Goal: Task Accomplishment & Management: Manage account settings

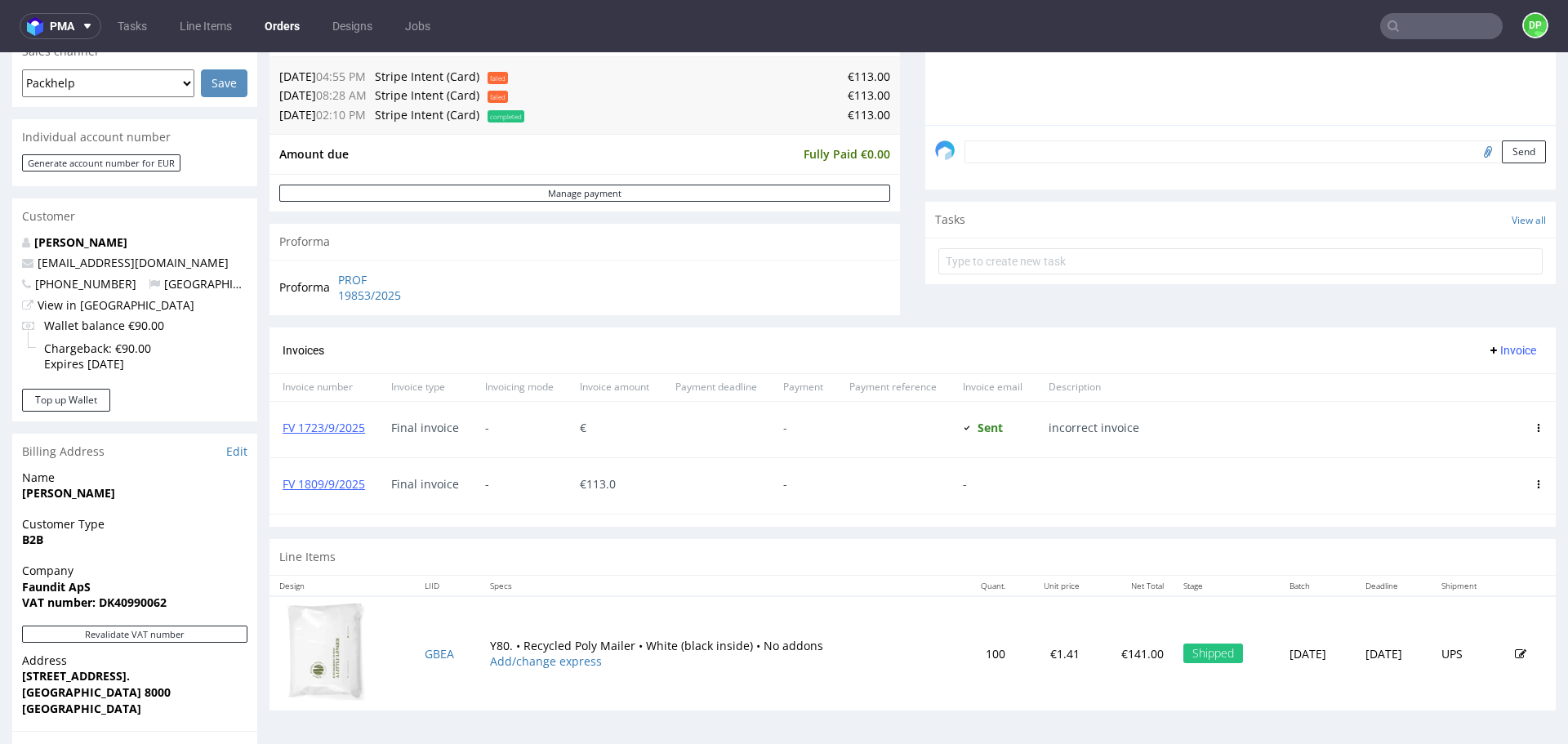
scroll to position [683, 0]
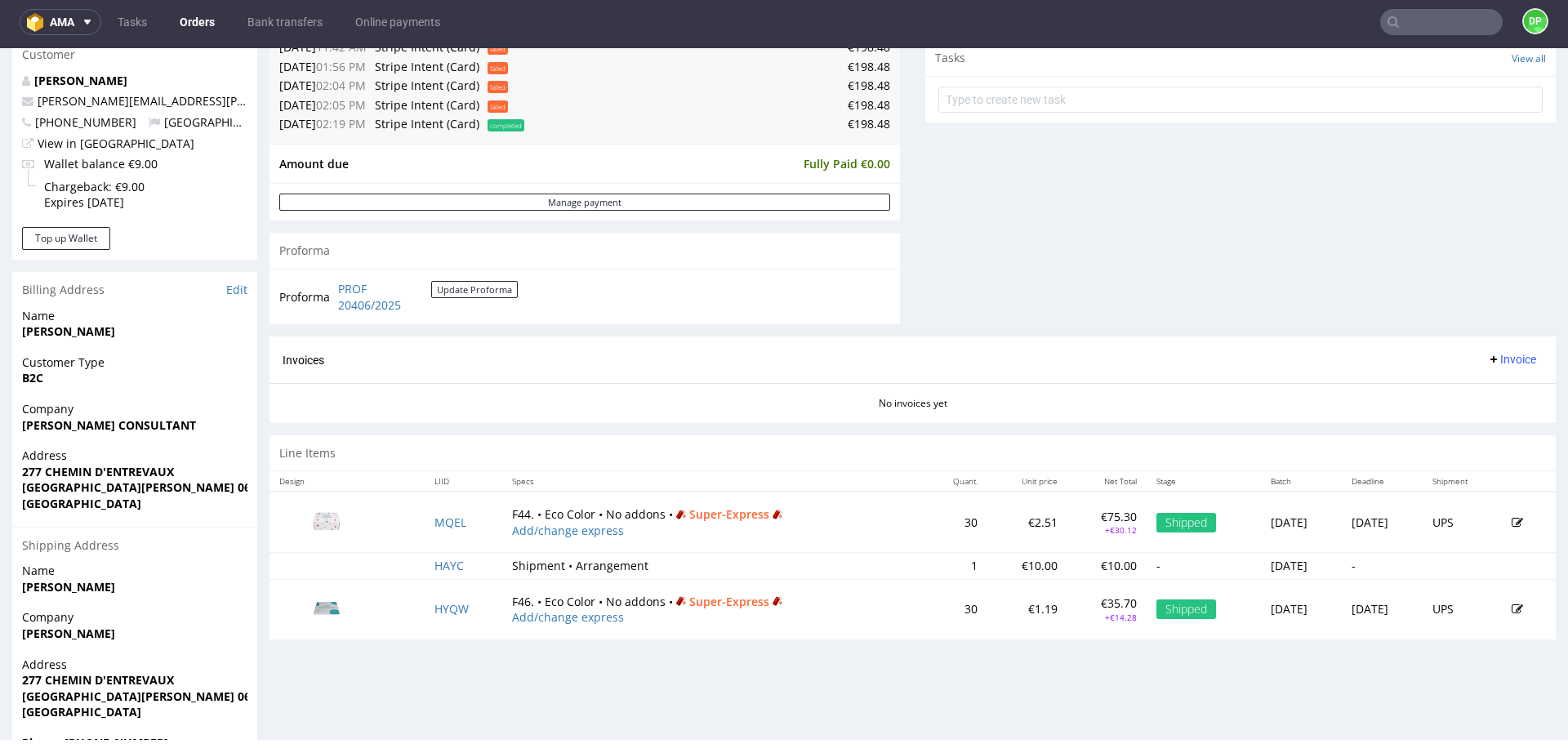
scroll to position [589, 0]
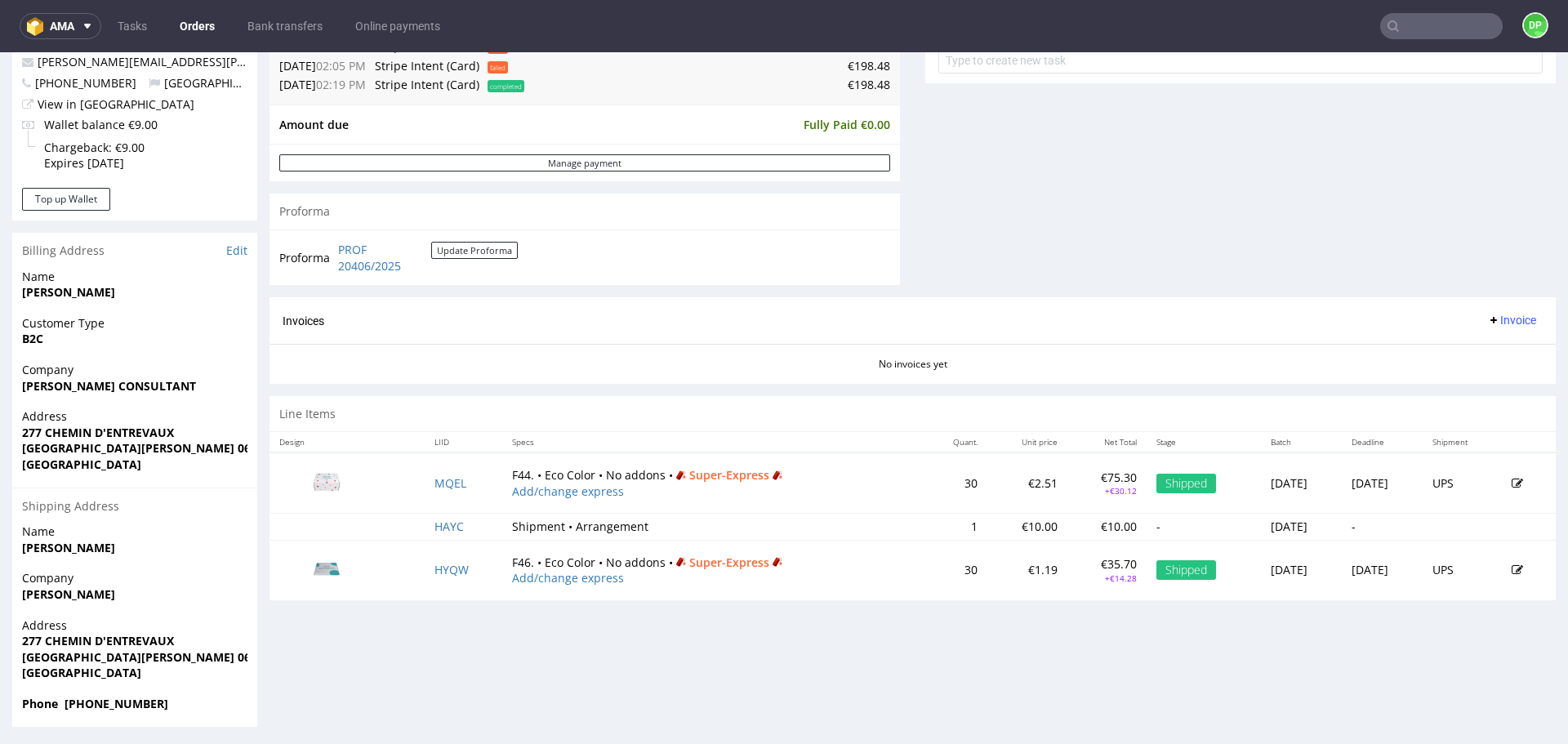
scroll to position [640, 0]
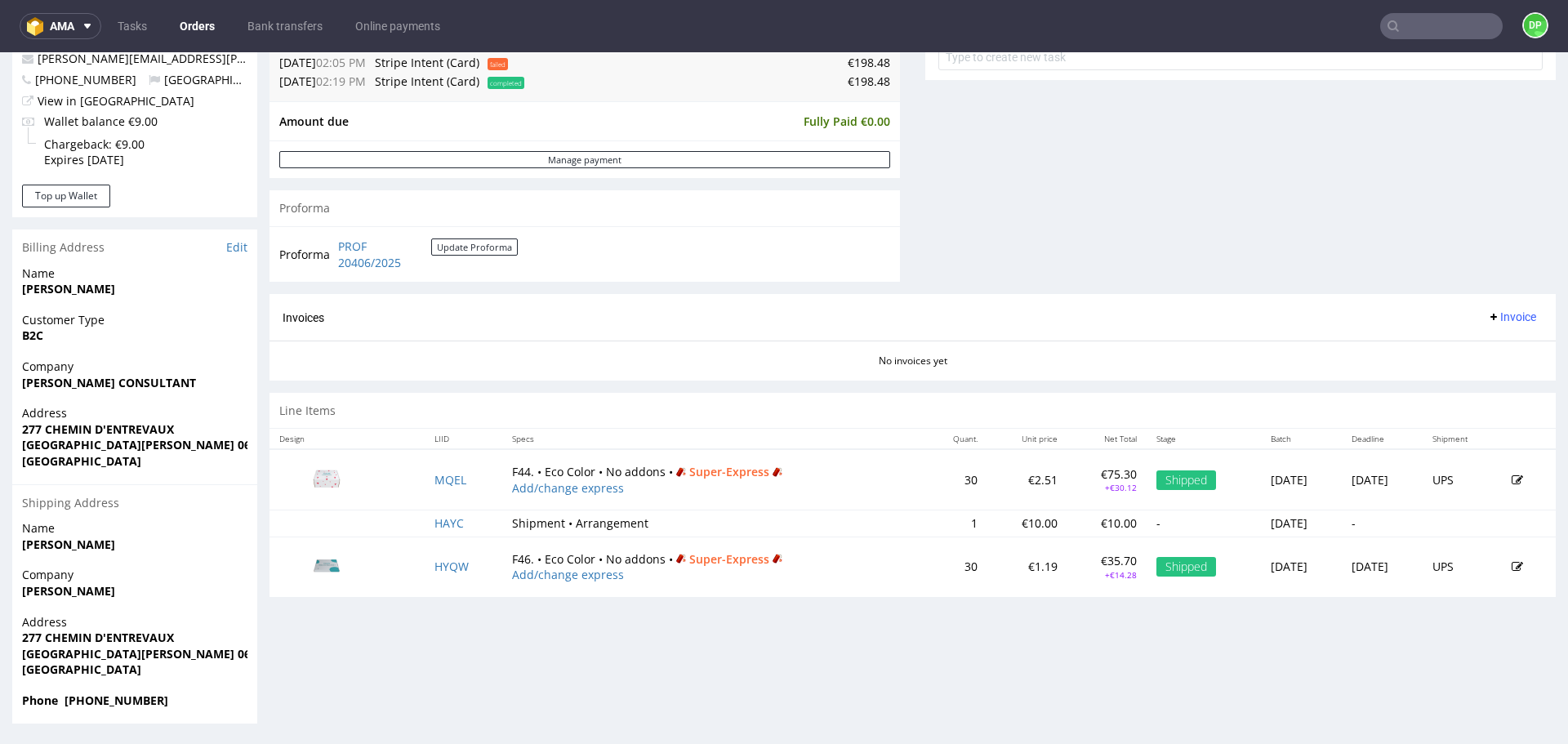
click at [988, 580] on td "€1.19" at bounding box center [1028, 566] width 80 height 59
click at [677, 668] on div "Progress Payment Paid Tue 23 Sep Payment “Received” Email Sent Tue 23 Sep 14:20…" at bounding box center [912, 94] width 1287 height 1258
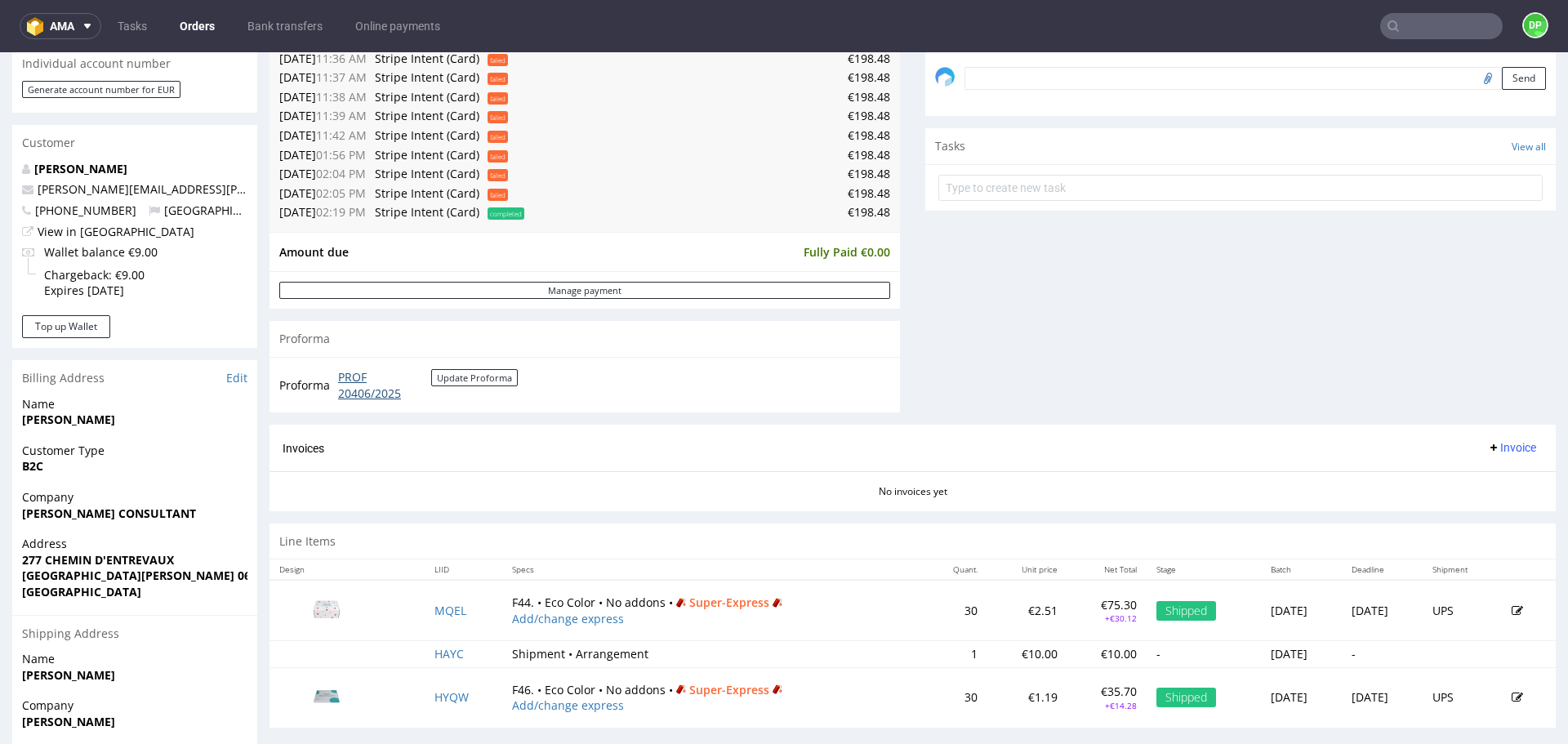
scroll to position [0, 0]
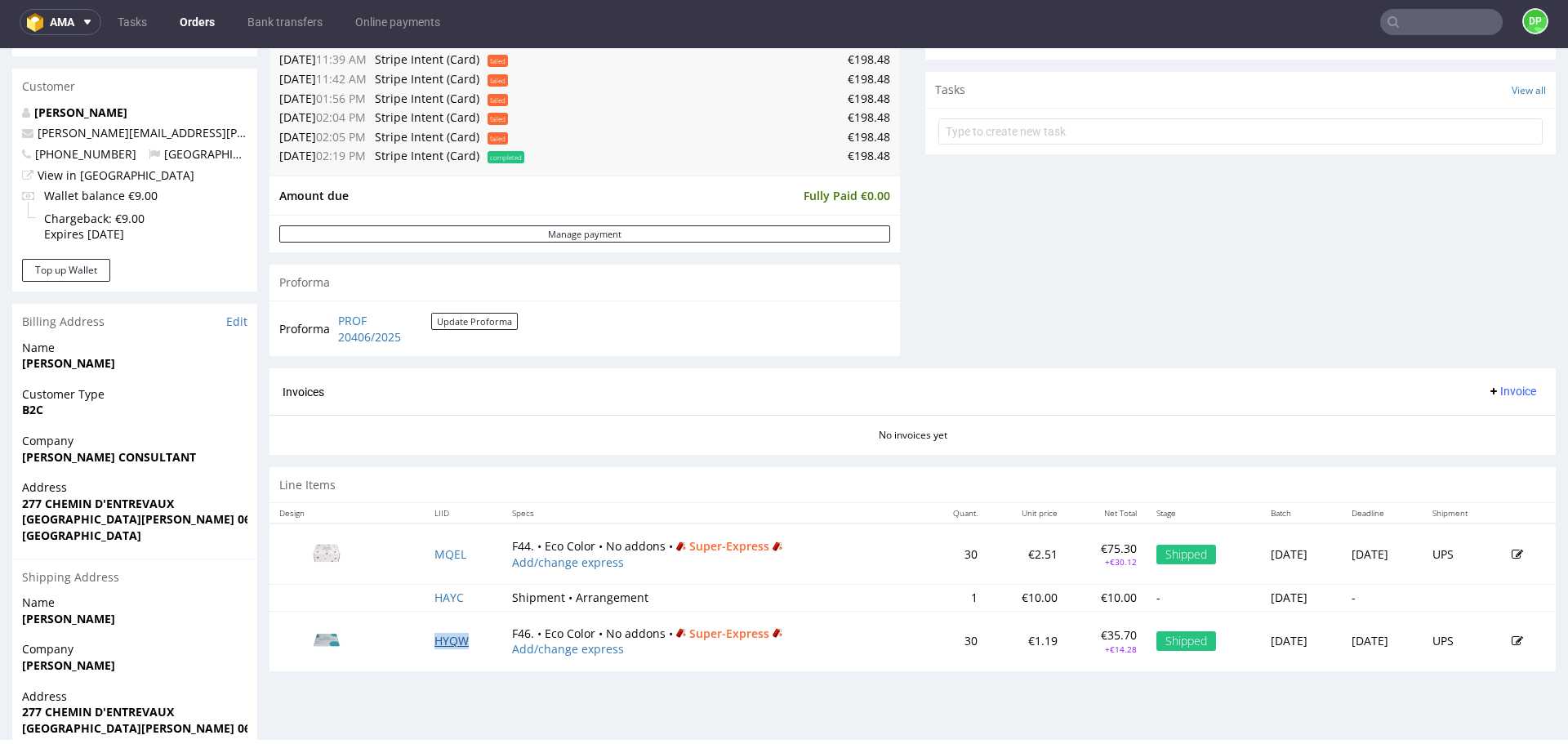
scroll to position [563, 0]
click at [1500, 386] on span "Invoice" at bounding box center [1511, 390] width 49 height 13
click at [1486, 423] on span "Generate" at bounding box center [1487, 424] width 79 height 16
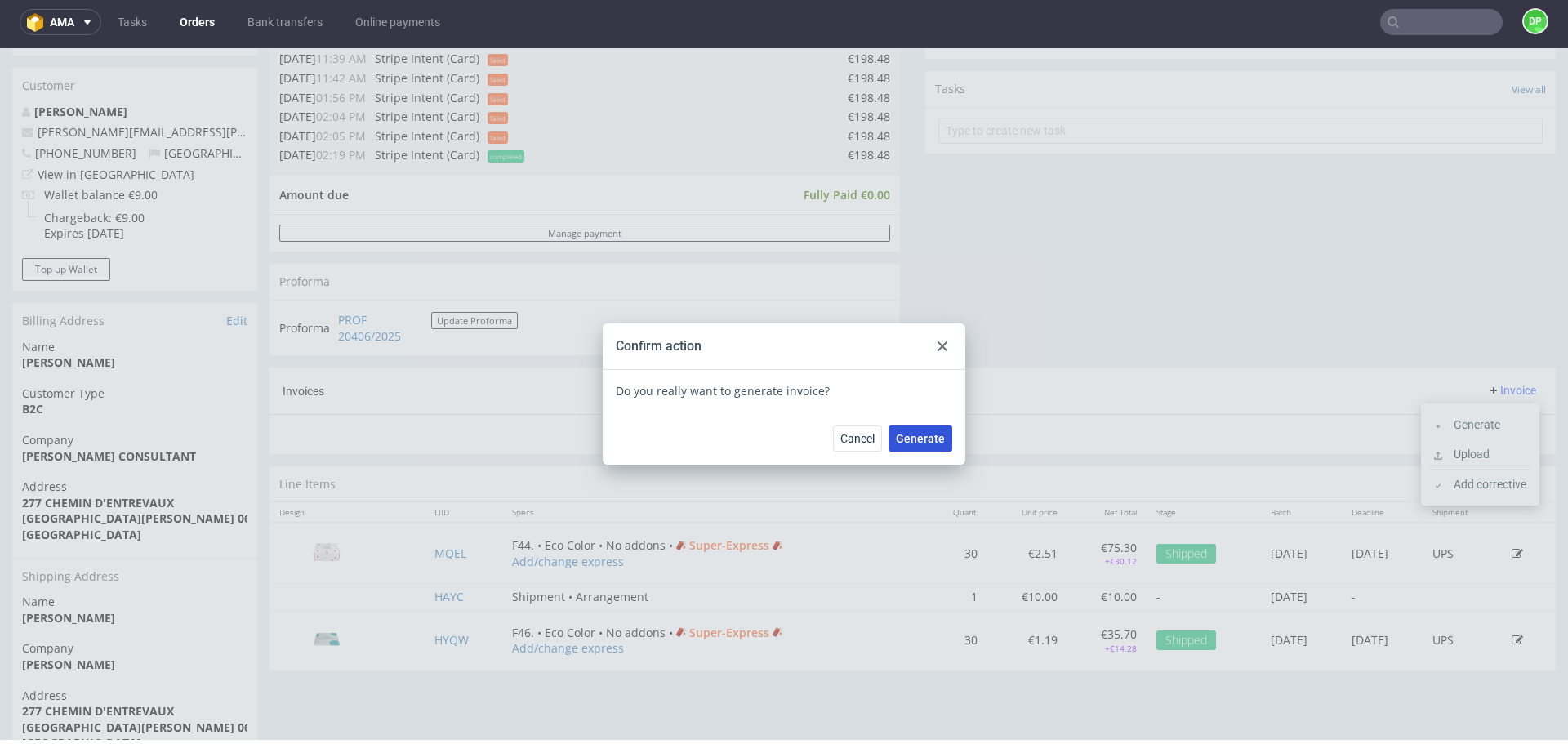
click at [904, 446] on button "Generate" at bounding box center [921, 439] width 64 height 26
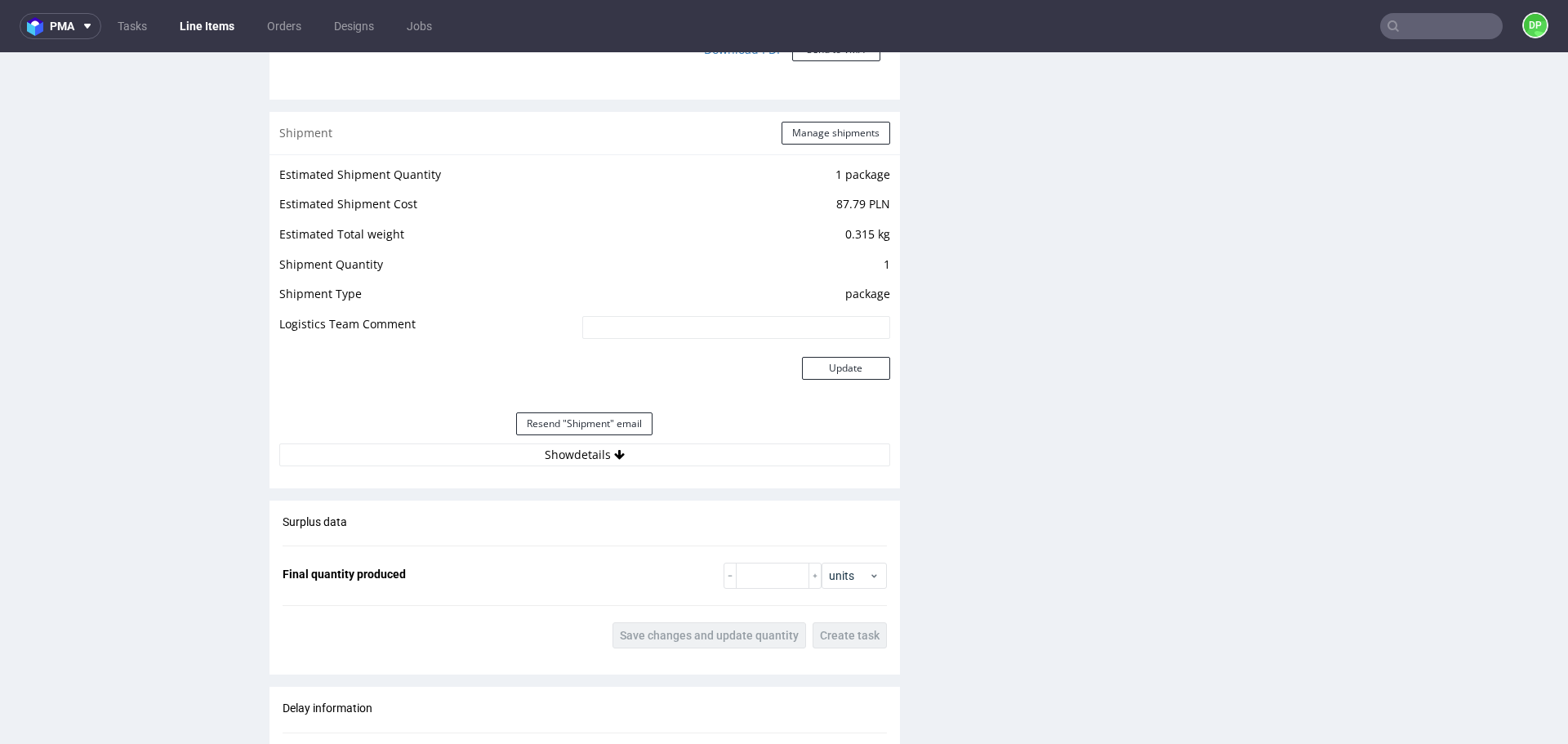
scroll to position [1503, 0]
click at [513, 458] on button "Show details" at bounding box center [585, 453] width 611 height 23
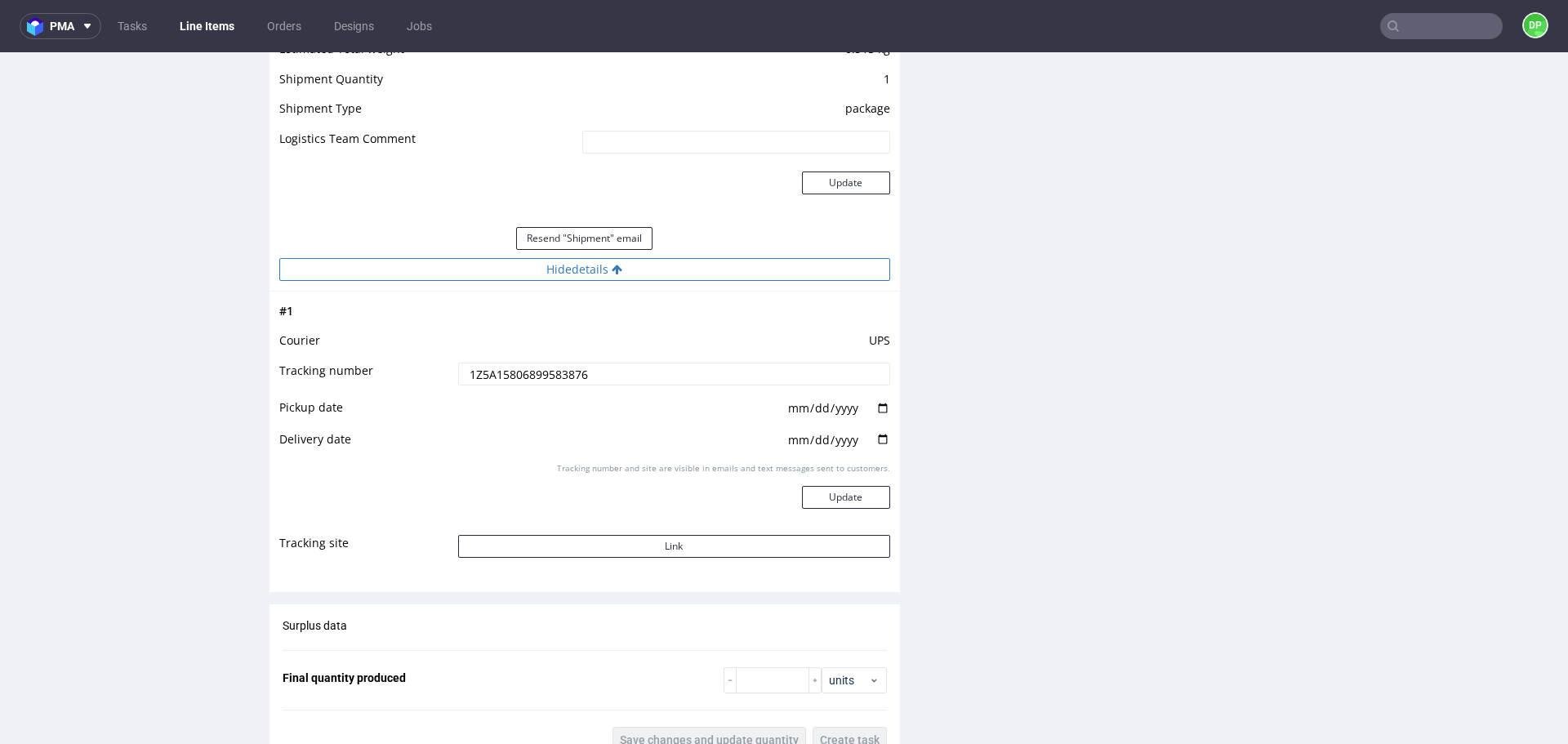
scroll to position [1688, 0]
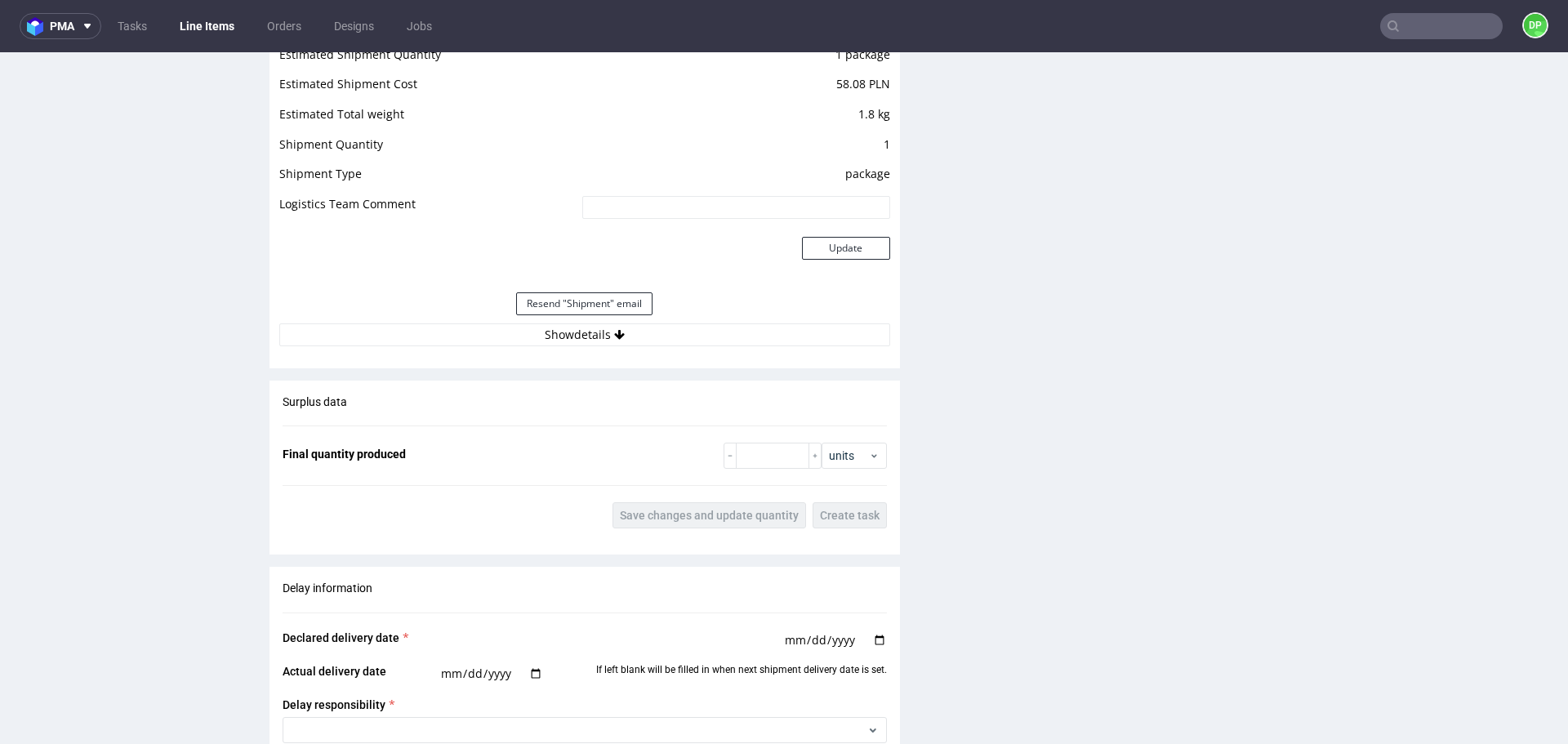
scroll to position [1623, 0]
click at [483, 346] on div "Estimated Shipment Quantity 1 package Estimated Shipment Cost 58.08 PLN Estimat…" at bounding box center [584, 194] width 631 height 322
click at [480, 342] on button "Show details" at bounding box center [585, 334] width 611 height 23
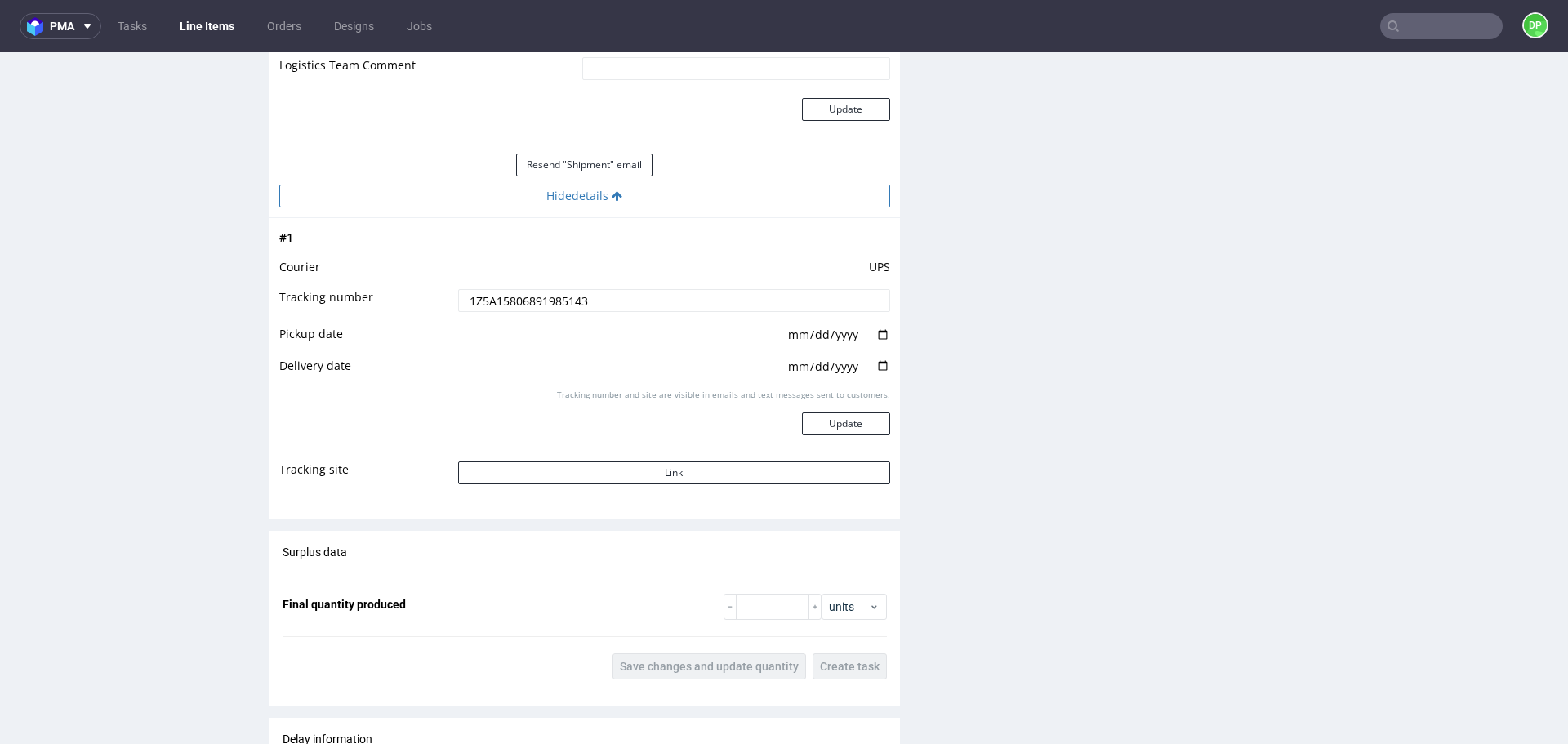
scroll to position [1763, 0]
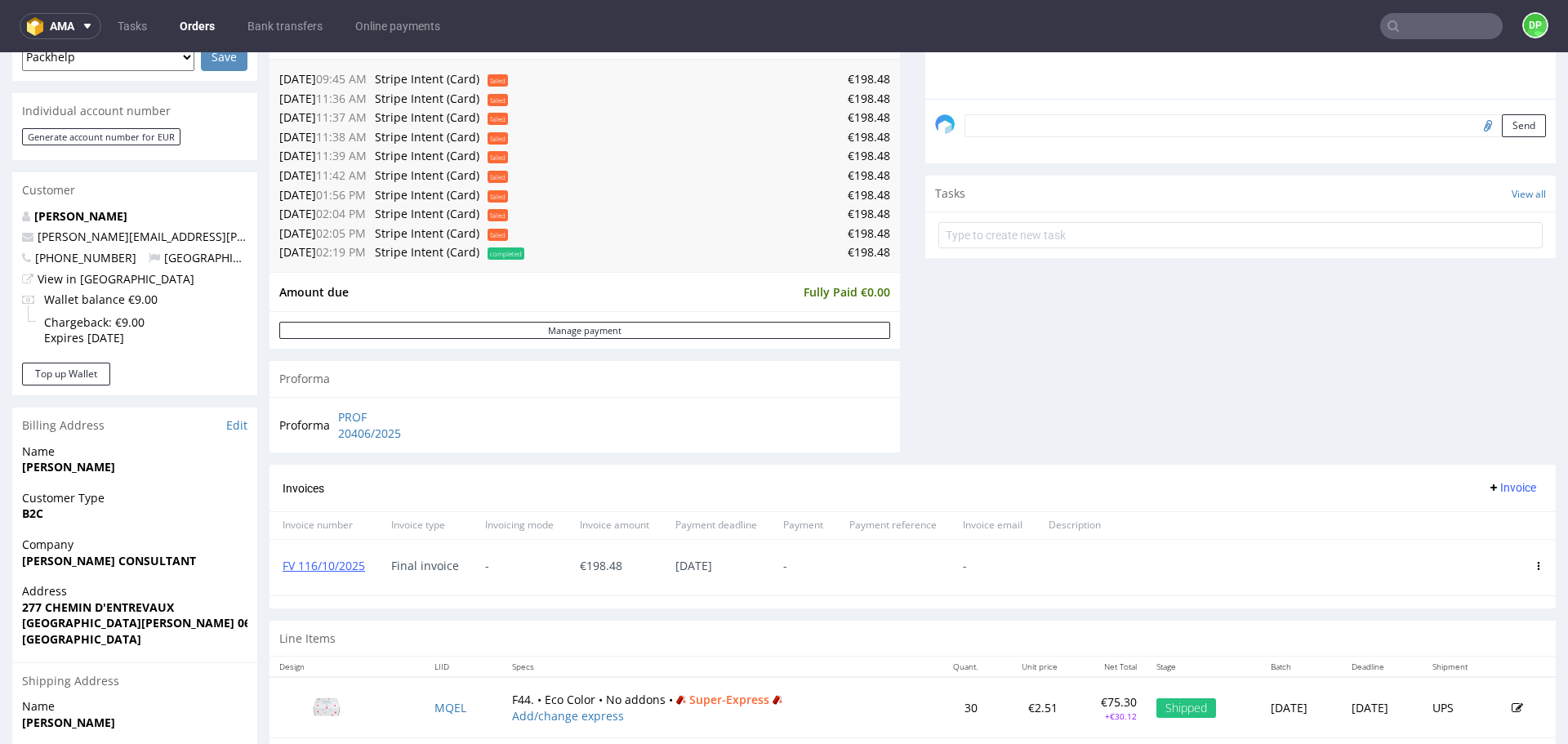
scroll to position [458, 0]
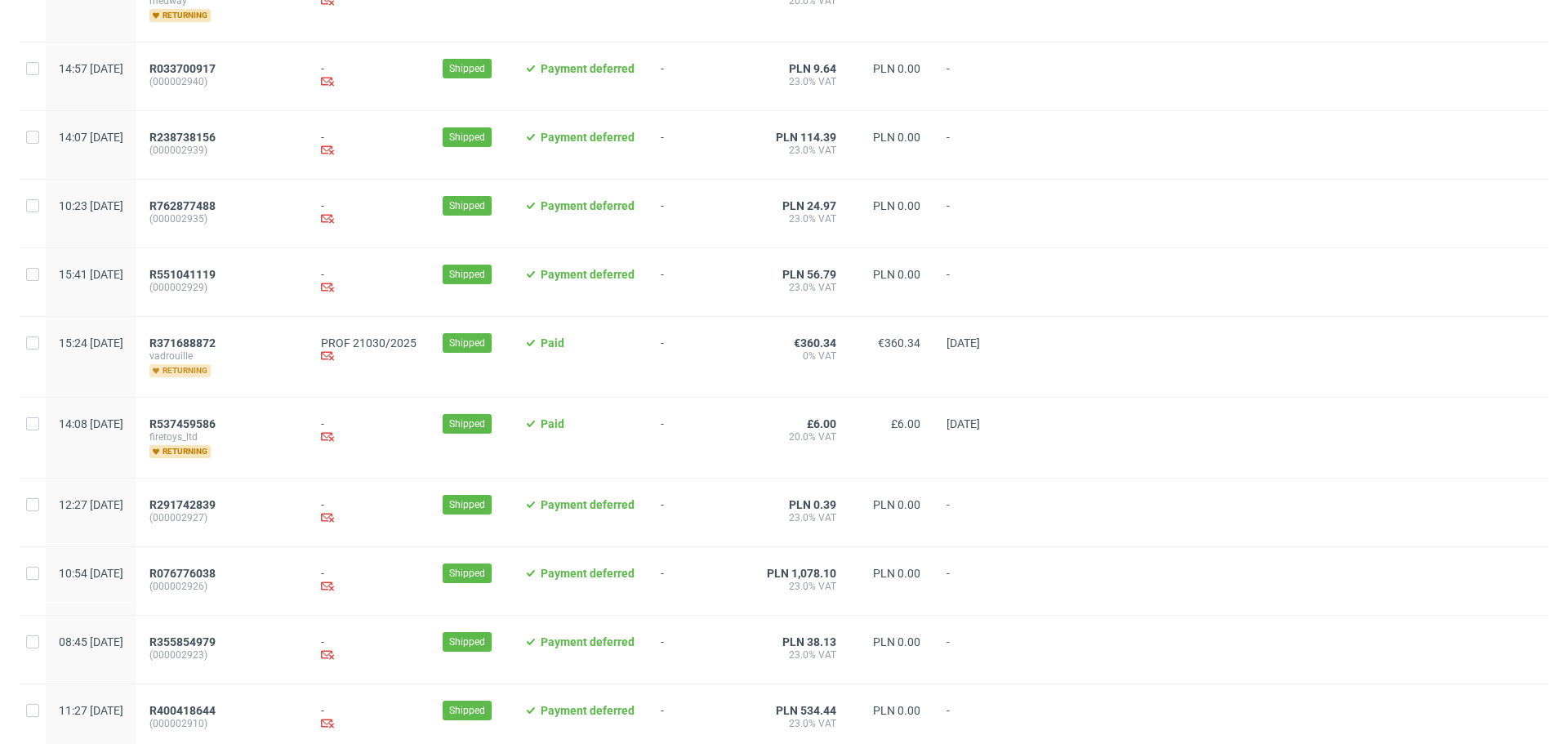
scroll to position [293, 0]
click at [216, 345] on span "R371688872" at bounding box center [182, 341] width 66 height 13
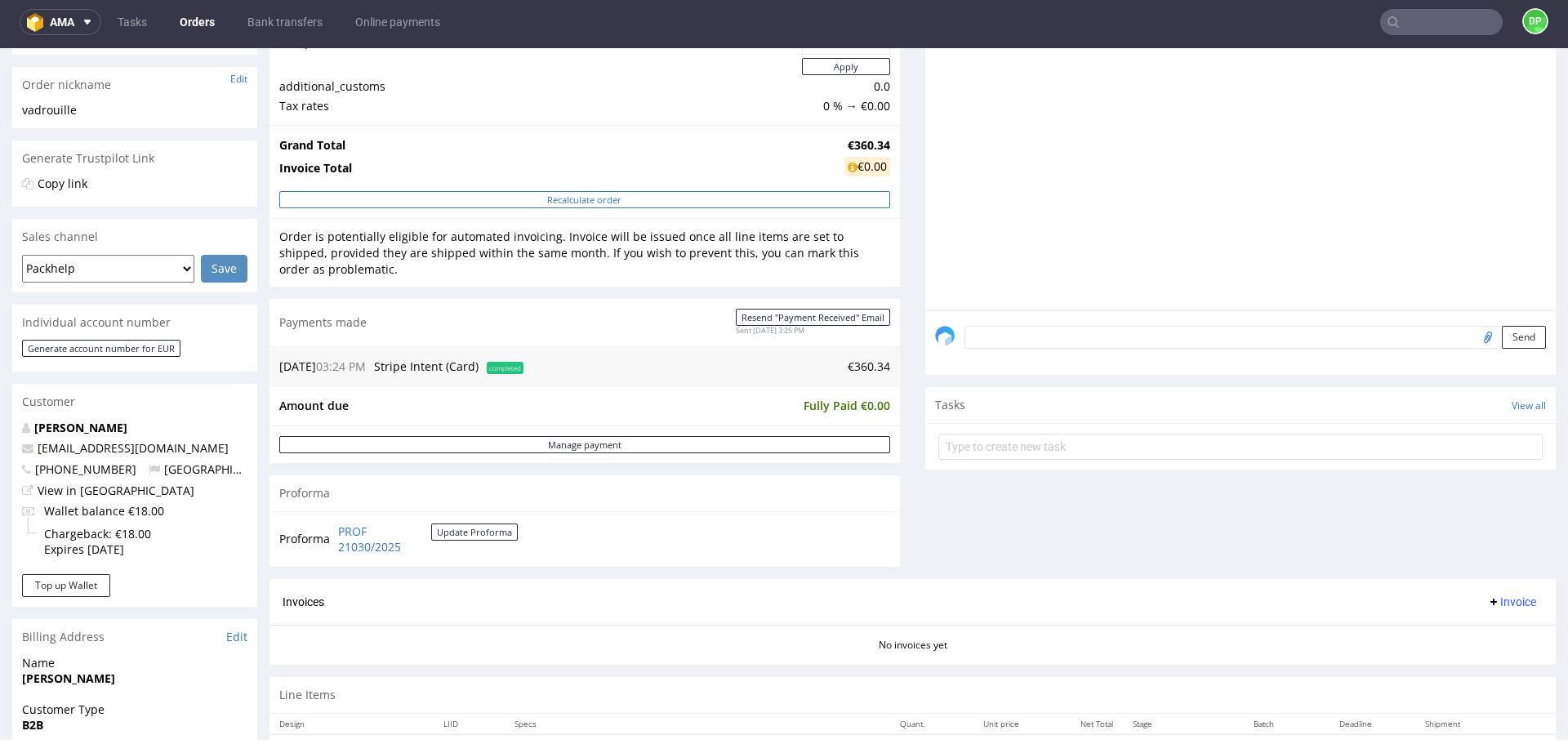
scroll to position [683, 0]
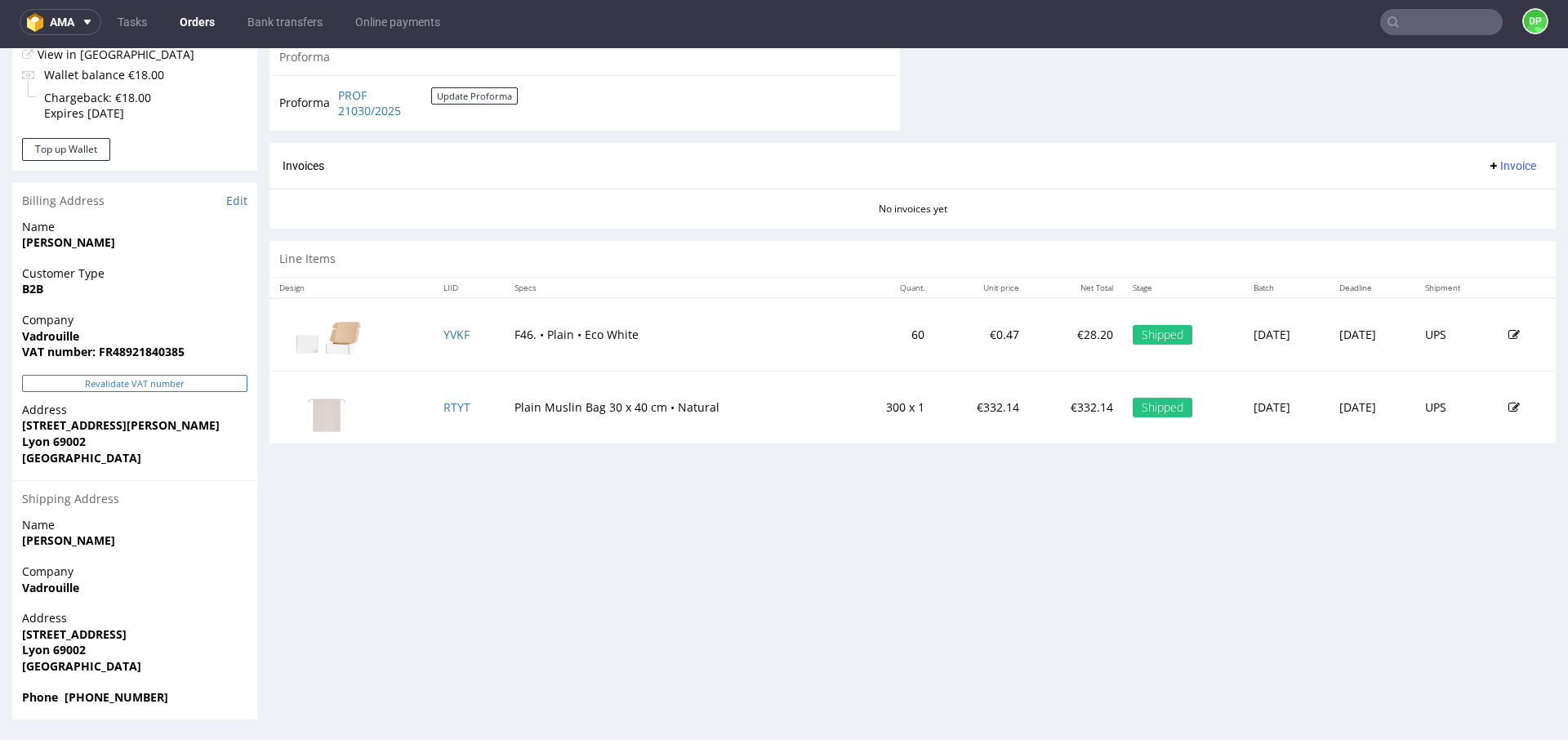
click at [145, 383] on button "Revalidate VAT number" at bounding box center [135, 384] width 225 height 17
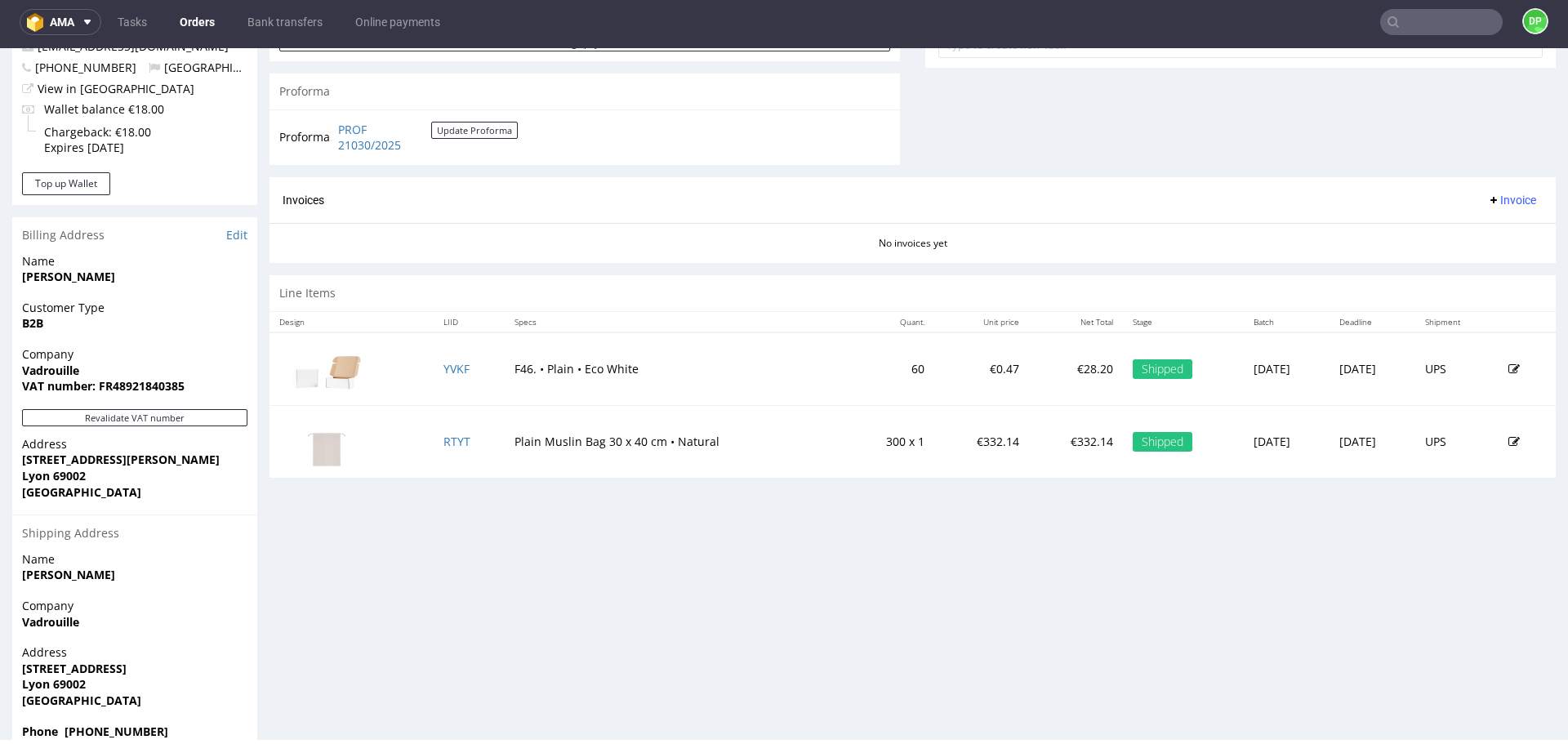
scroll to position [661, 0]
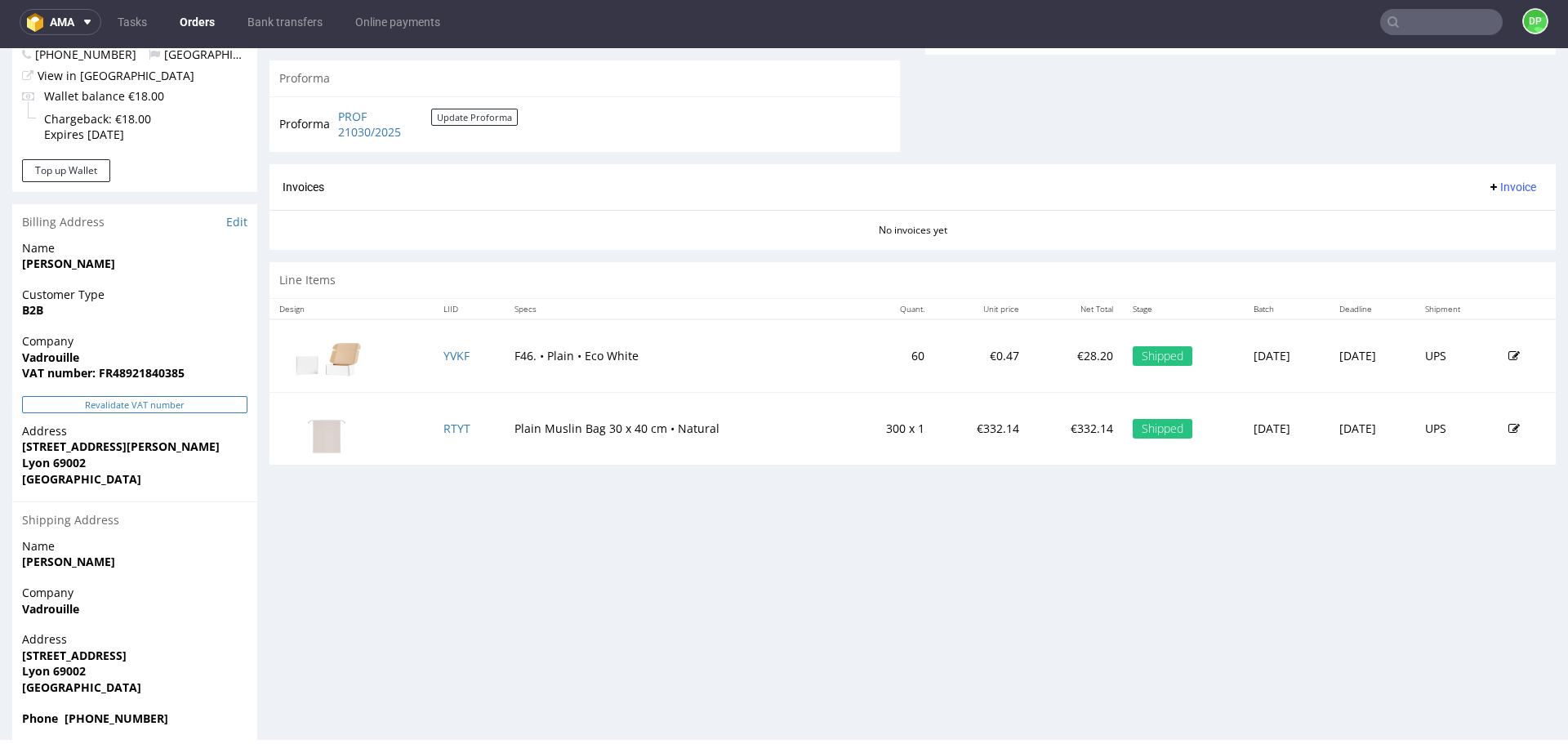
click at [137, 408] on button "Revalidate VAT number" at bounding box center [135, 404] width 225 height 17
drag, startPoint x: 190, startPoint y: 372, endPoint x: 114, endPoint y: 381, distance: 76.5
click at [114, 381] on div "Company Vadrouille VAT number: FR48921840385" at bounding box center [134, 364] width 245 height 63
copy strong "48921840385"
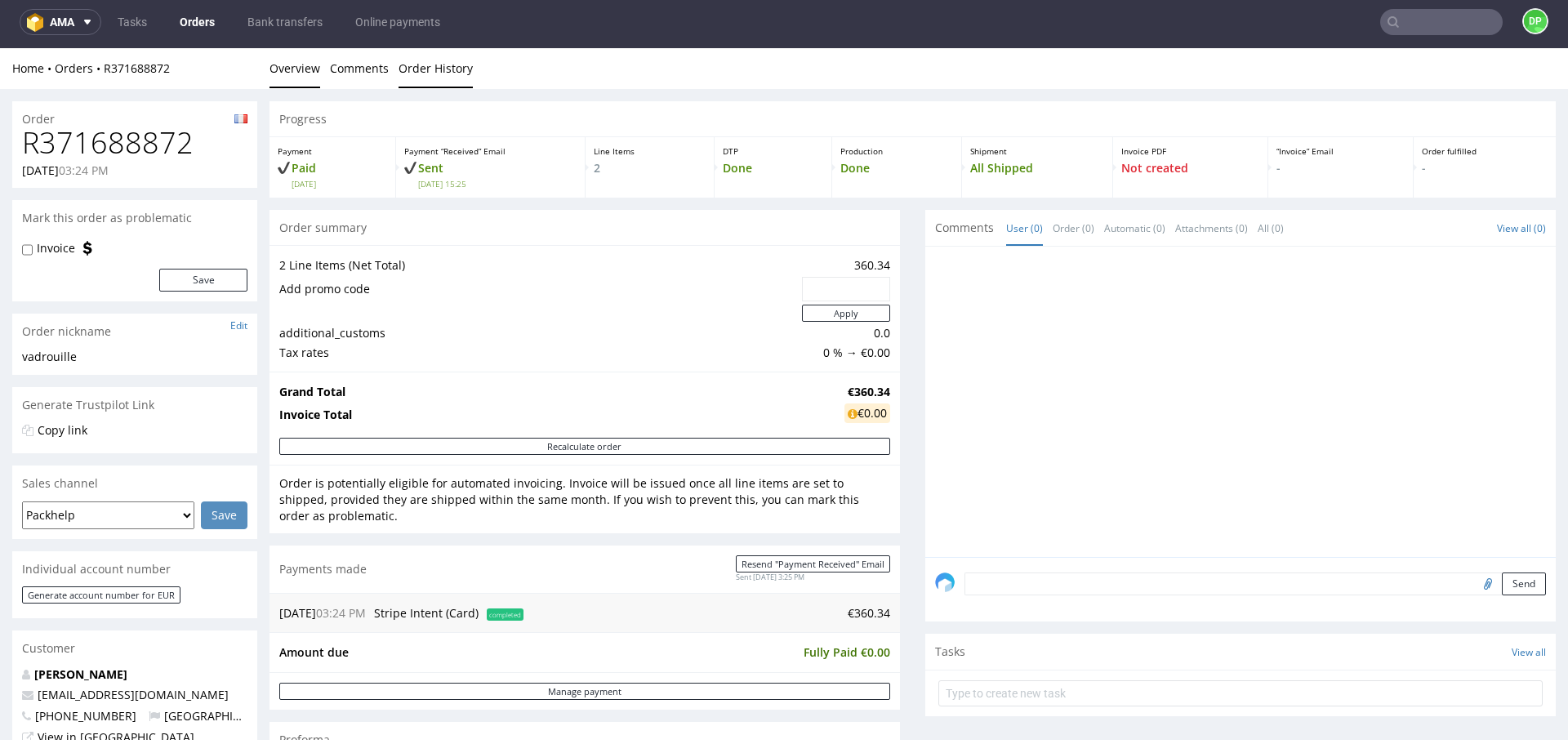
click at [432, 69] on link "Order History" at bounding box center [435, 68] width 74 height 40
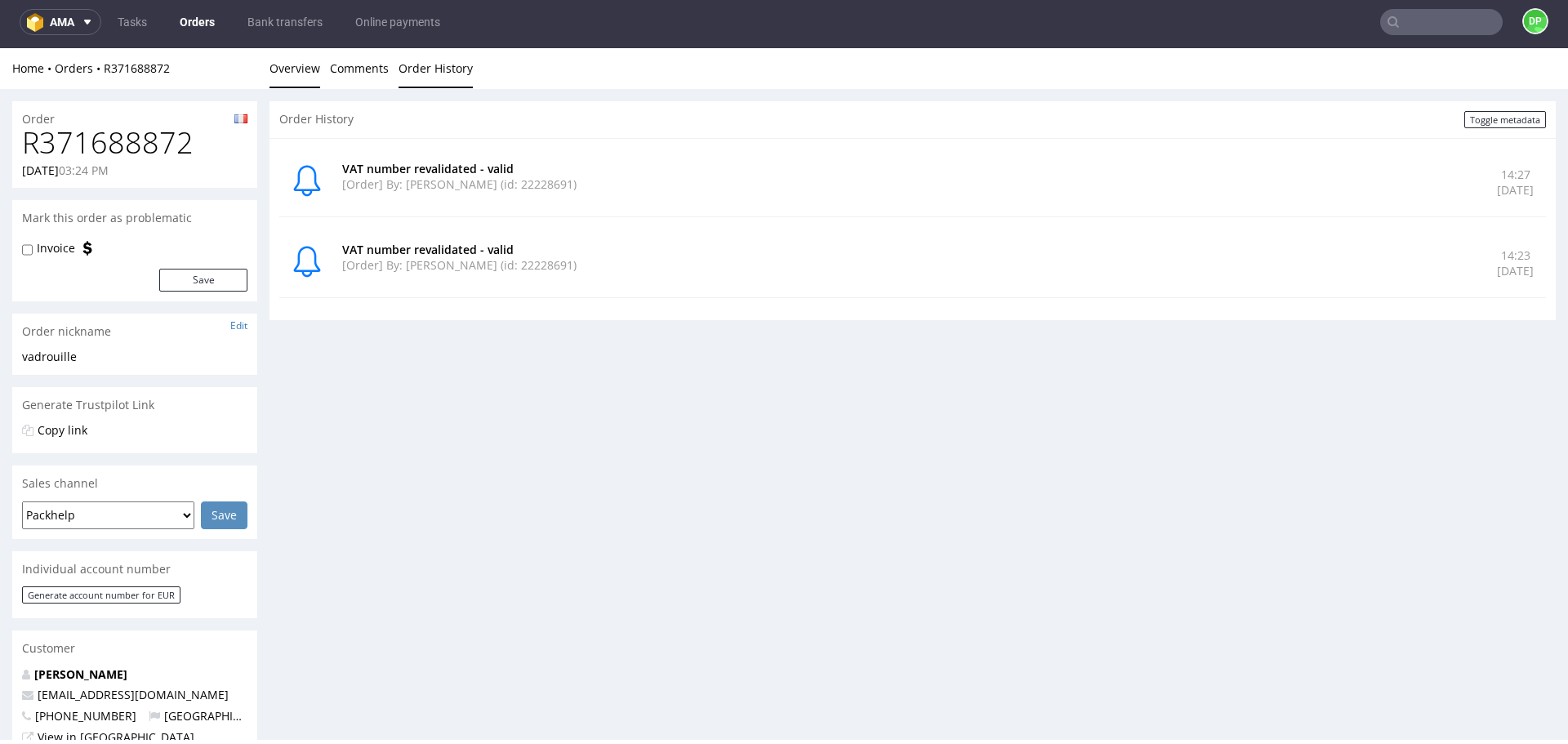
click at [312, 70] on link "Overview" at bounding box center [294, 68] width 51 height 40
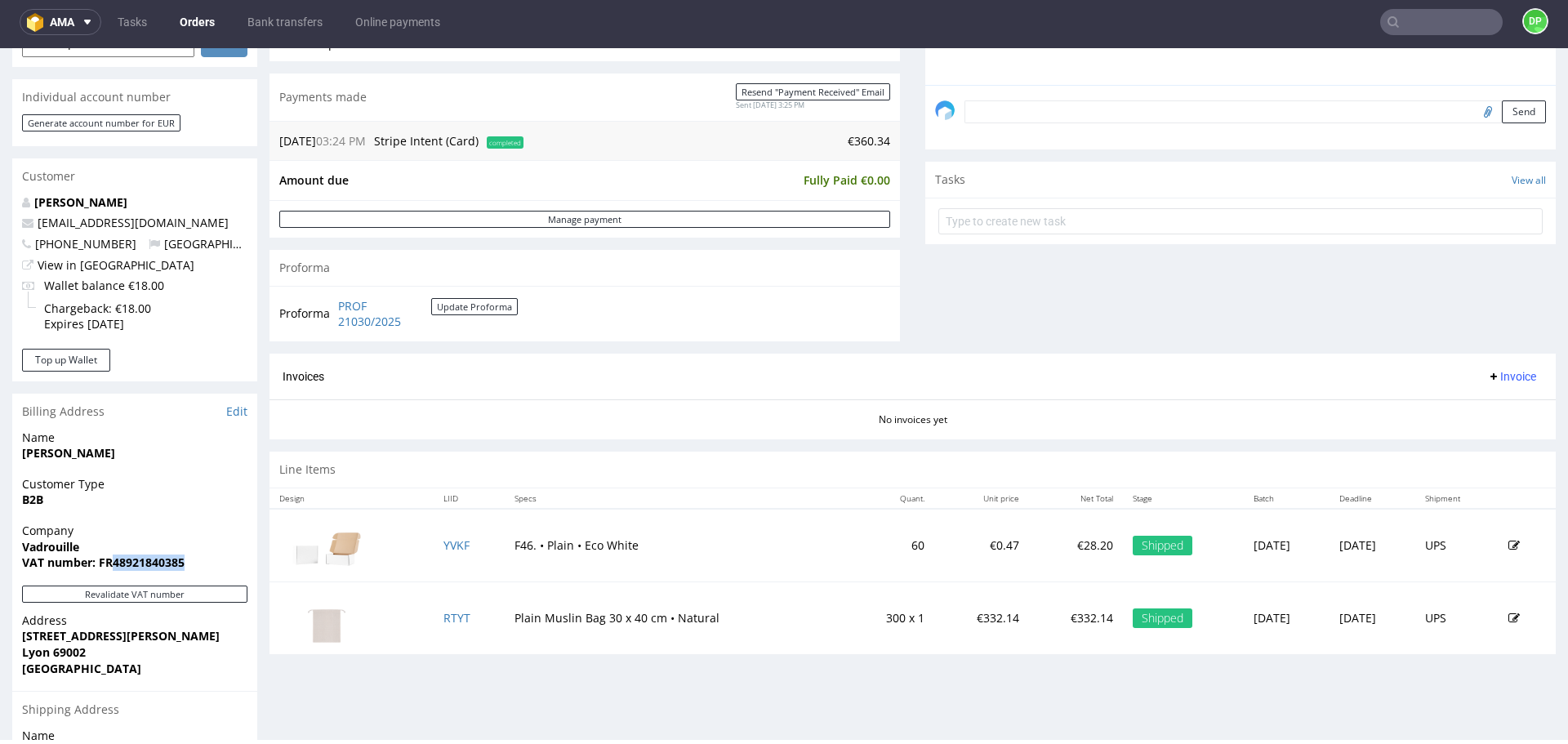
scroll to position [683, 0]
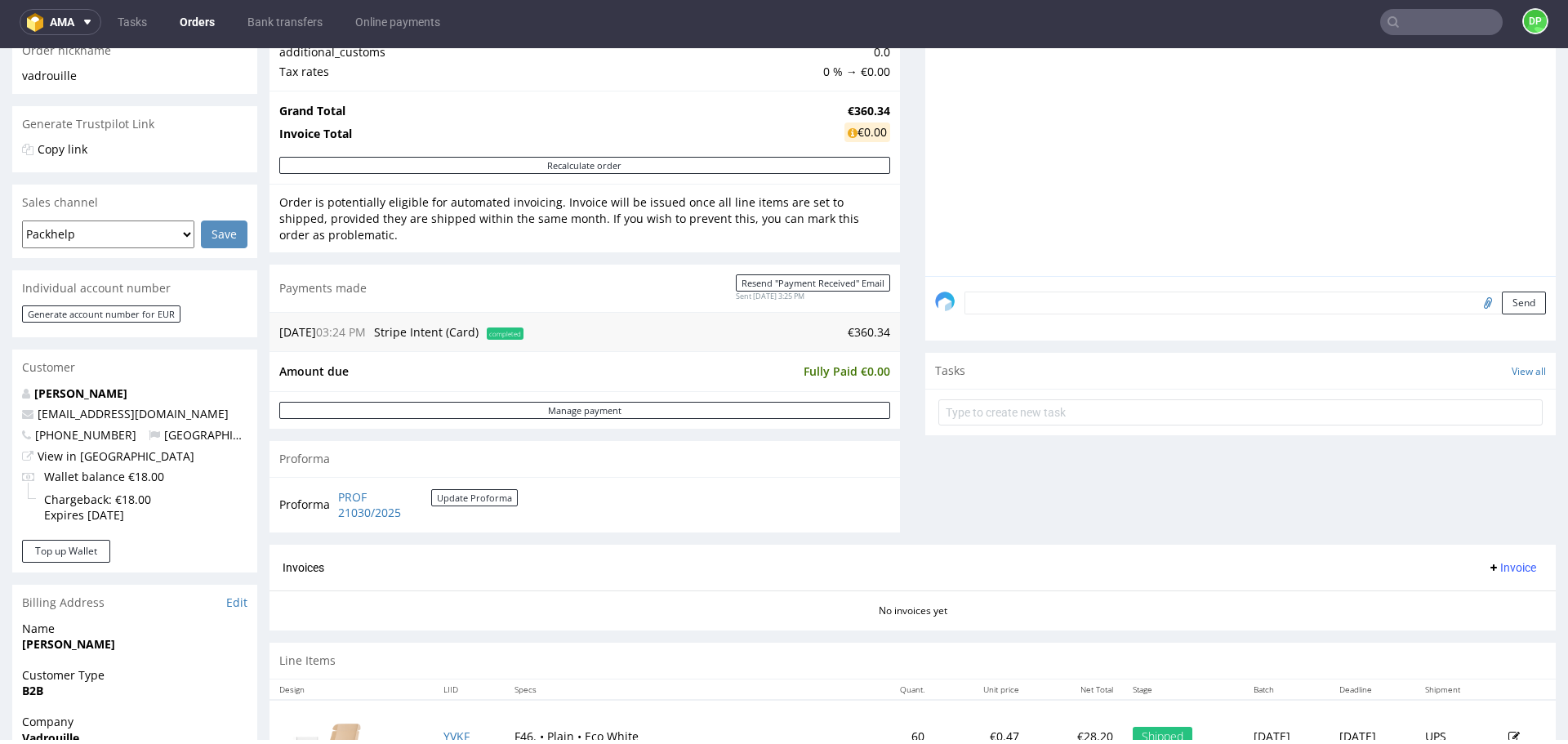
scroll to position [286, 0]
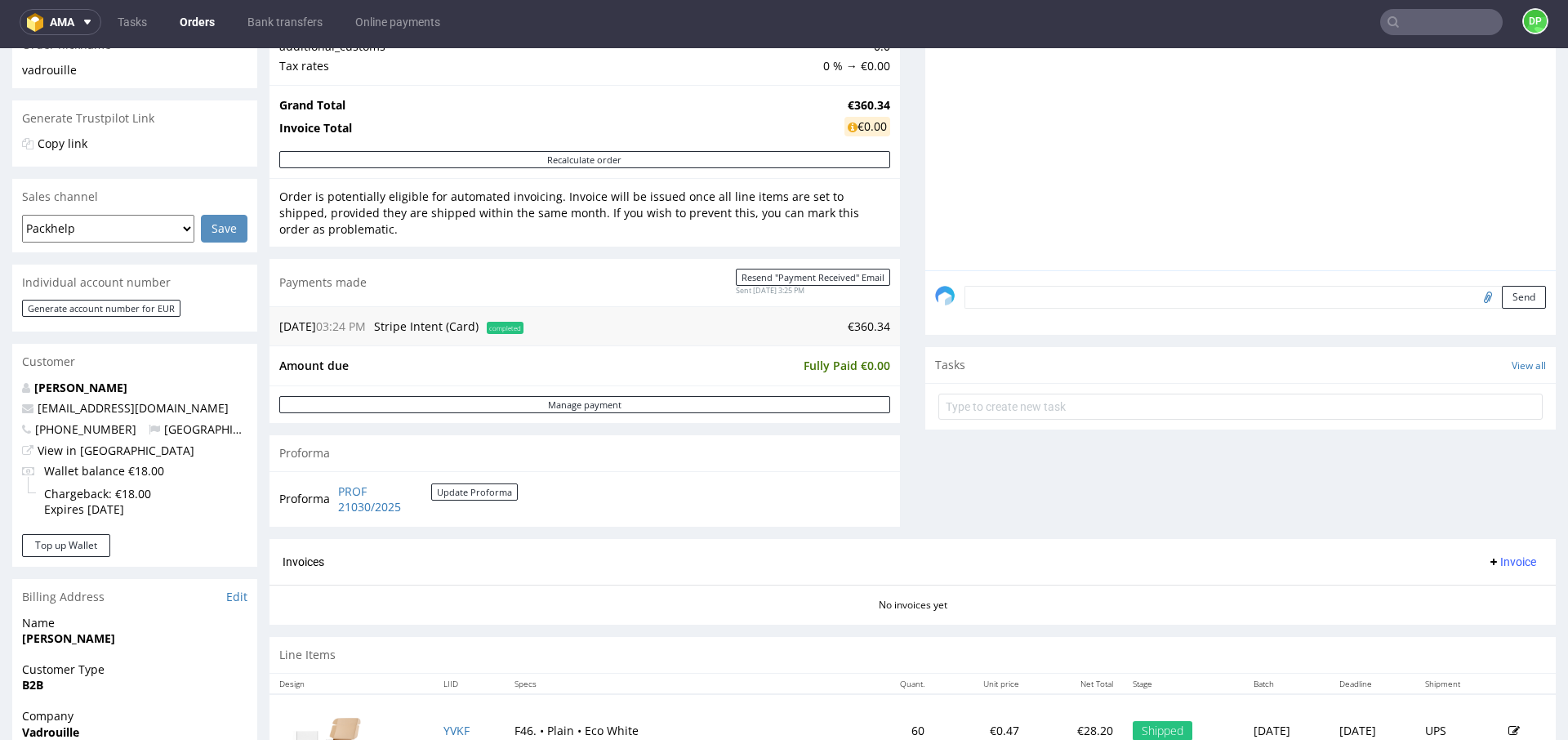
click at [1487, 558] on span "Invoice" at bounding box center [1511, 561] width 49 height 13
click at [1452, 598] on span "Generate" at bounding box center [1487, 595] width 79 height 16
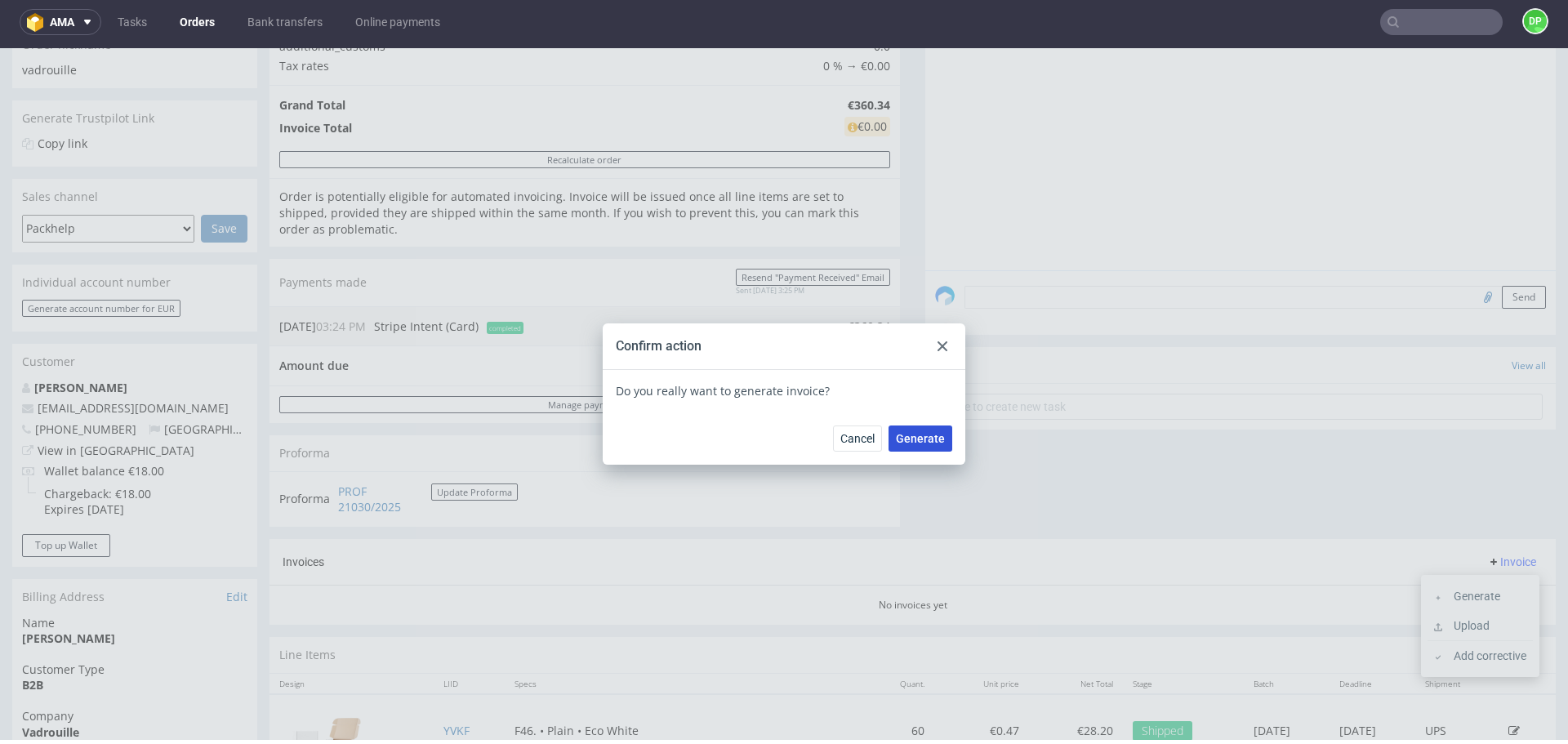
click at [920, 451] on button "Generate" at bounding box center [921, 439] width 64 height 26
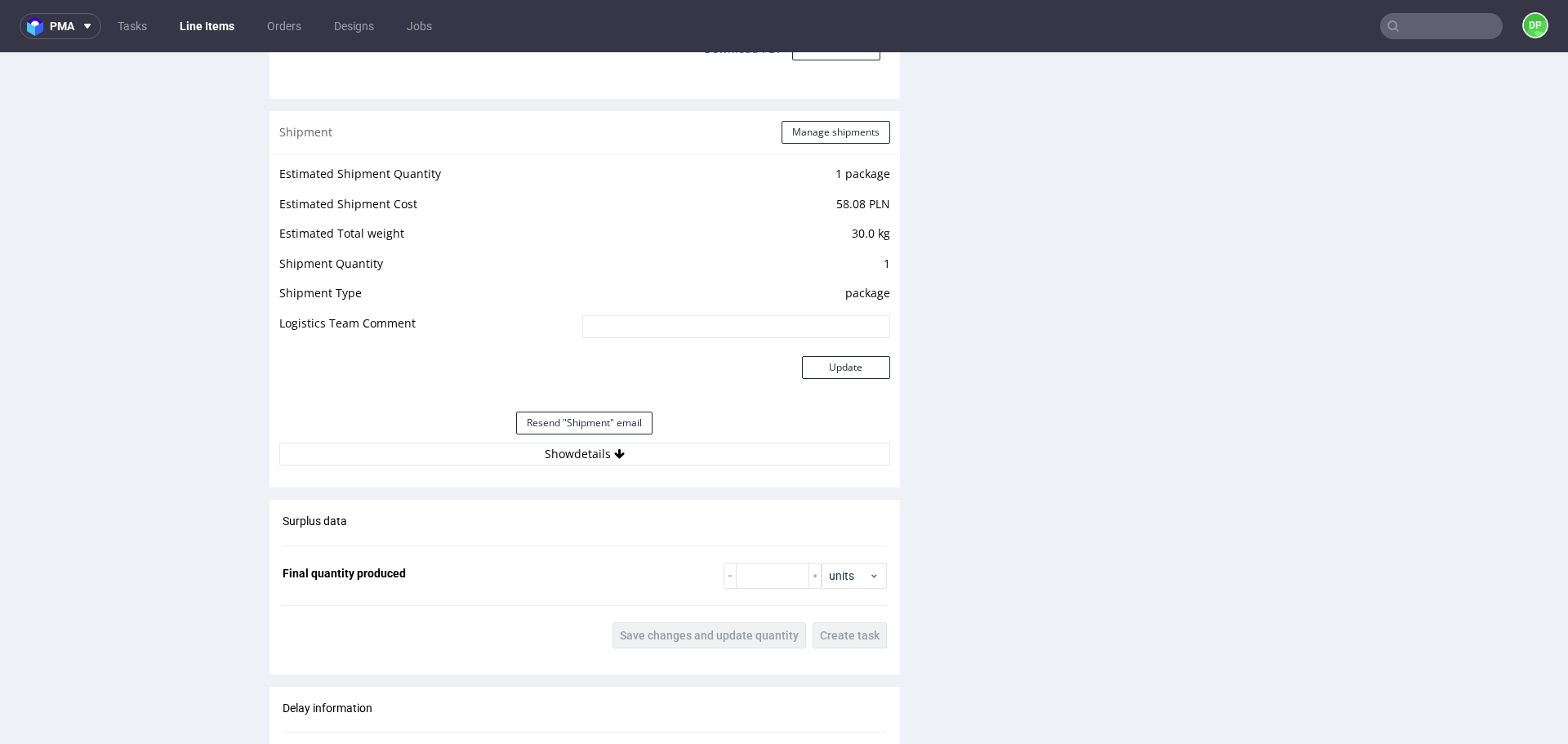
scroll to position [1524, 0]
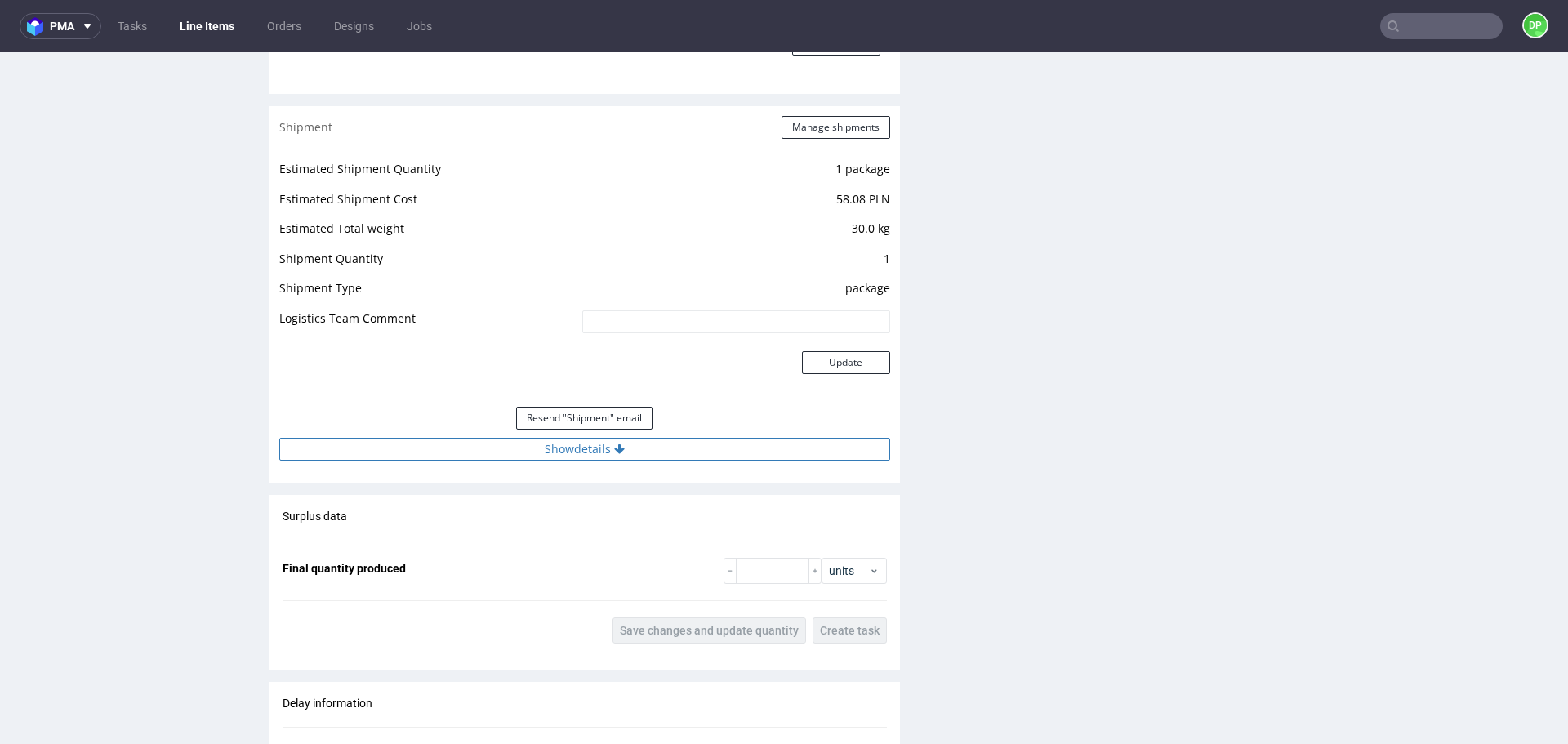
click at [523, 445] on button "Show details" at bounding box center [585, 449] width 611 height 23
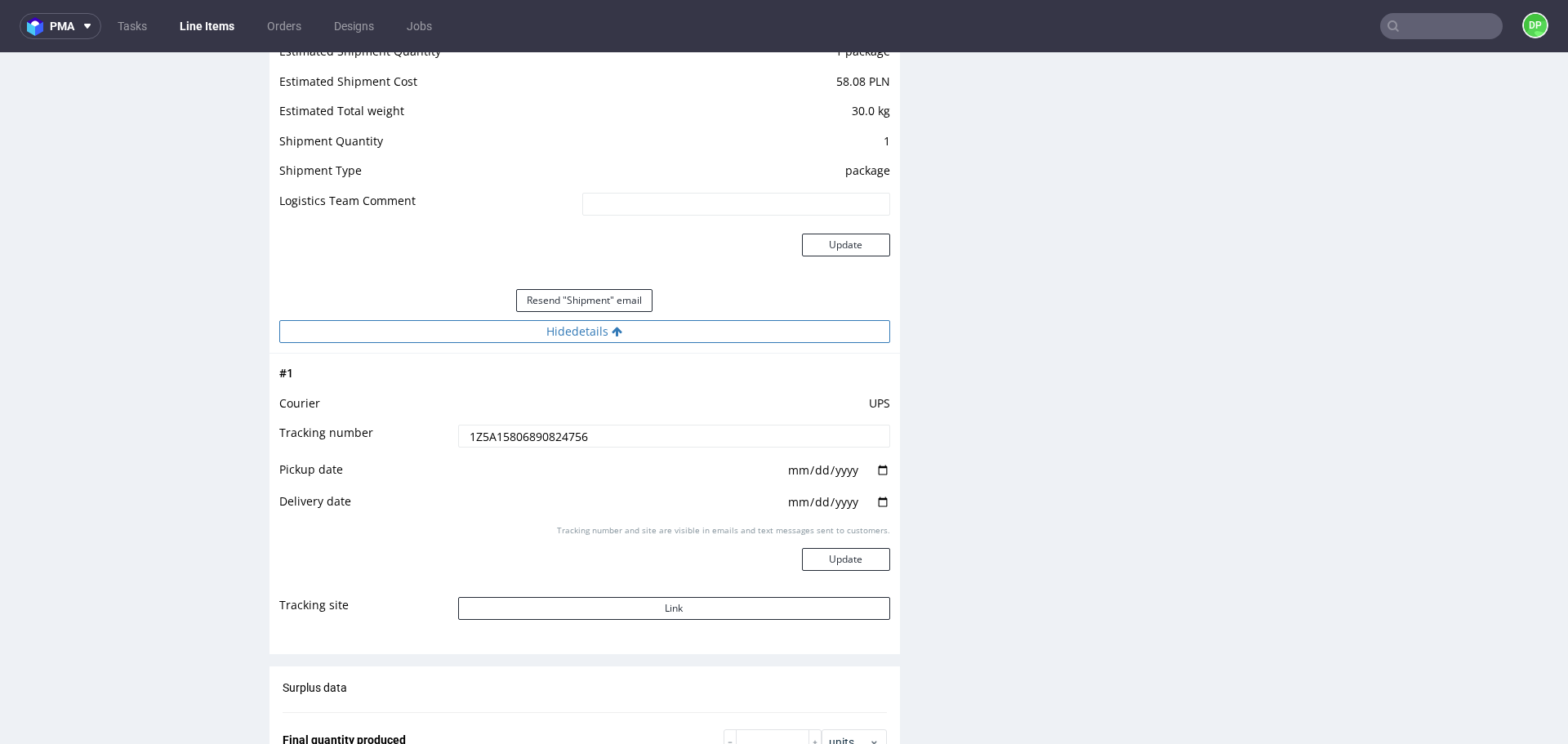
scroll to position [1662, 0]
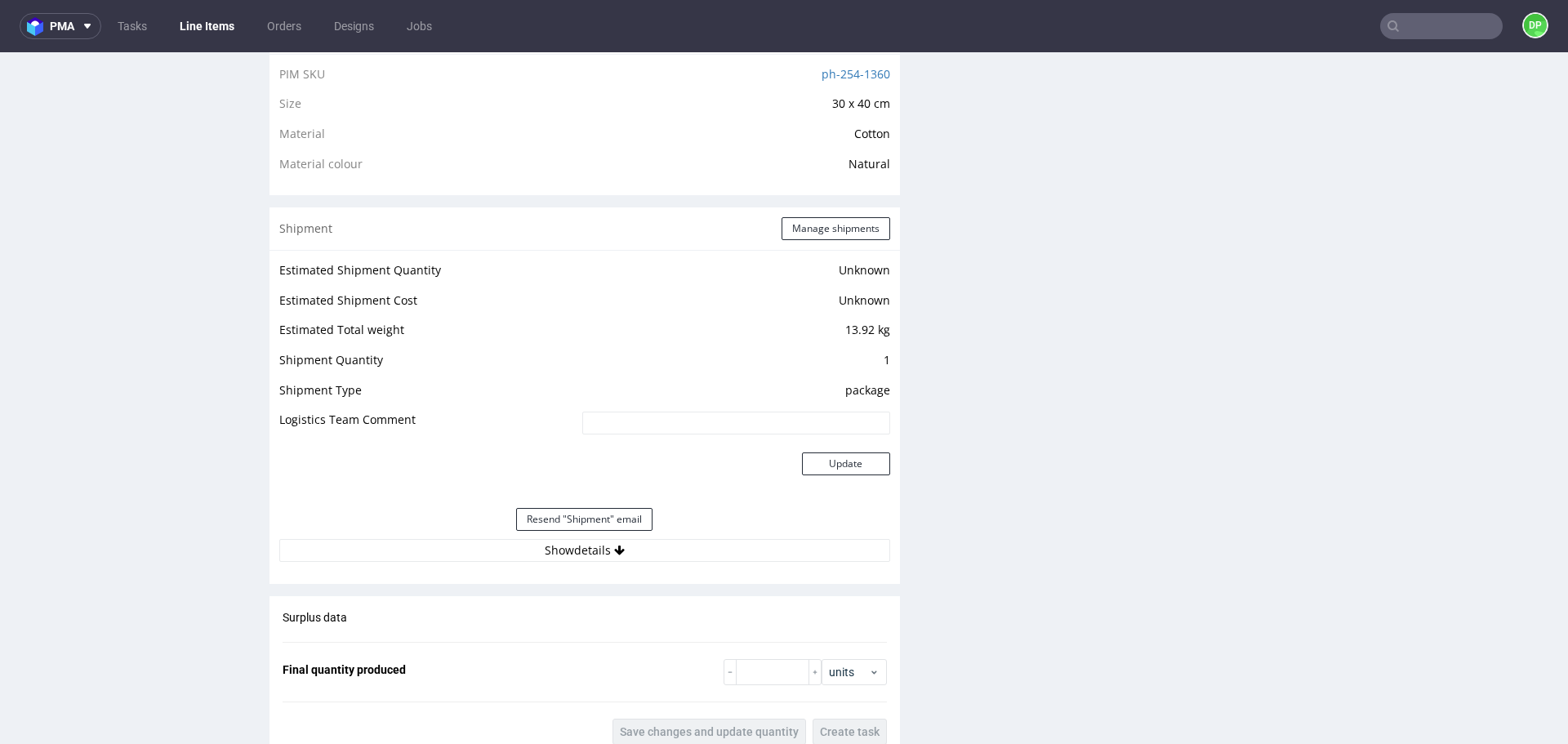
scroll to position [1197, 0]
click at [448, 547] on button "Show details" at bounding box center [585, 550] width 611 height 23
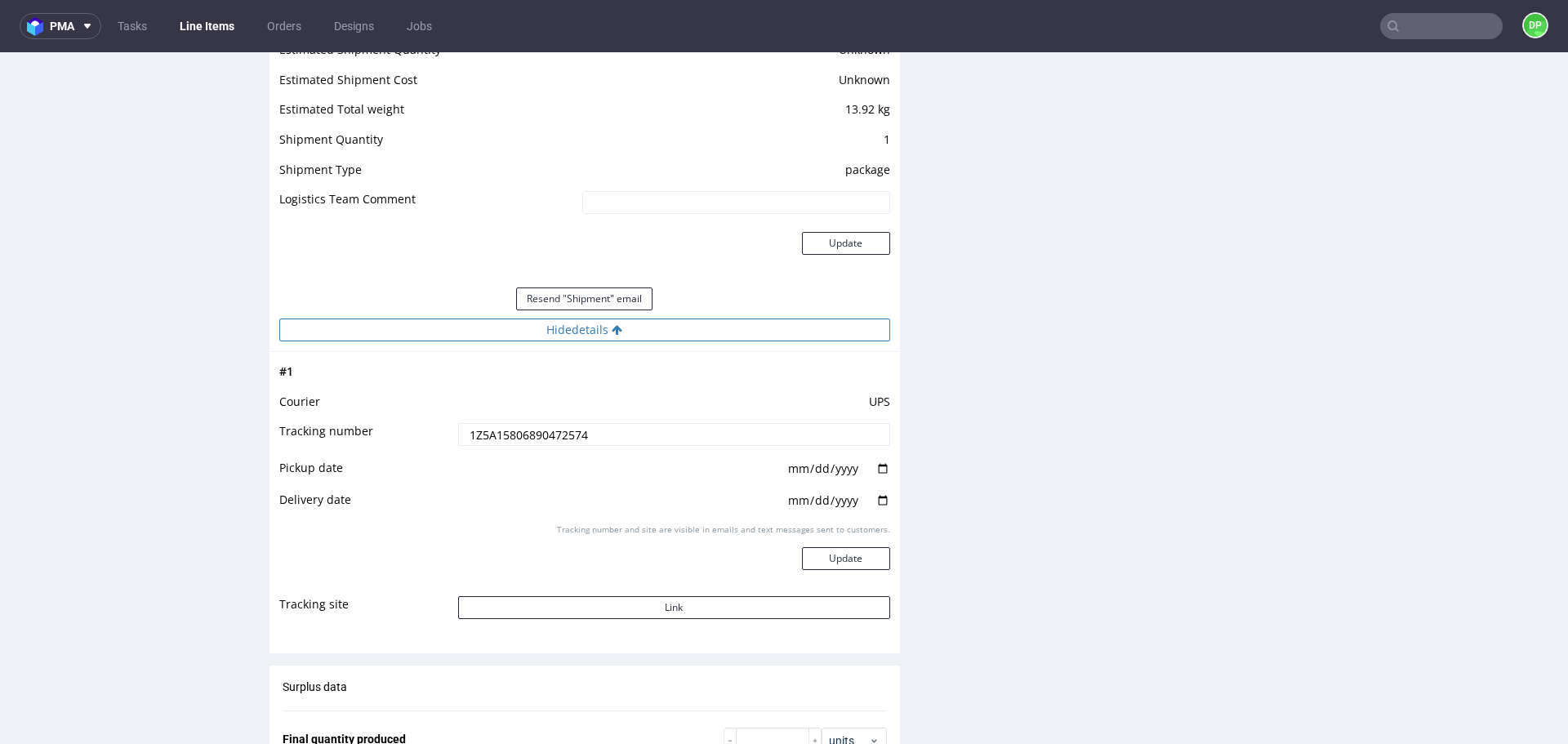
scroll to position [1418, 0]
click at [580, 600] on button "Link" at bounding box center [674, 606] width 432 height 23
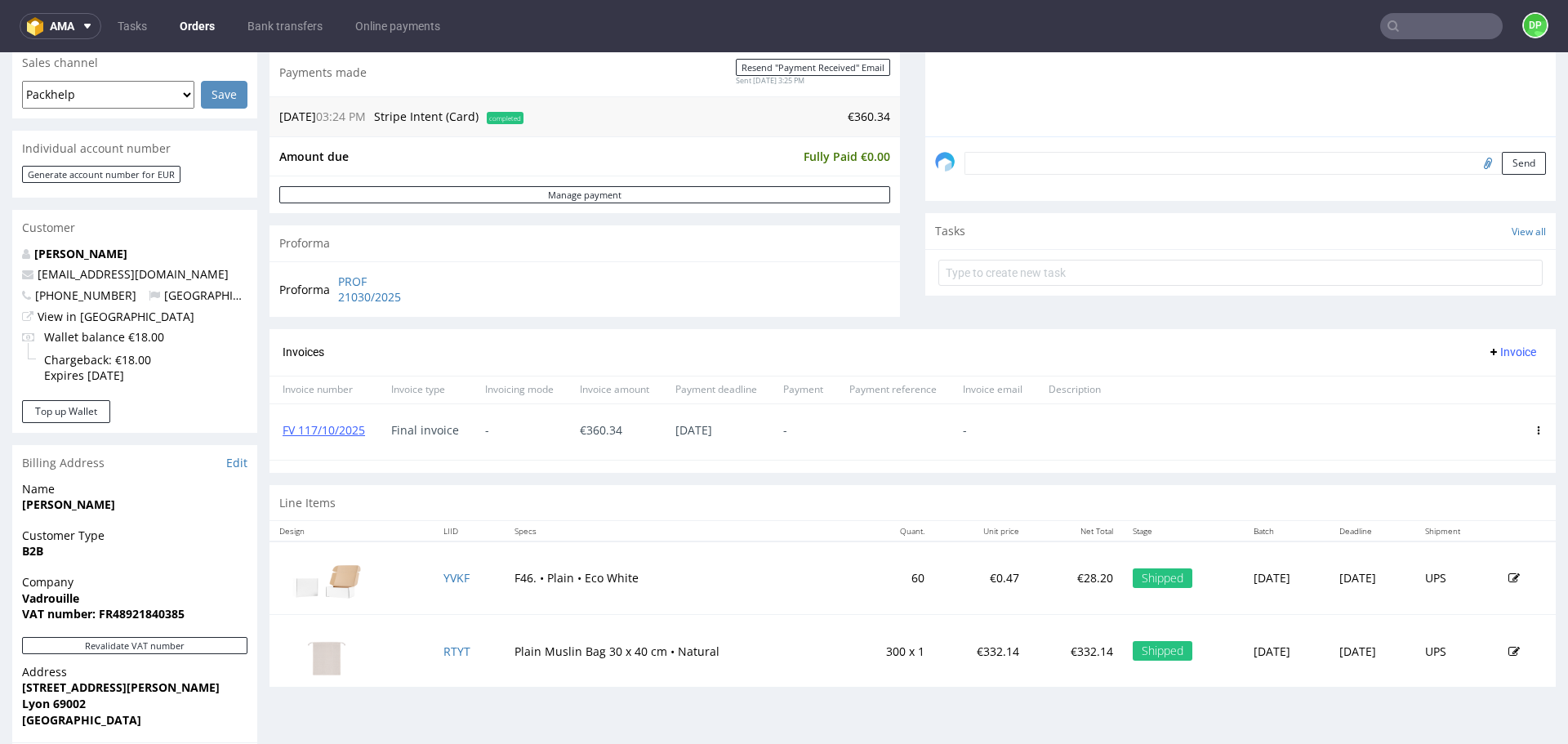
scroll to position [419, 0]
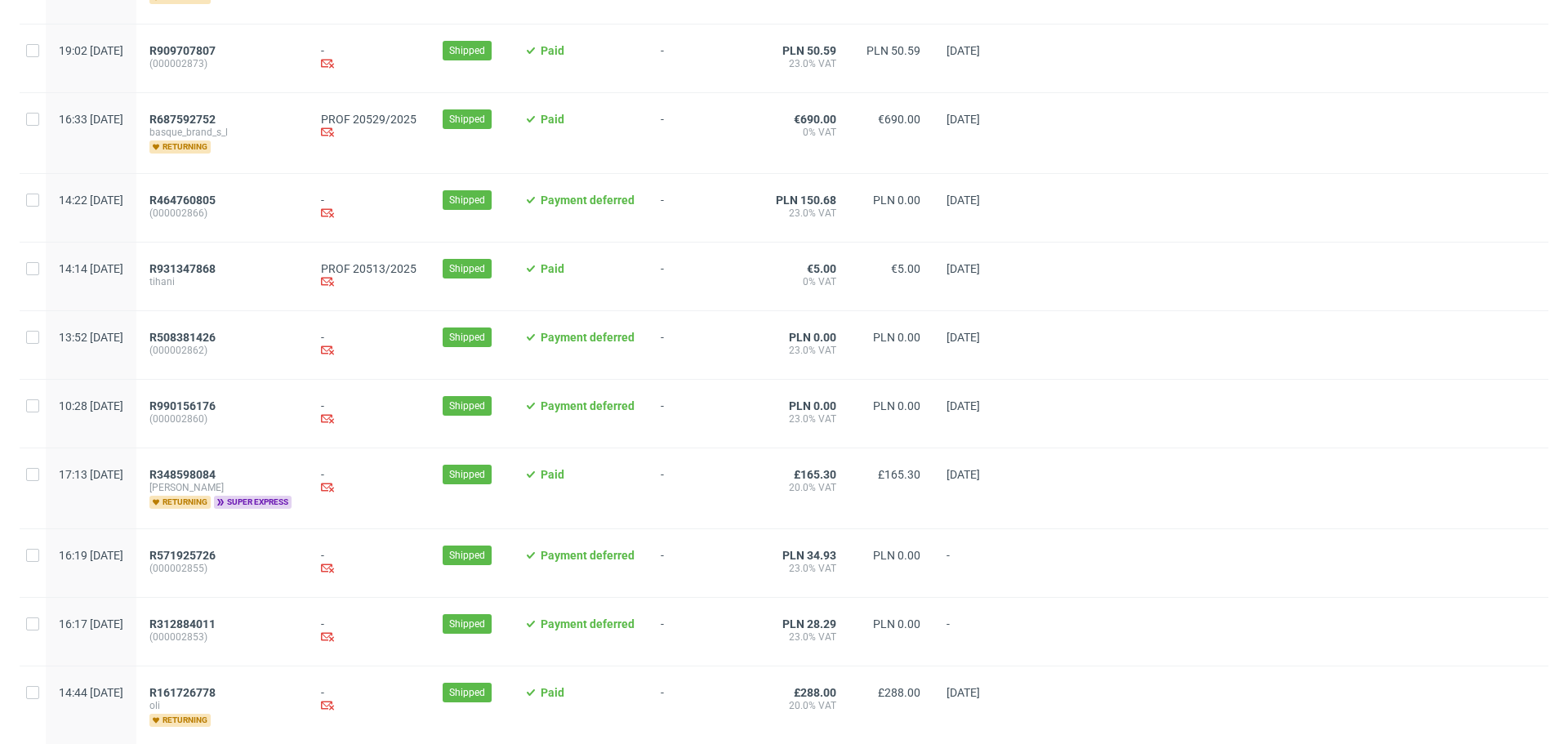
scroll to position [1565, 0]
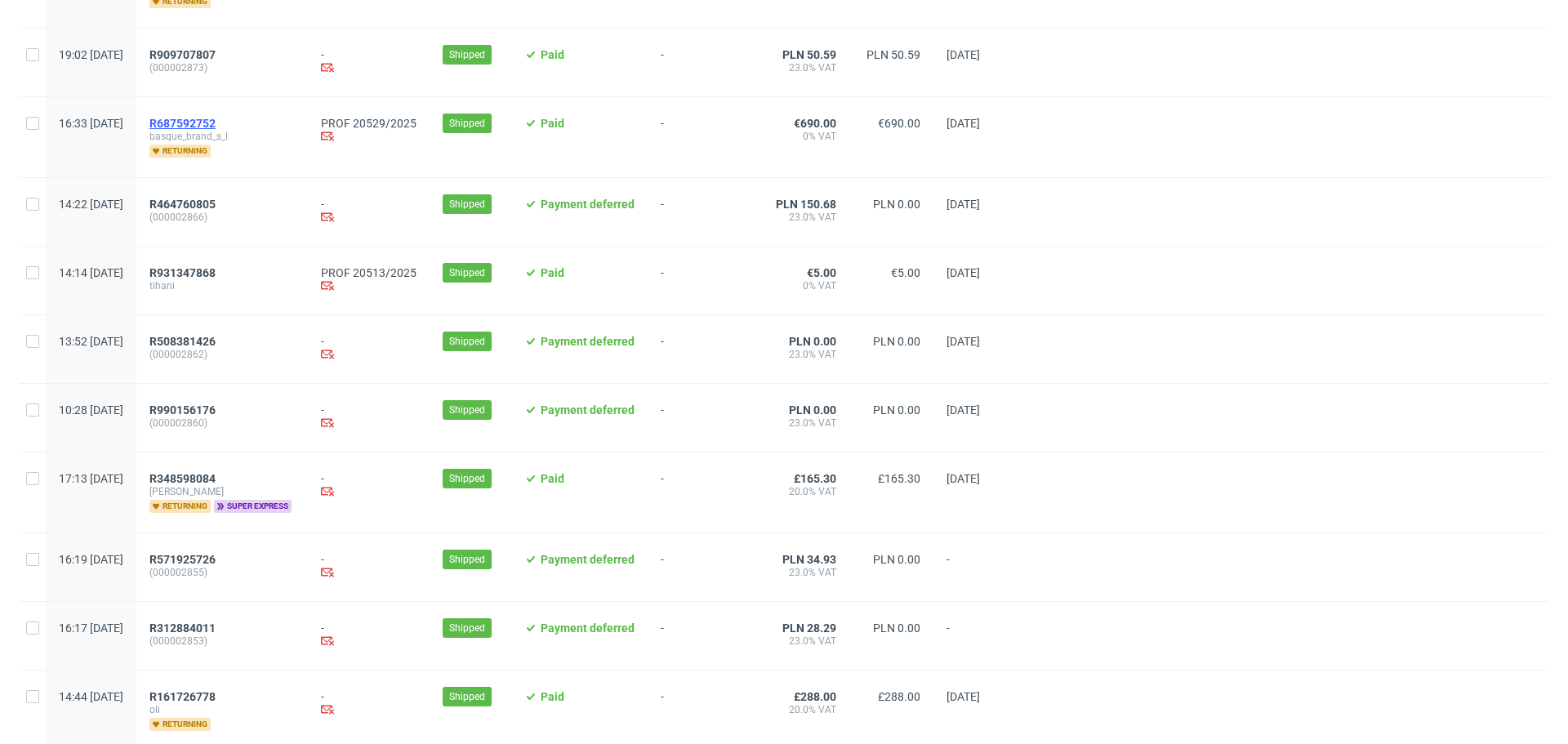
click at [216, 130] on span "R687592752" at bounding box center [182, 123] width 66 height 13
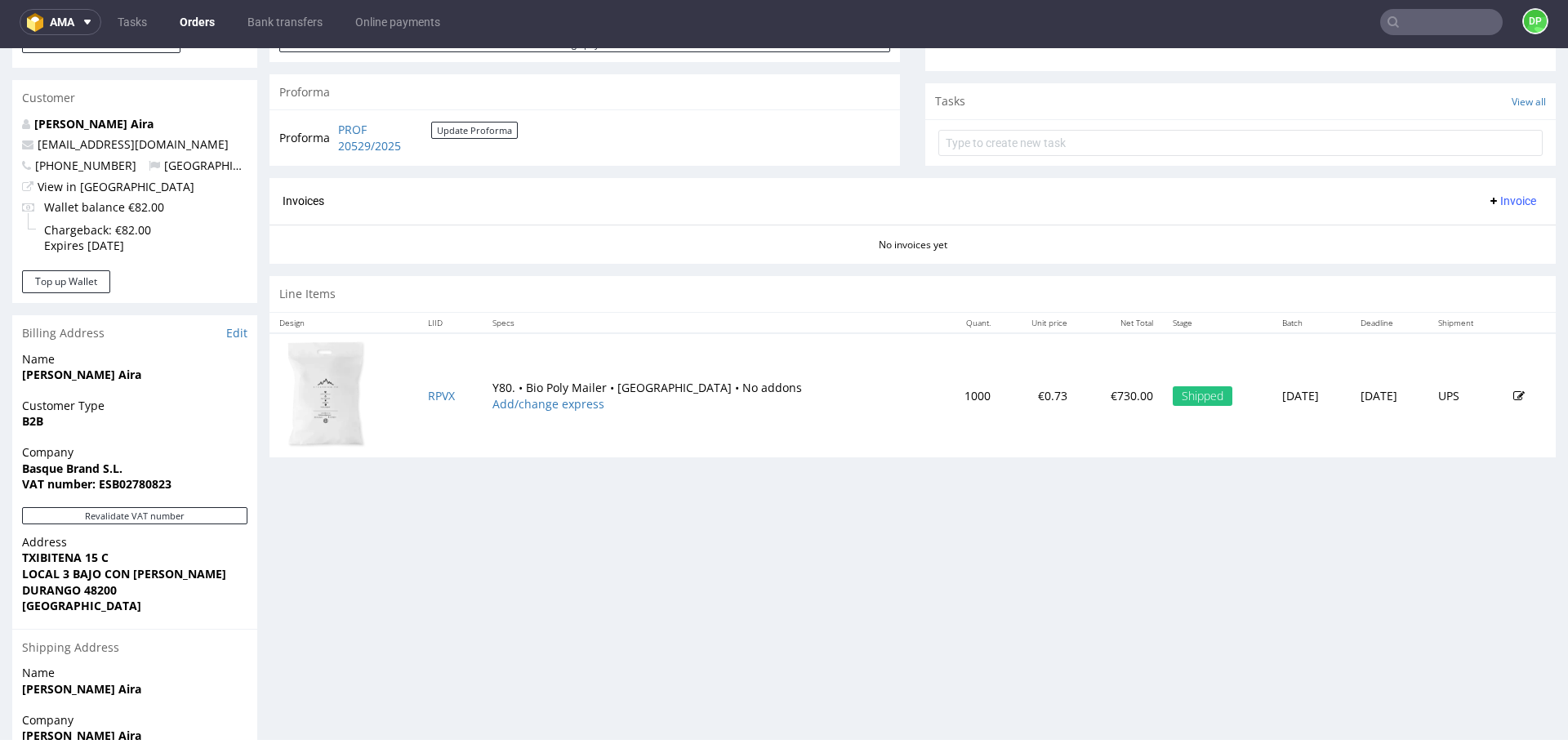
scroll to position [551, 0]
click at [187, 520] on button "Revalidate VAT number" at bounding box center [135, 514] width 225 height 17
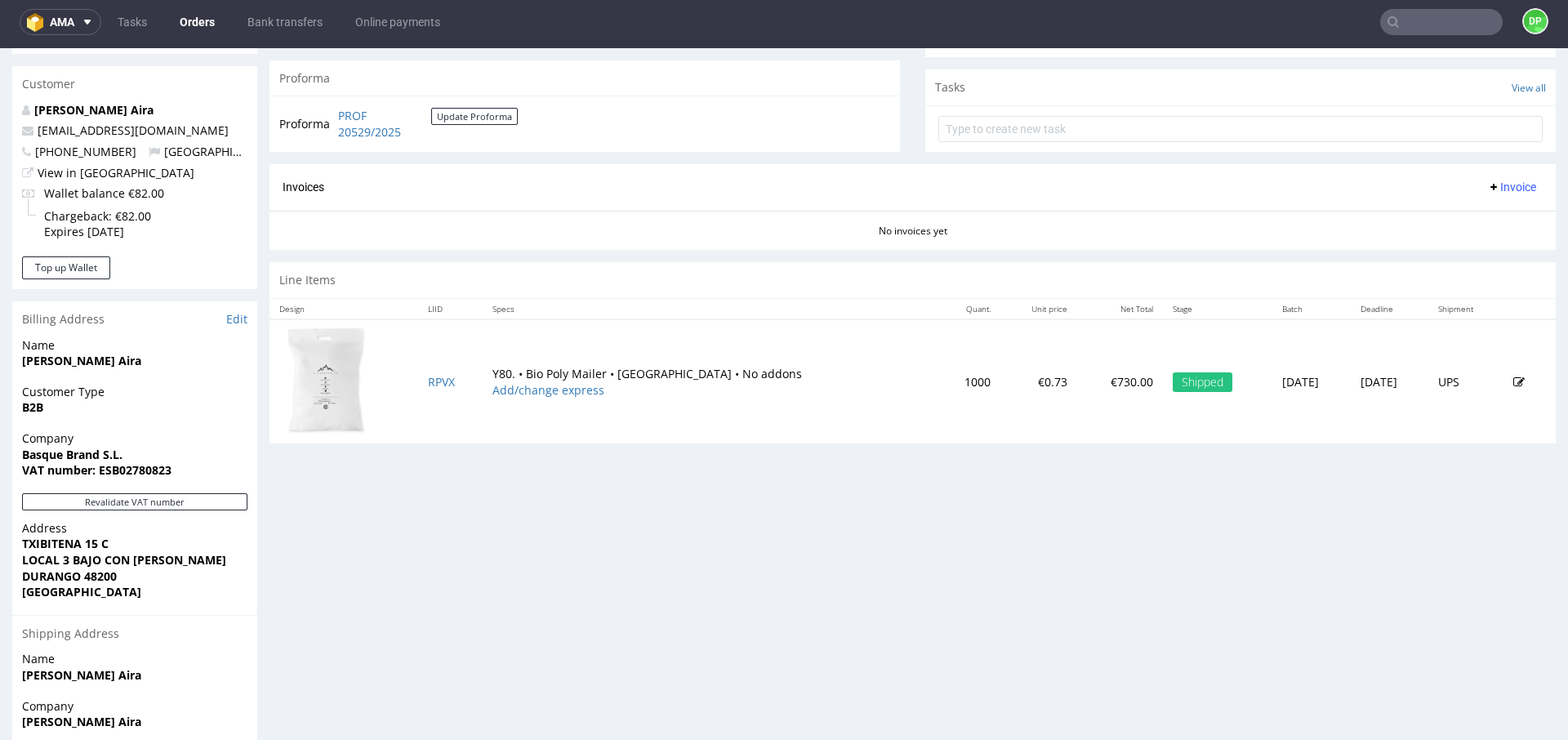
scroll to position [485, 0]
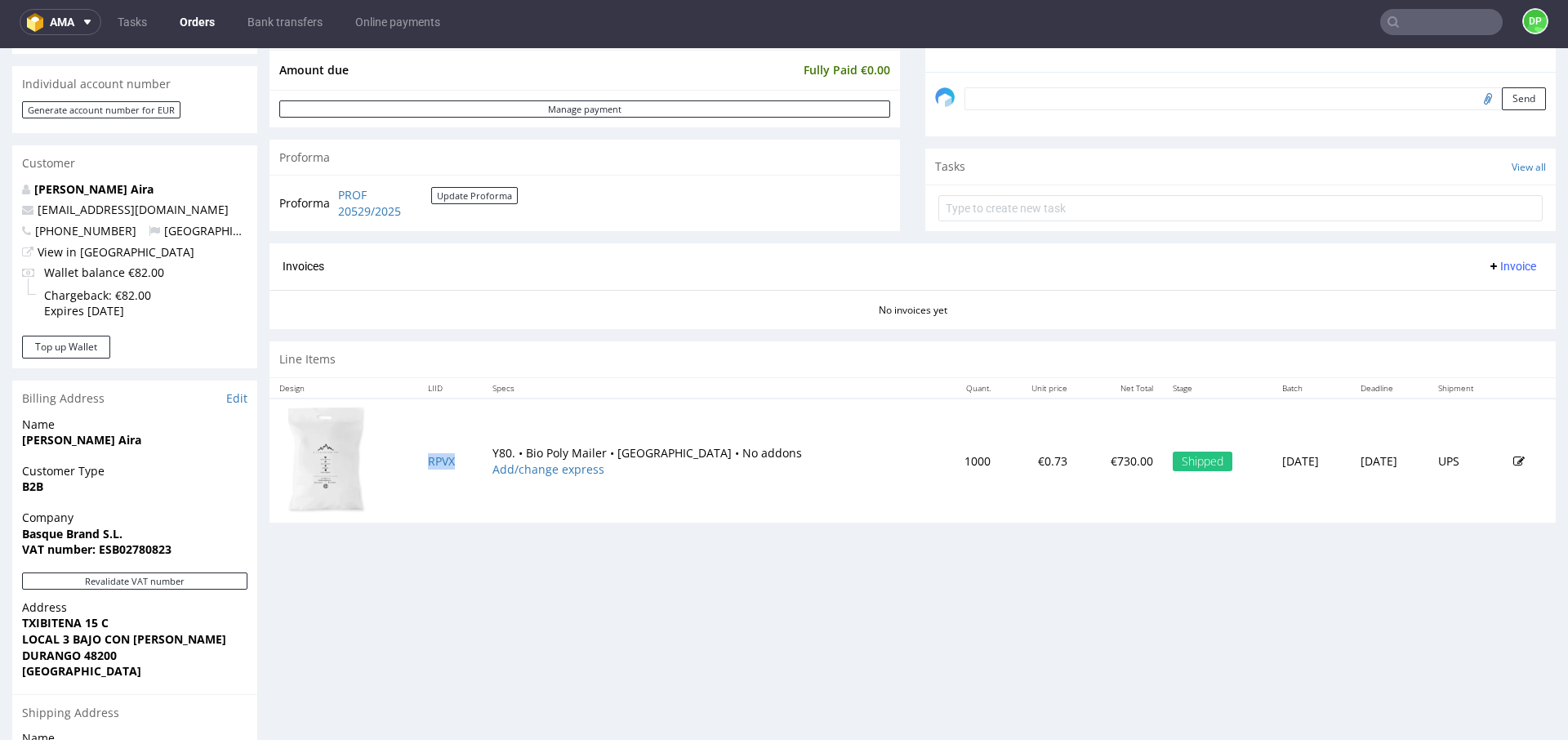
click at [1487, 265] on span "Invoice" at bounding box center [1511, 266] width 49 height 13
click at [1469, 293] on span "Generate" at bounding box center [1487, 300] width 79 height 16
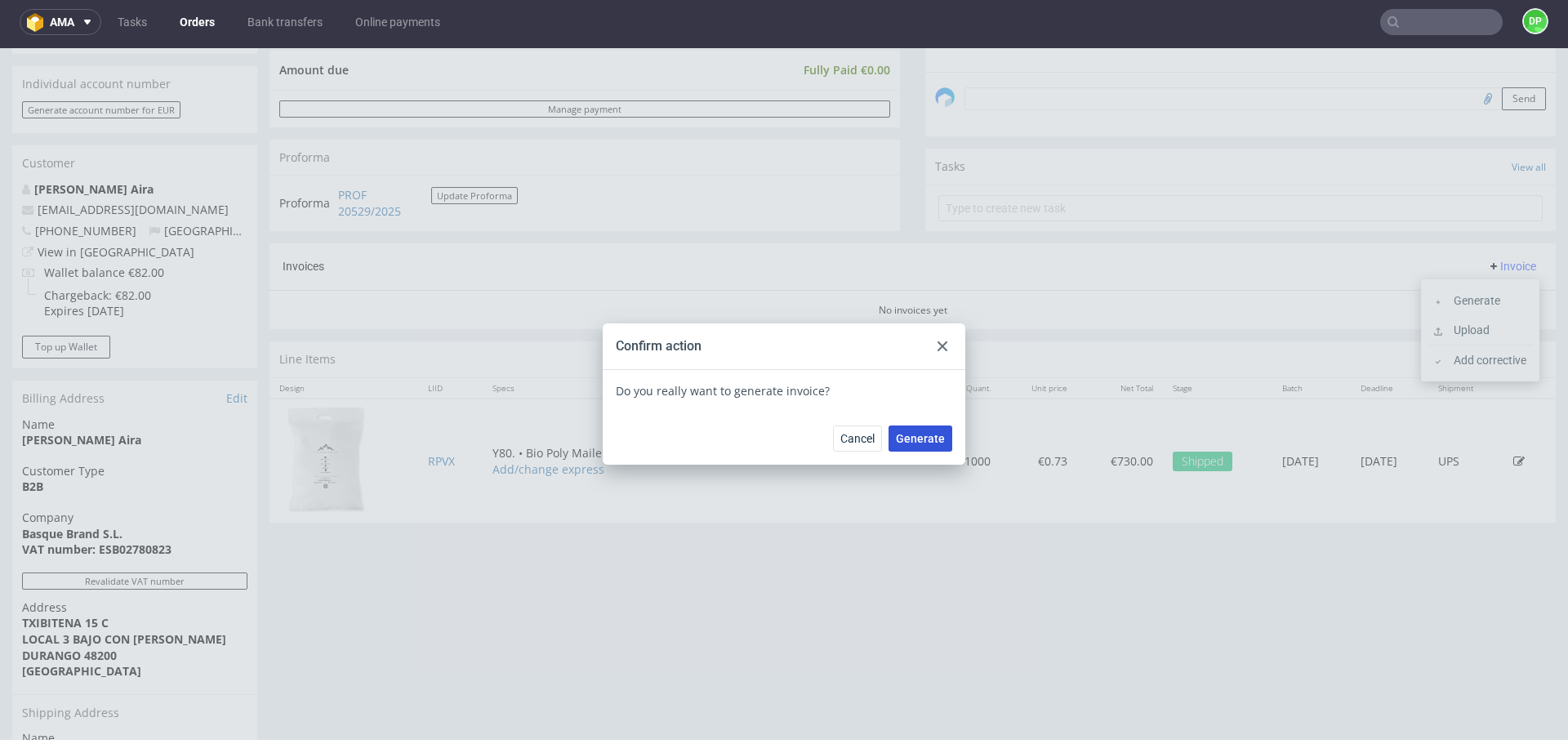
click at [941, 433] on button "Generate" at bounding box center [921, 439] width 64 height 26
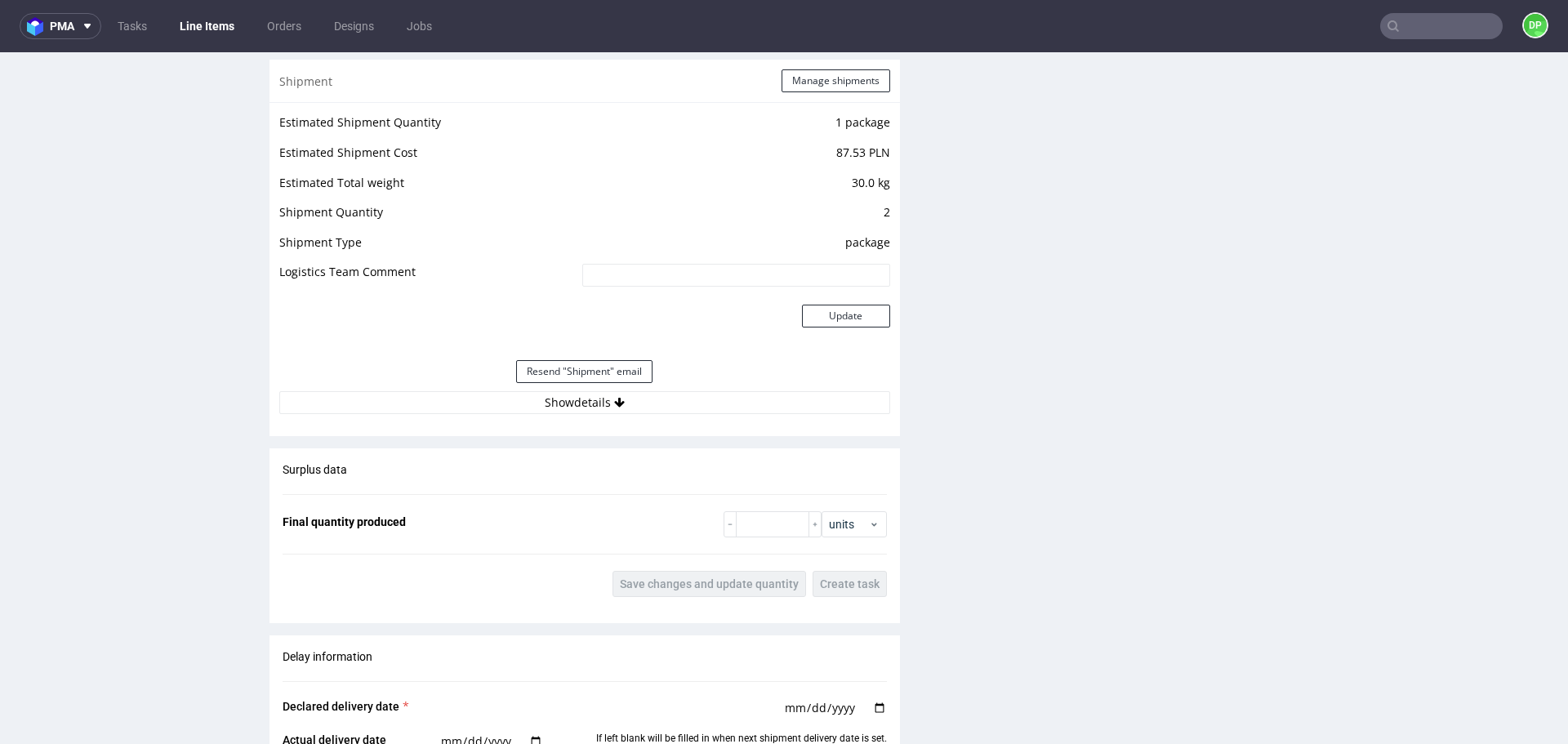
scroll to position [1718, 0]
click at [465, 401] on button "Show details" at bounding box center [585, 399] width 611 height 23
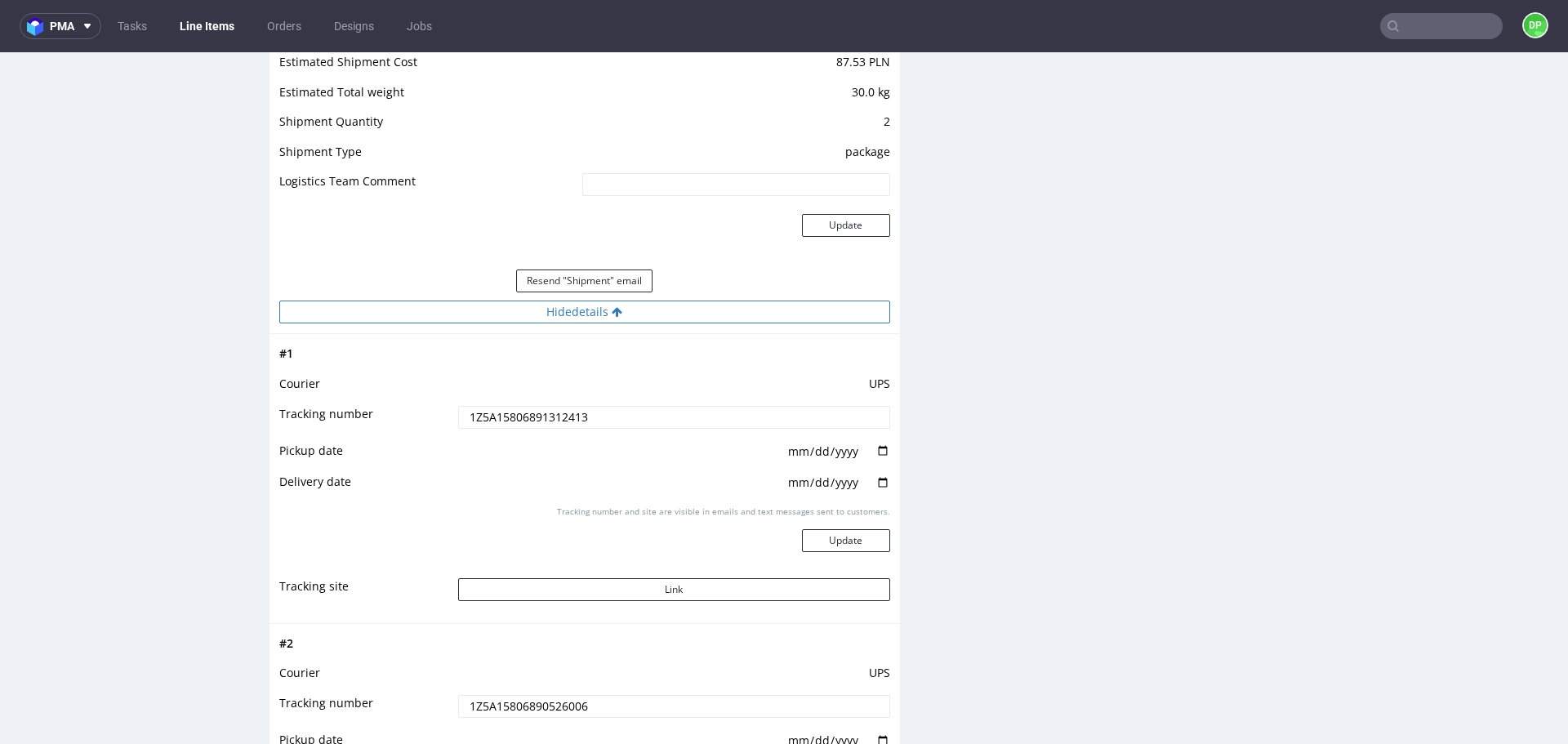
scroll to position [1804, 0]
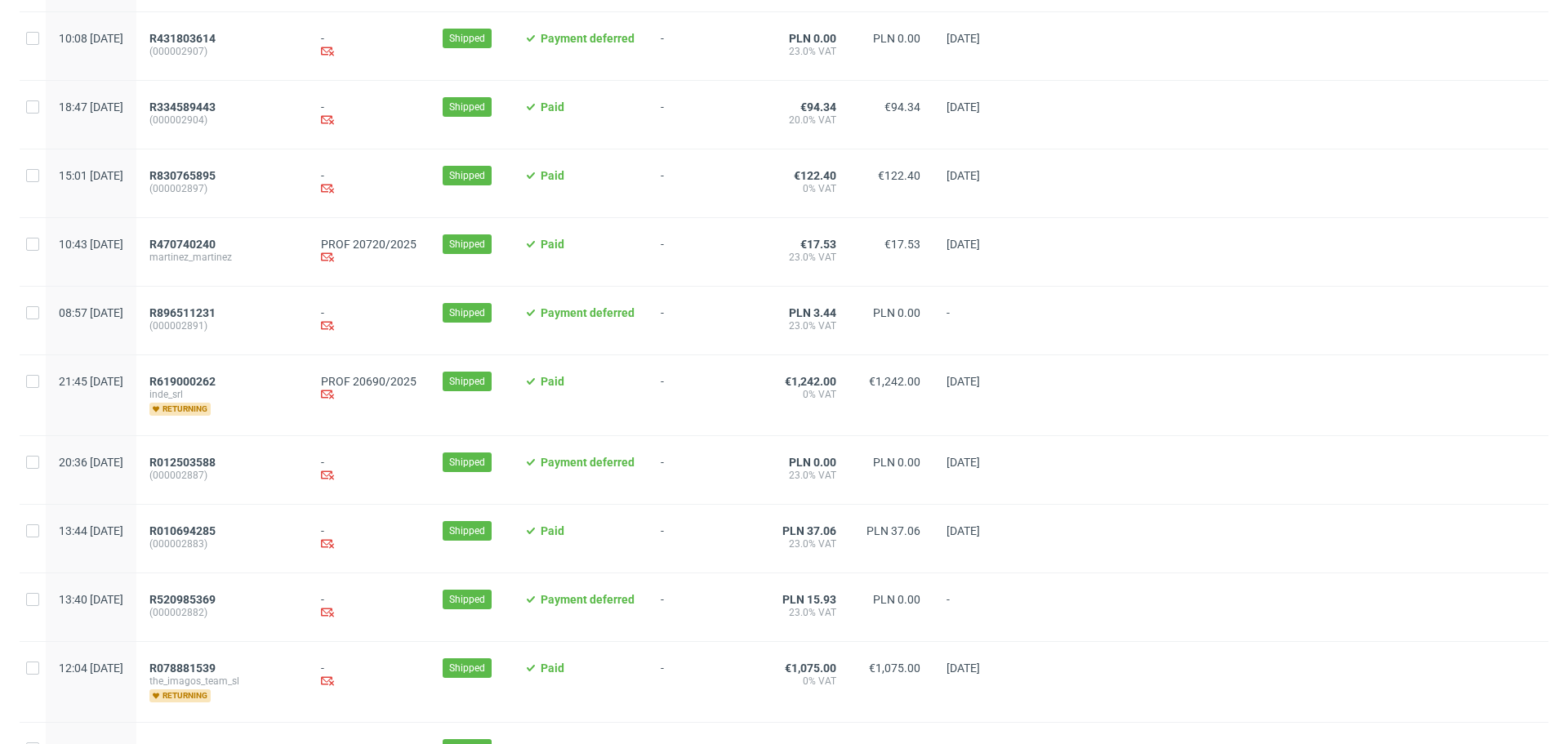
scroll to position [953, 0]
click at [216, 385] on span "R619000262" at bounding box center [182, 380] width 66 height 13
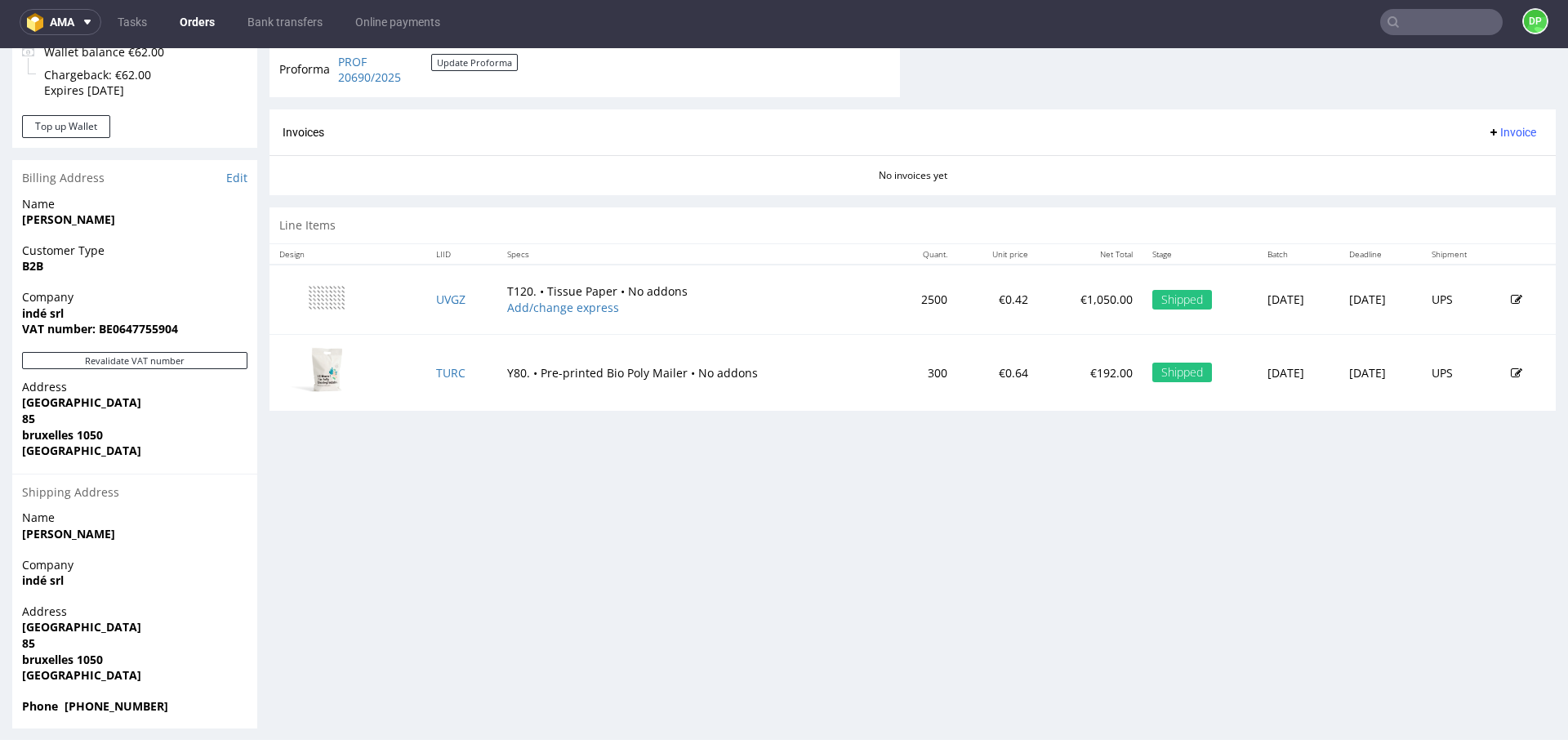
scroll to position [715, 0]
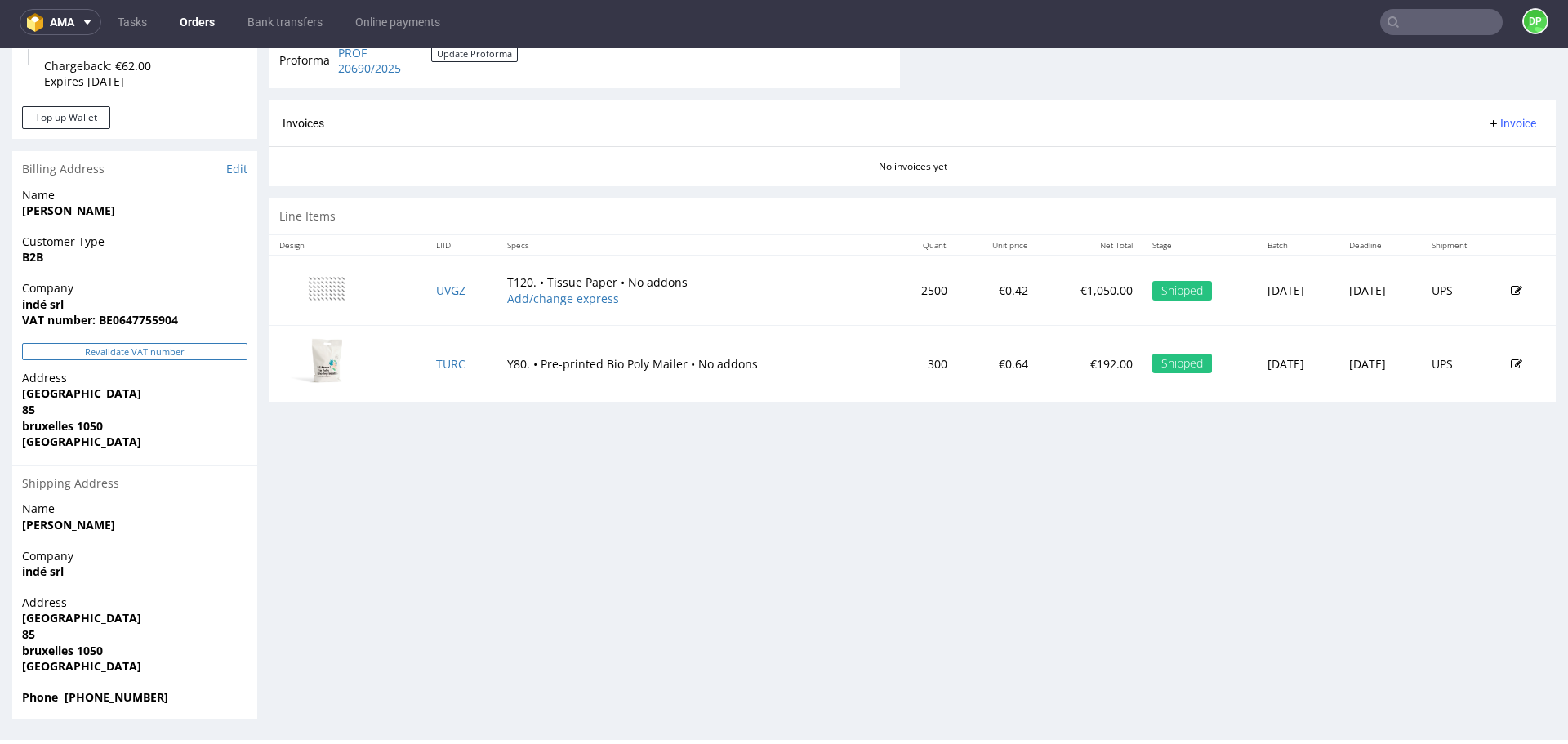
click at [160, 345] on button "Revalidate VAT number" at bounding box center [135, 352] width 225 height 17
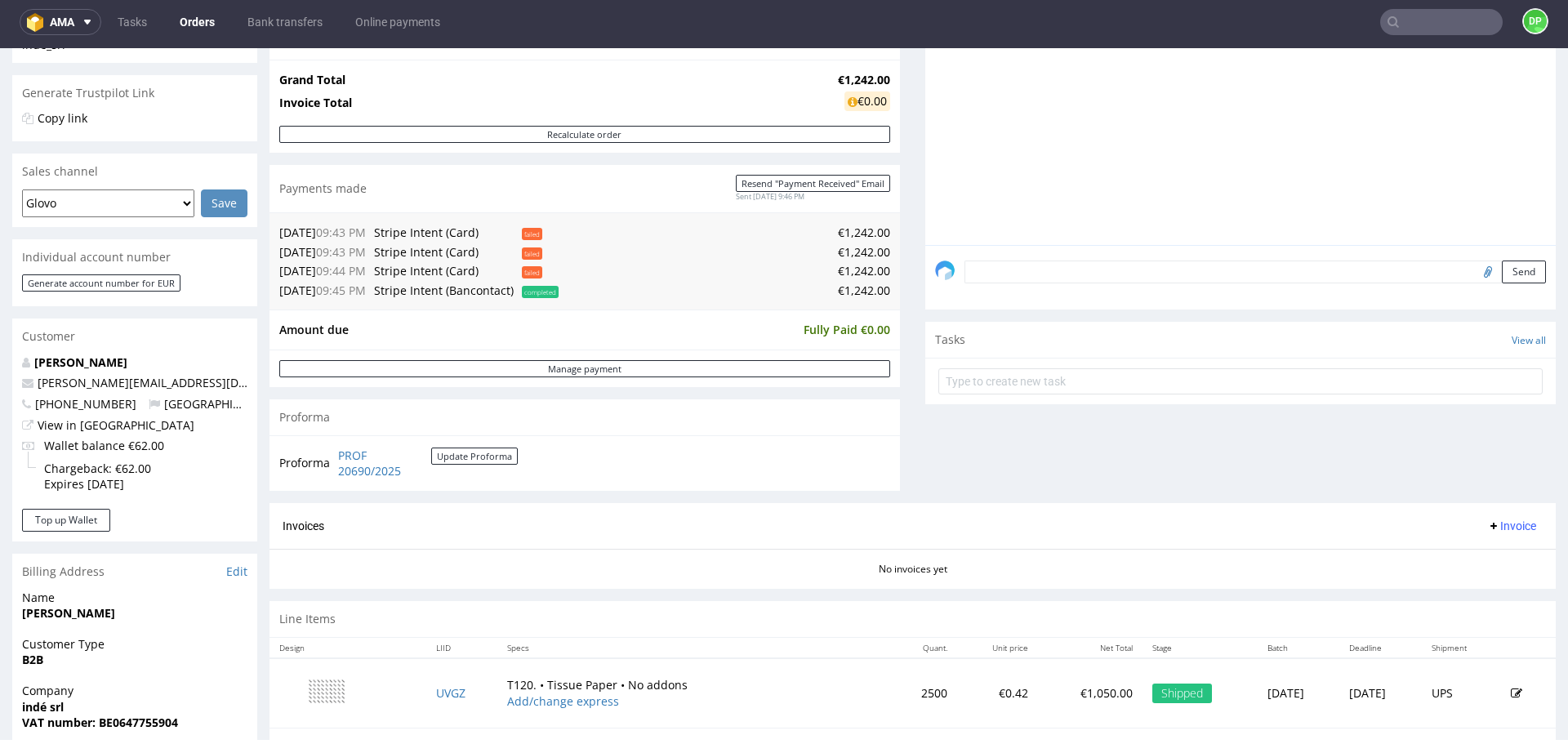
scroll to position [313, 0]
click at [418, 484] on div "Proforma PROF 20690/2025 Update Proforma" at bounding box center [584, 462] width 631 height 56
click at [444, 542] on div "Invoices Invoice" at bounding box center [912, 526] width 1287 height 46
drag, startPoint x: 450, startPoint y: 478, endPoint x: 332, endPoint y: 453, distance: 120.6
click at [332, 453] on tr "Proforma PROF 20690/2025 Update Proforma" at bounding box center [399, 462] width 240 height 35
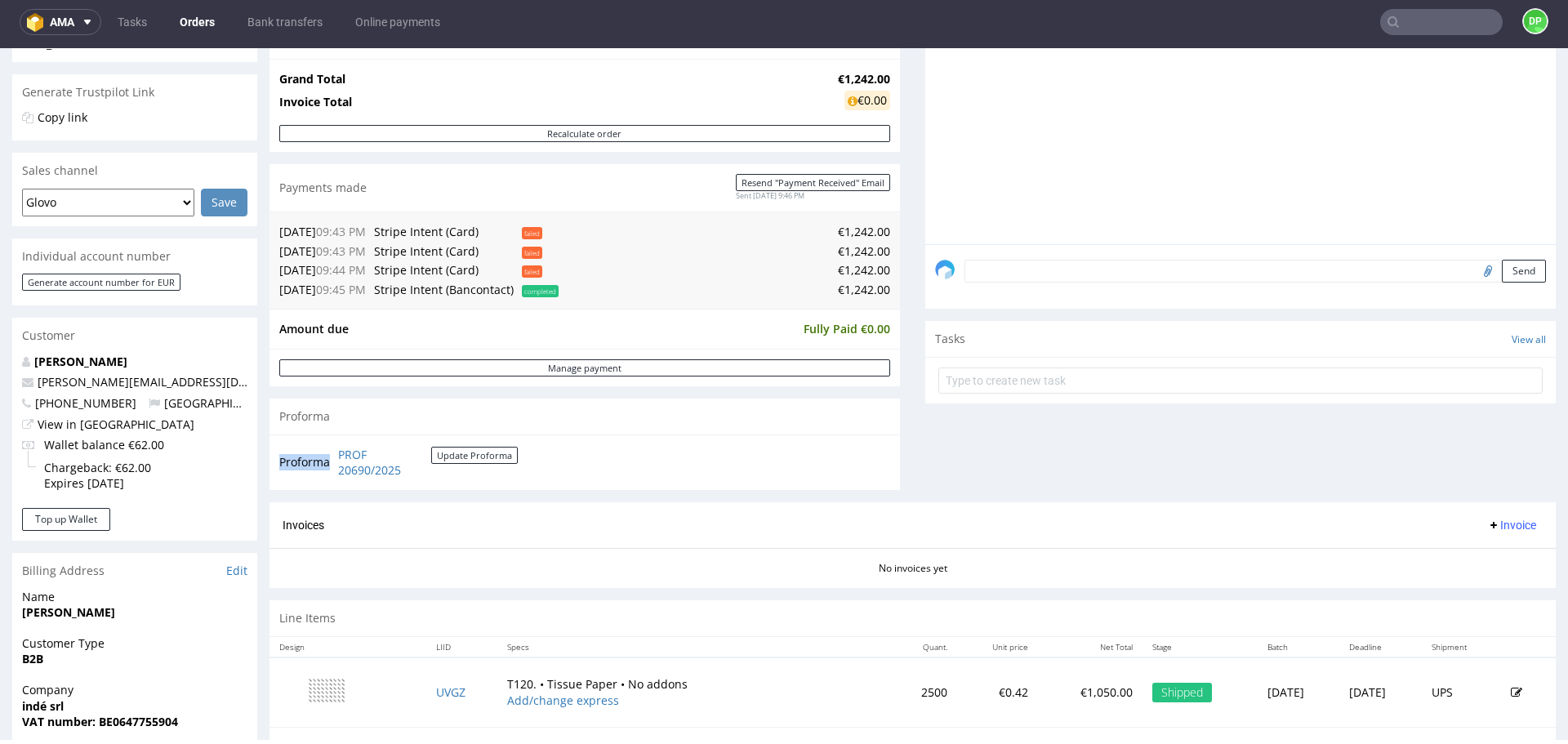
scroll to position [317, 0]
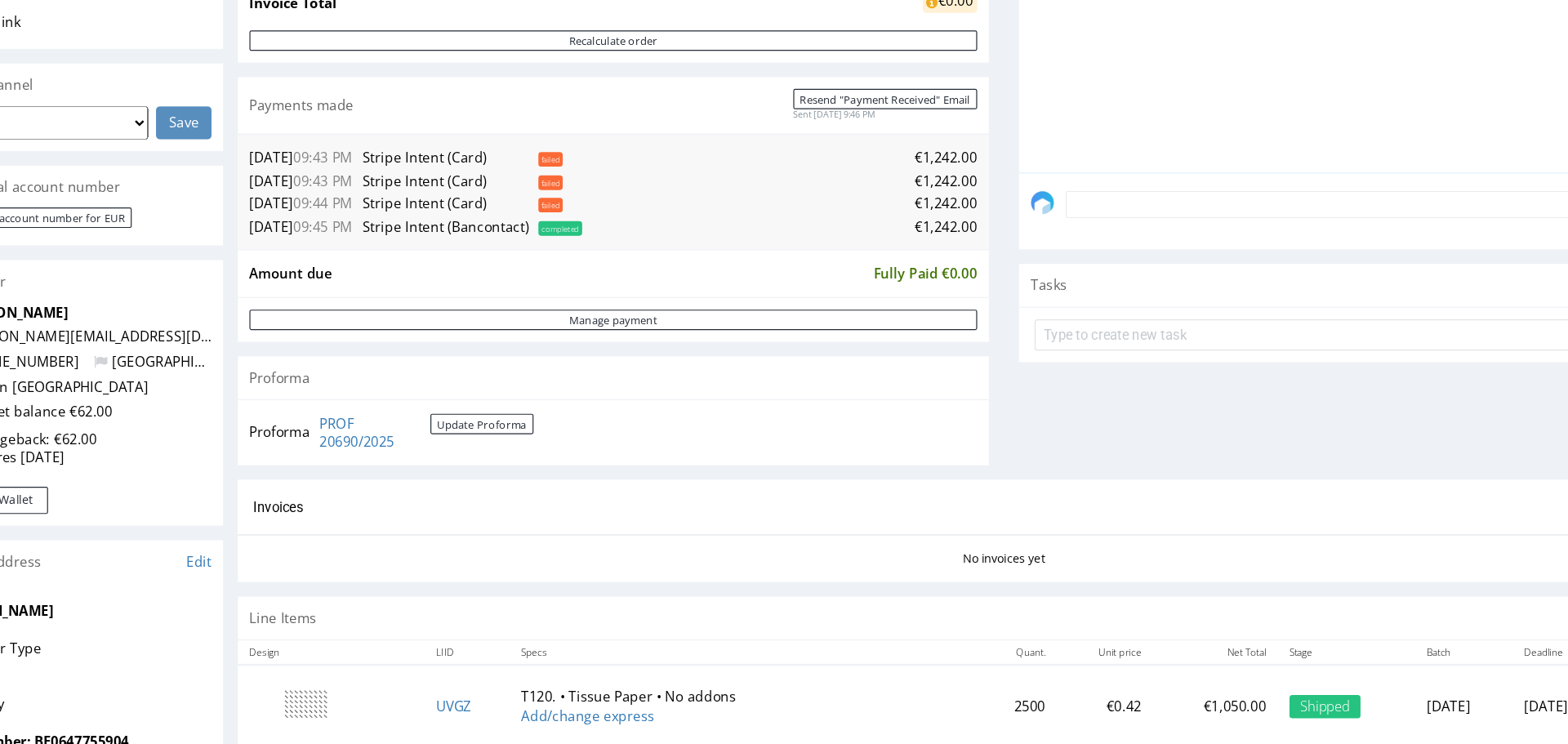
click at [354, 488] on div "Progress Payment Paid Thu 25 Sep Payment “Received” Email Sent Thu 25 Sep 21:46…" at bounding box center [829, 194] width 1287 height 1027
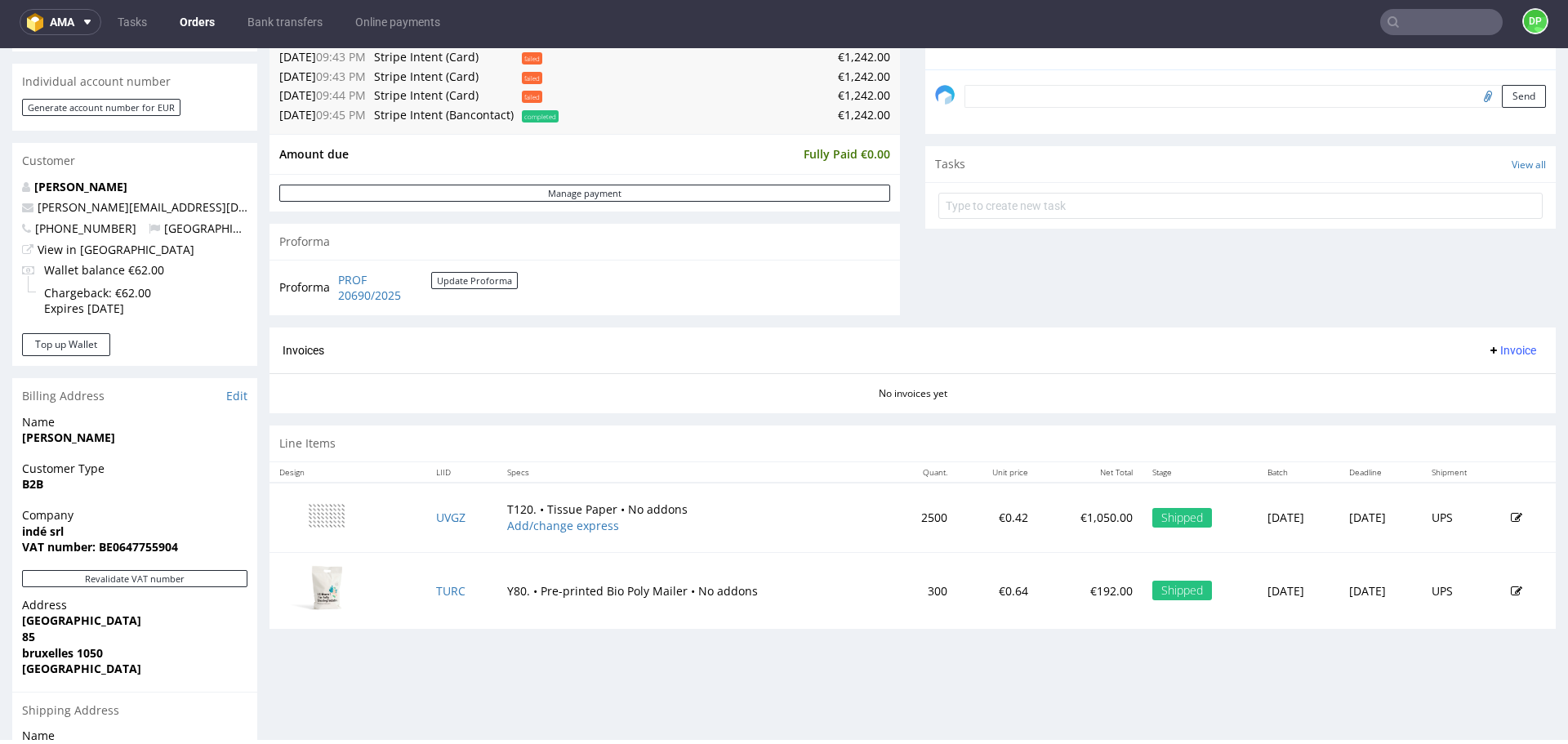
scroll to position [484, 0]
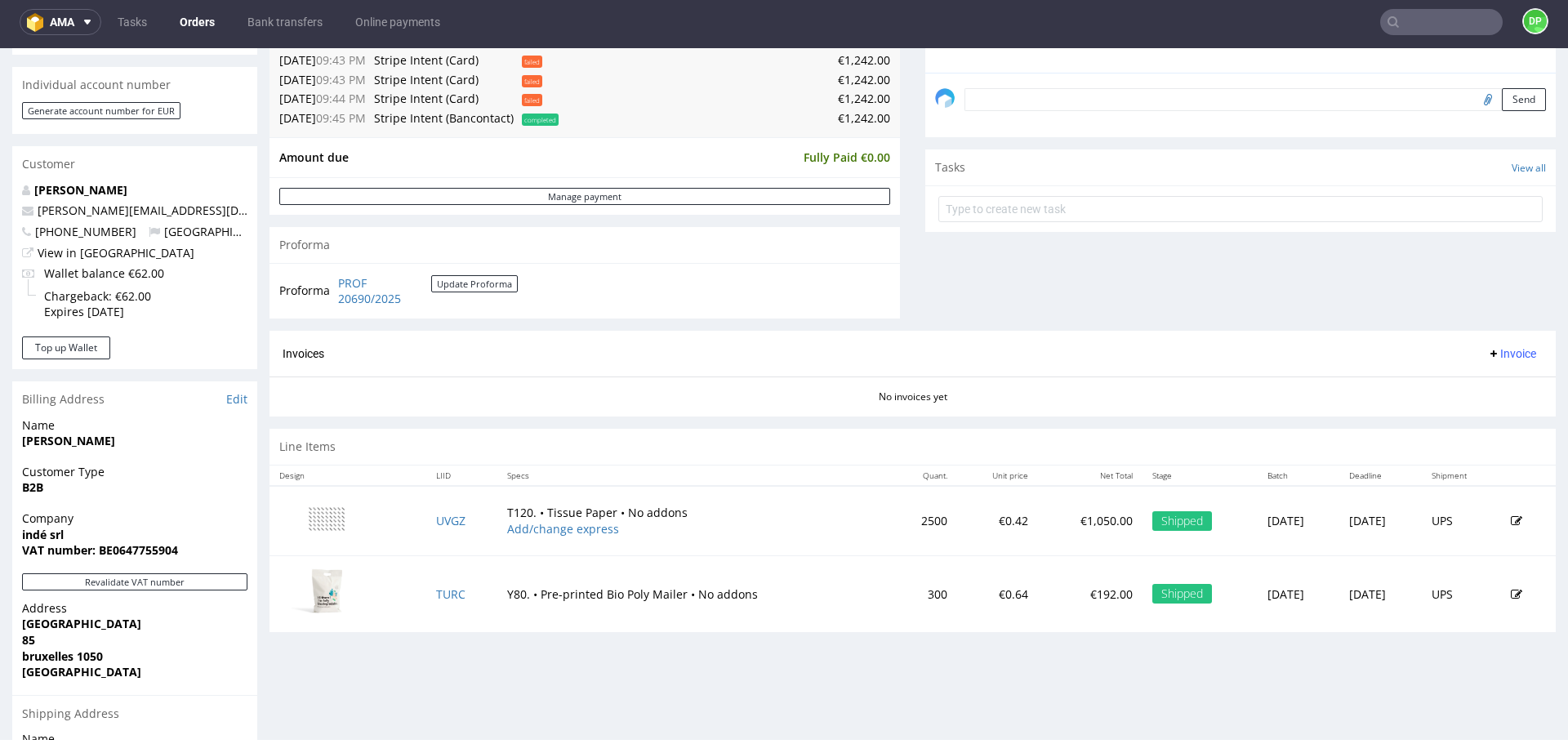
click at [1494, 358] on span "Invoice" at bounding box center [1511, 353] width 49 height 13
click at [1465, 384] on span "Generate" at bounding box center [1487, 387] width 79 height 16
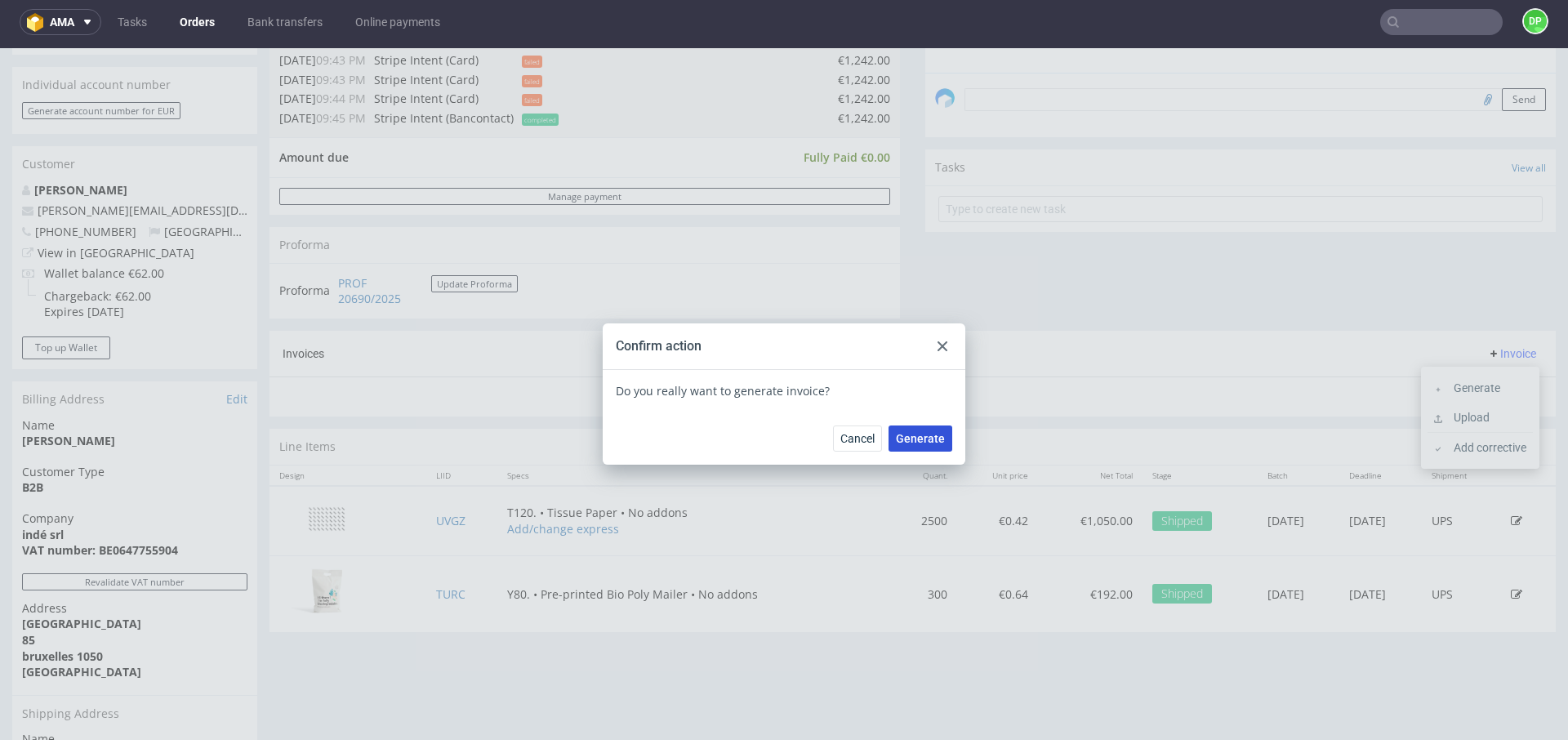
click at [911, 442] on span "Generate" at bounding box center [920, 438] width 49 height 11
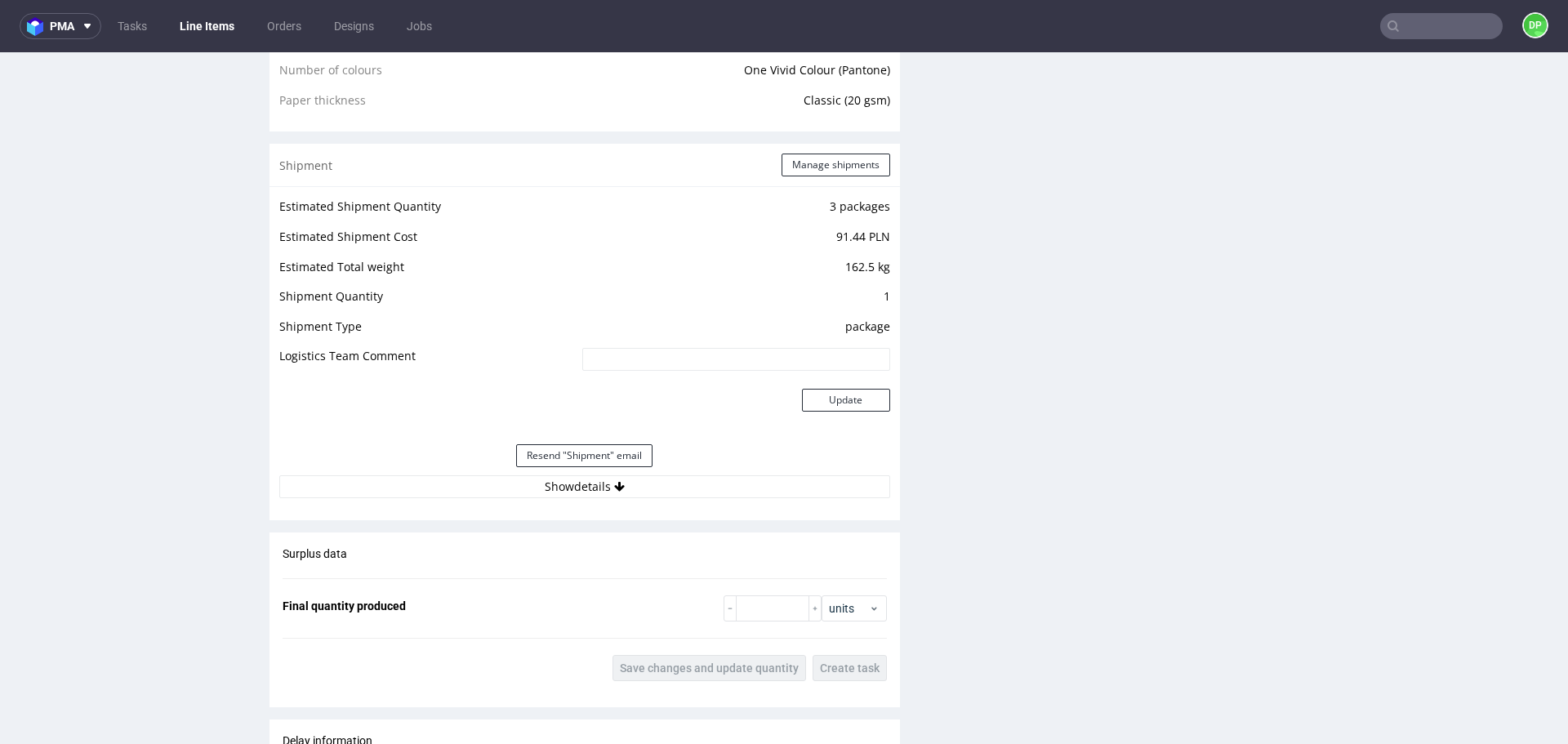
scroll to position [1344, 0]
click at [562, 489] on button "Show details" at bounding box center [585, 485] width 611 height 23
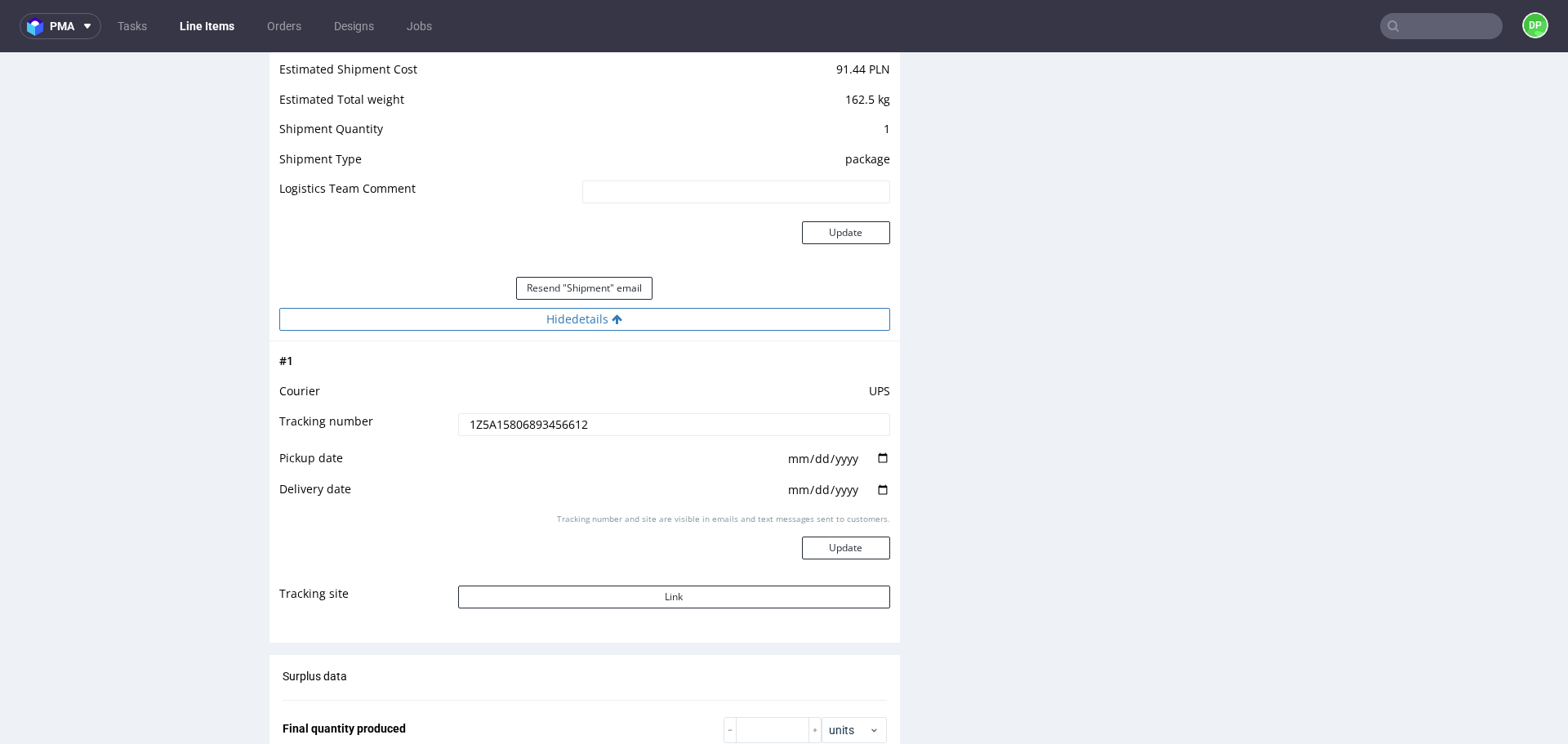
scroll to position [1511, 0]
click at [545, 591] on button "Link" at bounding box center [674, 596] width 432 height 23
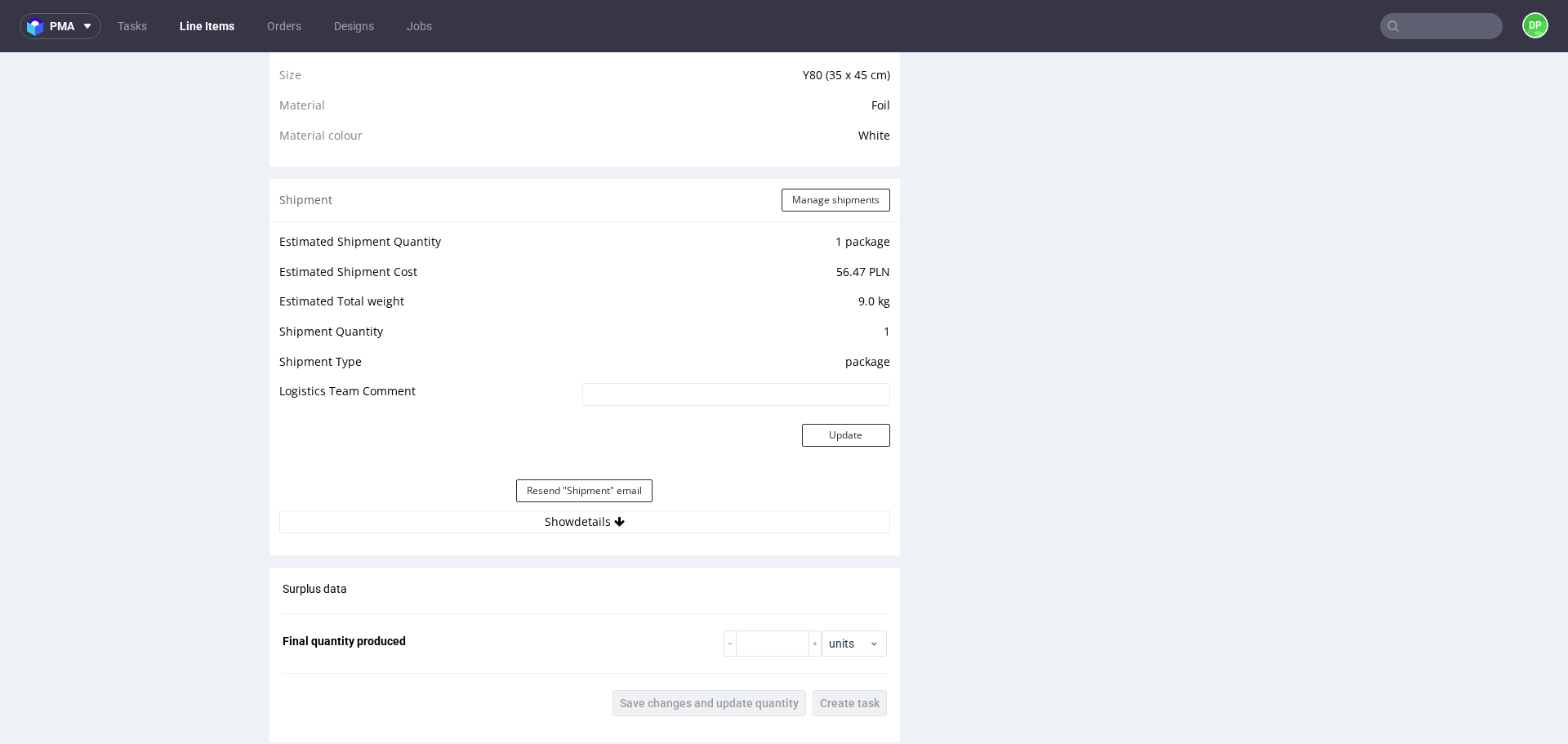
scroll to position [1230, 0]
click at [584, 523] on button "Show details" at bounding box center [585, 520] width 611 height 23
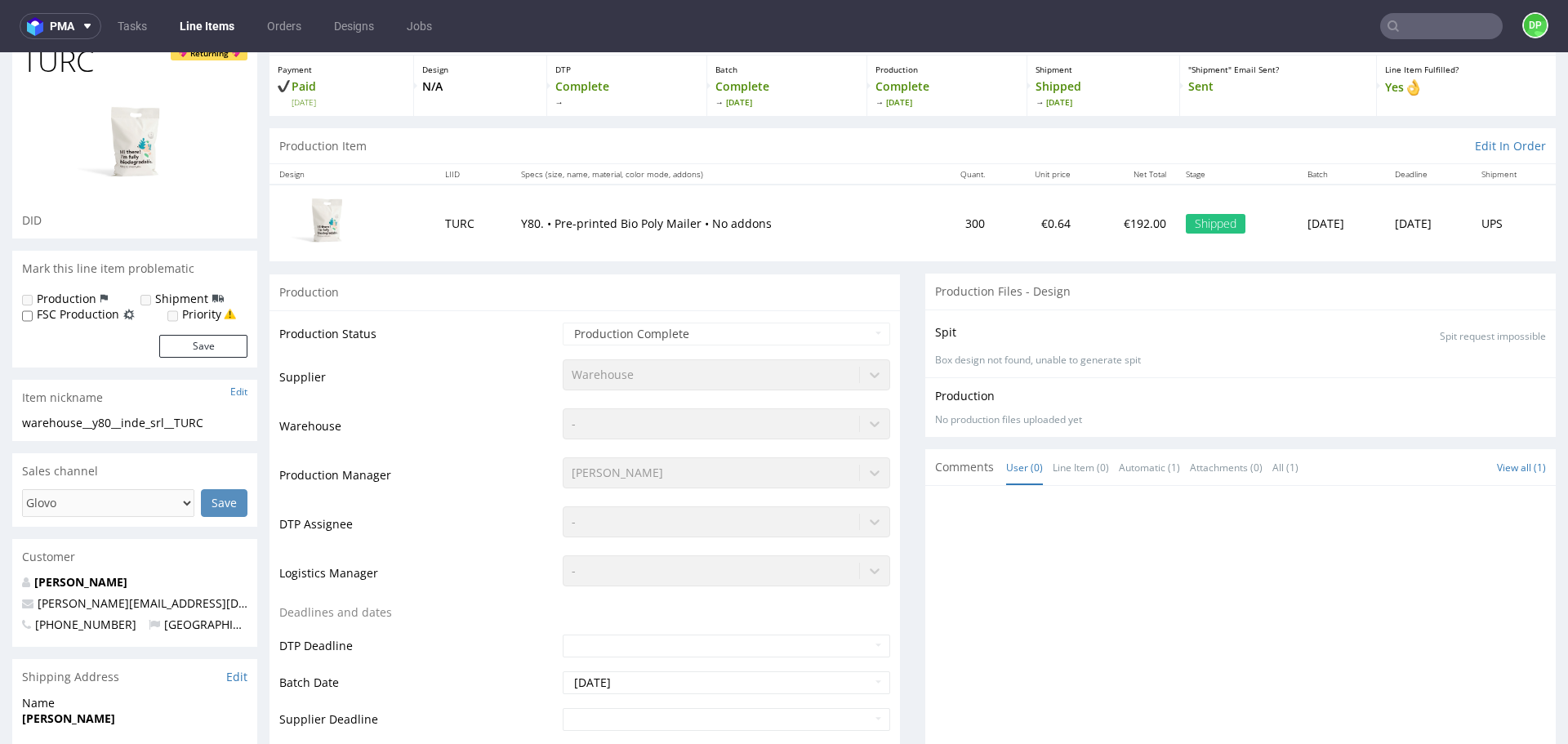
scroll to position [0, 0]
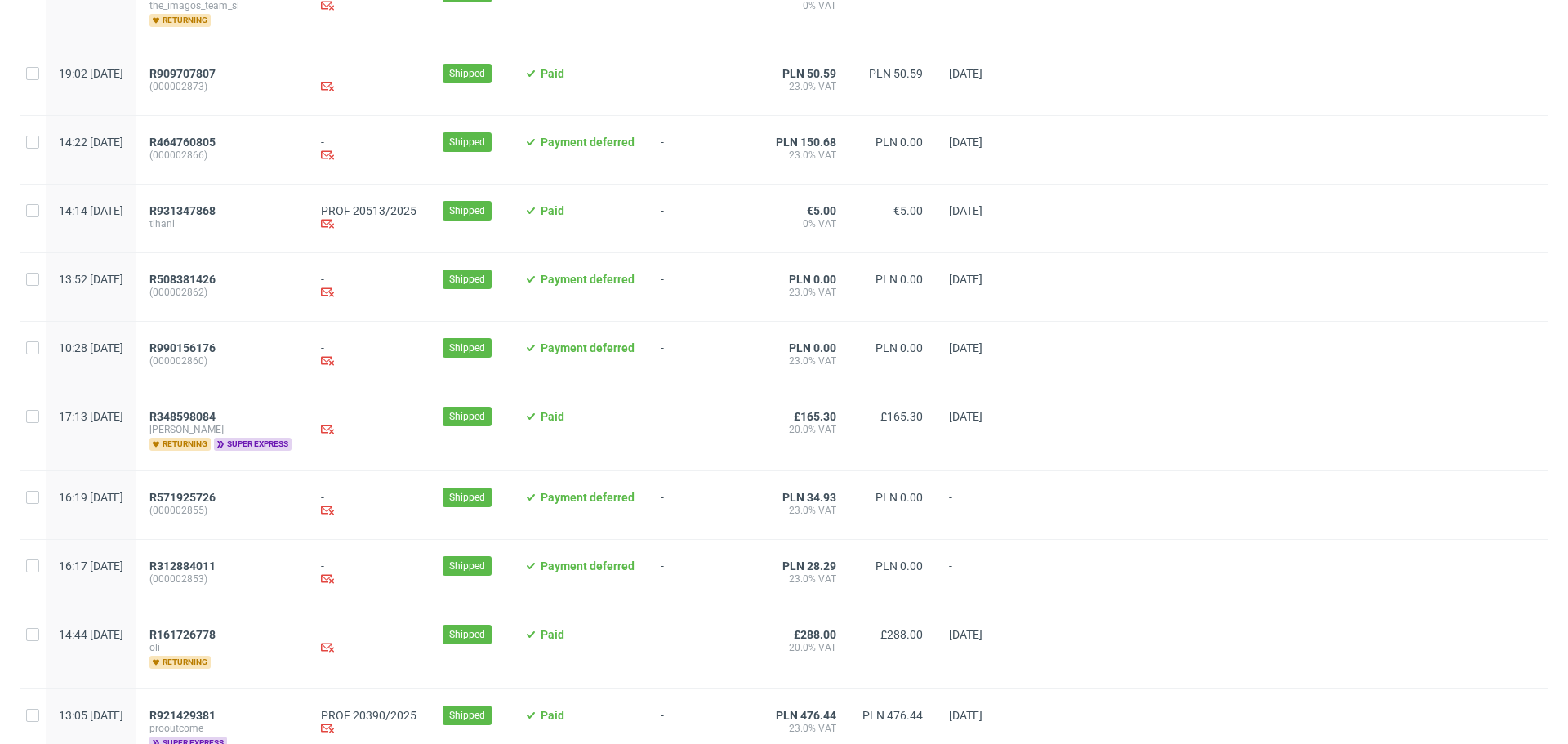
scroll to position [1639, 0]
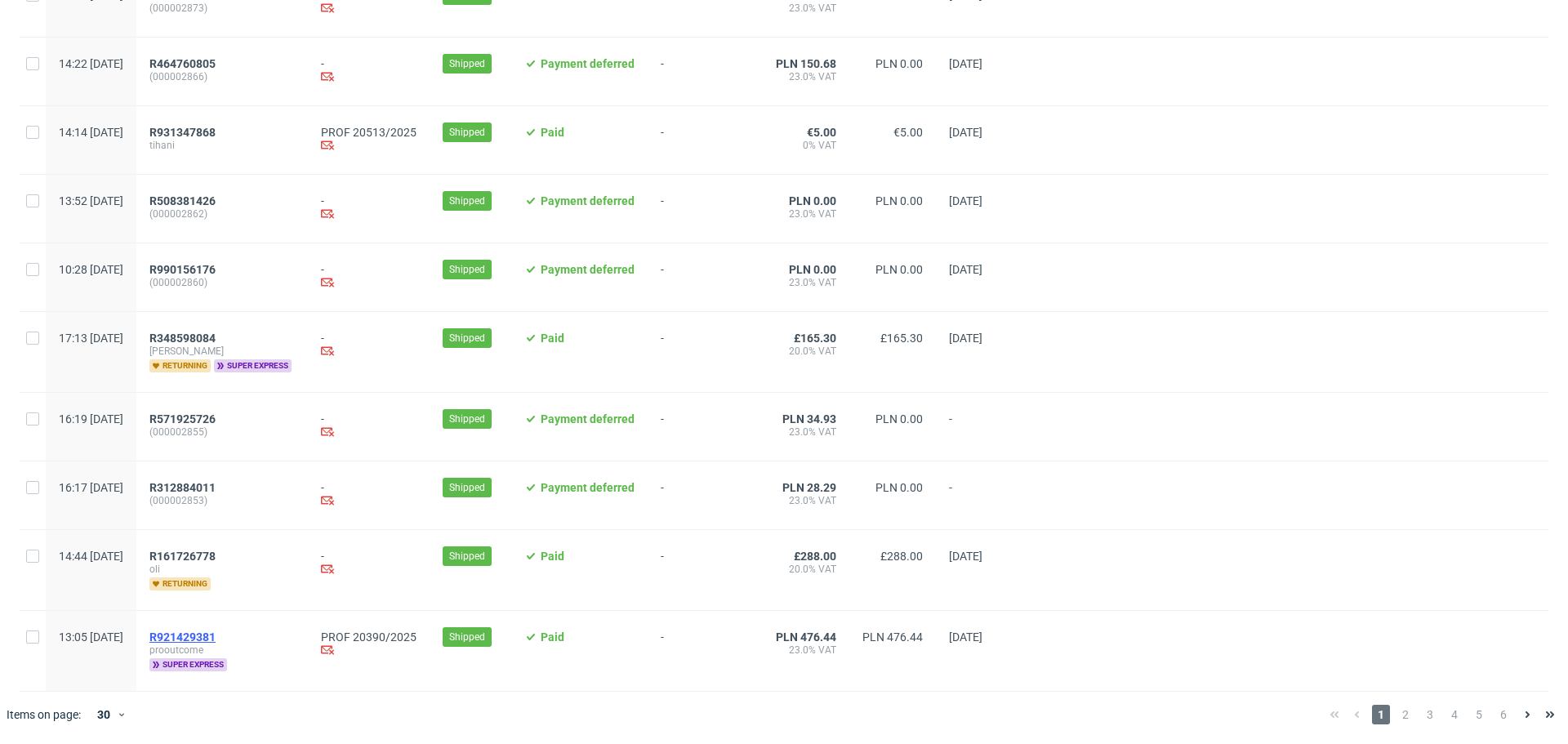
click at [216, 633] on span "R921429381" at bounding box center [182, 636] width 66 height 13
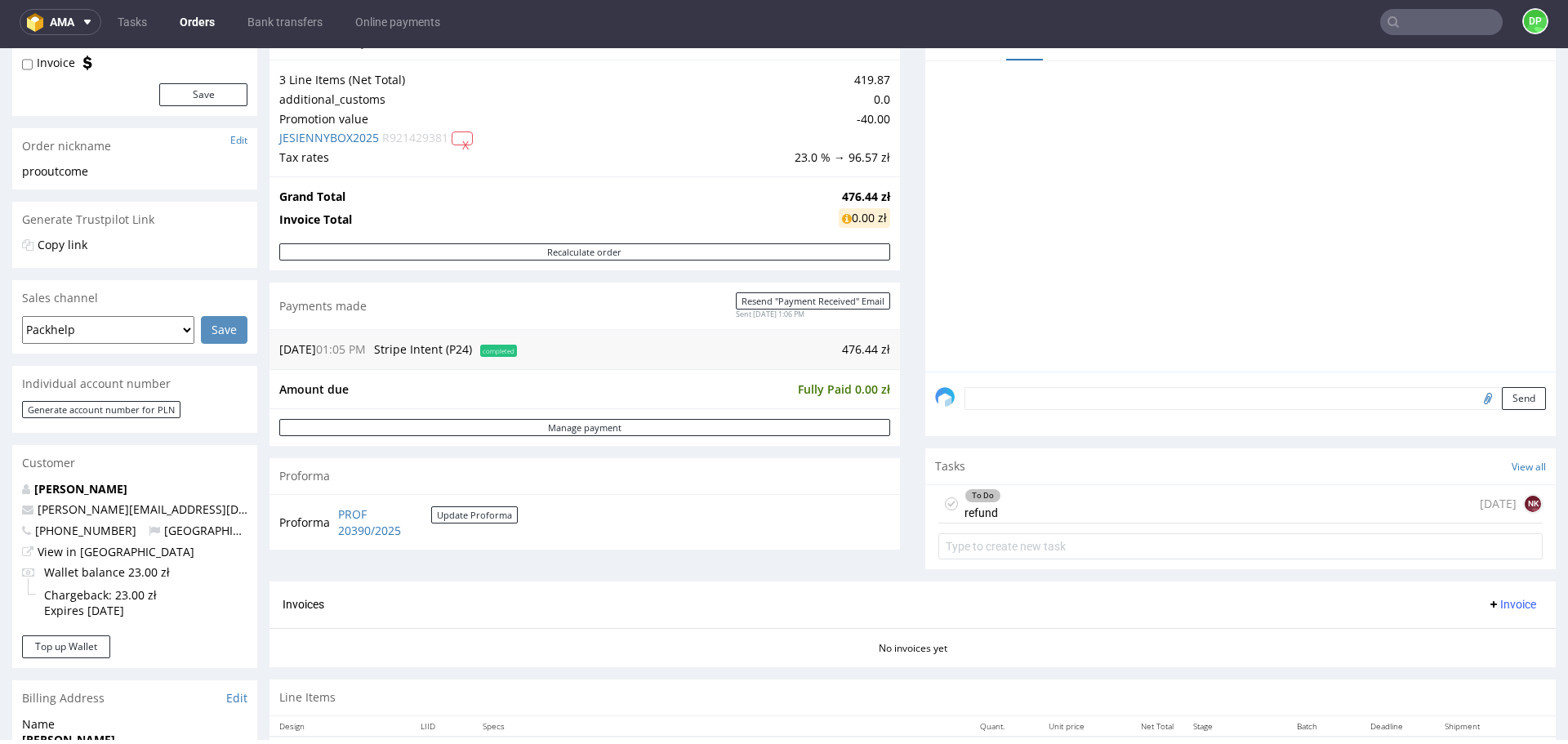
scroll to position [200, 0]
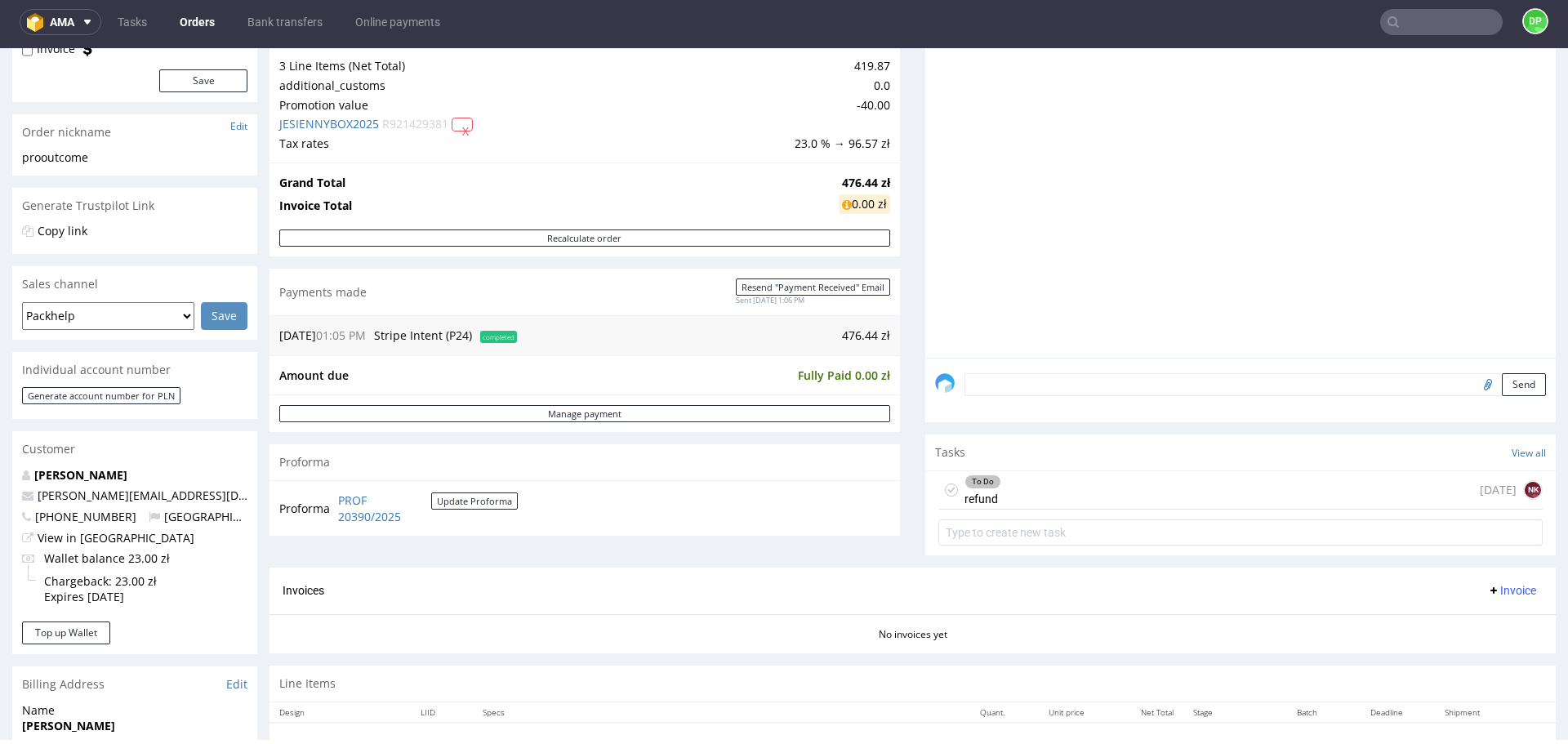
click at [1066, 481] on div "To Do refund today NK" at bounding box center [1241, 490] width 604 height 39
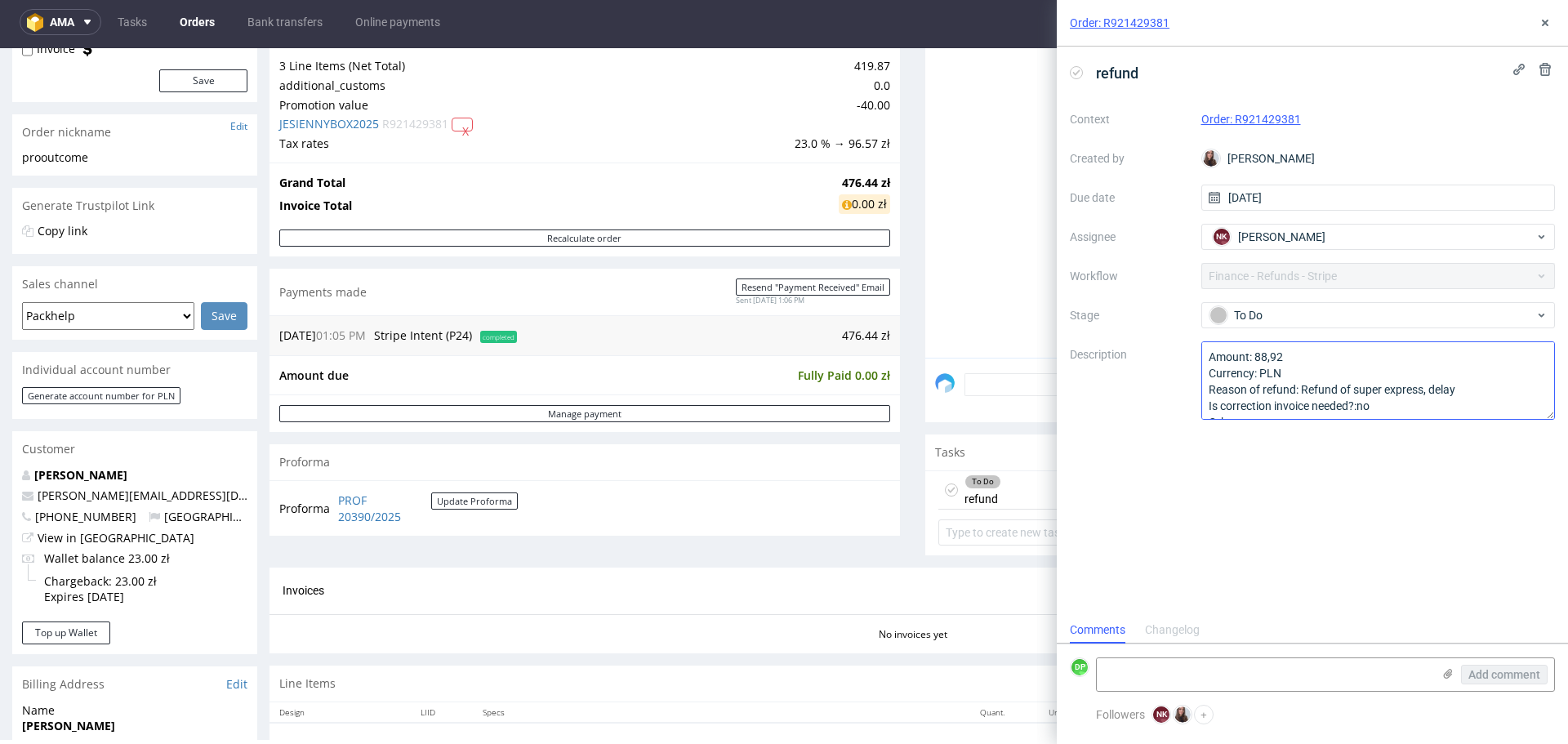
scroll to position [18, 0]
click at [1546, 19] on icon at bounding box center [1545, 22] width 13 height 13
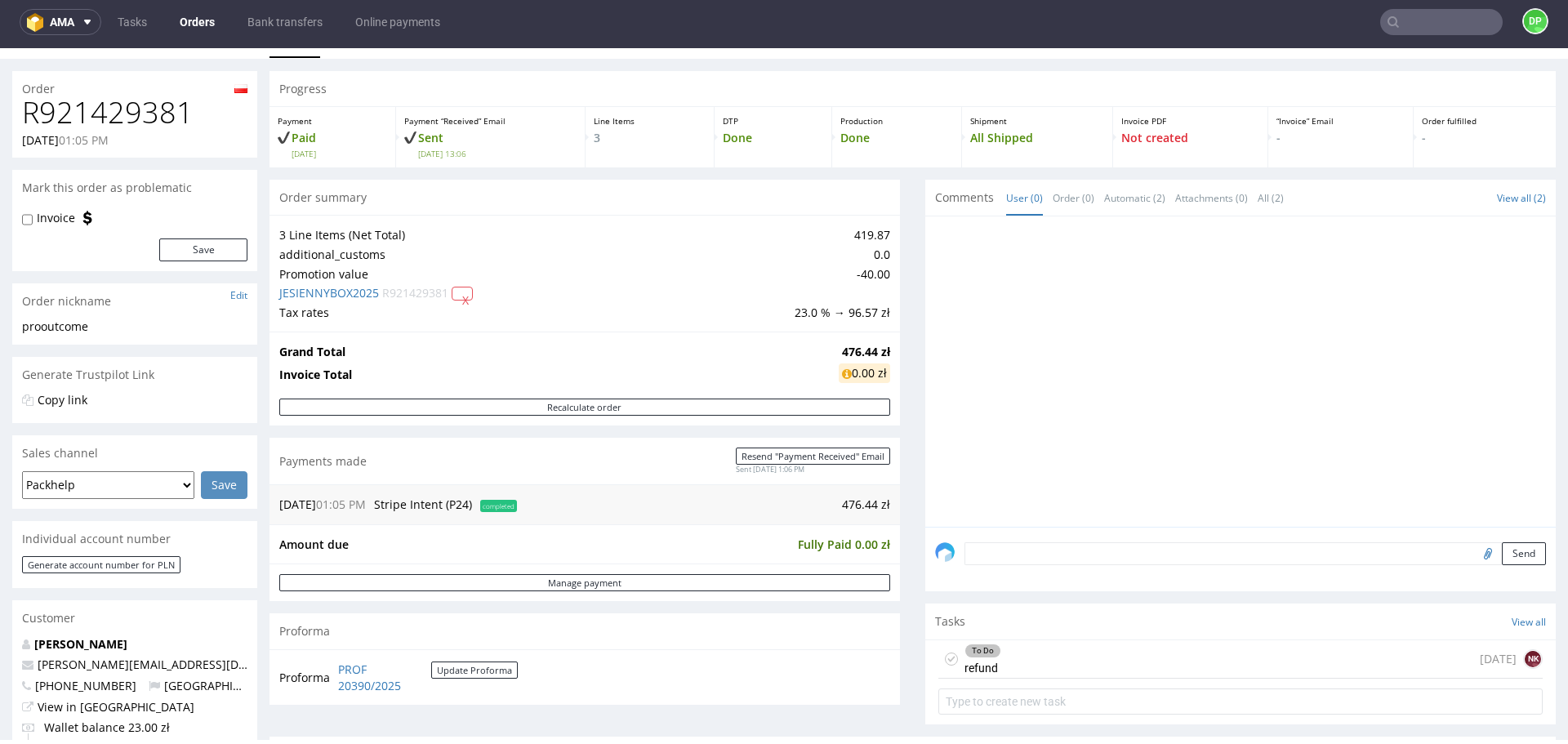
scroll to position [1, 0]
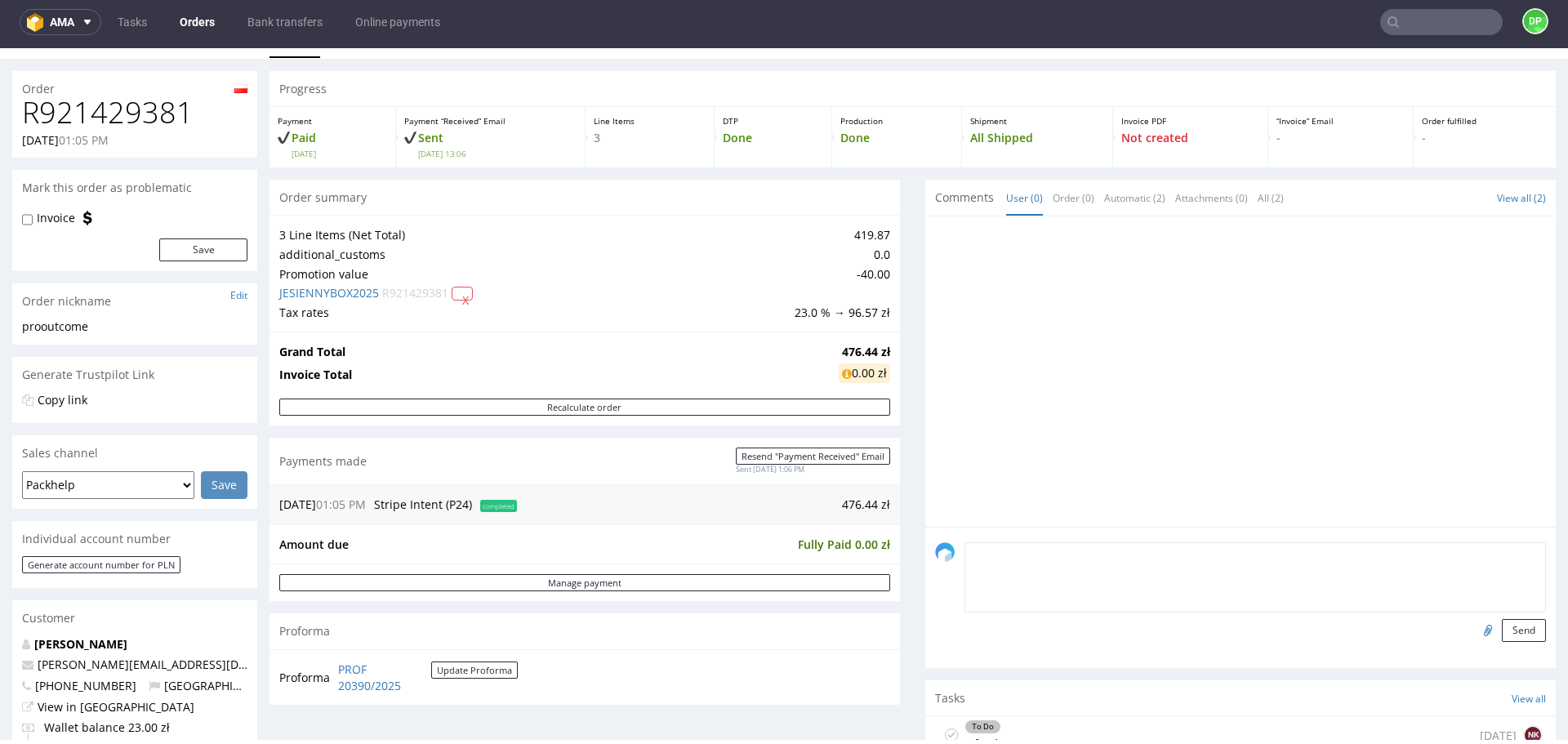
click at [1019, 556] on textarea at bounding box center [1256, 577] width 582 height 71
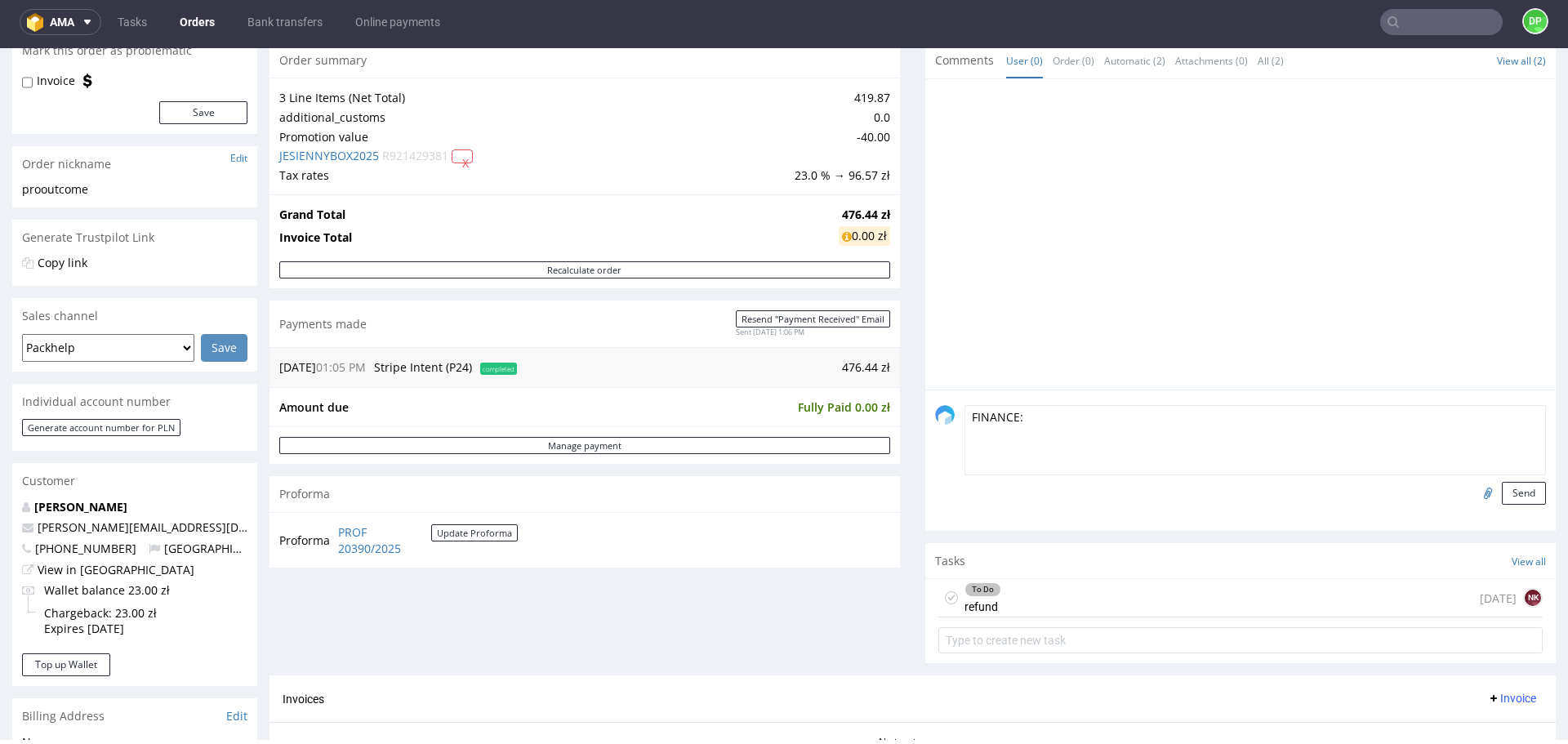
scroll to position [169, 0]
click at [1053, 613] on div "To Do refund today NK" at bounding box center [1241, 597] width 604 height 39
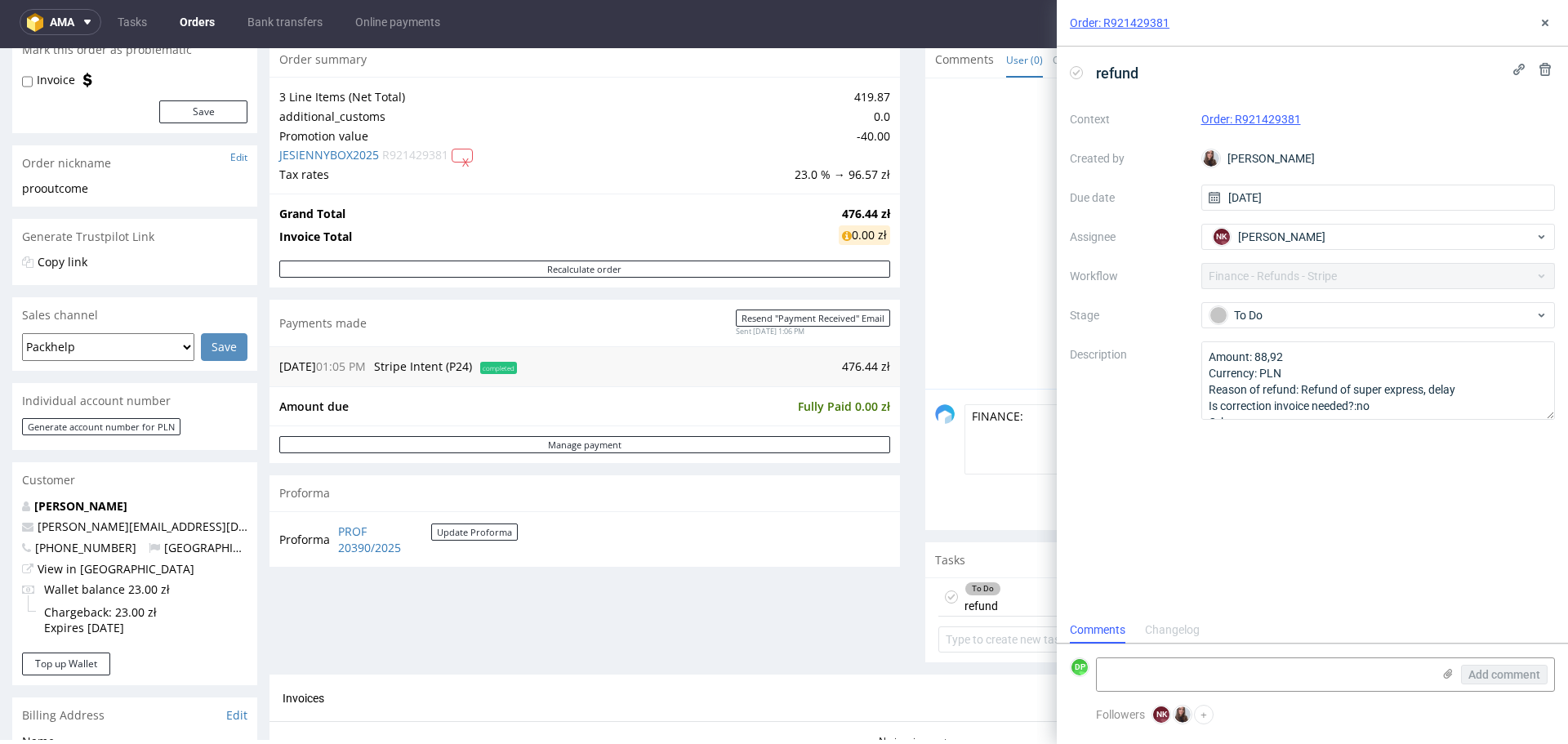
scroll to position [13, 0]
click at [1538, 21] on button at bounding box center [1545, 22] width 20 height 20
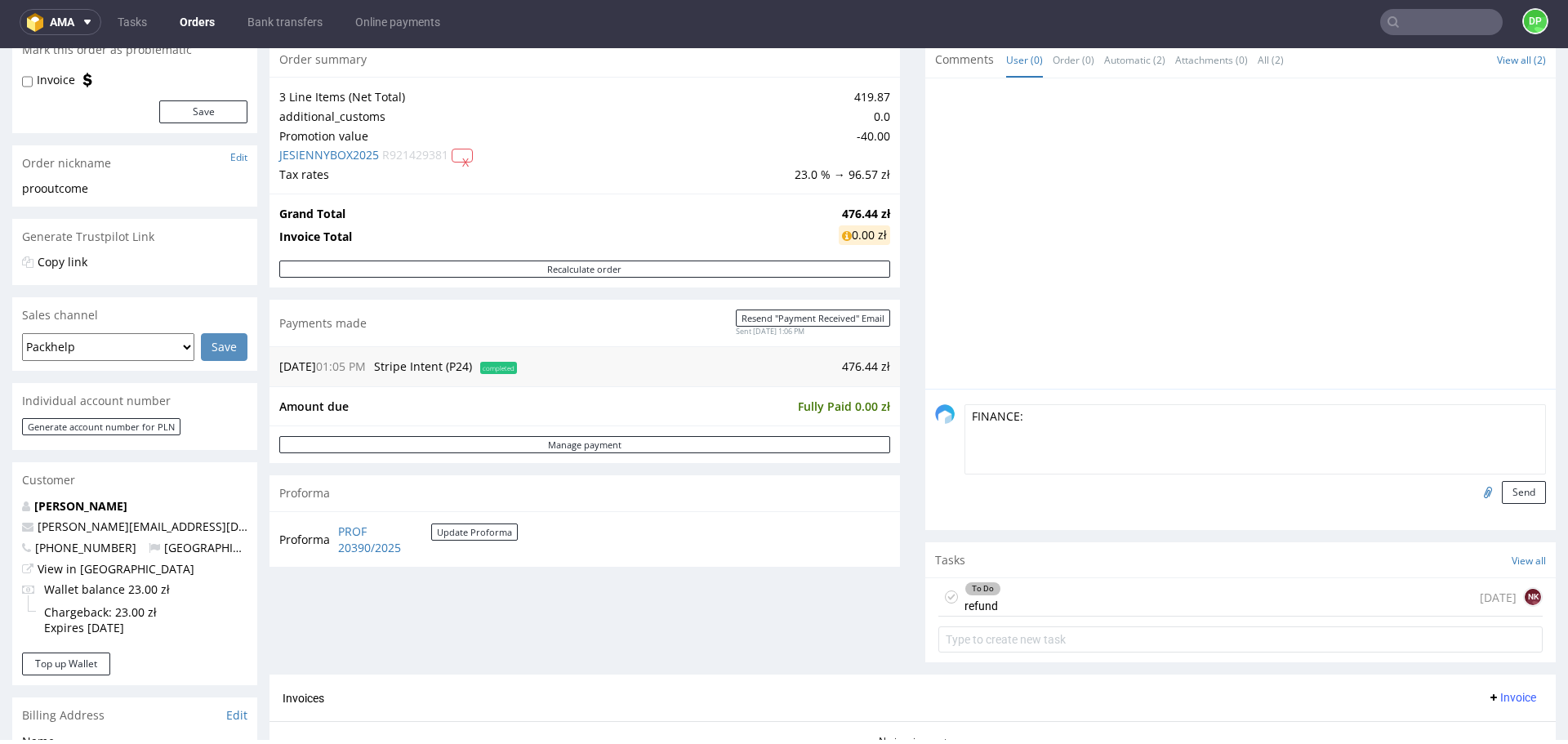
click at [1018, 405] on textarea "FINANCE:" at bounding box center [1256, 440] width 582 height 71
click at [1022, 591] on div "To Do refund today NK" at bounding box center [1241, 597] width 604 height 39
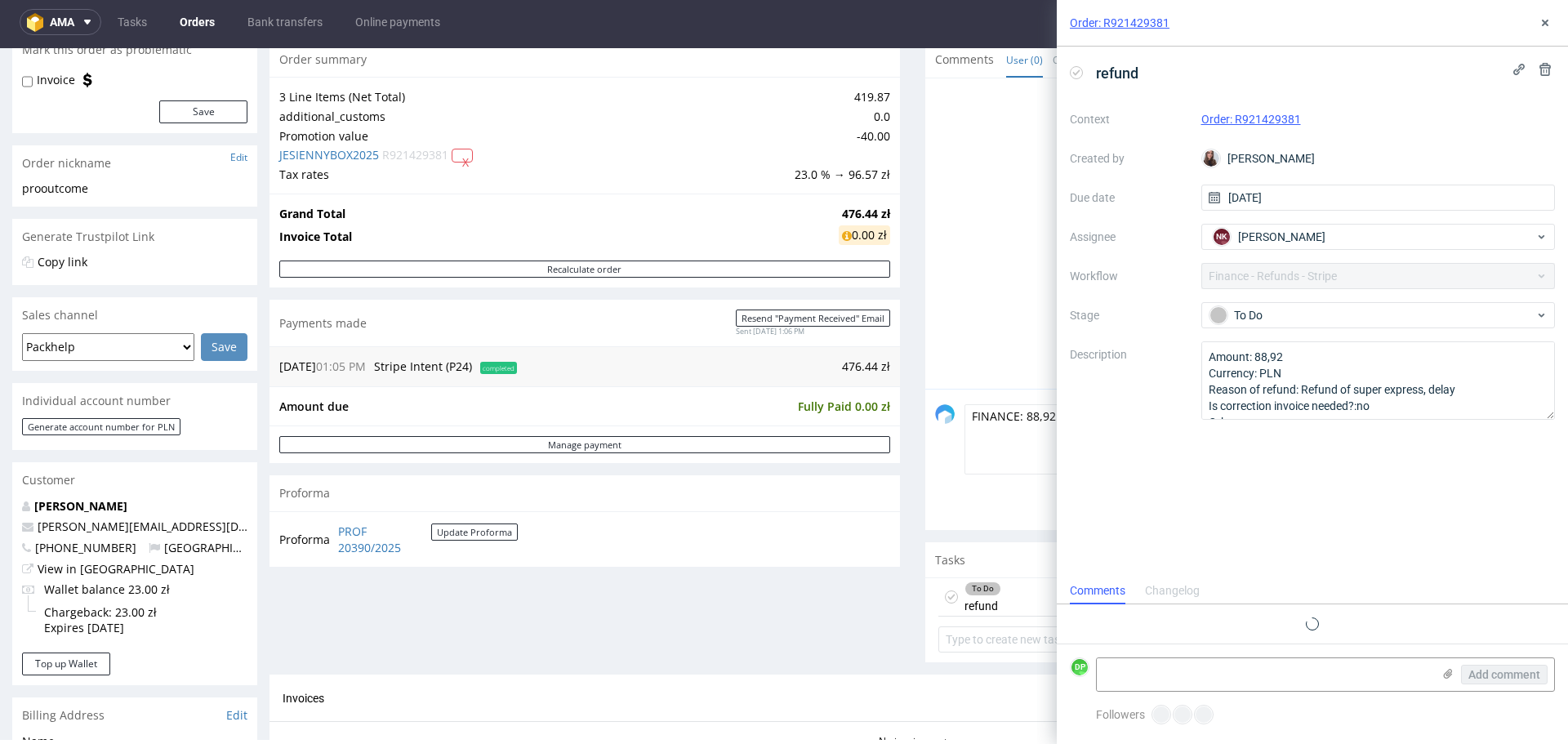
scroll to position [13, 0]
click at [1551, 22] on icon at bounding box center [1545, 22] width 13 height 13
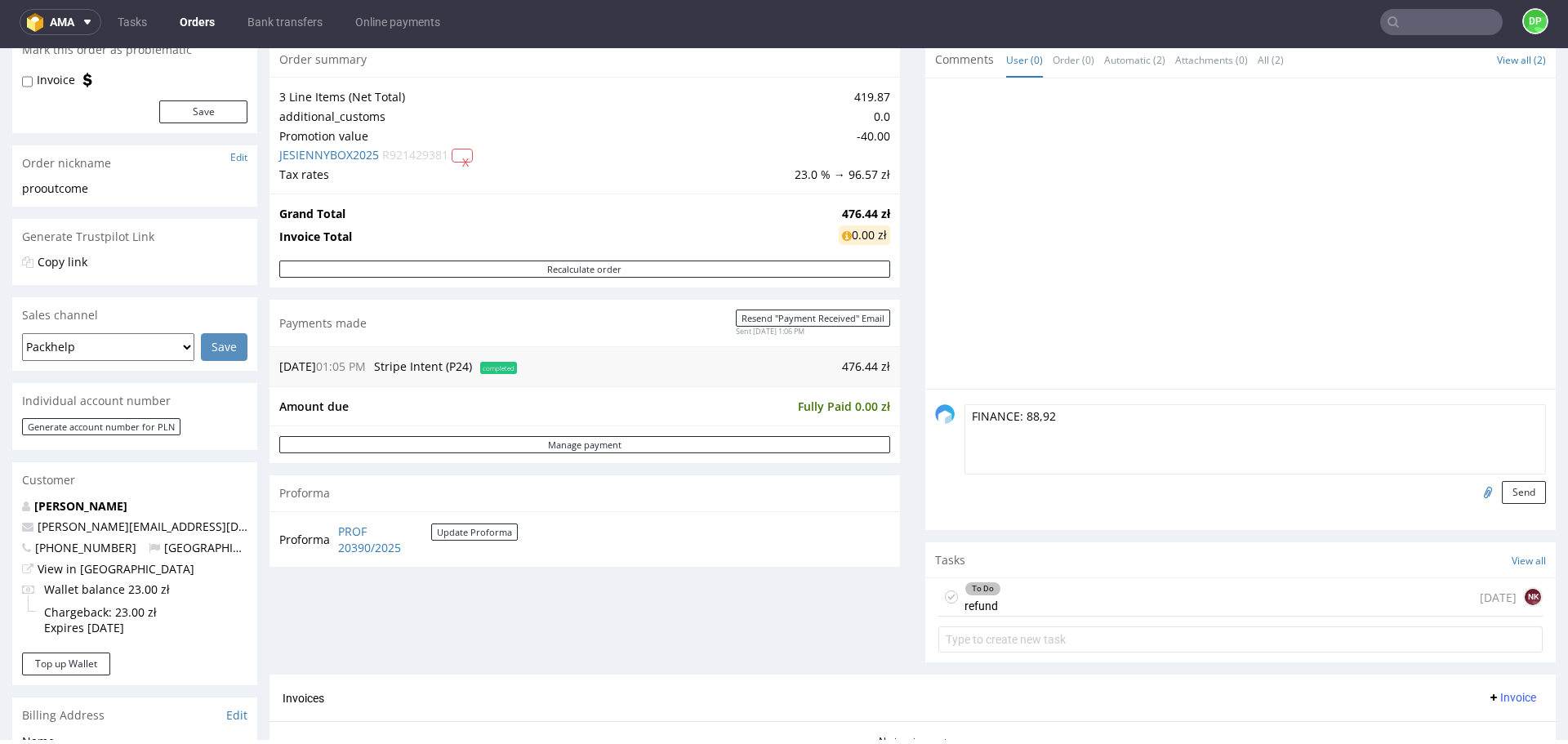
click at [1120, 399] on div "FINANCE: 88,92 Send" at bounding box center [1240, 459] width 631 height 141
click at [1112, 420] on textarea "FINANCE: 88,92" at bounding box center [1256, 440] width 582 height 71
type textarea "FINANCE: 88,92 zł needs to be added to discount for SE"
click at [1503, 493] on button "Send" at bounding box center [1524, 492] width 44 height 23
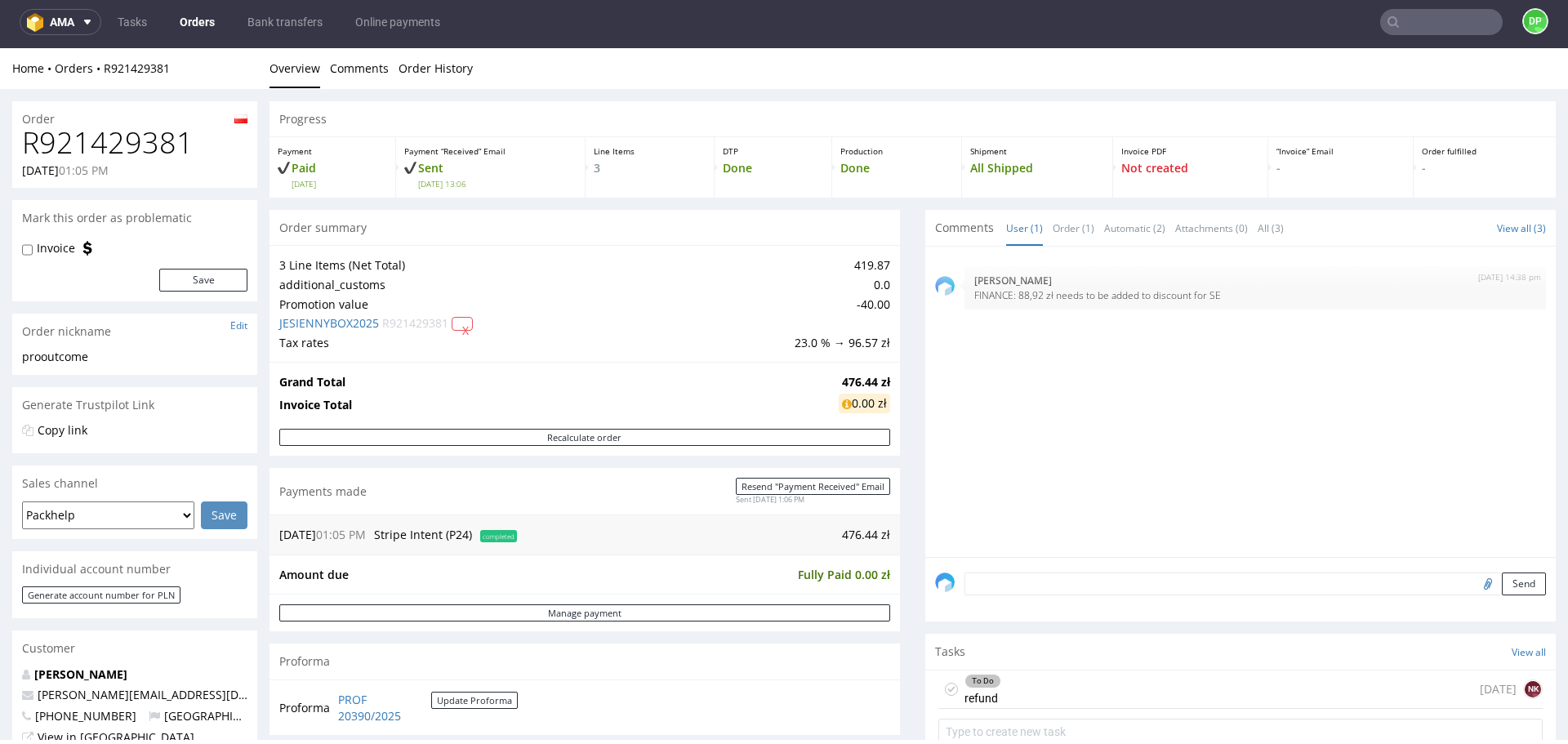
click at [145, 134] on h1 "R921429381" at bounding box center [135, 143] width 225 height 33
copy h1 "R921429381"
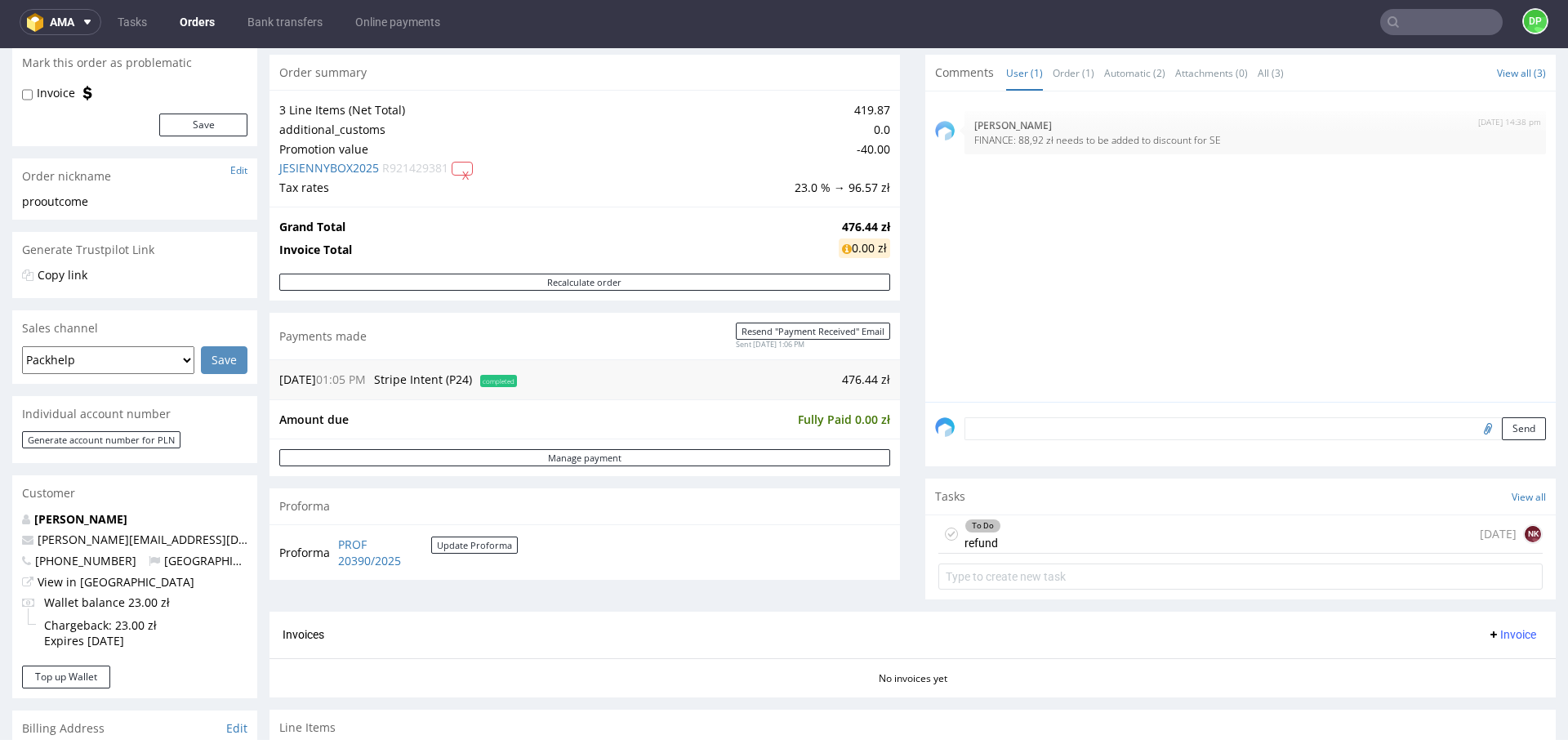
scroll to position [271, 0]
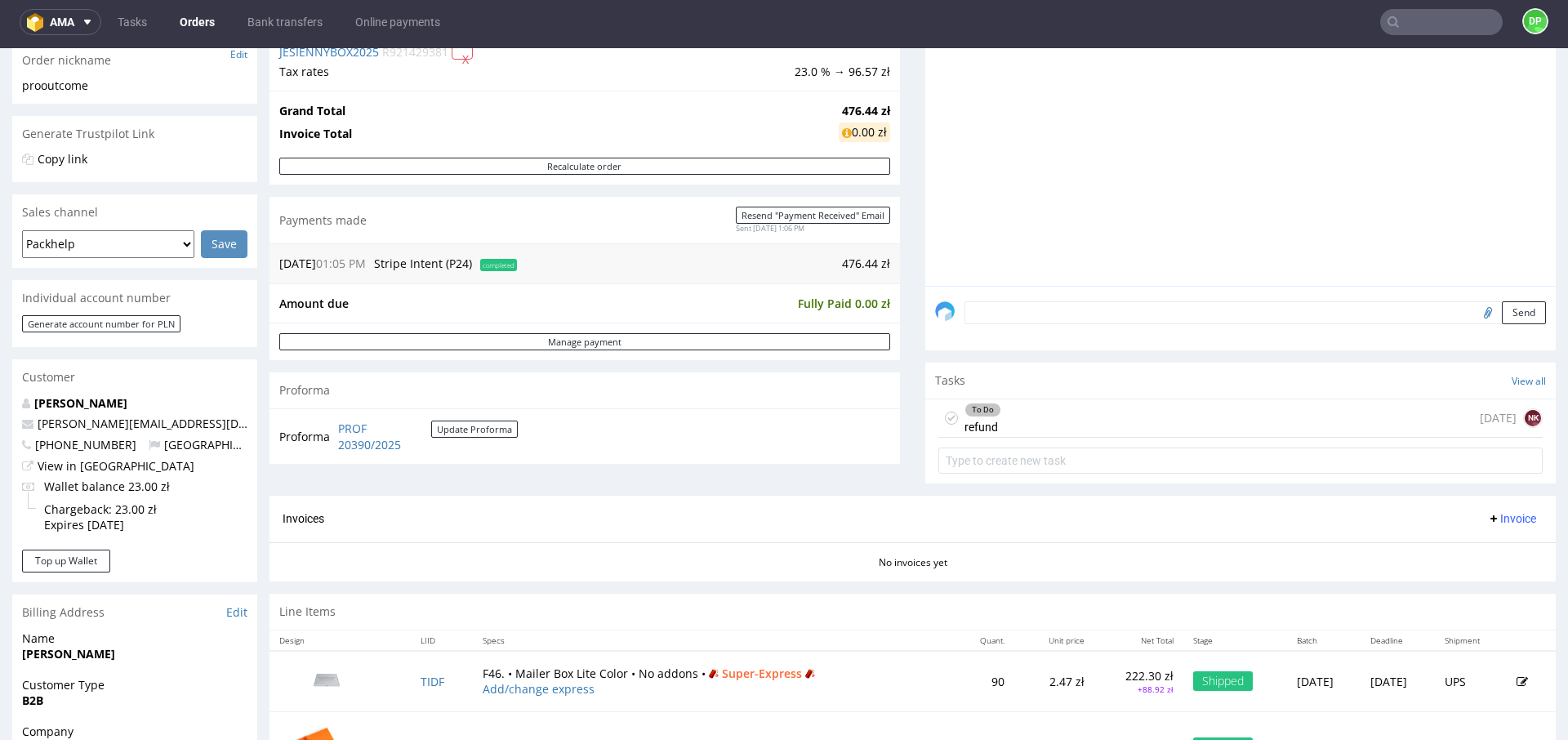
click at [1060, 426] on div "To Do refund today NK" at bounding box center [1241, 418] width 604 height 39
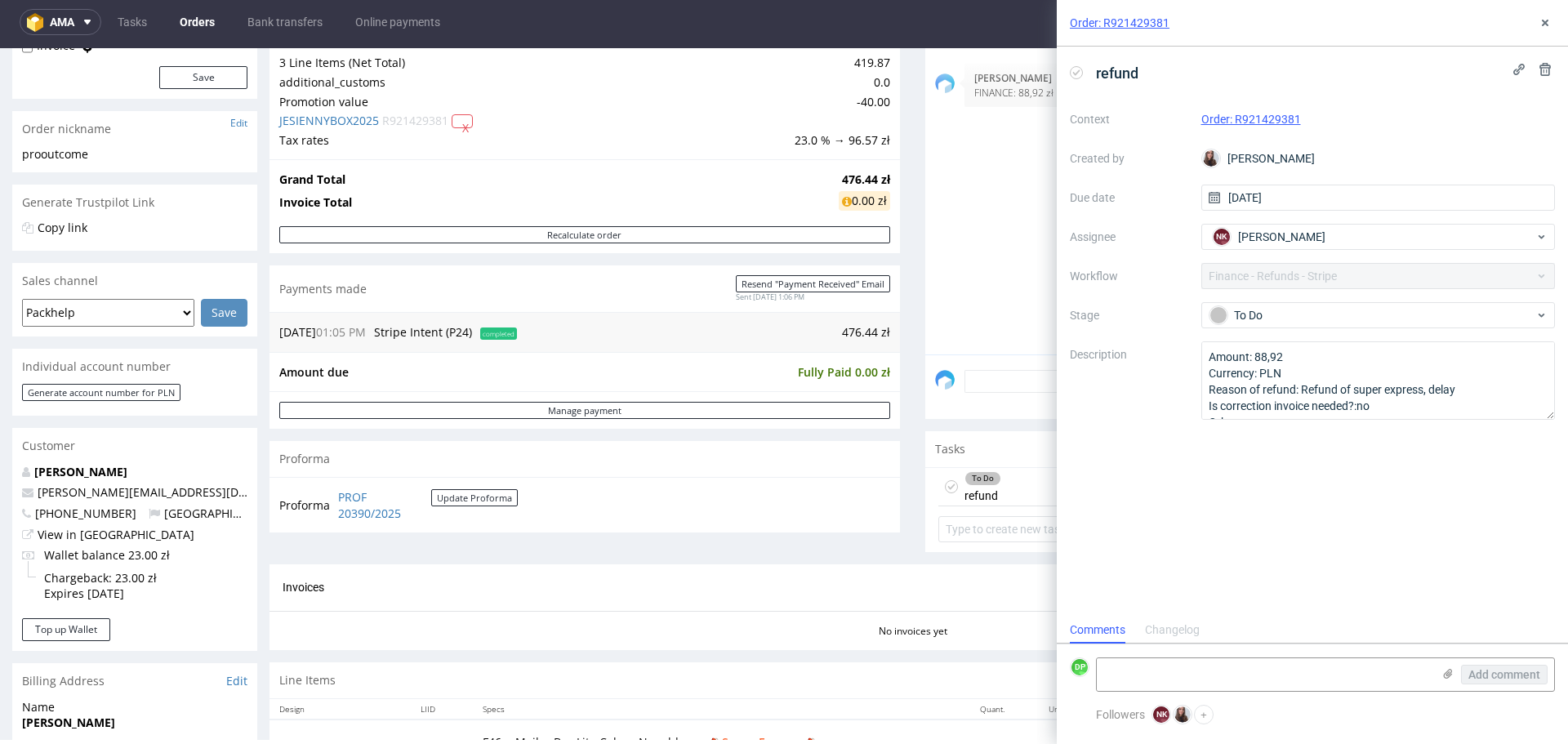
scroll to position [200, 0]
click at [1077, 74] on icon at bounding box center [1076, 72] width 13 height 13
click at [1133, 673] on textarea at bounding box center [1264, 674] width 335 height 33
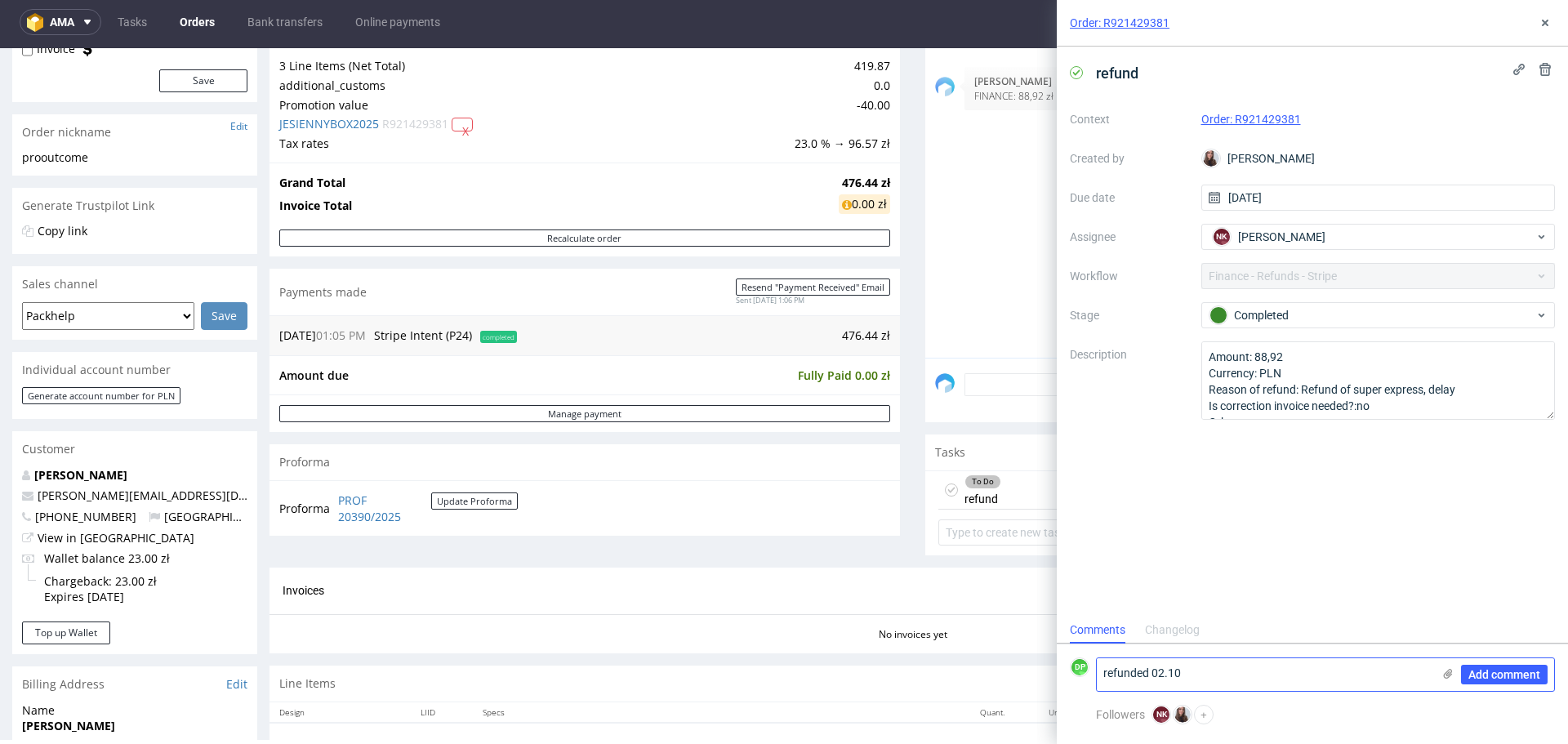
type textarea "refunded 02.10"
click at [1521, 662] on div "Add comment" at bounding box center [1493, 674] width 122 height 33
click at [1522, 681] on button "Add comment" at bounding box center [1504, 674] width 87 height 20
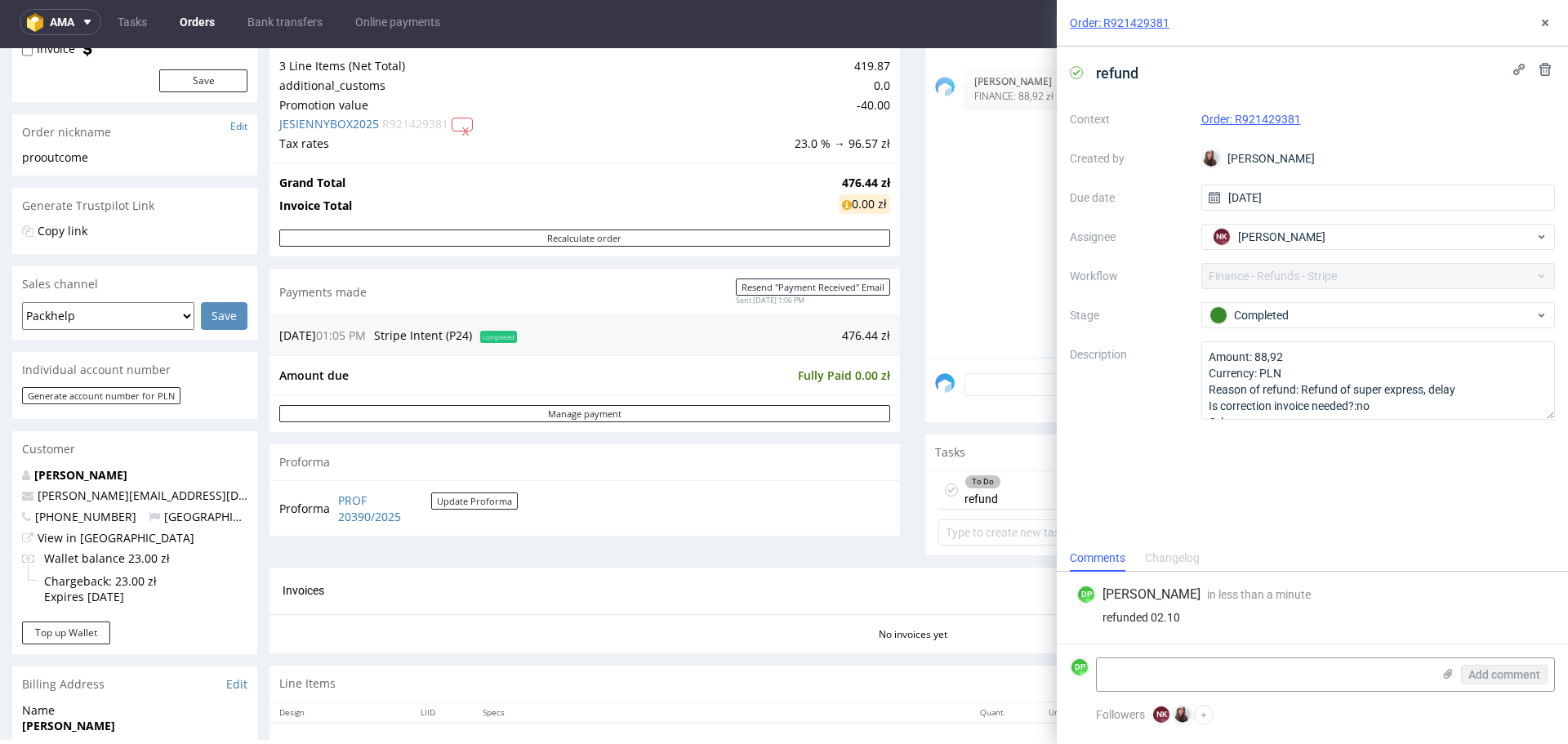
scroll to position [0, 0]
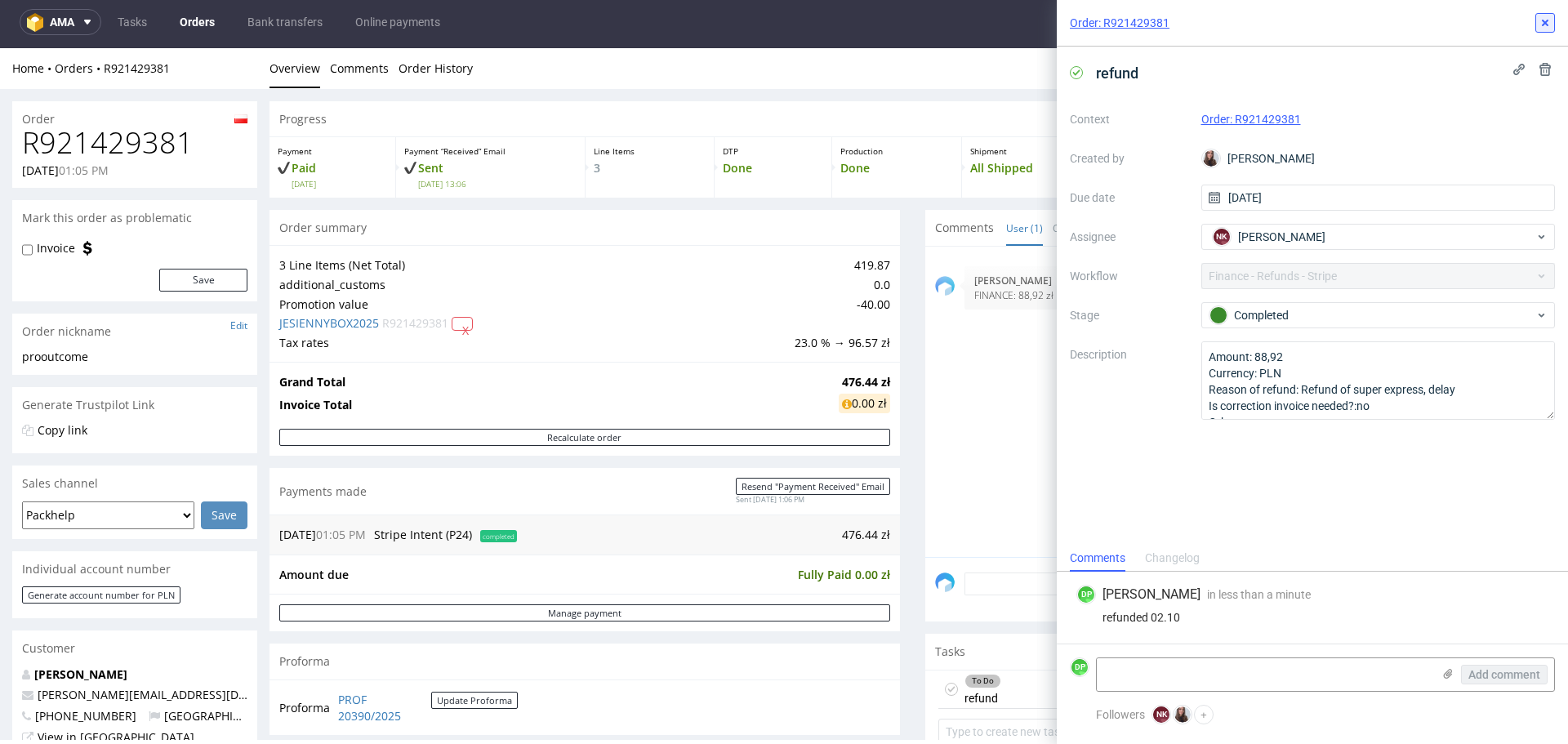
click at [1551, 22] on icon at bounding box center [1545, 22] width 13 height 13
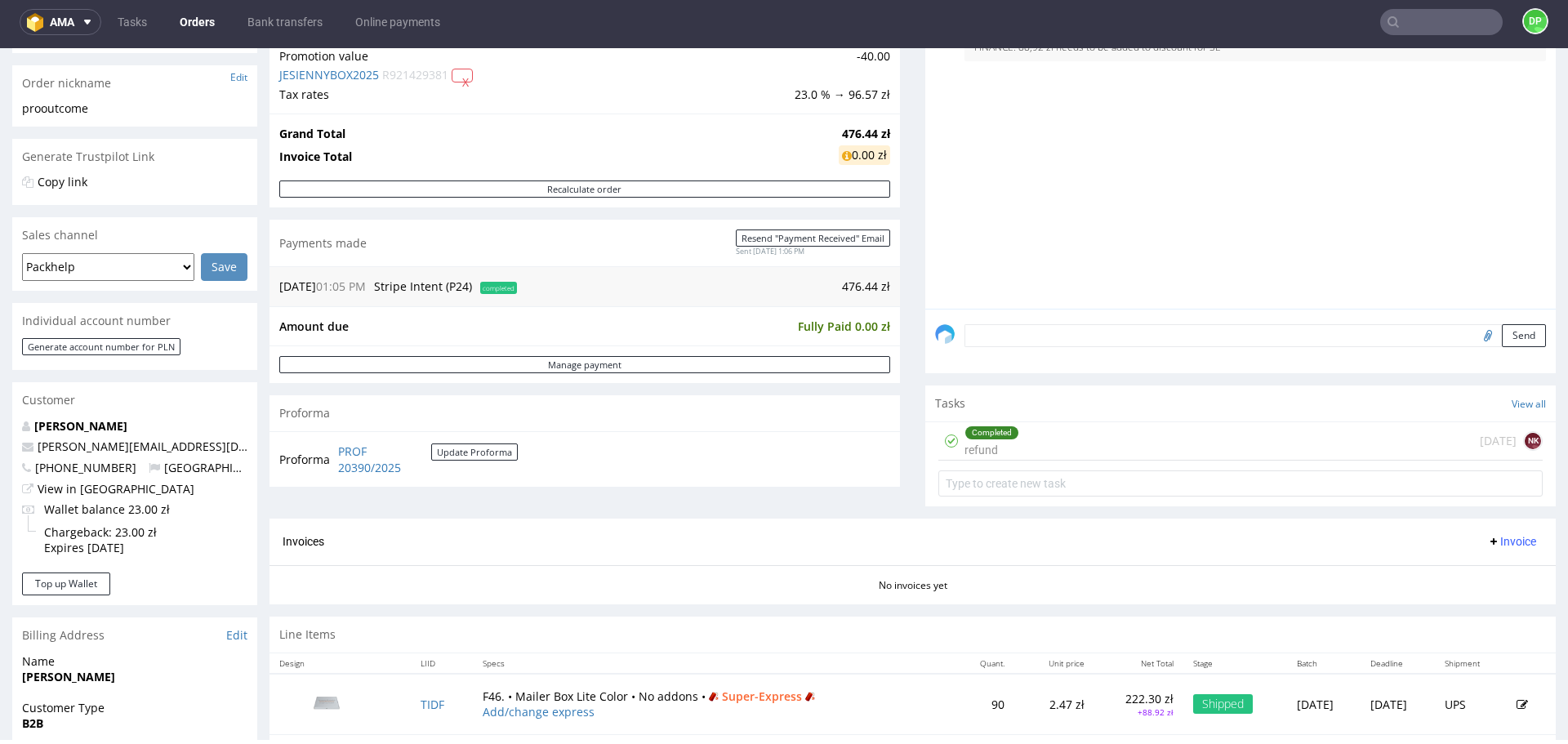
scroll to position [239, 0]
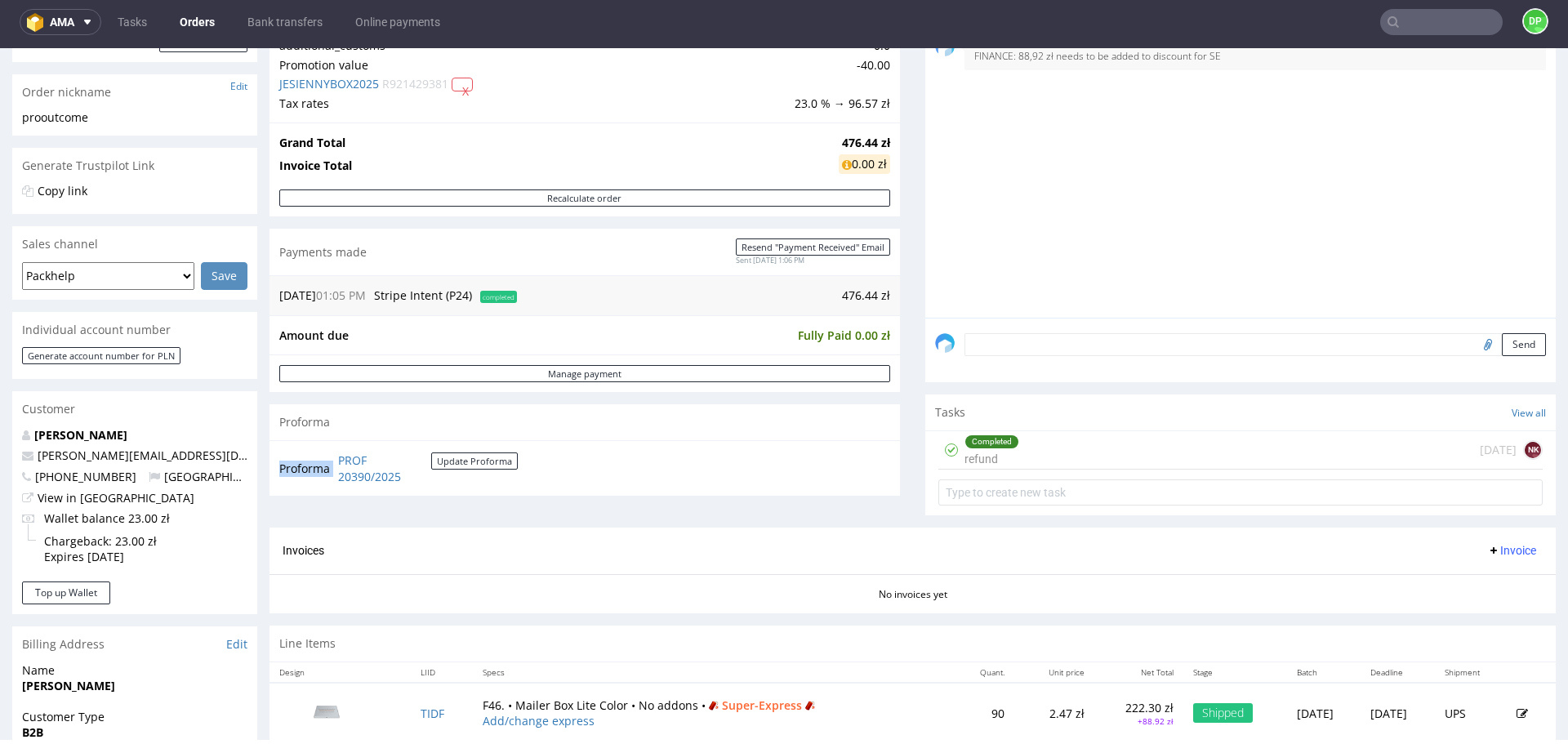
drag, startPoint x: 435, startPoint y: 477, endPoint x: 337, endPoint y: 457, distance: 100.0
click at [337, 457] on td "PROF 20390/2025 Update Proforma" at bounding box center [426, 468] width 184 height 35
copy tbody "Proforma"
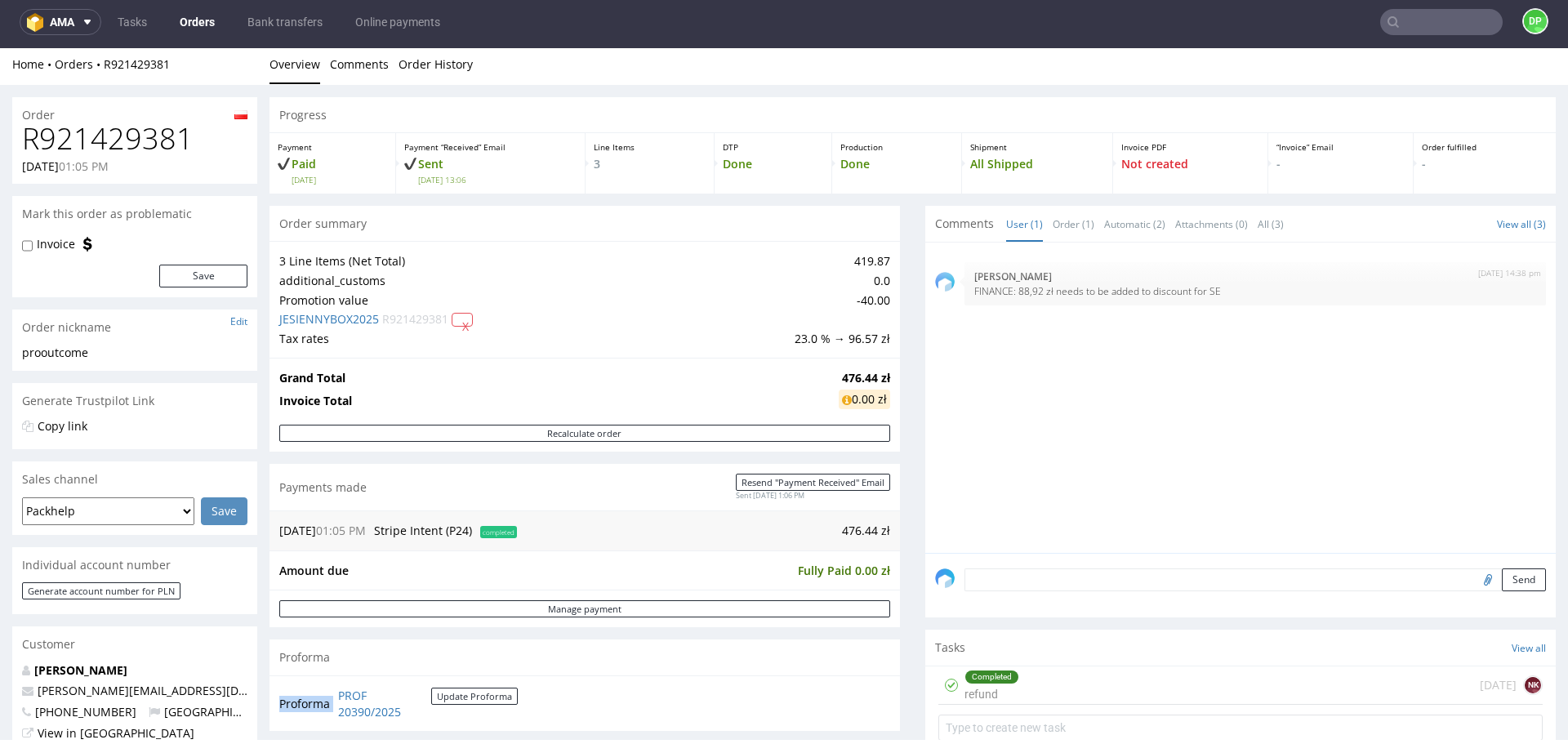
scroll to position [0, 0]
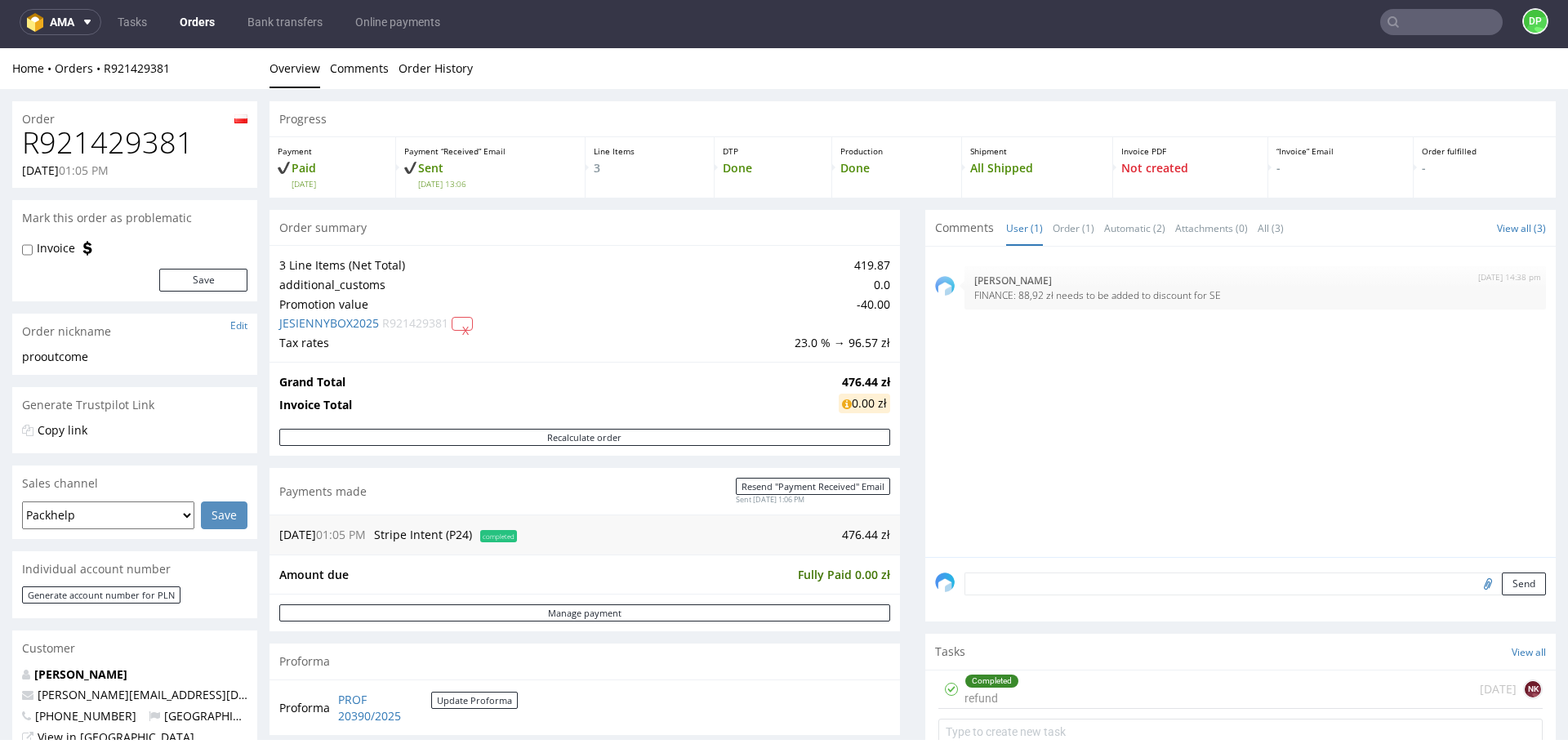
click at [136, 157] on h1 "R921429381" at bounding box center [135, 143] width 225 height 33
copy h1 "R921429381"
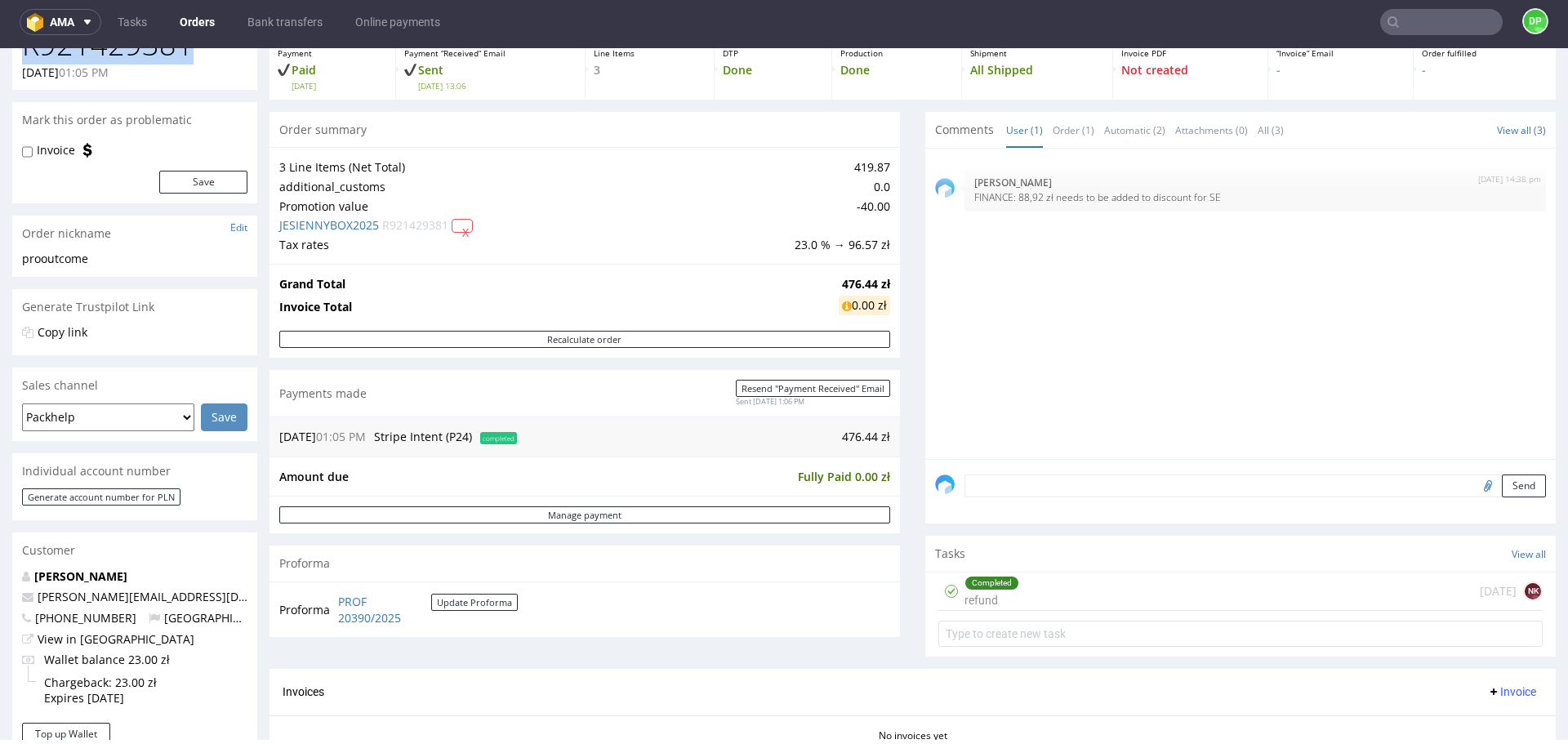
scroll to position [458, 0]
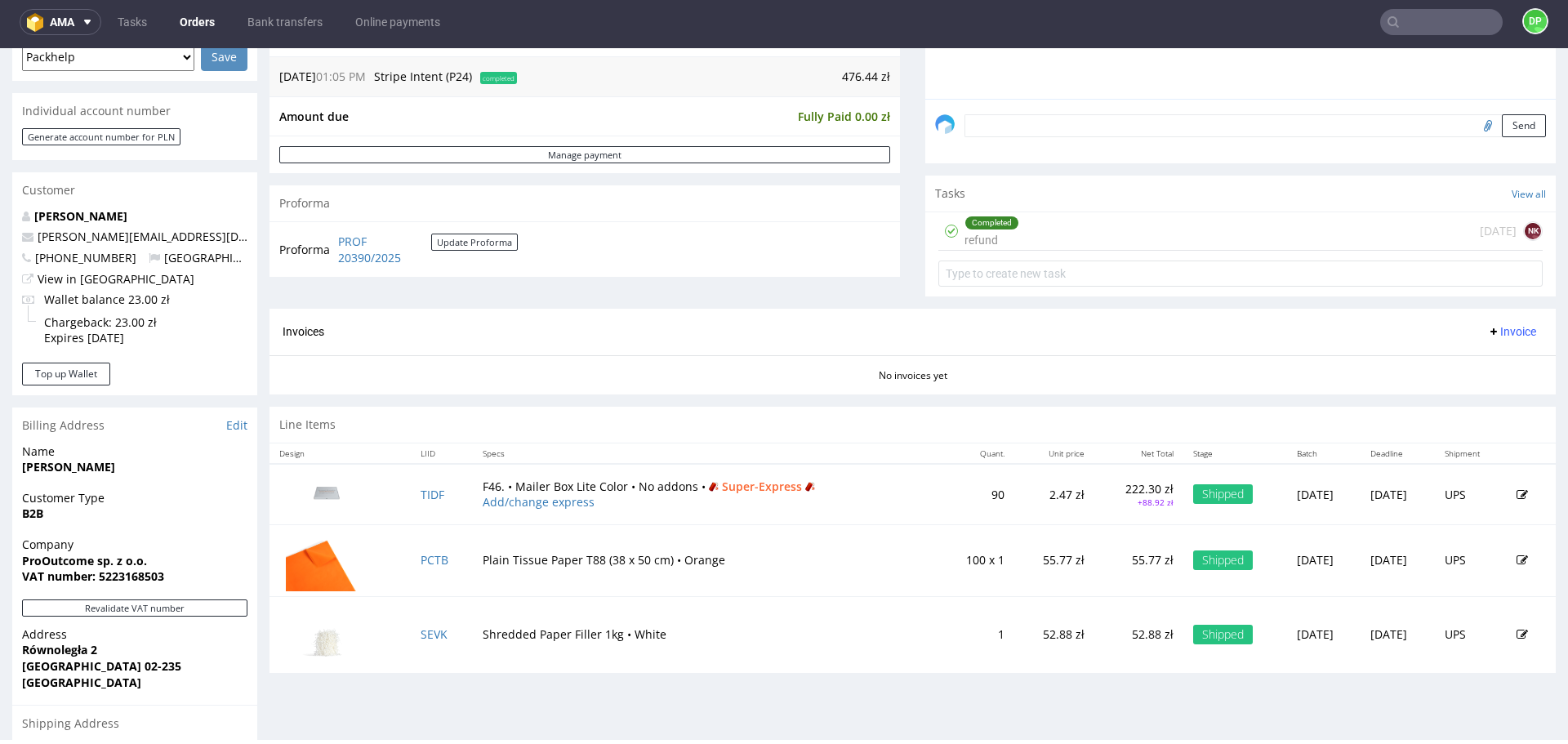
click at [1487, 329] on icon at bounding box center [1493, 331] width 13 height 13
click at [1481, 389] on span "Upload" at bounding box center [1487, 395] width 79 height 16
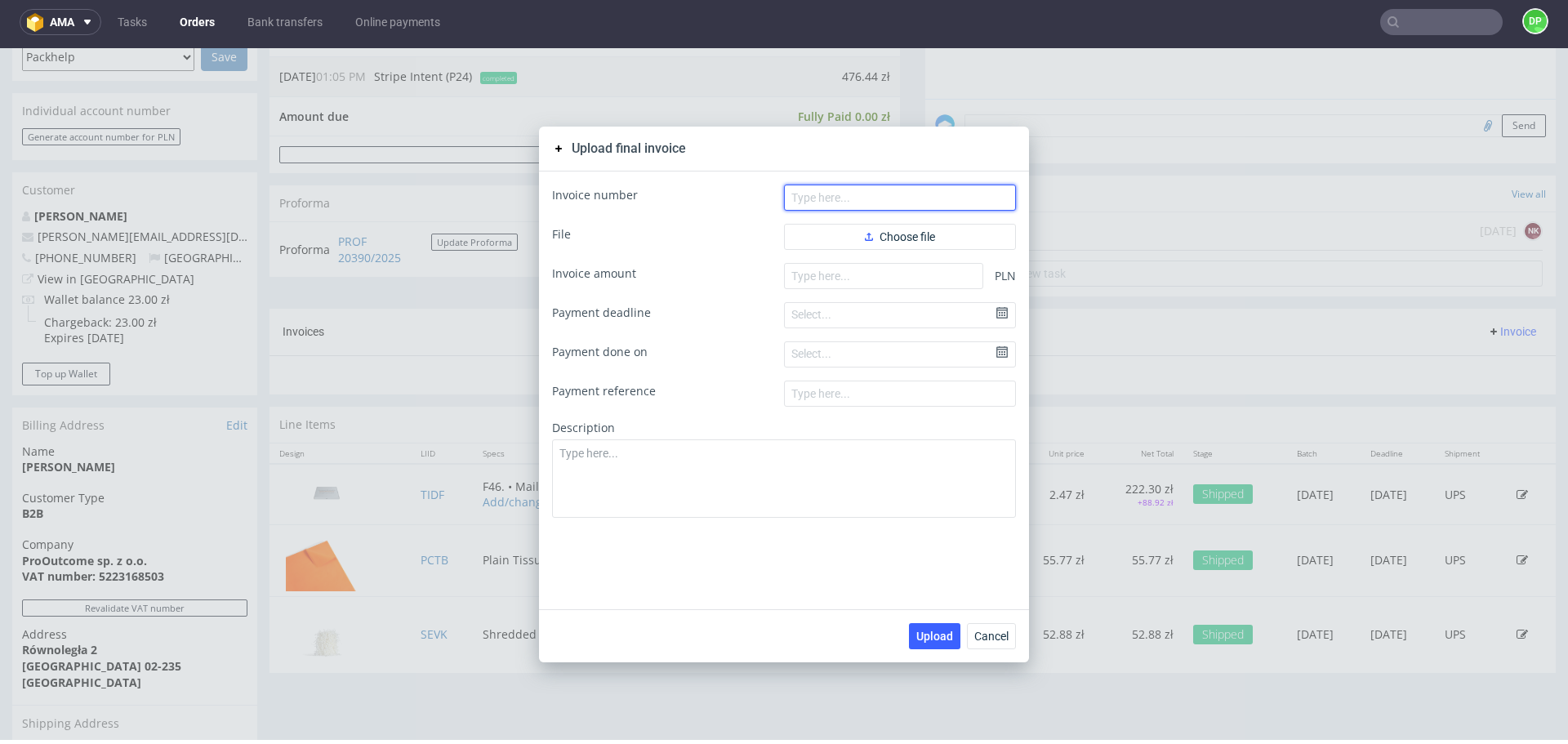
click at [924, 203] on input "text" at bounding box center [900, 198] width 232 height 26
paste input "FV 1814/9/2025"
type input "FV 1814/9/2025"
click at [822, 285] on input "number" at bounding box center [884, 276] width 200 height 26
paste input "93.63"
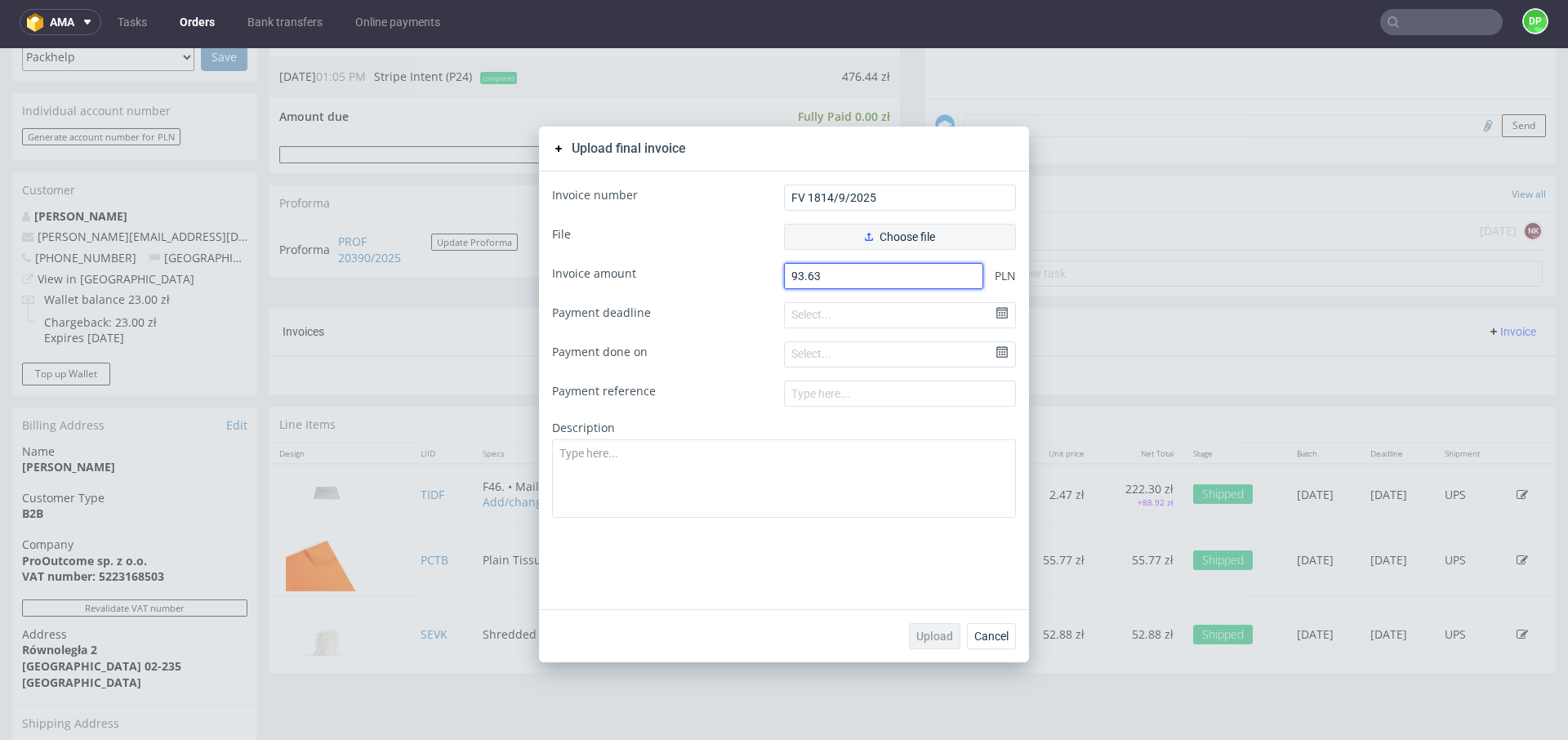
type input "93.63"
click at [829, 240] on button "Choose file" at bounding box center [900, 237] width 232 height 26
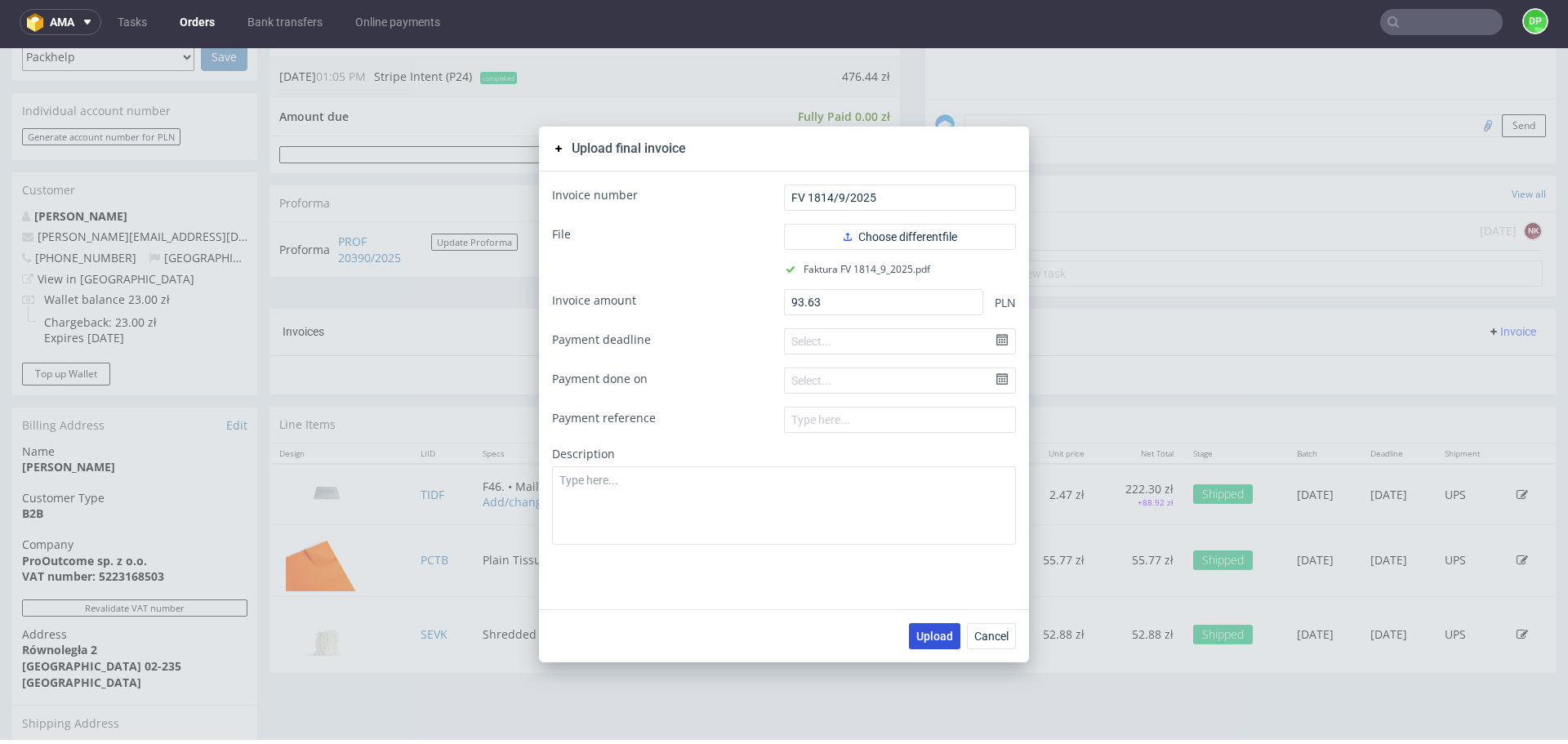
click at [927, 630] on span "Upload" at bounding box center [935, 636] width 37 height 11
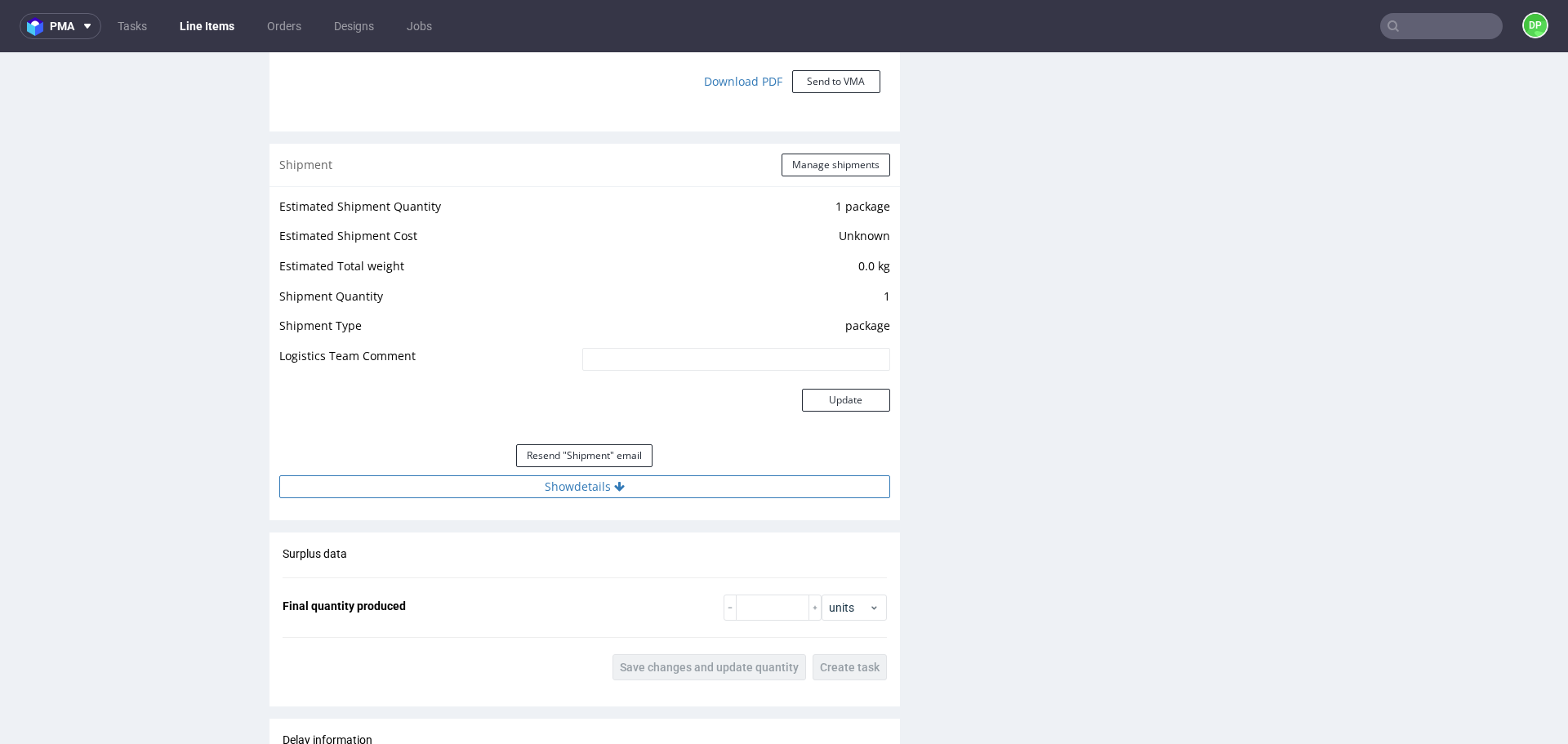
click at [504, 491] on button "Show details" at bounding box center [585, 486] width 611 height 23
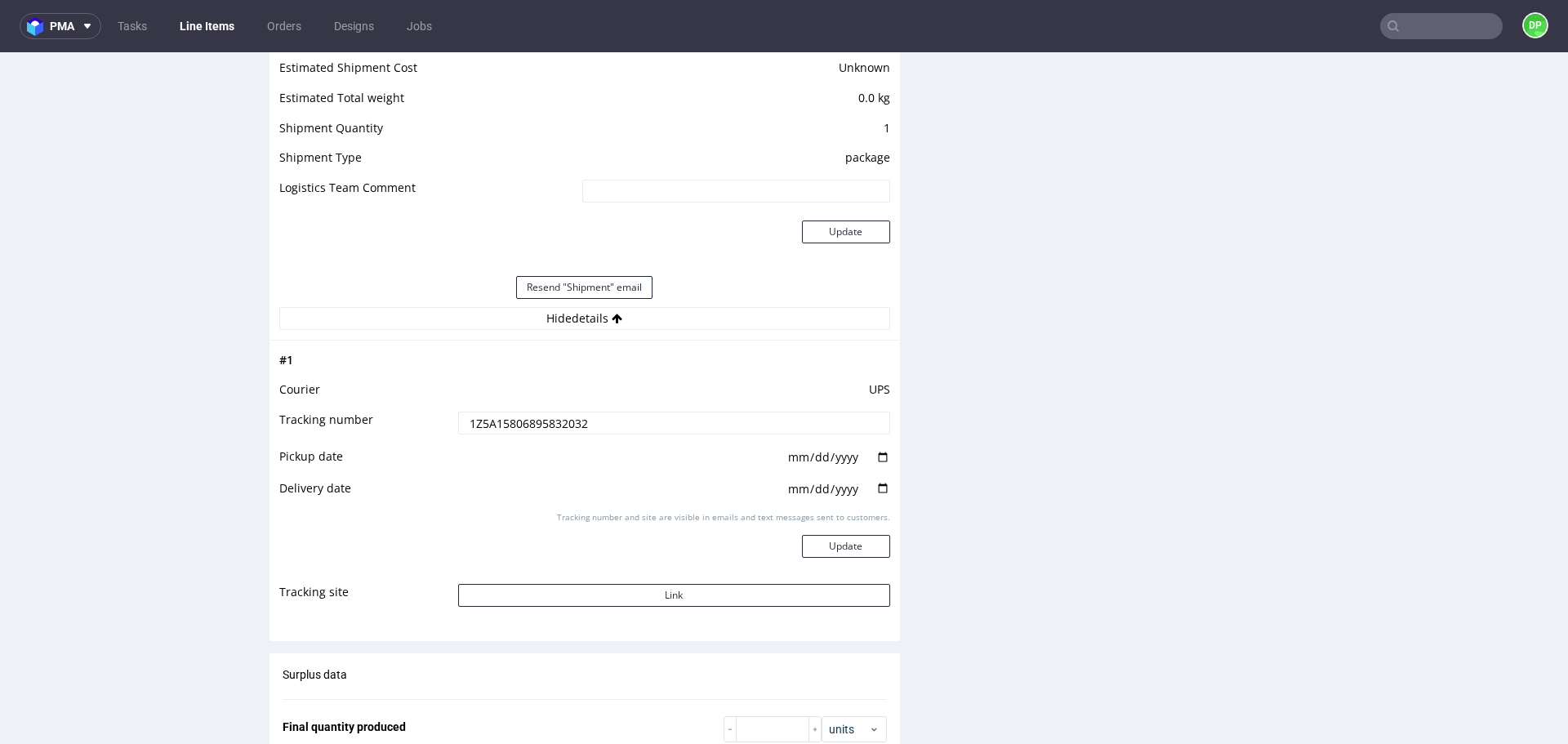
scroll to position [1687, 0]
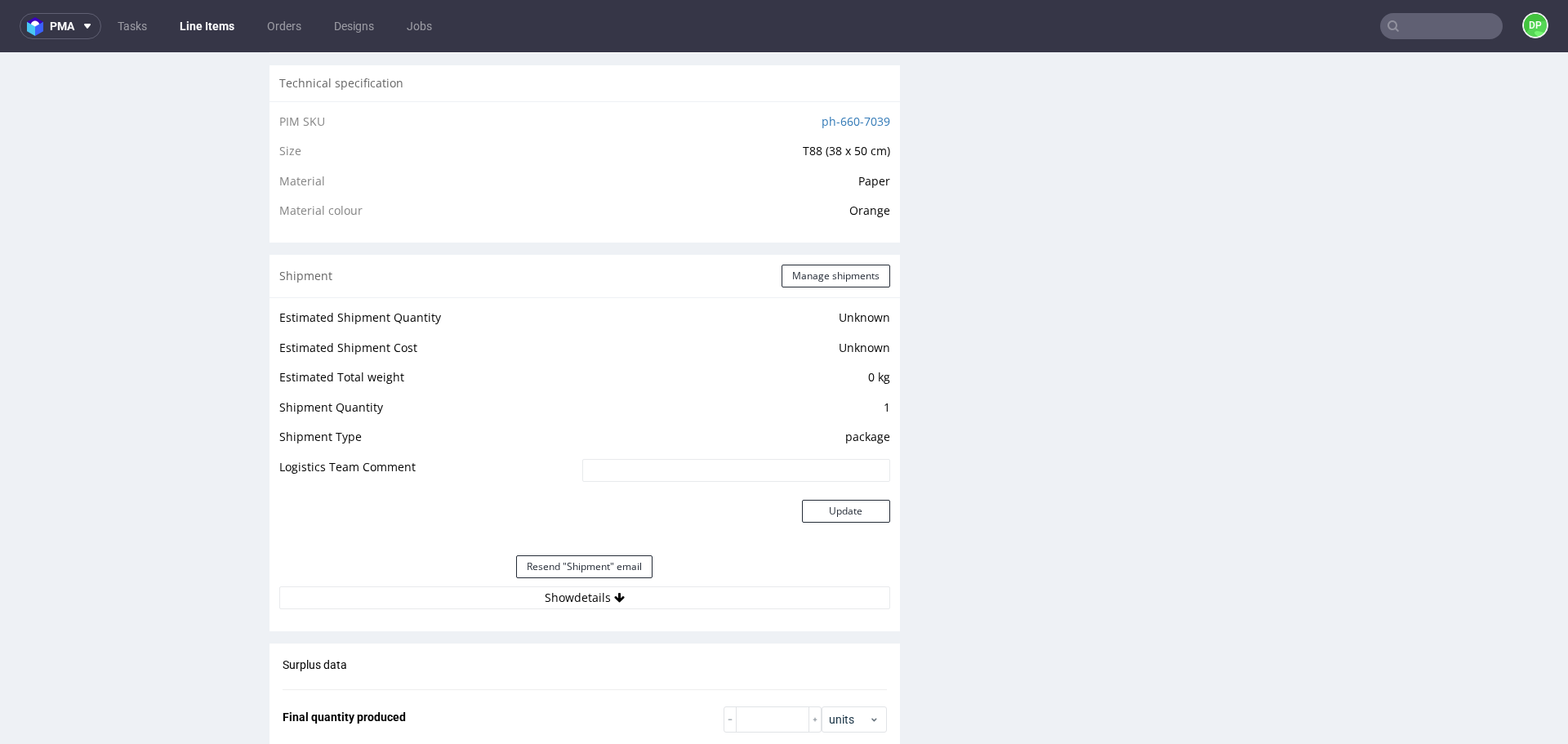
scroll to position [1213, 0]
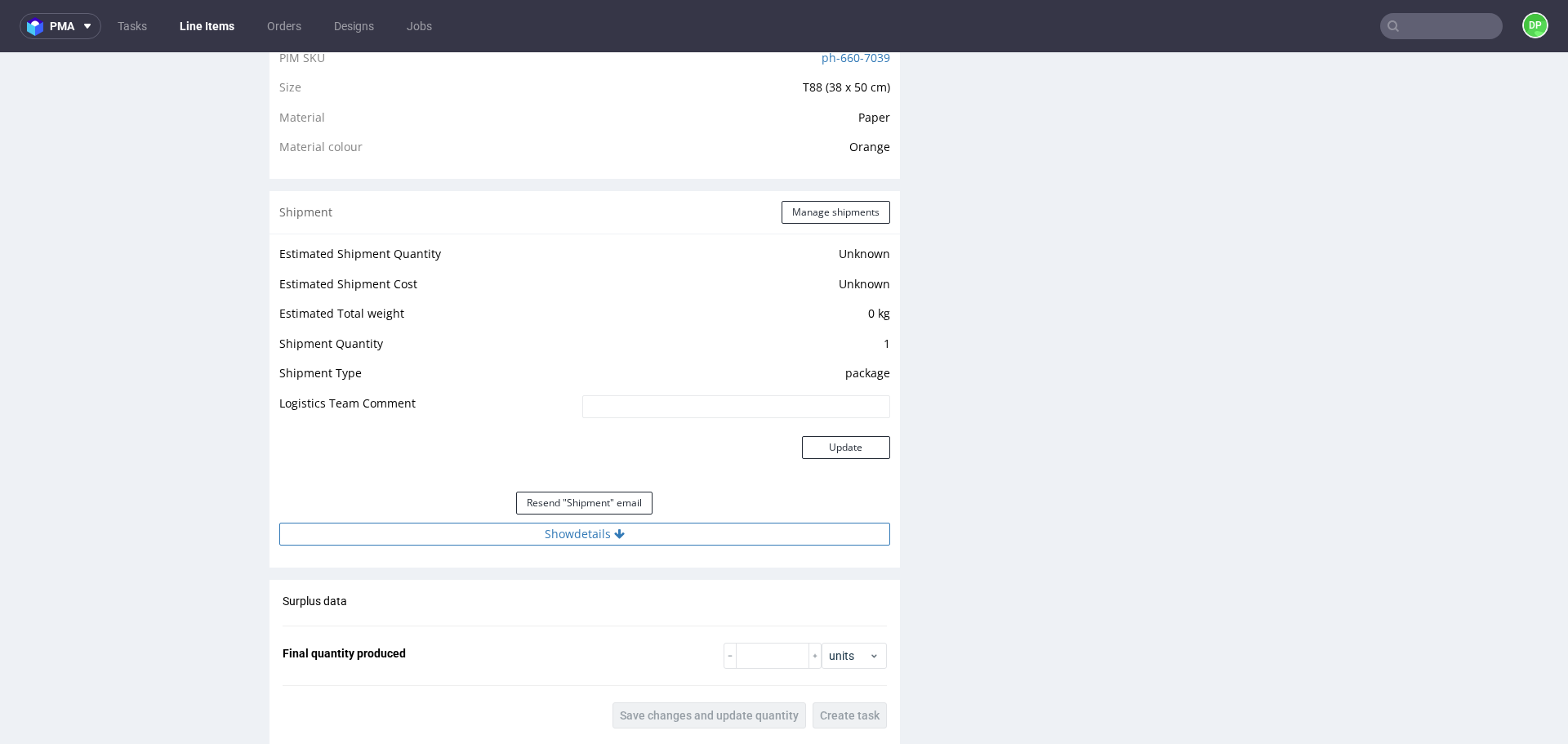
click at [505, 538] on button "Show details" at bounding box center [585, 533] width 611 height 23
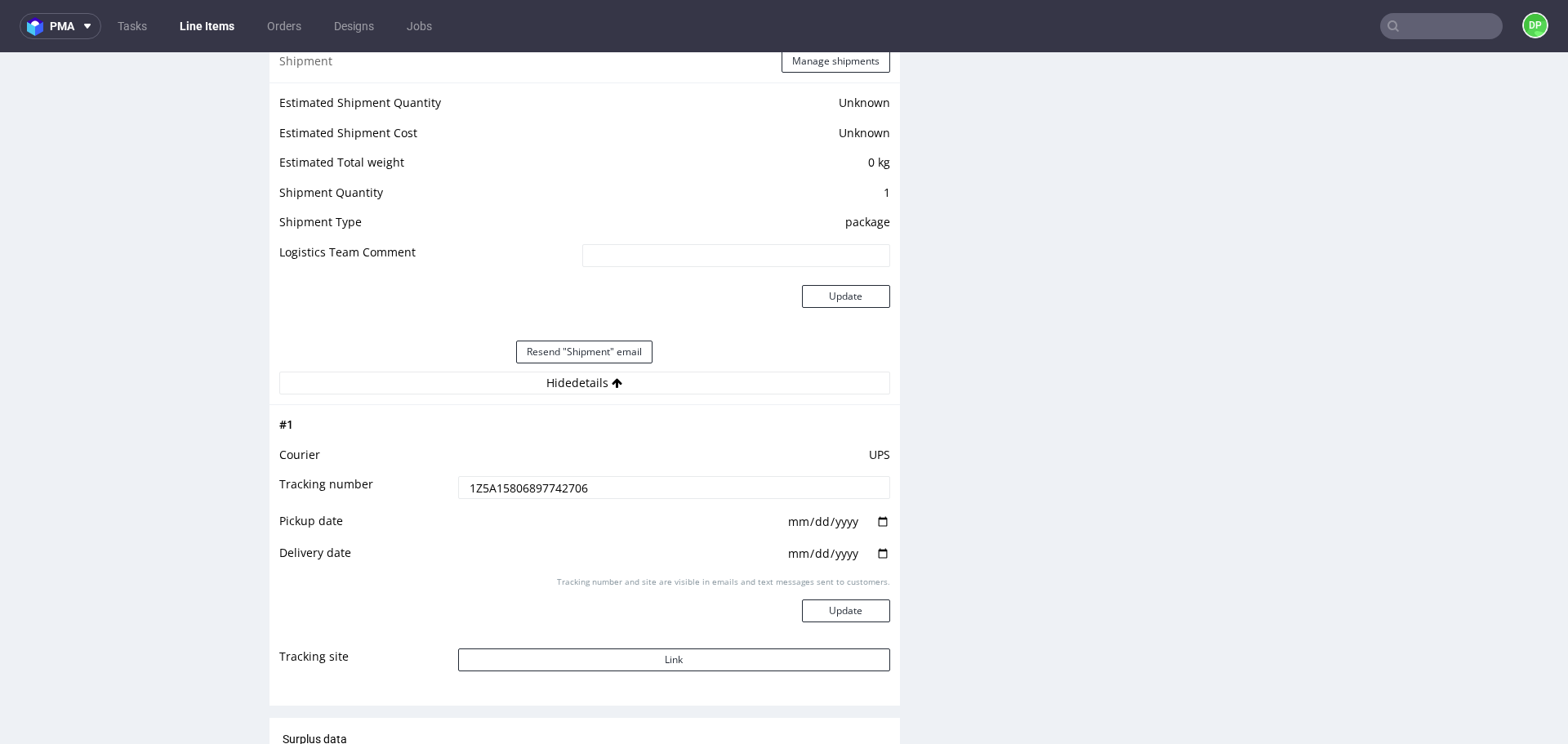
scroll to position [0, 0]
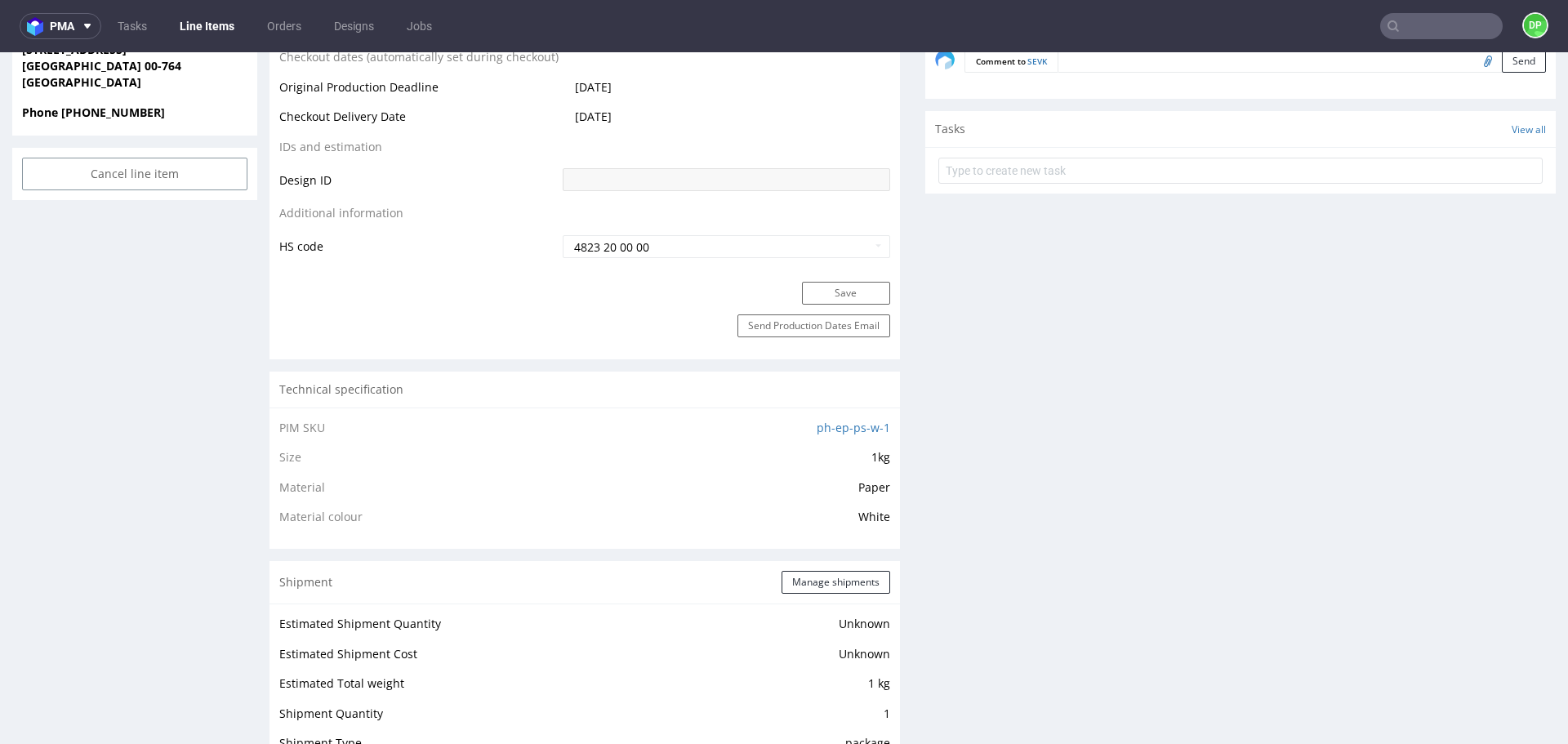
scroll to position [1145, 0]
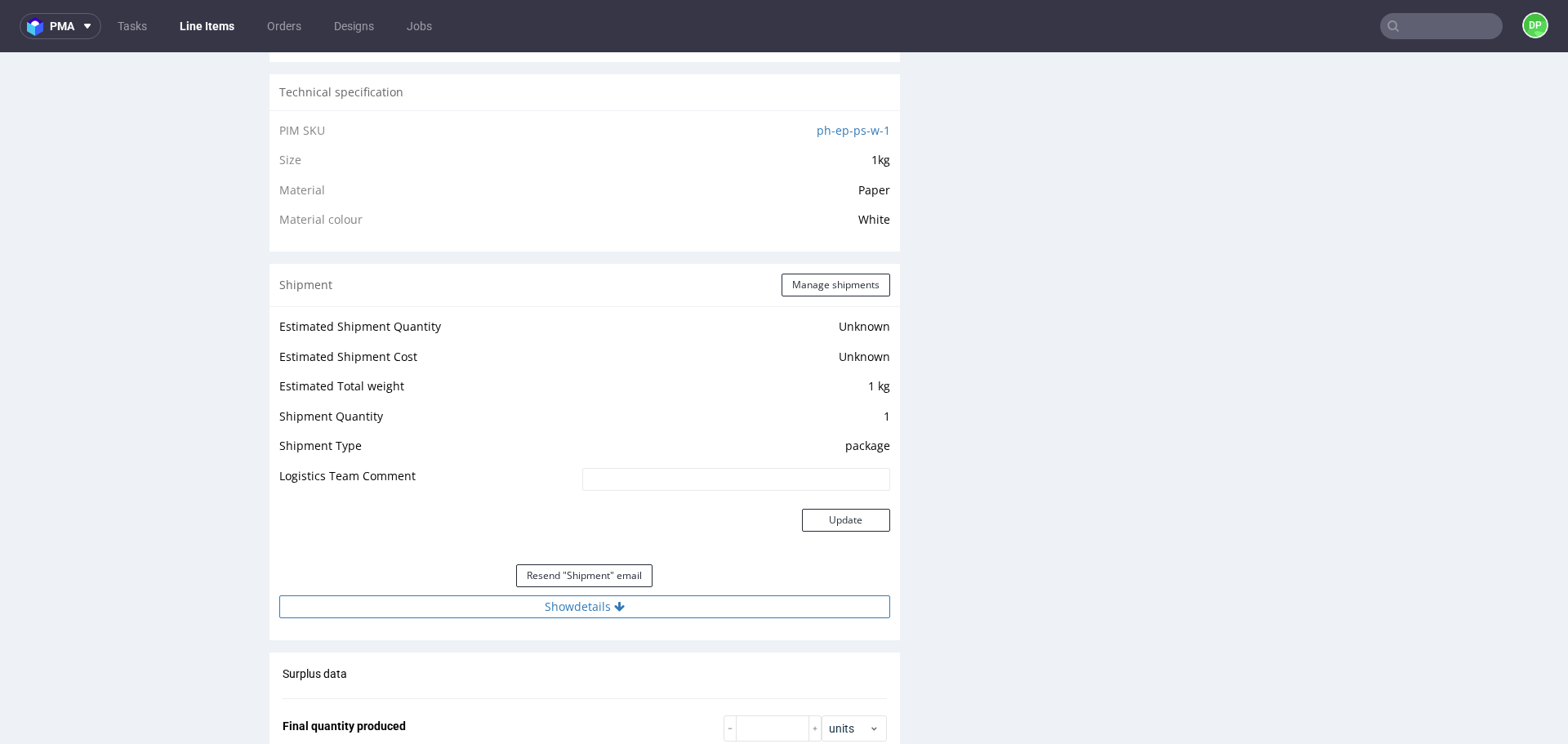
click at [454, 606] on button "Show details" at bounding box center [585, 606] width 611 height 23
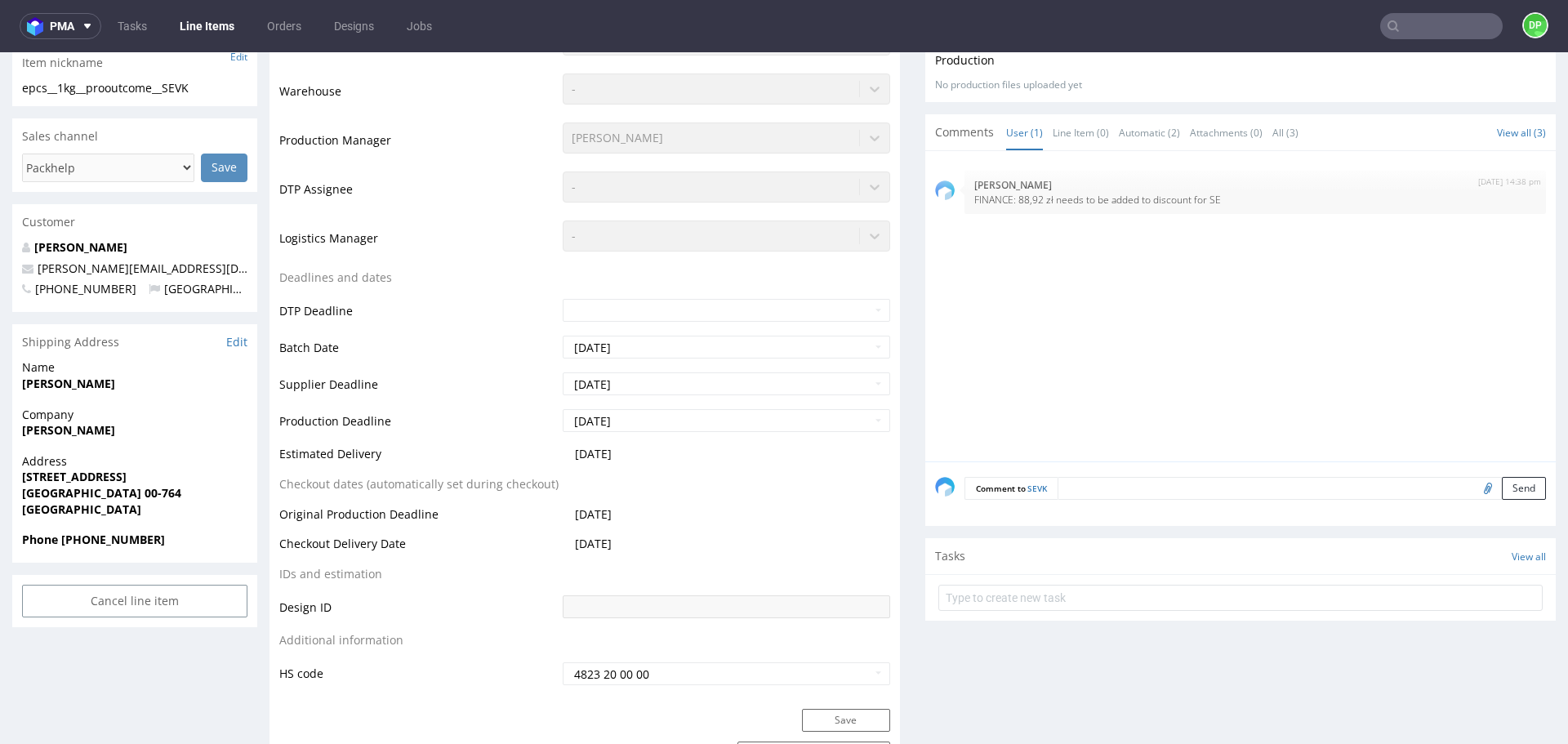
scroll to position [0, 0]
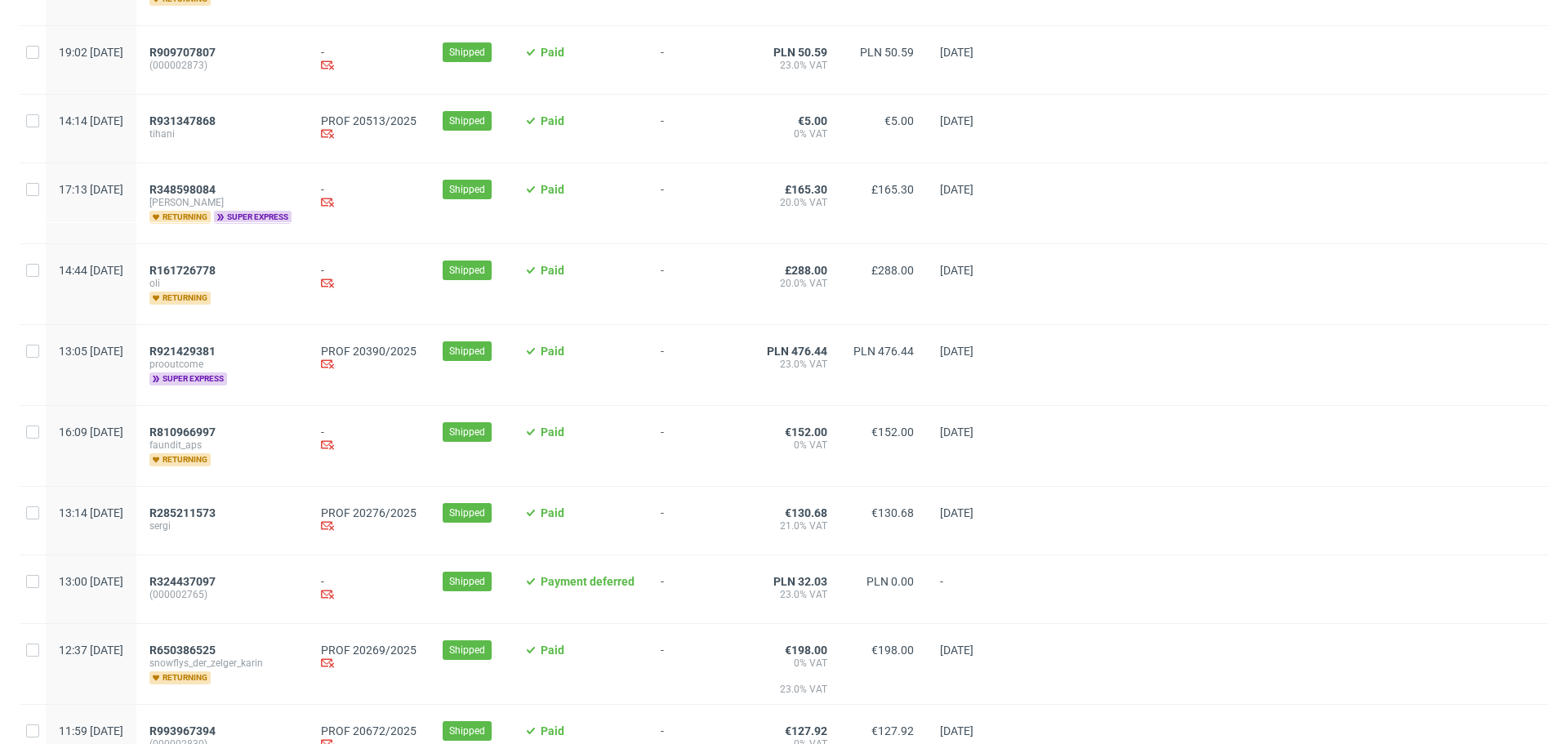
scroll to position [693, 0]
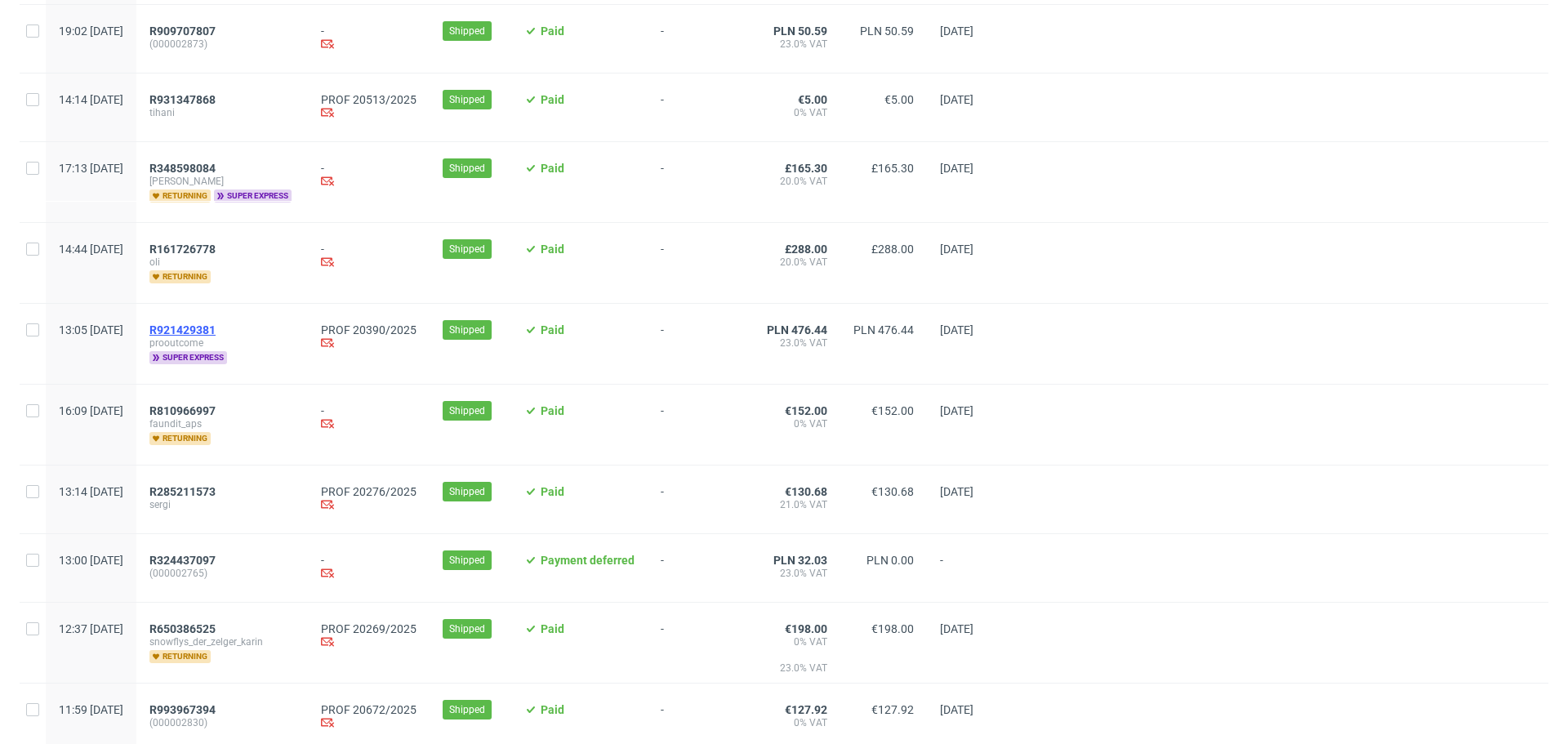
click at [216, 333] on span "R921429381" at bounding box center [182, 329] width 66 height 13
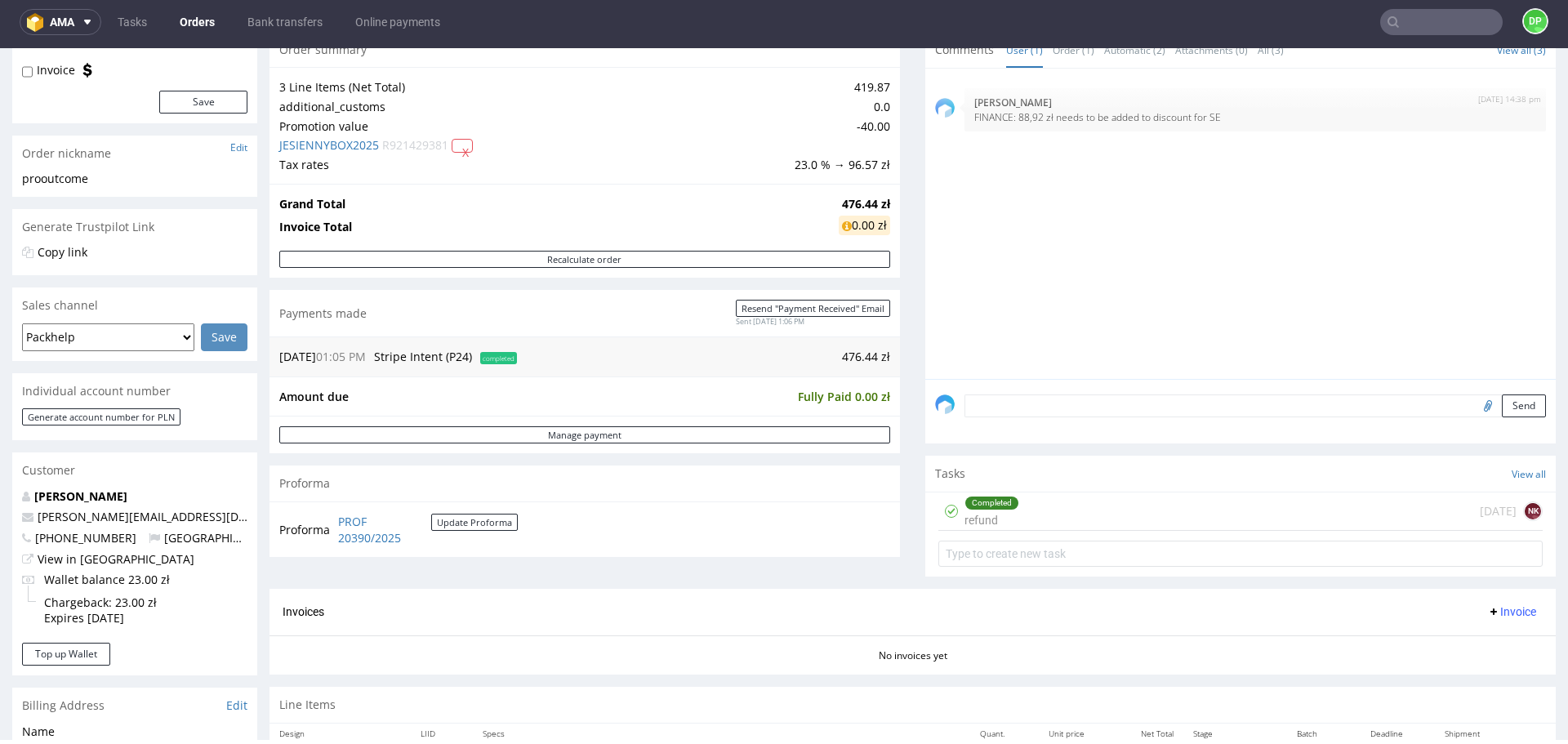
scroll to position [177, 0]
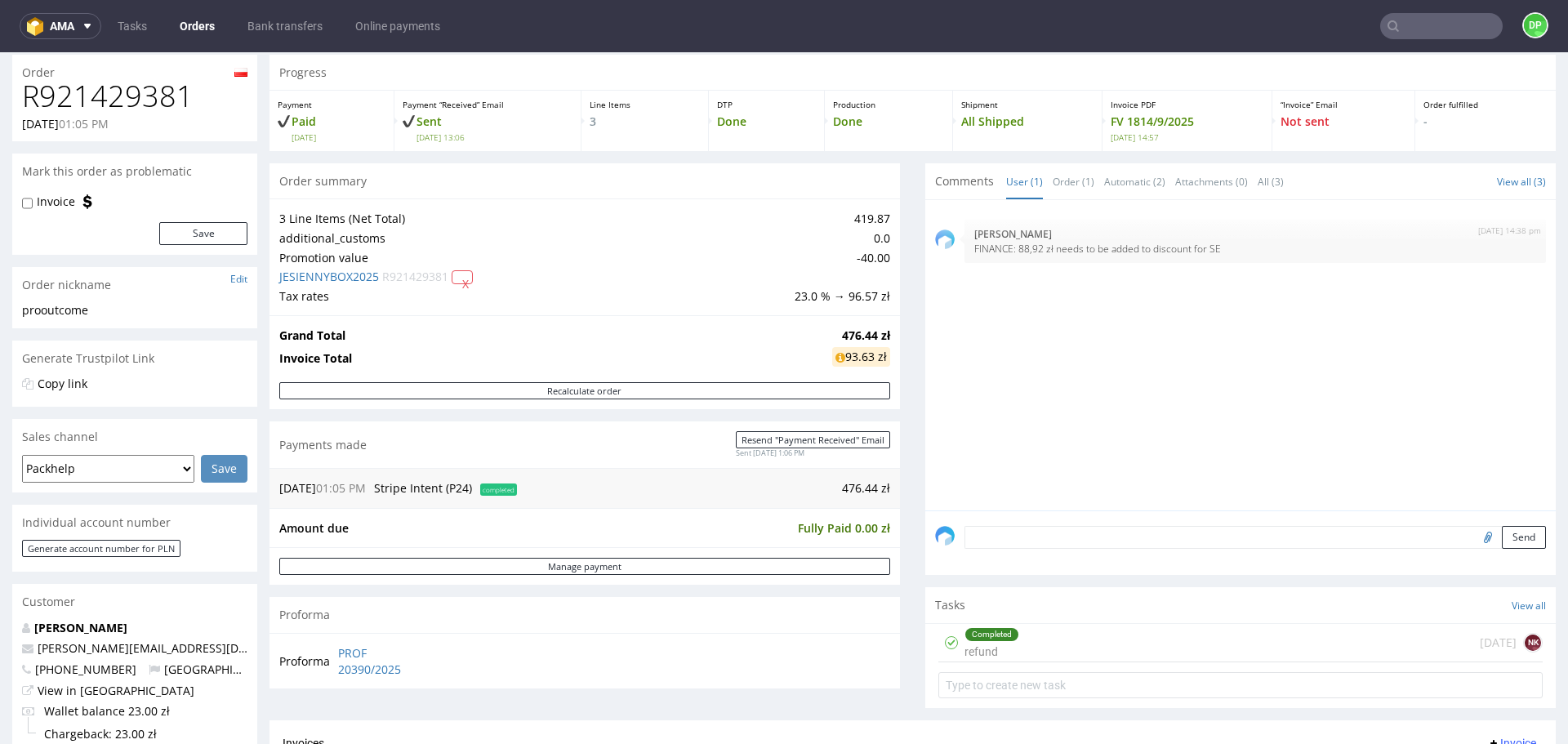
scroll to position [202, 0]
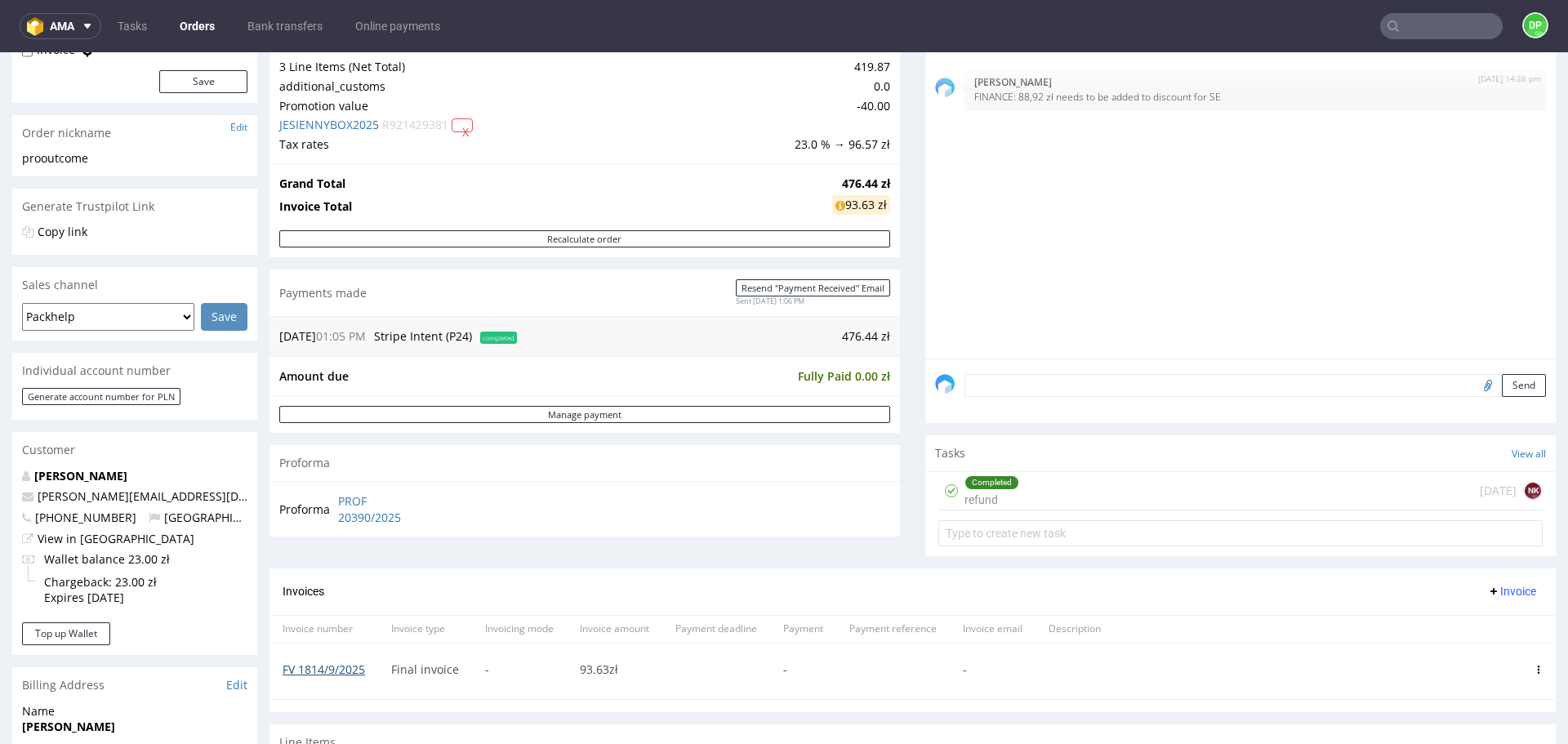
click at [329, 668] on link "FV 1814/9/2025" at bounding box center [324, 669] width 83 height 15
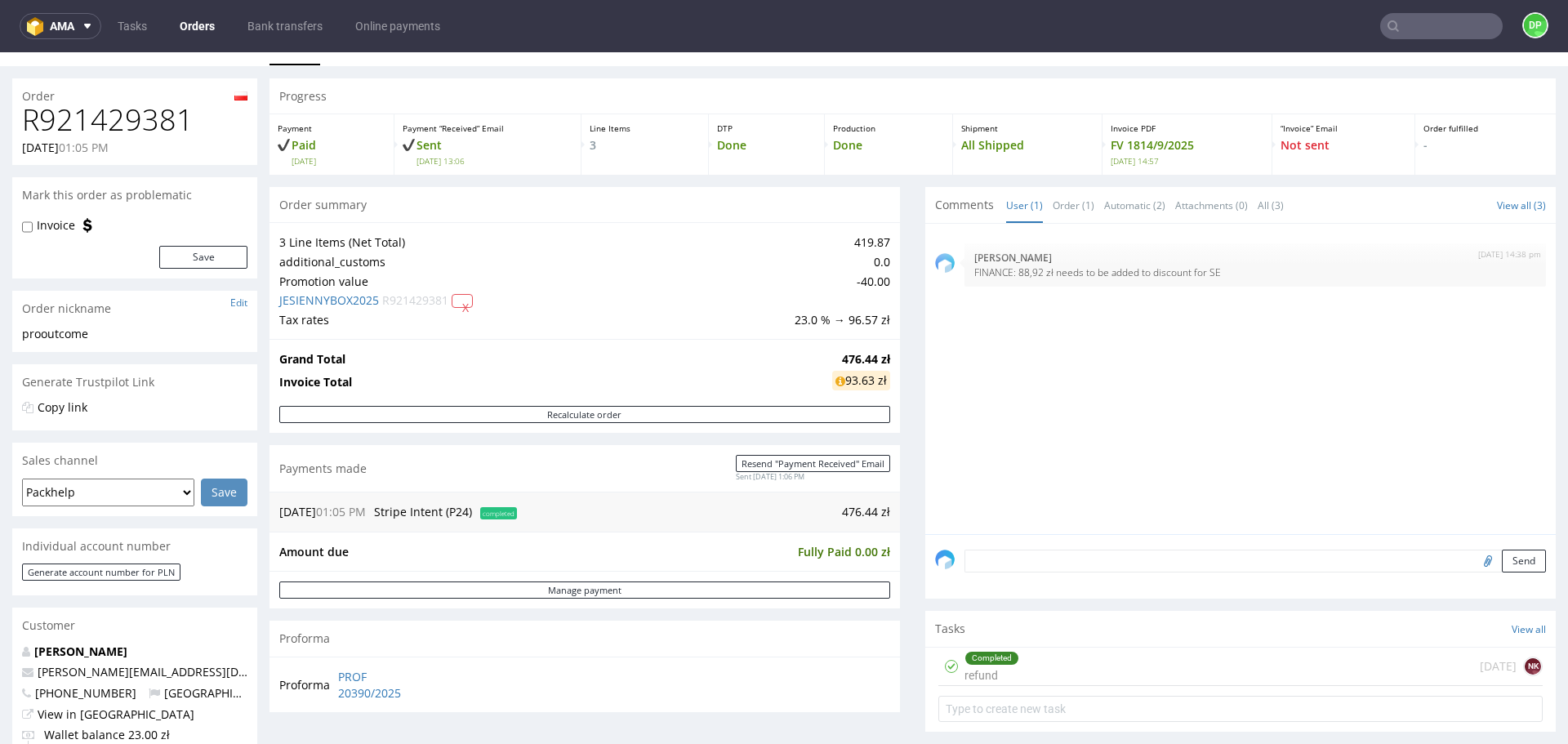
scroll to position [24, 0]
click at [334, 305] on link "JESIENNYBOX2025" at bounding box center [330, 303] width 100 height 15
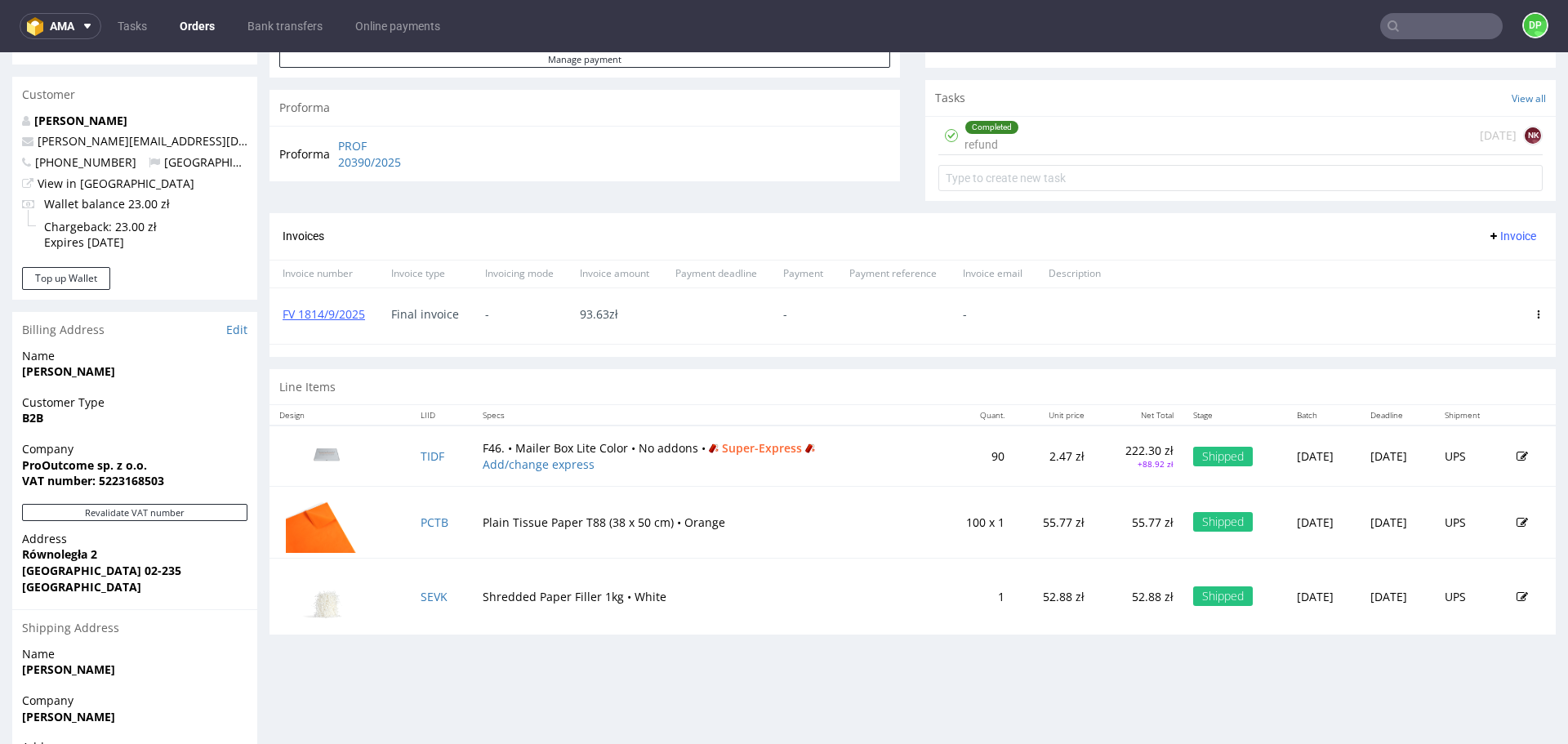
scroll to position [556, 0]
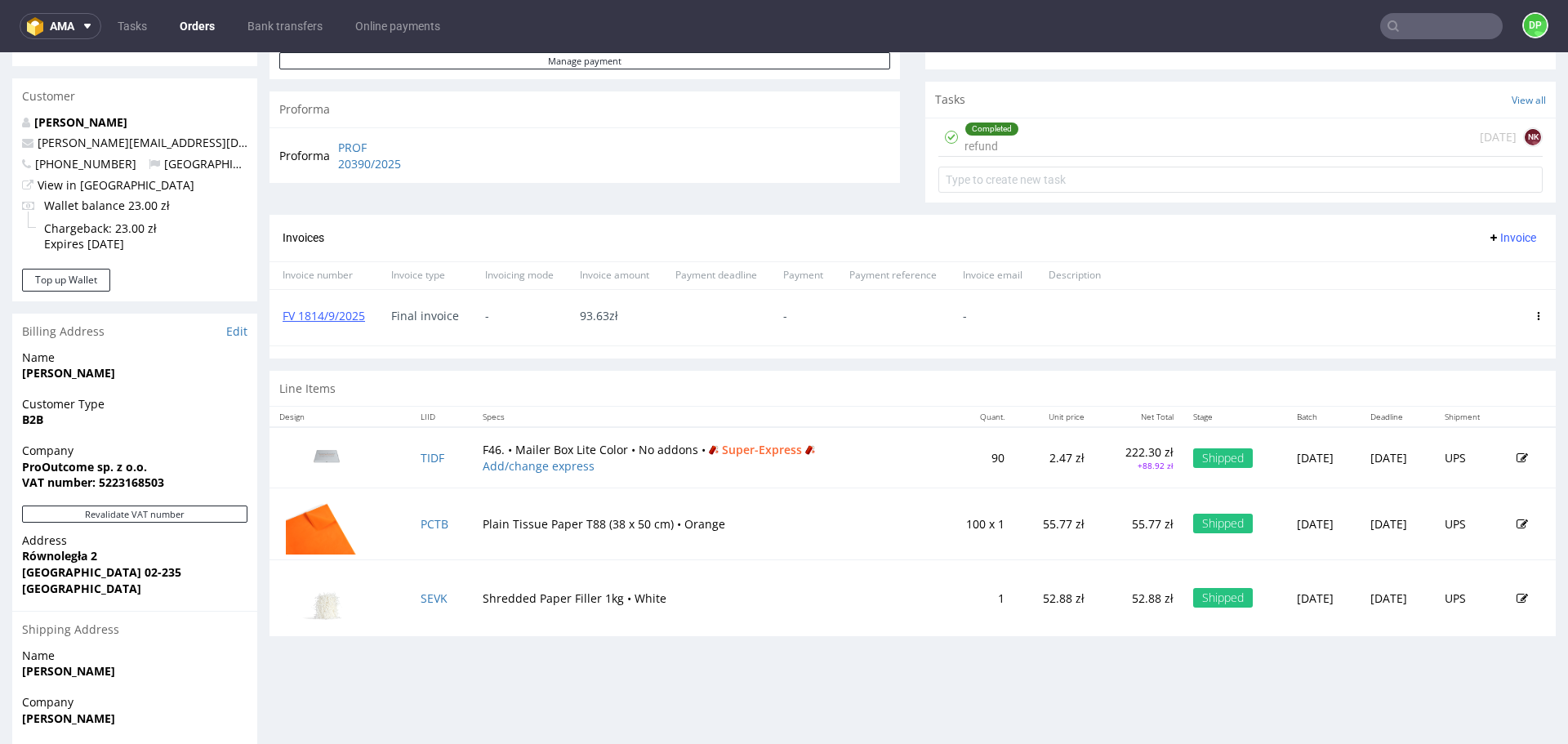
click at [1522, 314] on div at bounding box center [1539, 317] width 34 height 56
click at [1538, 315] on use at bounding box center [1539, 316] width 3 height 8
click at [1436, 466] on span "Delete invoice" at bounding box center [1475, 463] width 99 height 16
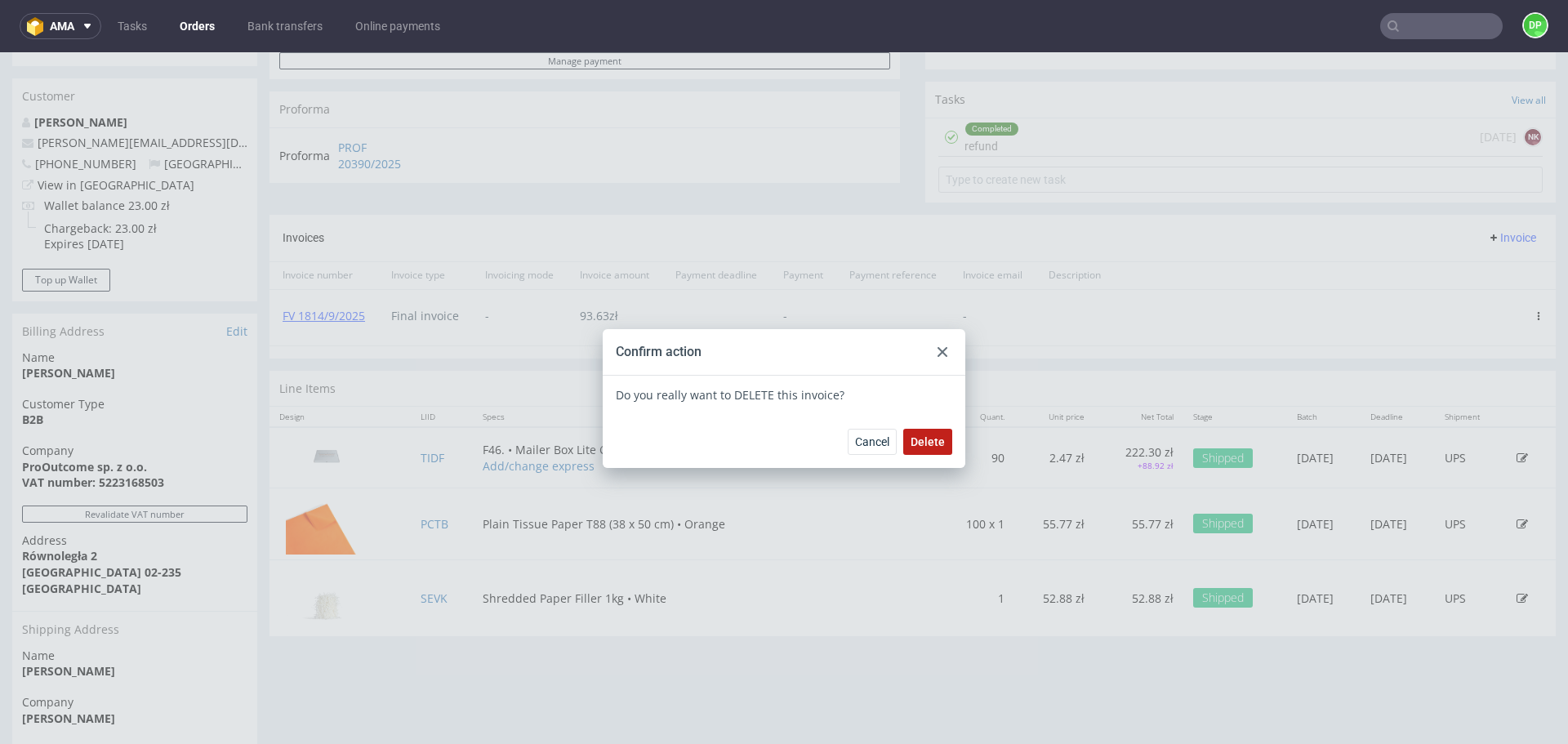
click at [930, 442] on span "Delete" at bounding box center [928, 441] width 34 height 11
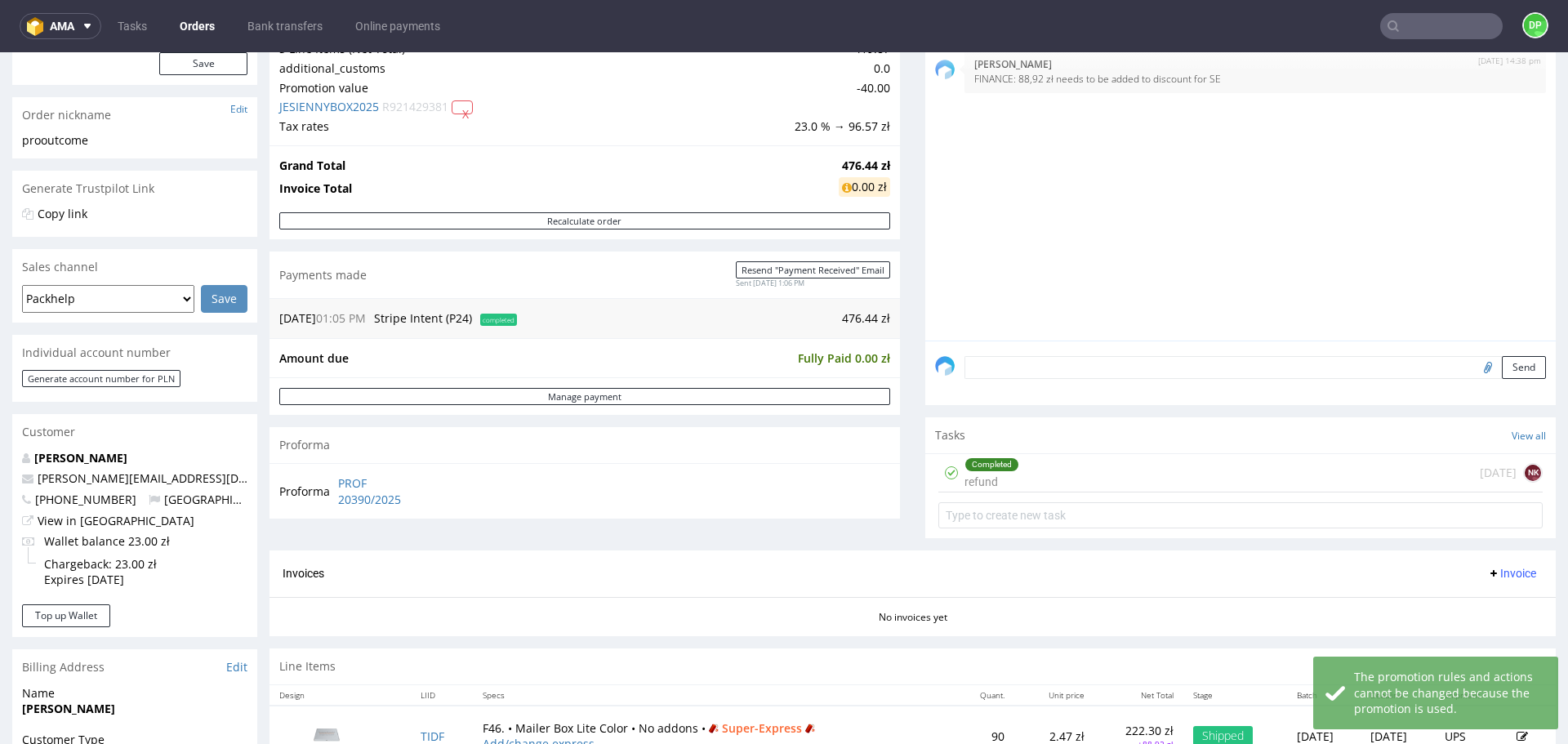
scroll to position [270, 0]
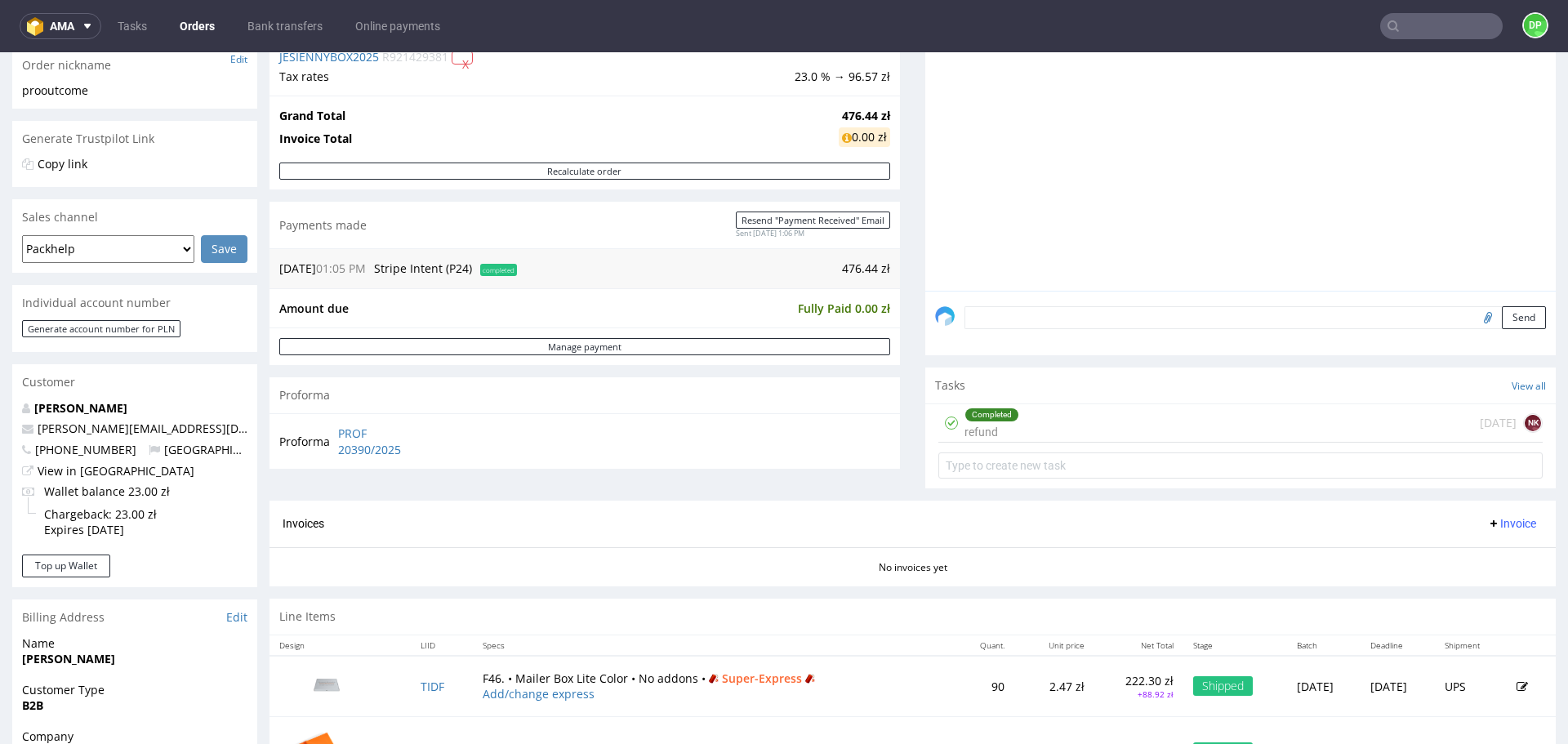
click at [1487, 517] on span "Invoice" at bounding box center [1511, 523] width 49 height 13
click at [1471, 592] on span "Upload" at bounding box center [1487, 587] width 79 height 16
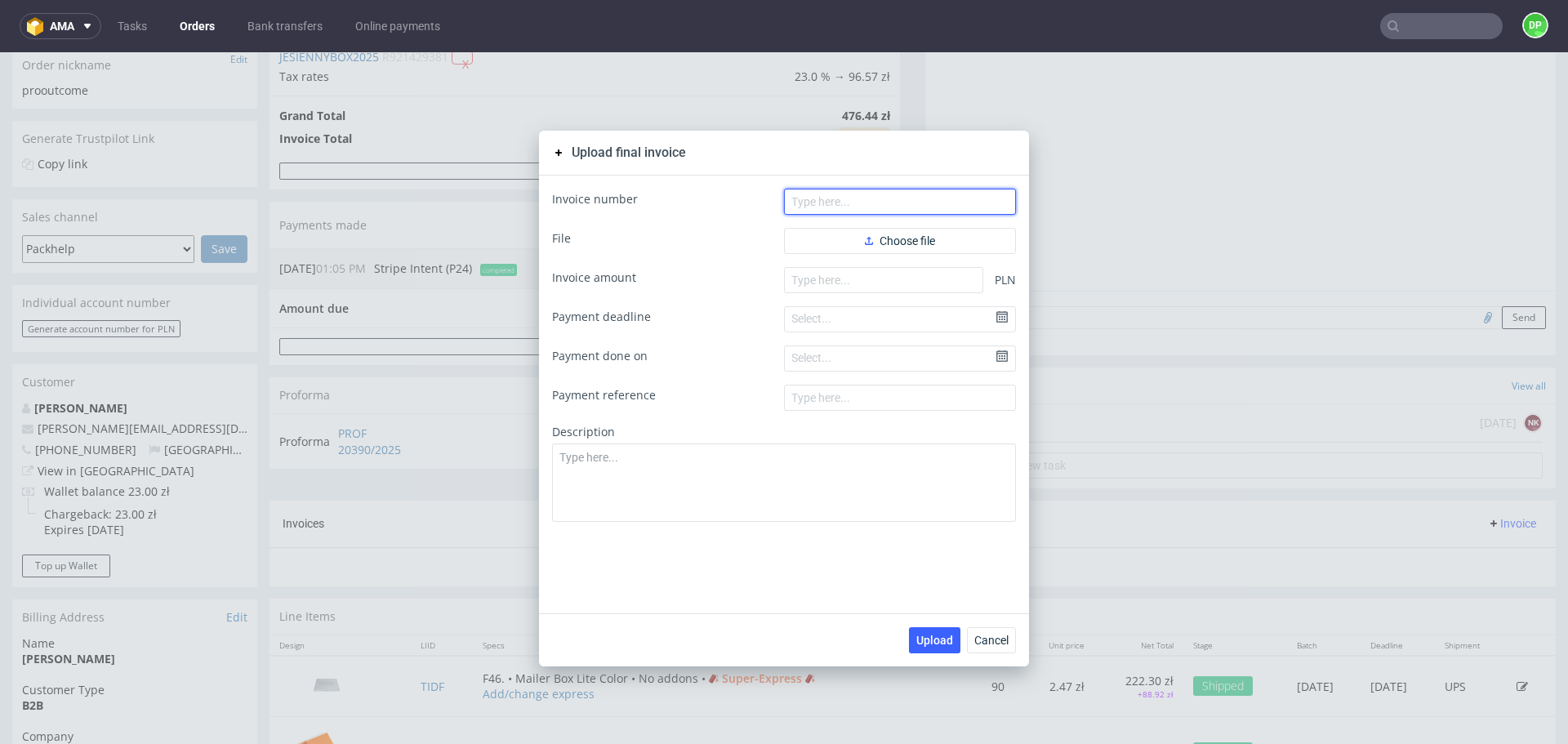
click at [907, 196] on input "text" at bounding box center [900, 201] width 232 height 26
paste input "FV 120/10/2025"
type input "FV 120/10/2025"
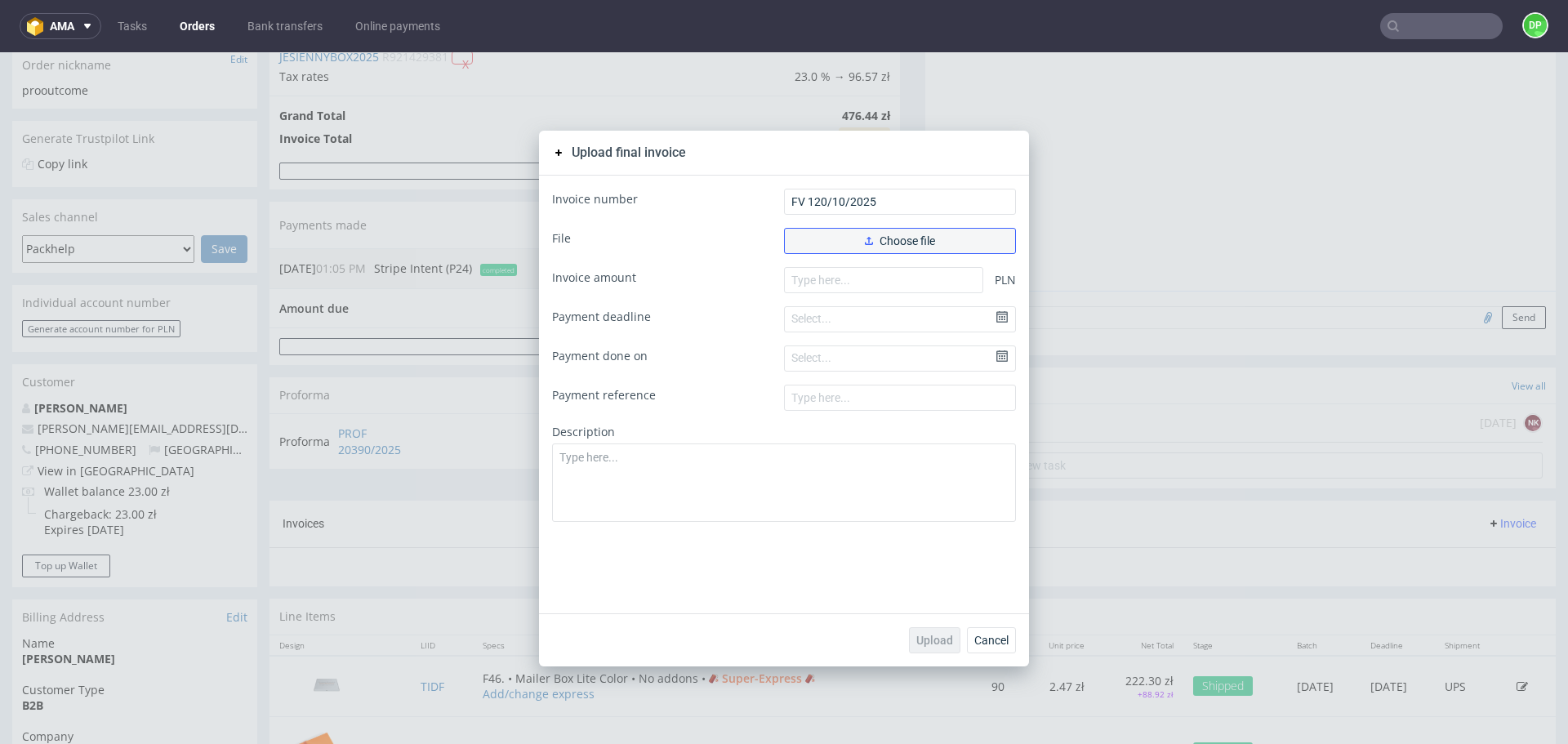
click at [873, 233] on button "Choose file" at bounding box center [900, 241] width 232 height 26
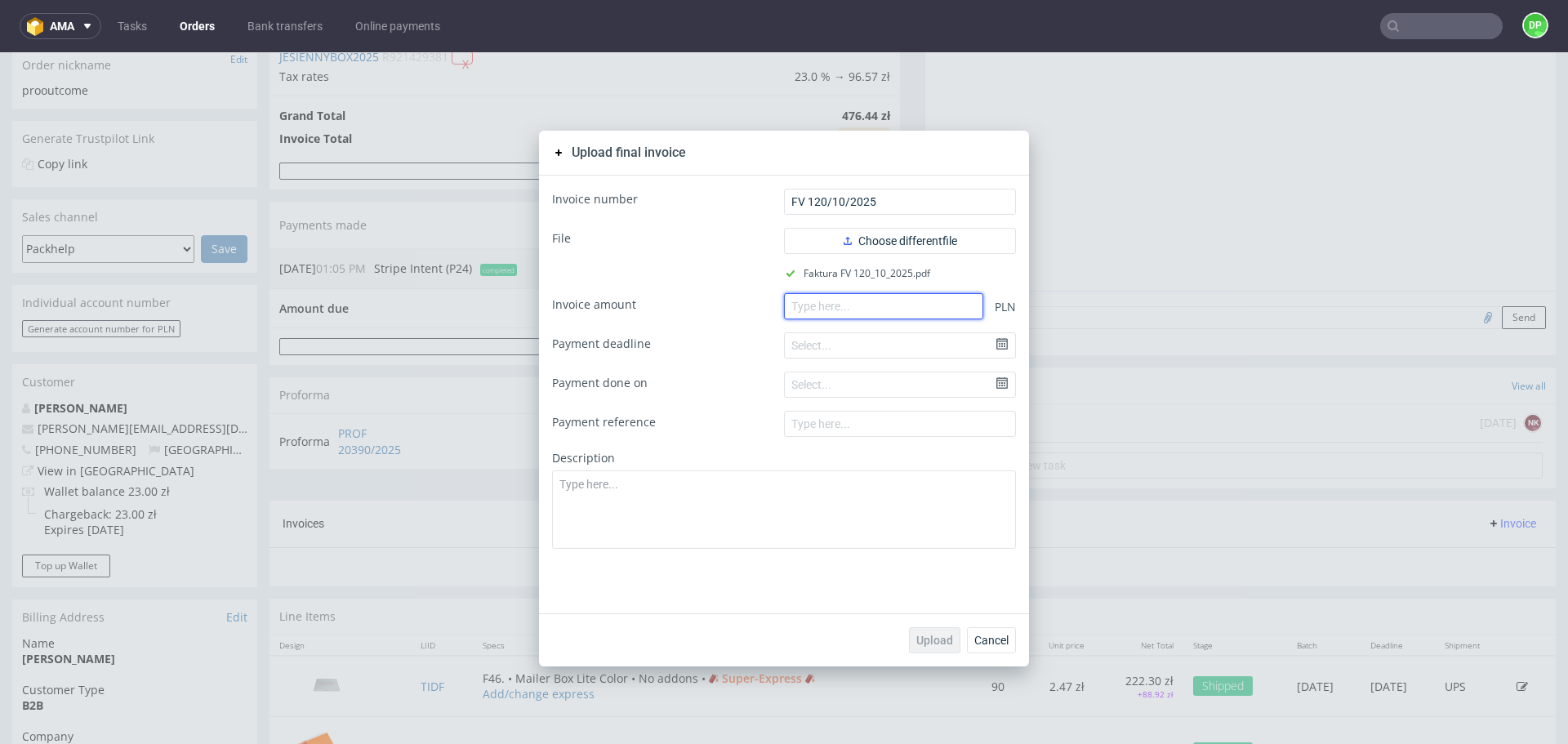
click at [811, 306] on input "number" at bounding box center [884, 306] width 200 height 26
paste input "120102025"
drag, startPoint x: 848, startPoint y: 309, endPoint x: 627, endPoint y: 292, distance: 221.7
click at [627, 292] on form "Invoice number FV 120/10/2025 File Choose different file Faktura FV 120_10_2025…" at bounding box center [784, 368] width 464 height 360
type input "0"
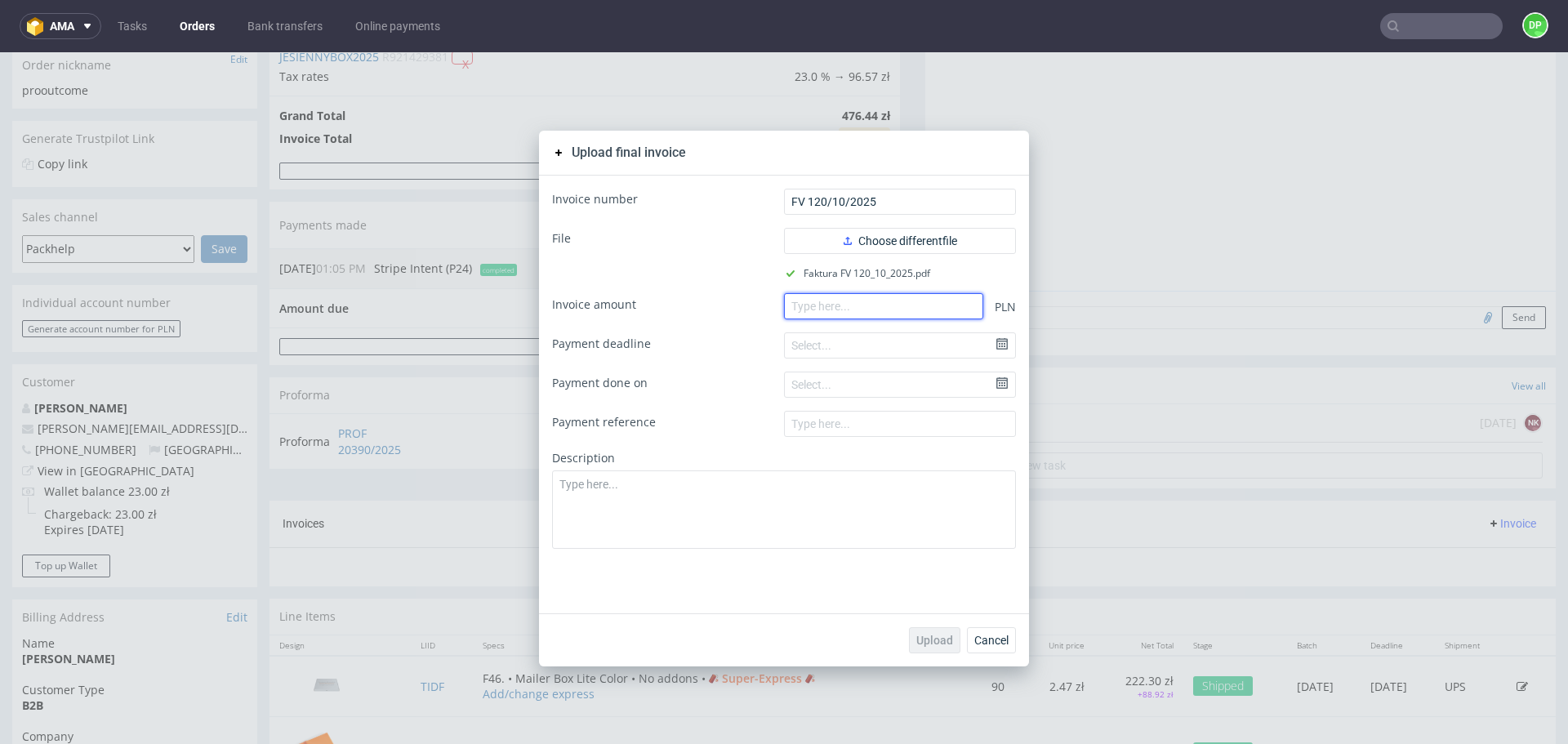
paste input "233.43"
type input "233.43"
click at [920, 640] on span "Upload" at bounding box center [935, 640] width 37 height 11
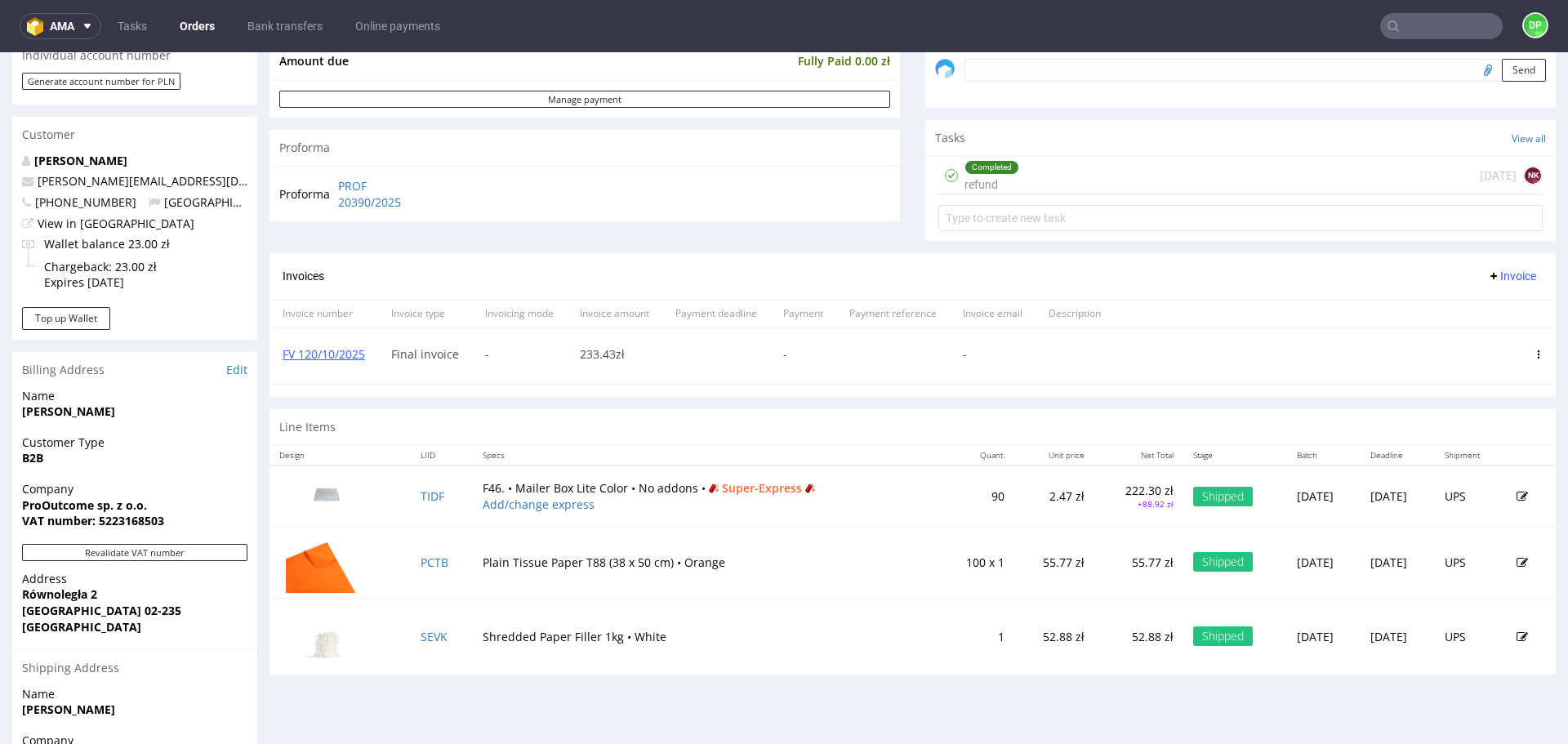
scroll to position [518, 0]
click at [1487, 269] on span "Invoice" at bounding box center [1511, 275] width 49 height 13
click at [1455, 315] on span "Upload" at bounding box center [1487, 310] width 79 height 16
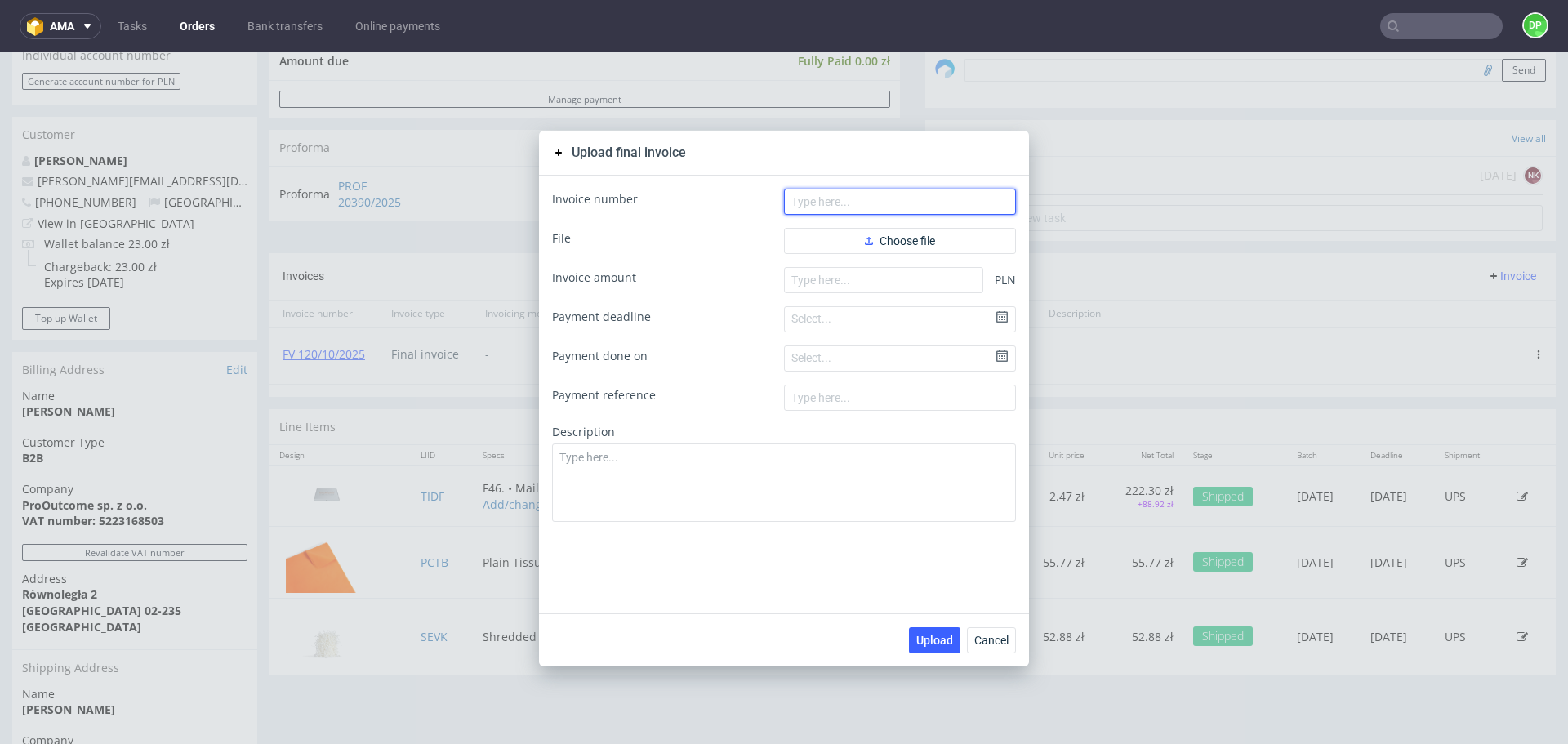
click at [912, 207] on input "text" at bounding box center [900, 201] width 232 height 26
paste input "FV 1814/9/2025"
type input "FV 1814/9/2025"
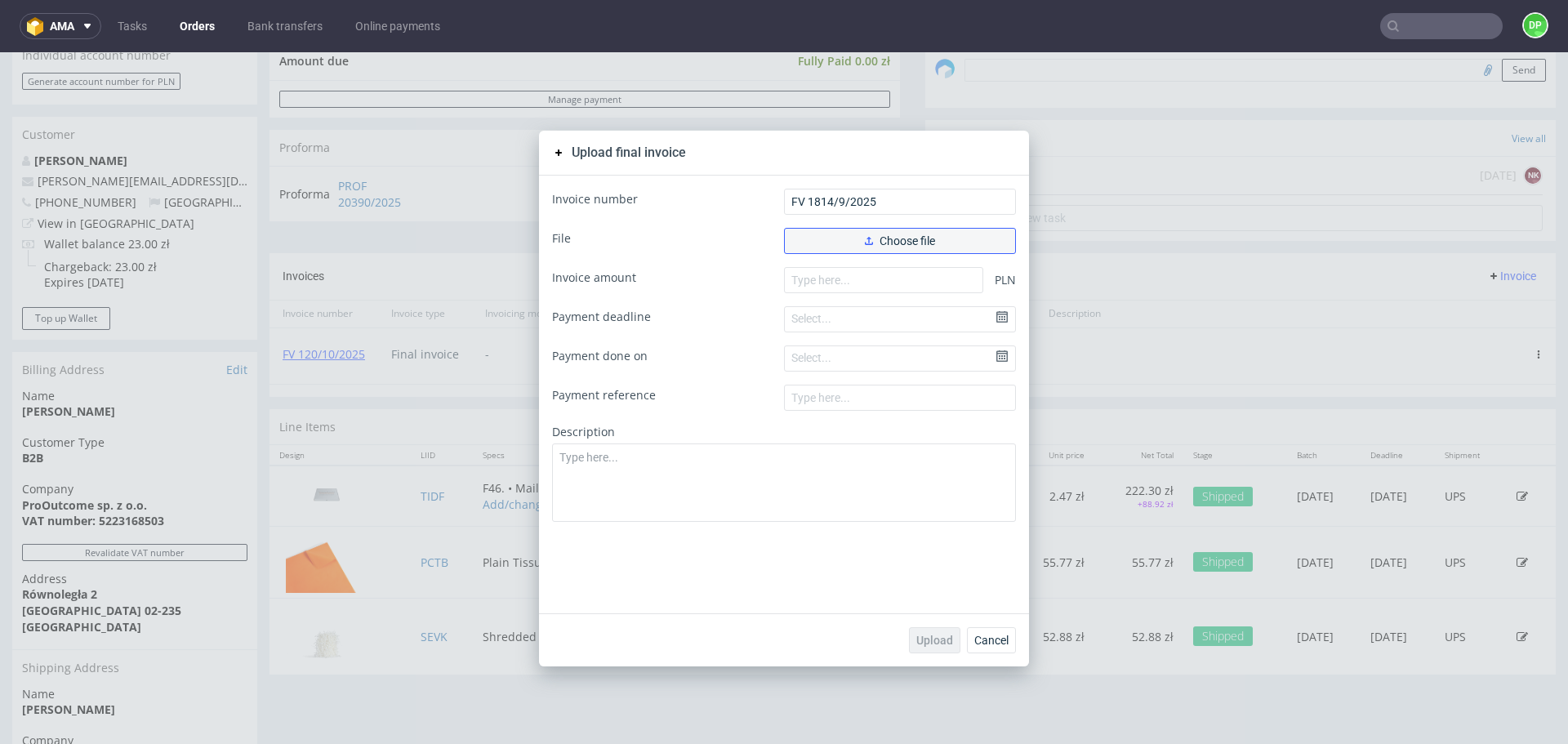
click at [856, 238] on button "Choose file" at bounding box center [900, 241] width 232 height 26
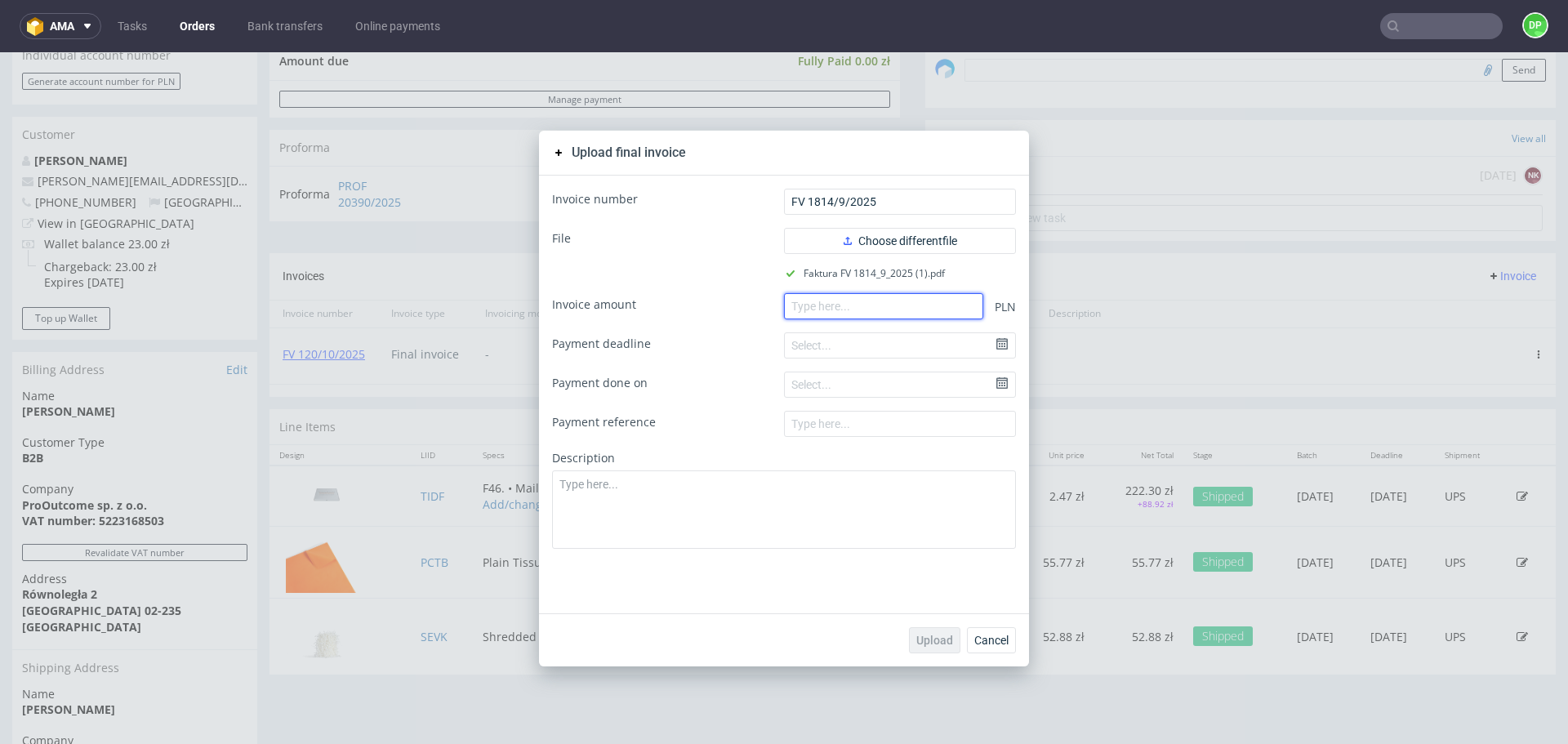
click at [844, 309] on input "number" at bounding box center [884, 306] width 200 height 26
paste input "133.64"
type input "133.64"
click at [921, 645] on span "Upload" at bounding box center [935, 640] width 37 height 11
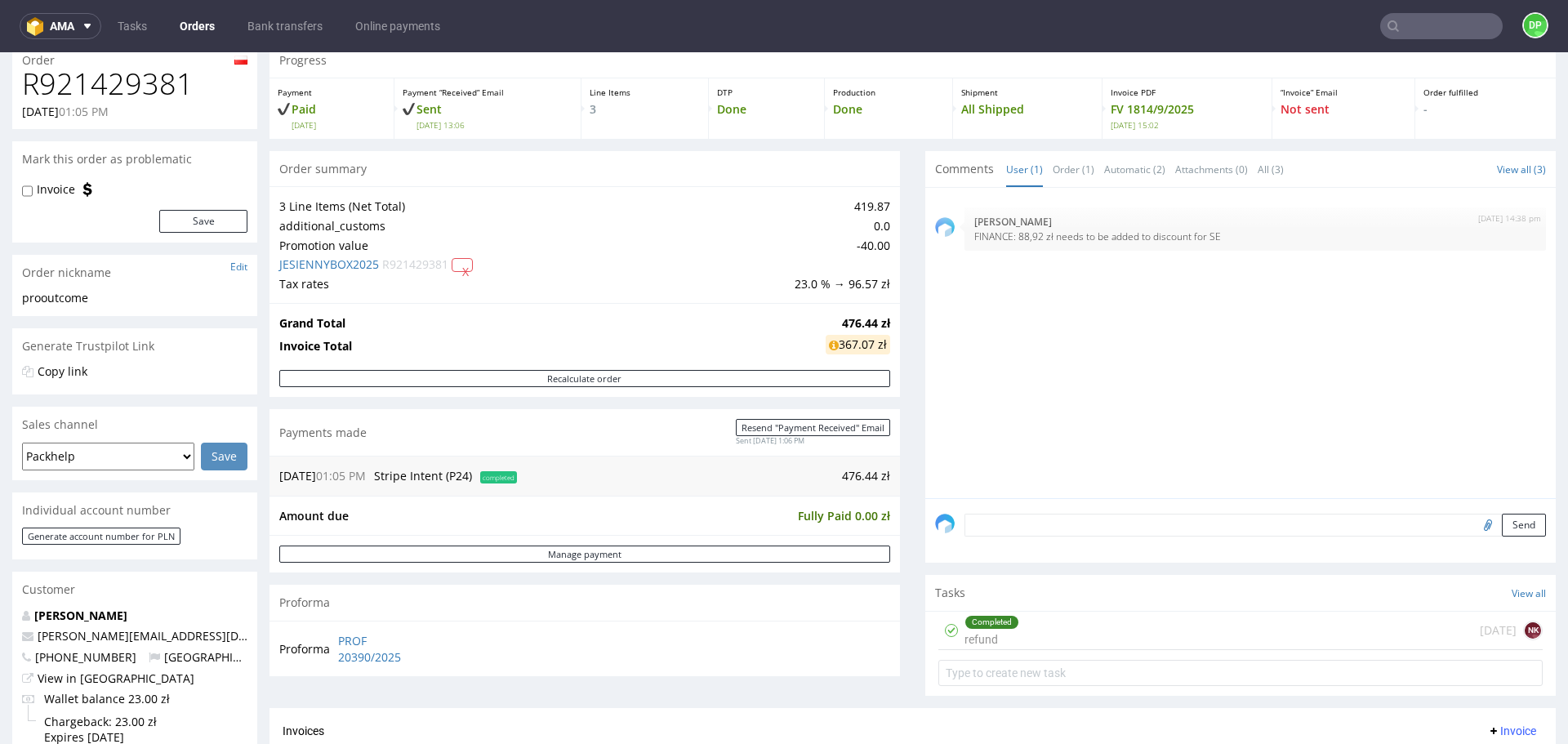
scroll to position [218, 0]
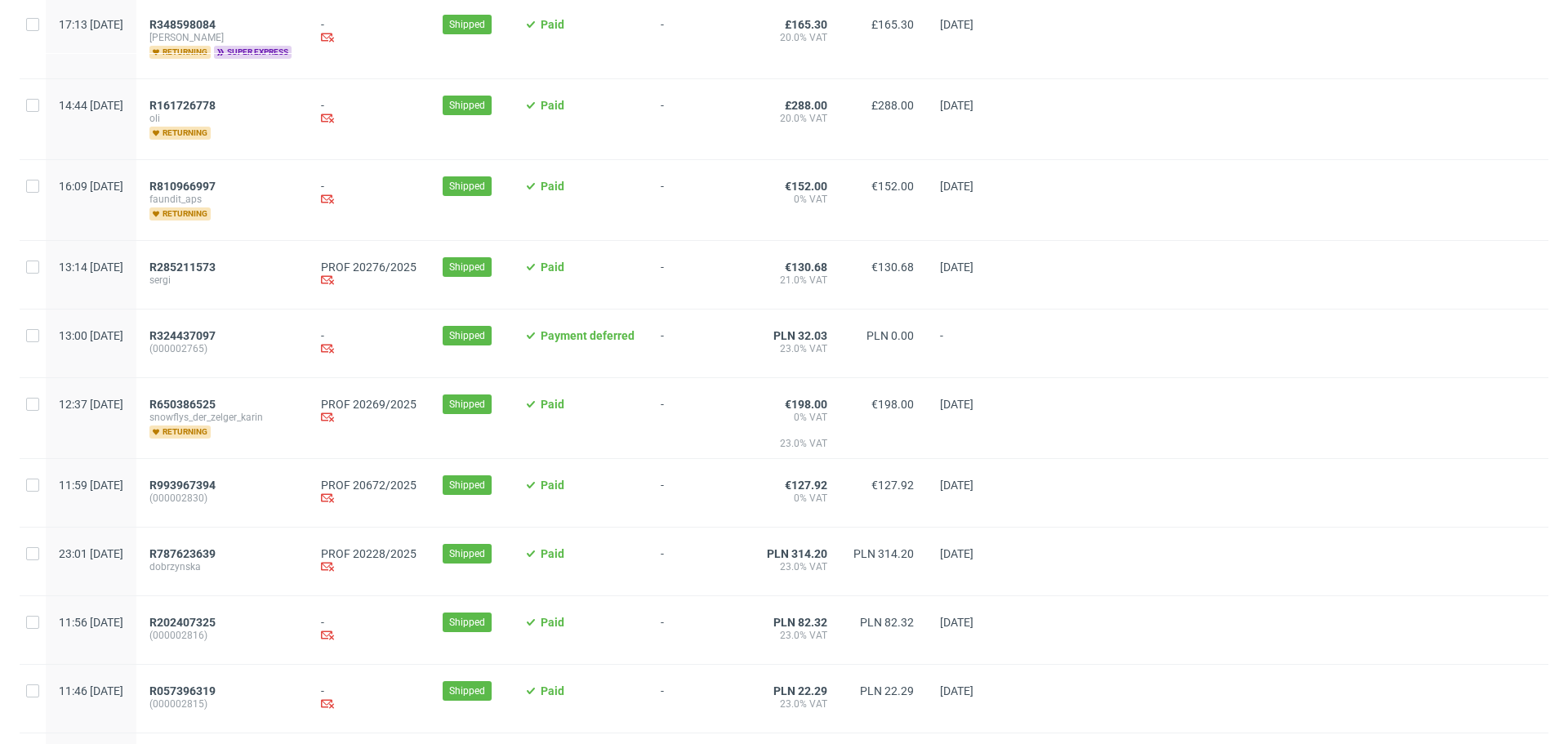
scroll to position [842, 0]
click at [216, 266] on span "R285211573" at bounding box center [182, 266] width 66 height 13
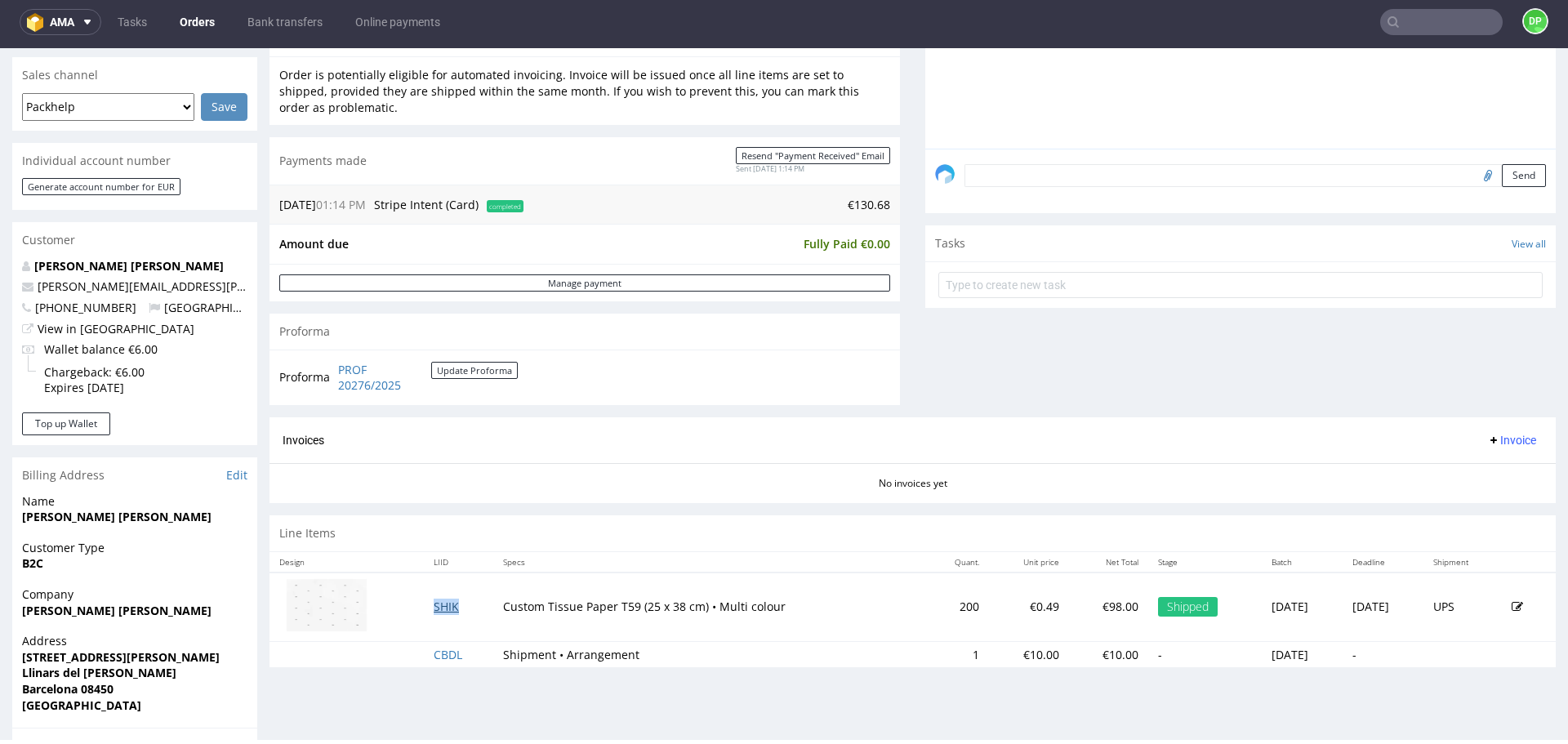
scroll to position [424, 0]
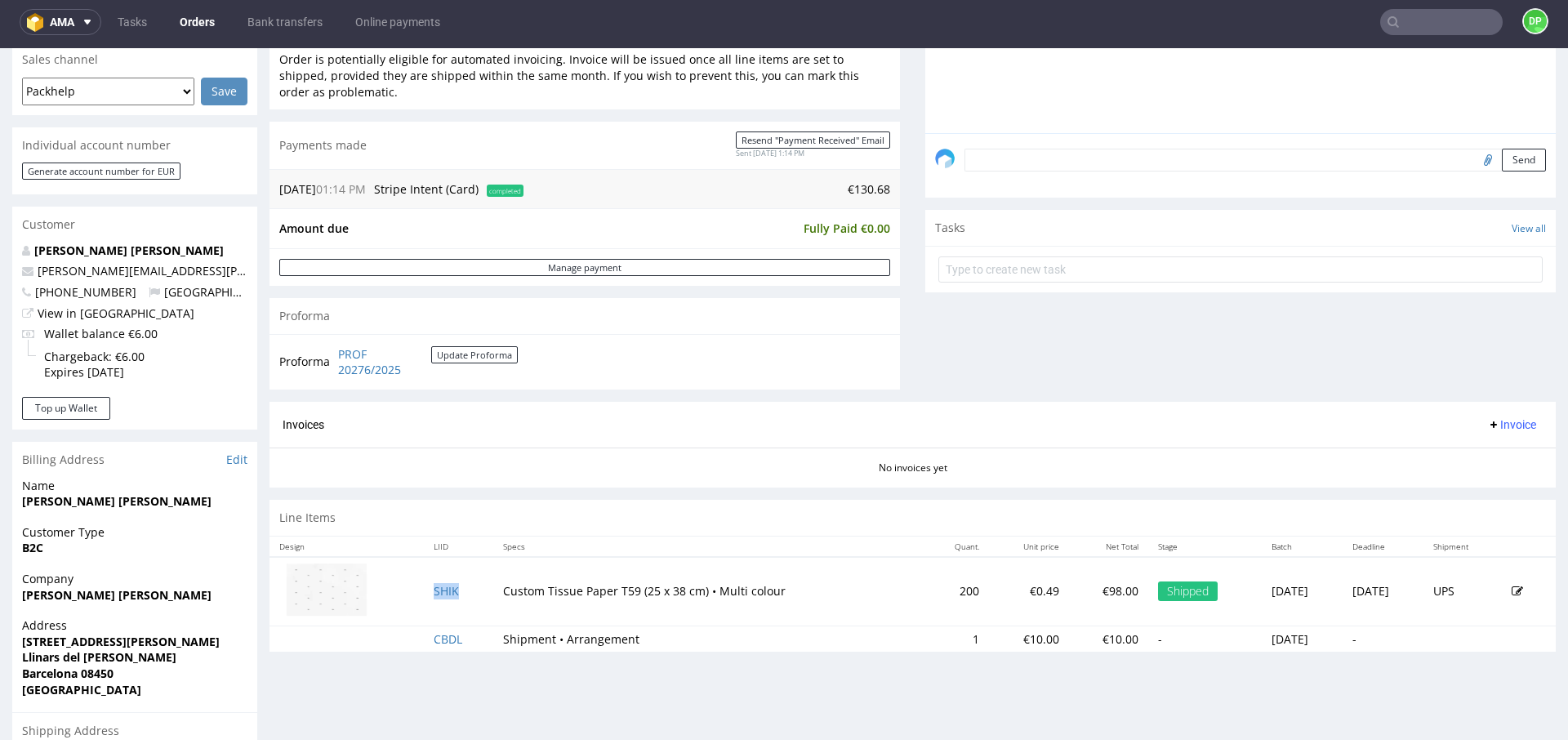
click at [1502, 426] on span "Invoice" at bounding box center [1511, 424] width 49 height 13
click at [1460, 451] on span "Generate" at bounding box center [1487, 458] width 79 height 16
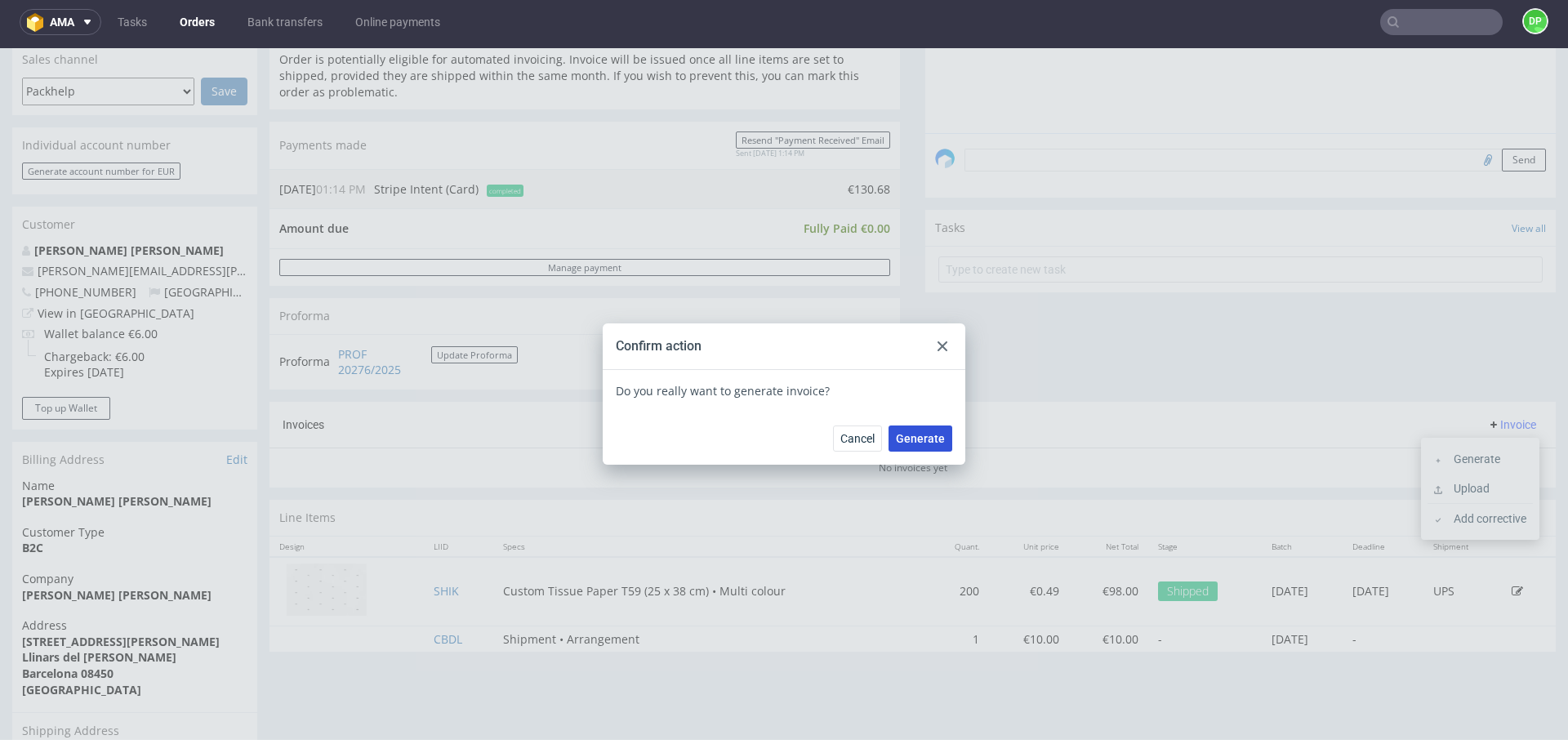
click at [911, 433] on span "Generate" at bounding box center [920, 438] width 49 height 11
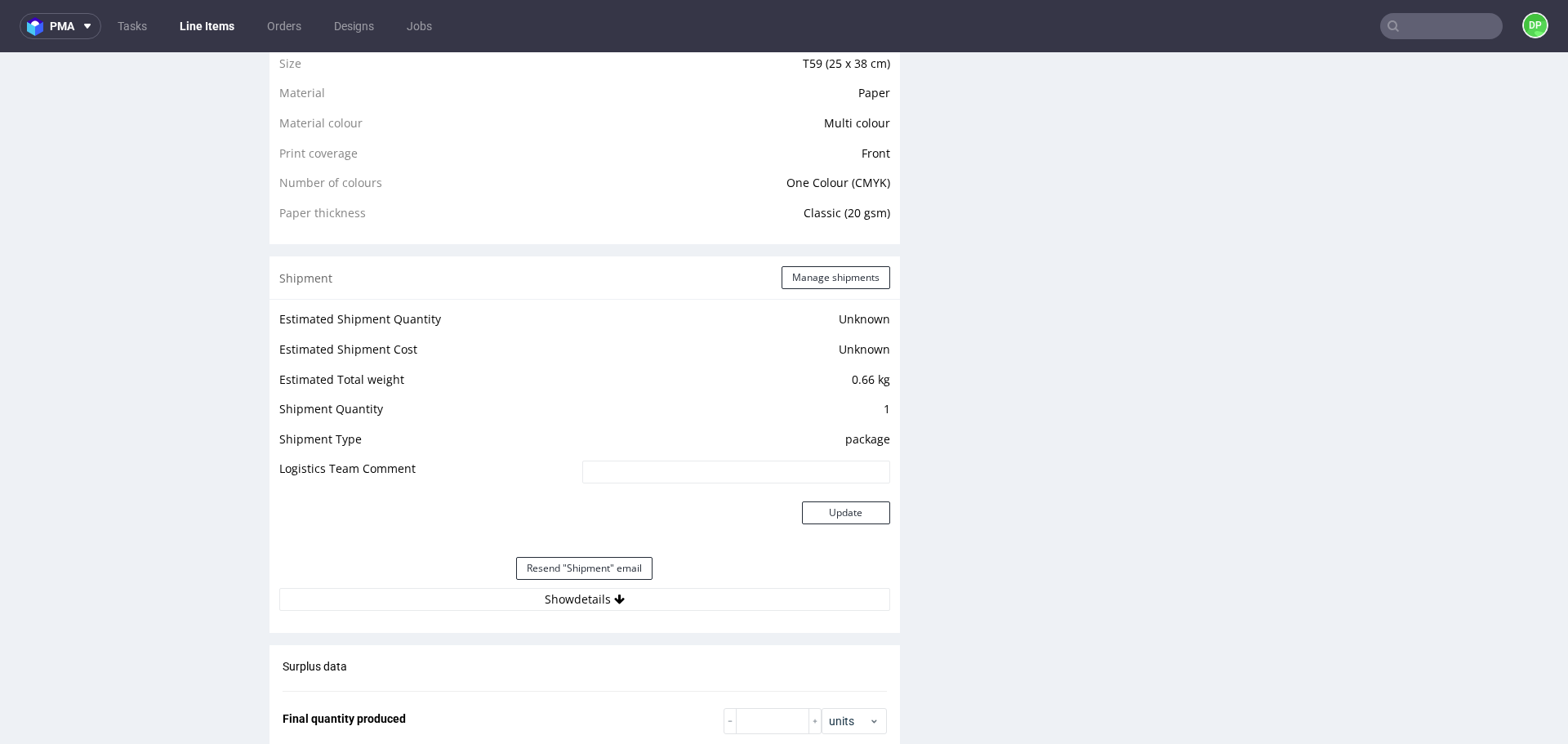
scroll to position [1261, 0]
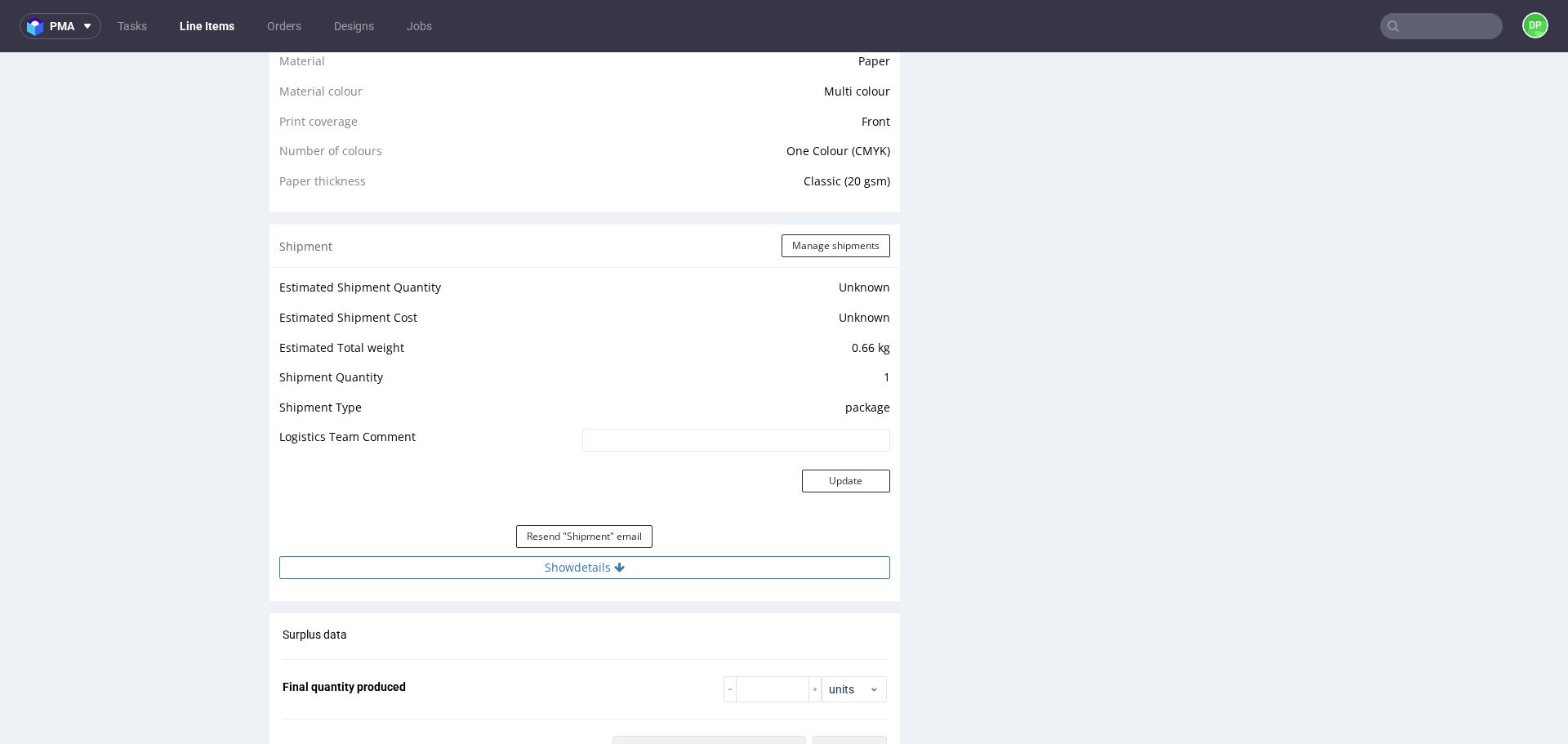
click at [567, 556] on button "Show details" at bounding box center [585, 567] width 611 height 23
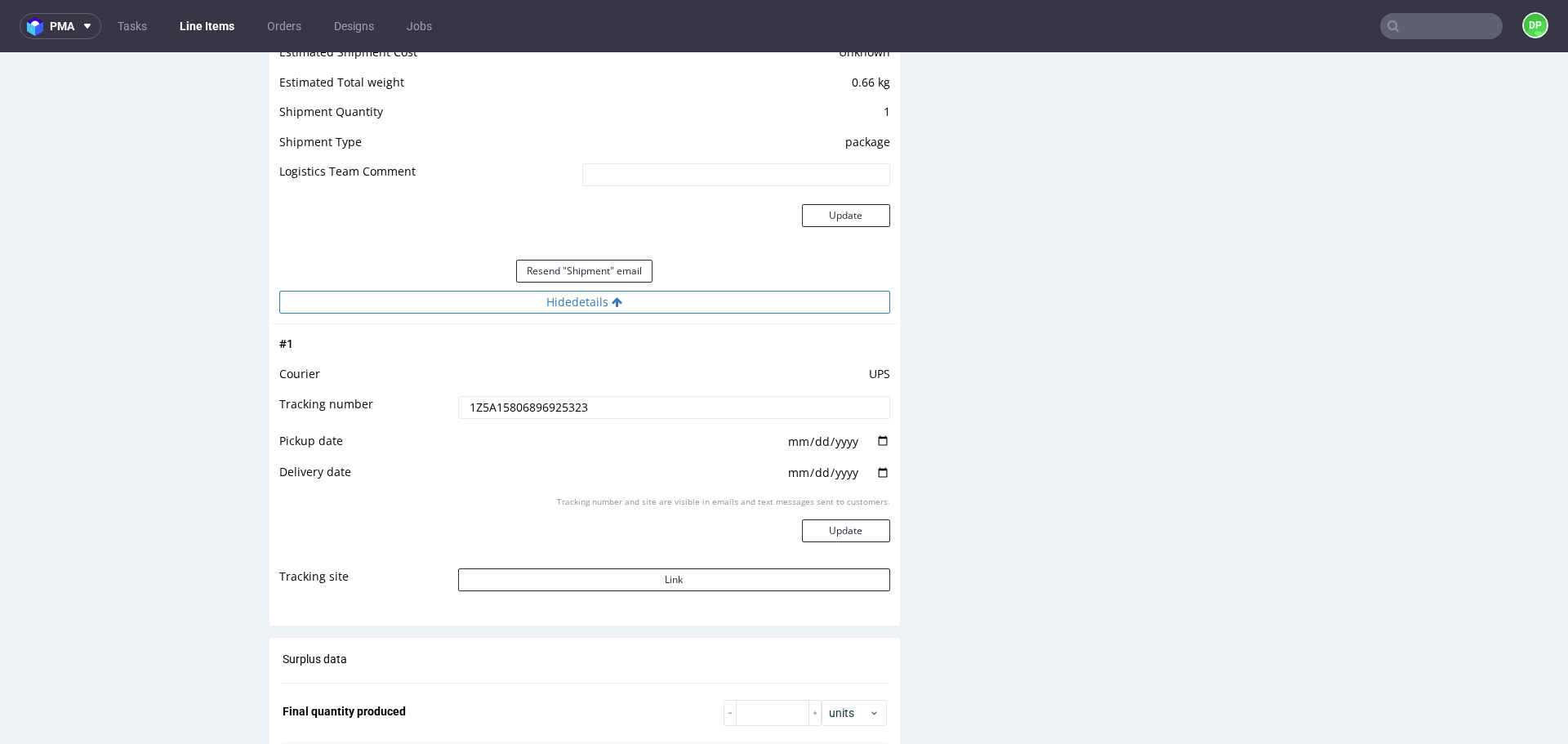
scroll to position [1528, 0]
click at [578, 577] on button "Link" at bounding box center [674, 579] width 432 height 23
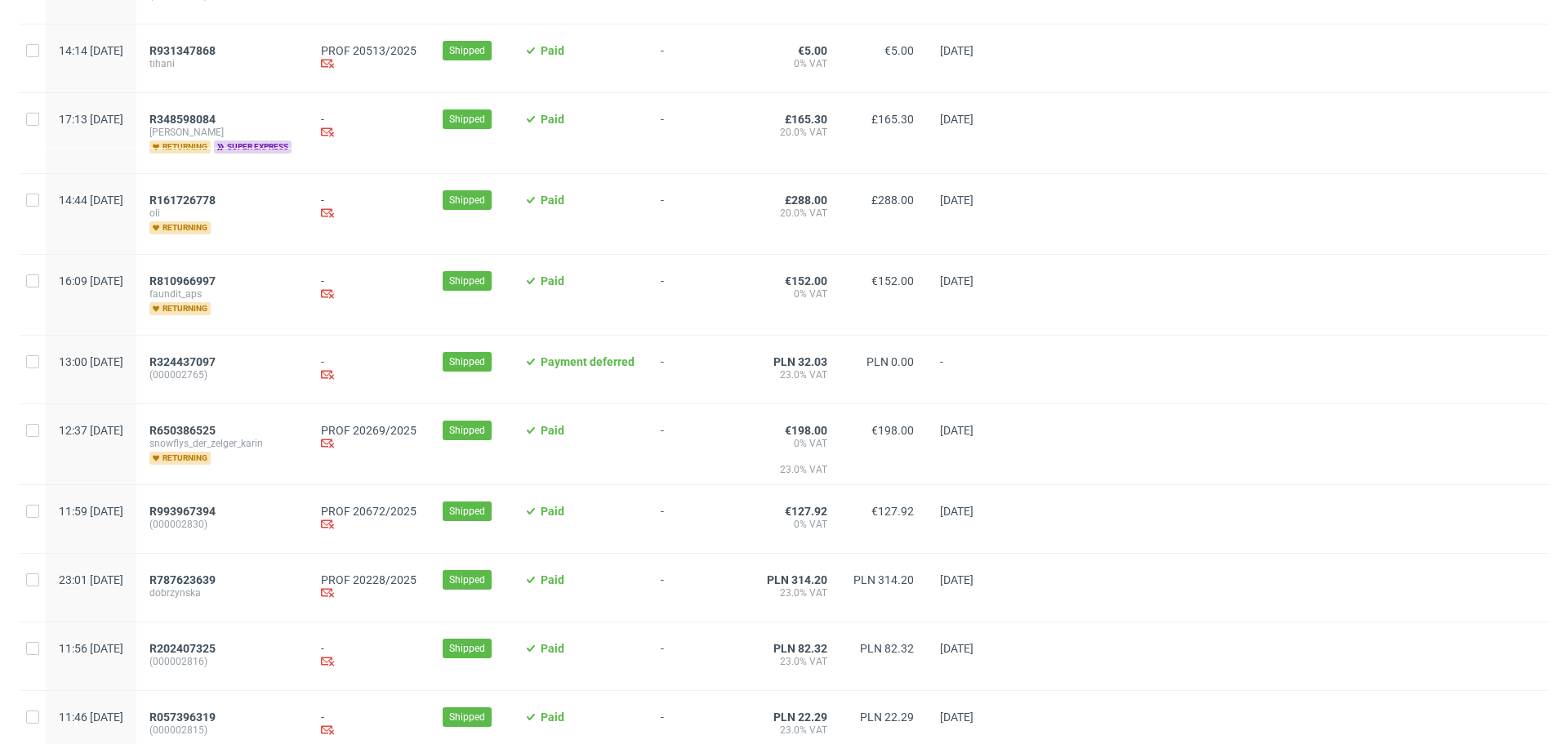
scroll to position [820, 0]
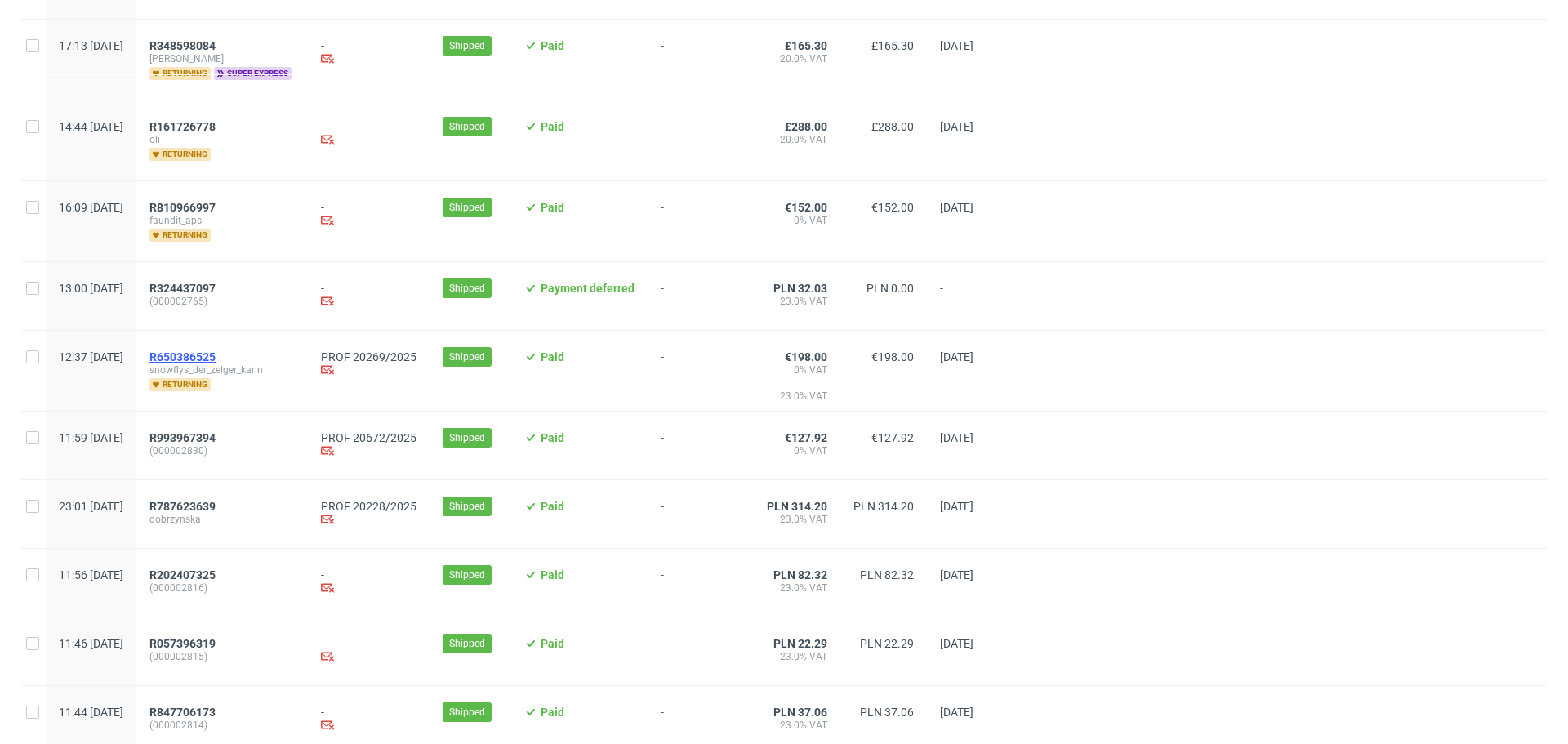
click at [211, 357] on span "R650386525" at bounding box center [182, 356] width 66 height 13
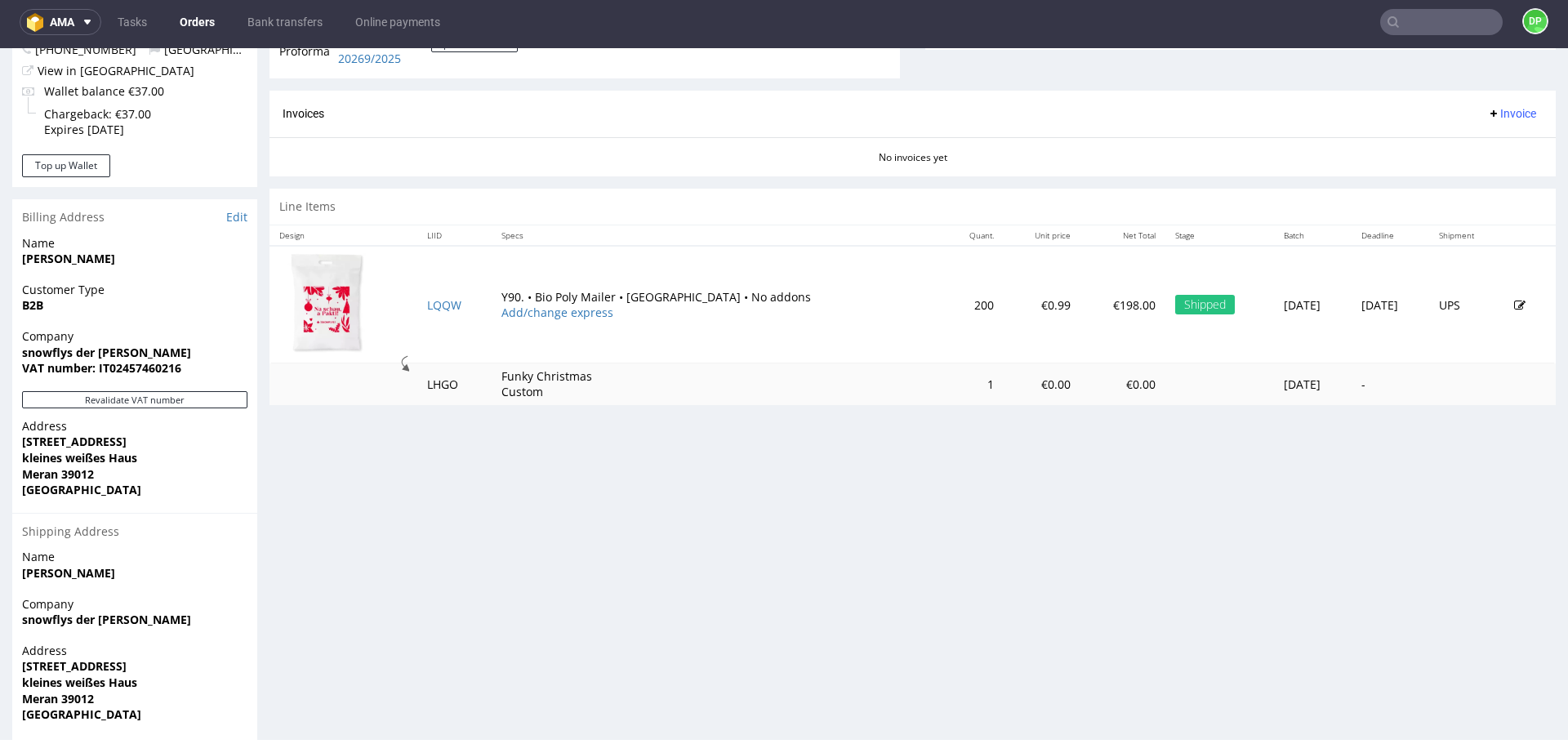
scroll to position [715, 0]
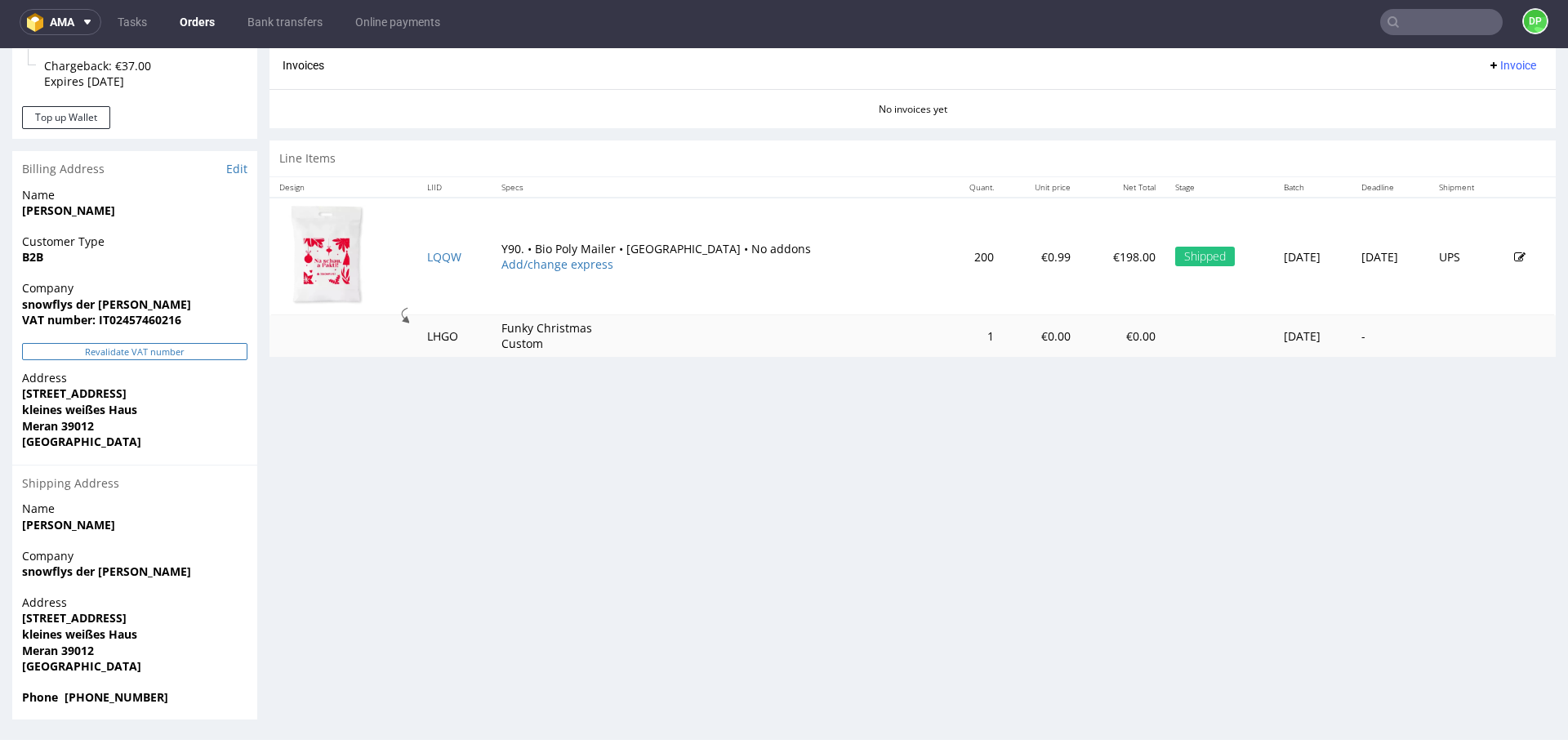
click at [181, 349] on button "Revalidate VAT number" at bounding box center [135, 352] width 225 height 17
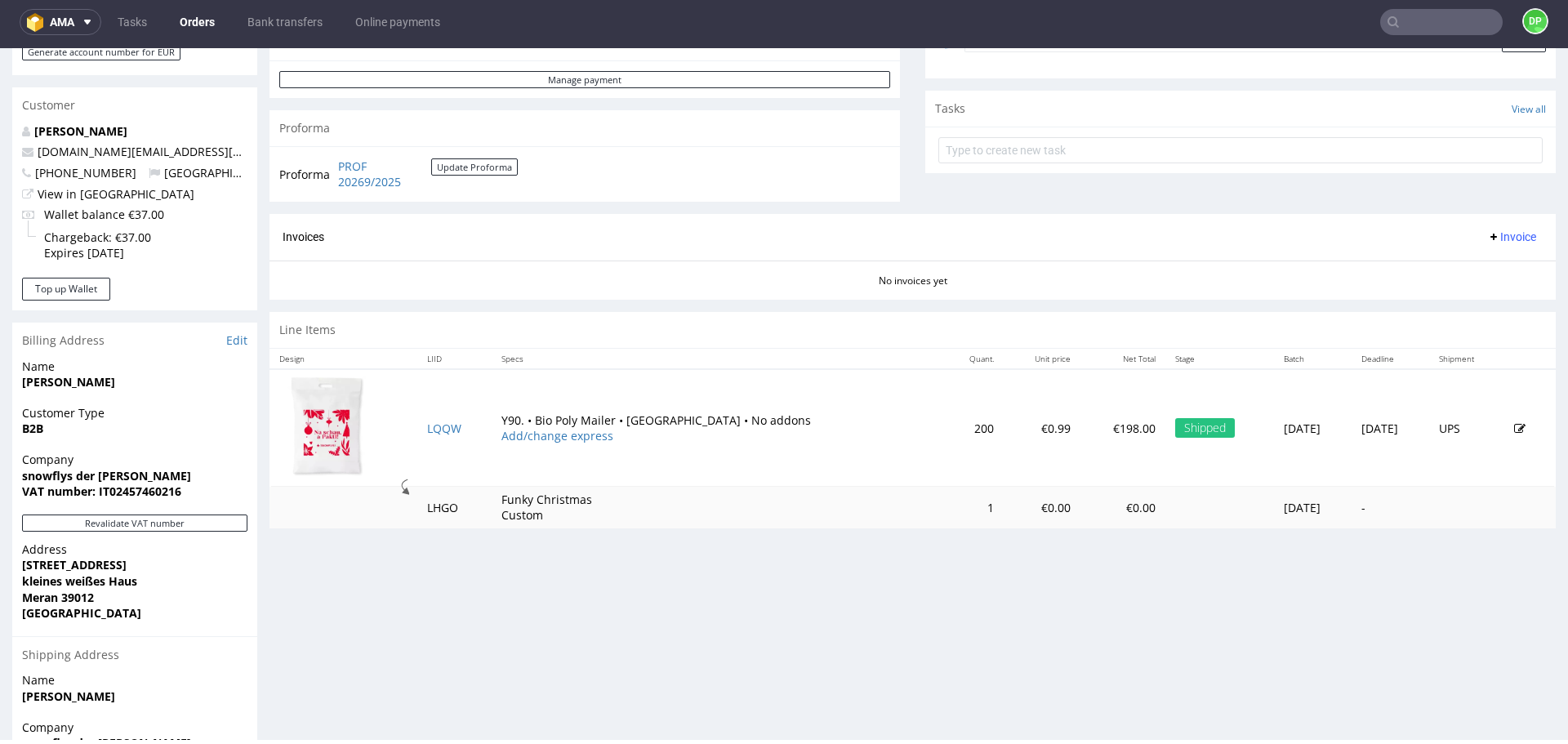
scroll to position [544, 0]
click at [1503, 229] on span "Invoice" at bounding box center [1511, 235] width 49 height 13
click at [1471, 273] on span "Generate" at bounding box center [1487, 269] width 79 height 16
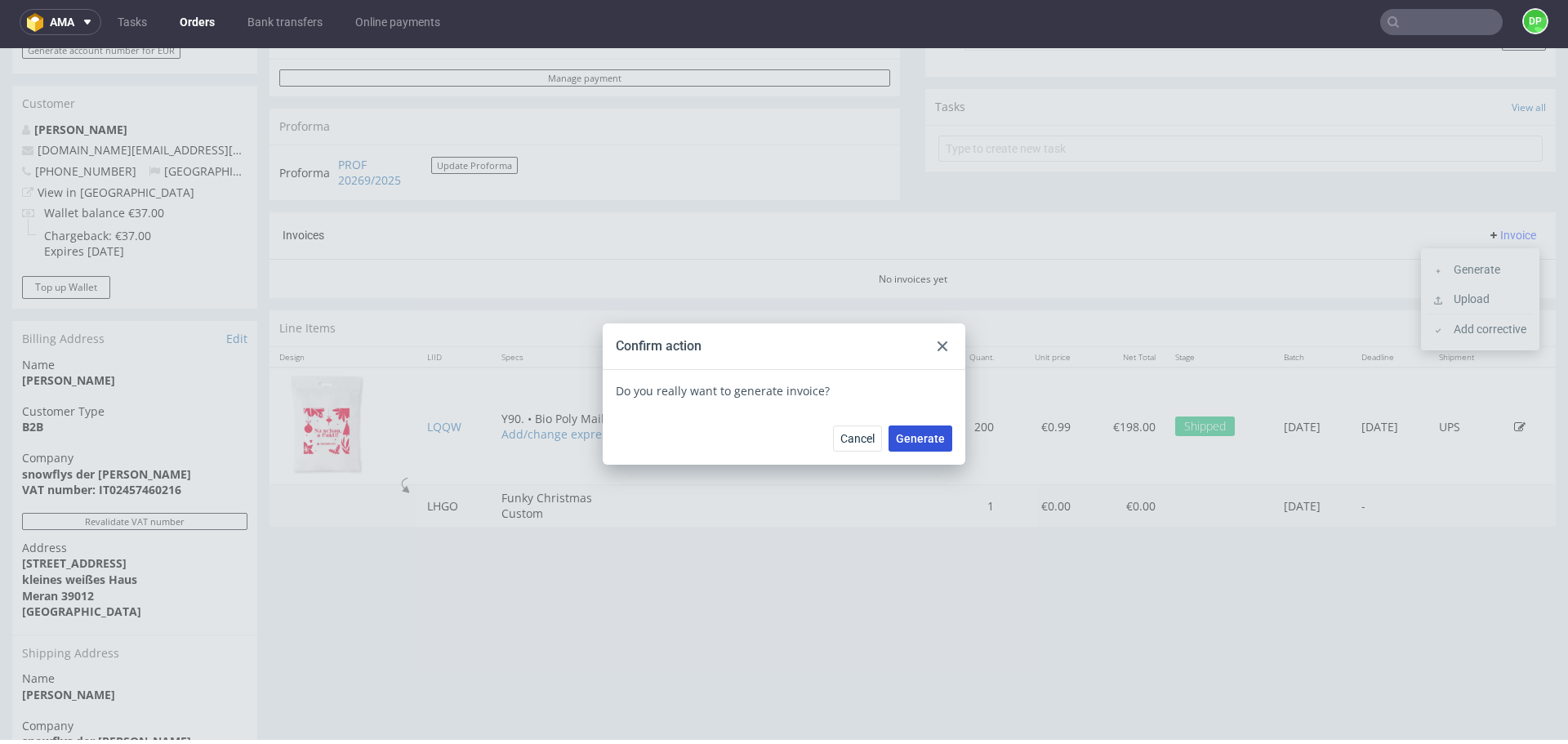
click at [915, 442] on span "Generate" at bounding box center [920, 438] width 49 height 11
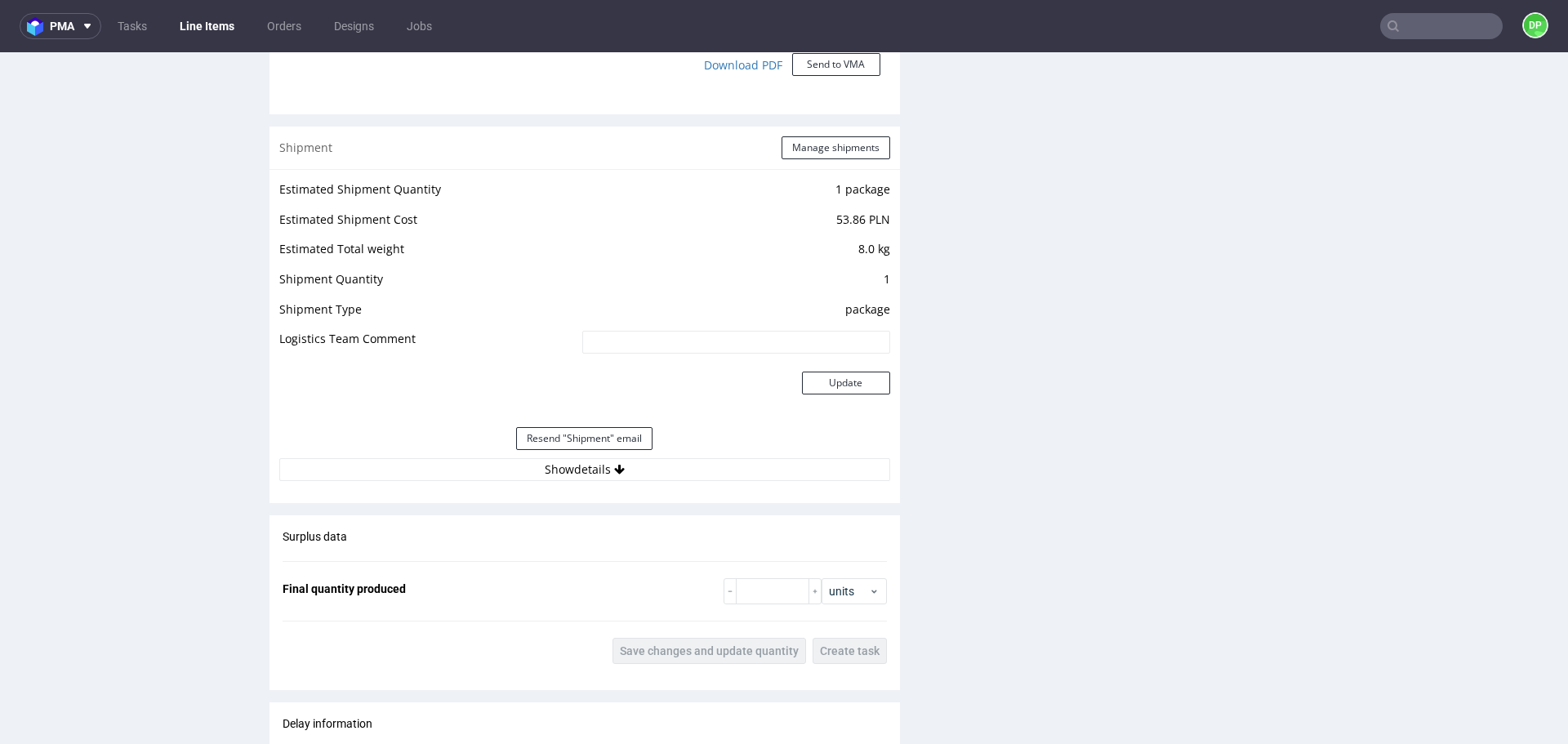
scroll to position [1715, 0]
click at [441, 482] on div "Estimated Shipment Quantity 1 package Estimated Shipment Cost 53.86 PLN Estimat…" at bounding box center [584, 329] width 631 height 322
click at [442, 476] on button "Show details" at bounding box center [585, 469] width 611 height 23
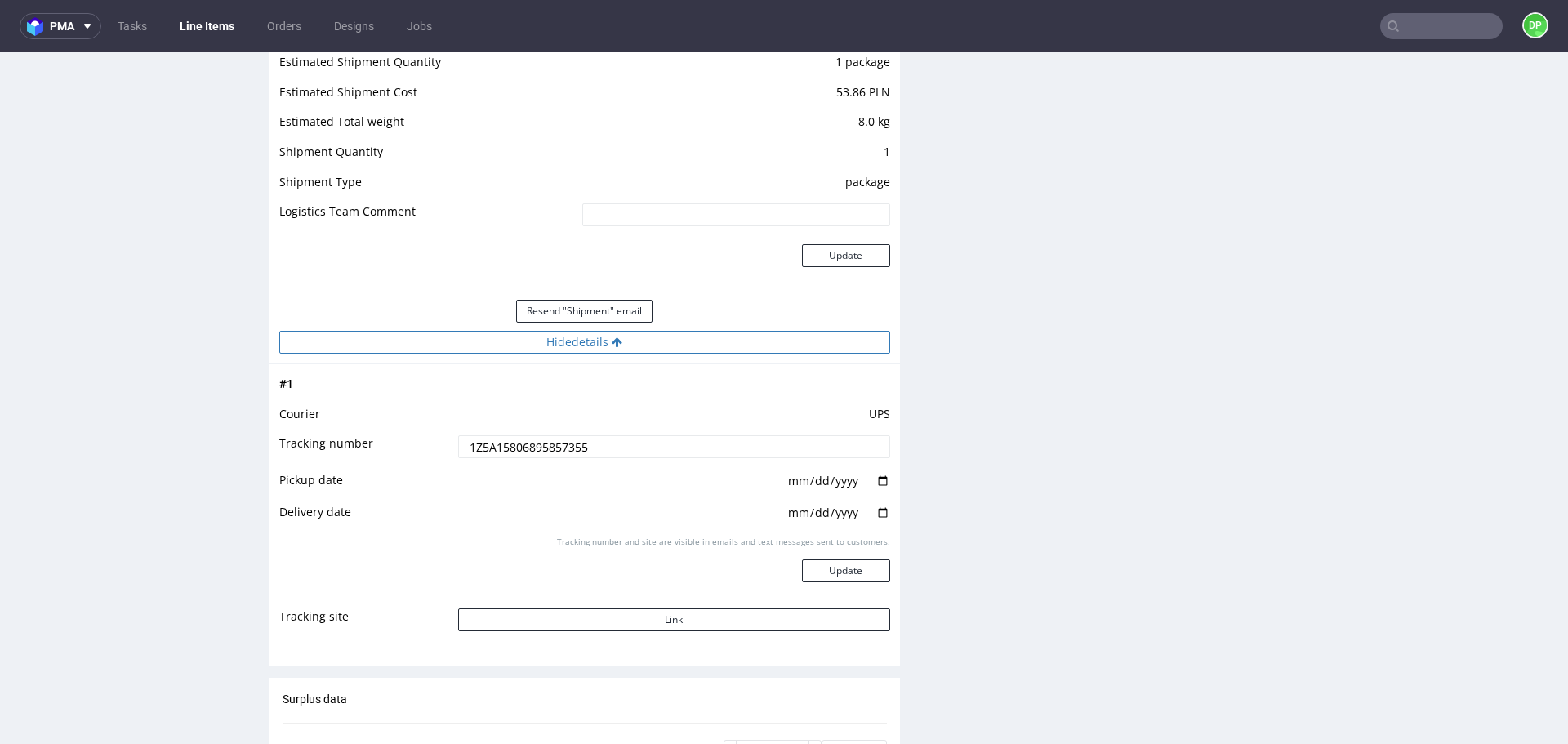
scroll to position [1851, 0]
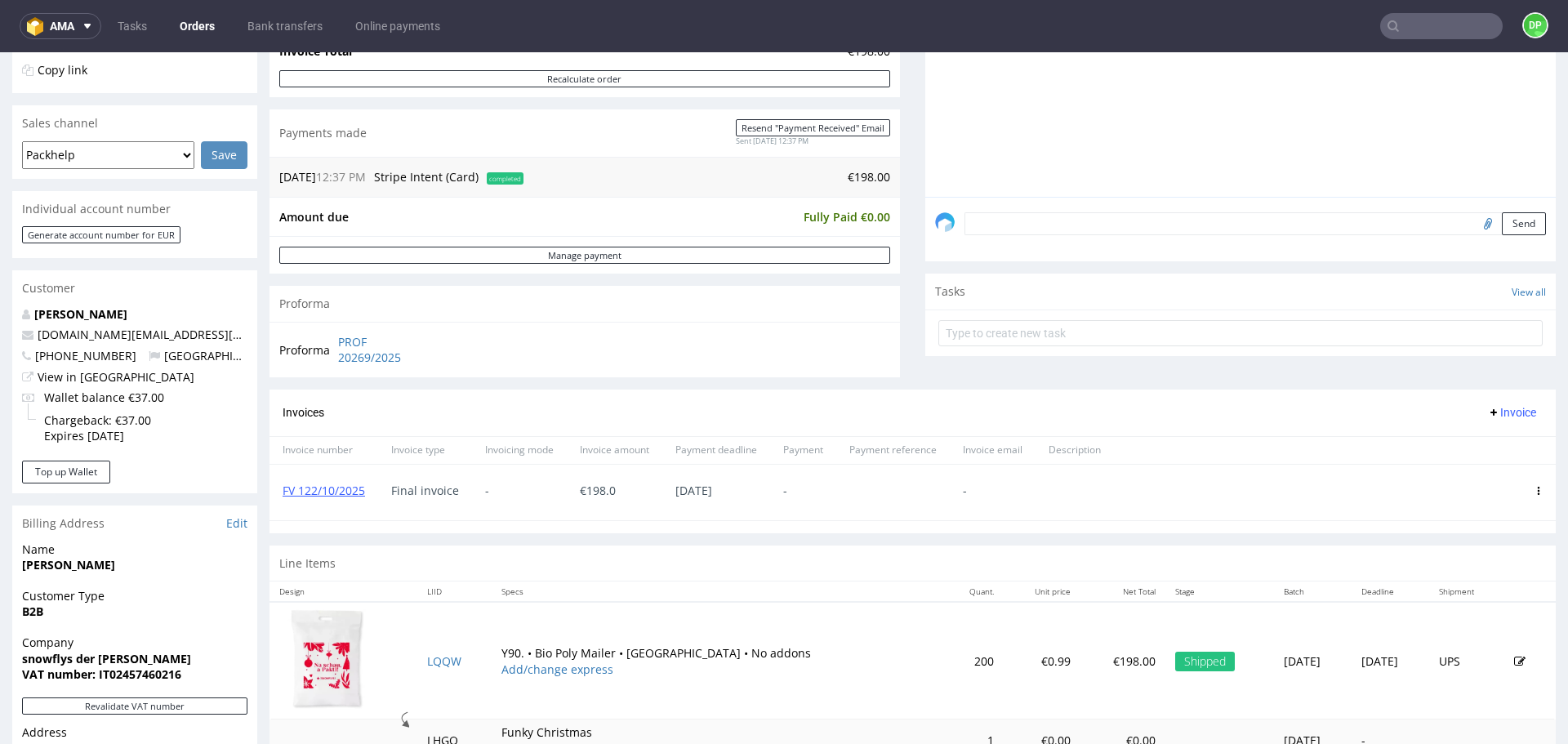
scroll to position [372, 0]
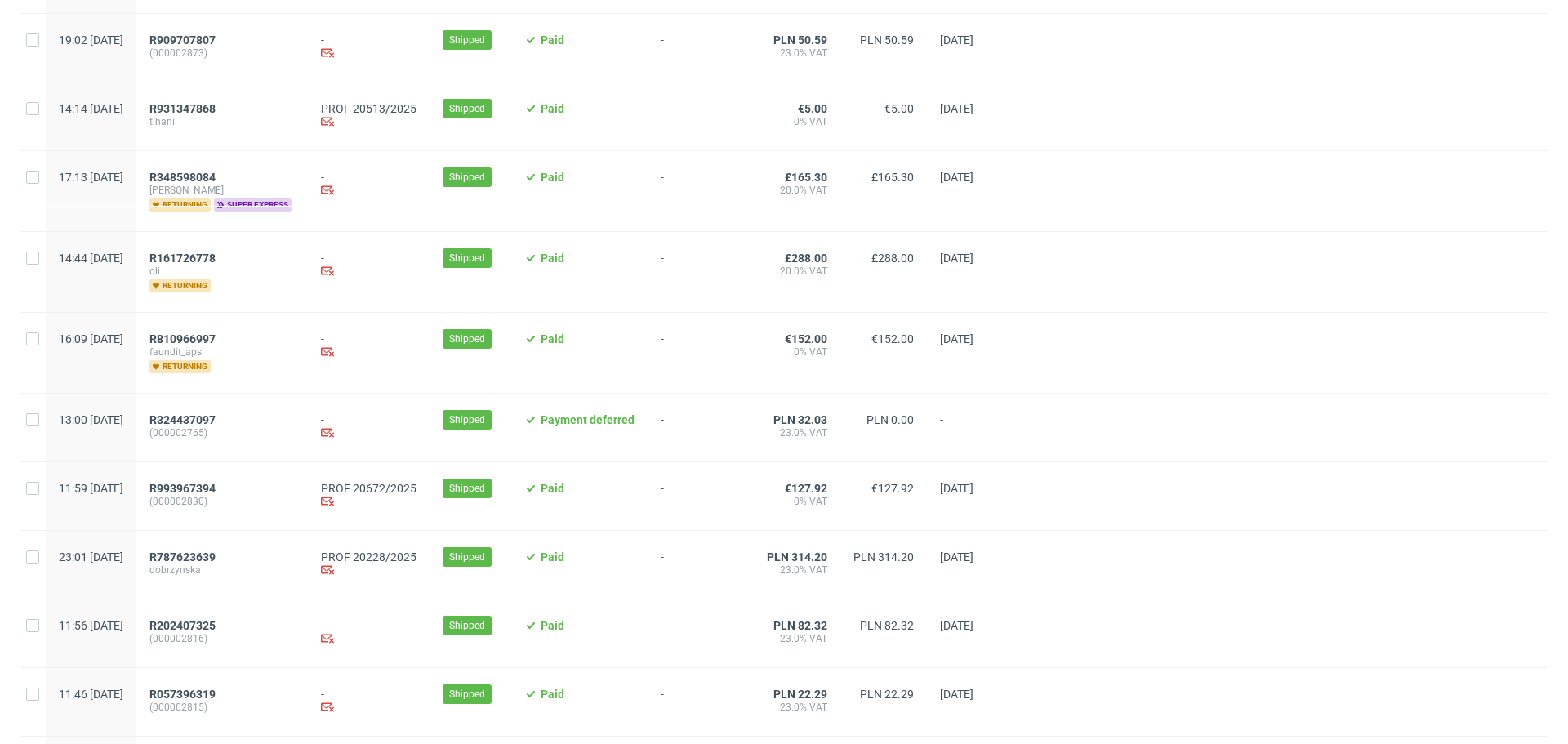
scroll to position [761, 0]
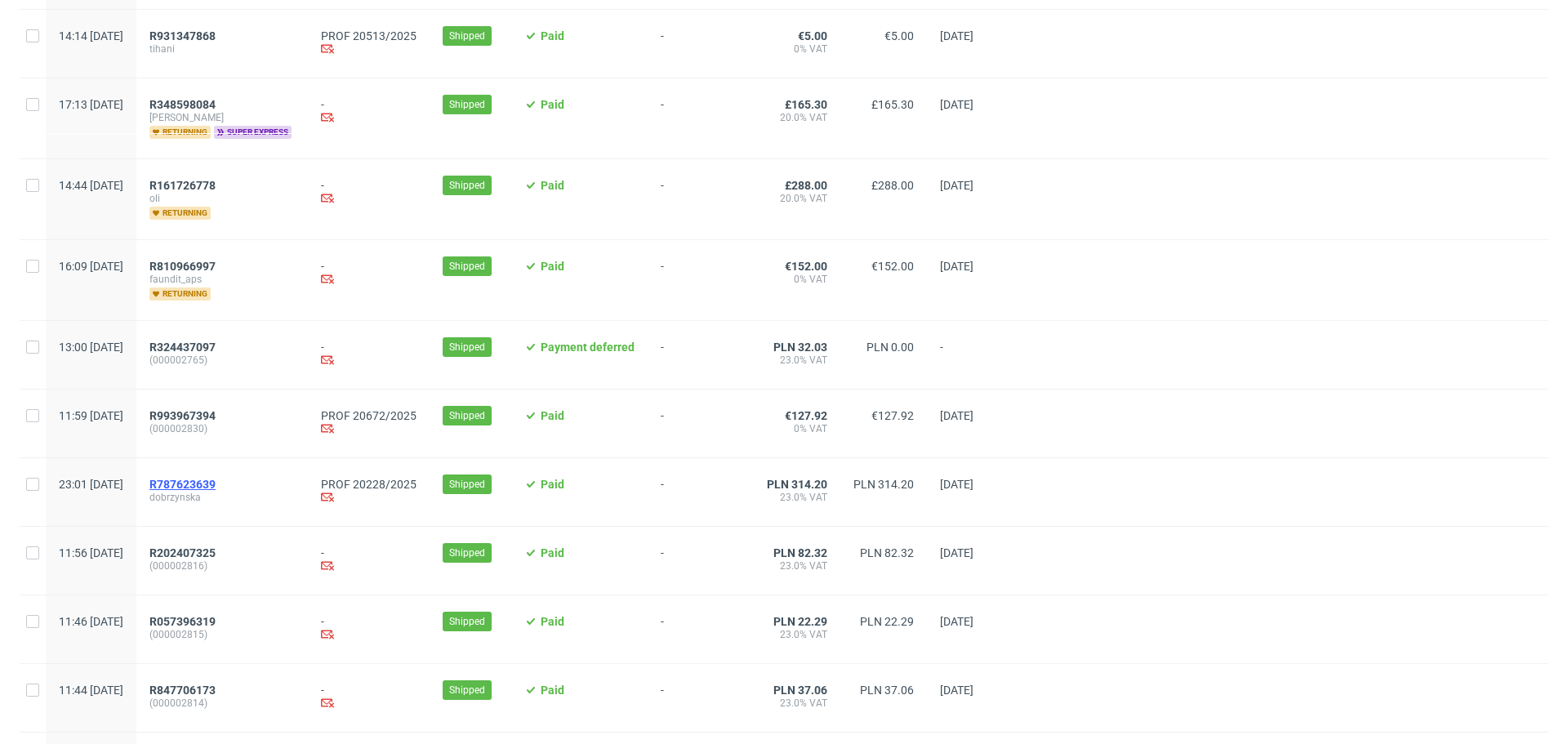
click at [216, 483] on span "R787623639" at bounding box center [182, 483] width 66 height 13
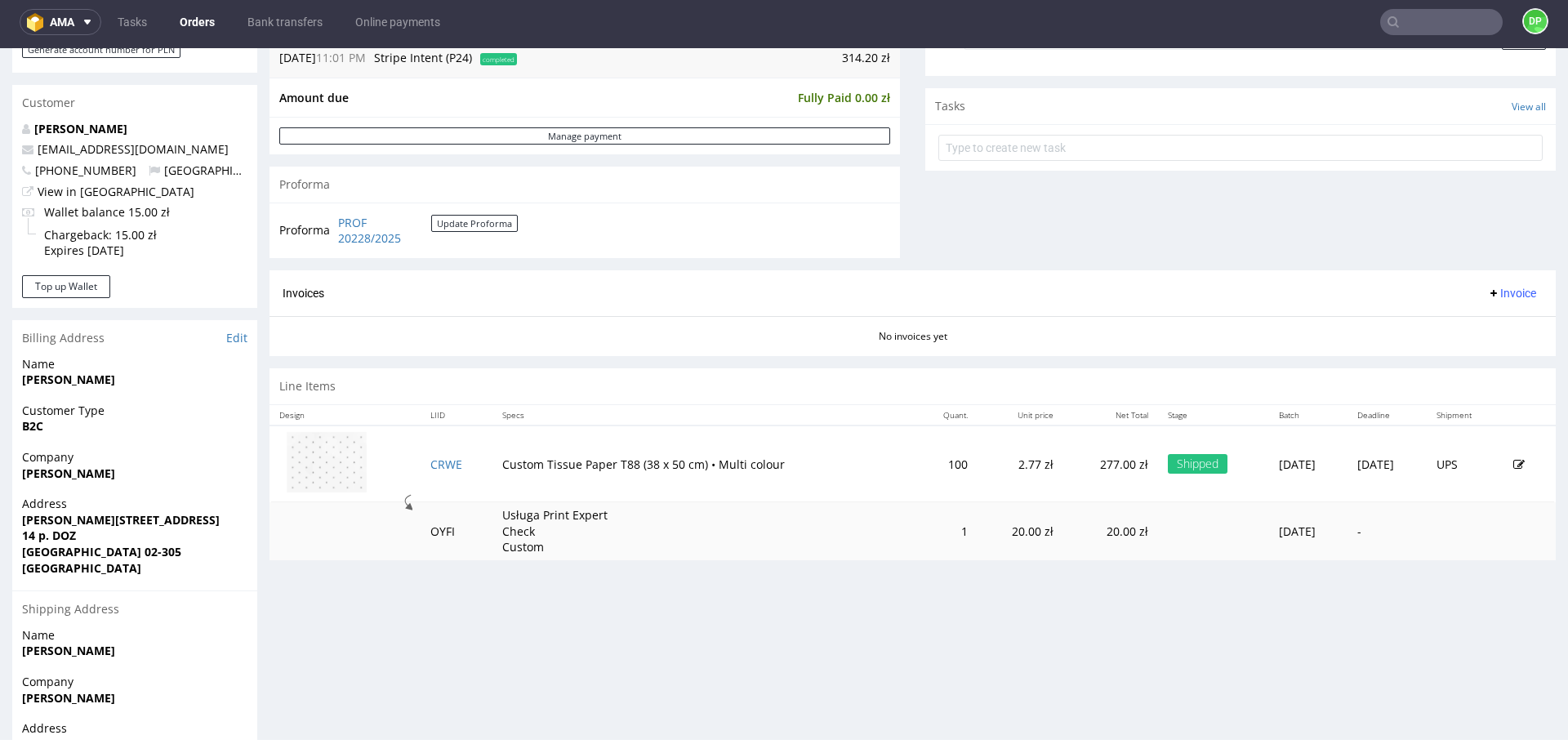
scroll to position [672, 0]
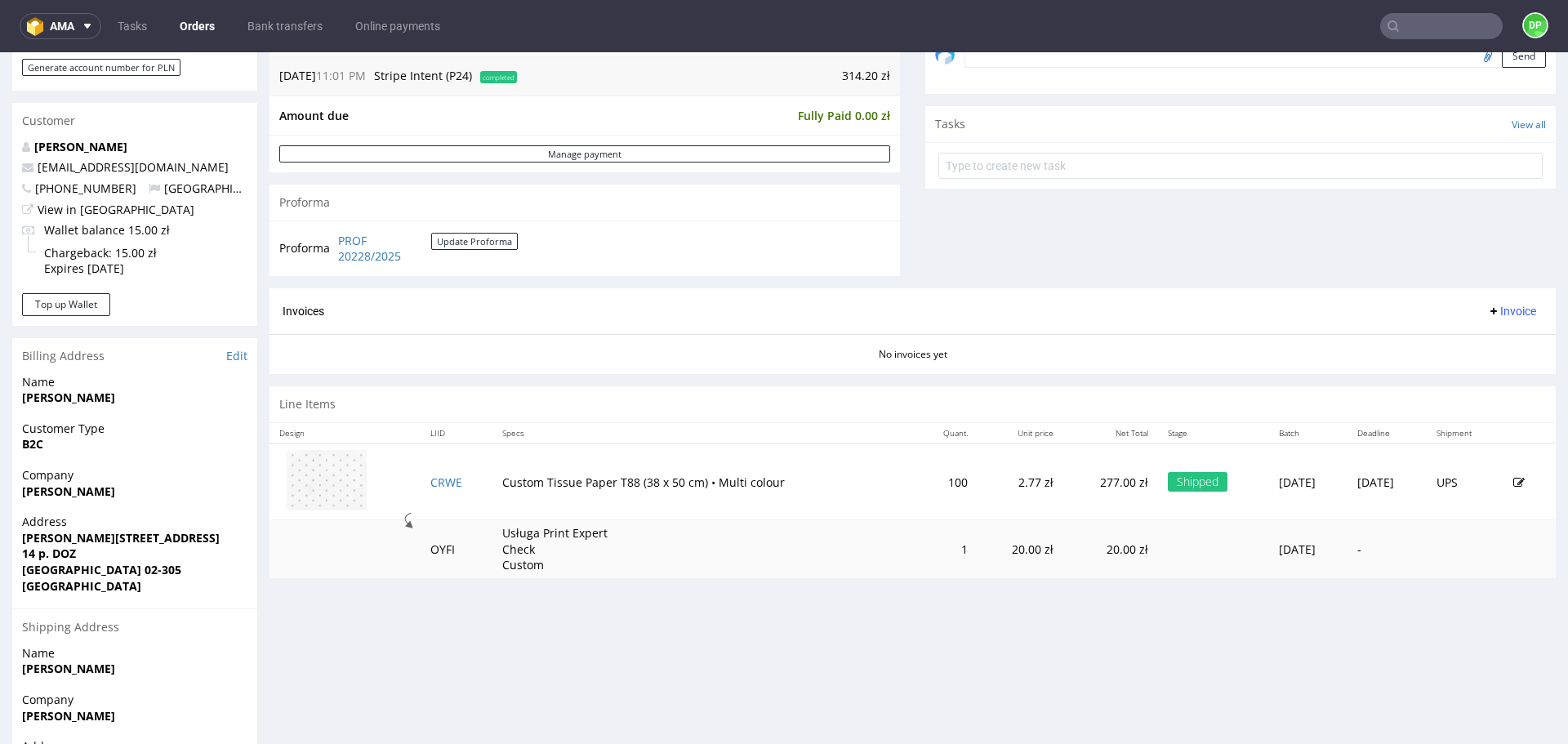
scroll to position [526, 0]
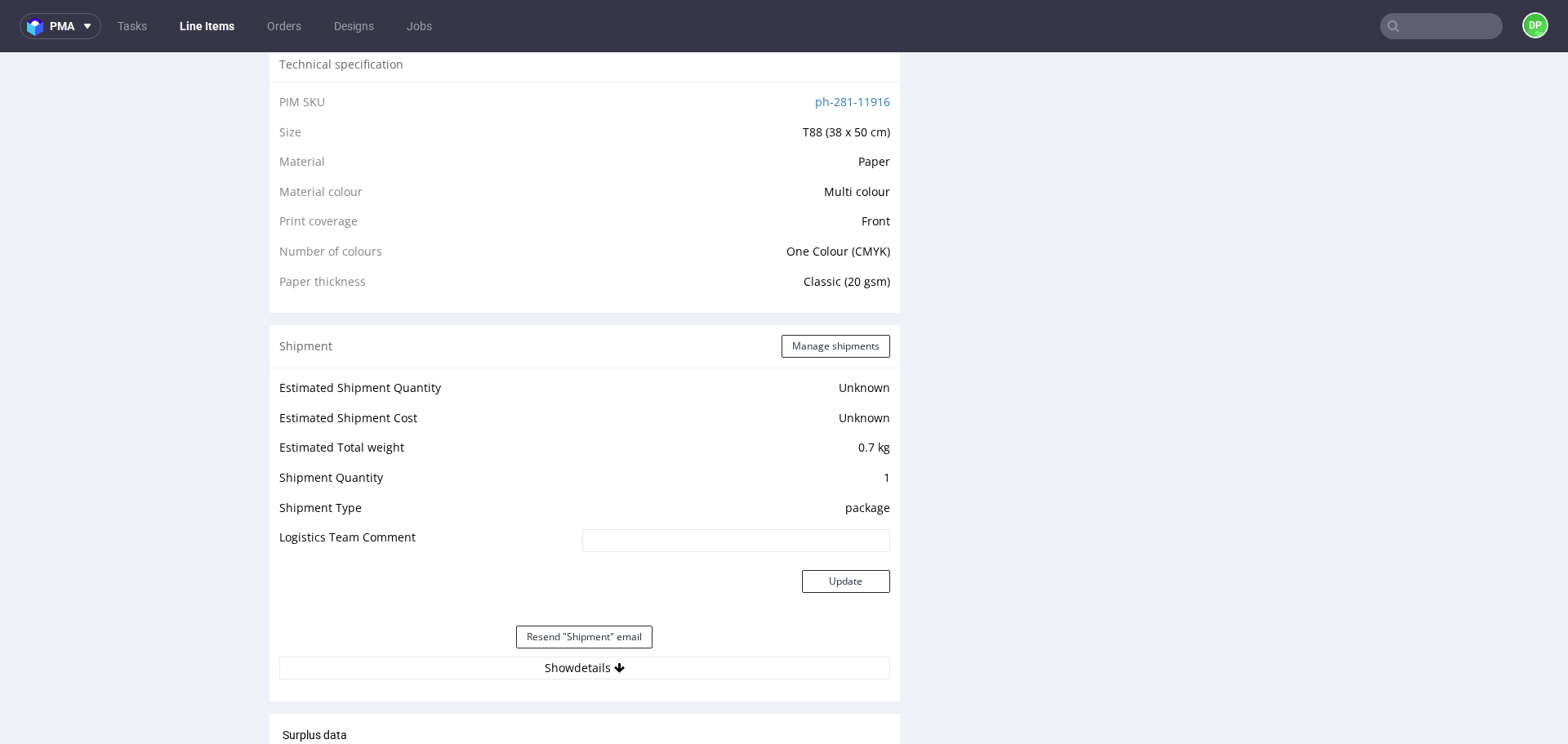
scroll to position [1377, 0]
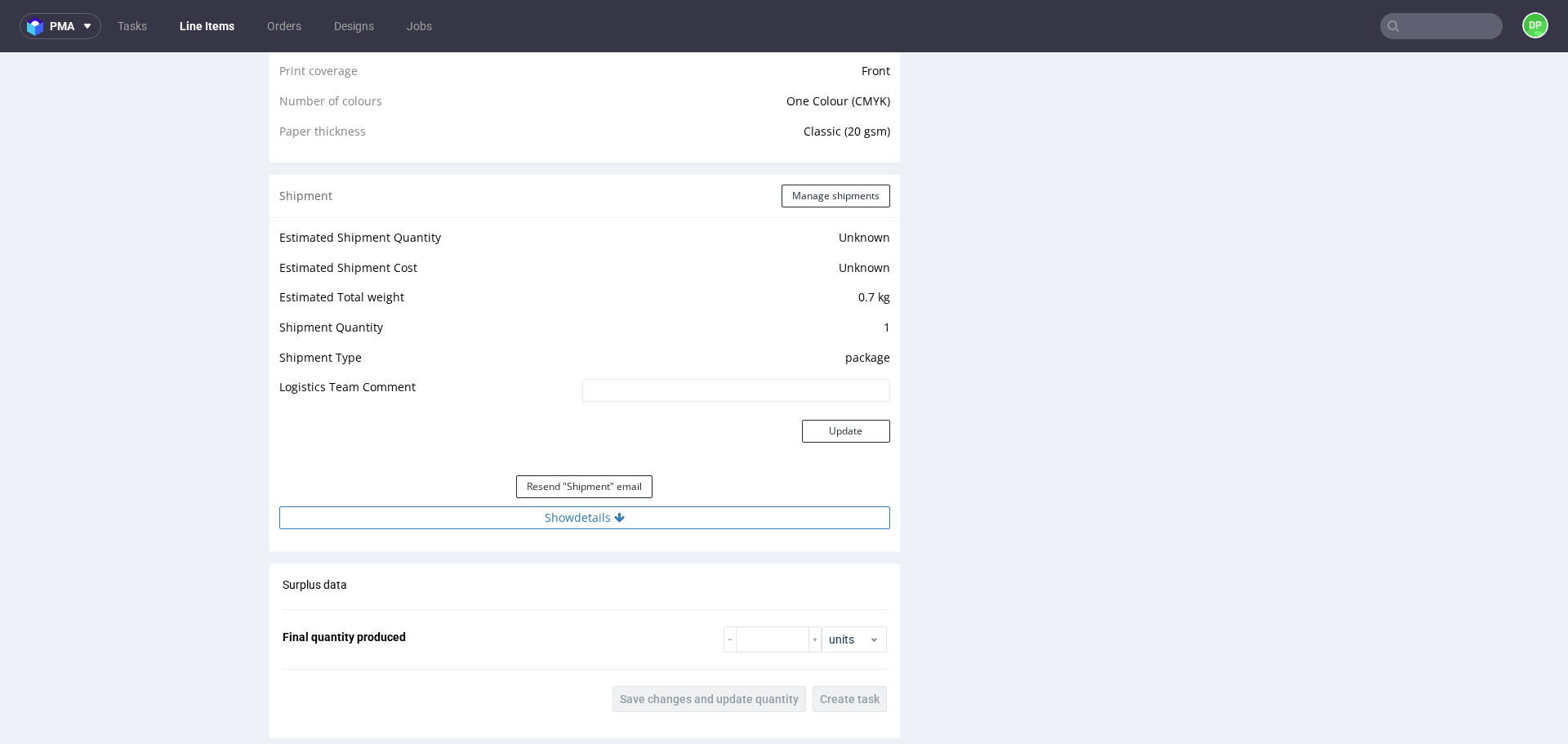
click at [453, 512] on button "Show details" at bounding box center [585, 517] width 611 height 23
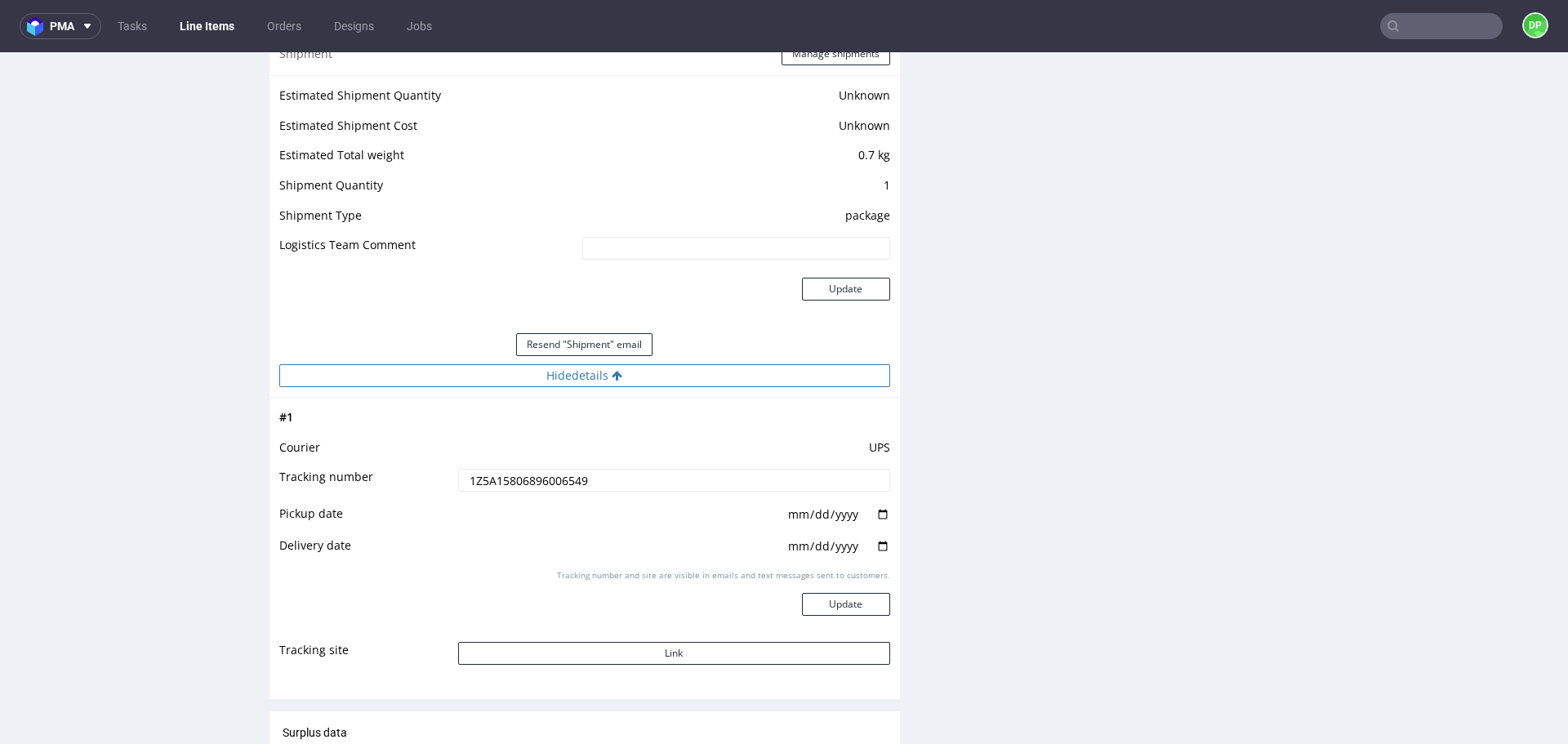
scroll to position [1519, 0]
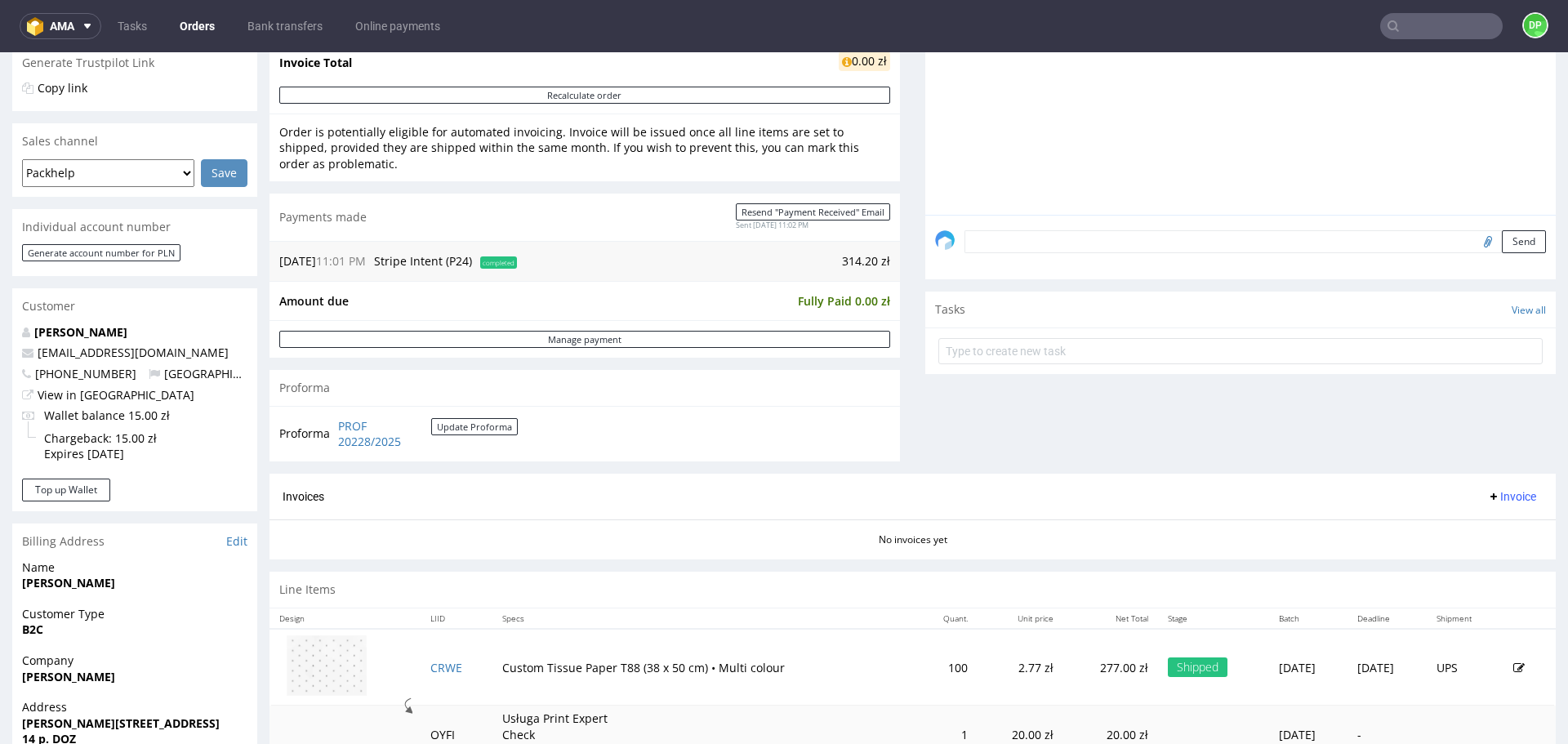
scroll to position [351, 0]
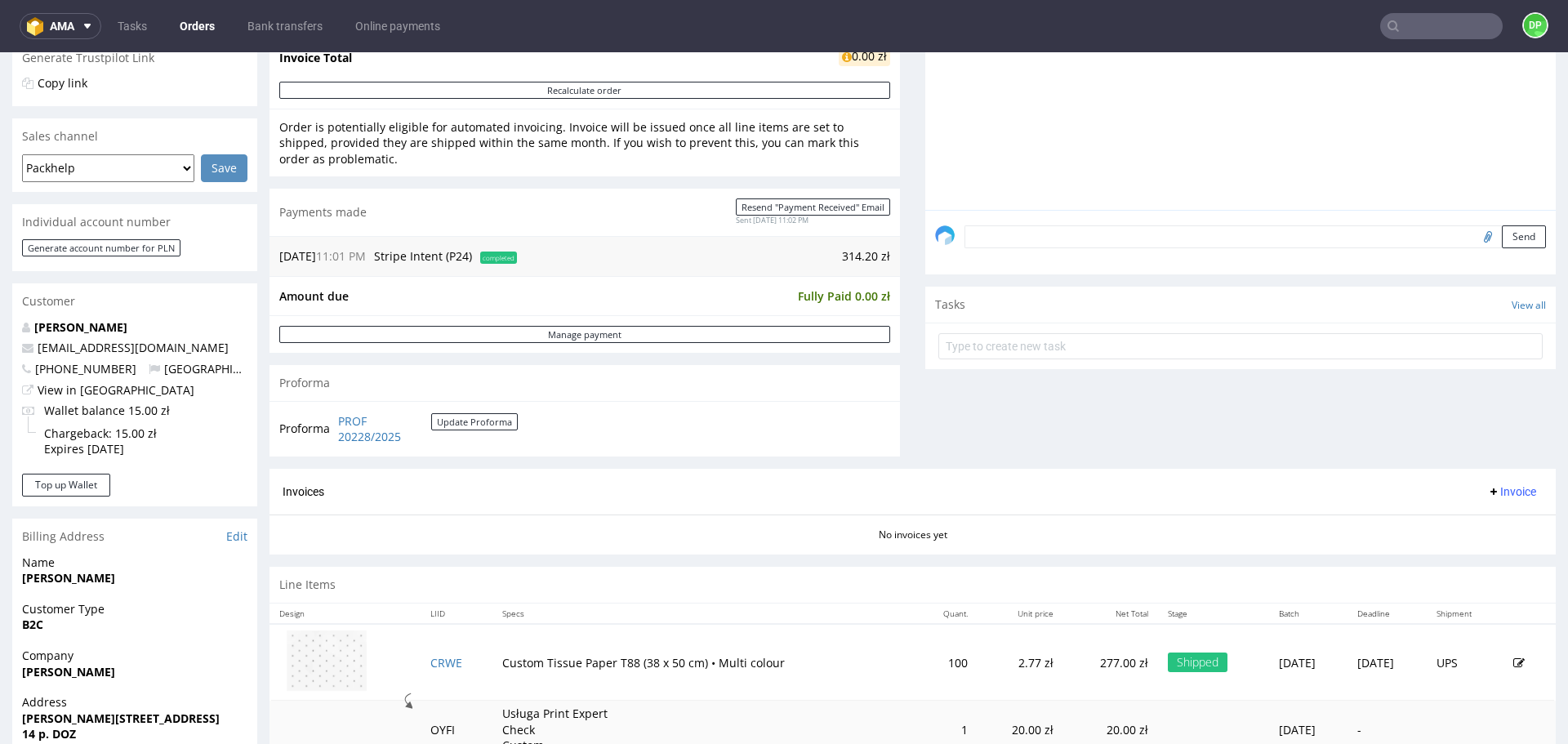
click at [1489, 488] on span "Invoice" at bounding box center [1511, 491] width 49 height 13
click at [1463, 522] on span "Generate" at bounding box center [1487, 526] width 79 height 16
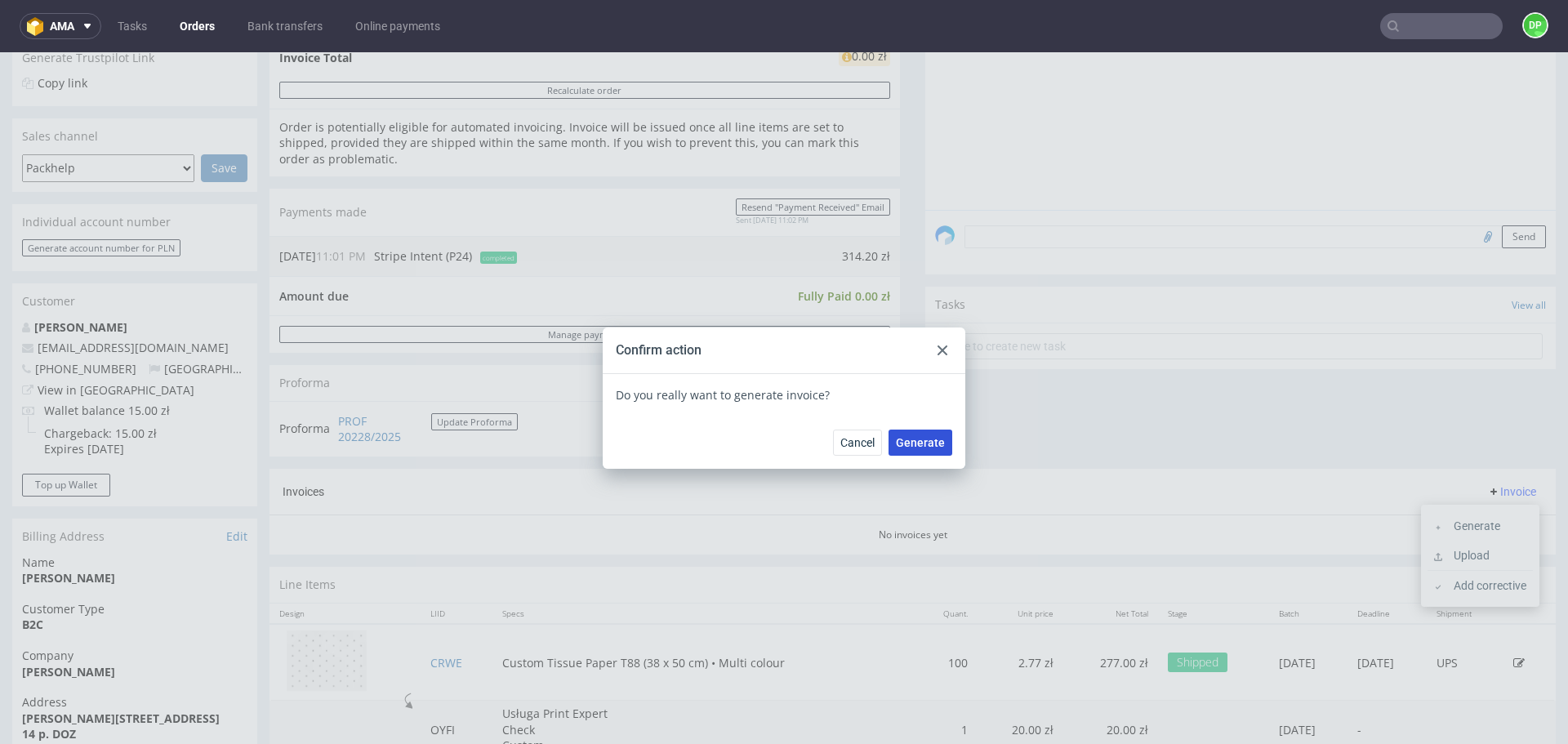
click at [924, 442] on span "Generate" at bounding box center [920, 442] width 49 height 11
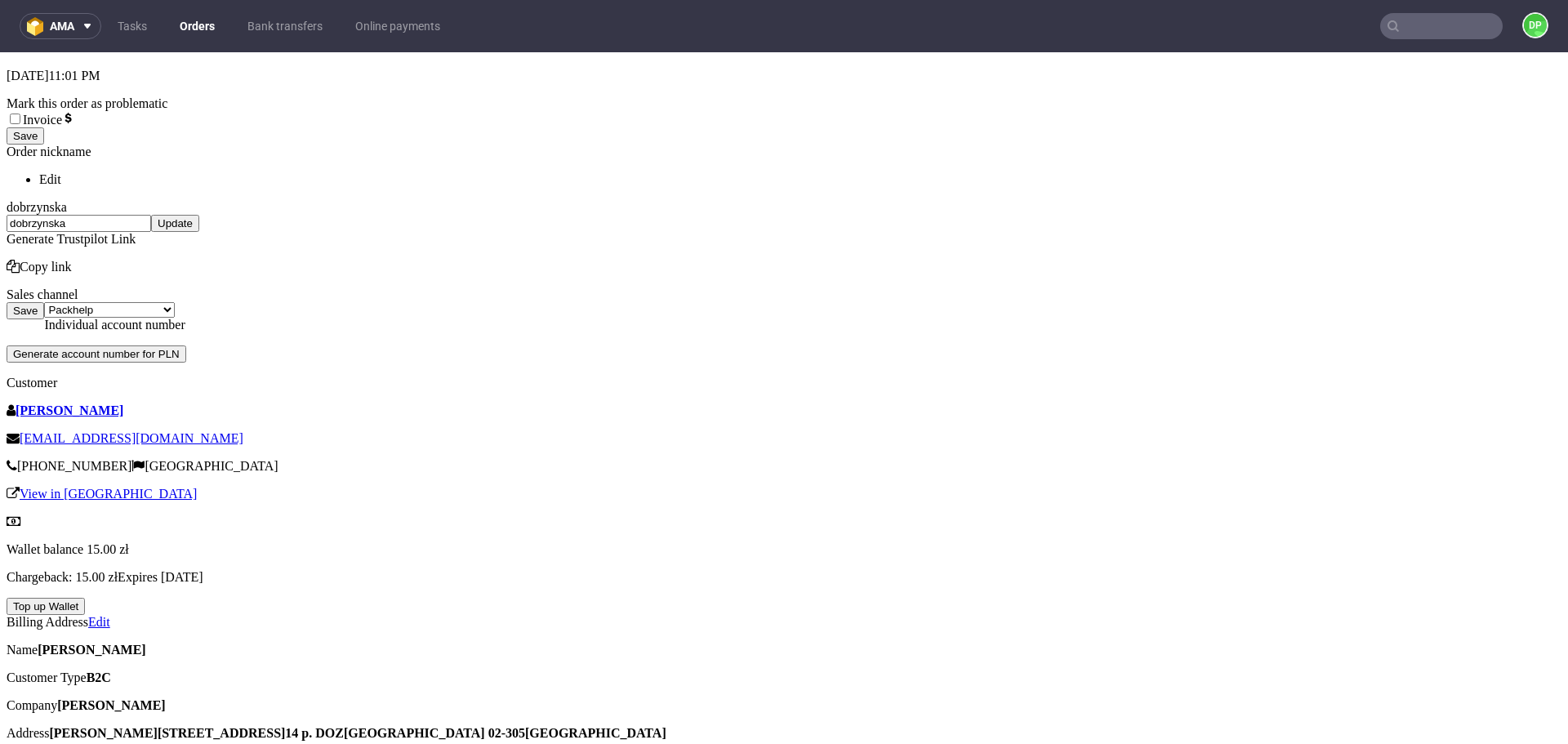
scroll to position [375, 0]
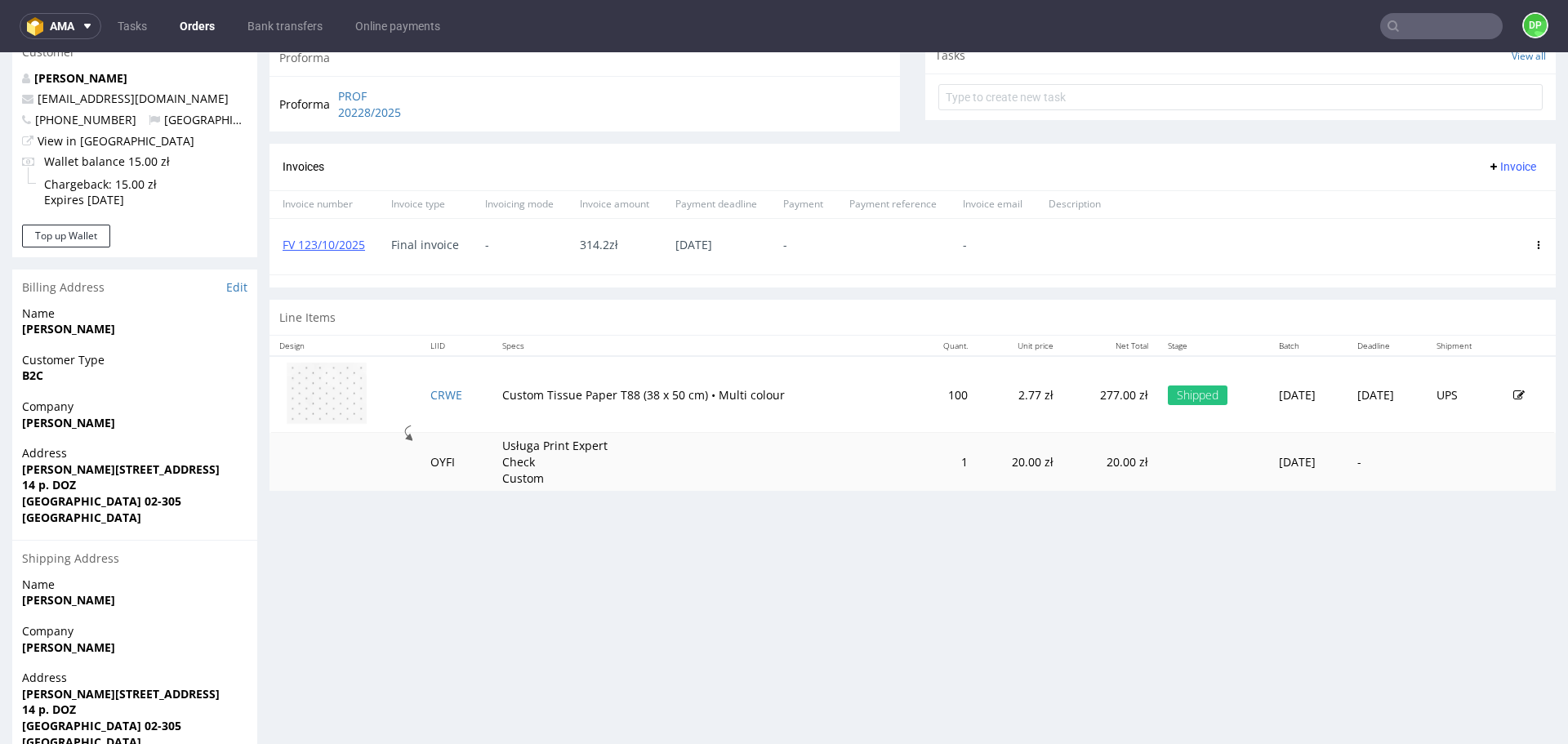
scroll to position [624, 0]
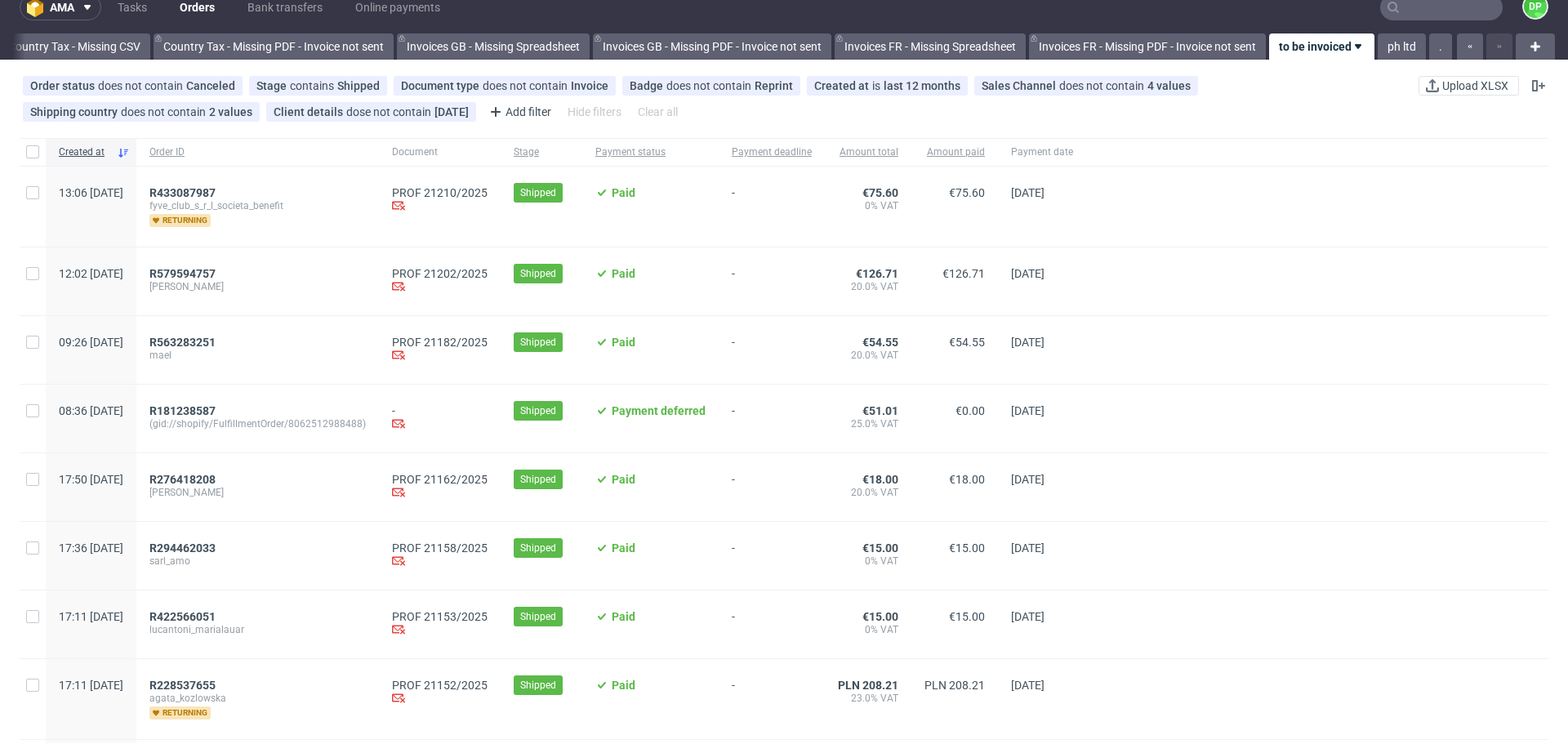
scroll to position [8, 0]
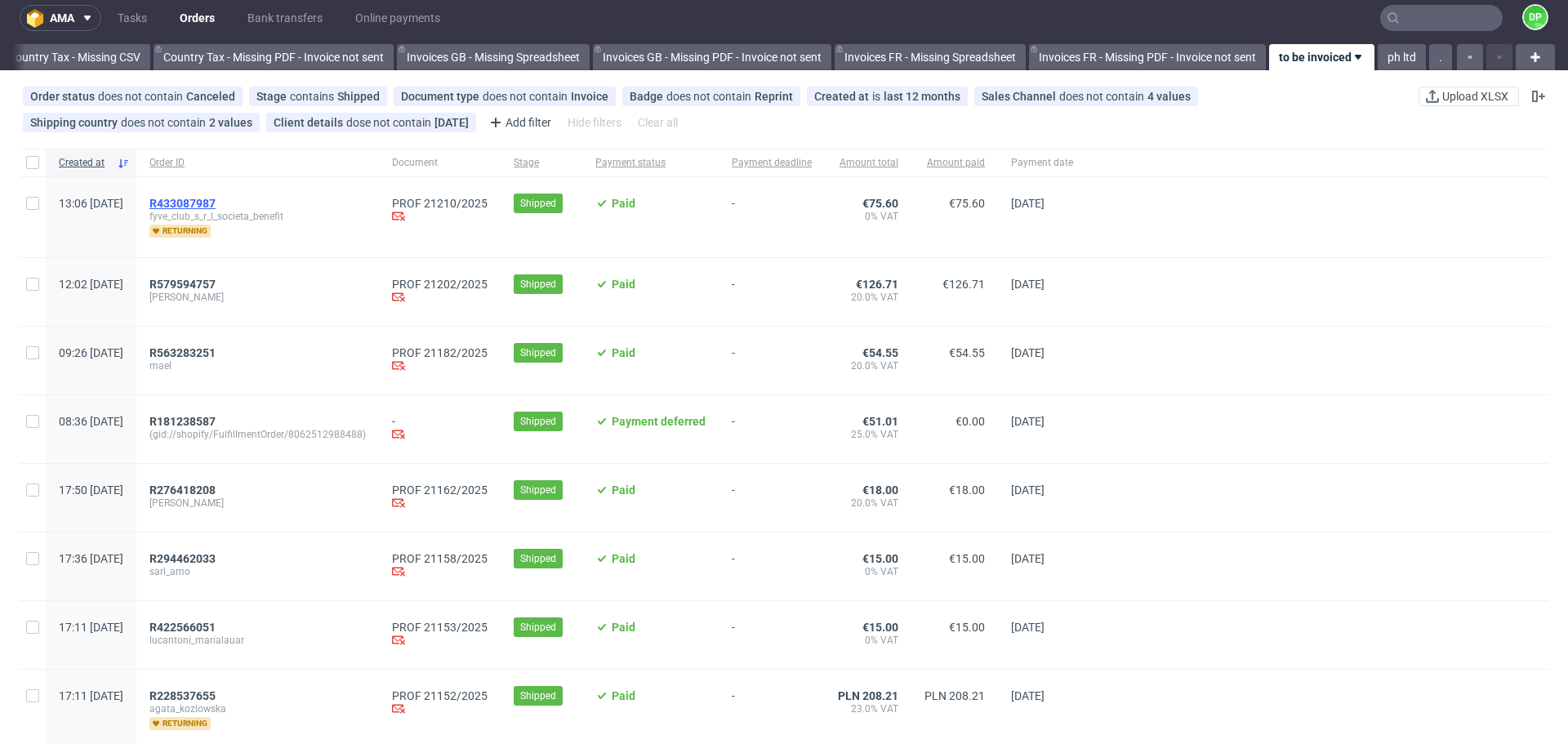
click at [216, 200] on span "R433087987" at bounding box center [182, 203] width 66 height 13
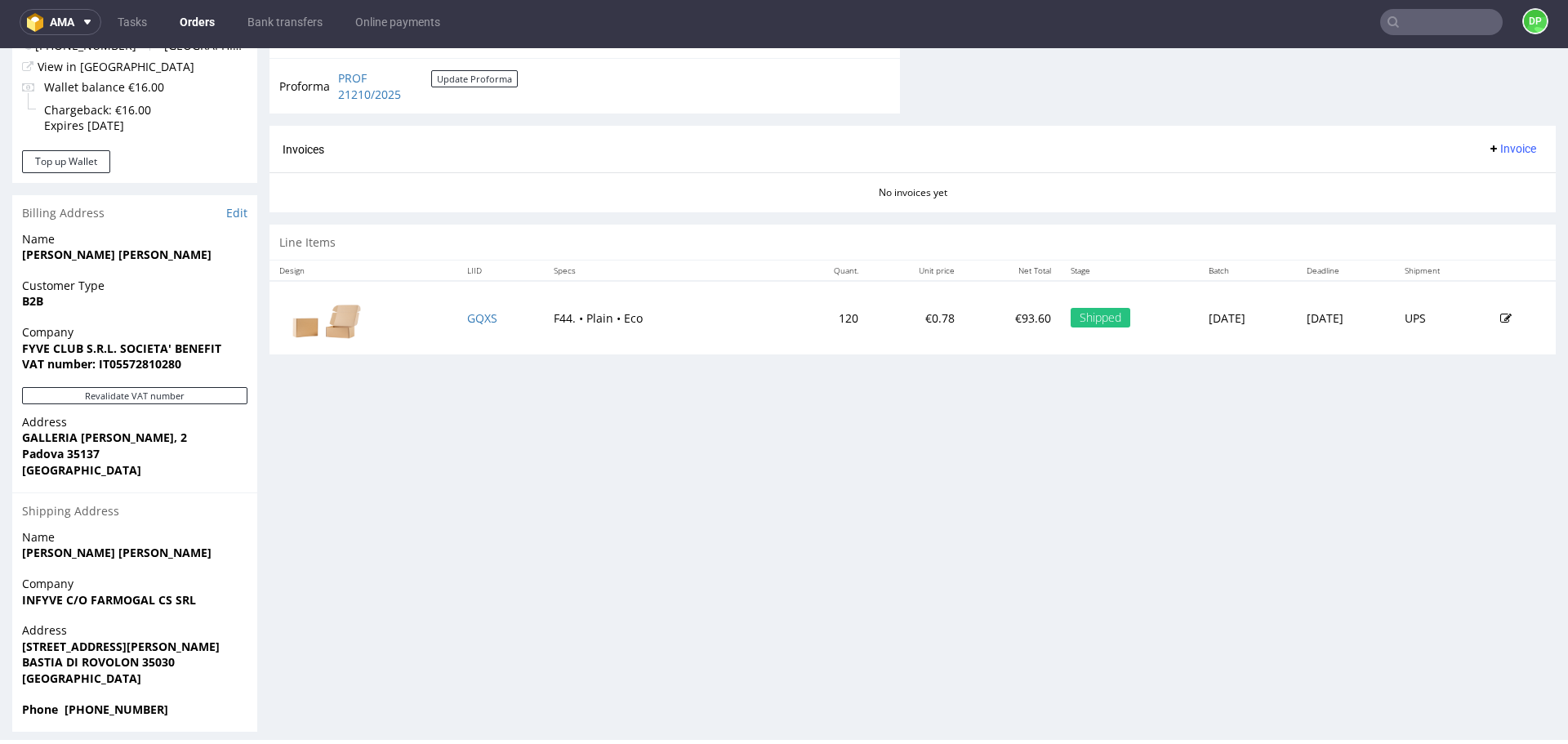
scroll to position [680, 0]
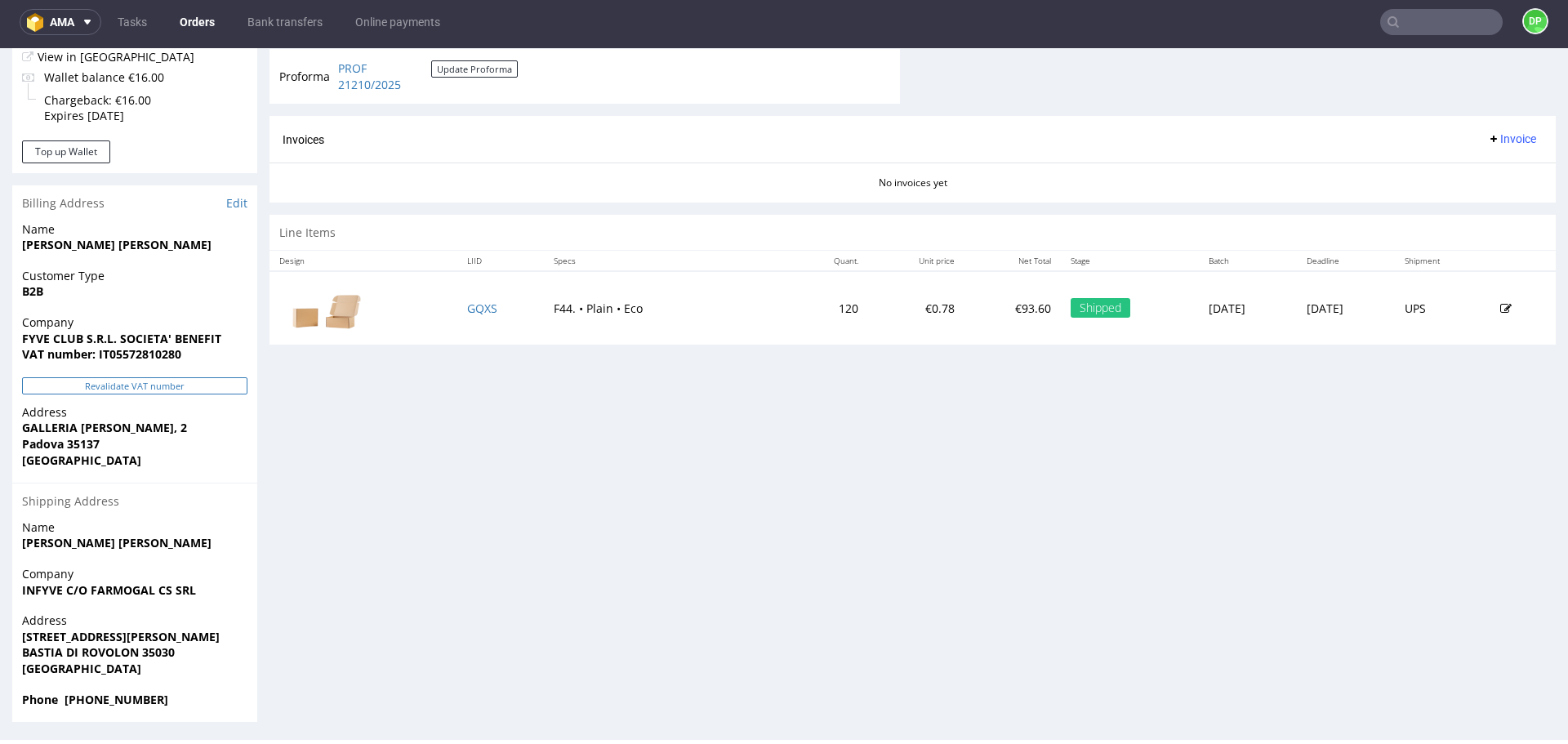
click at [137, 388] on button "Revalidate VAT number" at bounding box center [135, 386] width 225 height 17
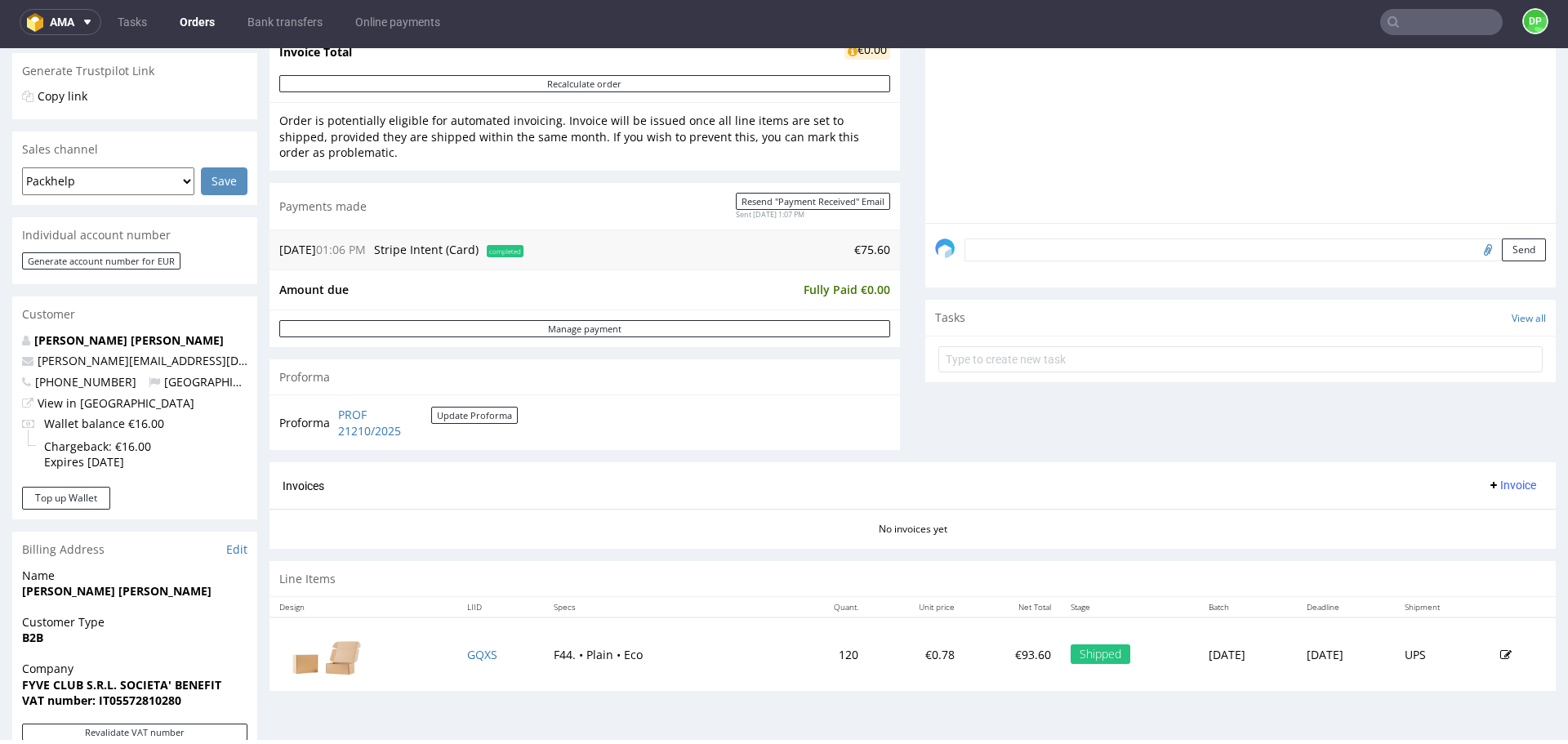
scroll to position [335, 0]
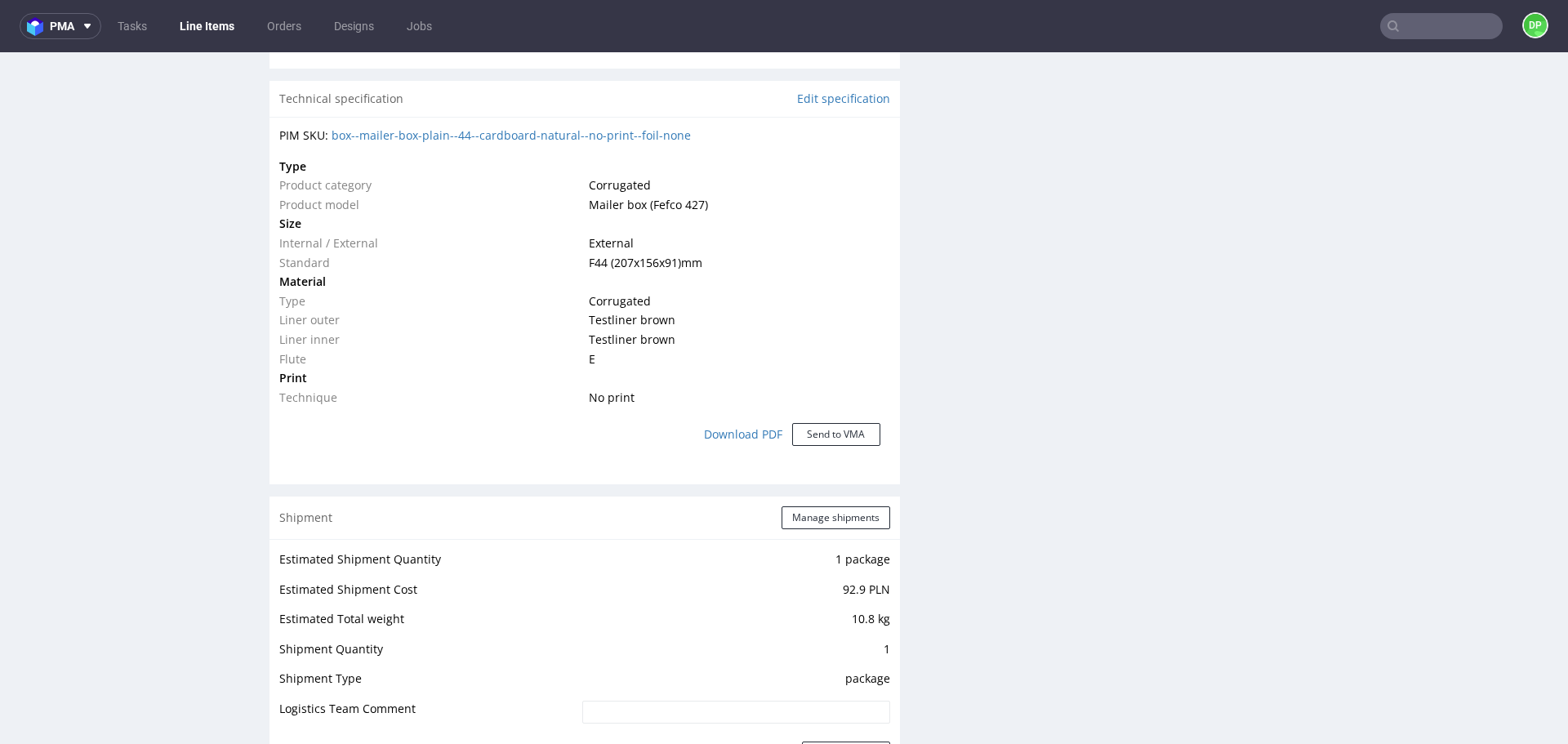
scroll to position [1464, 0]
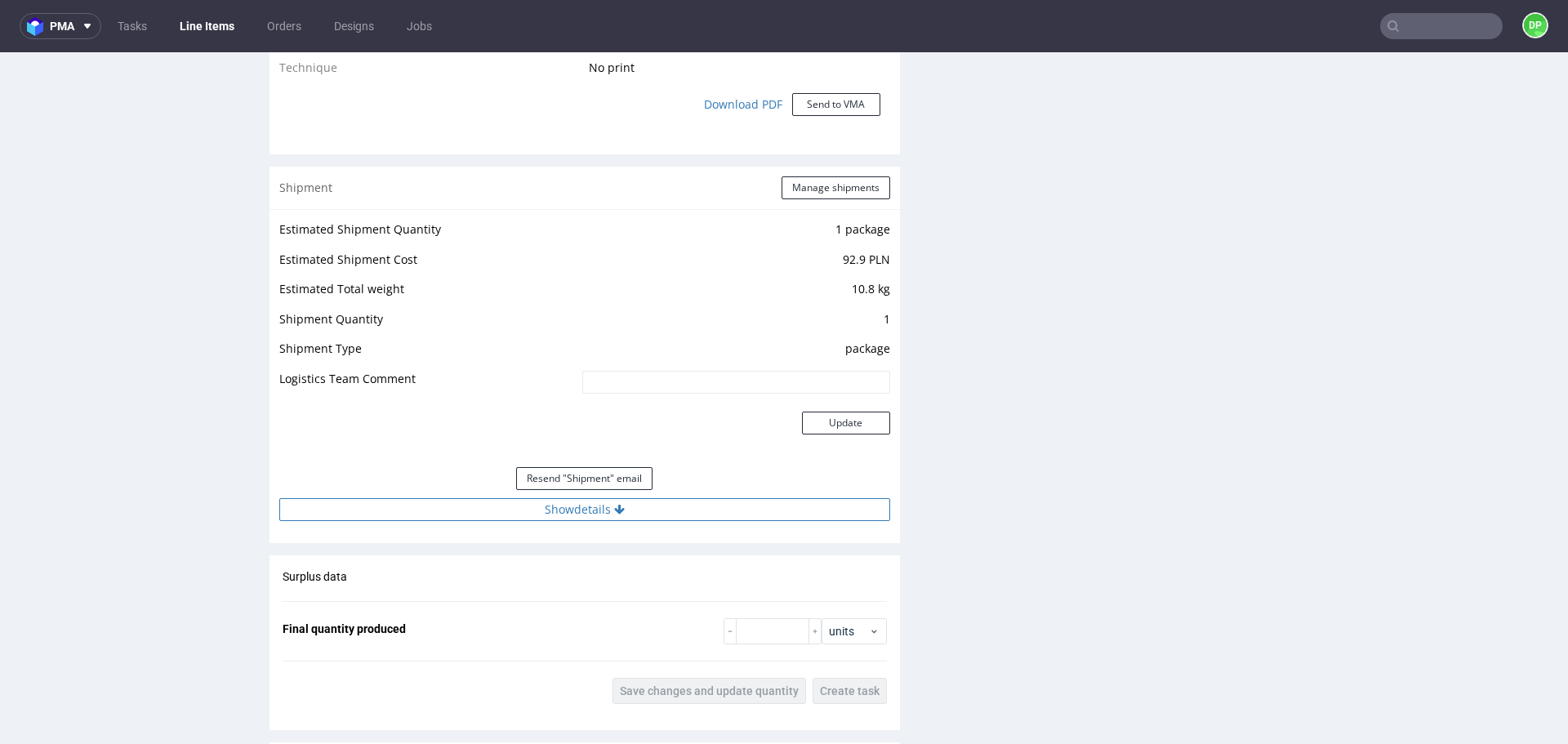
click at [473, 501] on button "Show details" at bounding box center [585, 509] width 611 height 23
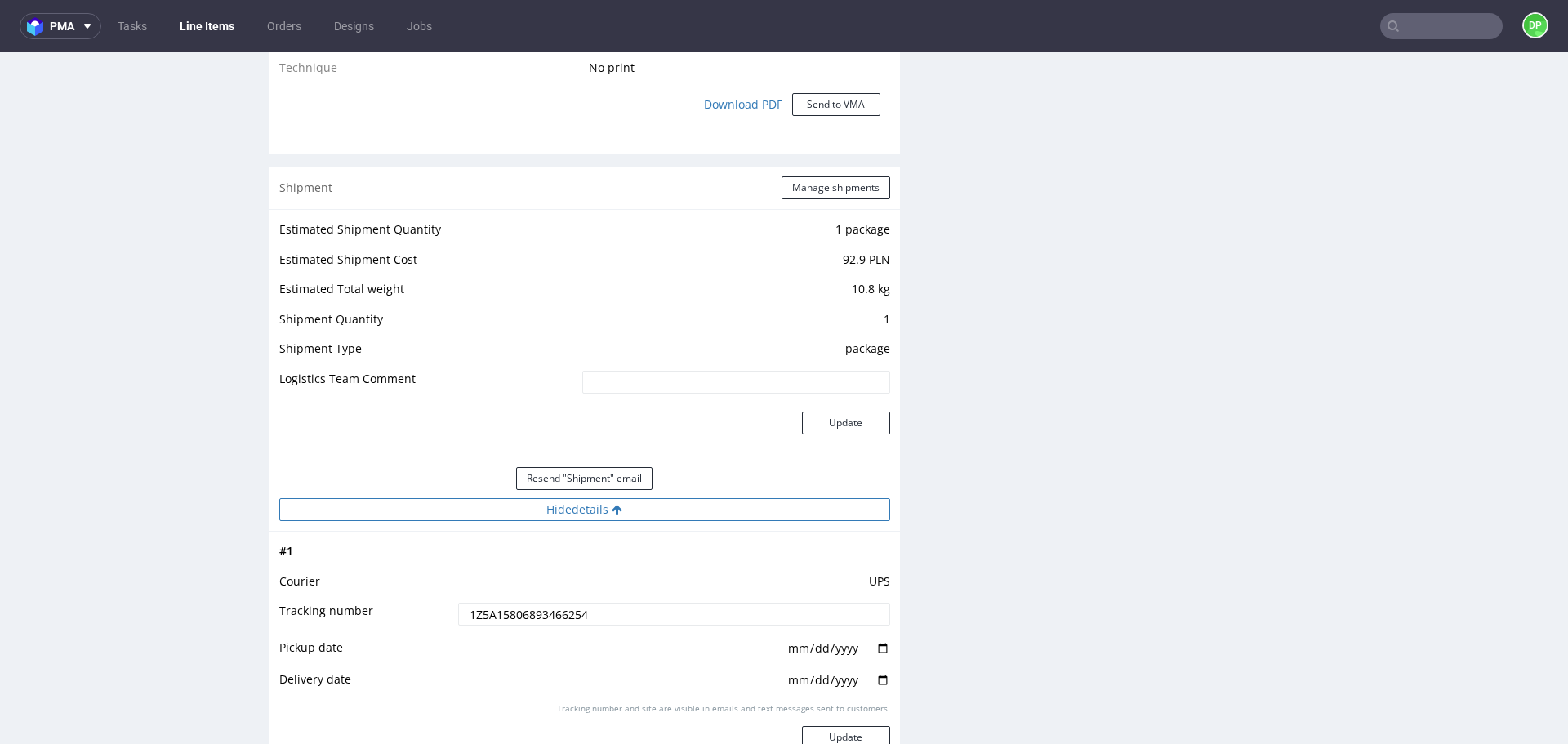
scroll to position [1606, 0]
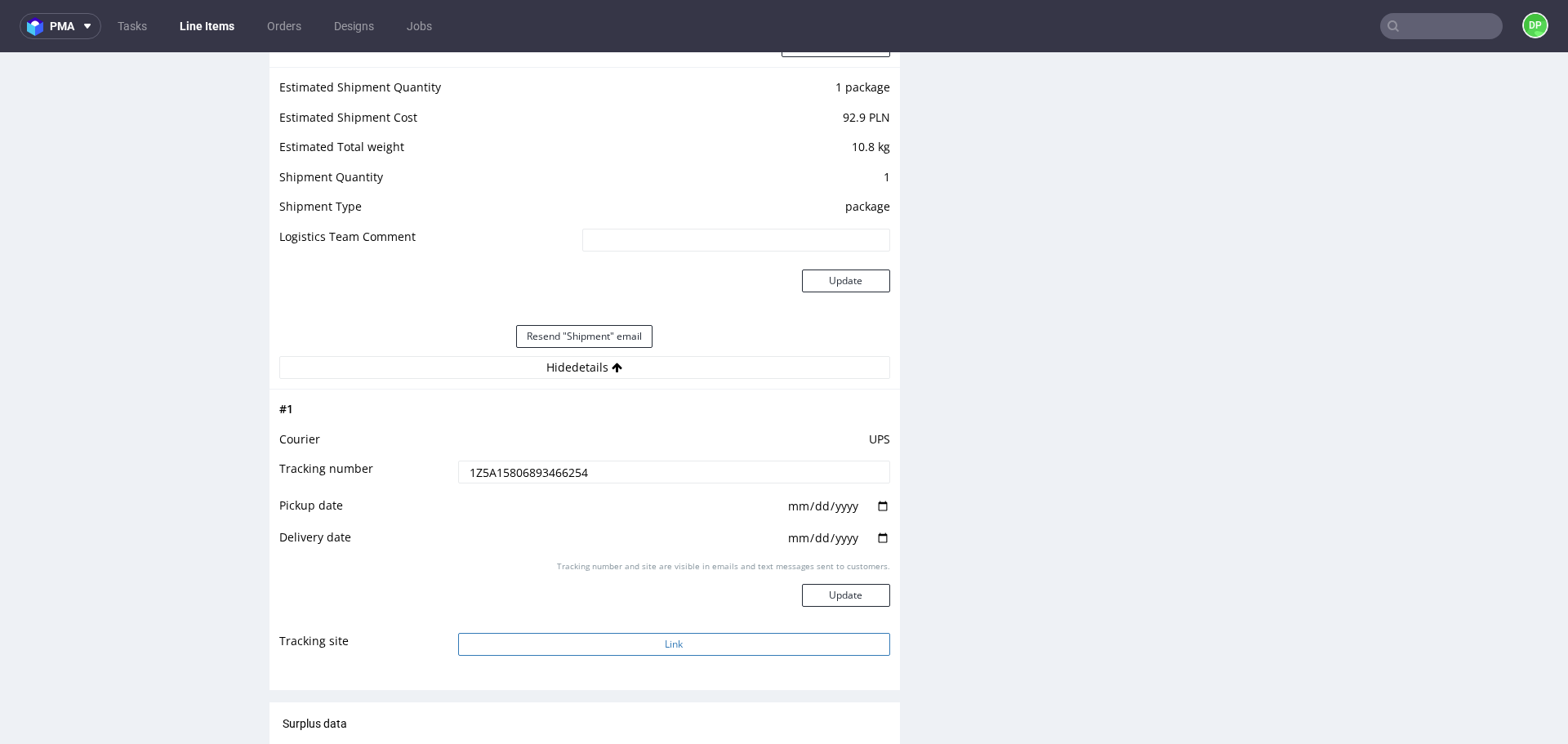
click at [546, 635] on button "Link" at bounding box center [674, 644] width 432 height 23
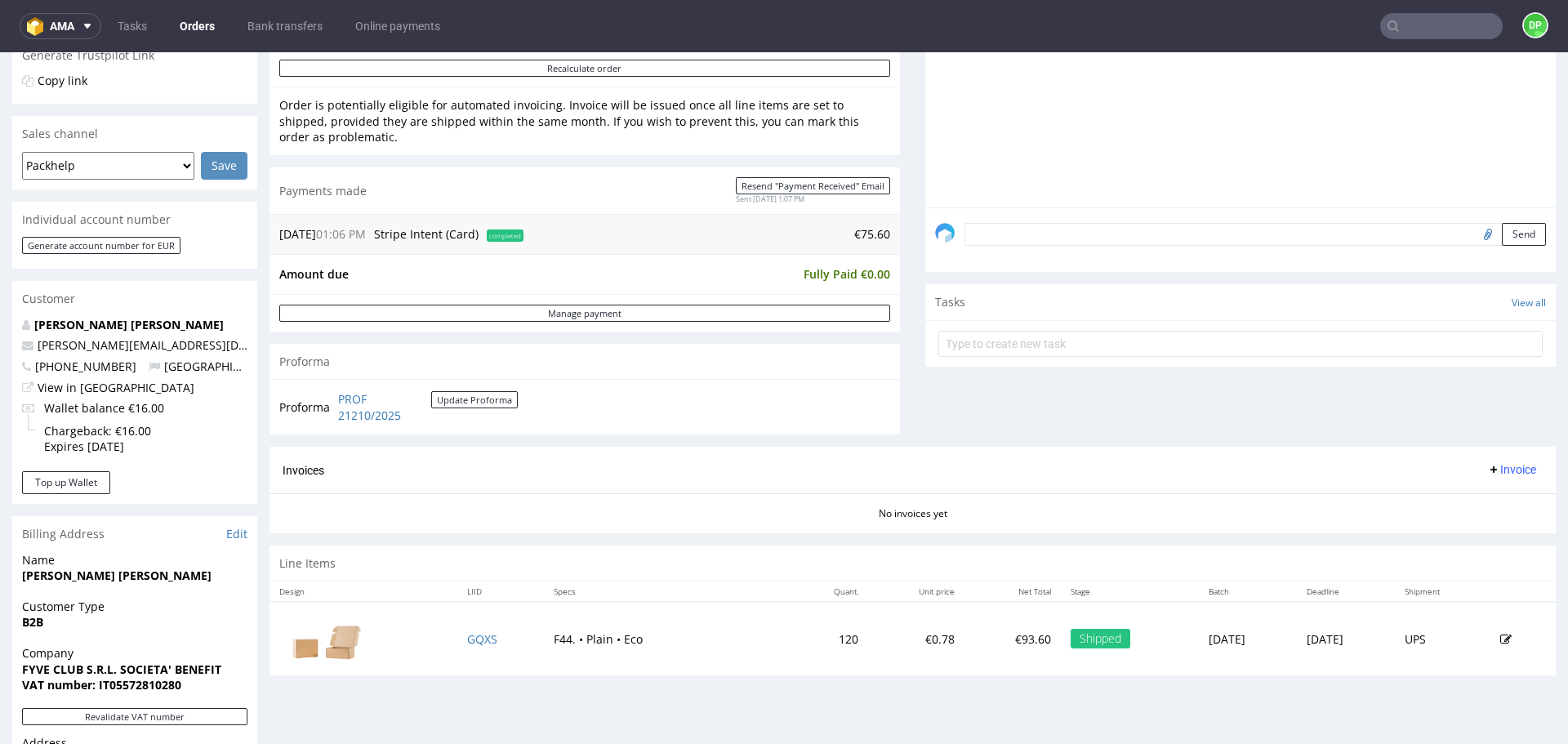
scroll to position [424, 0]
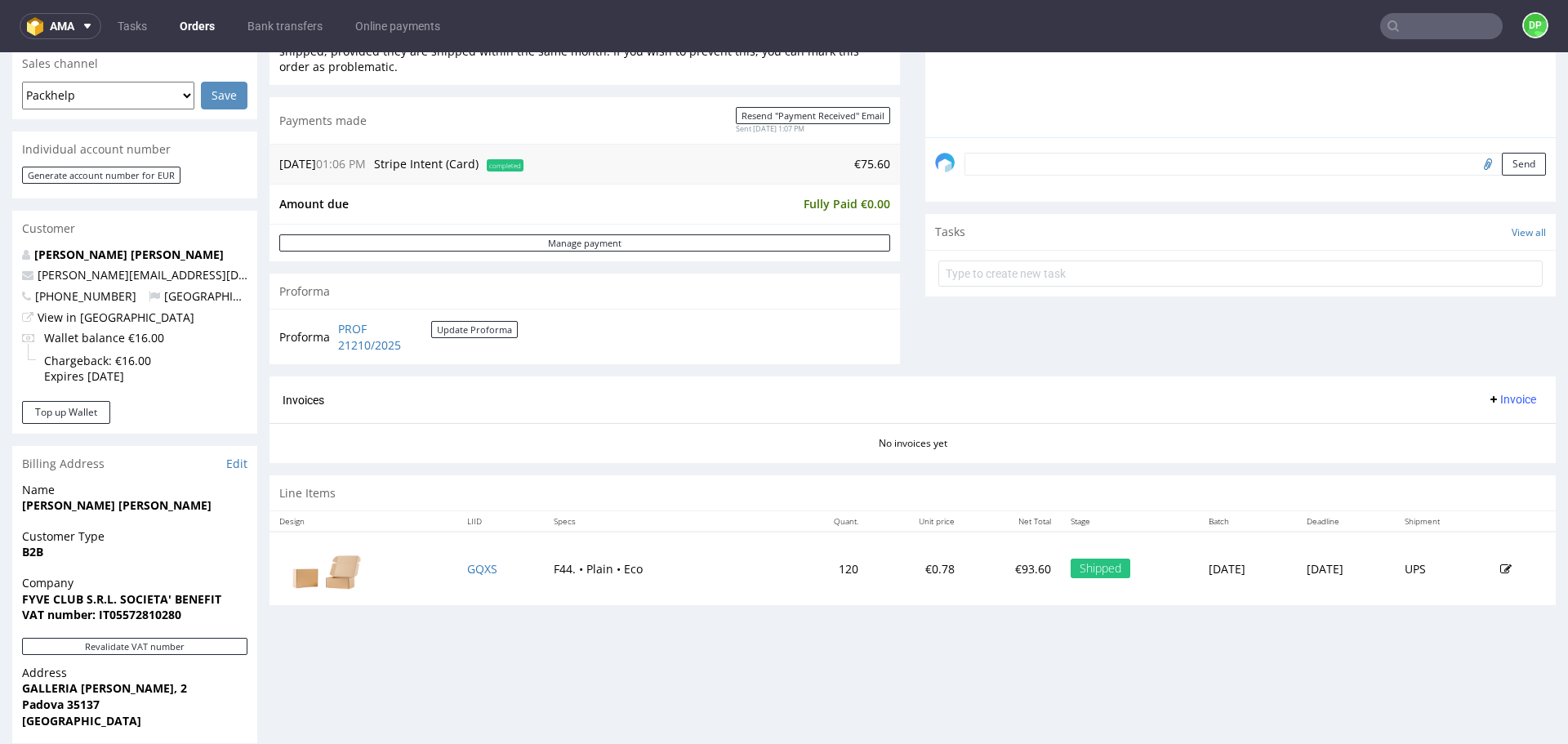
click at [1487, 397] on span "Invoice" at bounding box center [1511, 399] width 49 height 13
click at [1460, 434] on span "Generate" at bounding box center [1487, 433] width 79 height 16
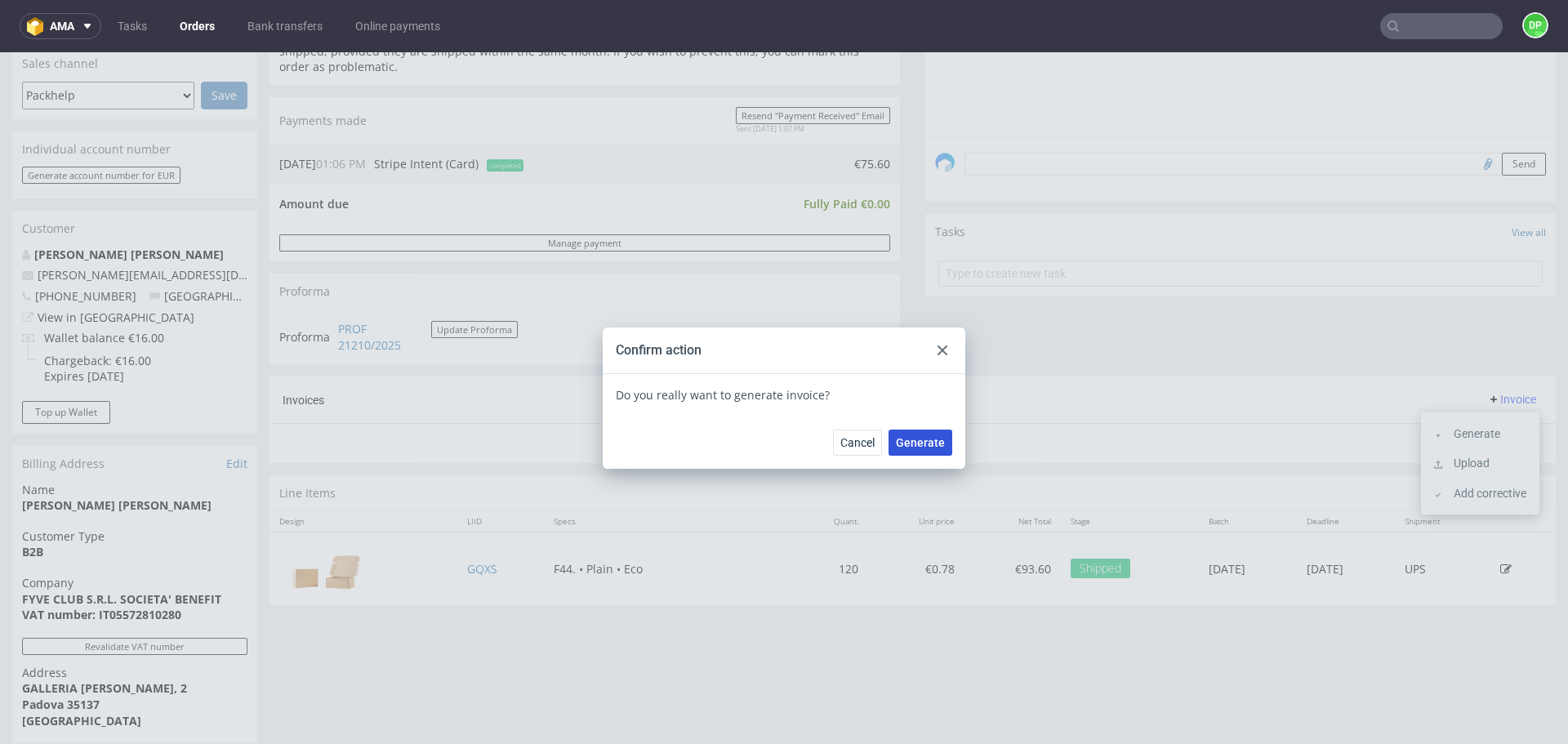
click at [913, 438] on span "Generate" at bounding box center [920, 442] width 49 height 11
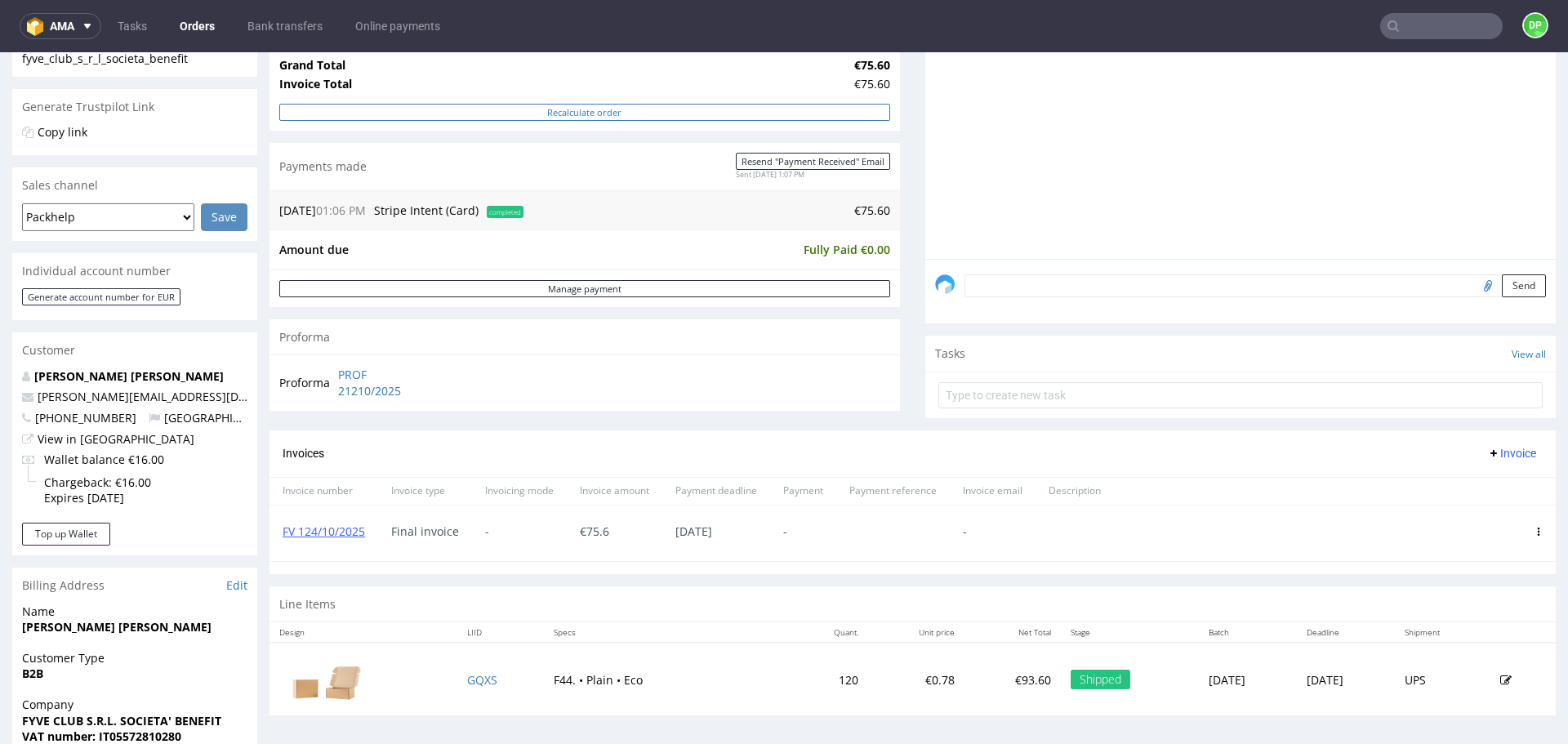
scroll to position [254, 0]
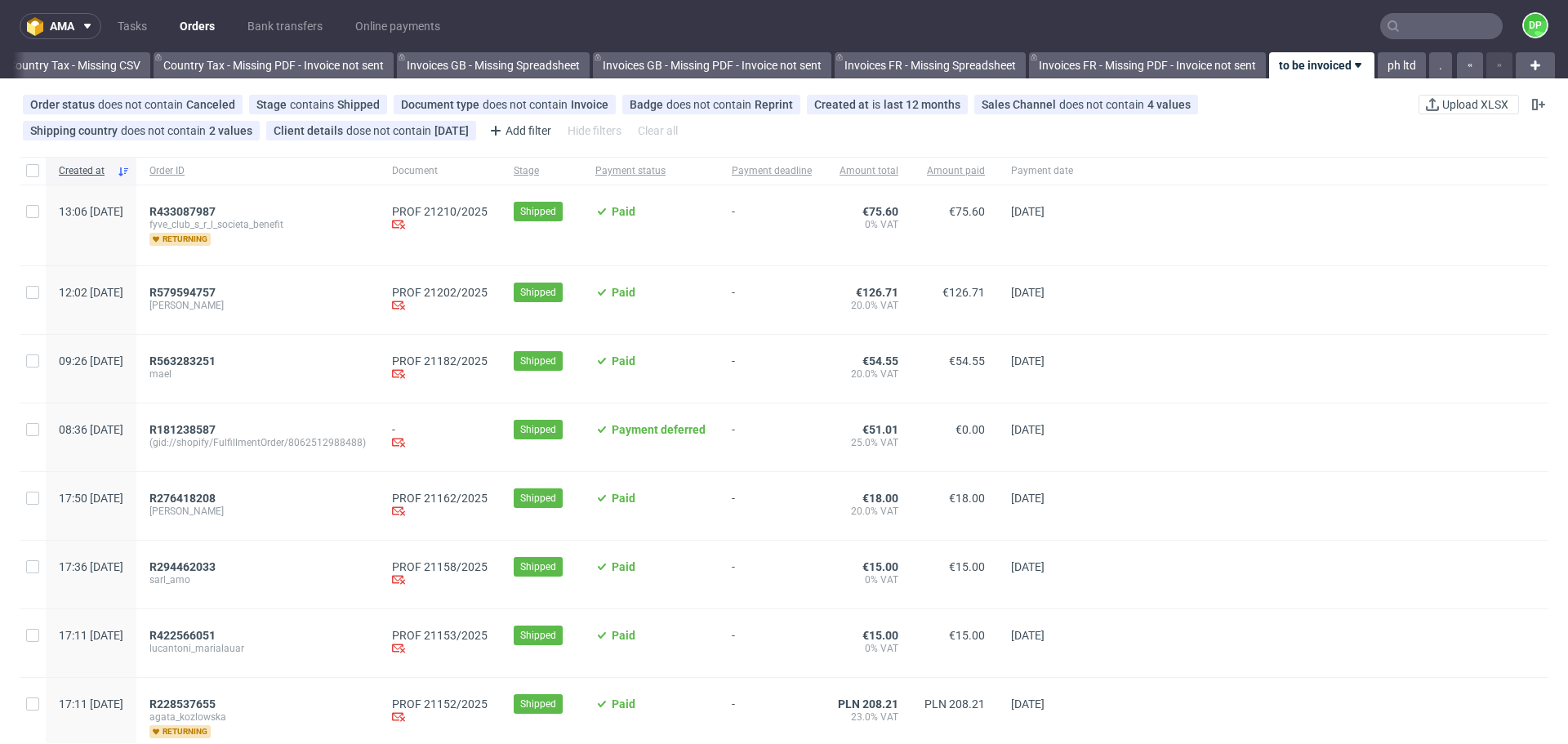
scroll to position [0, 1779]
click at [216, 211] on span "R433087987" at bounding box center [182, 211] width 66 height 13
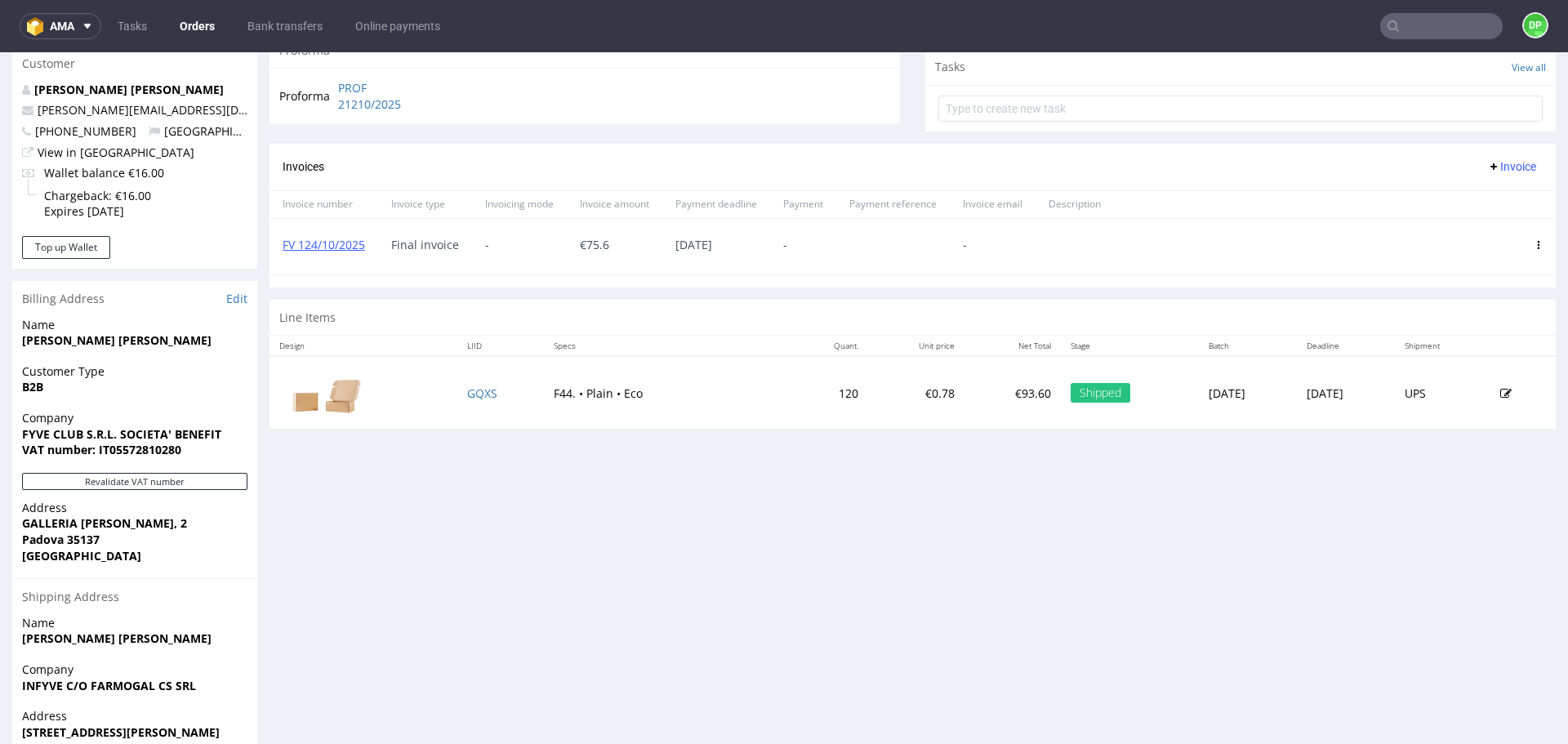
scroll to position [592, 0]
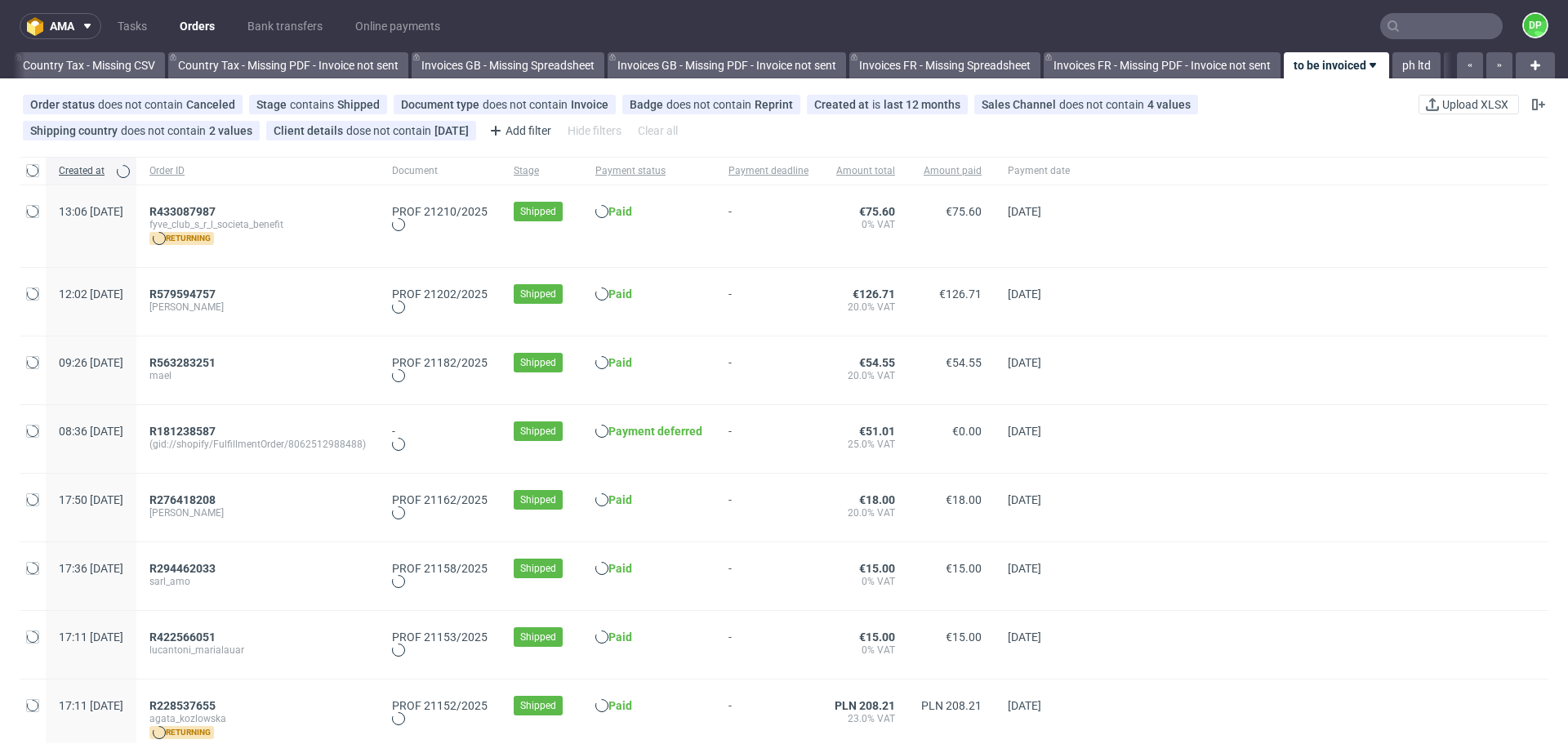
scroll to position [0, 1779]
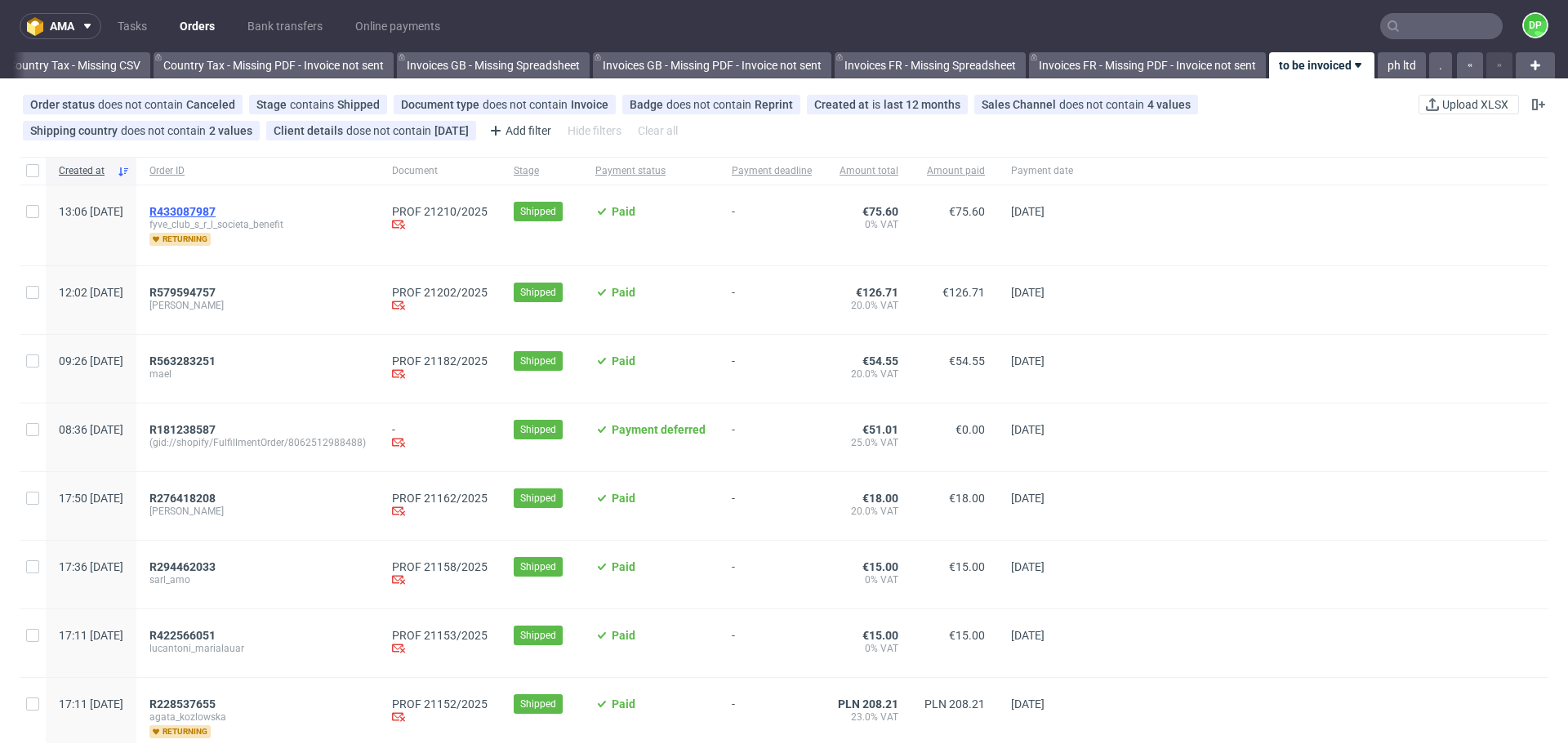
click at [216, 209] on span "R433087987" at bounding box center [182, 211] width 66 height 13
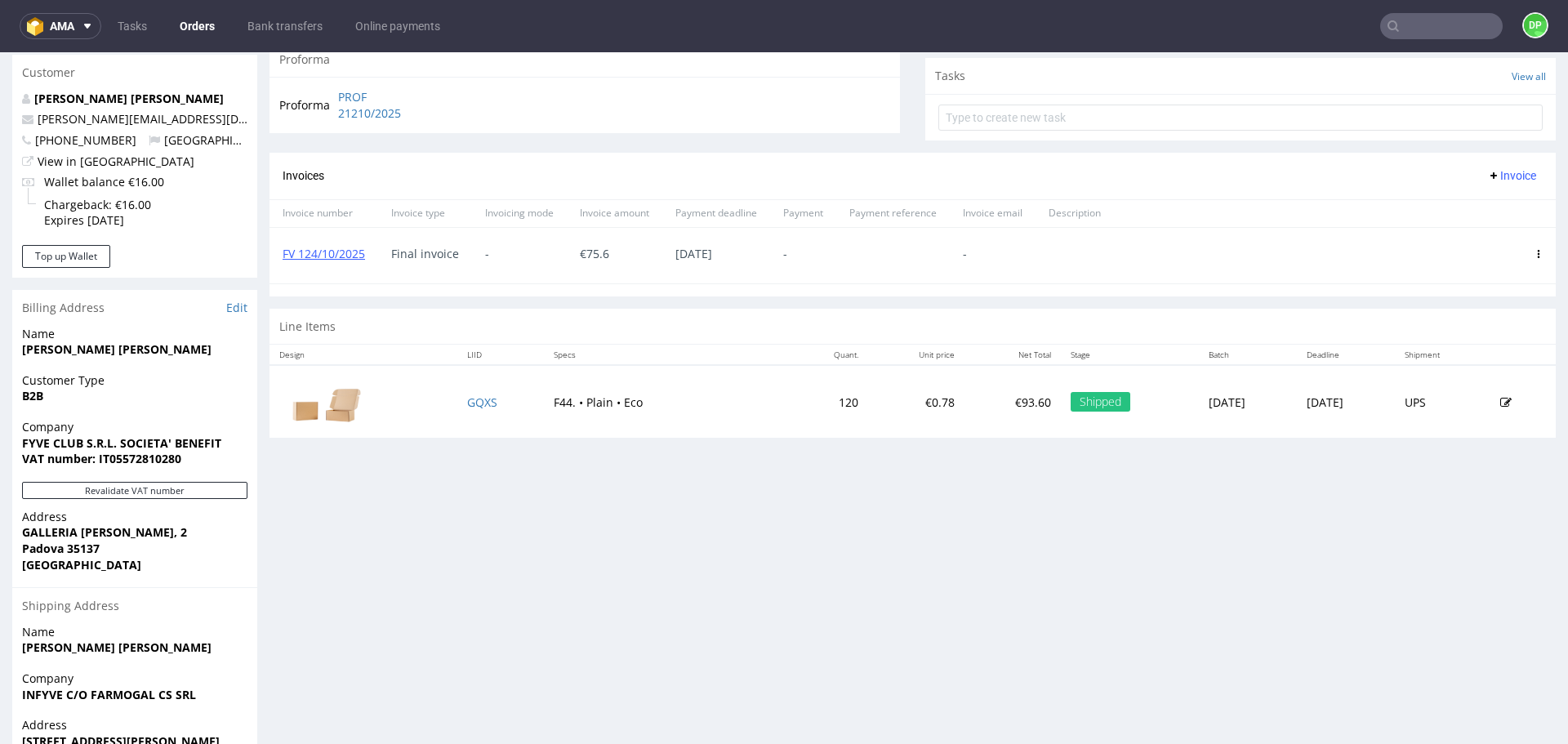
scroll to position [581, 0]
click at [153, 498] on div "Revalidate VAT number" at bounding box center [134, 494] width 245 height 27
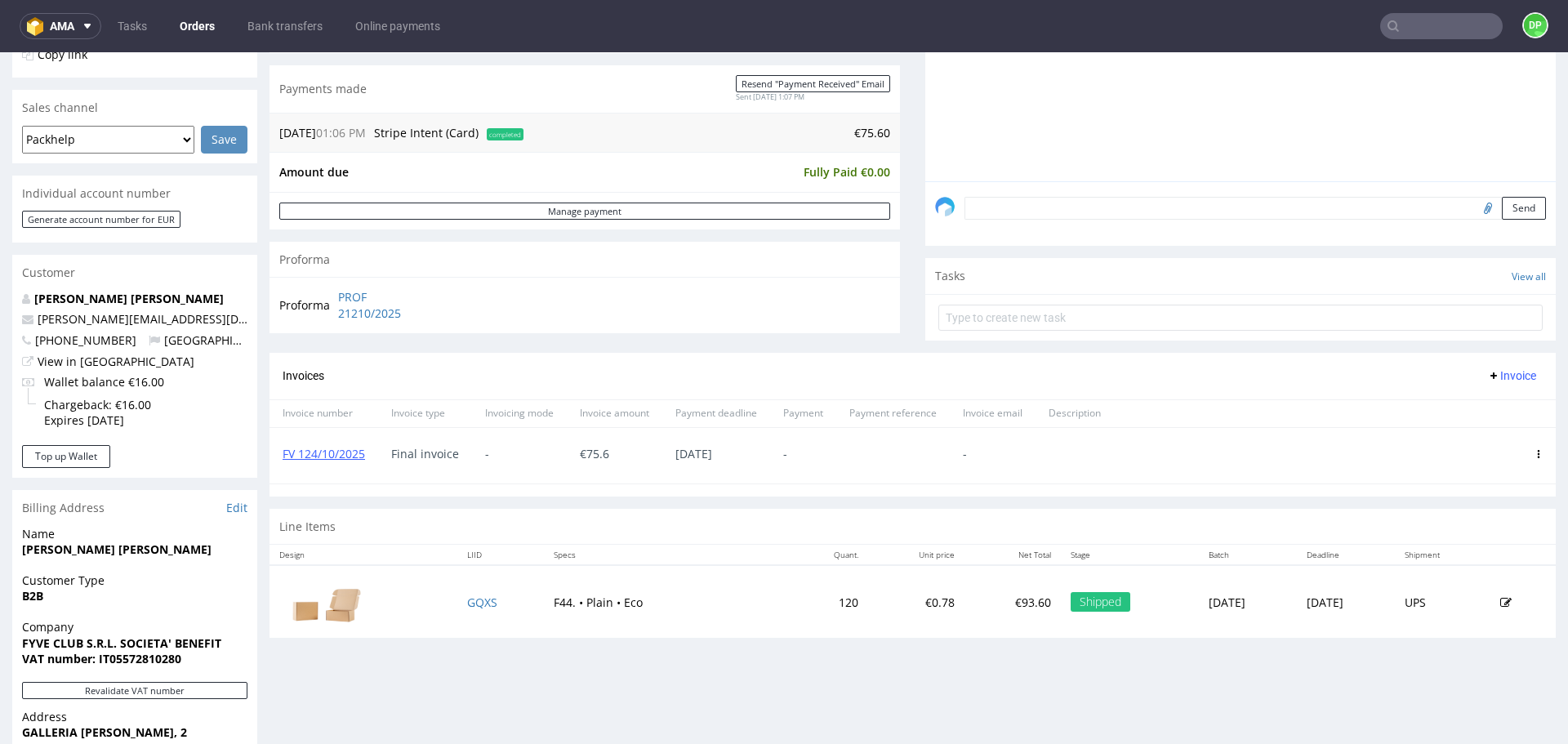
scroll to position [380, 0]
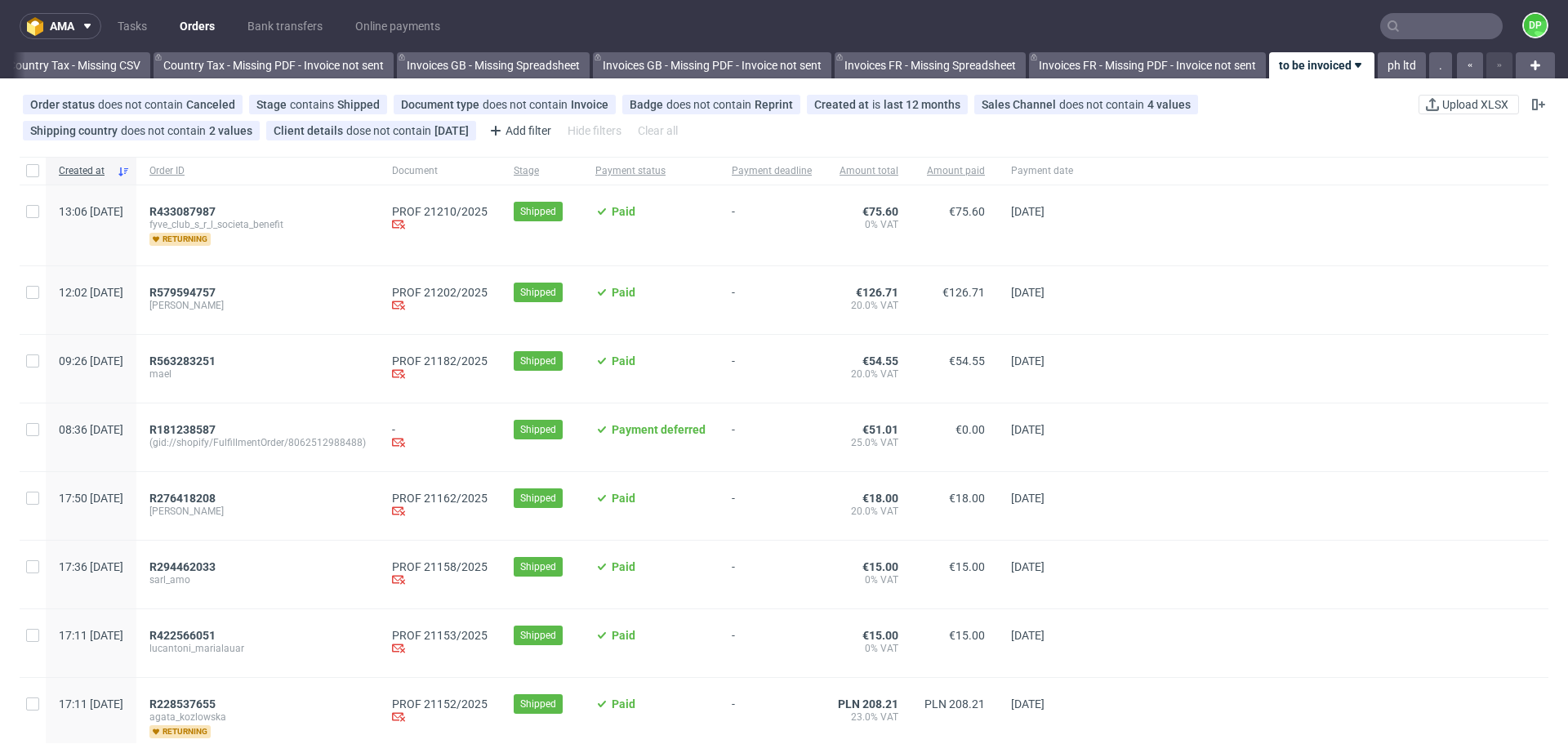
scroll to position [0, 1779]
click at [240, 200] on div "R433087987 fyve_club_s_r_l_societa_benefit returning" at bounding box center [258, 224] width 243 height 80
click at [216, 209] on span "R433087987" at bounding box center [182, 211] width 66 height 13
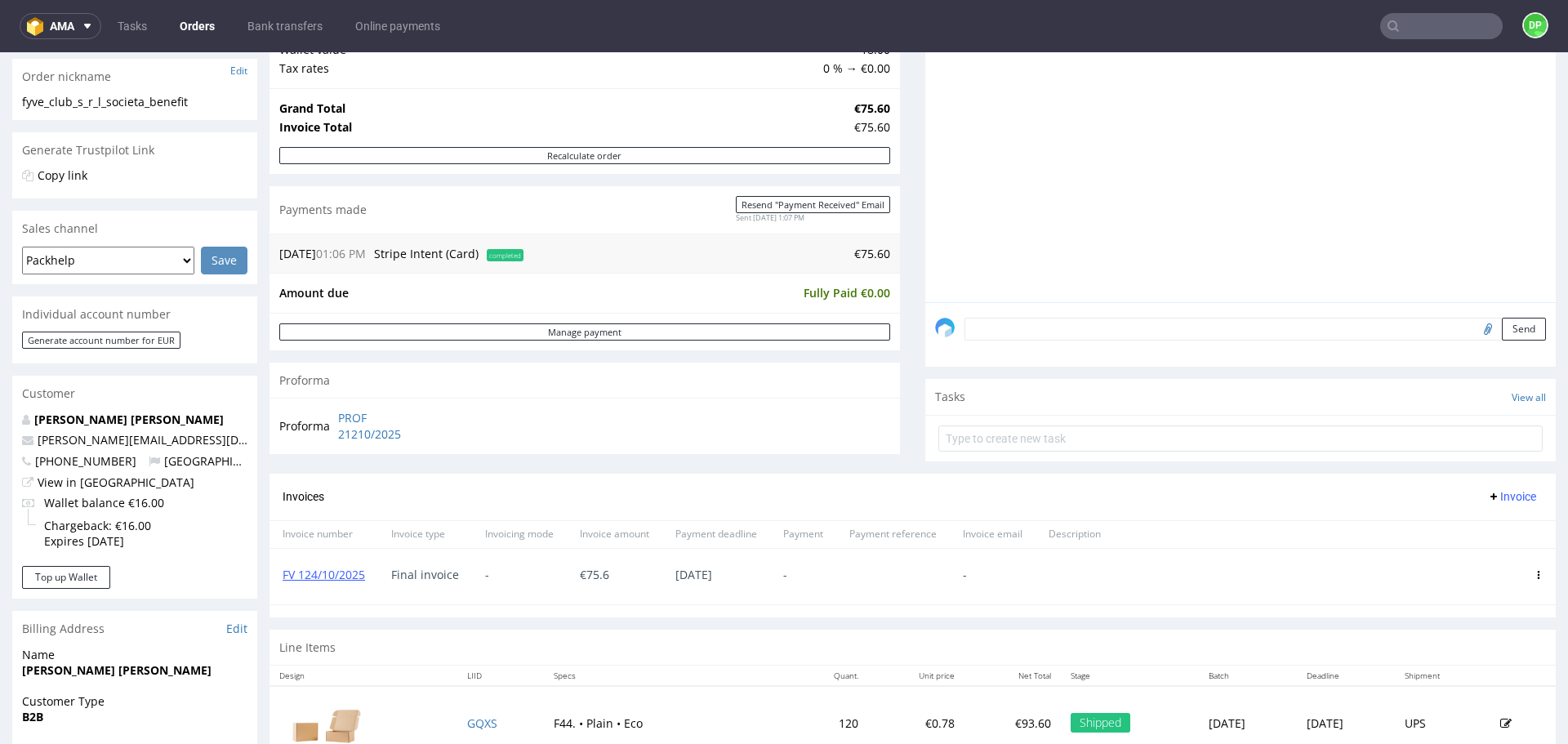
scroll to position [313, 0]
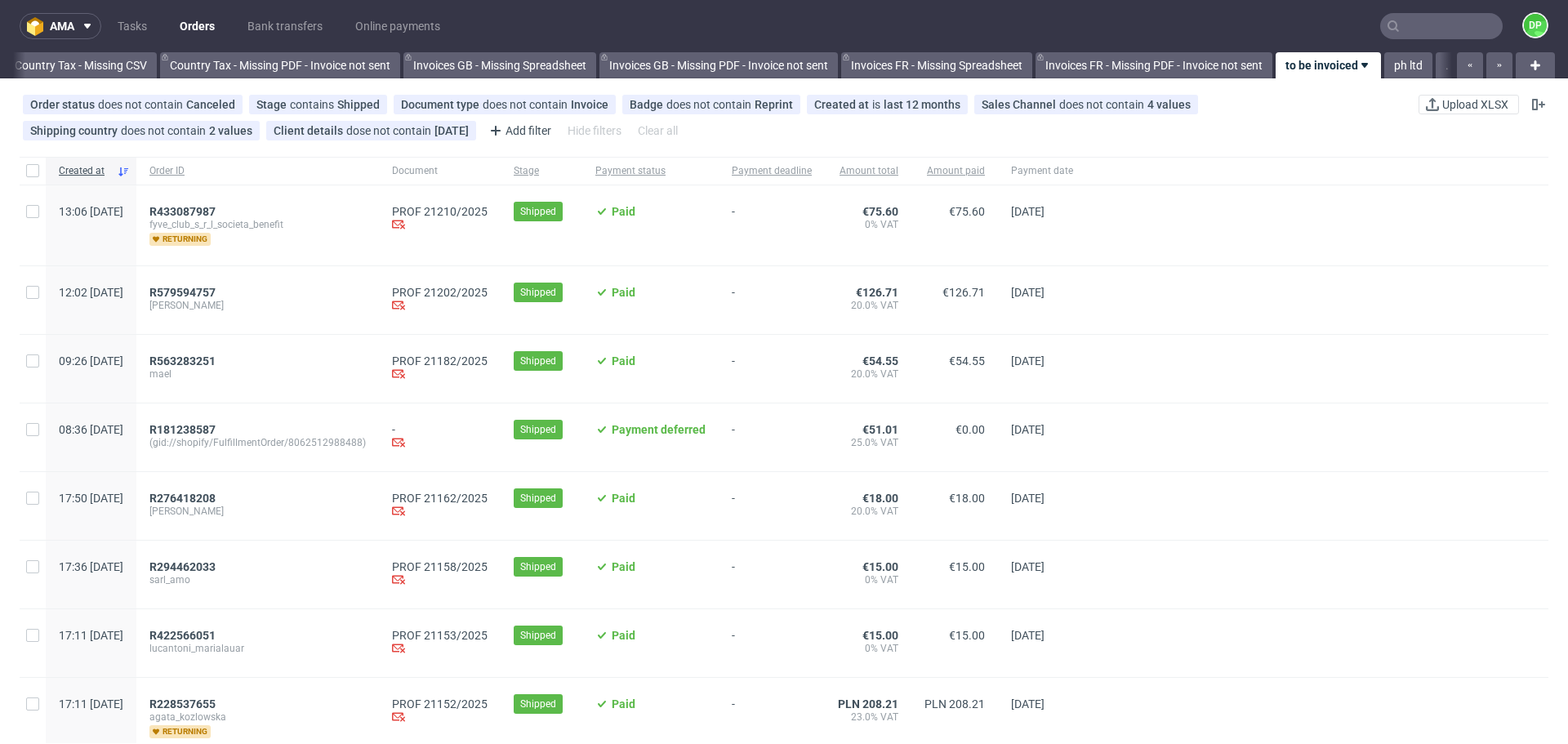
scroll to position [0, 1779]
click at [216, 289] on span "R579594757" at bounding box center [182, 292] width 66 height 13
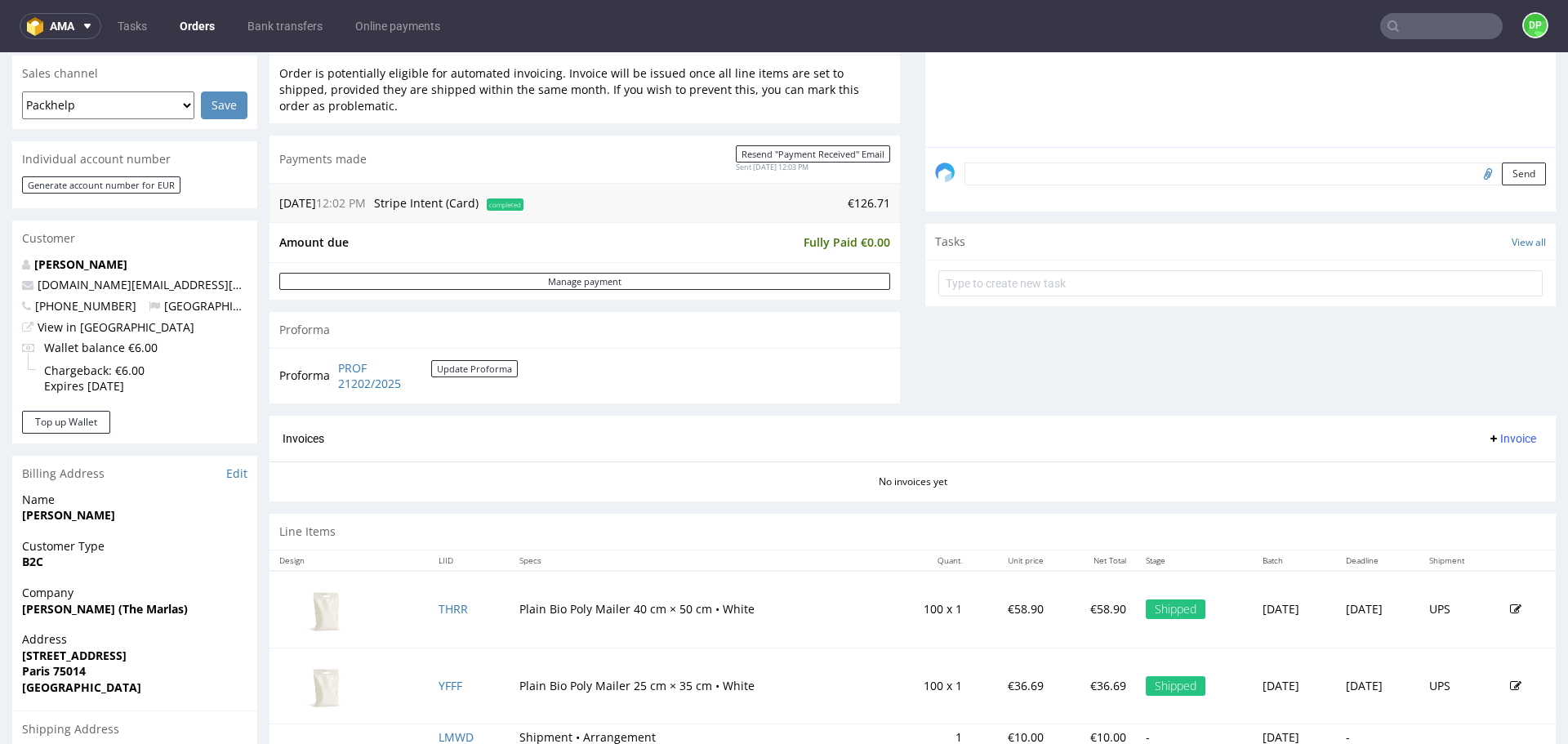
scroll to position [413, 0]
click at [1494, 440] on span "Invoice" at bounding box center [1511, 439] width 49 height 13
click at [1466, 467] on span "Generate" at bounding box center [1487, 473] width 79 height 16
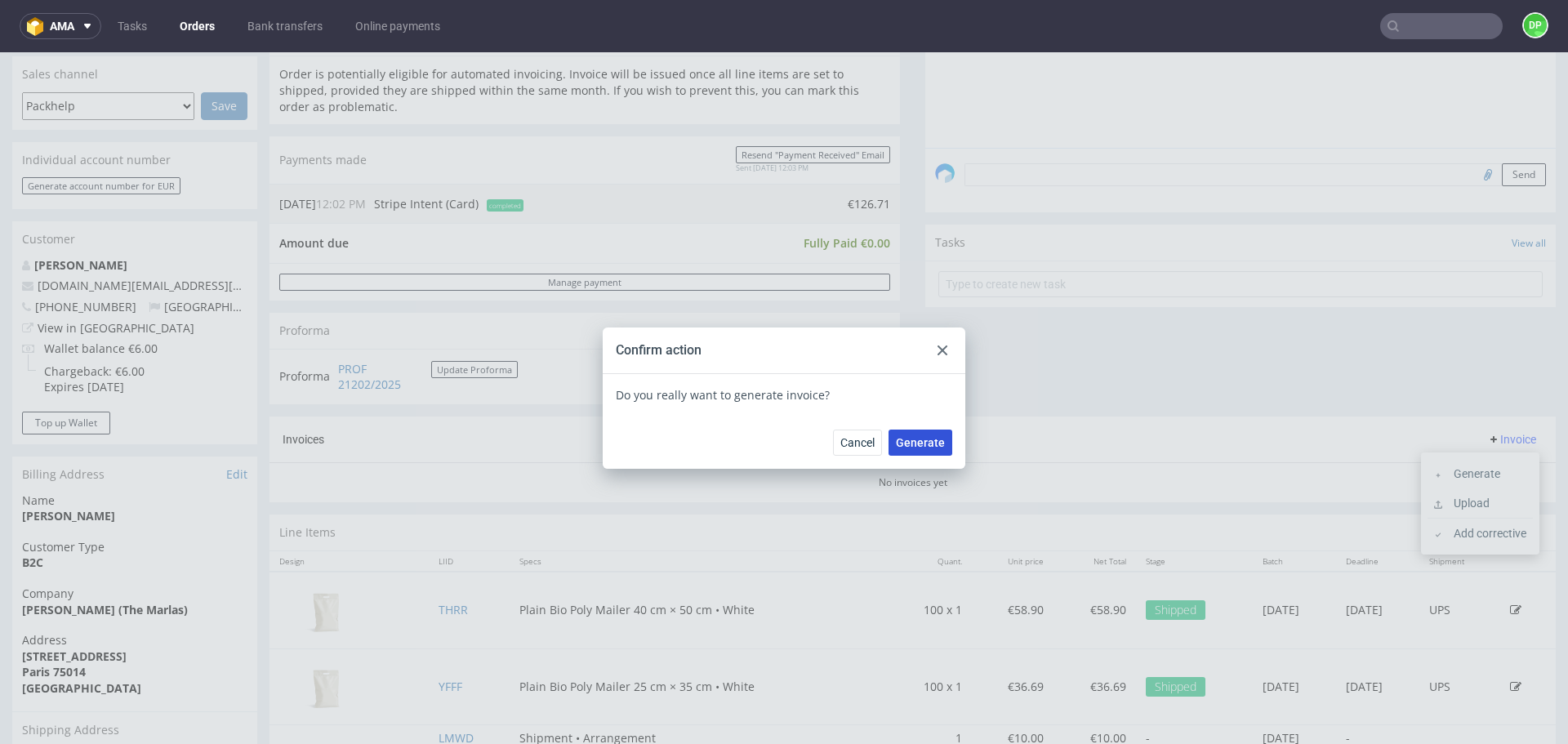
click at [918, 438] on span "Generate" at bounding box center [920, 442] width 49 height 11
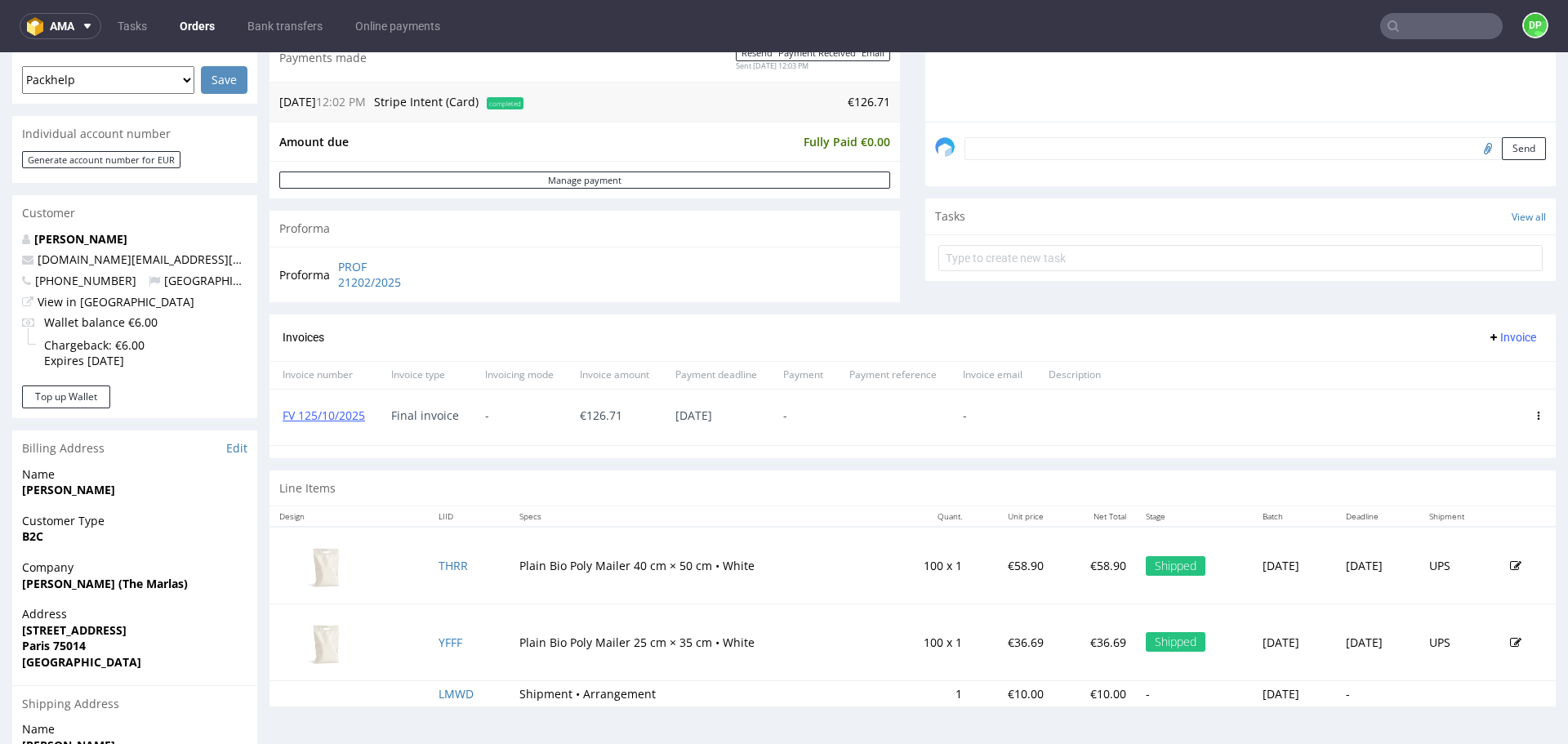
scroll to position [440, 0]
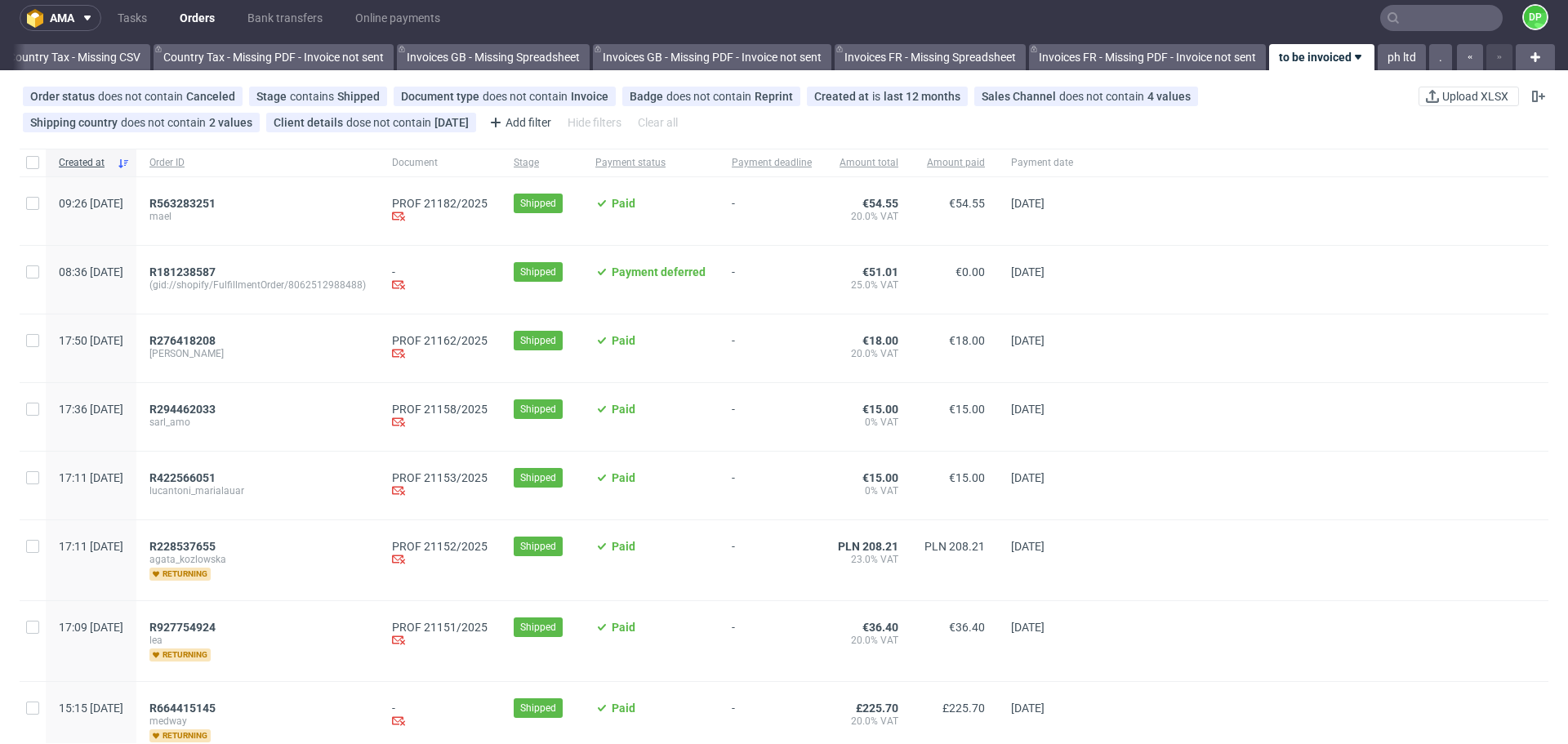
scroll to position [9, 0]
click at [216, 200] on span "R563283251" at bounding box center [182, 202] width 66 height 13
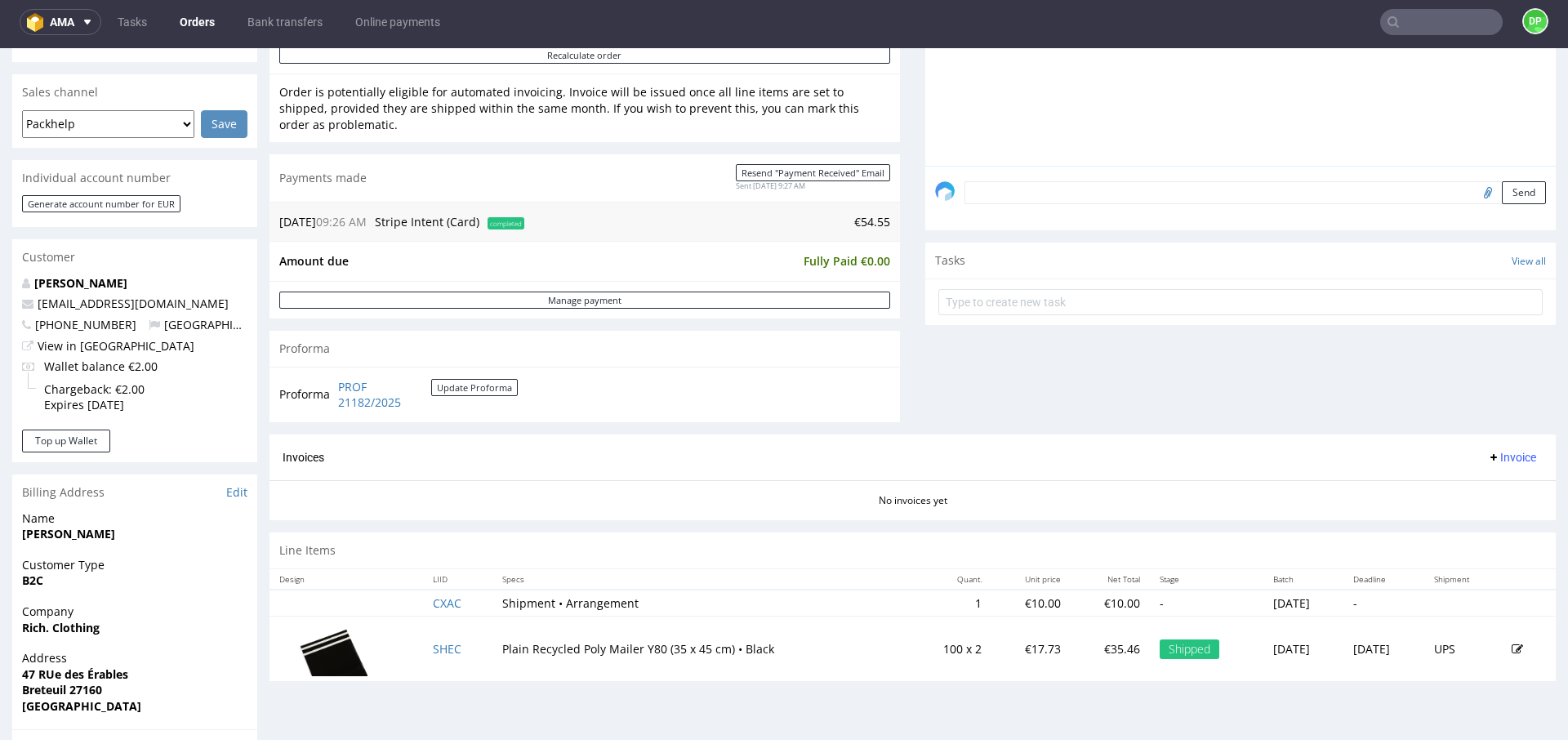
scroll to position [392, 0]
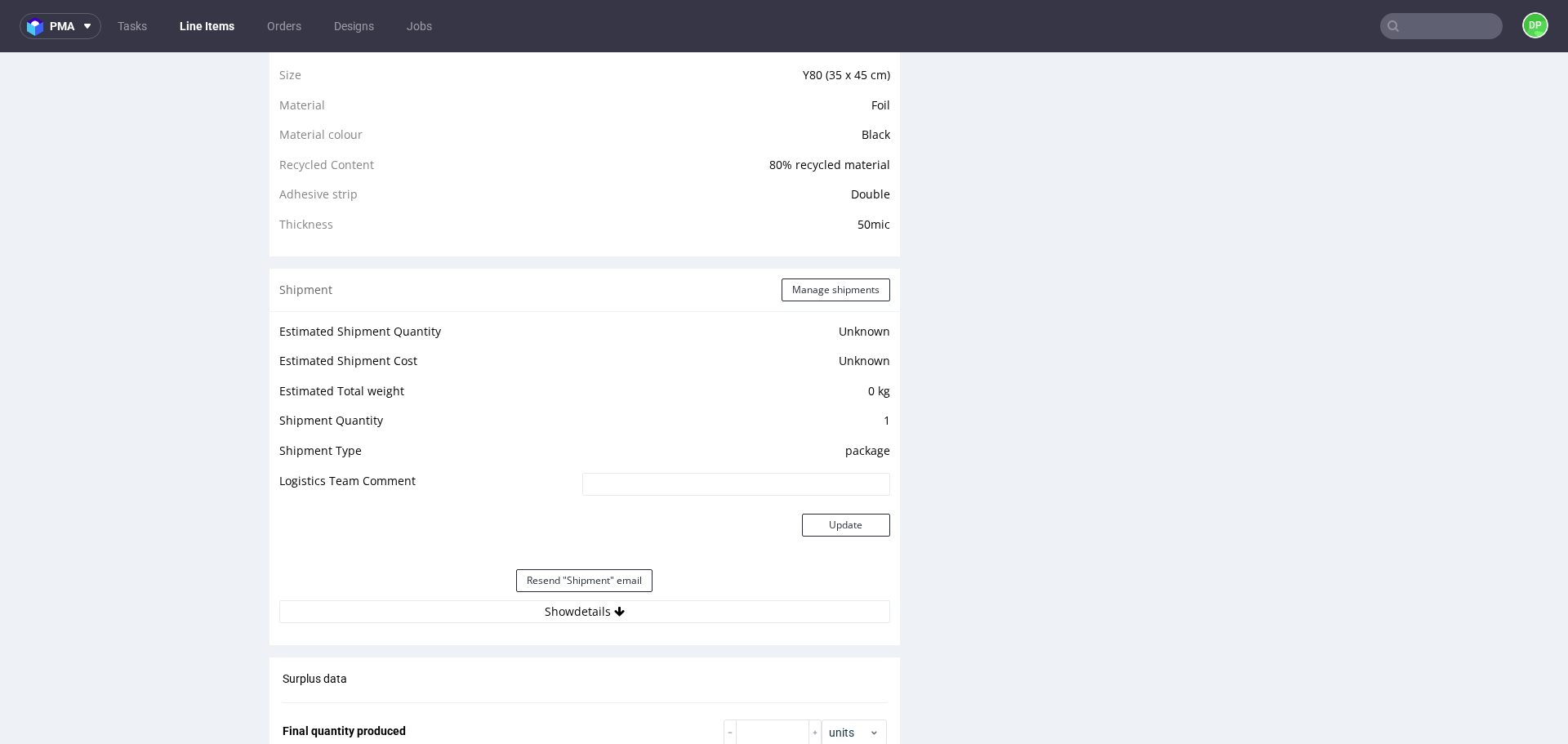
scroll to position [1219, 0]
click at [494, 604] on button "Show details" at bounding box center [585, 611] width 611 height 23
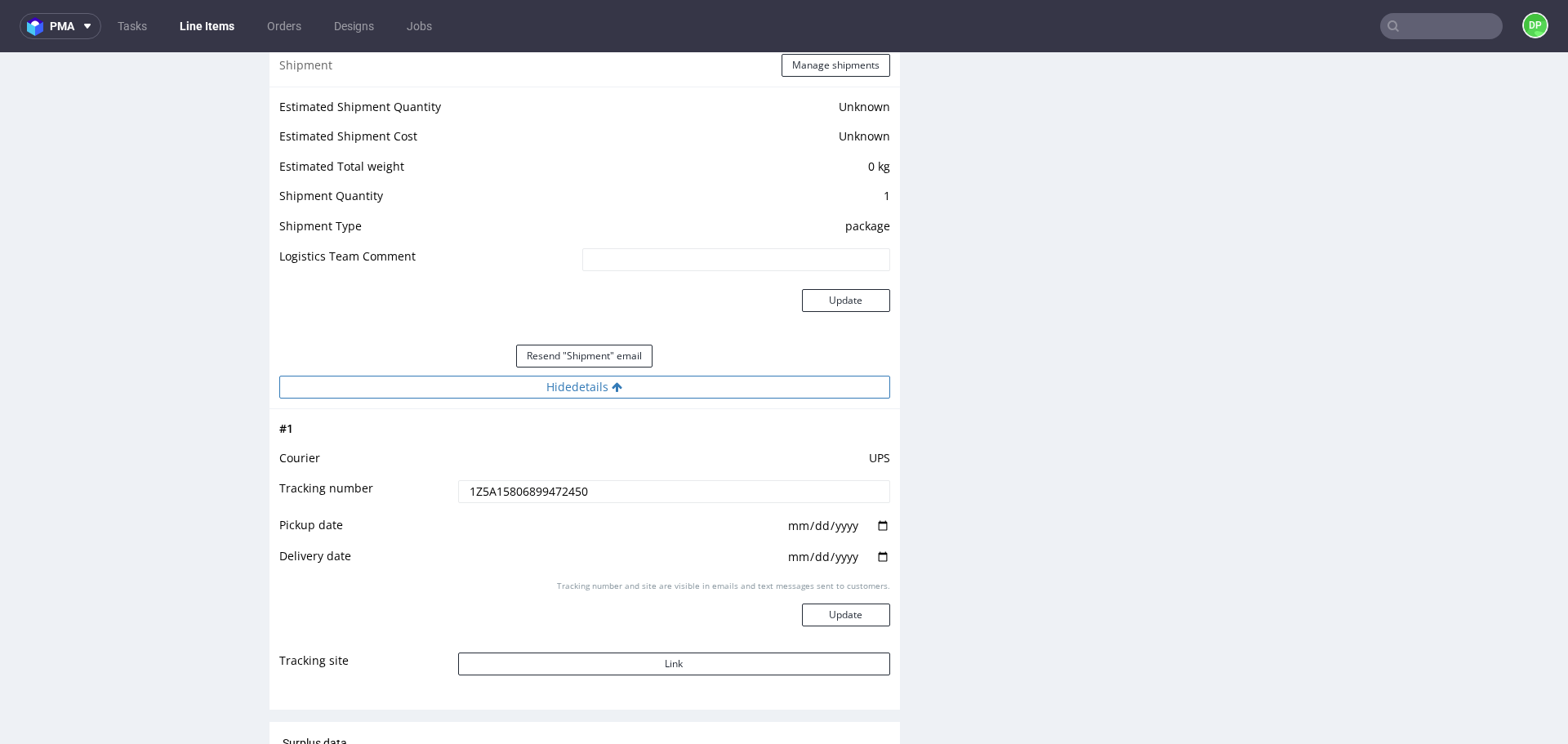
scroll to position [1446, 0]
click at [535, 655] on button "Link" at bounding box center [674, 661] width 432 height 23
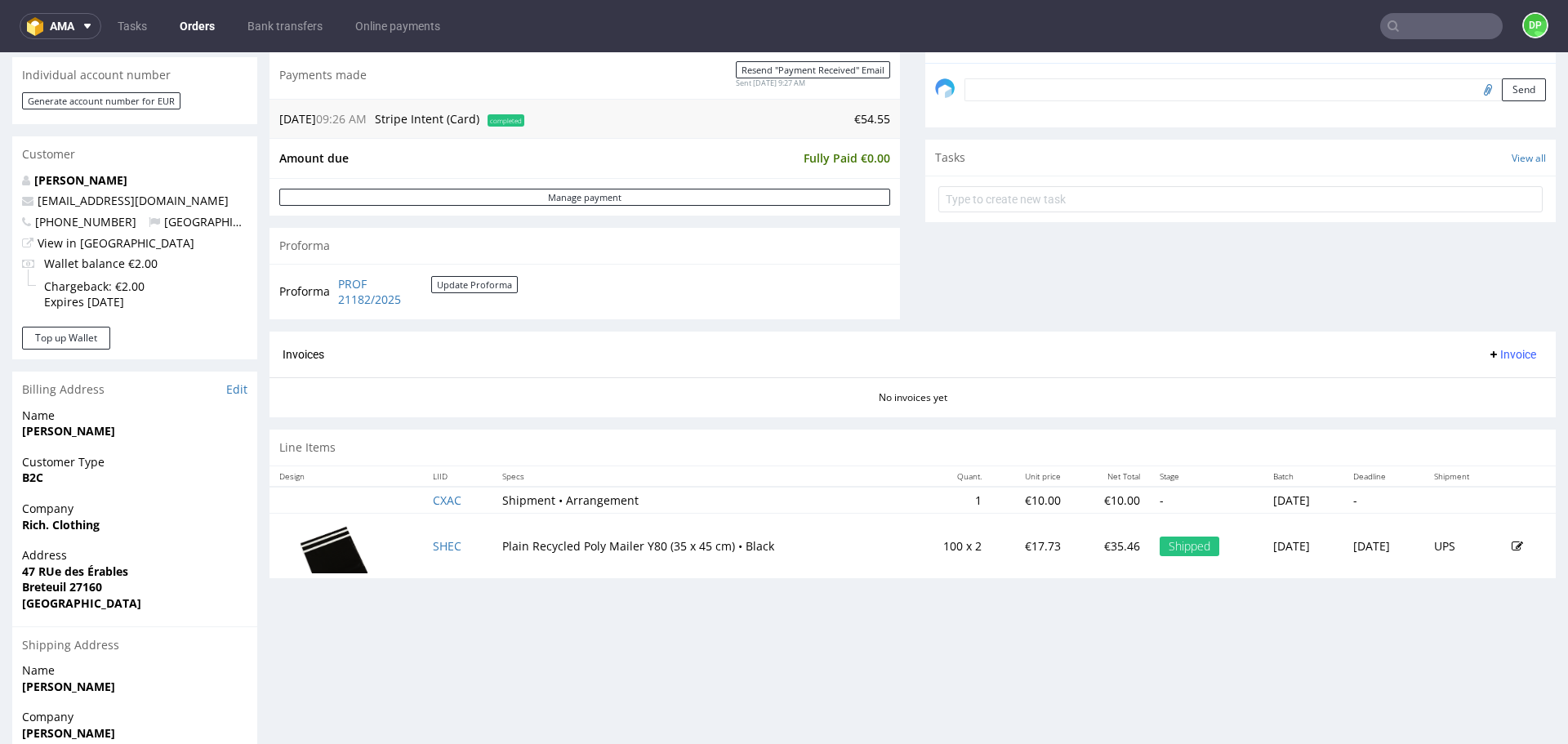
scroll to position [499, 0]
click at [1497, 344] on button "Invoice" at bounding box center [1512, 354] width 62 height 20
click at [1465, 378] on li "Generate" at bounding box center [1480, 388] width 105 height 29
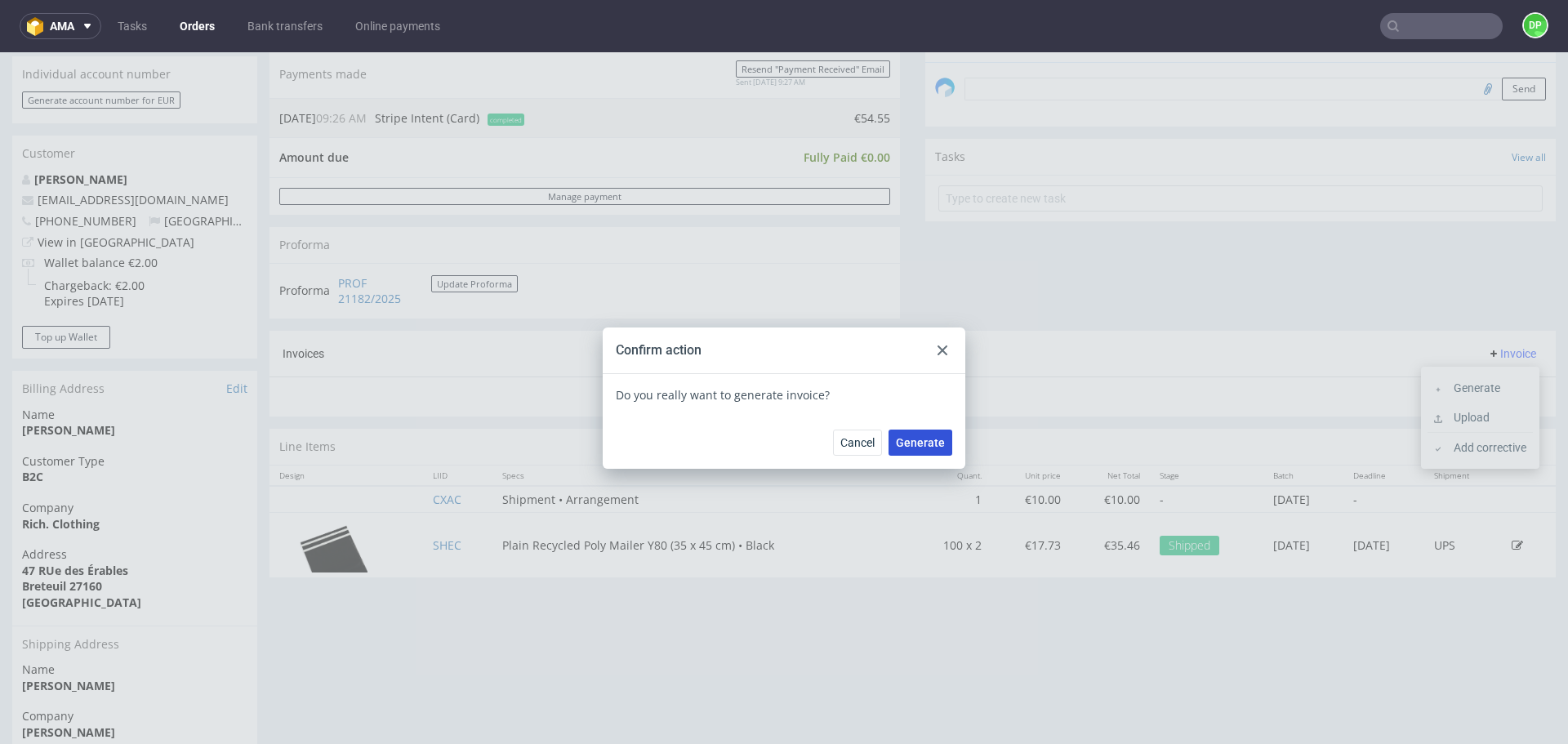
click at [918, 441] on span "Generate" at bounding box center [920, 442] width 49 height 11
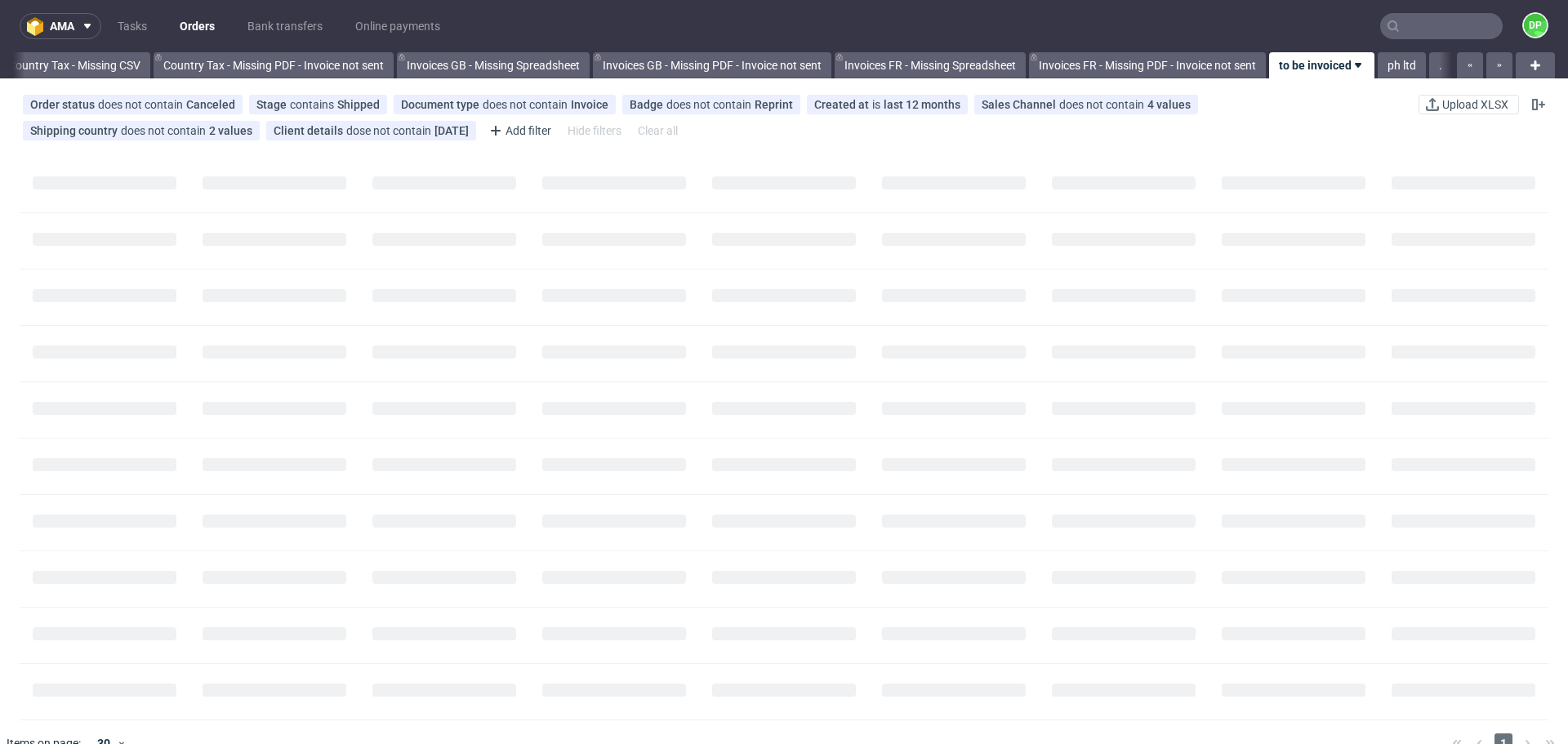
scroll to position [0, 1779]
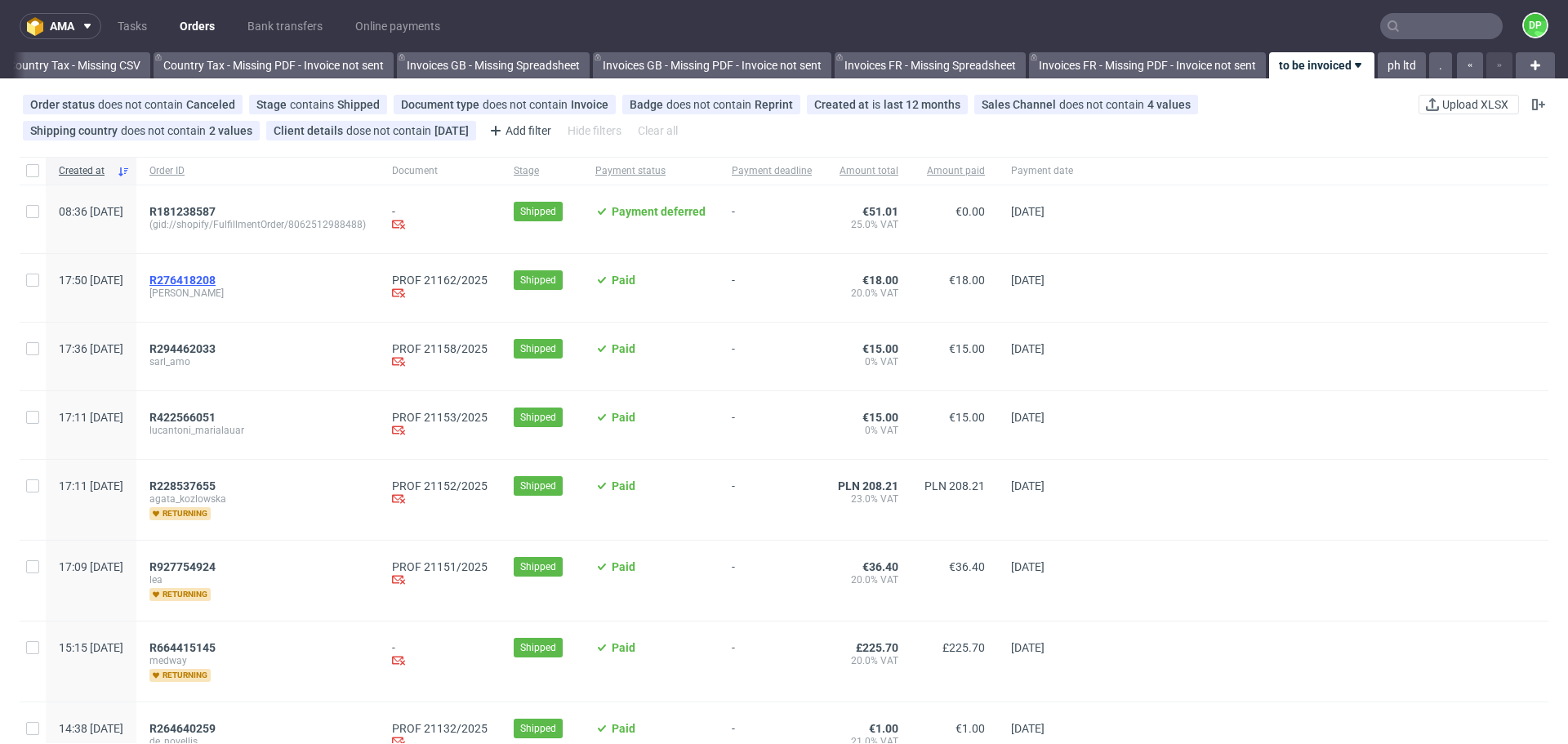
click at [216, 274] on span "R276418208" at bounding box center [182, 280] width 66 height 13
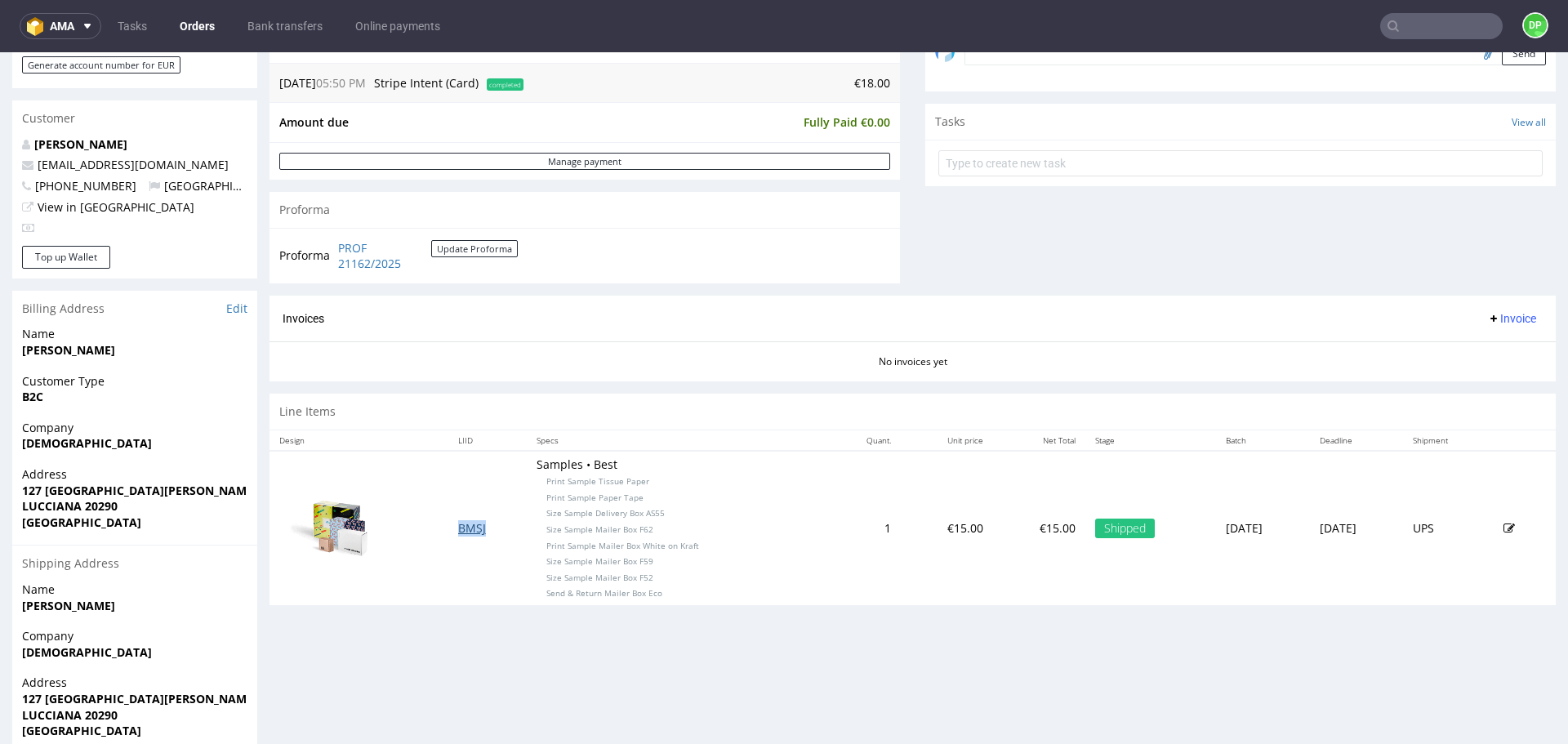
scroll to position [532, 0]
click at [1490, 320] on span "Invoice" at bounding box center [1511, 319] width 49 height 13
click at [1454, 354] on span "Generate" at bounding box center [1487, 354] width 79 height 16
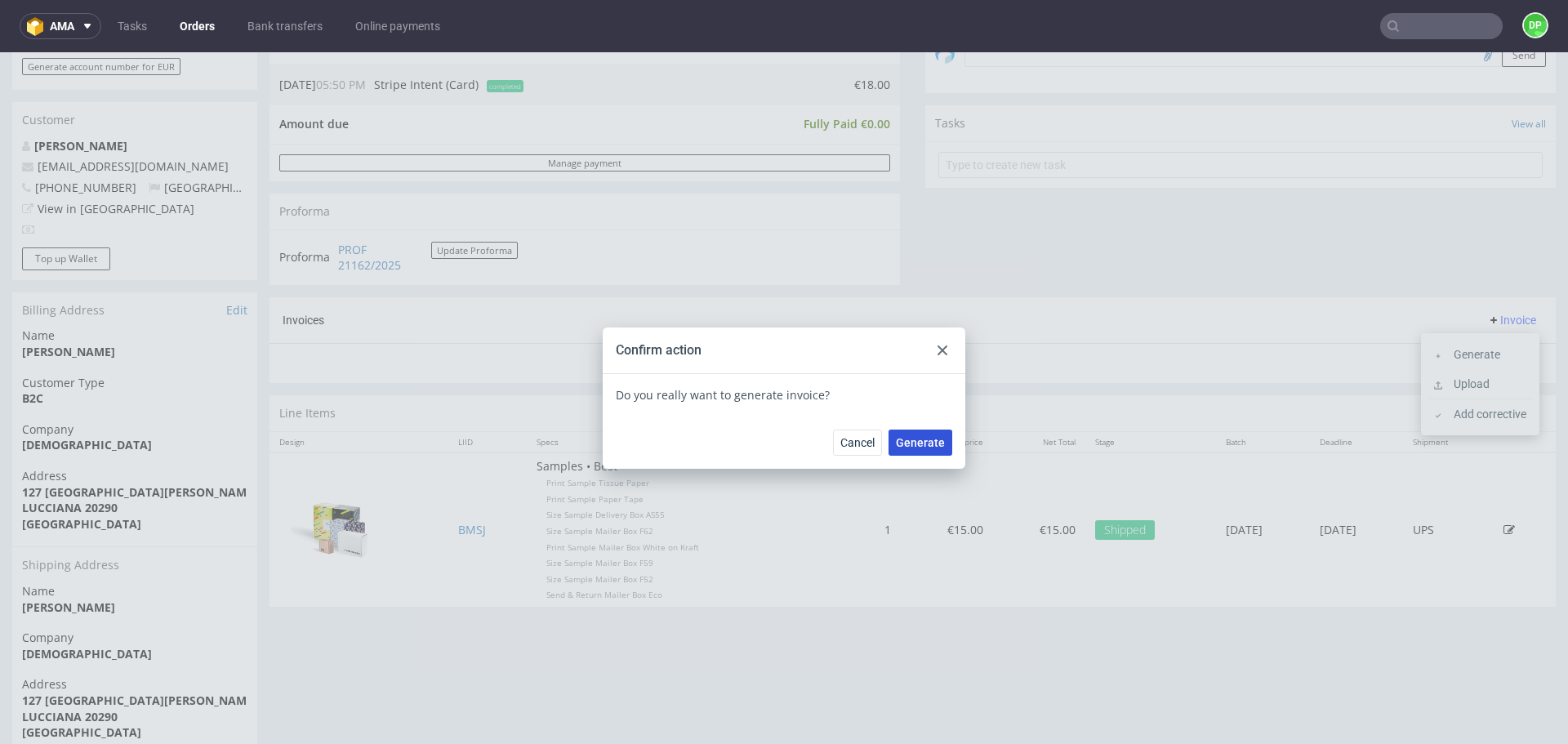
click at [923, 446] on span "Generate" at bounding box center [920, 442] width 49 height 11
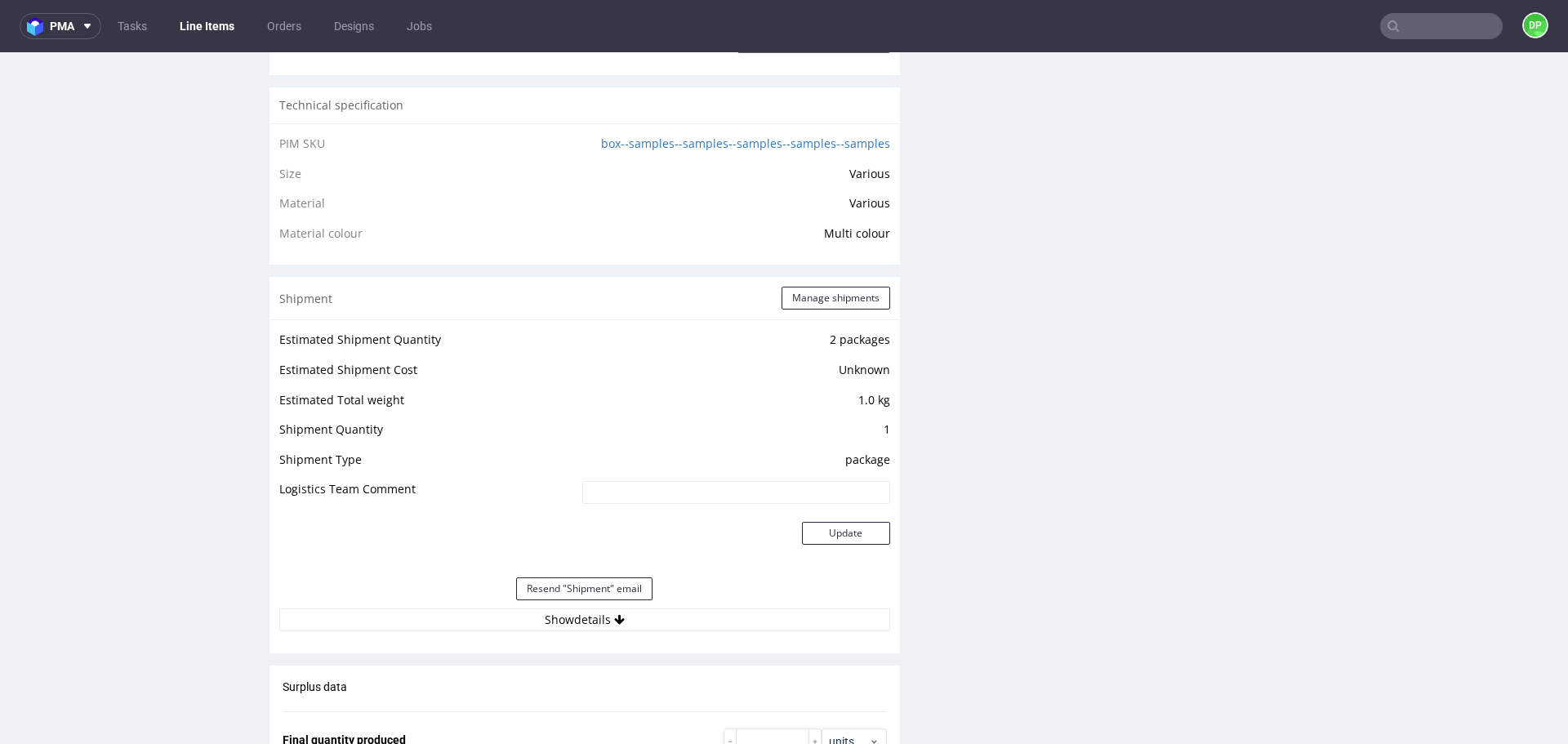
scroll to position [1301, 0]
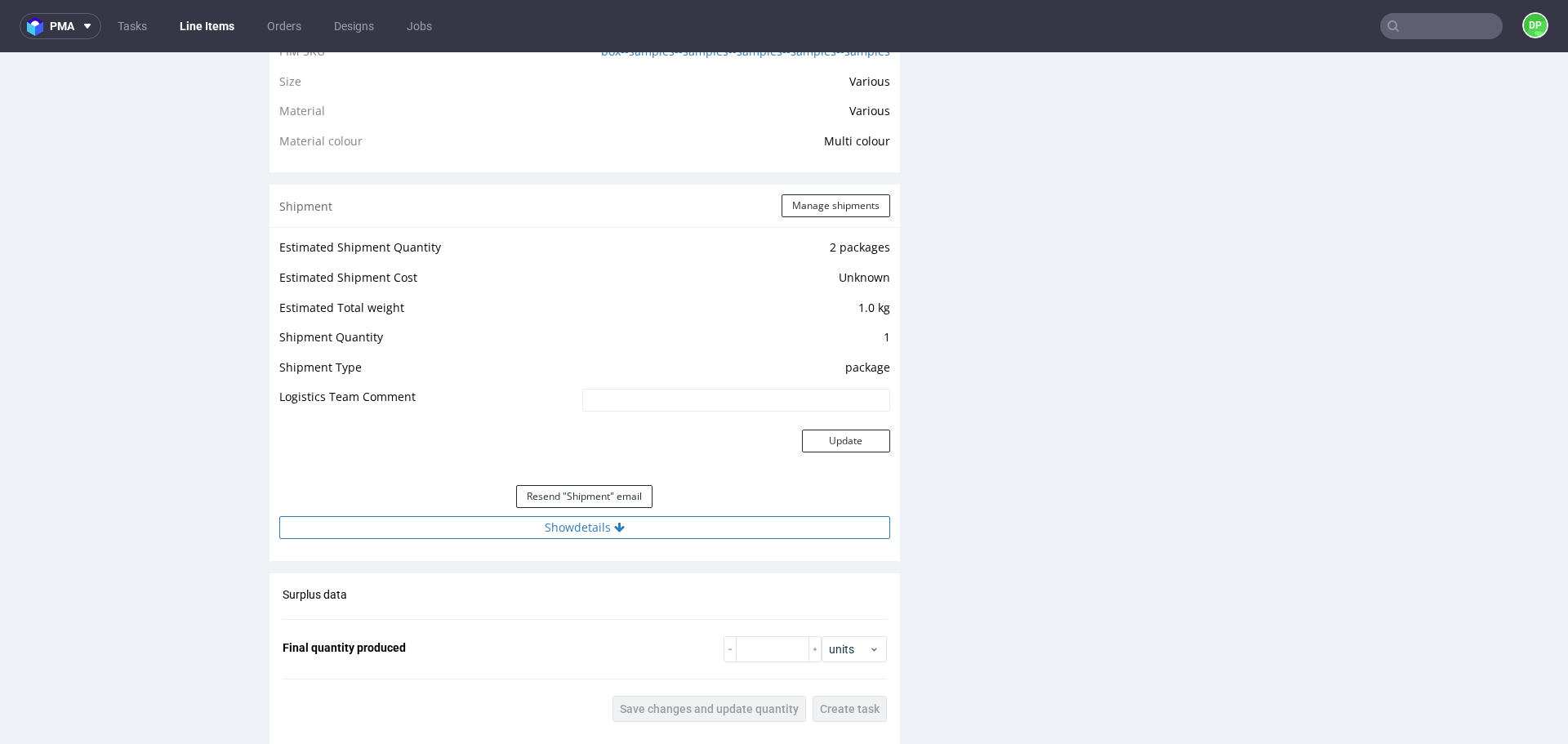
click at [571, 528] on button "Show details" at bounding box center [585, 527] width 611 height 23
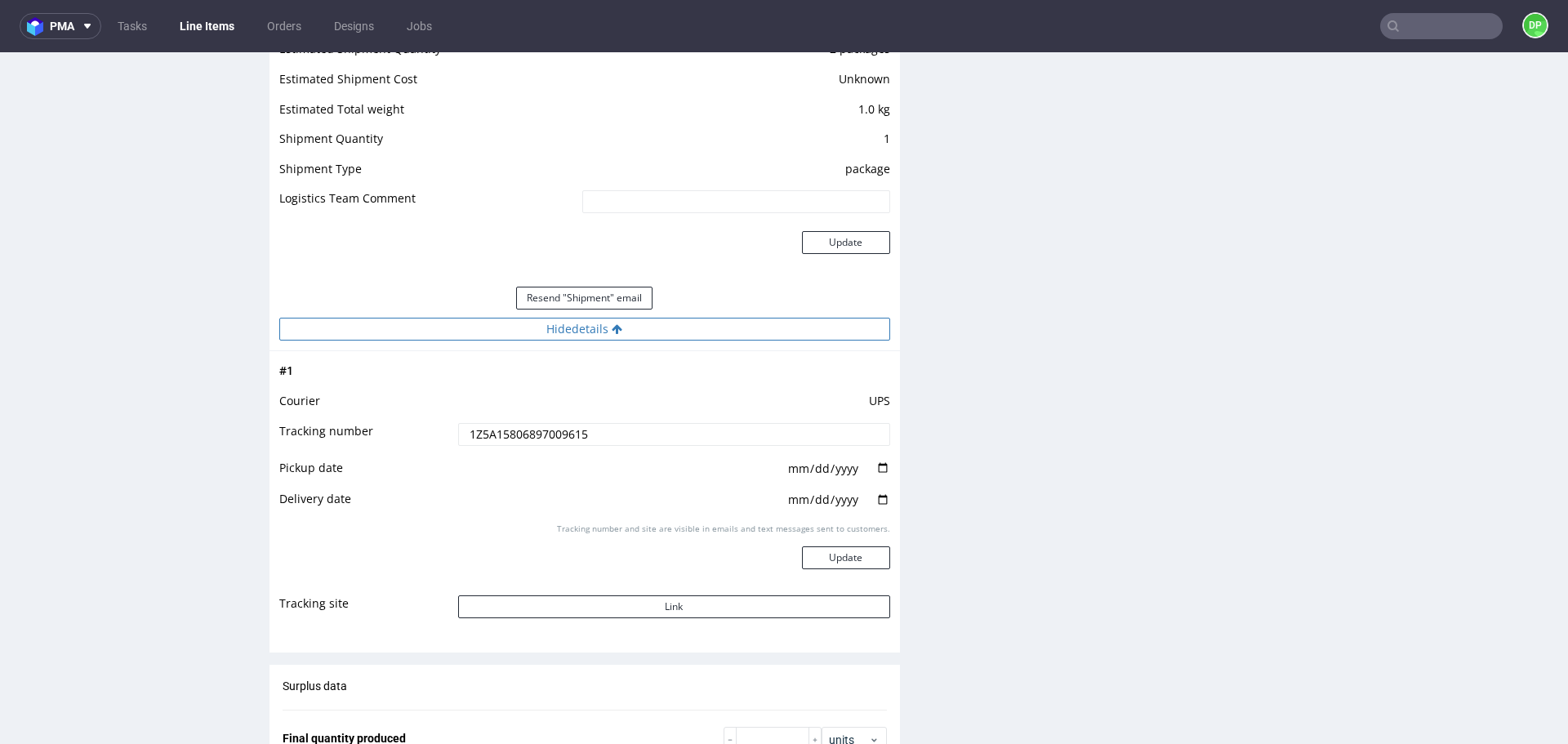
scroll to position [1502, 0]
click at [577, 601] on button "Link" at bounding box center [674, 605] width 432 height 23
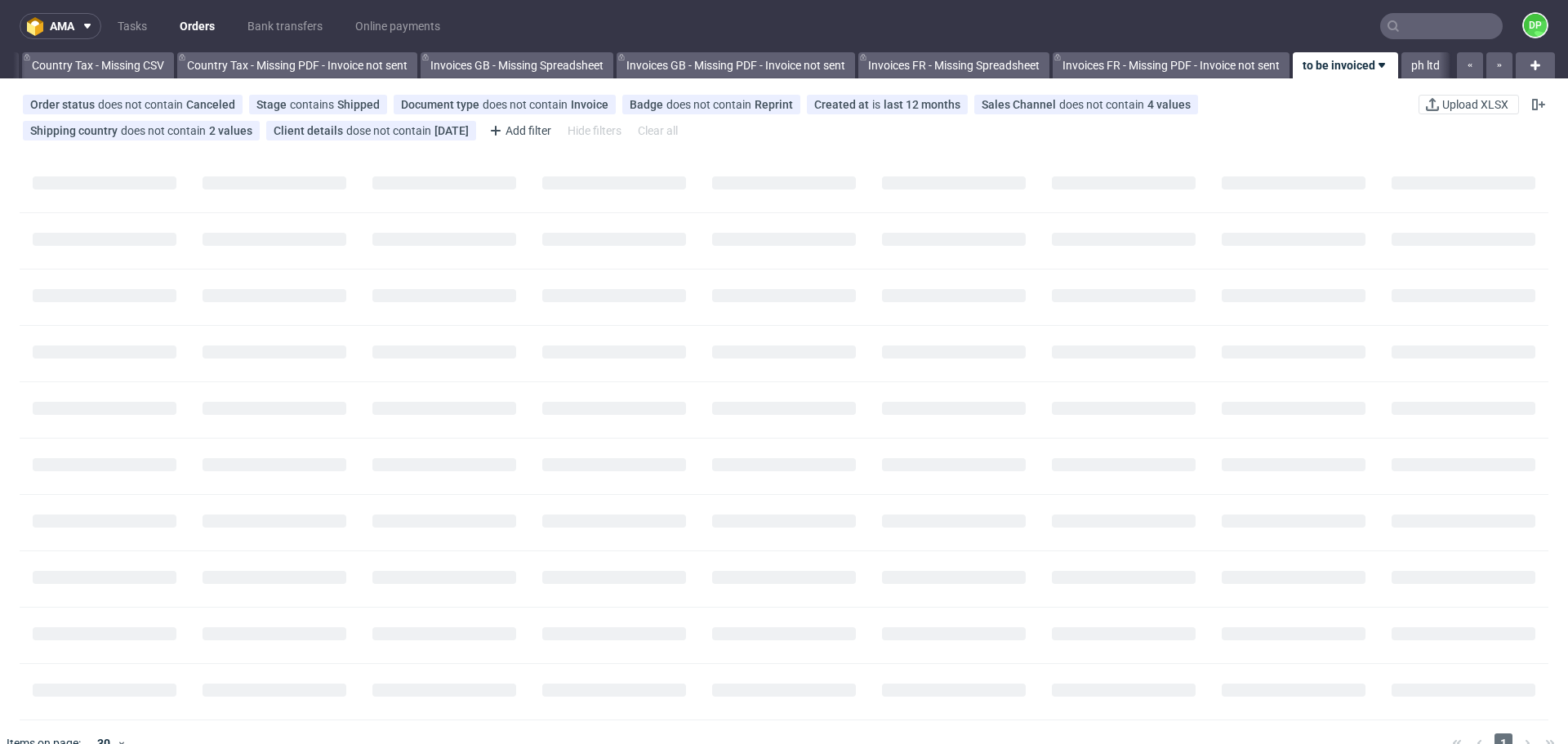
scroll to position [0, 1779]
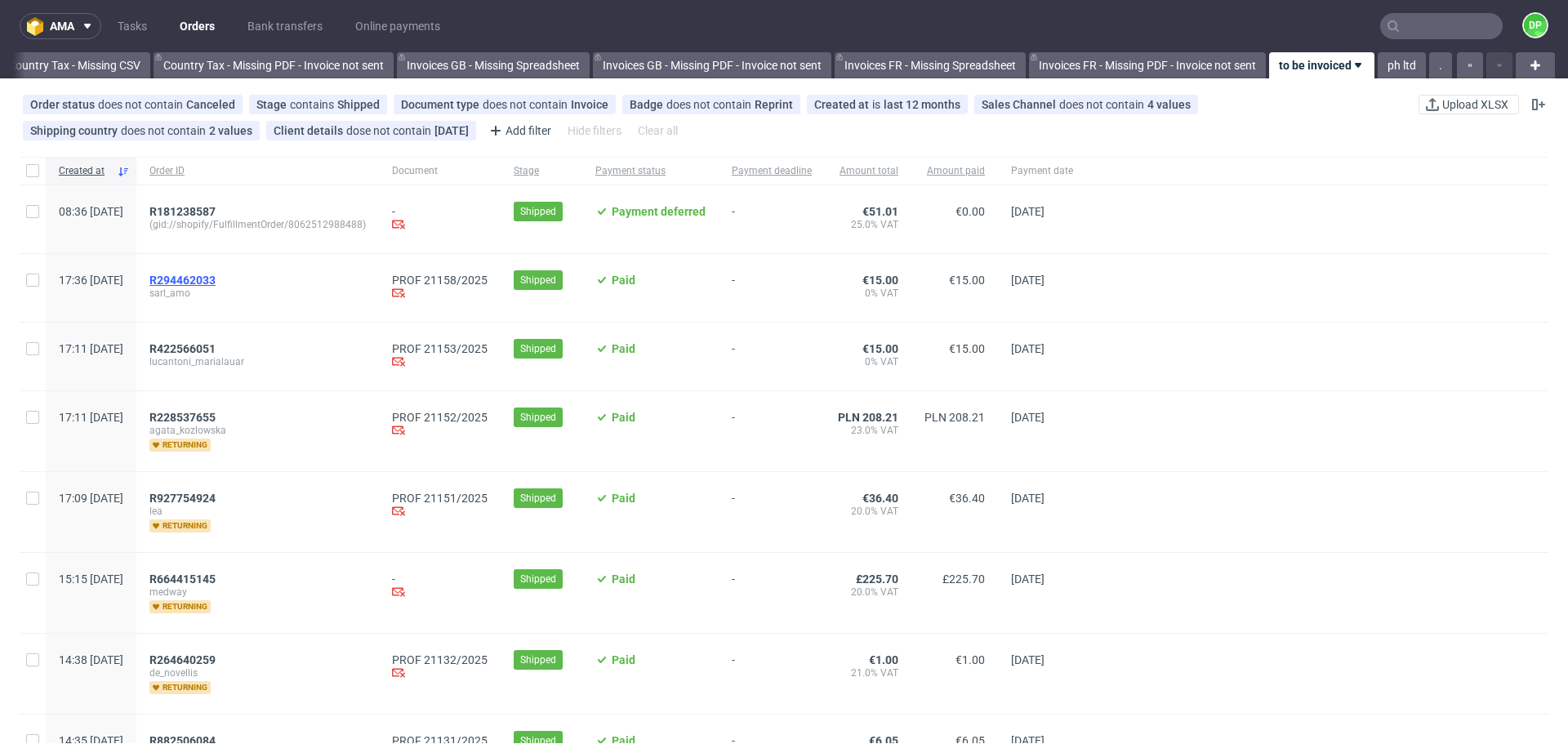
click at [216, 282] on span "R294462033" at bounding box center [182, 280] width 66 height 13
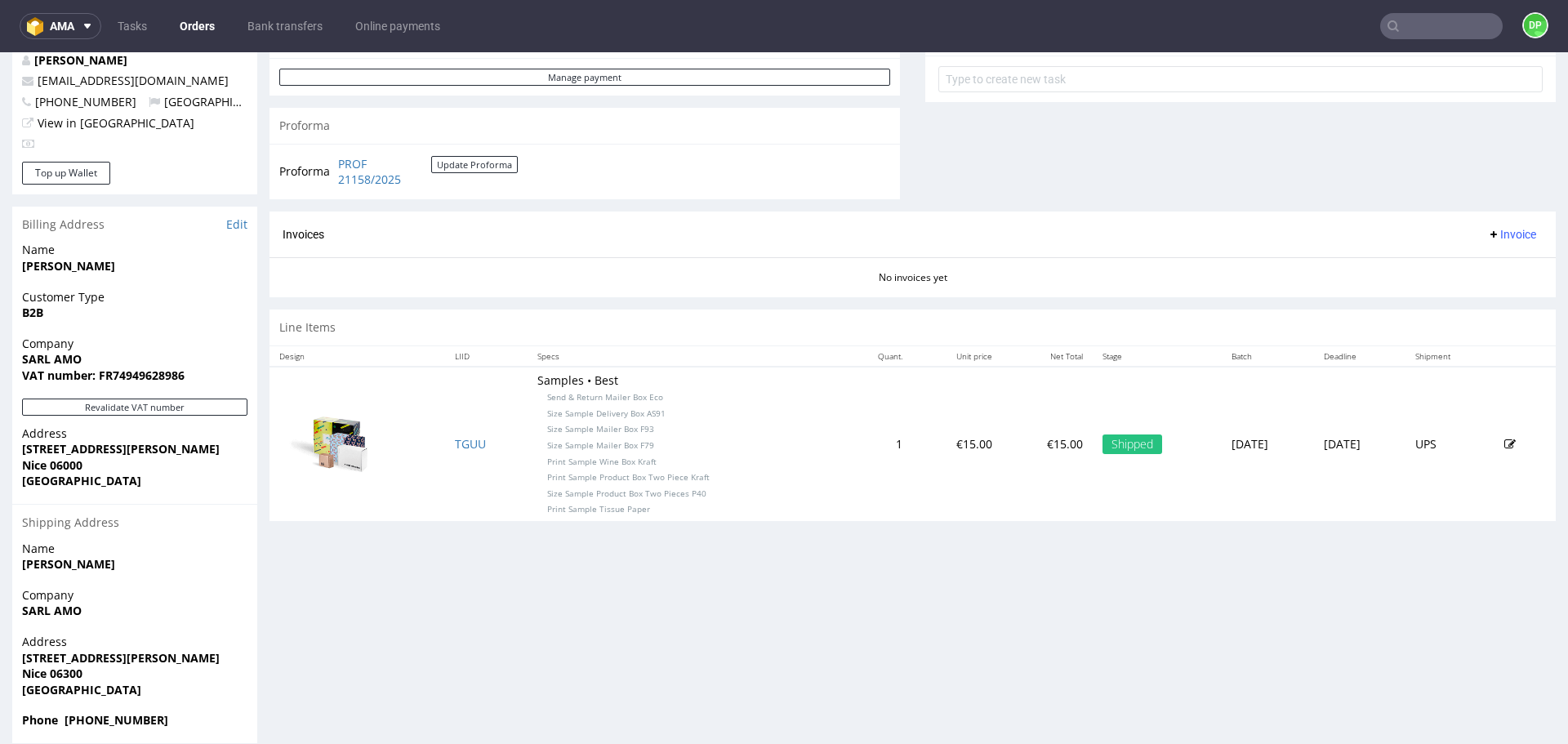
scroll to position [637, 0]
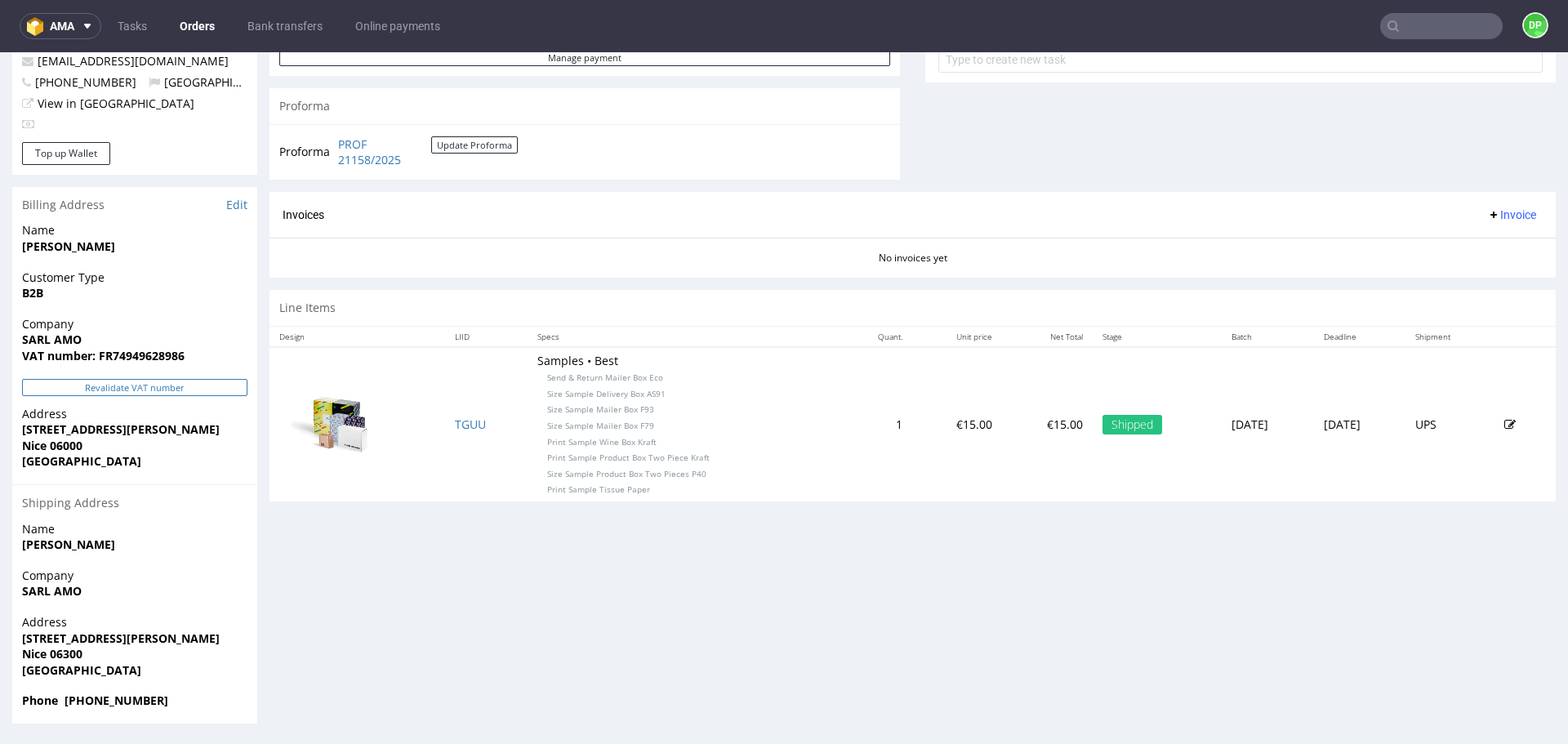
click at [150, 385] on button "Revalidate VAT number" at bounding box center [135, 387] width 225 height 17
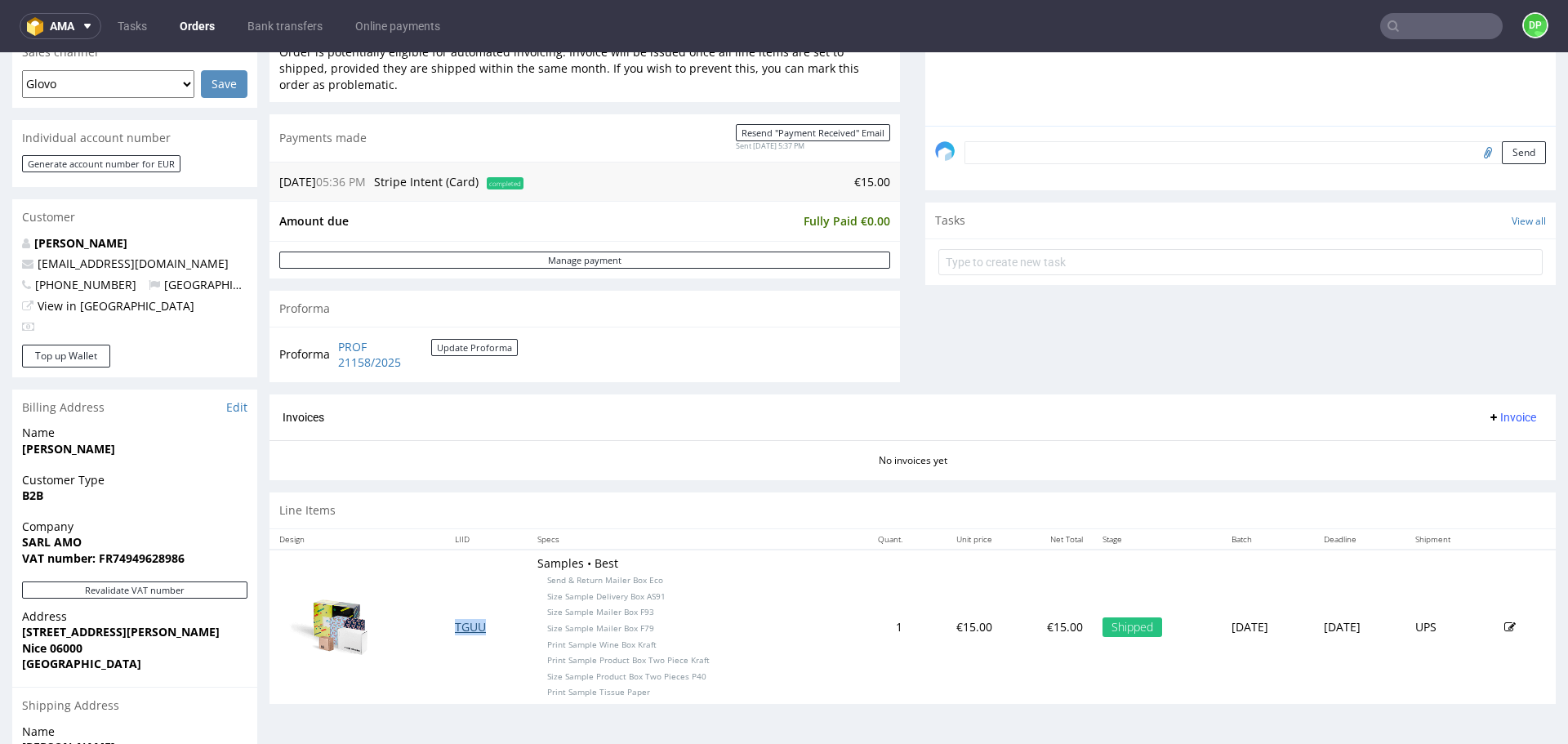
scroll to position [436, 0]
click at [1497, 416] on span "Invoice" at bounding box center [1511, 415] width 49 height 13
click at [1466, 444] on span "Generate" at bounding box center [1487, 450] width 79 height 16
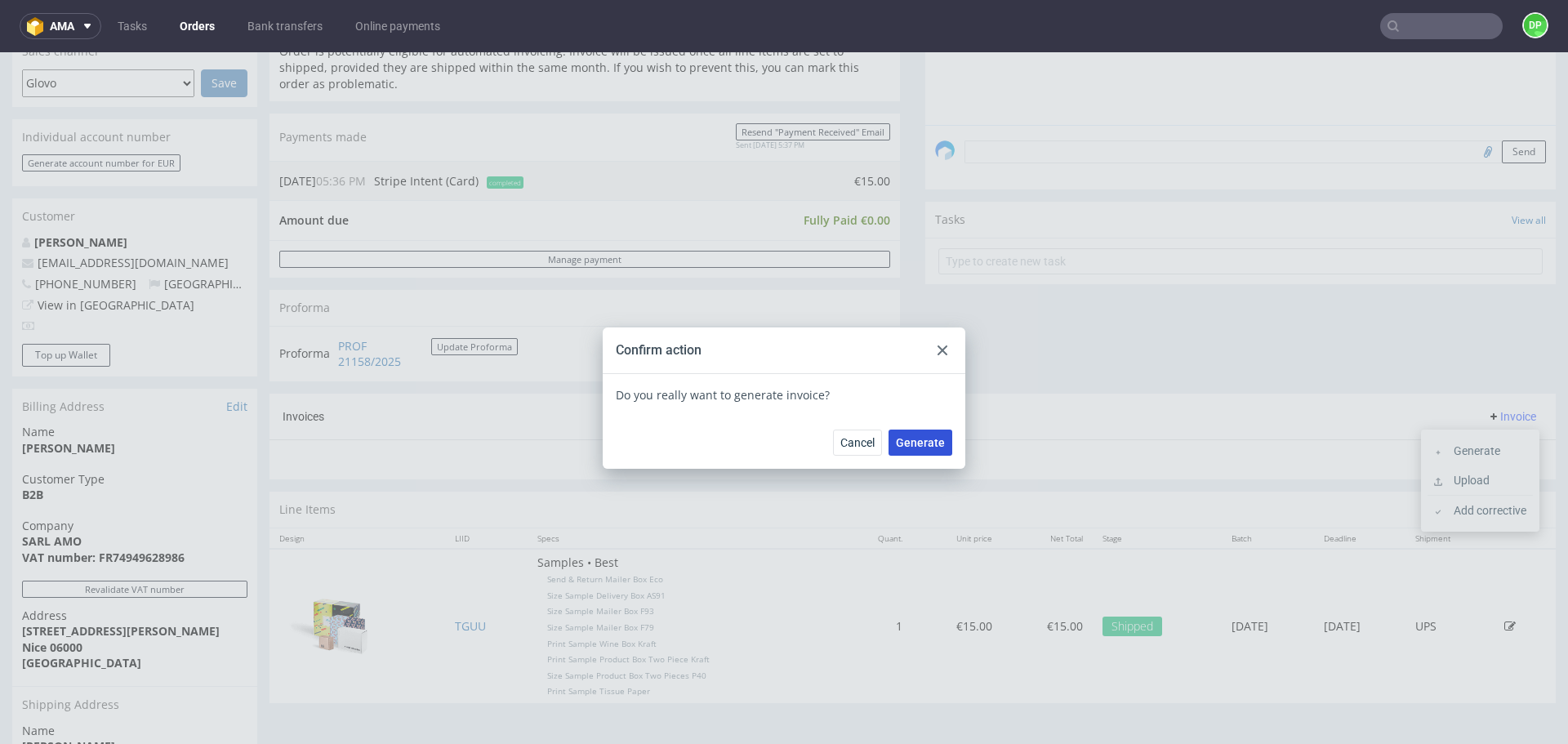
click at [908, 440] on span "Generate" at bounding box center [920, 442] width 49 height 11
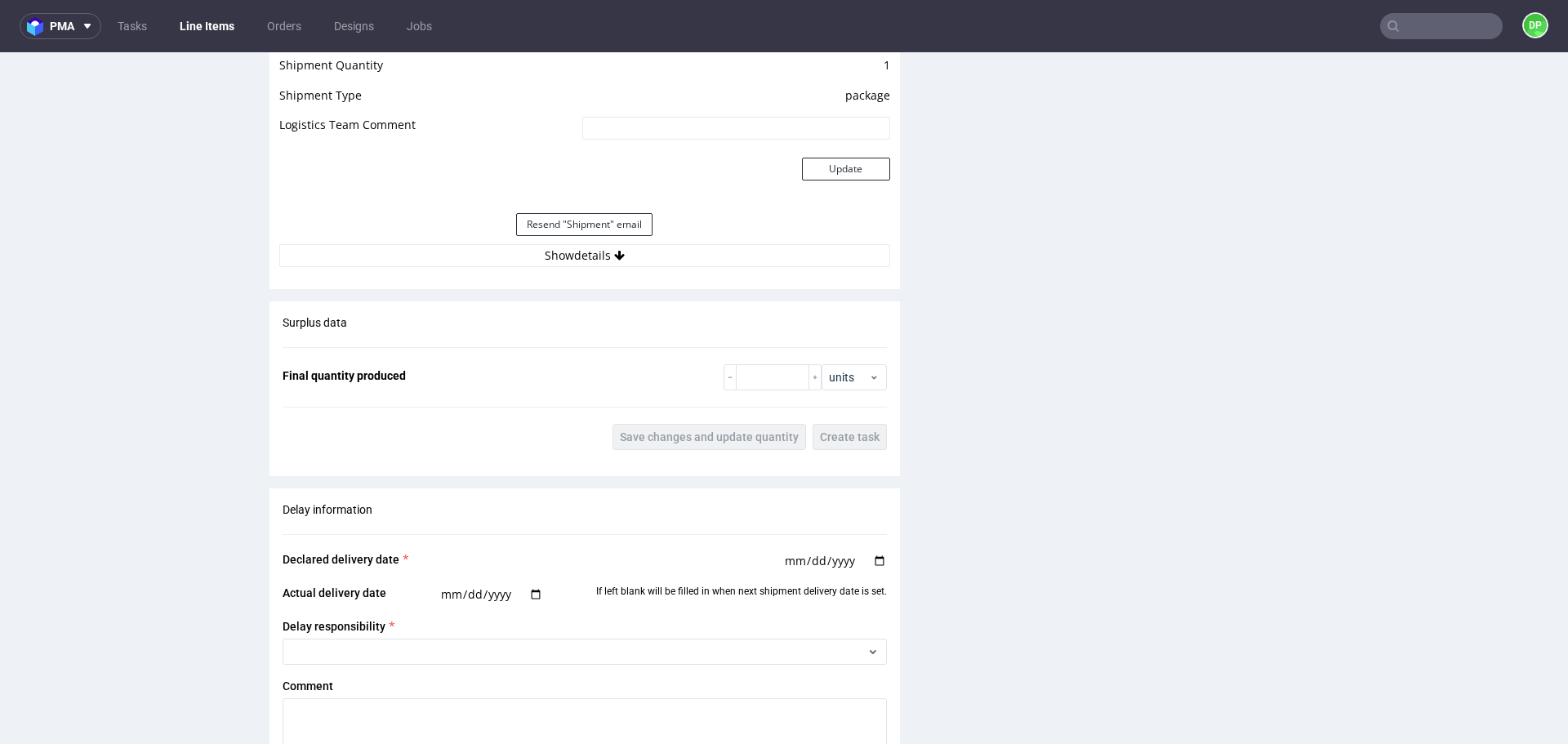
scroll to position [1575, 0]
click at [678, 254] on button "Show details" at bounding box center [585, 254] width 611 height 23
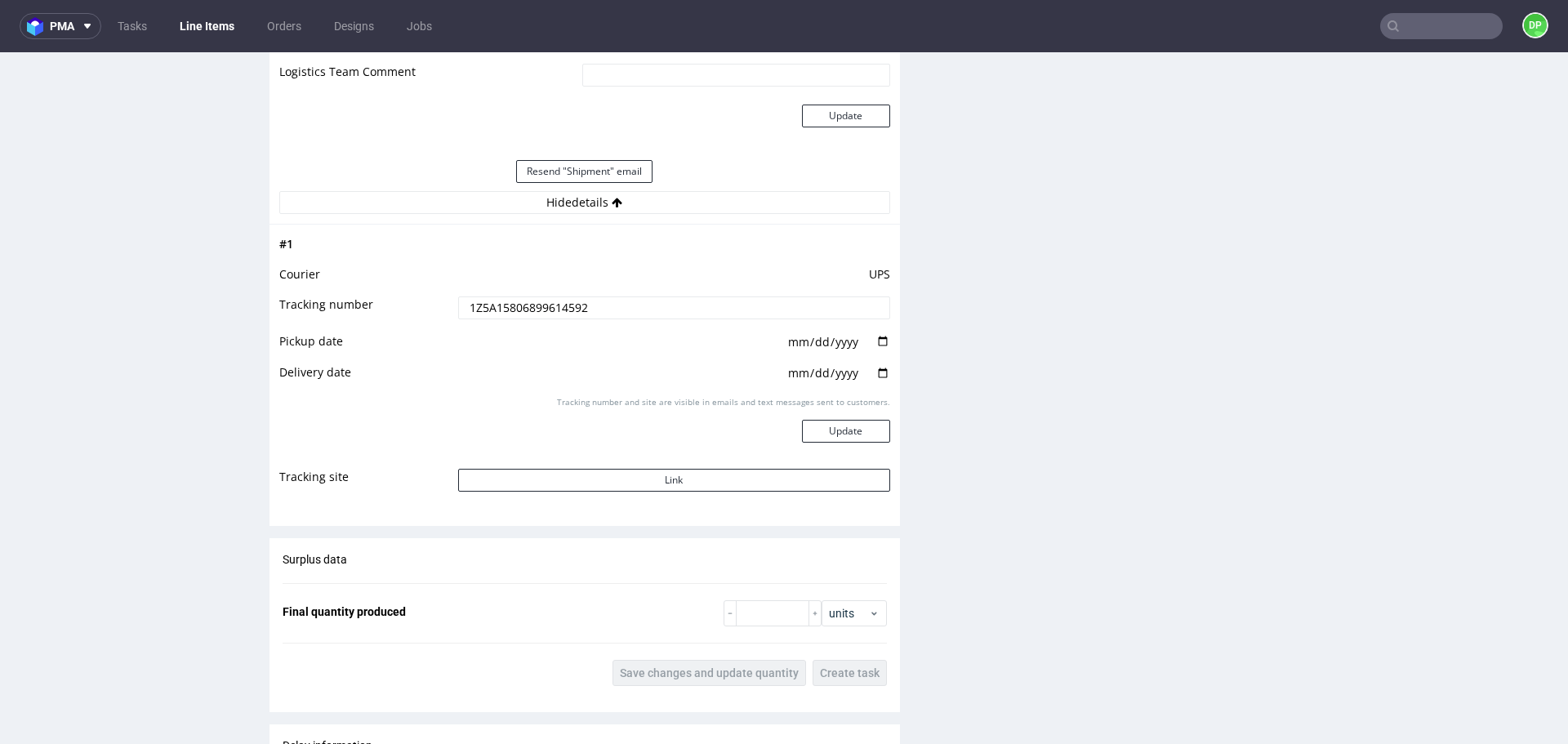
scroll to position [1627, 0]
click at [612, 473] on button "Link" at bounding box center [674, 479] width 432 height 23
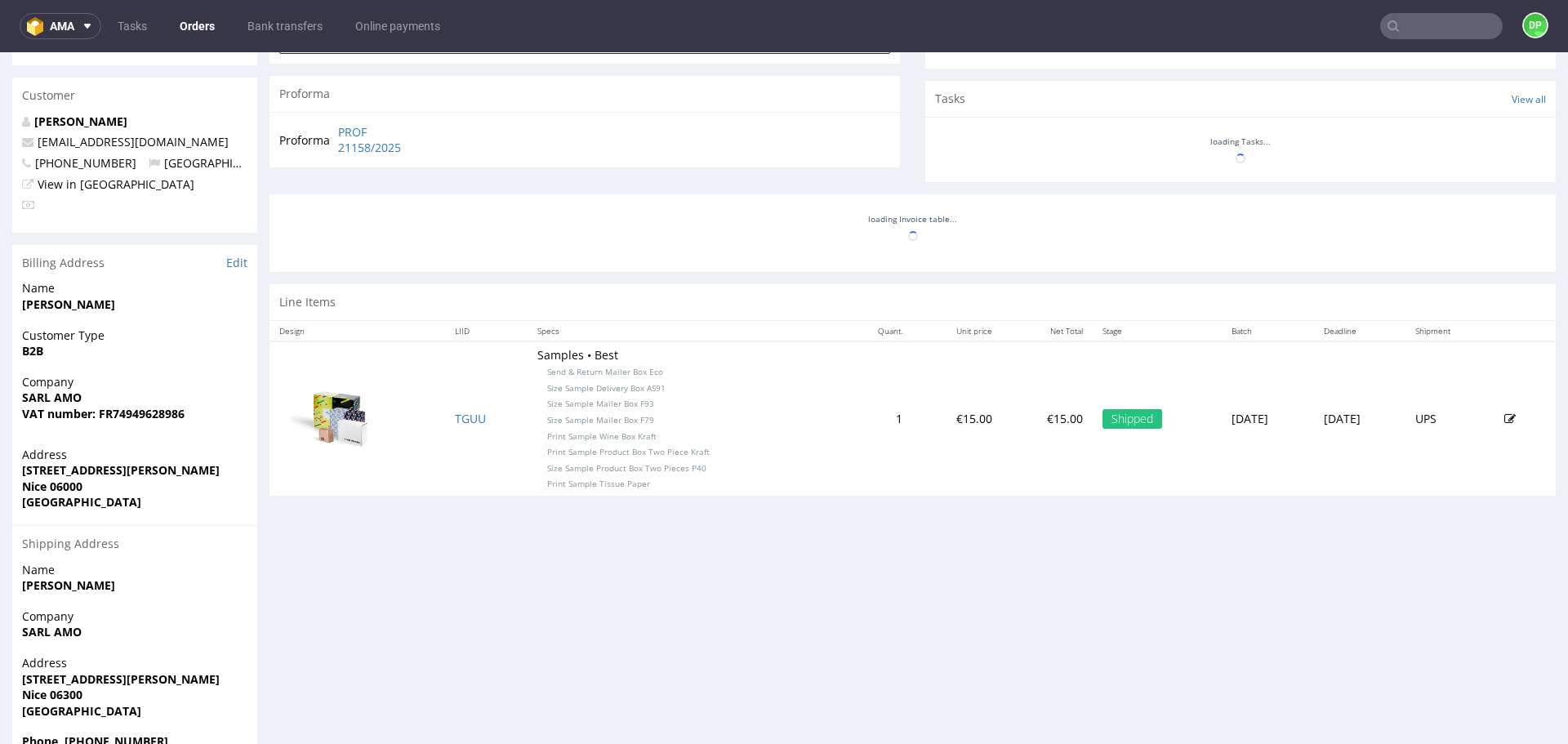
scroll to position [557, 0]
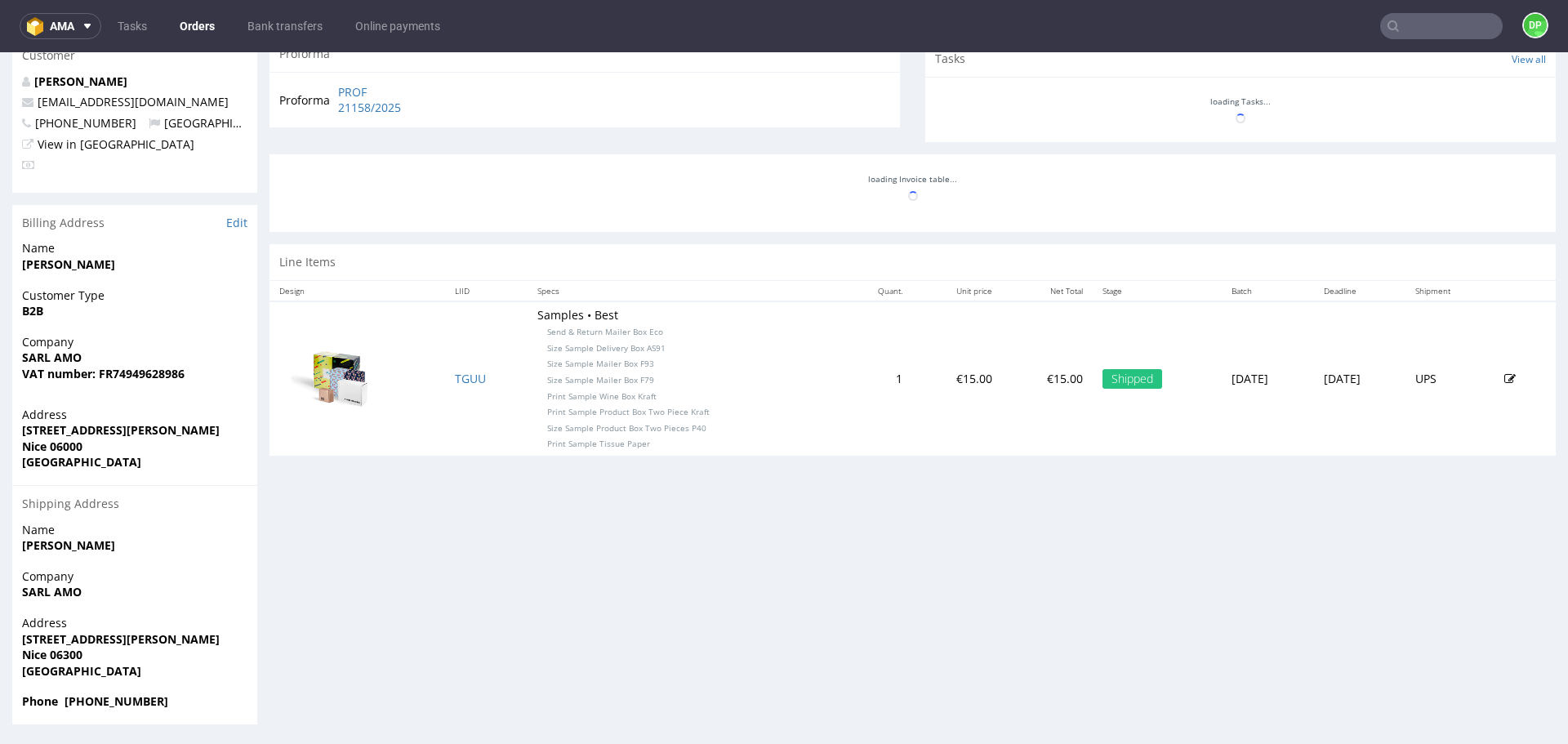
scroll to position [598, 0]
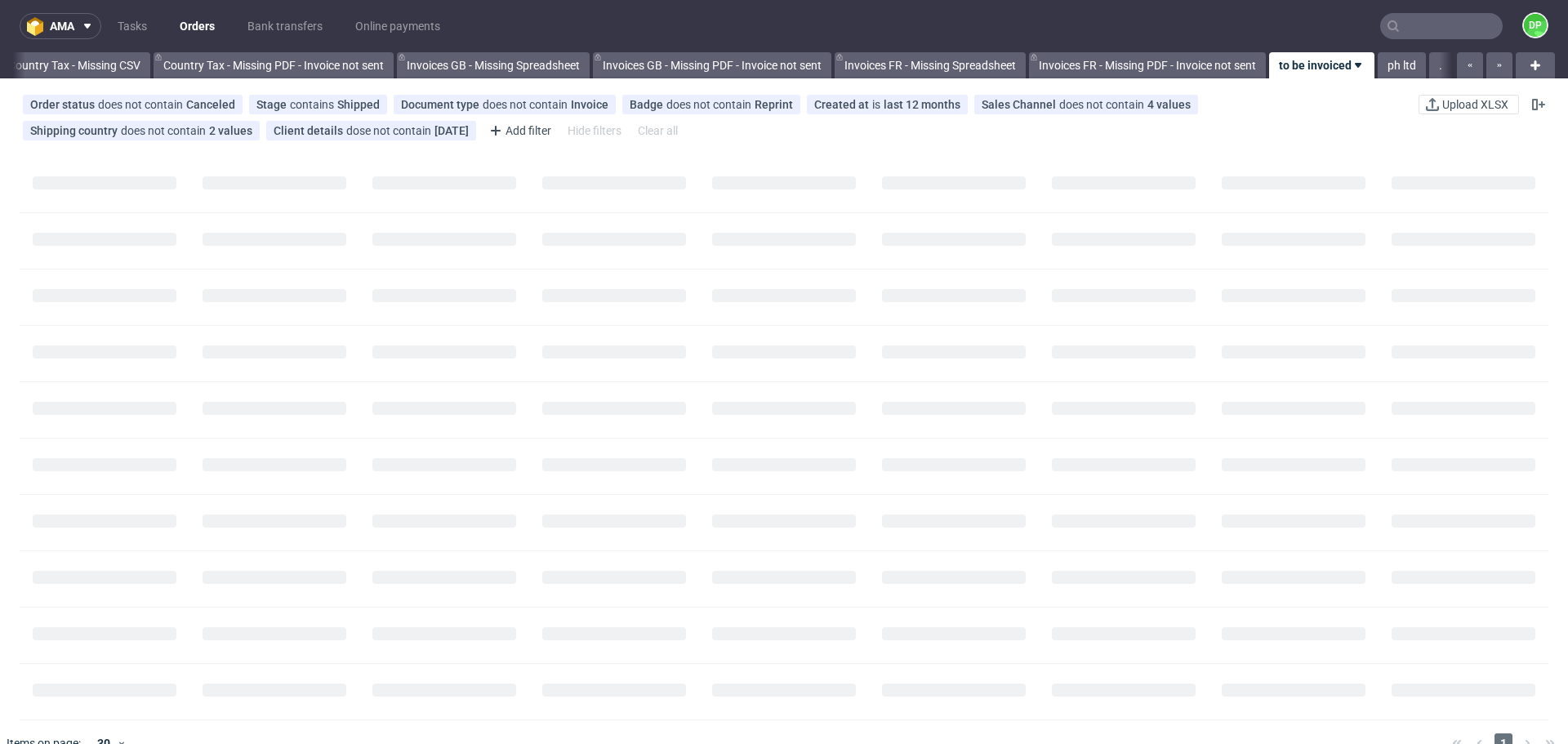
scroll to position [0, 1779]
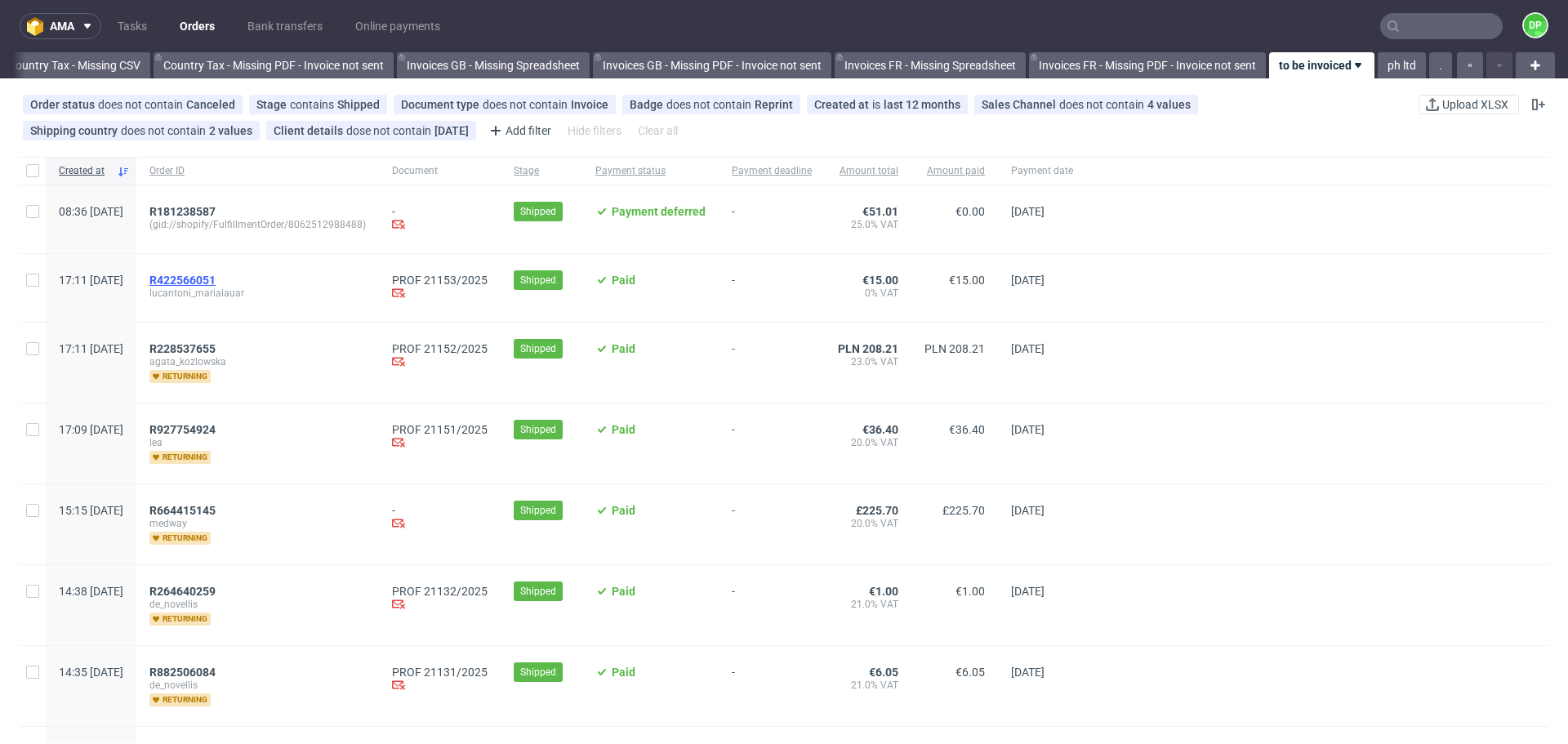
click at [216, 280] on span "R422566051" at bounding box center [182, 280] width 66 height 13
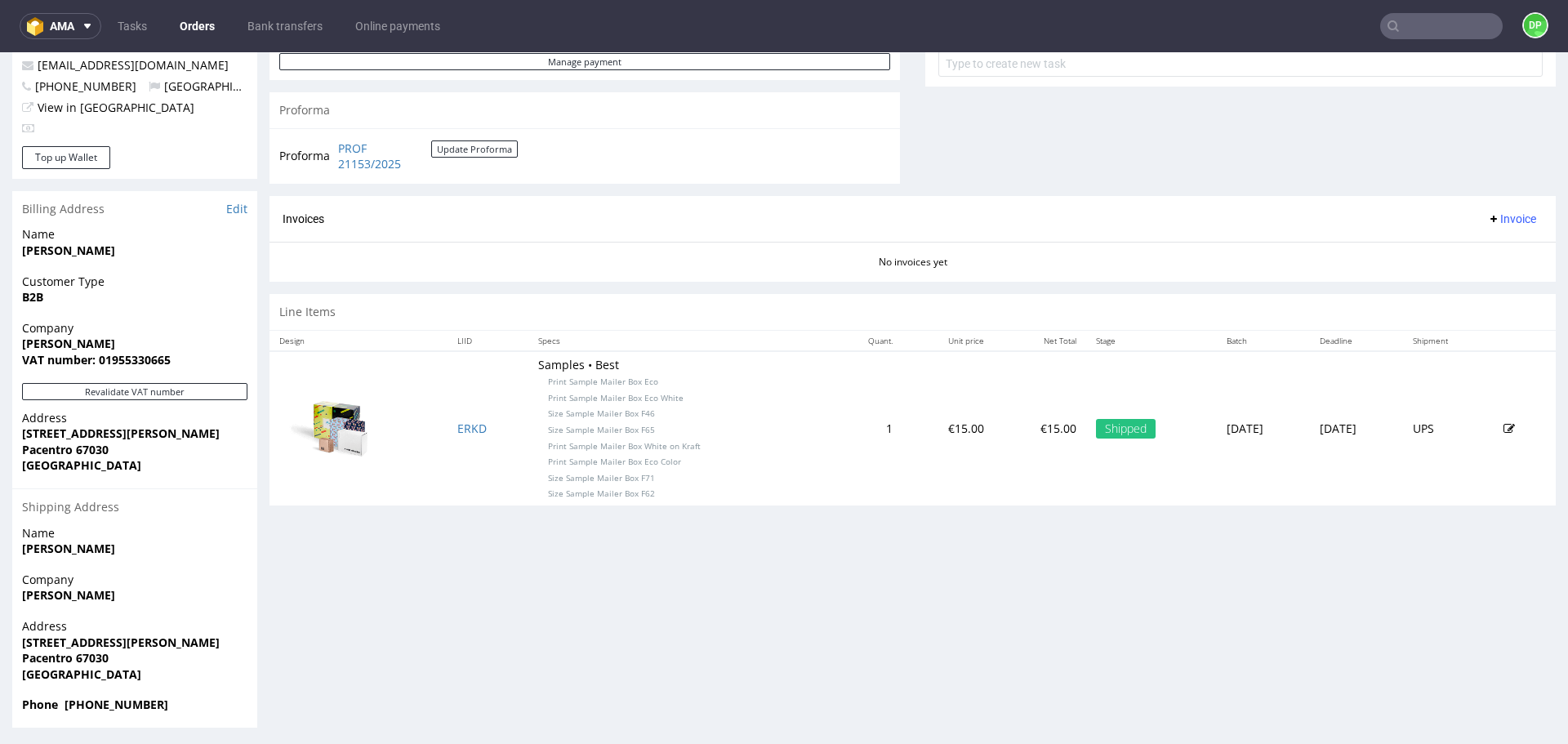
scroll to position [635, 0]
click at [197, 385] on button "Revalidate VAT number" at bounding box center [135, 390] width 225 height 17
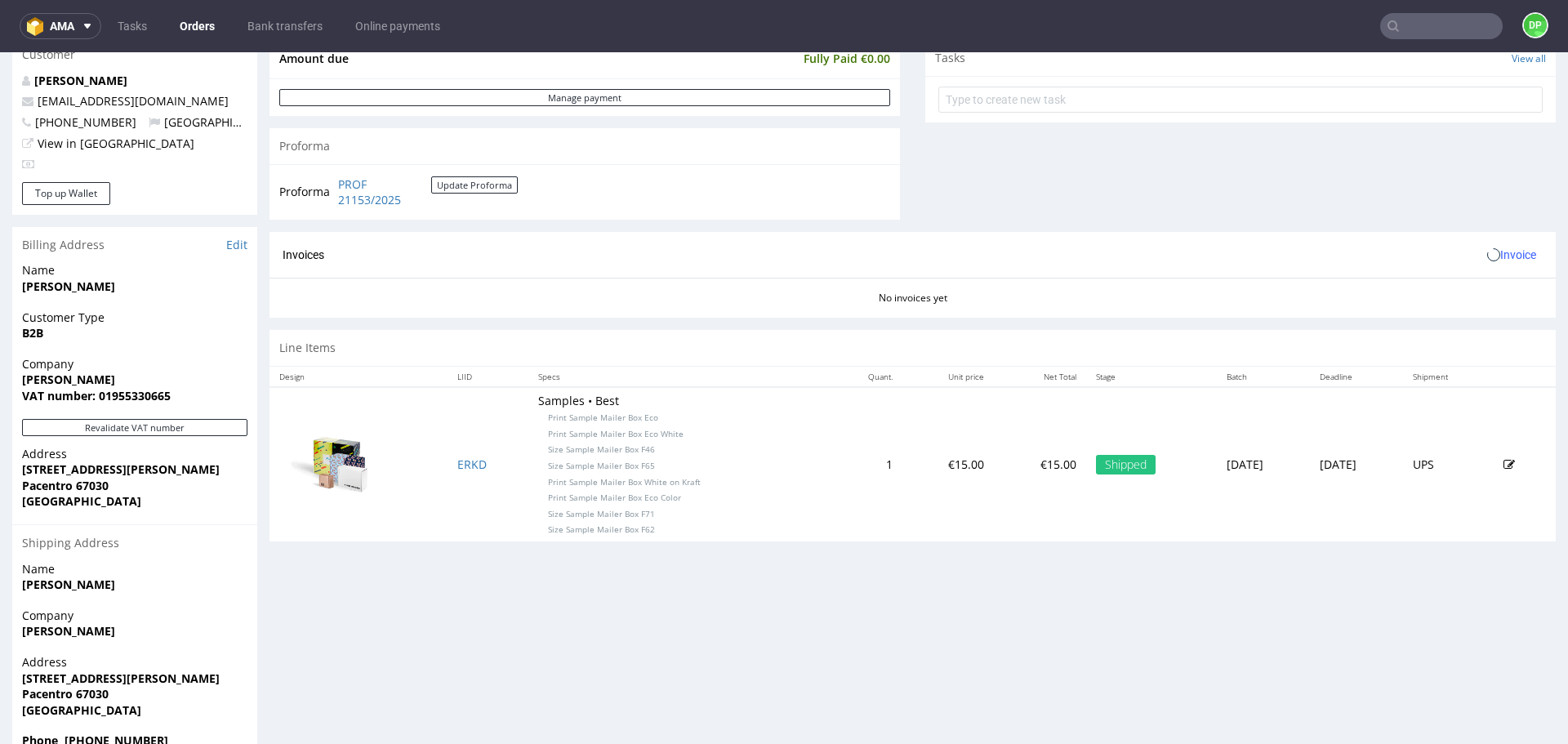
scroll to position [637, 0]
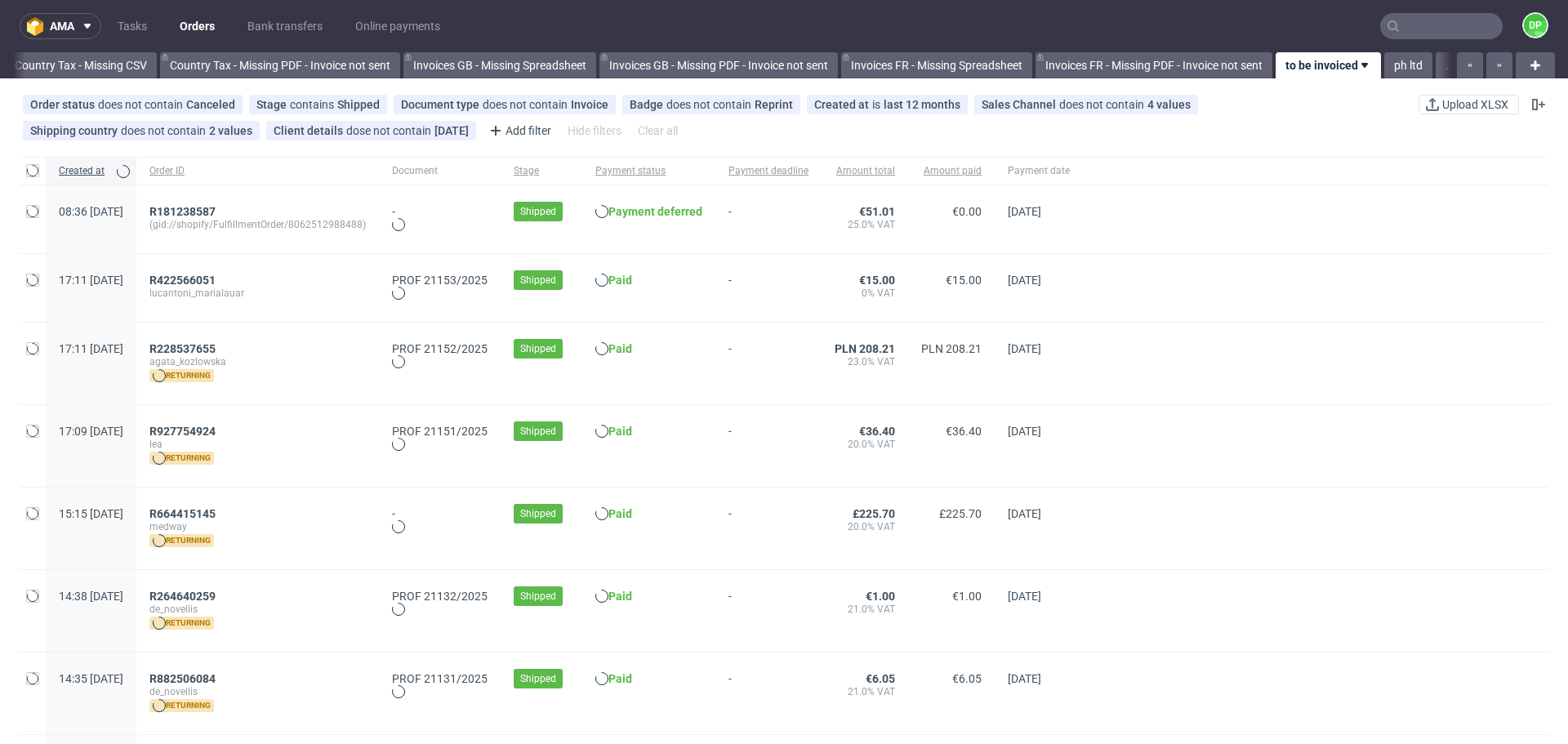
scroll to position [0, 1779]
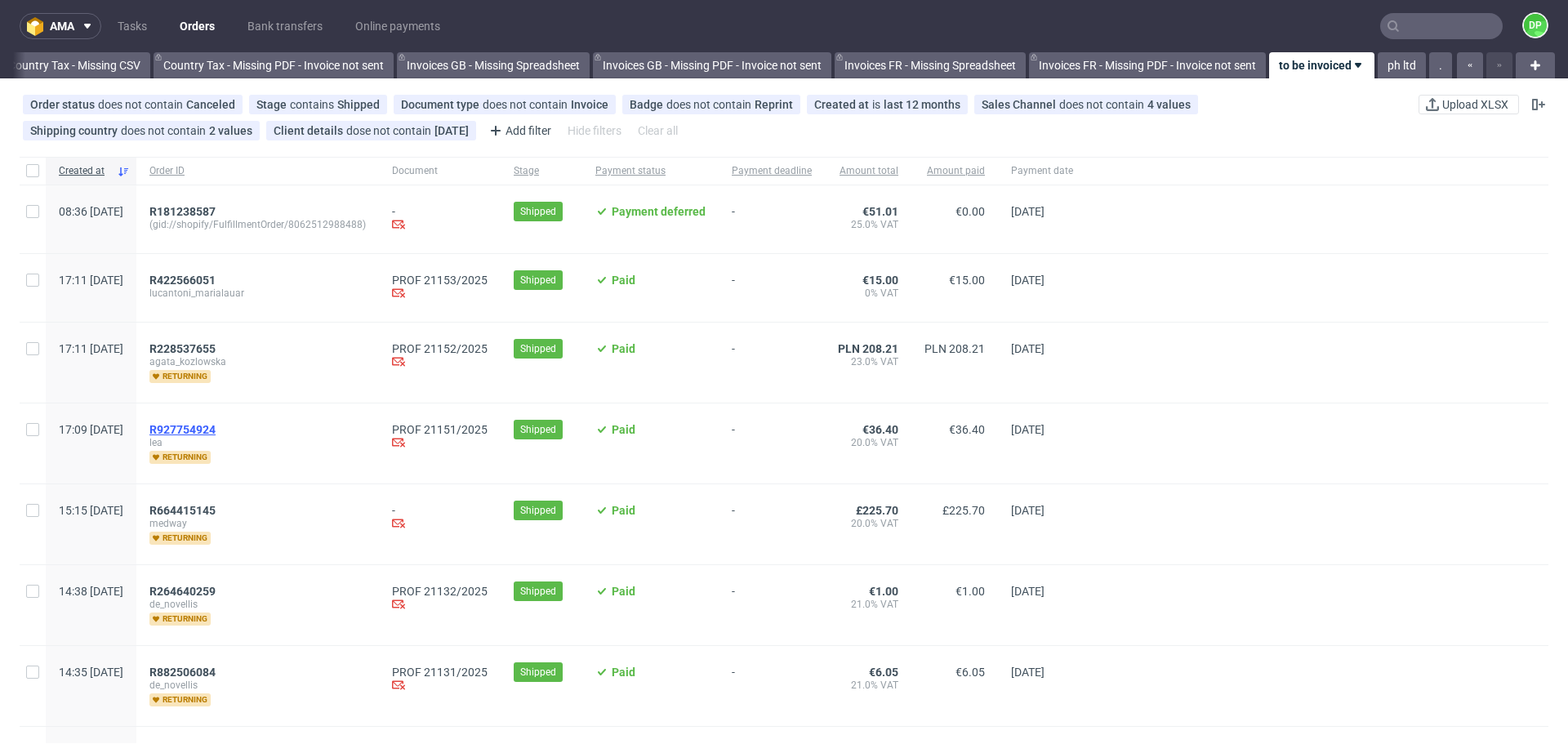
click at [216, 429] on span "R927754924" at bounding box center [182, 429] width 66 height 13
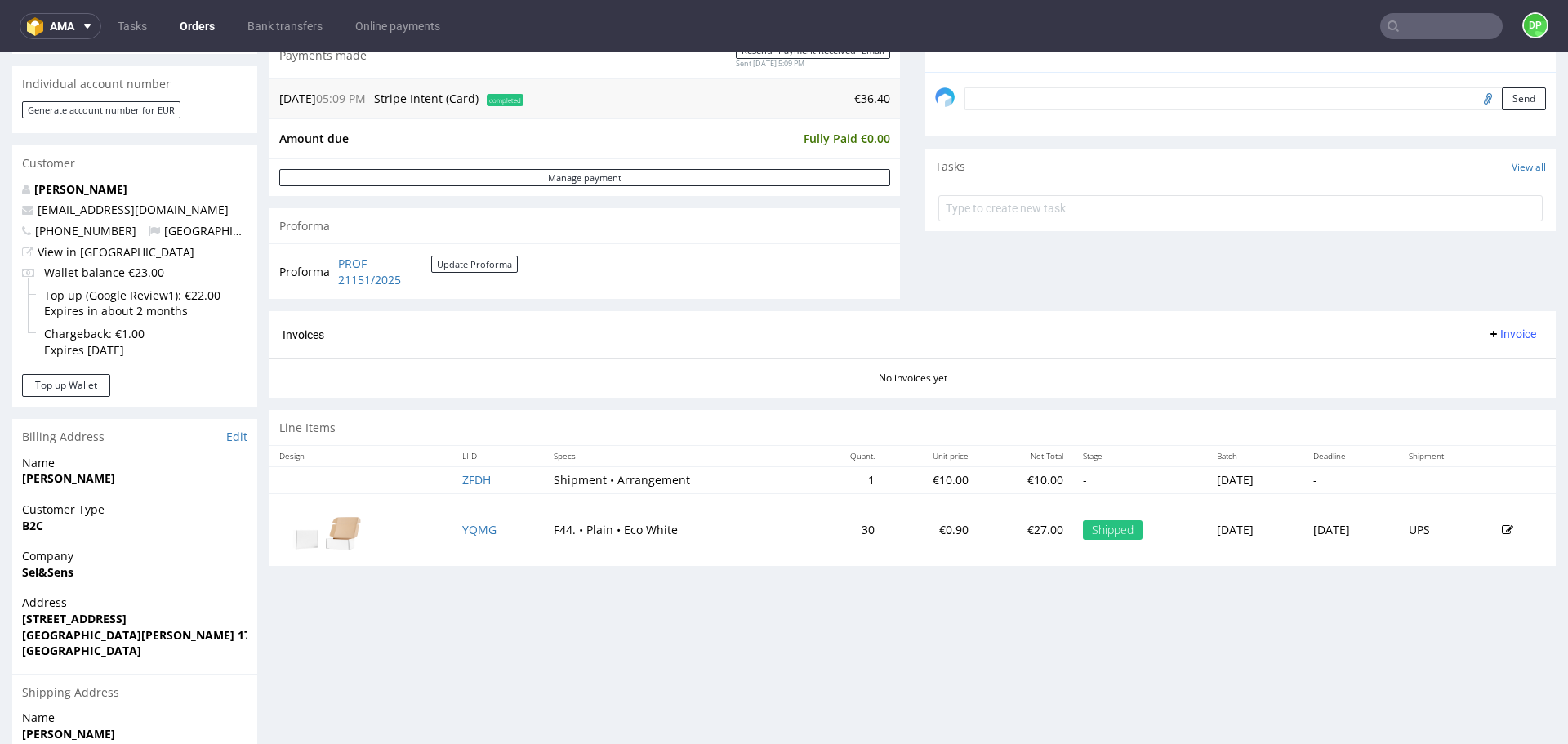
scroll to position [490, 0]
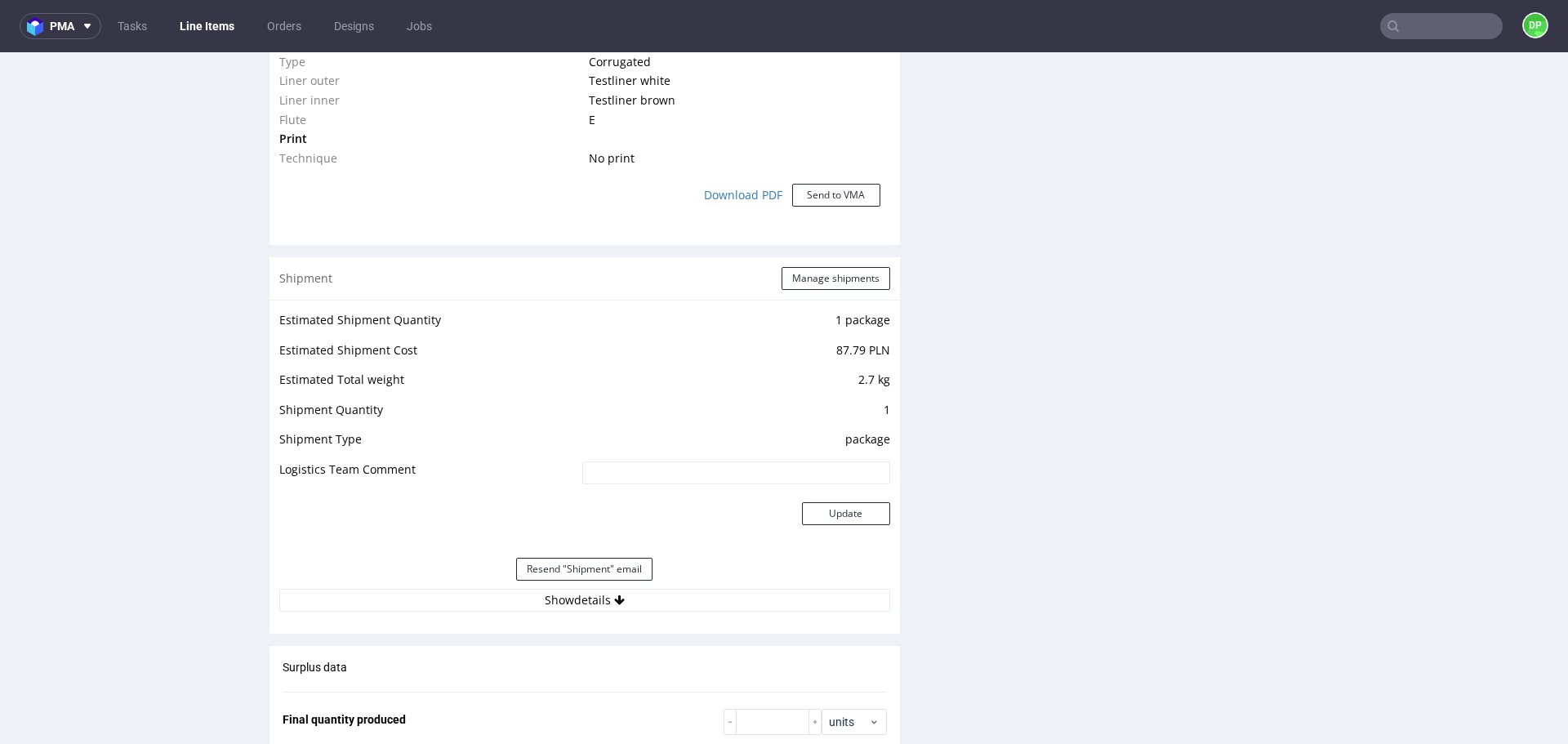
scroll to position [1374, 0]
click at [450, 604] on button "Show details" at bounding box center [585, 599] width 611 height 23
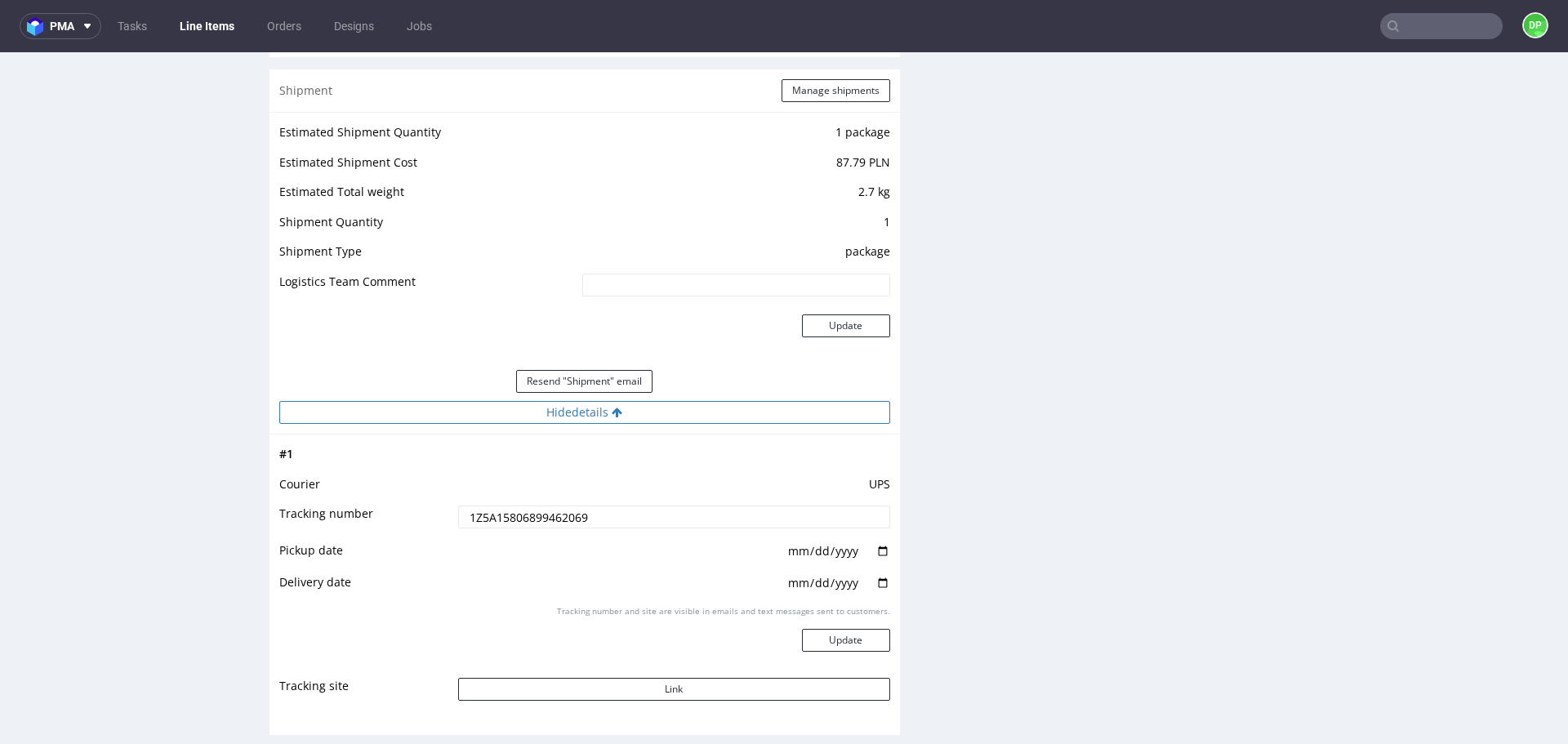
scroll to position [1565, 0]
click at [505, 683] on button "Link" at bounding box center [674, 685] width 432 height 23
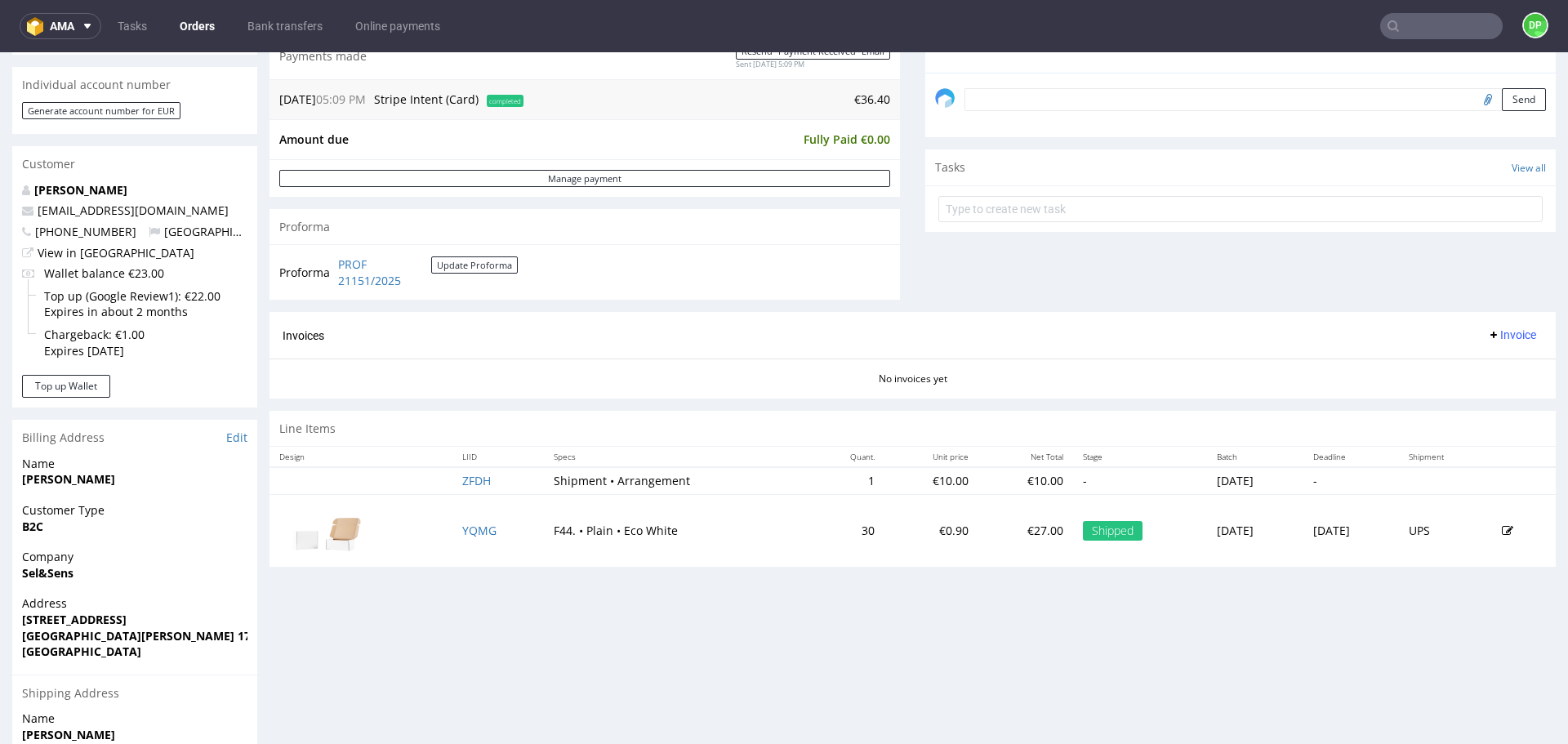
scroll to position [488, 0]
click at [1496, 339] on span "Invoice" at bounding box center [1511, 335] width 49 height 13
click at [1454, 361] on span "Generate" at bounding box center [1487, 369] width 79 height 16
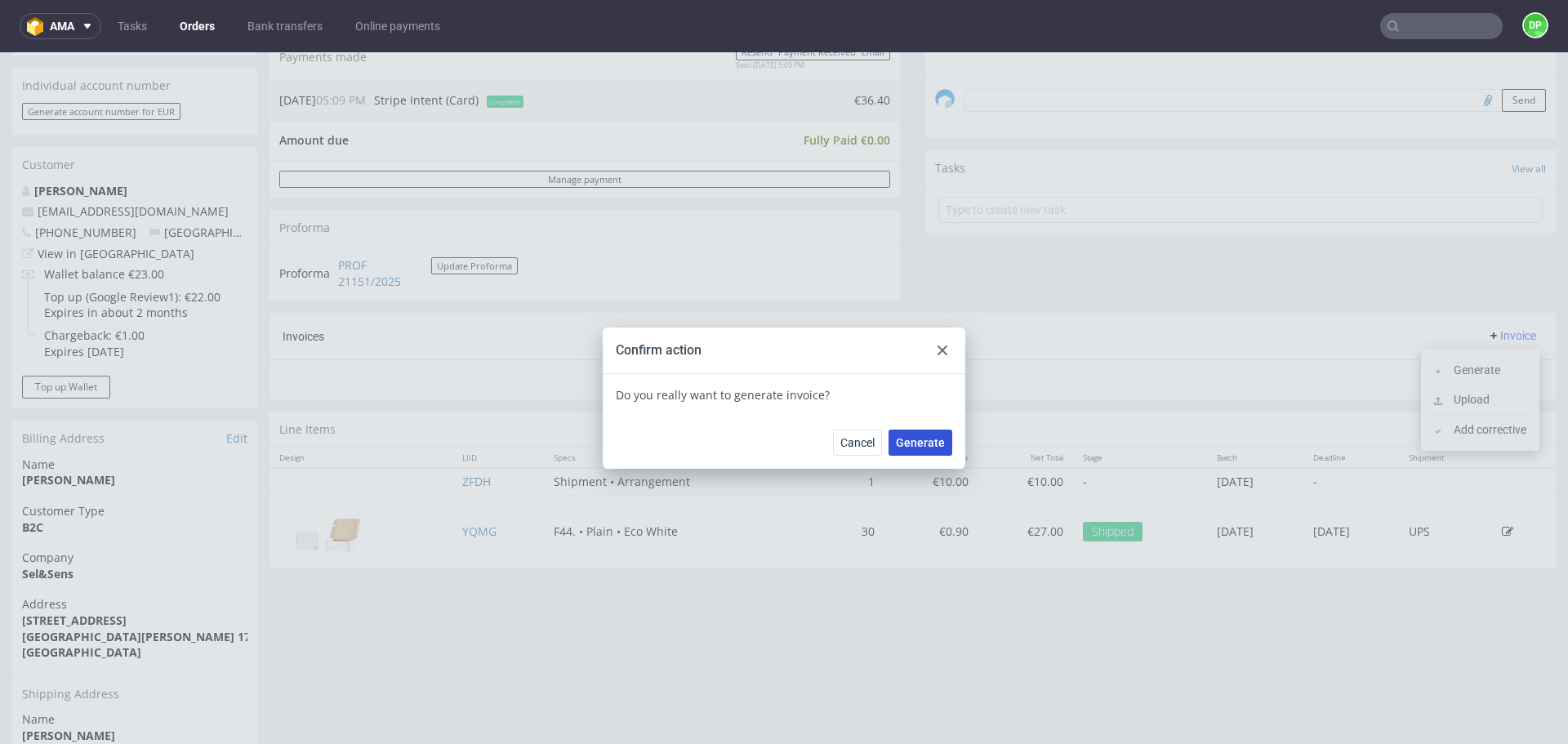
click at [914, 452] on button "Generate" at bounding box center [921, 442] width 64 height 26
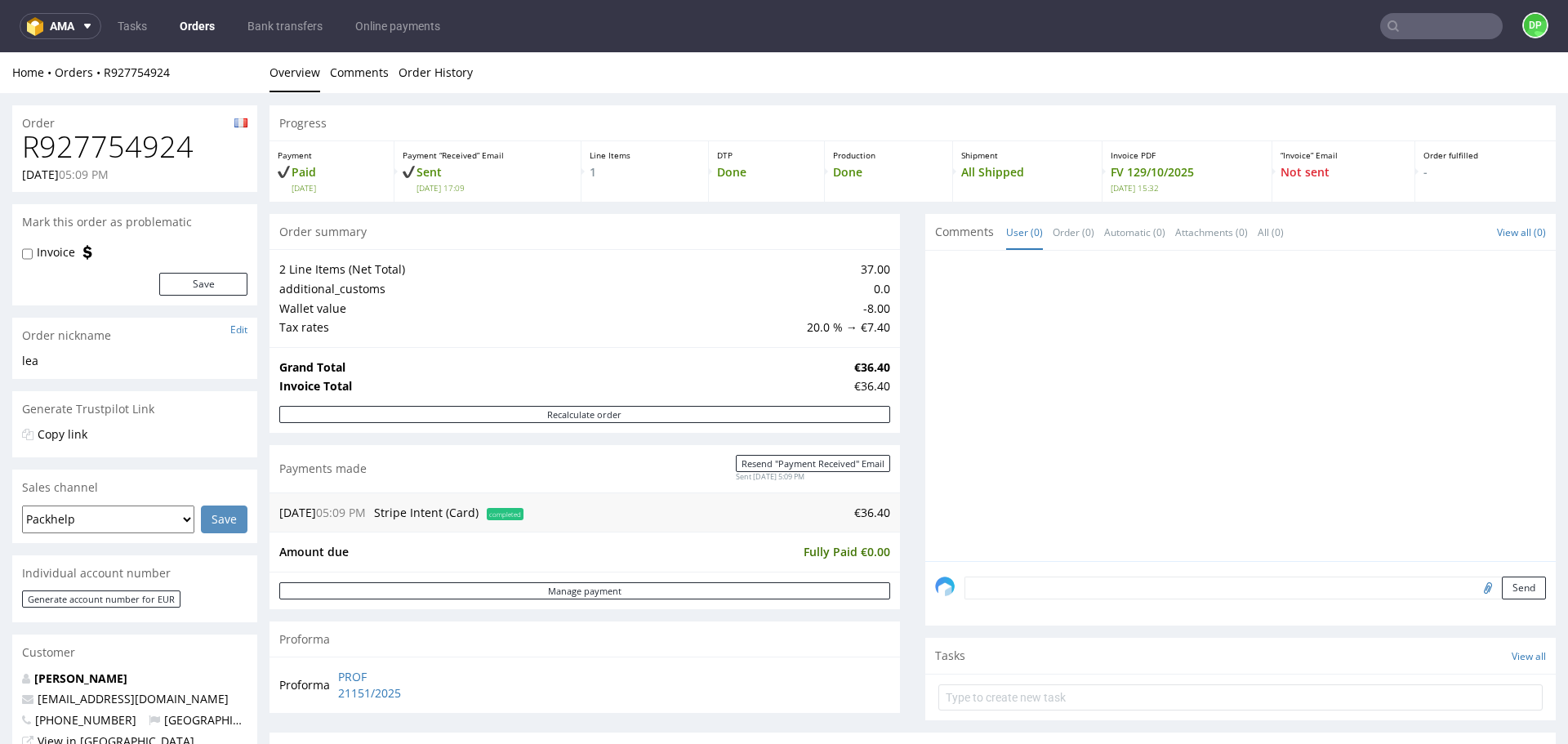
drag, startPoint x: 349, startPoint y: 317, endPoint x: 349, endPoint y: 265, distance: 52.0
click at [349, 265] on td "2 Line Items (Net Total)" at bounding box center [541, 269] width 523 height 20
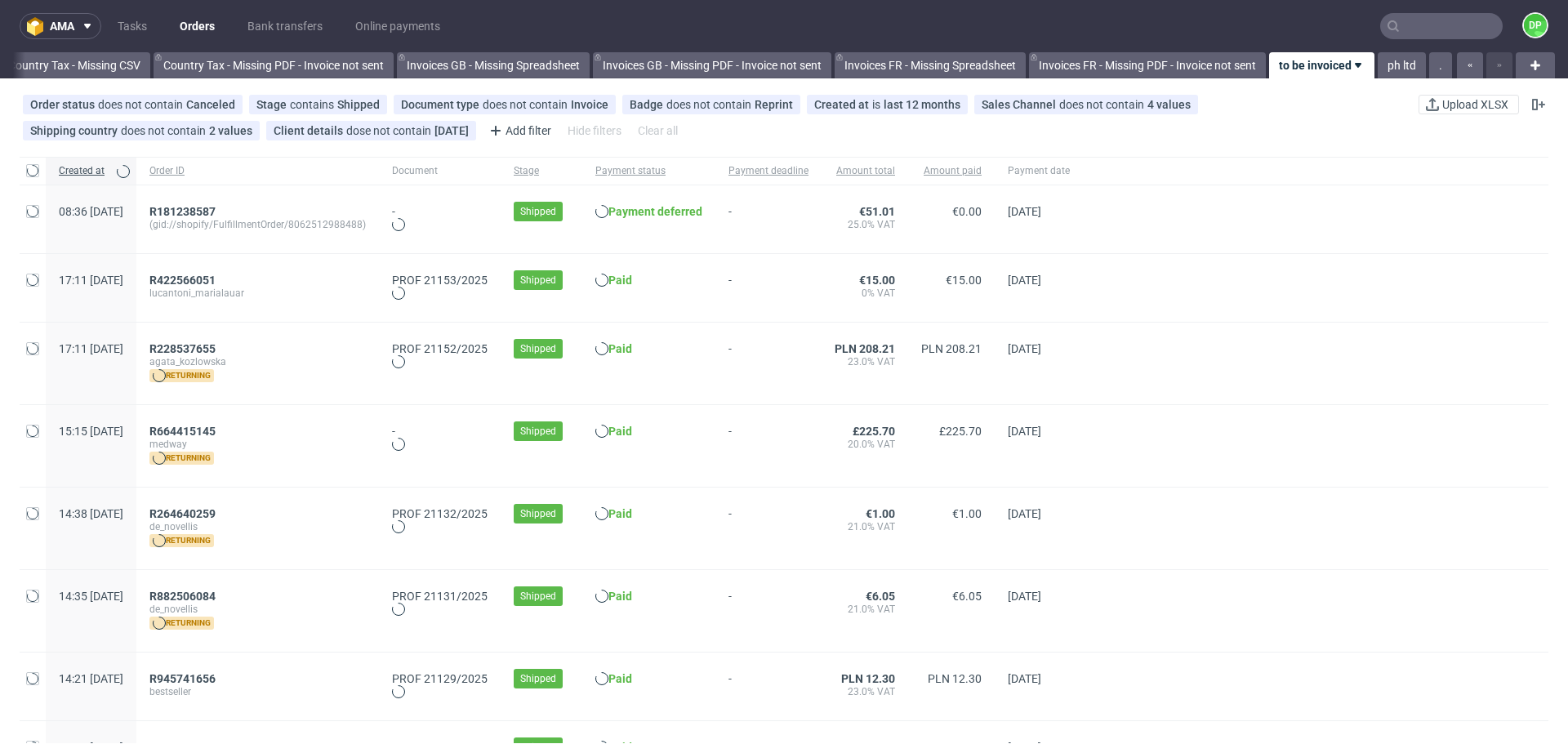
scroll to position [0, 1779]
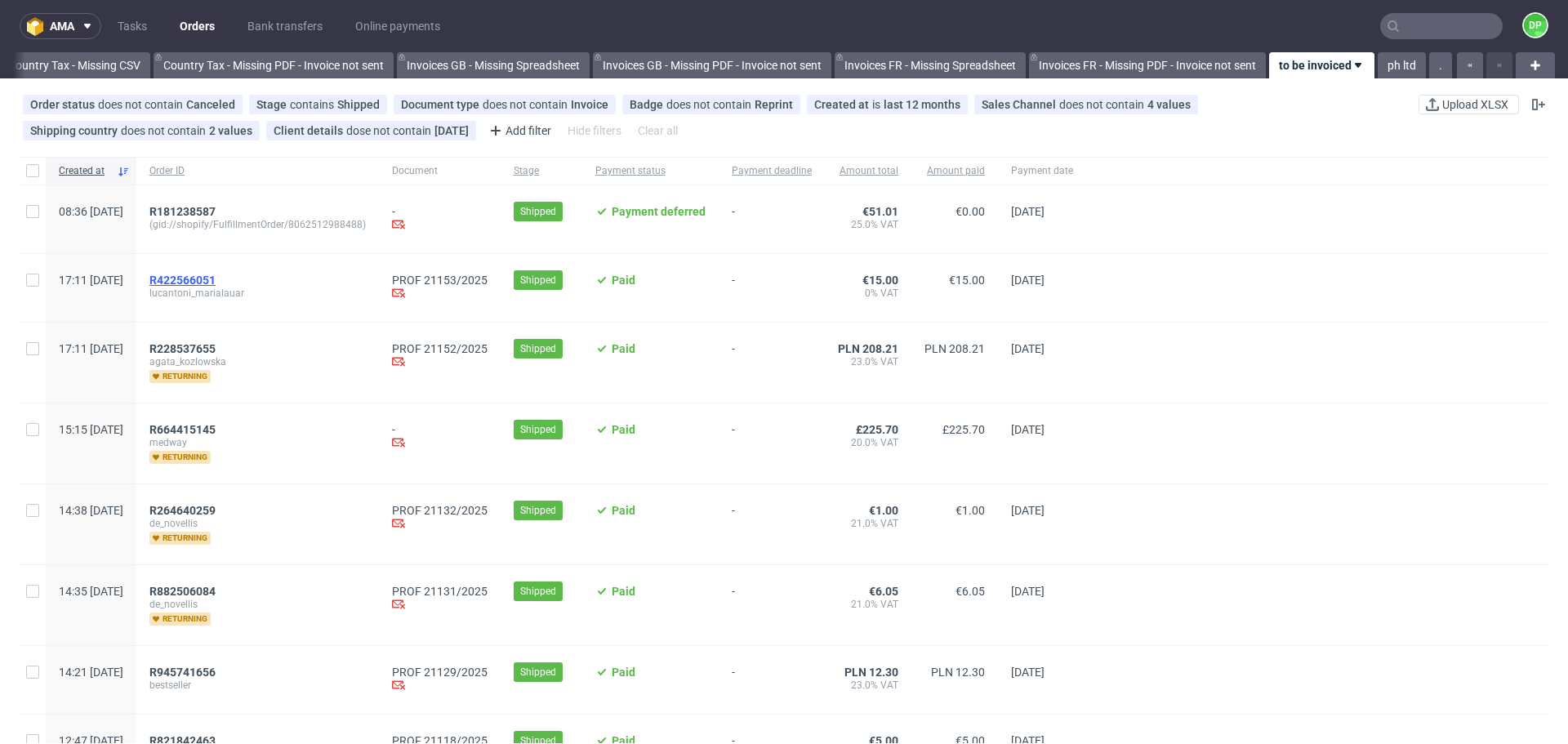
click at [216, 274] on span "R422566051" at bounding box center [182, 280] width 66 height 13
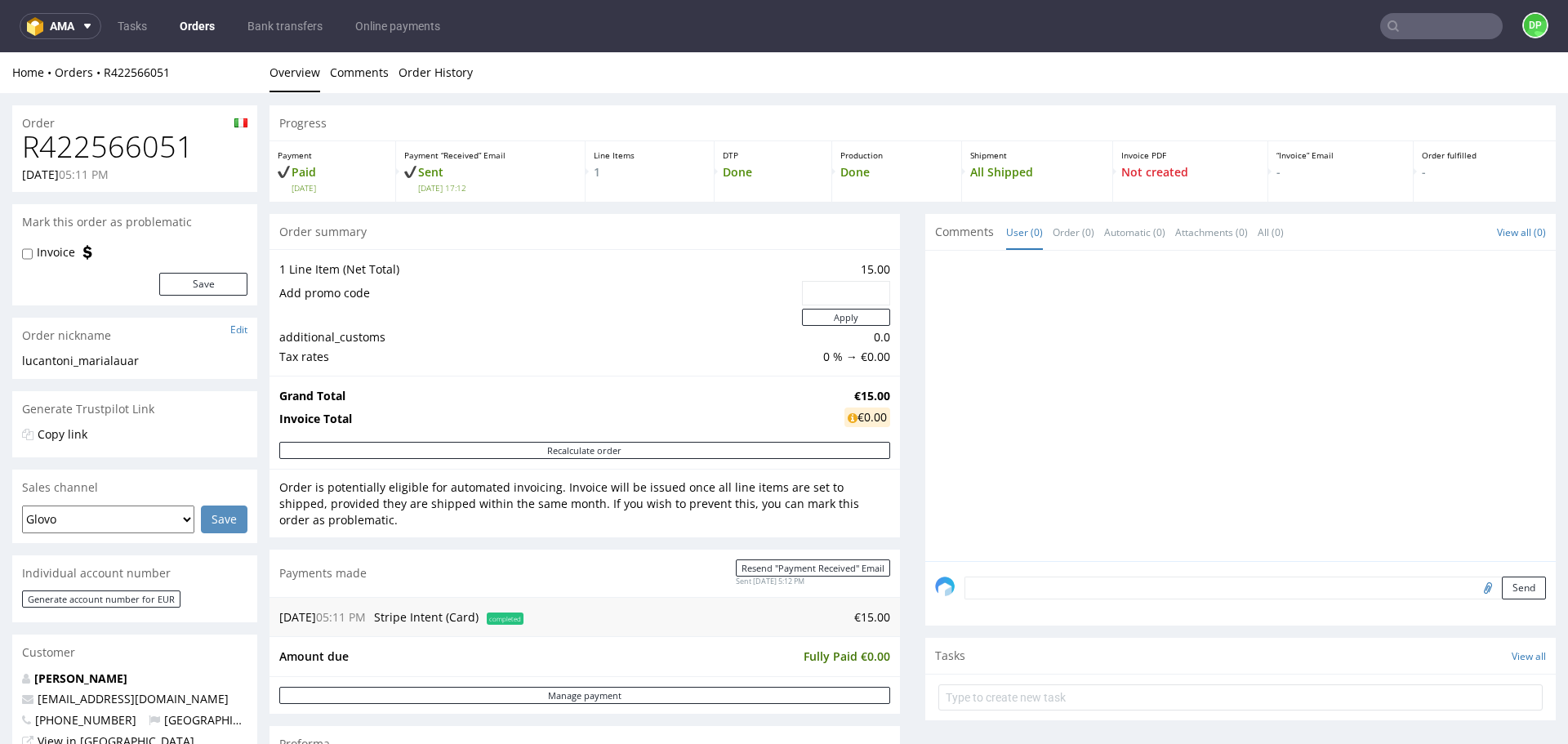
click at [134, 150] on h1 "R422566051" at bounding box center [135, 147] width 225 height 33
copy h1 "R422566051"
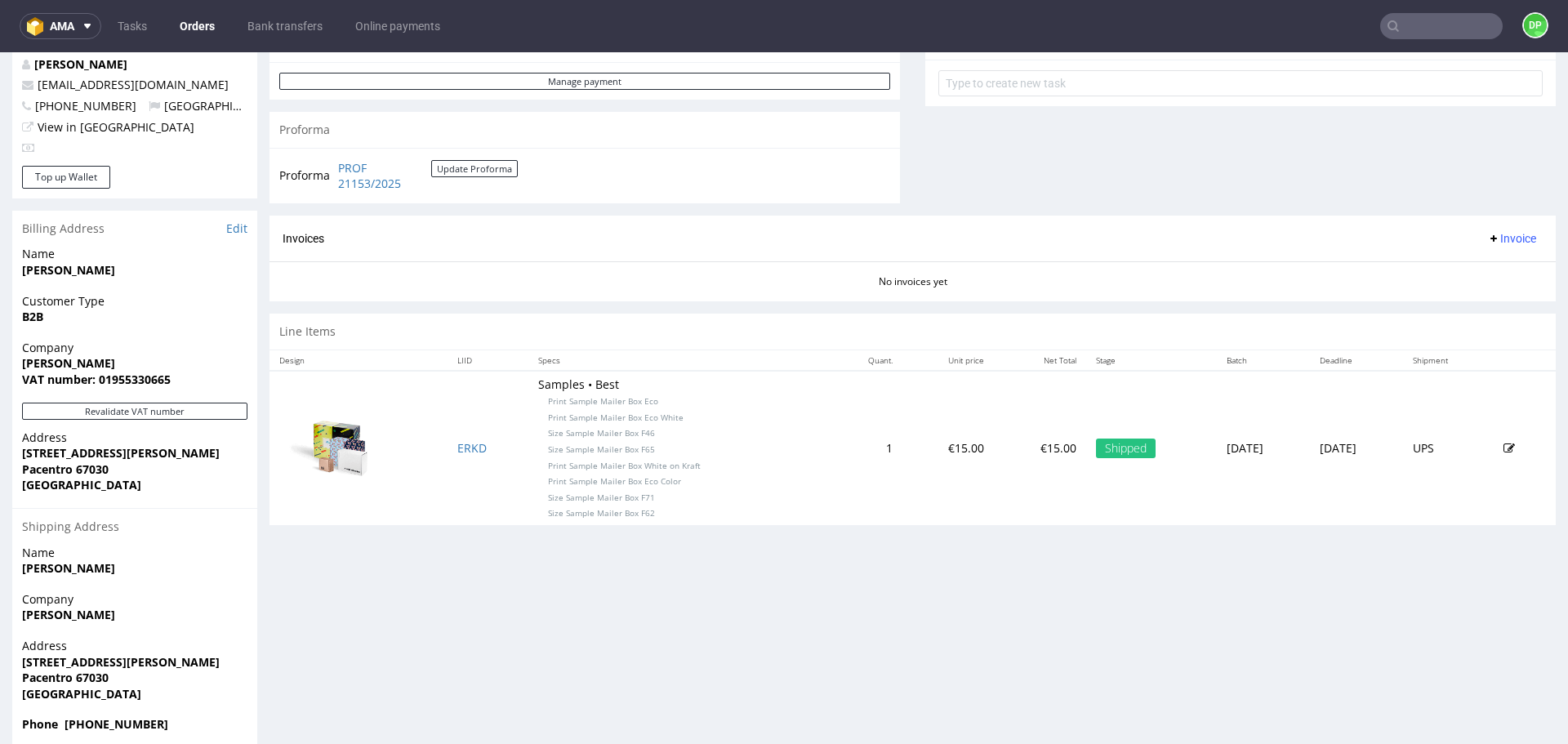
scroll to position [637, 0]
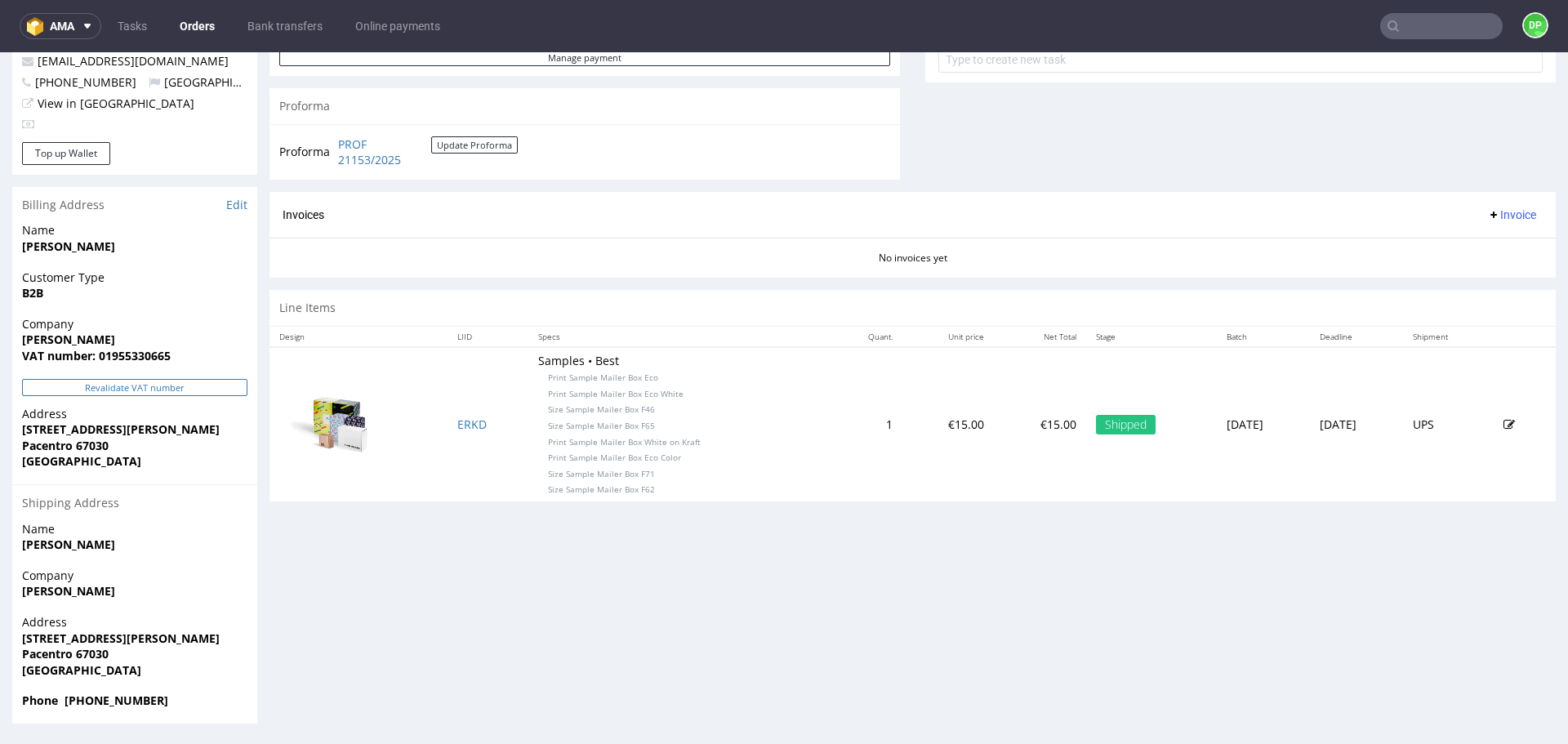
click at [191, 384] on button "Revalidate VAT number" at bounding box center [135, 387] width 225 height 17
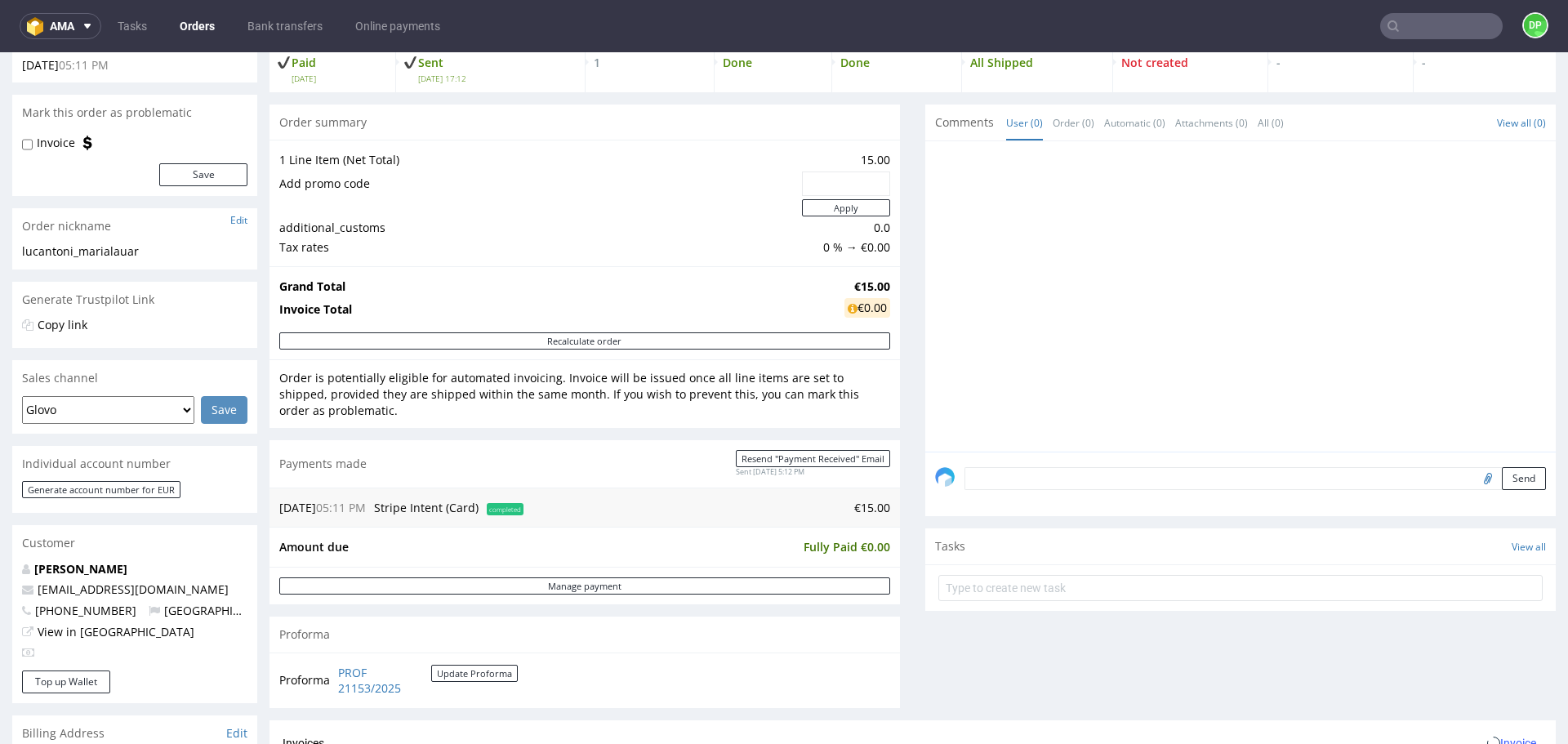
scroll to position [0, 0]
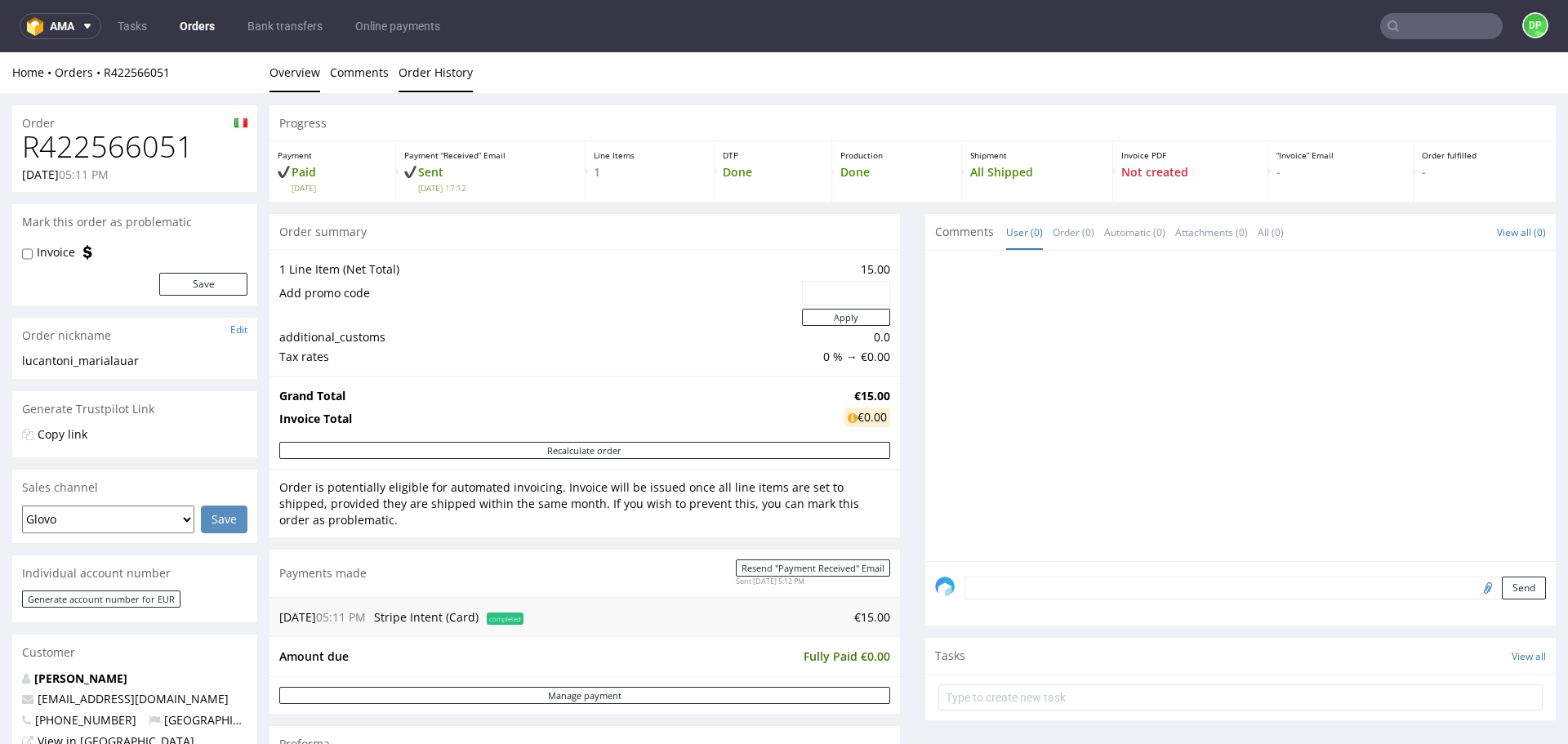
click at [426, 72] on link "Order History" at bounding box center [435, 72] width 74 height 40
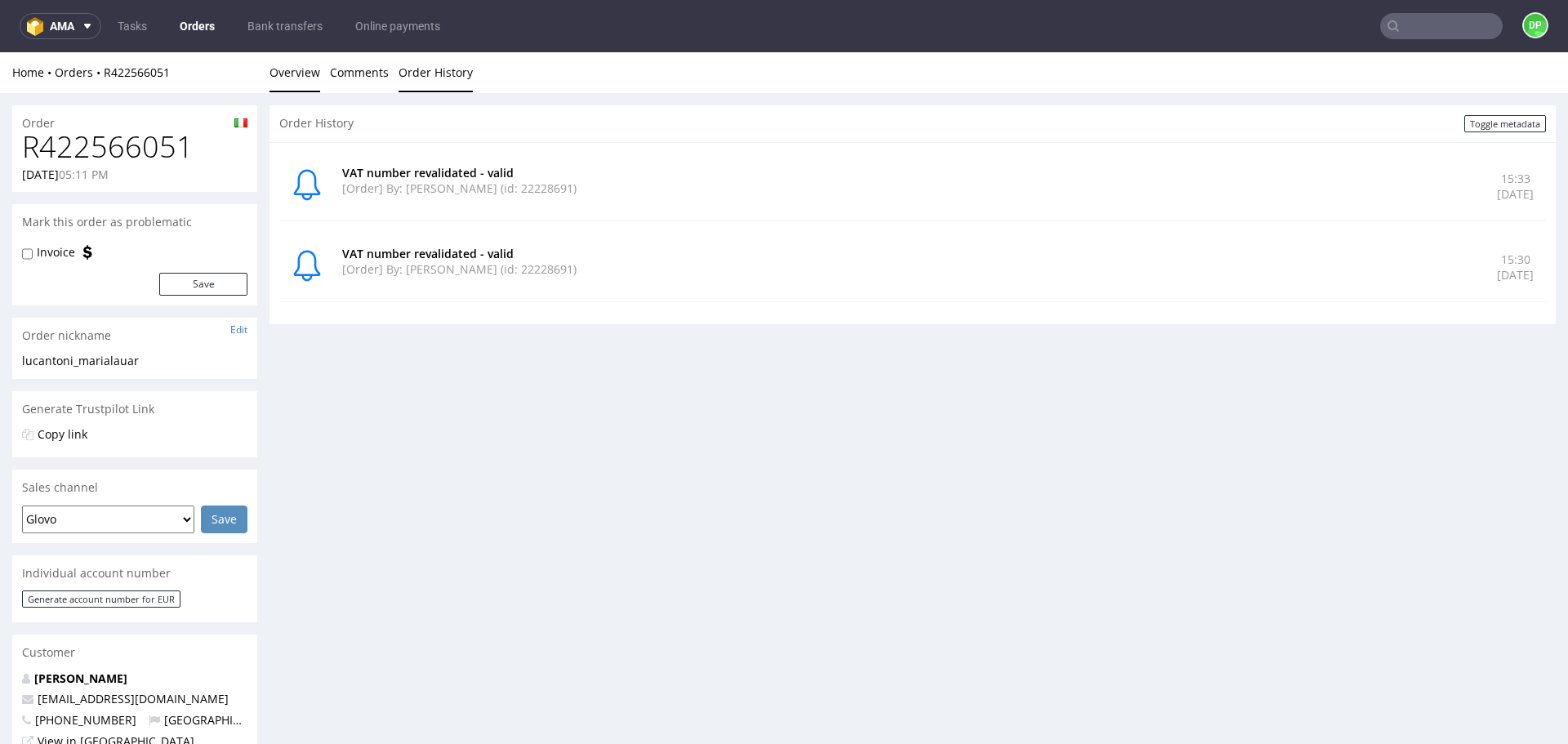
click at [293, 67] on link "Overview" at bounding box center [294, 72] width 51 height 40
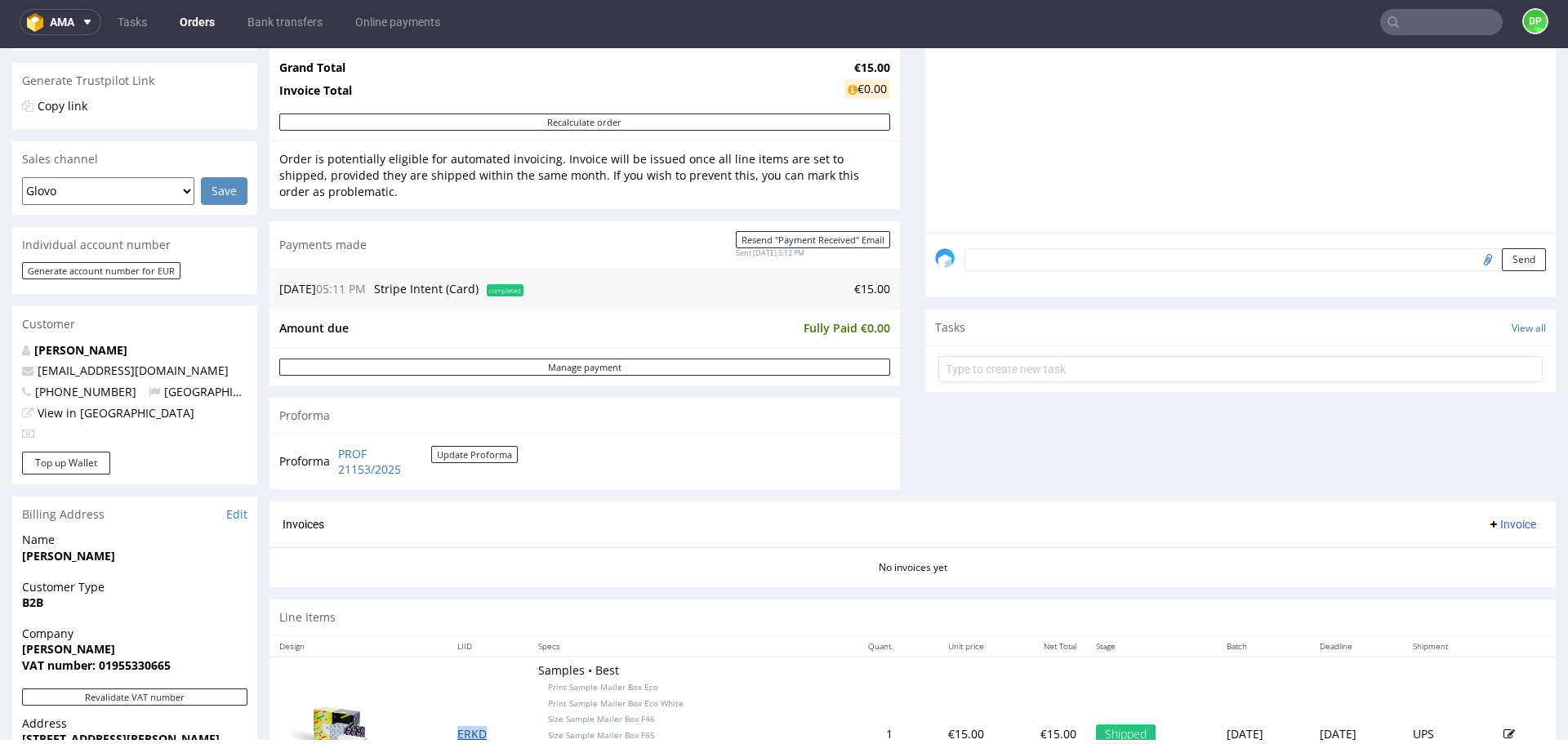
scroll to position [329, 0]
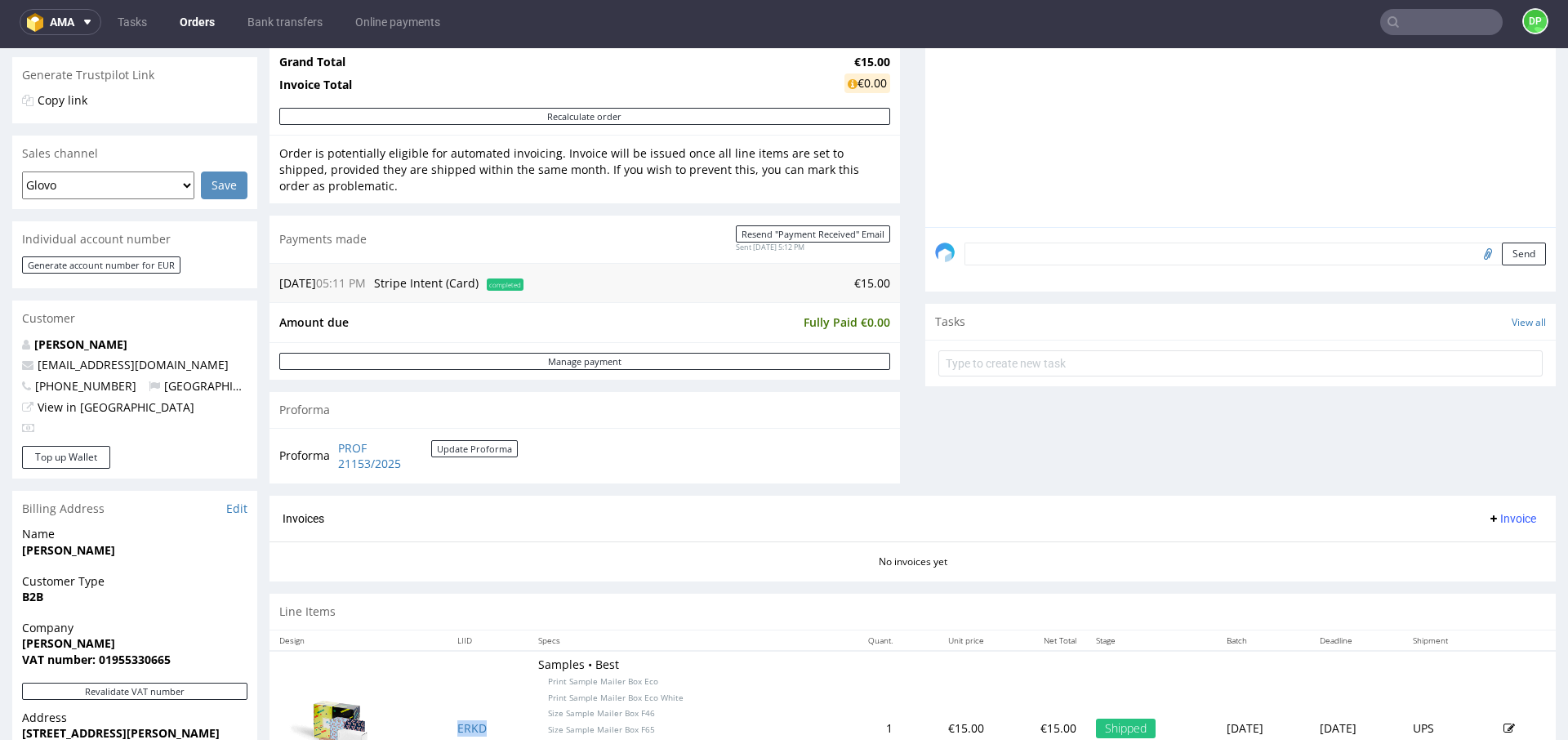
click at [1487, 519] on icon at bounding box center [1493, 518] width 13 height 13
click at [1486, 545] on span "Generate" at bounding box center [1487, 552] width 79 height 16
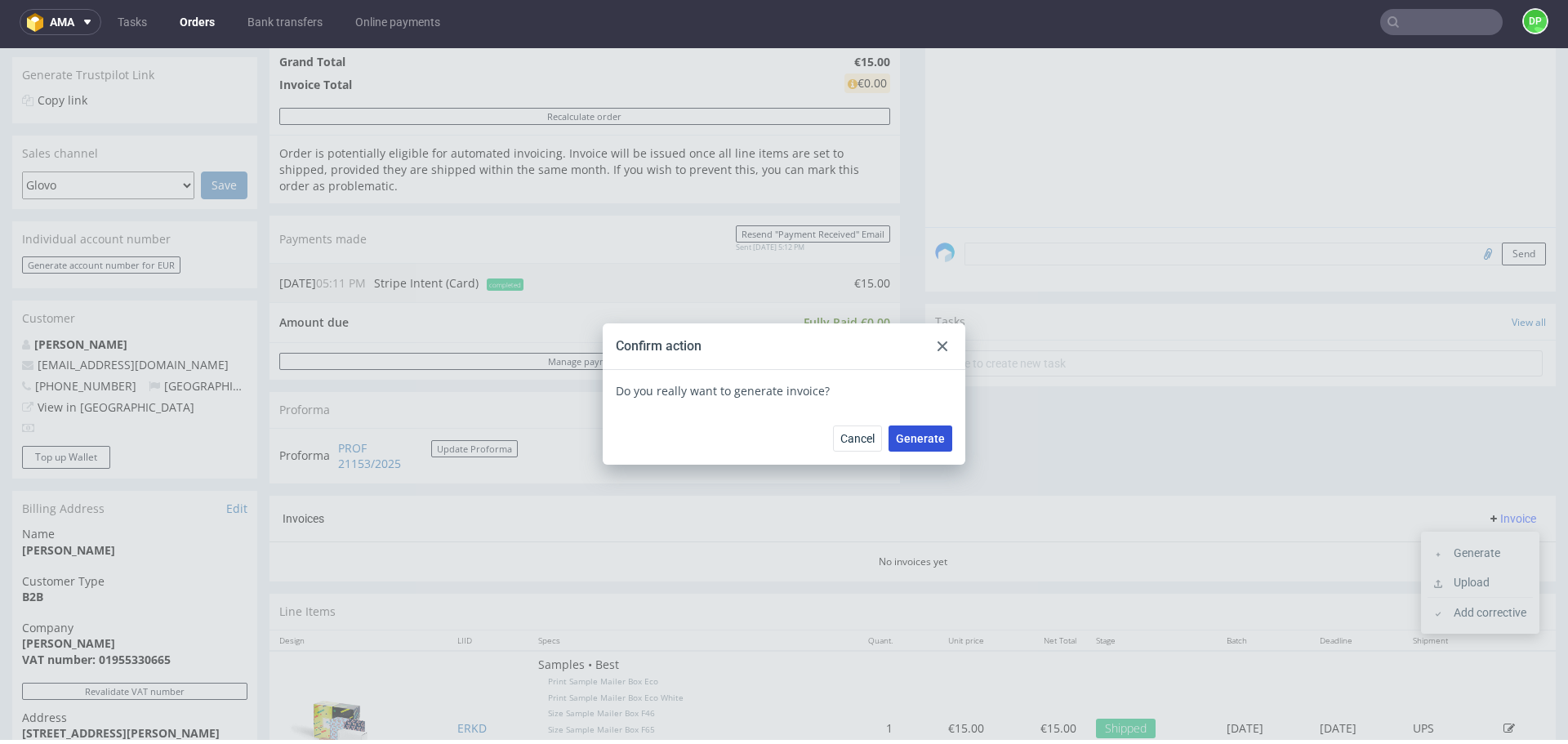
click at [908, 434] on span "Generate" at bounding box center [920, 438] width 49 height 11
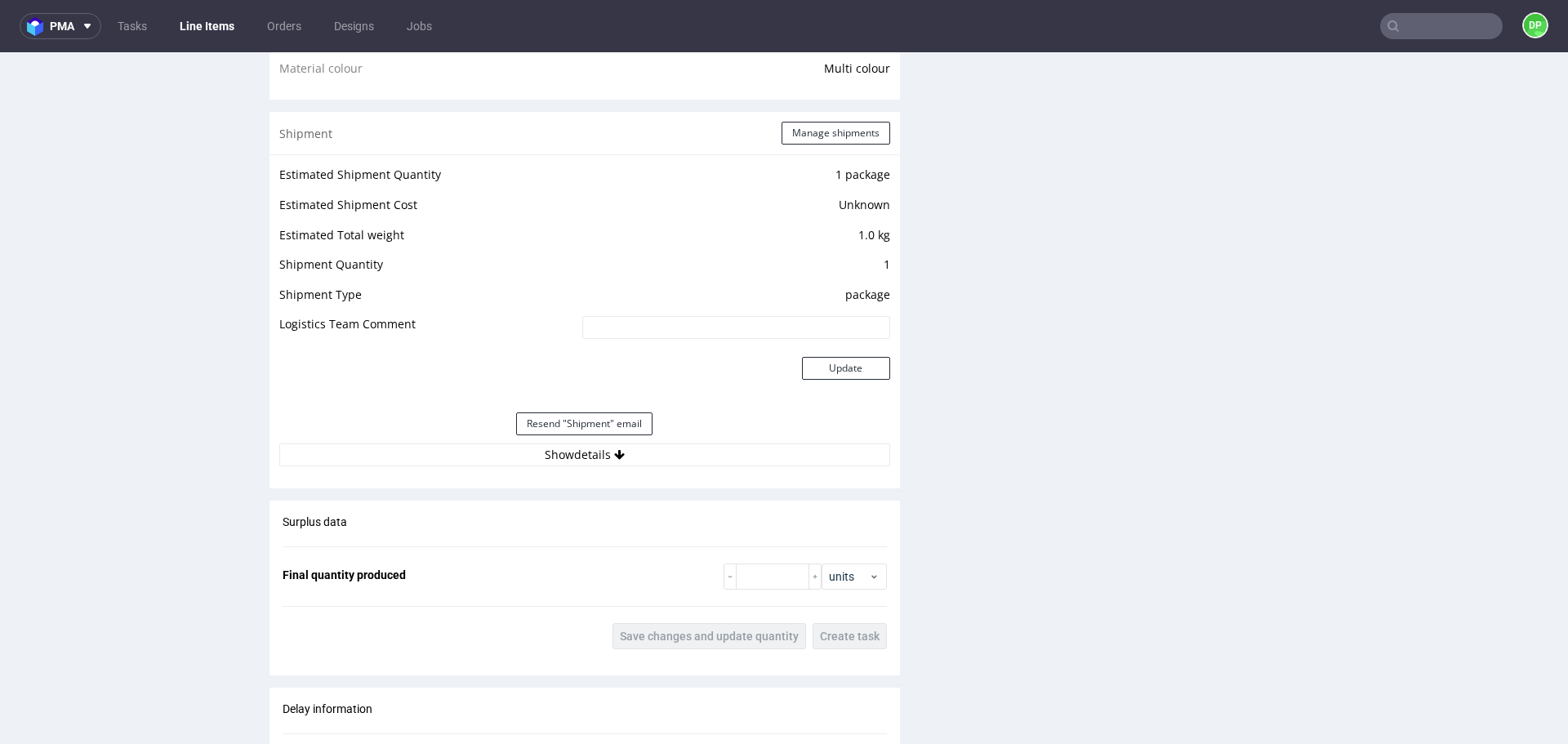
scroll to position [1376, 0]
click at [427, 451] on button "Show details" at bounding box center [585, 452] width 611 height 23
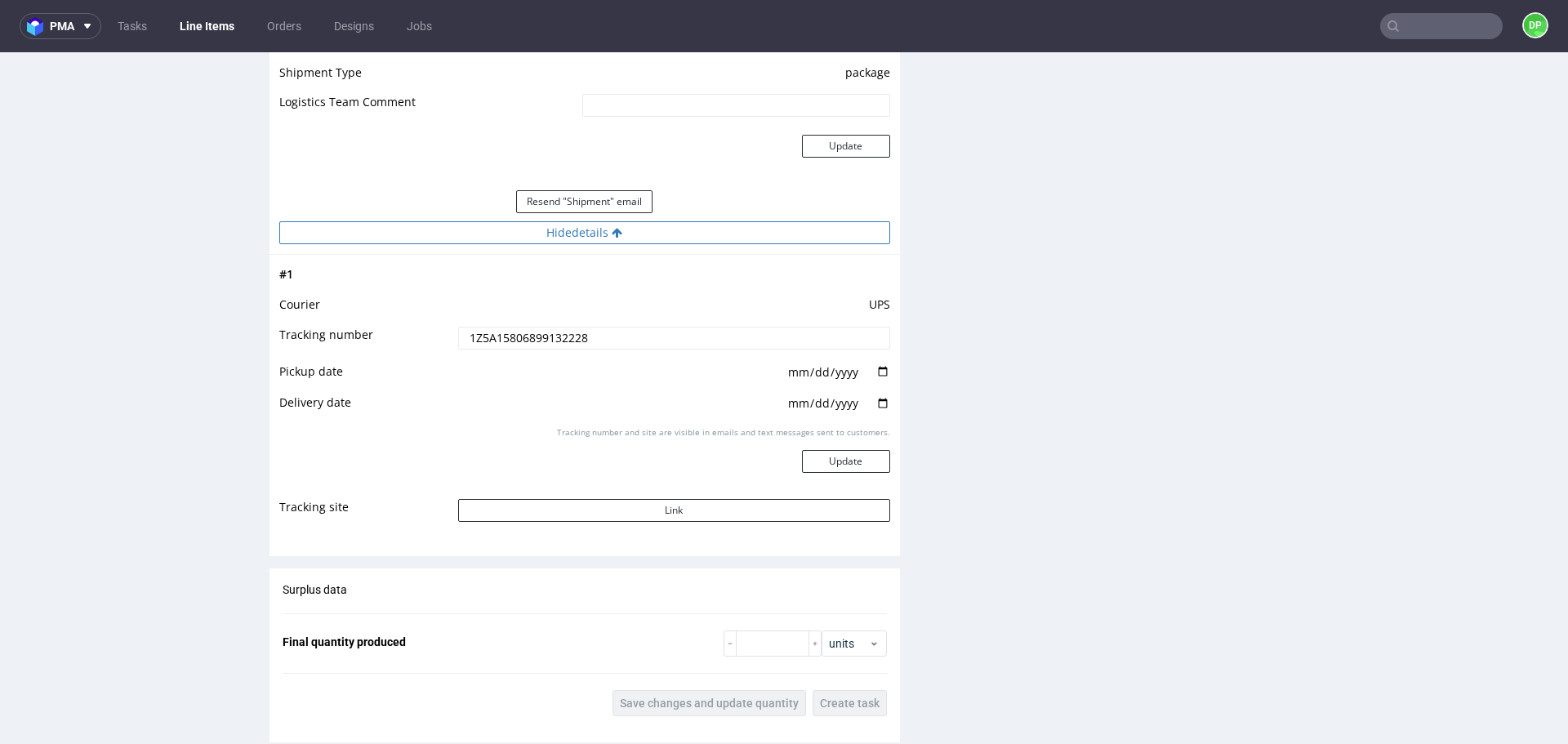
scroll to position [1600, 0]
click at [598, 495] on button "Link" at bounding box center [674, 506] width 432 height 23
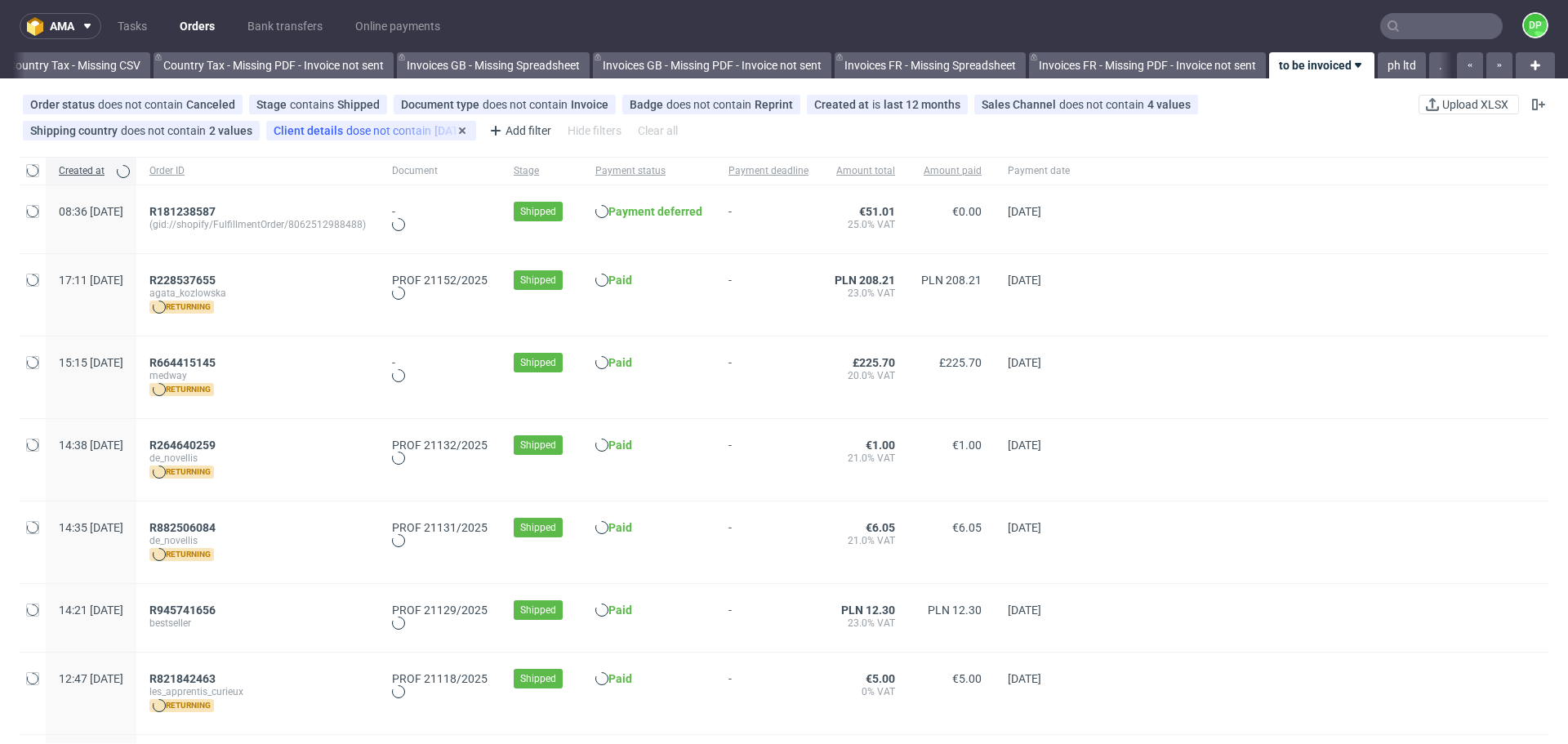
scroll to position [0, 1779]
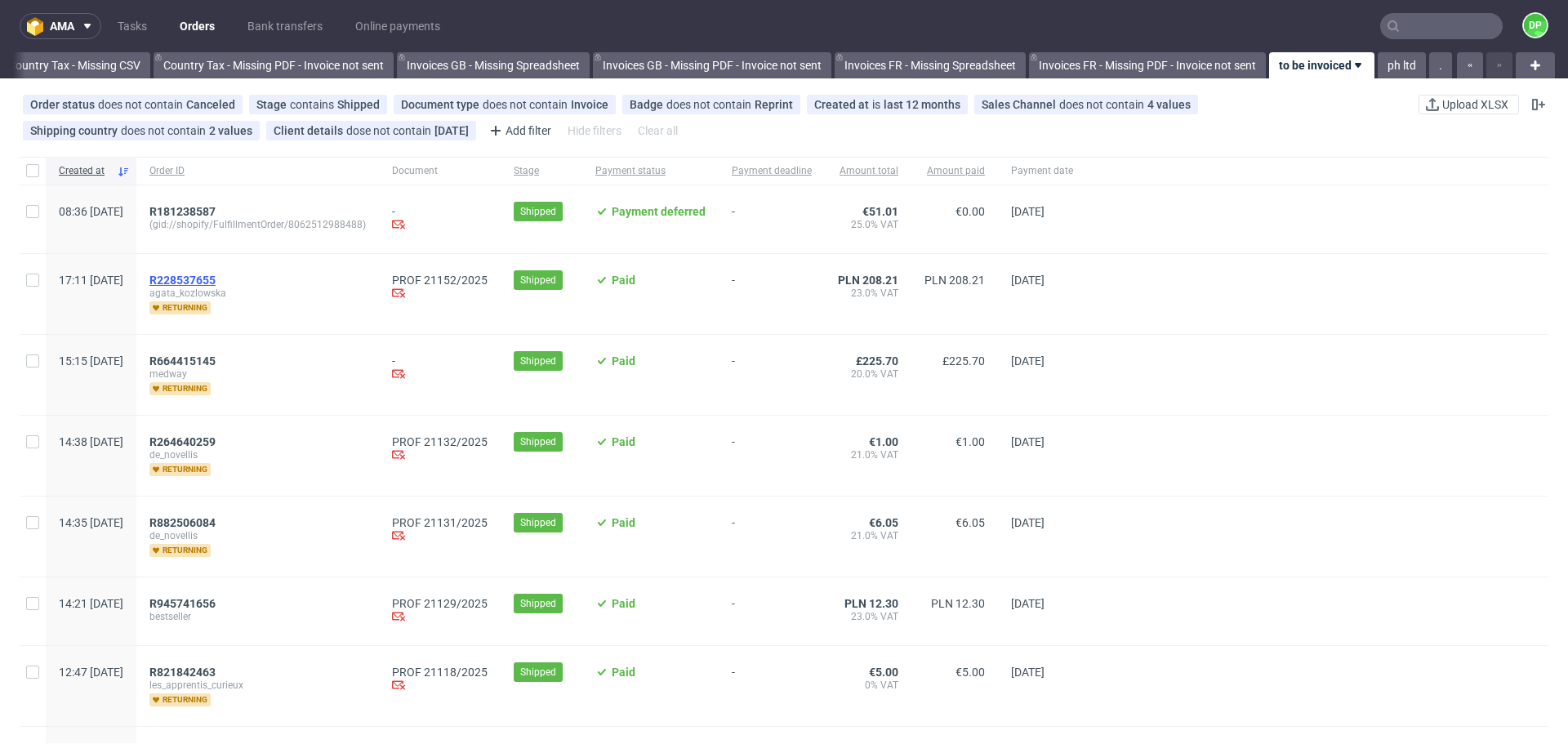
click at [216, 276] on span "R228537655" at bounding box center [182, 280] width 66 height 13
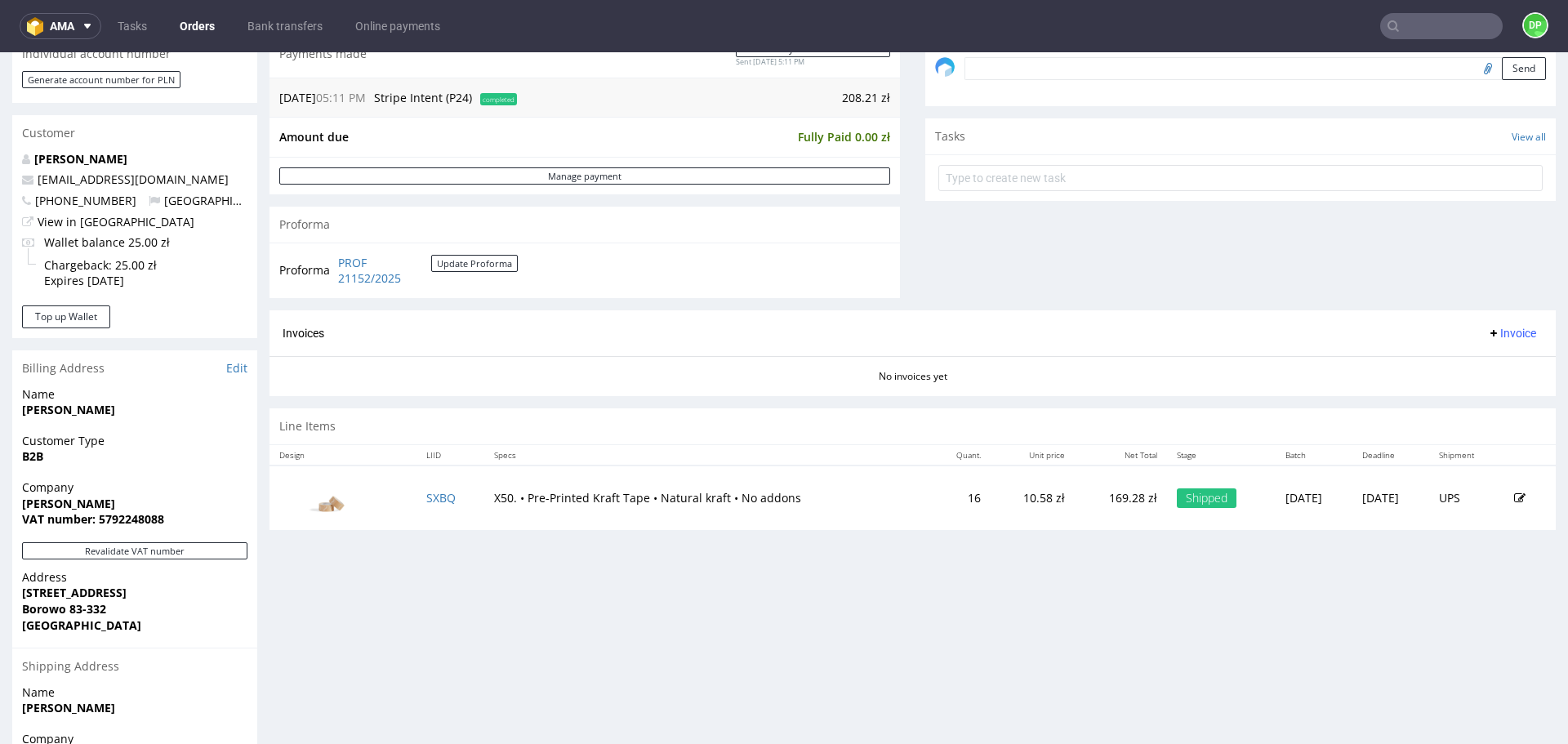
scroll to position [564, 0]
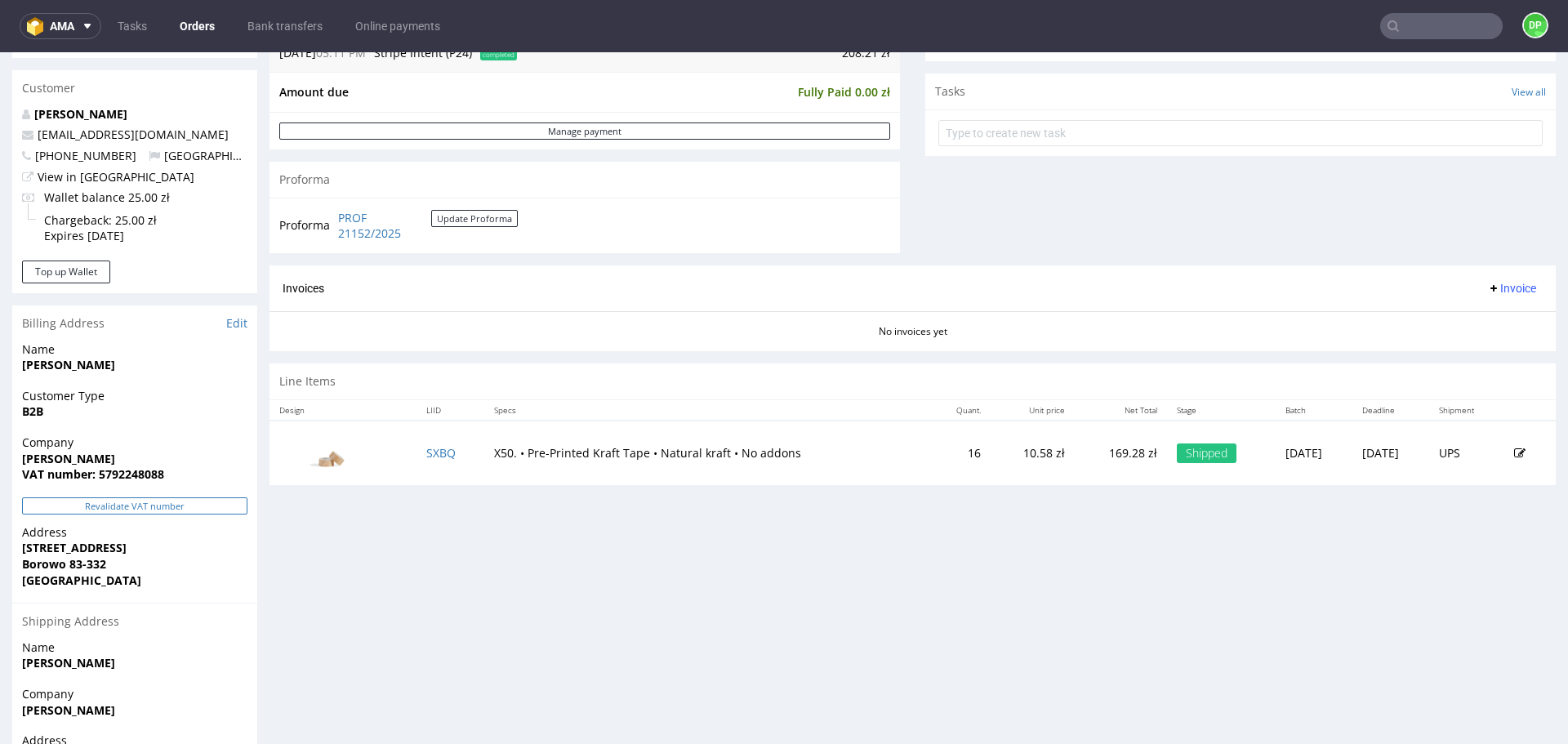
click at [174, 507] on button "Revalidate VAT number" at bounding box center [135, 506] width 225 height 17
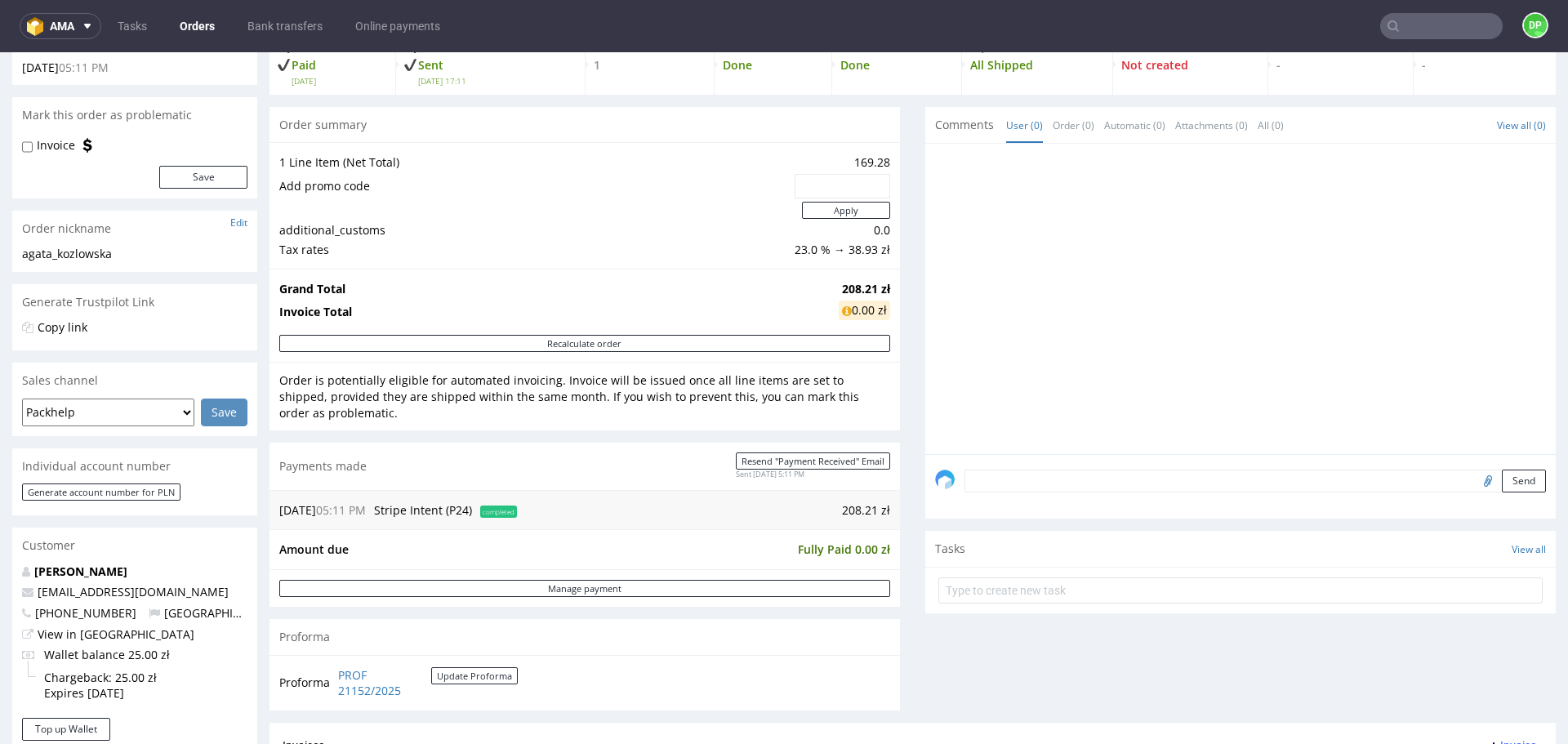
scroll to position [355, 0]
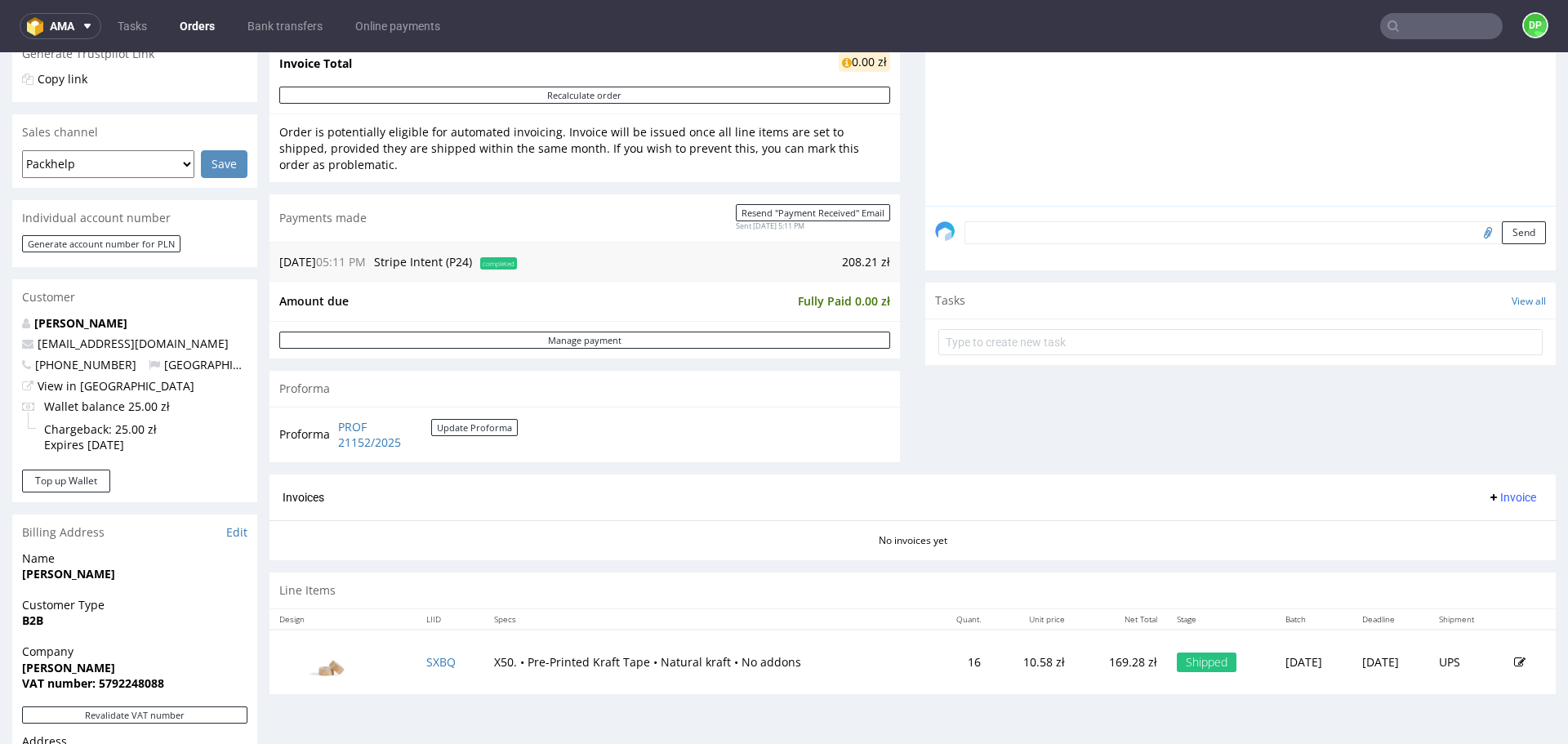
click at [1493, 490] on span "Invoice" at bounding box center [1511, 496] width 49 height 13
click at [1437, 522] on li "Generate" at bounding box center [1480, 532] width 105 height 29
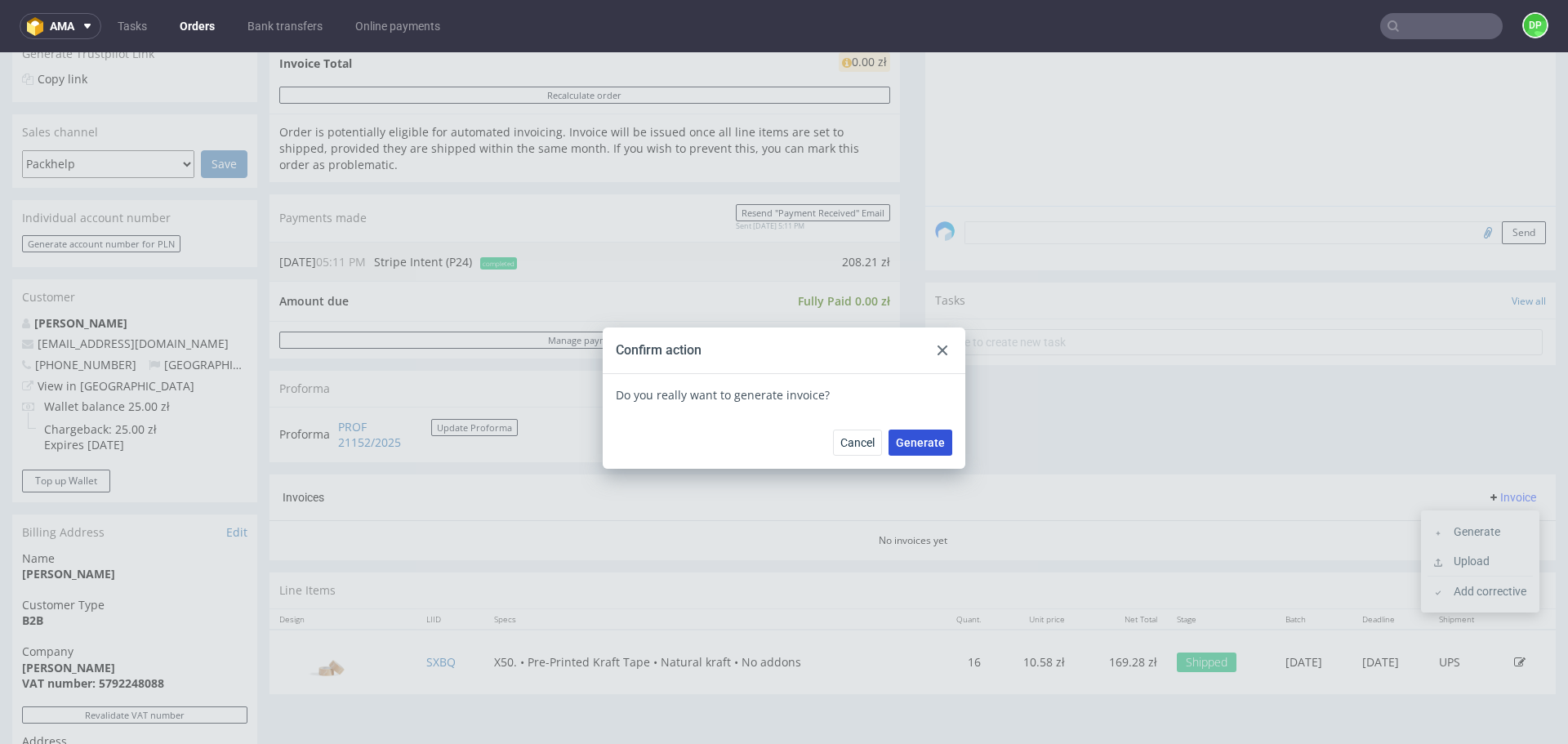
click at [915, 443] on span "Generate" at bounding box center [920, 442] width 49 height 11
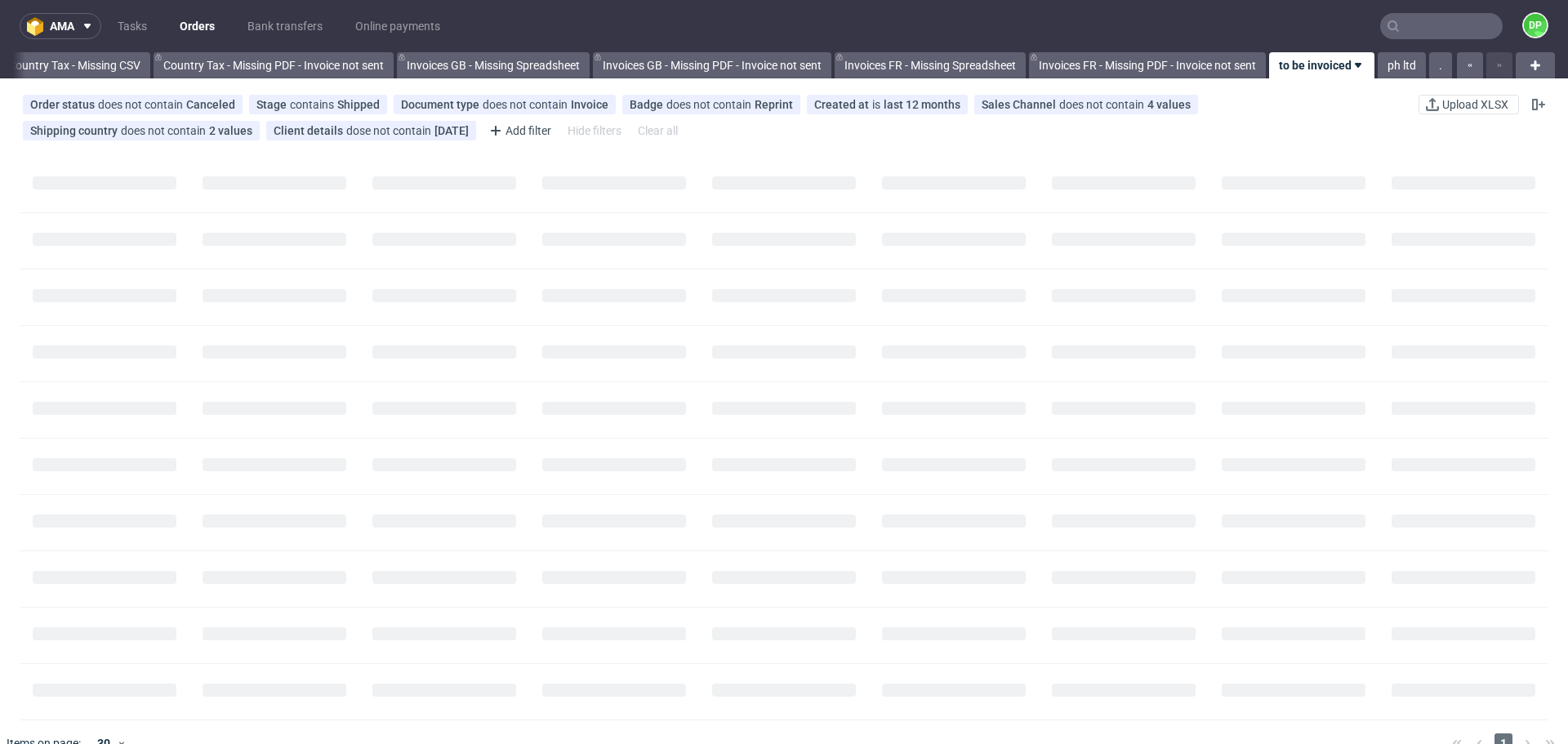
scroll to position [0, 1779]
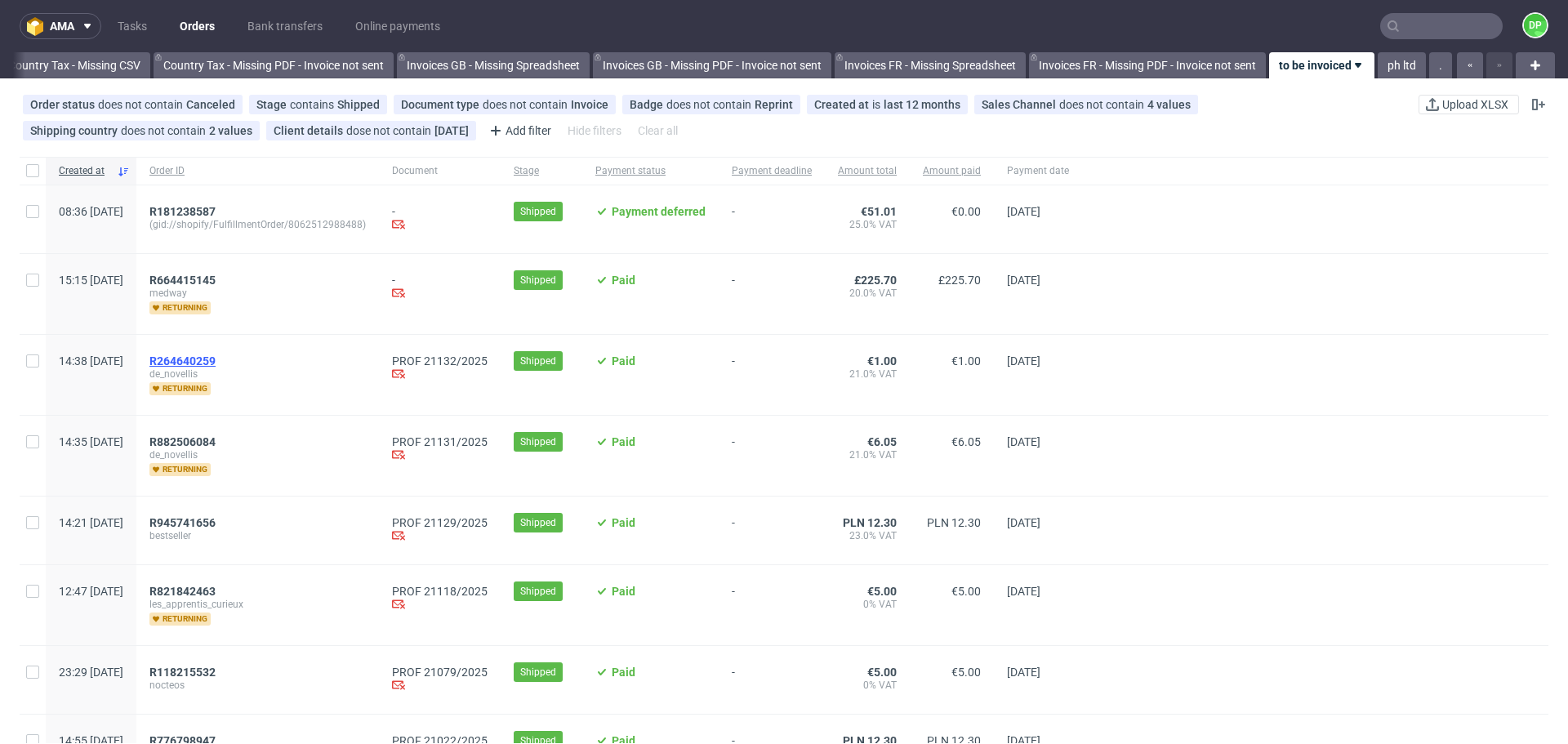
click at [216, 361] on span "R264640259" at bounding box center [182, 360] width 66 height 13
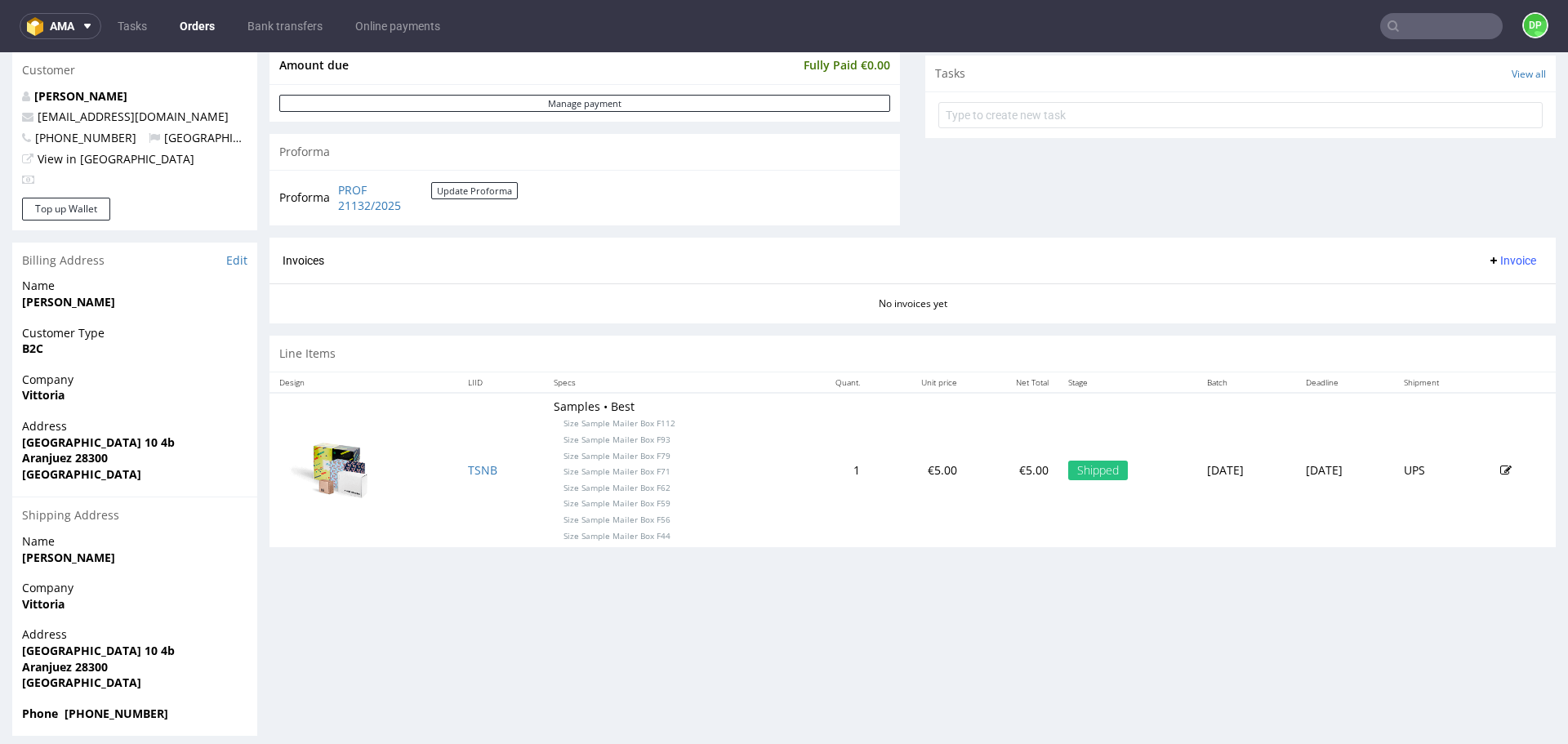
scroll to position [583, 0]
click at [1488, 257] on span "Invoice" at bounding box center [1511, 259] width 49 height 13
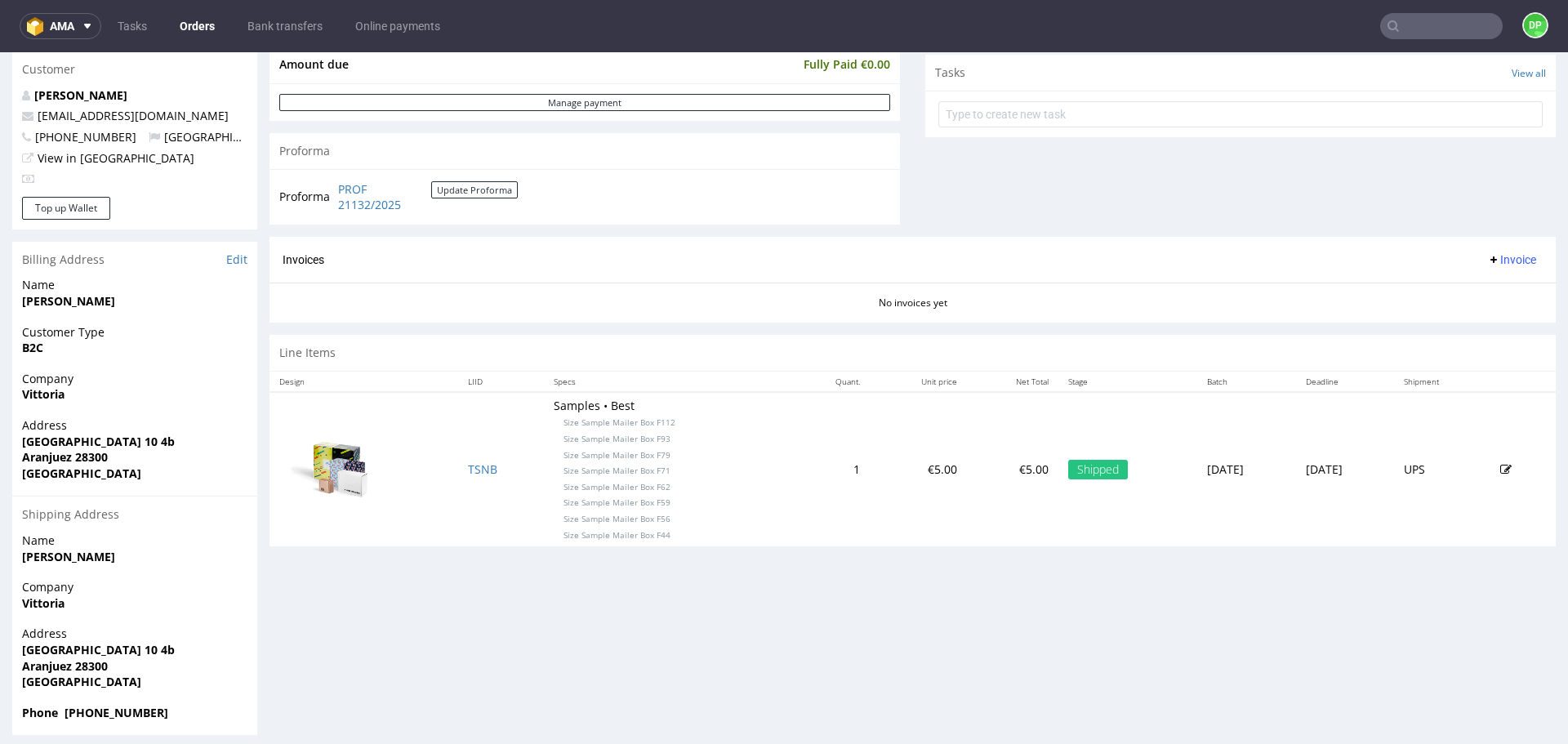
click at [1491, 255] on span "Invoice" at bounding box center [1511, 259] width 49 height 13
click at [1473, 289] on span "Generate" at bounding box center [1487, 293] width 79 height 16
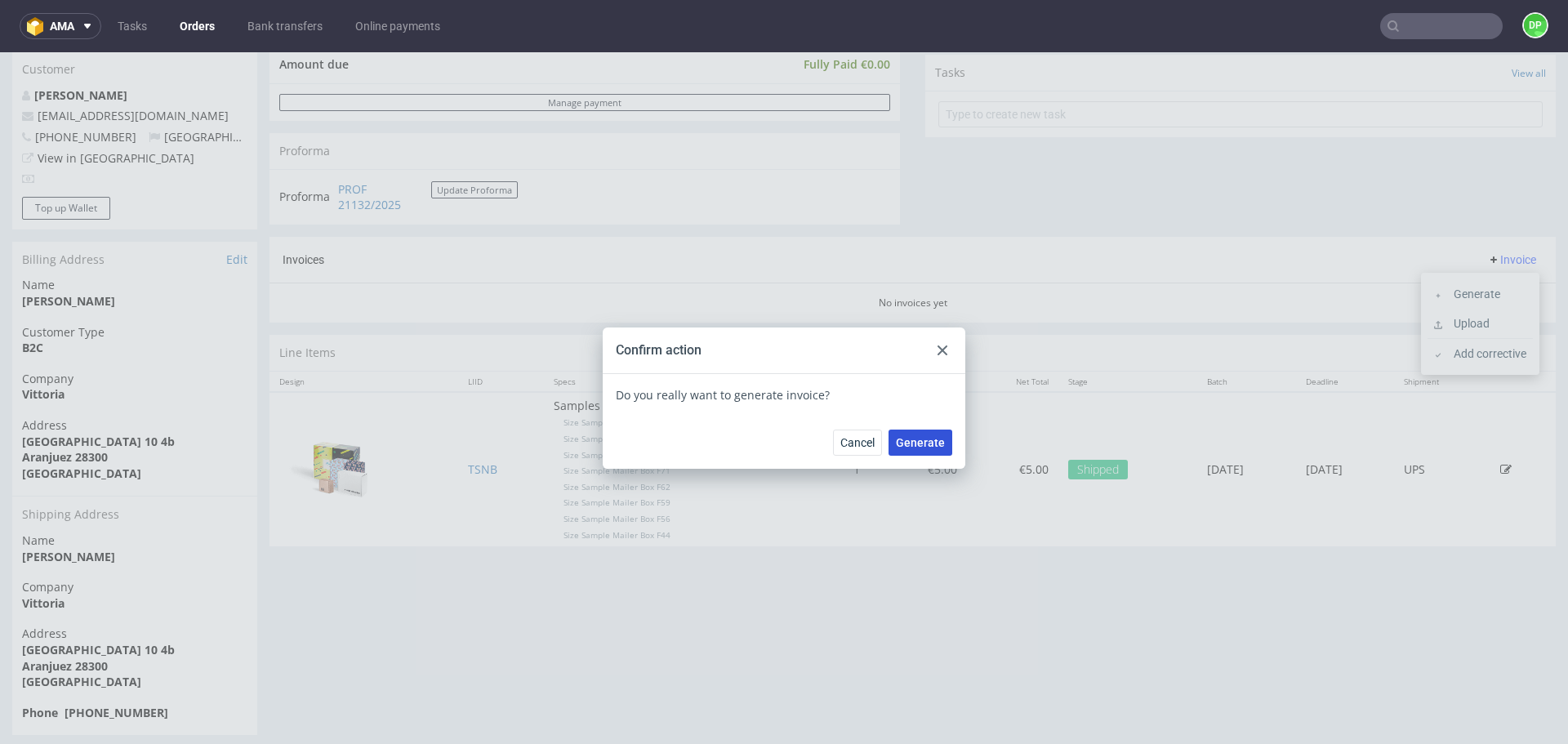
click at [935, 446] on span "Generate" at bounding box center [920, 442] width 49 height 11
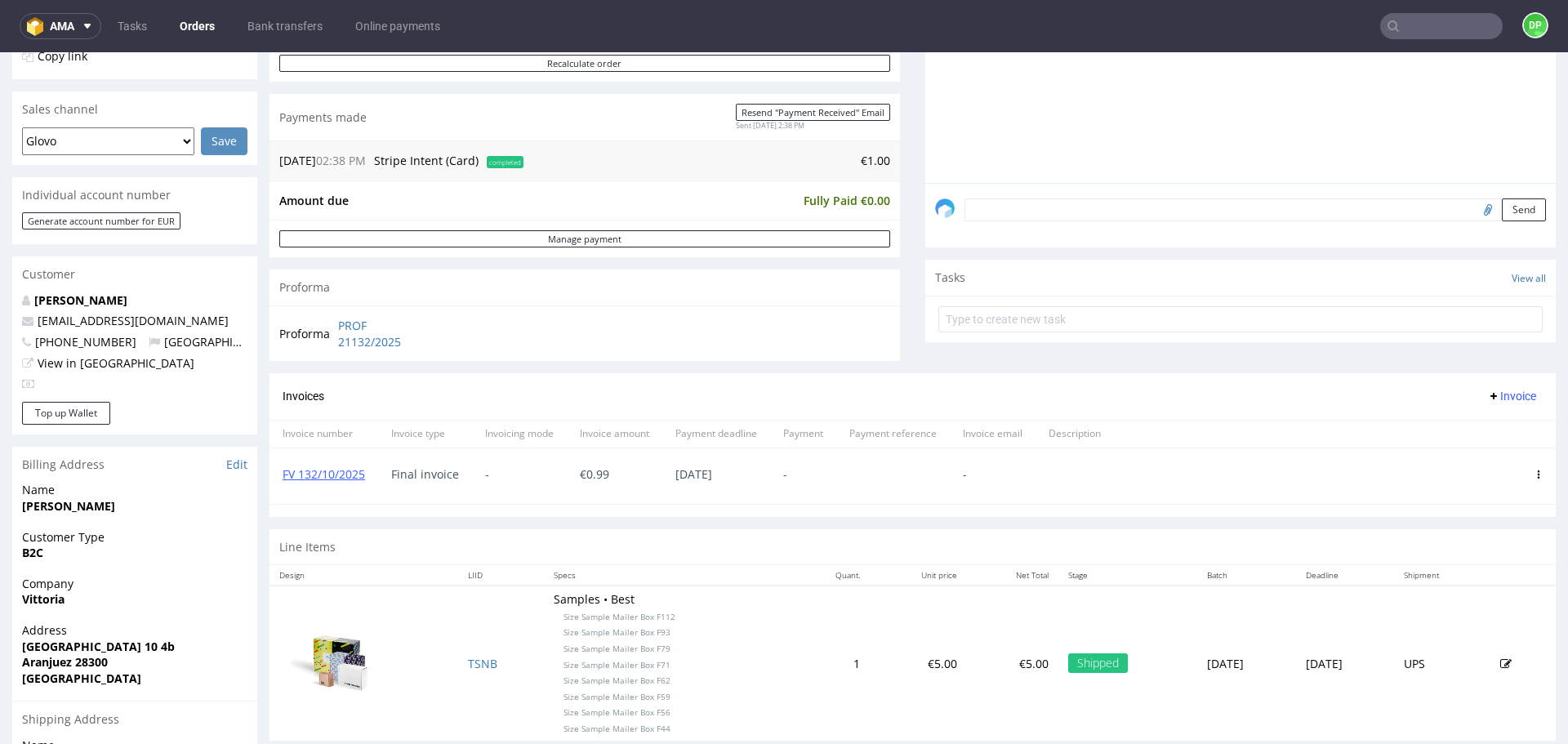
scroll to position [378, 0]
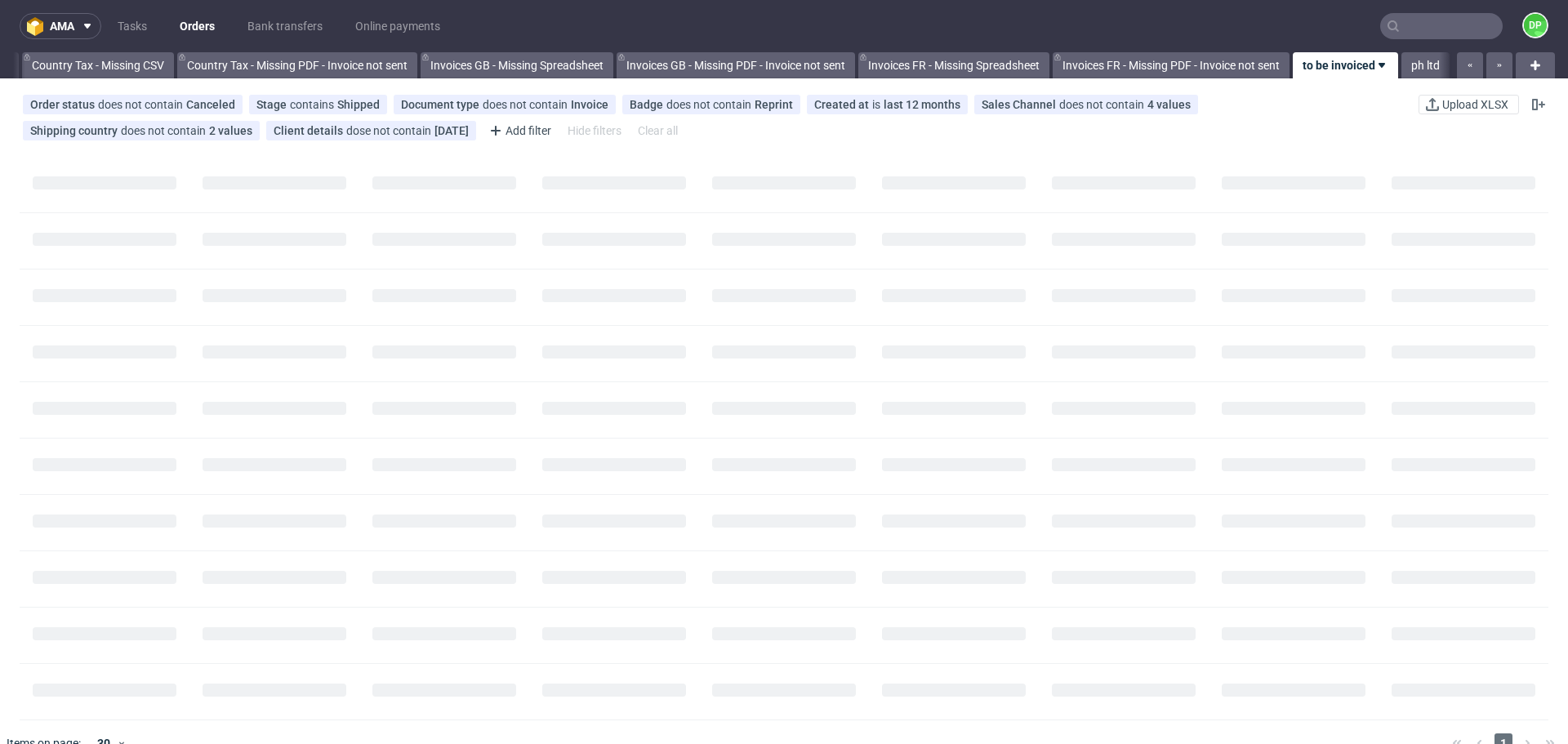
scroll to position [0, 1779]
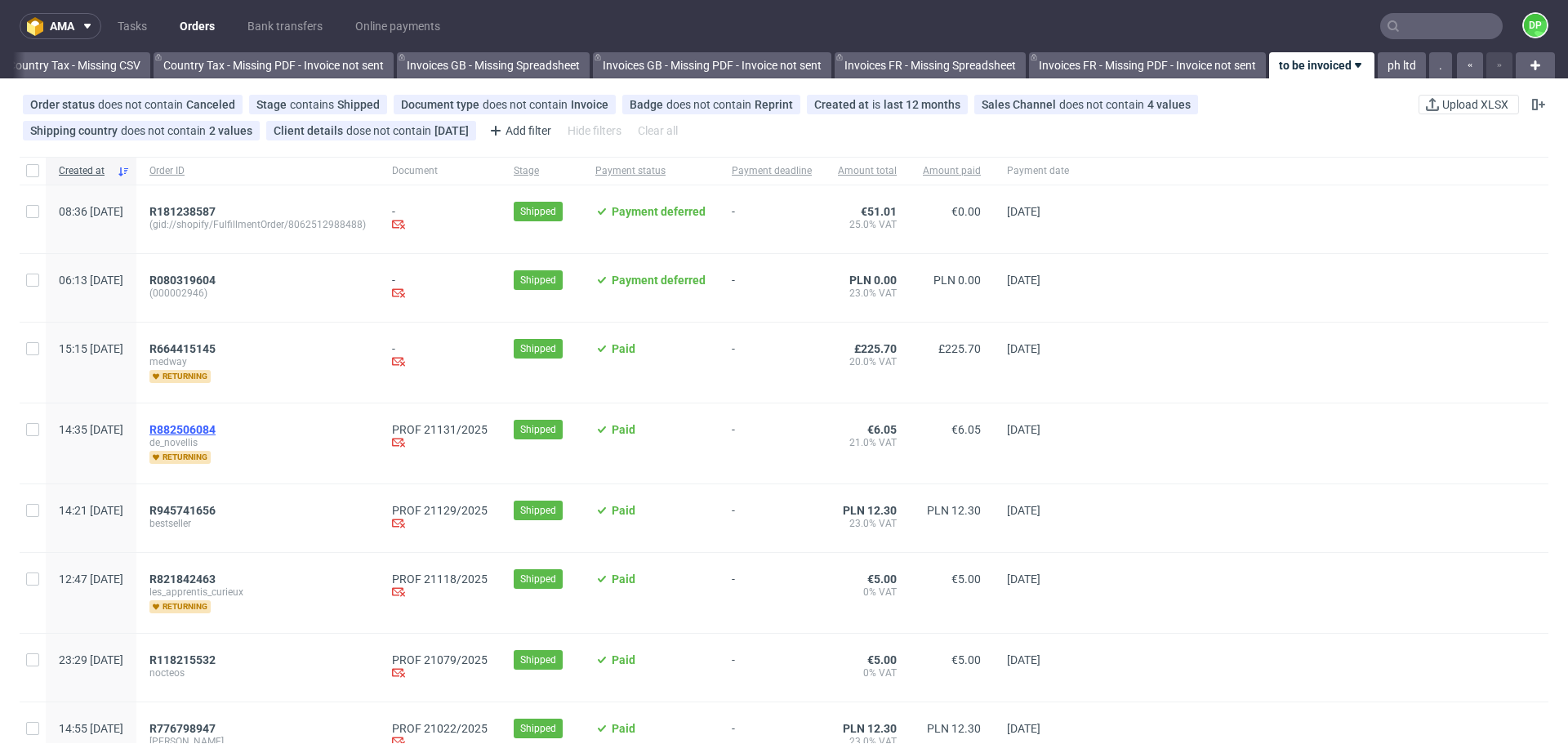
click at [216, 426] on span "R882506084" at bounding box center [182, 429] width 66 height 13
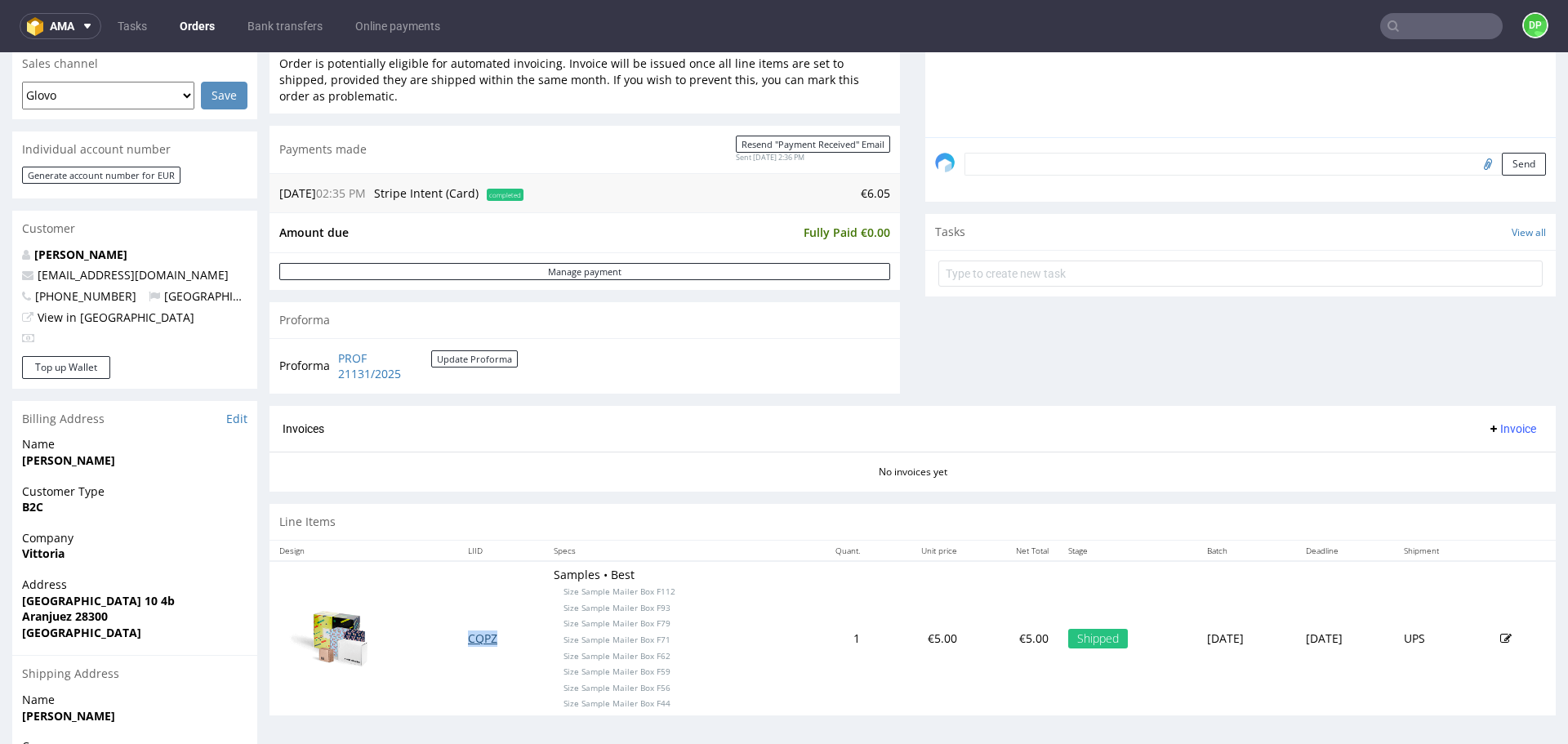
scroll to position [444, 0]
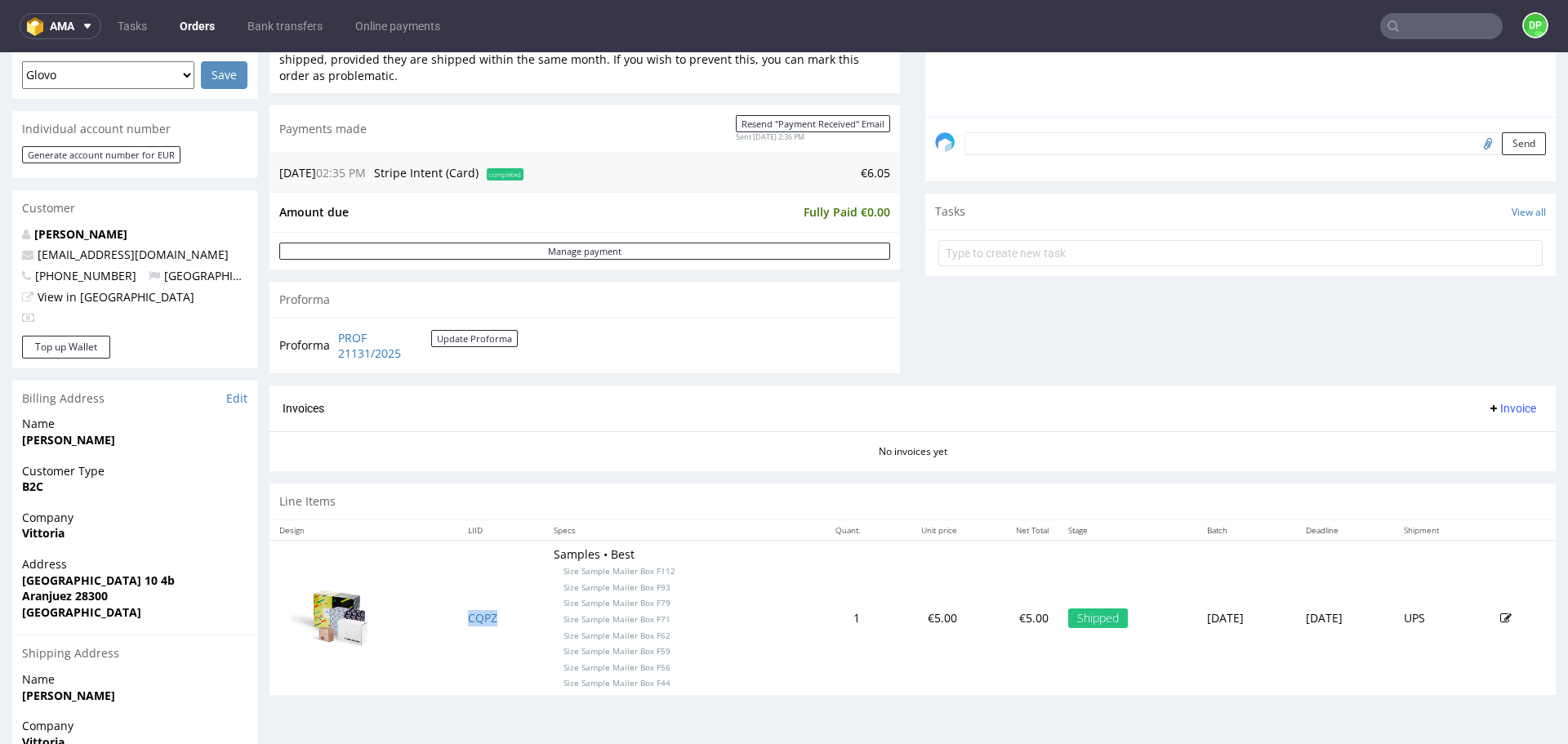
click at [1489, 410] on span "Invoice" at bounding box center [1511, 408] width 49 height 13
click at [1471, 440] on span "Generate" at bounding box center [1487, 442] width 79 height 16
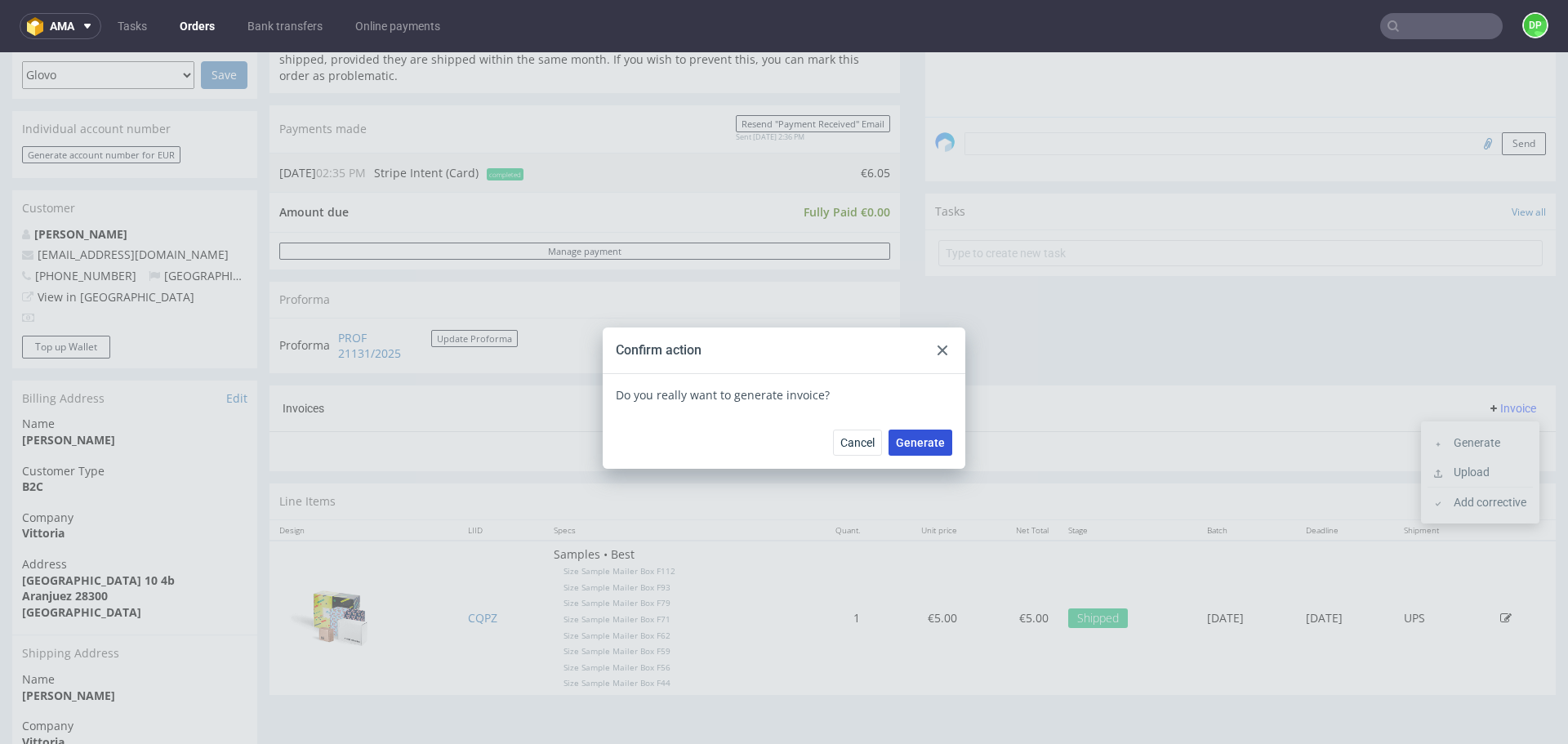
click at [941, 452] on button "Generate" at bounding box center [921, 442] width 64 height 26
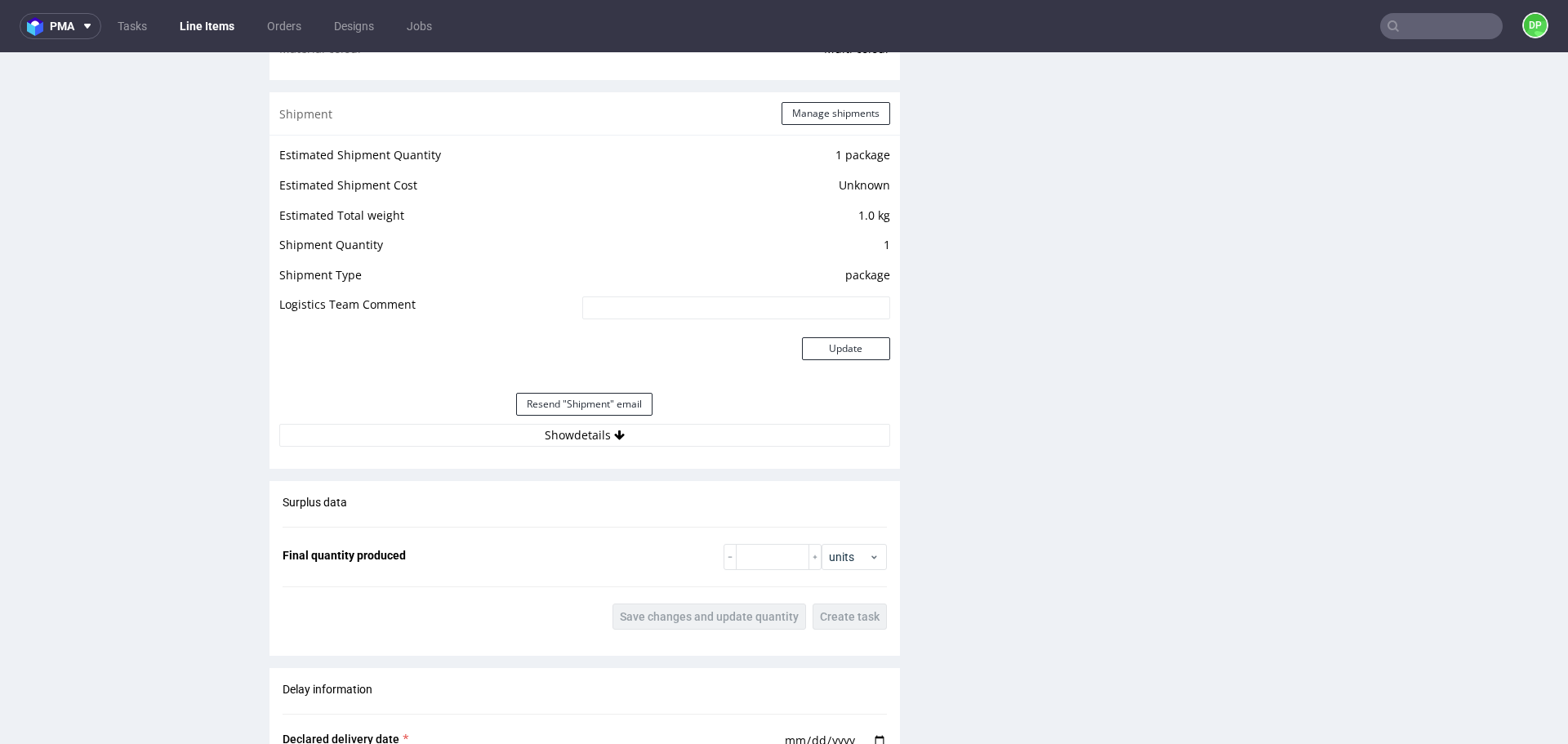
scroll to position [1387, 0]
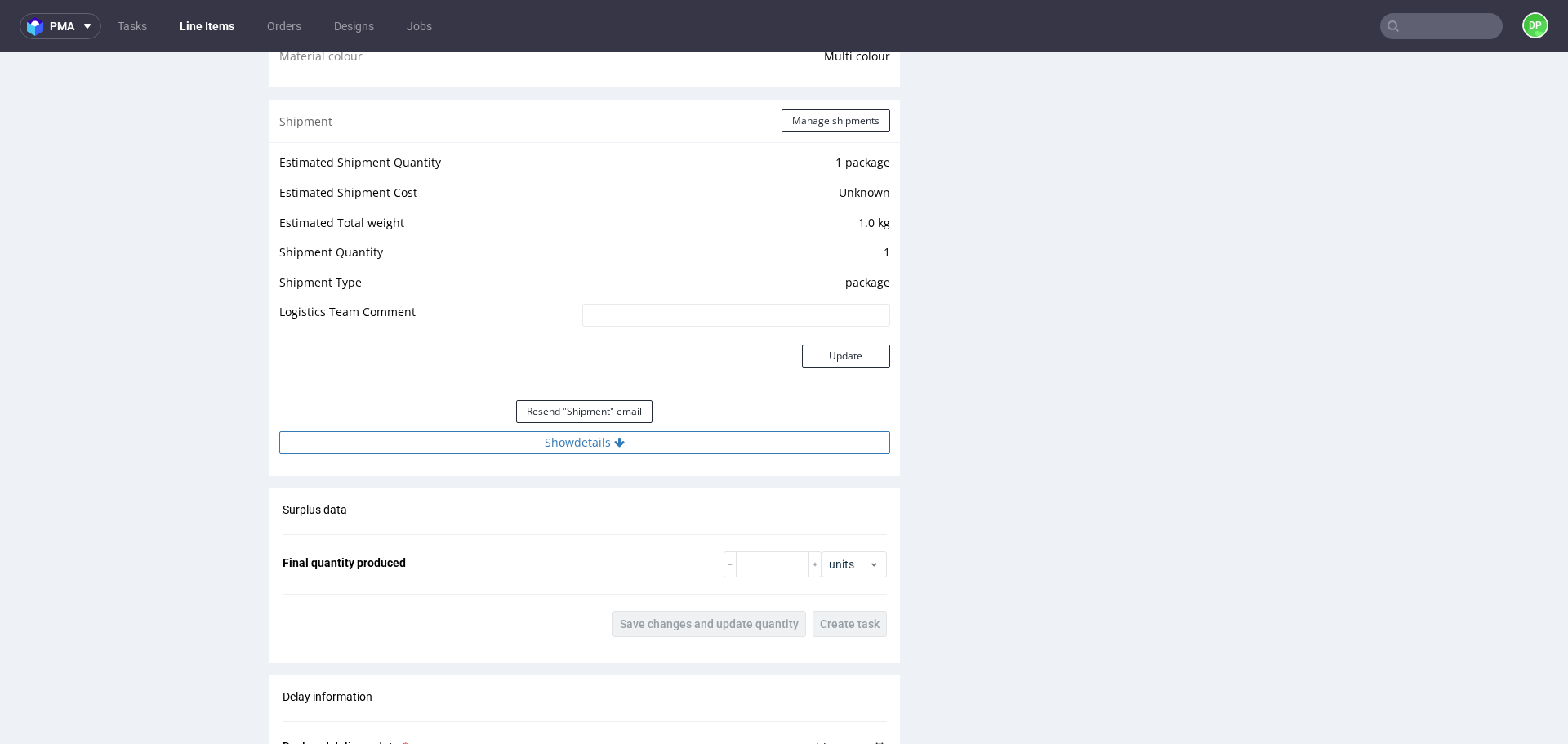
click at [460, 444] on button "Show details" at bounding box center [585, 442] width 611 height 23
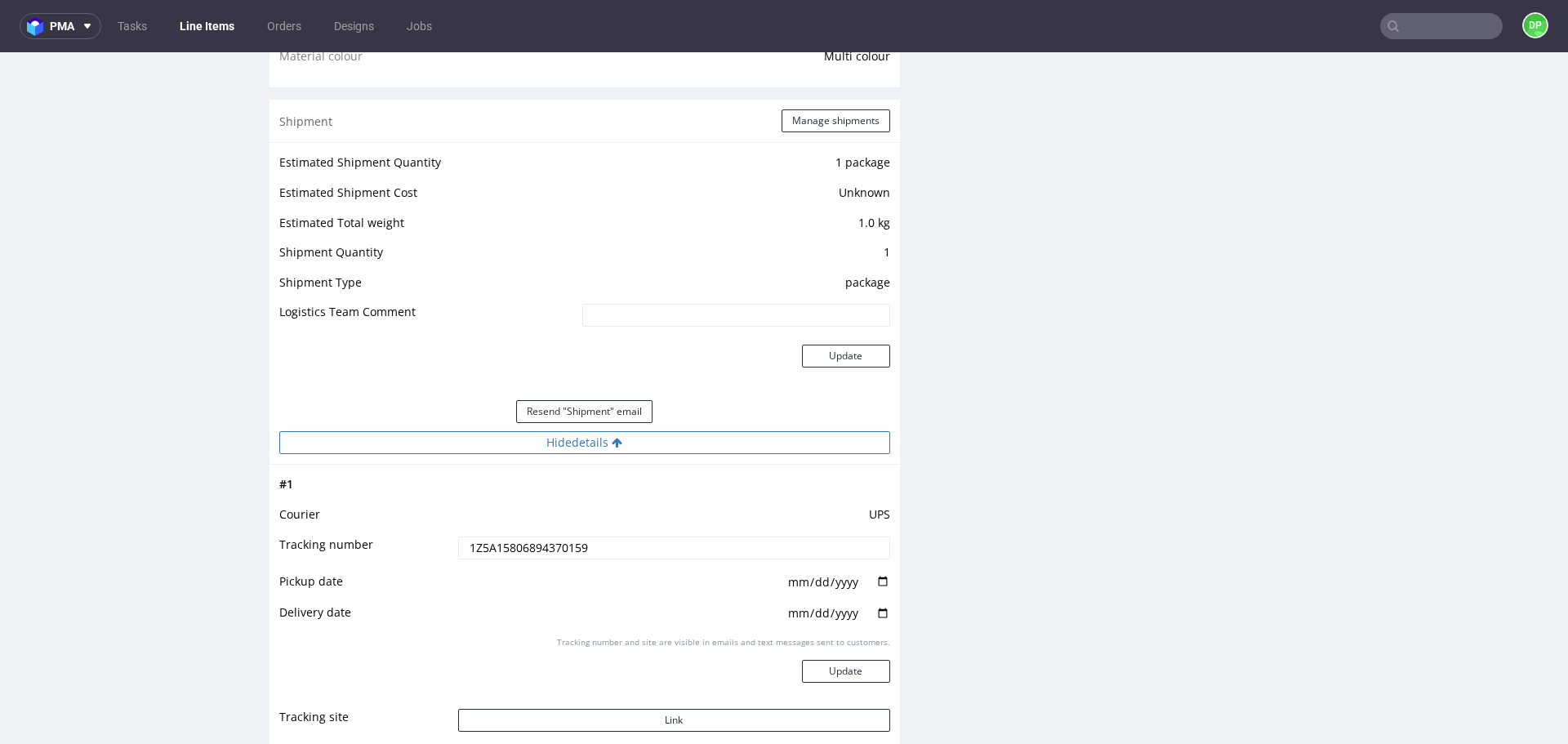
scroll to position [1611, 0]
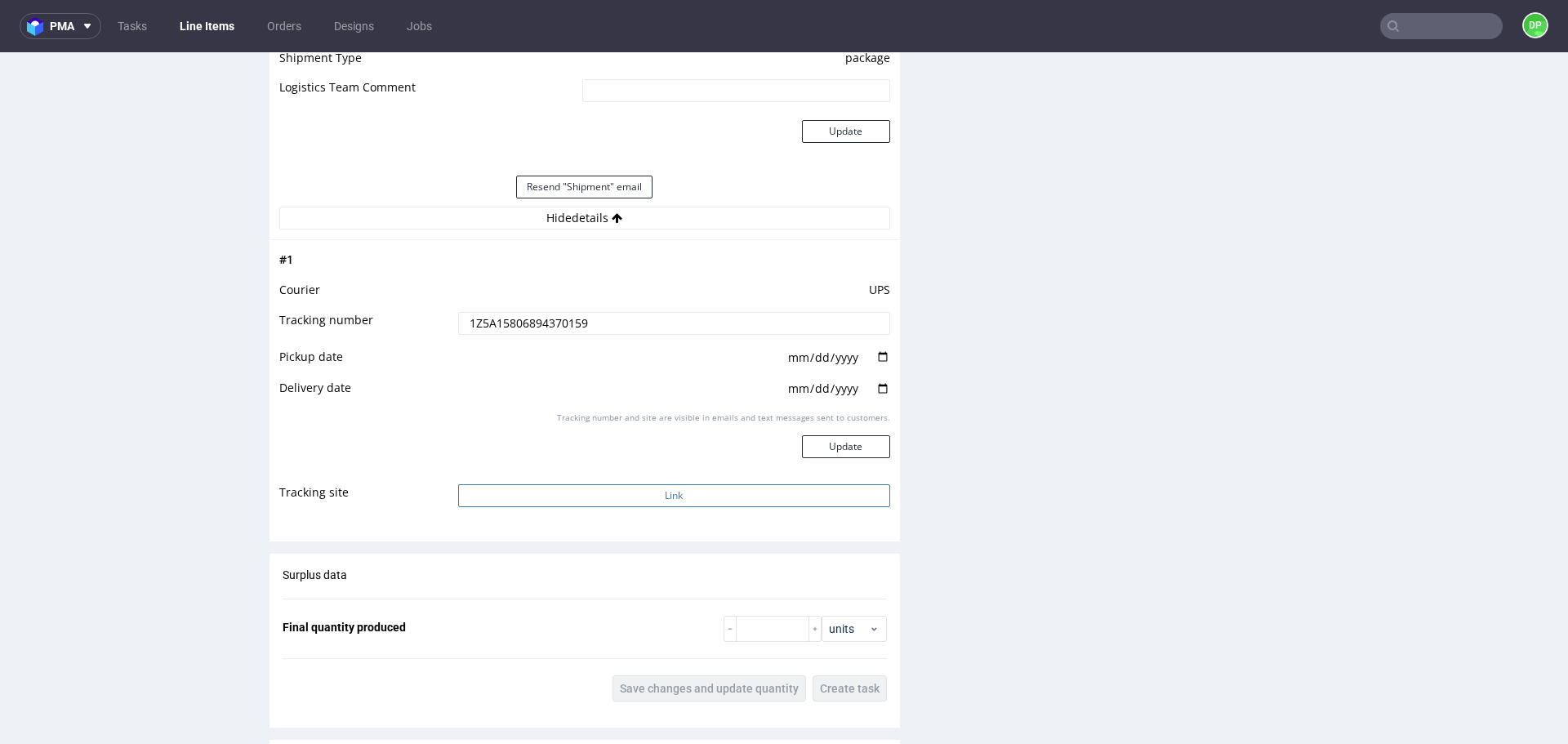
click at [585, 501] on button "Link" at bounding box center [674, 495] width 432 height 23
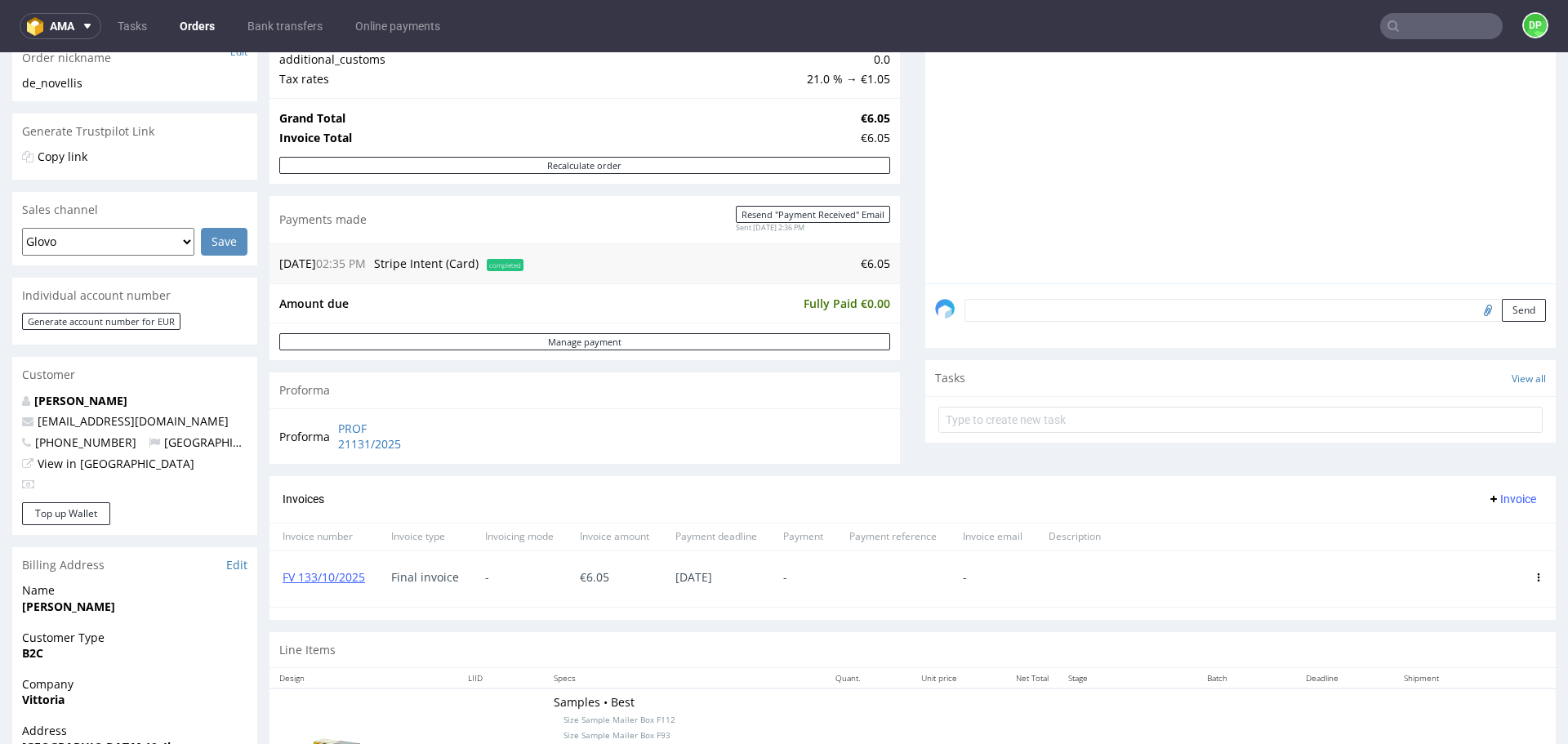
scroll to position [280, 0]
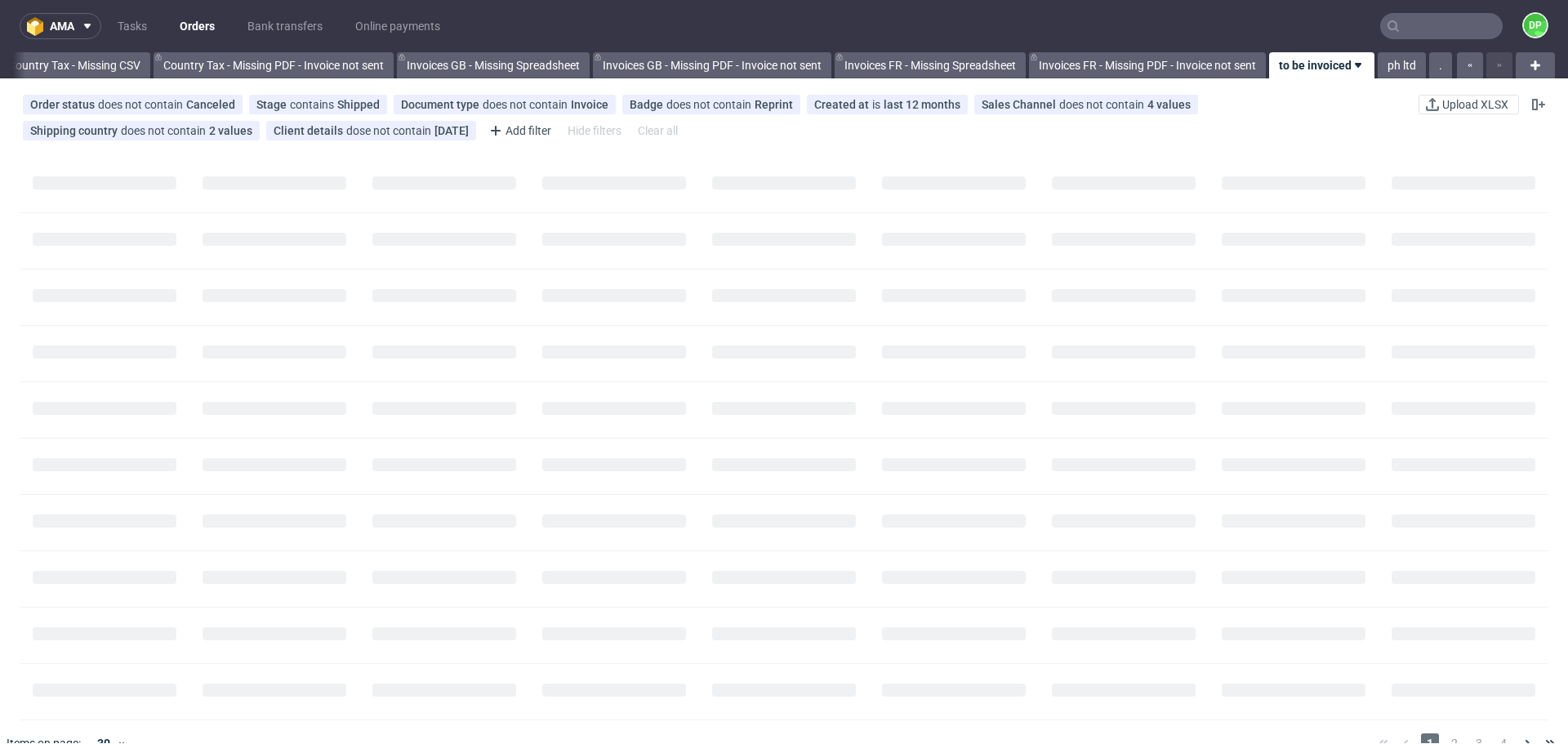
scroll to position [0, 1779]
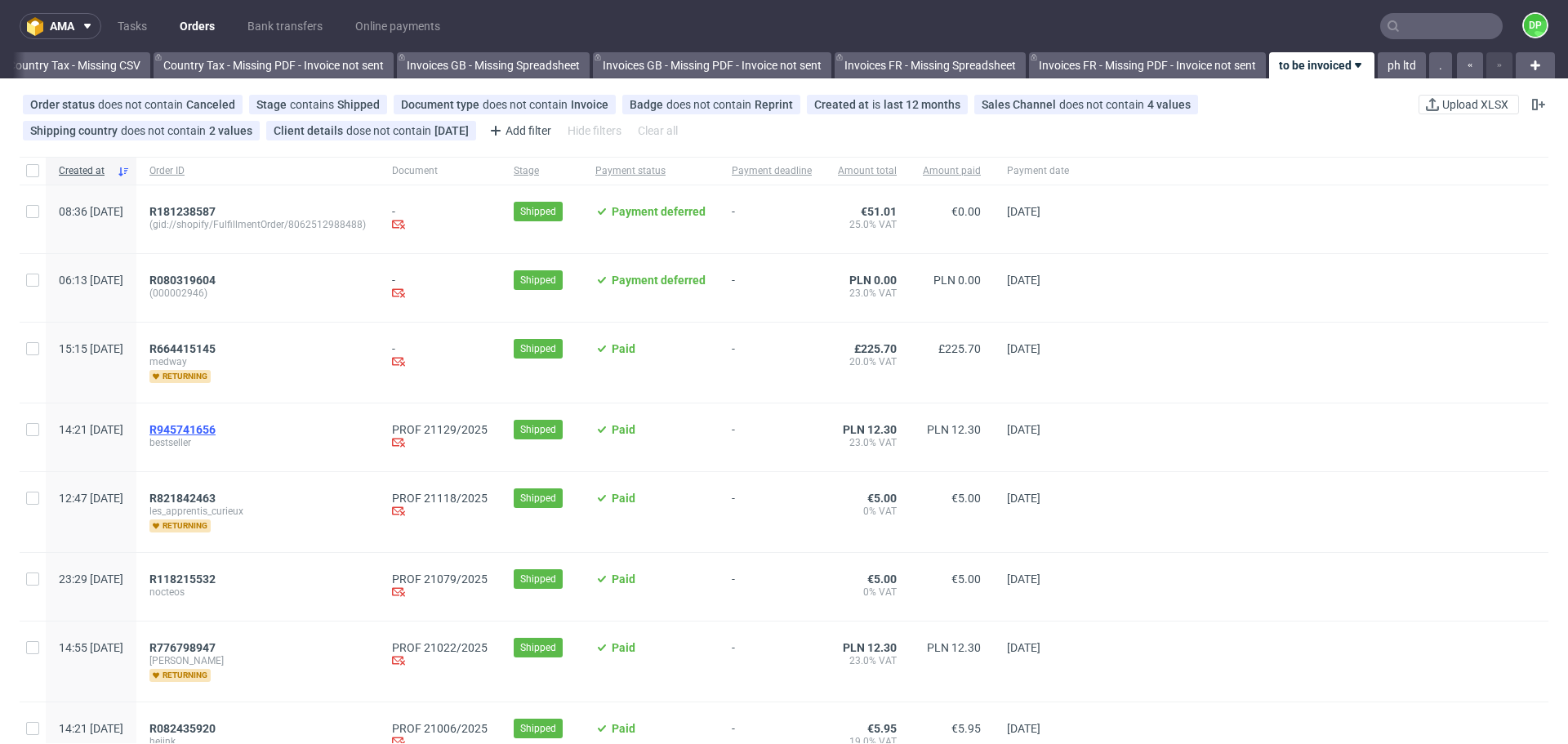
click at [216, 424] on span "R945741656" at bounding box center [182, 429] width 66 height 13
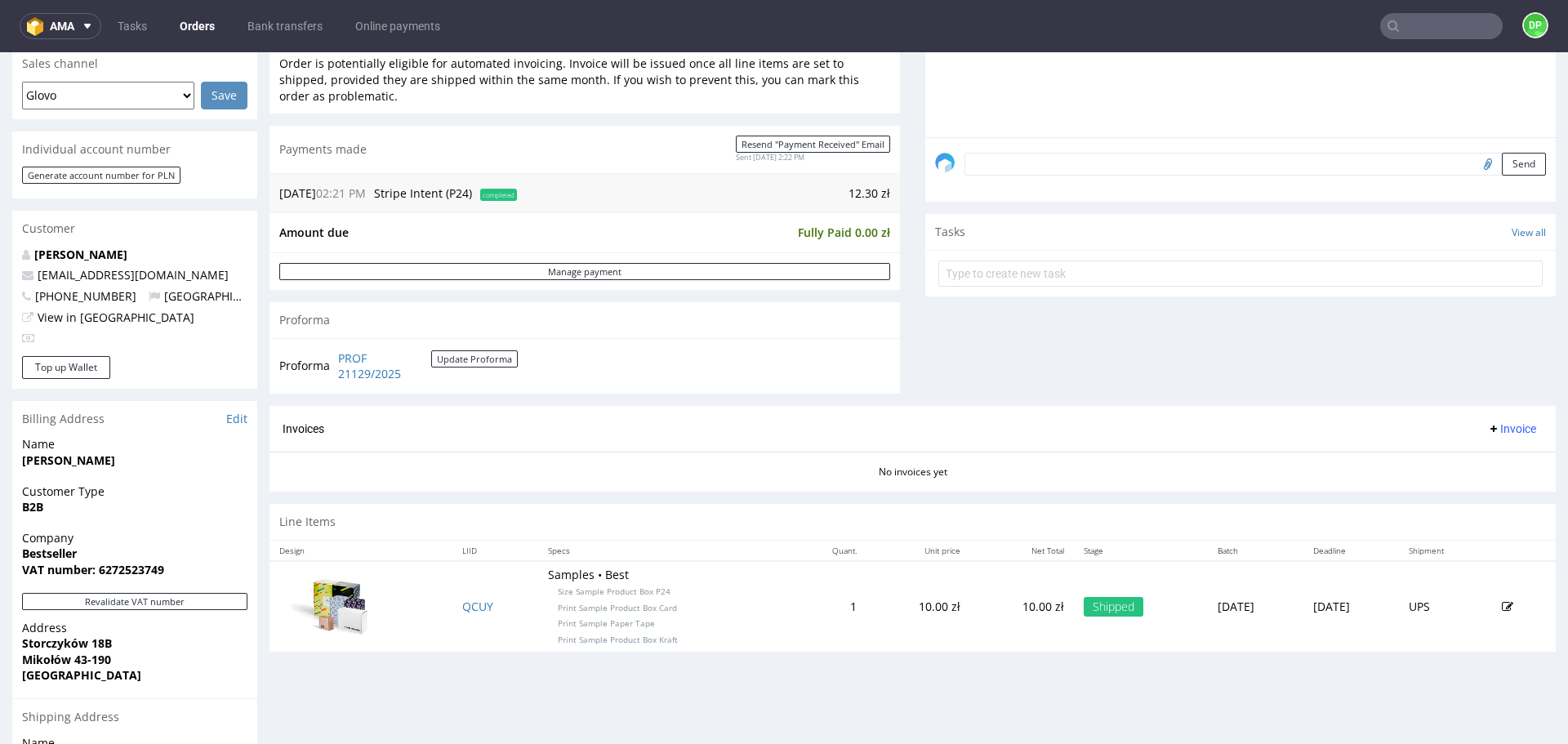
scroll to position [425, 0]
click at [1487, 430] on span "Invoice" at bounding box center [1511, 427] width 49 height 13
click at [1463, 453] on li "Generate" at bounding box center [1480, 462] width 105 height 29
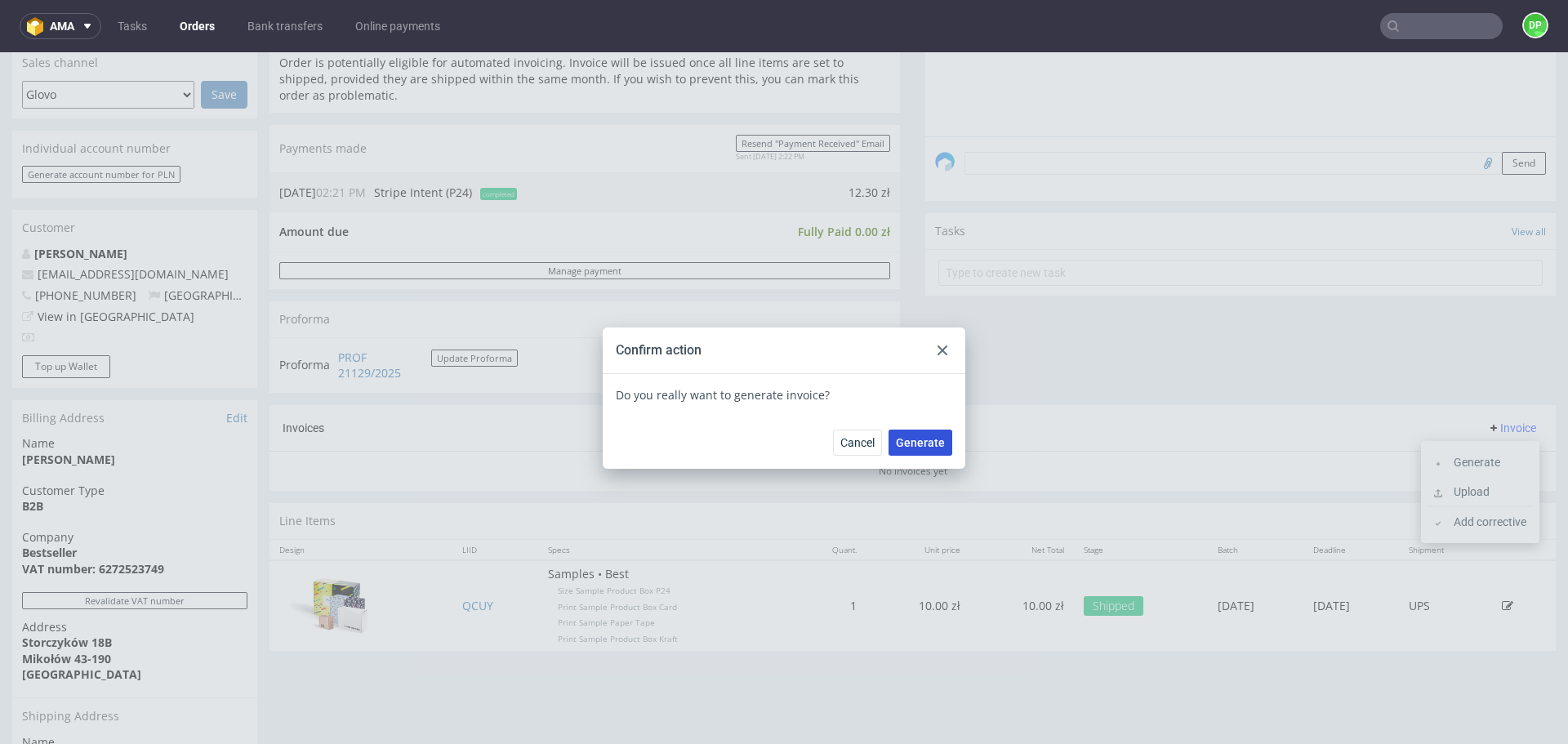
click at [928, 440] on span "Generate" at bounding box center [920, 442] width 49 height 11
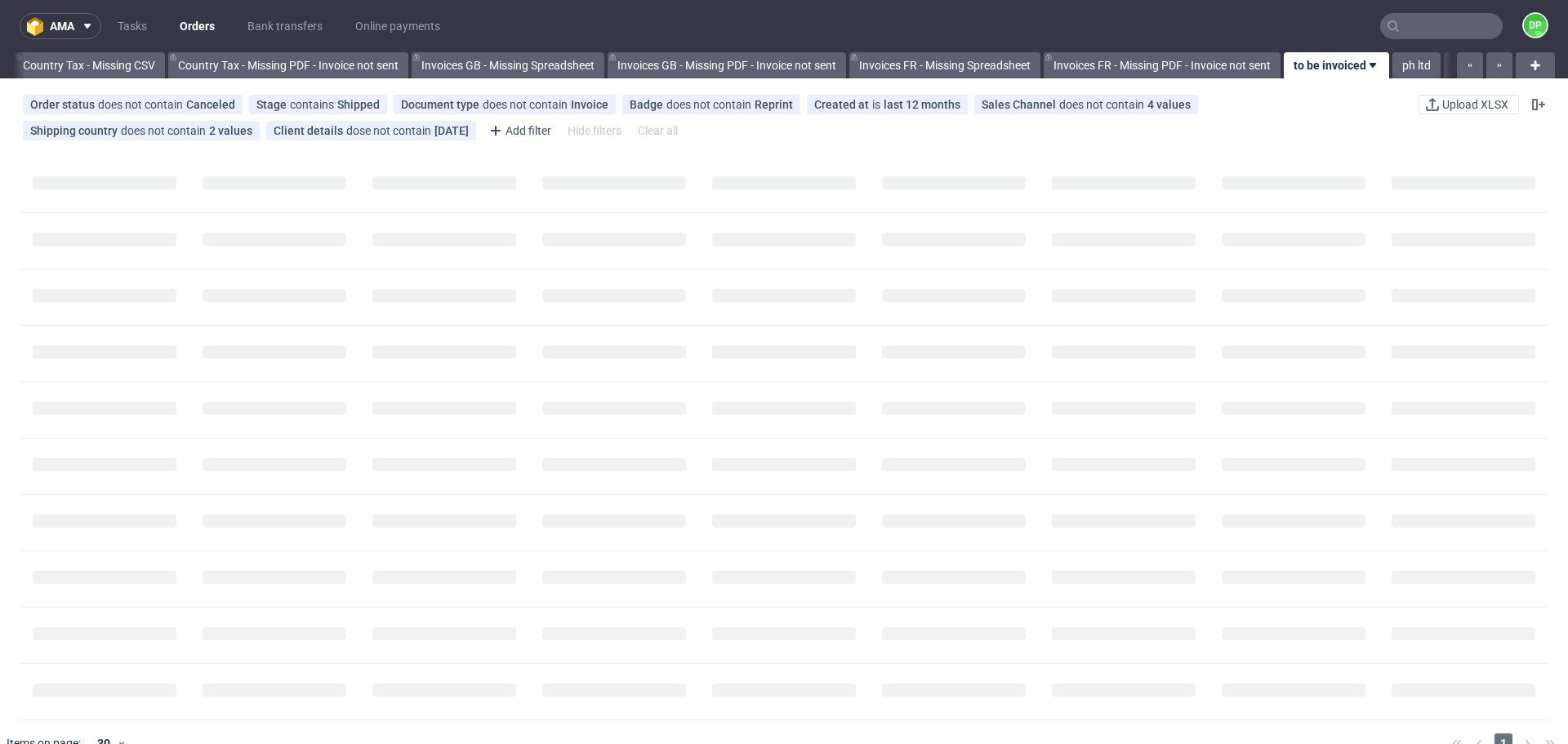
scroll to position [0, 1779]
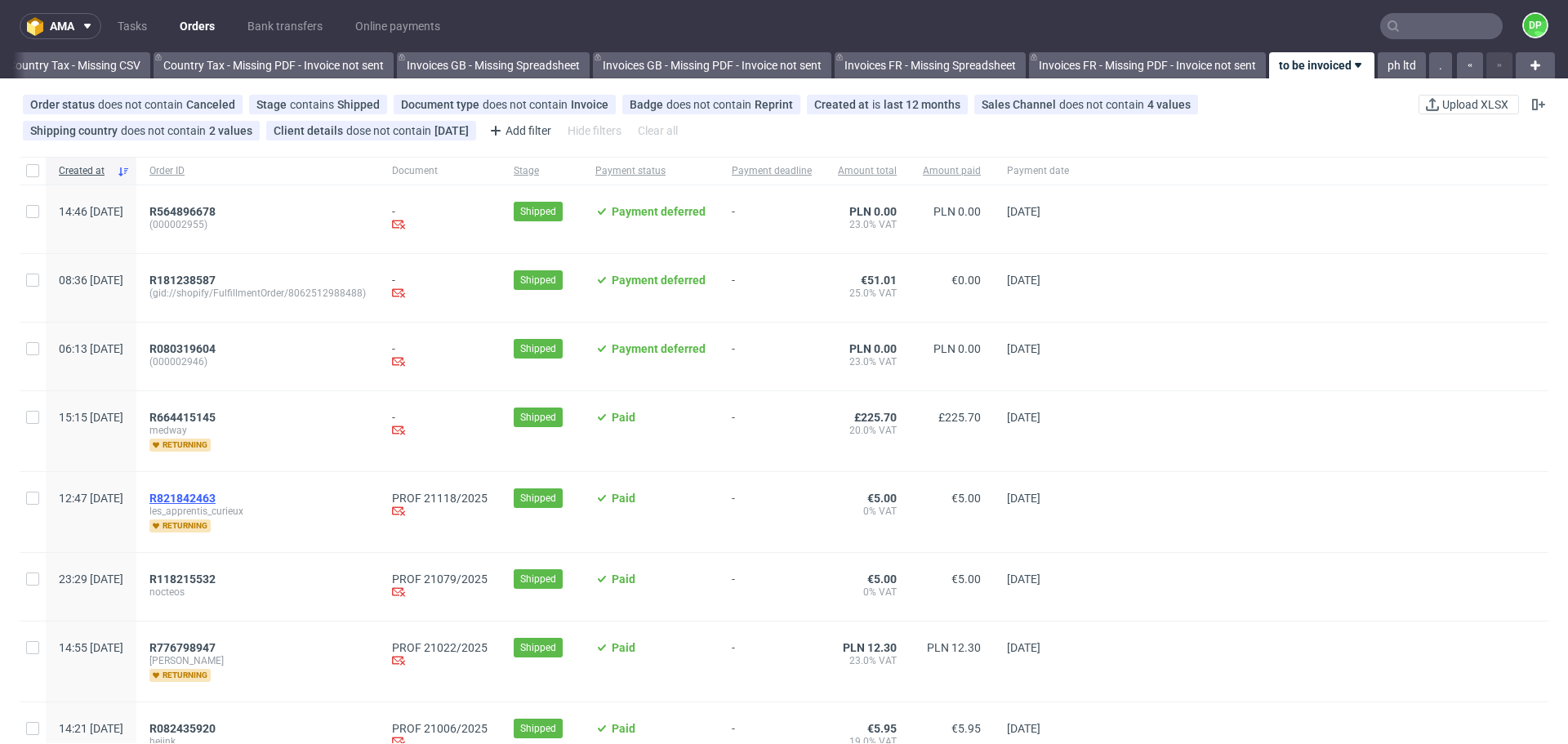
click at [216, 496] on span "R821842463" at bounding box center [182, 497] width 66 height 13
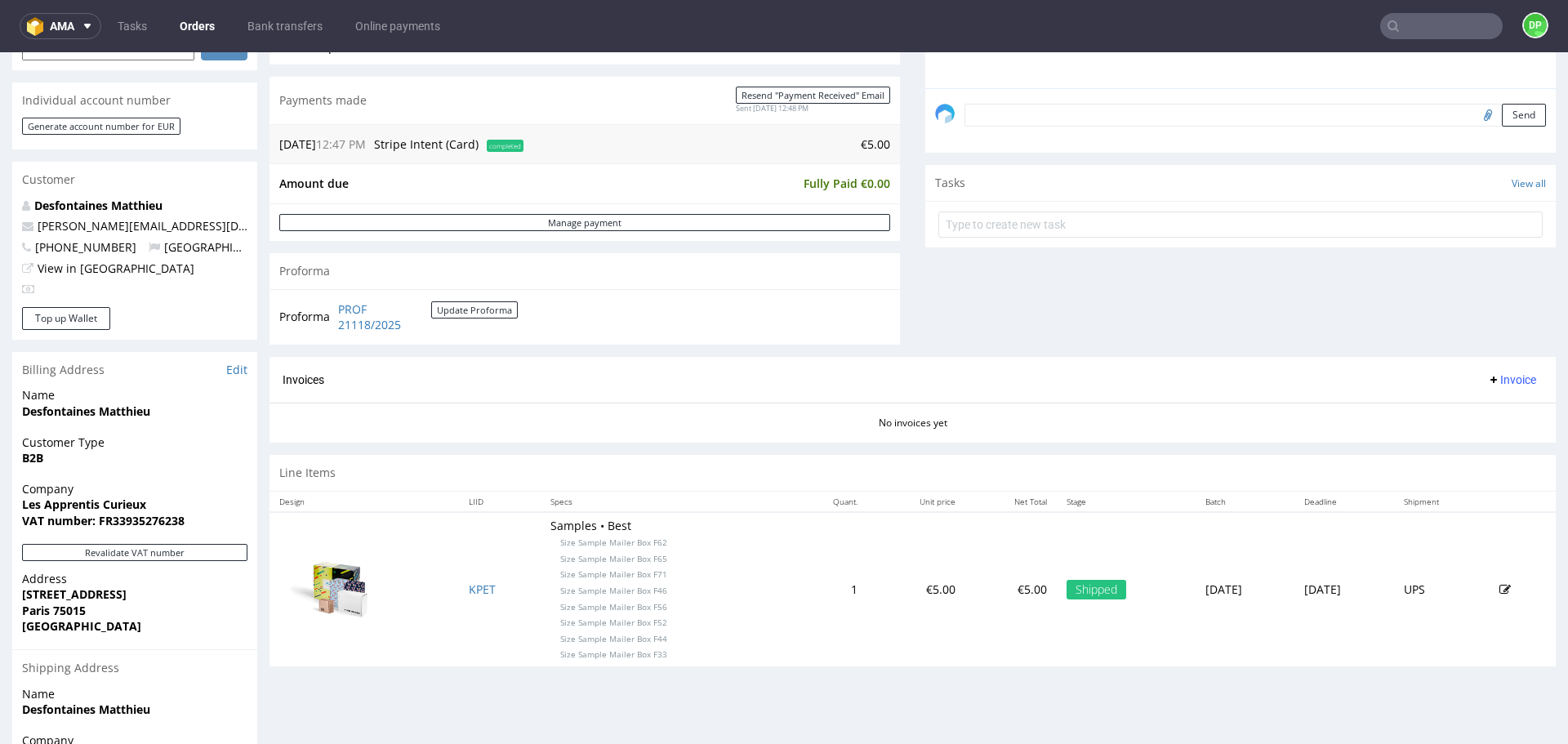
scroll to position [474, 0]
click at [210, 541] on div "Company Les Apprentis Curieux VAT number: FR33935276238" at bounding box center [134, 511] width 245 height 63
click at [161, 549] on button "Revalidate VAT number" at bounding box center [135, 551] width 225 height 17
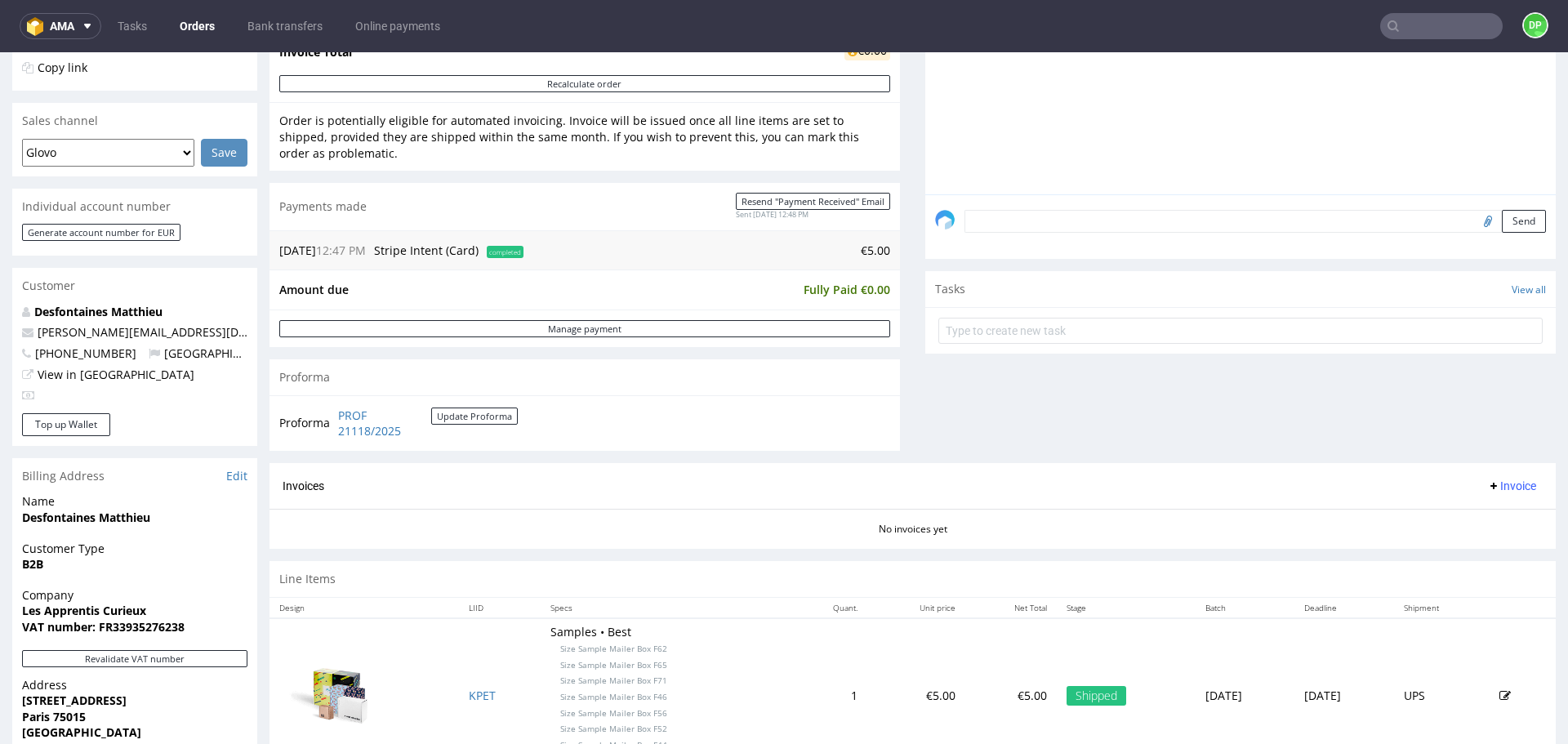
scroll to position [368, 0]
click at [1487, 477] on span "Invoice" at bounding box center [1511, 483] width 49 height 13
click at [1444, 513] on span at bounding box center [1441, 518] width 13 height 13
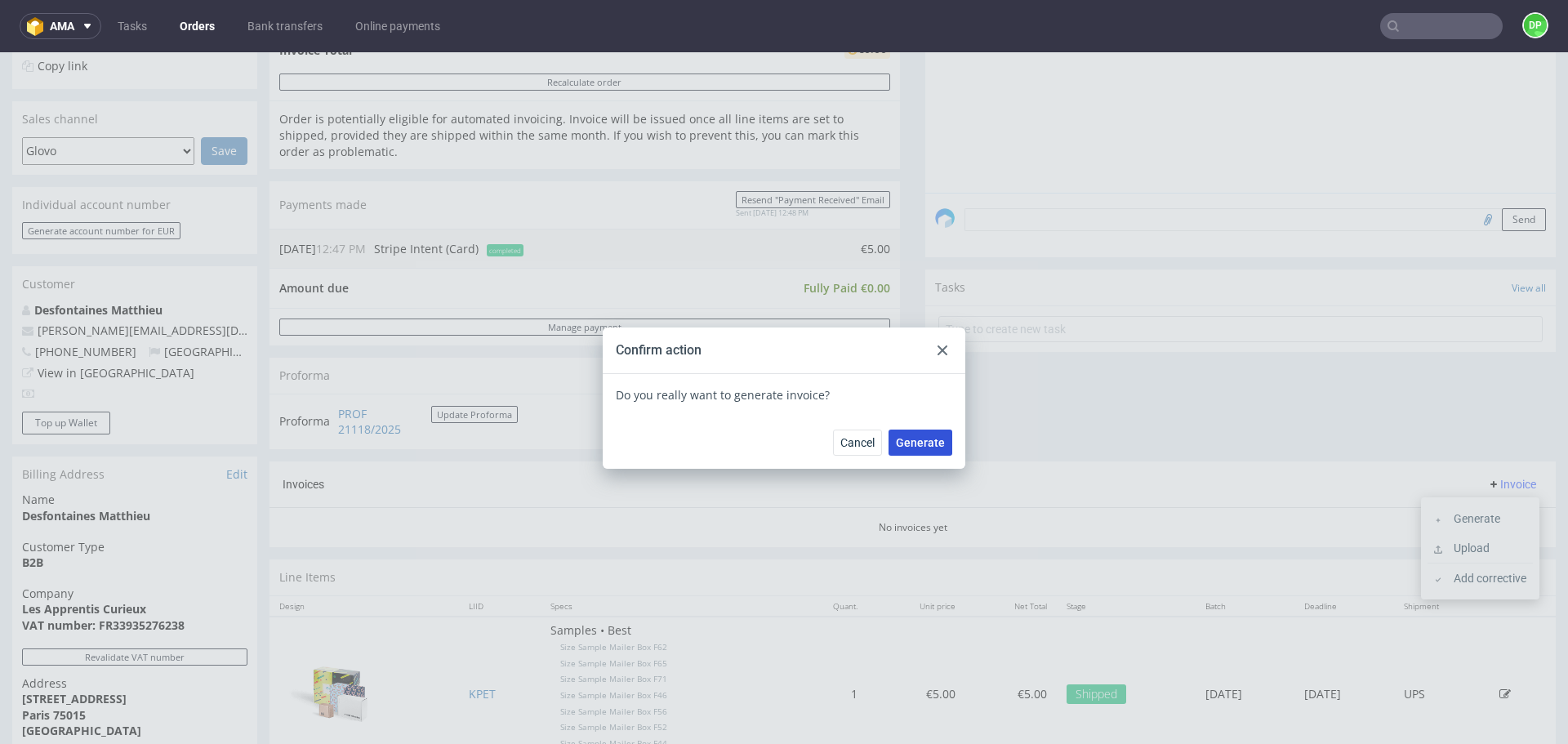
click at [937, 445] on span "Generate" at bounding box center [920, 442] width 49 height 11
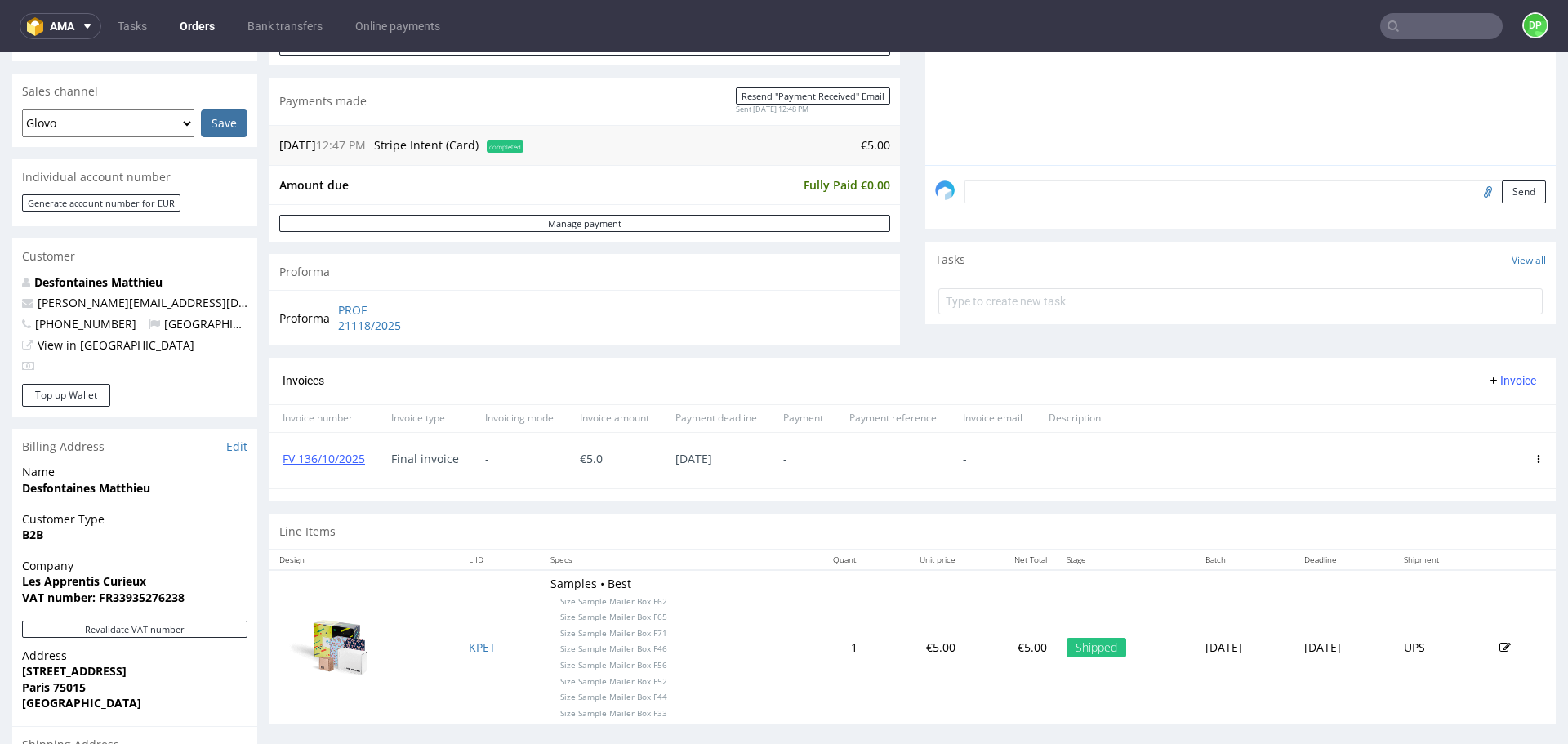
scroll to position [397, 0]
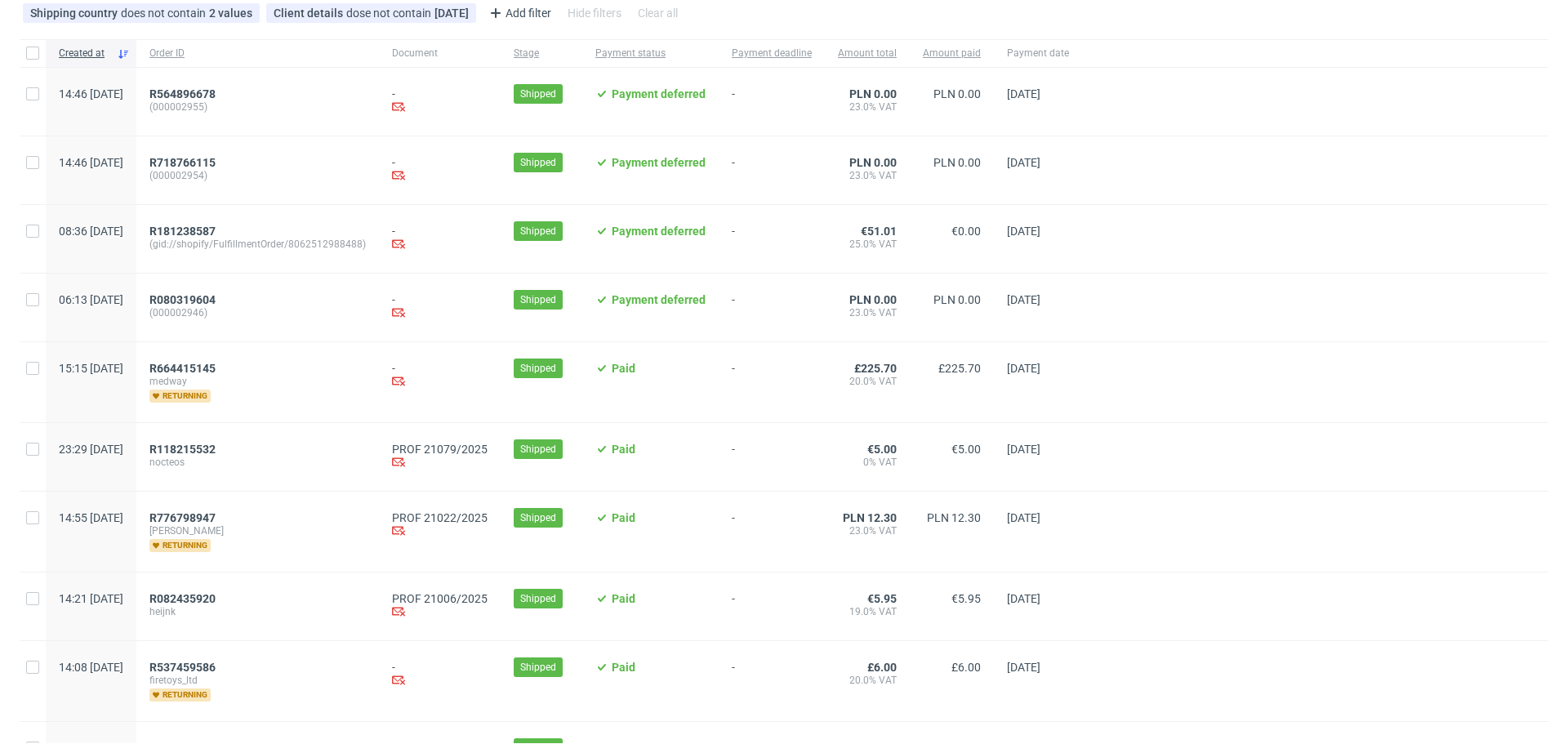
scroll to position [120, 0]
click at [216, 443] on span "R118215532" at bounding box center [182, 447] width 66 height 13
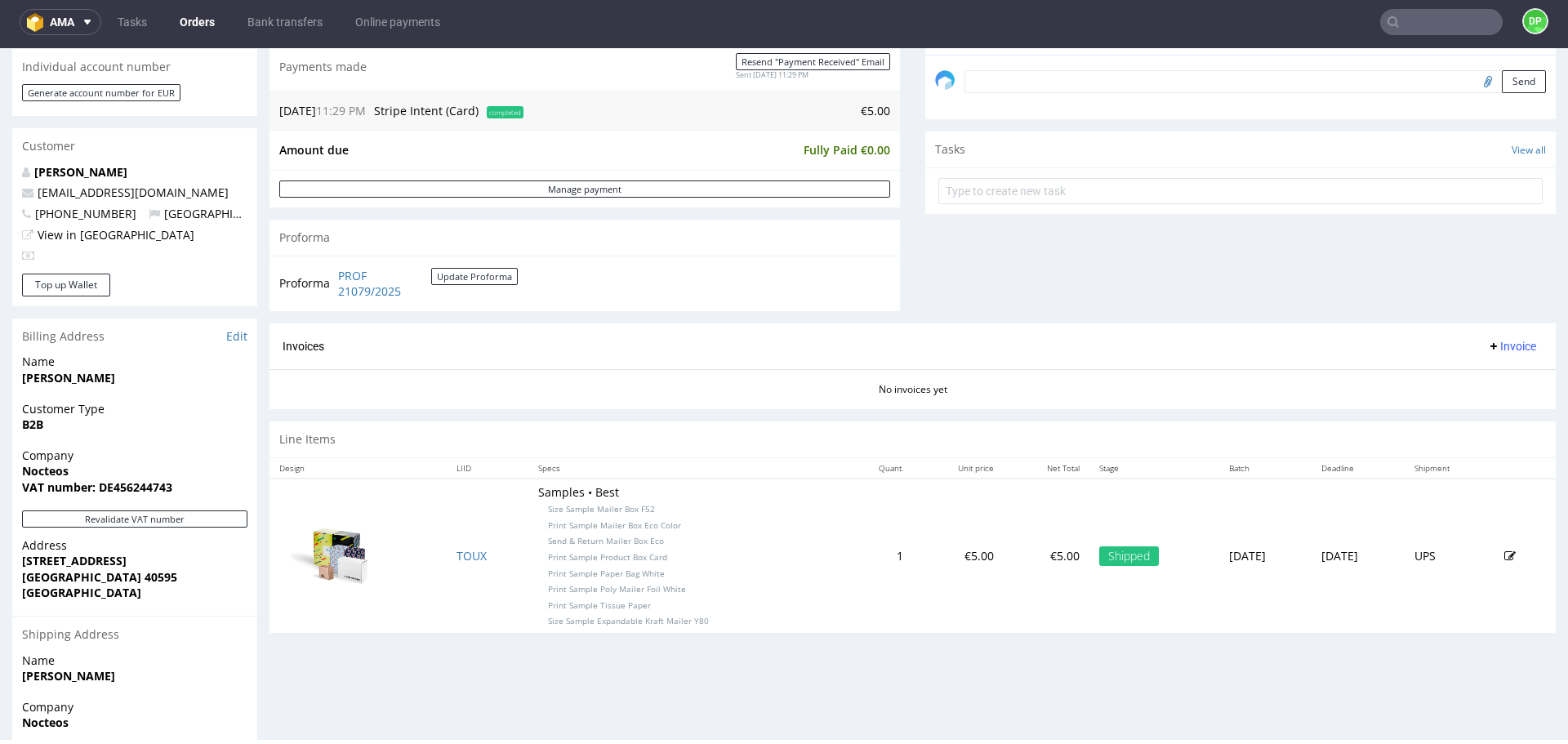
scroll to position [503, 0]
click at [189, 520] on button "Revalidate VAT number" at bounding box center [135, 518] width 225 height 17
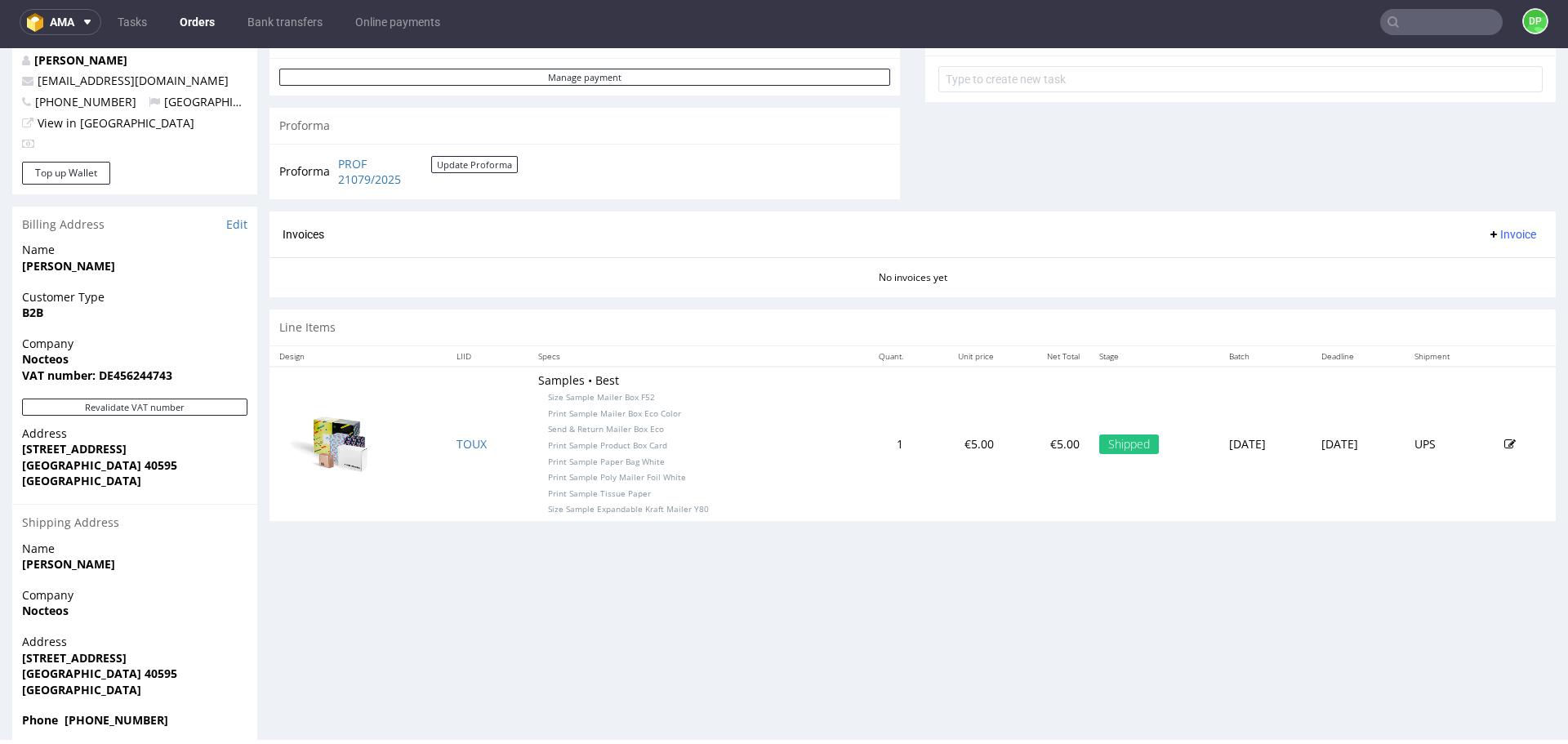
scroll to position [615, 0]
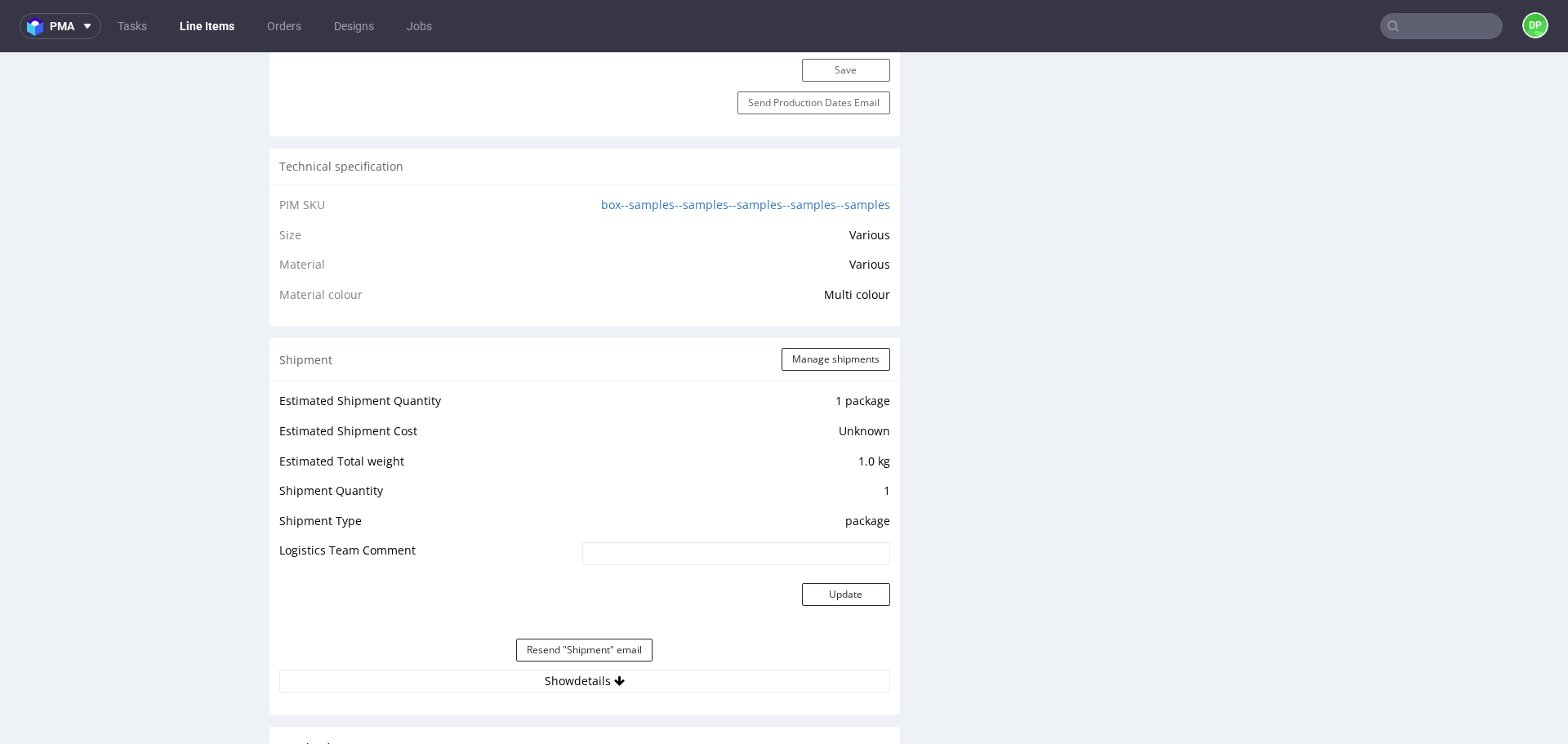
scroll to position [1262, 0]
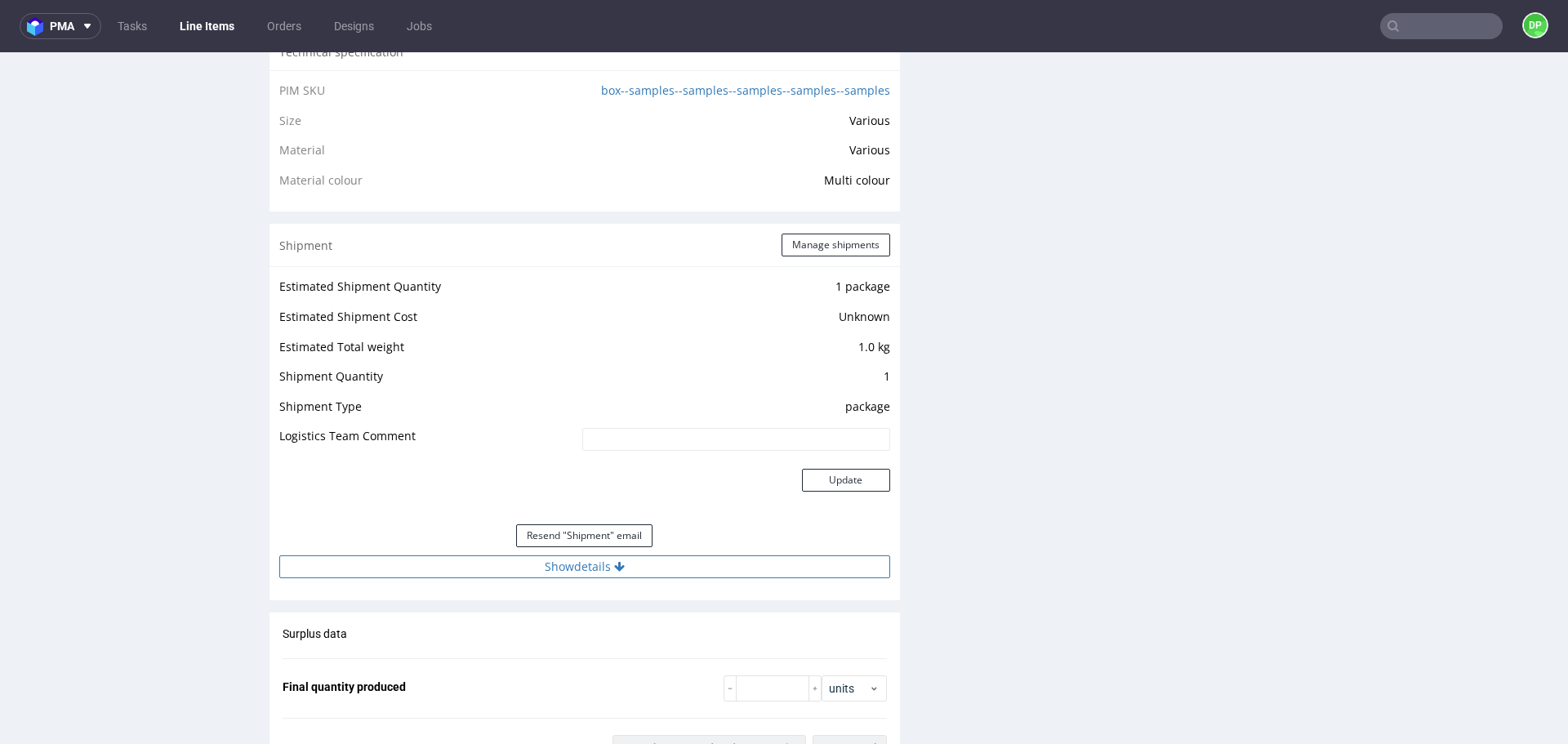
click at [567, 570] on button "Show details" at bounding box center [585, 566] width 611 height 23
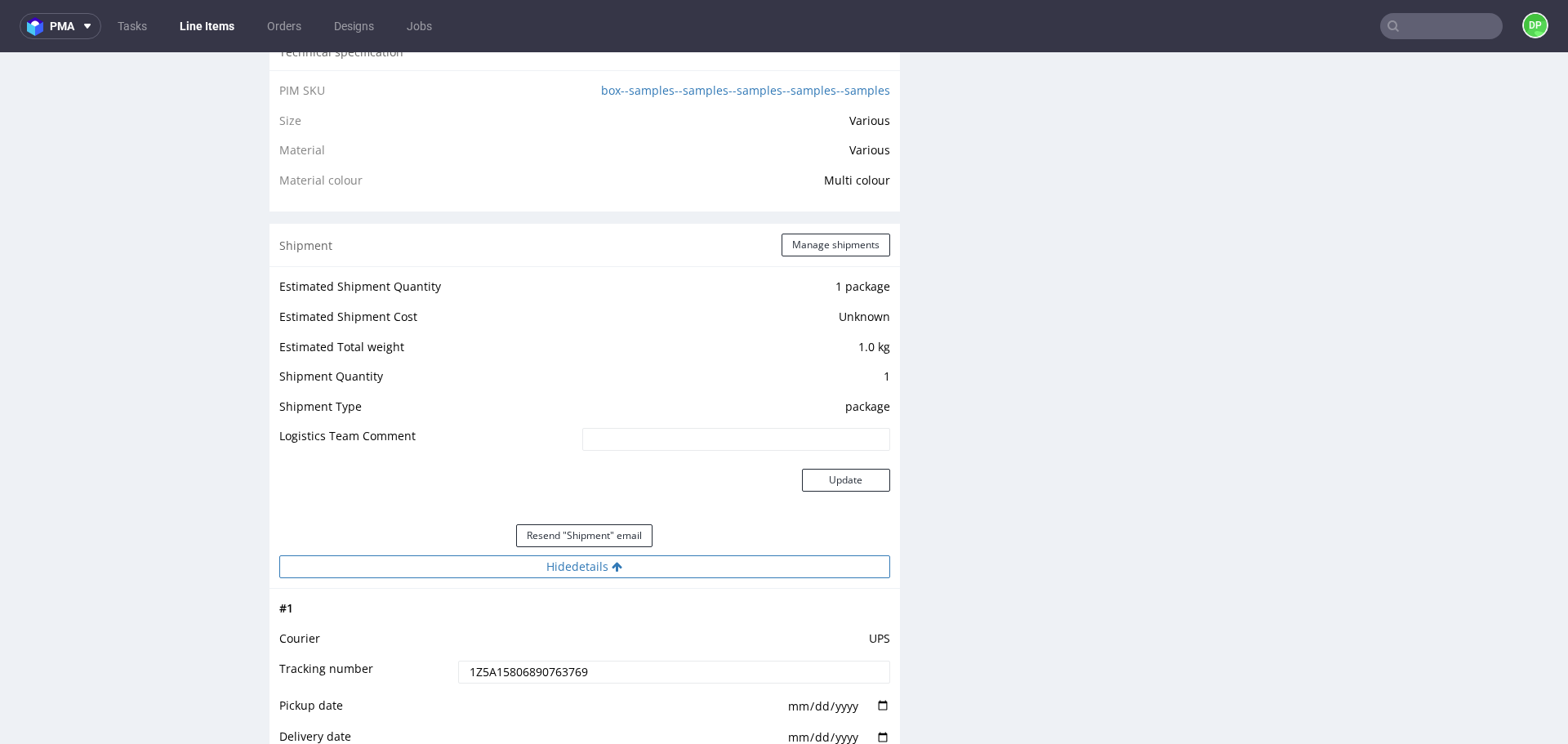
scroll to position [1528, 0]
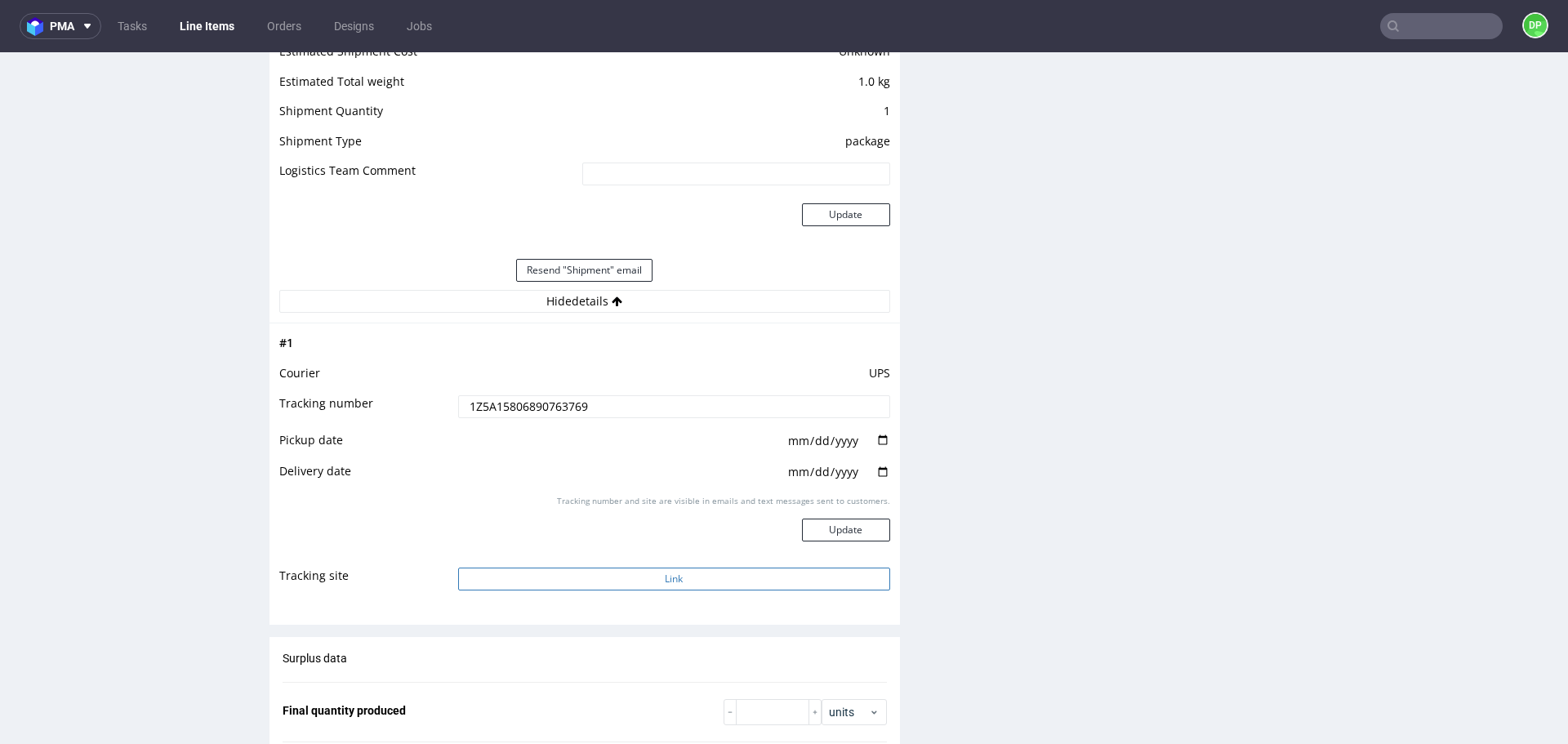
click at [587, 575] on button "Link" at bounding box center [674, 579] width 432 height 23
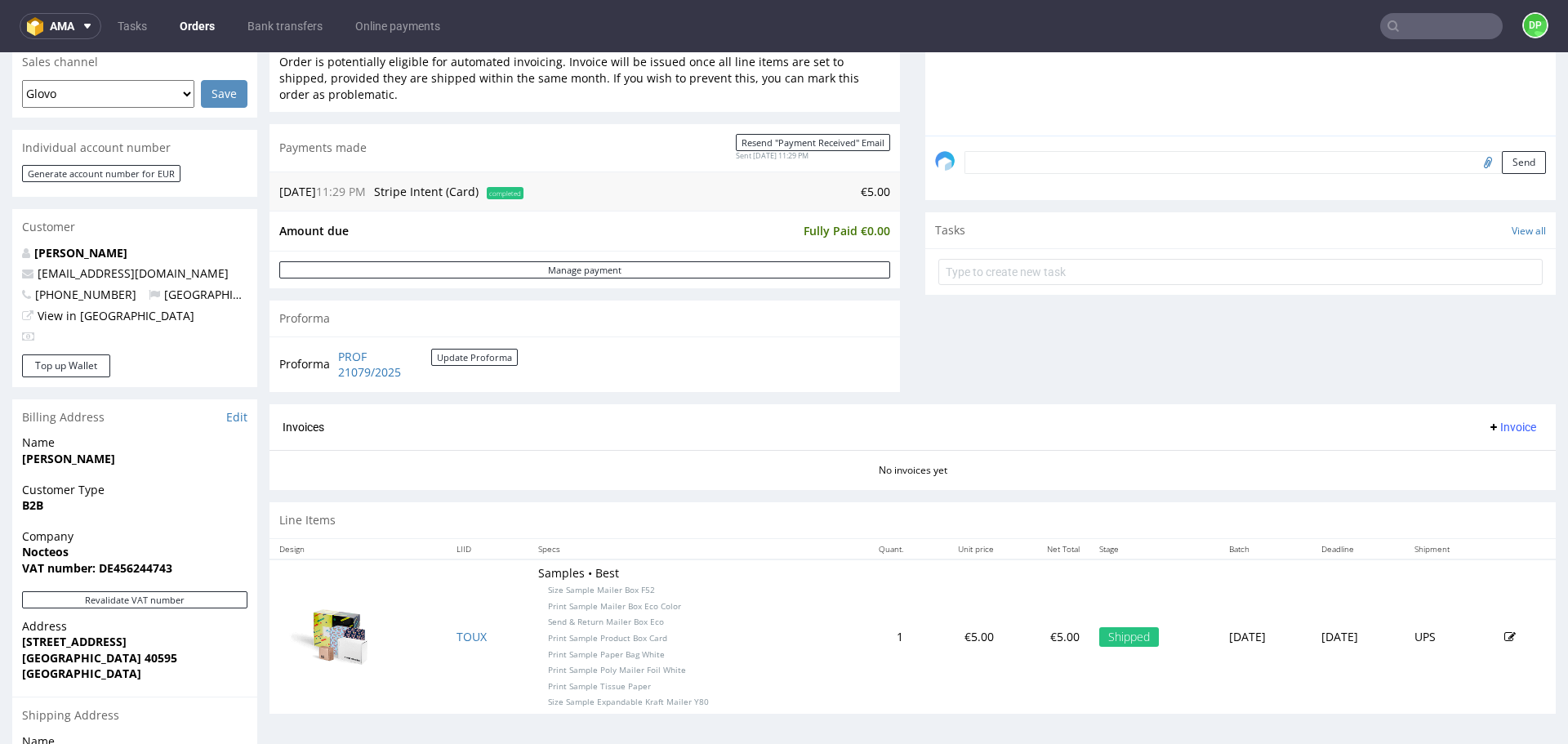
scroll to position [428, 0]
click at [1487, 425] on span "Invoice" at bounding box center [1511, 423] width 49 height 13
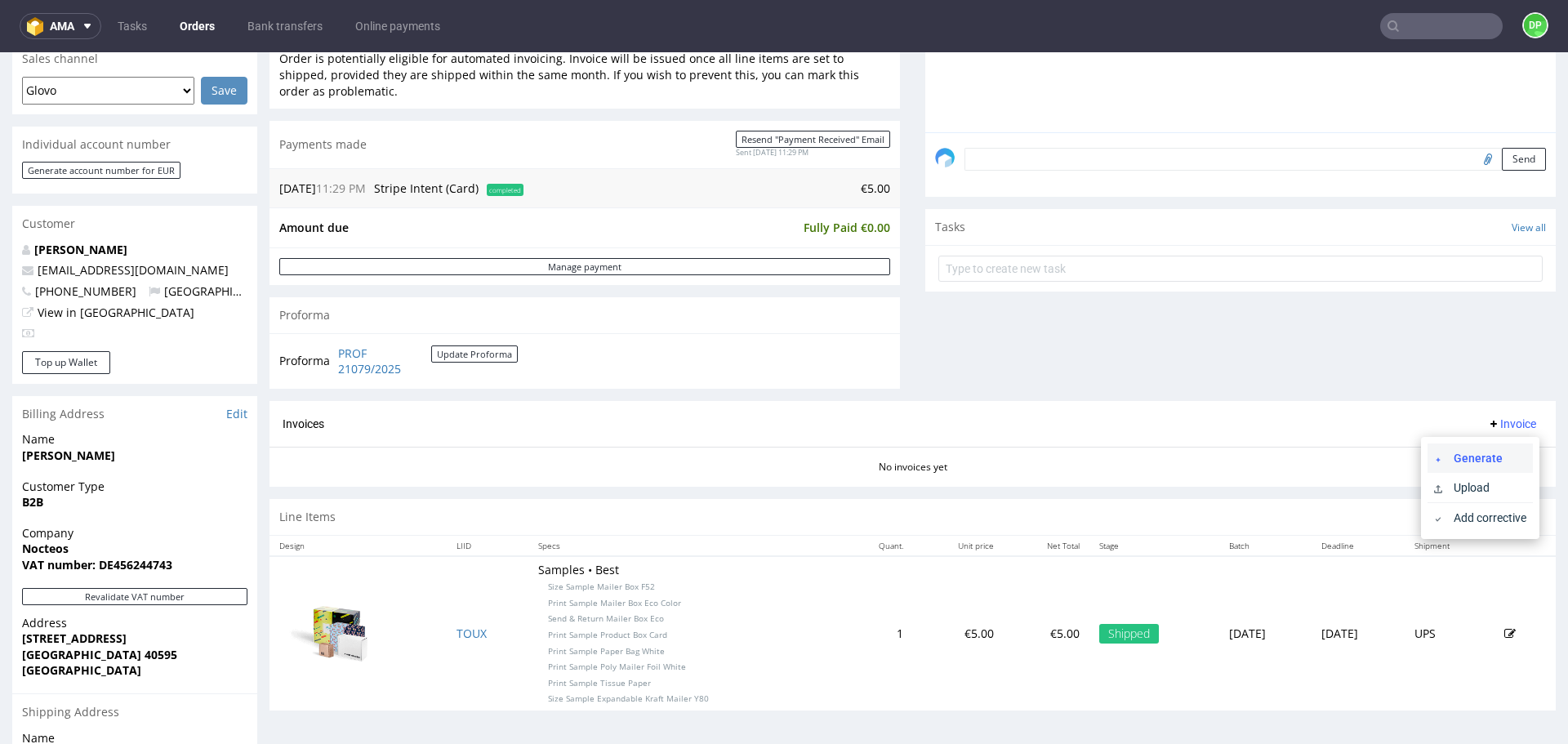
click at [1452, 455] on span "Generate" at bounding box center [1487, 458] width 79 height 16
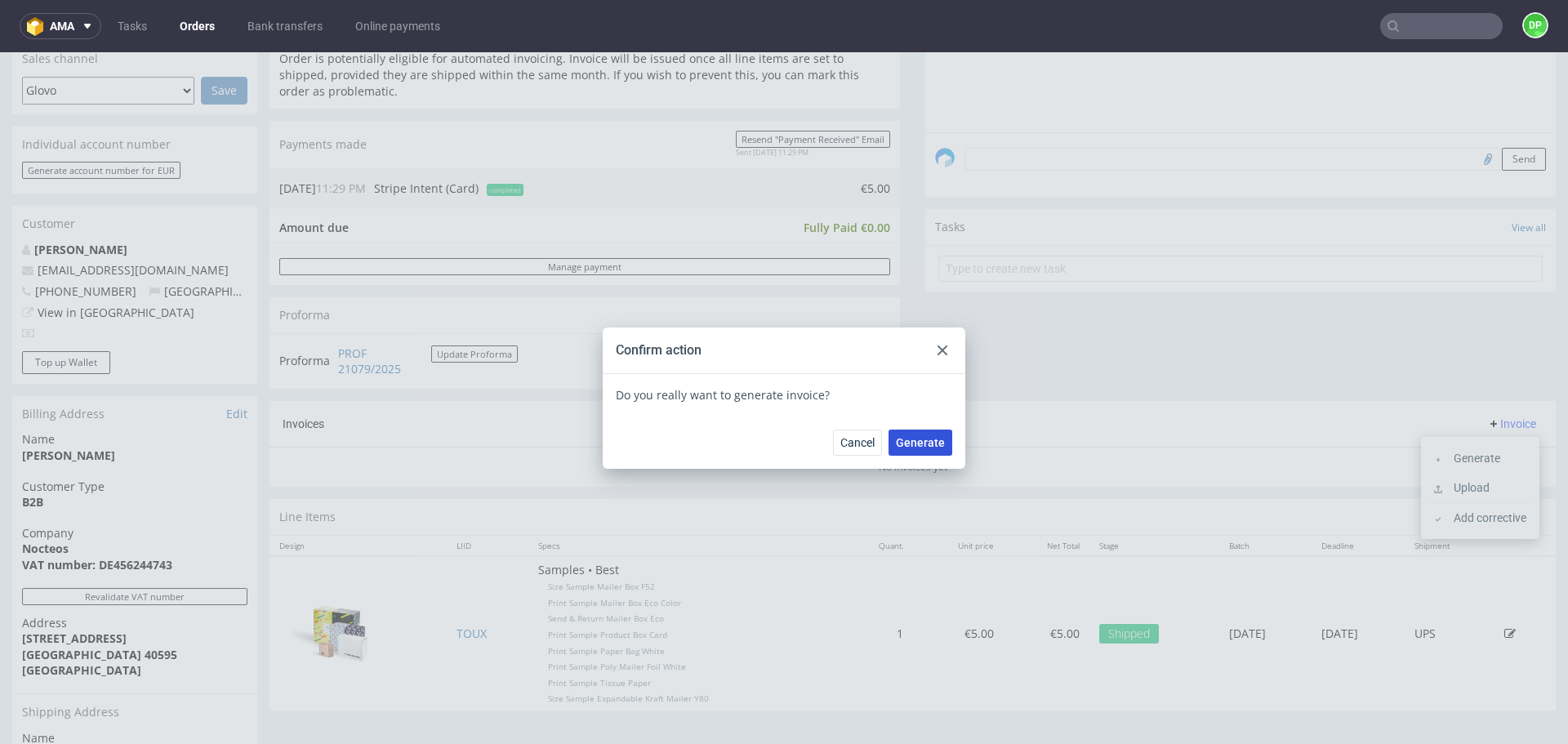
click at [920, 444] on span "Generate" at bounding box center [920, 442] width 49 height 11
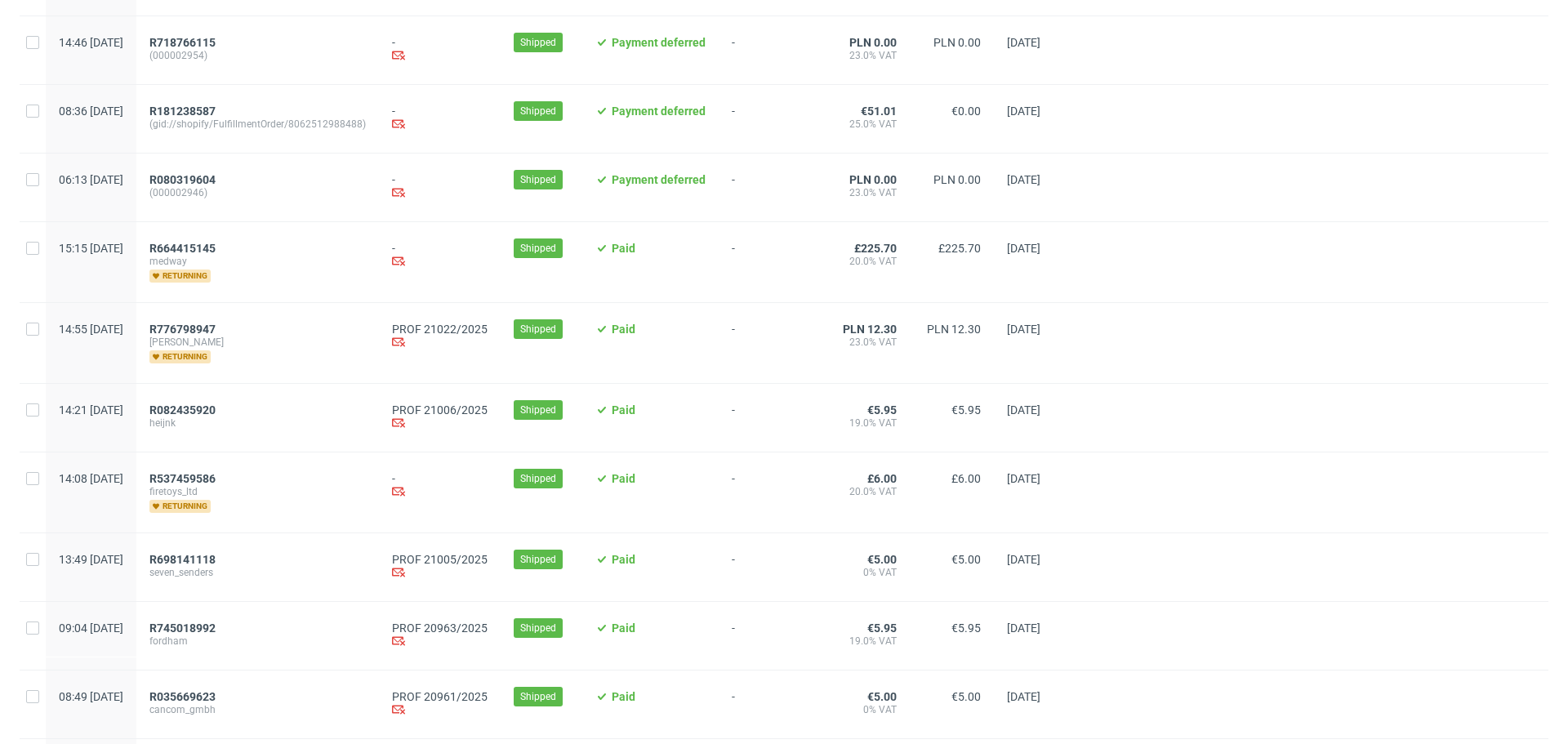
scroll to position [238, 0]
click at [216, 327] on span "R776798947" at bounding box center [182, 328] width 66 height 13
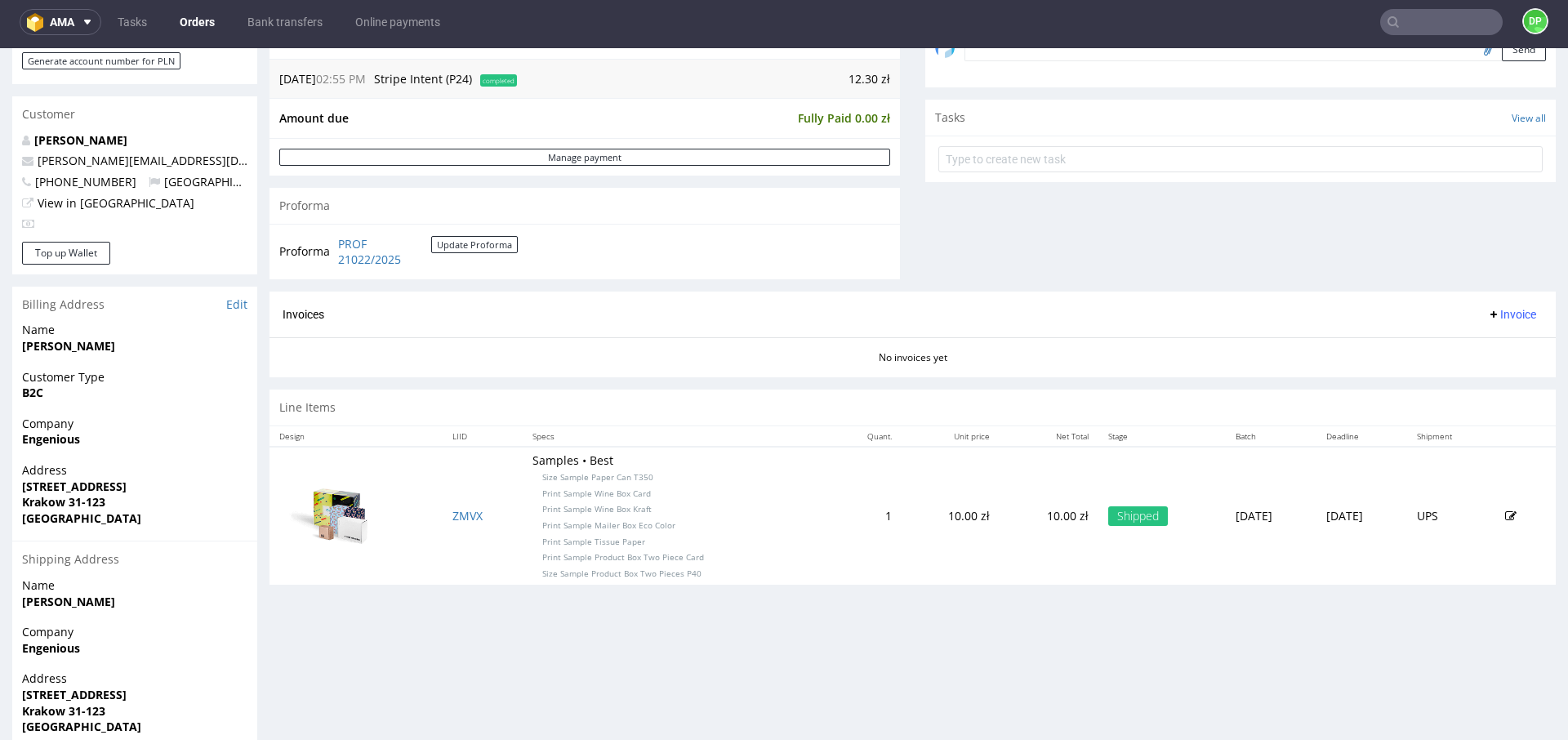
scroll to position [535, 0]
click at [1487, 318] on span "Invoice" at bounding box center [1511, 313] width 49 height 13
click at [1470, 341] on span "Generate" at bounding box center [1487, 347] width 79 height 16
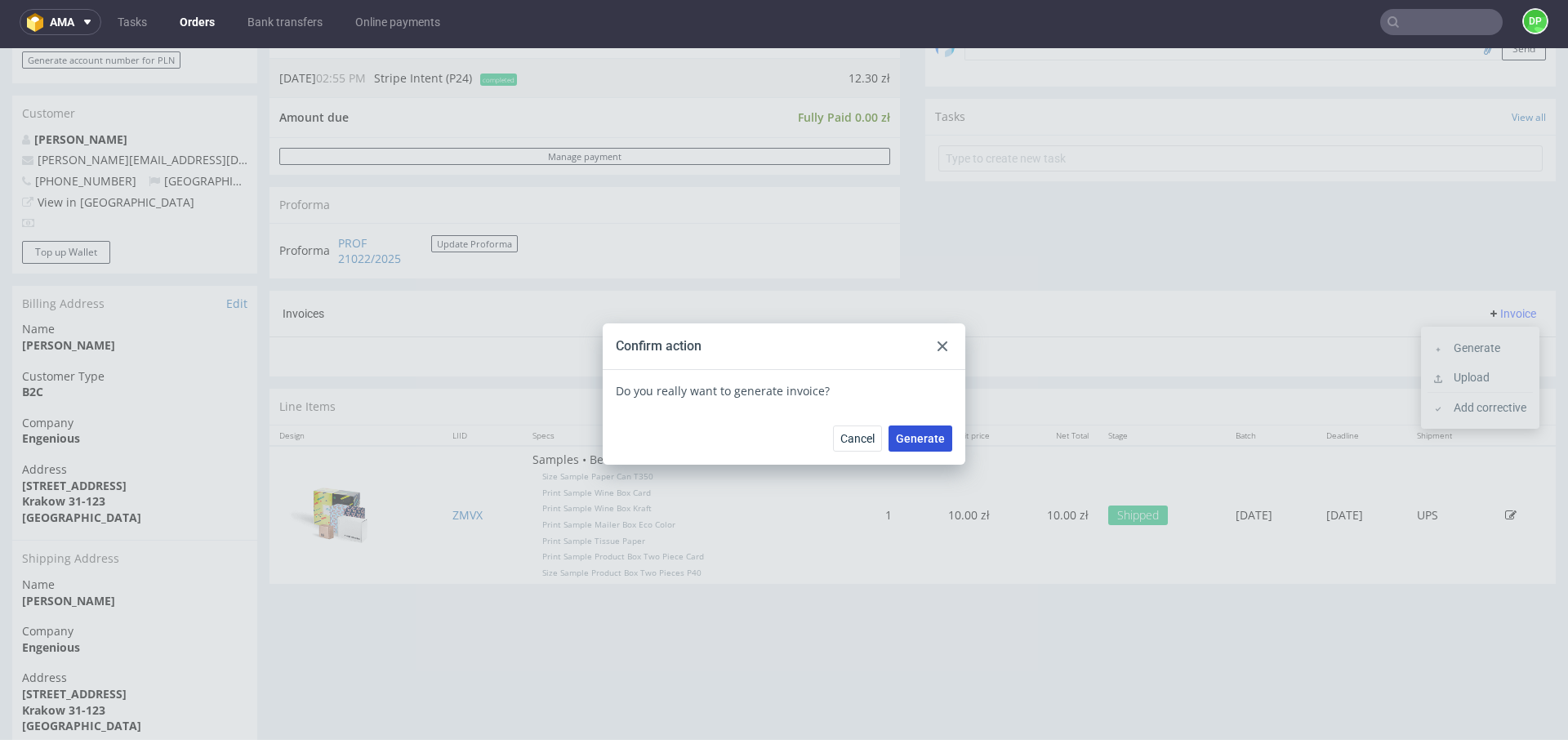
click at [901, 439] on span "Generate" at bounding box center [920, 438] width 49 height 11
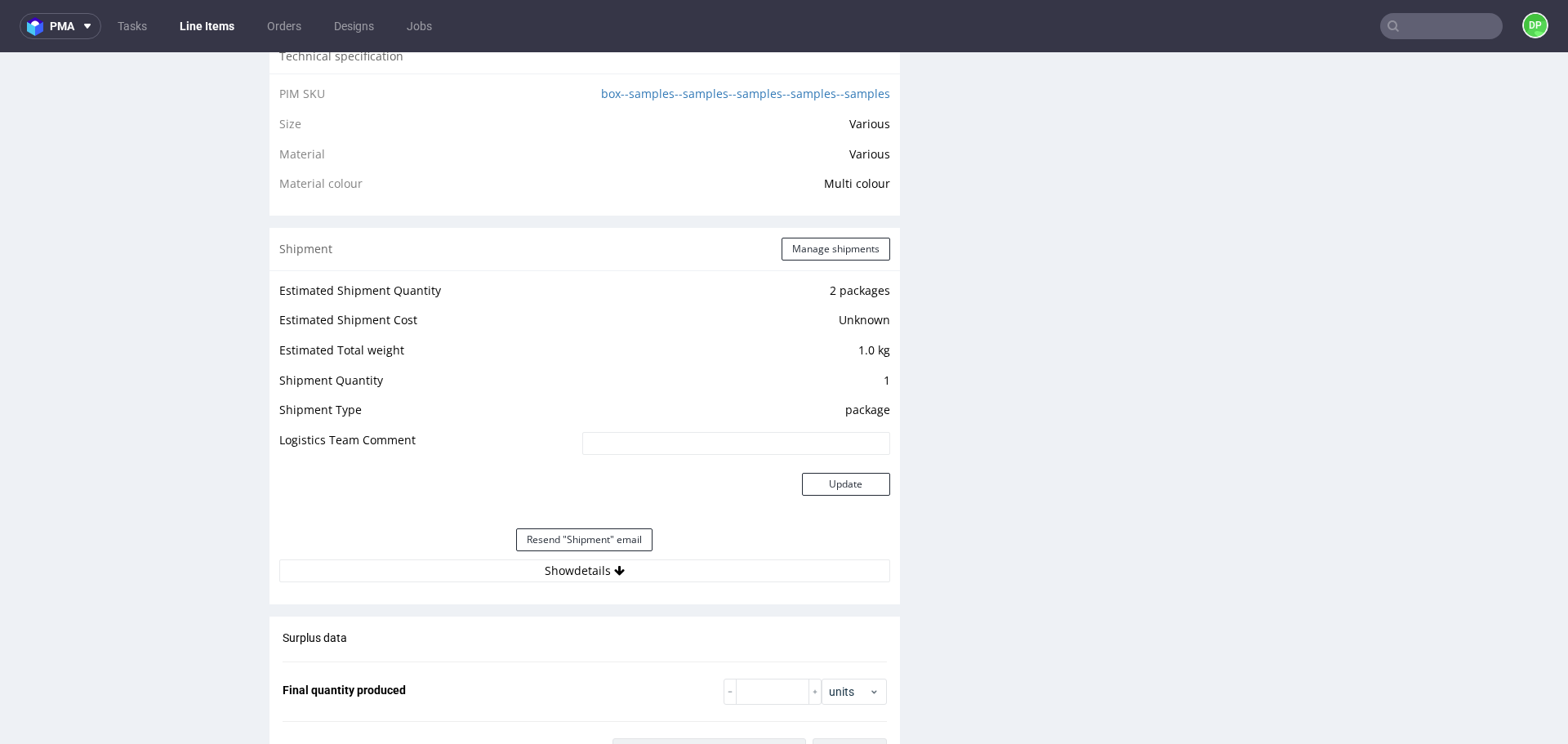
scroll to position [1245, 0]
click at [438, 557] on button "Show details" at bounding box center [585, 569] width 611 height 23
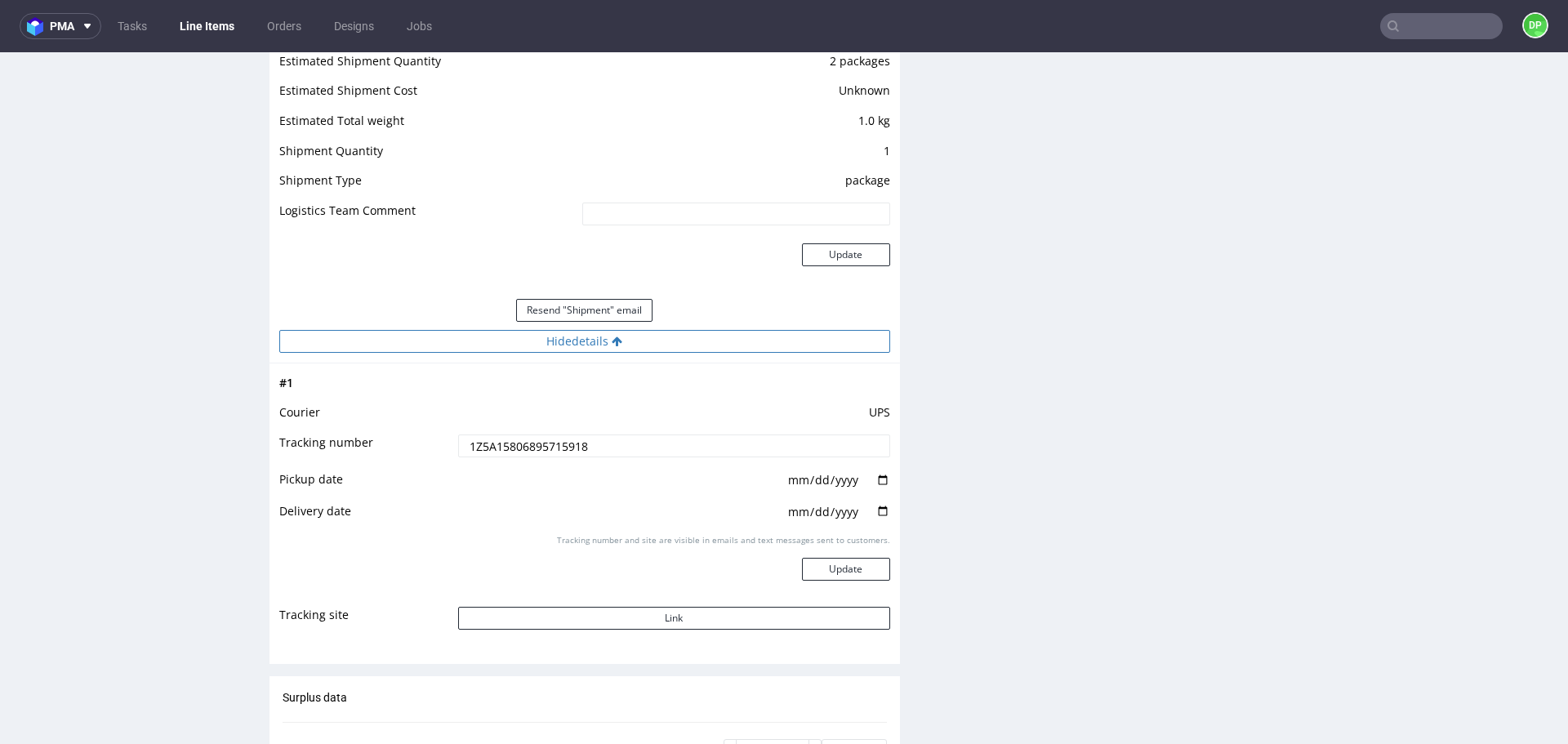
scroll to position [1473, 0]
click at [565, 615] on button "Link" at bounding box center [674, 617] width 432 height 23
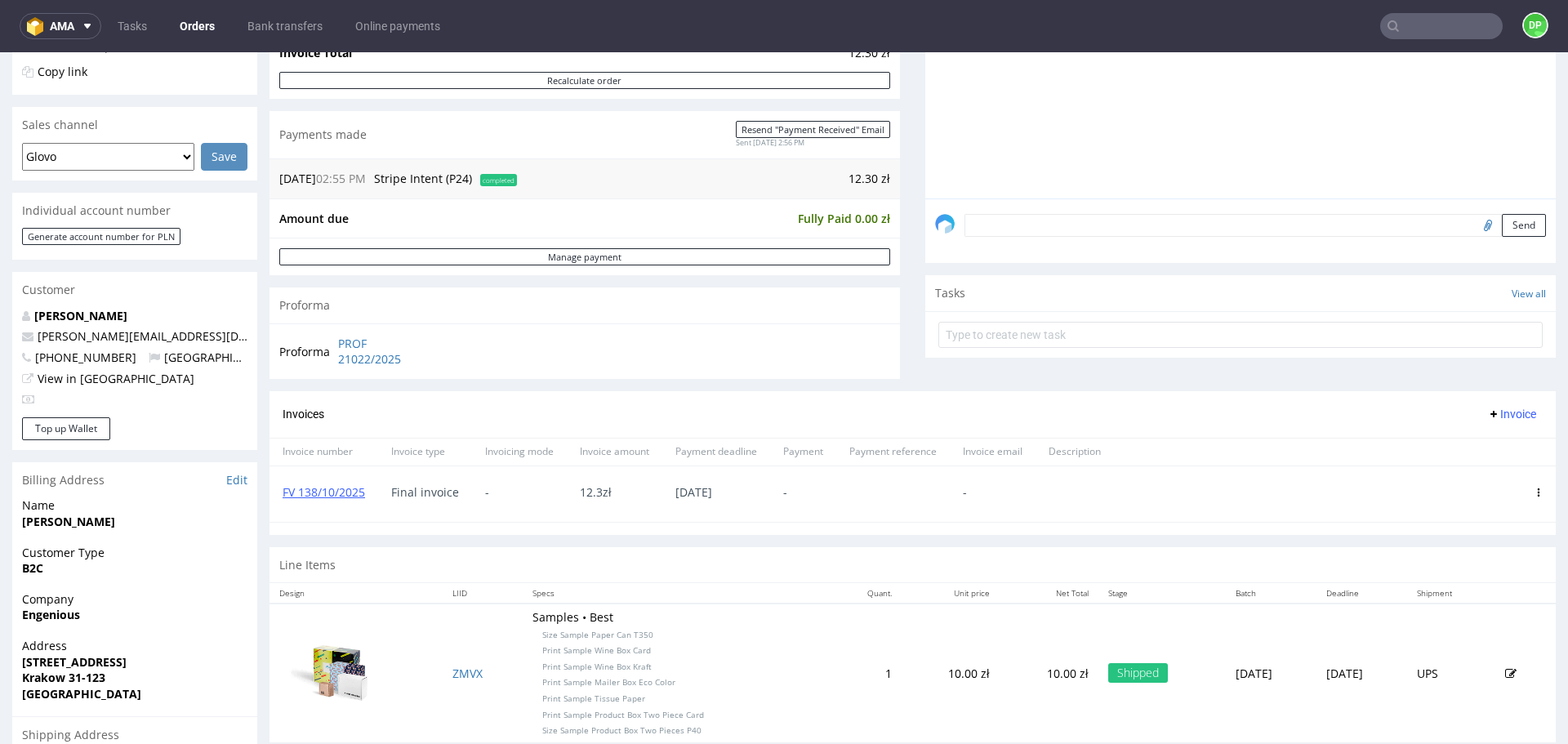
scroll to position [363, 0]
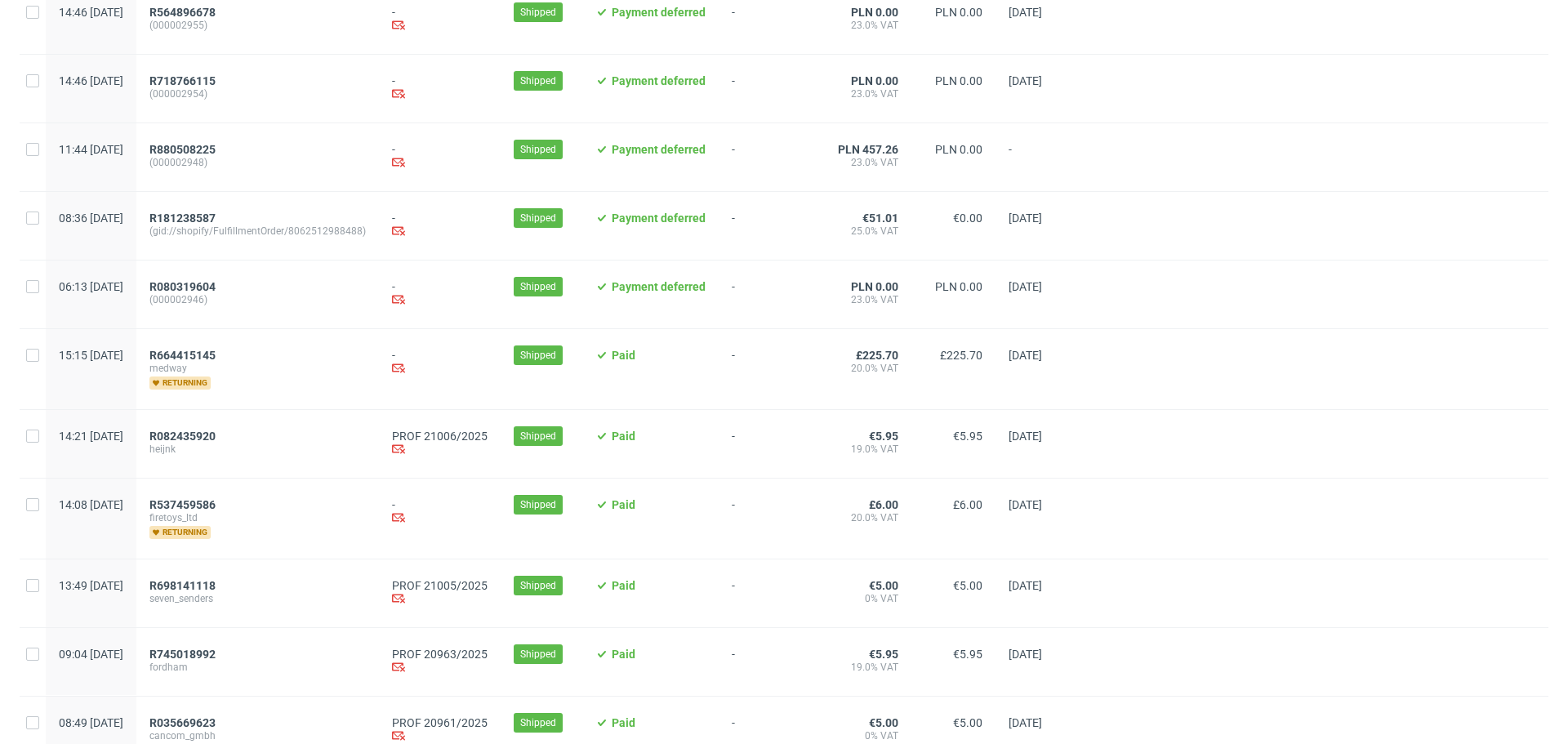
scroll to position [200, 0]
click at [216, 439] on span "R082435920" at bounding box center [182, 434] width 66 height 13
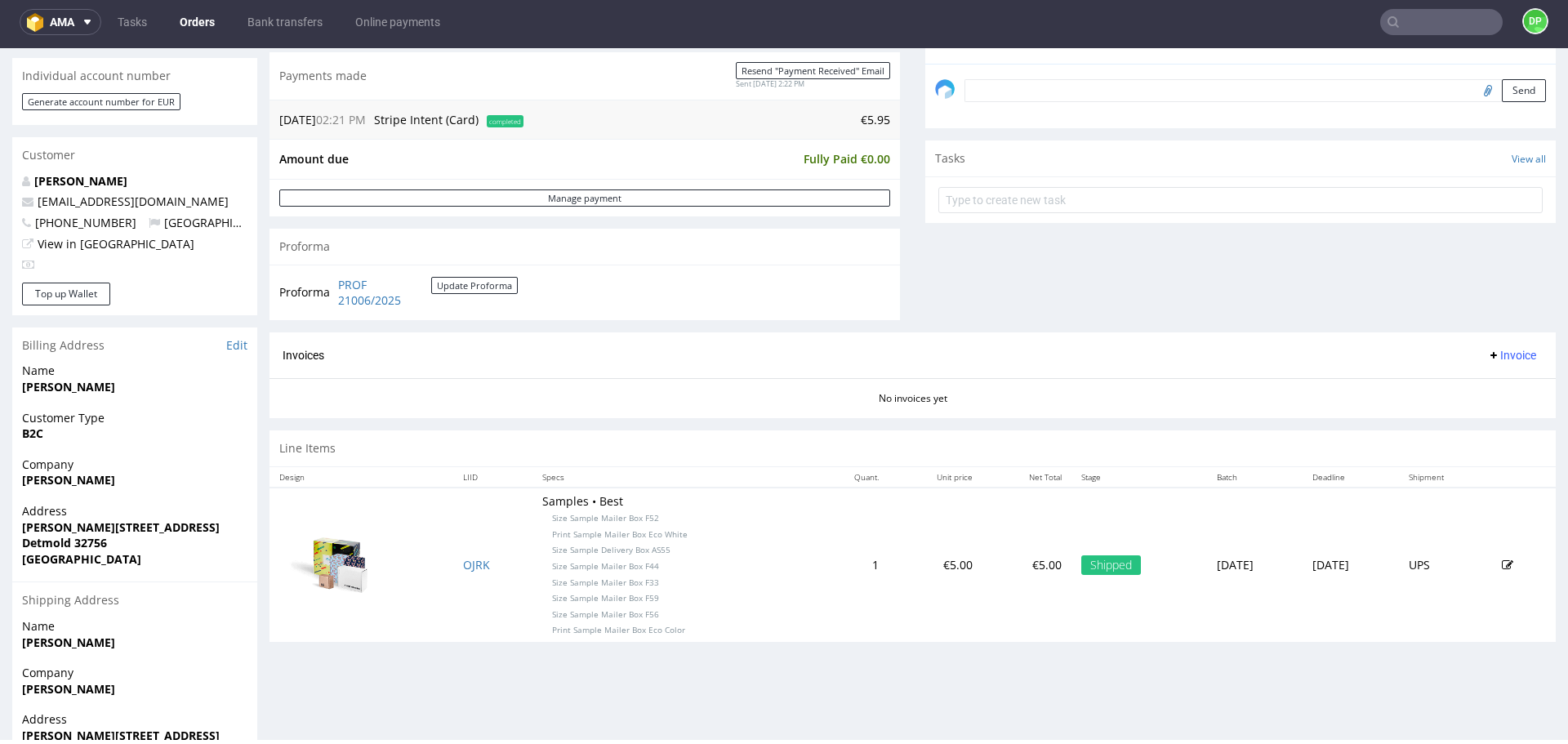
scroll to position [494, 0]
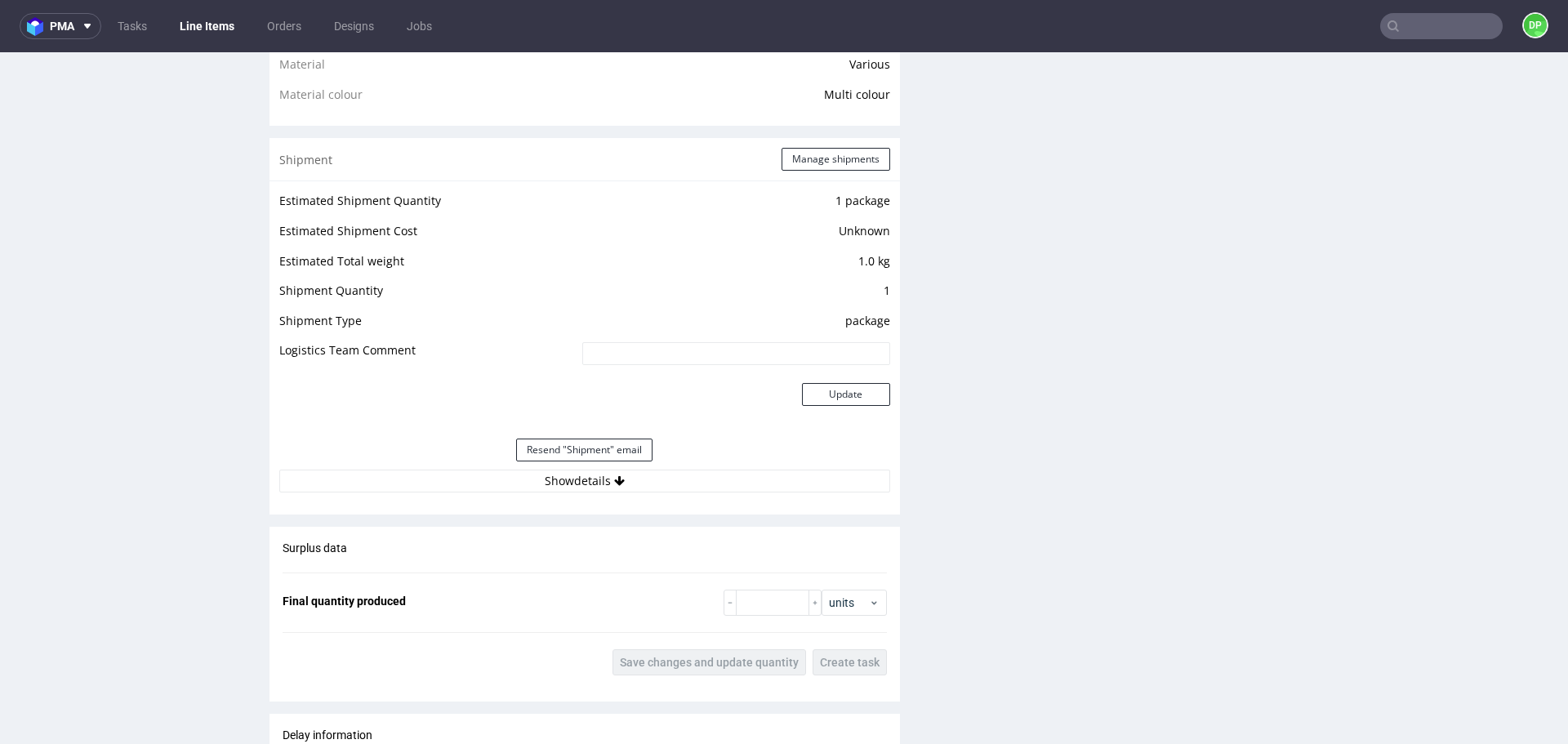
scroll to position [1351, 0]
click at [588, 488] on button "Show details" at bounding box center [585, 477] width 611 height 23
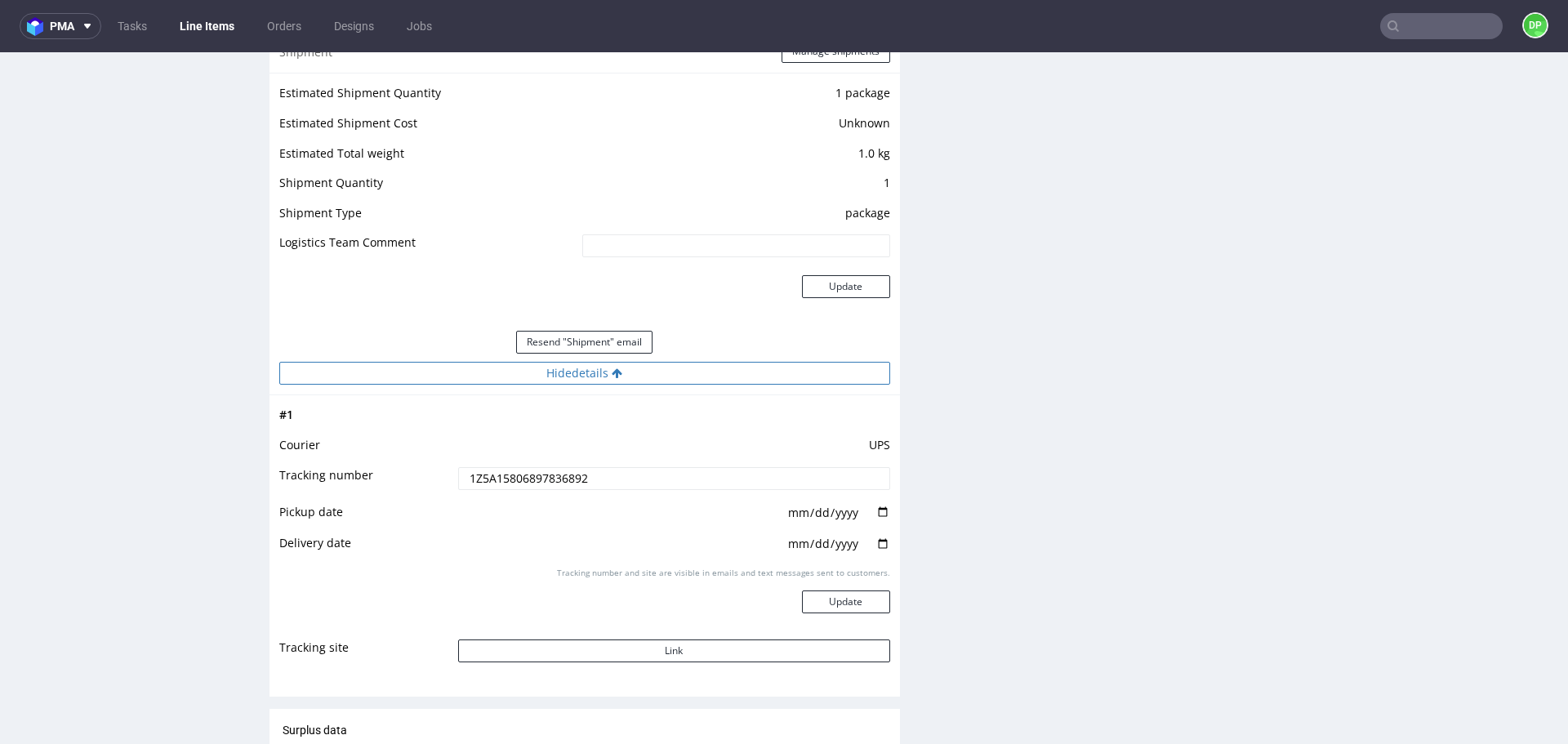
scroll to position [1518, 0]
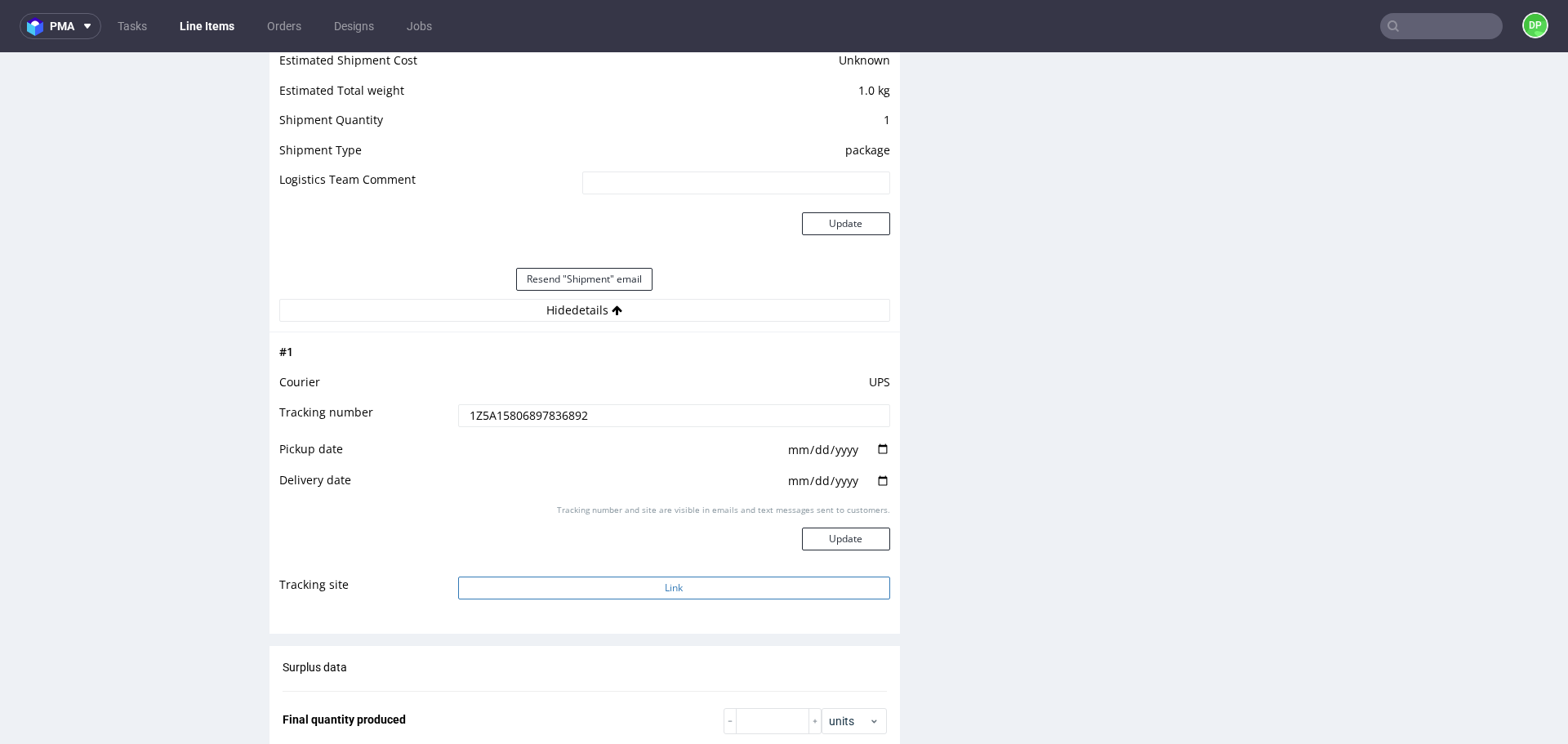
click at [645, 589] on button "Link" at bounding box center [674, 587] width 432 height 23
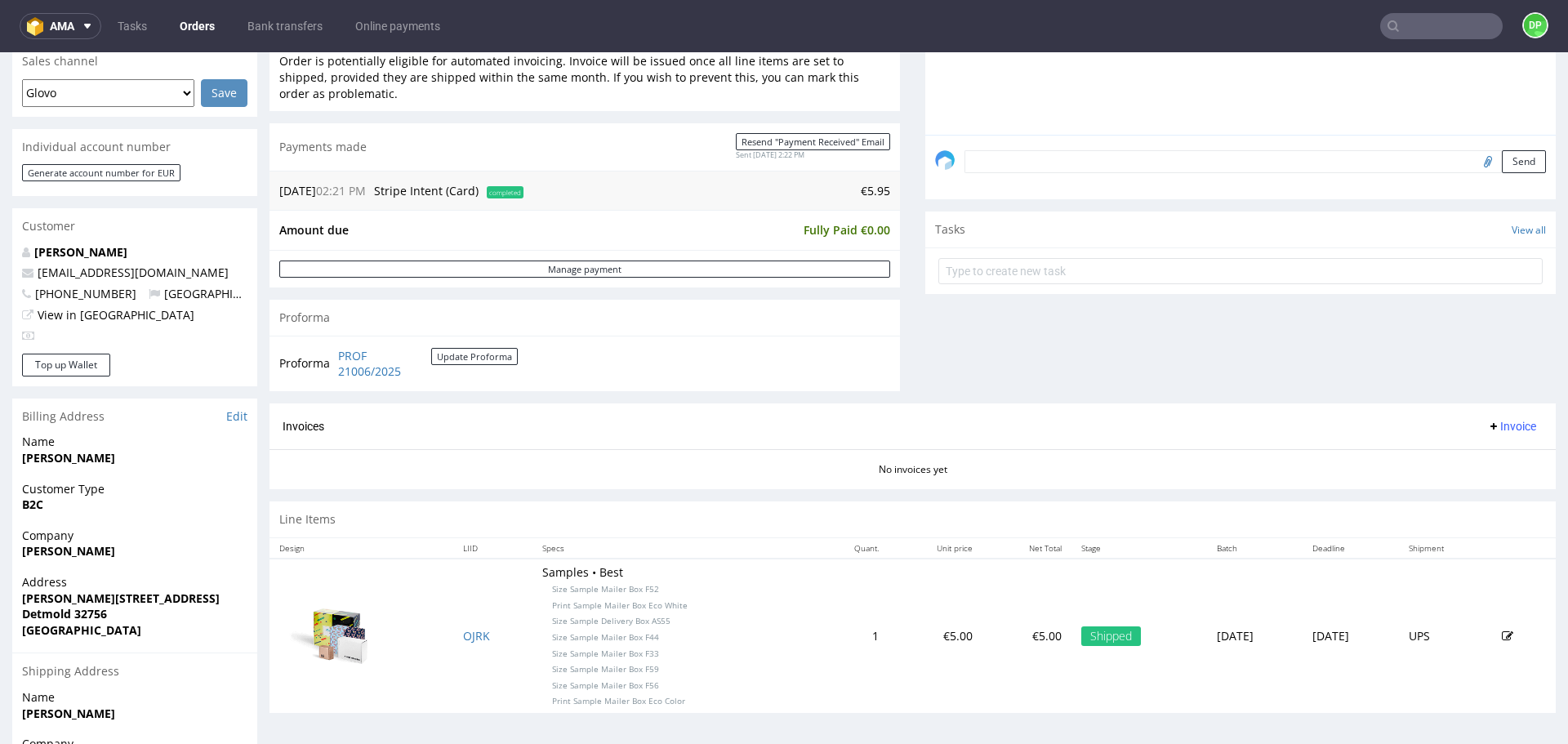
scroll to position [427, 0]
click at [1487, 427] on span "Invoice" at bounding box center [1511, 425] width 49 height 13
click at [1477, 458] on span "Generate" at bounding box center [1487, 459] width 79 height 16
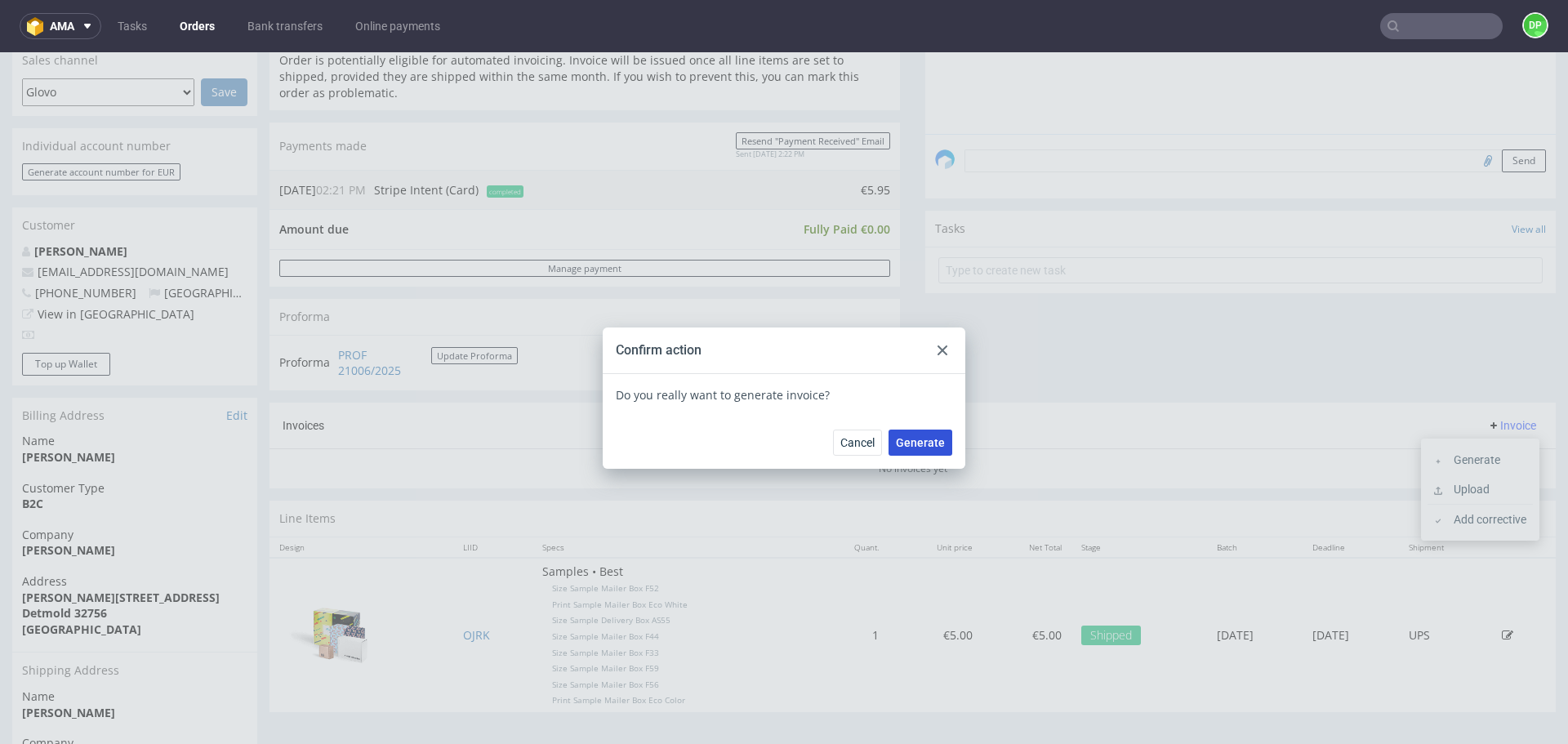
click at [923, 450] on button "Generate" at bounding box center [921, 442] width 64 height 26
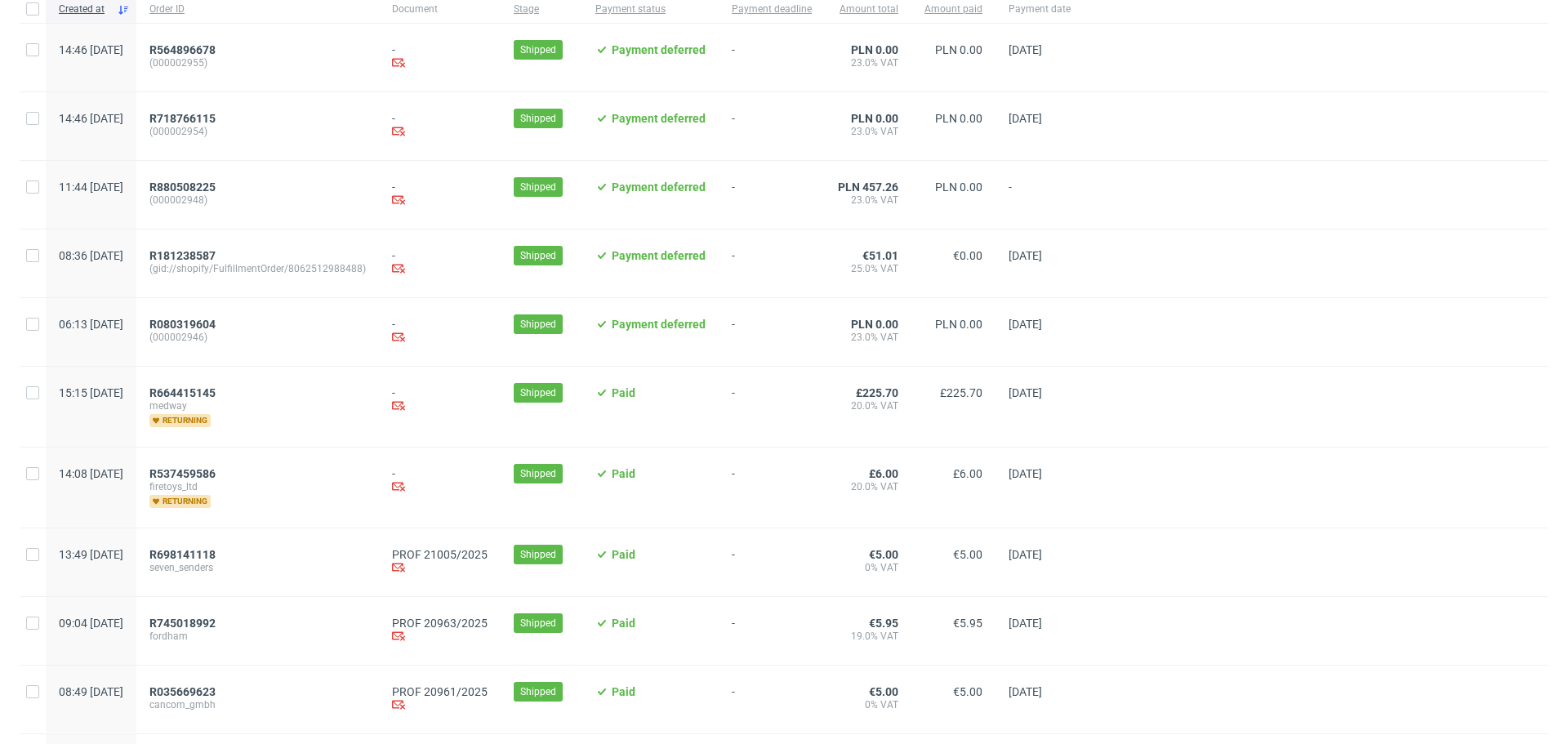
scroll to position [185, 0]
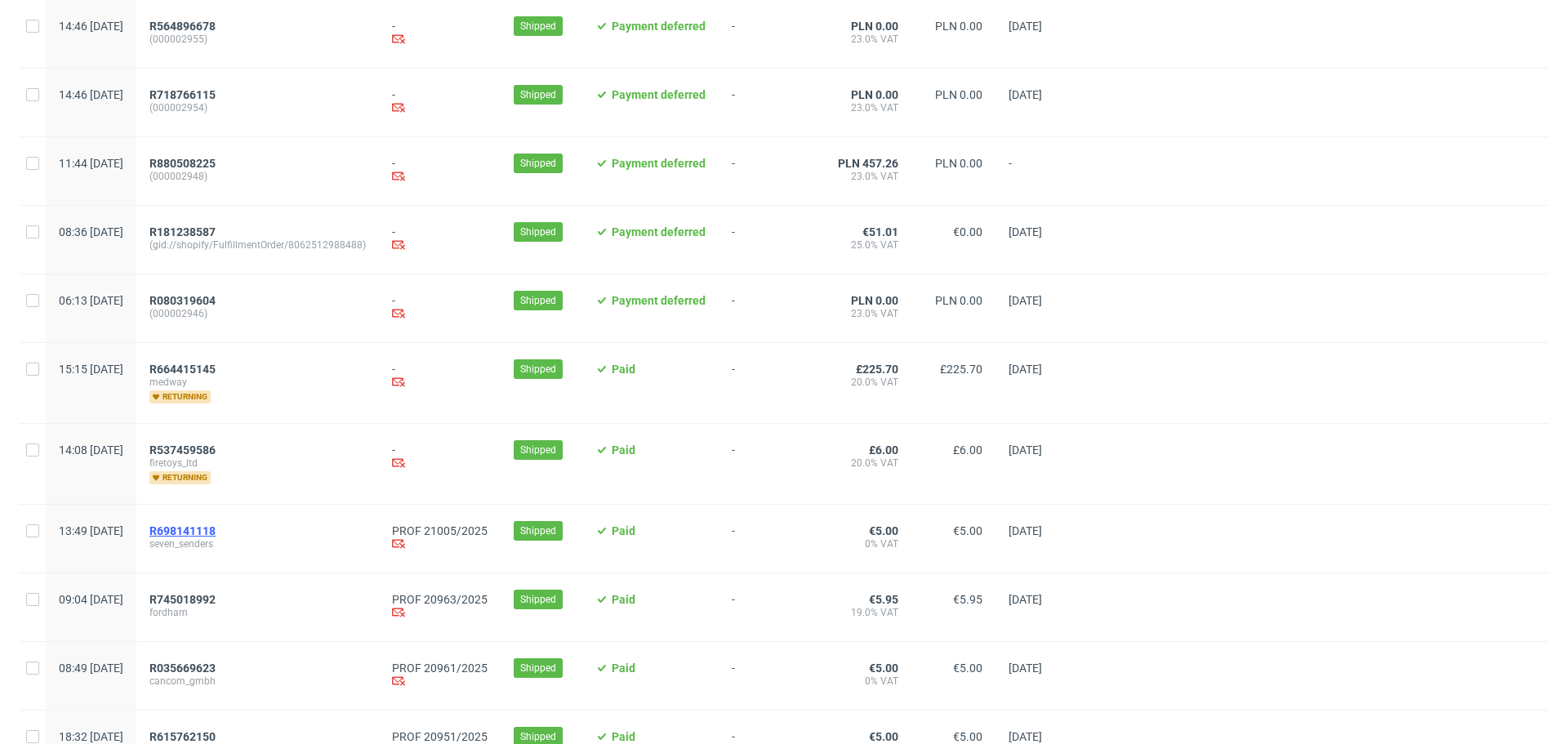
click at [216, 529] on span "R698141118" at bounding box center [182, 530] width 66 height 13
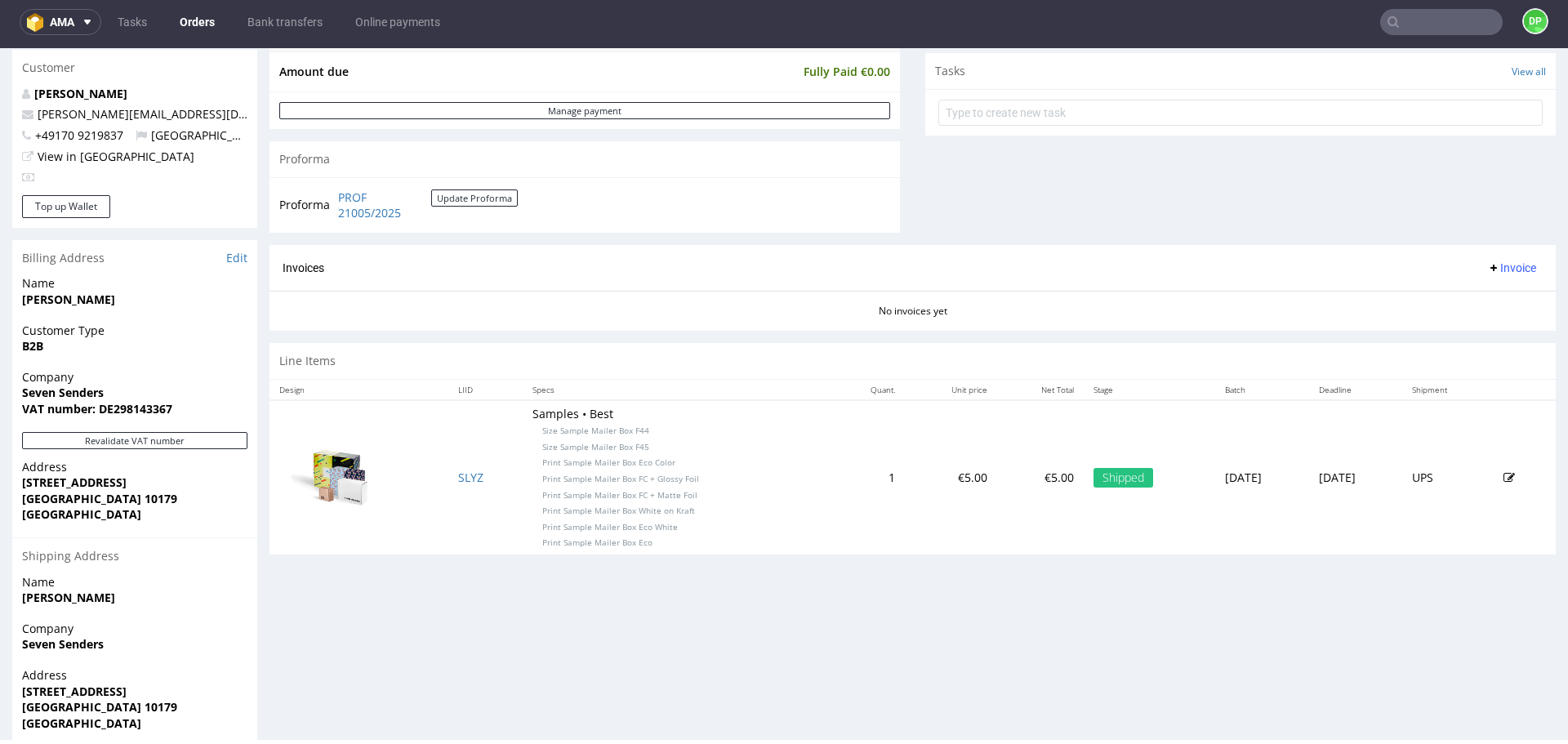
scroll to position [637, 0]
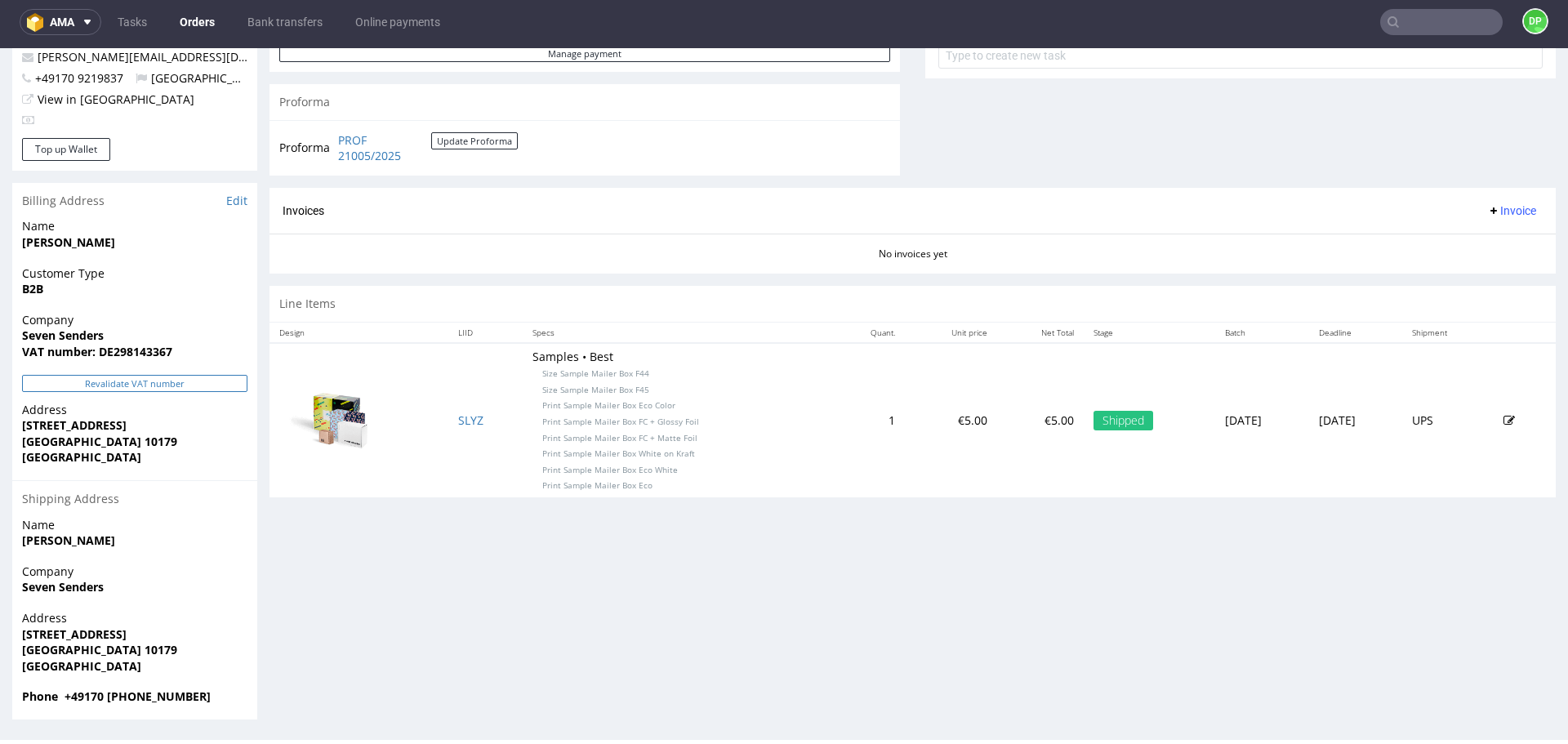
click at [194, 382] on button "Revalidate VAT number" at bounding box center [135, 384] width 225 height 17
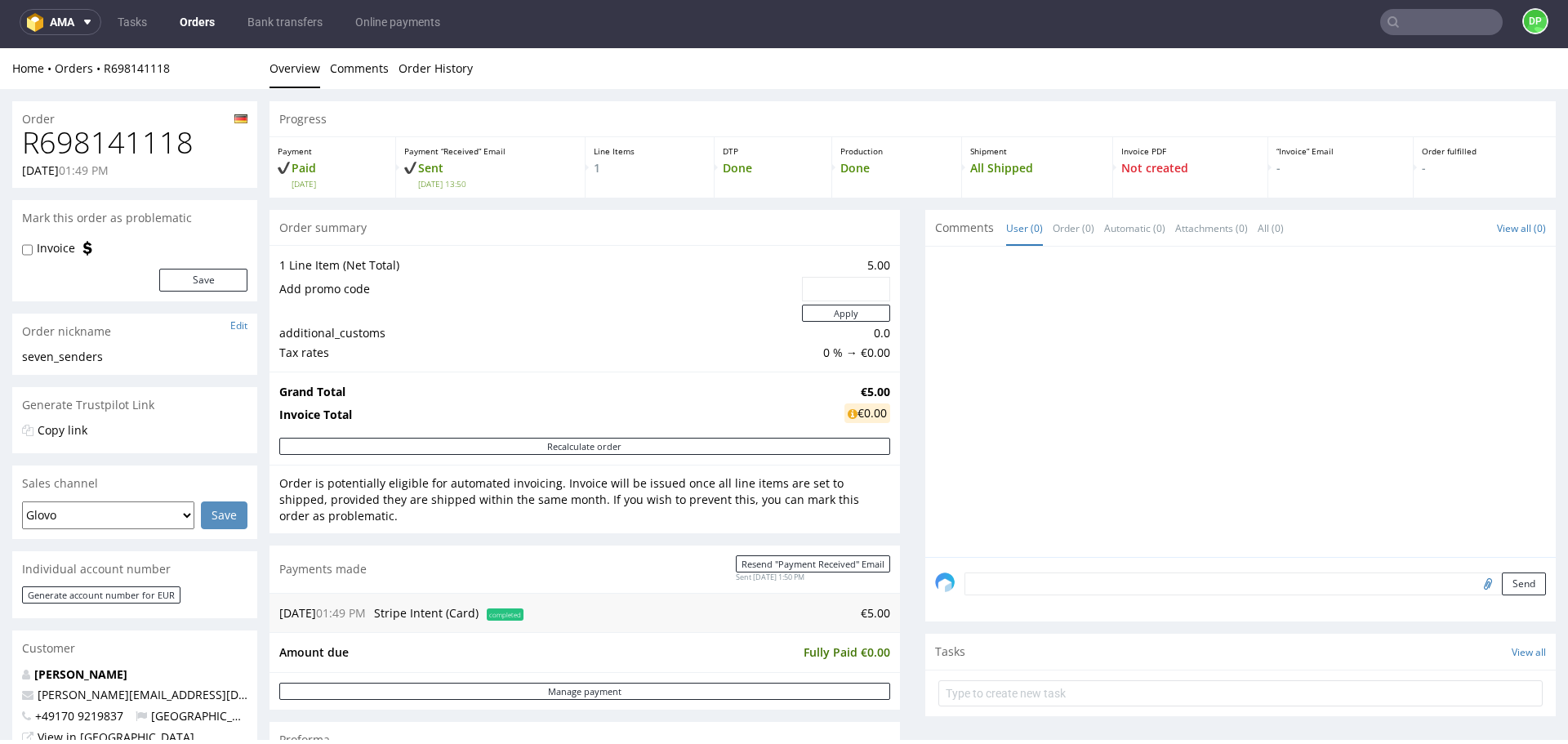
scroll to position [185, 0]
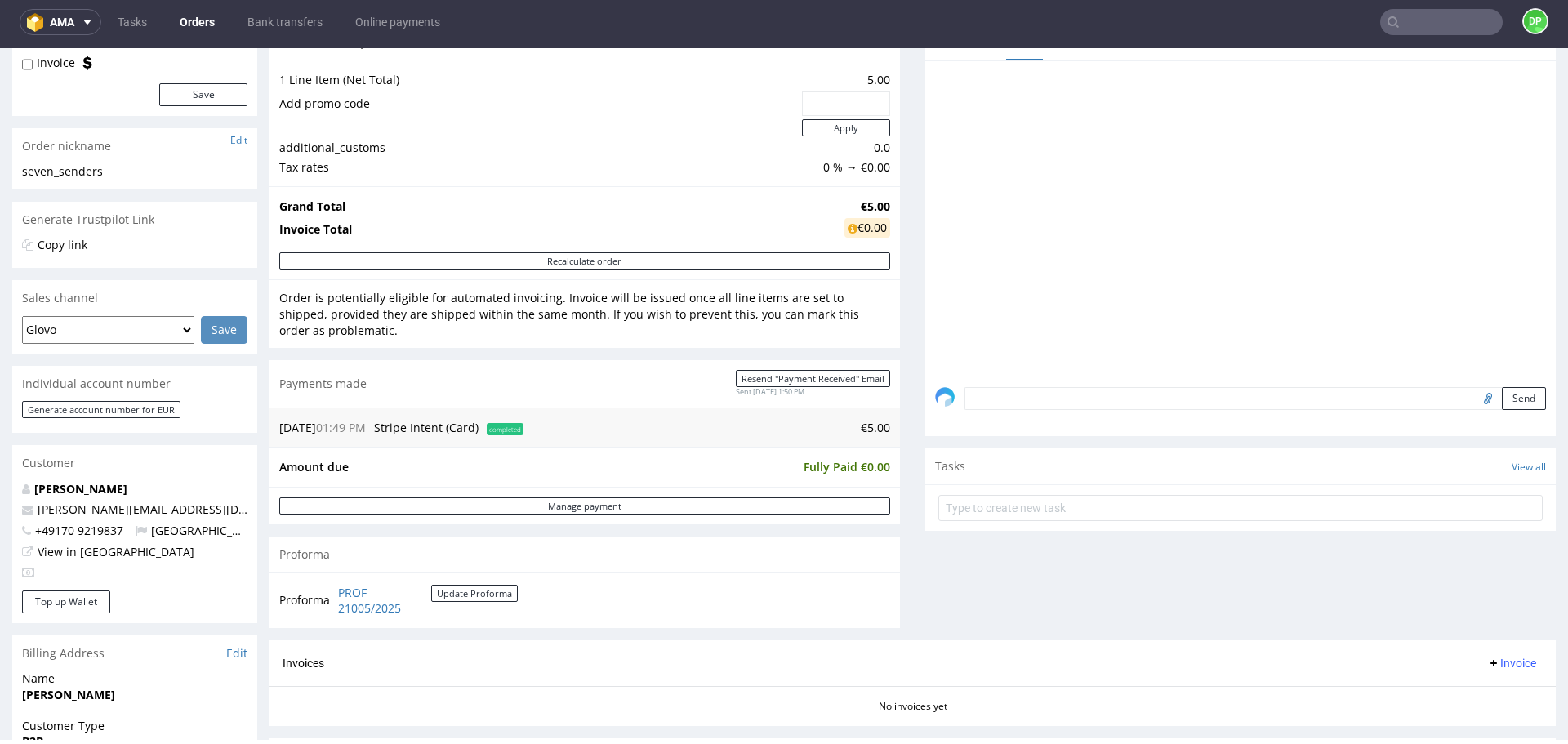
click at [1487, 661] on span "Invoice" at bounding box center [1511, 662] width 49 height 13
click at [1454, 562] on span "Generate" at bounding box center [1487, 569] width 79 height 16
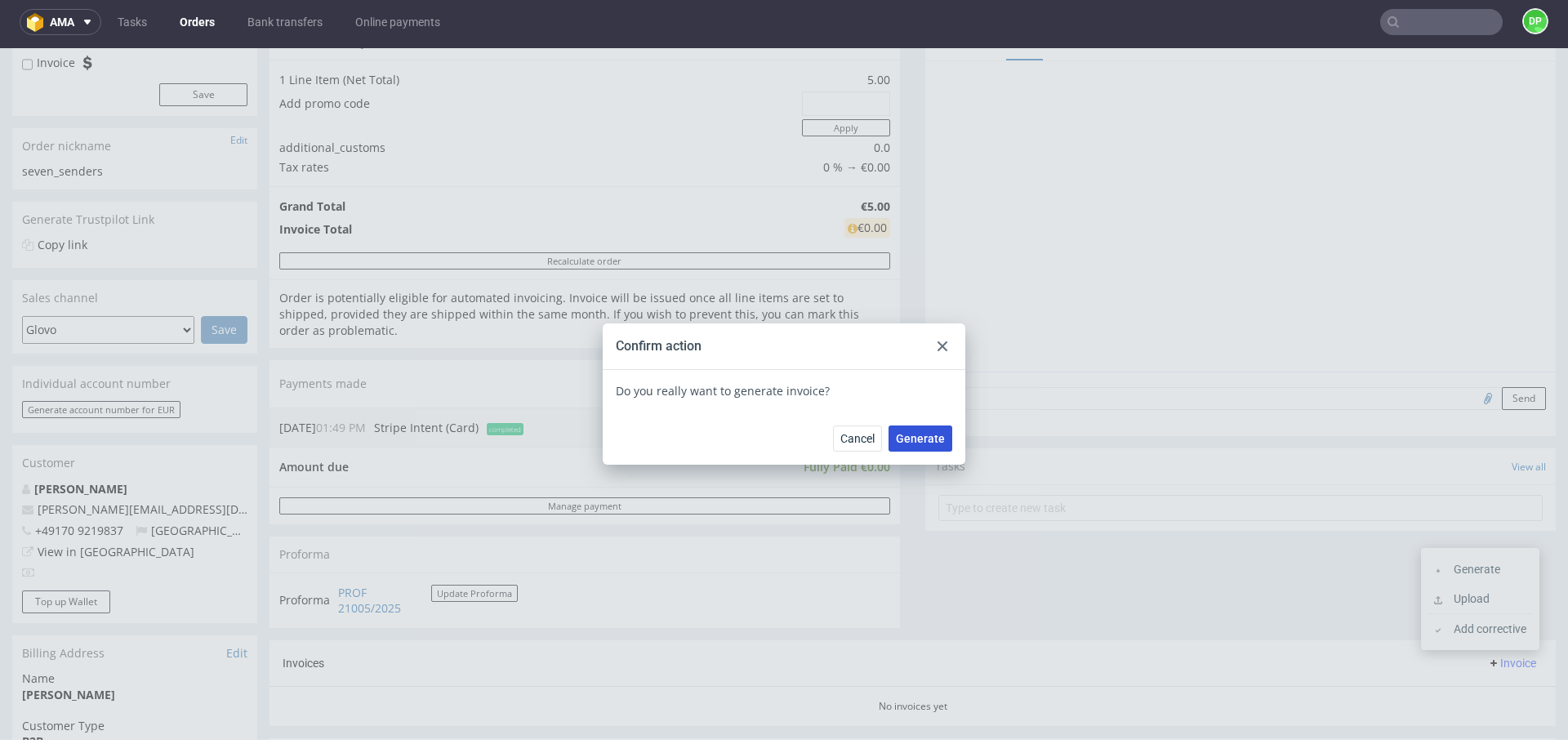
click at [924, 439] on span "Generate" at bounding box center [920, 438] width 49 height 11
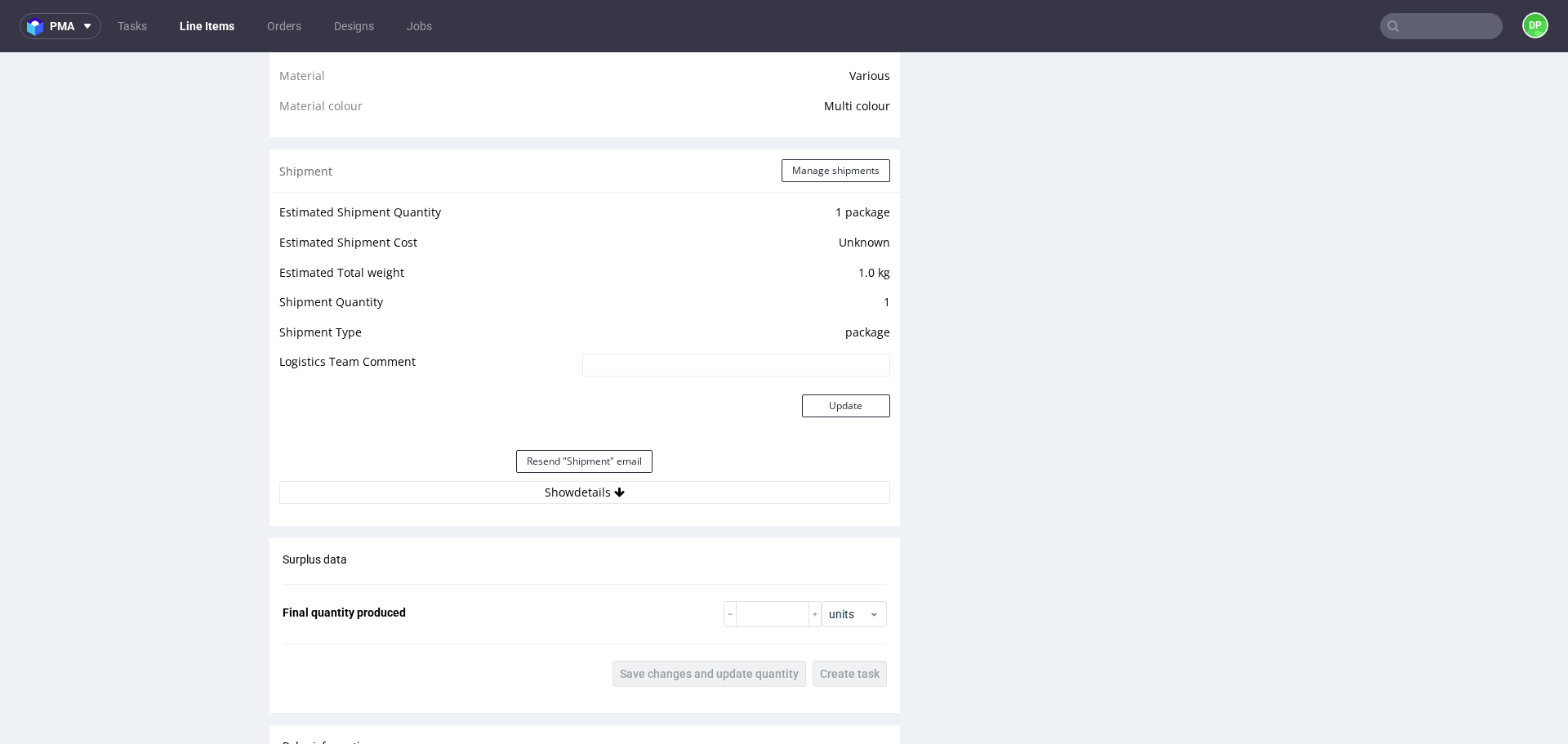
scroll to position [1359, 0]
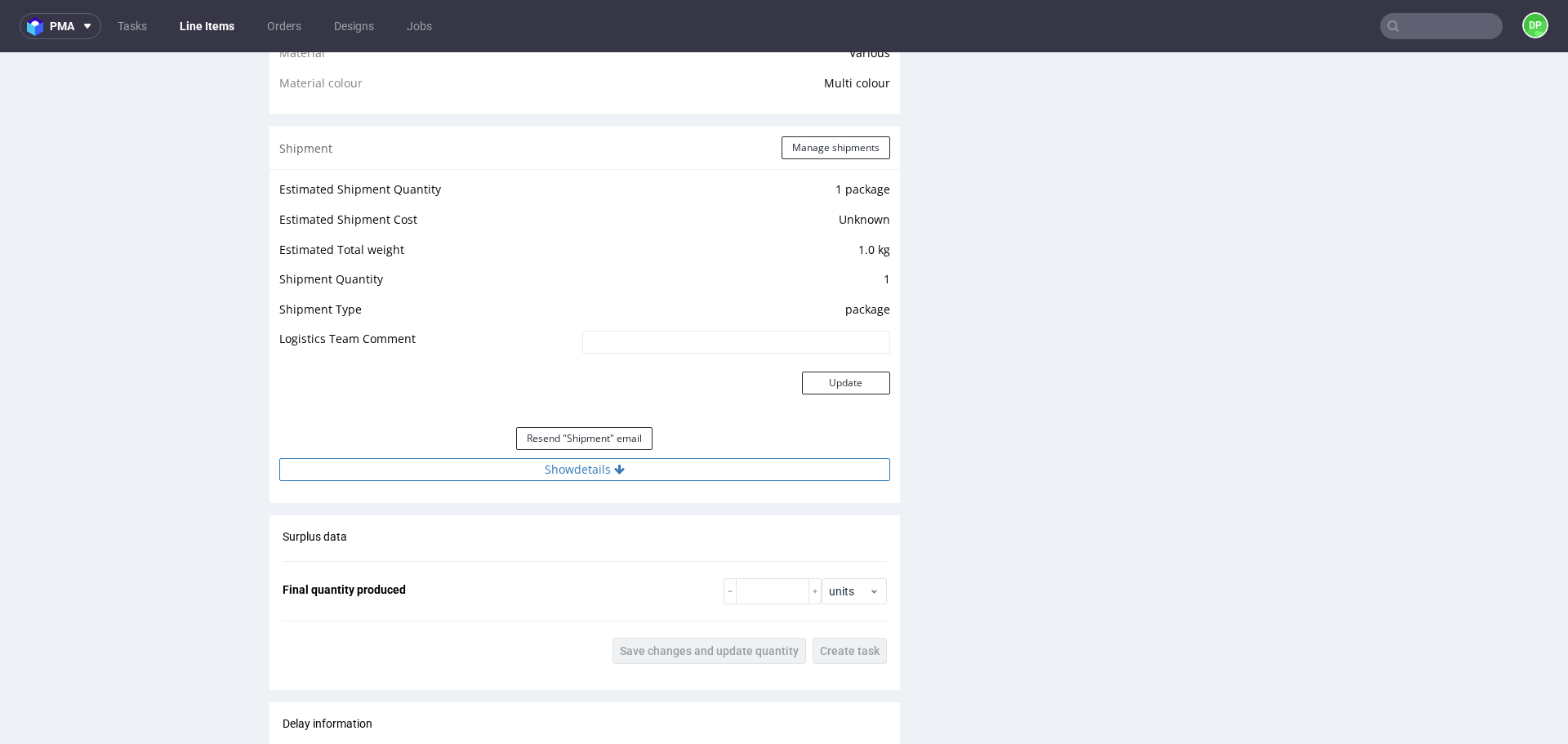
click at [429, 470] on button "Show details" at bounding box center [585, 469] width 611 height 23
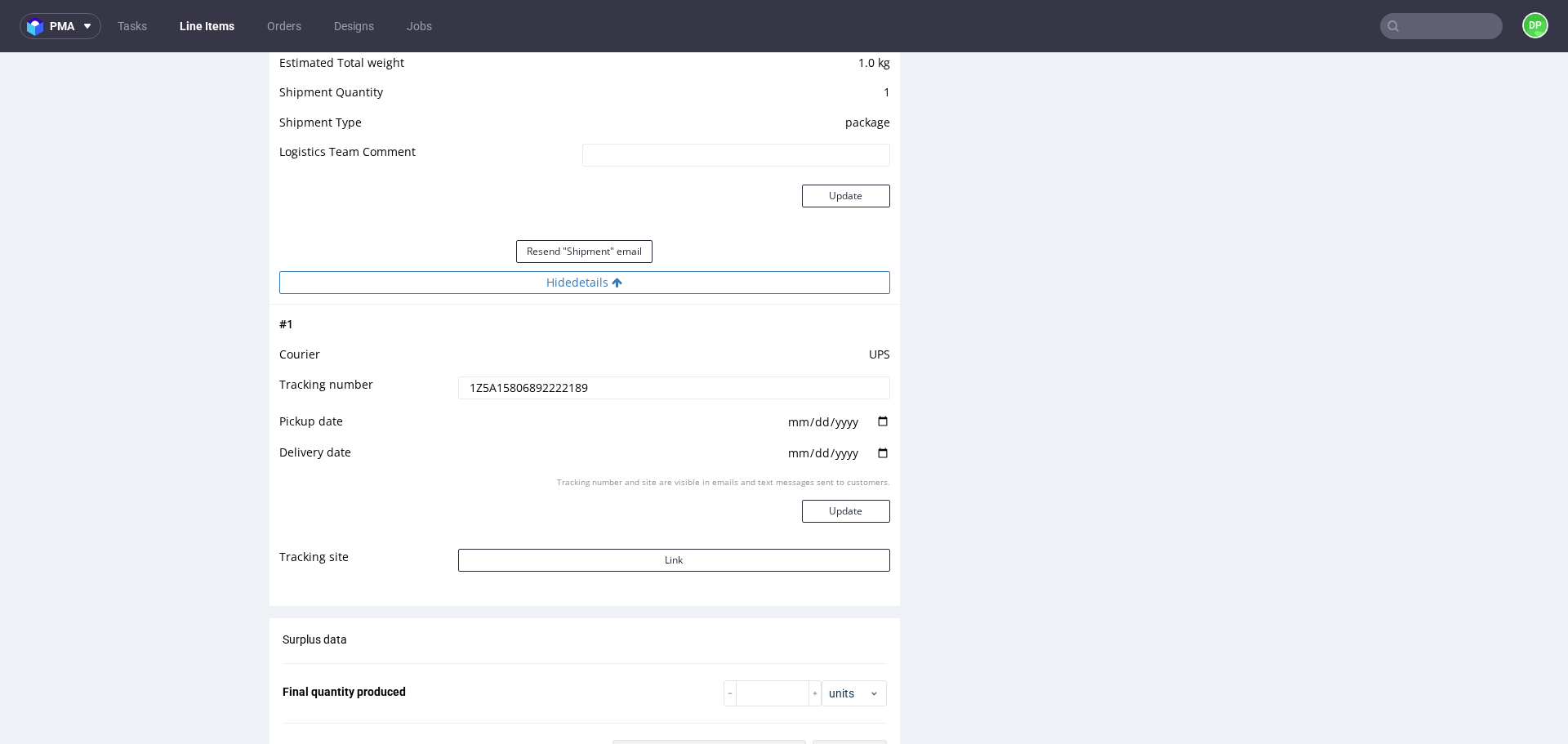
scroll to position [1548, 0]
click at [587, 558] on button "Link" at bounding box center [674, 558] width 432 height 23
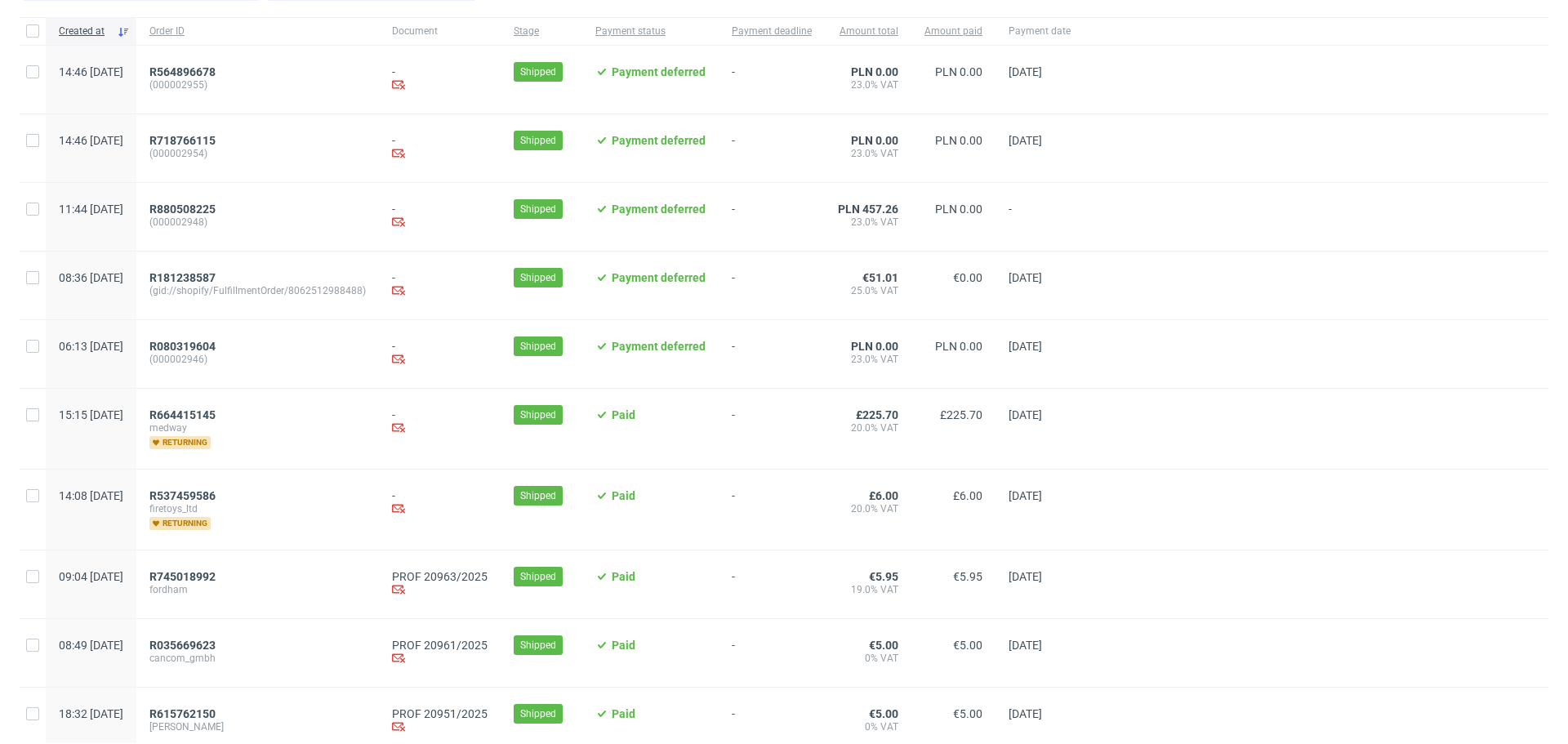
scroll to position [301, 0]
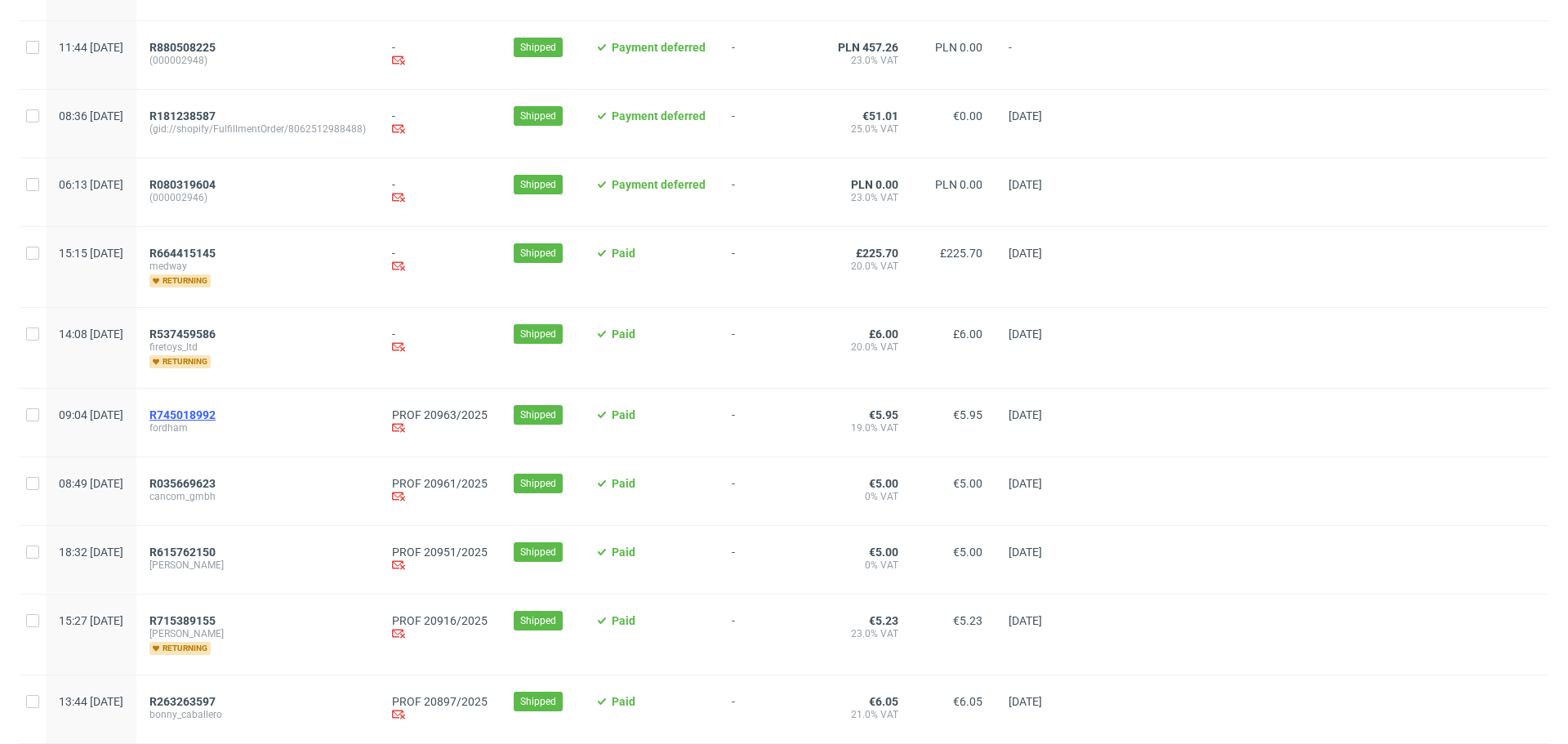
click at [216, 409] on span "R745018992" at bounding box center [182, 415] width 66 height 13
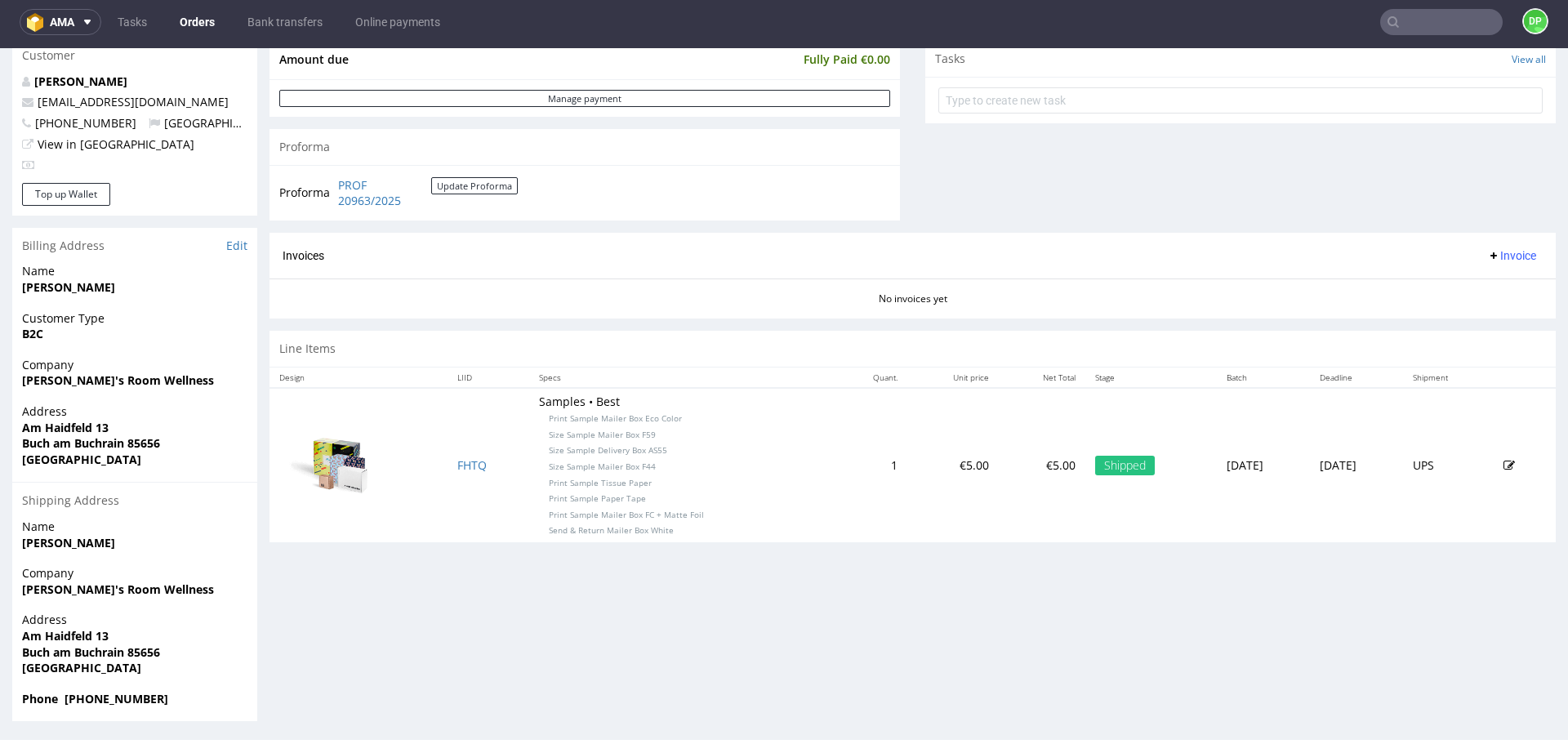
scroll to position [594, 0]
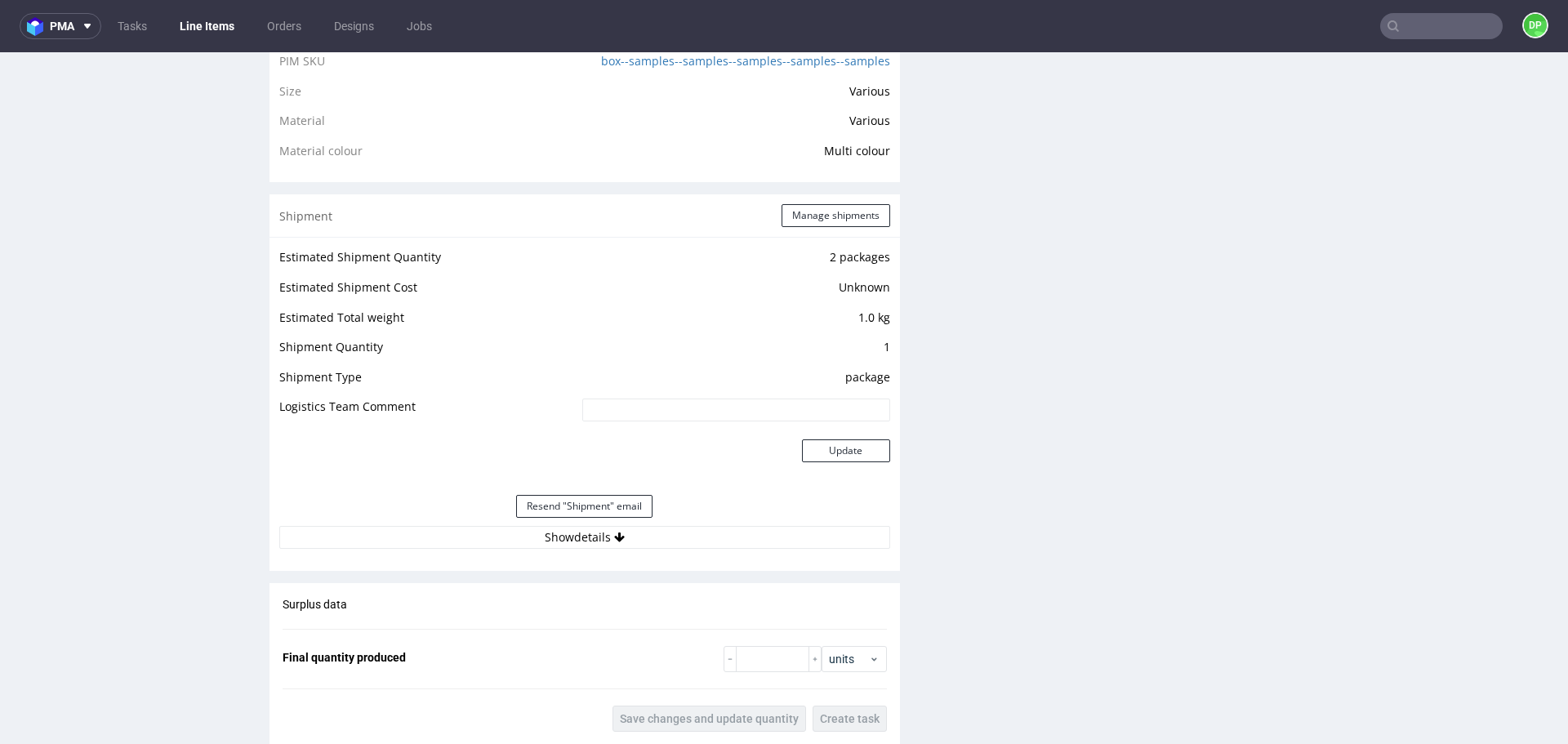
scroll to position [1293, 0]
click at [577, 532] on button "Show details" at bounding box center [585, 536] width 611 height 23
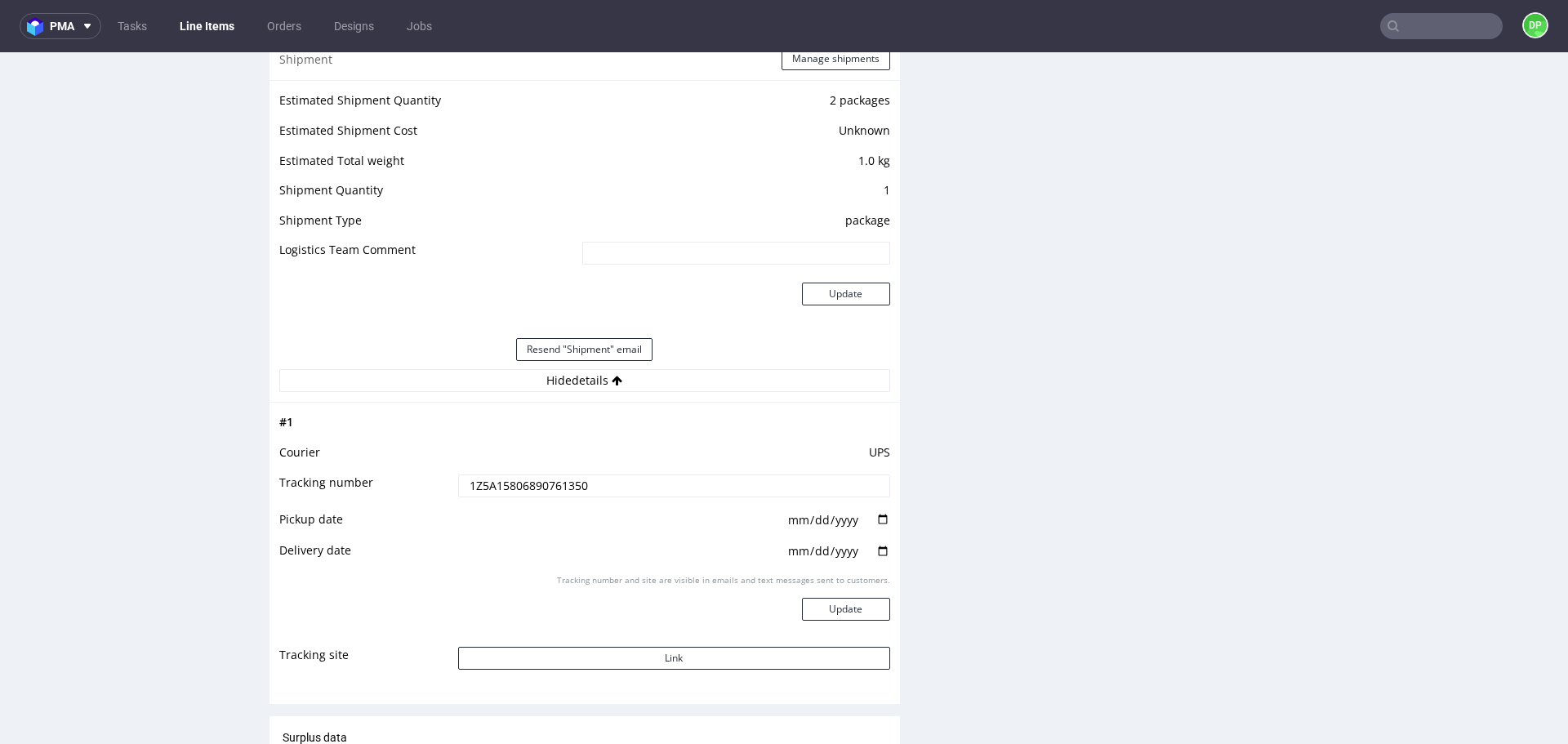
scroll to position [1449, 0]
click at [690, 656] on button "Link" at bounding box center [674, 657] width 432 height 23
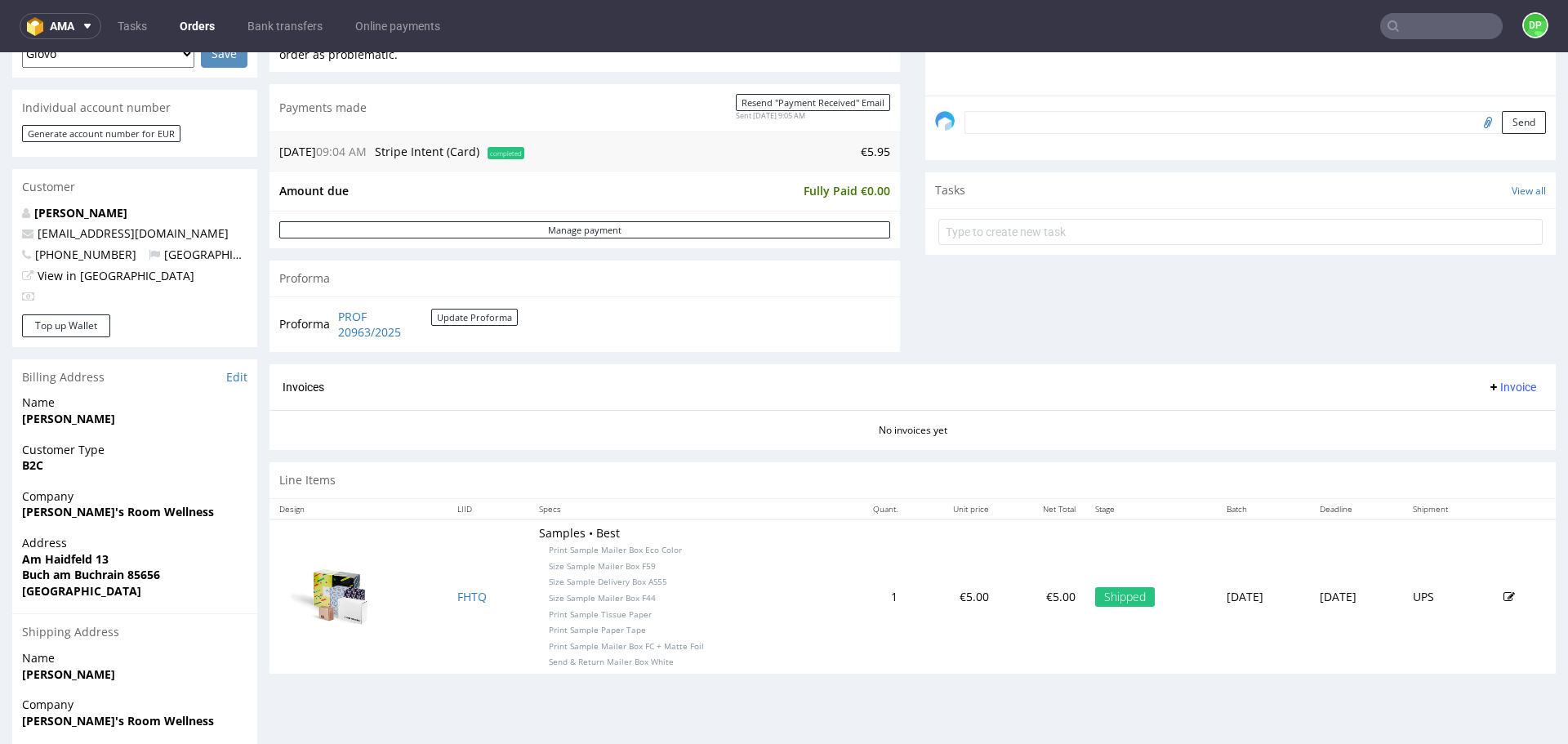
scroll to position [469, 0]
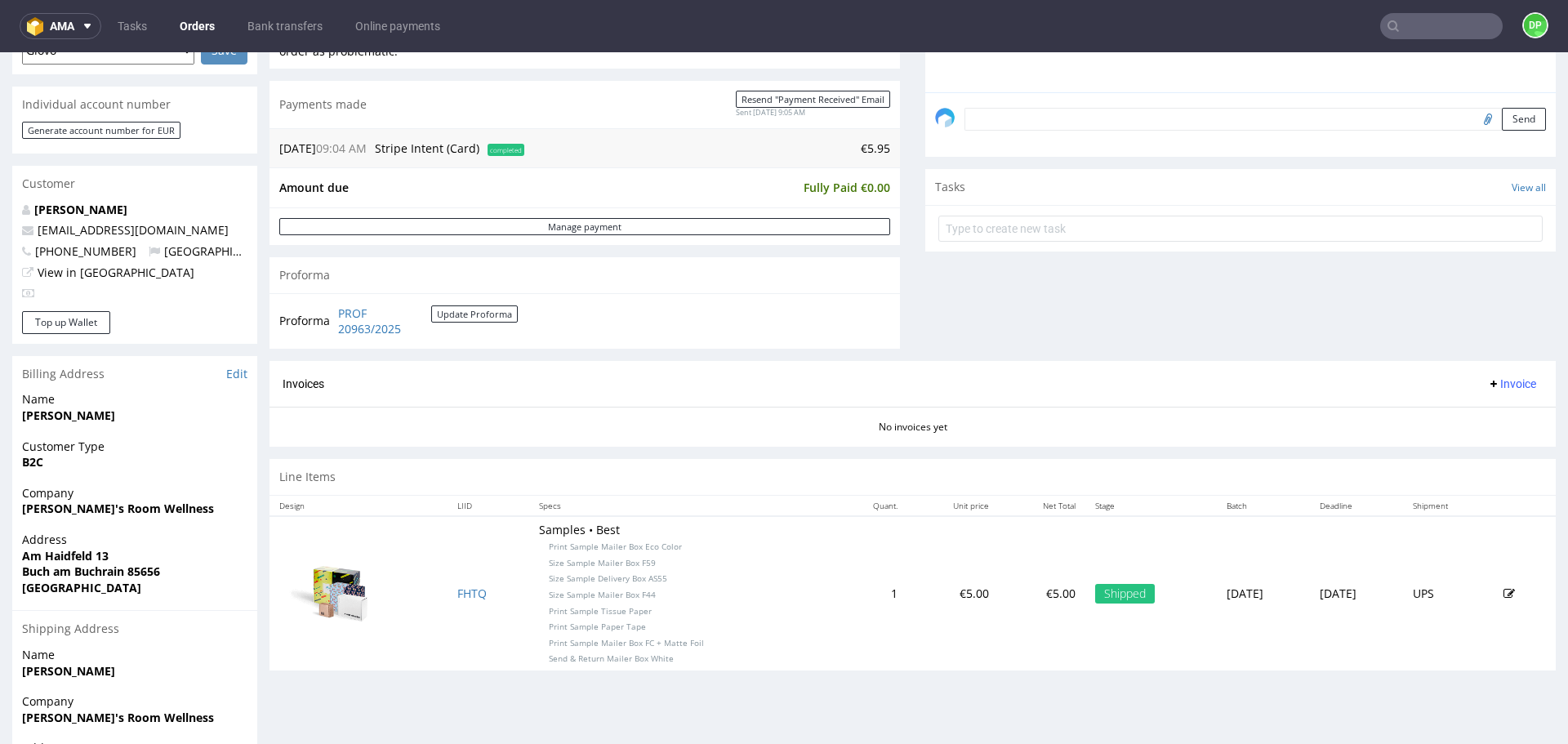
click at [1487, 384] on span "Invoice" at bounding box center [1511, 384] width 49 height 13
click at [1443, 410] on li "Generate" at bounding box center [1480, 418] width 105 height 29
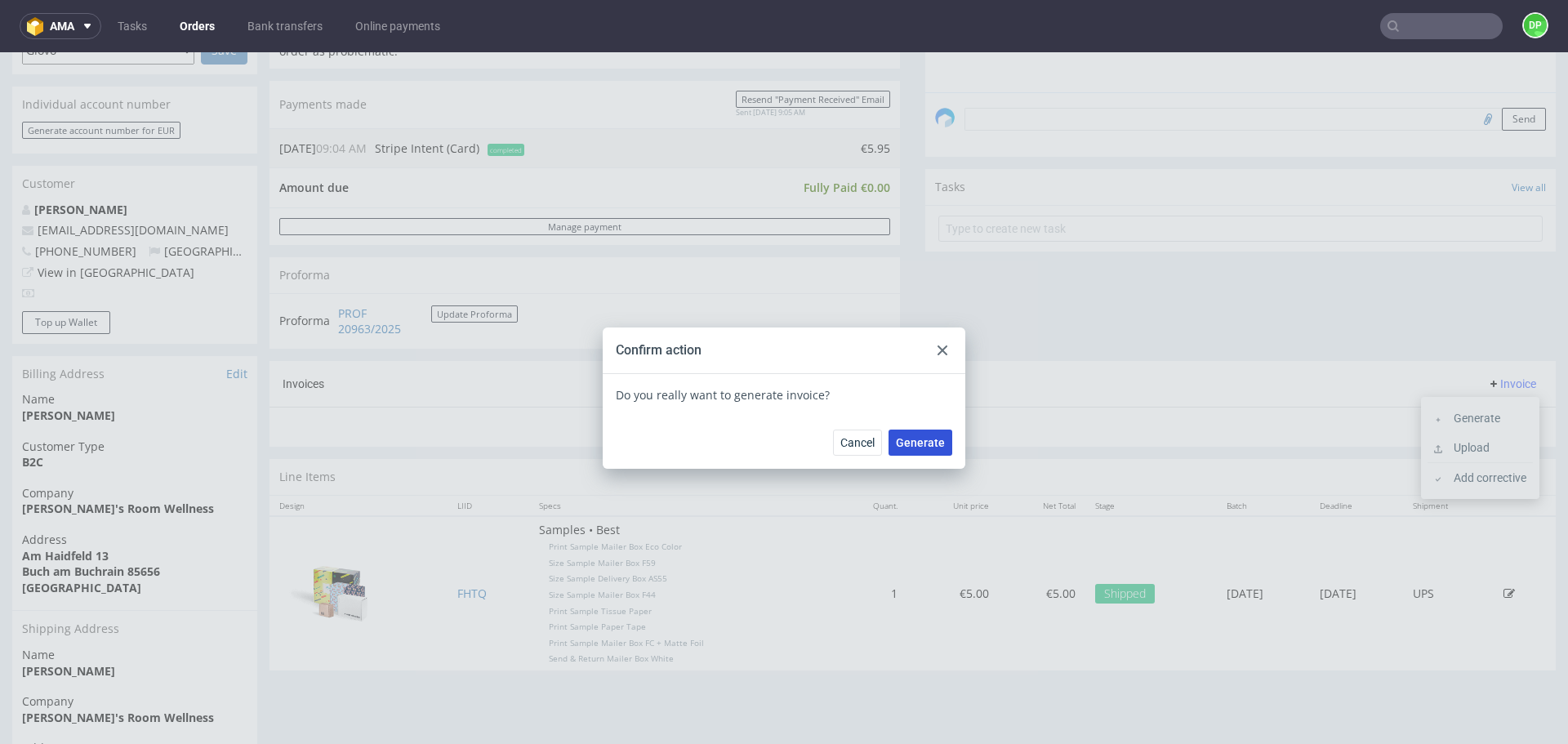
click at [926, 444] on span "Generate" at bounding box center [920, 442] width 49 height 11
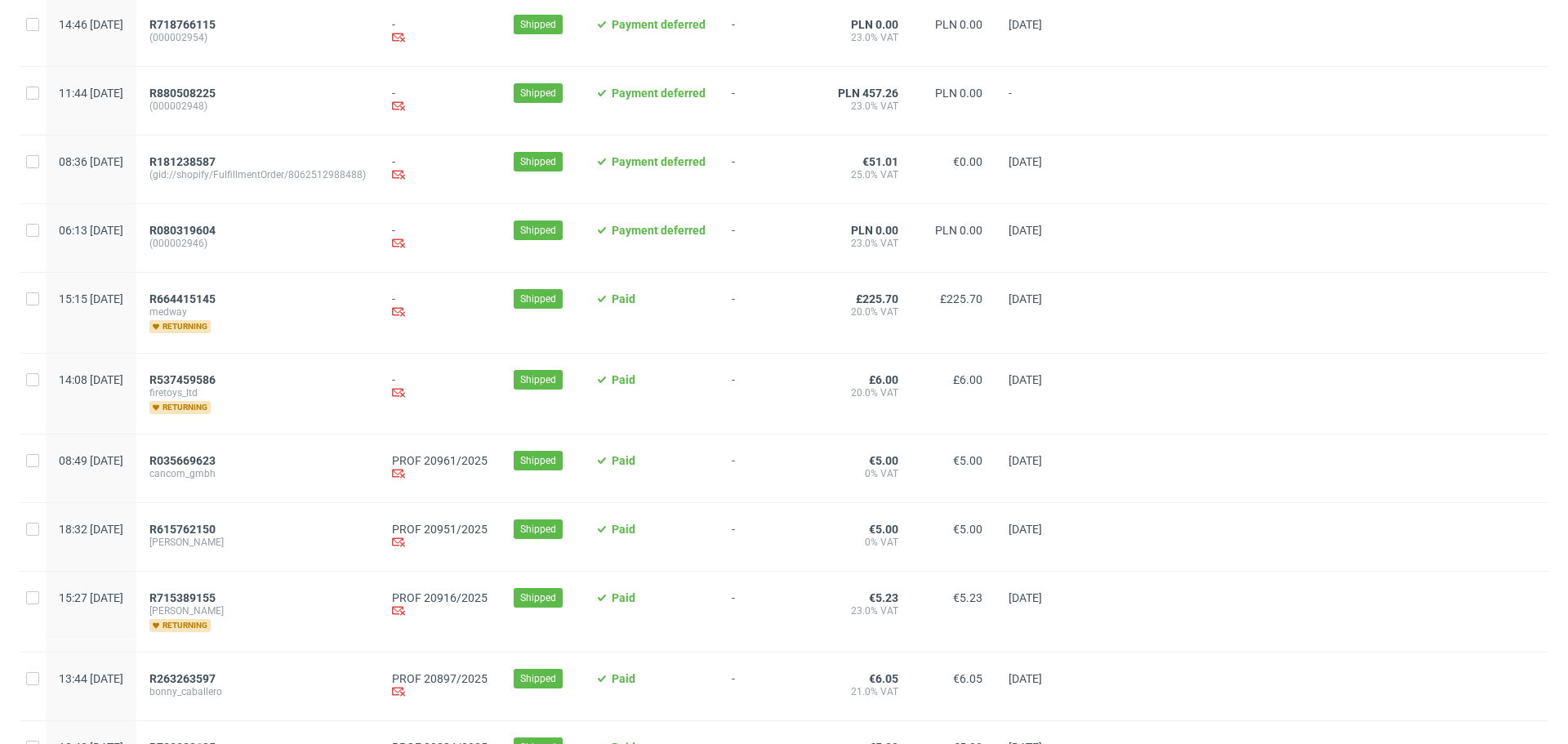
scroll to position [256, 0]
click at [216, 458] on span "R035669623" at bounding box center [182, 459] width 66 height 13
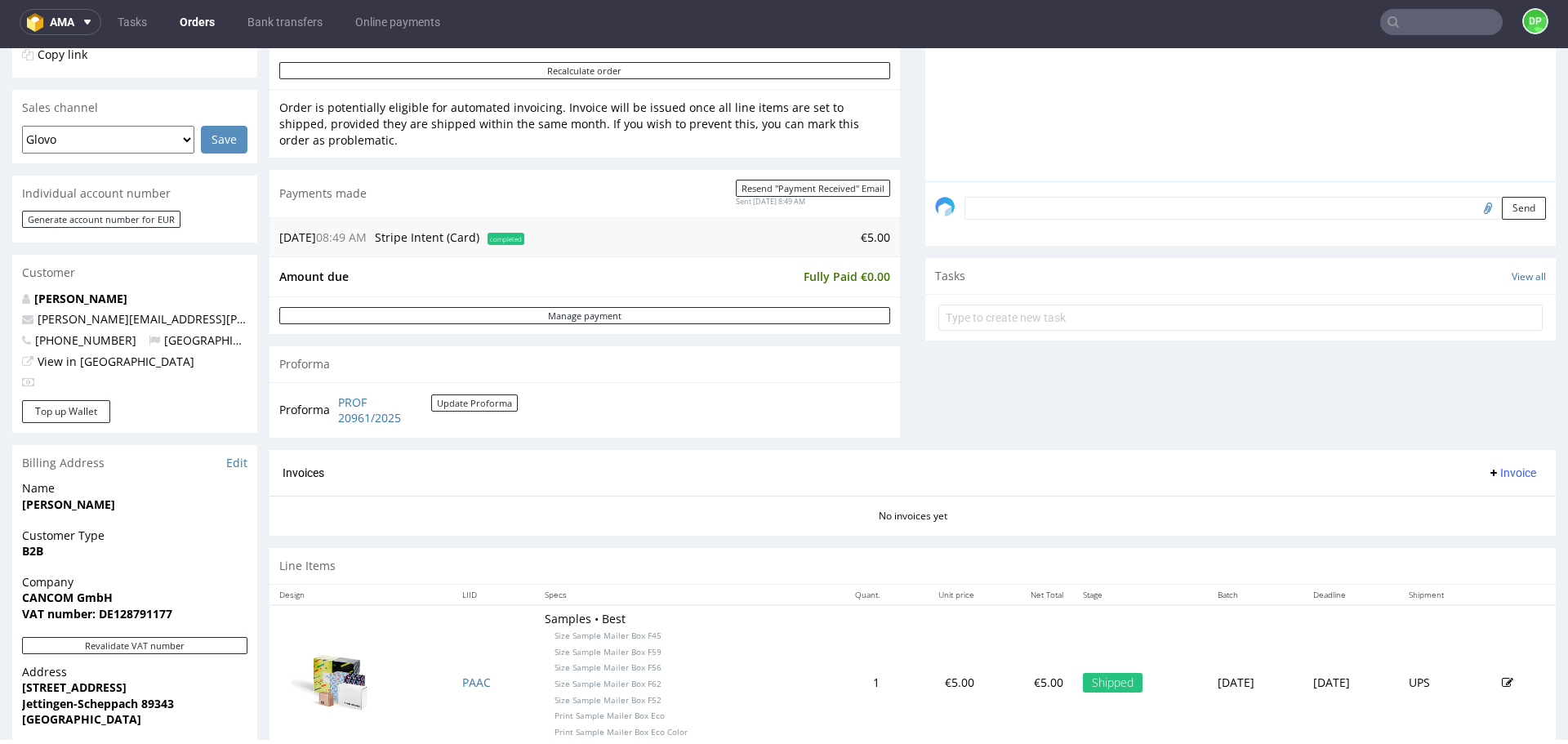
scroll to position [513, 0]
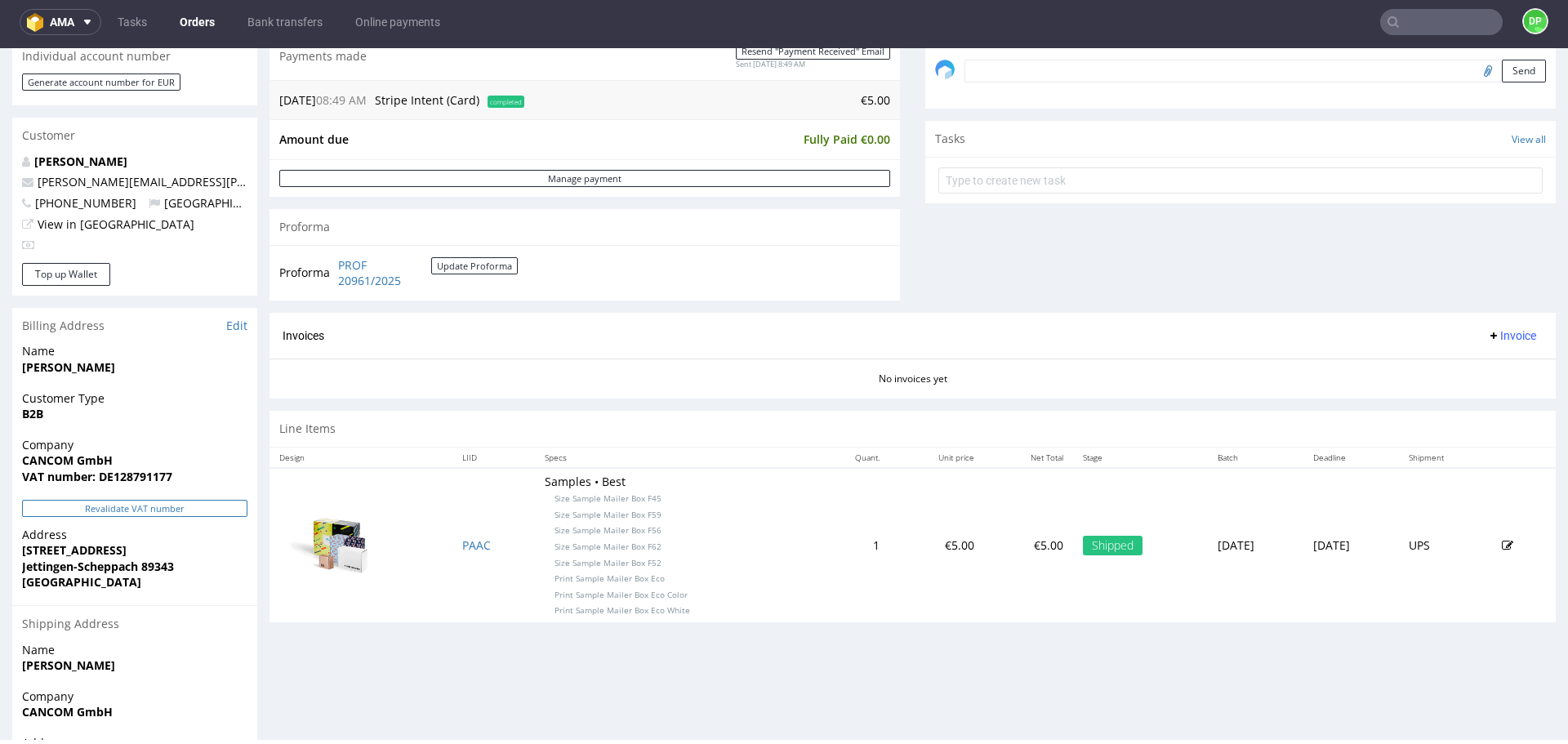
click at [137, 502] on button "Revalidate VAT number" at bounding box center [135, 508] width 225 height 17
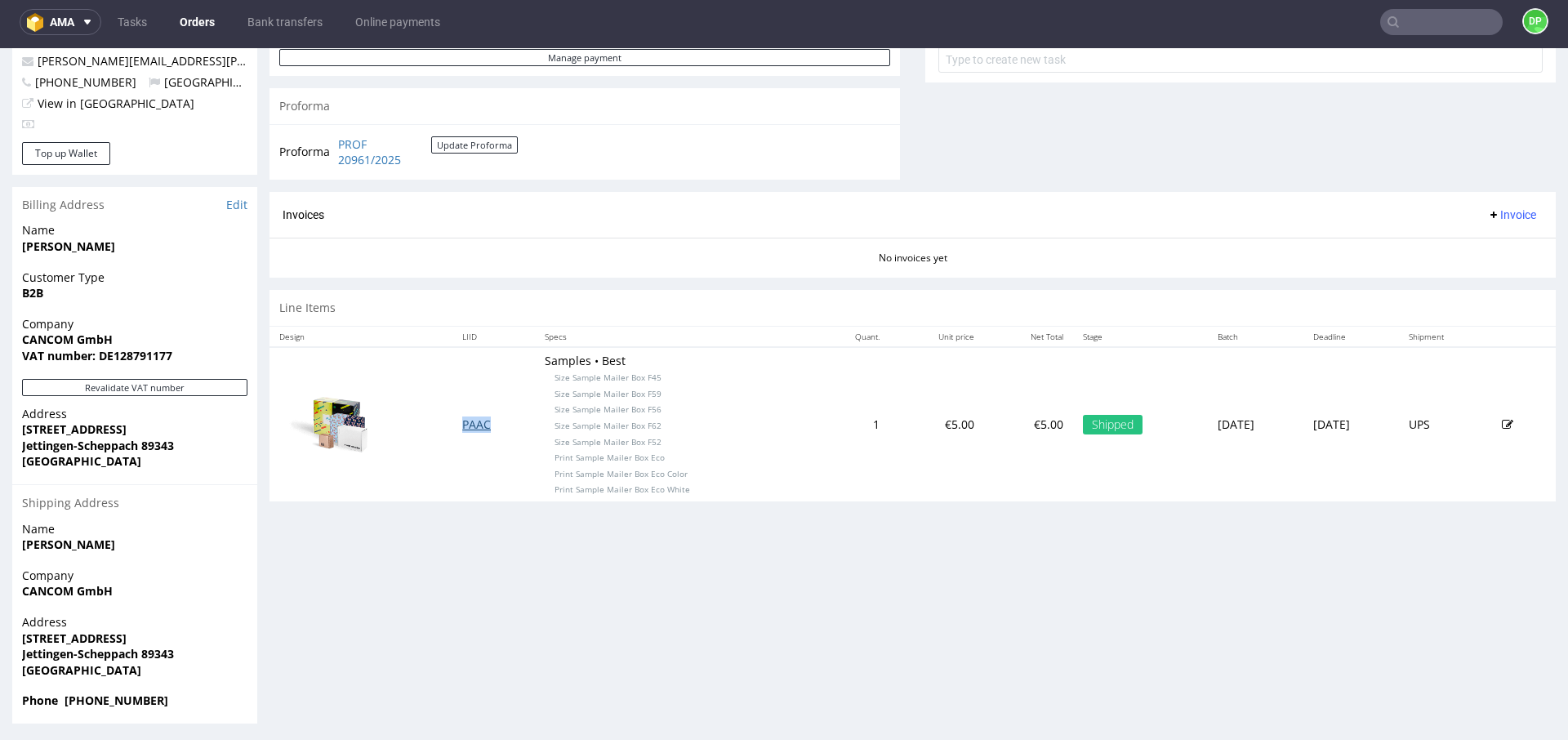
scroll to position [635, 0]
click at [132, 378] on button "Revalidate VAT number" at bounding box center [135, 386] width 225 height 17
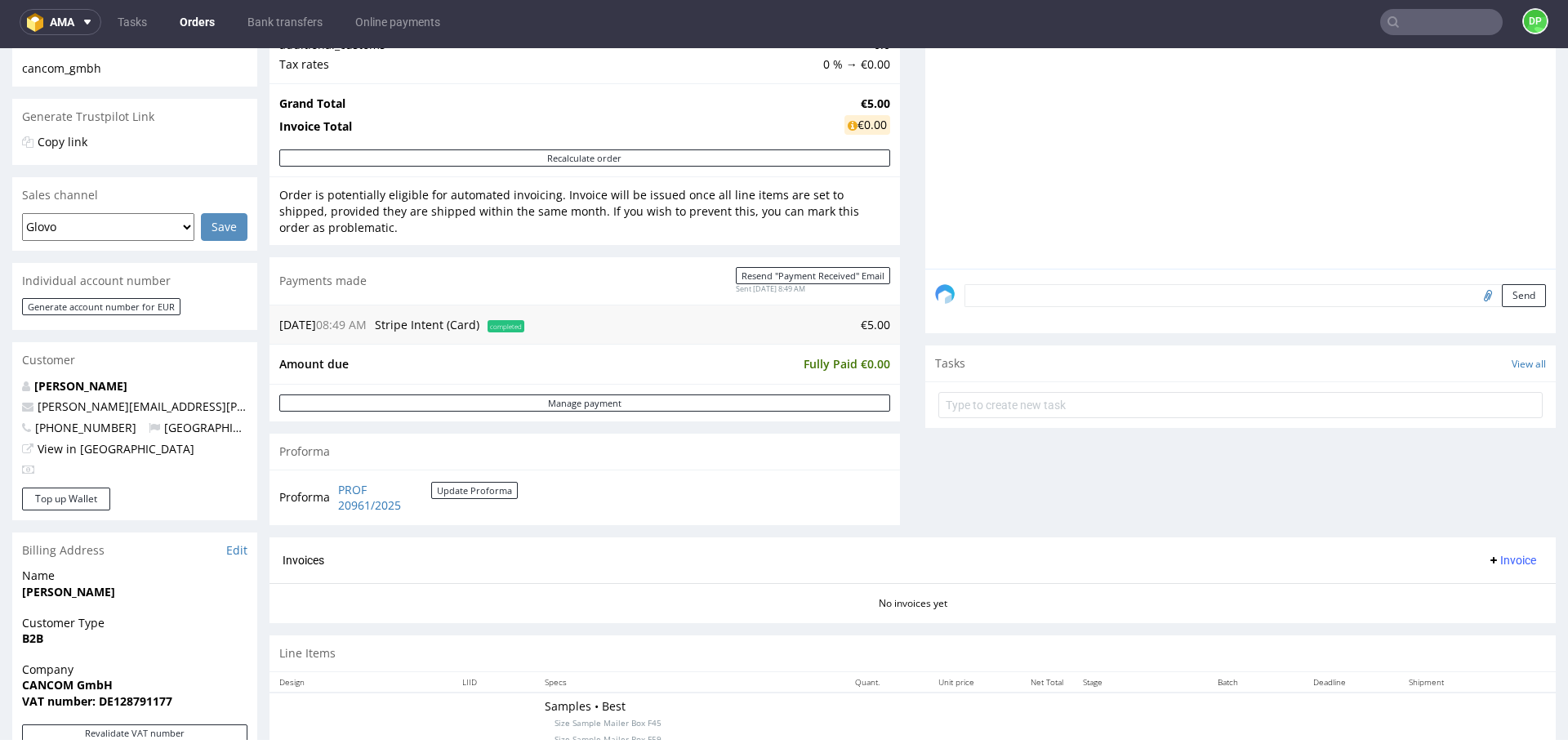
scroll to position [294, 0]
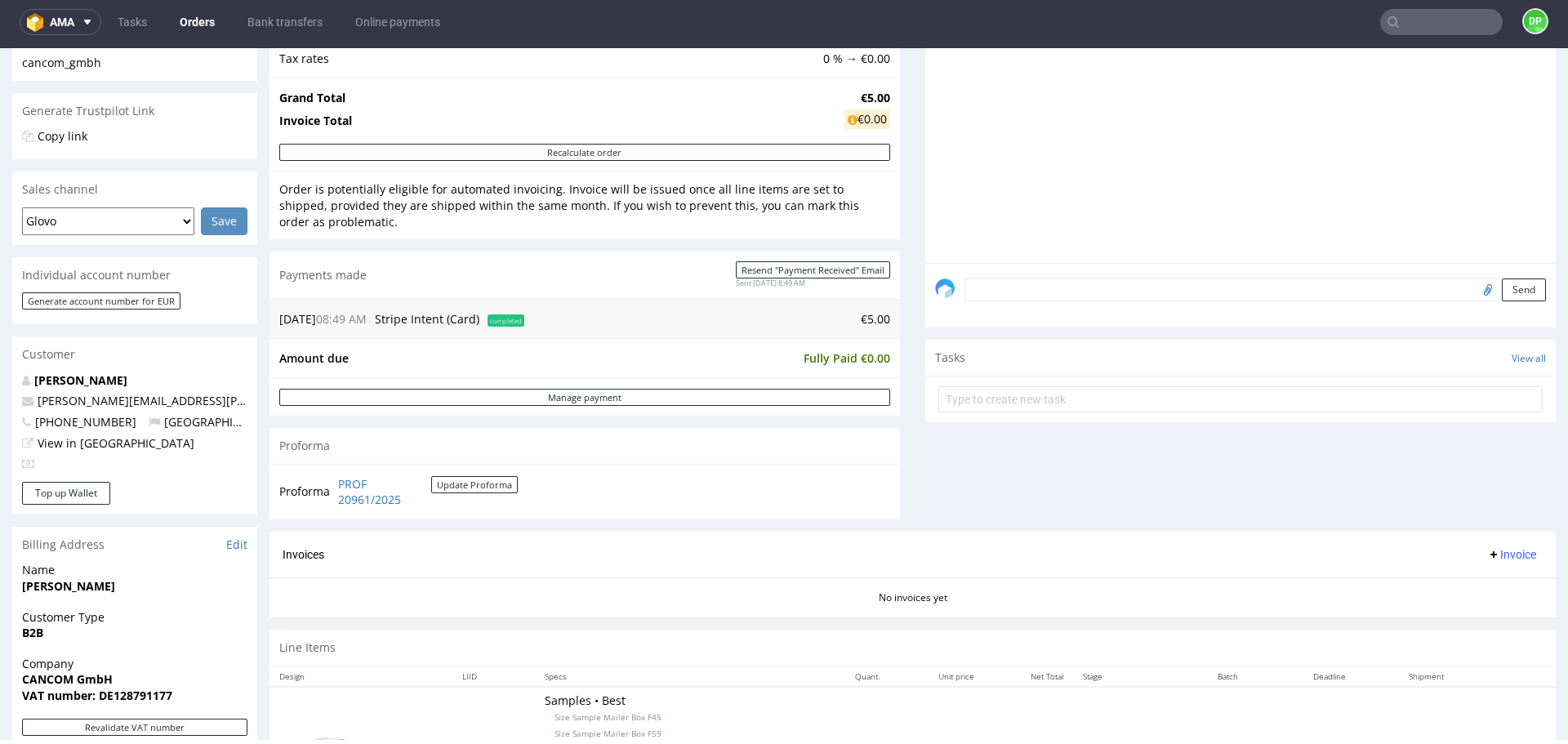
click at [1481, 546] on button "Invoice" at bounding box center [1512, 554] width 62 height 20
click at [1460, 587] on span "Generate" at bounding box center [1487, 588] width 79 height 16
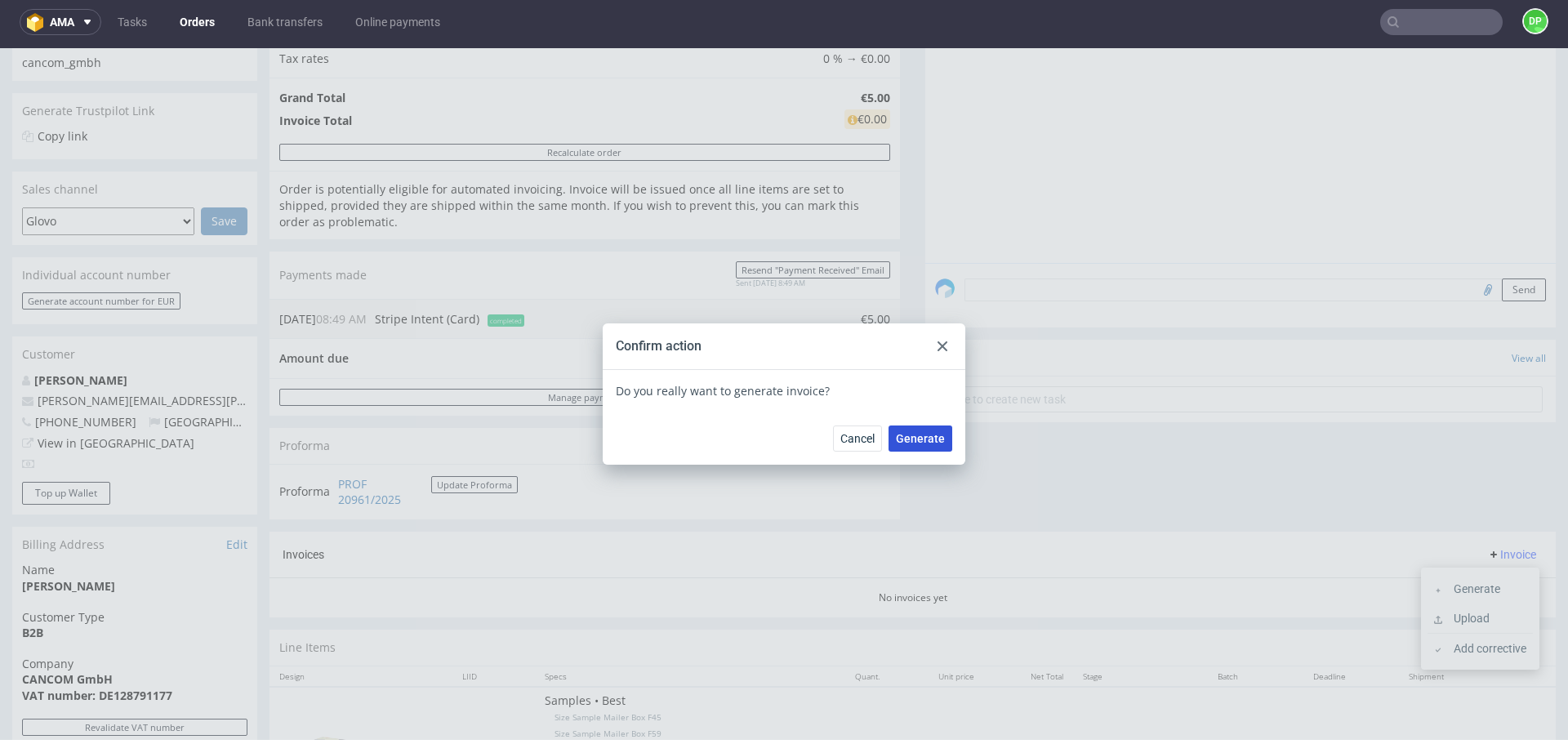
click at [921, 438] on span "Generate" at bounding box center [920, 438] width 49 height 11
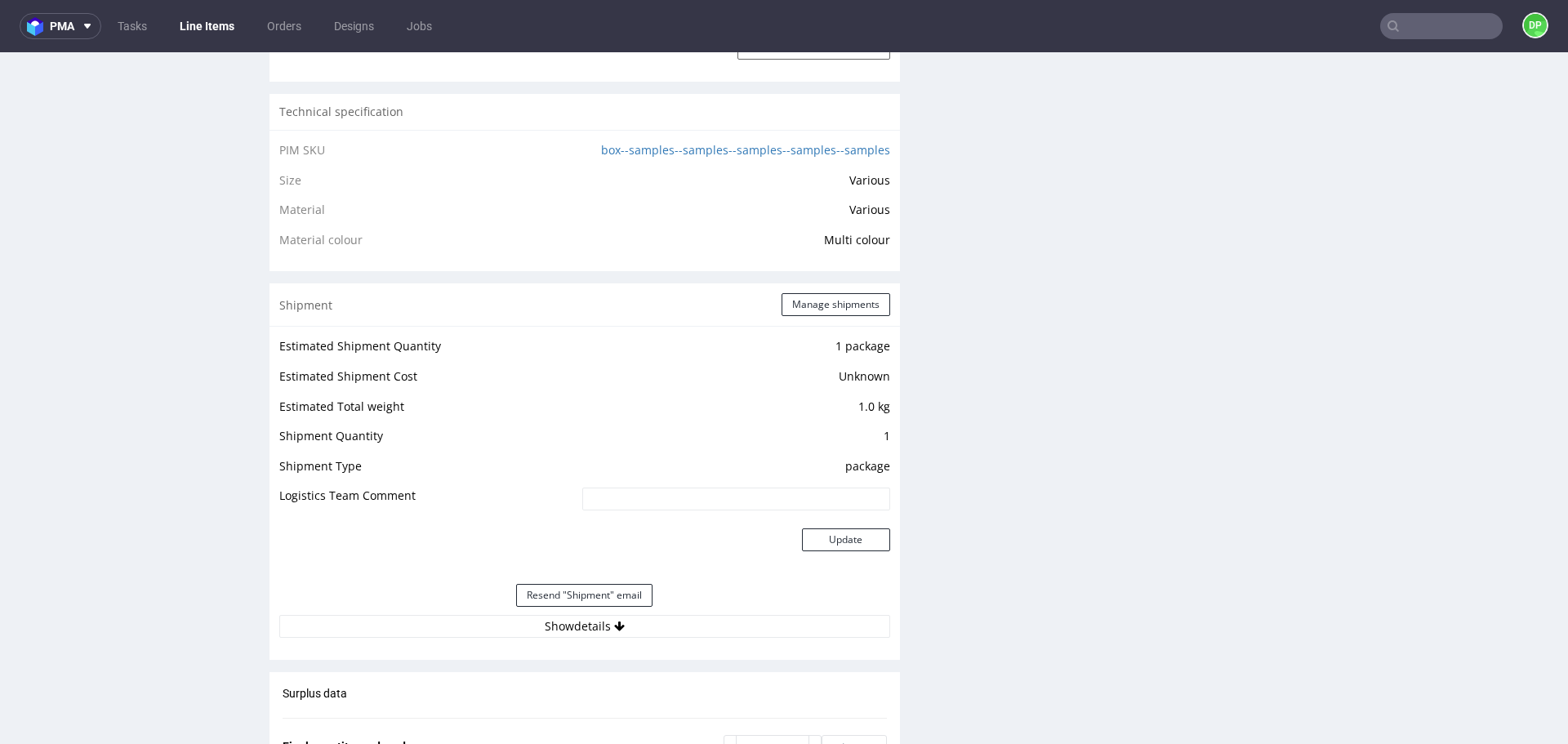
scroll to position [1228, 0]
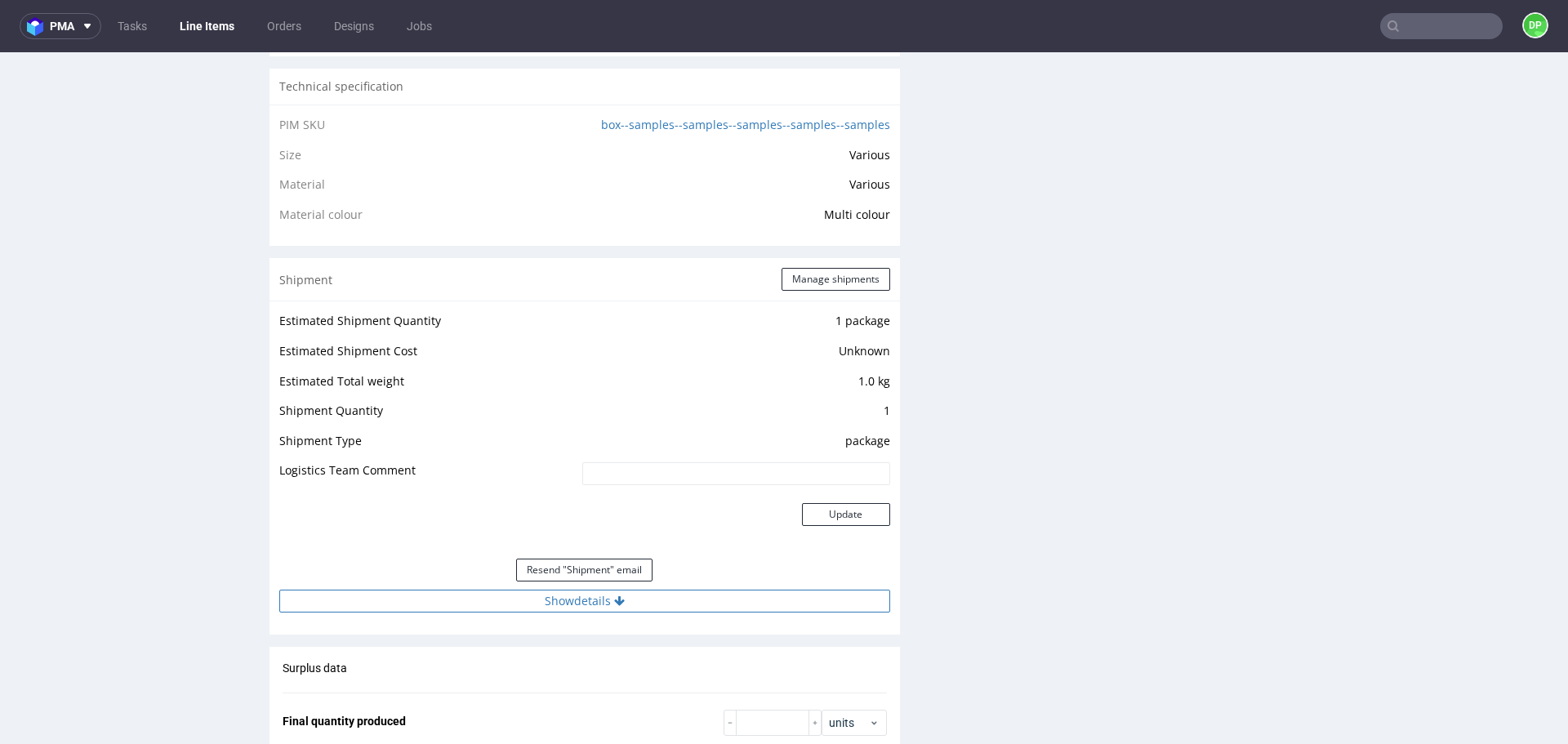
click at [511, 593] on button "Show details" at bounding box center [585, 600] width 611 height 23
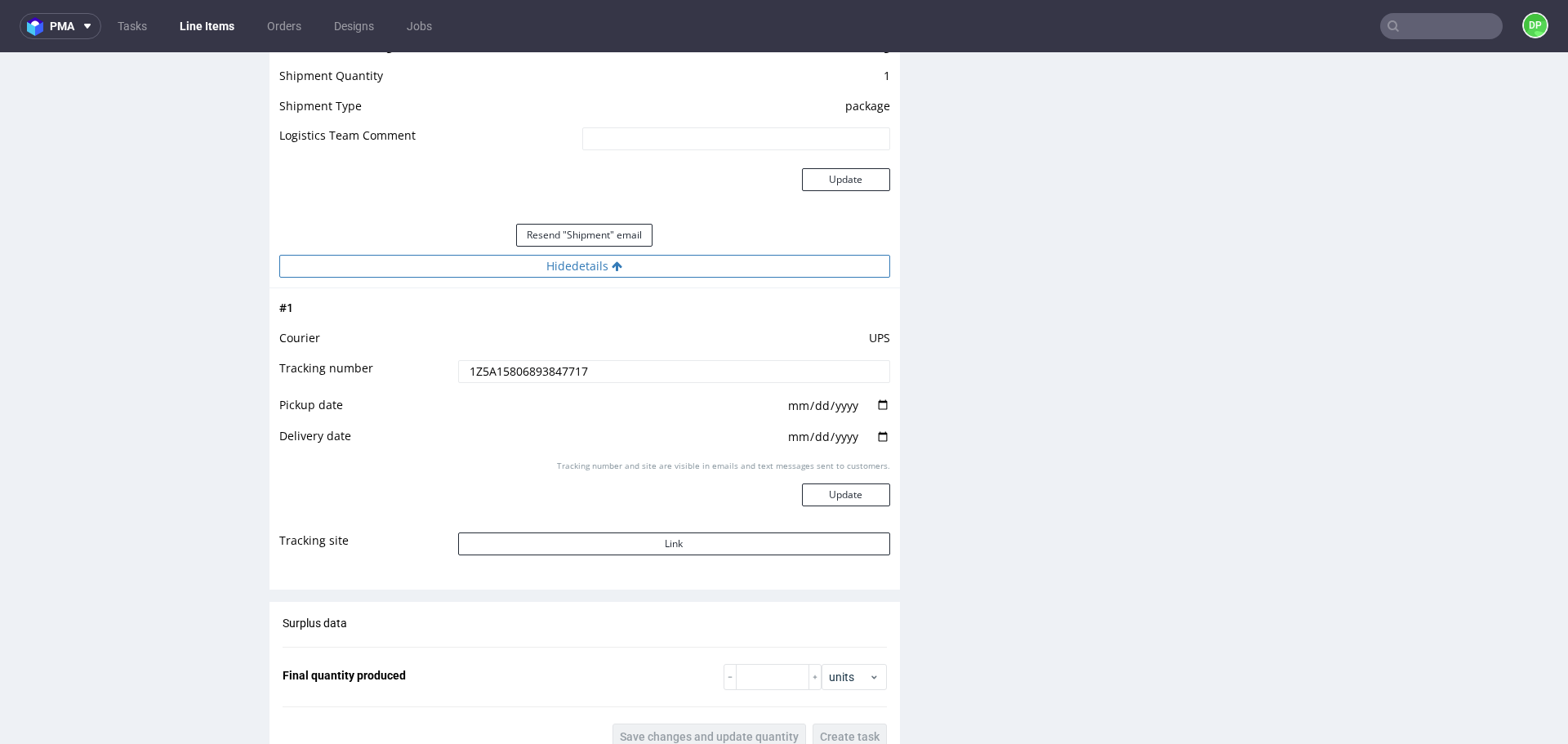
scroll to position [1564, 0]
click at [563, 540] on button "Link" at bounding box center [674, 543] width 432 height 23
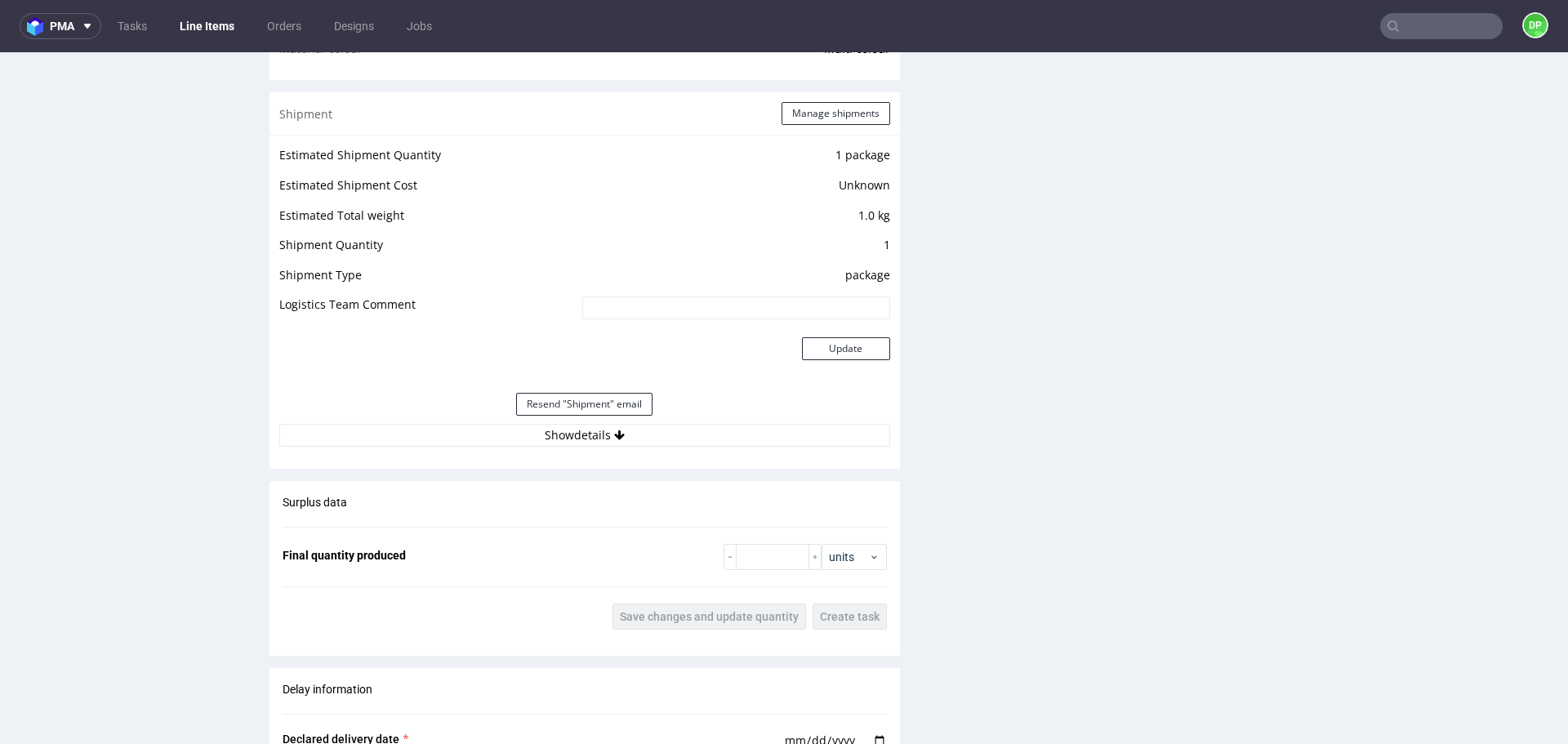
scroll to position [1395, 0]
click at [461, 438] on button "Show details" at bounding box center [585, 433] width 611 height 23
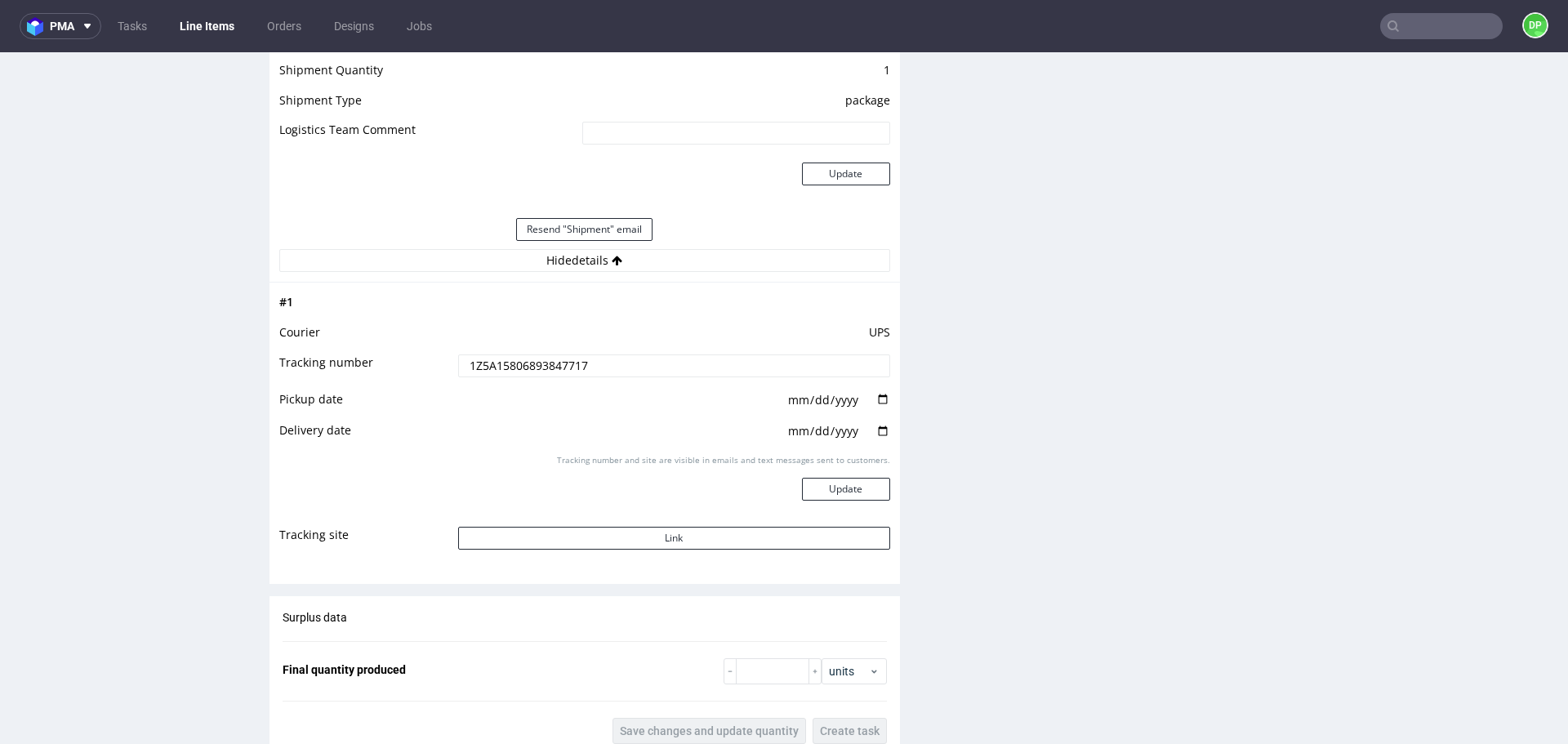
scroll to position [1569, 0]
click at [622, 532] on button "Link" at bounding box center [674, 537] width 432 height 23
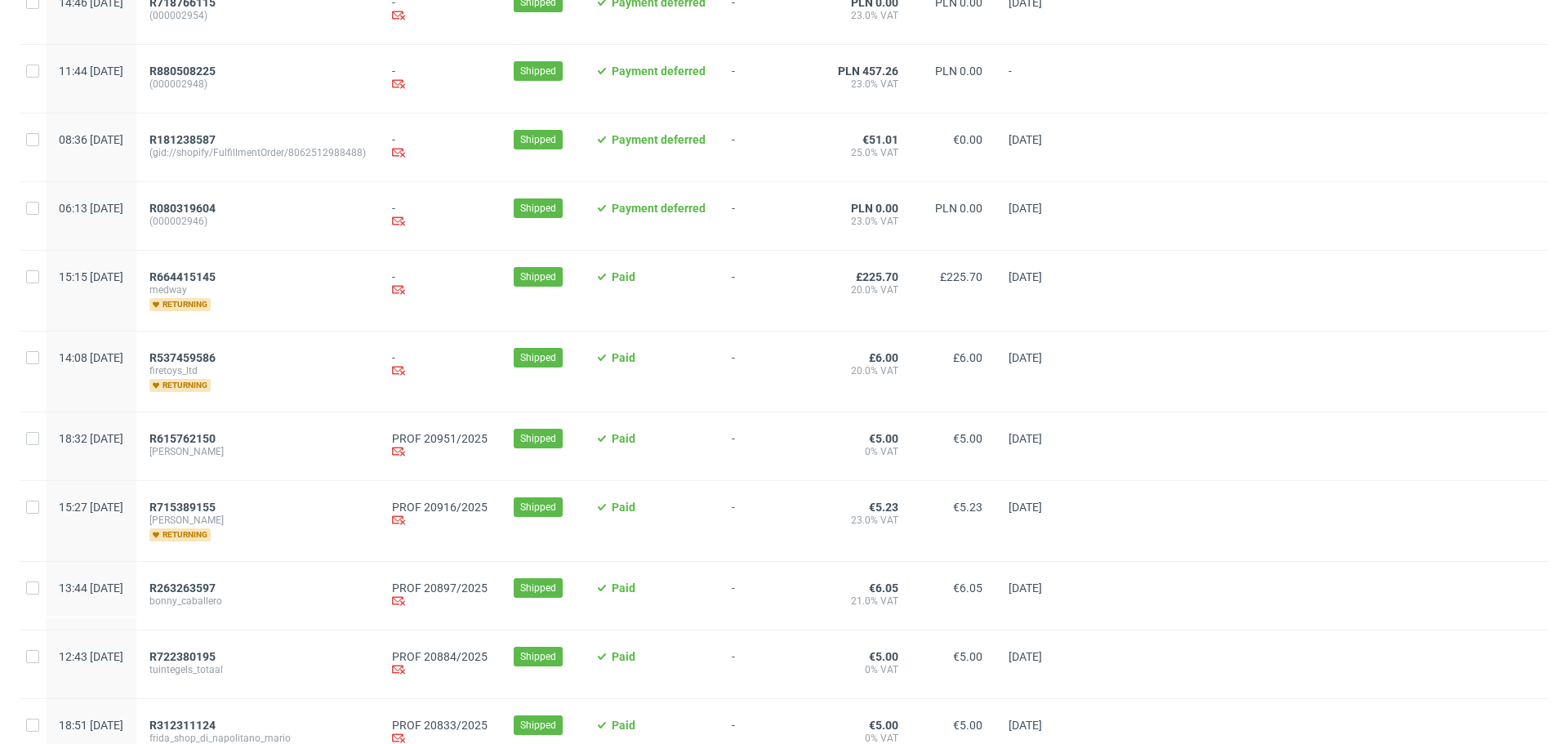
scroll to position [313, 0]
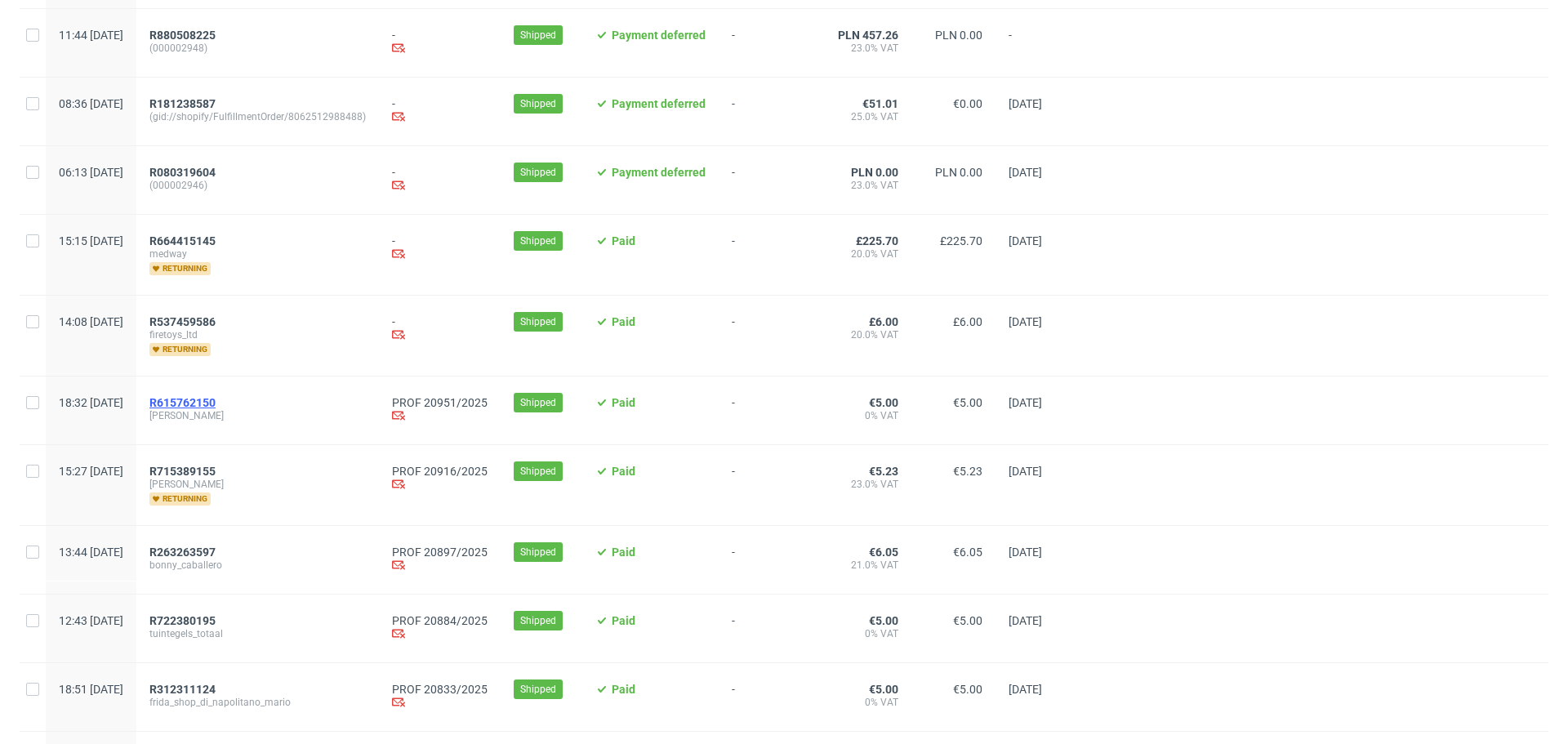
click at [216, 404] on span "R615762150" at bounding box center [182, 402] width 66 height 13
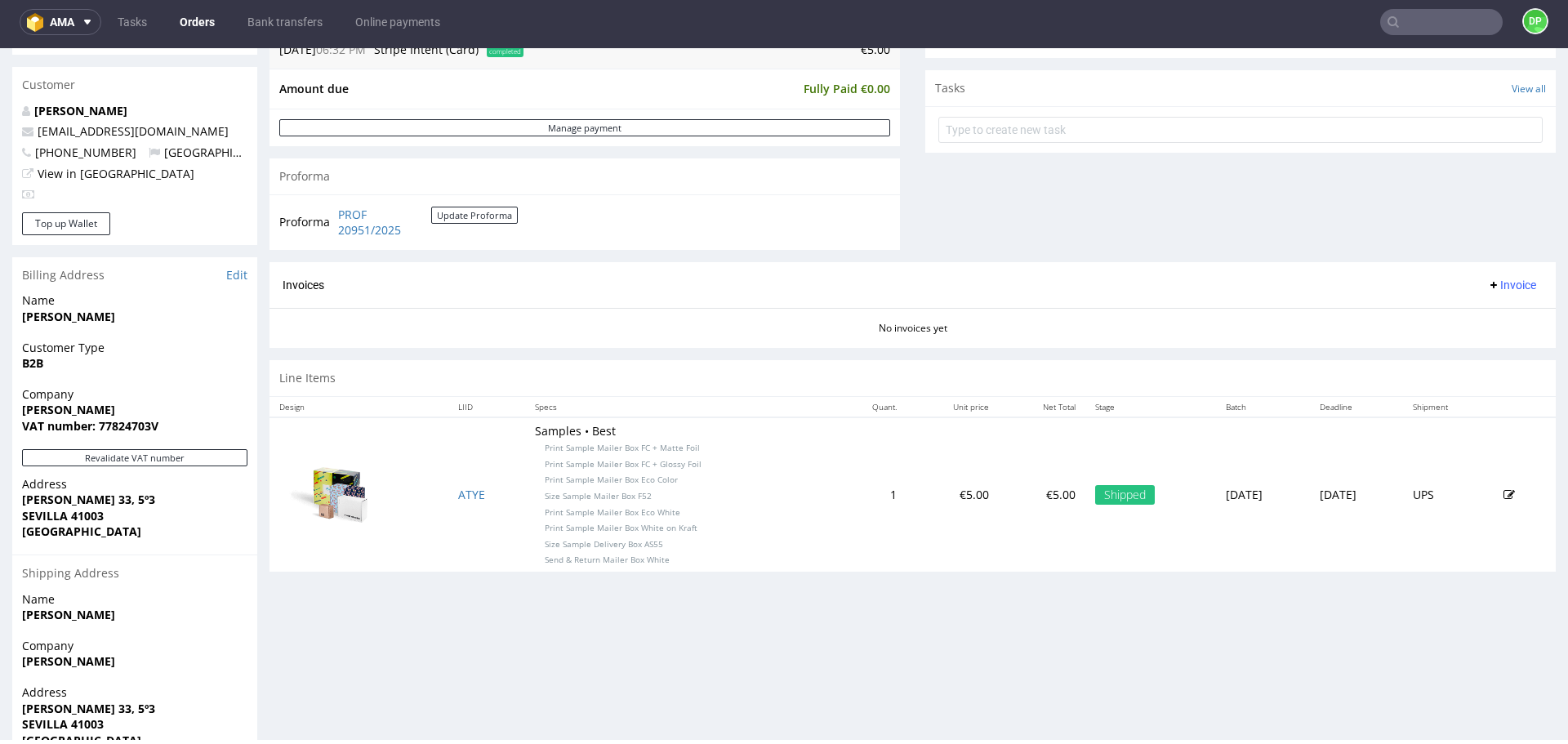
scroll to position [564, 0]
click at [194, 455] on button "Revalidate VAT number" at bounding box center [135, 457] width 225 height 17
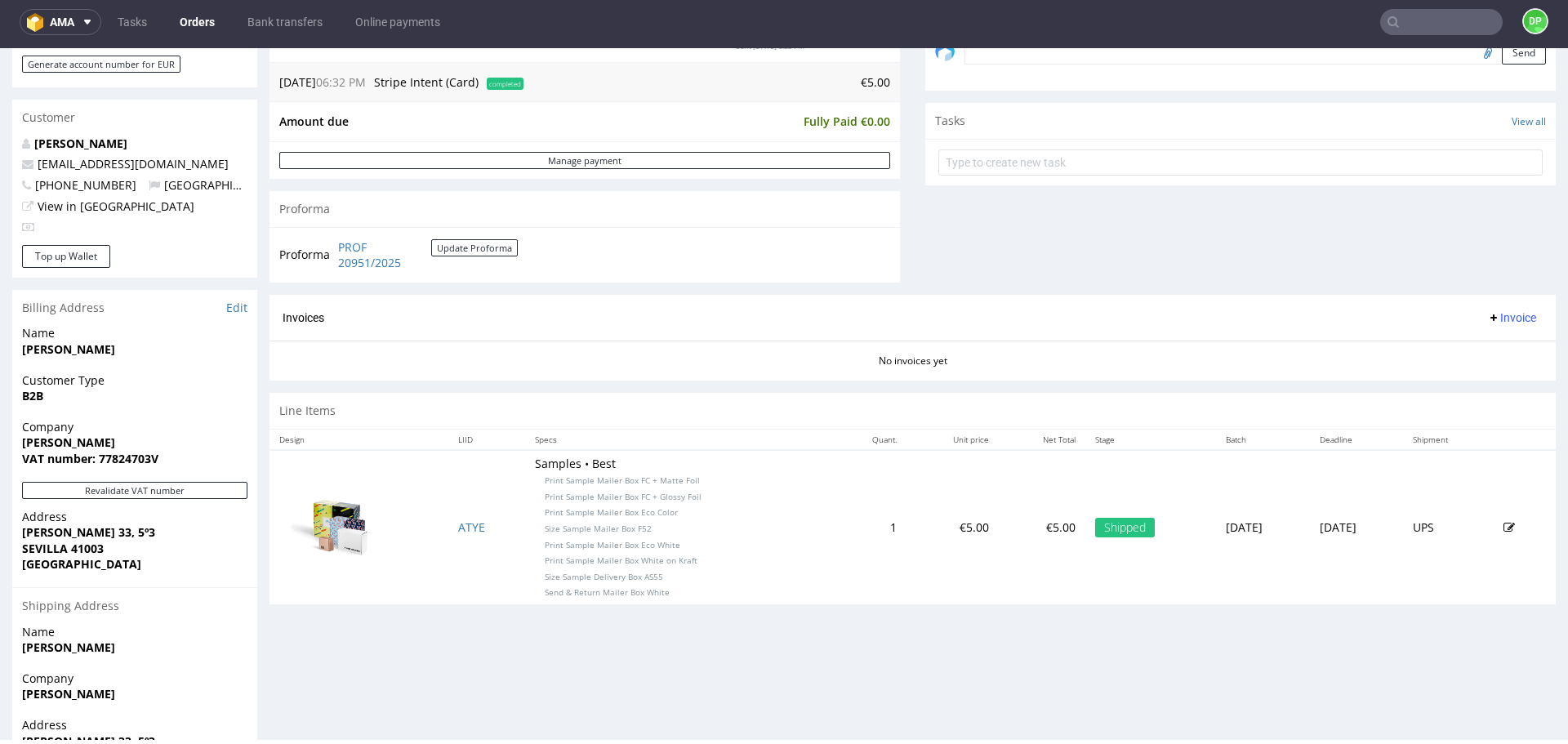
scroll to position [612, 0]
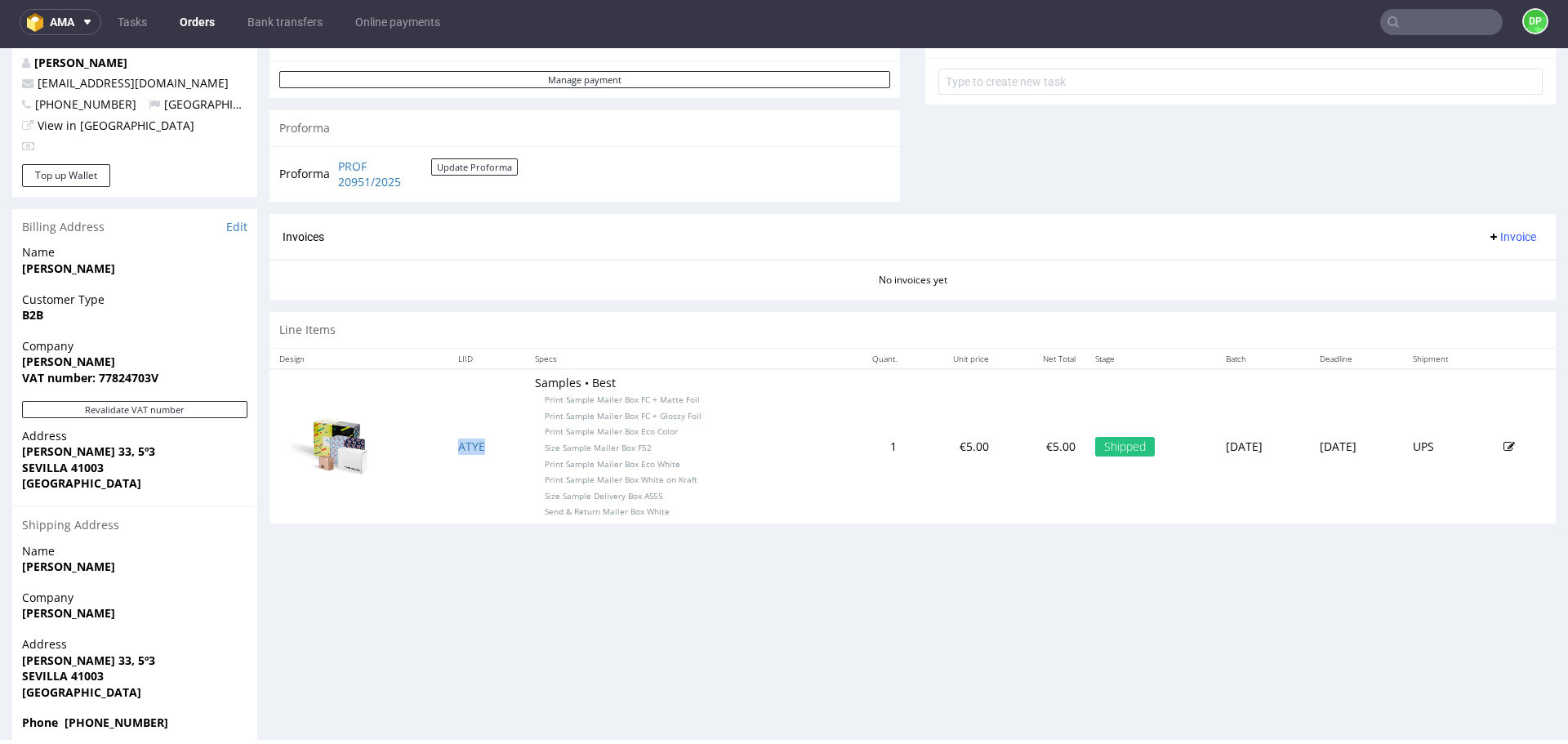
click at [1487, 237] on span "Invoice" at bounding box center [1511, 237] width 49 height 13
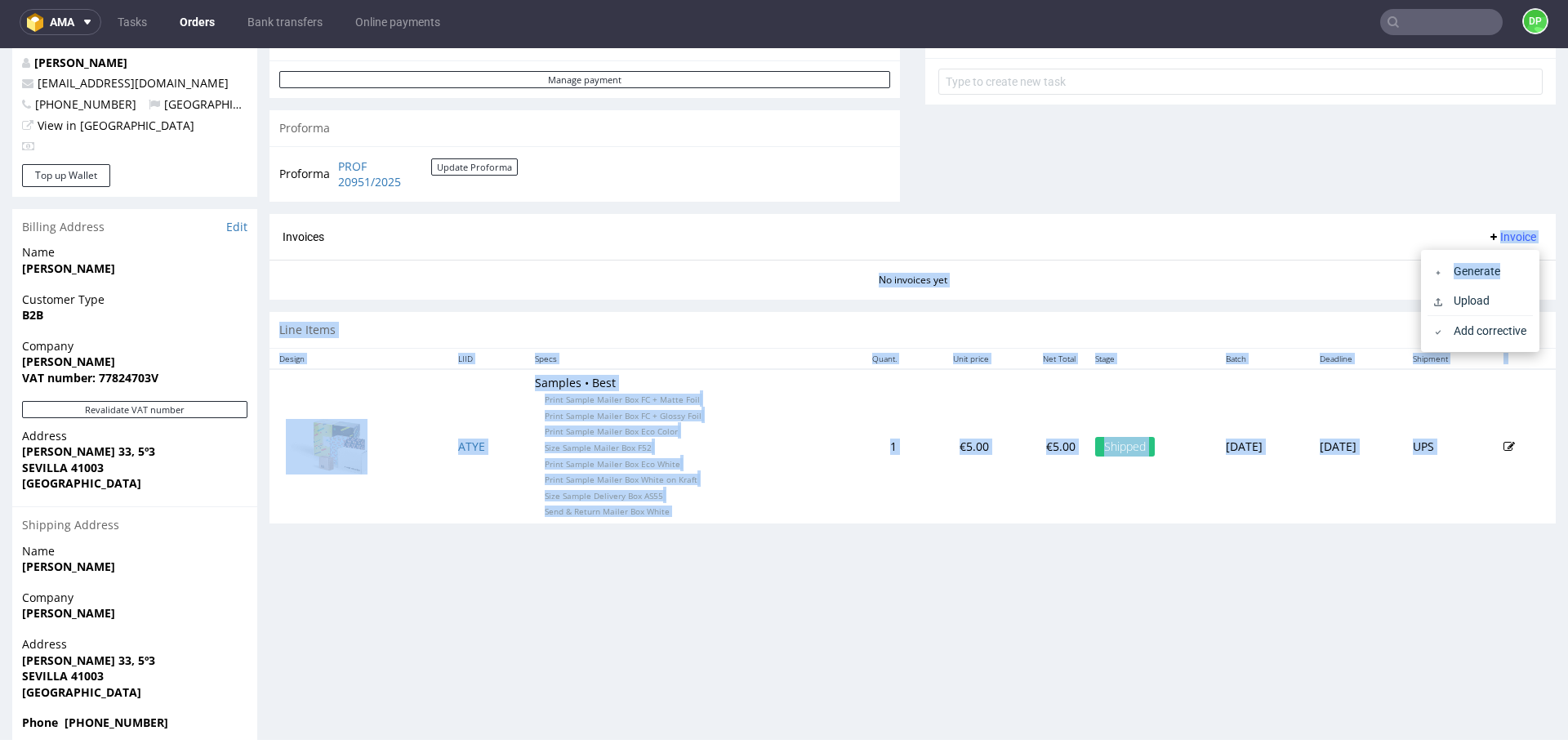
drag, startPoint x: 1499, startPoint y: 274, endPoint x: 1320, endPoint y: 240, distance: 182.2
click at [1320, 240] on body "Production Shipped DTP Orders Offers Shipments Transfers 13 Designs Promotions …" at bounding box center [784, 101] width 1568 height 1329
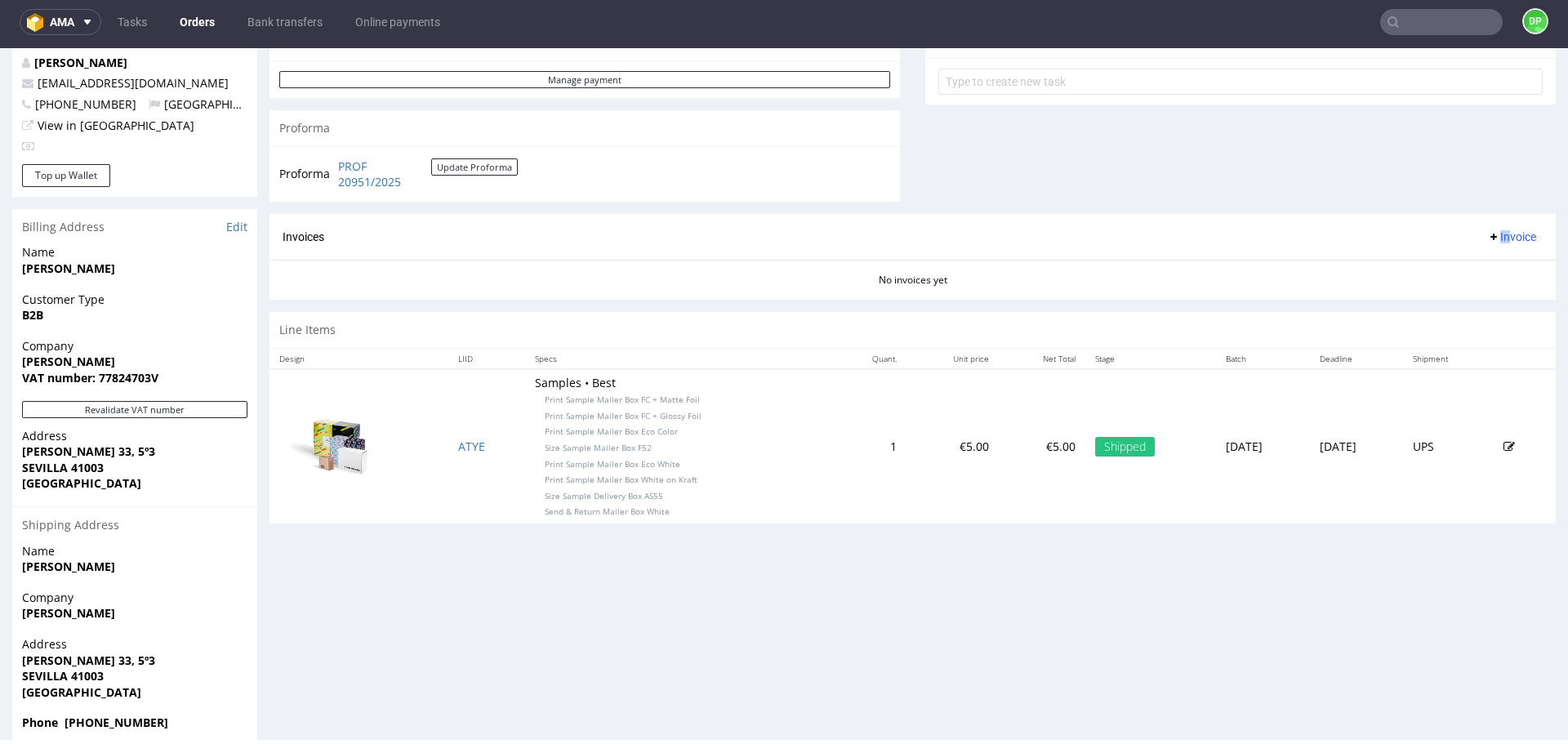
drag, startPoint x: 1320, startPoint y: 240, endPoint x: 1486, endPoint y: 242, distance: 166.0
click at [1486, 242] on div "Invoices Invoice" at bounding box center [912, 237] width 1261 height 21
click at [1487, 242] on span "Invoice" at bounding box center [1511, 237] width 49 height 13
click at [1478, 262] on li "Generate" at bounding box center [1480, 271] width 105 height 29
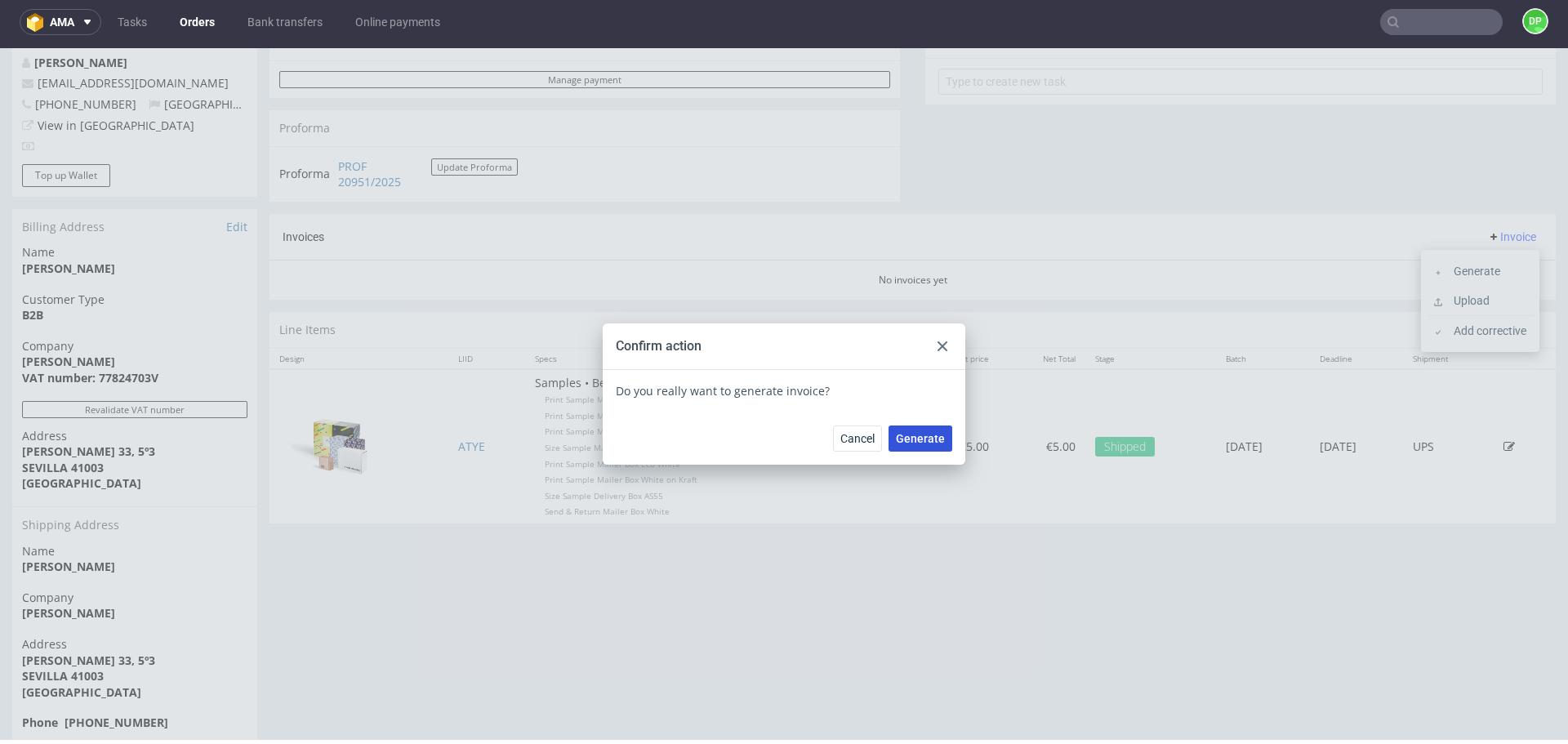
click at [929, 433] on span "Generate" at bounding box center [920, 438] width 49 height 11
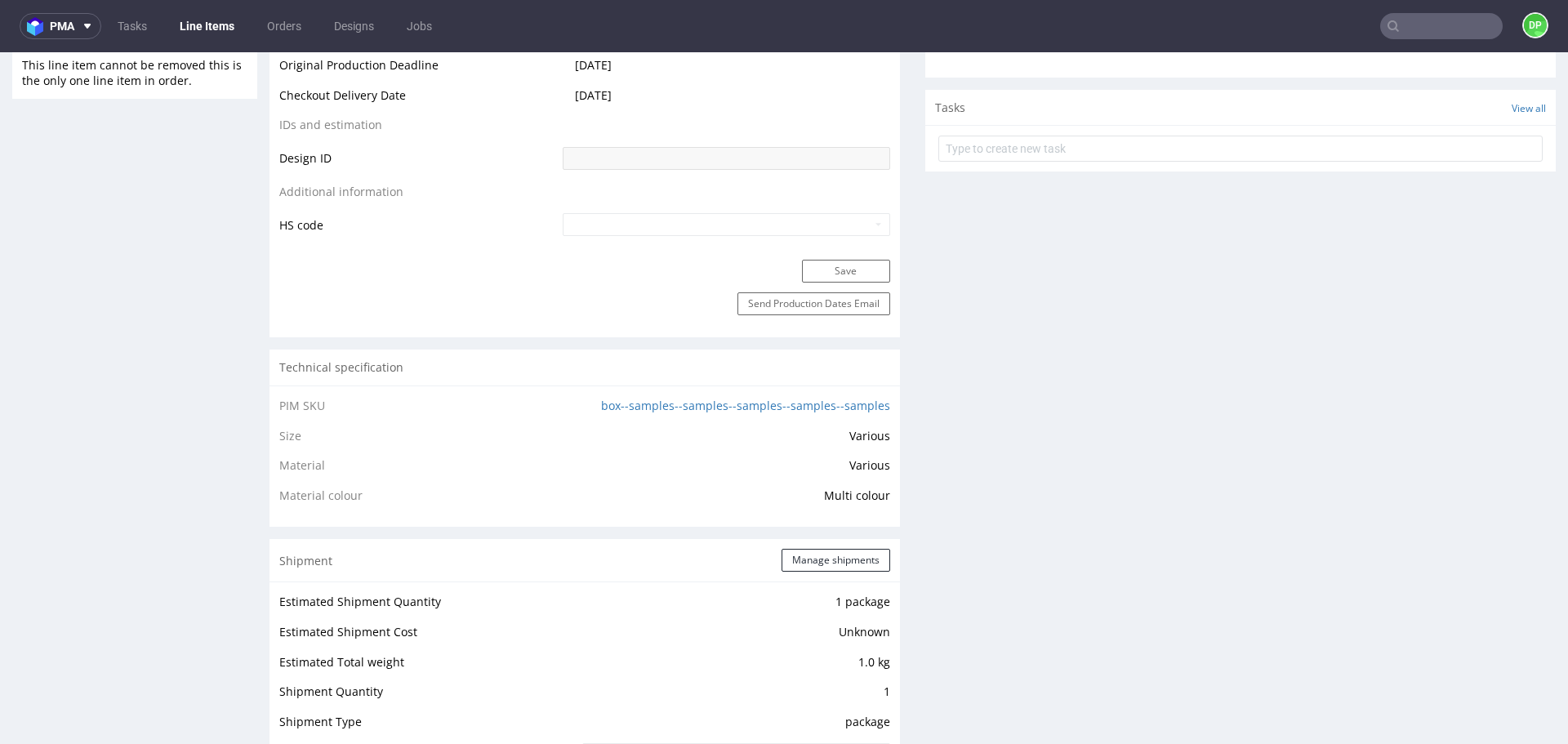
scroll to position [1409, 0]
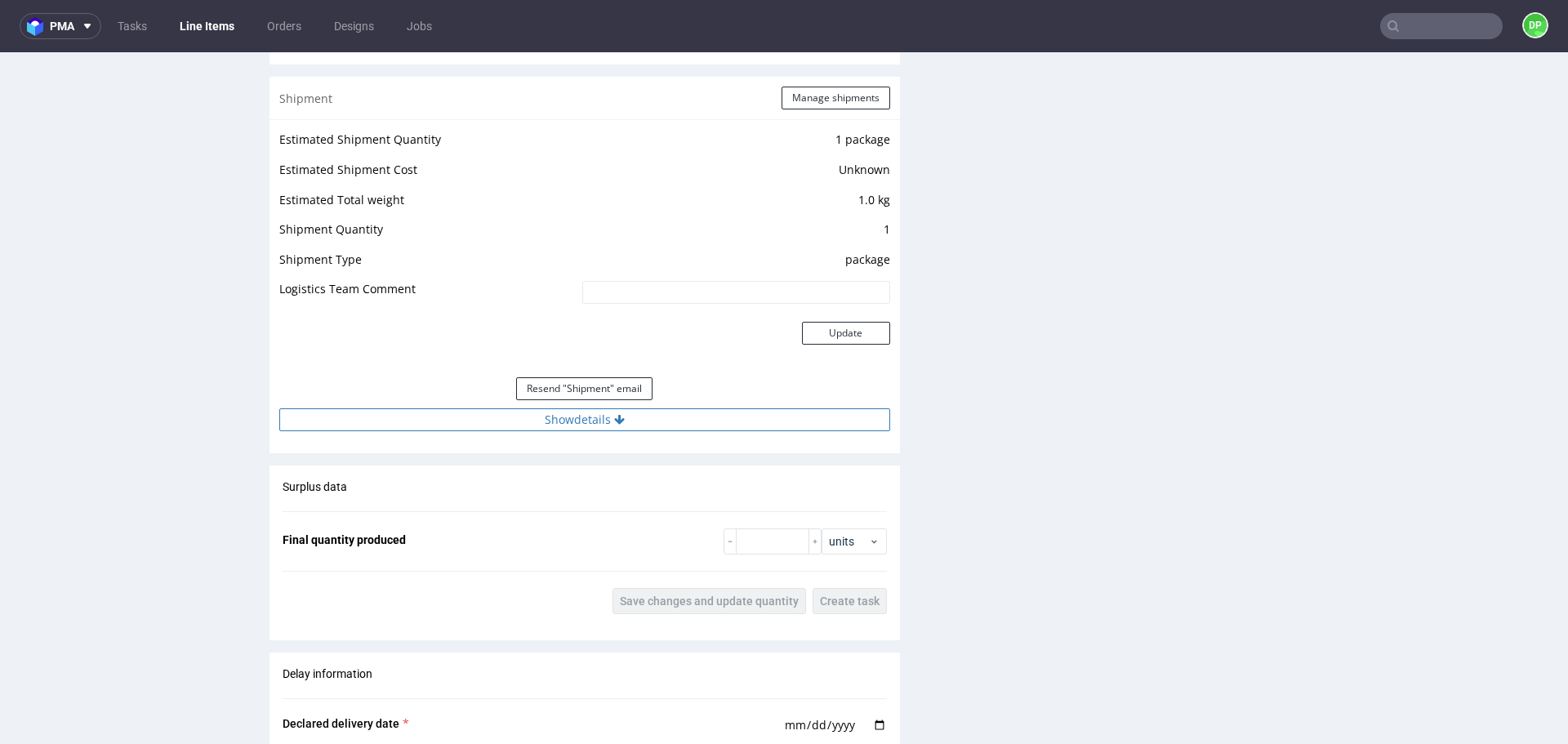
click at [531, 428] on button "Show details" at bounding box center [585, 420] width 611 height 23
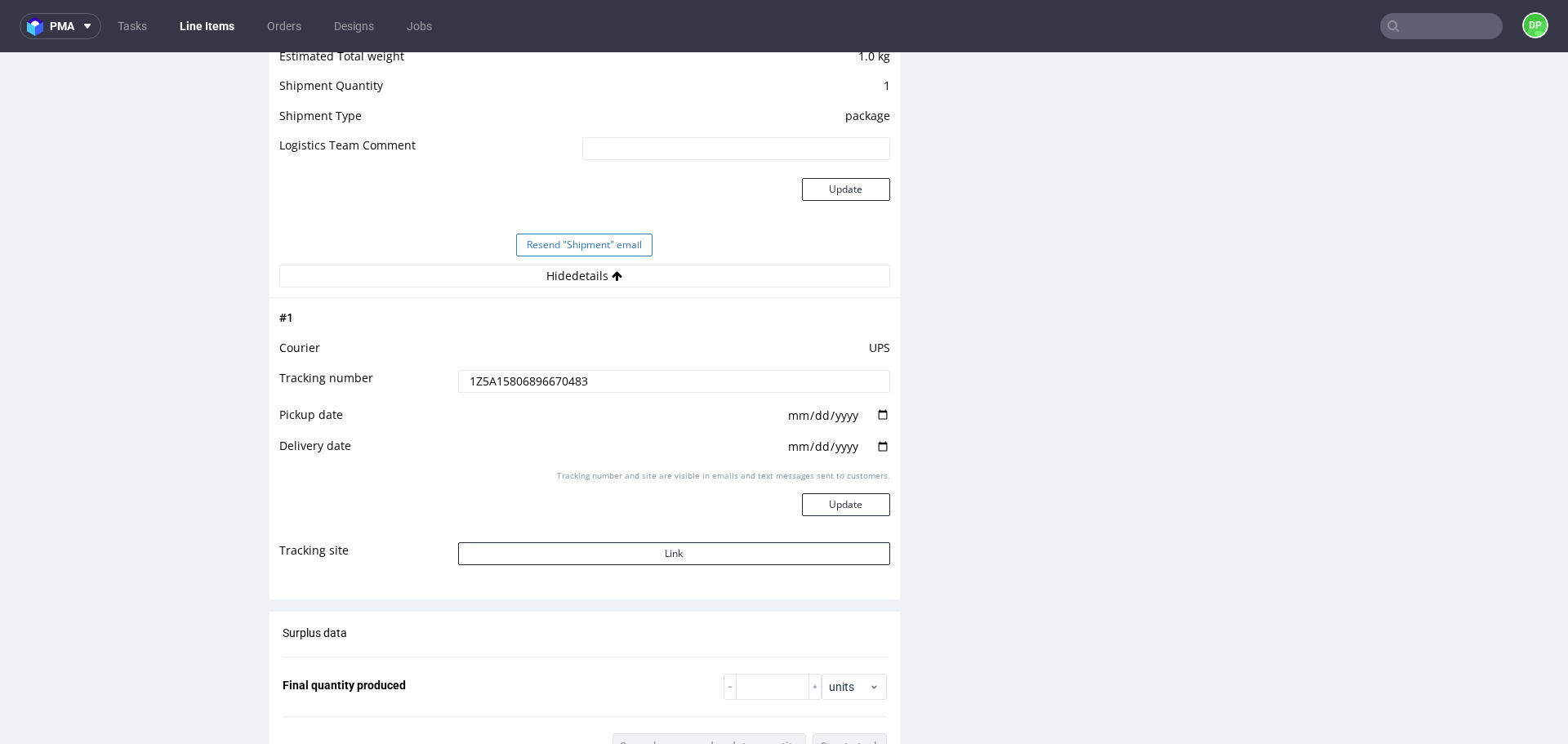
scroll to position [1557, 0]
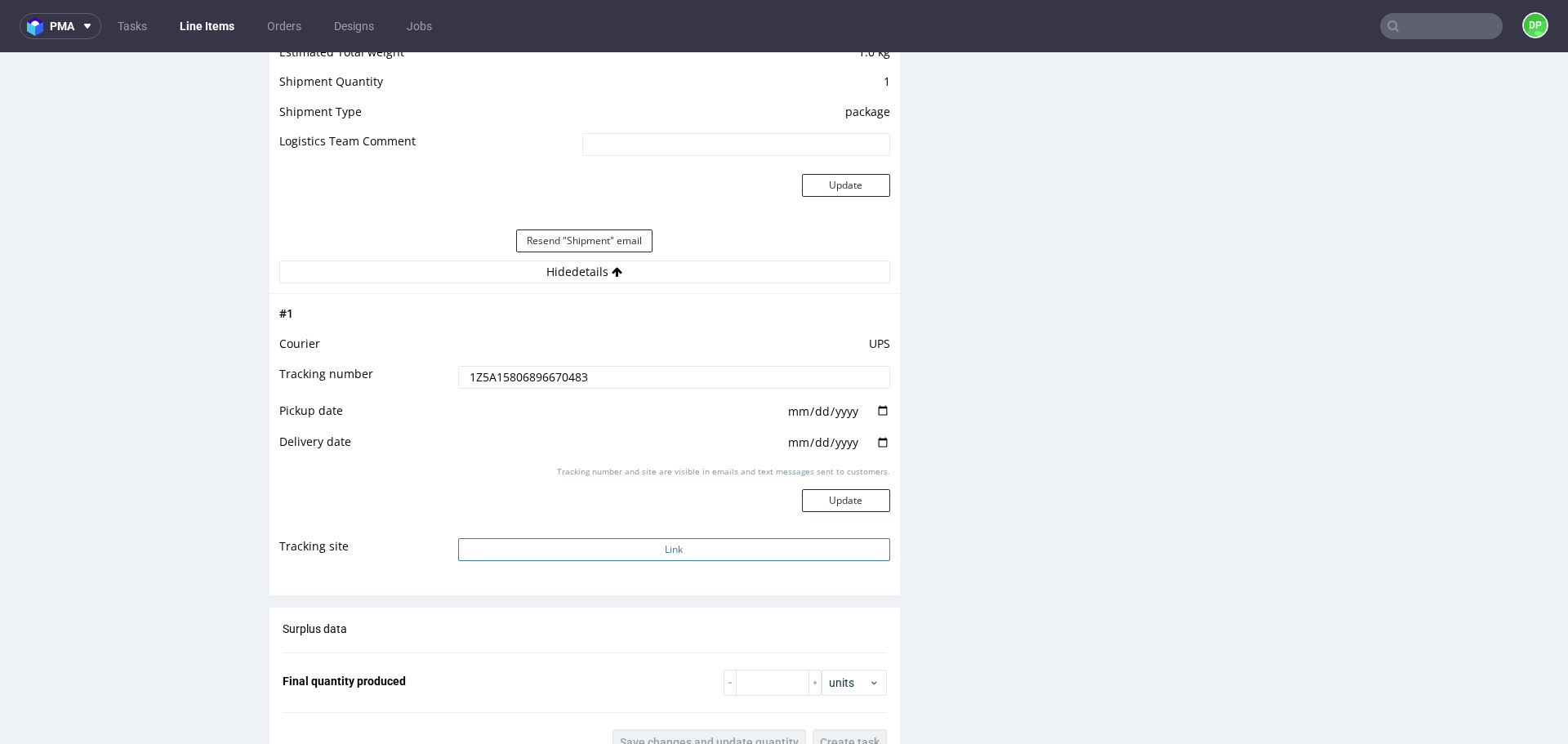
click at [651, 547] on button "Link" at bounding box center [674, 550] width 432 height 23
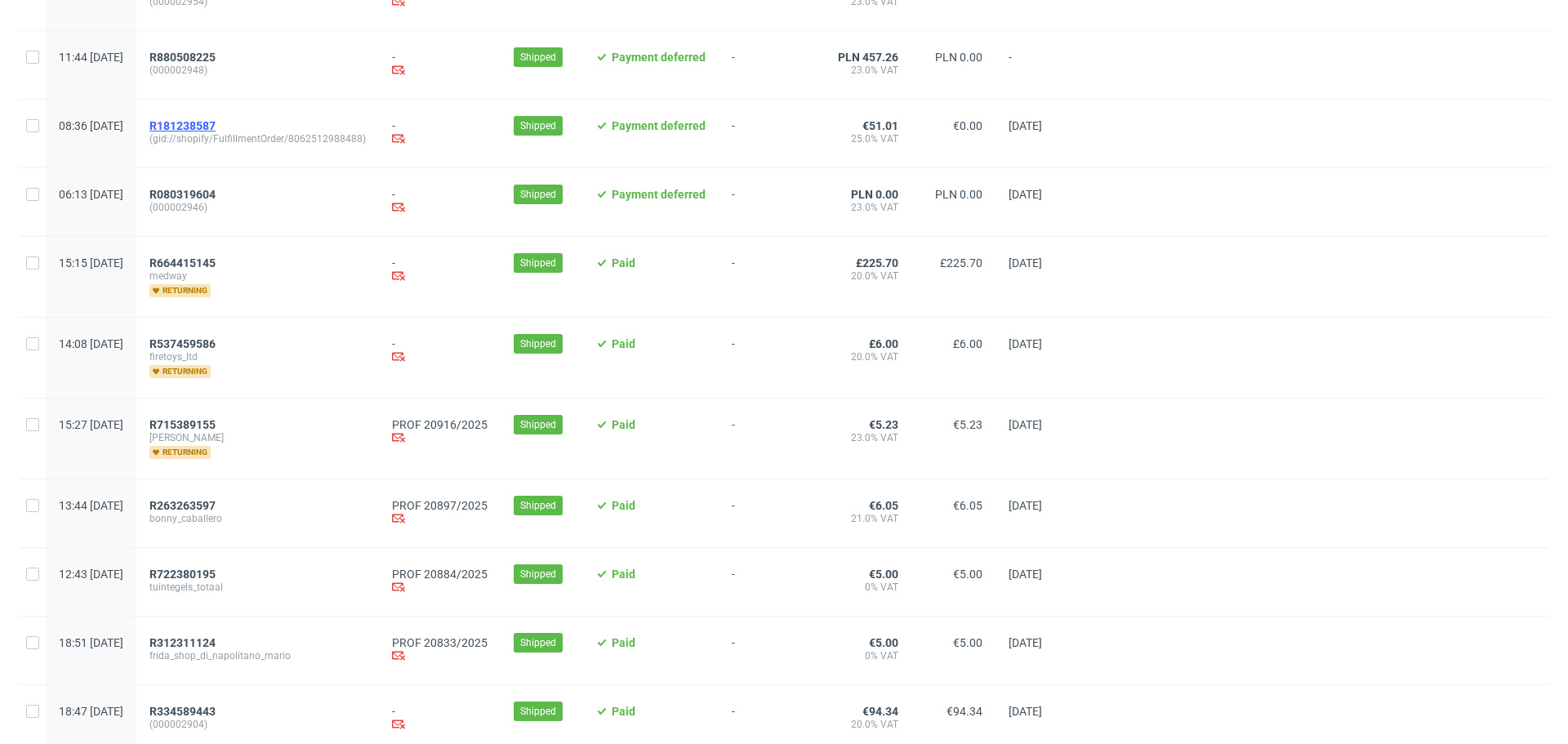
scroll to position [316, 0]
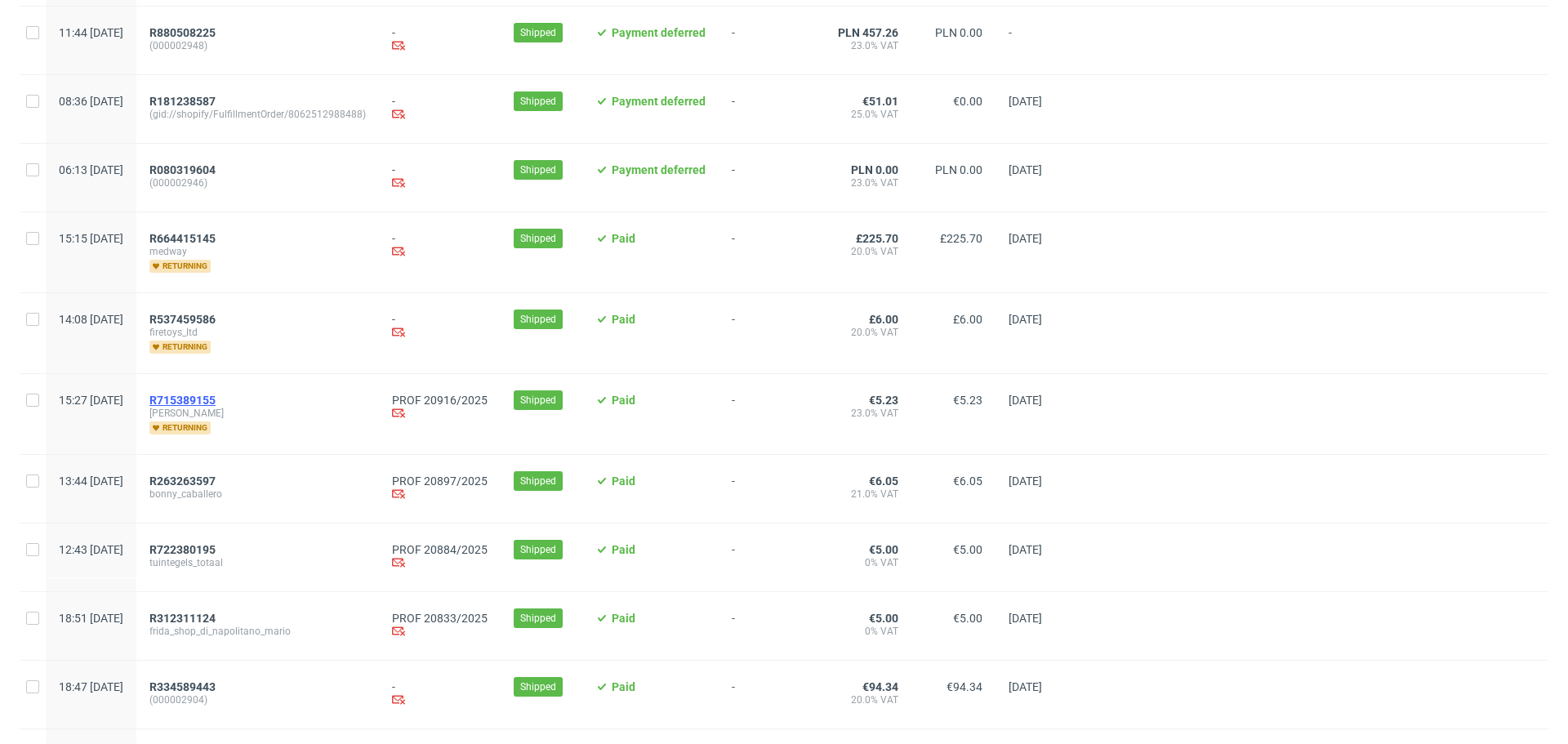
click at [216, 402] on span "R715389155" at bounding box center [182, 400] width 66 height 13
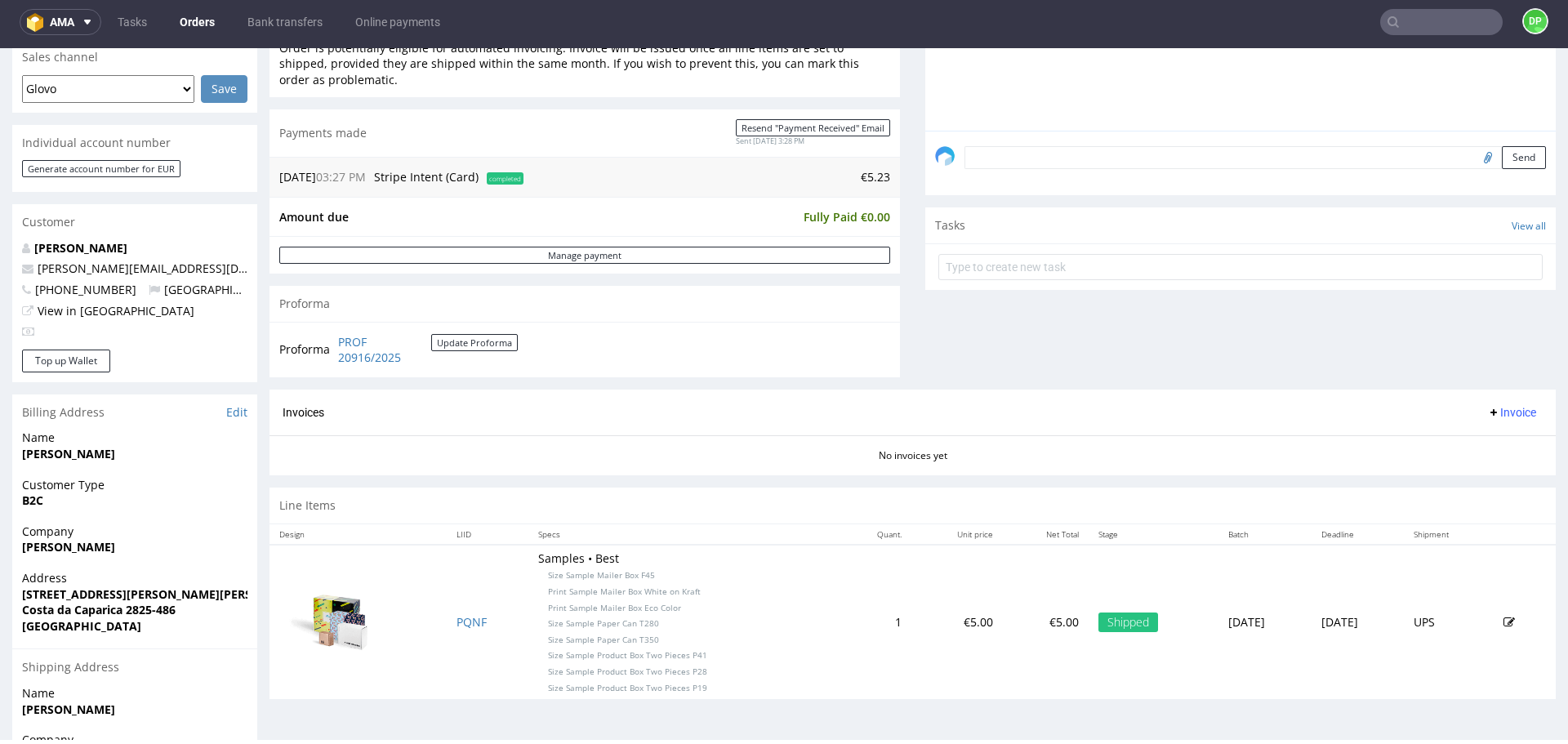
scroll to position [537, 0]
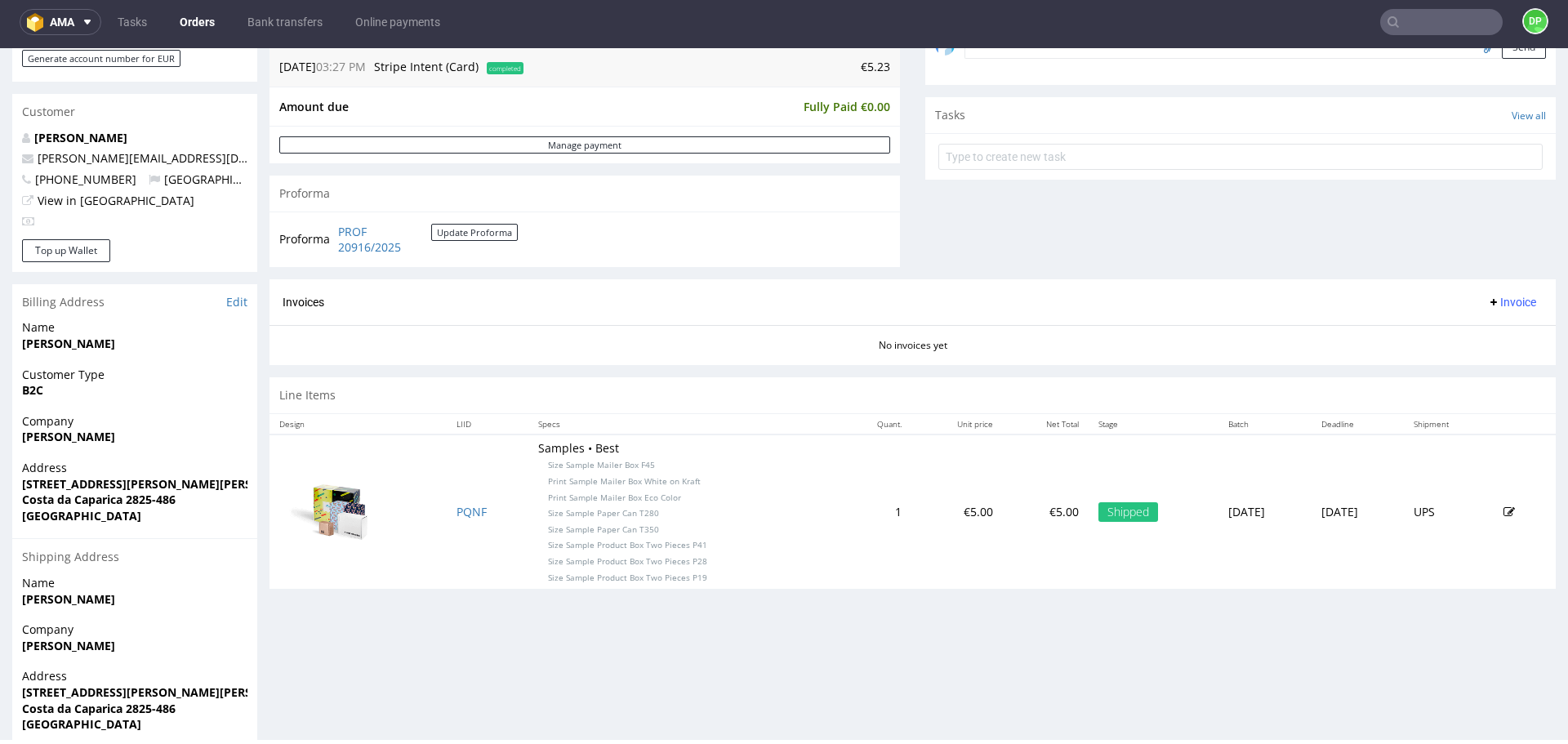
click at [1498, 304] on span "Invoice" at bounding box center [1511, 302] width 49 height 13
click at [1445, 335] on span at bounding box center [1441, 335] width 13 height 13
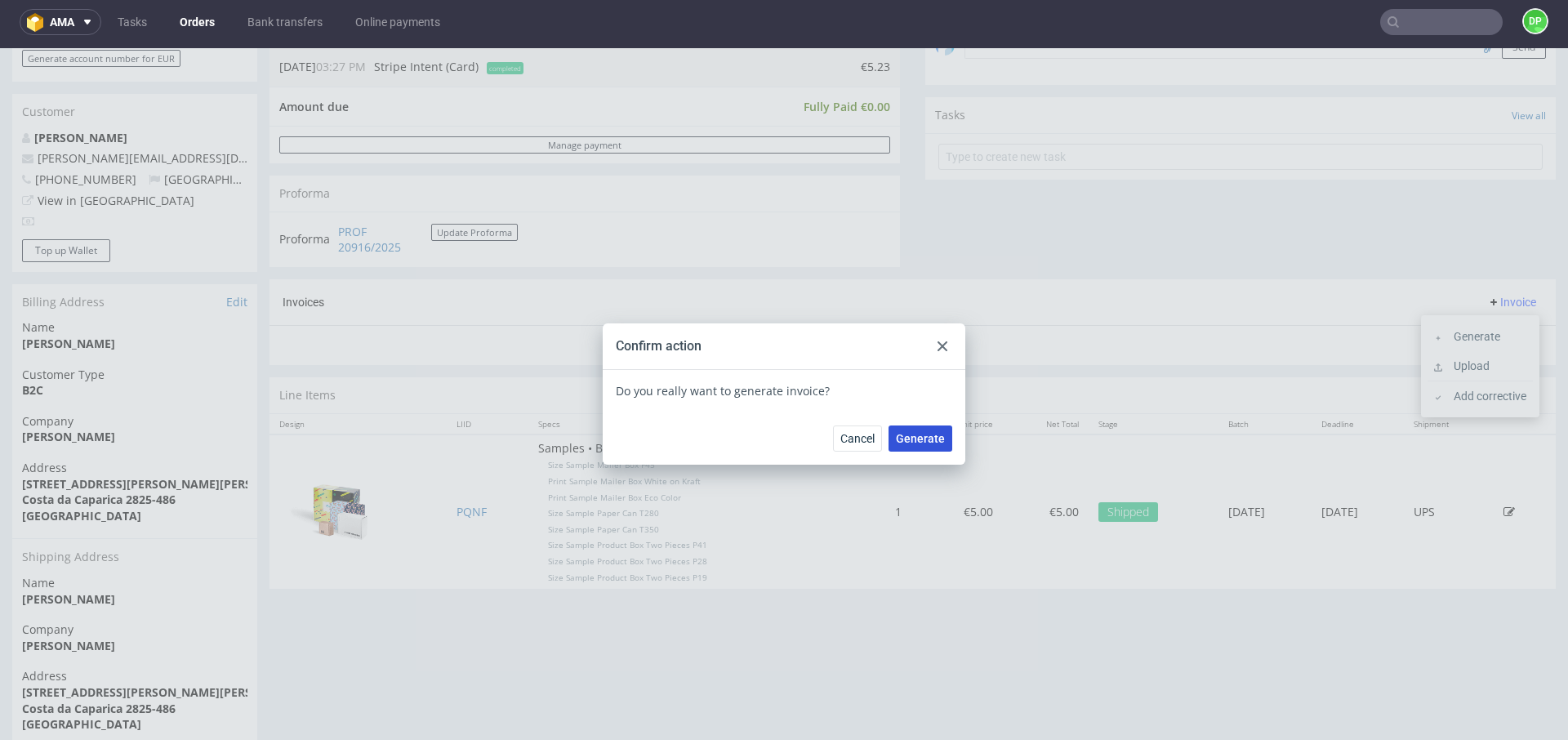
click at [928, 433] on span "Generate" at bounding box center [920, 438] width 49 height 11
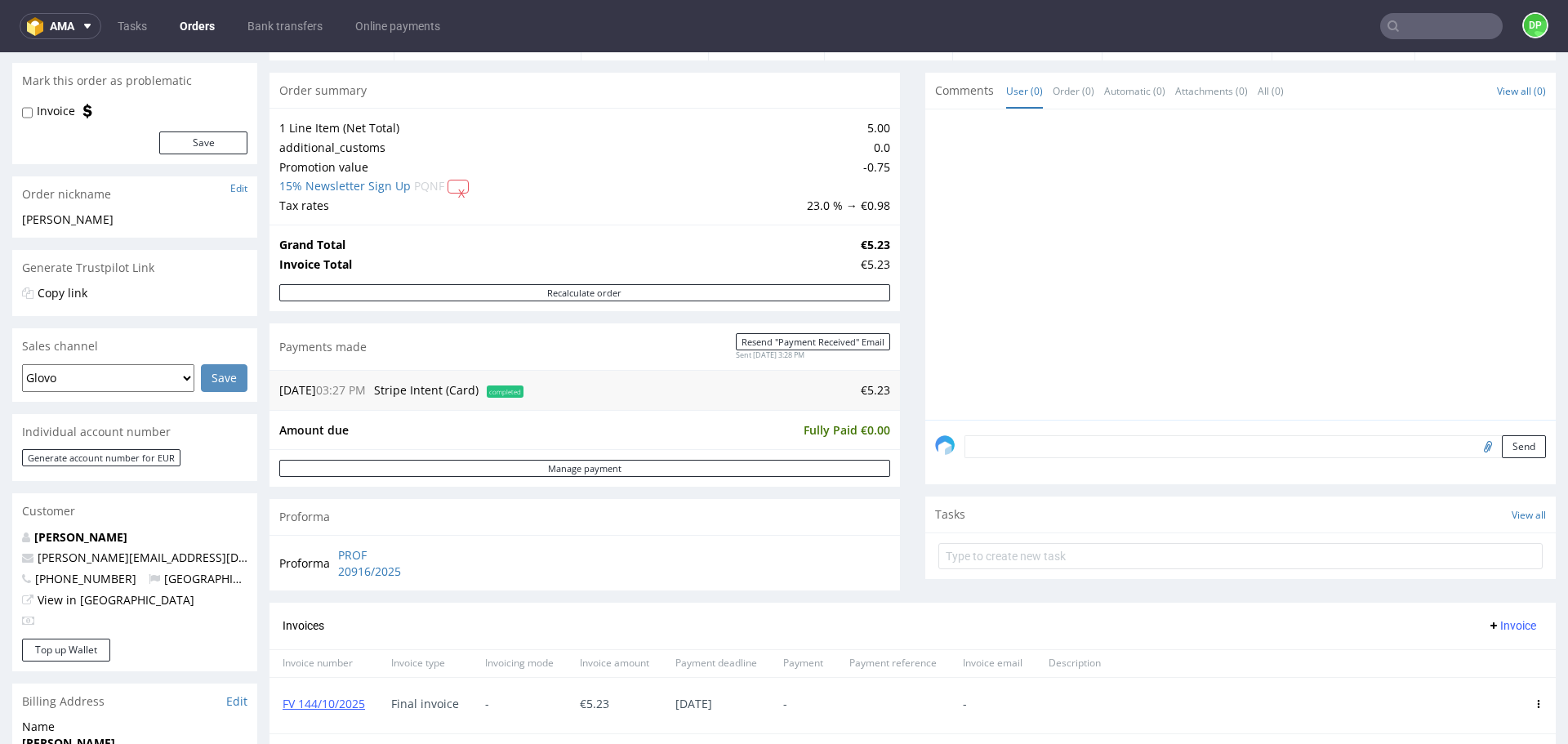
scroll to position [142, 0]
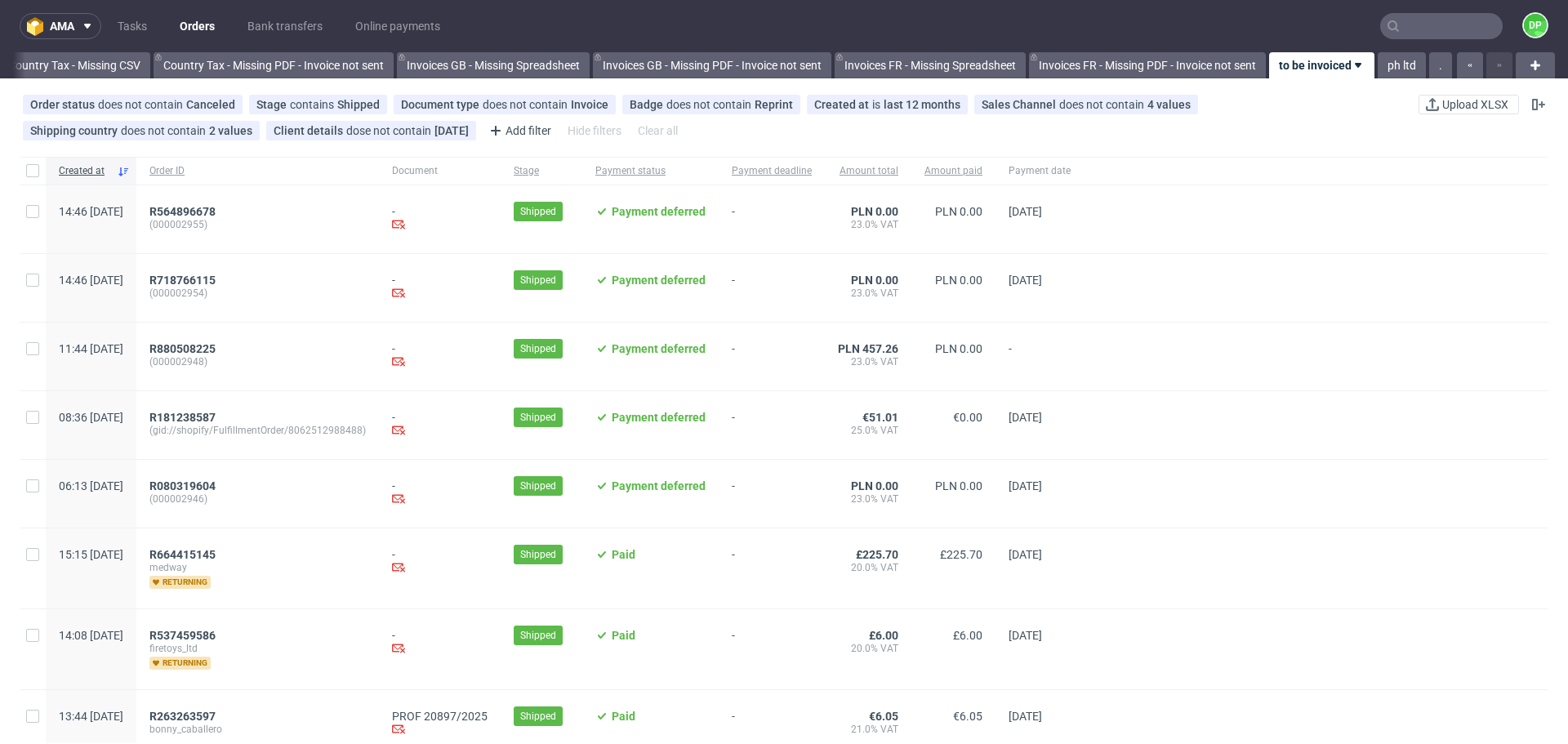
scroll to position [341, 0]
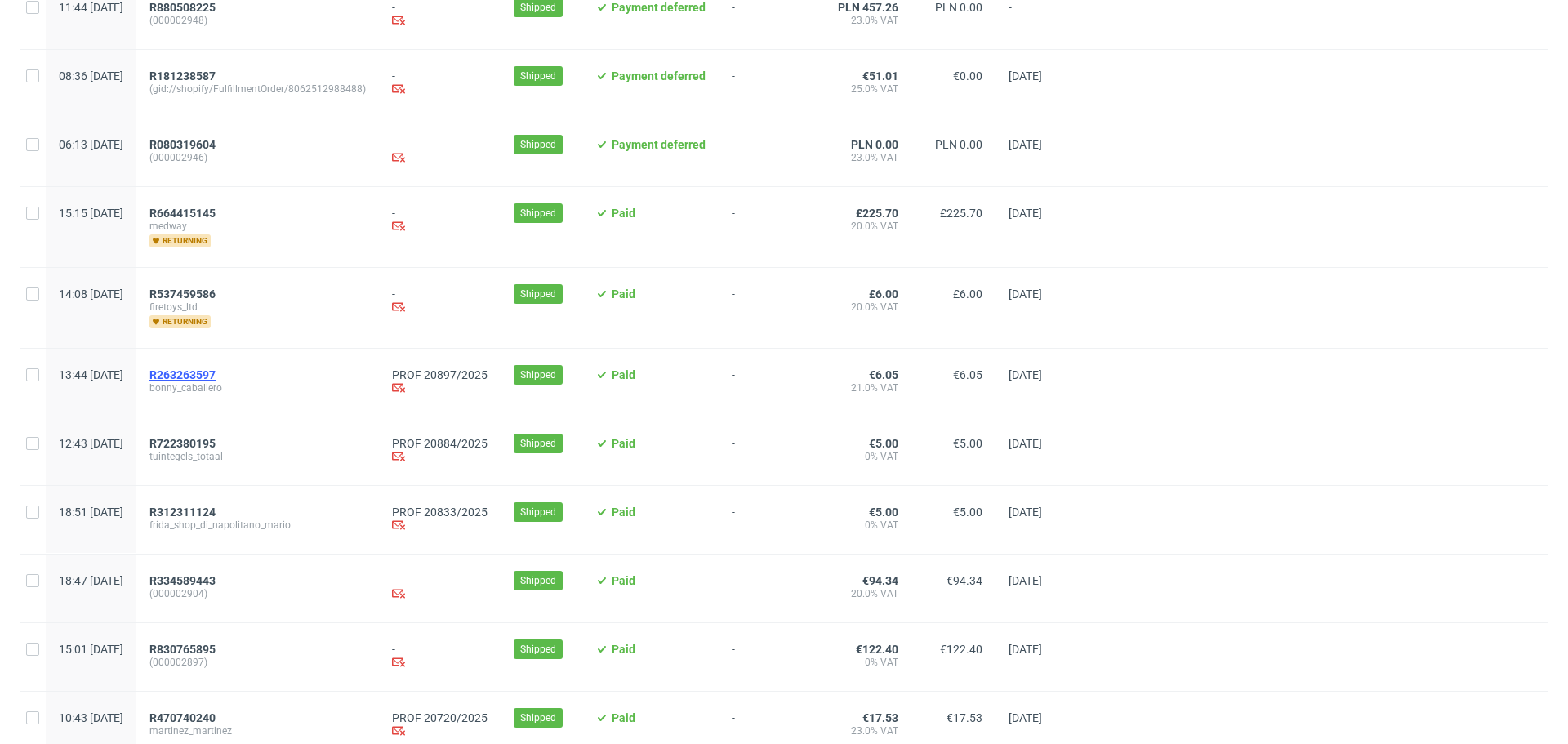
click at [216, 374] on span "R263263597" at bounding box center [182, 374] width 66 height 13
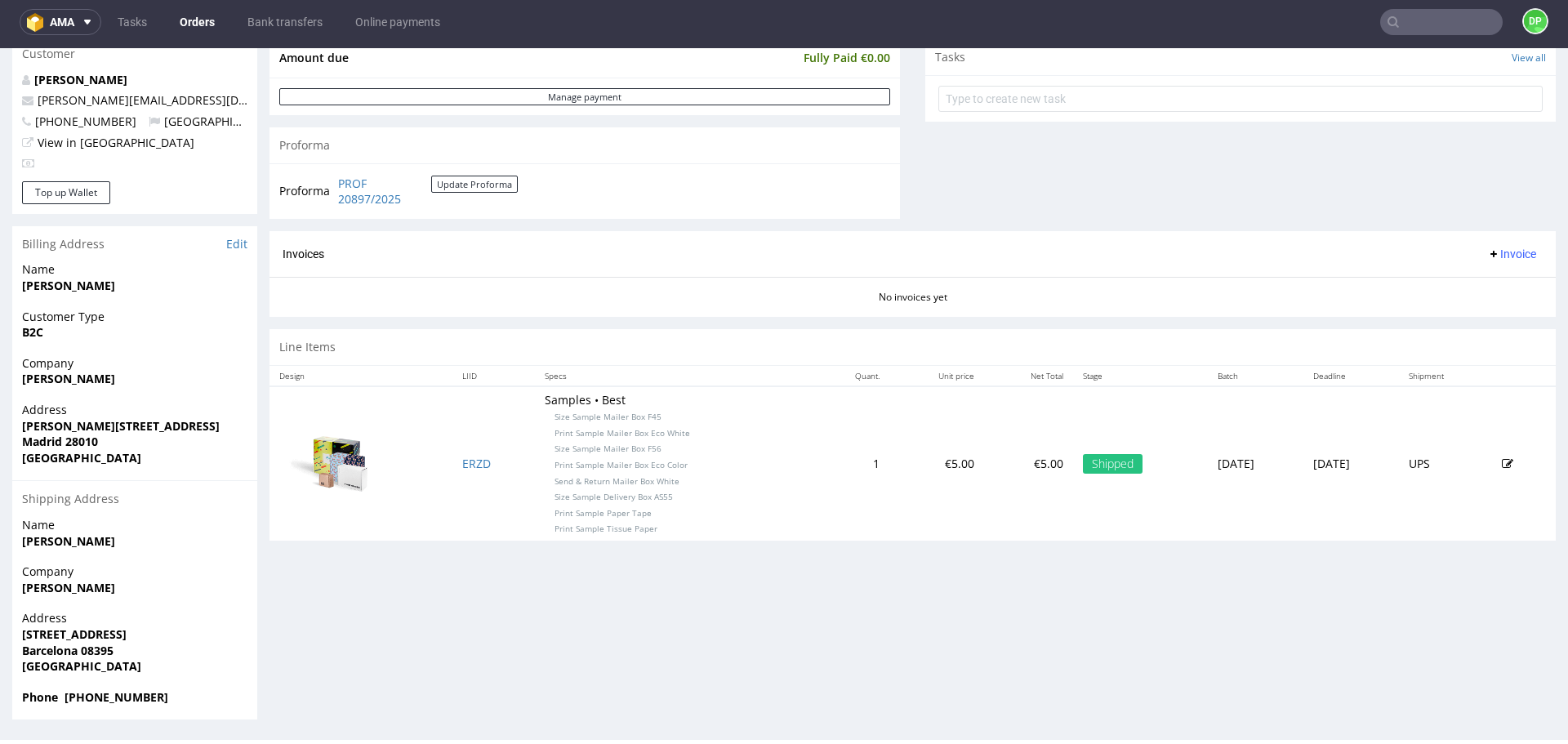
scroll to position [593, 0]
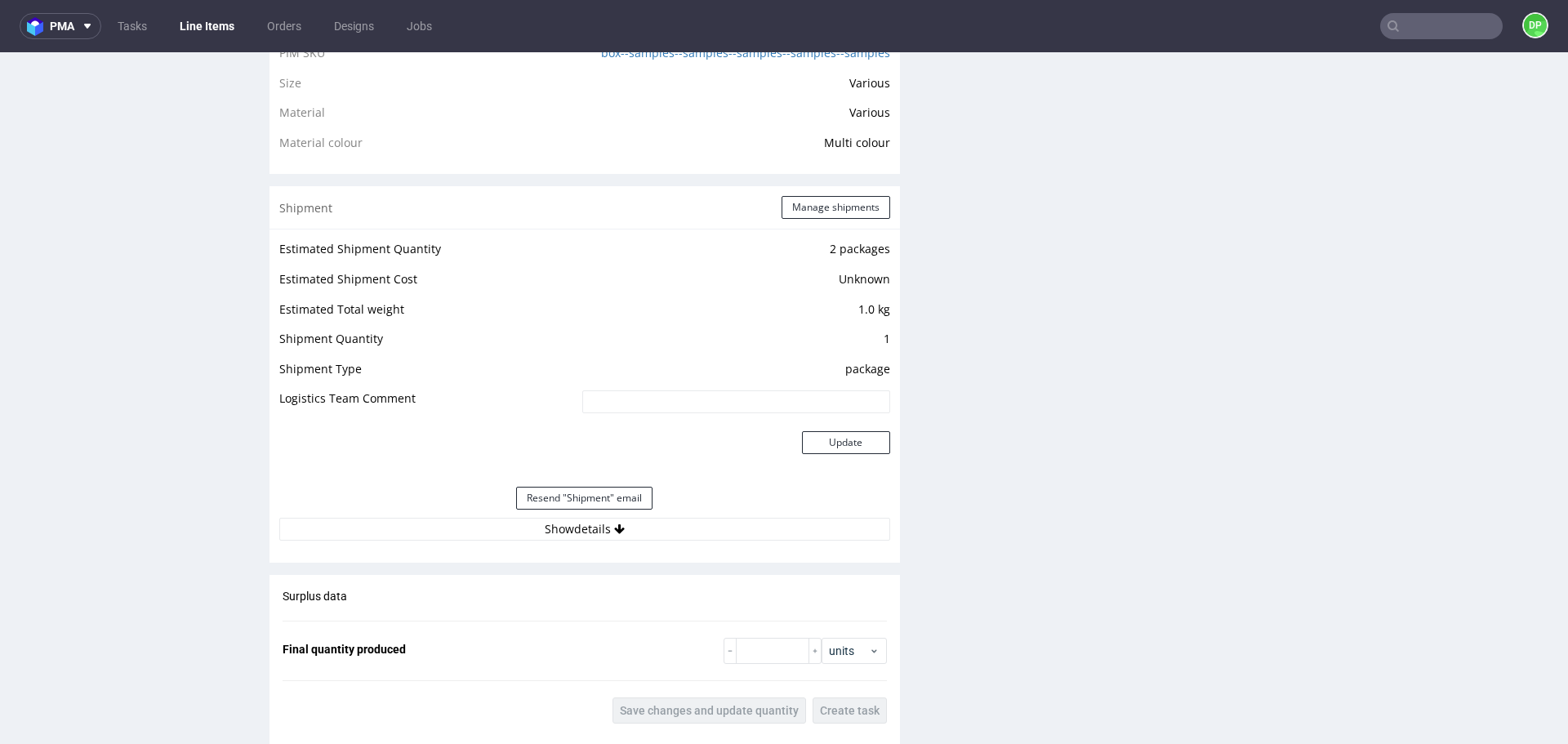
scroll to position [1300, 0]
click at [536, 526] on button "Show details" at bounding box center [585, 528] width 611 height 23
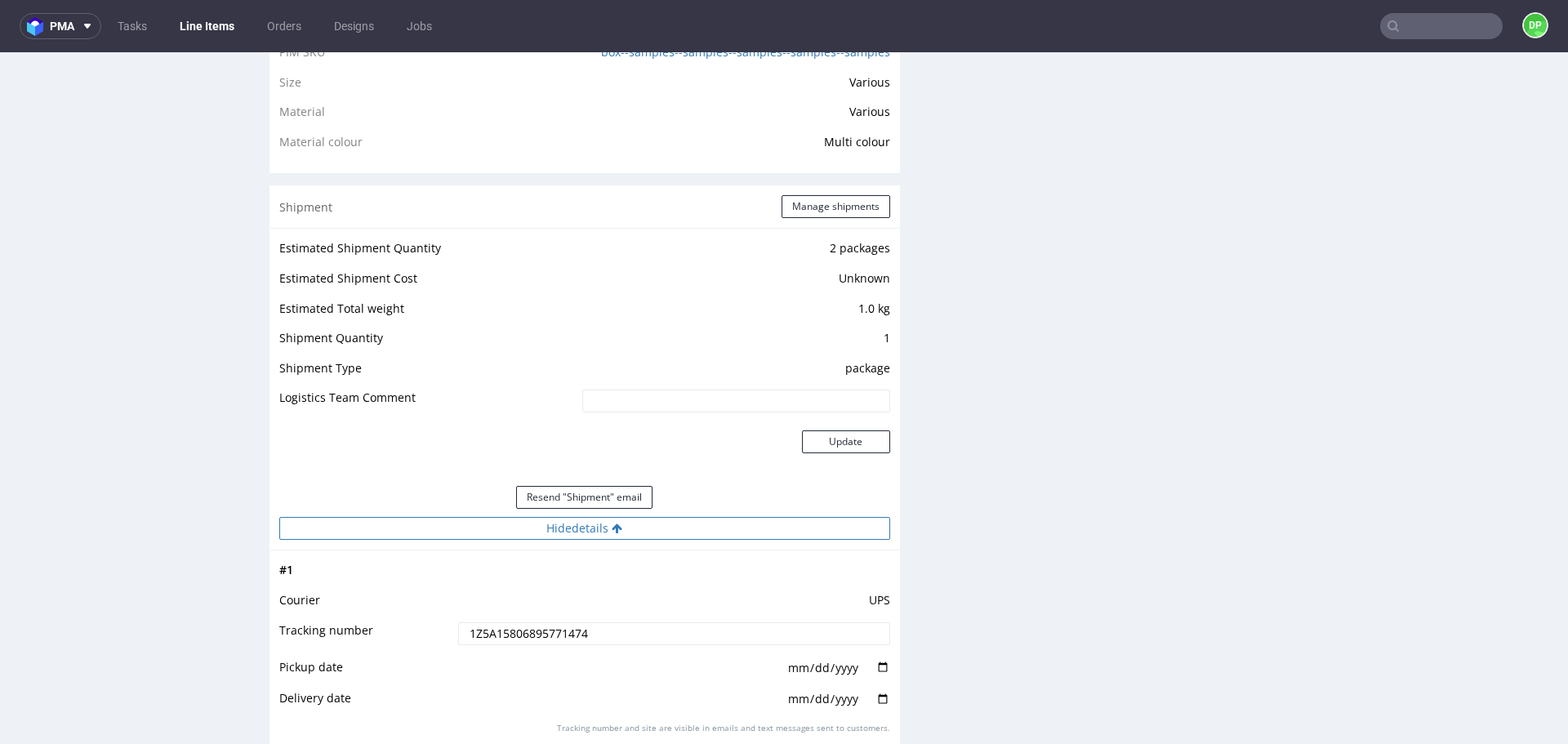
scroll to position [1423, 0]
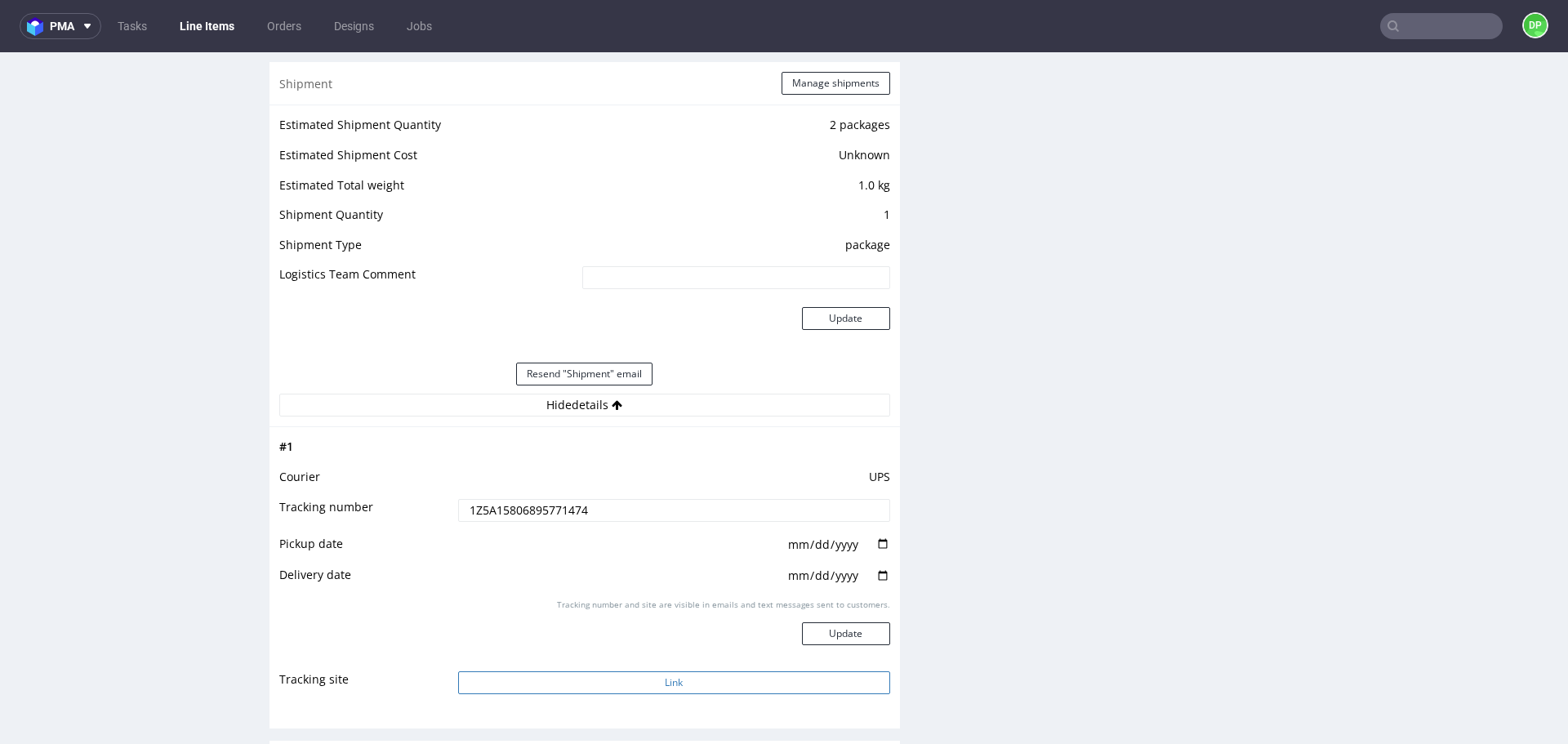
click at [535, 679] on button "Link" at bounding box center [674, 682] width 432 height 23
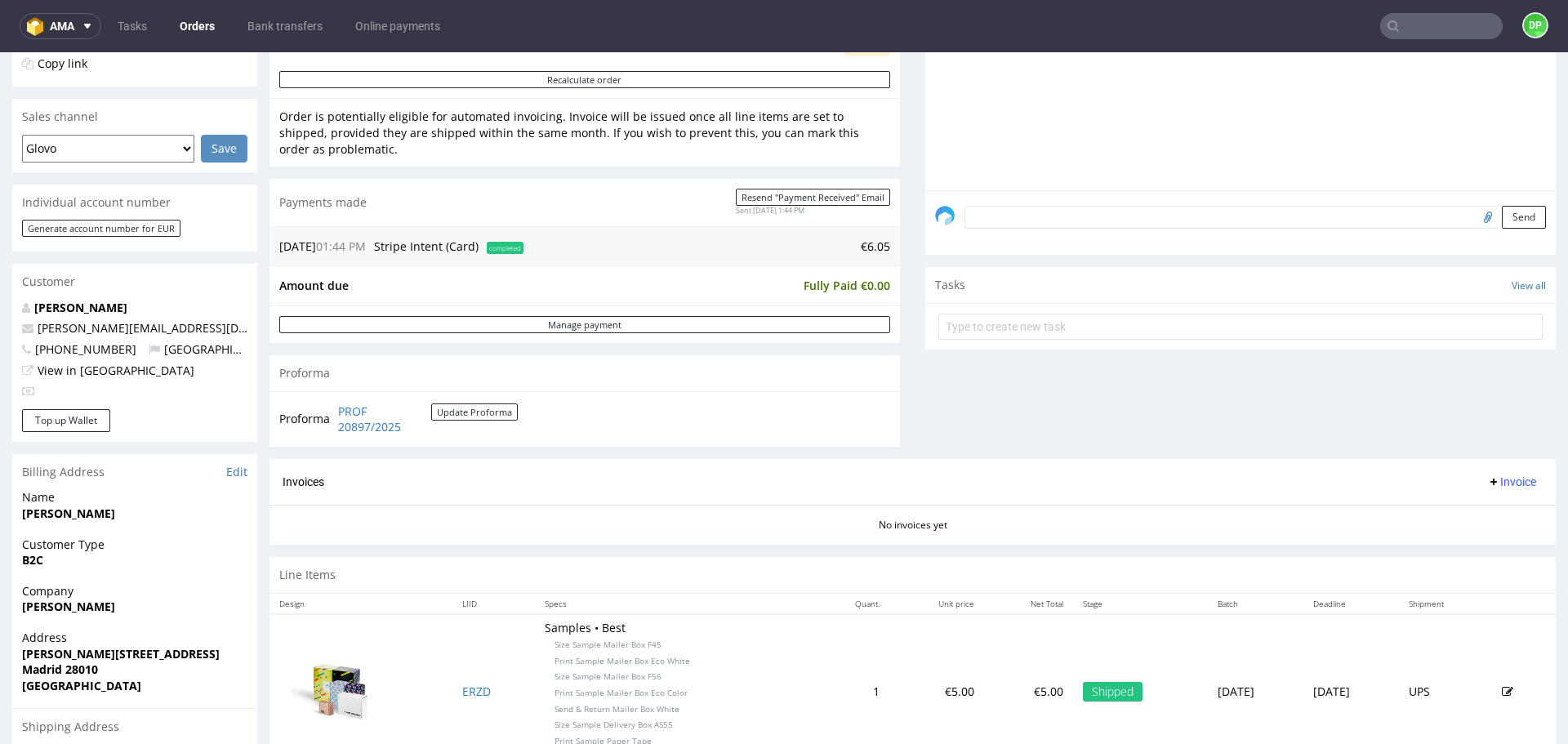
scroll to position [594, 0]
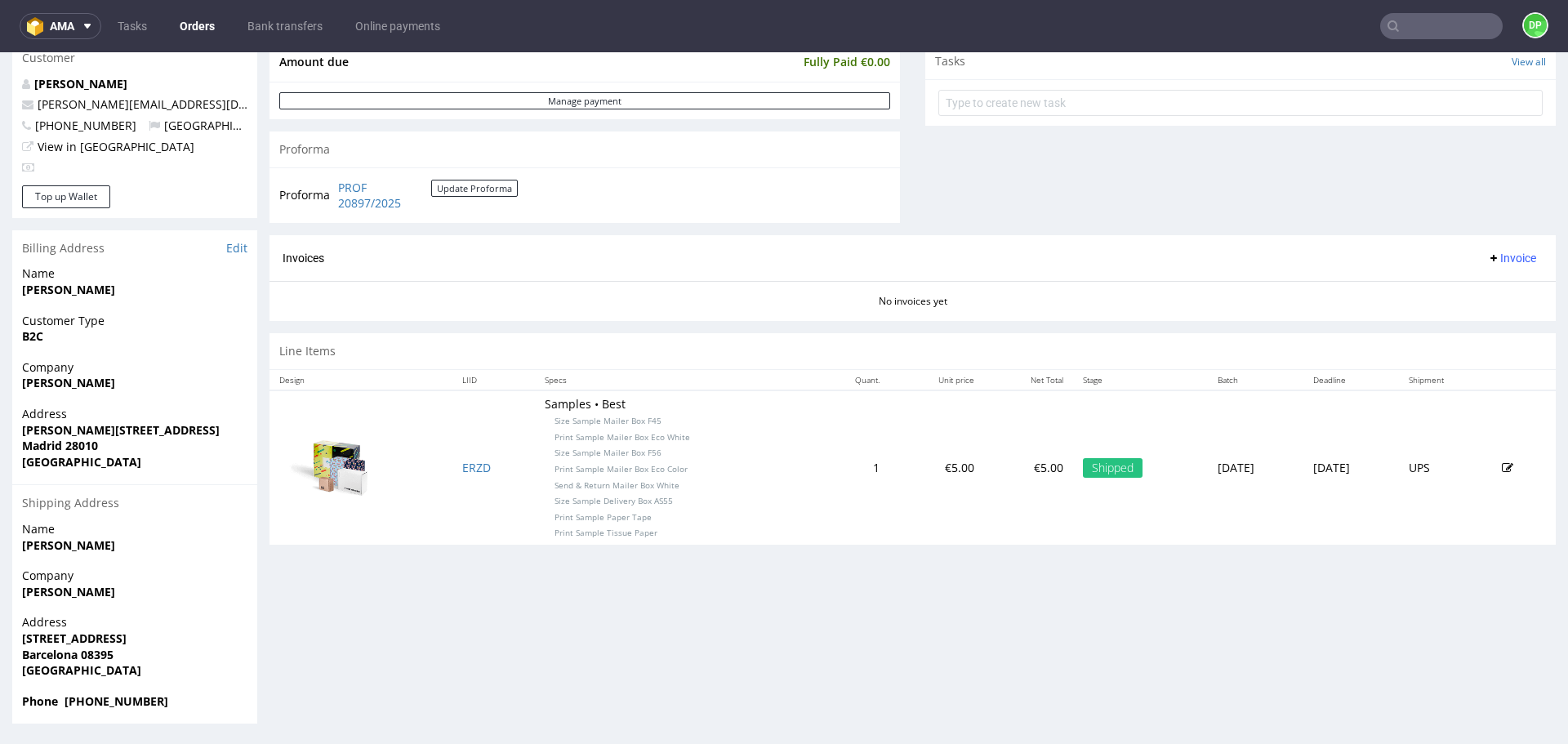
click at [1487, 261] on span "Invoice" at bounding box center [1511, 257] width 49 height 13
click at [1442, 283] on li "Generate" at bounding box center [1480, 292] width 105 height 29
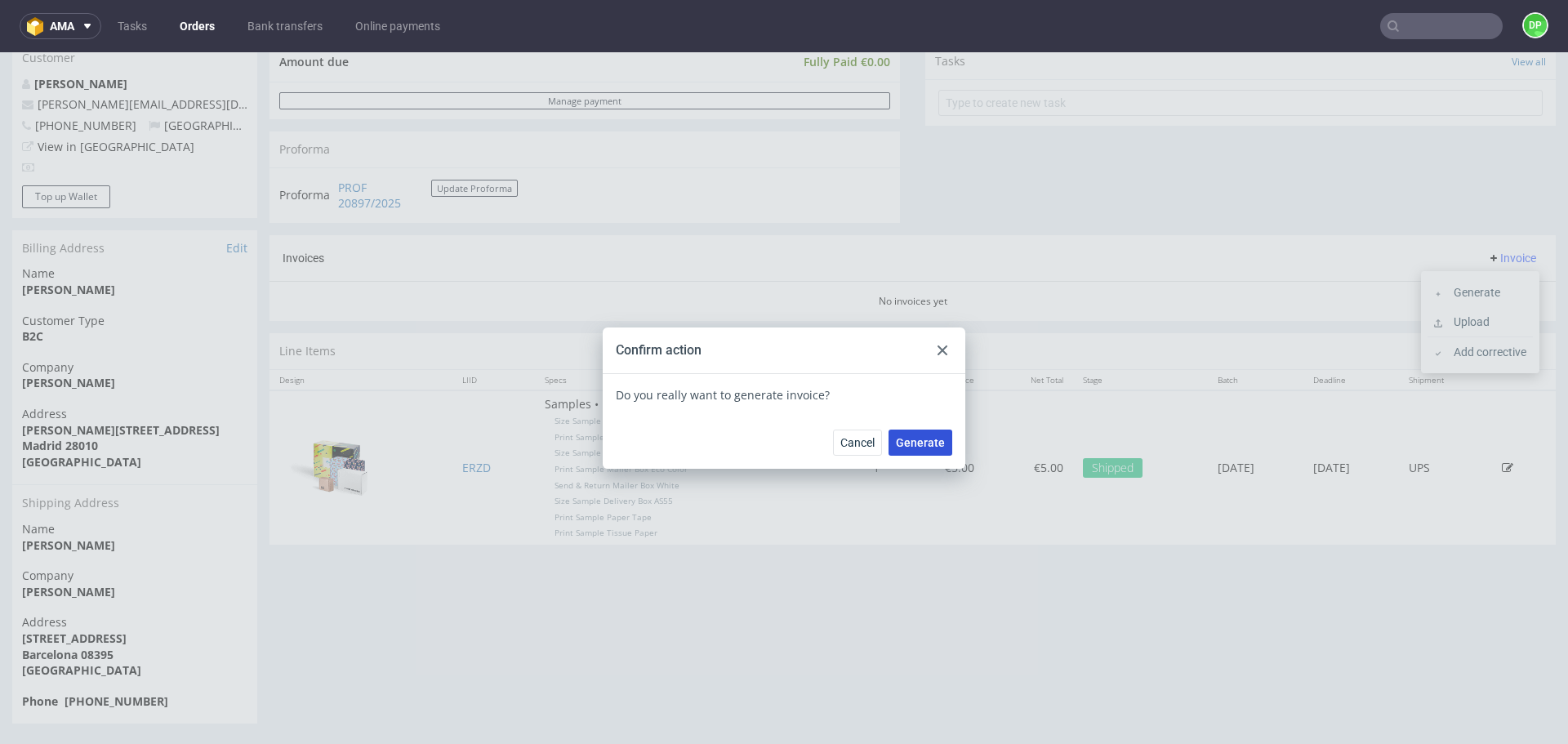
click at [904, 440] on span "Generate" at bounding box center [920, 442] width 49 height 11
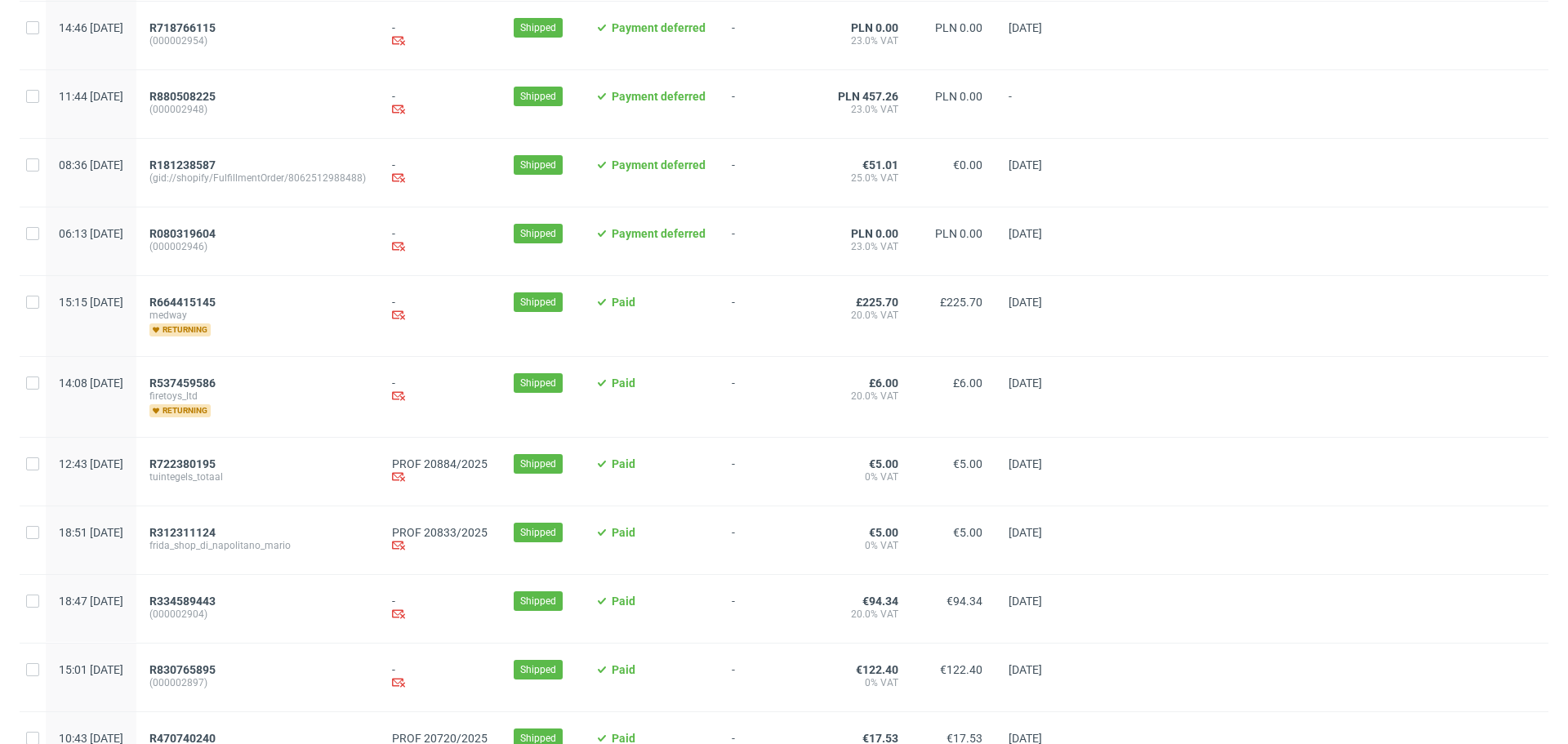
scroll to position [253, 0]
click at [216, 459] on span "R722380195" at bounding box center [182, 463] width 66 height 13
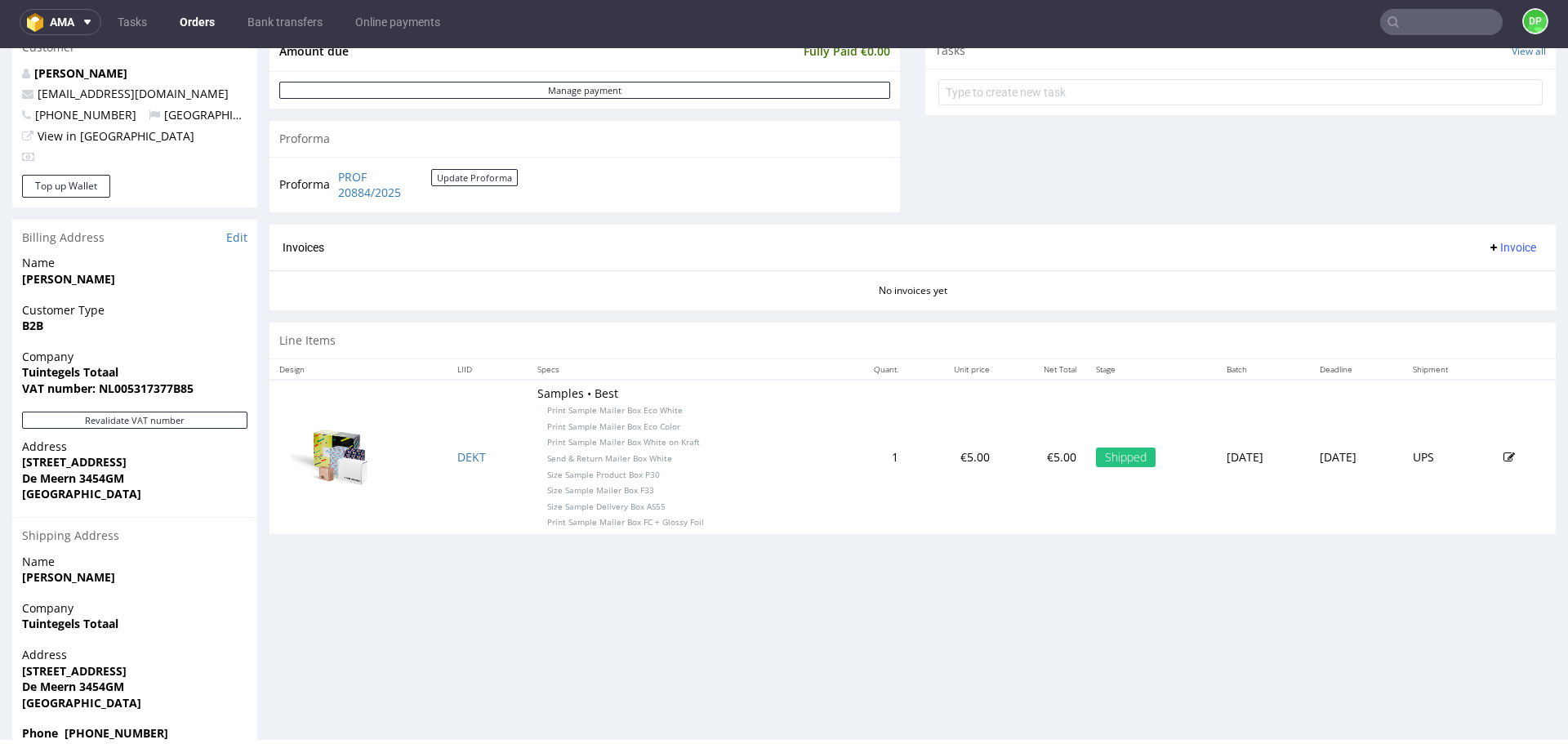
scroll to position [637, 0]
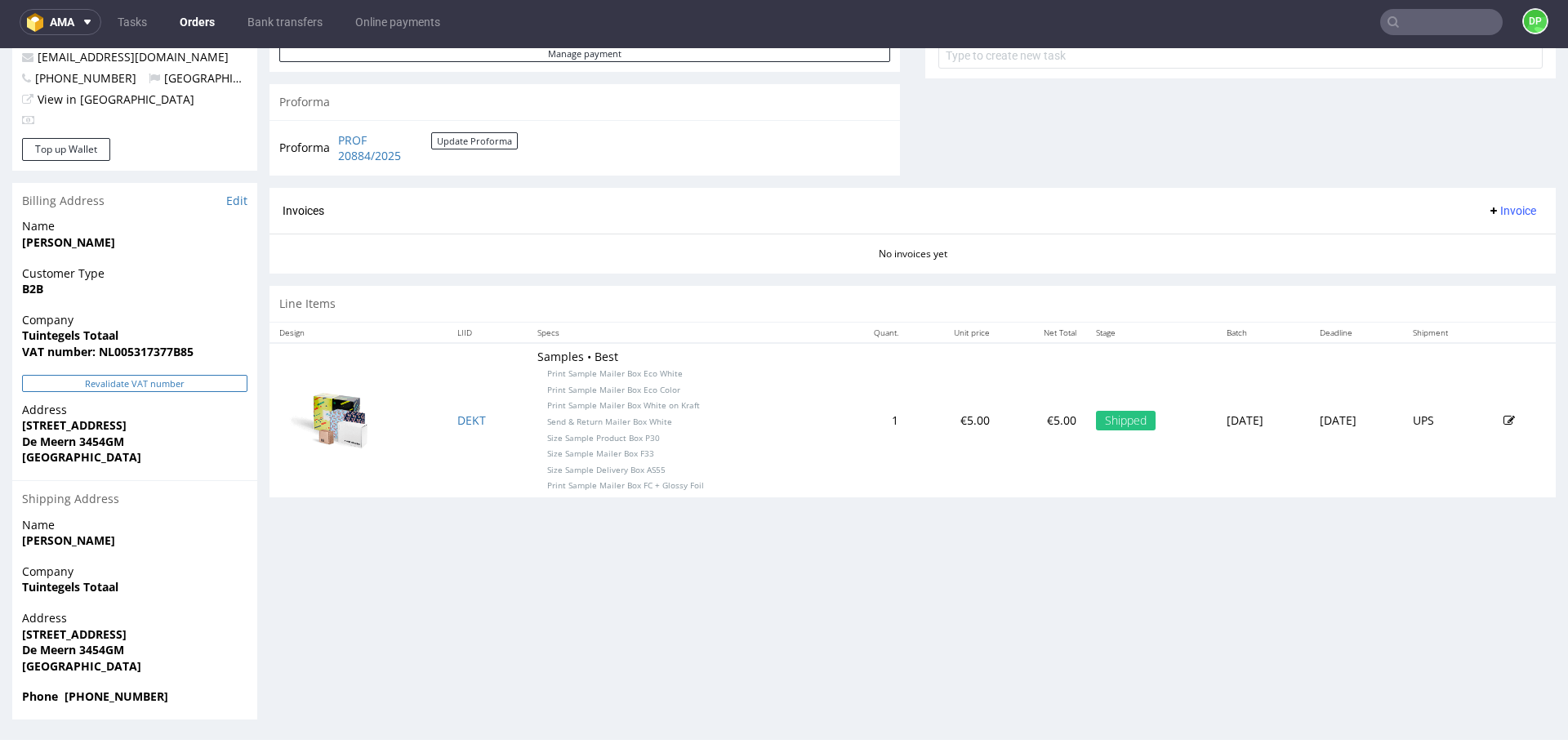
click at [102, 385] on button "Revalidate VAT number" at bounding box center [135, 384] width 225 height 17
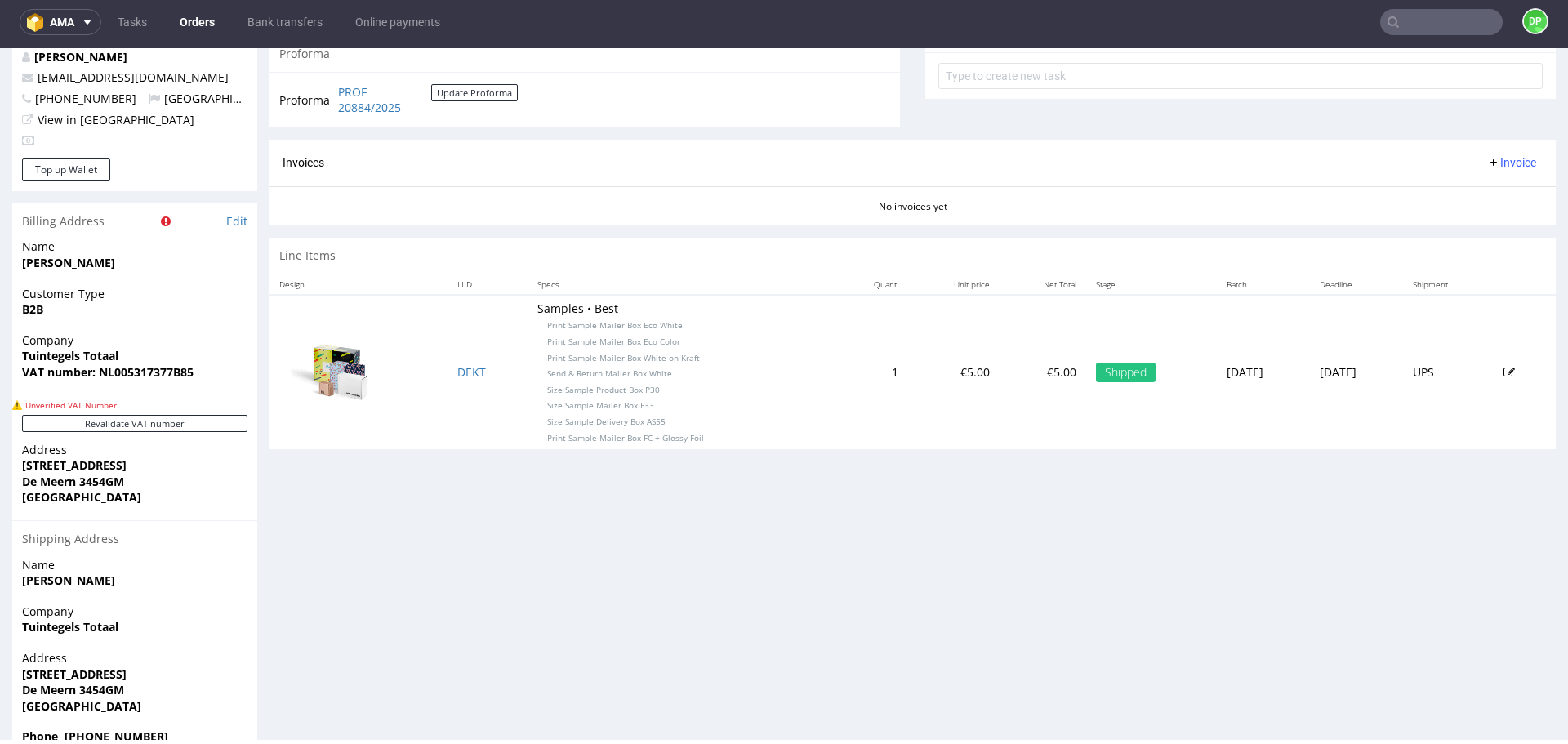
scroll to position [0, 0]
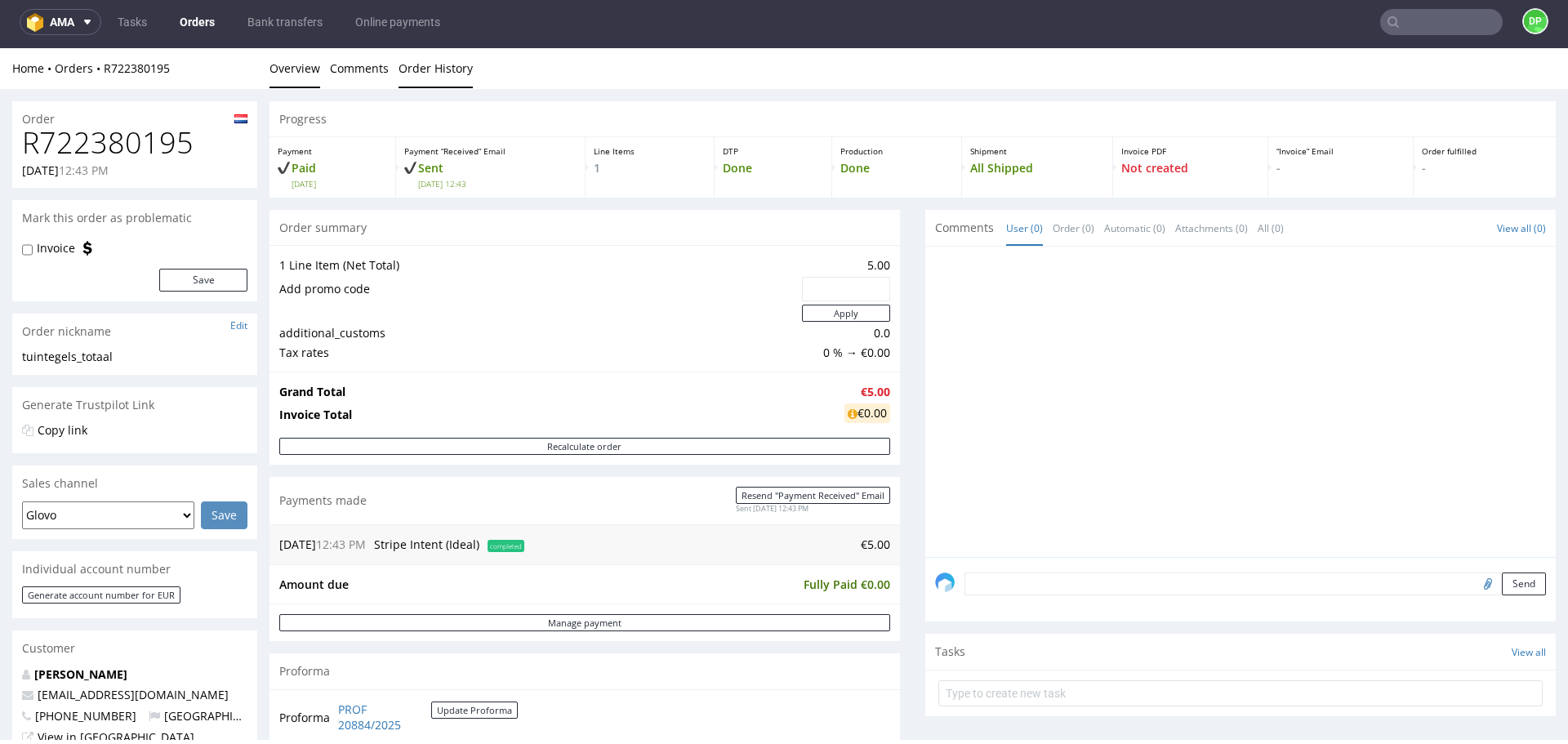
click at [429, 77] on link "Order History" at bounding box center [435, 68] width 74 height 40
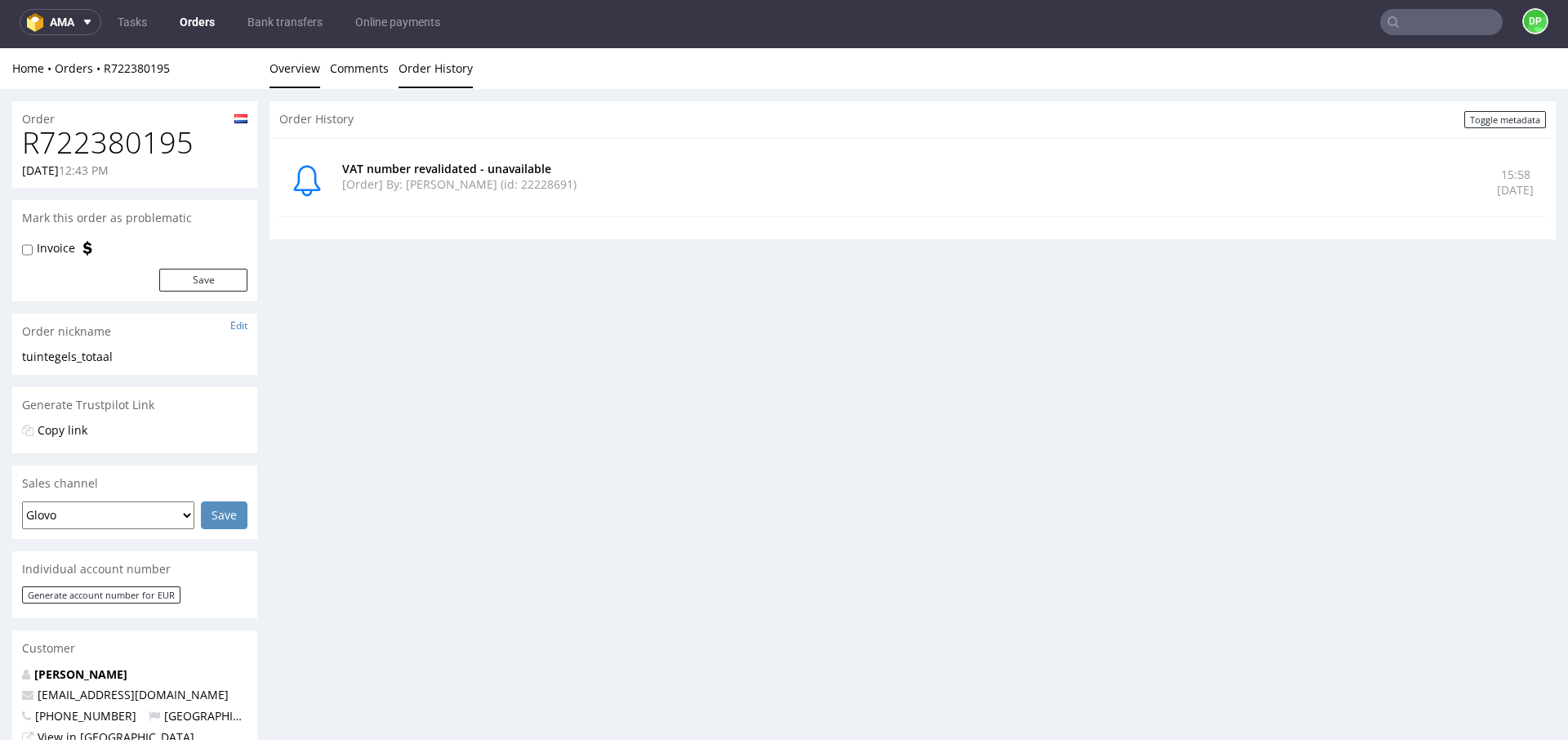
click at [290, 60] on link "Overview" at bounding box center [294, 68] width 51 height 40
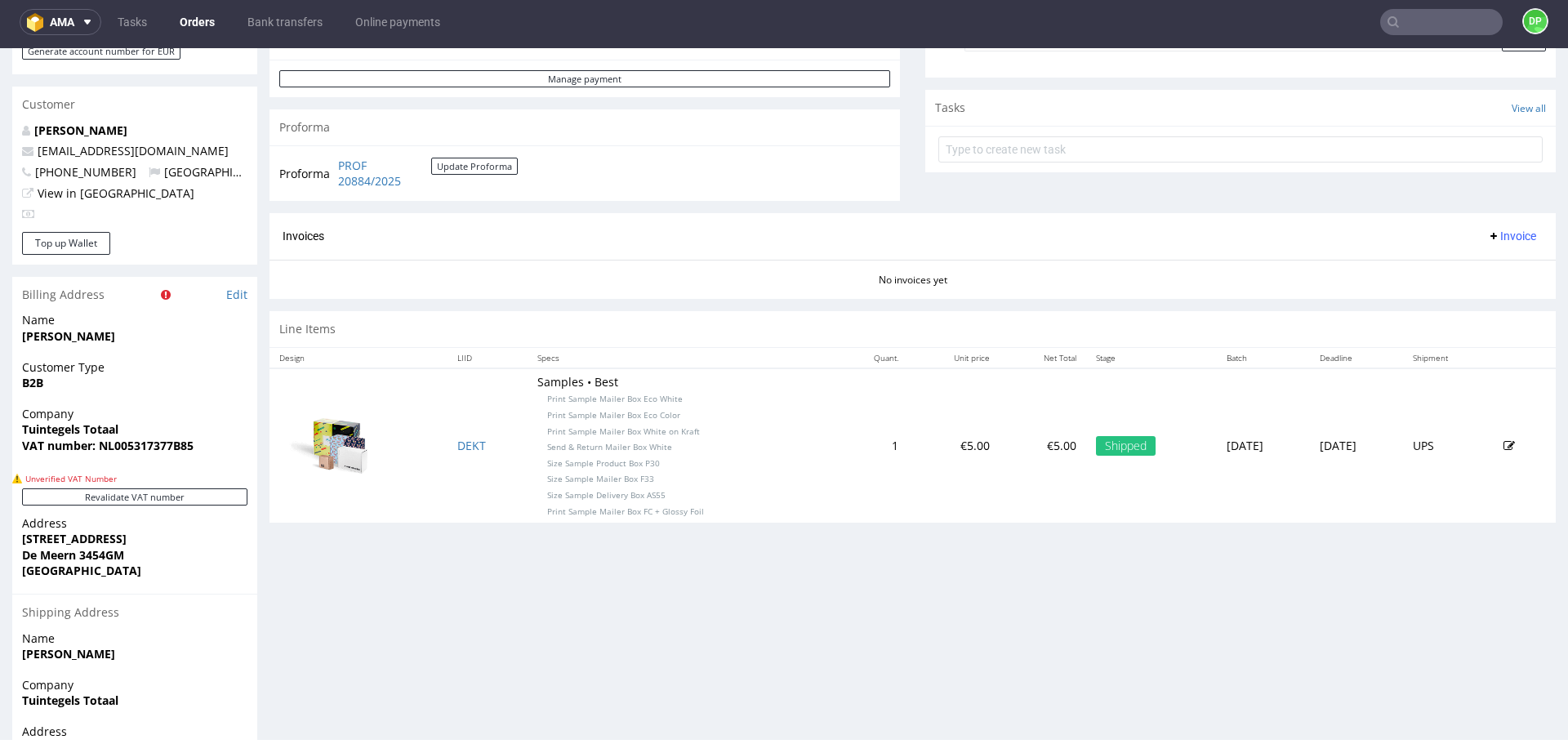
scroll to position [657, 0]
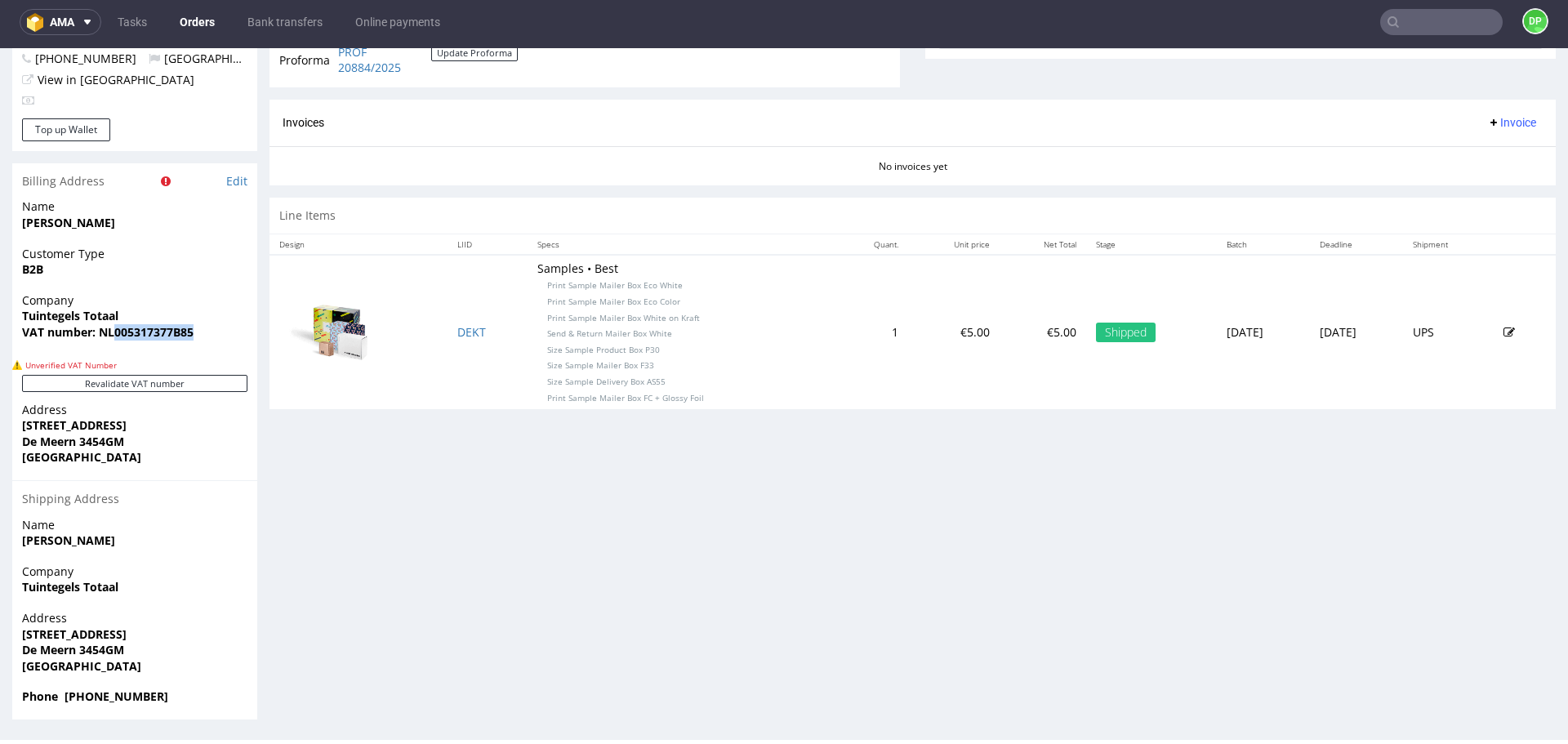
drag, startPoint x: 198, startPoint y: 337, endPoint x: 114, endPoint y: 349, distance: 84.9
click at [114, 349] on div "Company Tuintegels Totaal VAT number: NL005317377B85" at bounding box center [134, 323] width 245 height 63
copy strong "005317377B85"
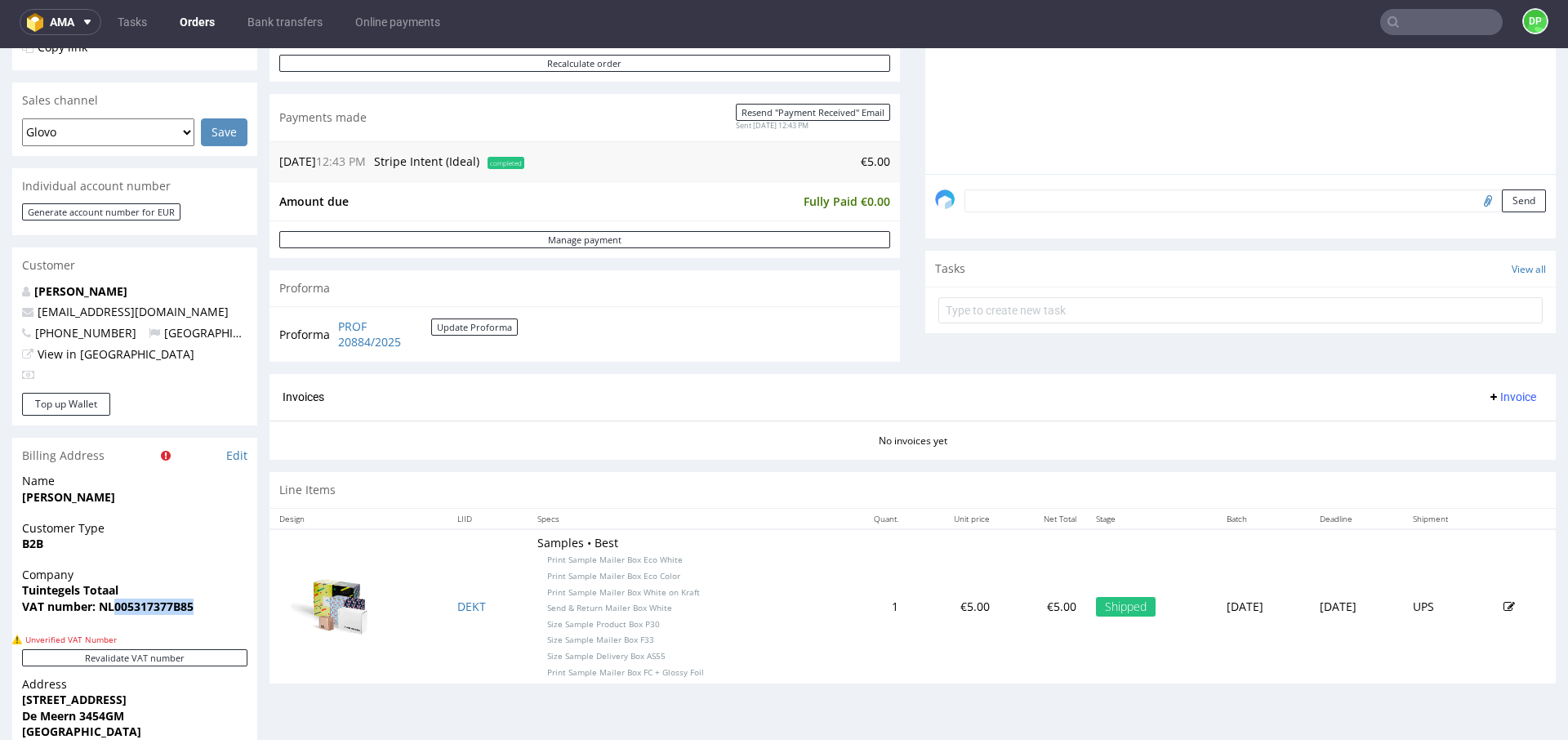
scroll to position [382, 0]
click at [1474, 197] on input "file" at bounding box center [1485, 200] width 23 height 22
type input "C:\fakepath\Zrzut ekranu 2025-10-02 155912.png"
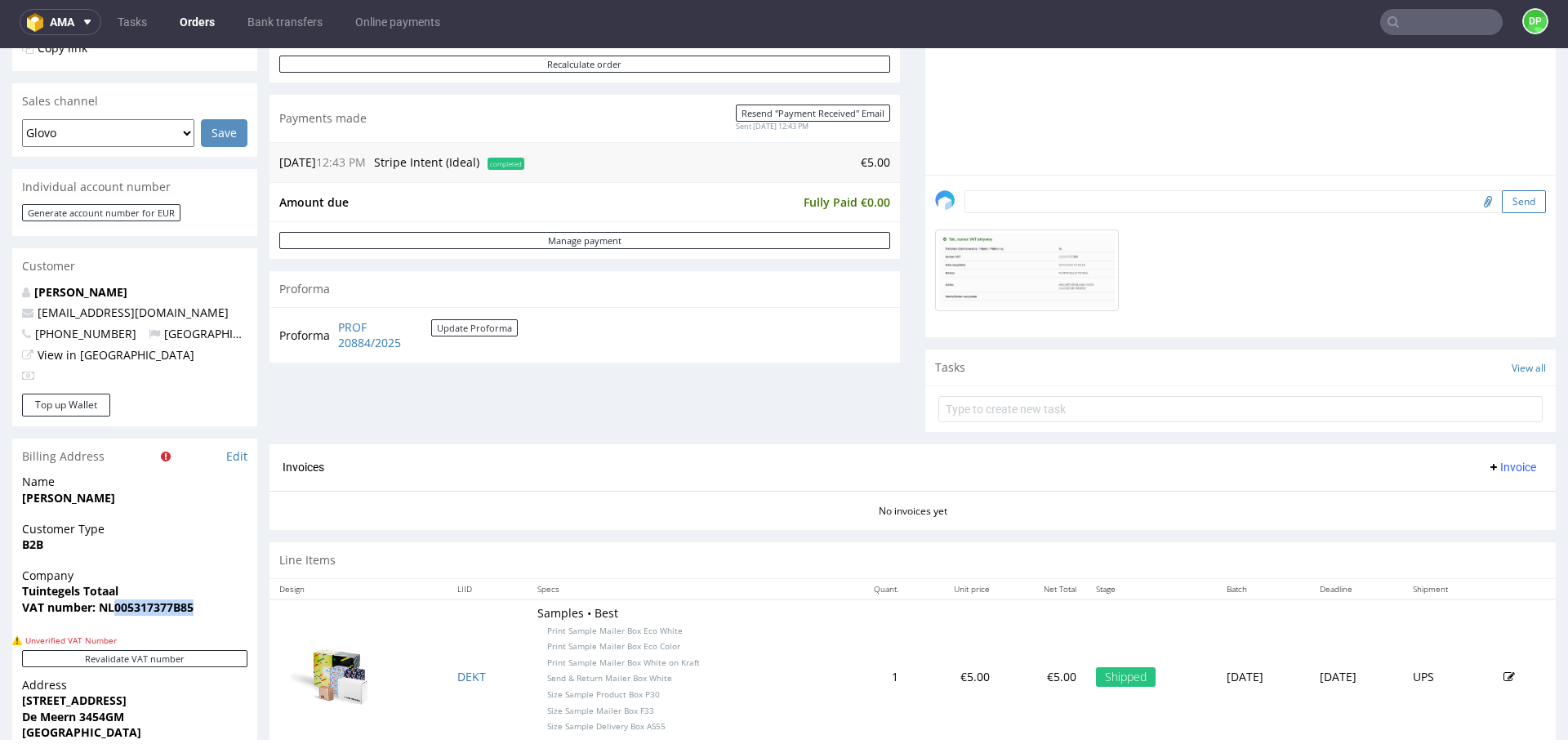
click at [1508, 194] on button "Send" at bounding box center [1524, 201] width 44 height 23
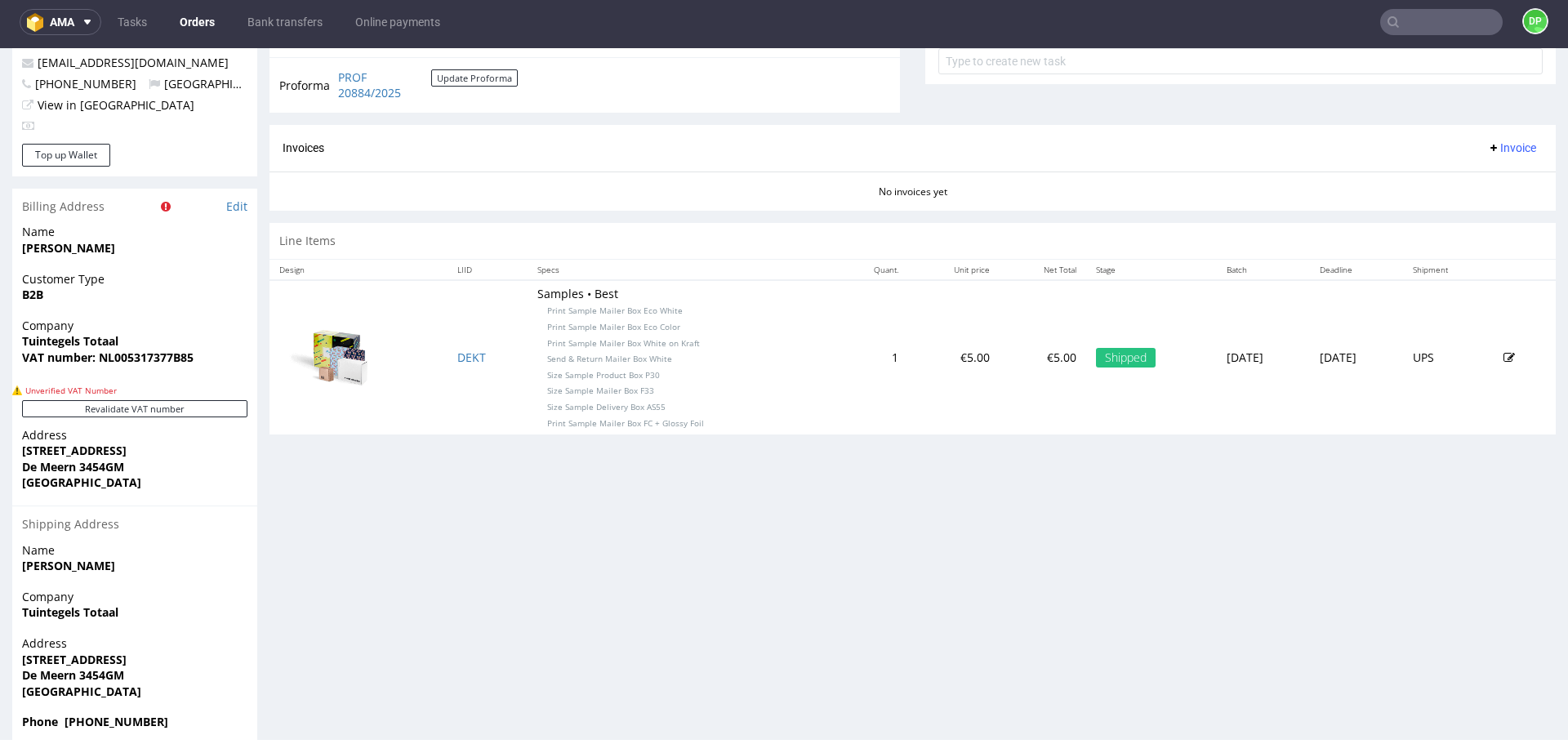
scroll to position [634, 0]
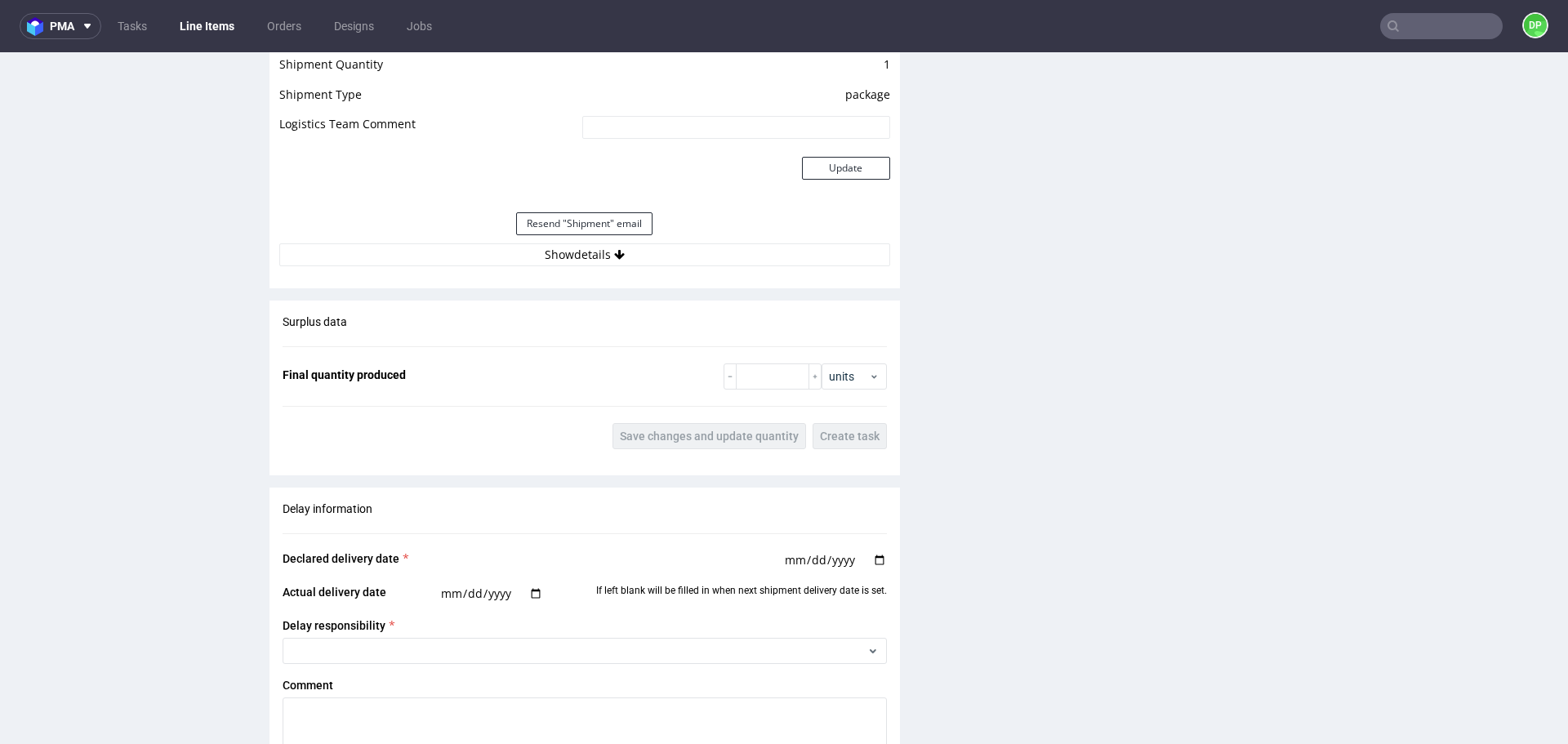
scroll to position [1571, 0]
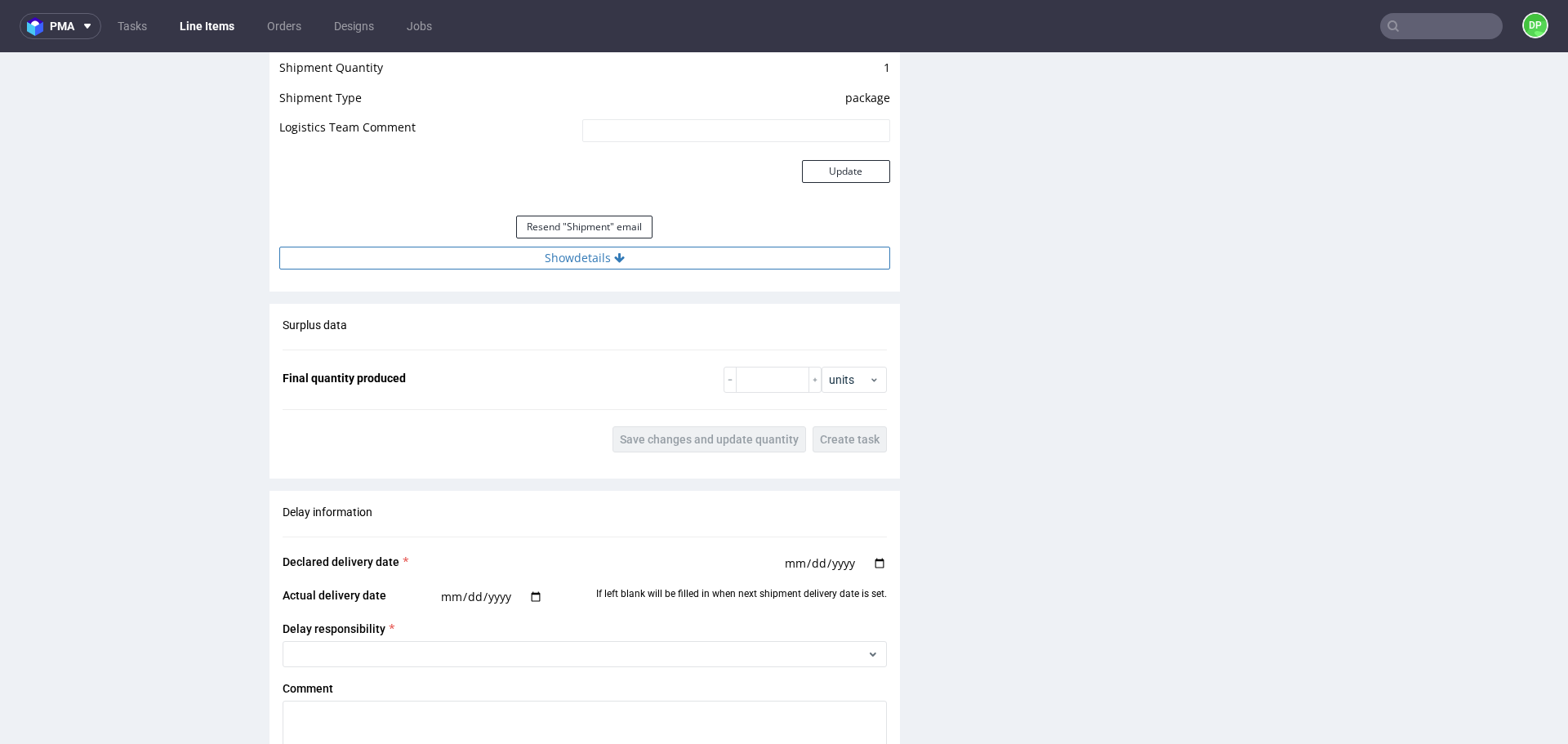
click at [422, 261] on button "Show details" at bounding box center [585, 258] width 611 height 23
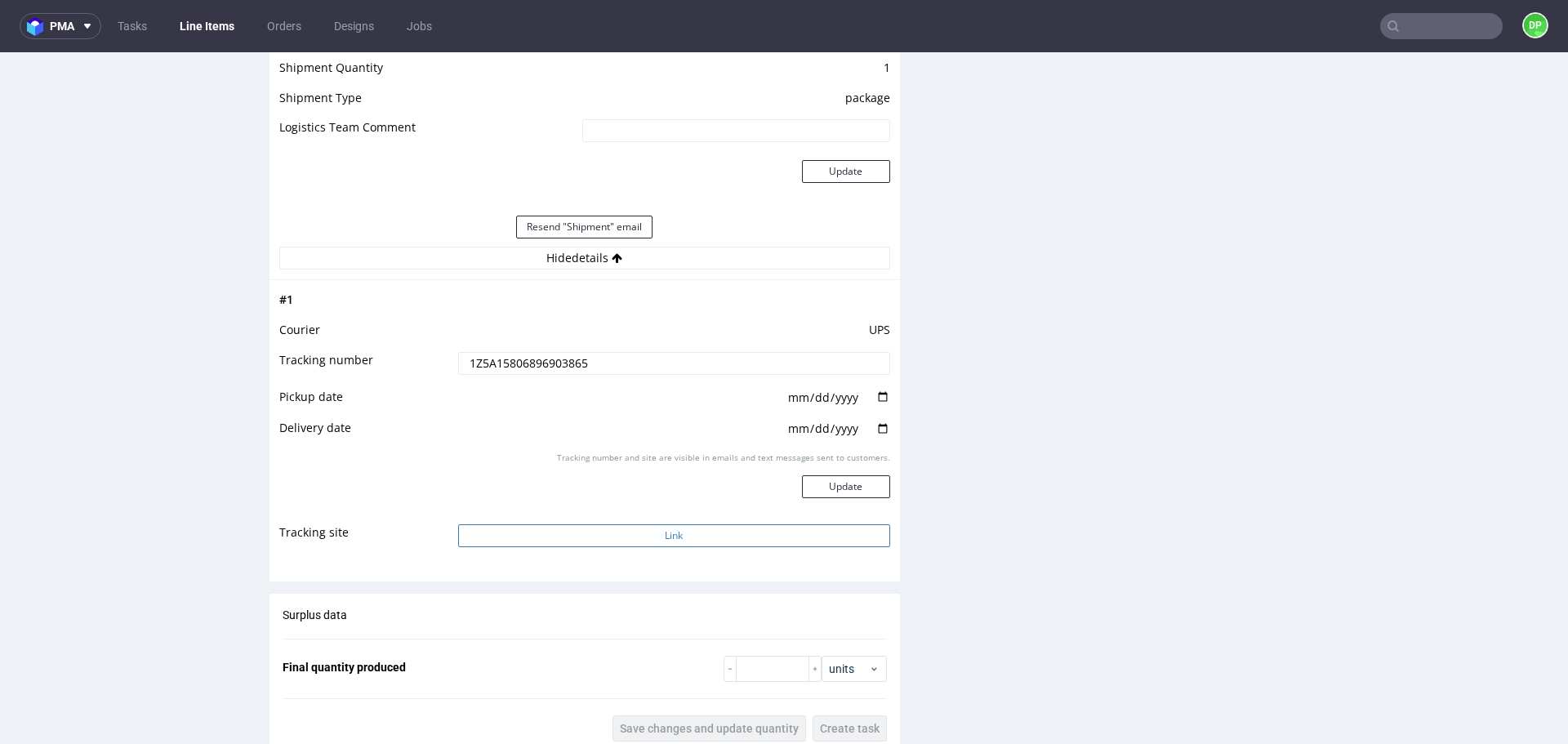
click at [633, 537] on button "Link" at bounding box center [674, 535] width 432 height 23
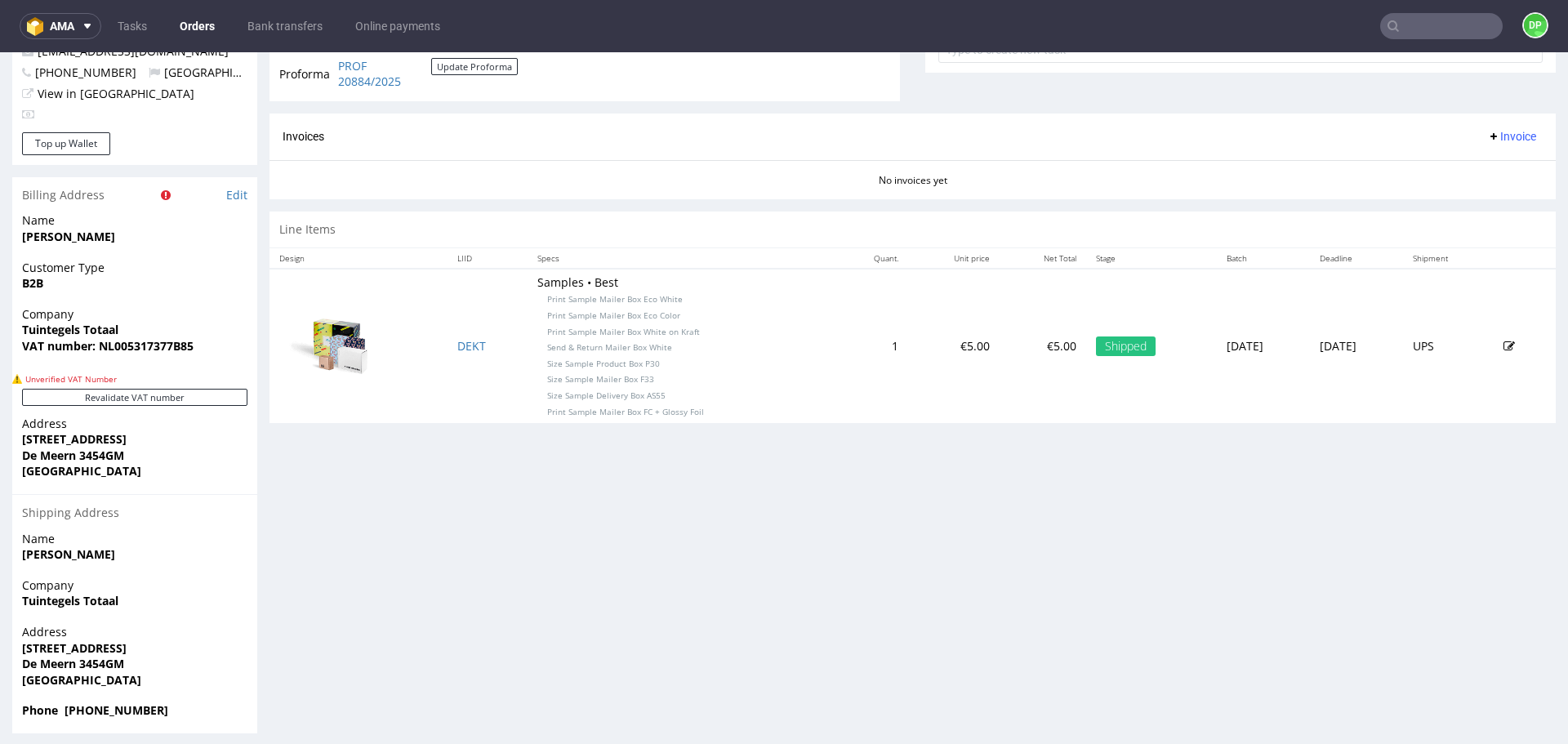
scroll to position [647, 0]
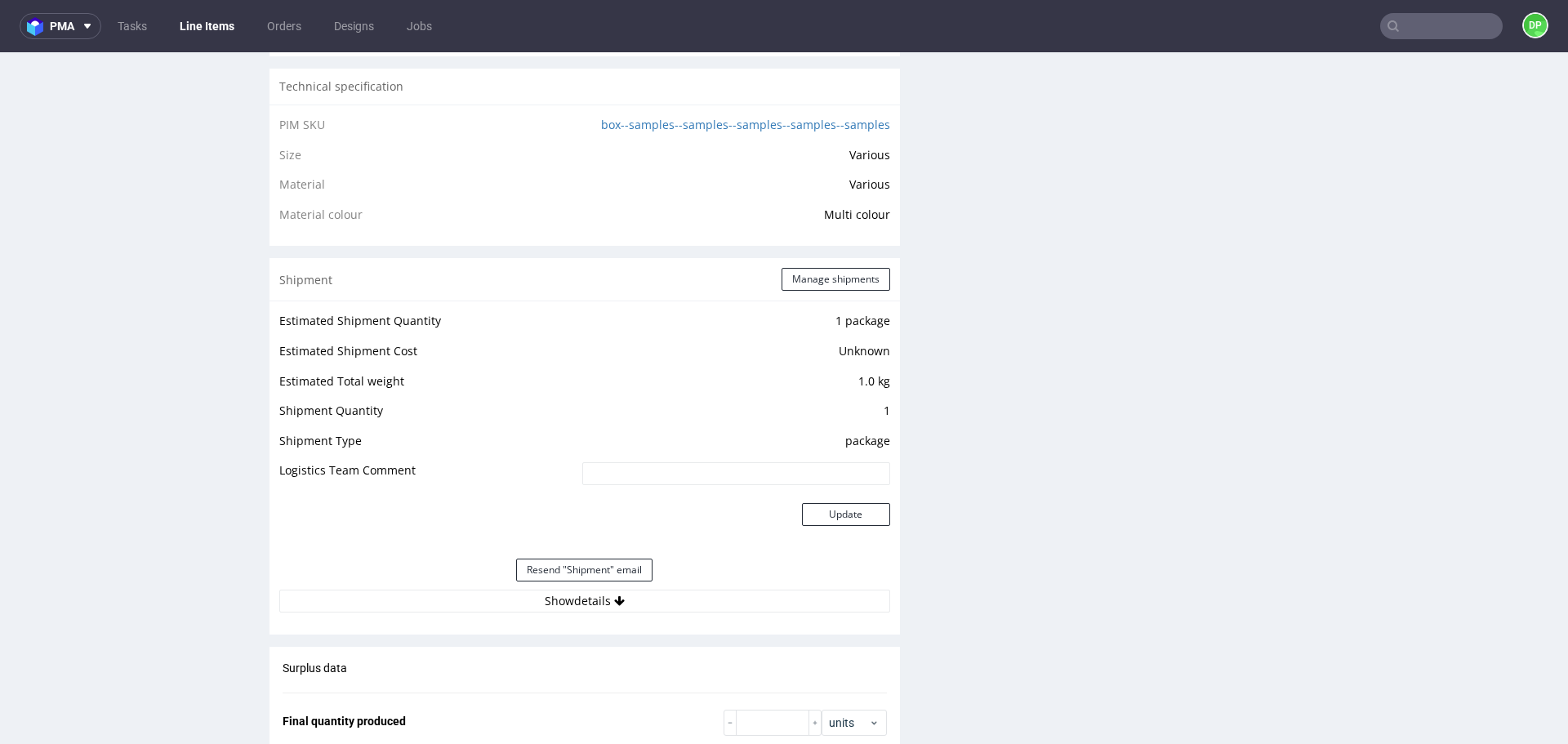
scroll to position [1233, 0]
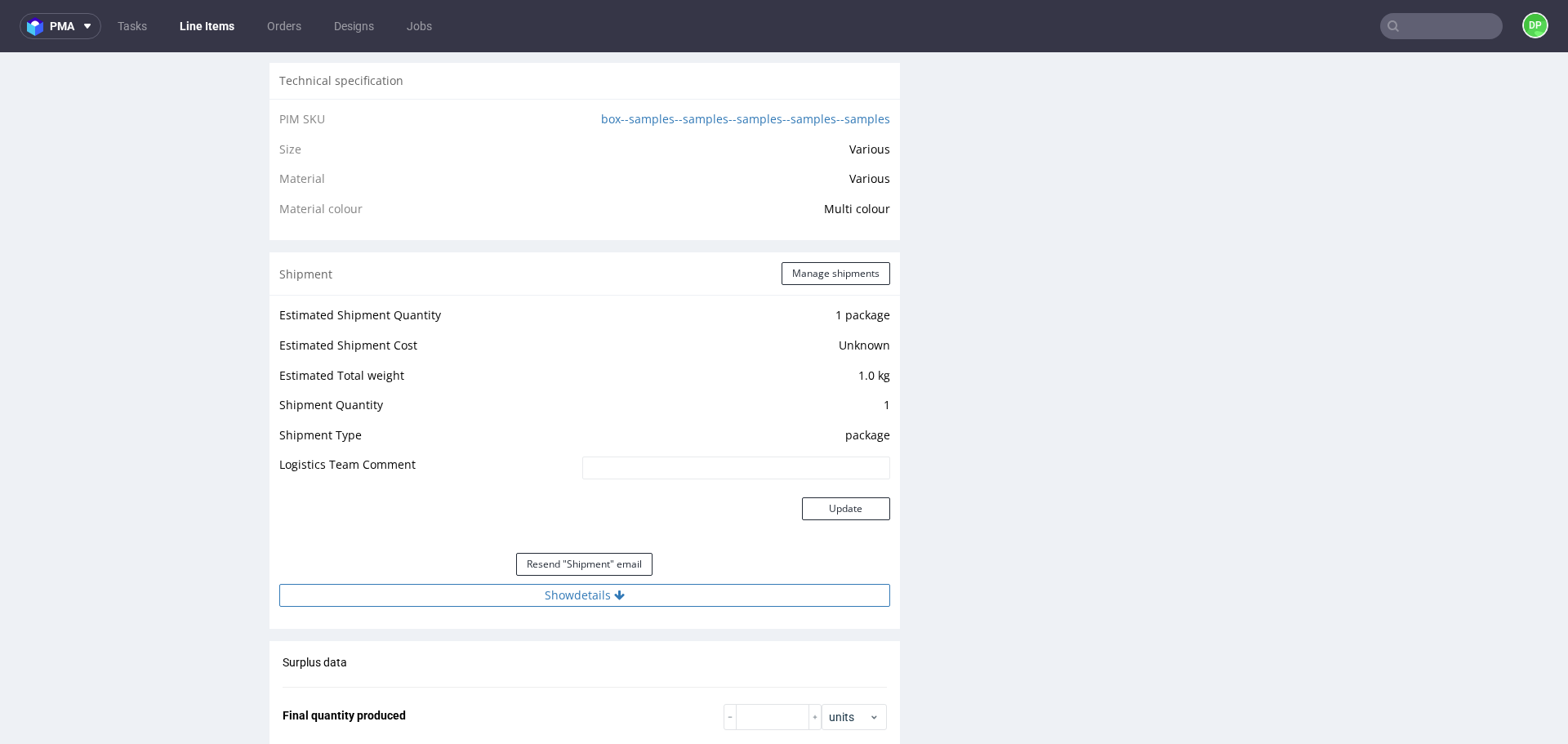
click at [636, 601] on button "Show details" at bounding box center [585, 595] width 611 height 23
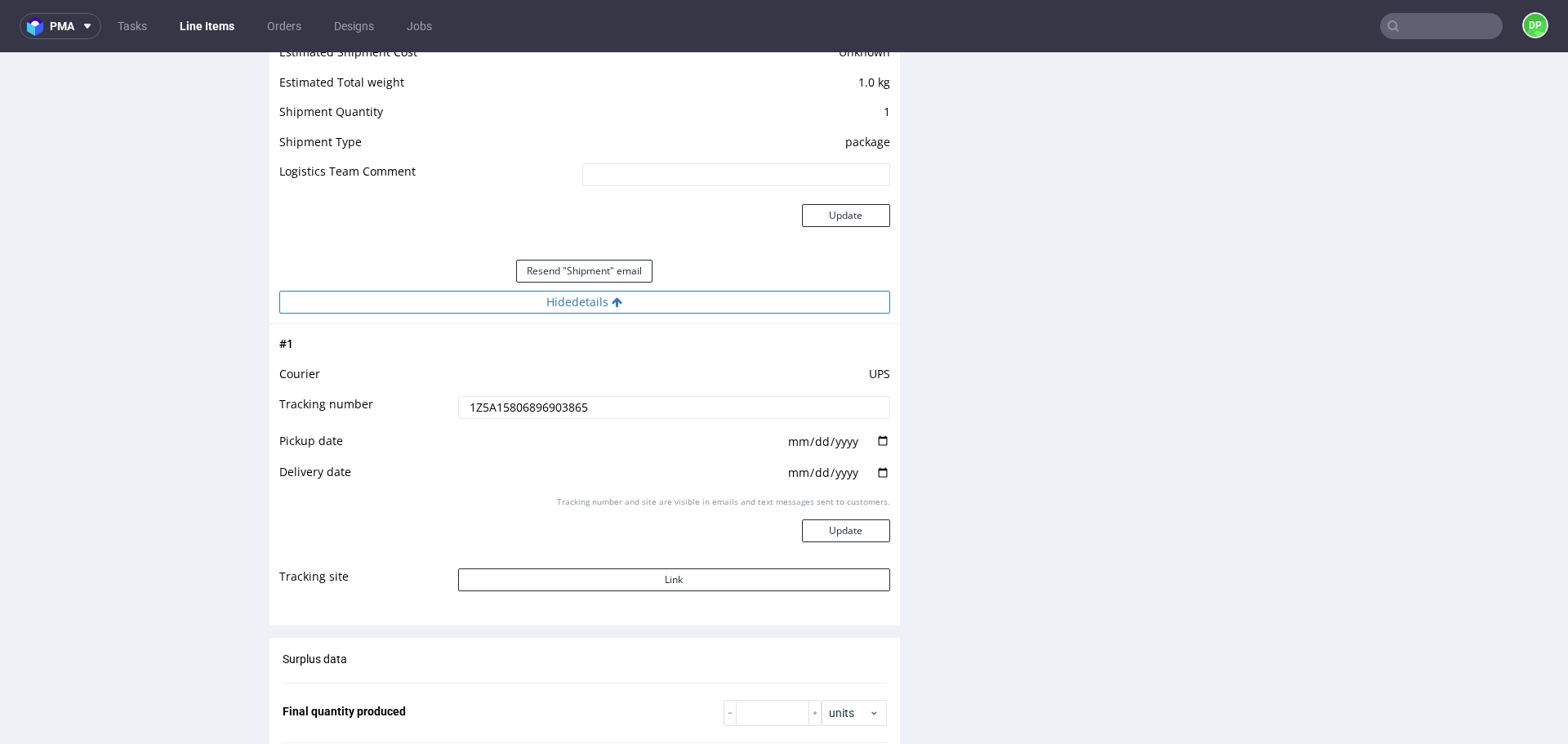
scroll to position [1524, 0]
click at [637, 583] on button "Link" at bounding box center [674, 581] width 432 height 23
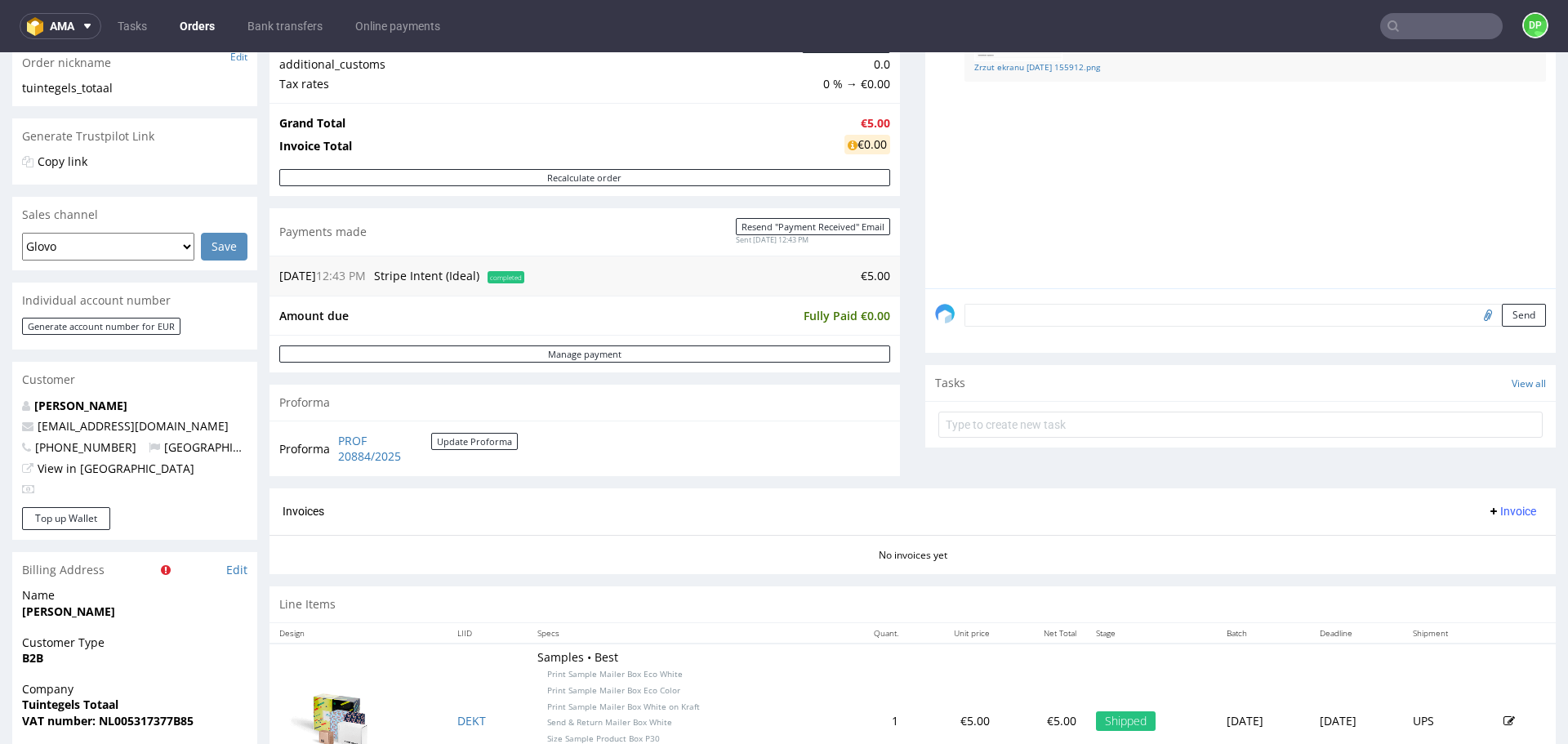
scroll to position [274, 0]
click at [1503, 511] on span "Invoice" at bounding box center [1511, 510] width 49 height 13
click at [1456, 538] on span "Generate" at bounding box center [1487, 544] width 79 height 16
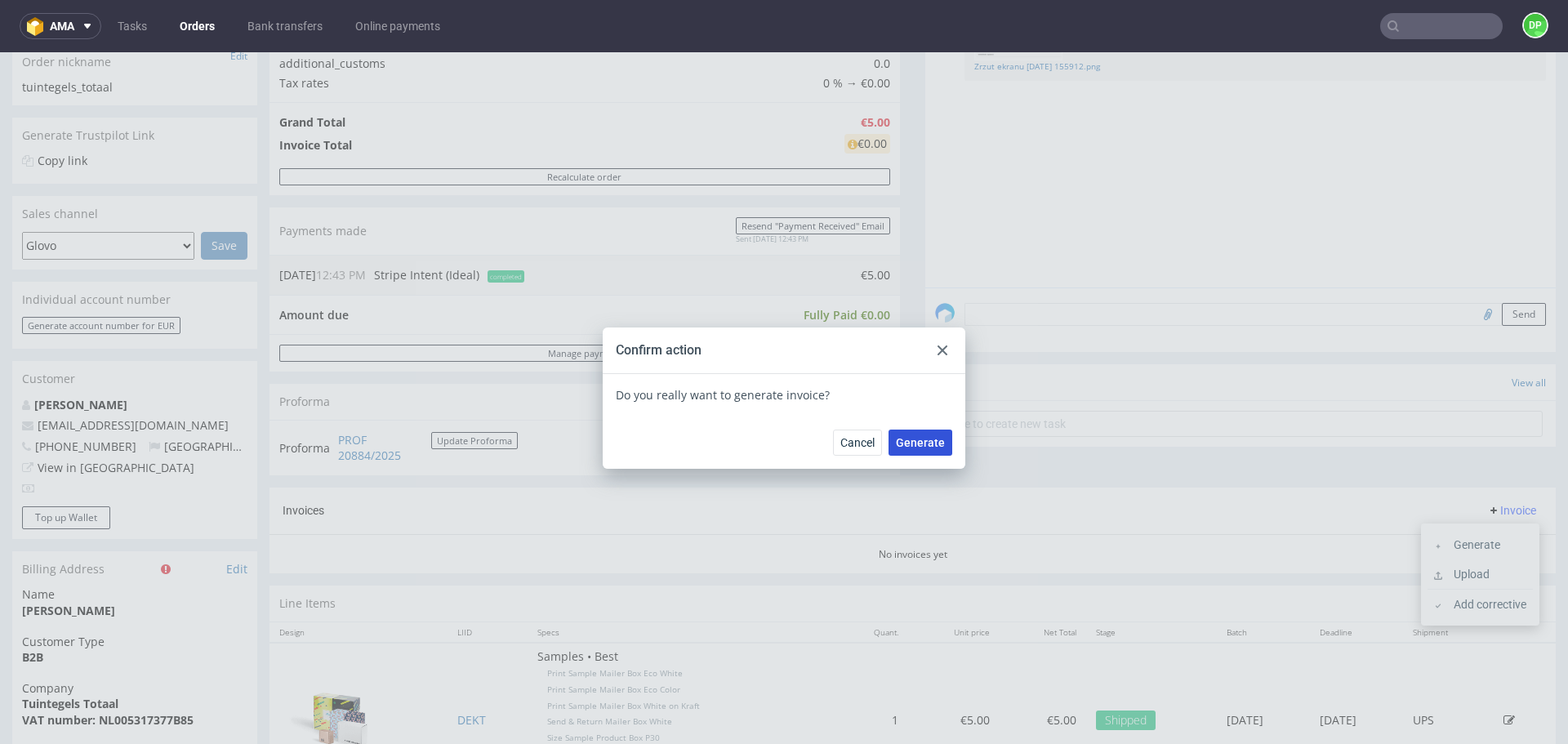
click at [917, 449] on button "Generate" at bounding box center [921, 442] width 64 height 26
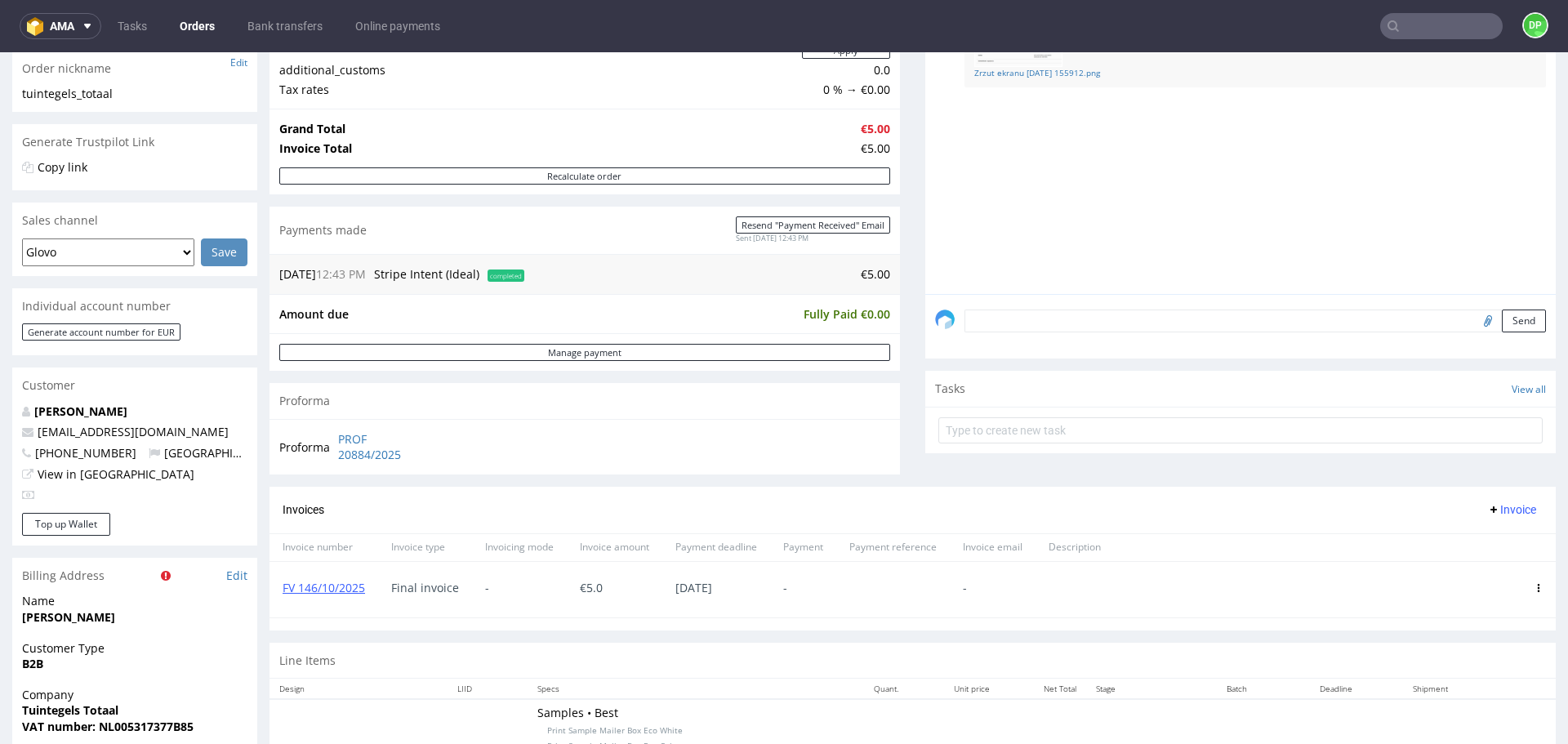
scroll to position [267, 0]
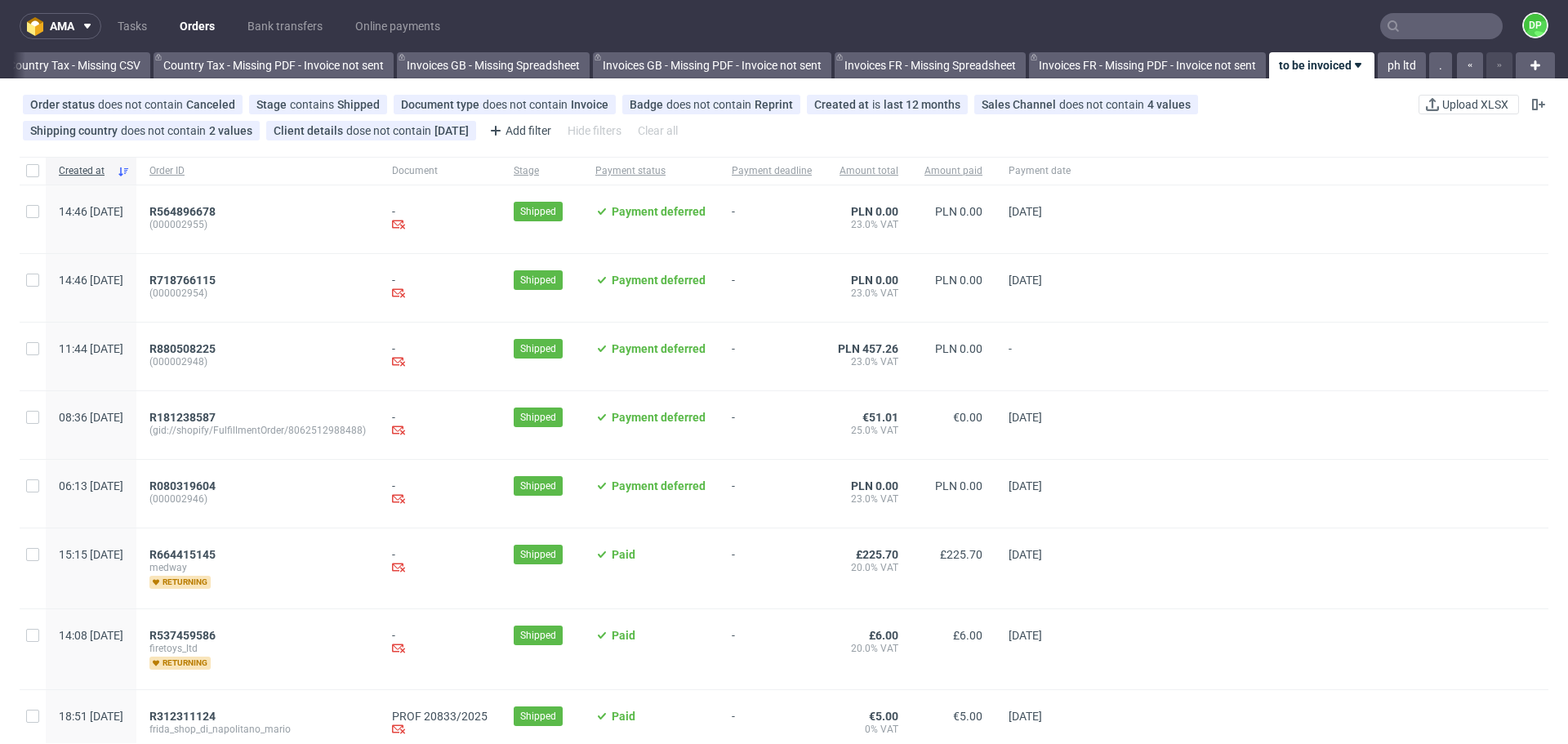
scroll to position [272, 0]
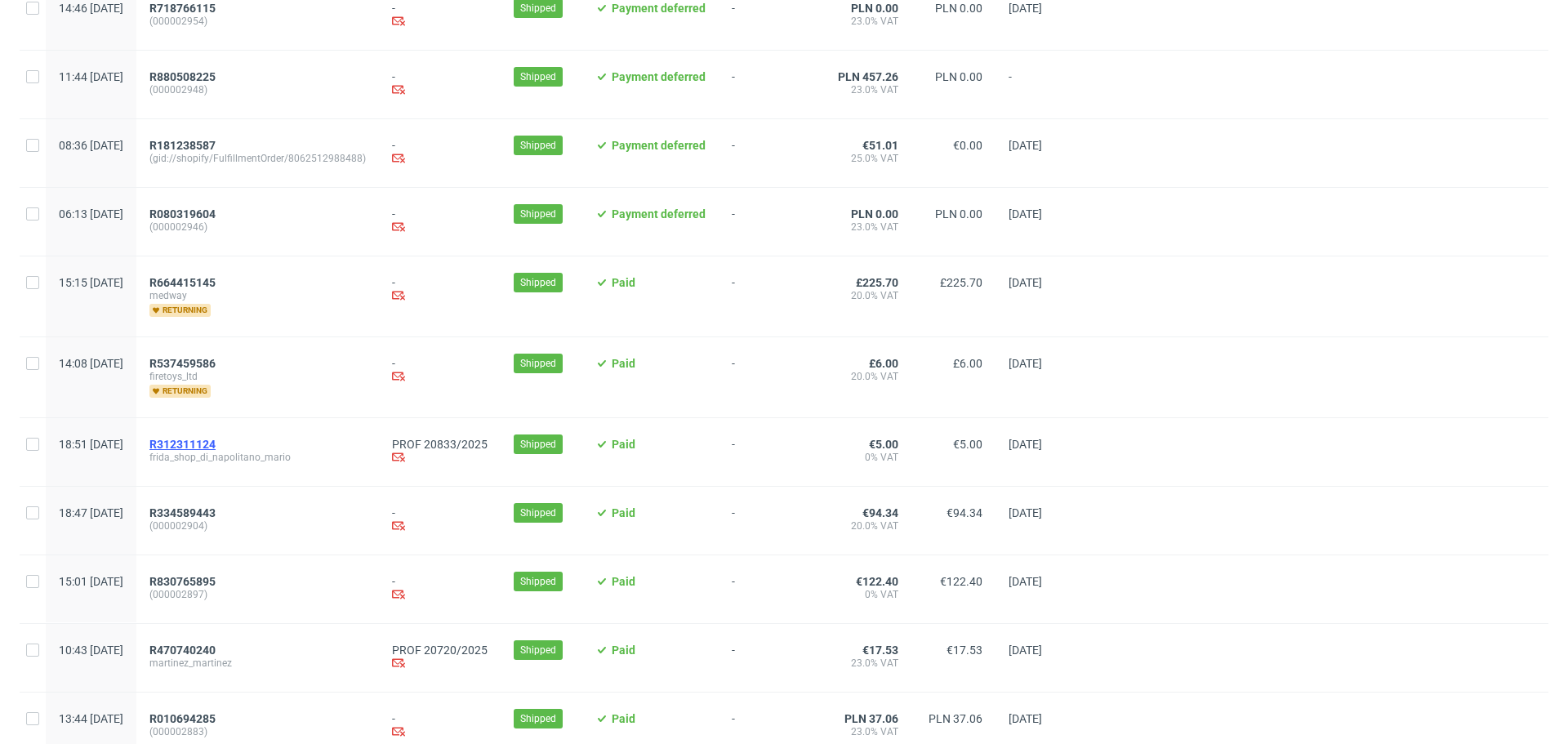
click at [216, 445] on span "R312311124" at bounding box center [182, 444] width 66 height 13
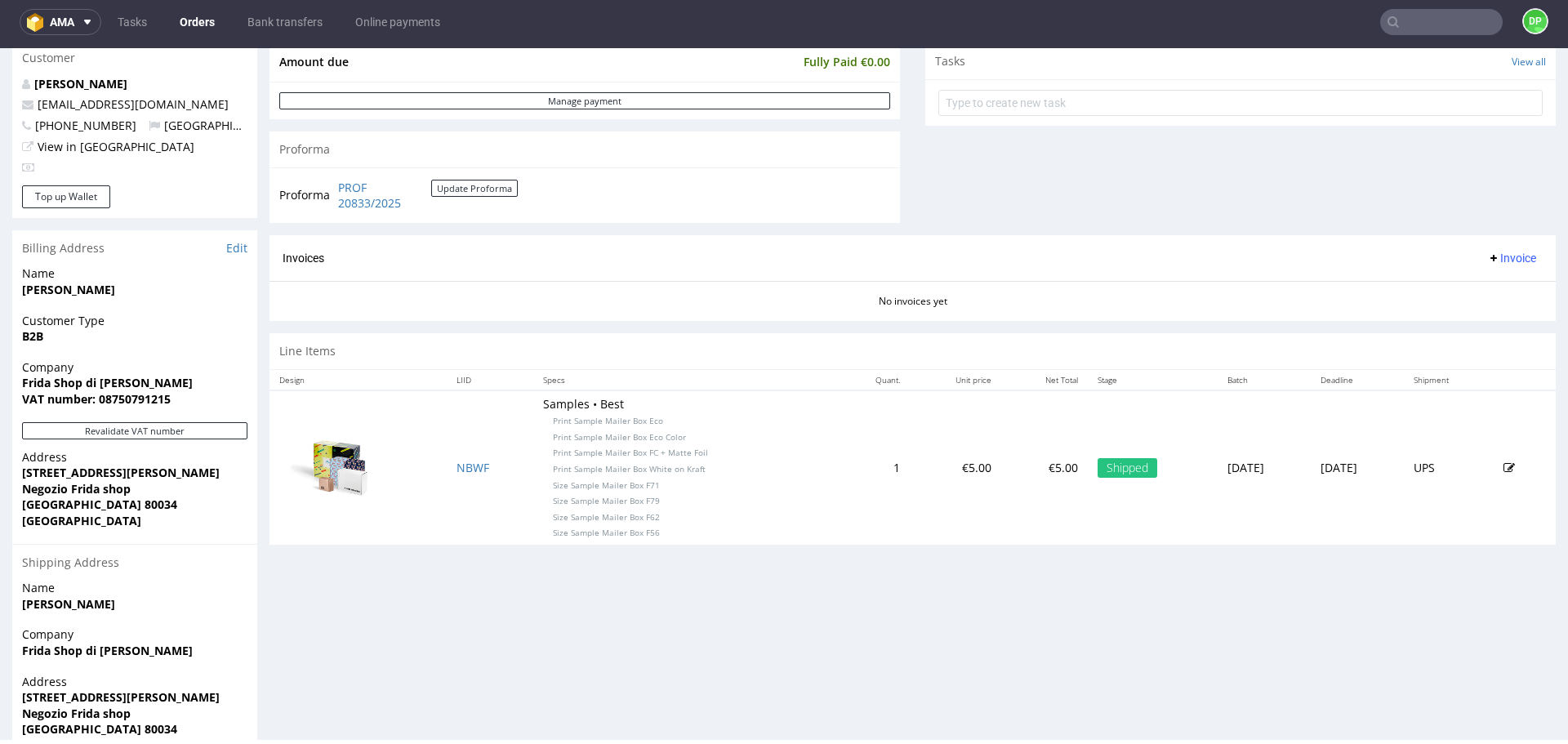
scroll to position [589, 0]
click at [148, 421] on div "Company Frida Shop di Napolitano Mario VAT number: 08750791215" at bounding box center [134, 391] width 245 height 63
click at [157, 430] on button "Revalidate VAT number" at bounding box center [135, 432] width 225 height 17
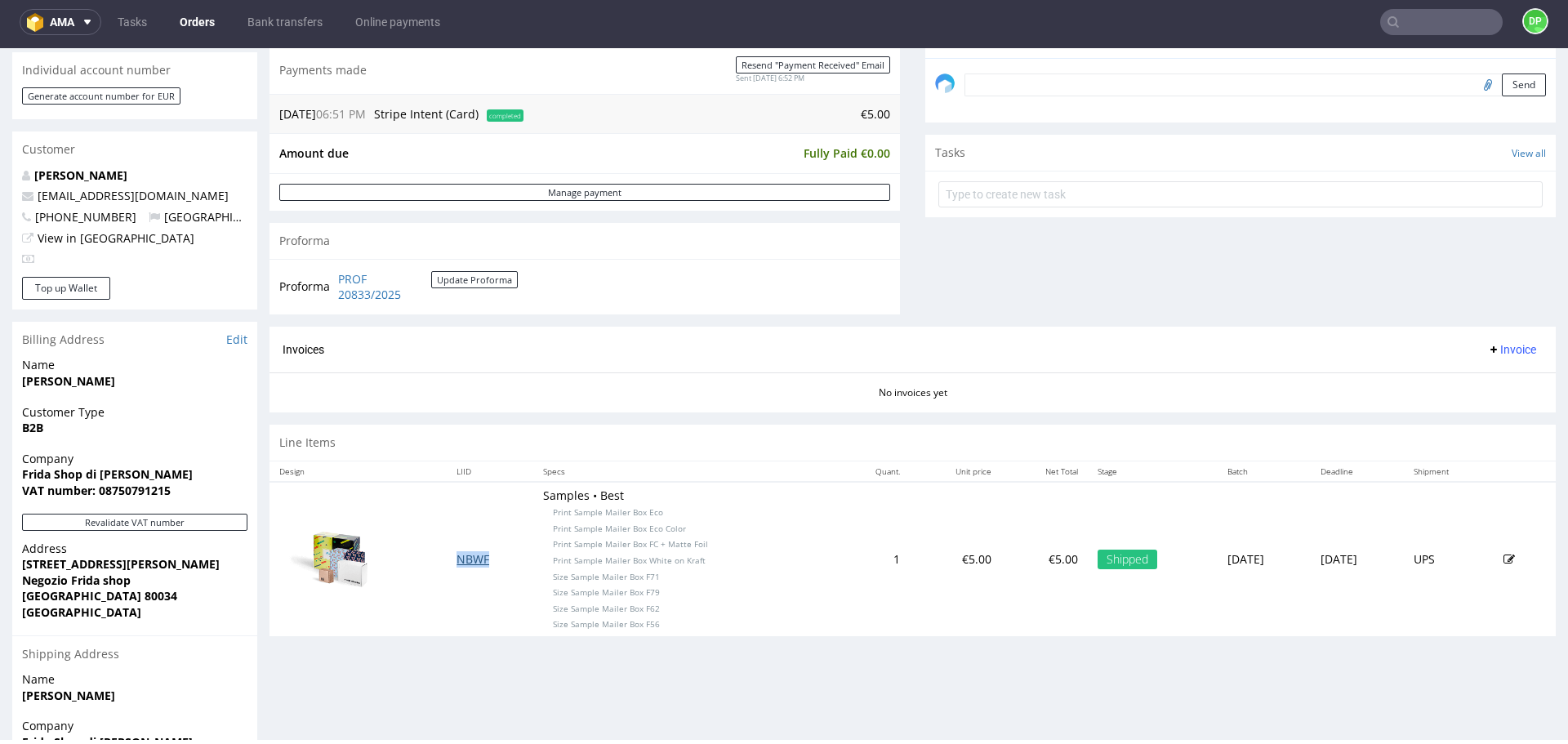
scroll to position [595, 0]
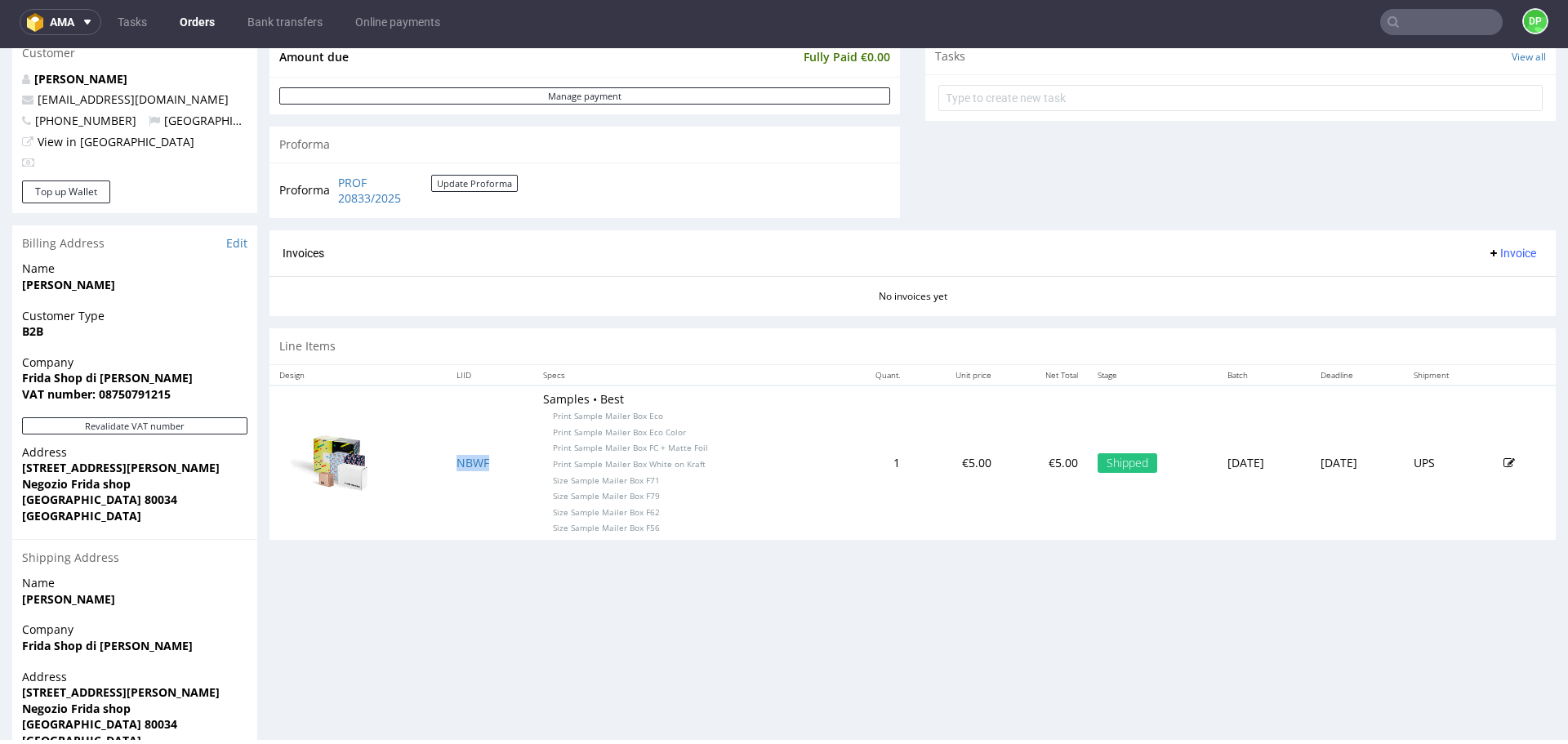
click at [1502, 249] on span "Invoice" at bounding box center [1511, 253] width 49 height 13
click at [1431, 280] on li "Generate" at bounding box center [1480, 287] width 105 height 29
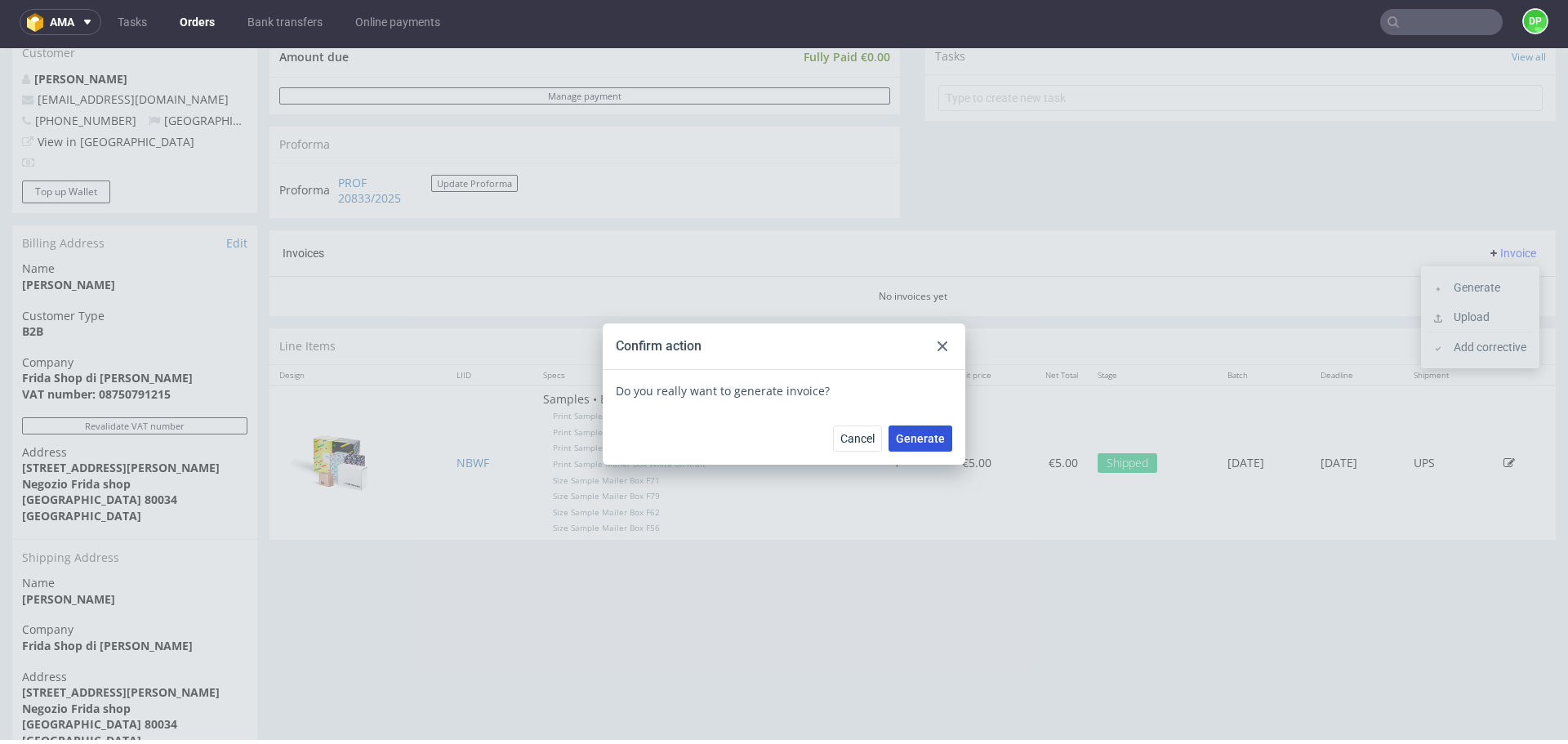
click at [921, 436] on span "Generate" at bounding box center [920, 438] width 49 height 11
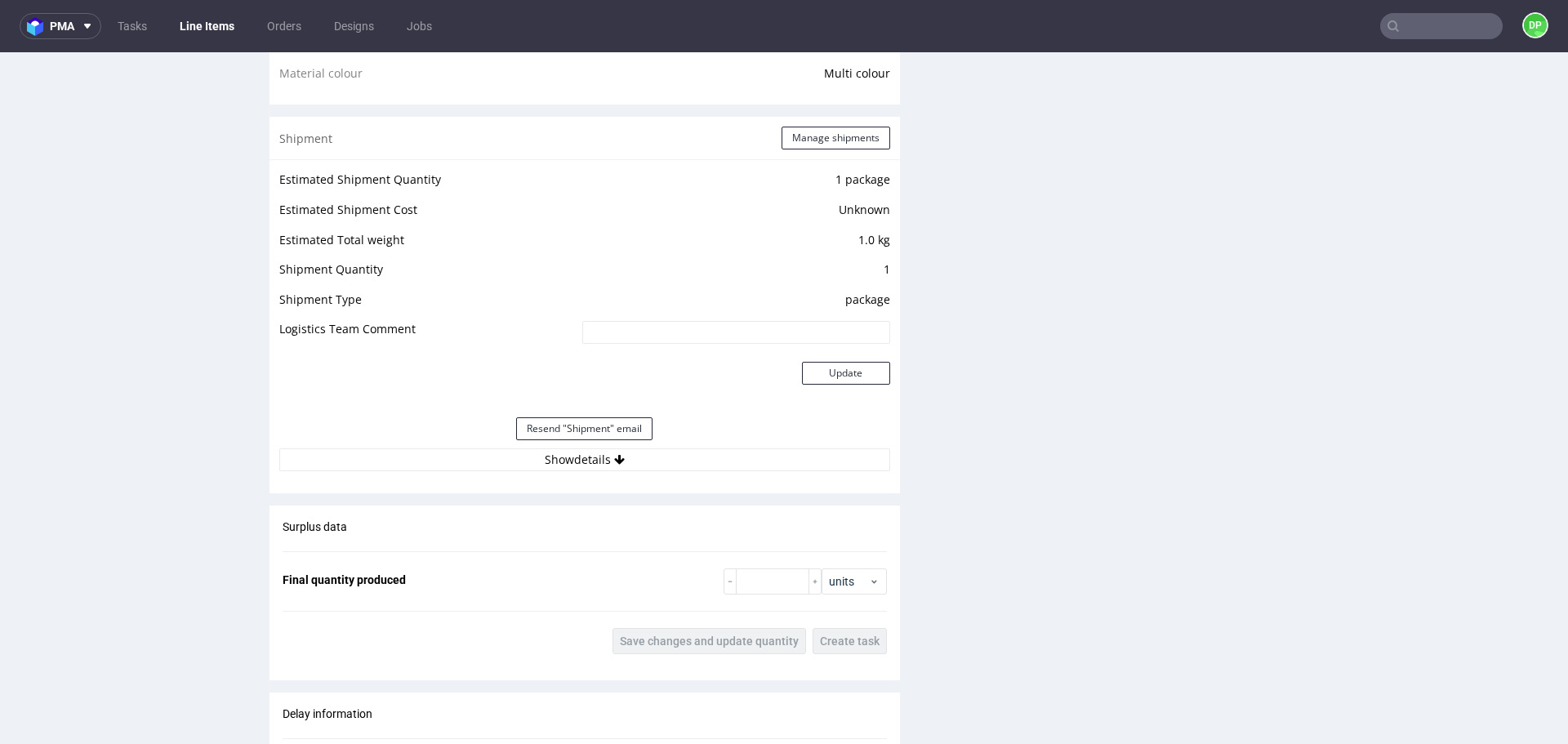
scroll to position [1373, 0]
click at [538, 448] on button "Show details" at bounding box center [585, 456] width 611 height 23
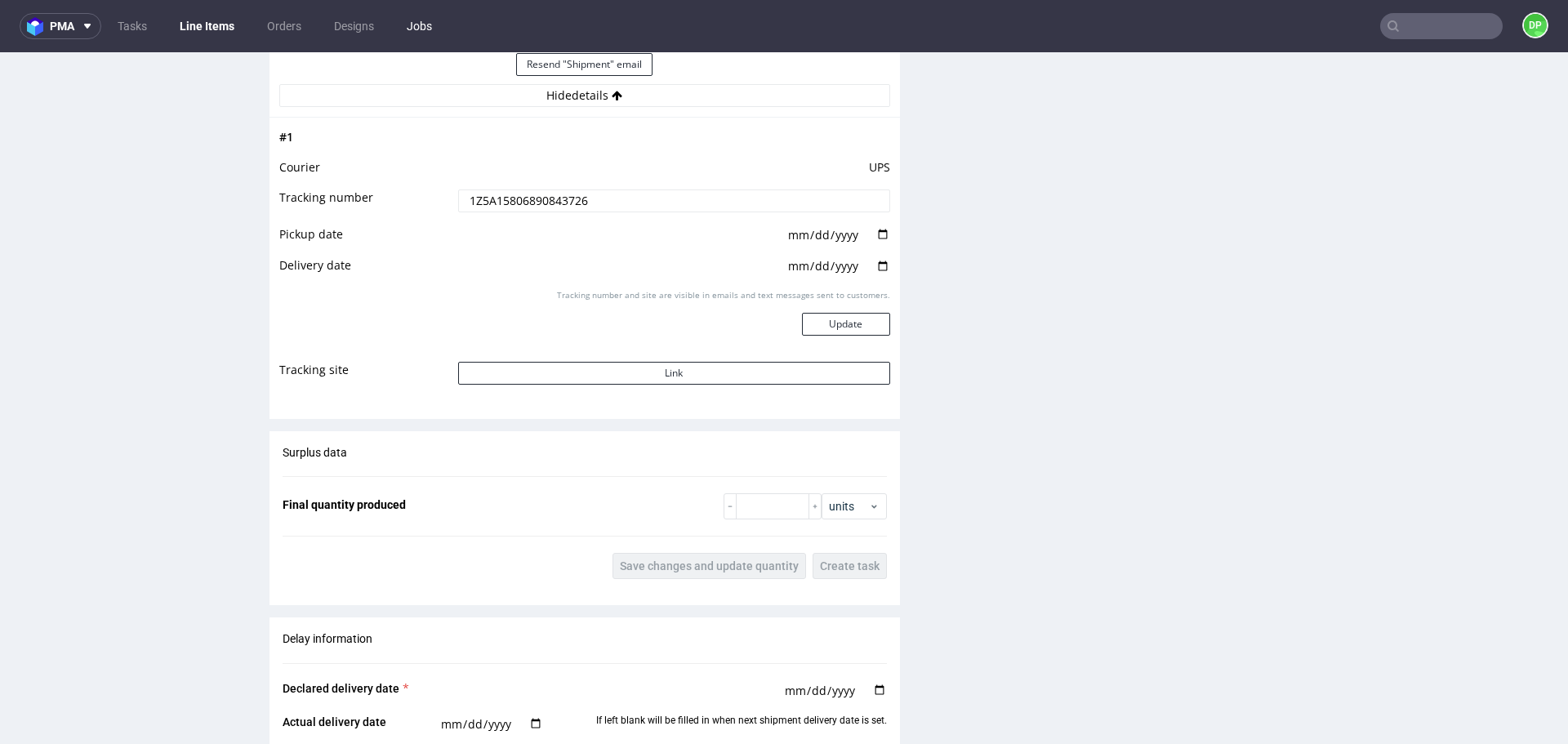
scroll to position [1734, 0]
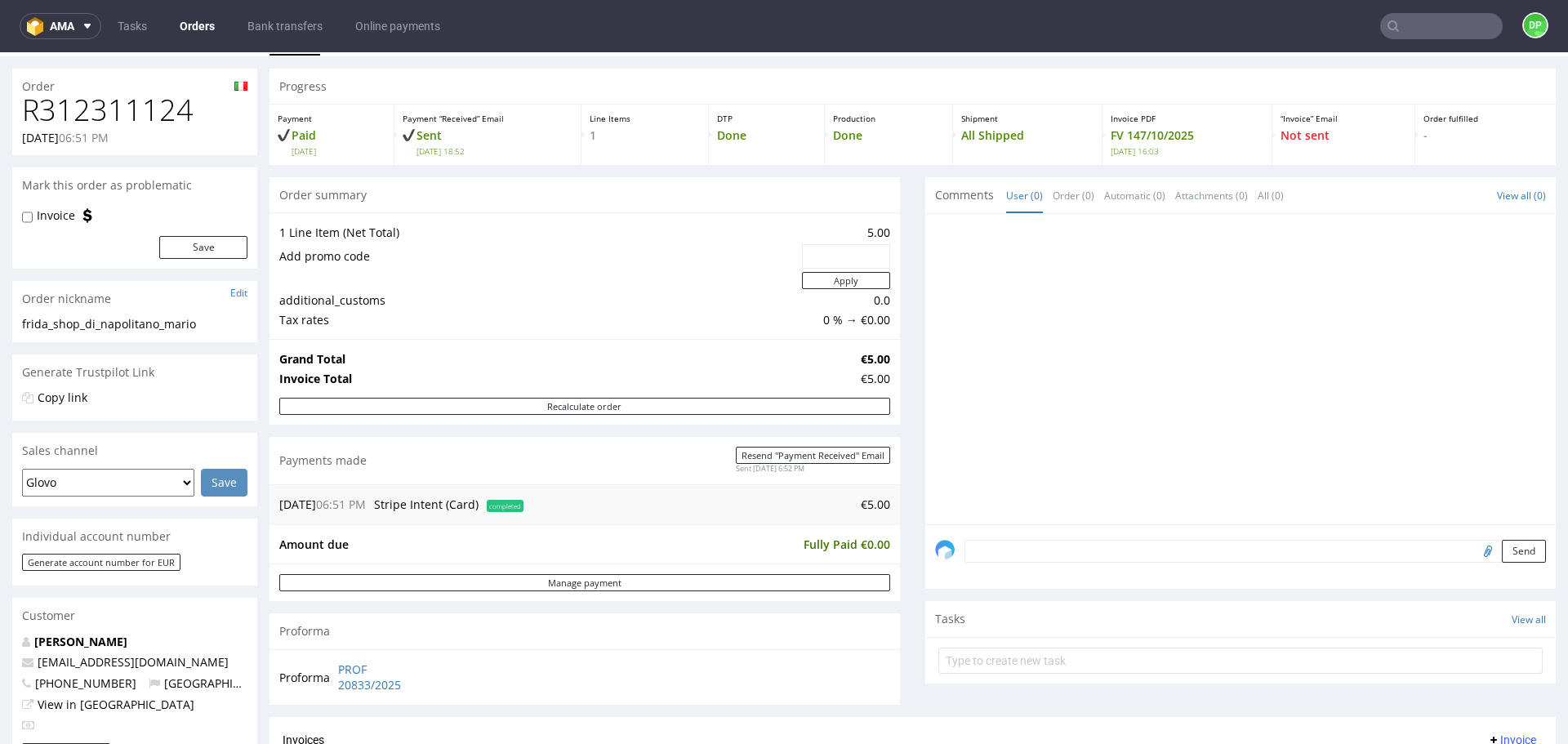
scroll to position [1, 0]
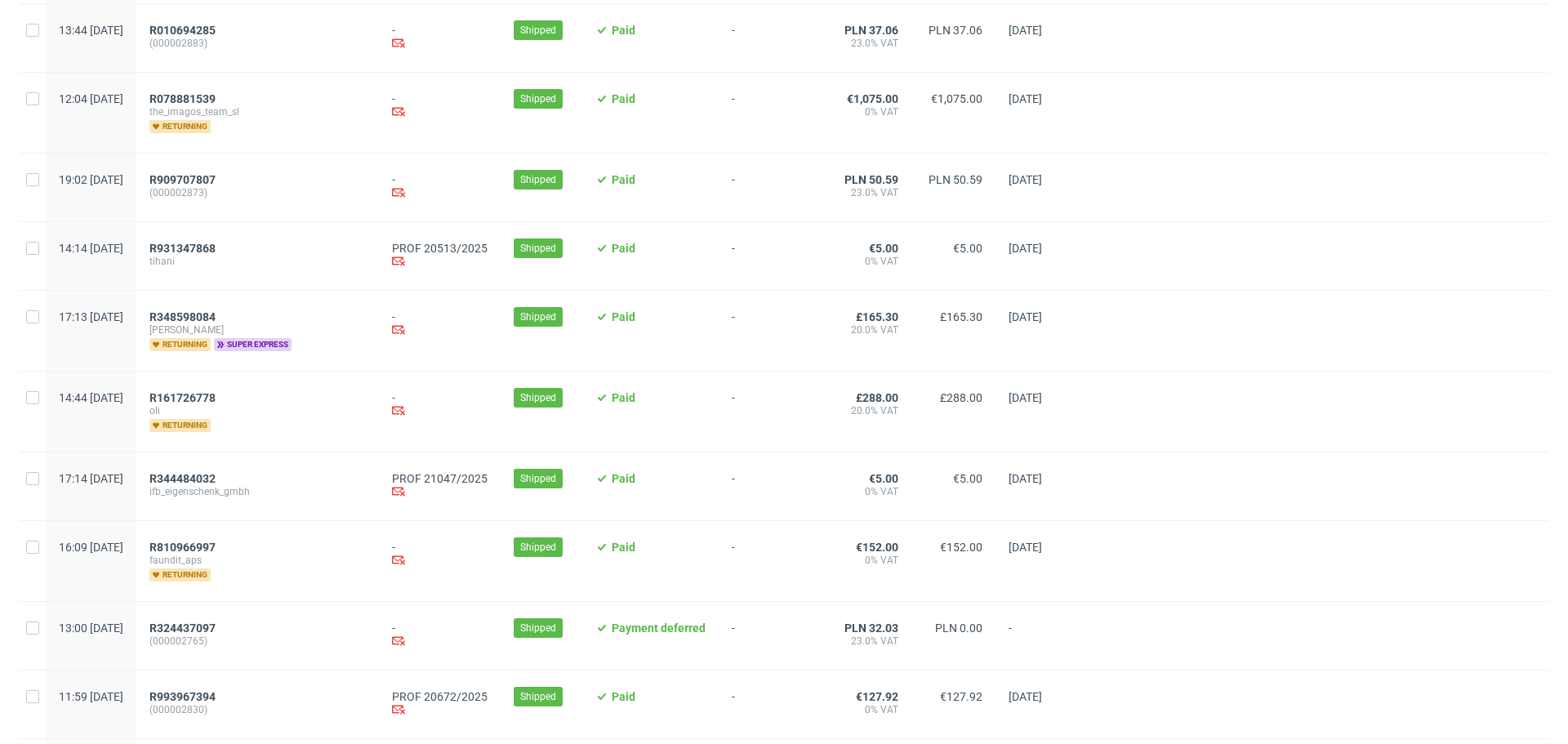
scroll to position [897, 0]
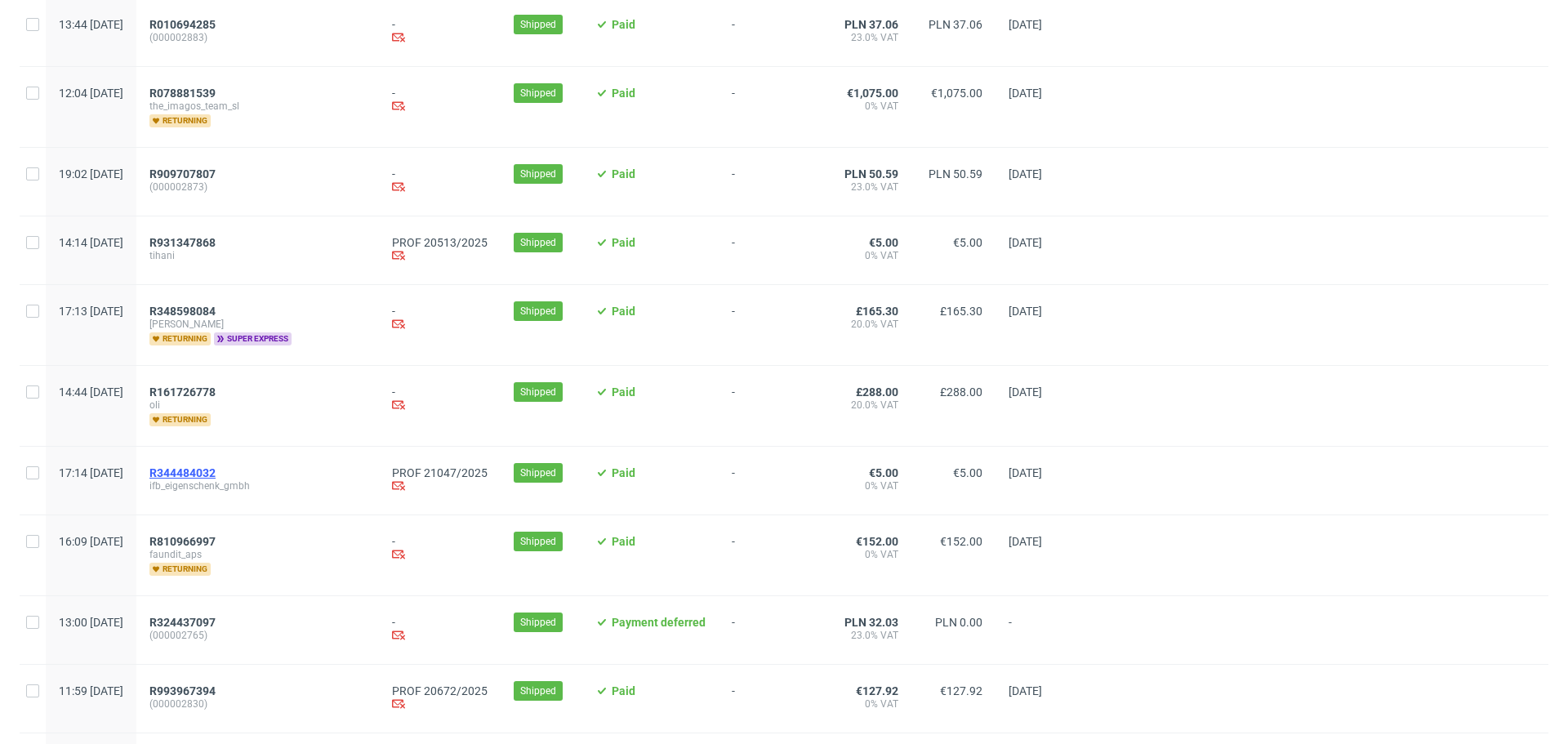
click at [216, 473] on span "R344484032" at bounding box center [182, 472] width 66 height 13
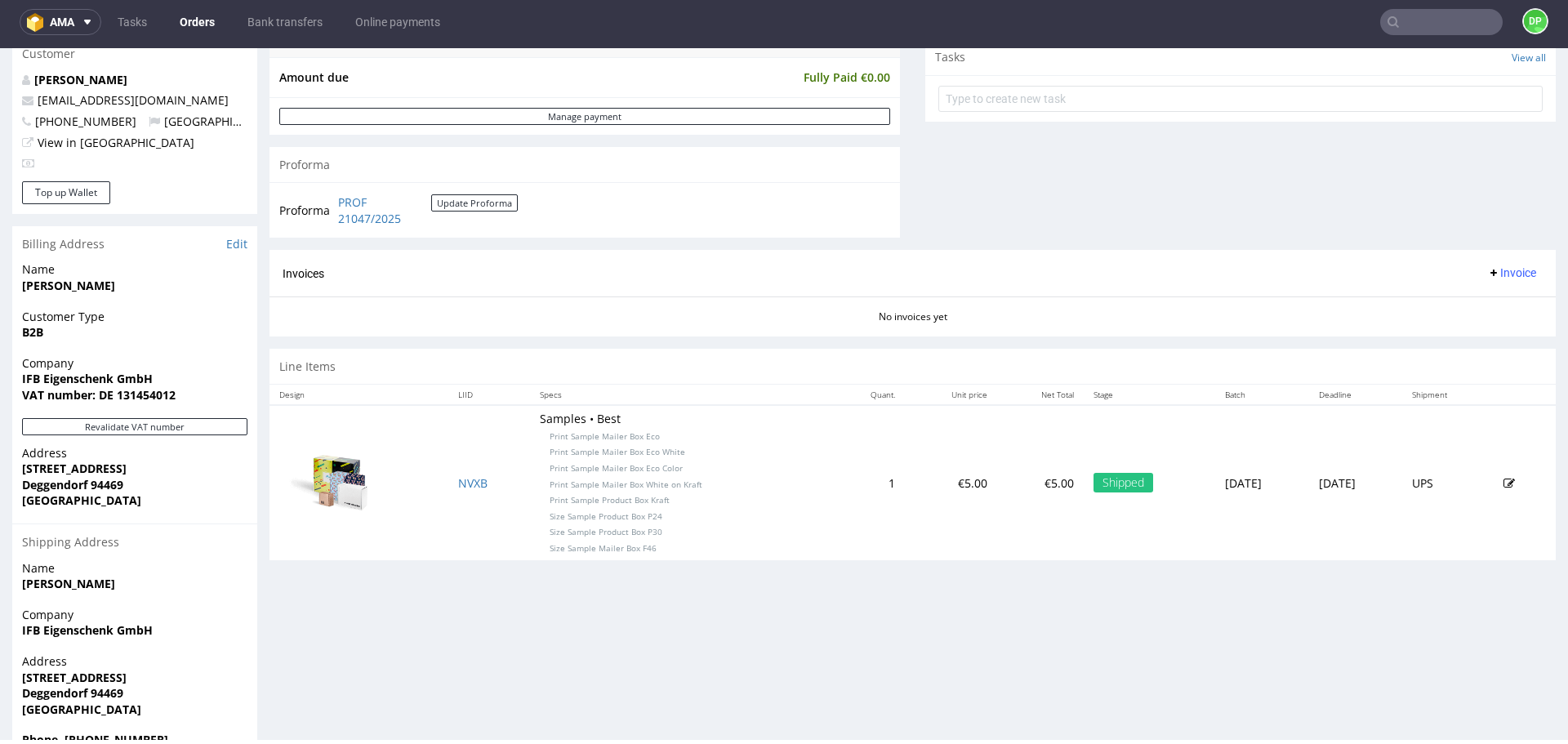
scroll to position [596, 0]
click at [155, 433] on button "Revalidate VAT number" at bounding box center [135, 425] width 225 height 17
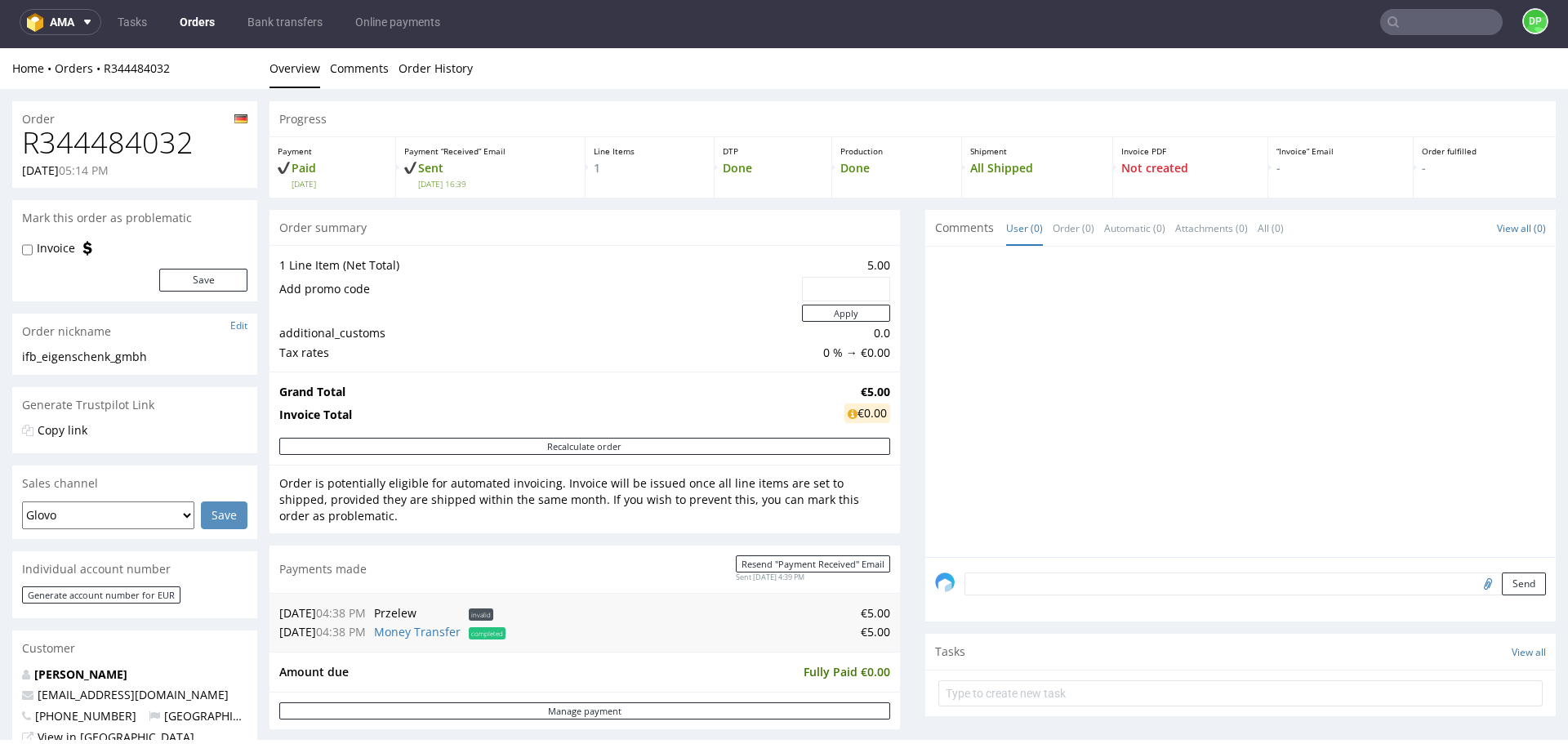
scroll to position [0, 0]
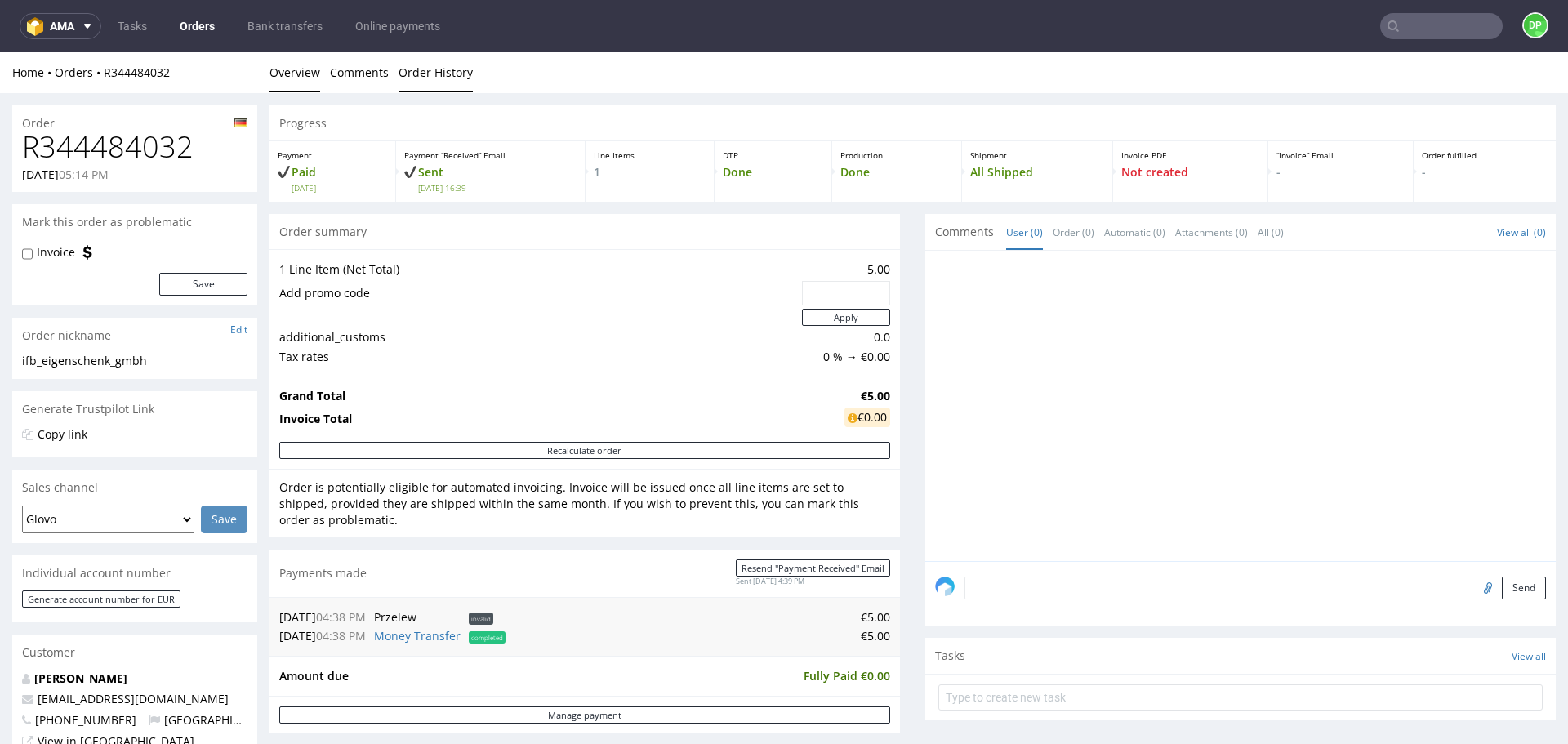
click at [435, 72] on link "Order History" at bounding box center [435, 72] width 74 height 40
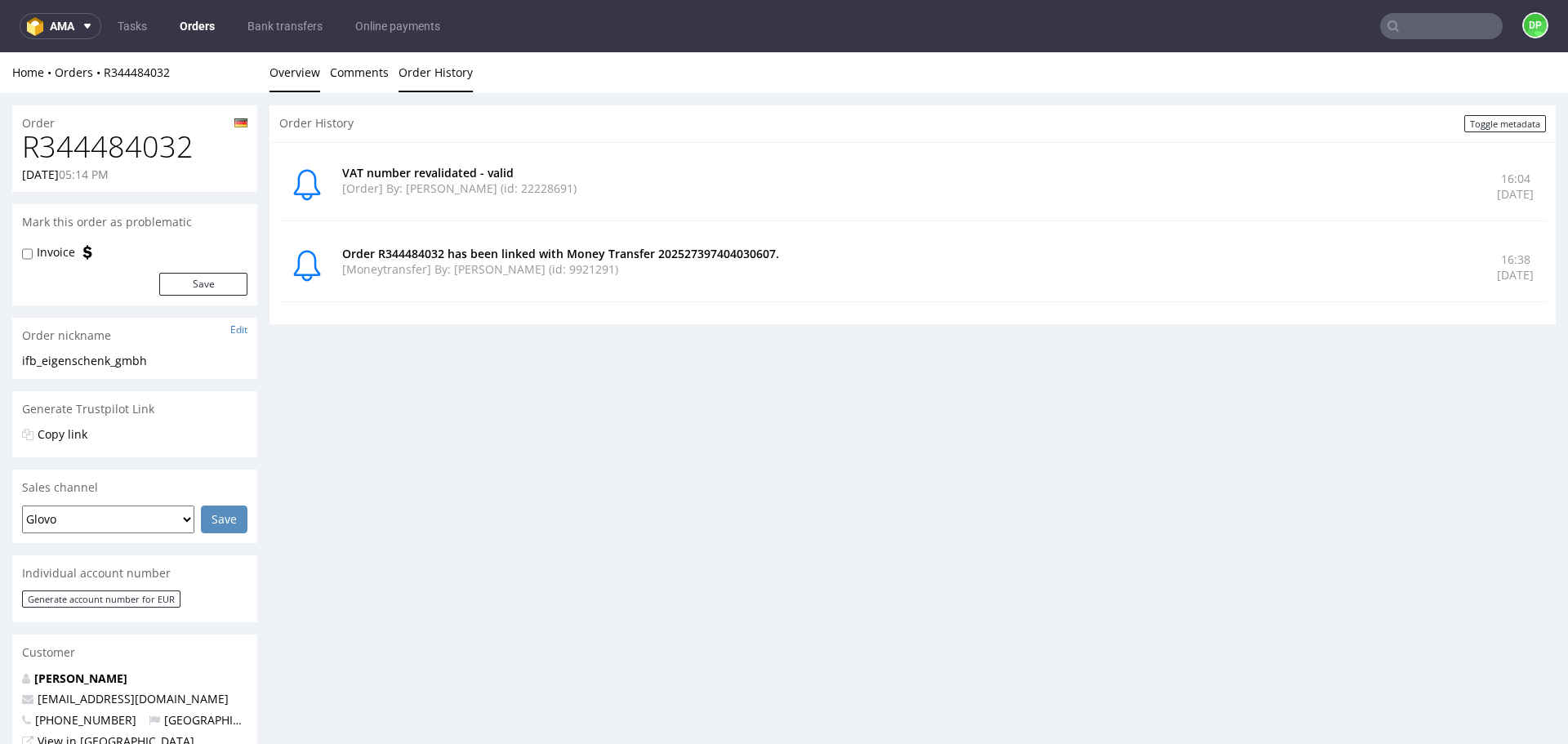
click at [288, 82] on link "Overview" at bounding box center [294, 72] width 51 height 40
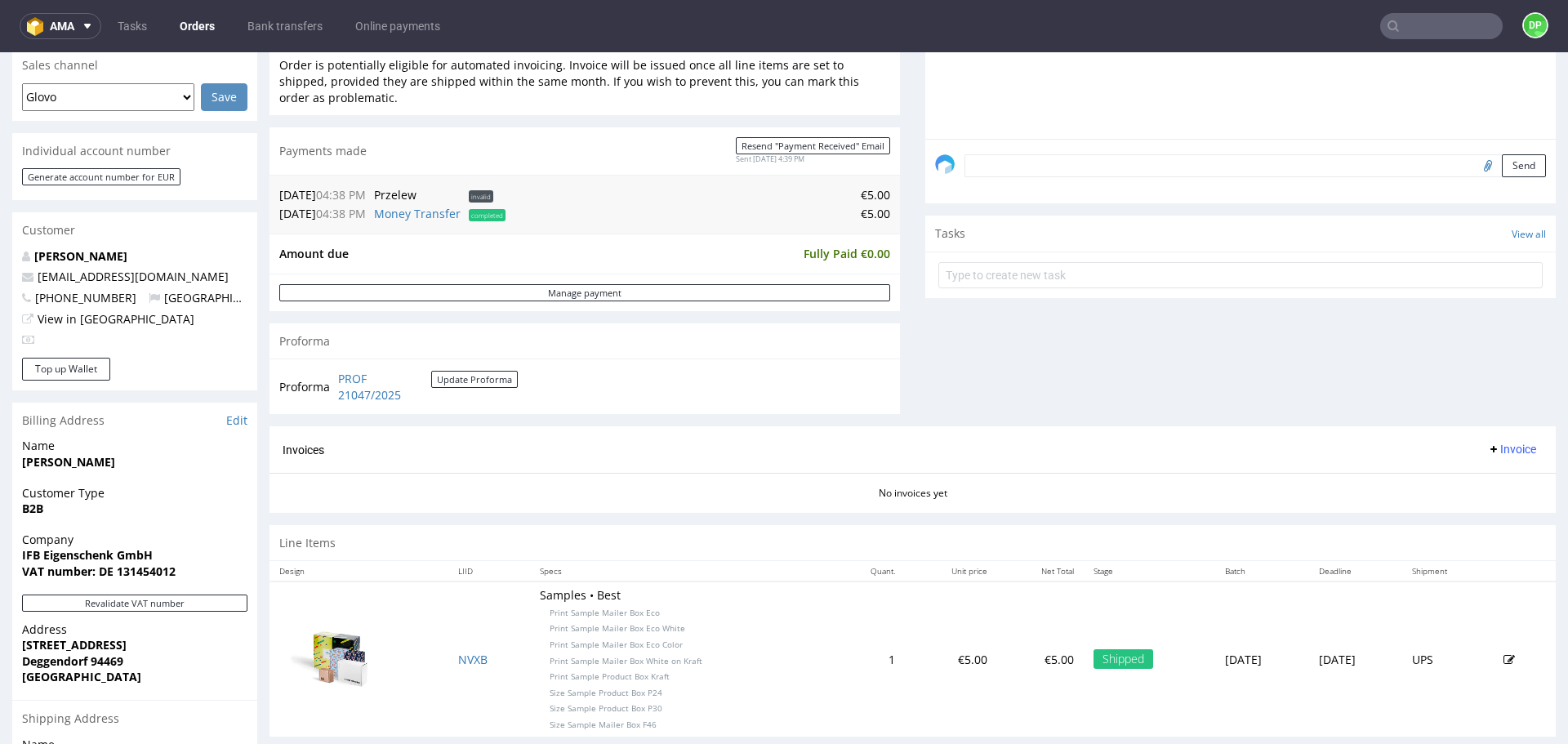
scroll to position [590, 0]
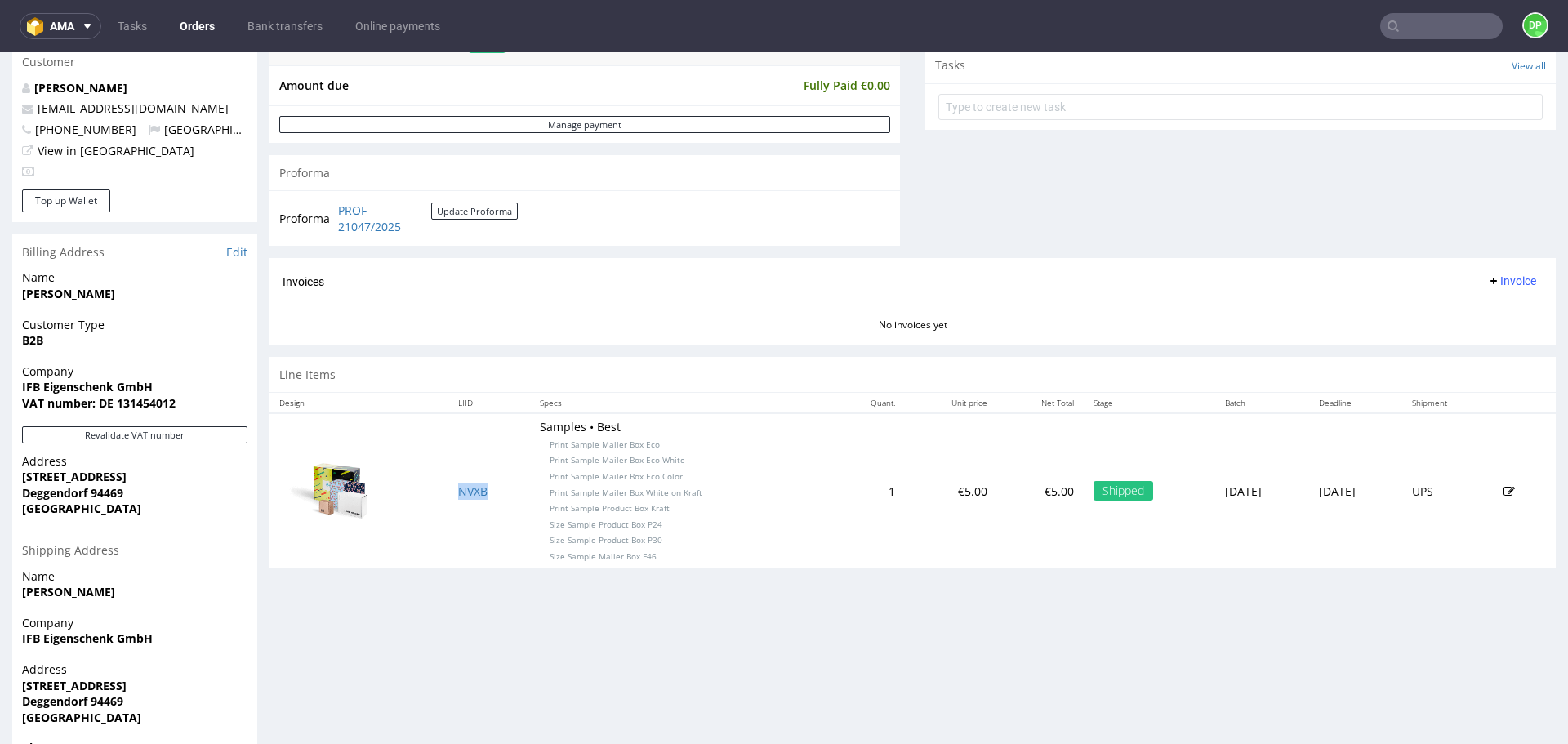
click at [1487, 277] on span "Invoice" at bounding box center [1511, 280] width 49 height 13
click at [1461, 313] on span "Generate" at bounding box center [1487, 315] width 79 height 16
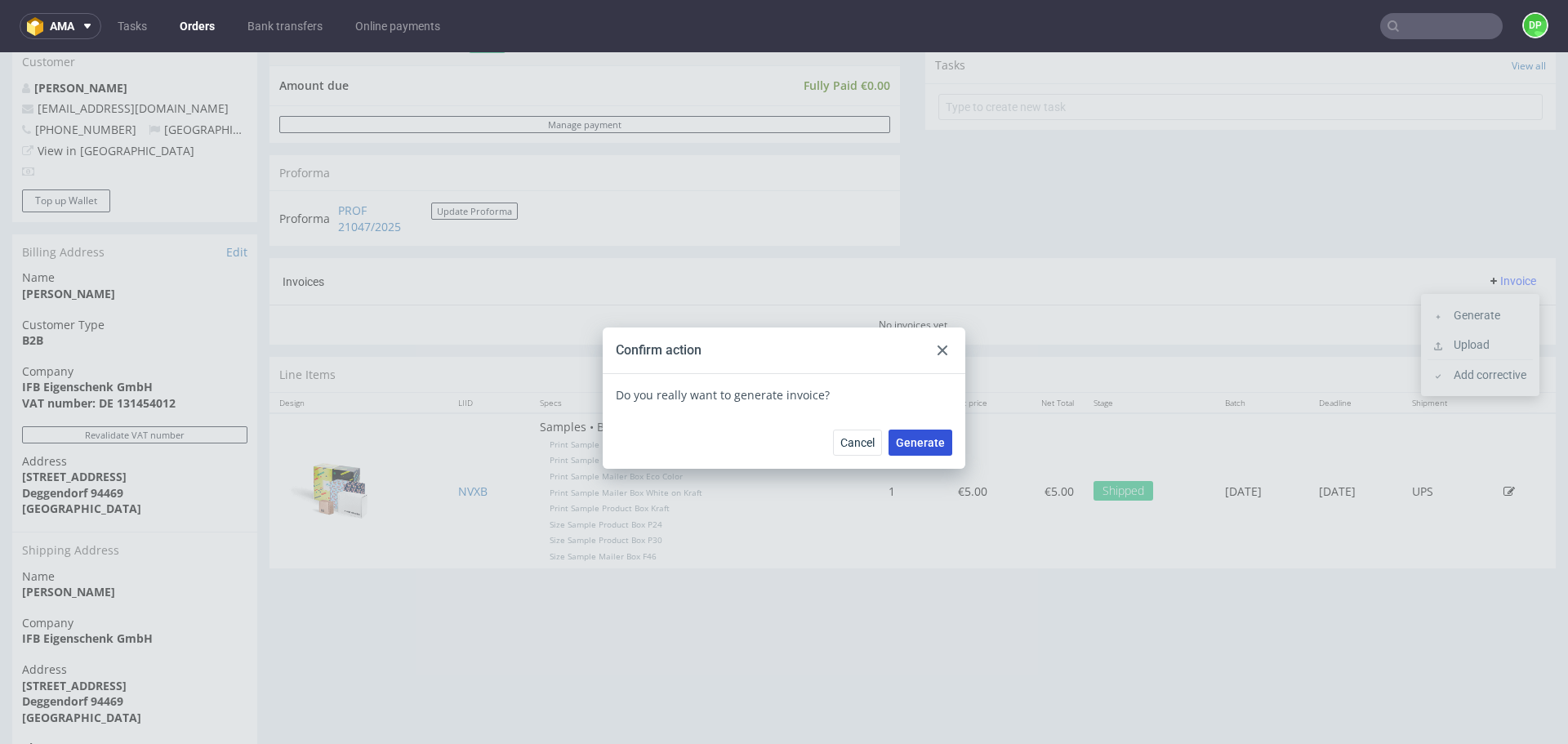
click at [911, 430] on button "Generate" at bounding box center [921, 442] width 64 height 26
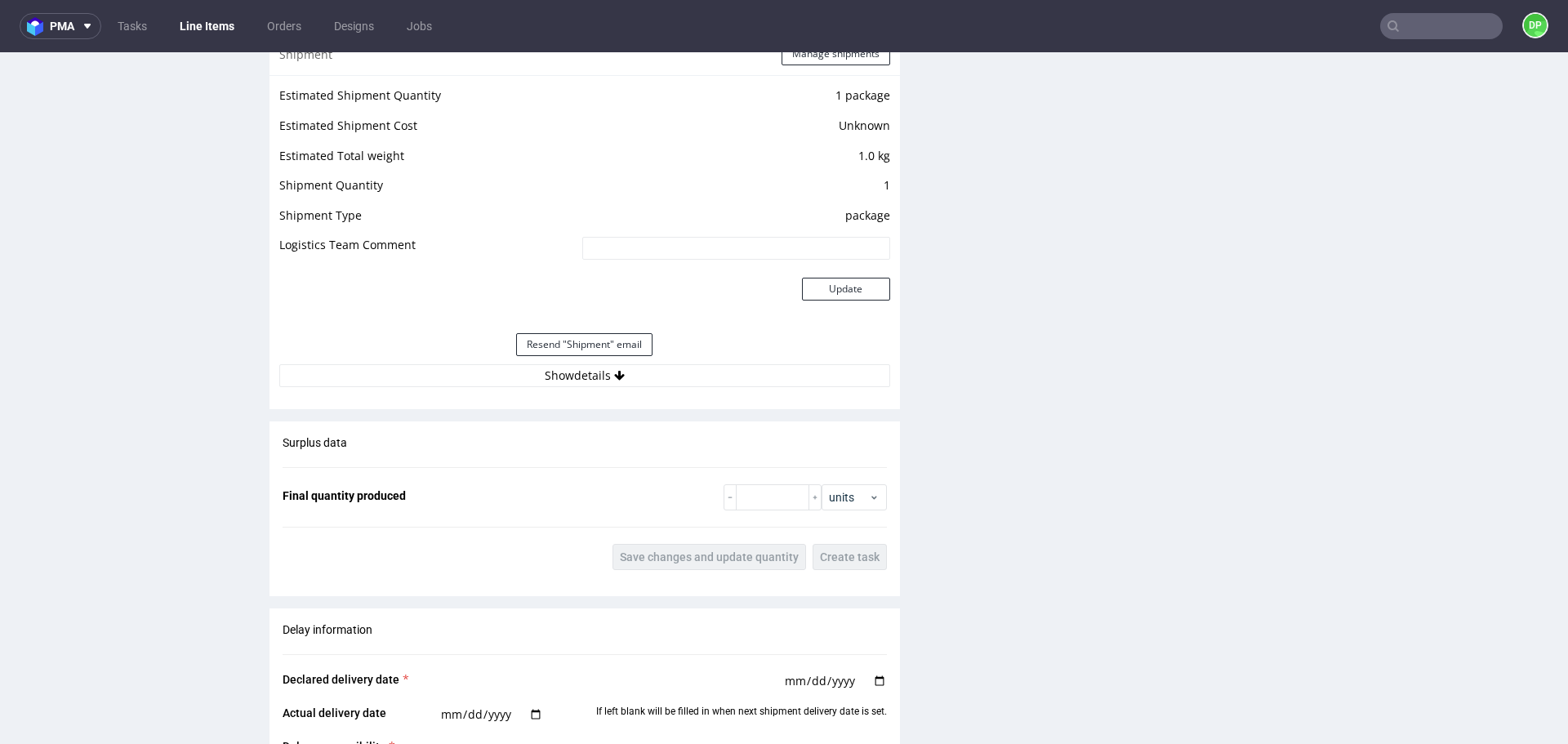
scroll to position [1435, 0]
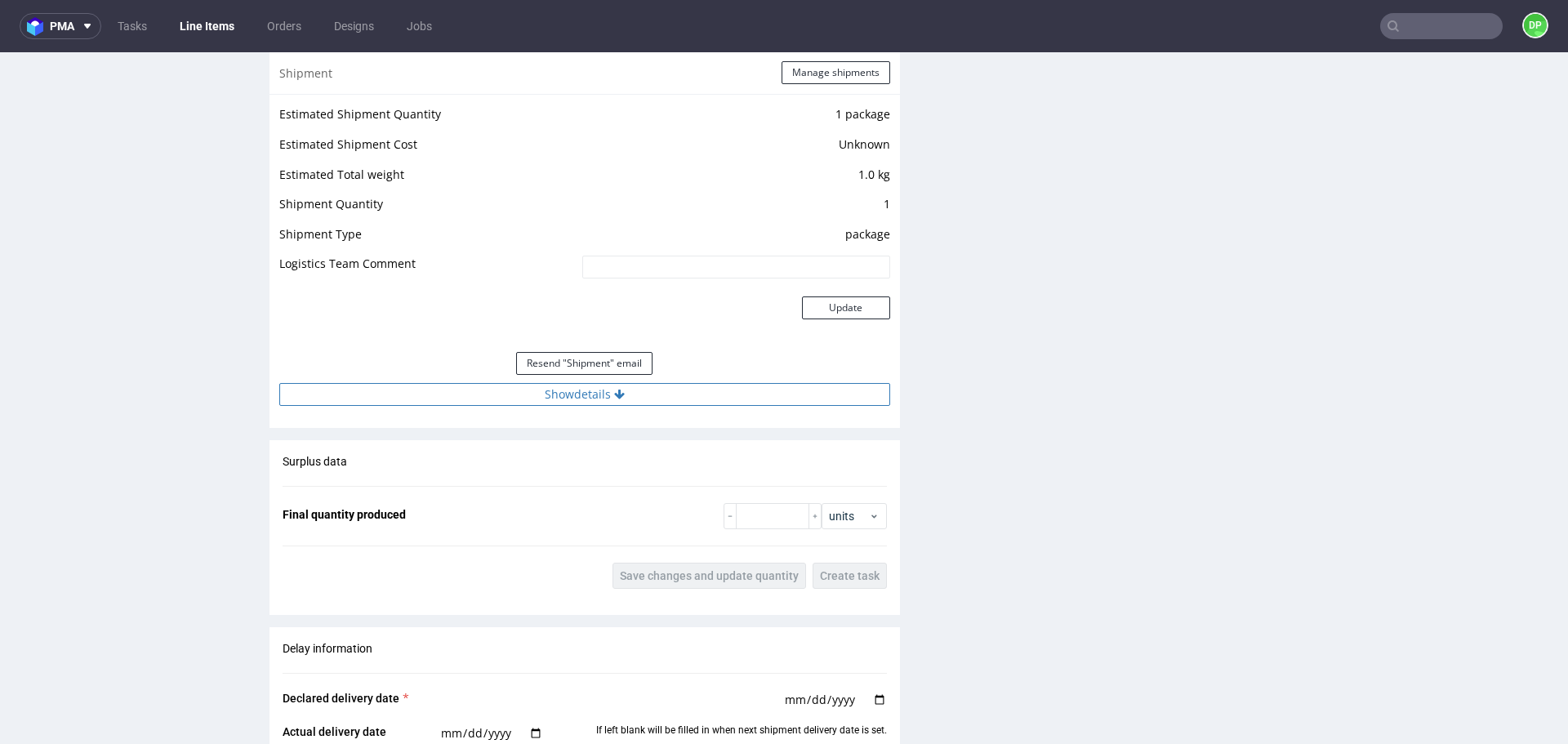
click at [466, 397] on button "Show details" at bounding box center [585, 394] width 611 height 23
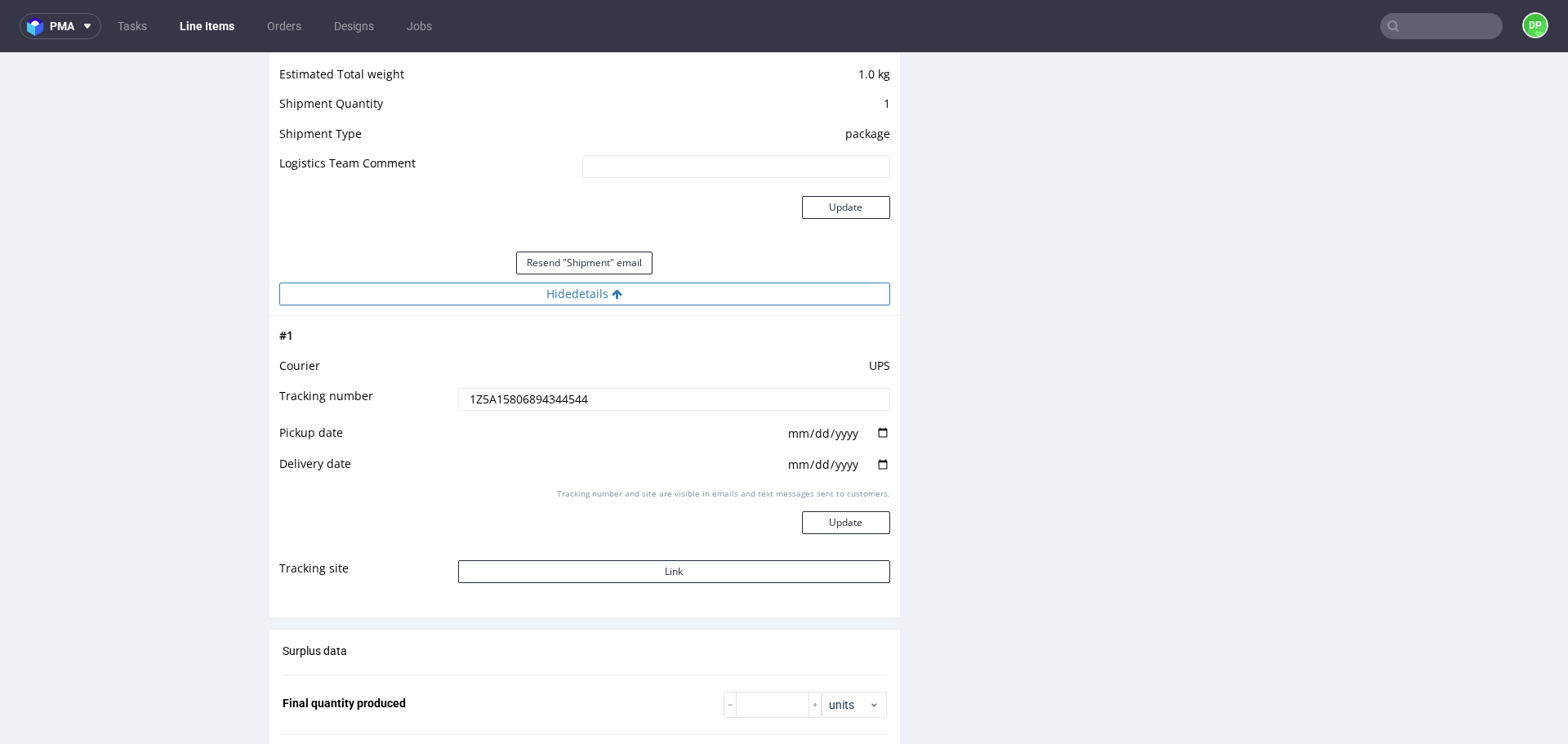
scroll to position [1546, 0]
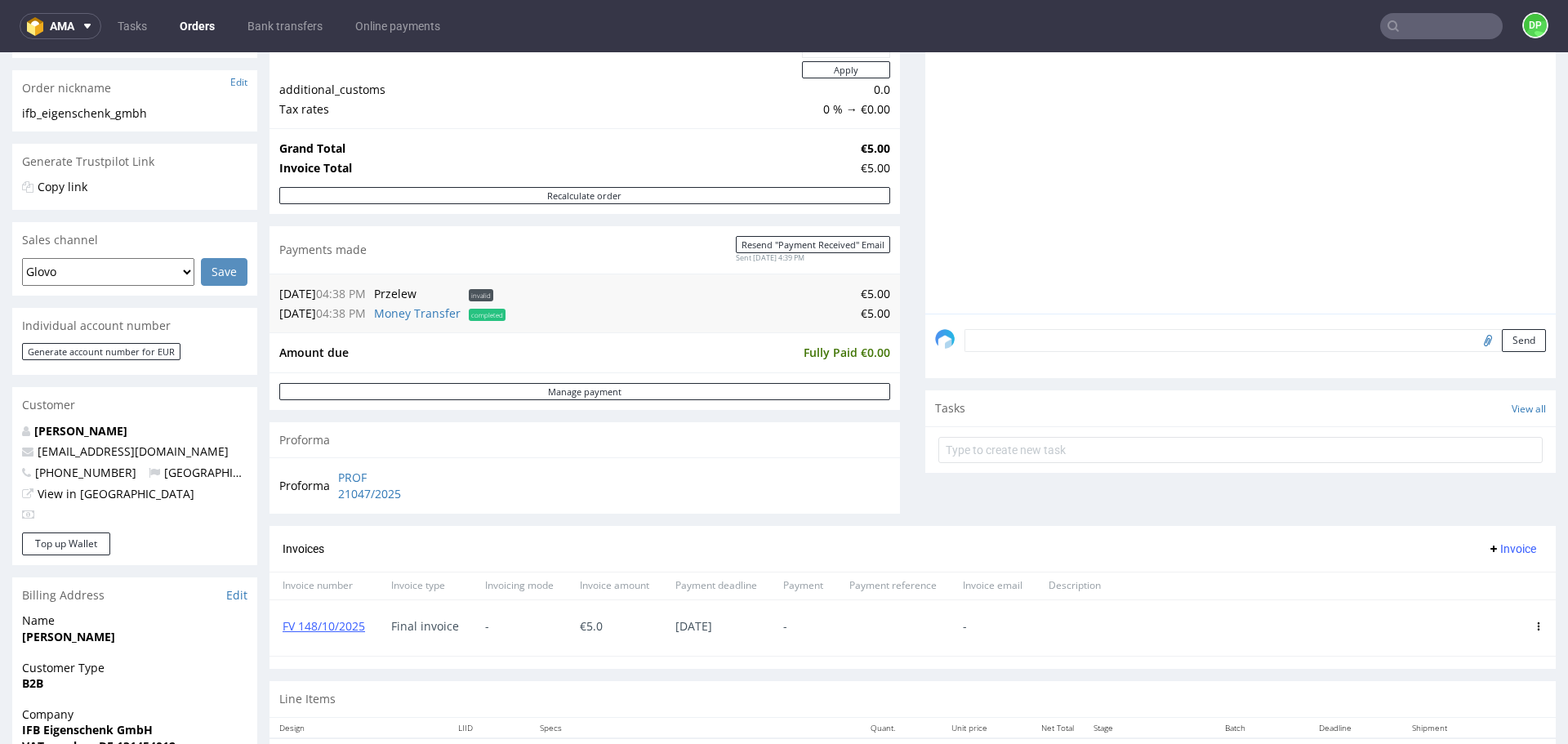
scroll to position [287, 0]
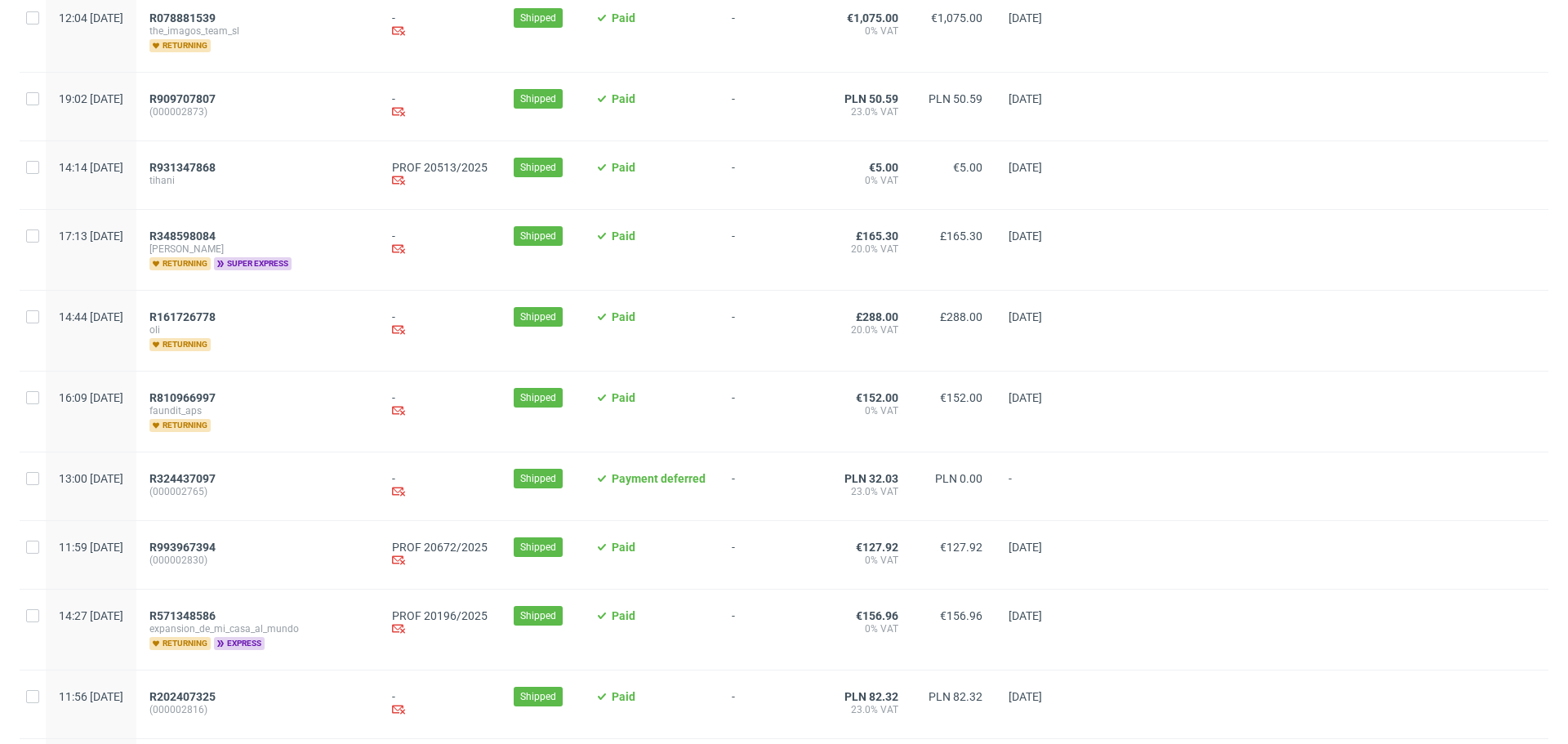
scroll to position [1108, 0]
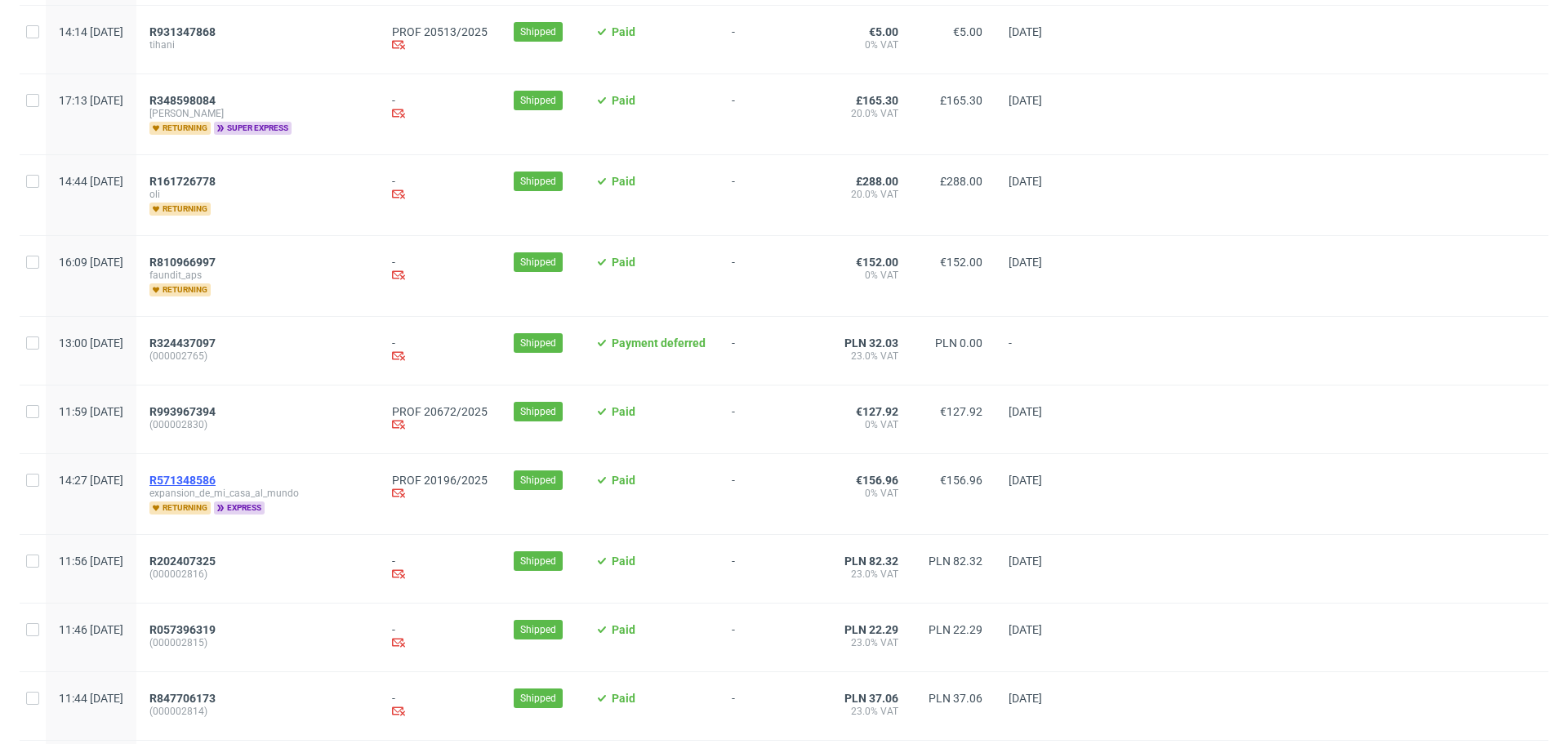
click at [216, 480] on span "R571348586" at bounding box center [182, 480] width 66 height 13
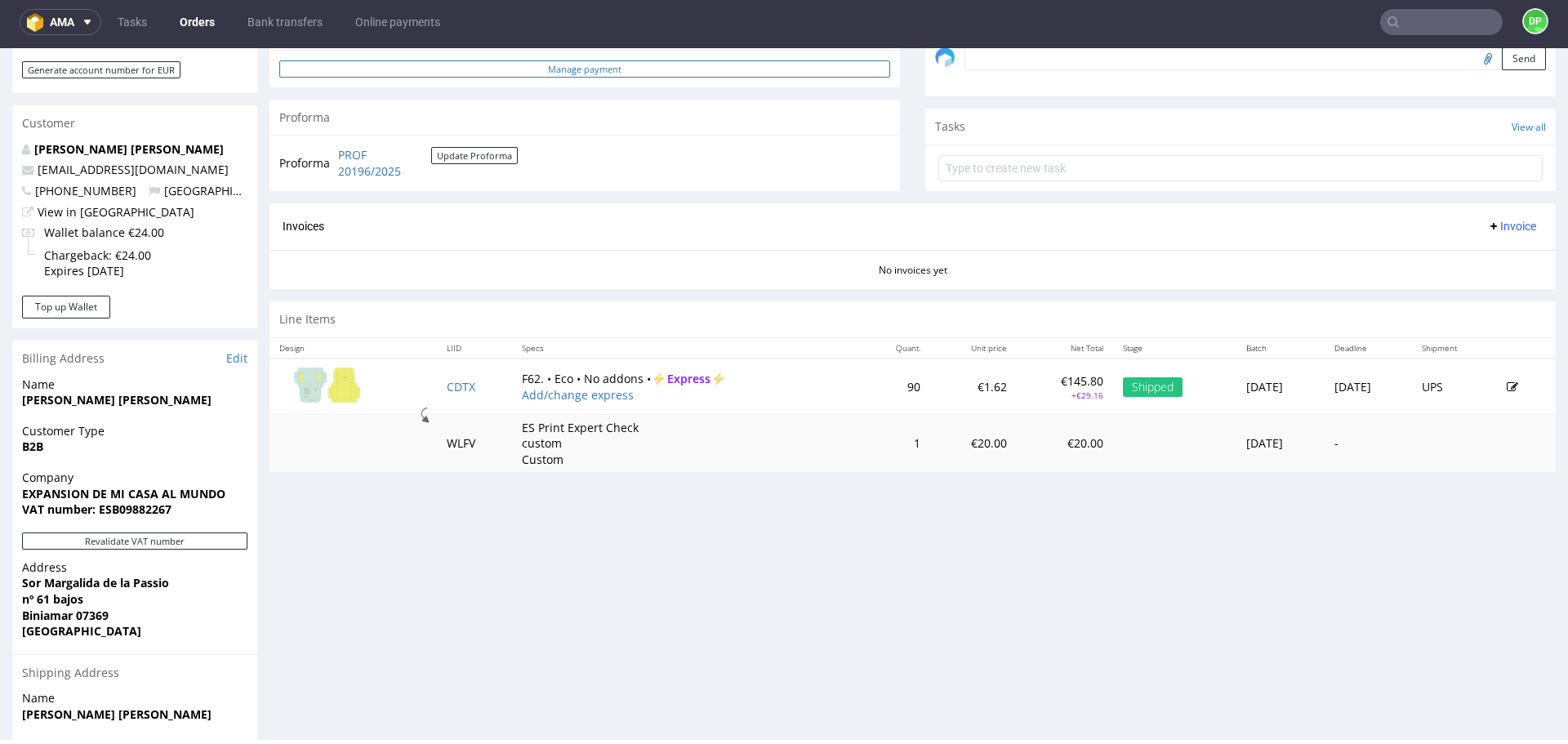
scroll to position [543, 0]
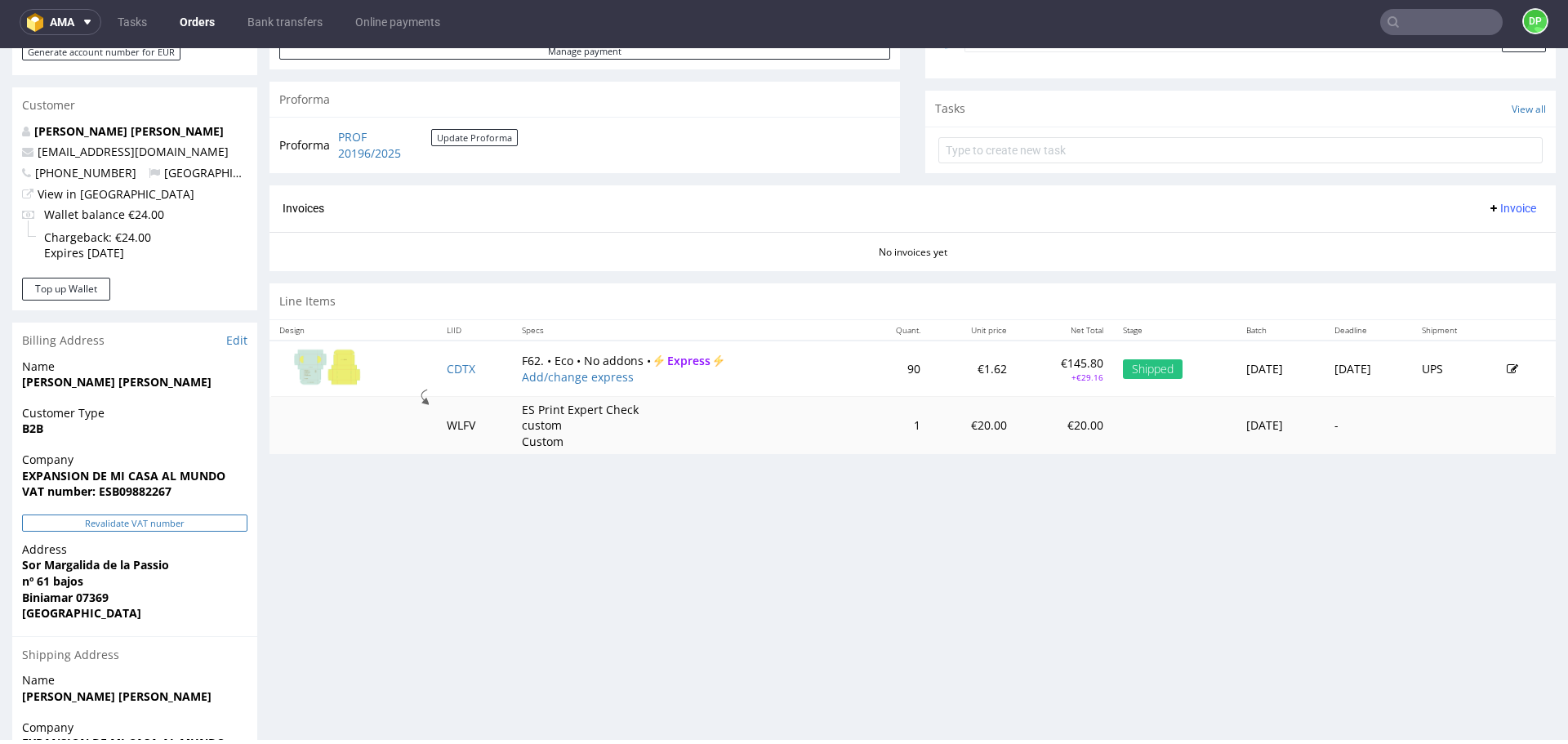
click at [121, 519] on button "Revalidate VAT number" at bounding box center [135, 523] width 225 height 17
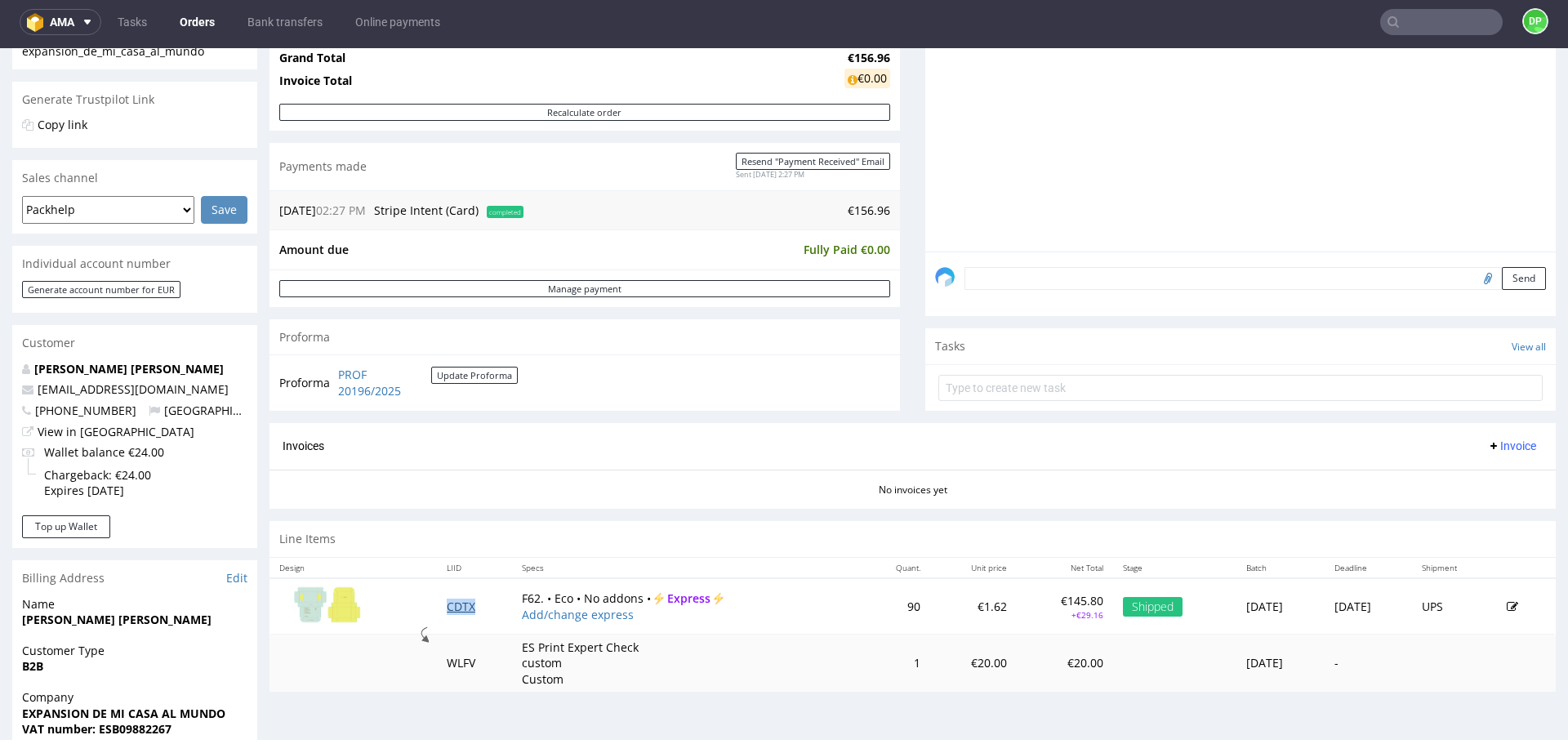
scroll to position [308, 0]
click at [1491, 437] on span "Invoice" at bounding box center [1511, 443] width 49 height 13
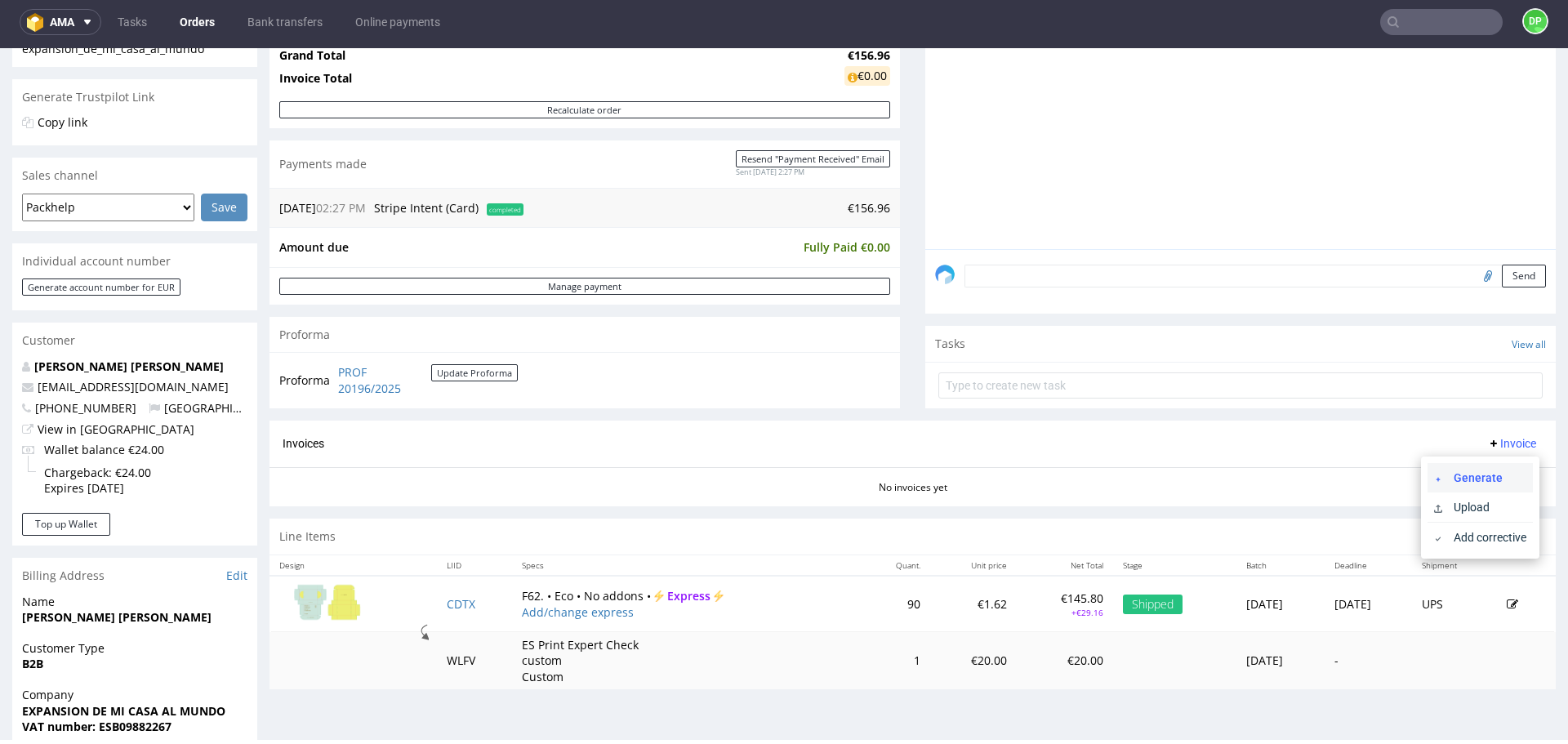
click at [1454, 479] on span "Generate" at bounding box center [1487, 477] width 79 height 16
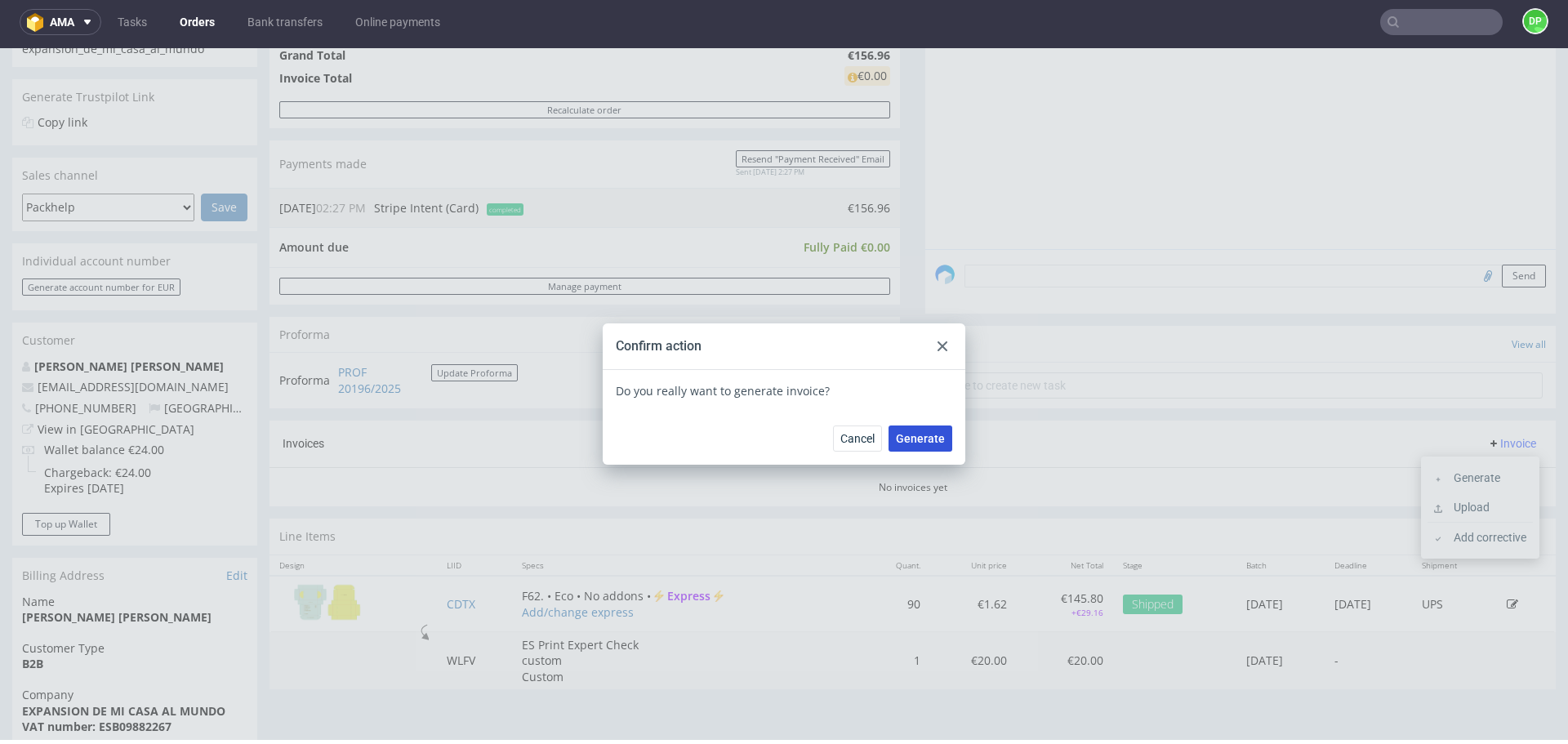
click at [904, 433] on span "Generate" at bounding box center [920, 438] width 49 height 11
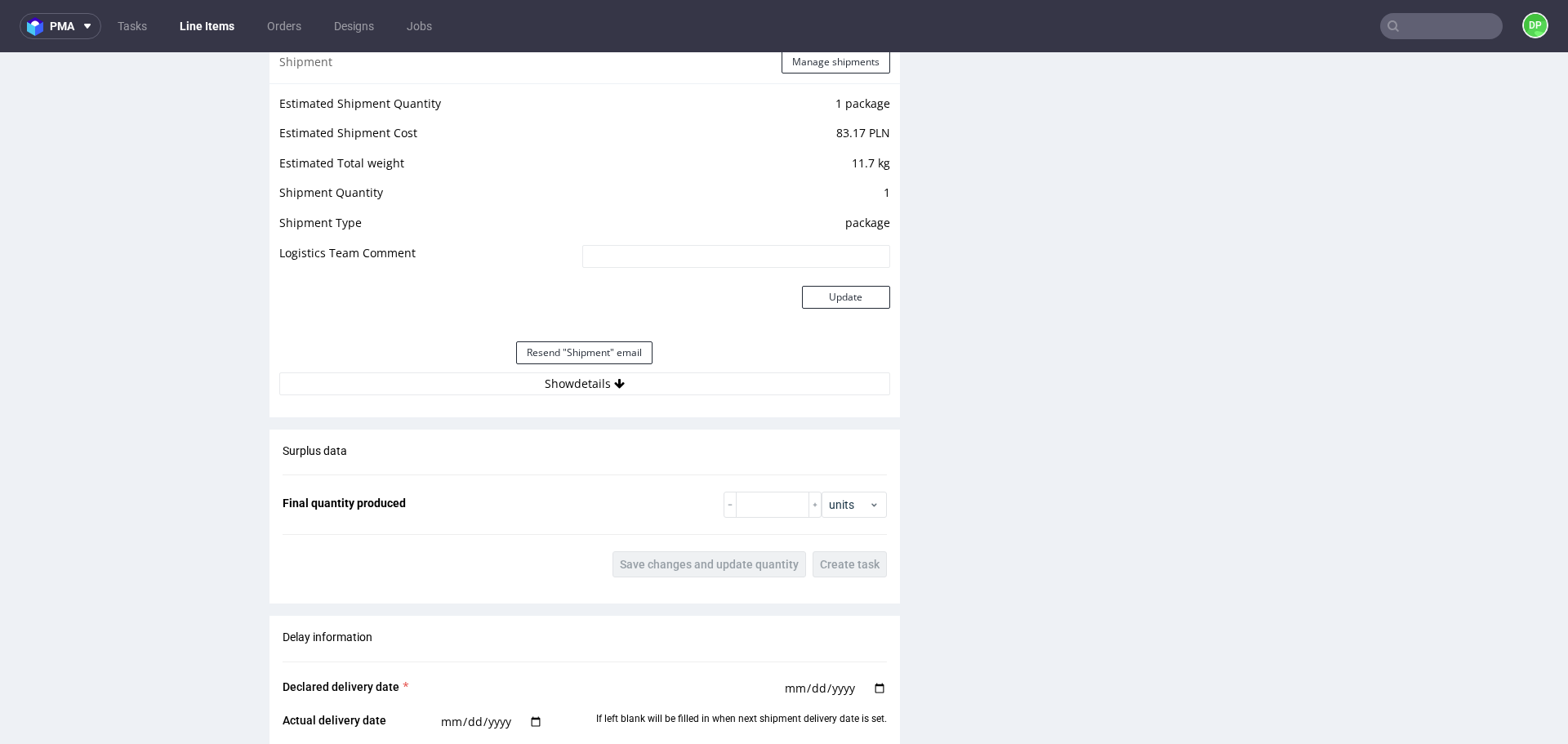
scroll to position [1673, 0]
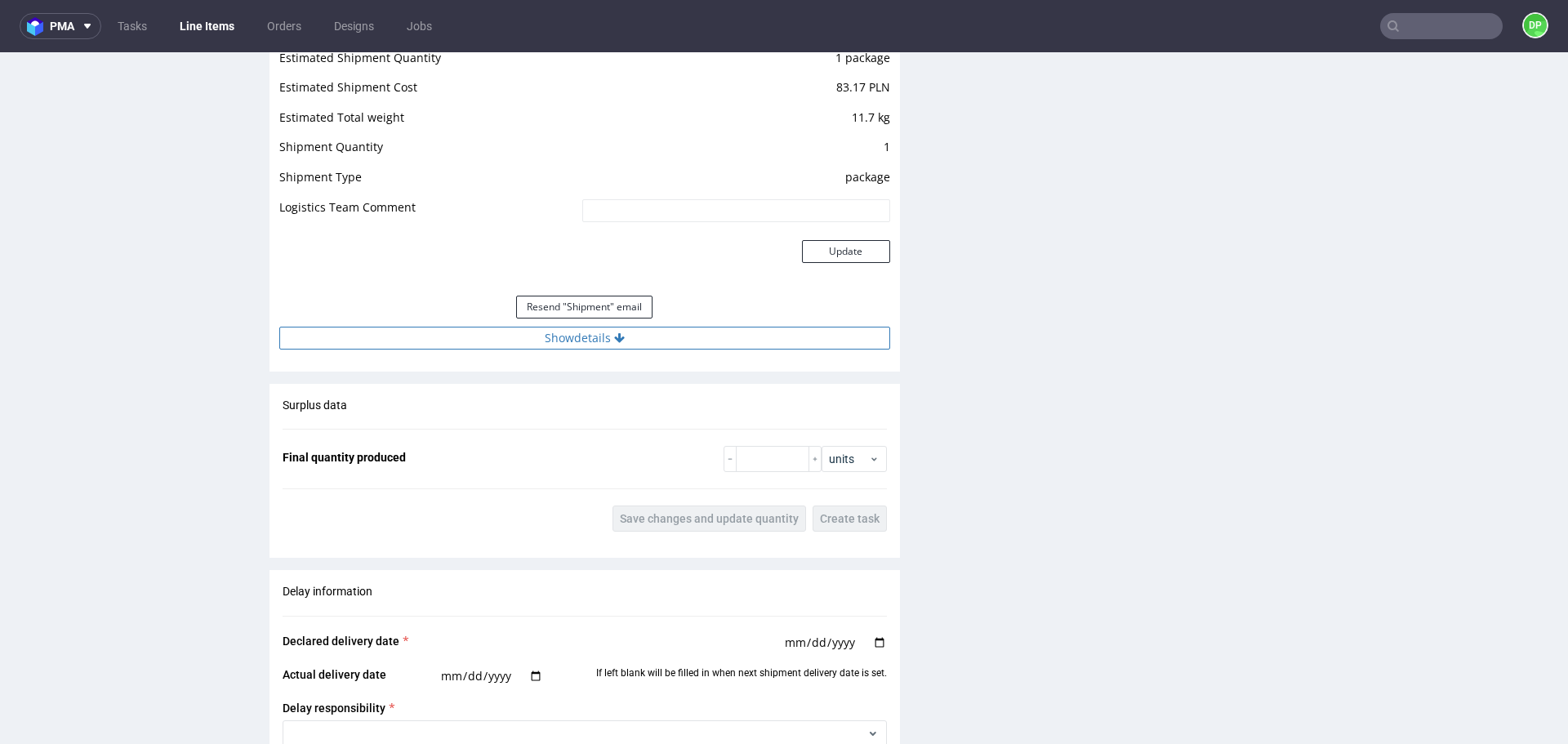
click at [571, 343] on button "Show details" at bounding box center [585, 338] width 611 height 23
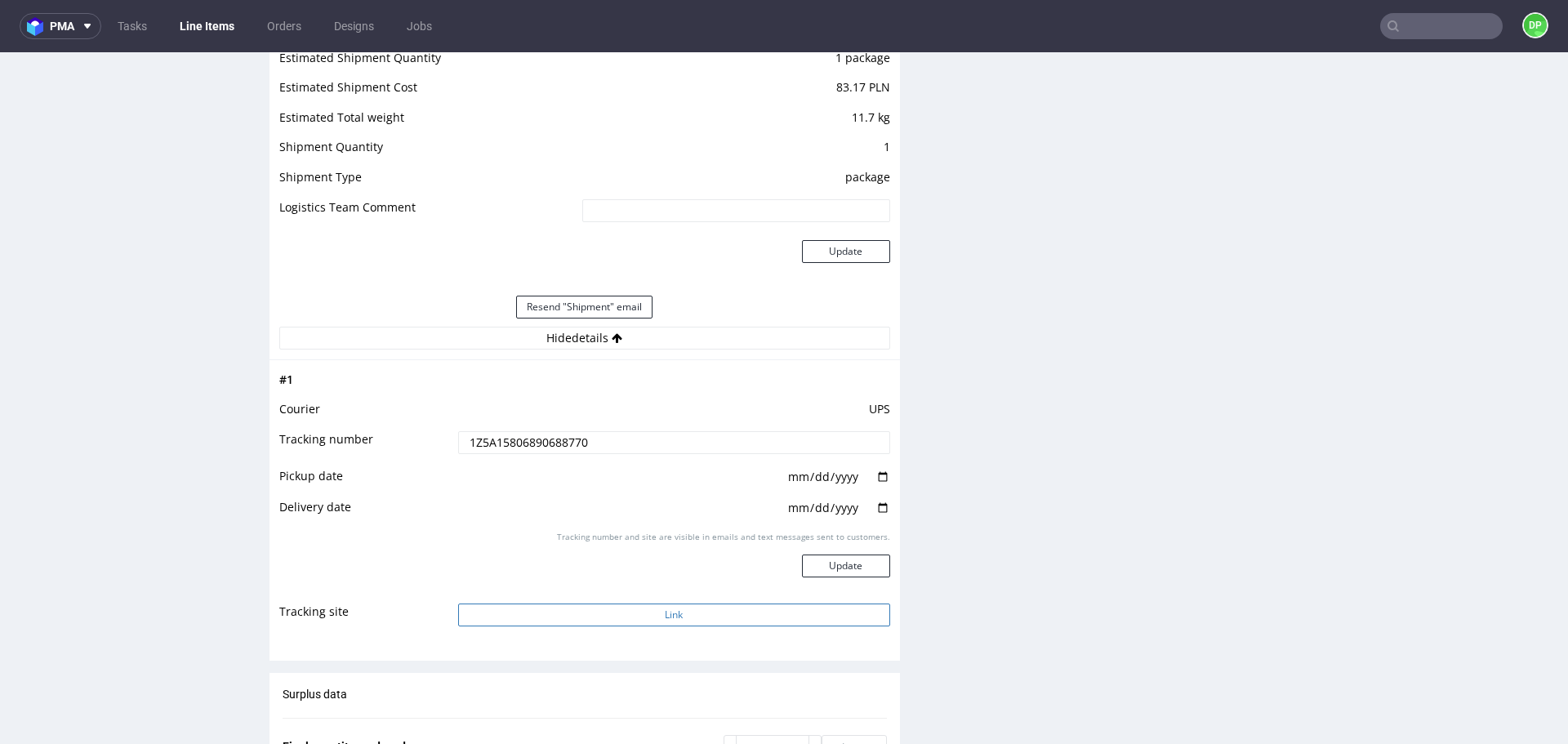
click at [506, 615] on button "Link" at bounding box center [674, 614] width 432 height 23
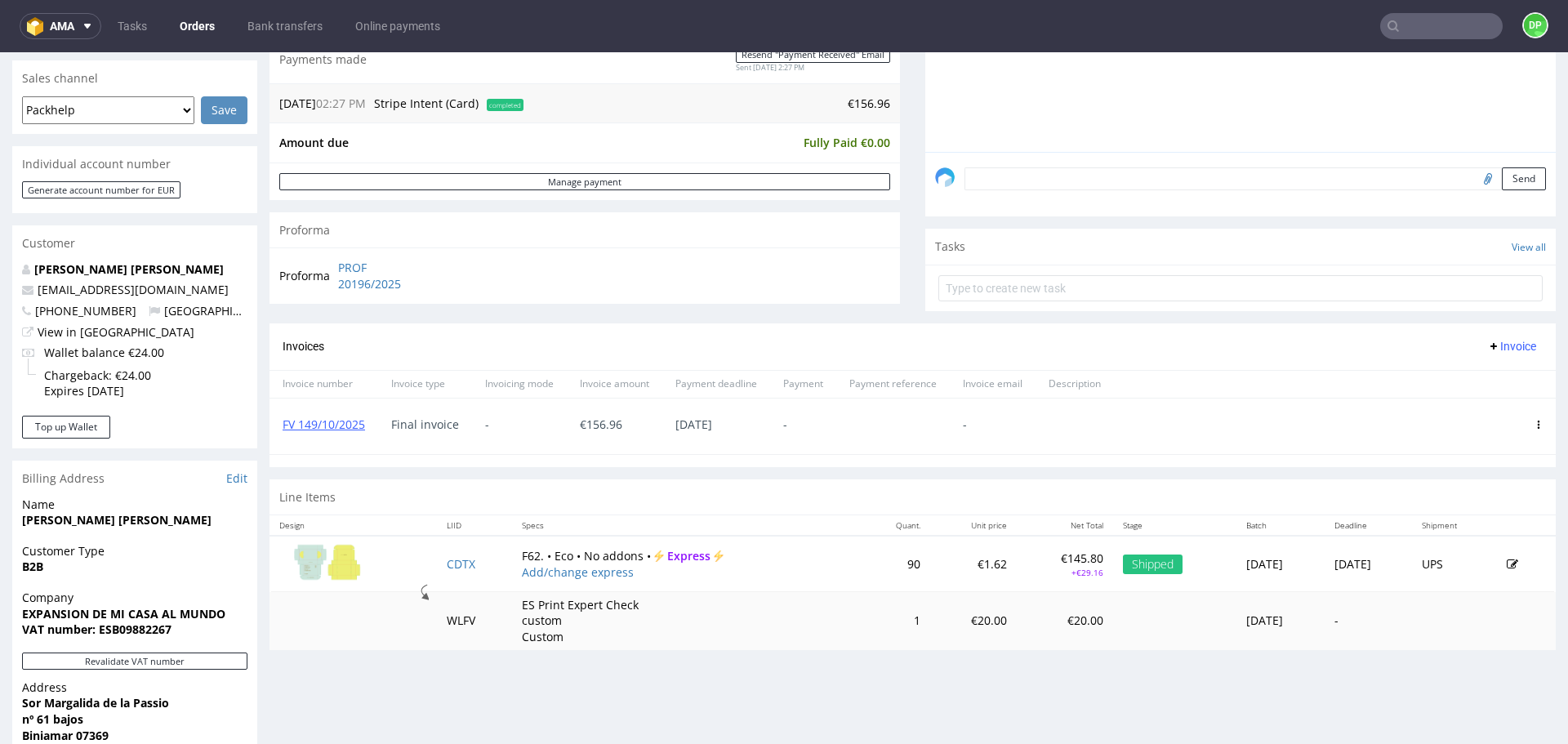
scroll to position [409, 0]
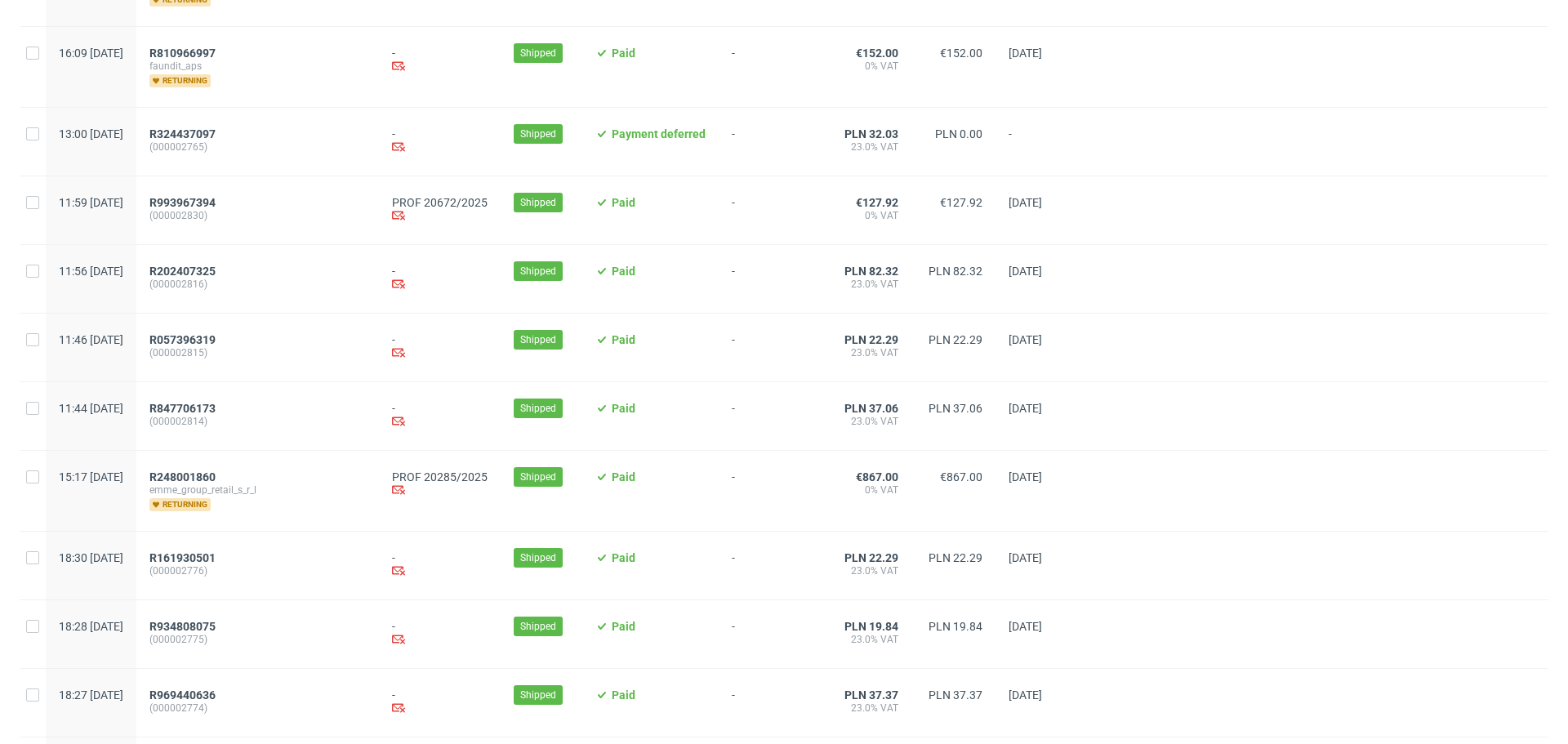
scroll to position [1366, 0]
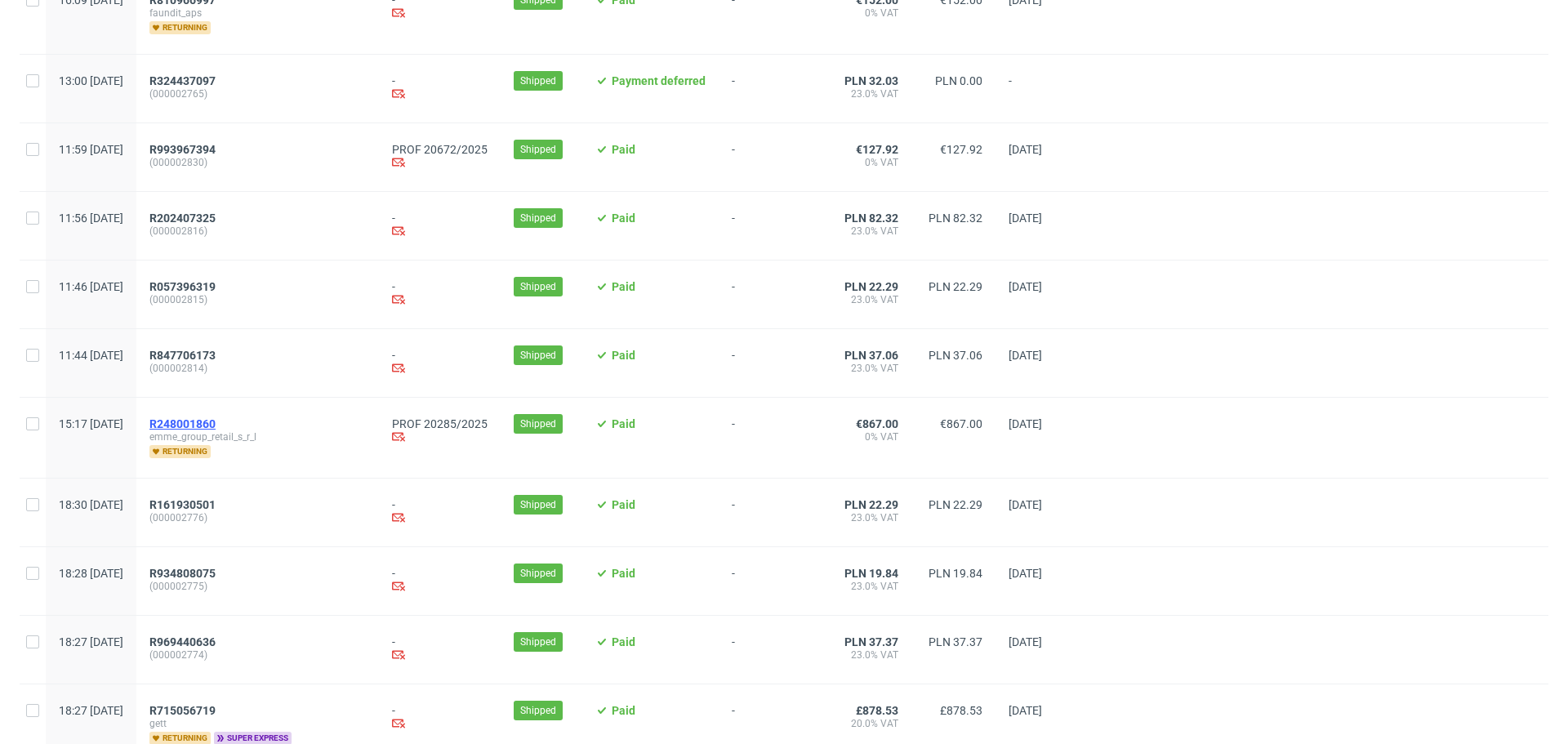
click at [216, 427] on span "R248001860" at bounding box center [182, 423] width 66 height 13
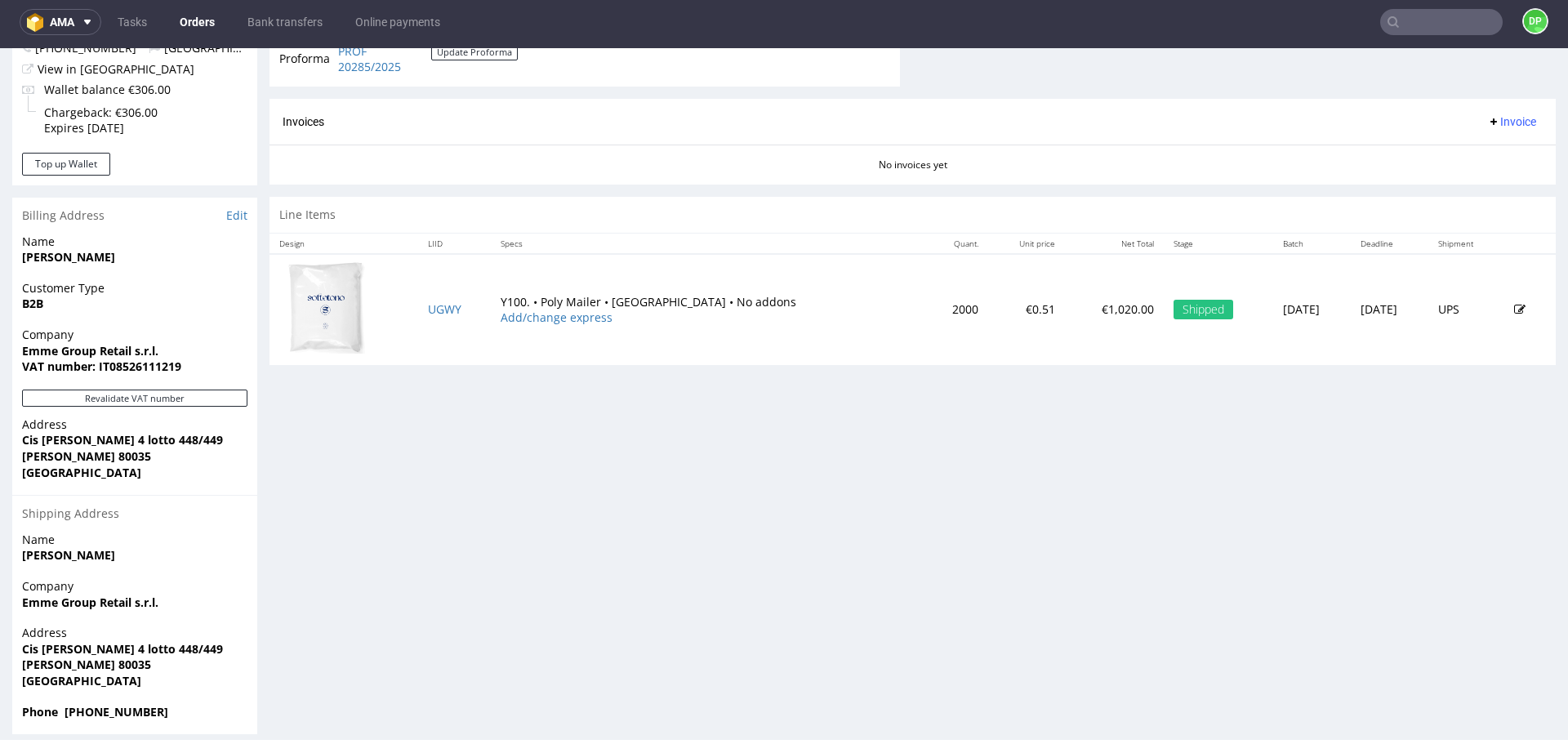
scroll to position [683, 0]
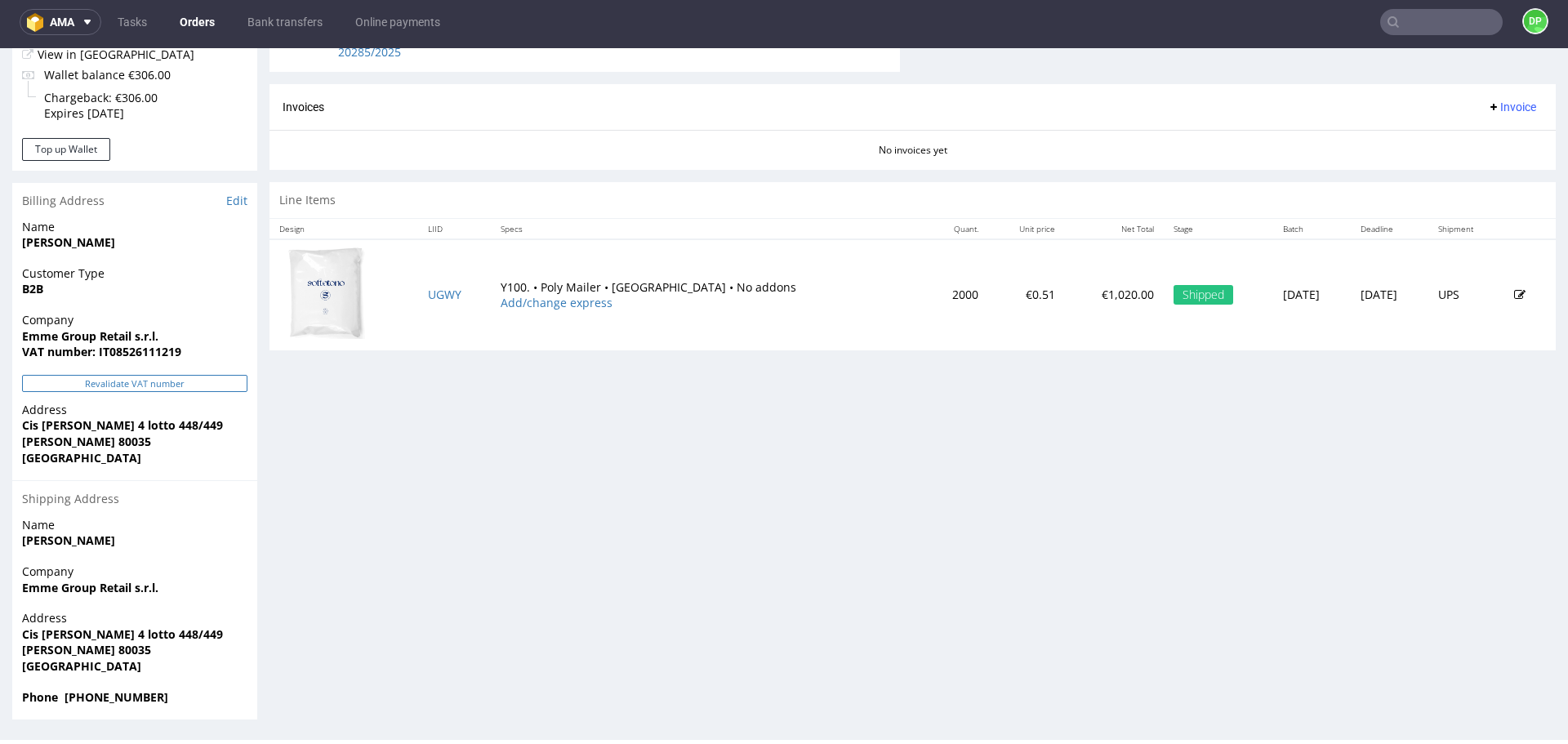
click at [52, 378] on button "Revalidate VAT number" at bounding box center [135, 384] width 225 height 17
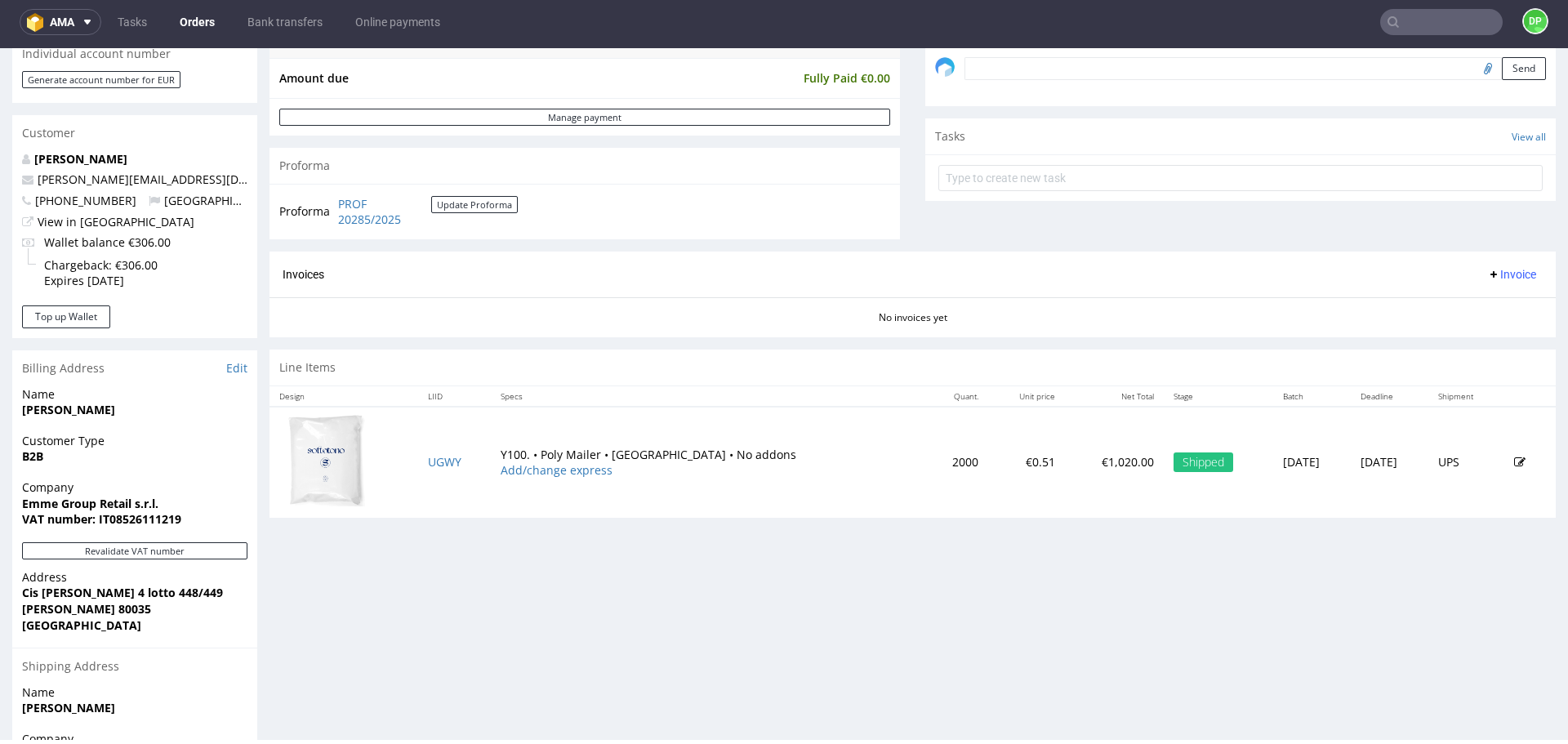
scroll to position [525, 0]
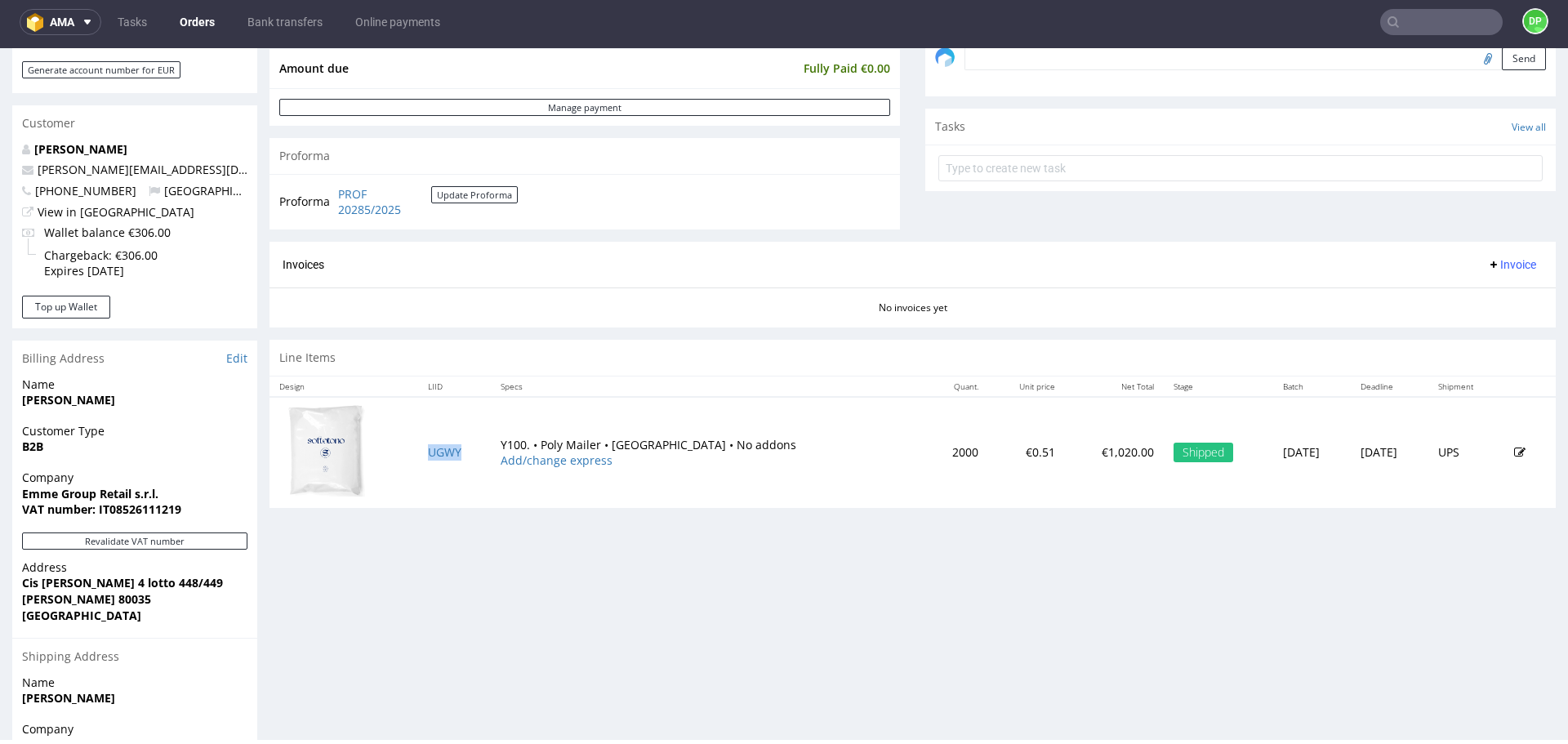
click at [1487, 264] on span "Invoice" at bounding box center [1511, 264] width 49 height 13
click at [1436, 293] on span at bounding box center [1441, 298] width 13 height 13
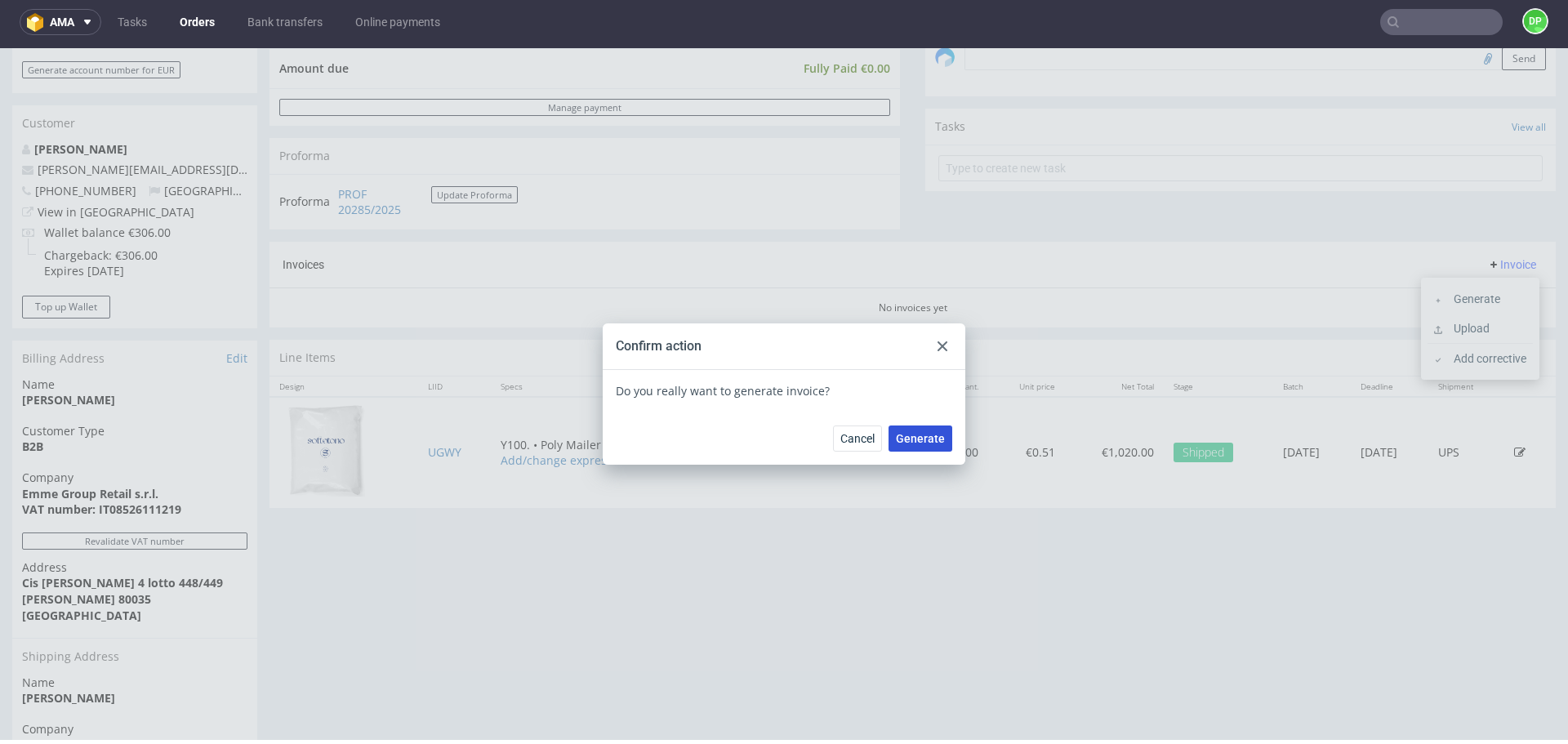
click at [920, 447] on button "Generate" at bounding box center [921, 439] width 64 height 26
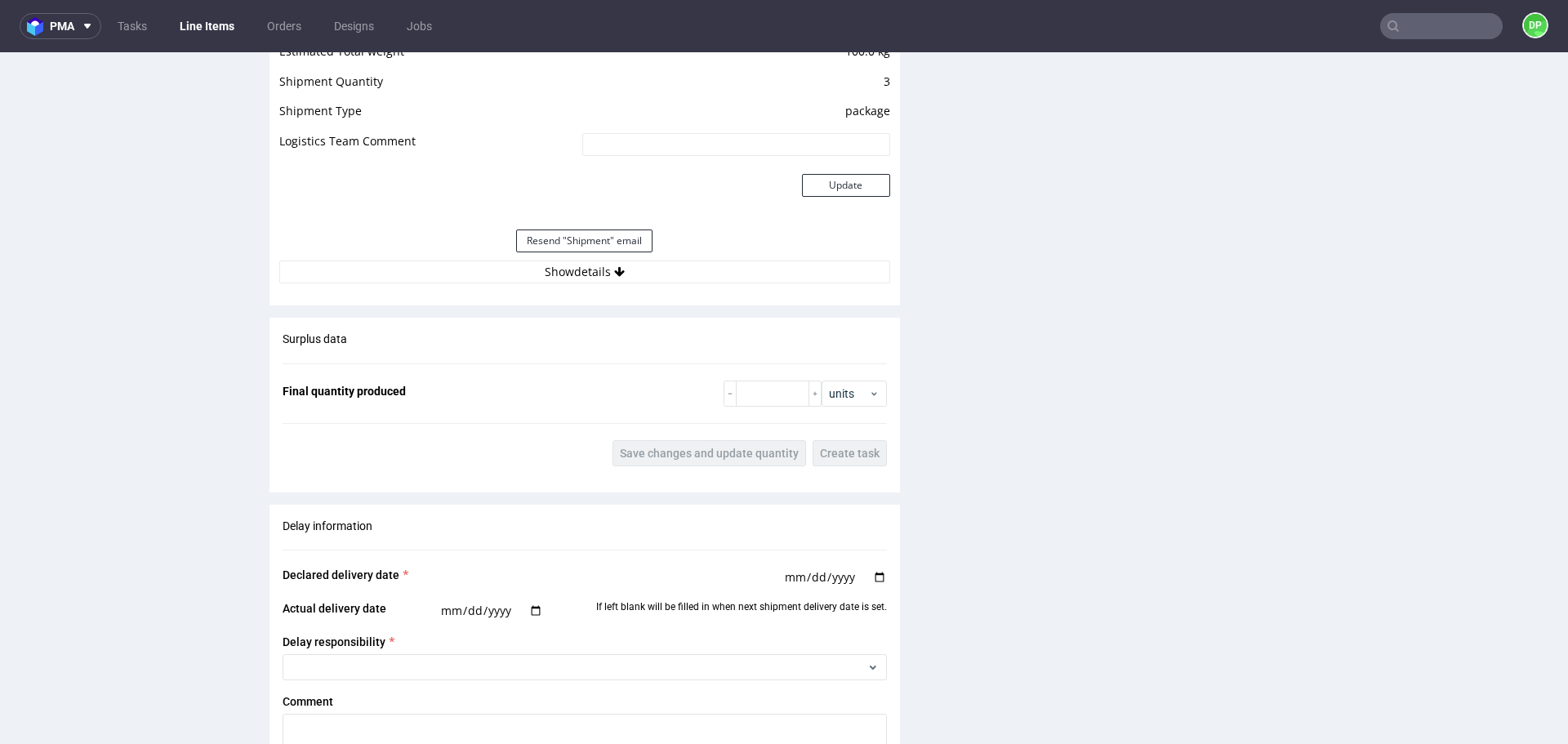
scroll to position [1661, 0]
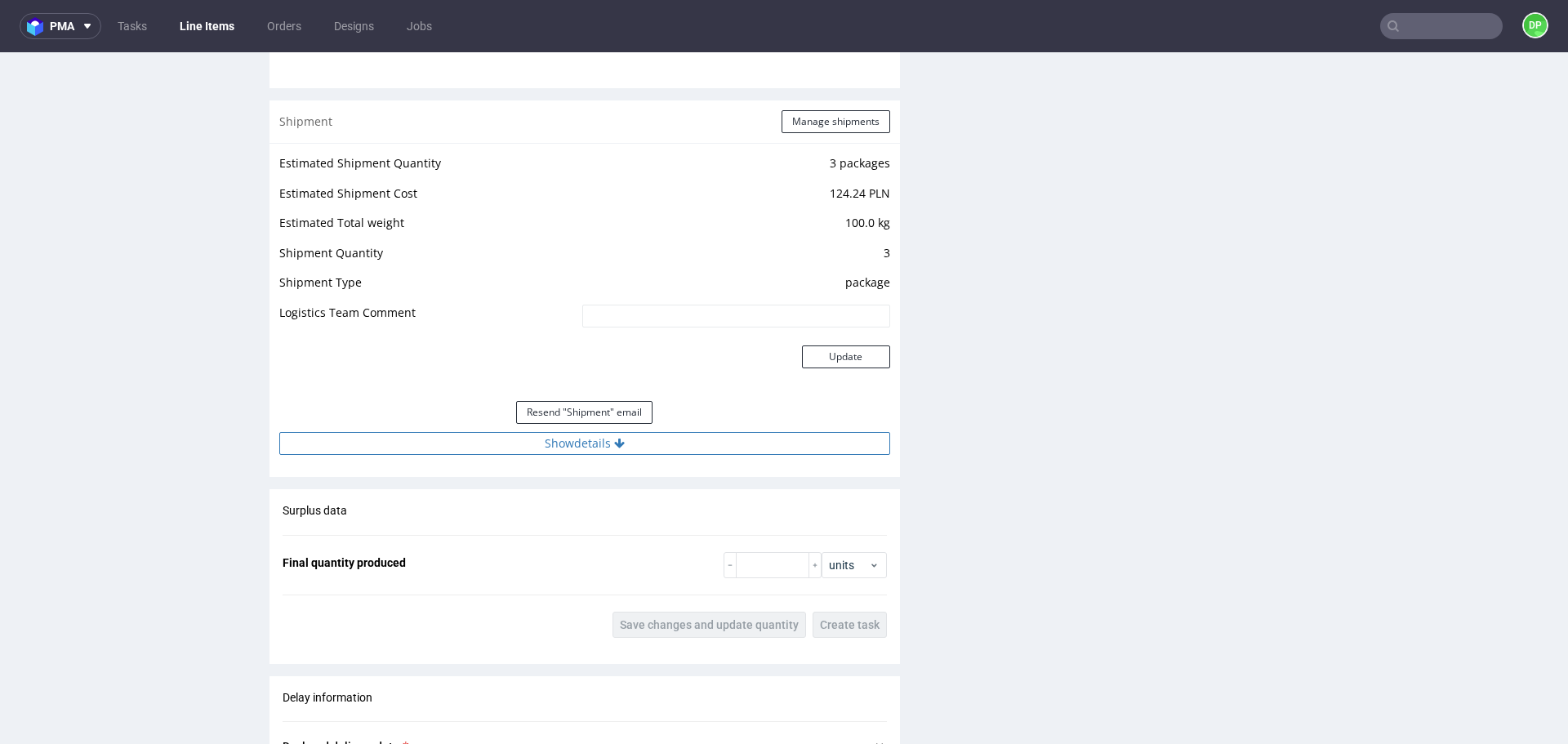
click at [667, 453] on button "Show details" at bounding box center [585, 443] width 611 height 23
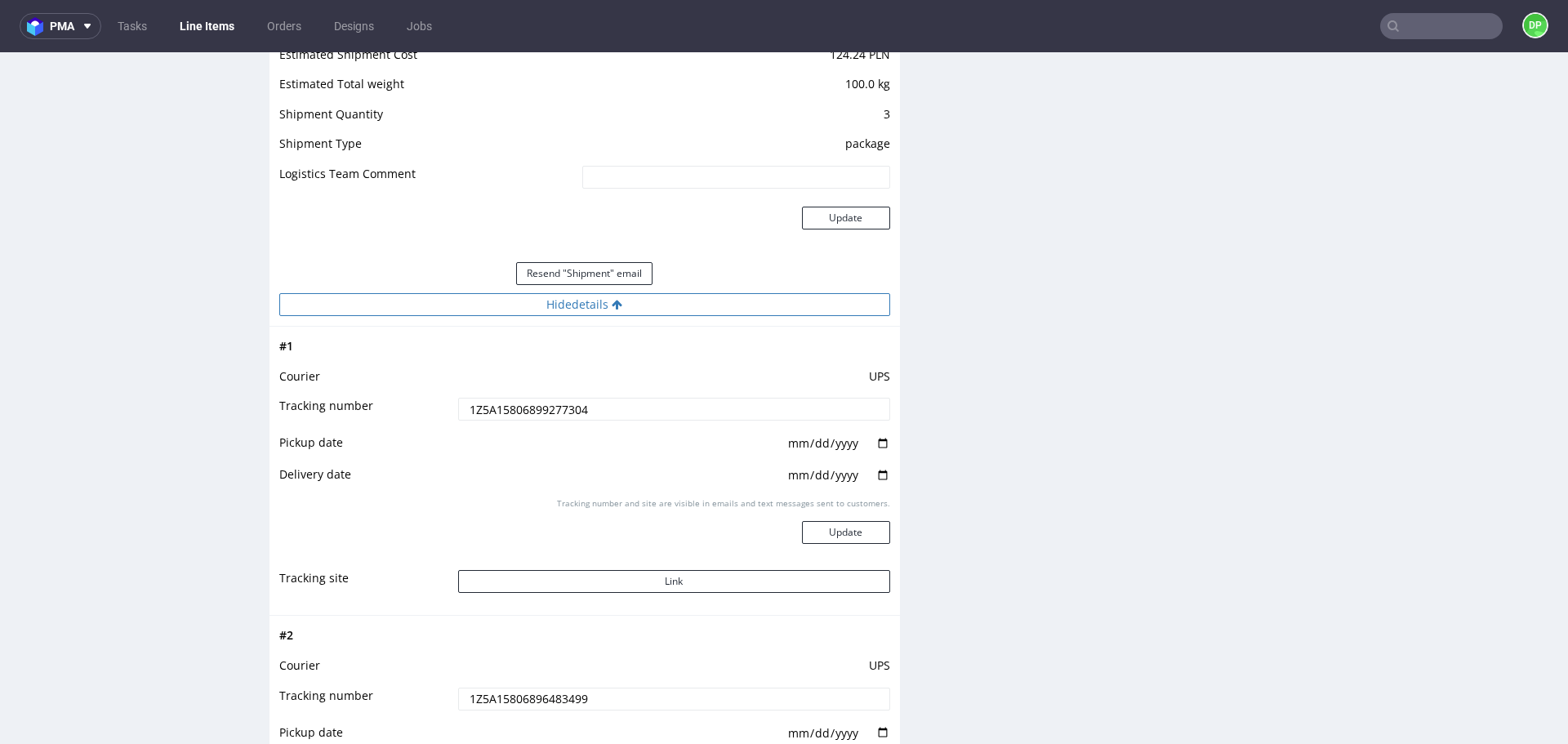
scroll to position [1807, 0]
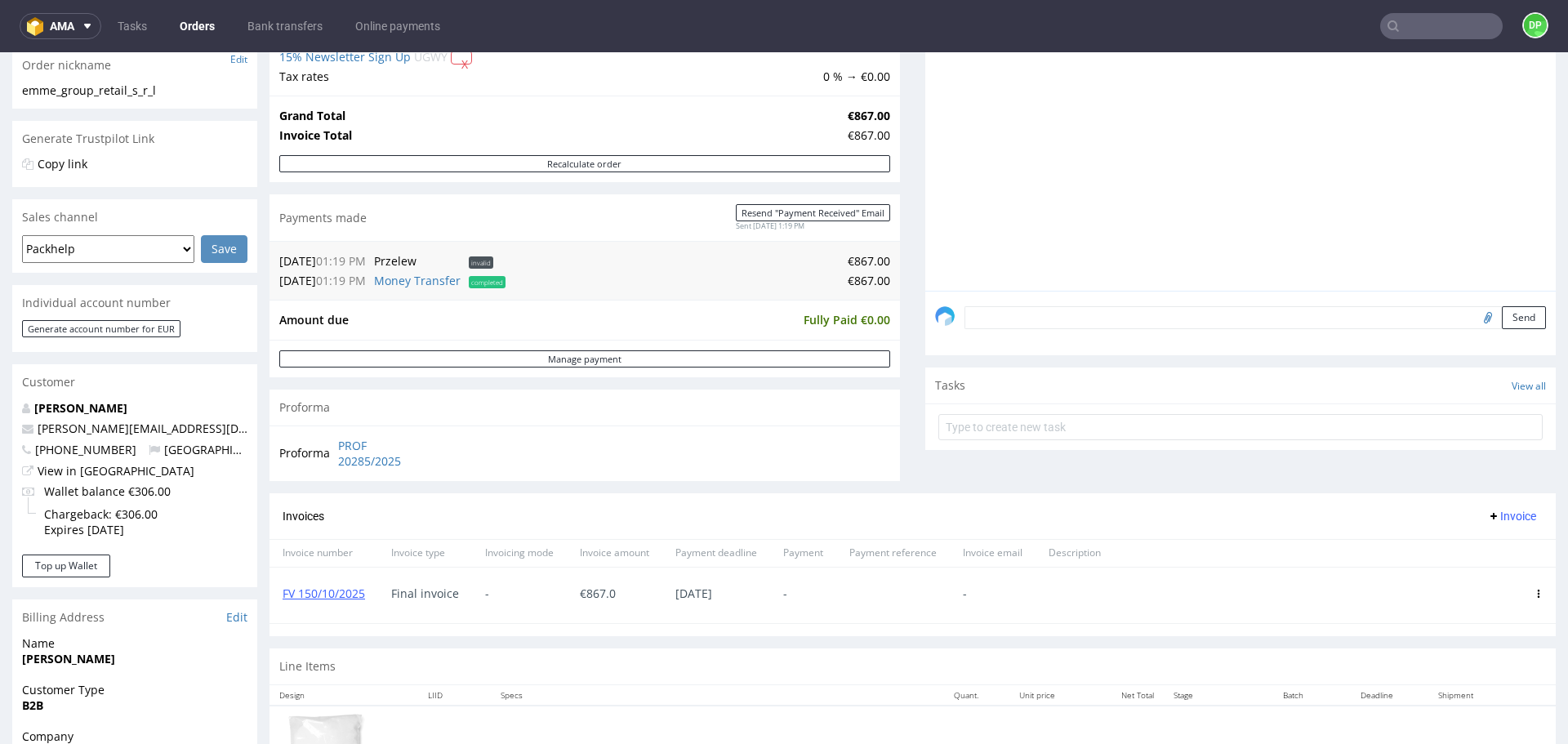
scroll to position [271, 0]
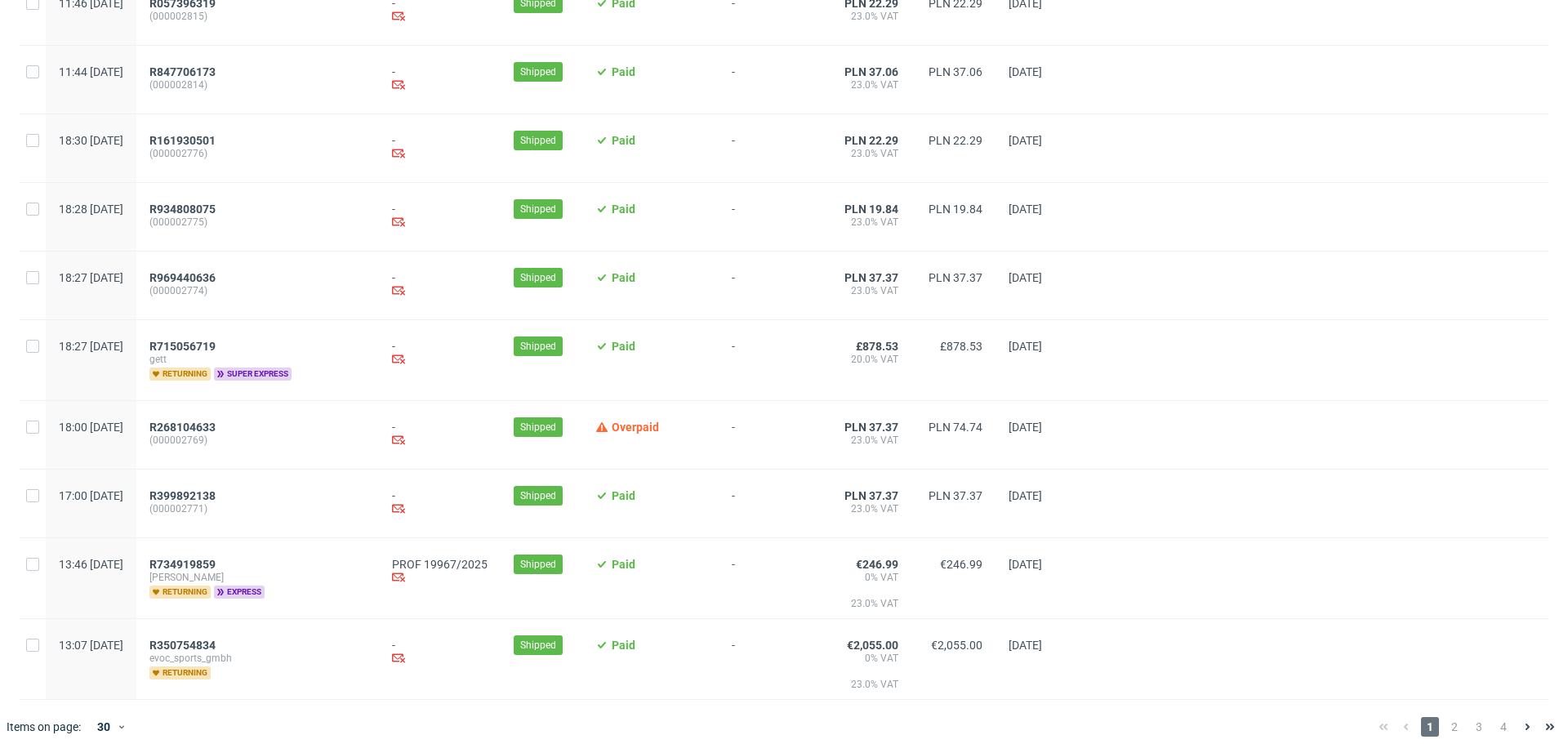
scroll to position [1671, 0]
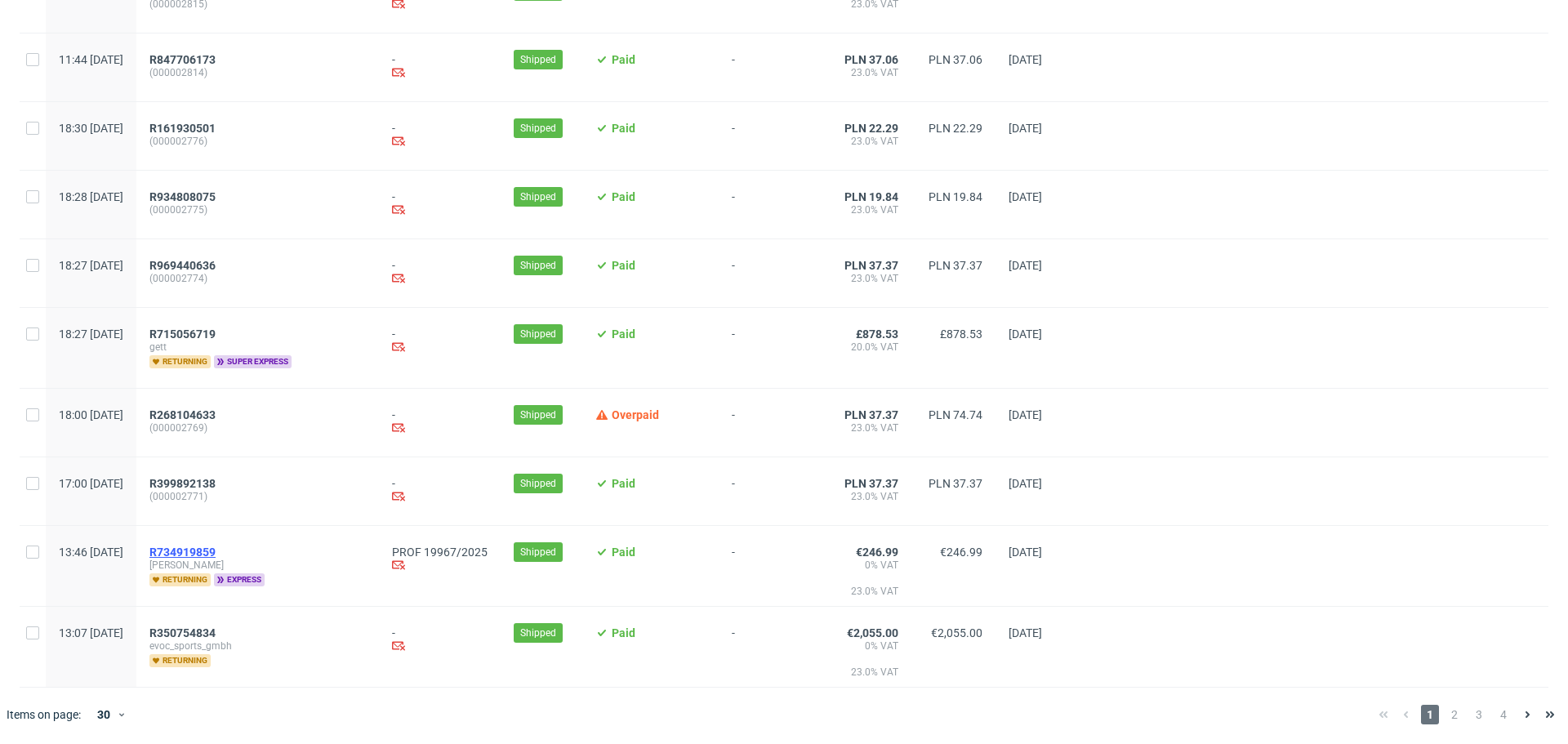
click at [216, 552] on span "R734919859" at bounding box center [182, 551] width 66 height 13
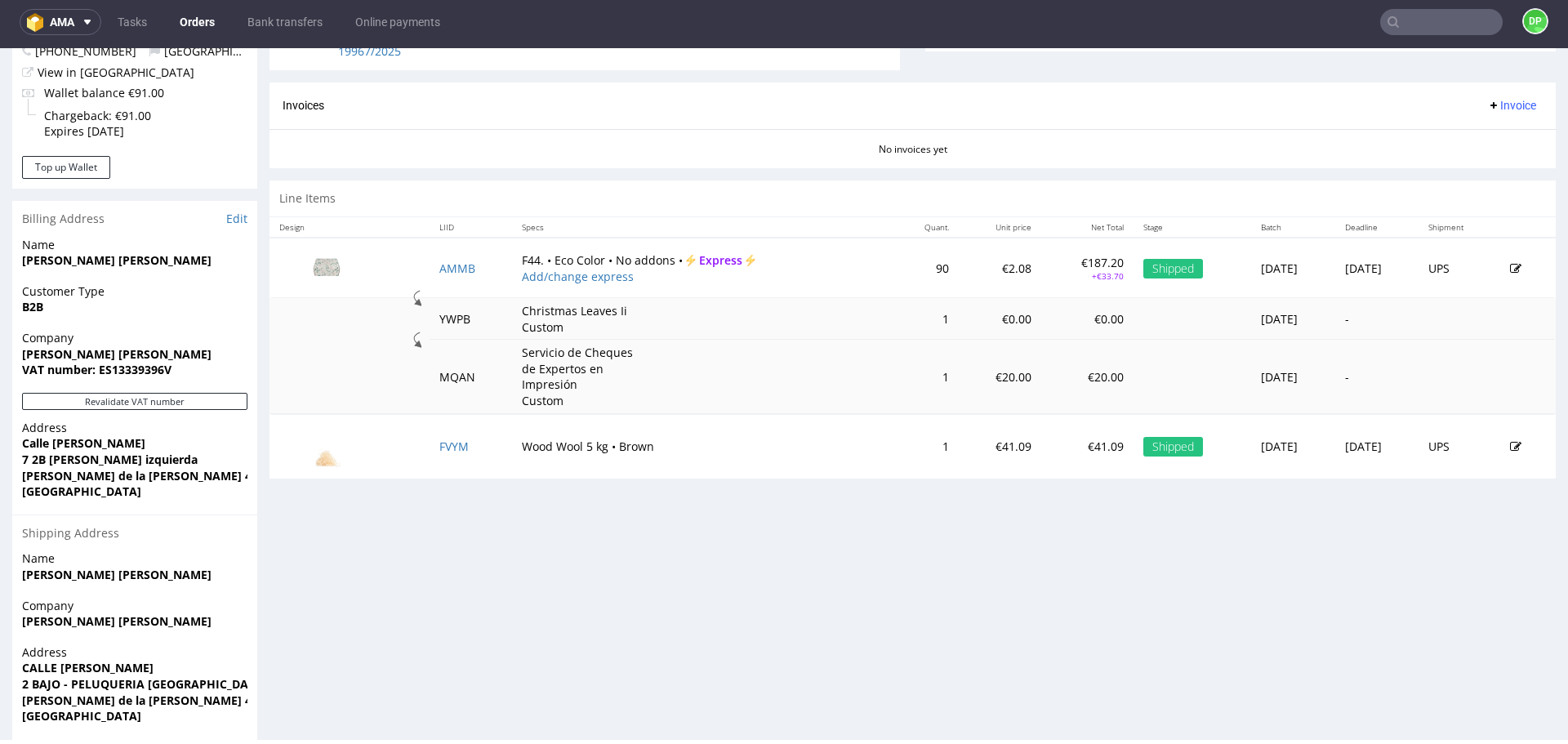
scroll to position [715, 0]
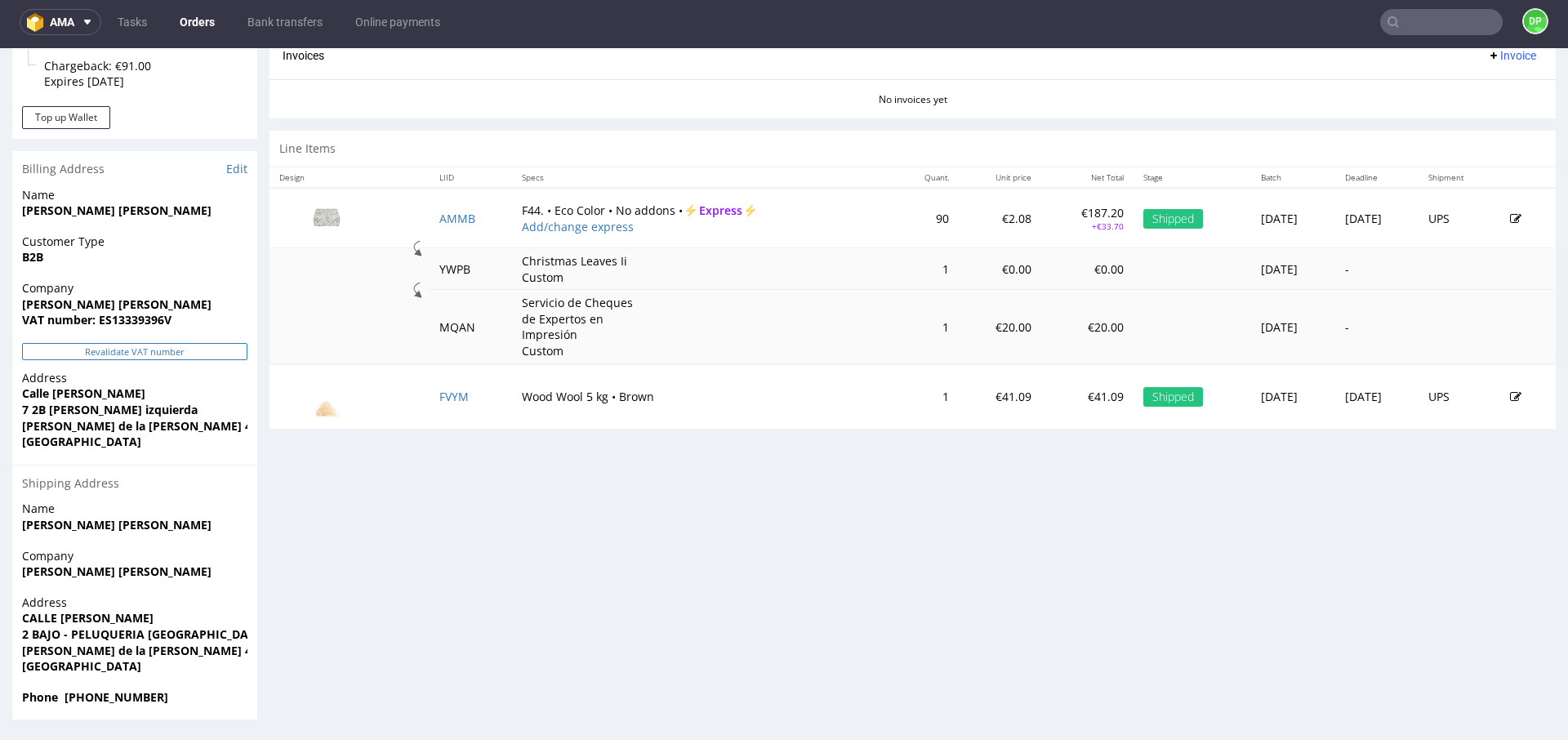
click at [119, 354] on button "Revalidate VAT number" at bounding box center [135, 352] width 225 height 17
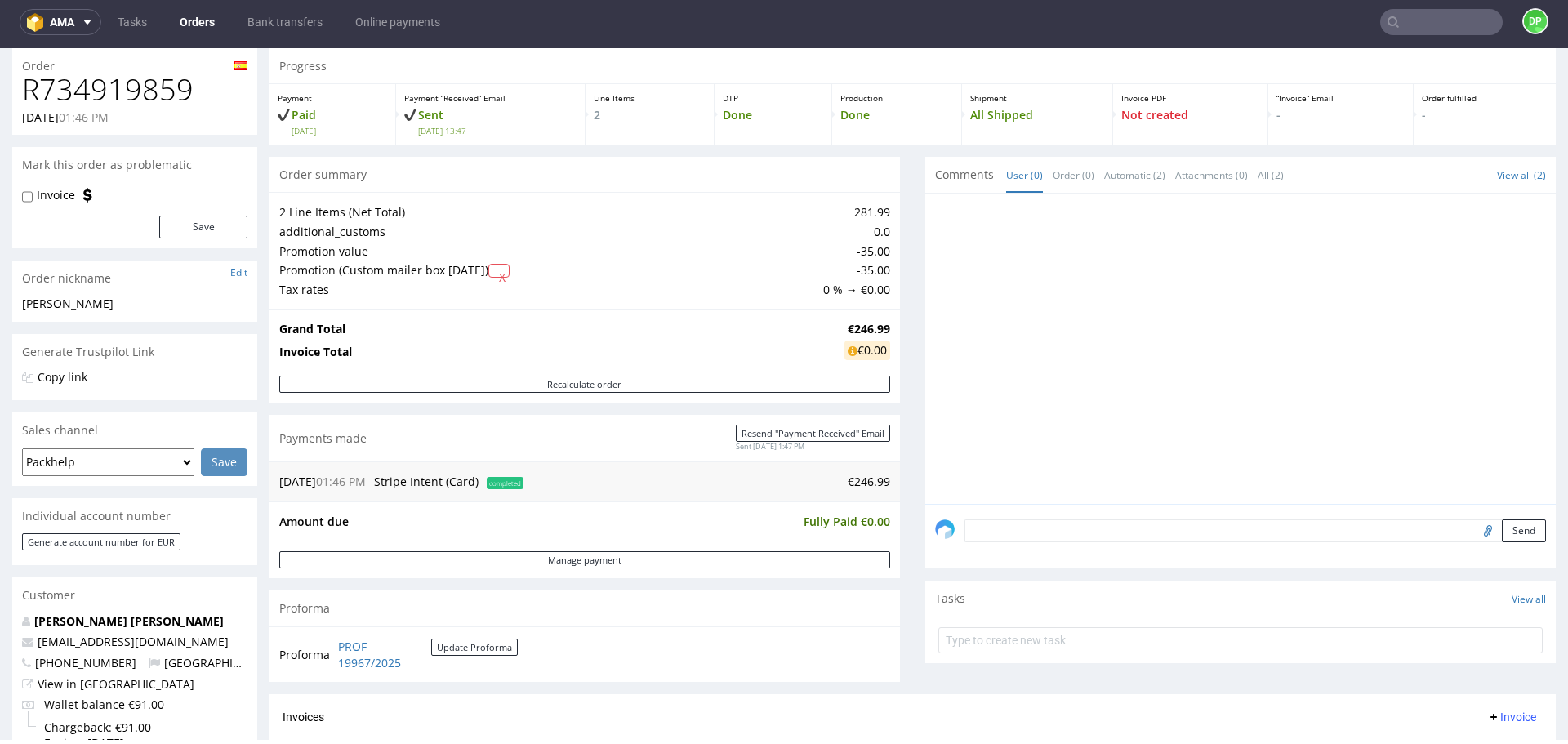
scroll to position [0, 0]
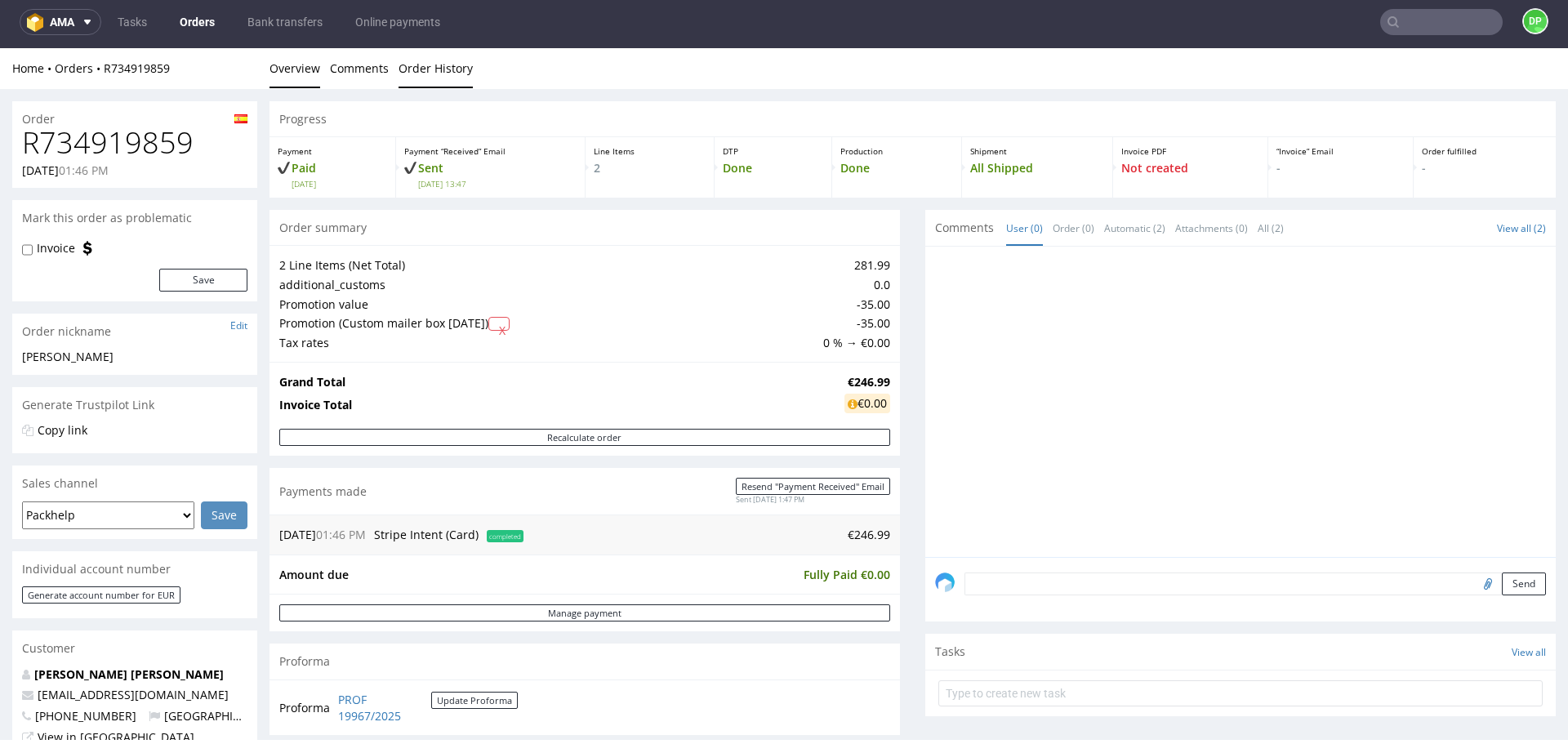
click at [429, 63] on link "Order History" at bounding box center [435, 68] width 74 height 40
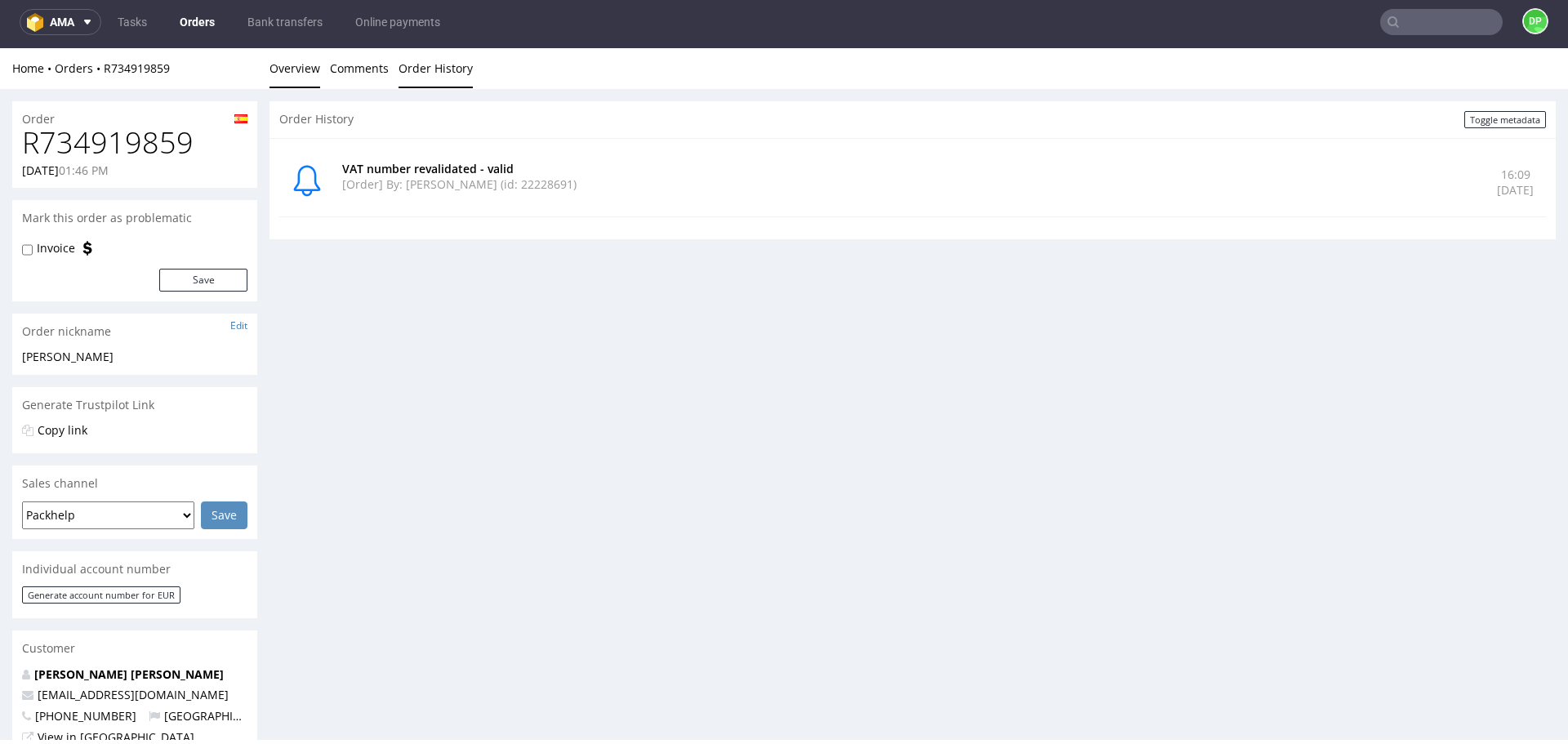
click at [313, 68] on link "Overview" at bounding box center [294, 68] width 51 height 40
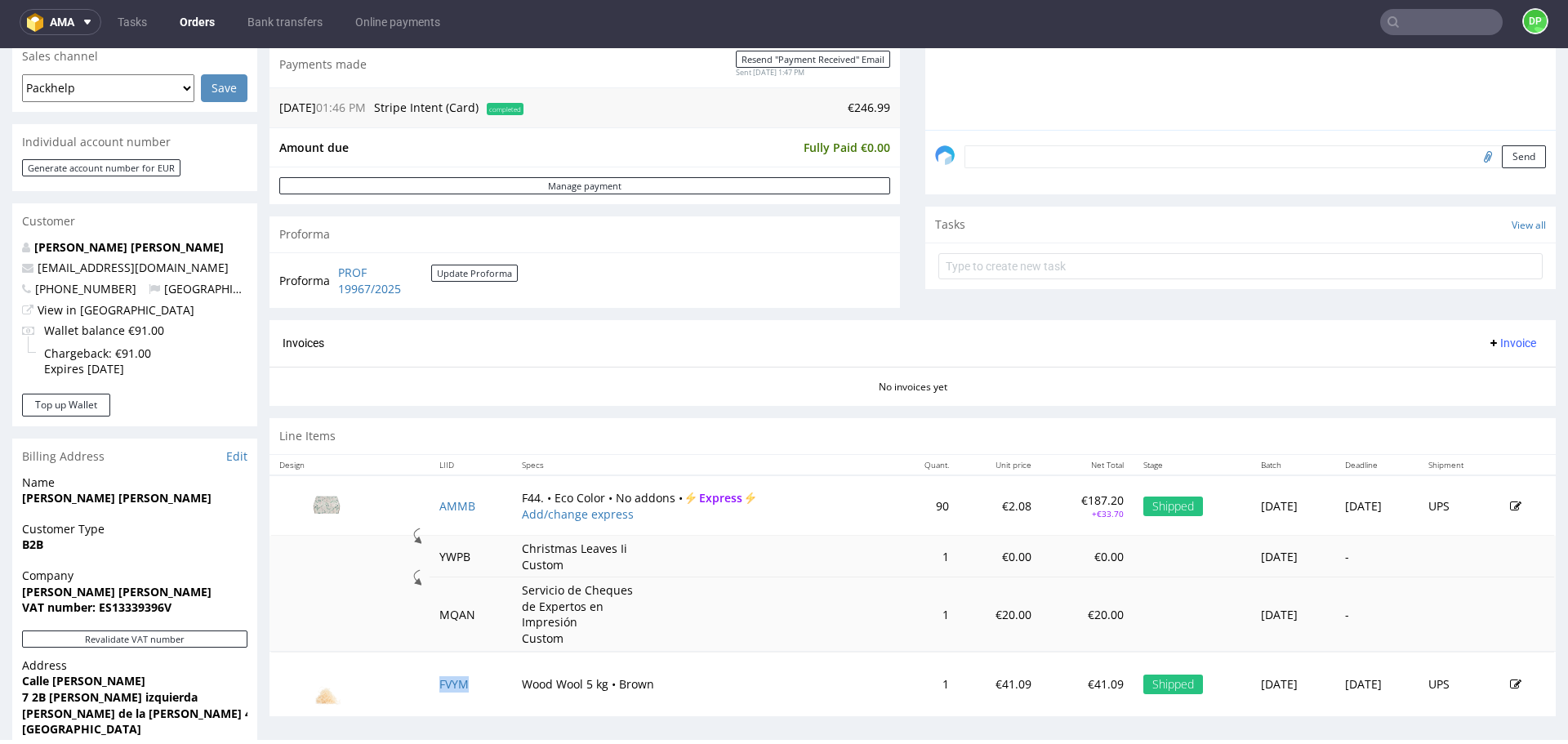
scroll to position [464, 0]
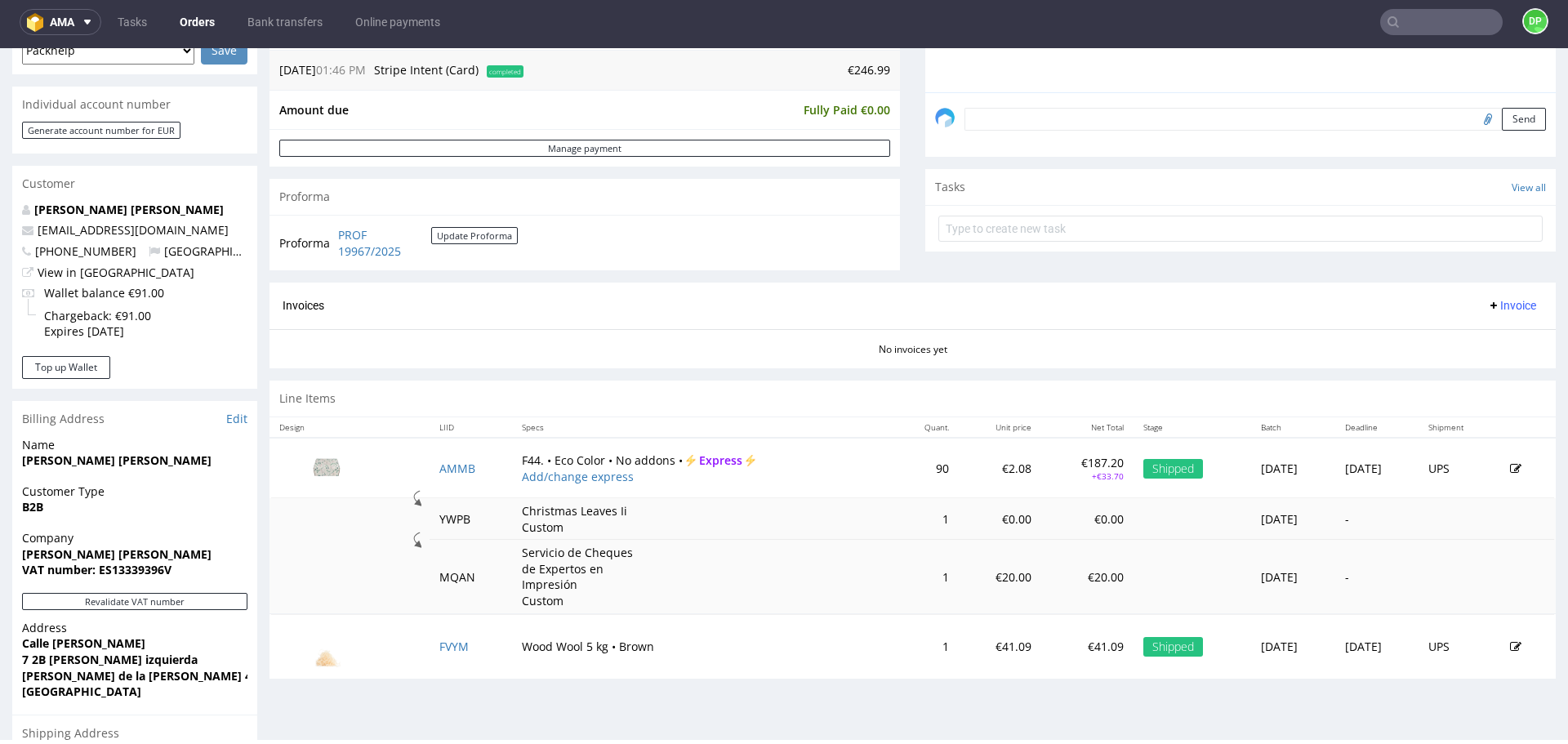
click at [471, 313] on div "Invoices Invoice" at bounding box center [912, 306] width 1261 height 21
drag, startPoint x: 443, startPoint y: 249, endPoint x: 346, endPoint y: 244, distance: 97.1
click at [346, 244] on td "PROF 19967/2025 Update Proforma" at bounding box center [426, 243] width 184 height 35
drag, startPoint x: 335, startPoint y: 230, endPoint x: 364, endPoint y: 251, distance: 35.8
click at [364, 251] on td "PROF 19967/2025 Update Proforma" at bounding box center [426, 243] width 184 height 35
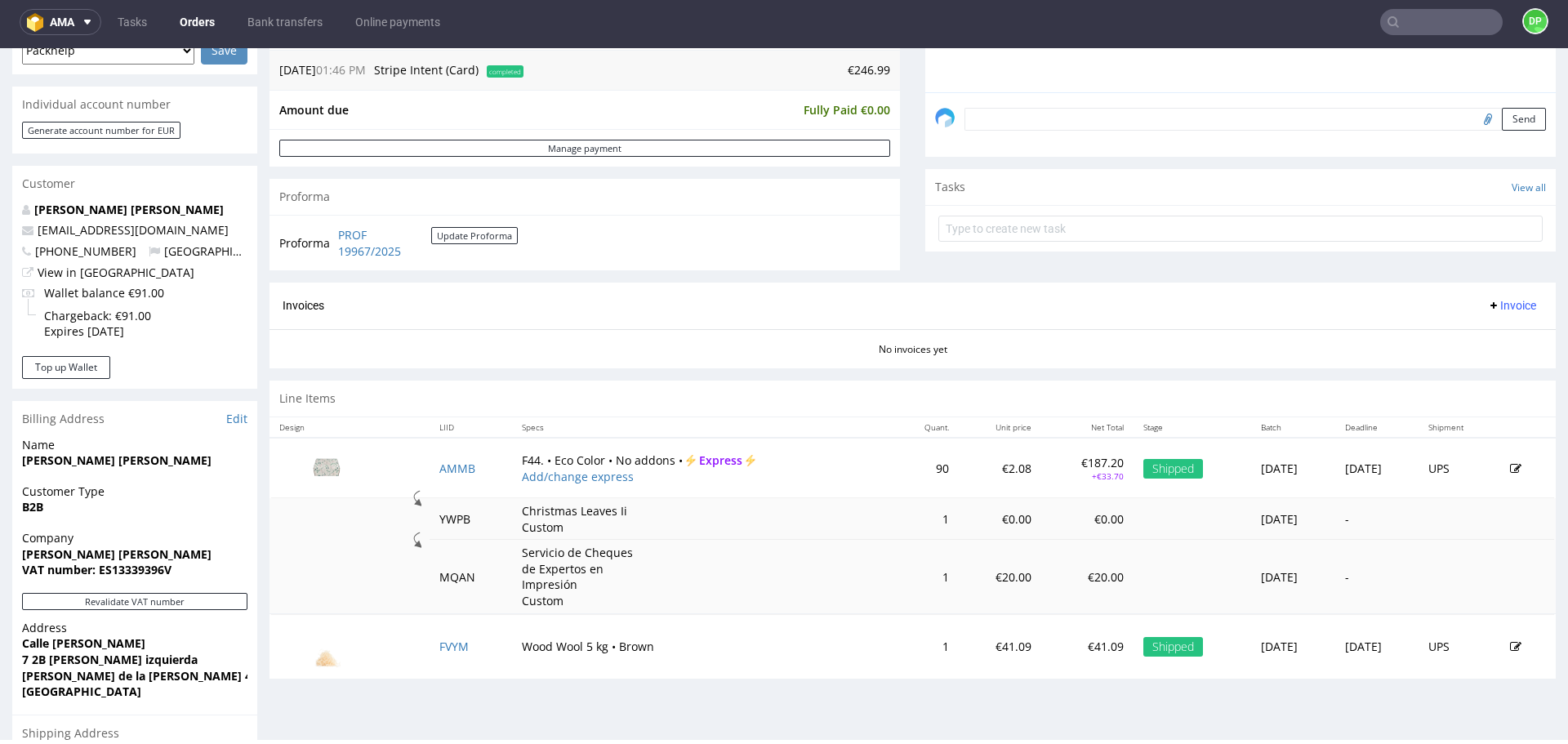
click at [455, 317] on div "Invoices Invoice" at bounding box center [912, 305] width 1287 height 46
drag, startPoint x: 460, startPoint y: 250, endPoint x: 335, endPoint y: 226, distance: 127.3
click at [335, 226] on td "PROF 19967/2025 Update Proforma" at bounding box center [426, 243] width 184 height 35
copy tbody "Proforma"
click at [442, 308] on div "Invoices Invoice" at bounding box center [912, 306] width 1261 height 21
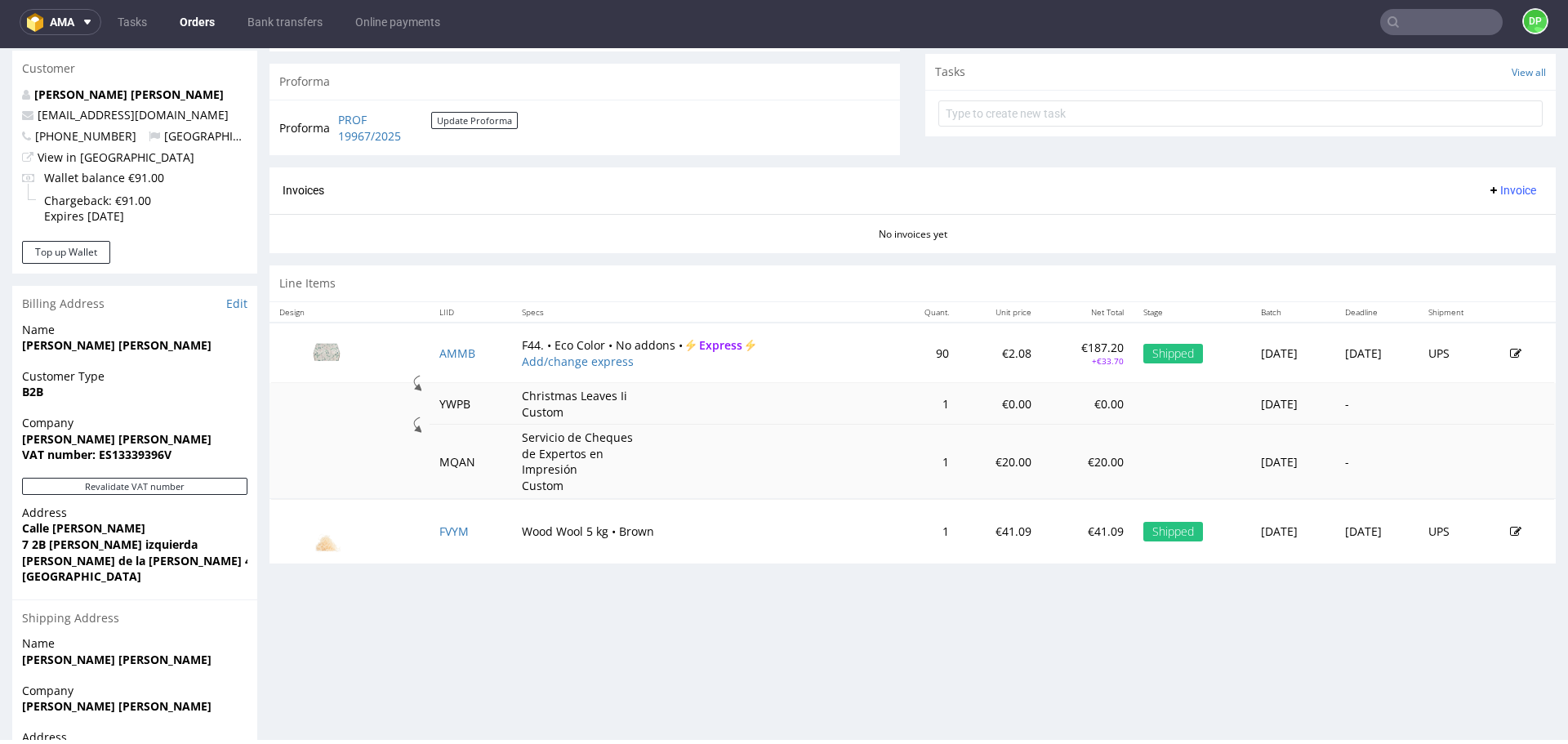
scroll to position [559, 0]
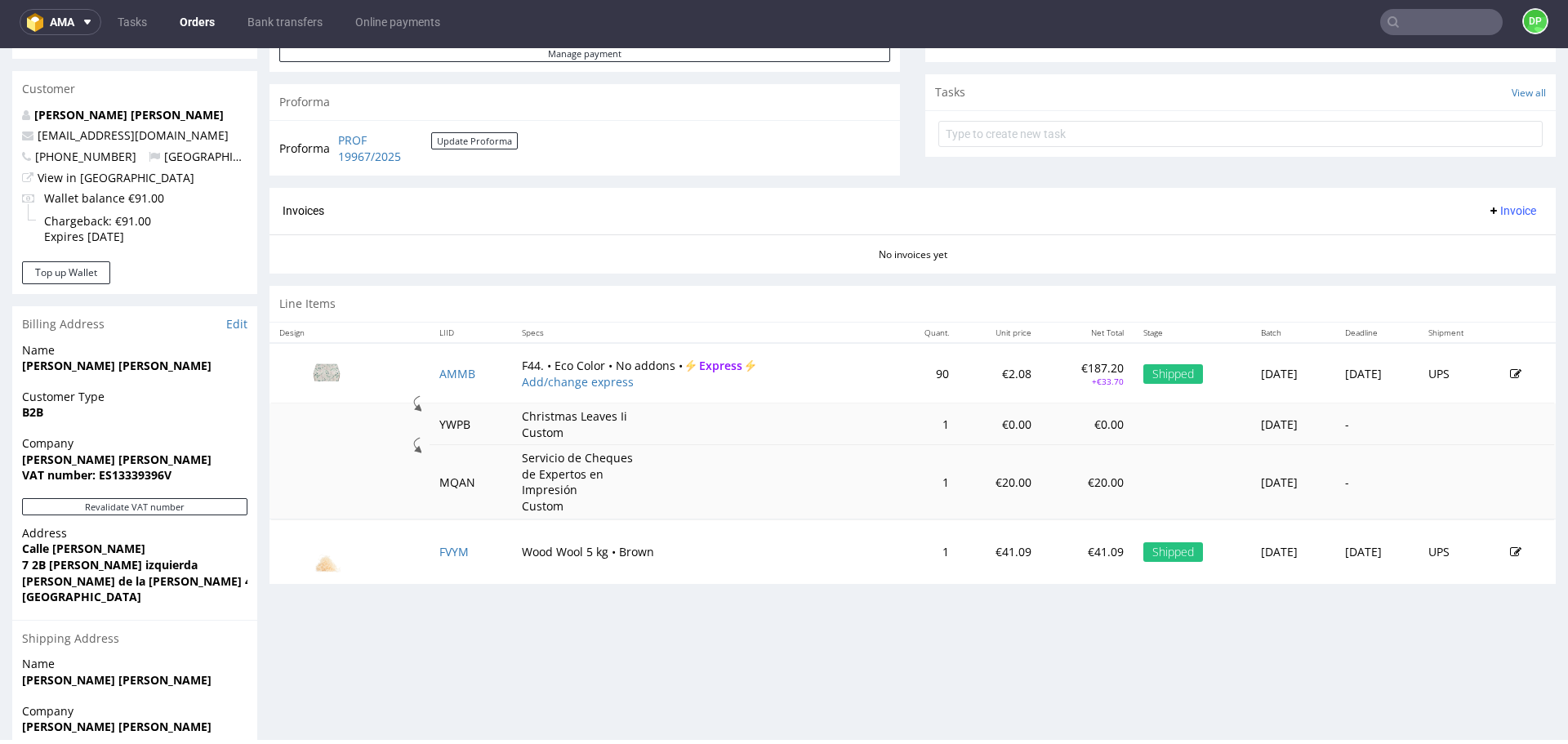
click at [1471, 193] on div "Invoices Invoice" at bounding box center [912, 211] width 1287 height 46
click at [1487, 214] on span "Invoice" at bounding box center [1511, 210] width 49 height 13
click at [1476, 271] on span "Upload" at bounding box center [1487, 274] width 79 height 16
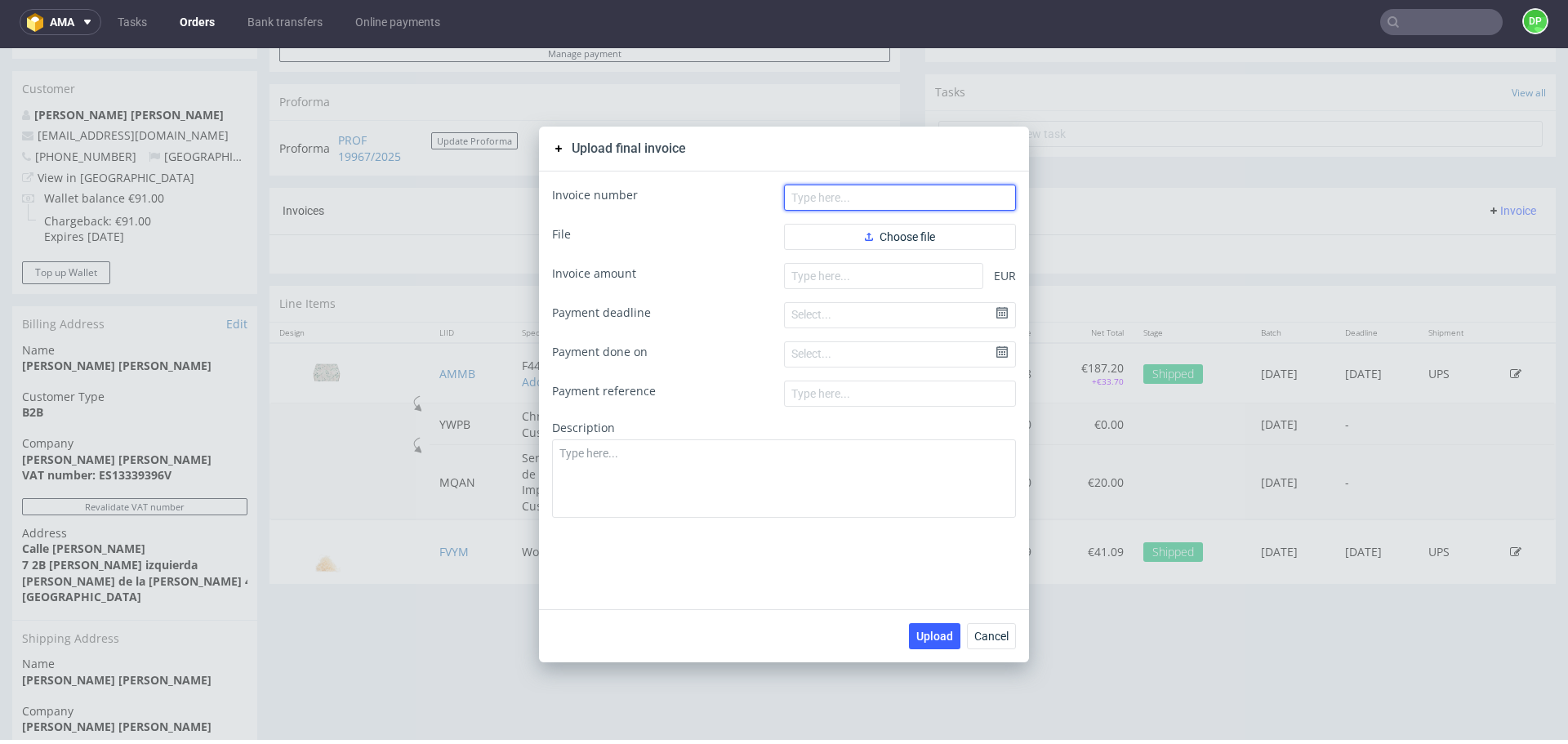
click at [823, 193] on input "text" at bounding box center [900, 198] width 232 height 26
paste input "FV 1815/9/2025"
type input "FV 1815/9/2025"
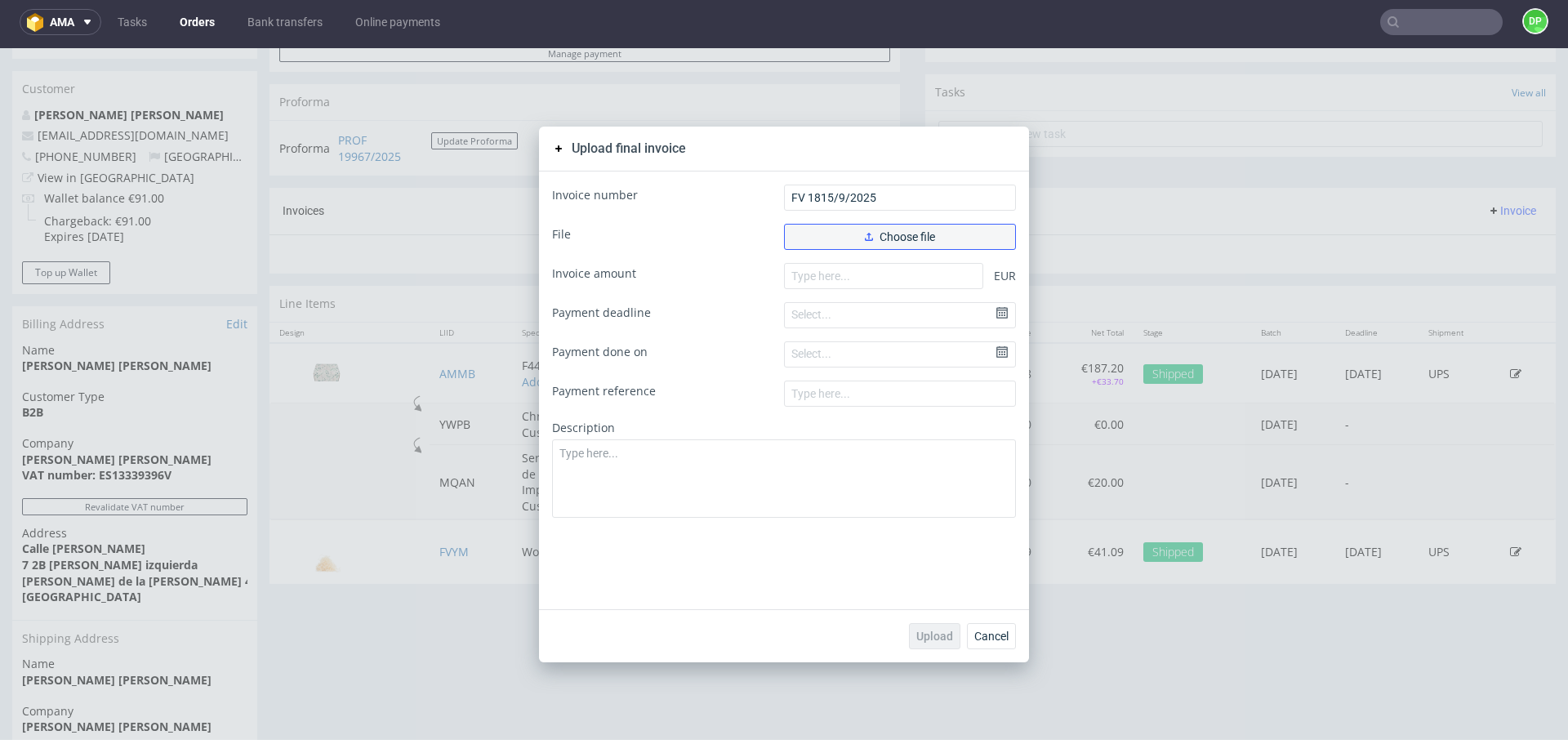
click at [901, 245] on button "Choose file" at bounding box center [900, 237] width 232 height 26
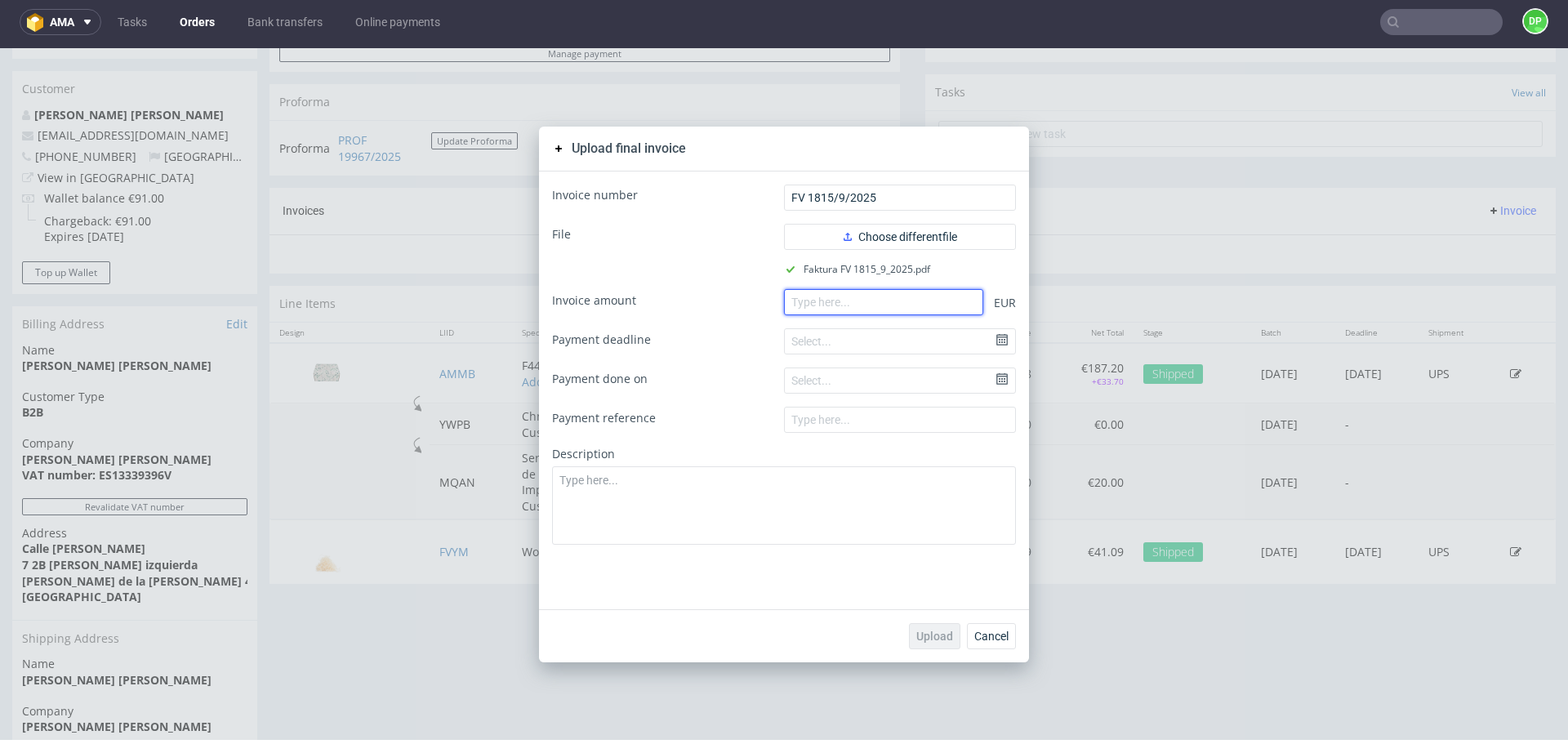
click at [802, 297] on input "number" at bounding box center [884, 302] width 200 height 26
paste input "41.09"
type input "41.09"
click at [932, 637] on span "Upload" at bounding box center [935, 636] width 37 height 11
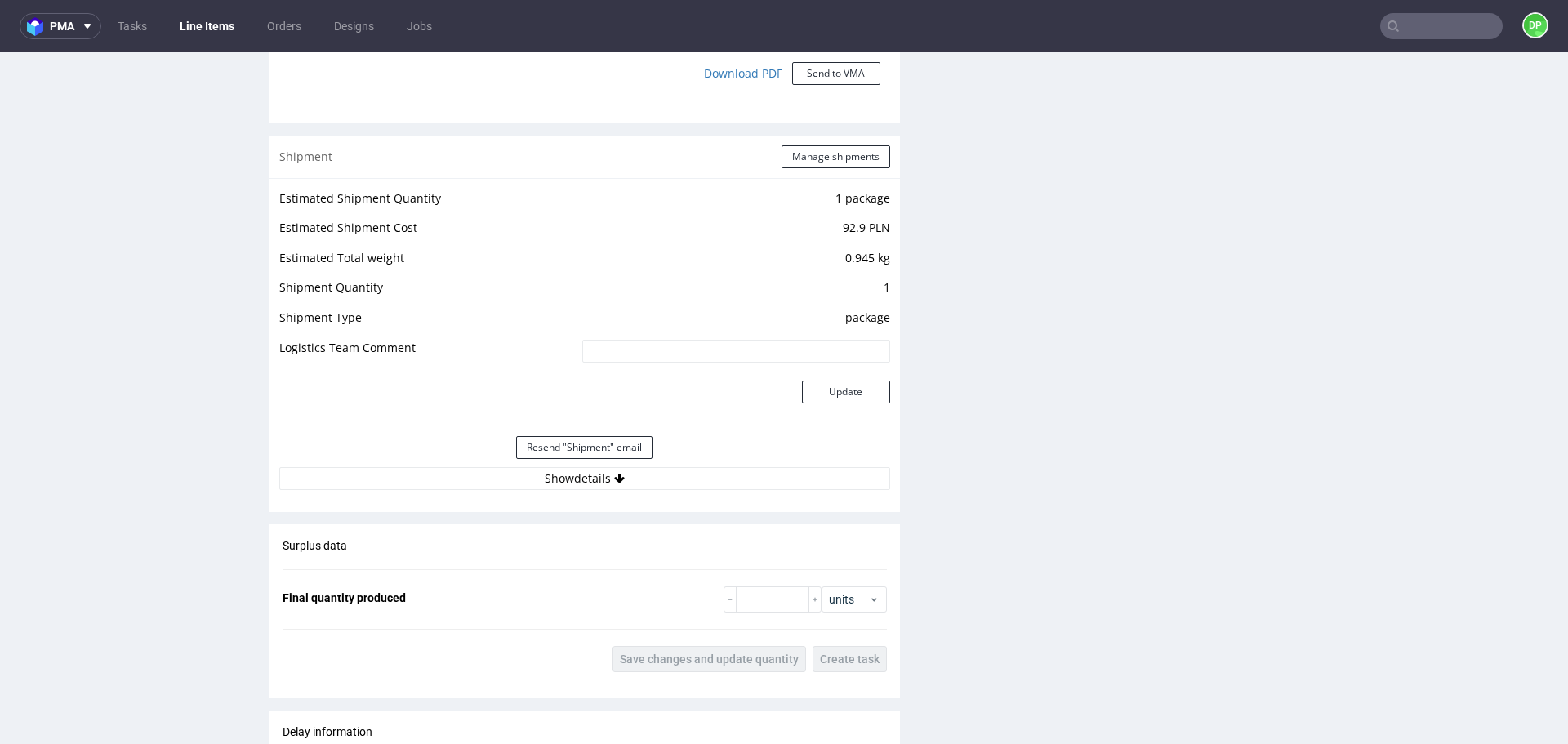
scroll to position [1627, 0]
click at [559, 474] on button "Show details" at bounding box center [585, 477] width 611 height 23
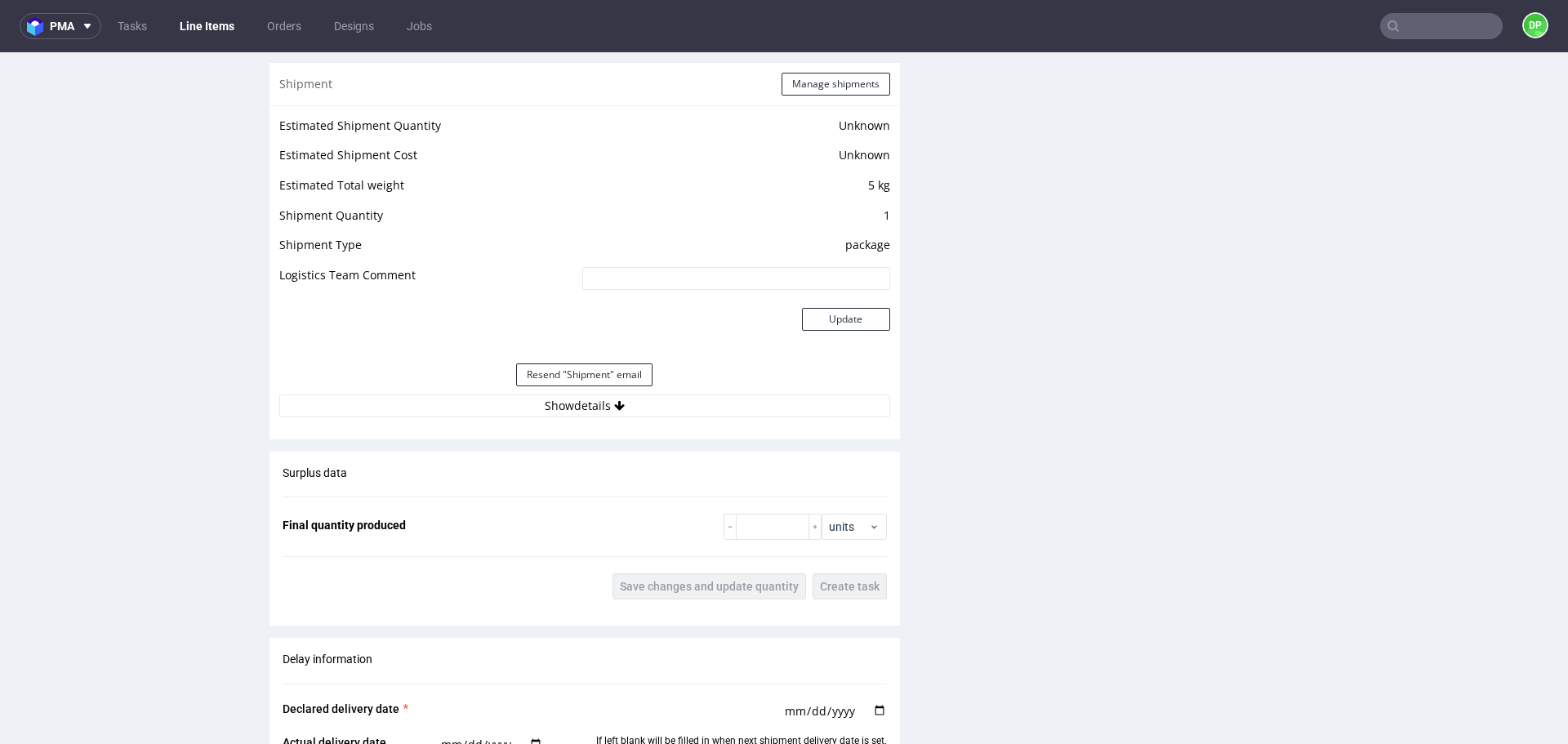
scroll to position [1358, 0]
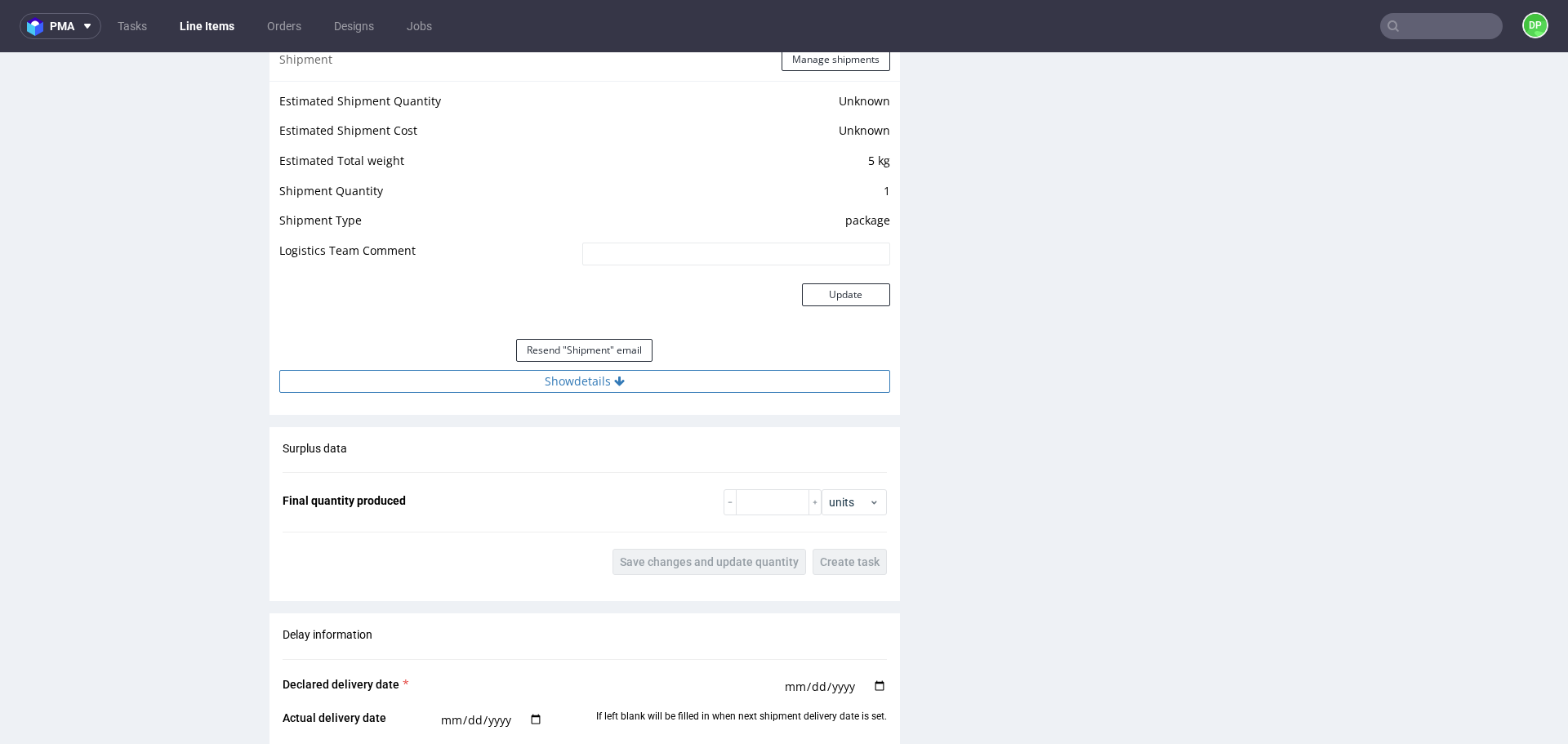
click at [491, 379] on button "Show details" at bounding box center [585, 381] width 611 height 23
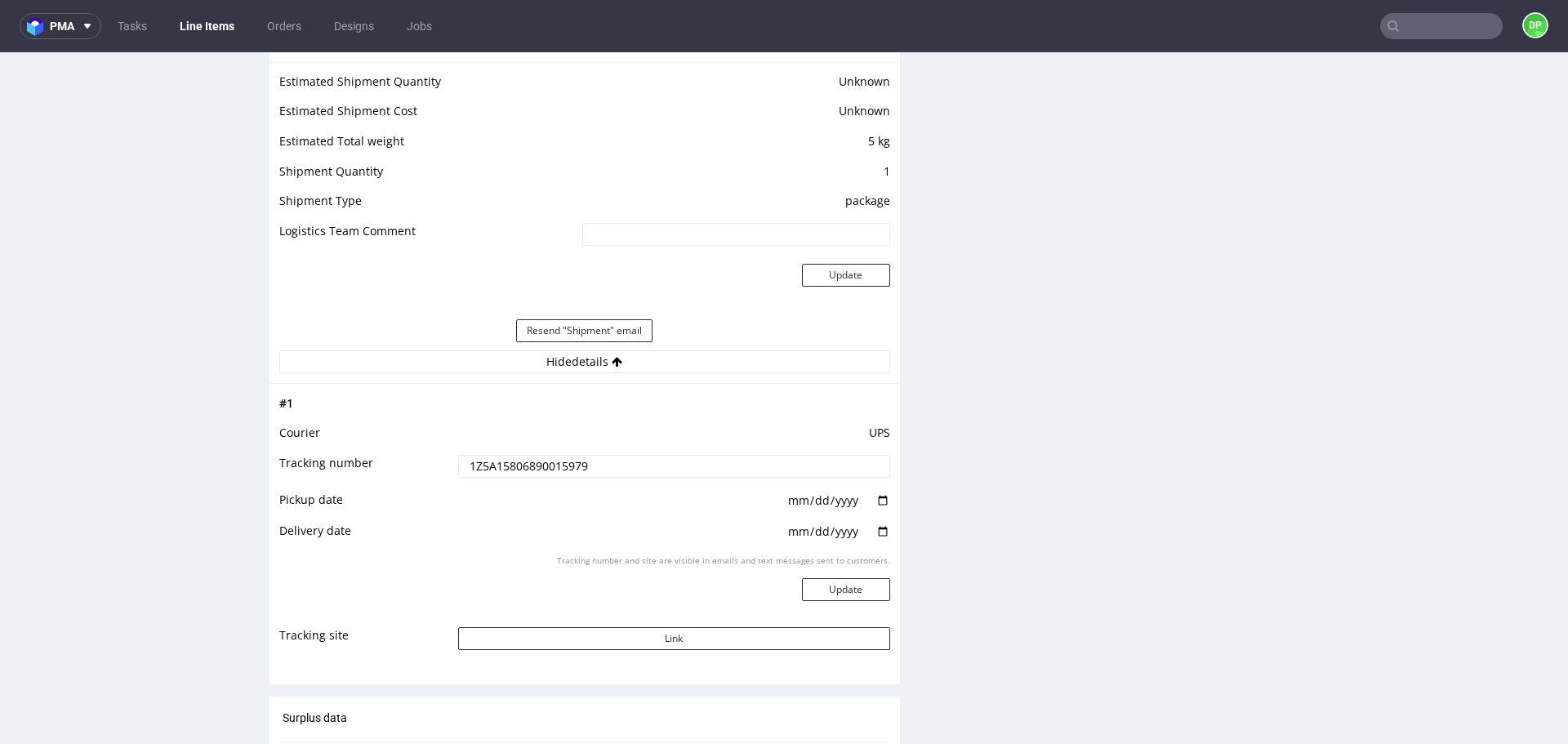
scroll to position [1398, 0]
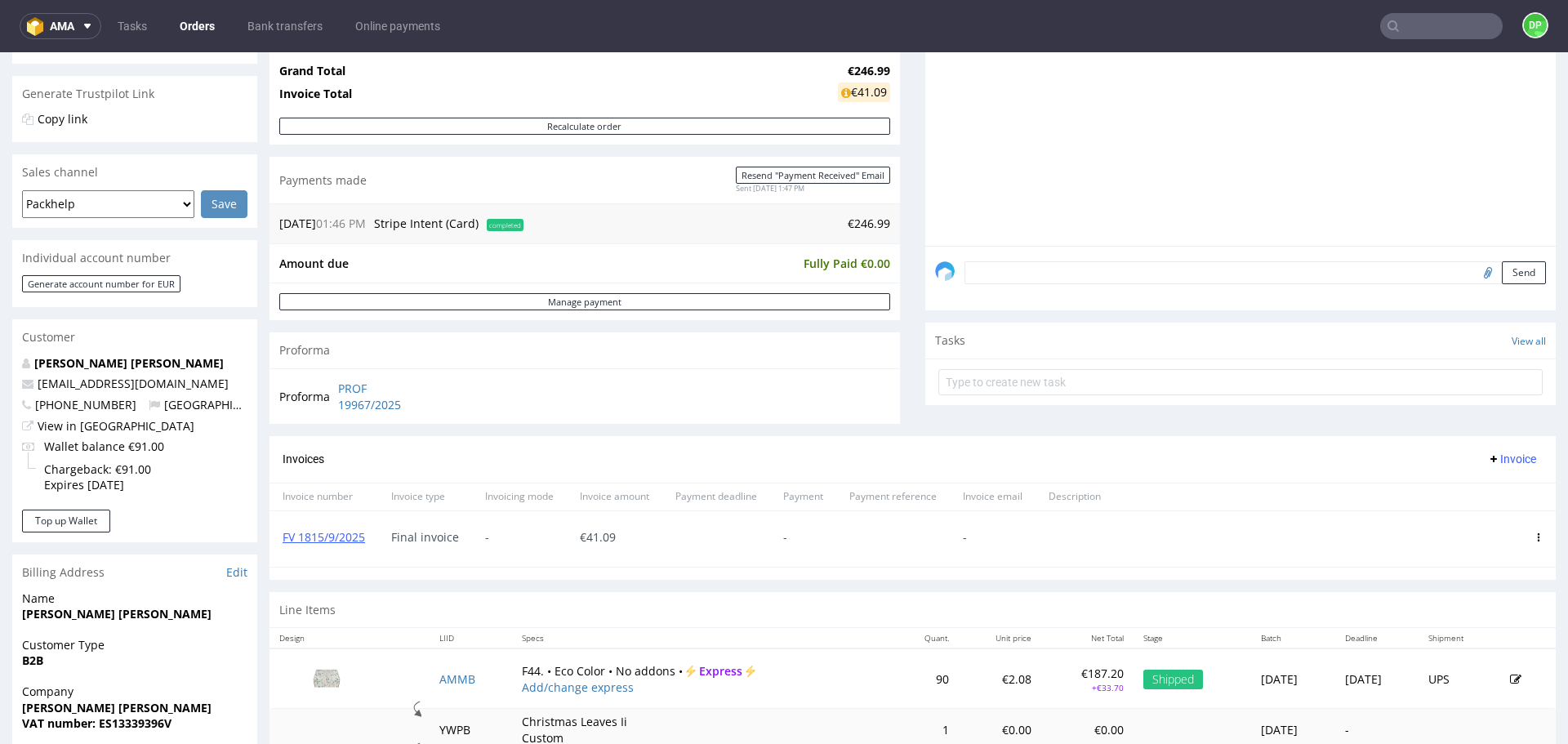
scroll to position [317, 0]
click at [1487, 457] on span "Invoice" at bounding box center [1511, 457] width 49 height 13
click at [1450, 481] on li "Upload" at bounding box center [1480, 491] width 105 height 29
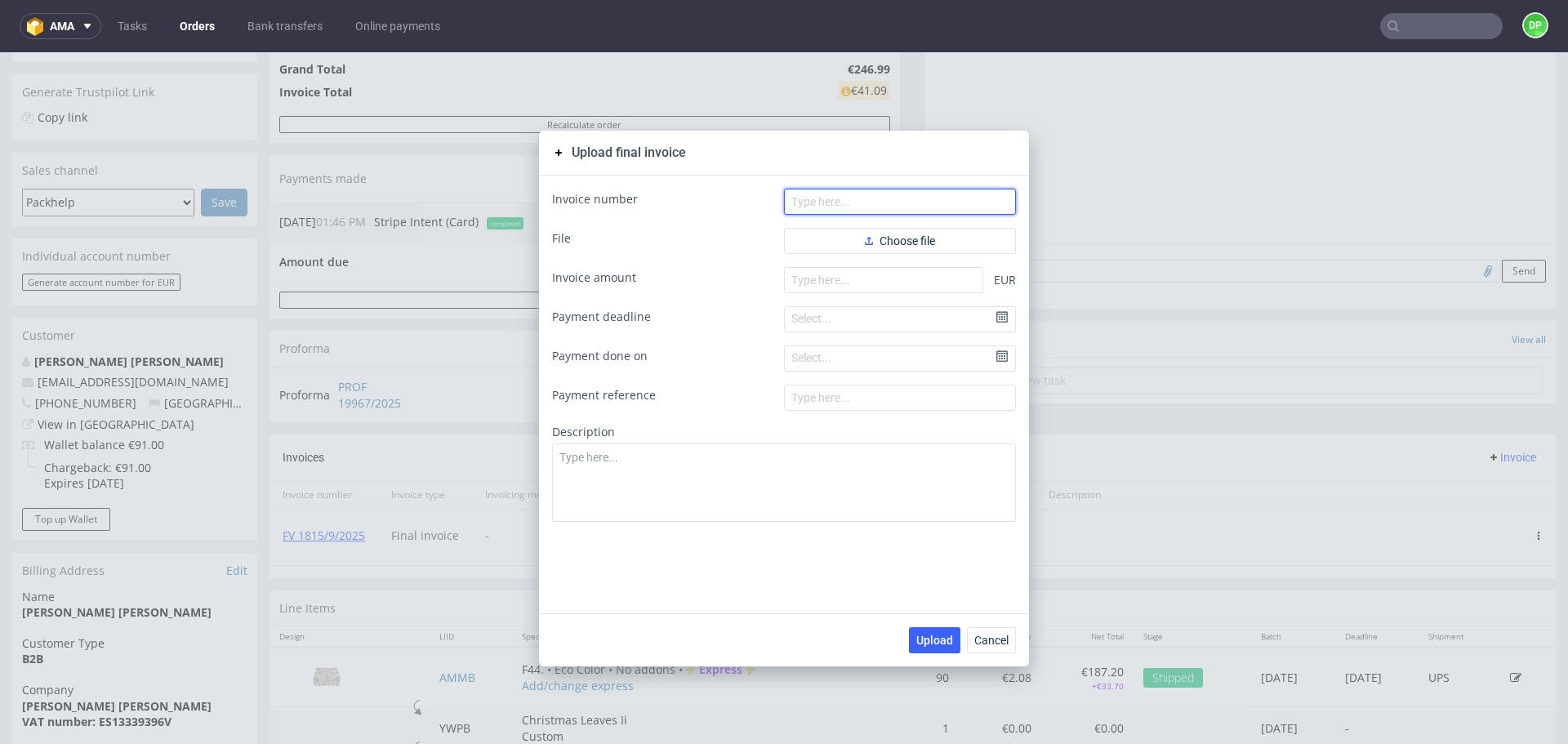
click at [818, 206] on input "text" at bounding box center [900, 201] width 232 height 26
paste input "R734919859"
type input "R734919859"
drag, startPoint x: 865, startPoint y: 189, endPoint x: 683, endPoint y: 182, distance: 182.1
click at [683, 182] on div "Invoice number R734919859 File Choose file Invoice amount EUR Payment deadline …" at bounding box center [784, 394] width 491 height 438
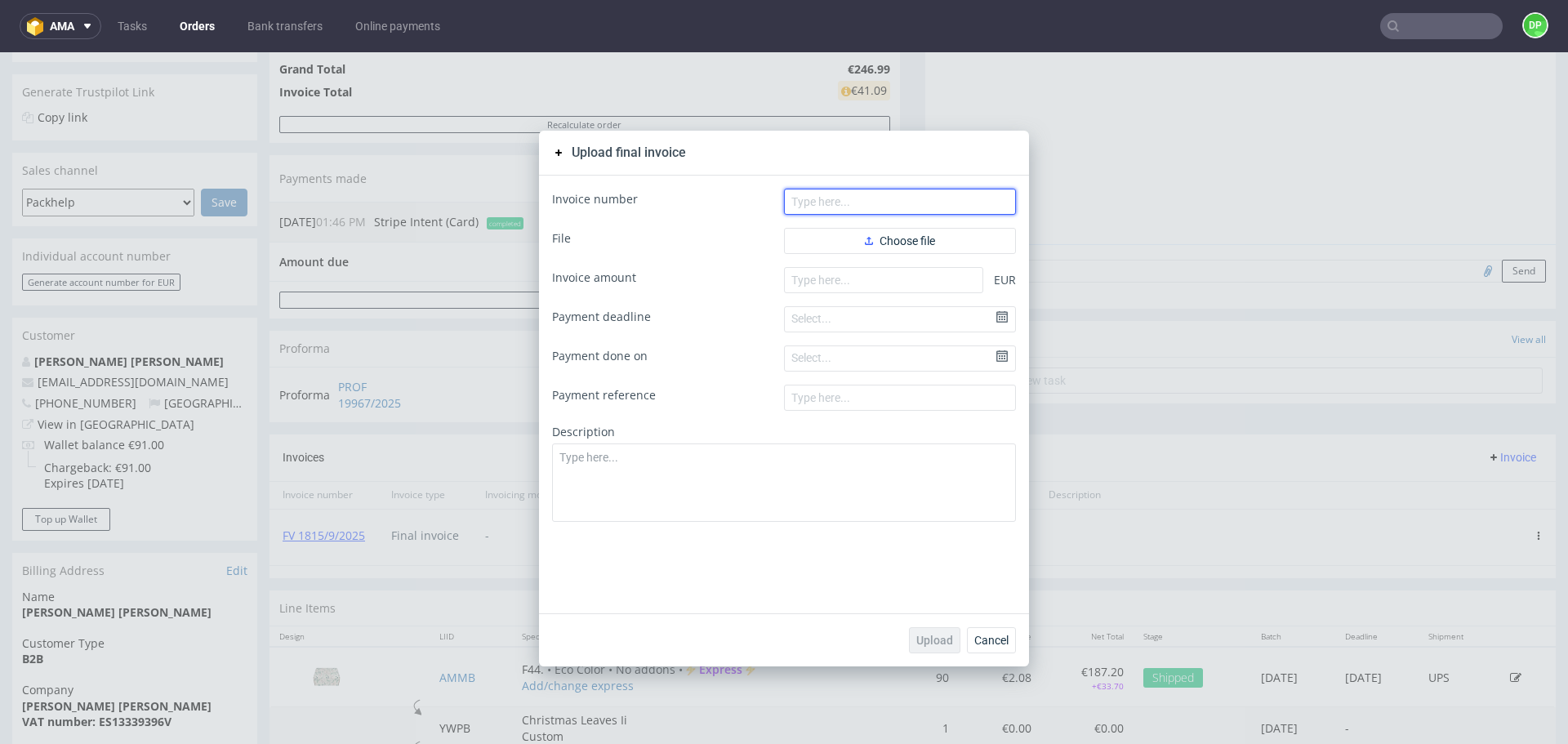
paste input "FV 151/10/2025"
type input "FV 151/10/2025"
click at [801, 229] on button "Choose file" at bounding box center [900, 241] width 232 height 26
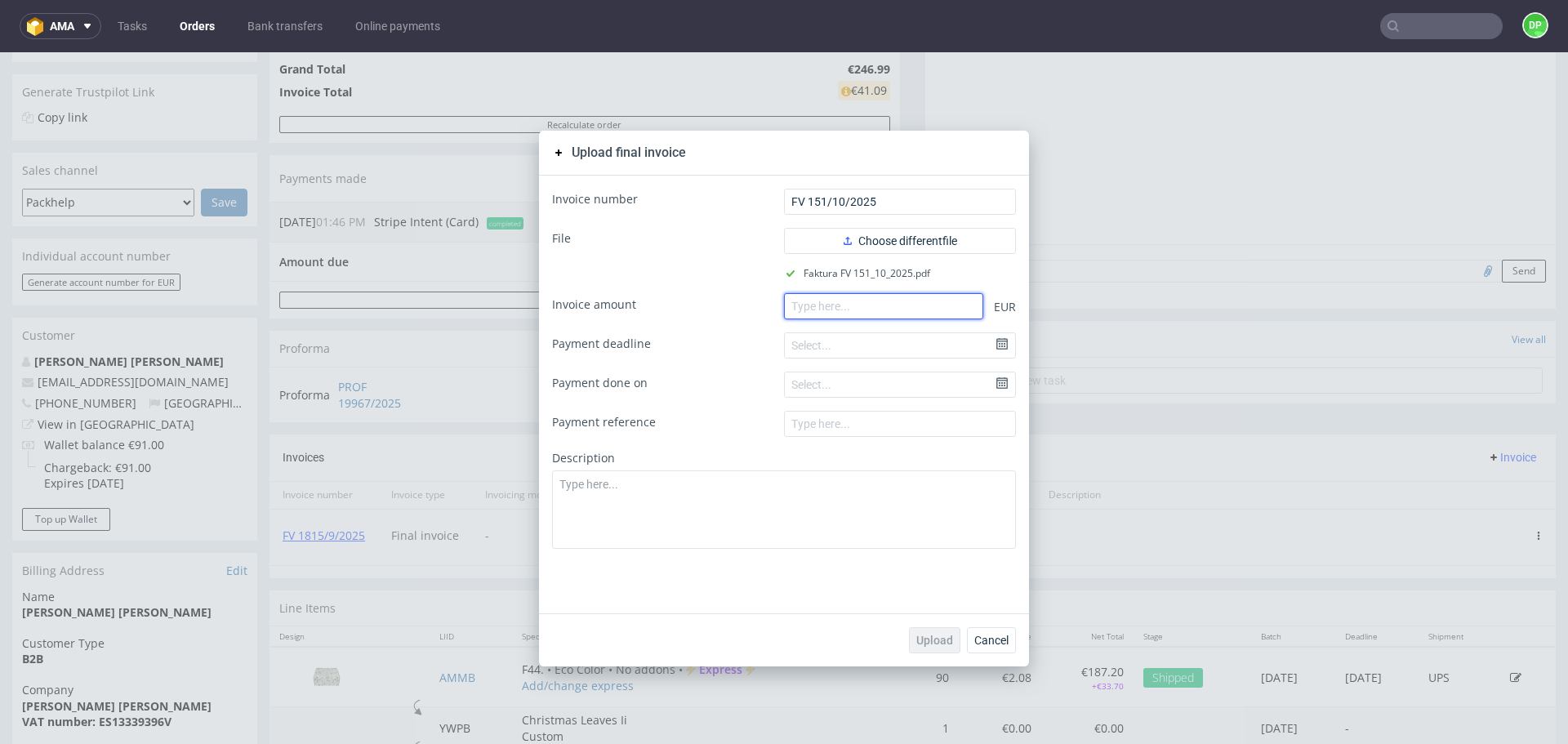
click at [843, 304] on input "number" at bounding box center [884, 306] width 200 height 26
paste input "205.90"
type input "205.90"
click at [915, 630] on button "Upload" at bounding box center [935, 640] width 52 height 26
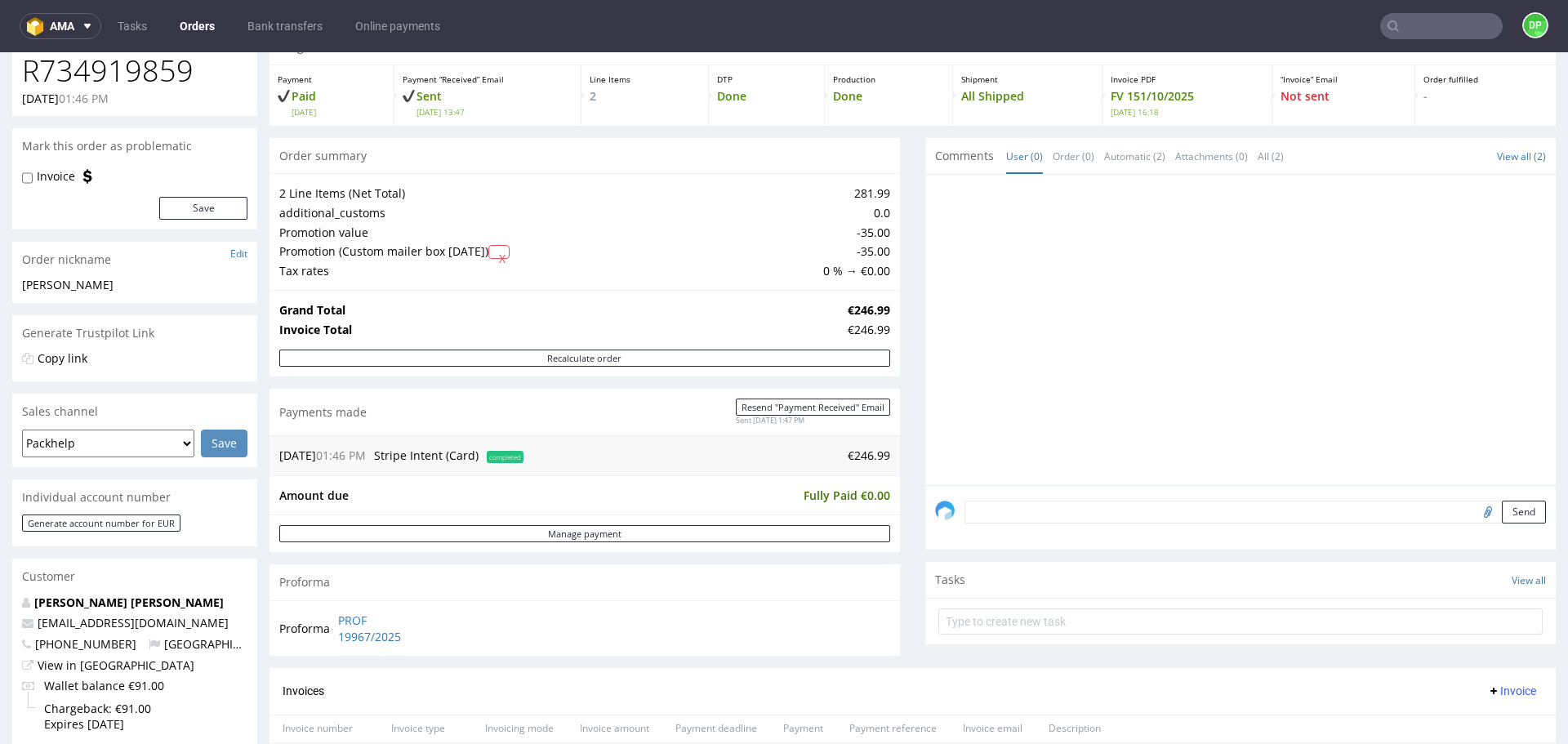
scroll to position [75, 0]
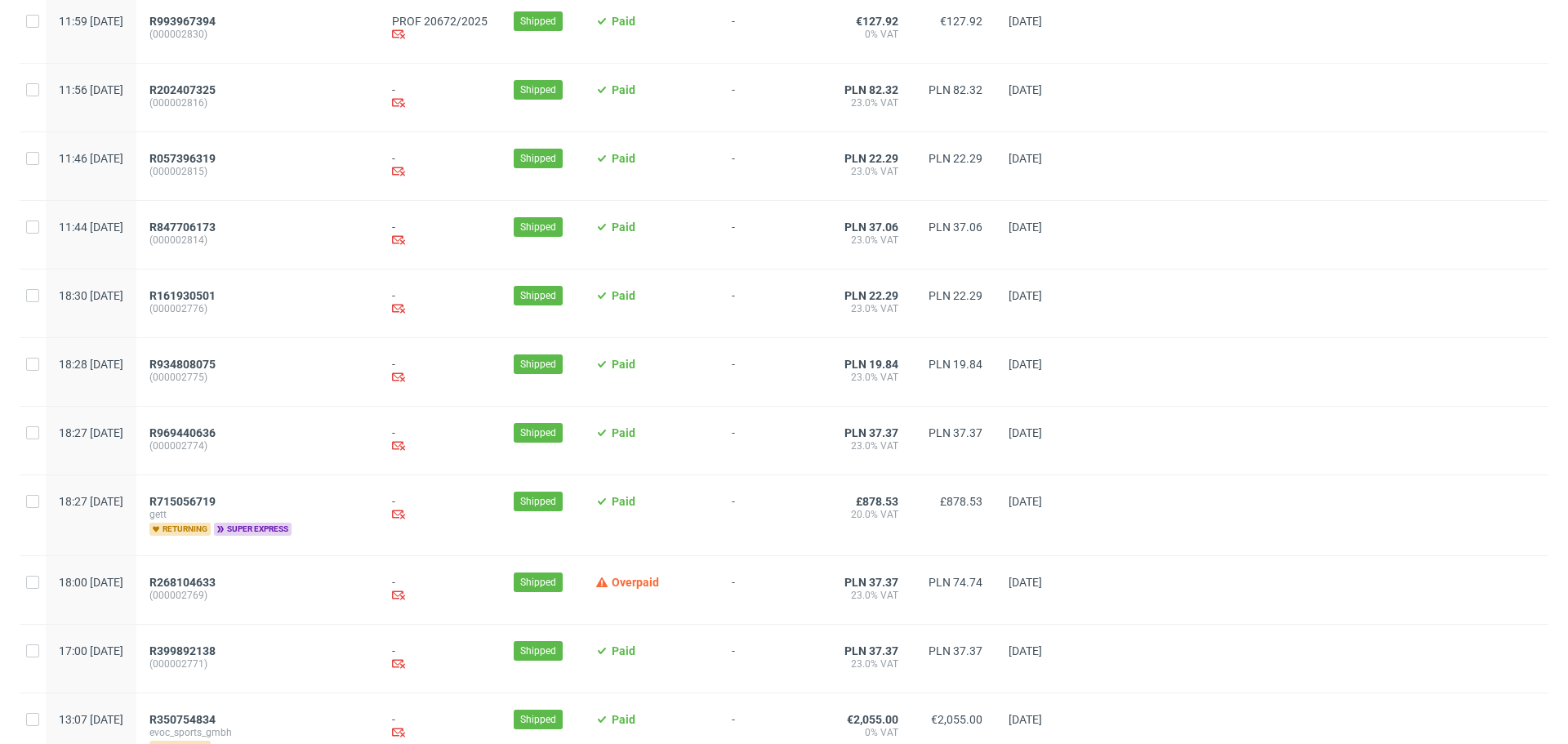
scroll to position [1671, 0]
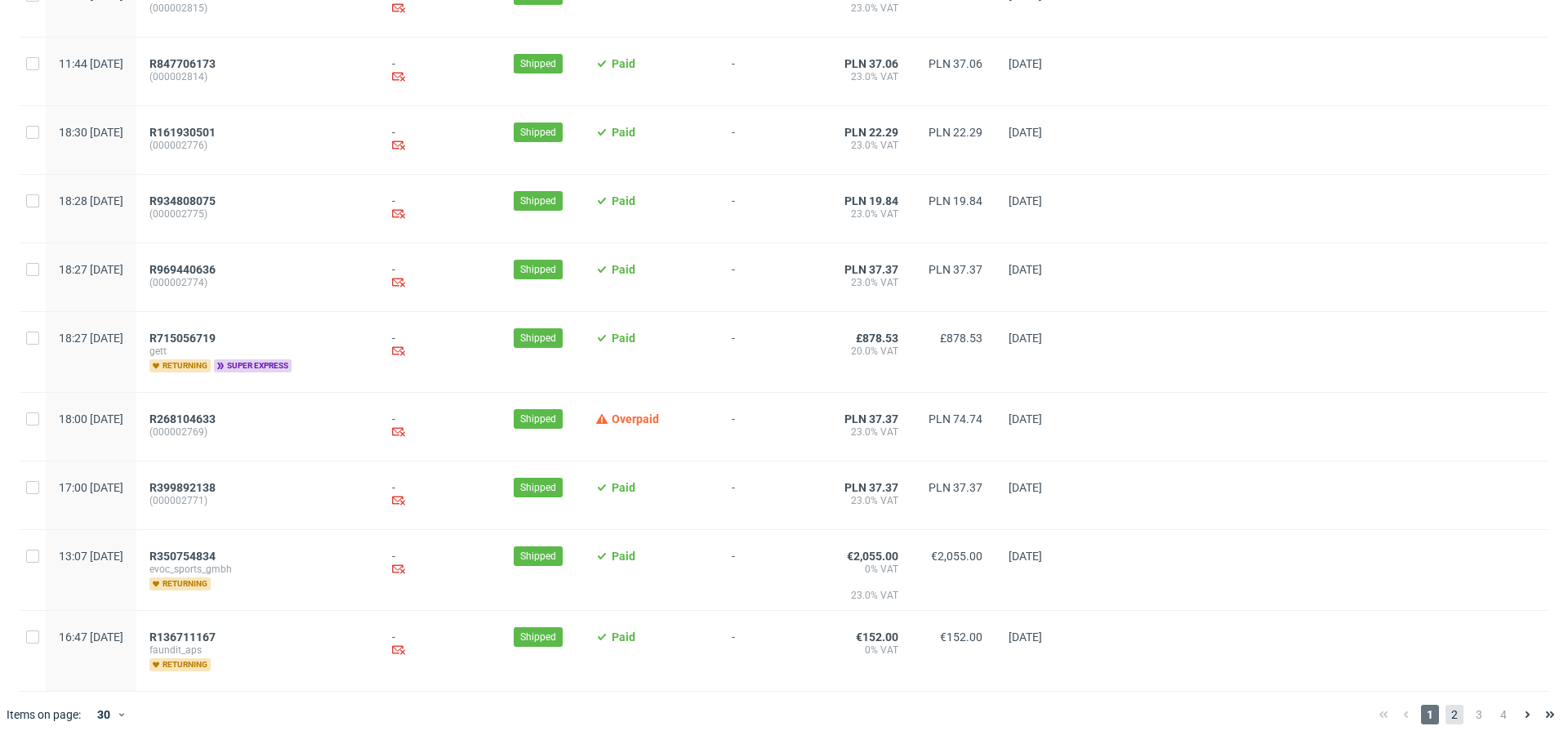
click at [1446, 710] on span "2" at bounding box center [1454, 714] width 18 height 20
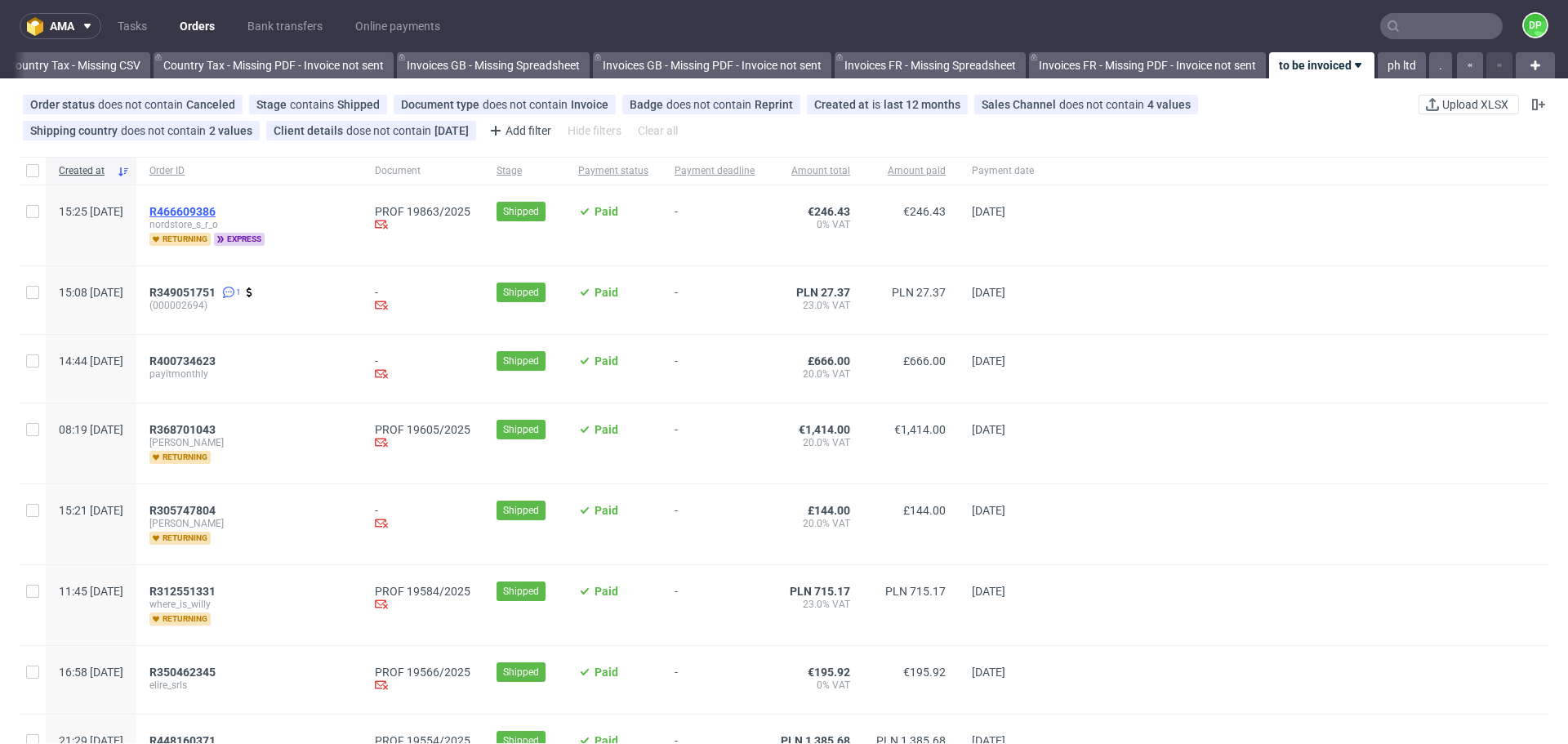
click at [216, 212] on span "R466609386" at bounding box center [182, 211] width 66 height 13
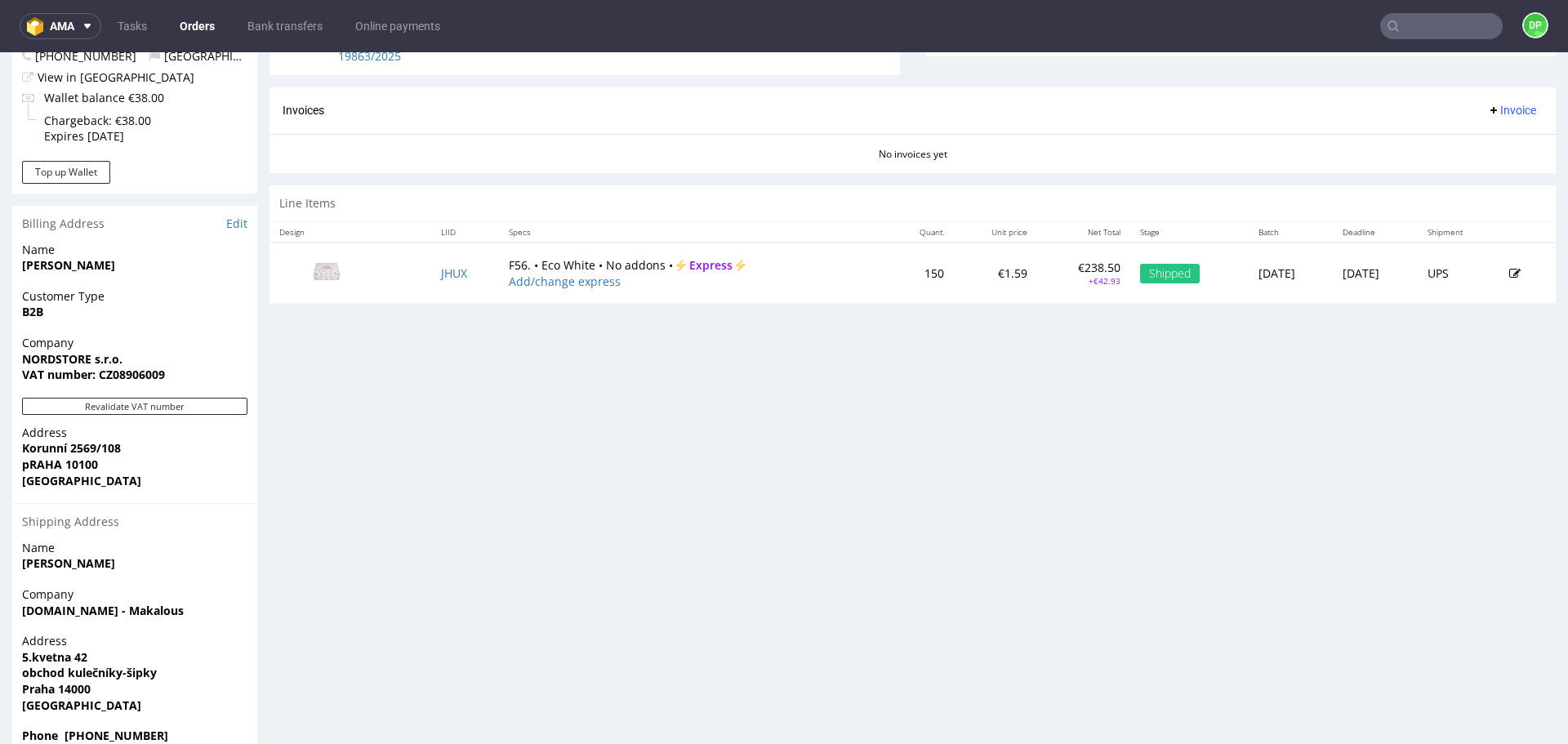
scroll to position [673, 0]
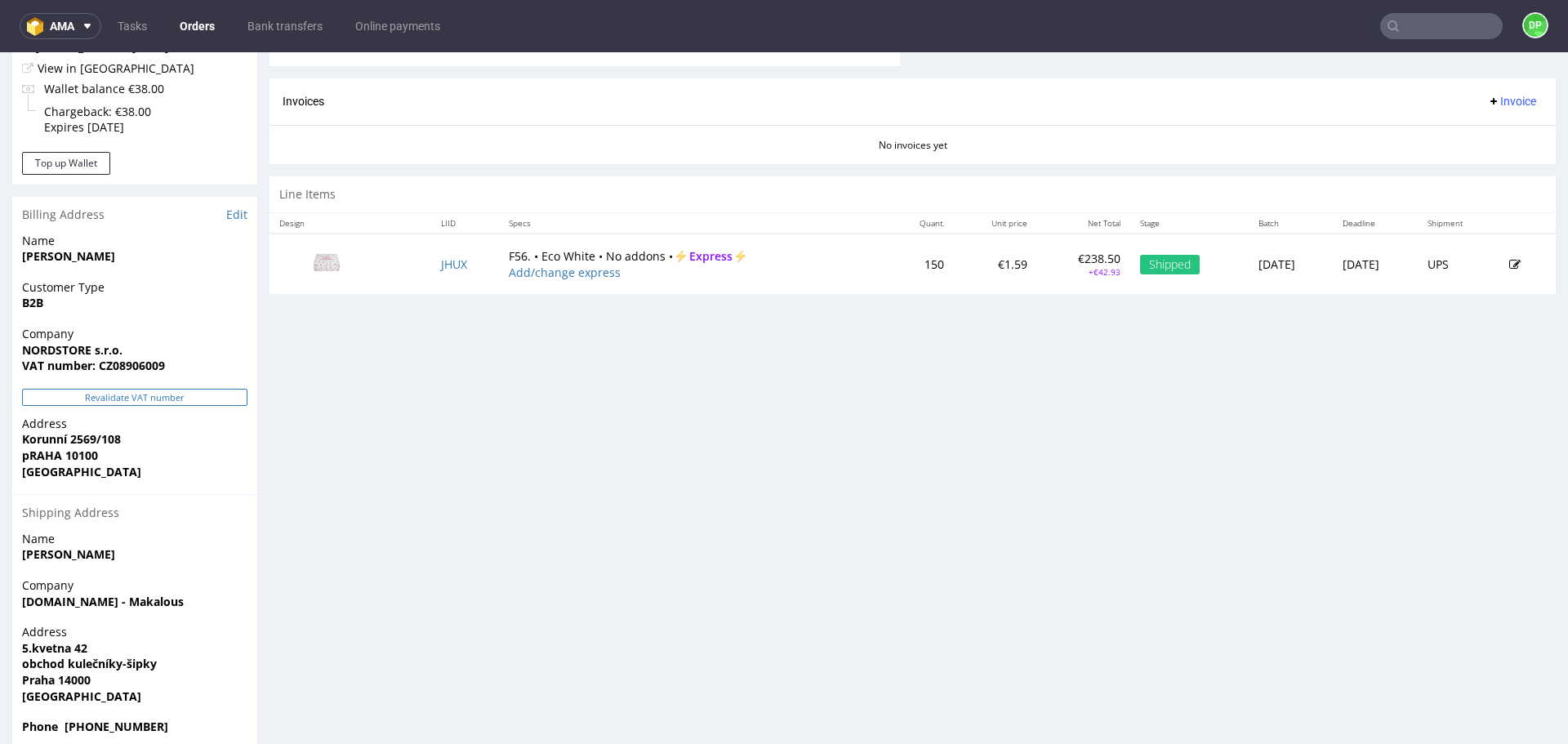
click at [100, 398] on button "Revalidate VAT number" at bounding box center [135, 397] width 225 height 17
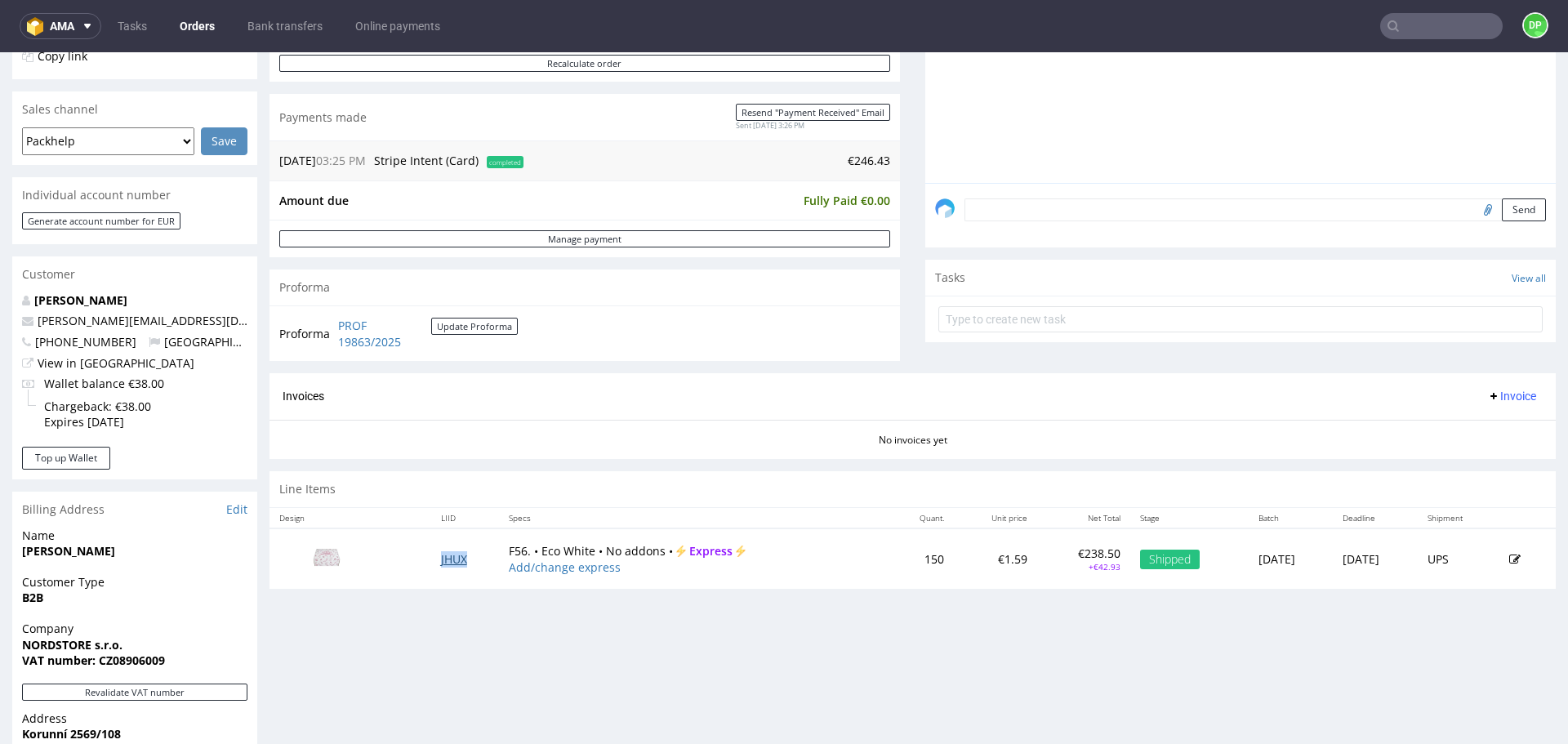
scroll to position [403, 0]
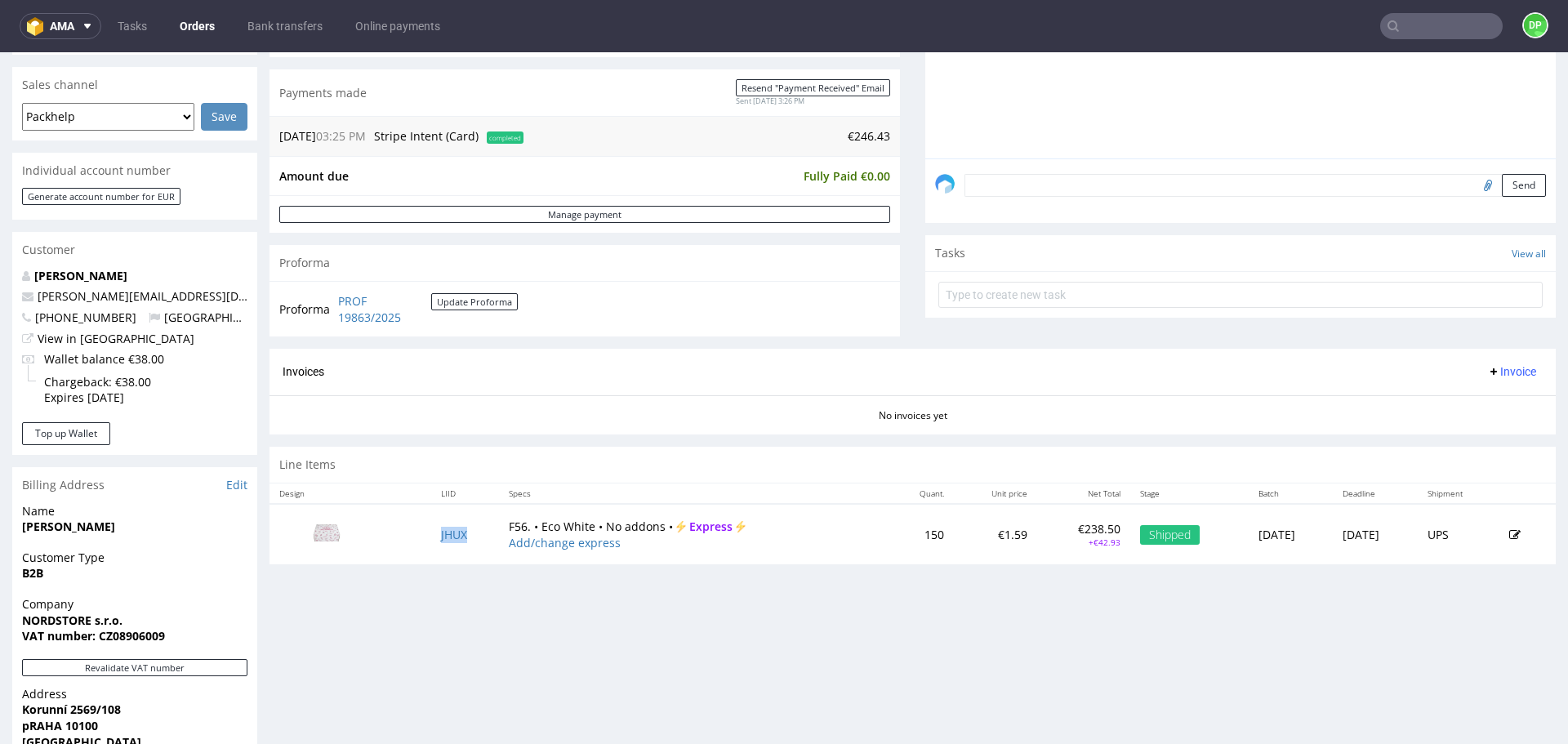
click at [1489, 368] on span "Invoice" at bounding box center [1511, 371] width 49 height 13
click at [1458, 398] on span "Generate" at bounding box center [1487, 405] width 79 height 16
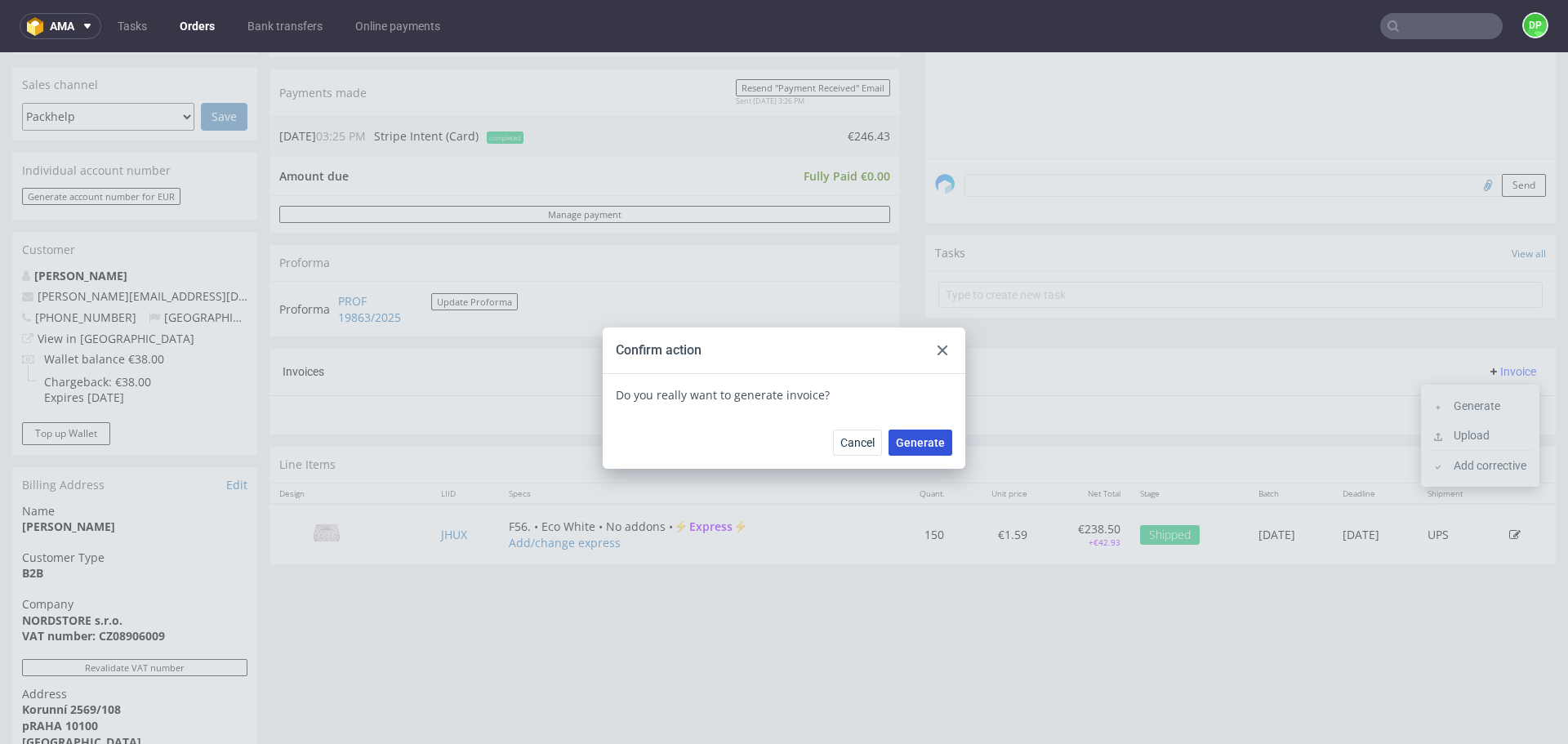
click at [927, 445] on span "Generate" at bounding box center [920, 442] width 49 height 11
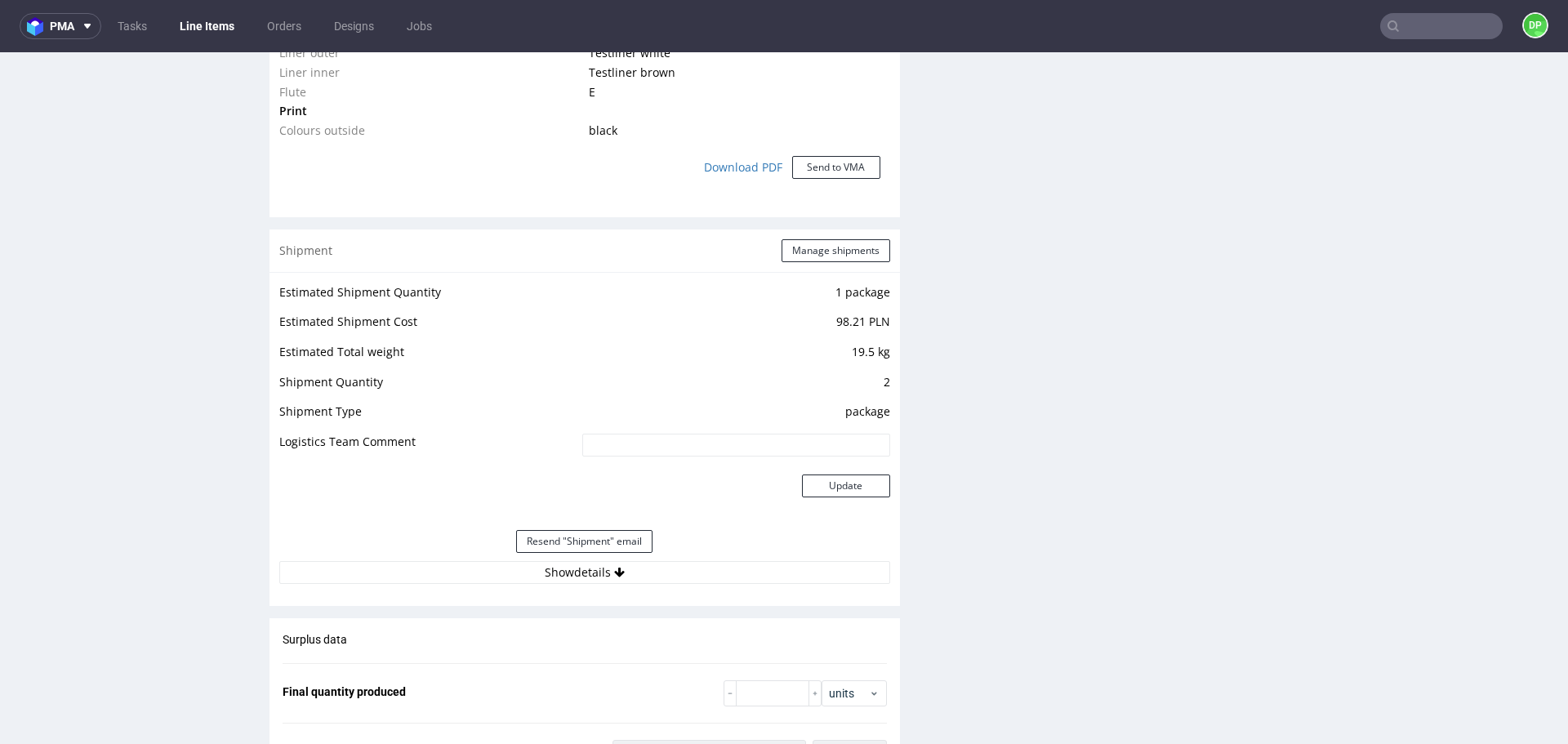
scroll to position [1386, 0]
click at [657, 570] on button "Show details" at bounding box center [585, 571] width 611 height 23
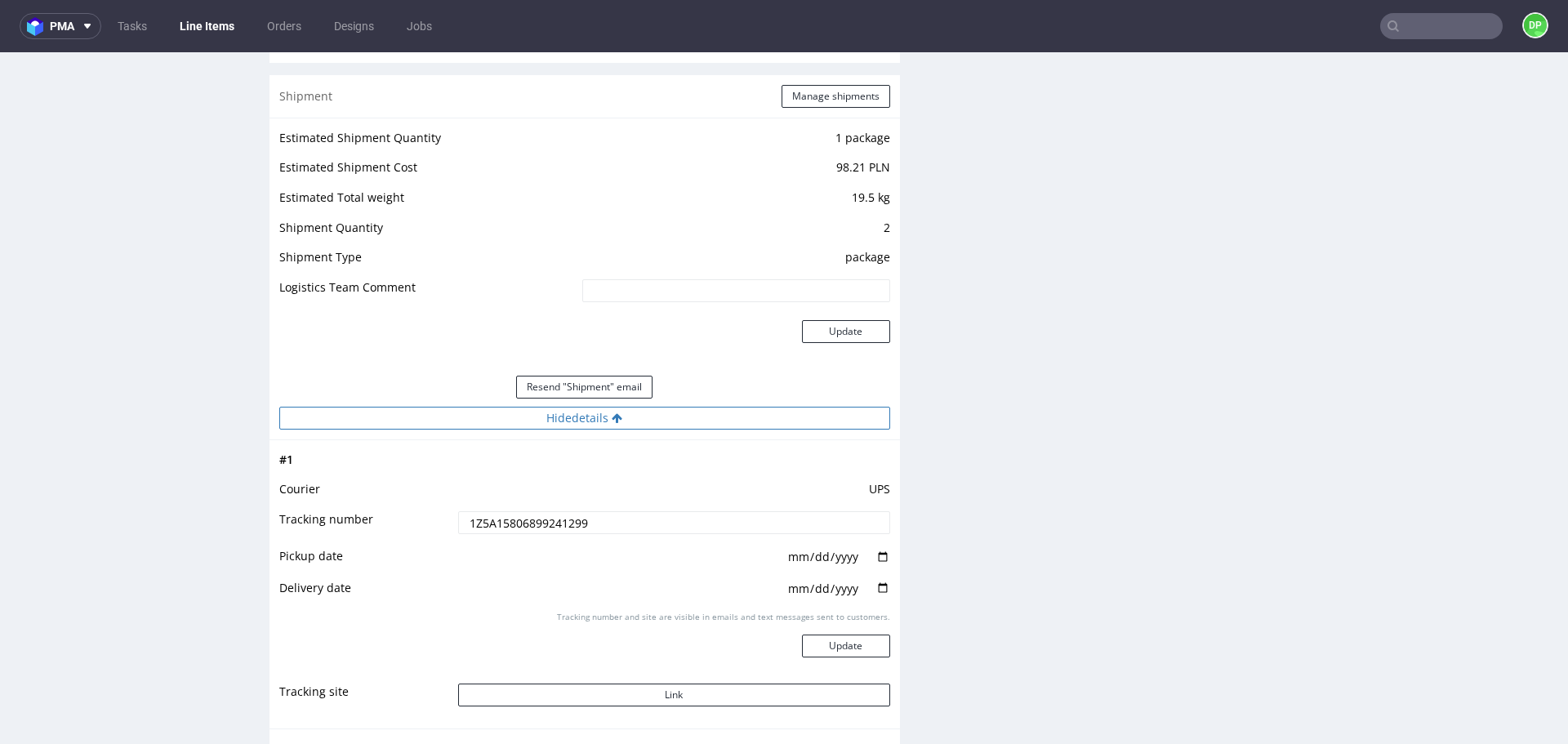
scroll to position [1540, 0]
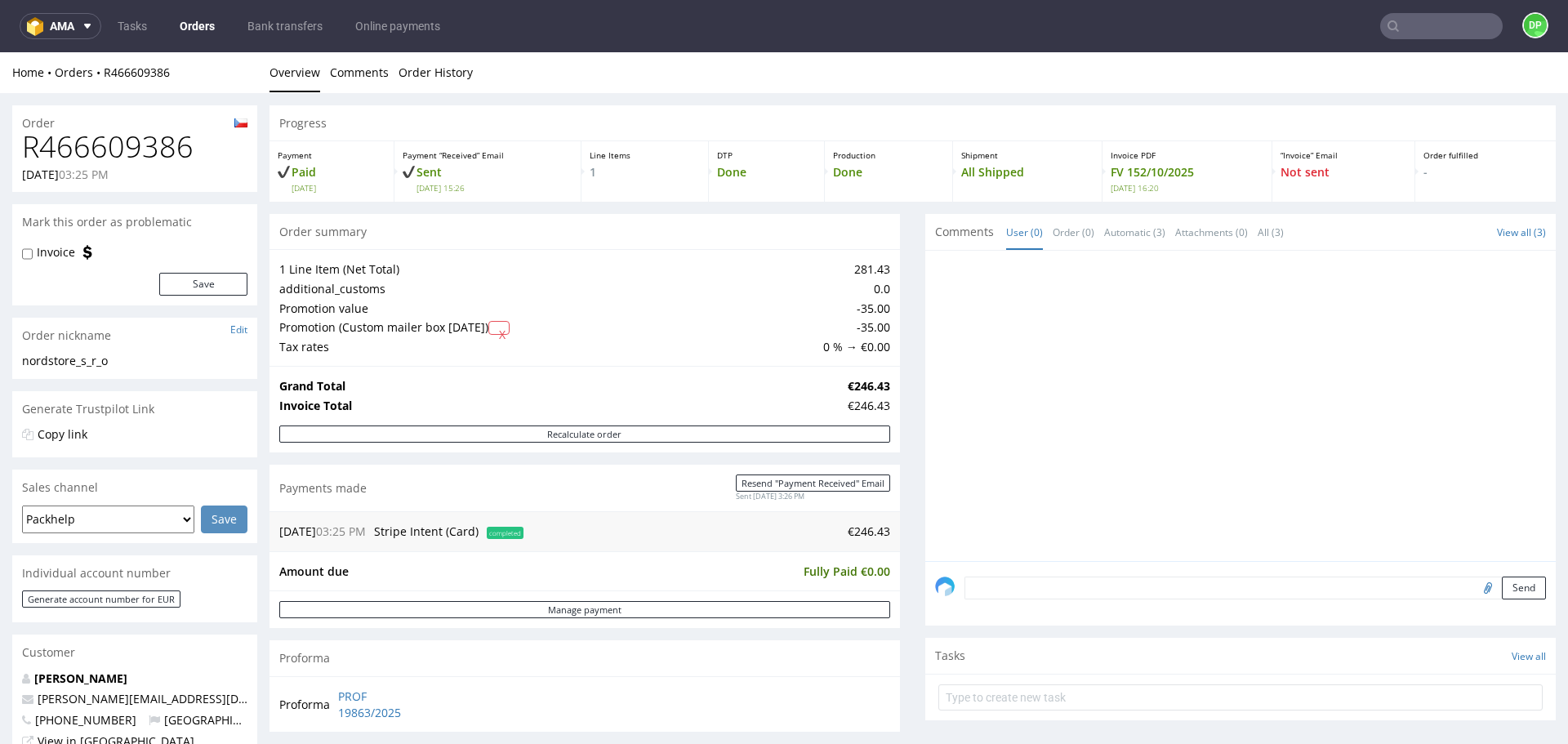
scroll to position [1, 0]
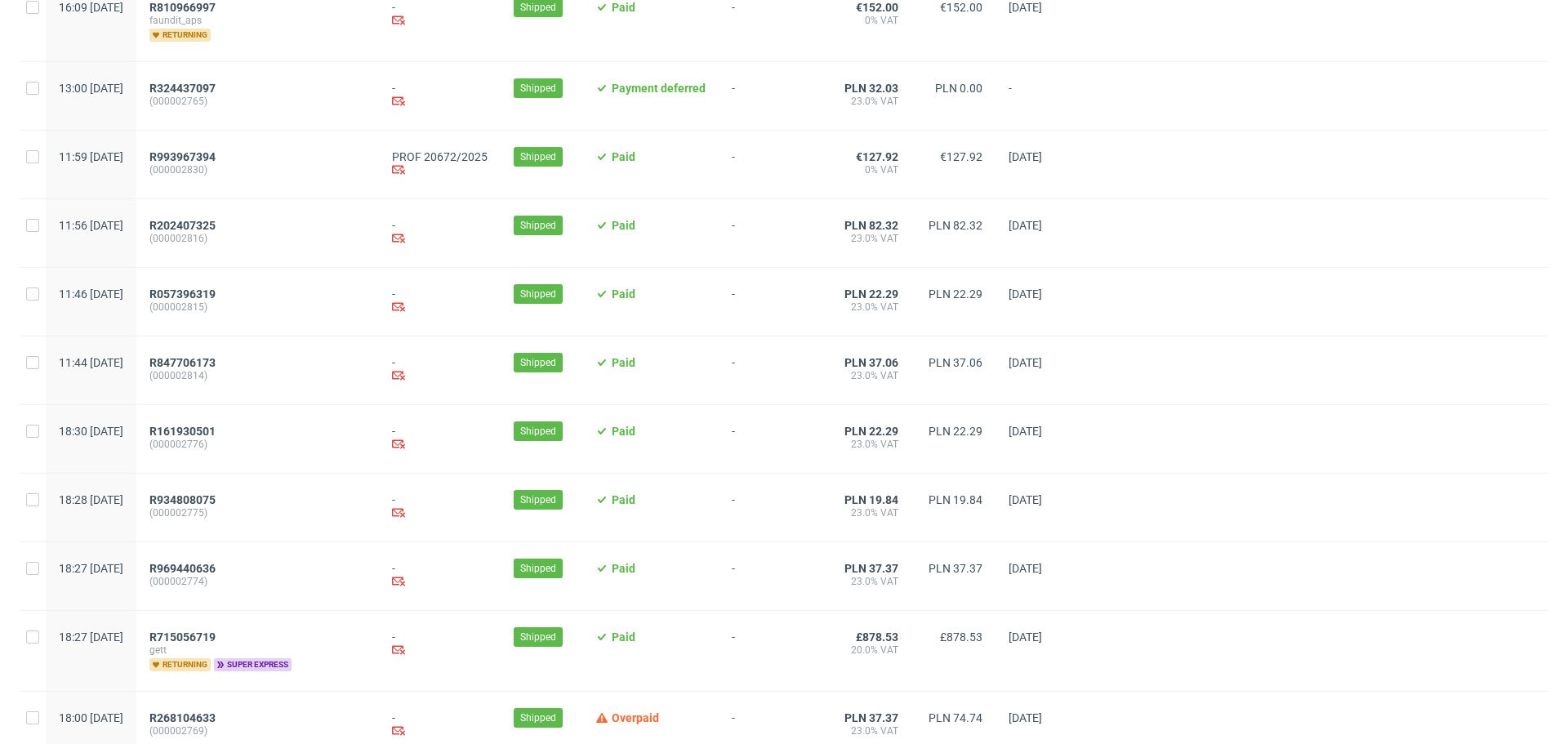
scroll to position [1671, 0]
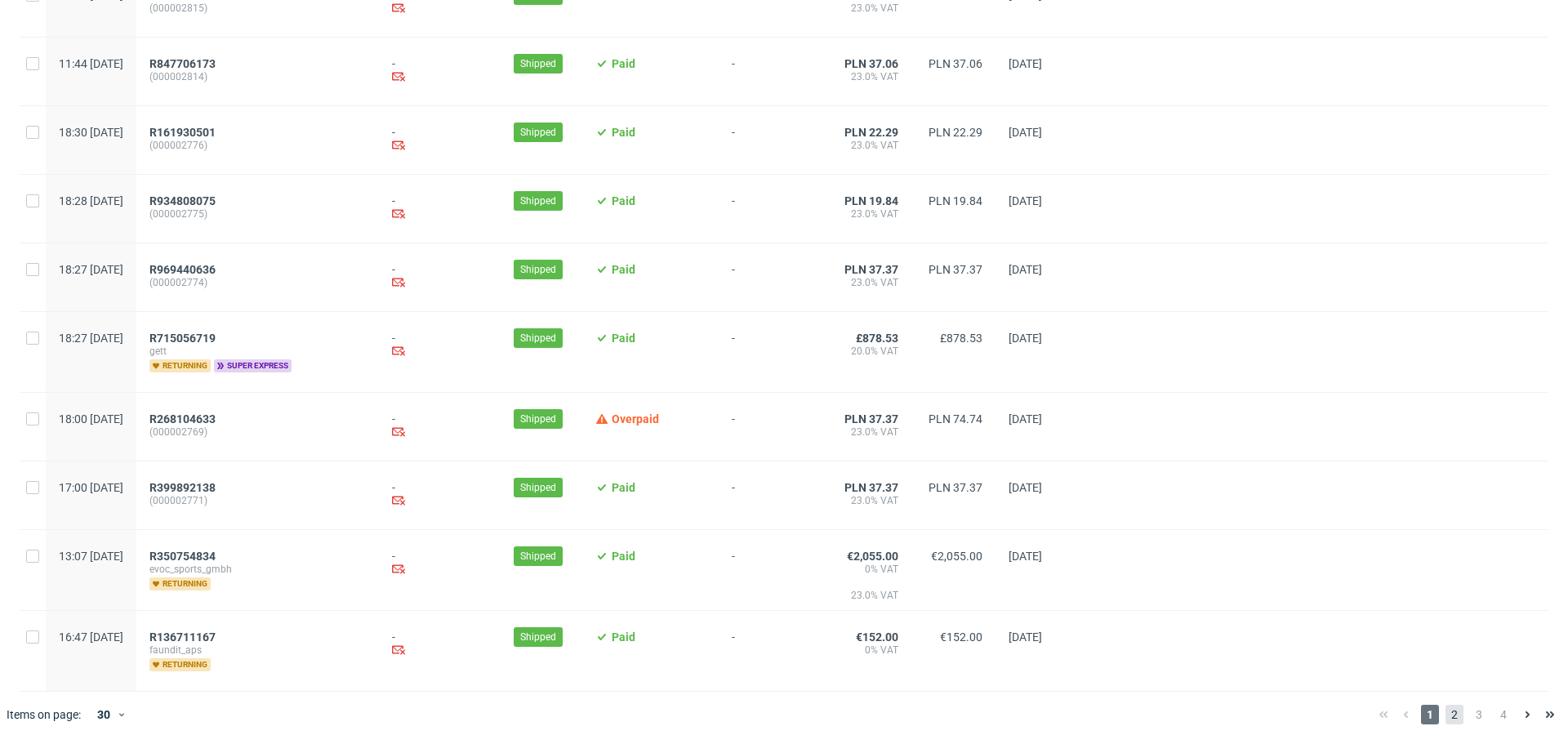
click at [1446, 710] on span "2" at bounding box center [1454, 714] width 18 height 20
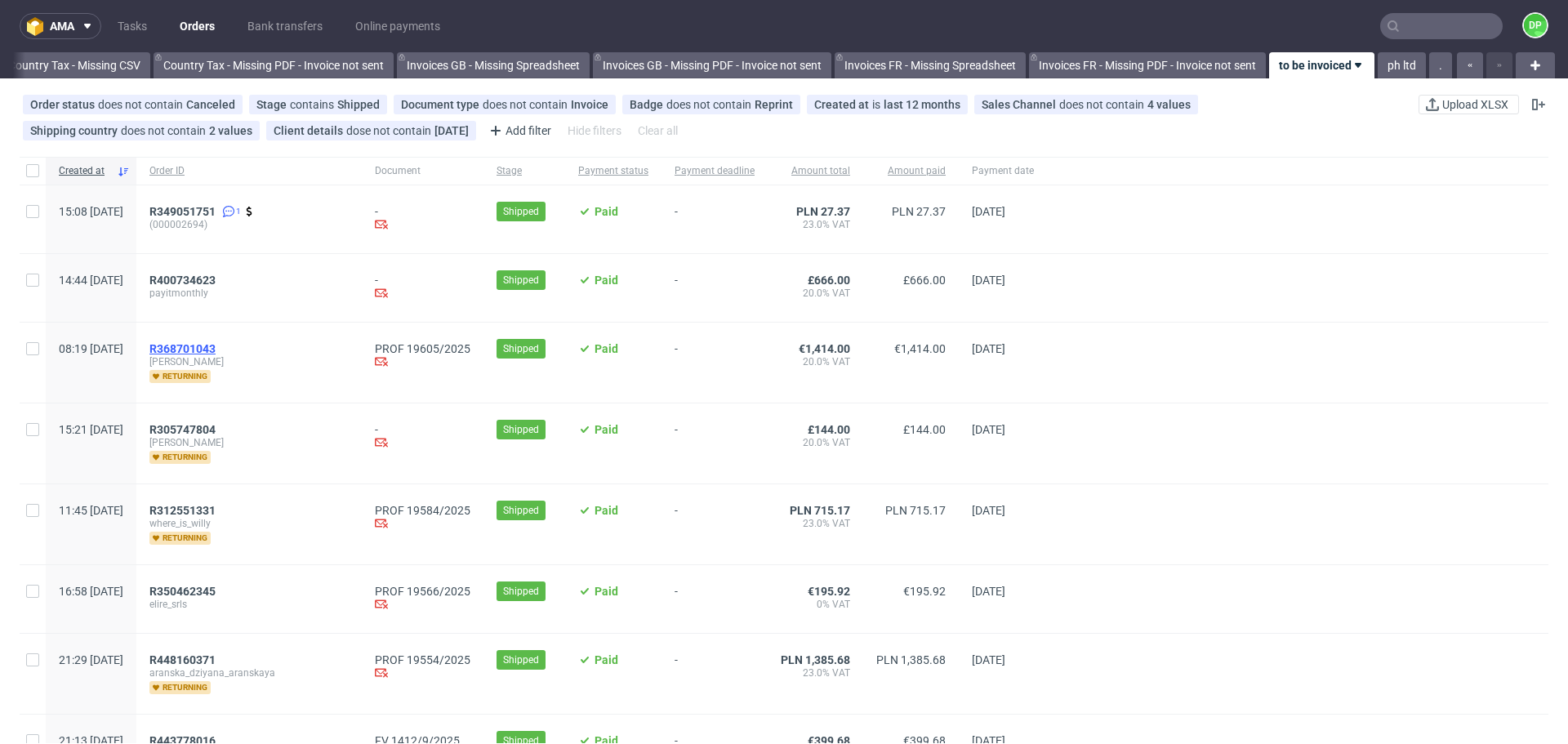
click at [216, 350] on span "R368701043" at bounding box center [182, 348] width 66 height 13
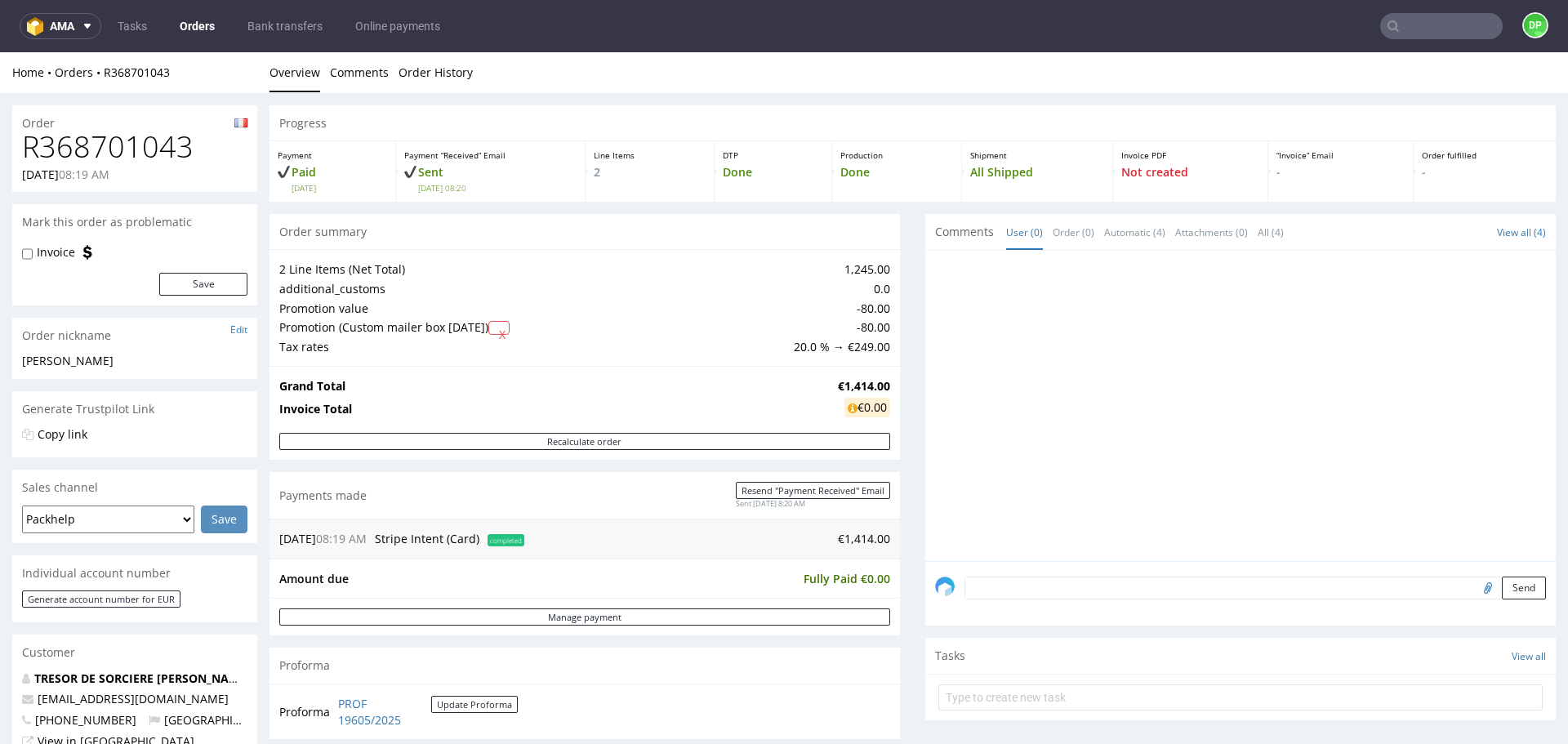
scroll to position [193, 0]
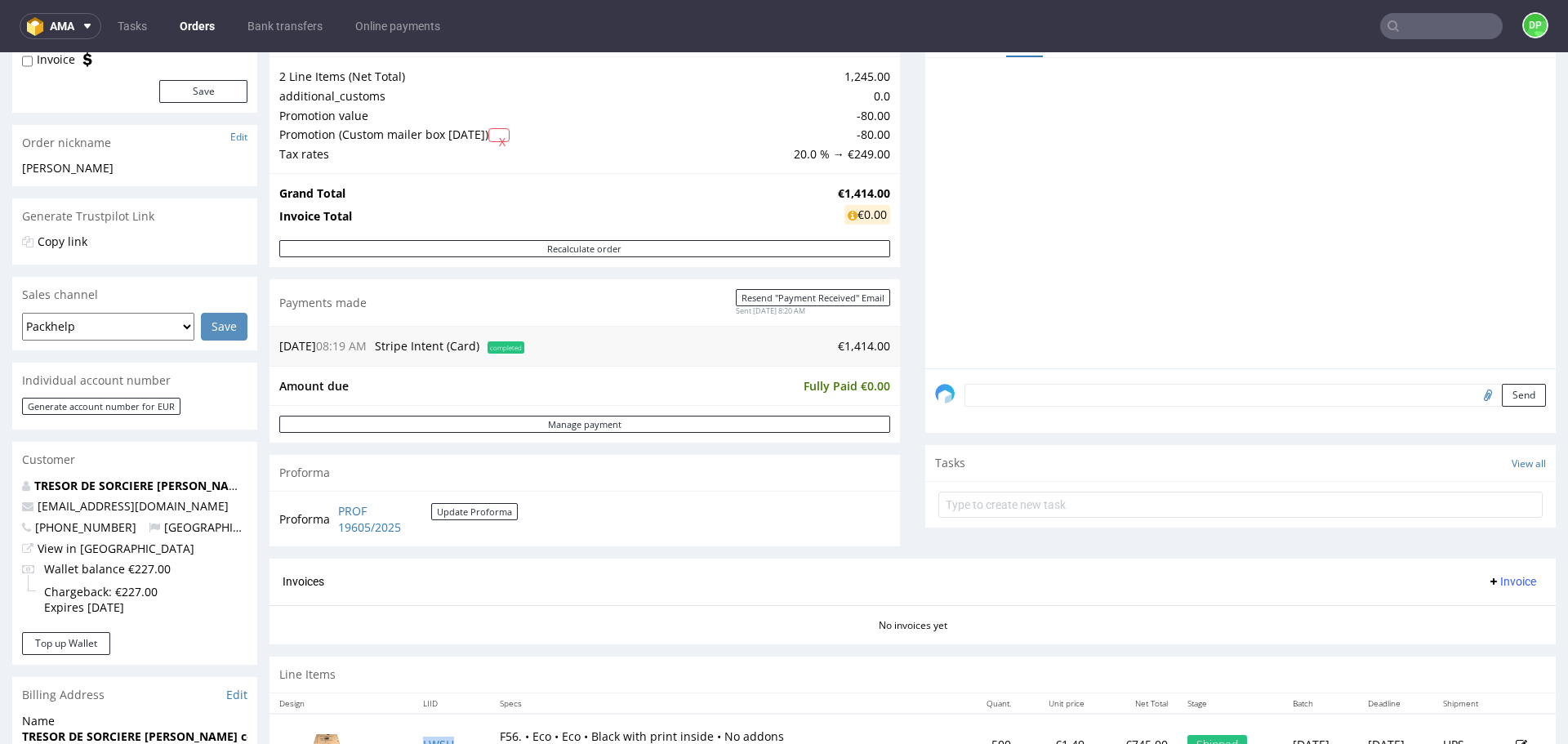
click at [1495, 587] on span "Invoice" at bounding box center [1511, 581] width 49 height 13
click at [1474, 608] on span "Generate" at bounding box center [1487, 615] width 79 height 16
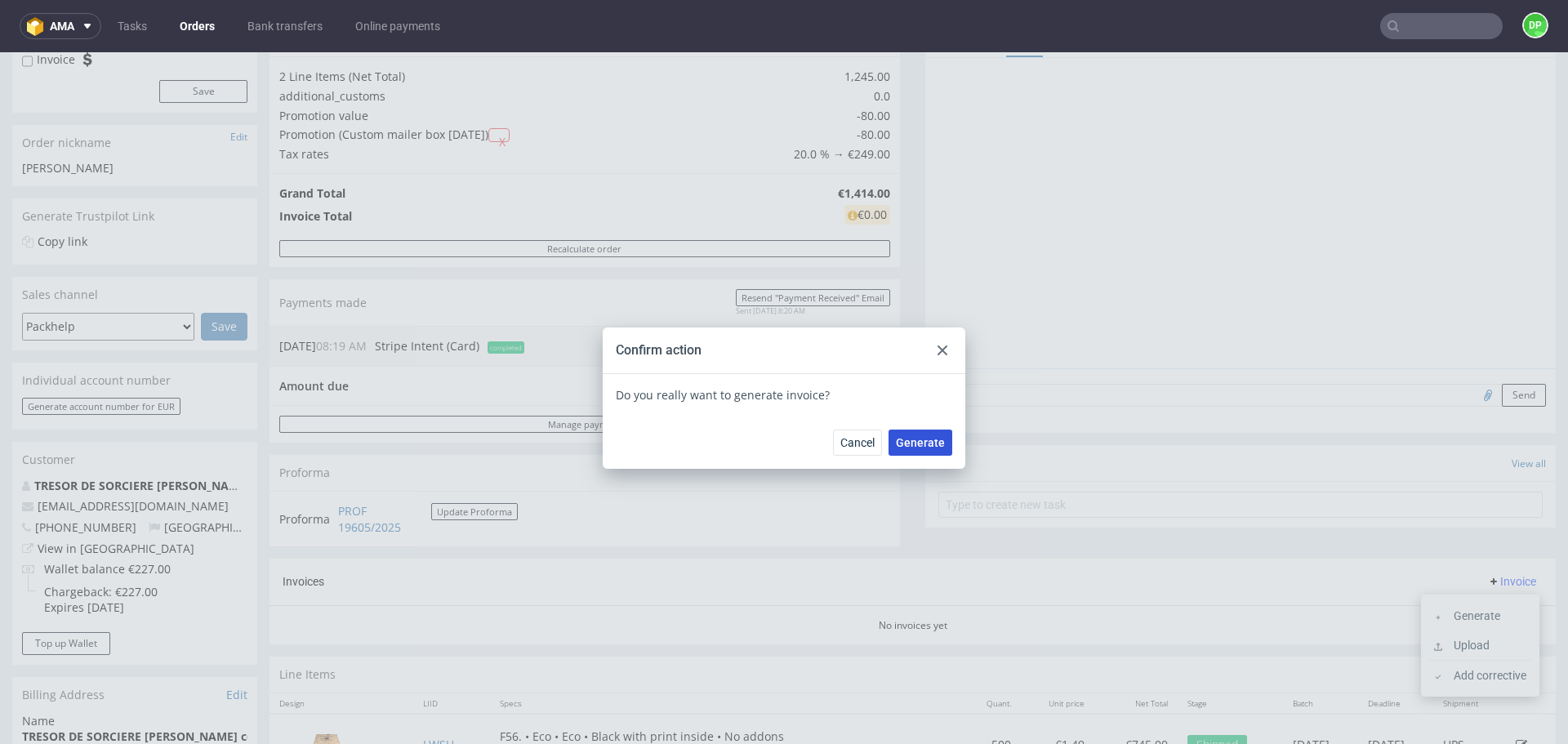
click at [908, 433] on button "Generate" at bounding box center [921, 442] width 64 height 26
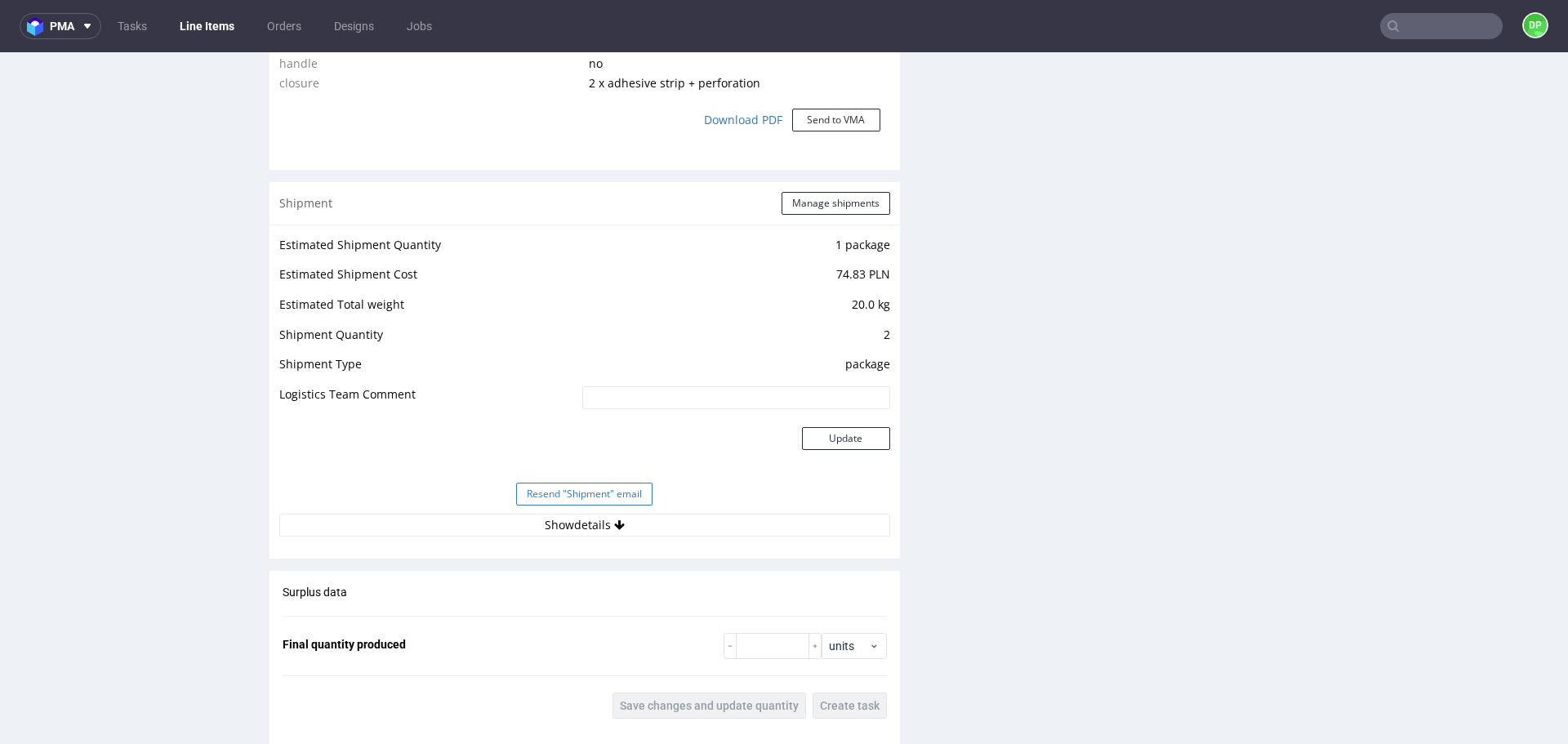
scroll to position [1656, 0]
click at [599, 526] on button "Show details" at bounding box center [585, 524] width 611 height 23
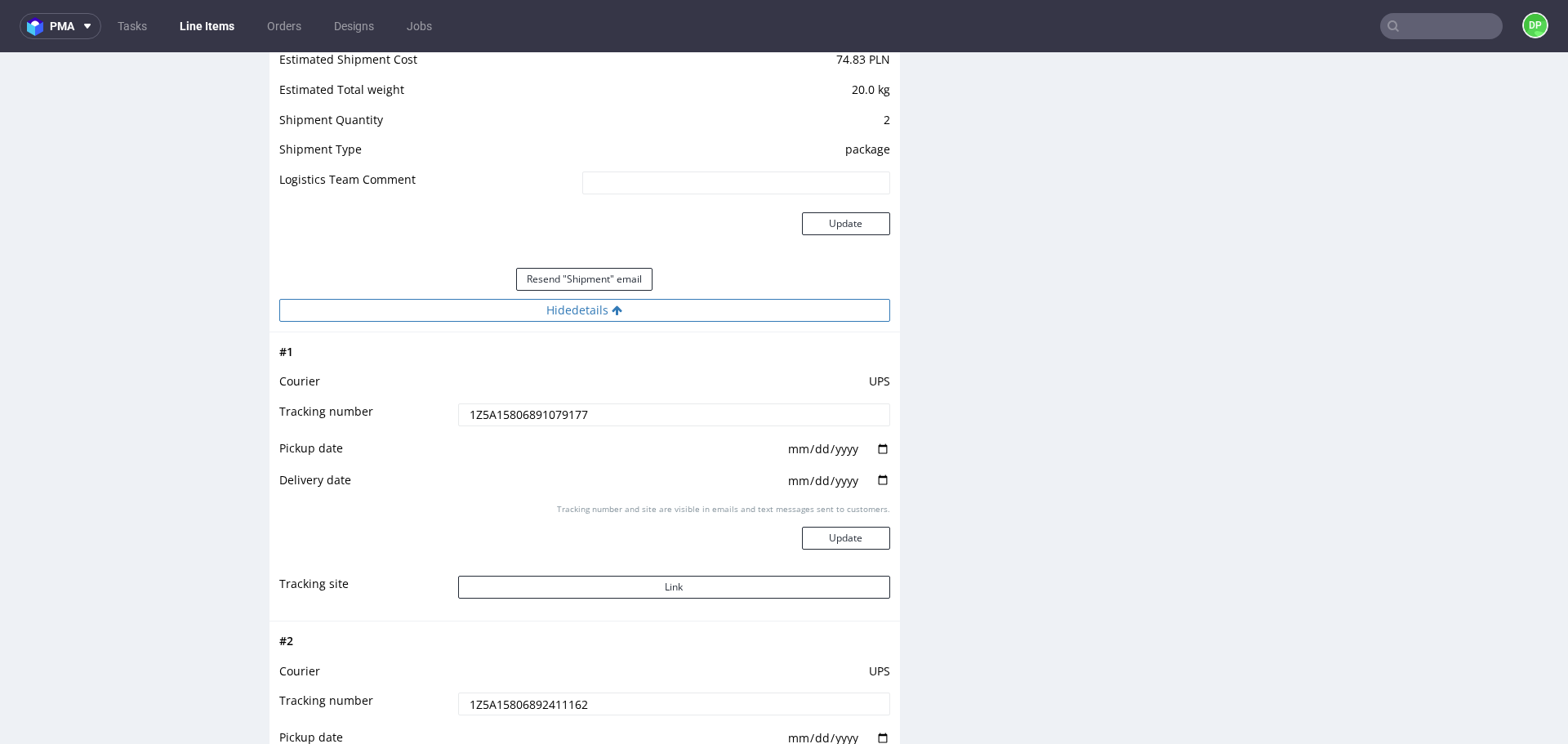
scroll to position [1871, 0]
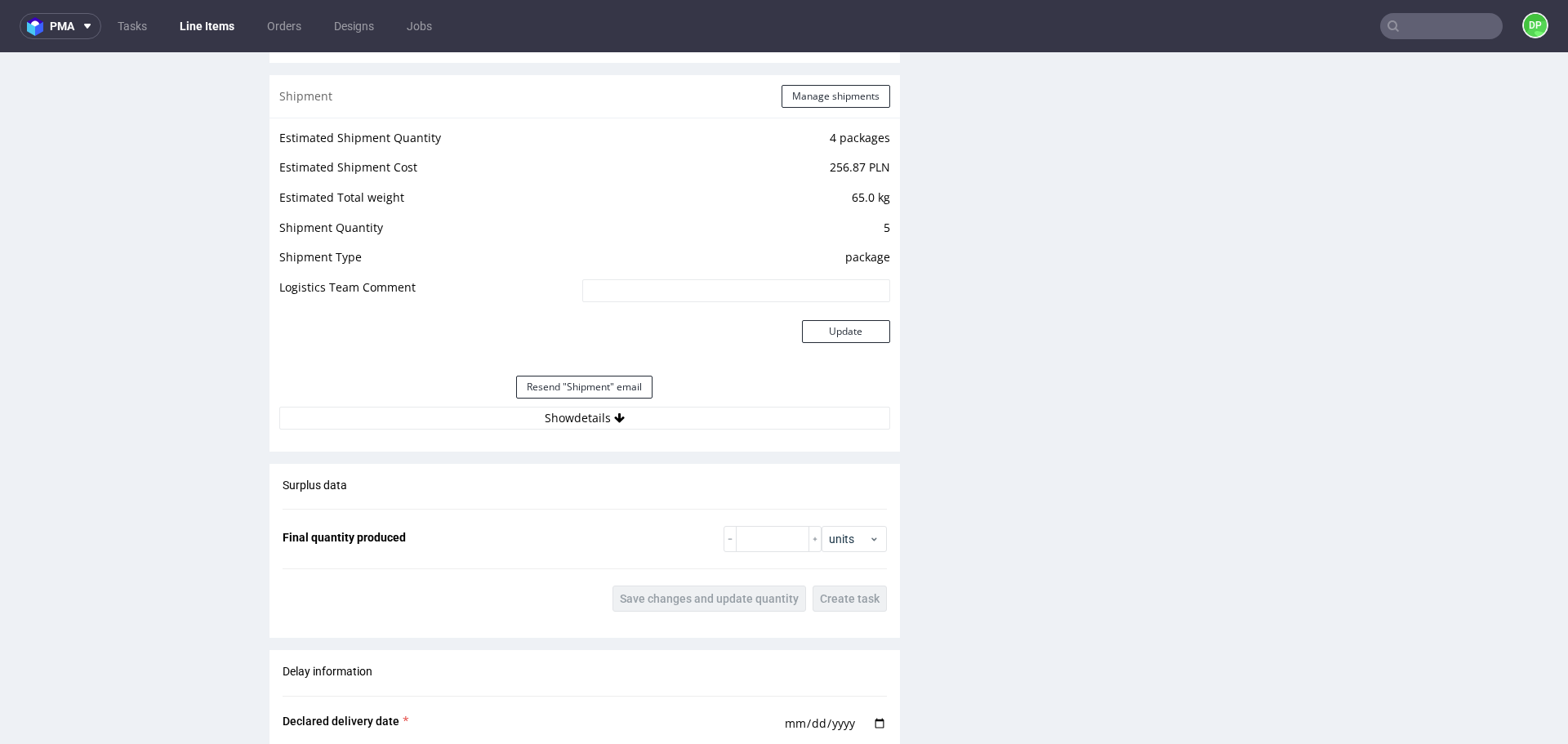
scroll to position [1639, 0]
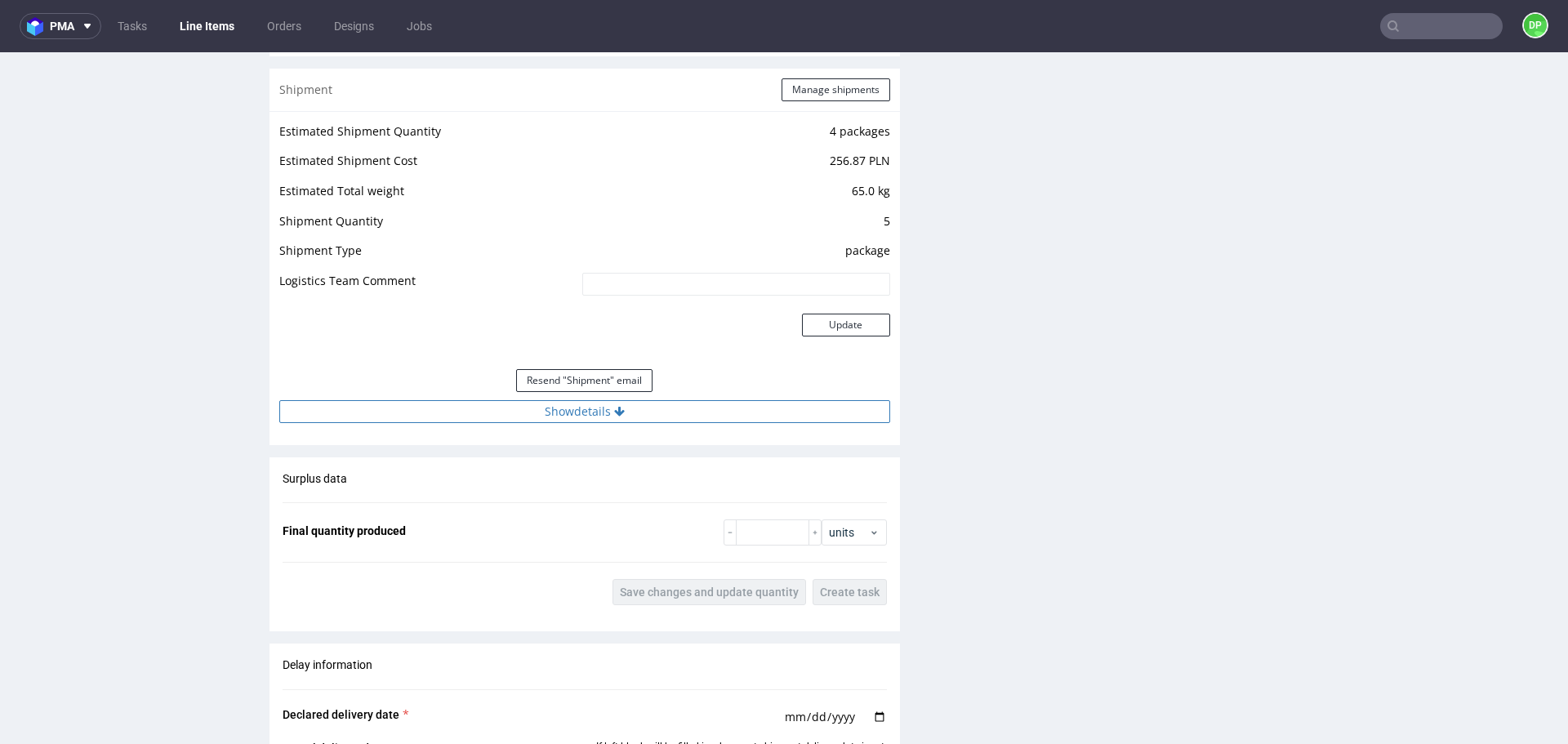
click at [697, 409] on button "Show details" at bounding box center [585, 411] width 611 height 23
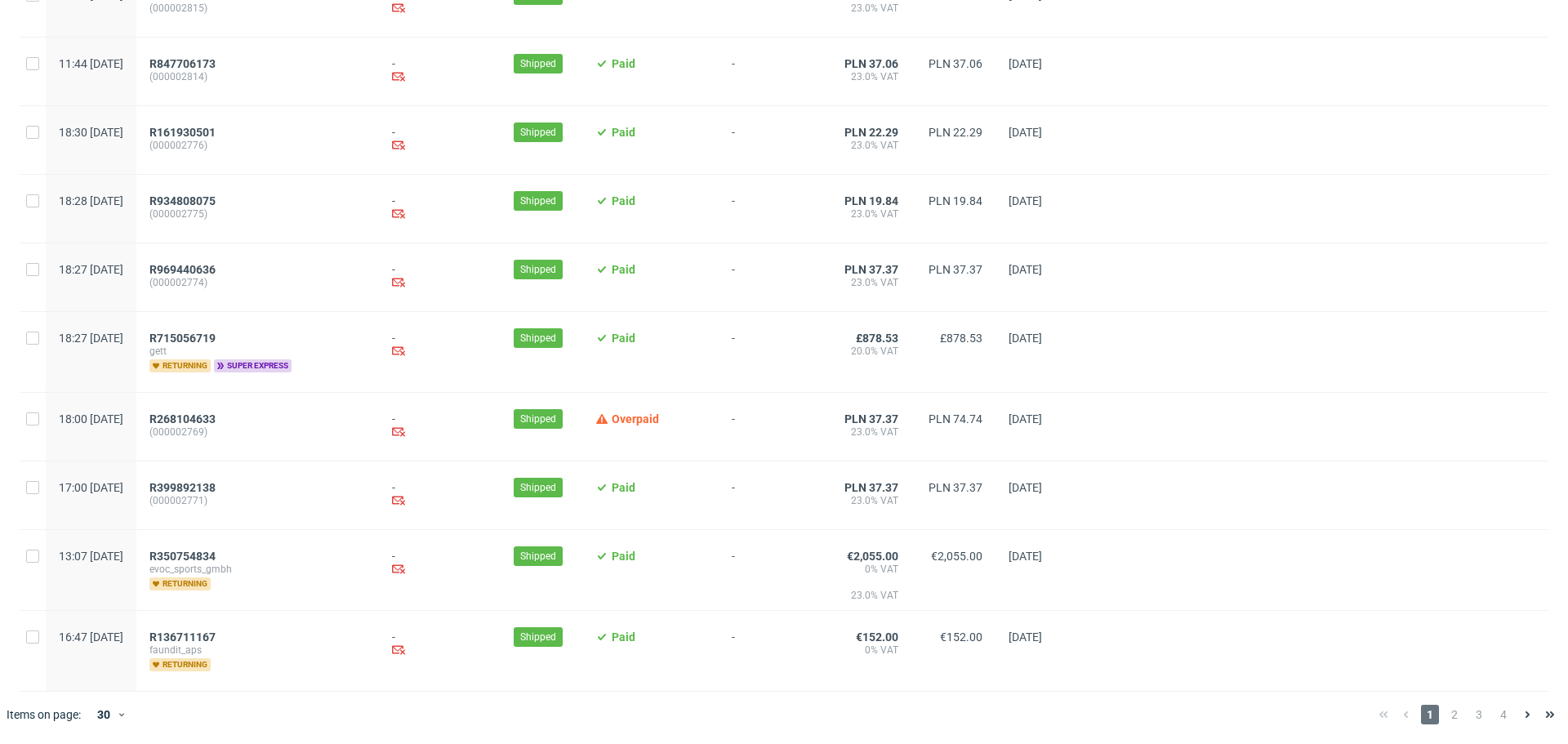
scroll to position [1671, 0]
click at [1446, 715] on span "2" at bounding box center [1454, 714] width 18 height 20
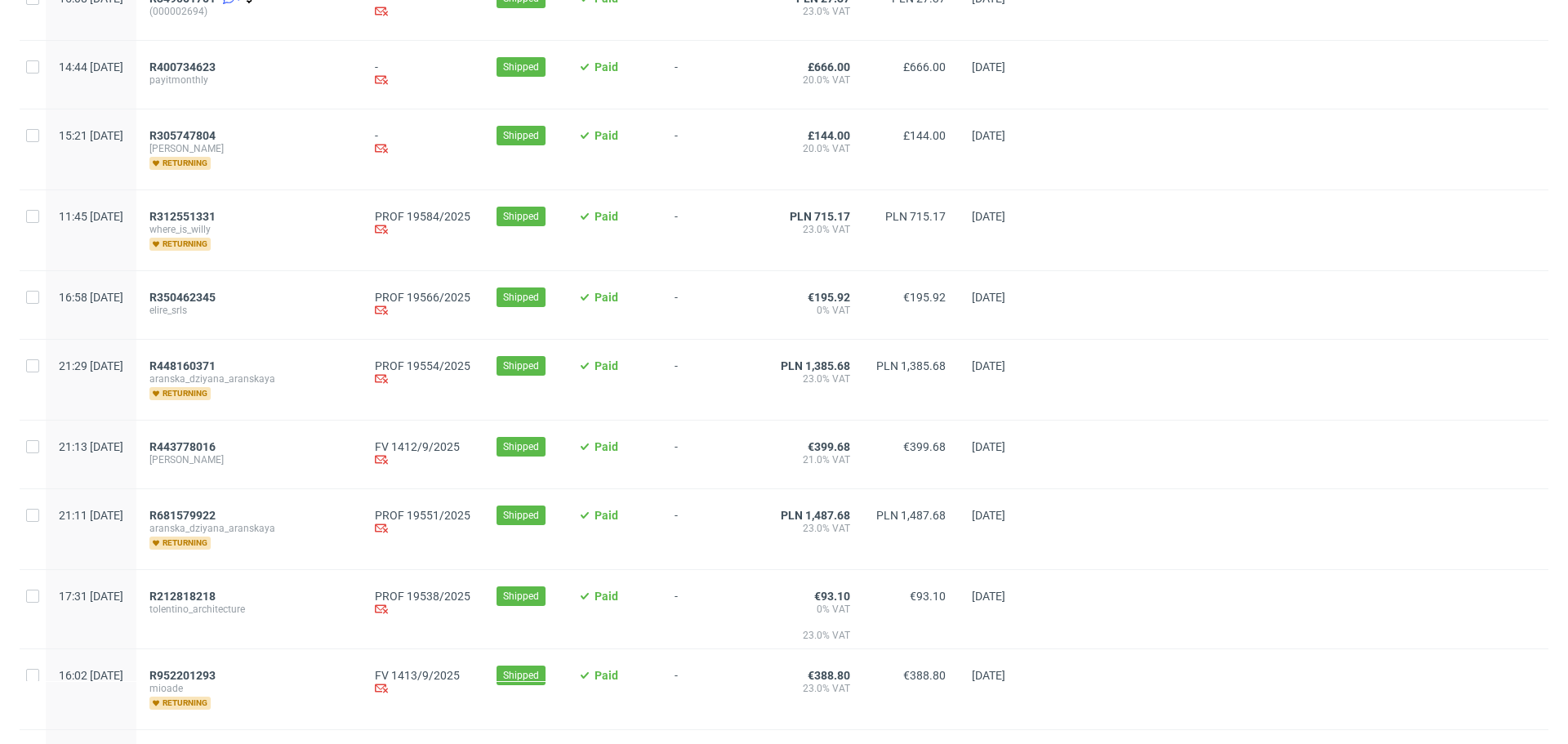
scroll to position [214, 0]
click at [204, 215] on span "R312551331" at bounding box center [182, 215] width 66 height 13
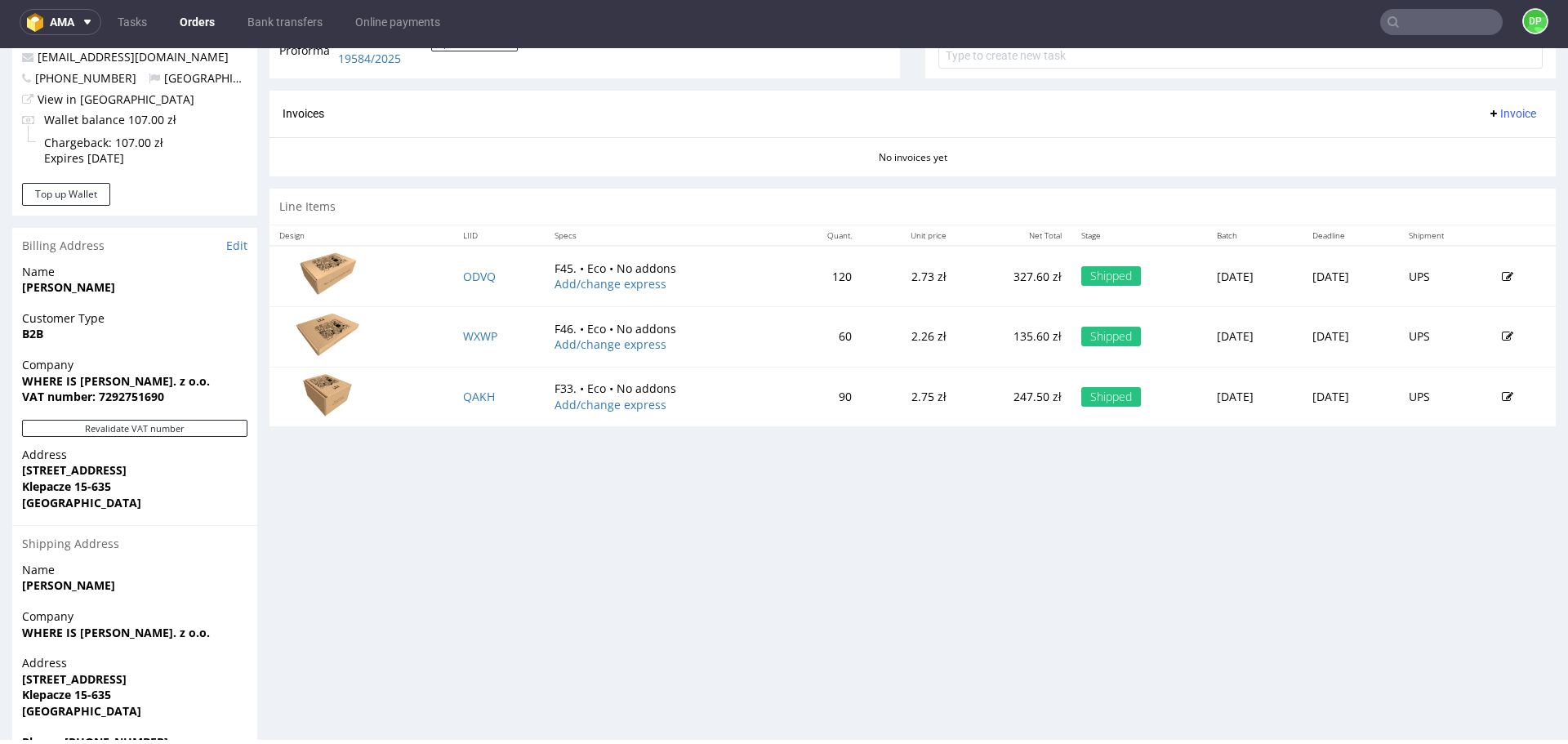
scroll to position [648, 0]
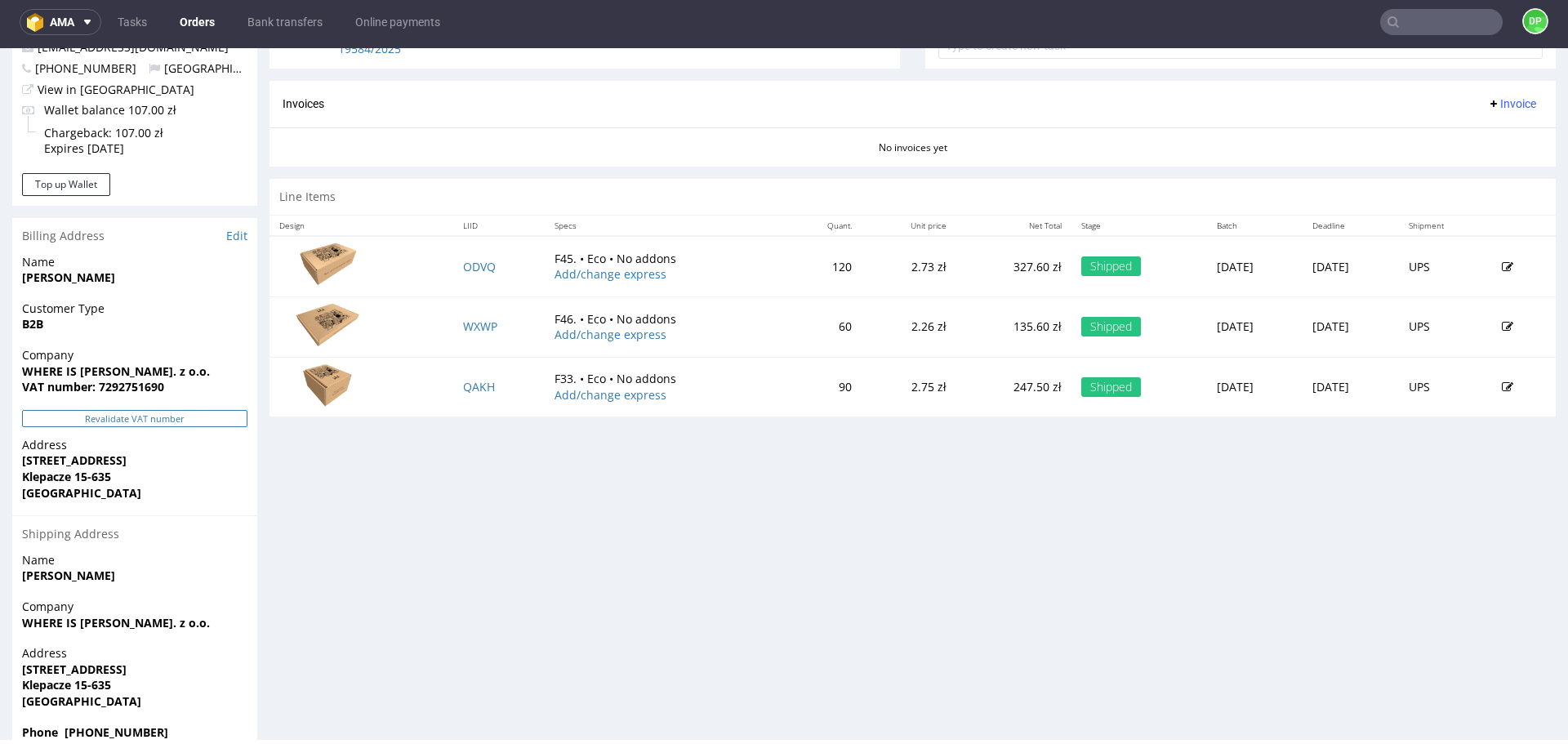
click at [184, 421] on button "Revalidate VAT number" at bounding box center [135, 418] width 225 height 17
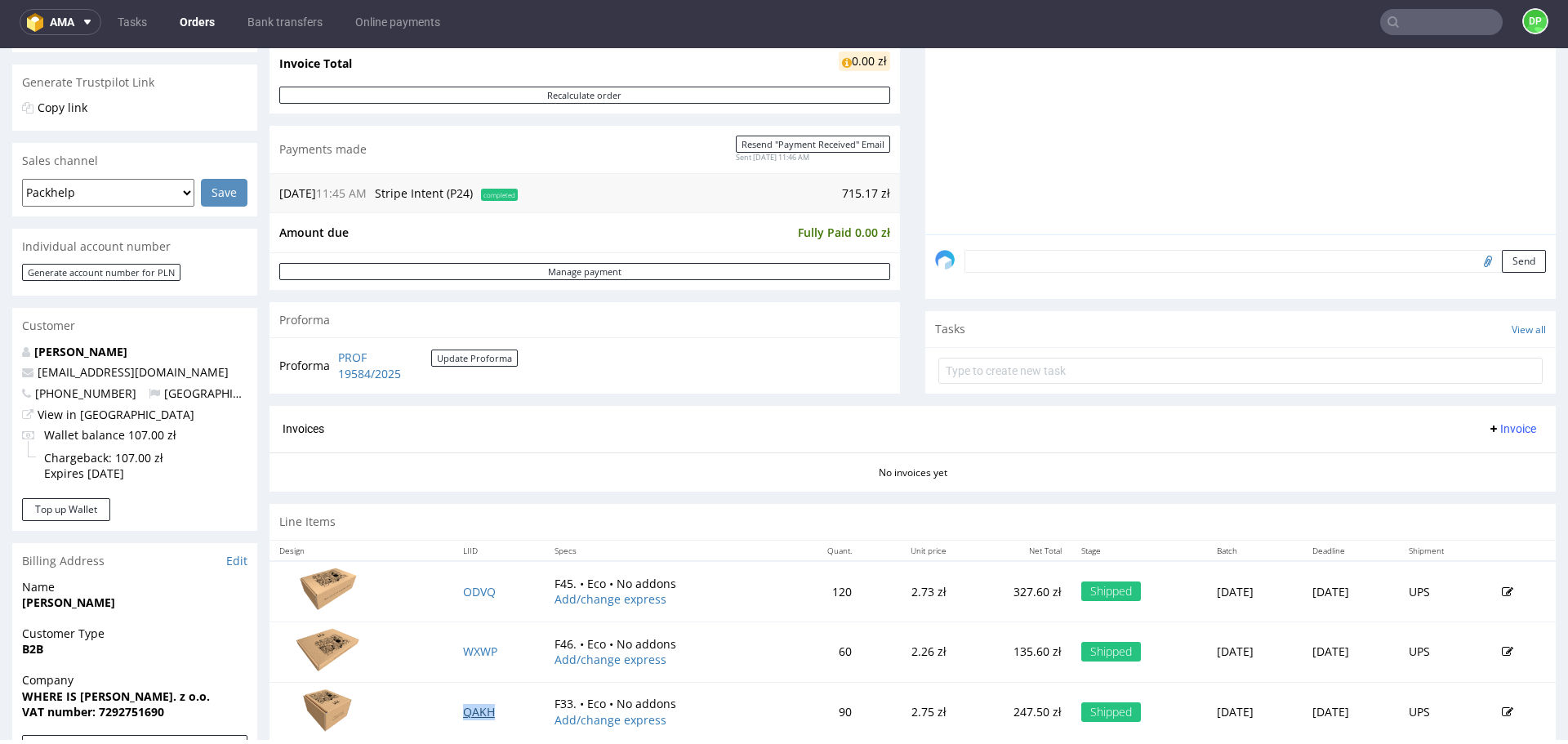
scroll to position [333, 0]
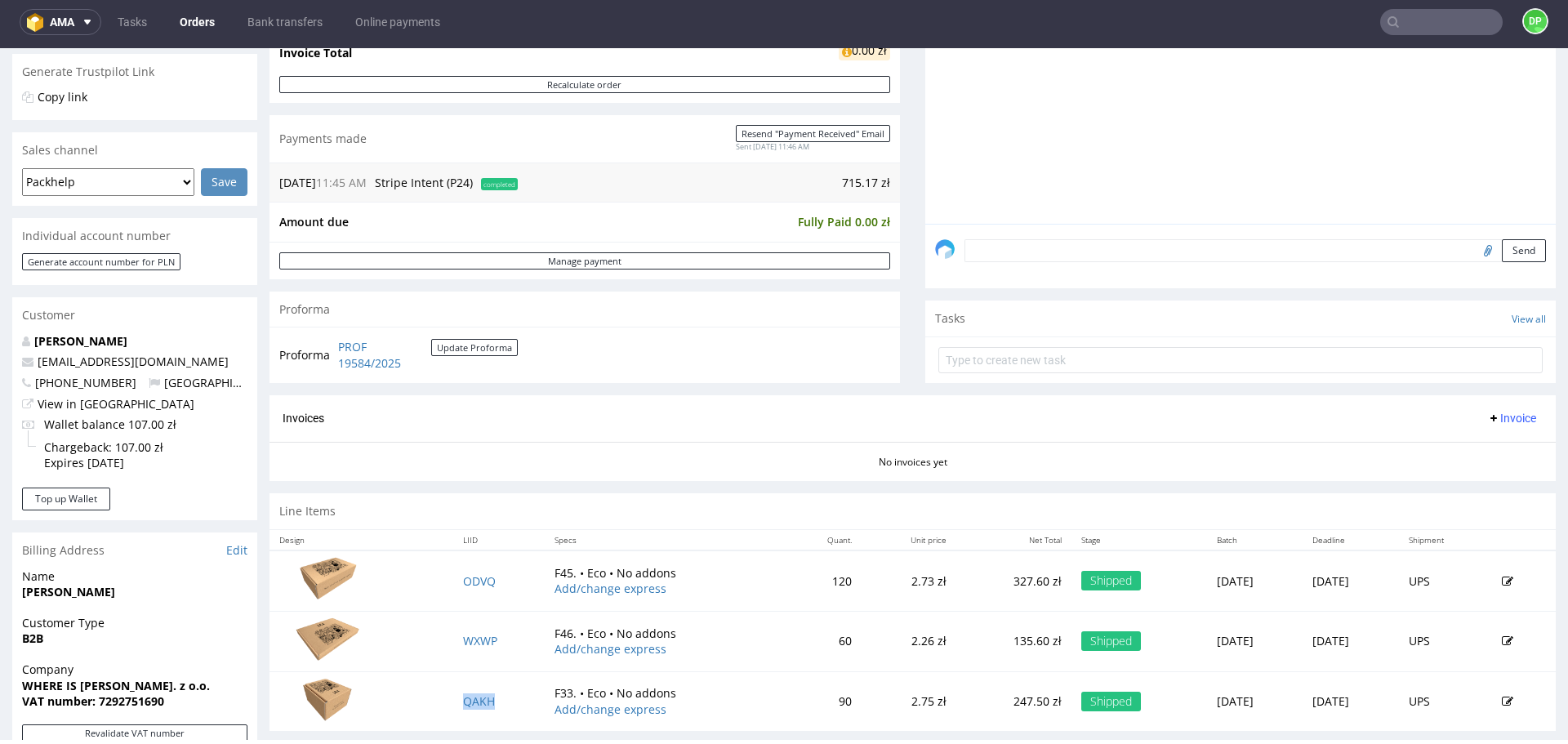
click at [1487, 417] on span "Invoice" at bounding box center [1511, 417] width 49 height 13
click at [1444, 446] on span at bounding box center [1441, 452] width 13 height 13
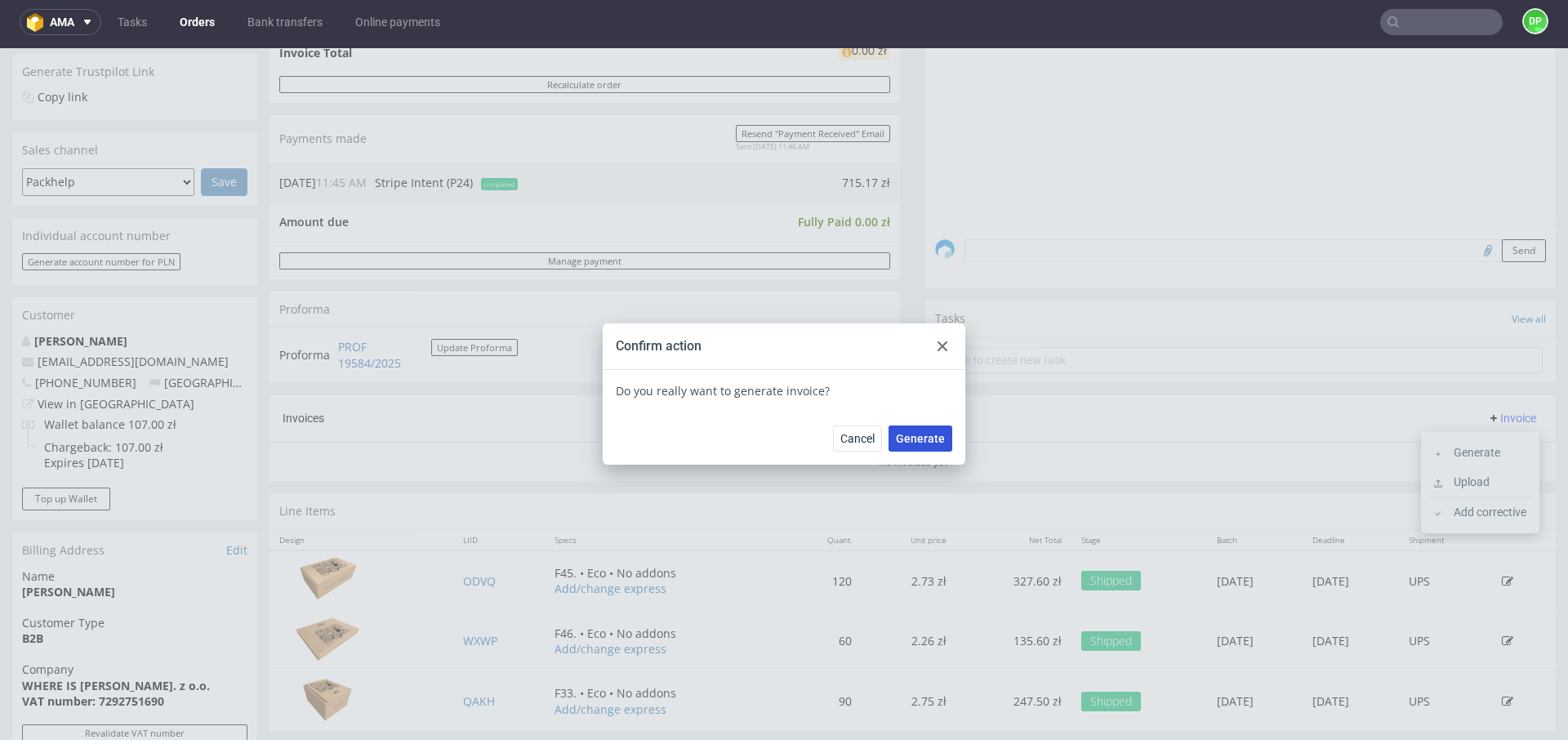
click at [907, 433] on span "Generate" at bounding box center [920, 438] width 49 height 11
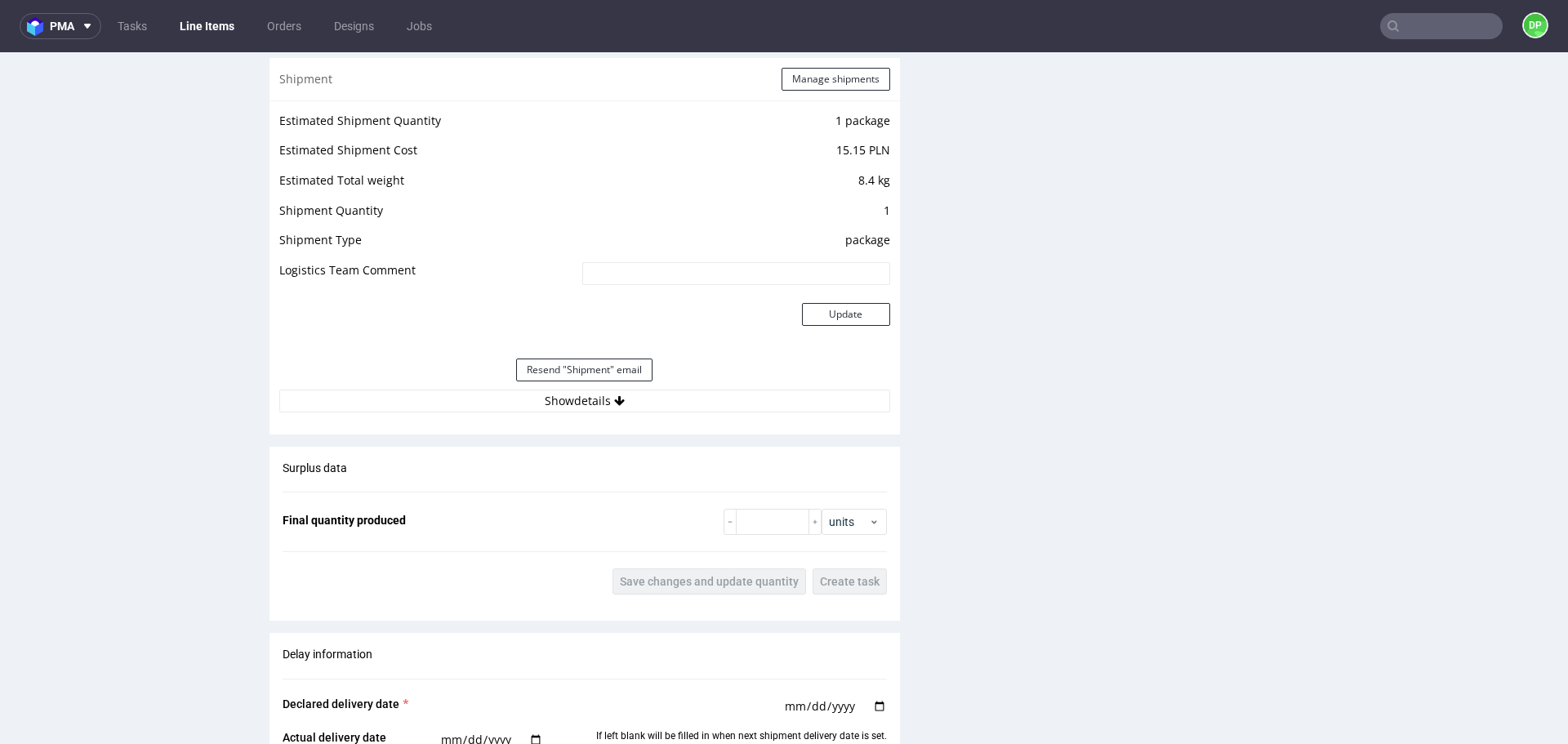
scroll to position [1557, 0]
click at [704, 391] on button "Show details" at bounding box center [585, 400] width 611 height 23
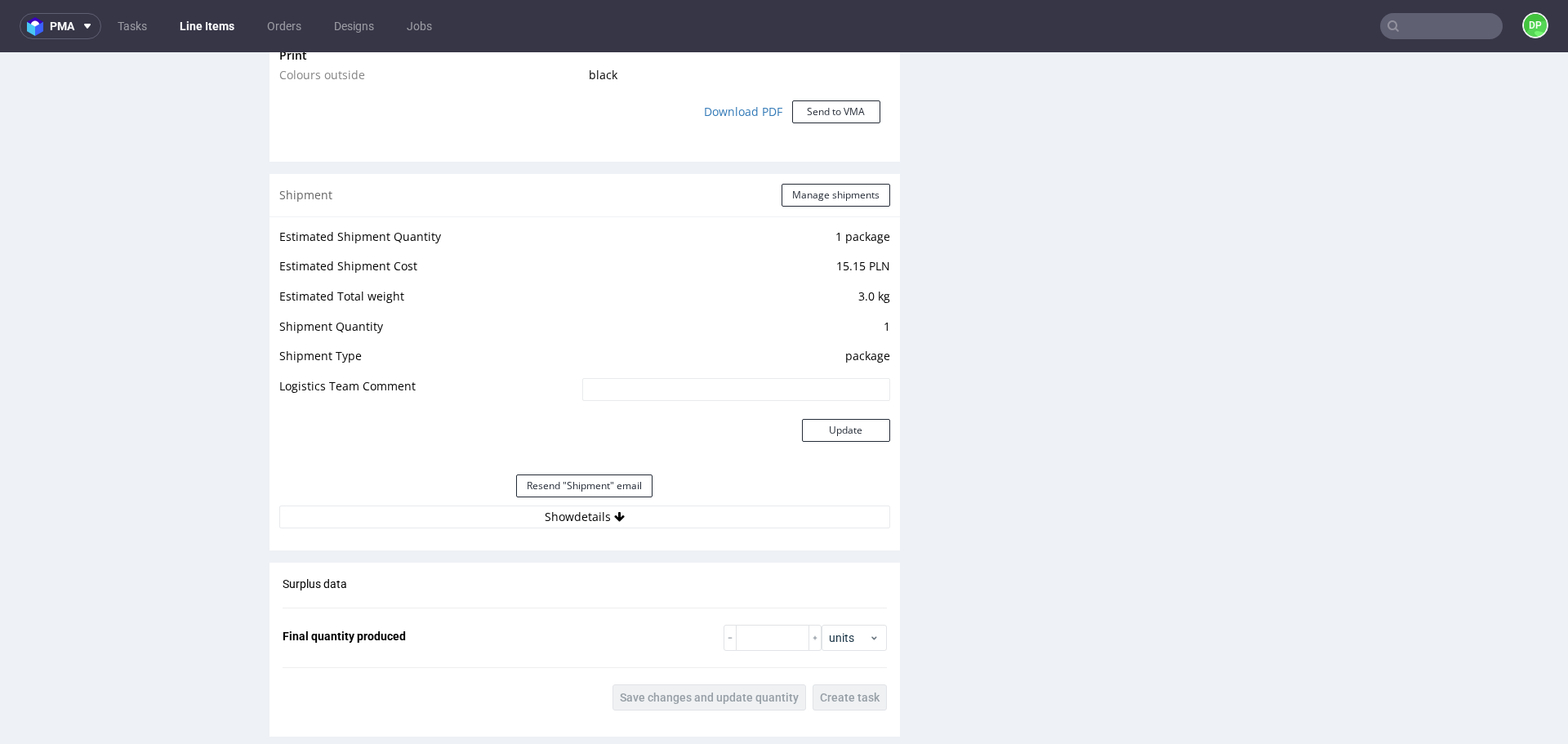
scroll to position [1448, 0]
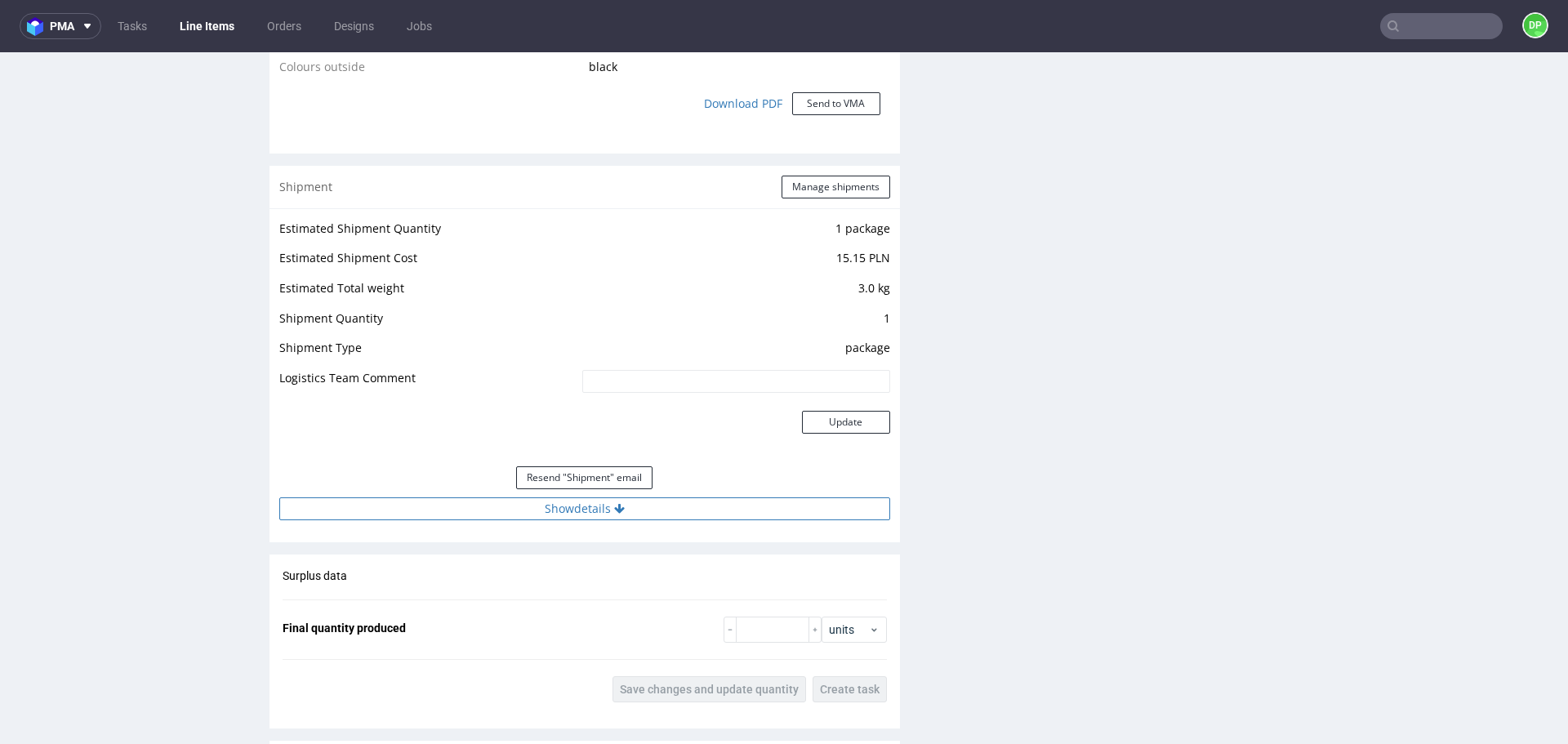
click at [699, 502] on button "Show details" at bounding box center [585, 508] width 611 height 23
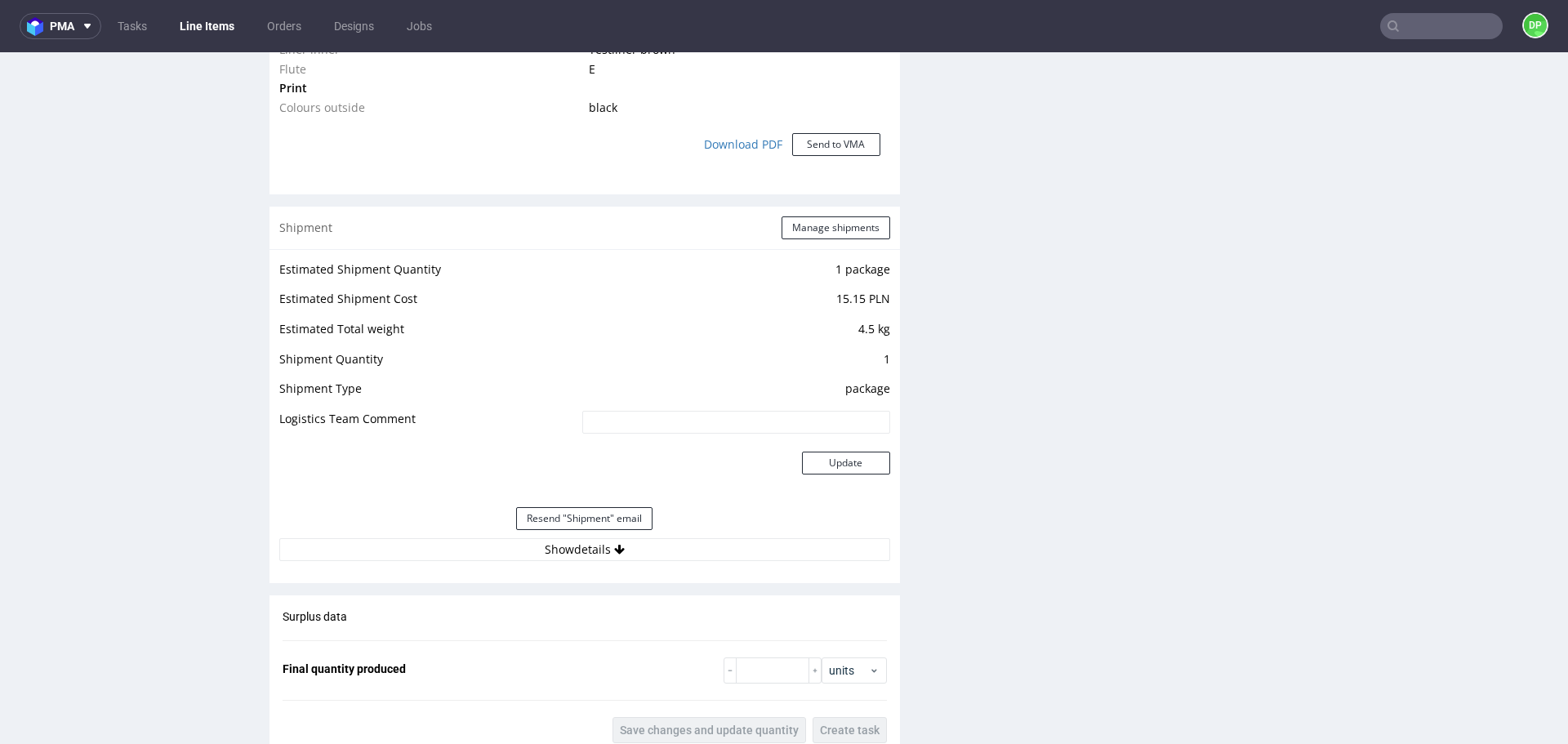
scroll to position [1456, 0]
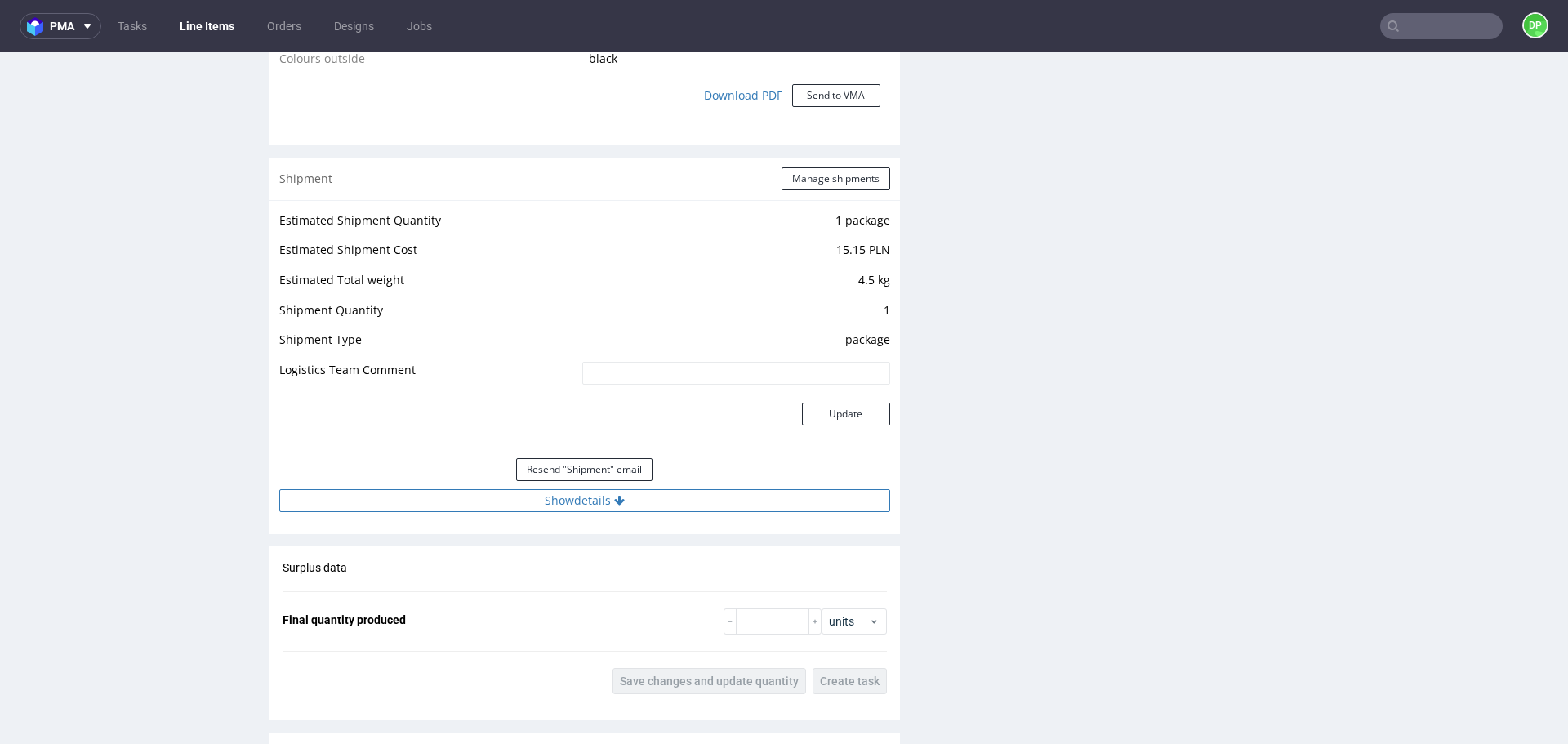
click at [703, 501] on button "Show details" at bounding box center [585, 501] width 611 height 23
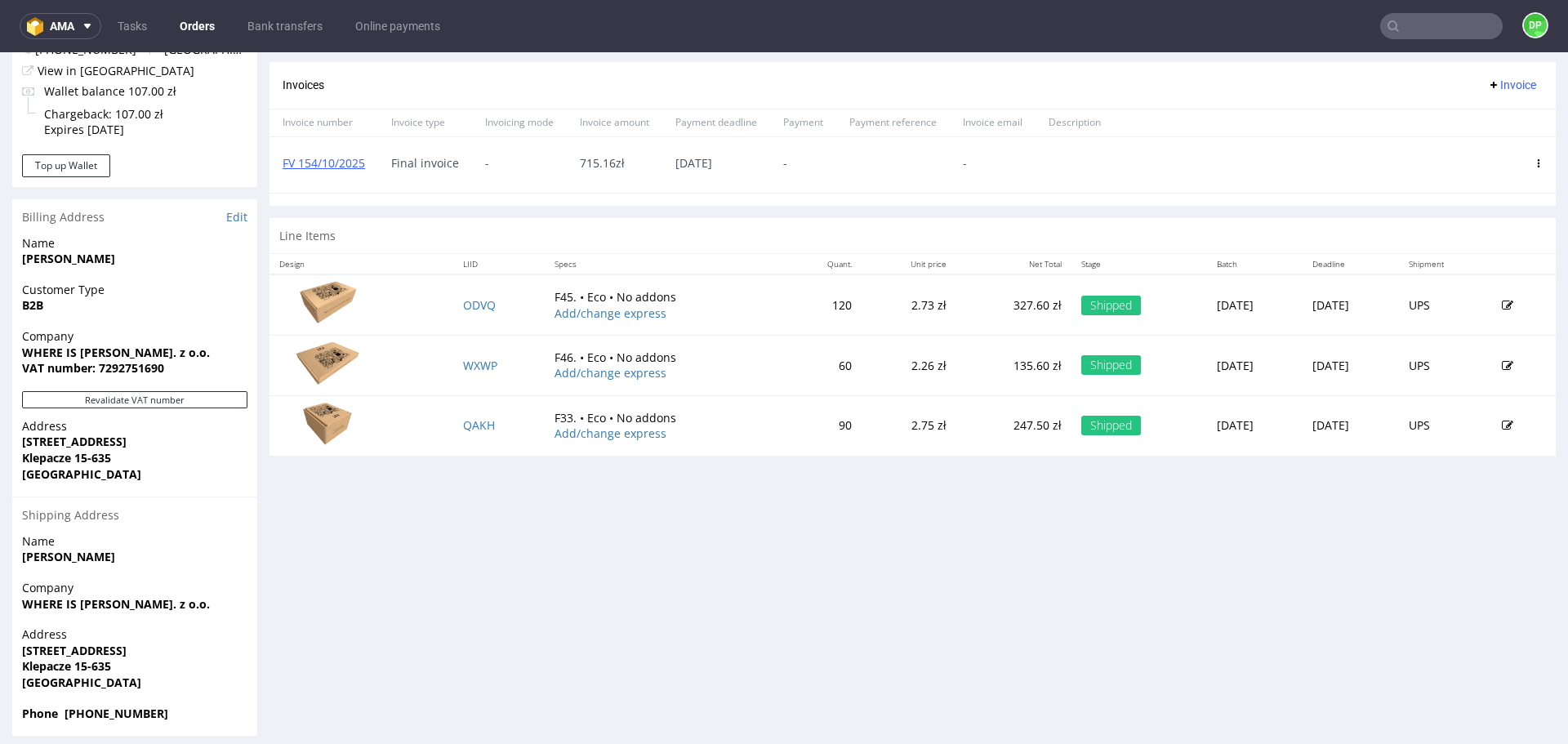
scroll to position [683, 0]
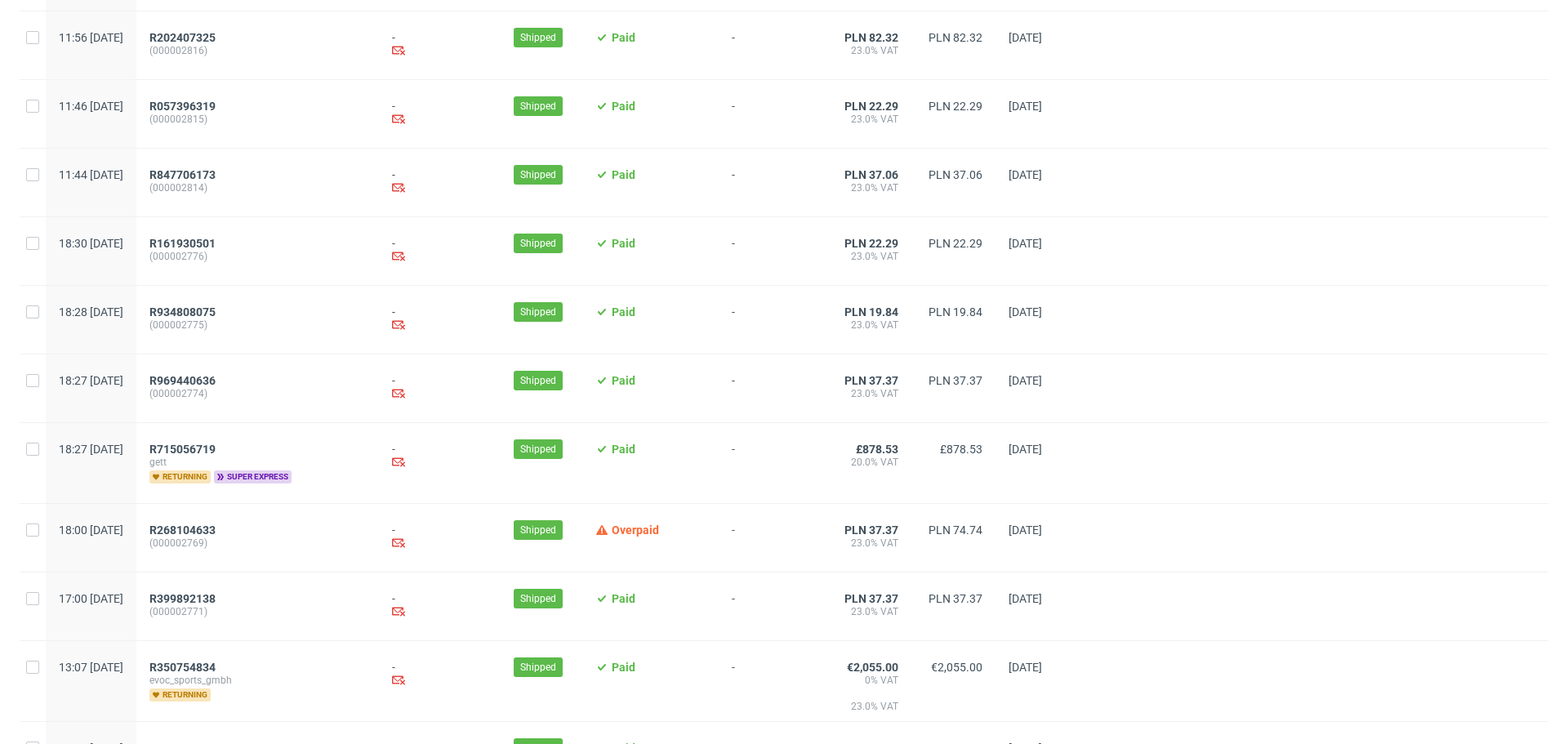
scroll to position [1671, 0]
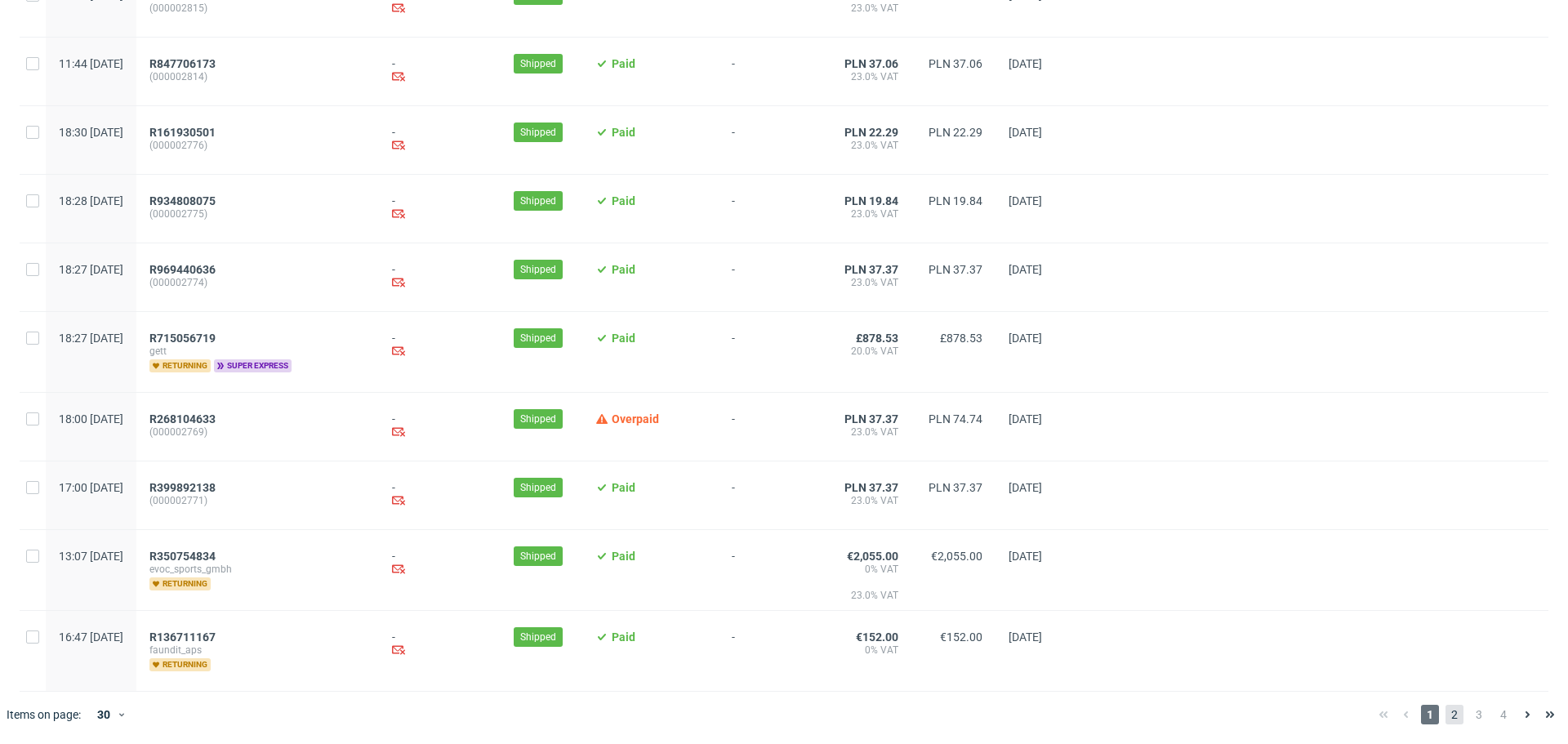
click at [1446, 712] on span "2" at bounding box center [1454, 714] width 18 height 20
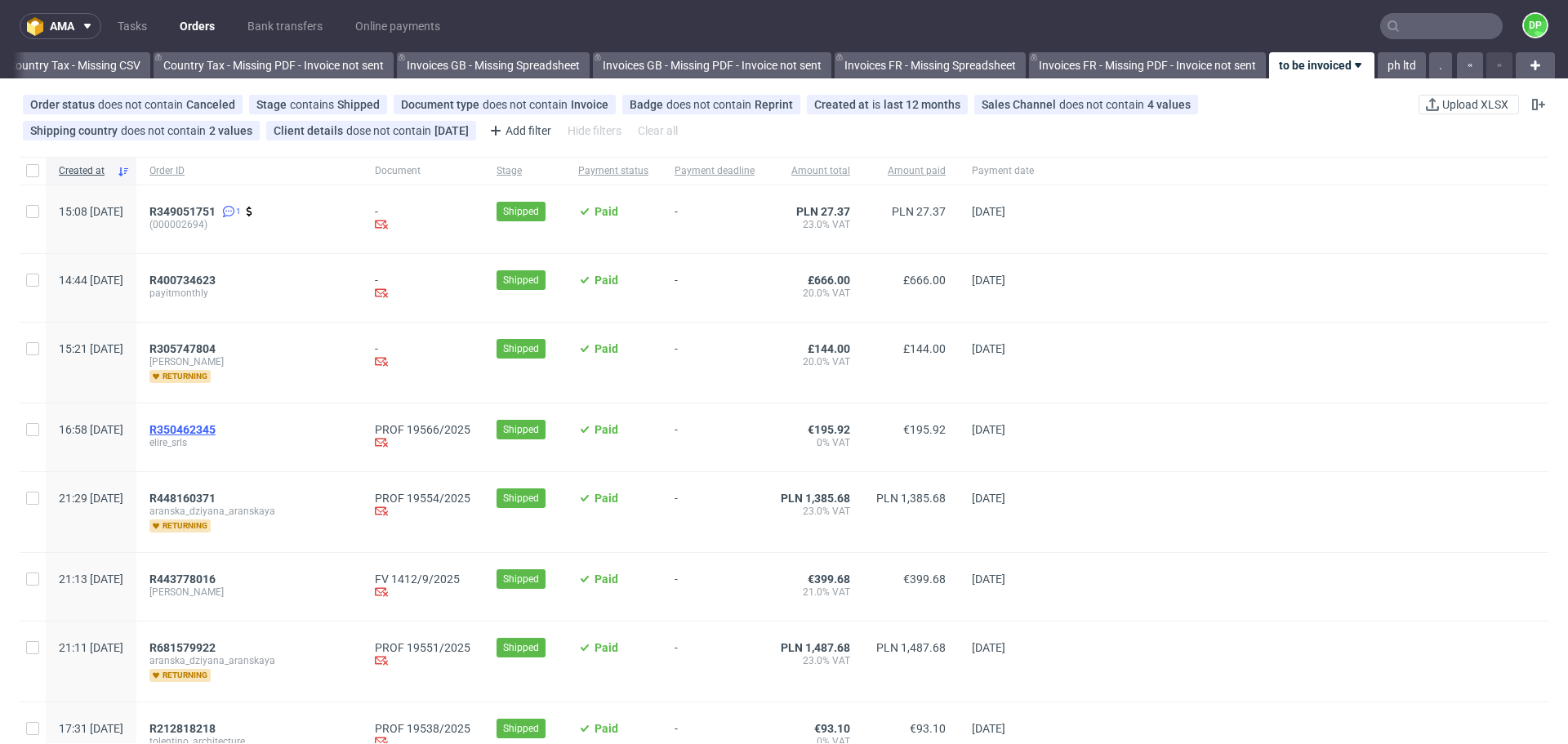
click at [216, 427] on span "R350462345" at bounding box center [182, 429] width 66 height 13
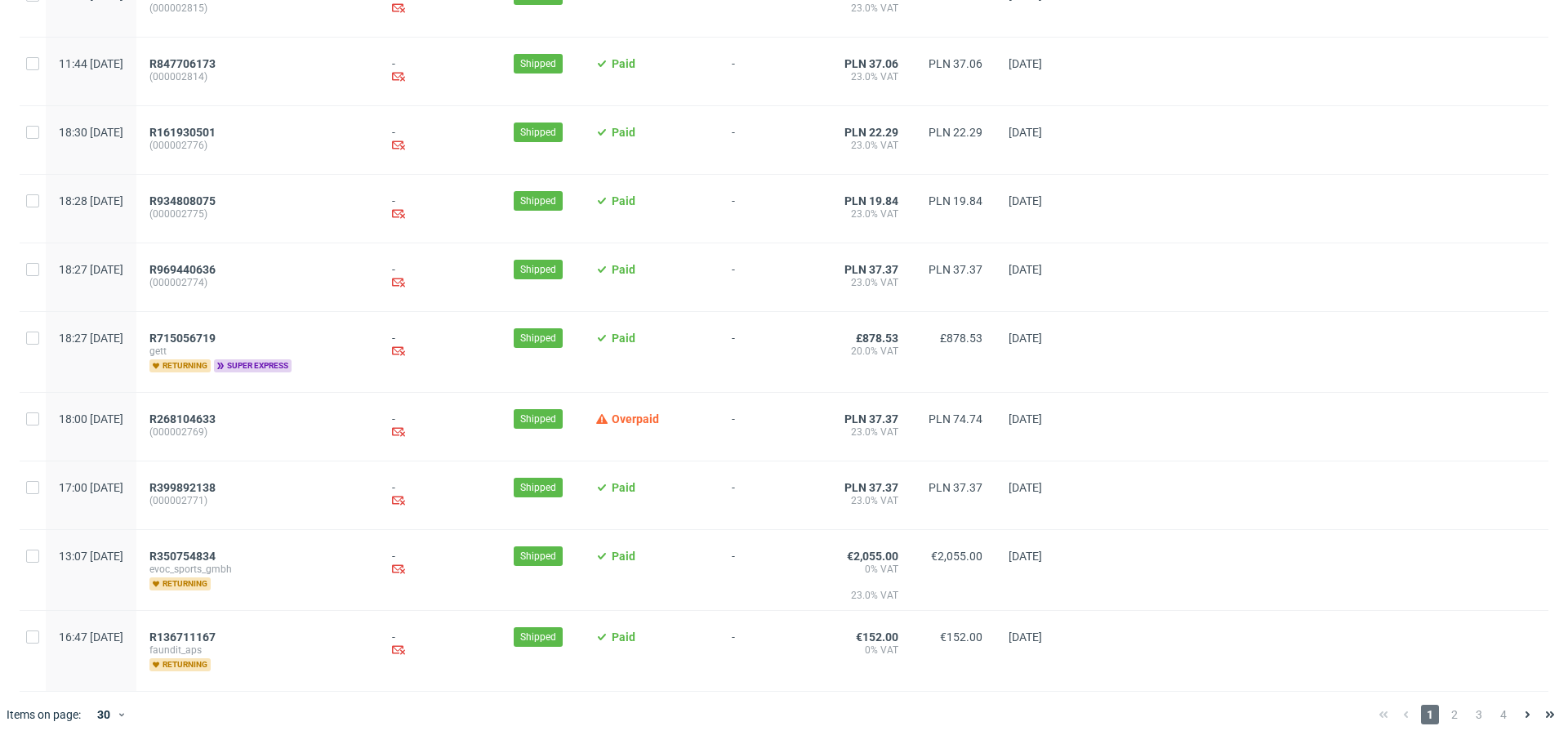
scroll to position [1671, 0]
click at [1446, 716] on span "2" at bounding box center [1454, 714] width 18 height 20
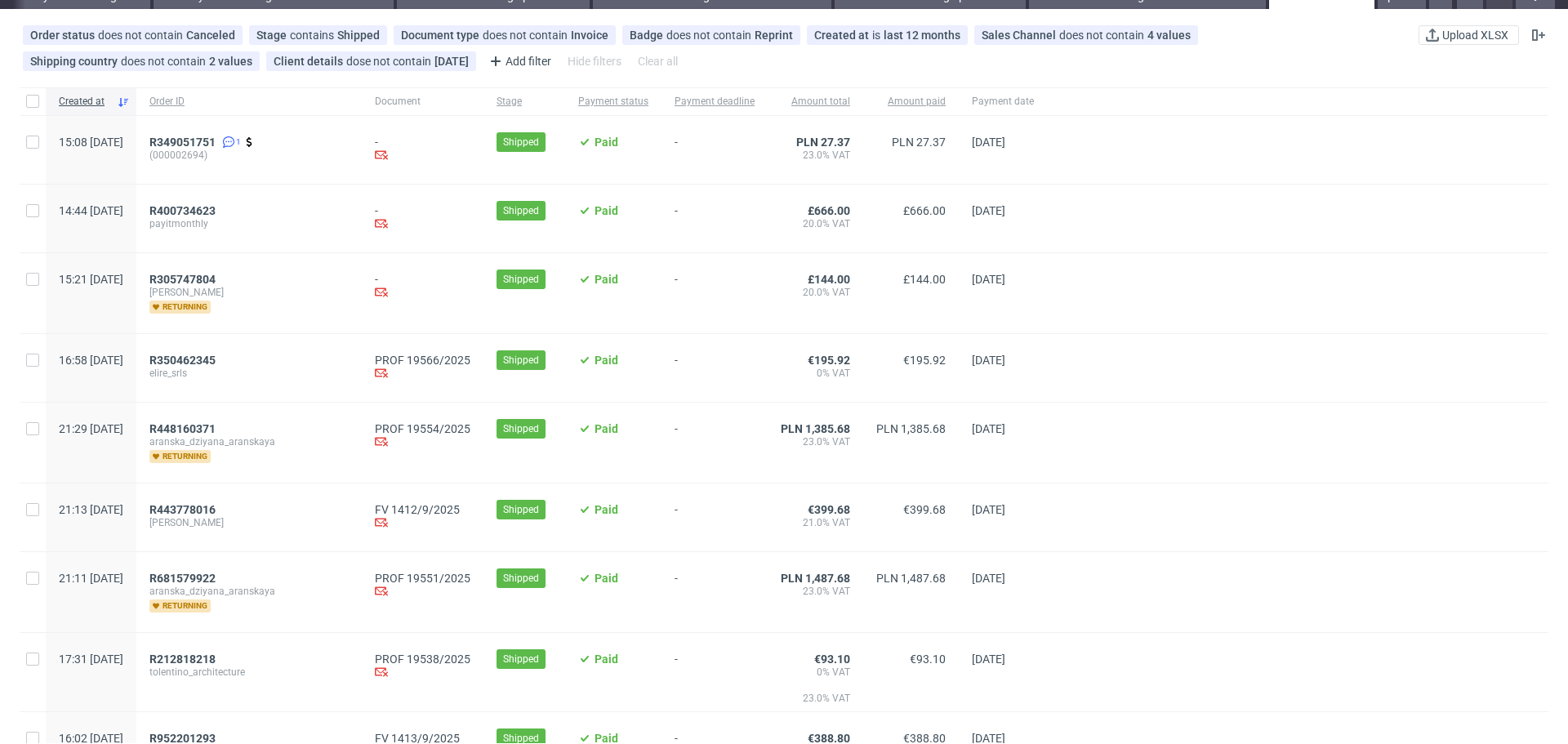
scroll to position [80, 0]
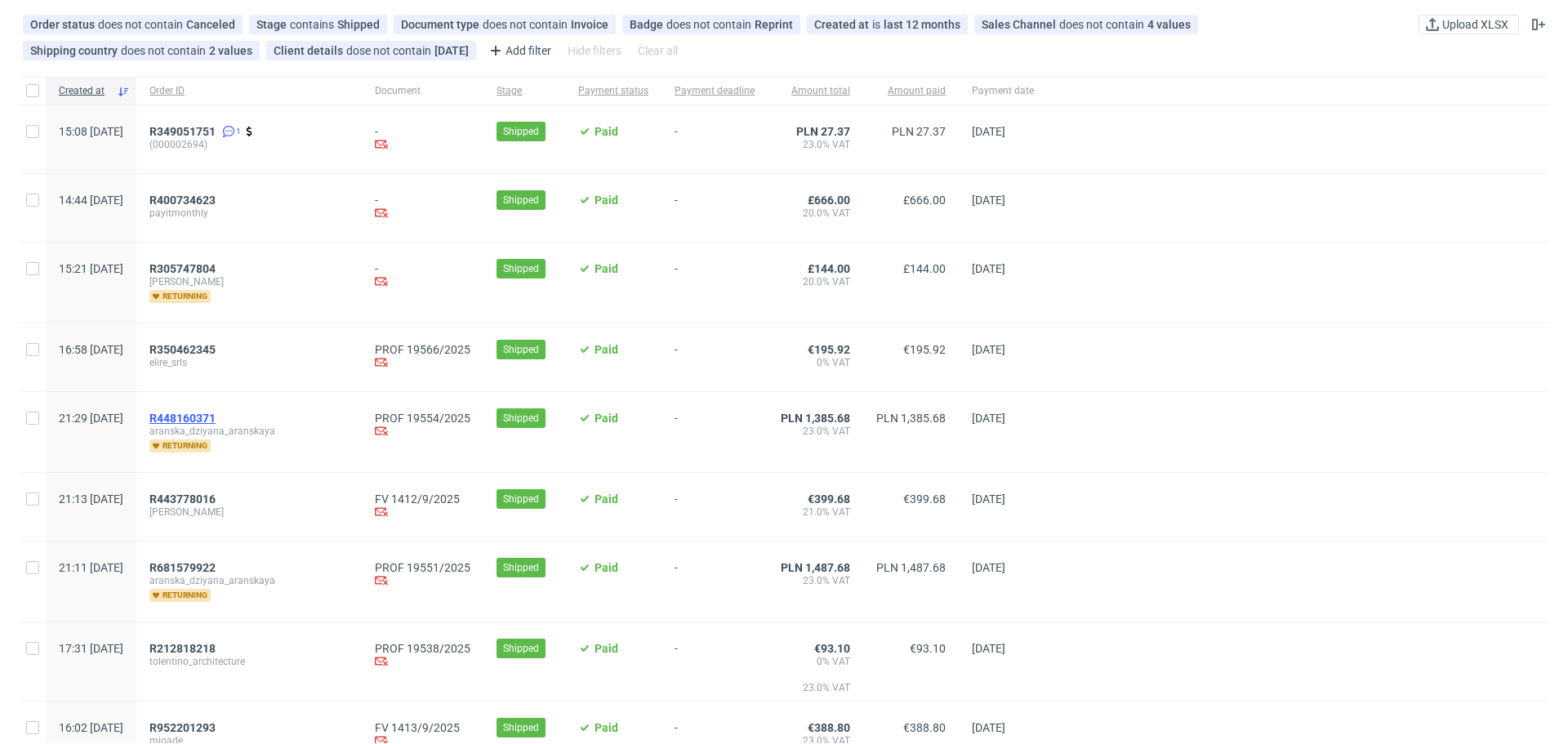
click at [216, 417] on span "R448160371" at bounding box center [182, 417] width 66 height 13
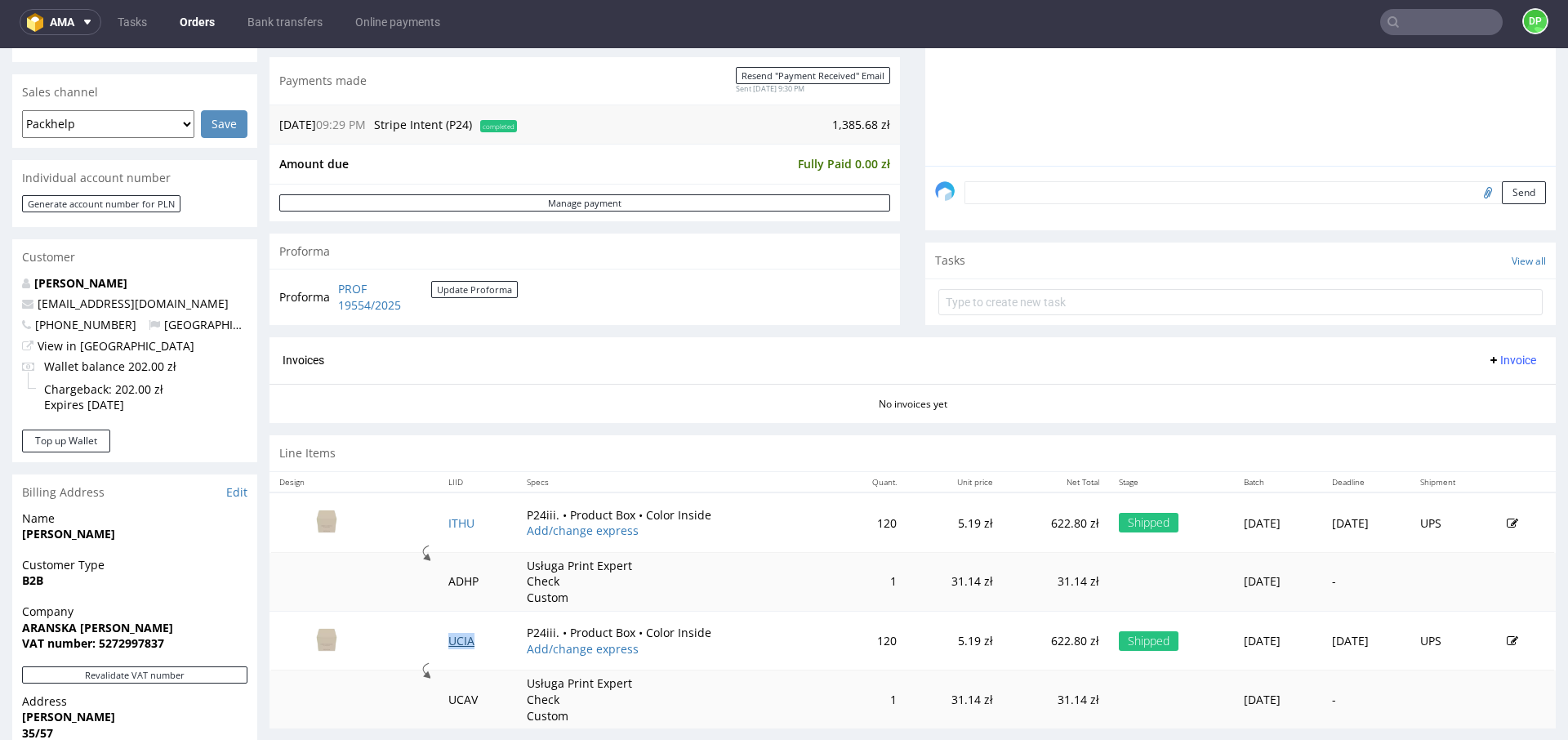
scroll to position [393, 0]
click at [1503, 354] on span "Invoice" at bounding box center [1511, 358] width 49 height 13
click at [1474, 385] on span "Generate" at bounding box center [1487, 392] width 79 height 16
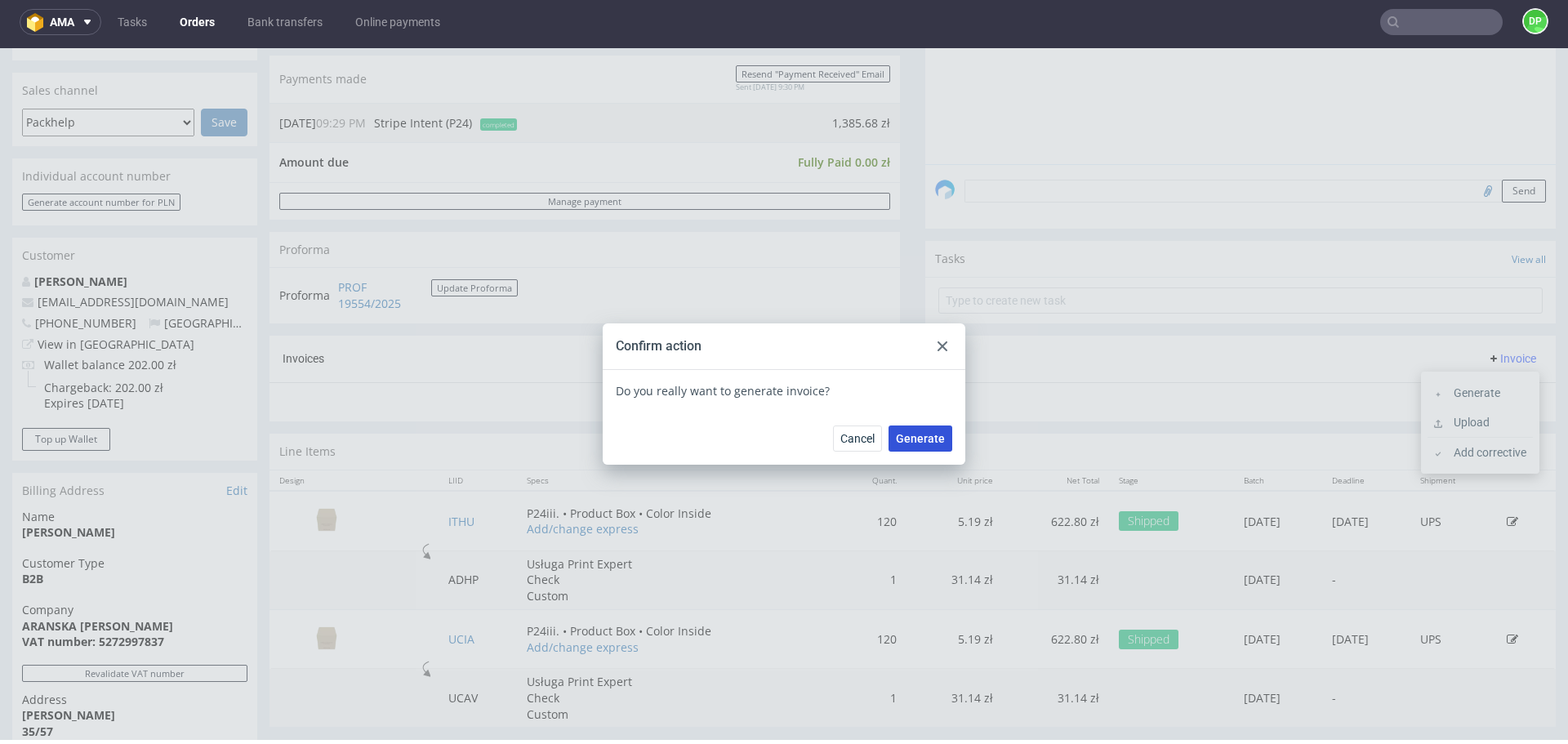
click at [908, 439] on span "Generate" at bounding box center [920, 438] width 49 height 11
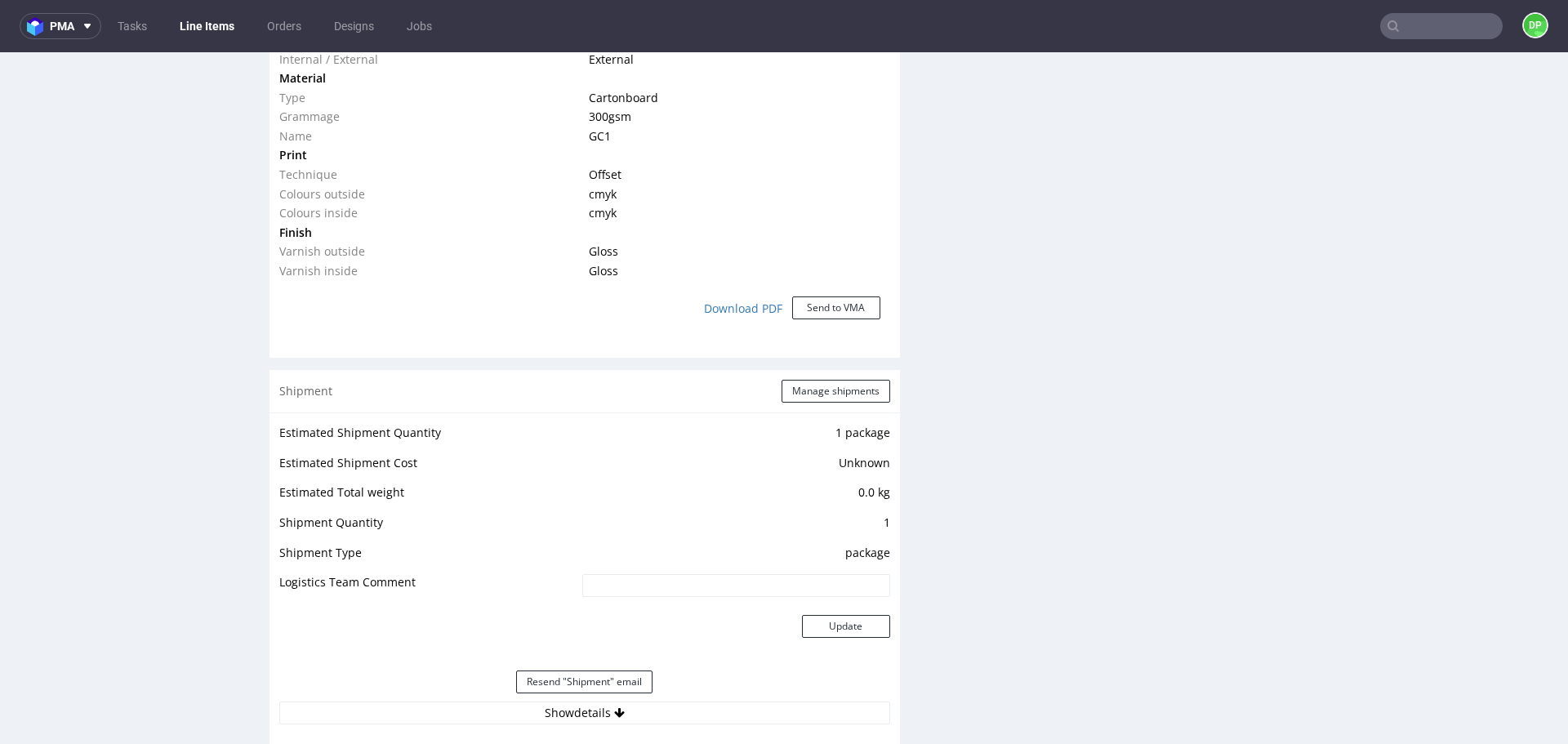
scroll to position [1583, 0]
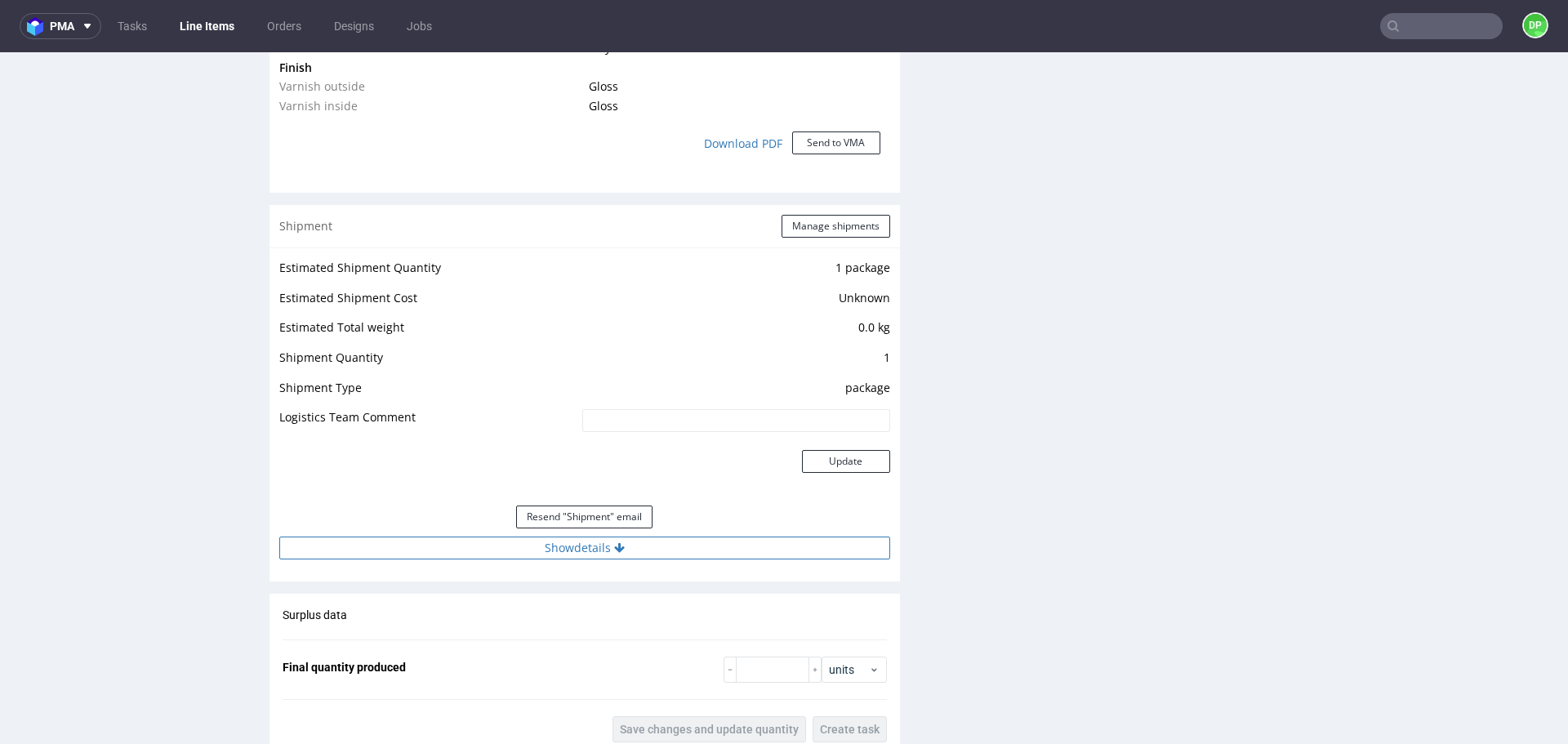
click at [771, 544] on button "Show details" at bounding box center [585, 548] width 611 height 23
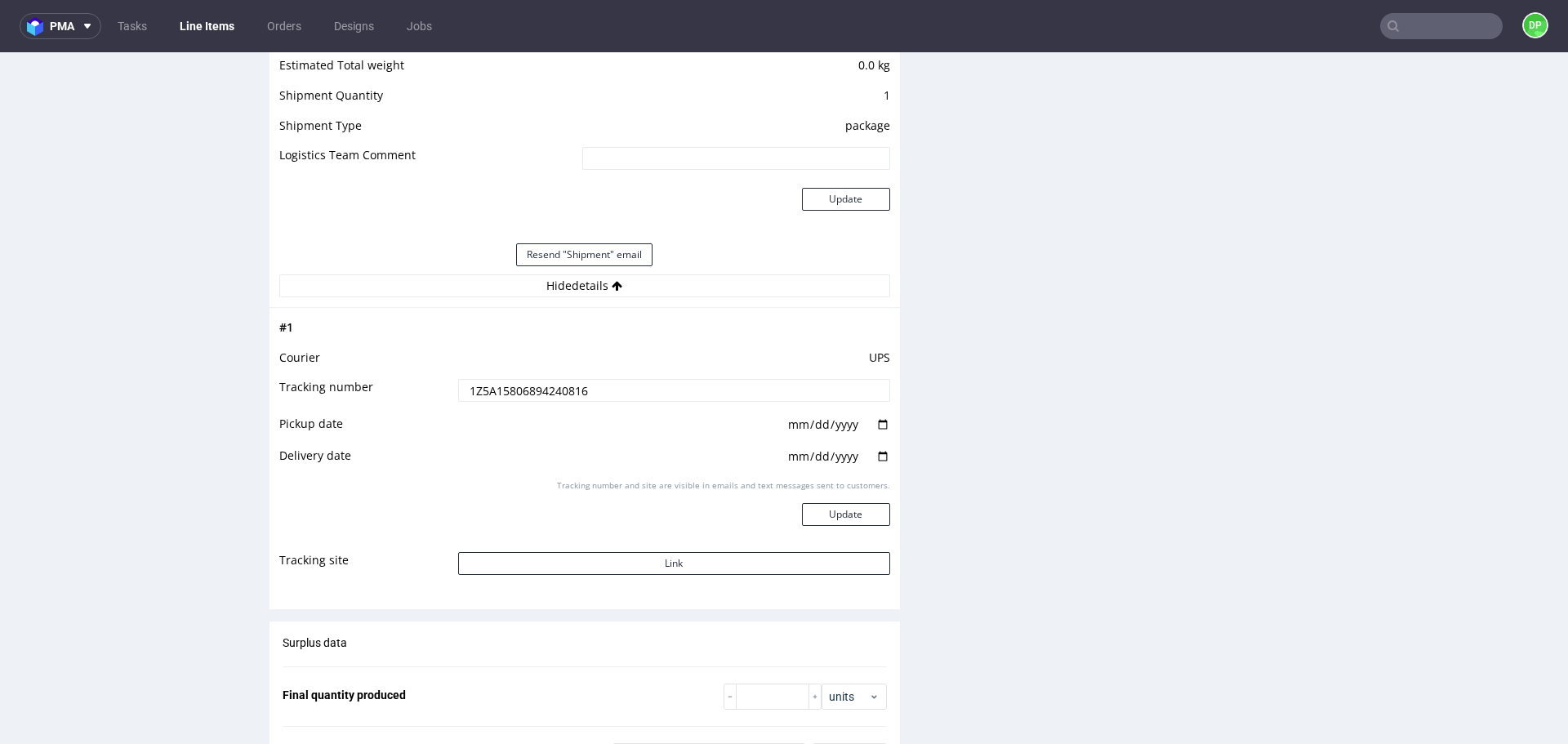
scroll to position [1847, 0]
click at [553, 554] on button "Link" at bounding box center [674, 561] width 432 height 23
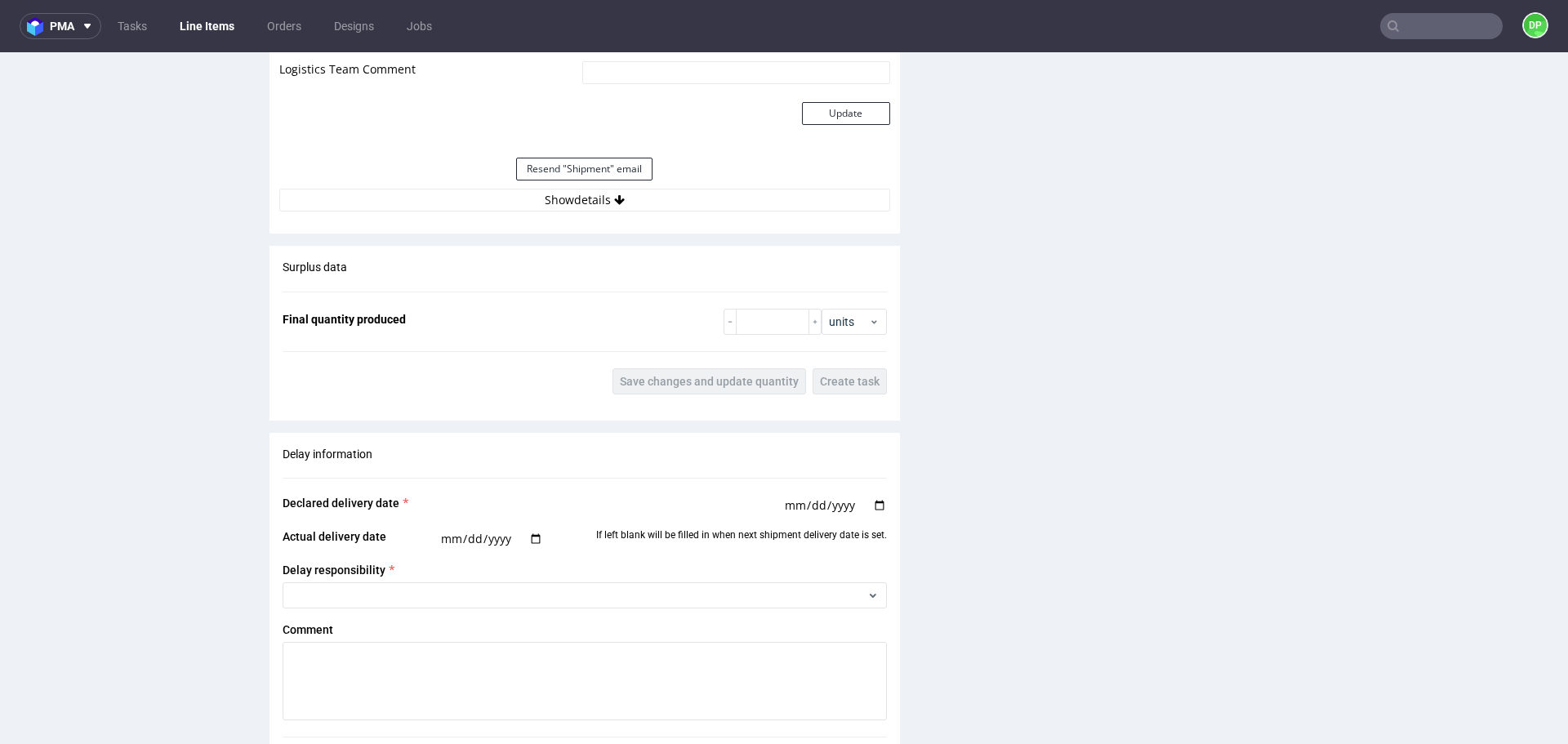
scroll to position [1946, 0]
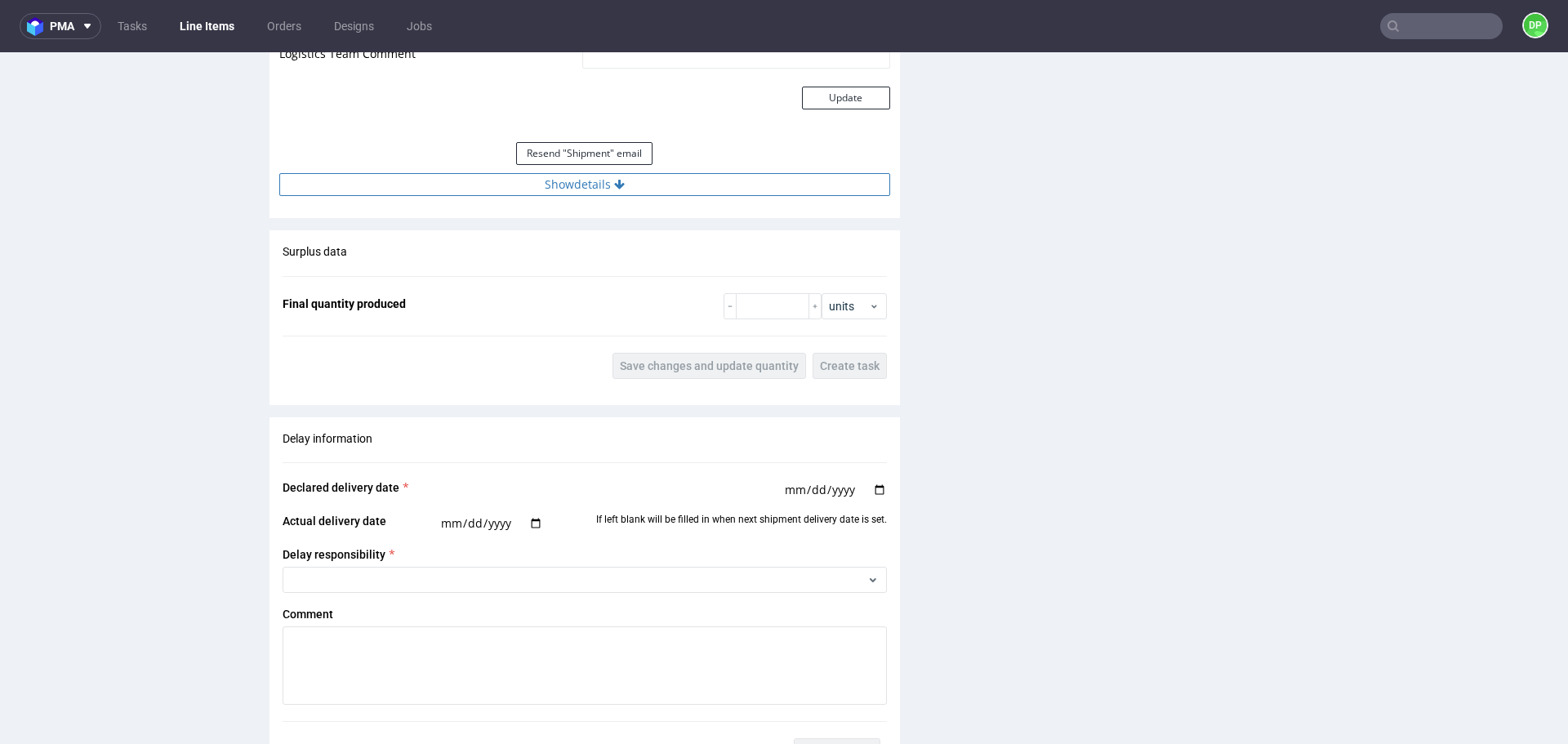
click at [566, 188] on button "Show details" at bounding box center [585, 184] width 611 height 23
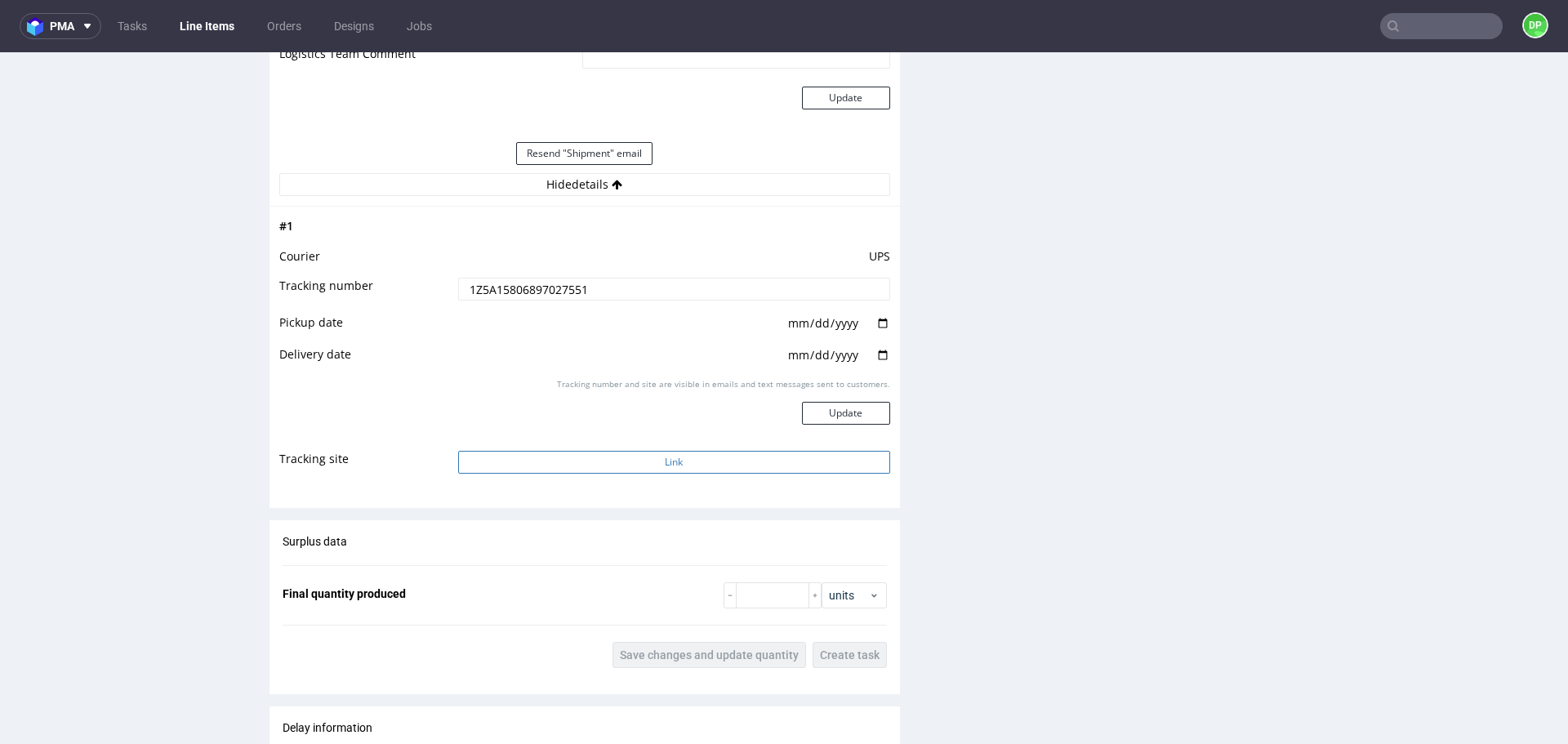
click at [637, 451] on button "Link" at bounding box center [674, 462] width 432 height 23
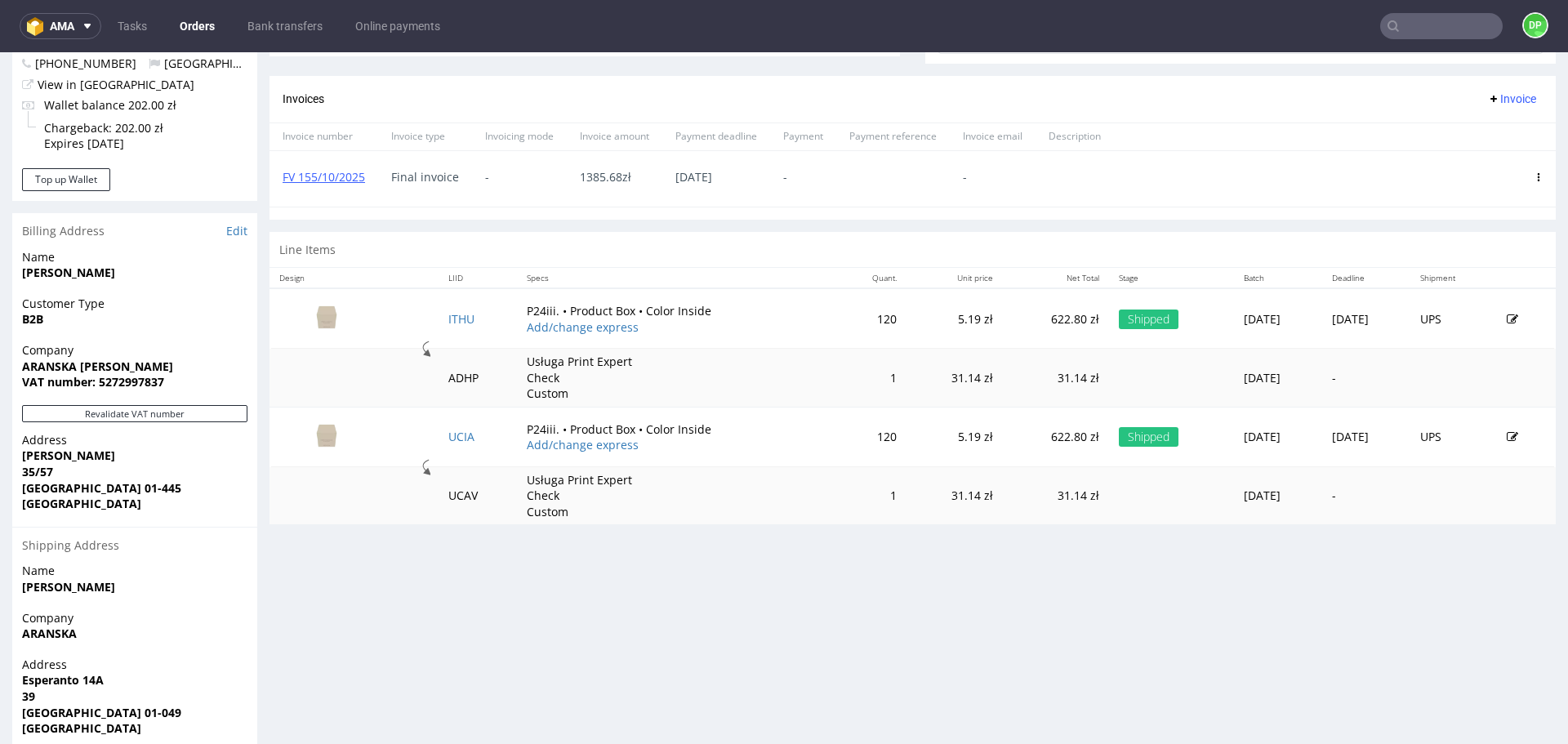
scroll to position [657, 0]
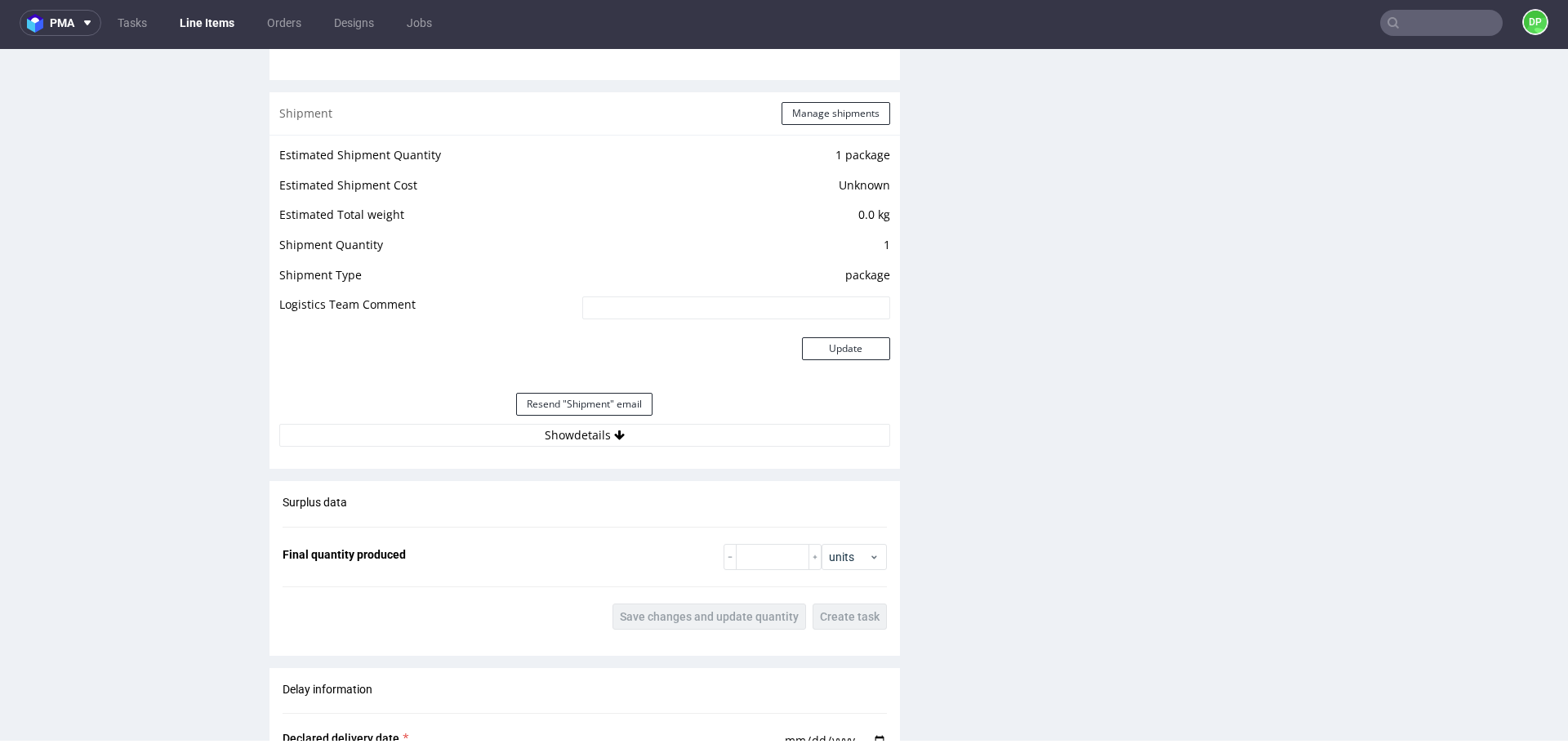
scroll to position [1693, 0]
click at [437, 443] on button "Show details" at bounding box center [585, 434] width 611 height 23
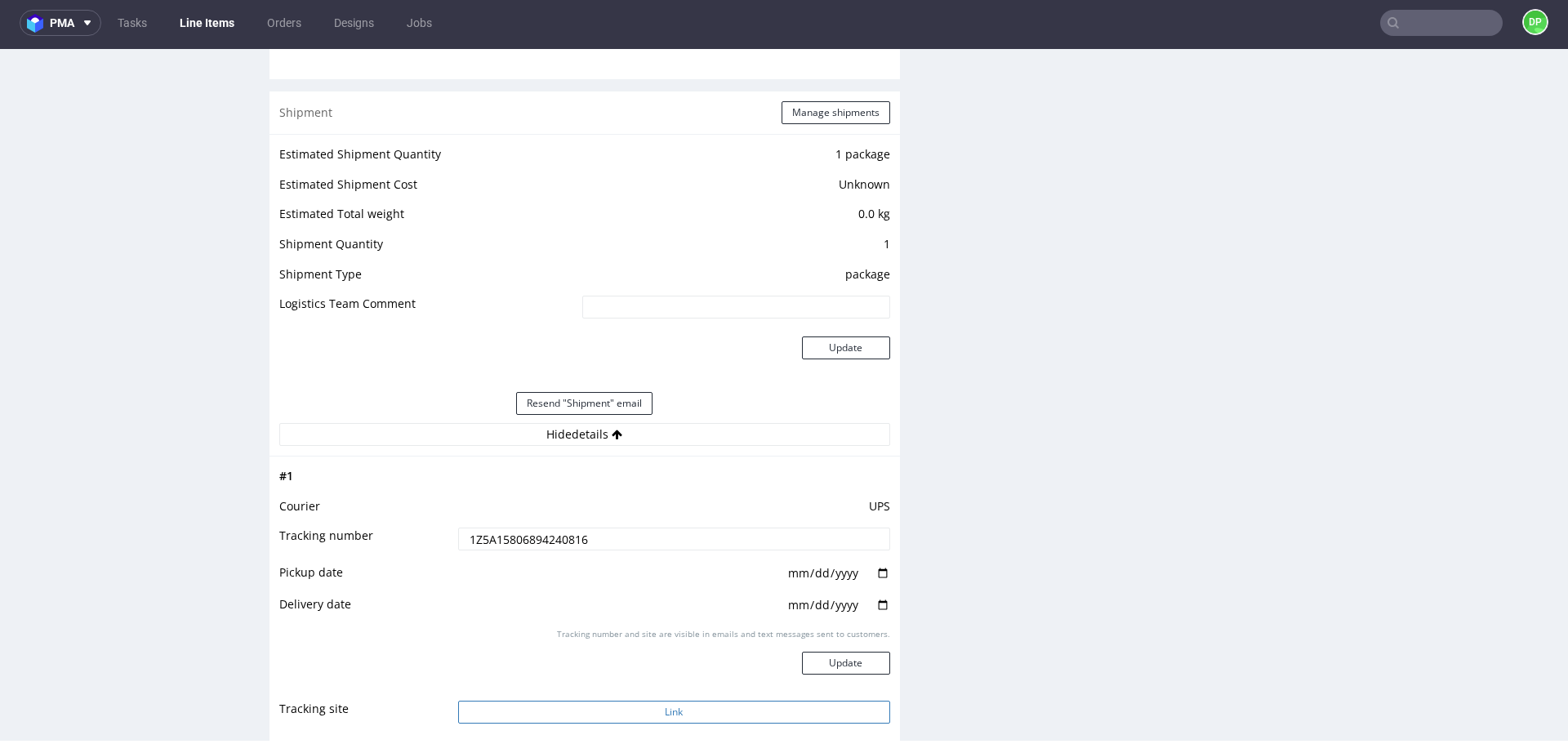
click at [590, 704] on button "Link" at bounding box center [674, 711] width 432 height 23
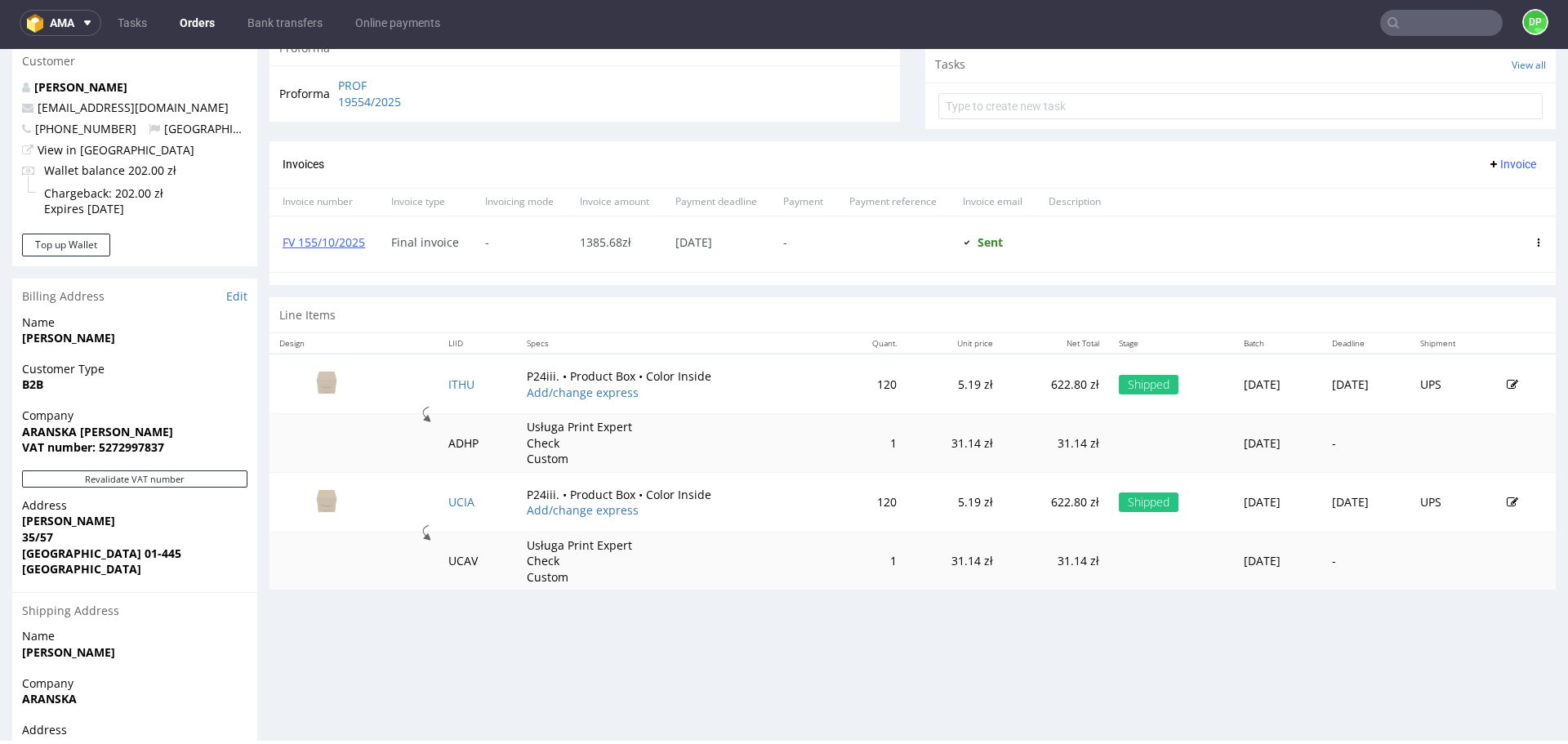
scroll to position [588, 0]
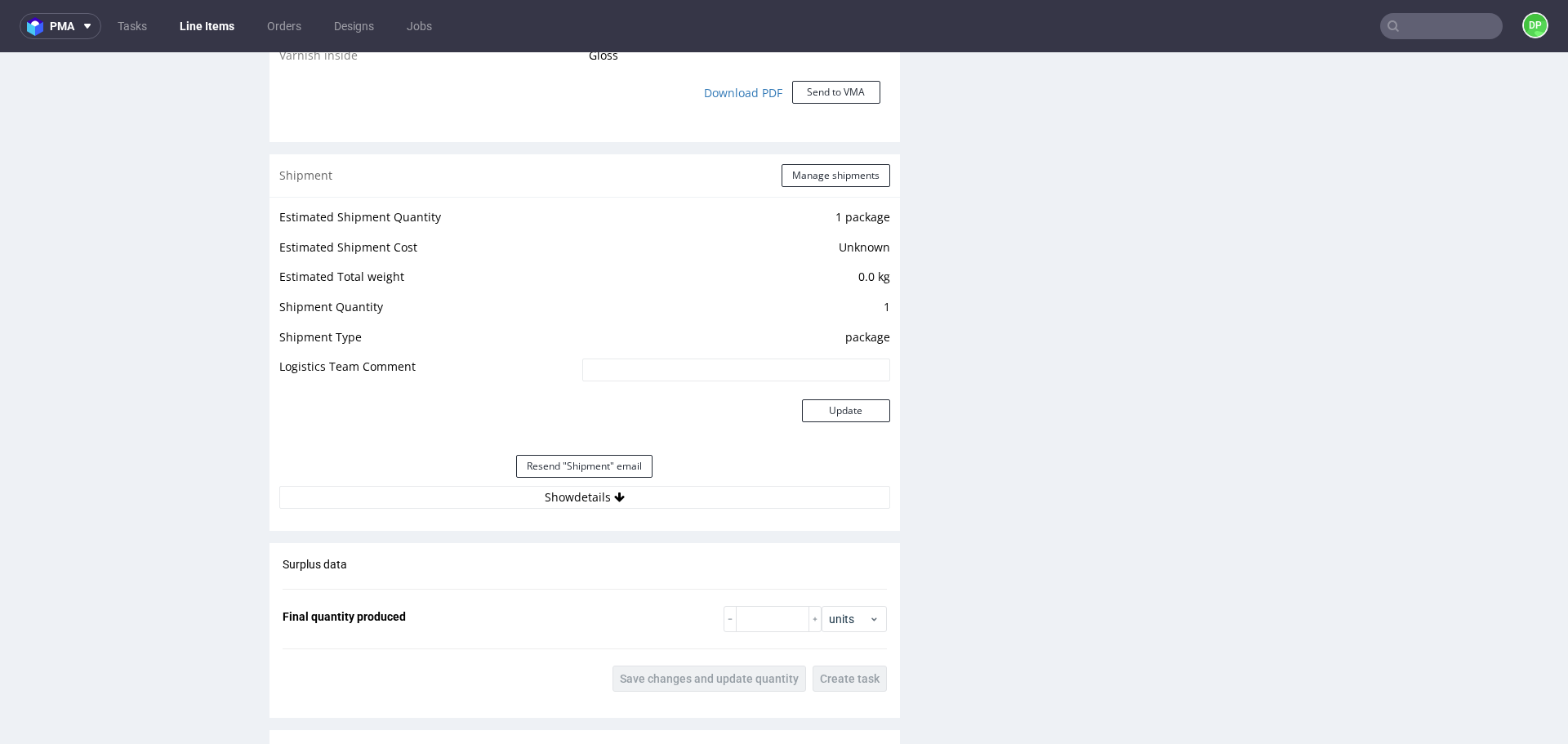
scroll to position [1634, 0]
click at [511, 506] on button "Show details" at bounding box center [585, 495] width 611 height 23
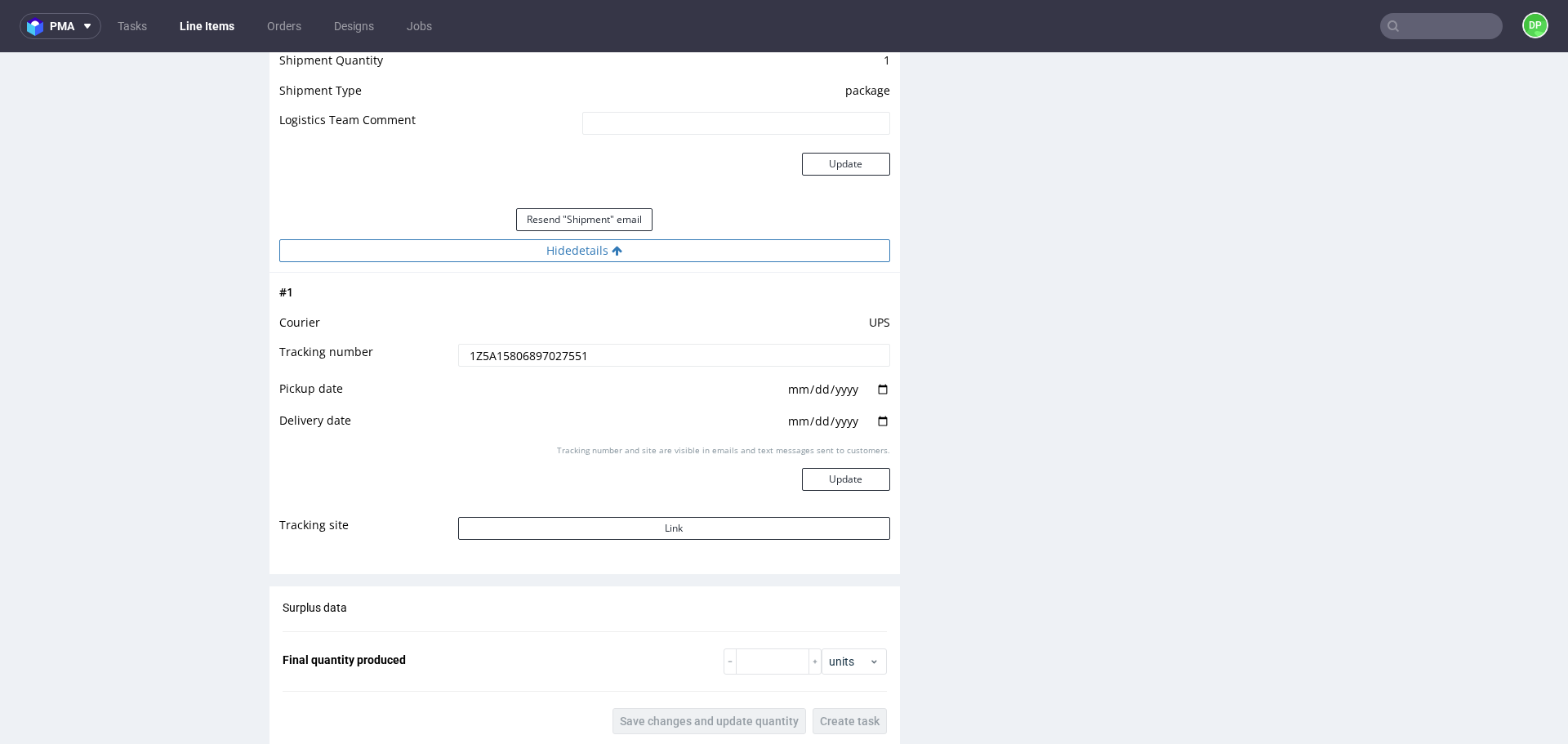
scroll to position [1885, 0]
click td "Tracking number and site are visible in emails and text messages sent to custom…"
click button "Link"
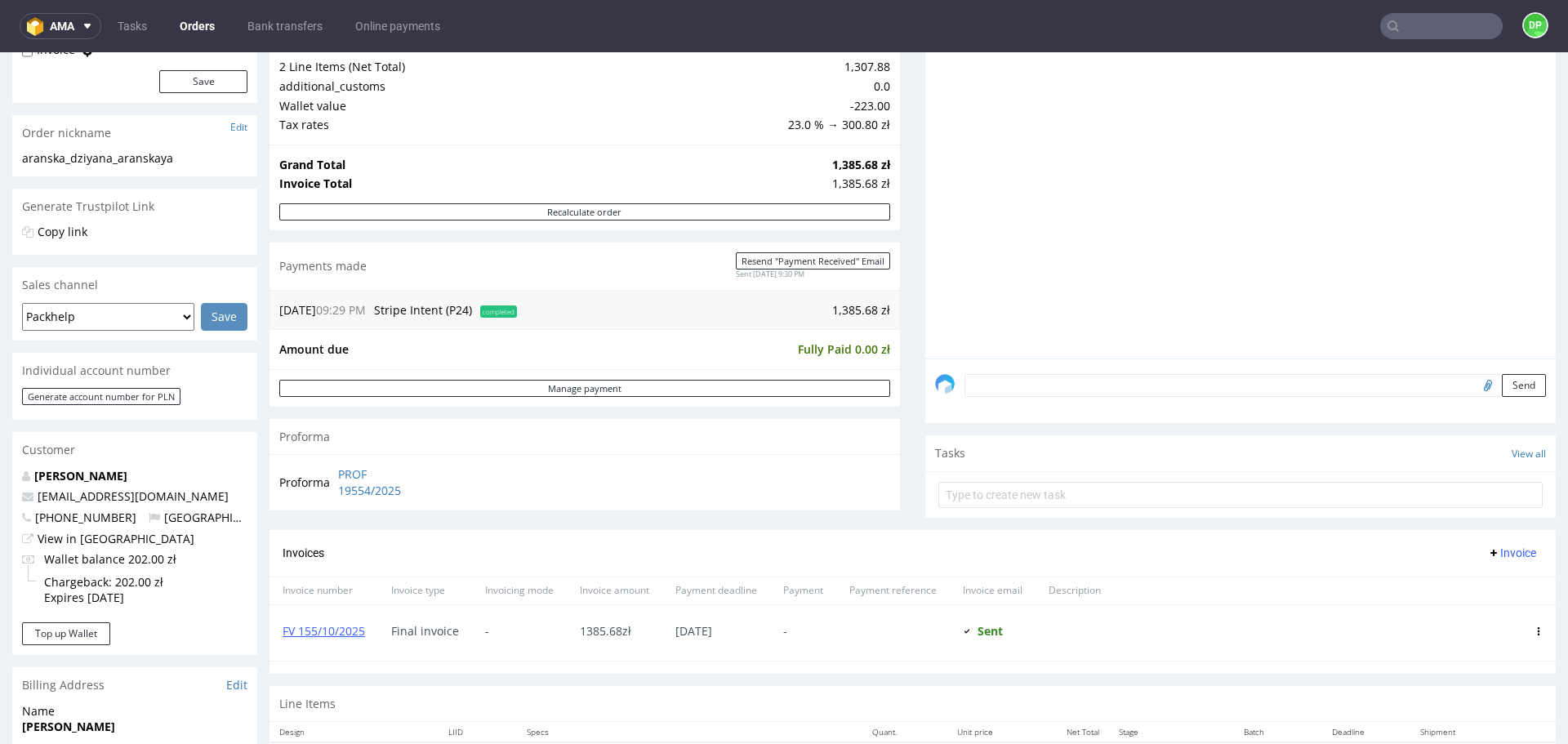
scroll to position [188, 0]
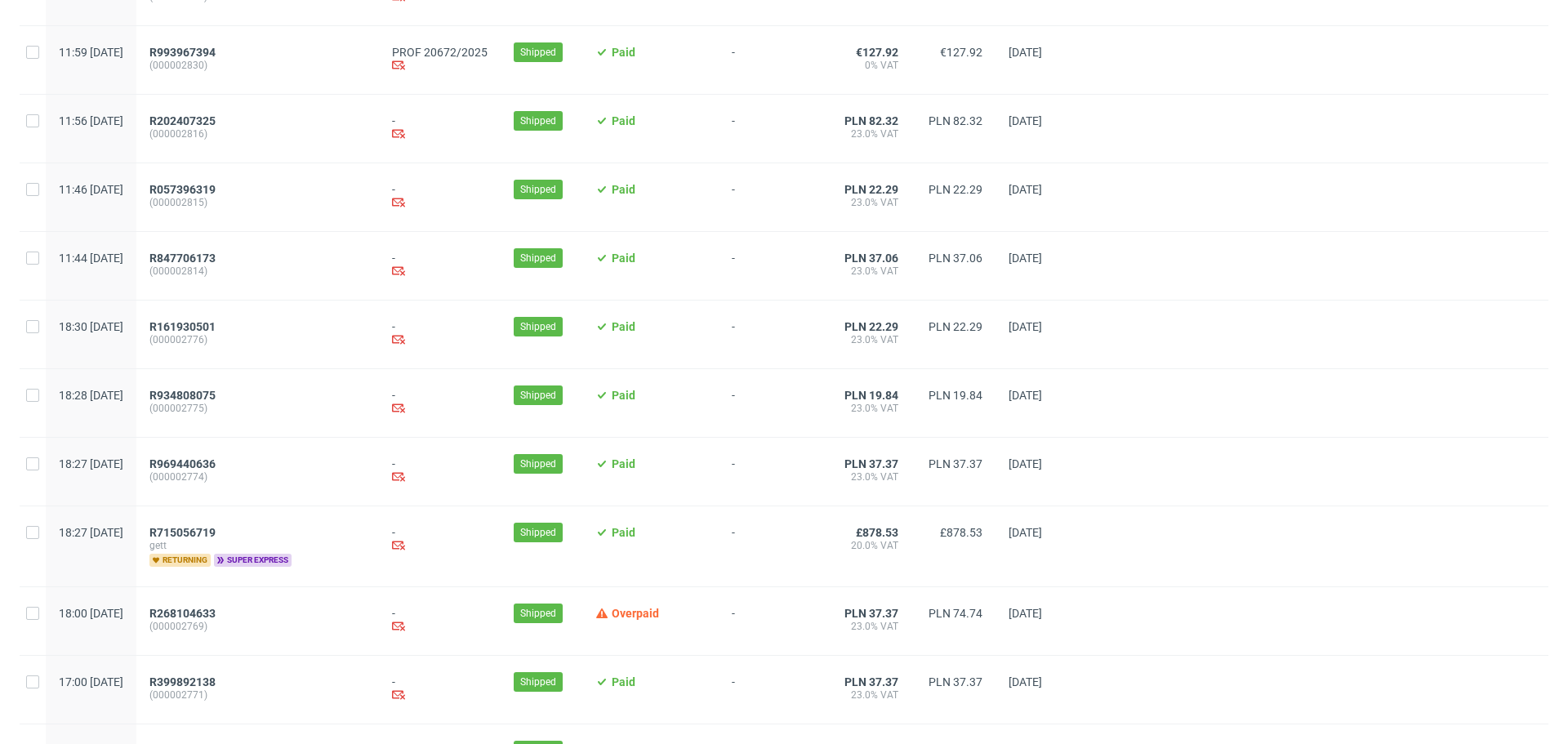
scroll to position [1671, 0]
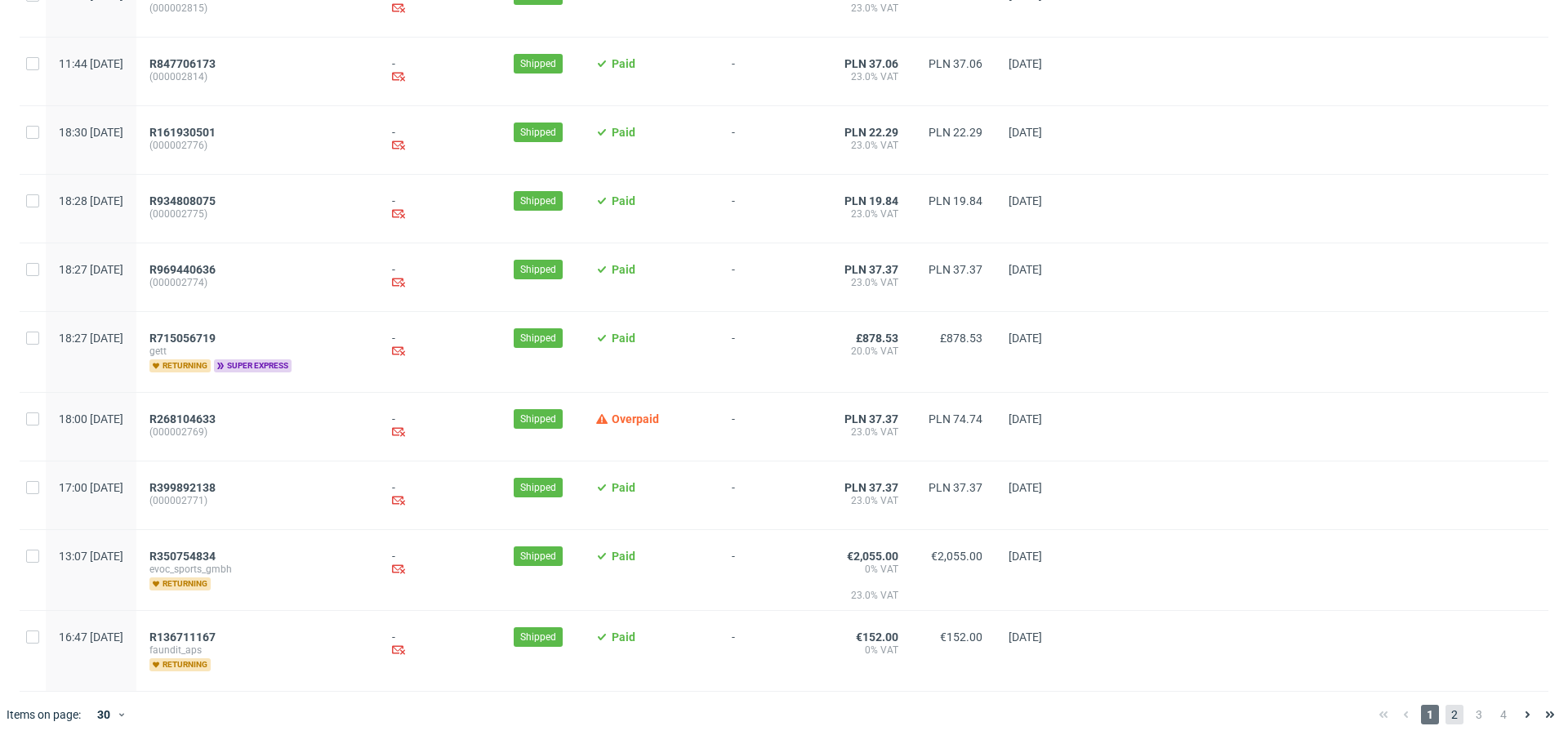
click at [1446, 717] on span "2" at bounding box center [1454, 714] width 18 height 20
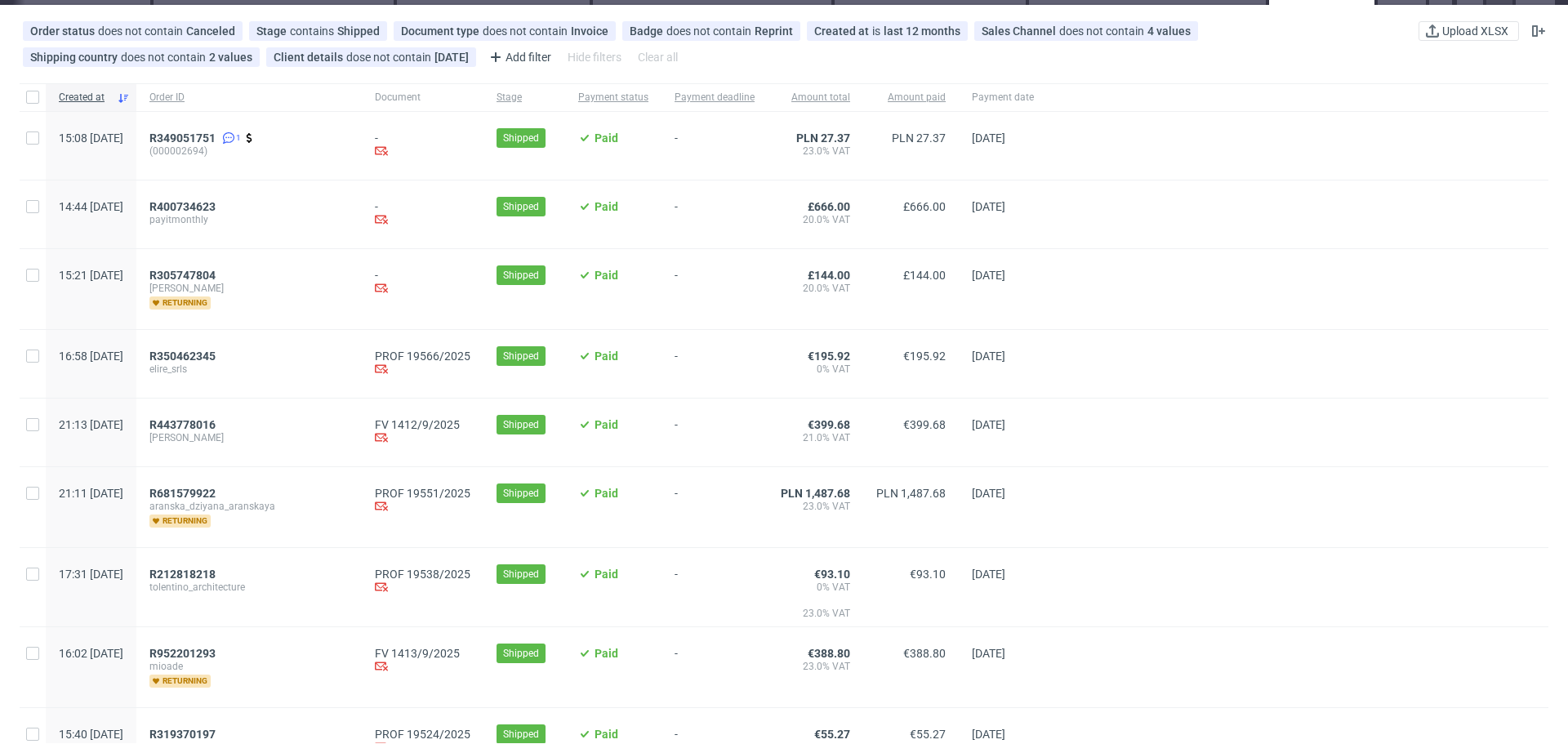
scroll to position [73, 0]
click at [216, 350] on span "R350462345" at bounding box center [182, 355] width 66 height 13
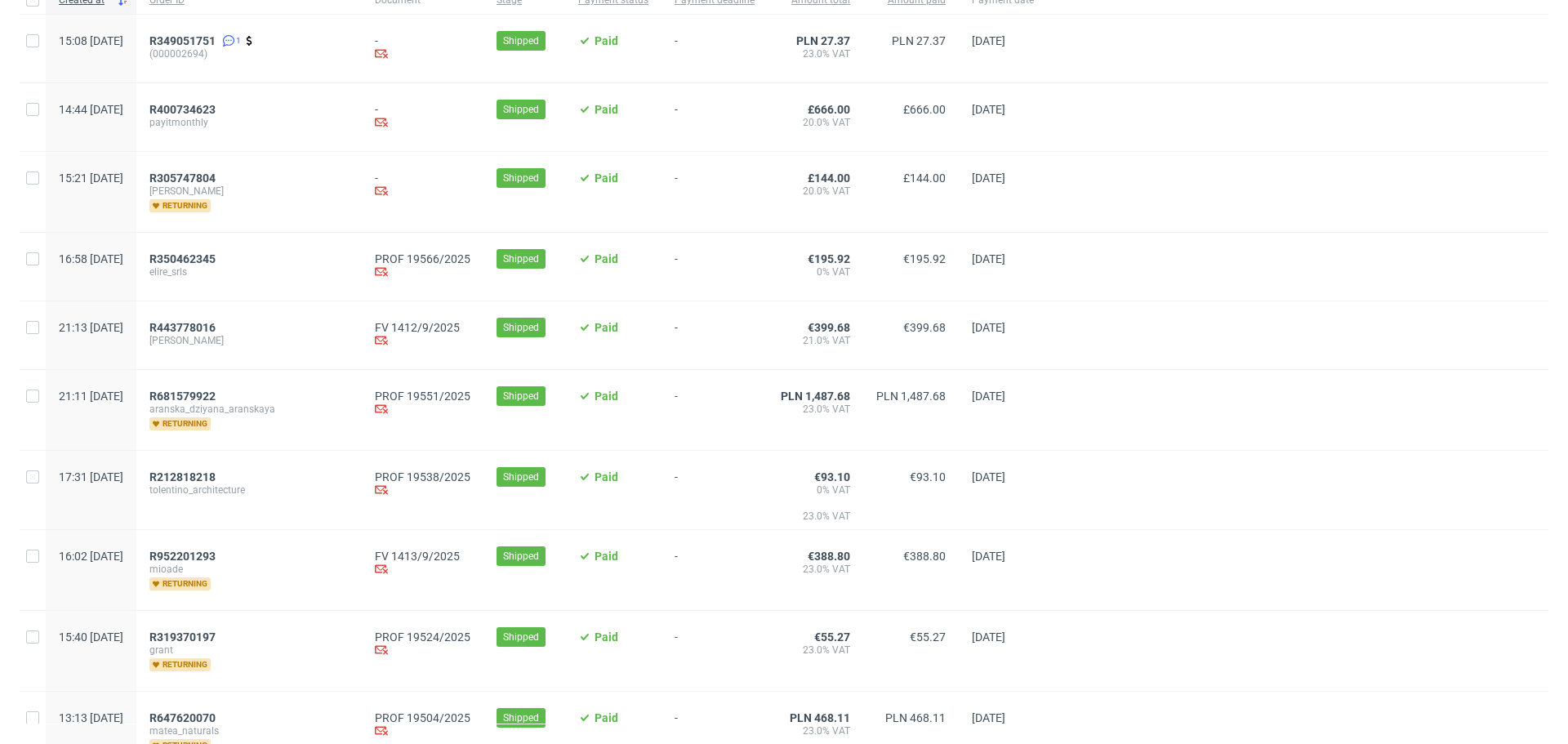
scroll to position [170, 0]
click at [216, 398] on span "R681579922" at bounding box center [182, 396] width 66 height 13
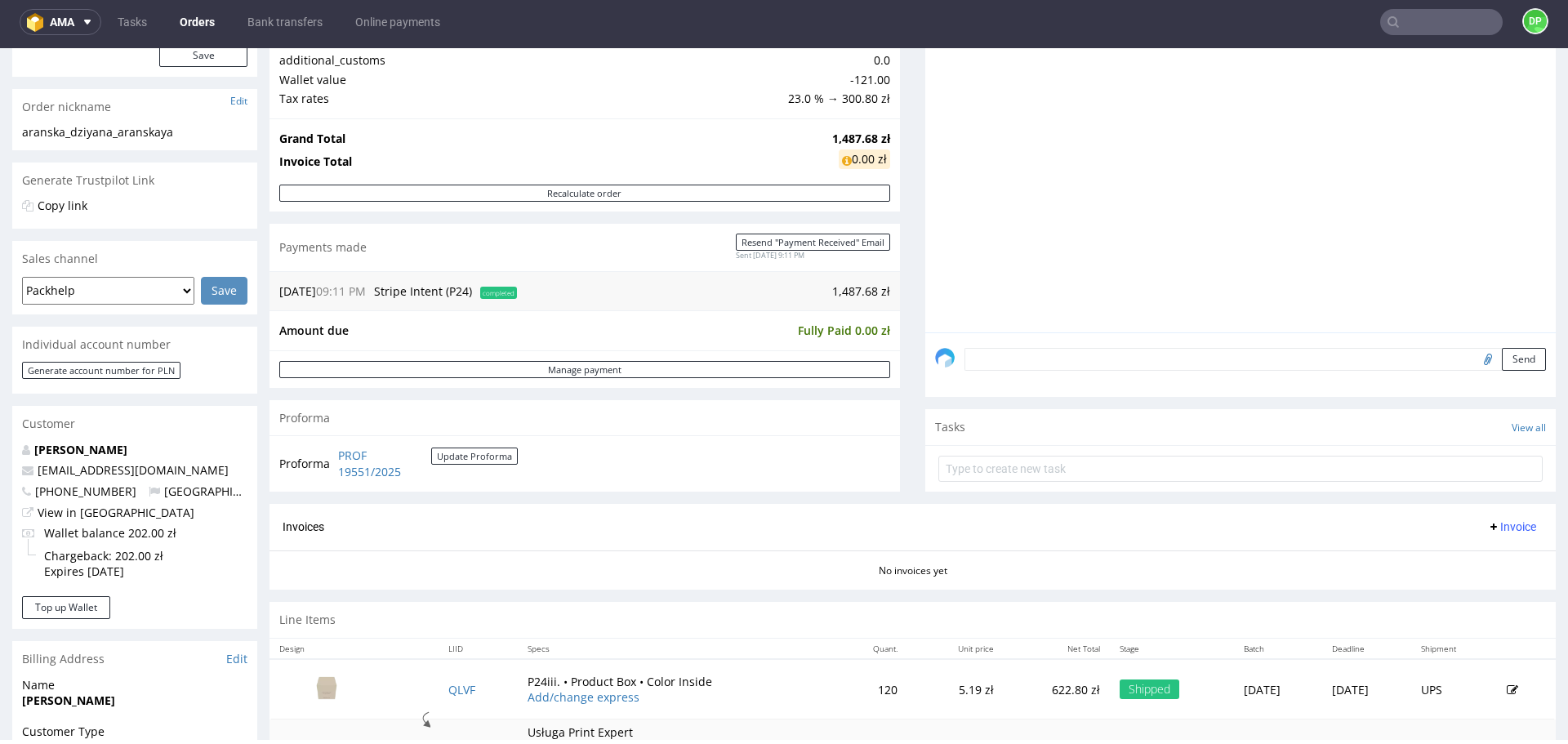
scroll to position [344, 0]
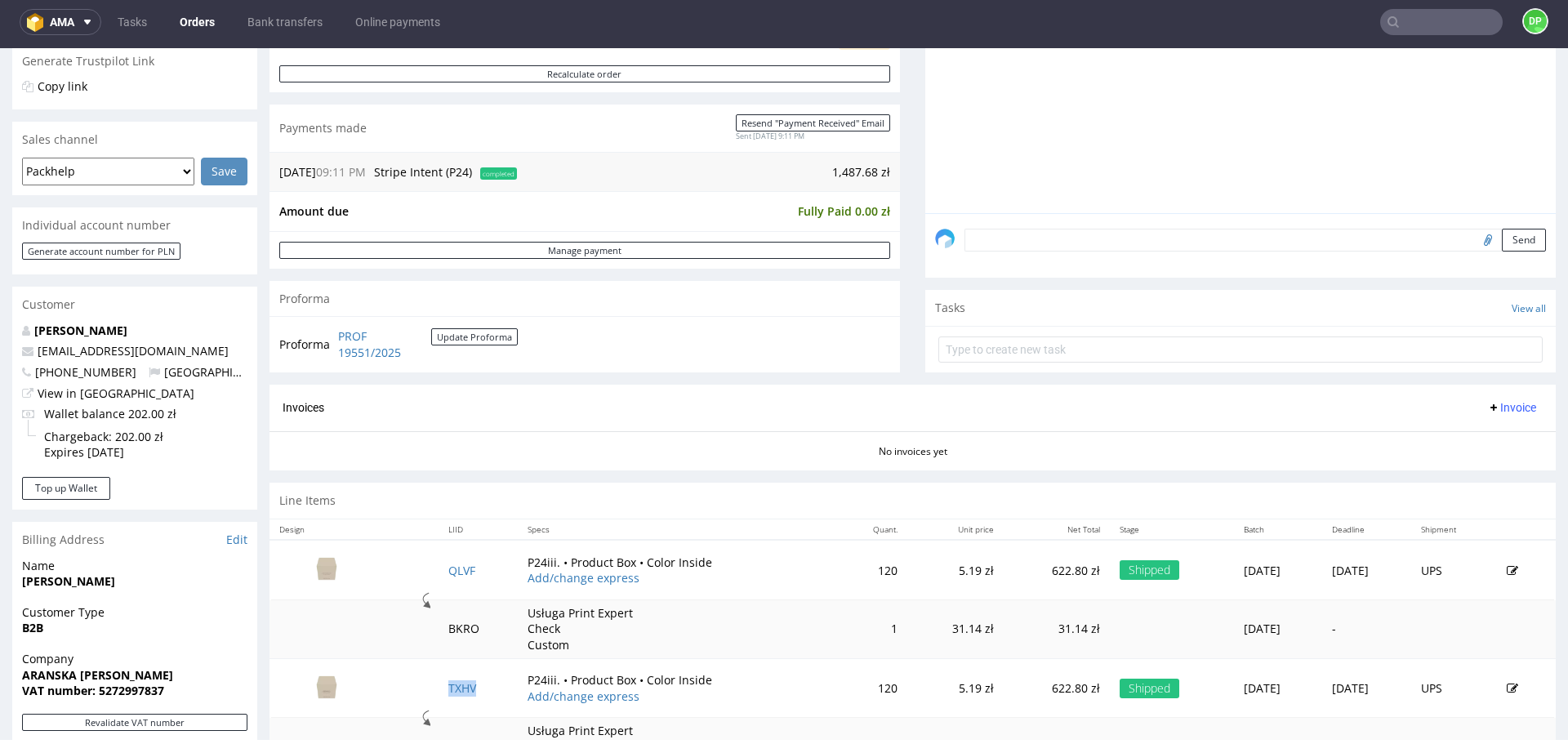
click at [1487, 405] on span "Invoice" at bounding box center [1511, 407] width 49 height 13
click at [1450, 449] on span "Generate" at bounding box center [1487, 441] width 79 height 16
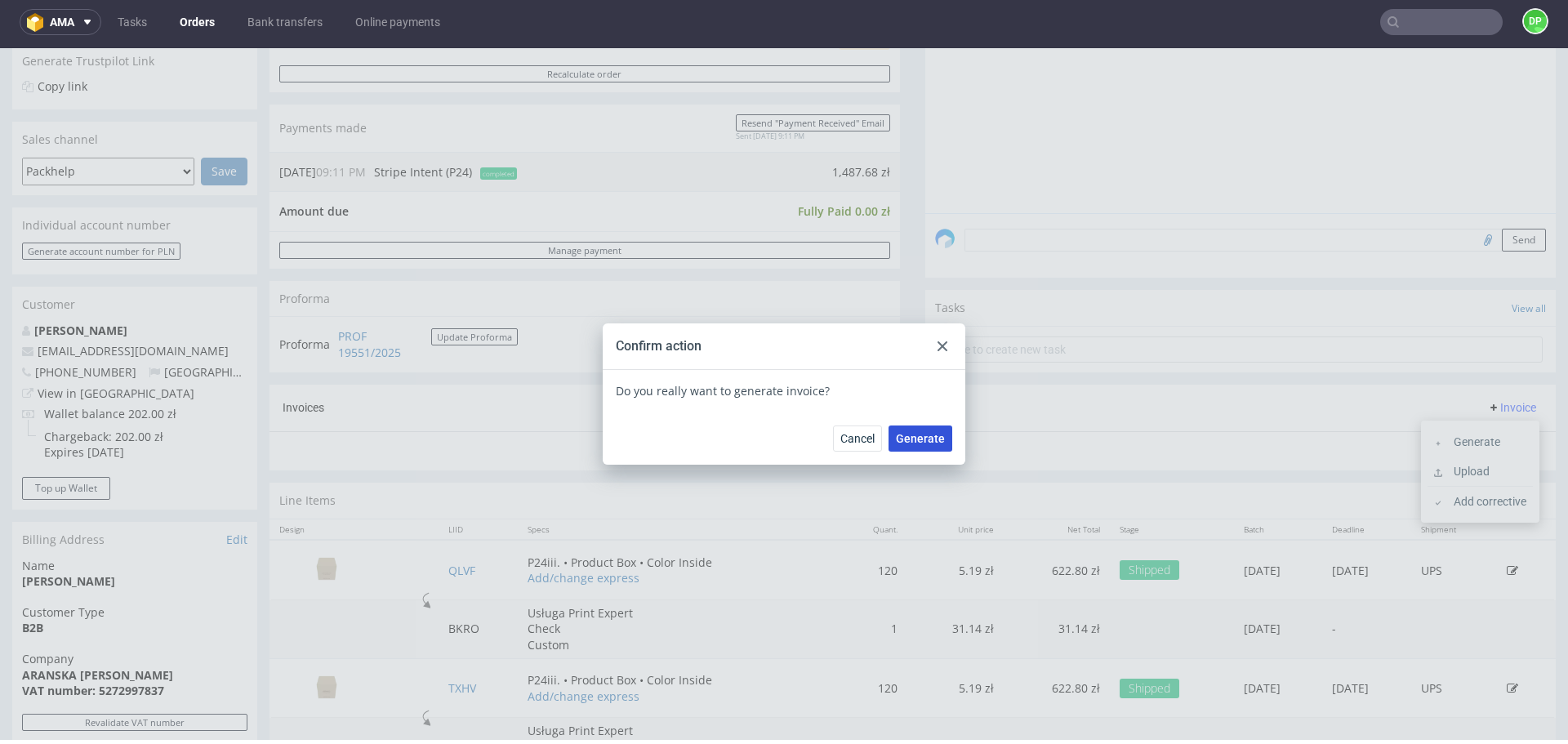
click at [911, 433] on span "Generate" at bounding box center [920, 438] width 49 height 11
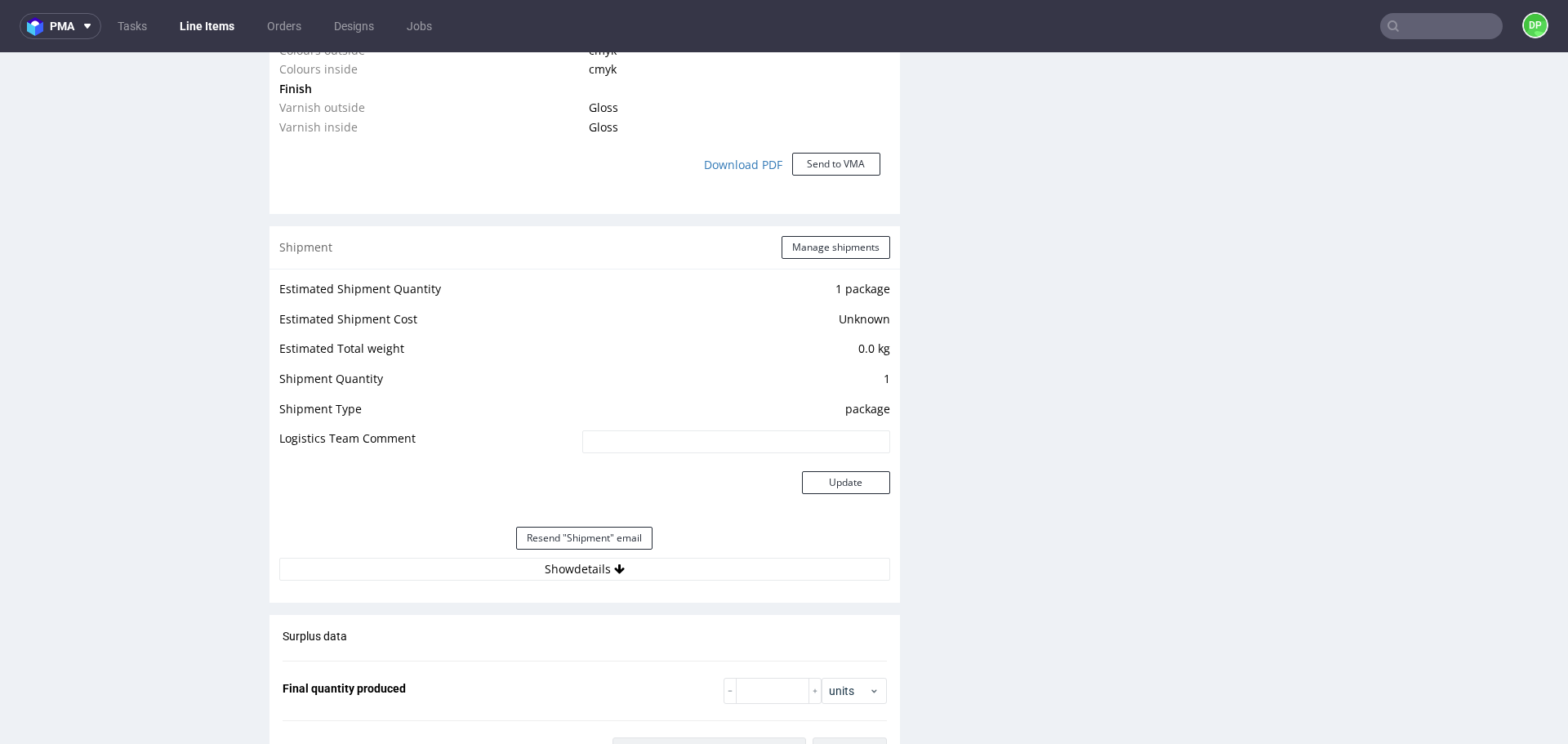
scroll to position [1562, 0]
click at [498, 570] on button "Show details" at bounding box center [585, 568] width 611 height 23
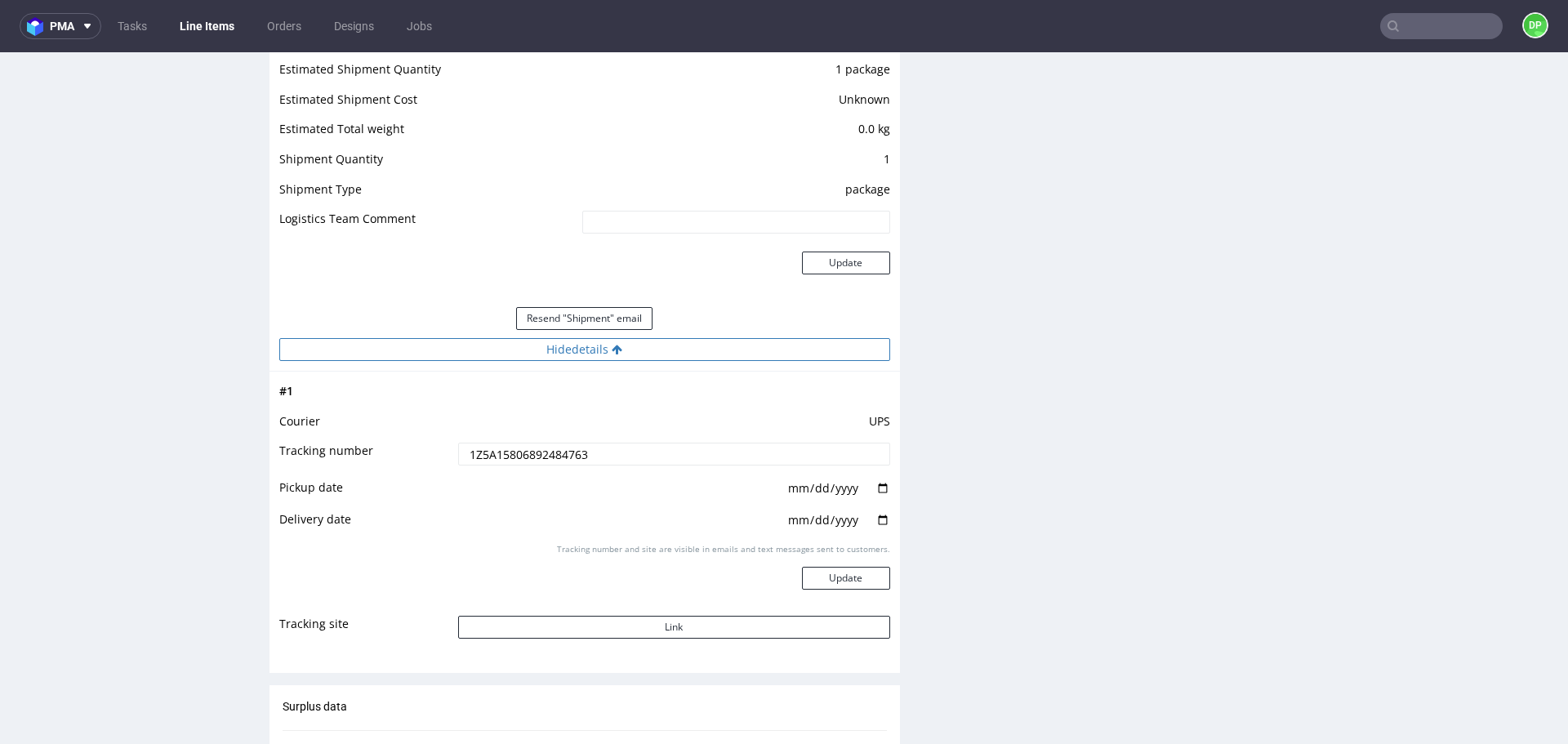
scroll to position [1783, 0]
click at [522, 616] on button "Link" at bounding box center [674, 624] width 432 height 23
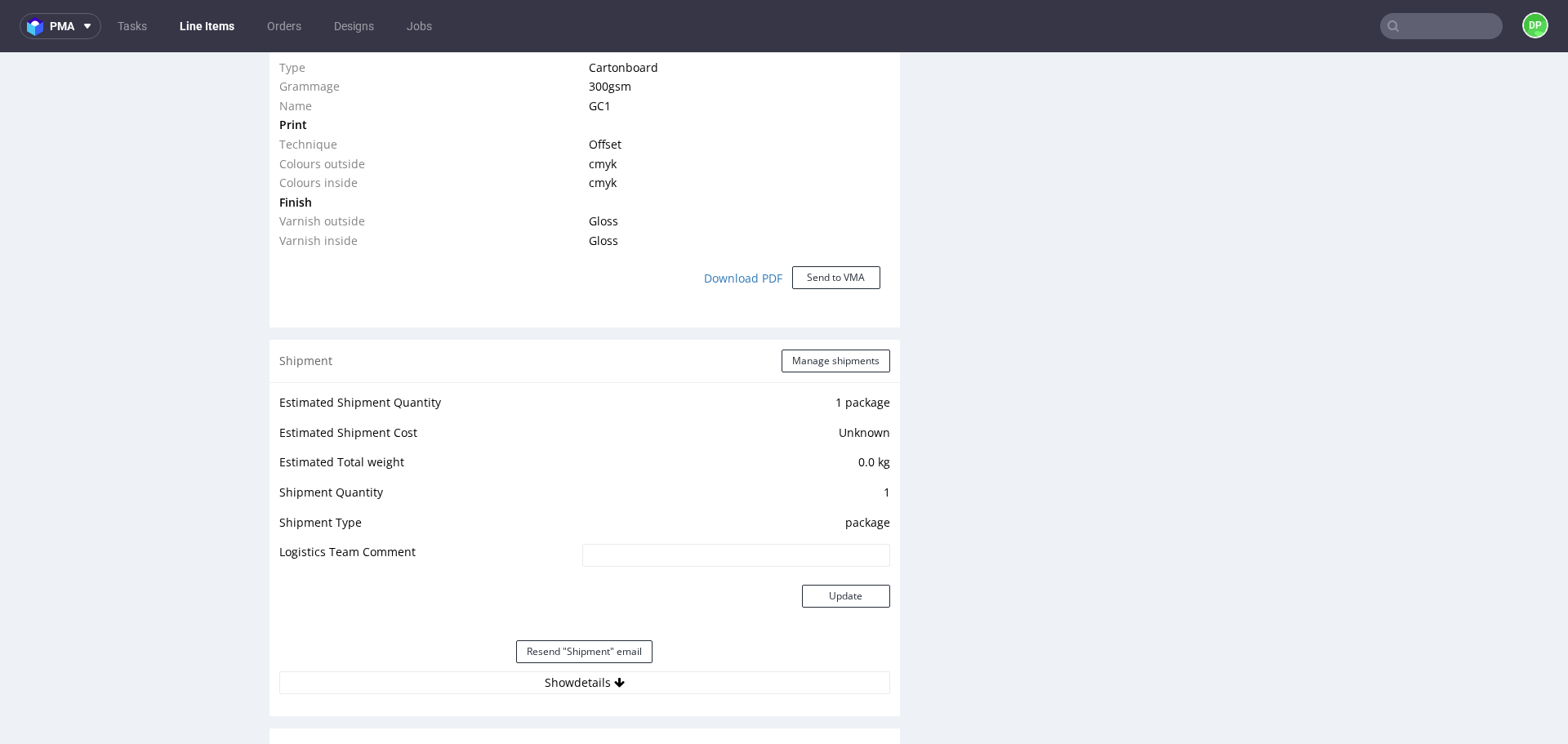
scroll to position [1448, 0]
click at [410, 691] on button "Show details" at bounding box center [585, 681] width 611 height 23
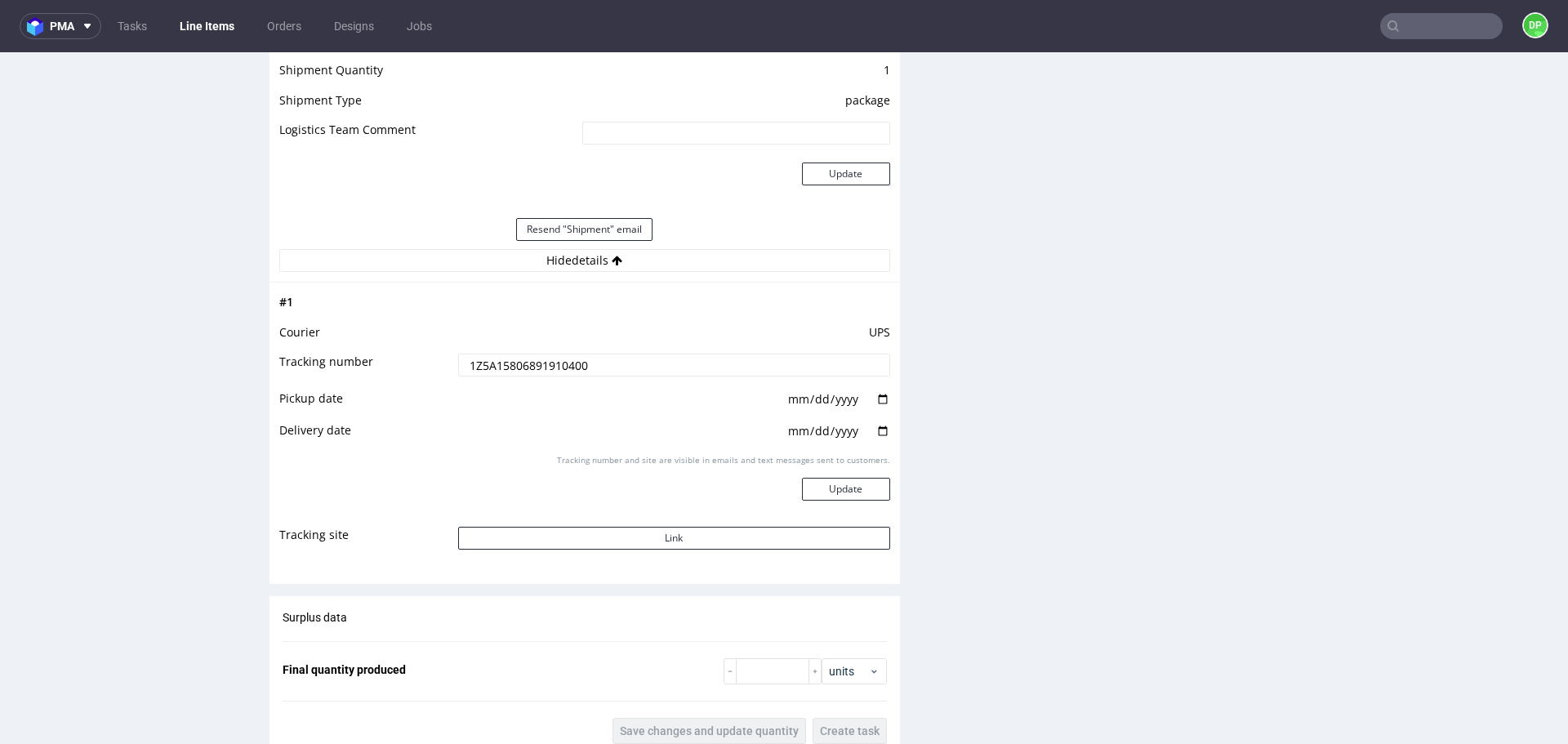
scroll to position [1874, 0]
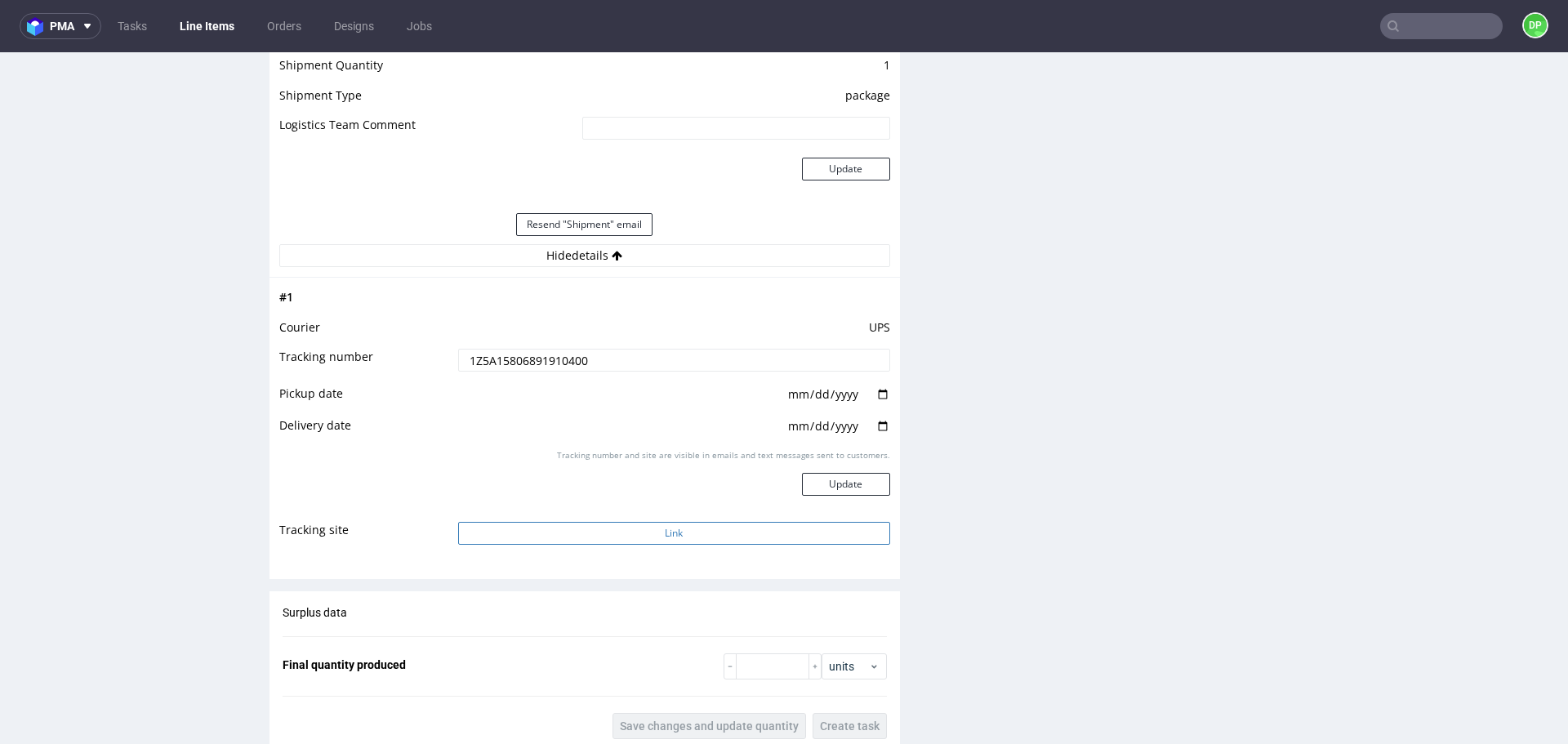
click at [491, 537] on button "Link" at bounding box center [674, 533] width 432 height 23
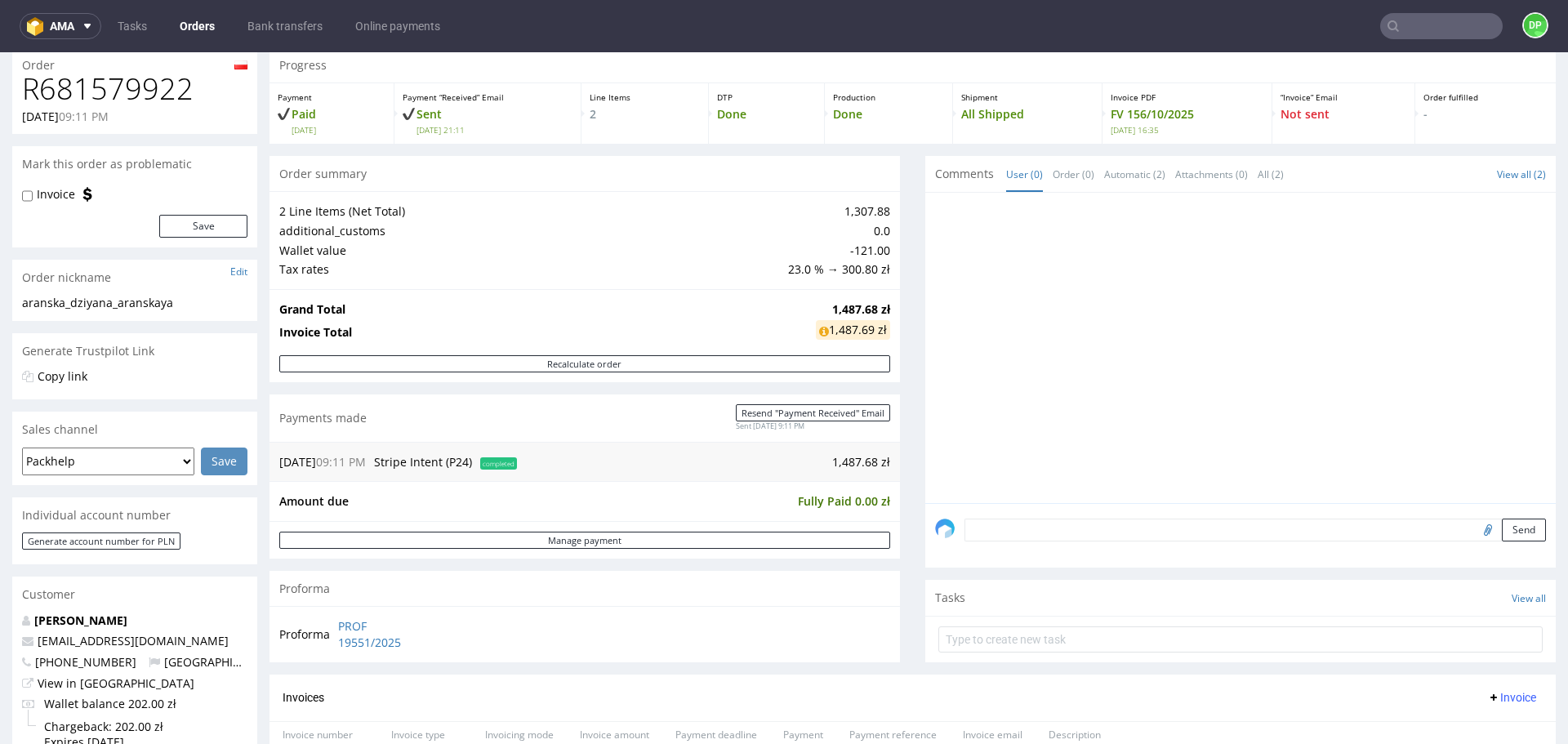
scroll to position [56, 0]
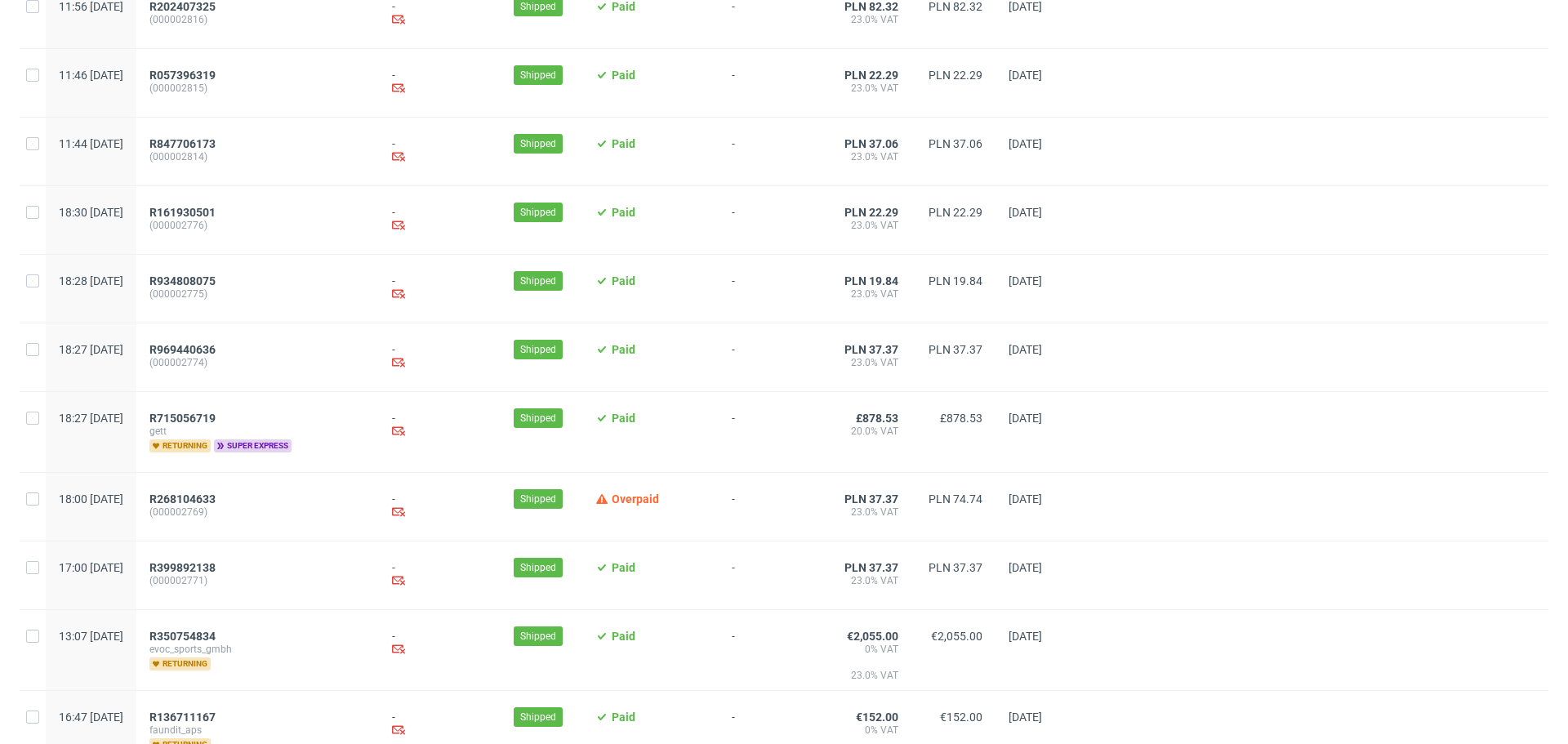
scroll to position [1671, 0]
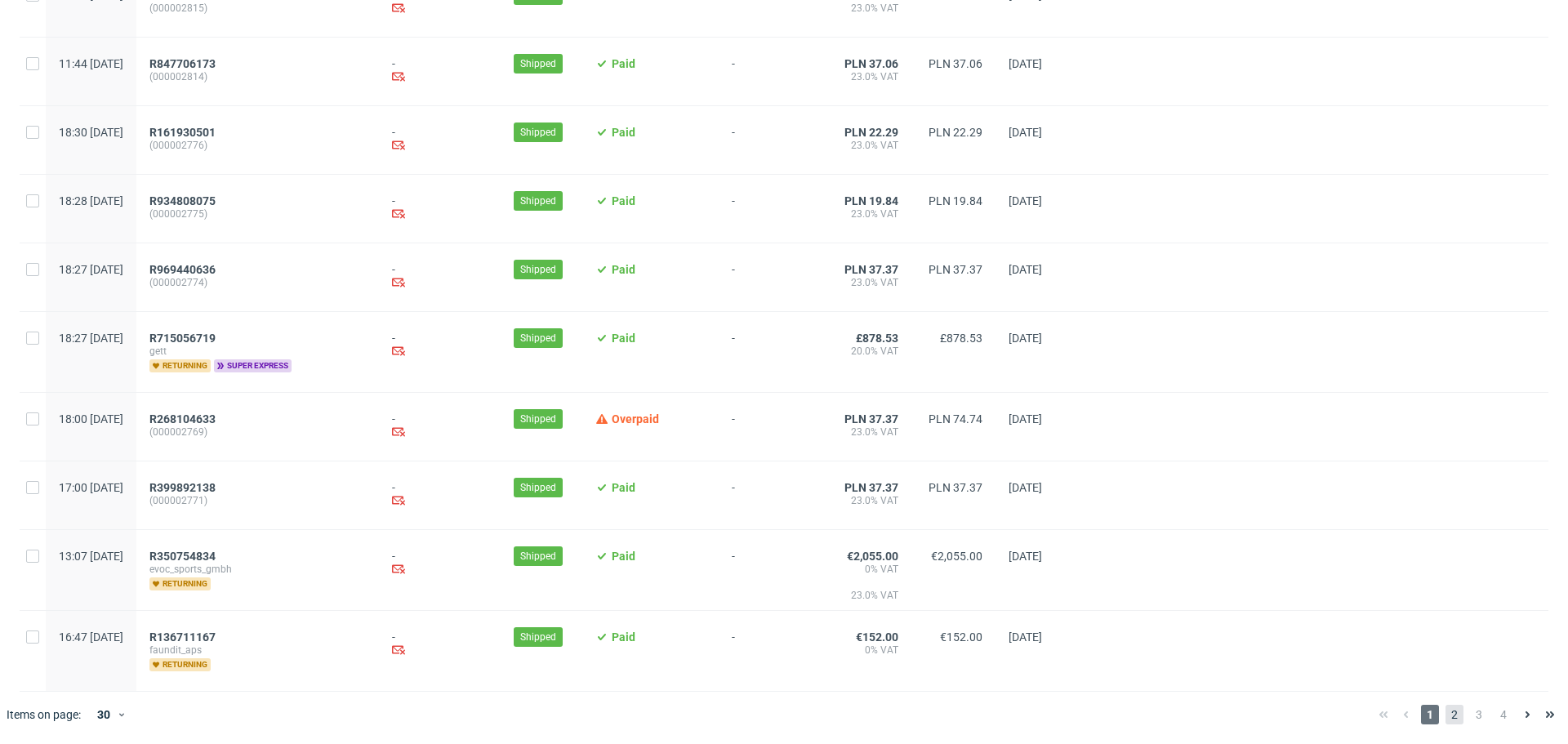
click at [1446, 712] on span "2" at bounding box center [1454, 714] width 18 height 20
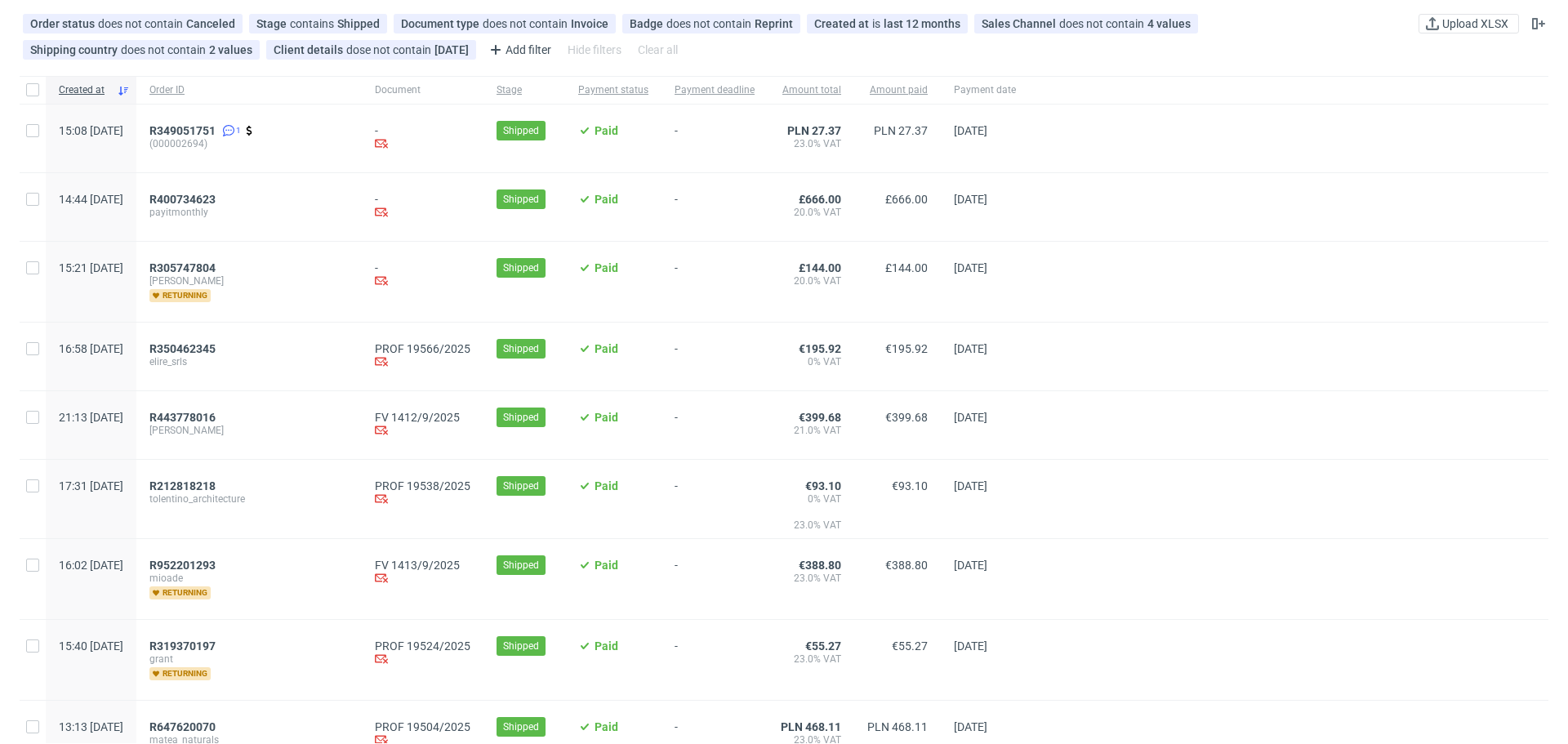
scroll to position [83, 0]
click at [216, 345] on span "R350462345" at bounding box center [182, 347] width 66 height 13
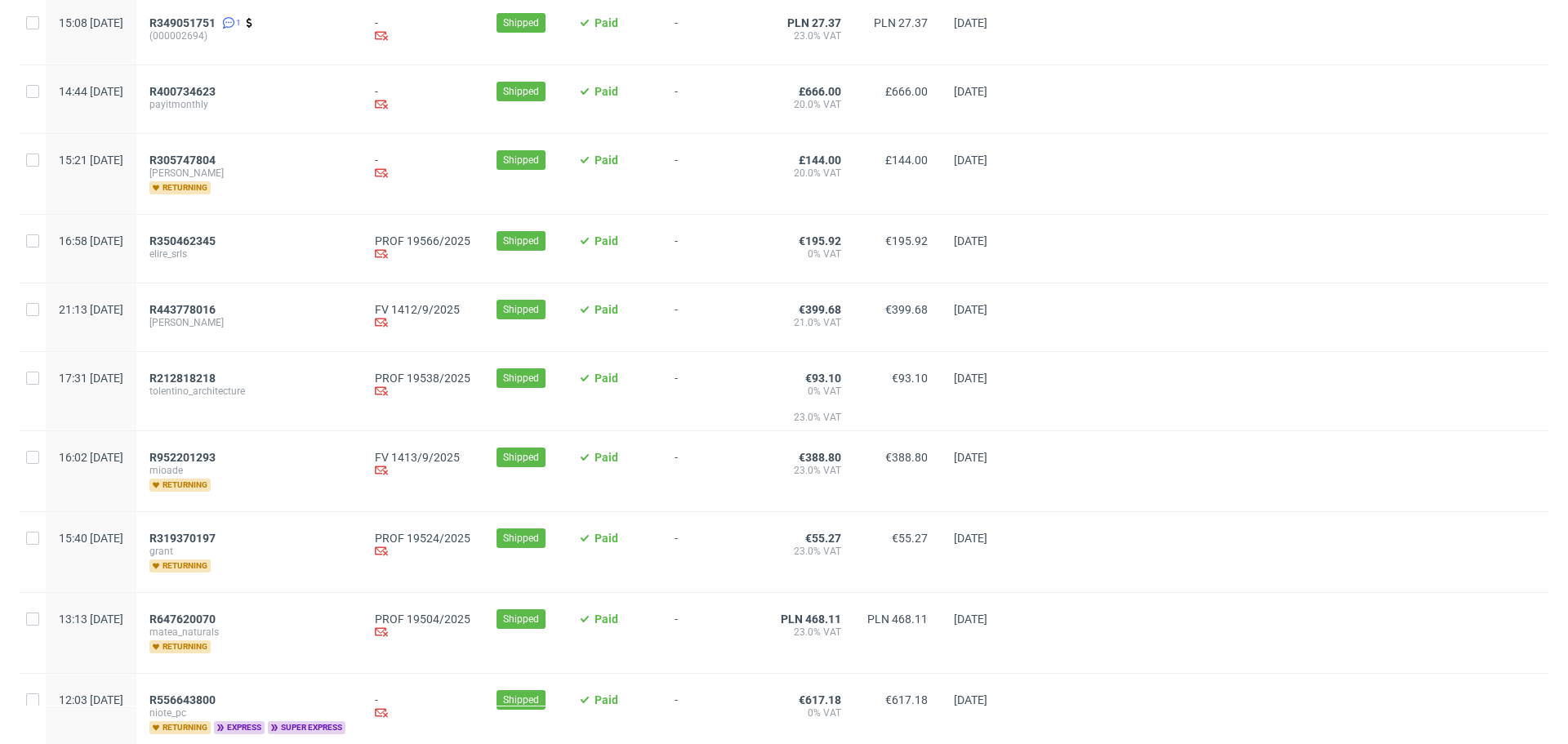
scroll to position [189, 0]
click at [216, 372] on span "R212818218" at bounding box center [182, 377] width 66 height 13
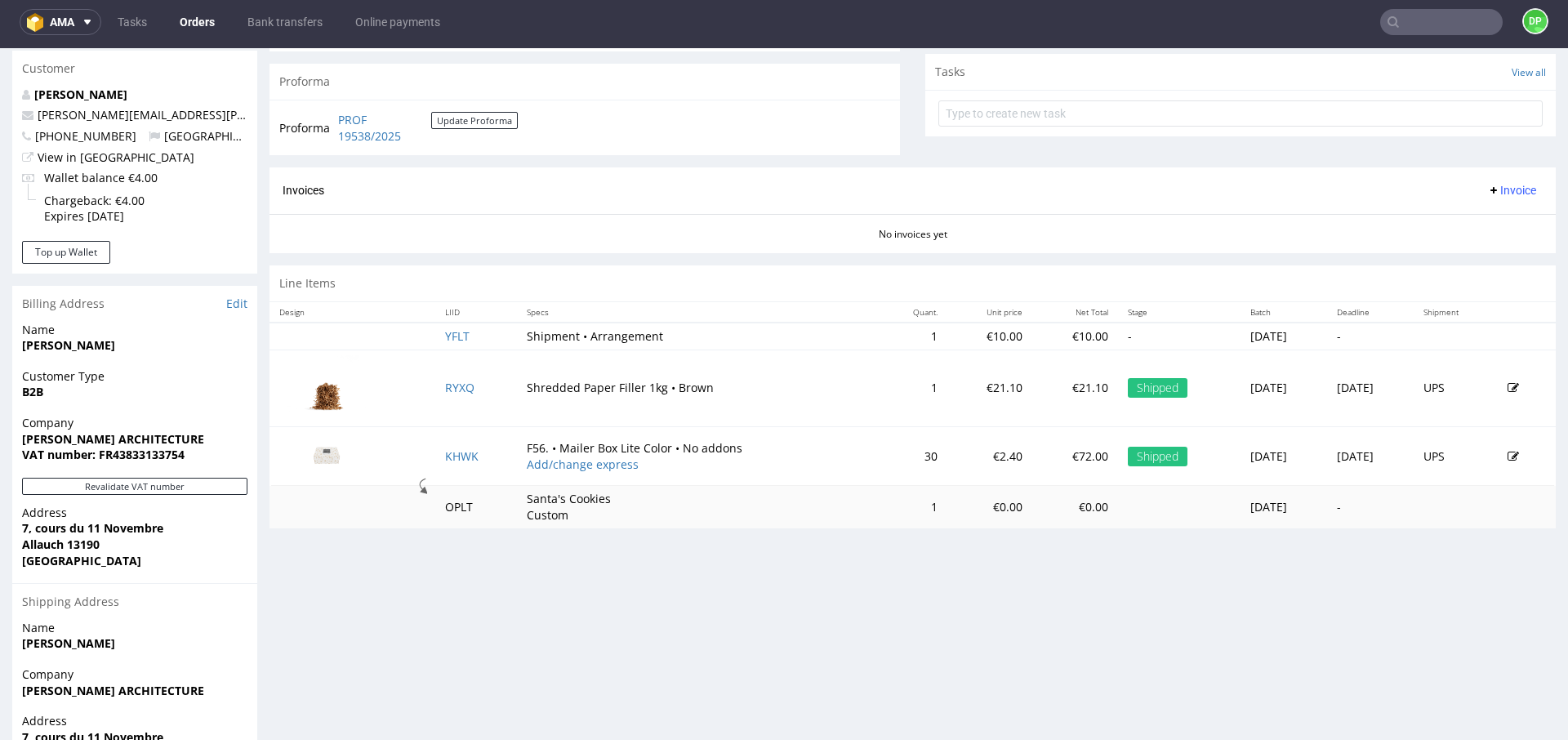
scroll to position [581, 0]
click at [130, 483] on button "Revalidate VAT number" at bounding box center [135, 485] width 225 height 17
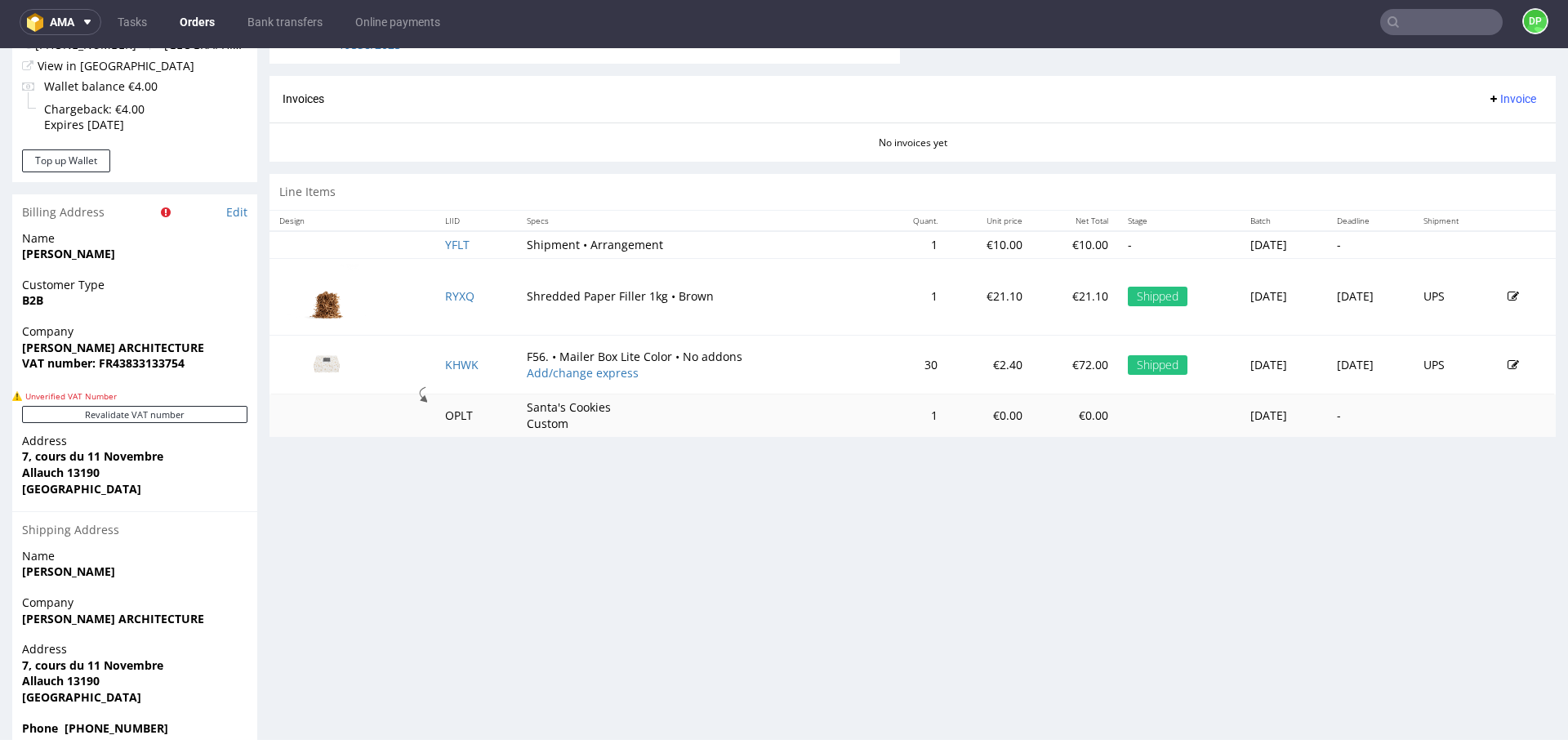
scroll to position [702, 0]
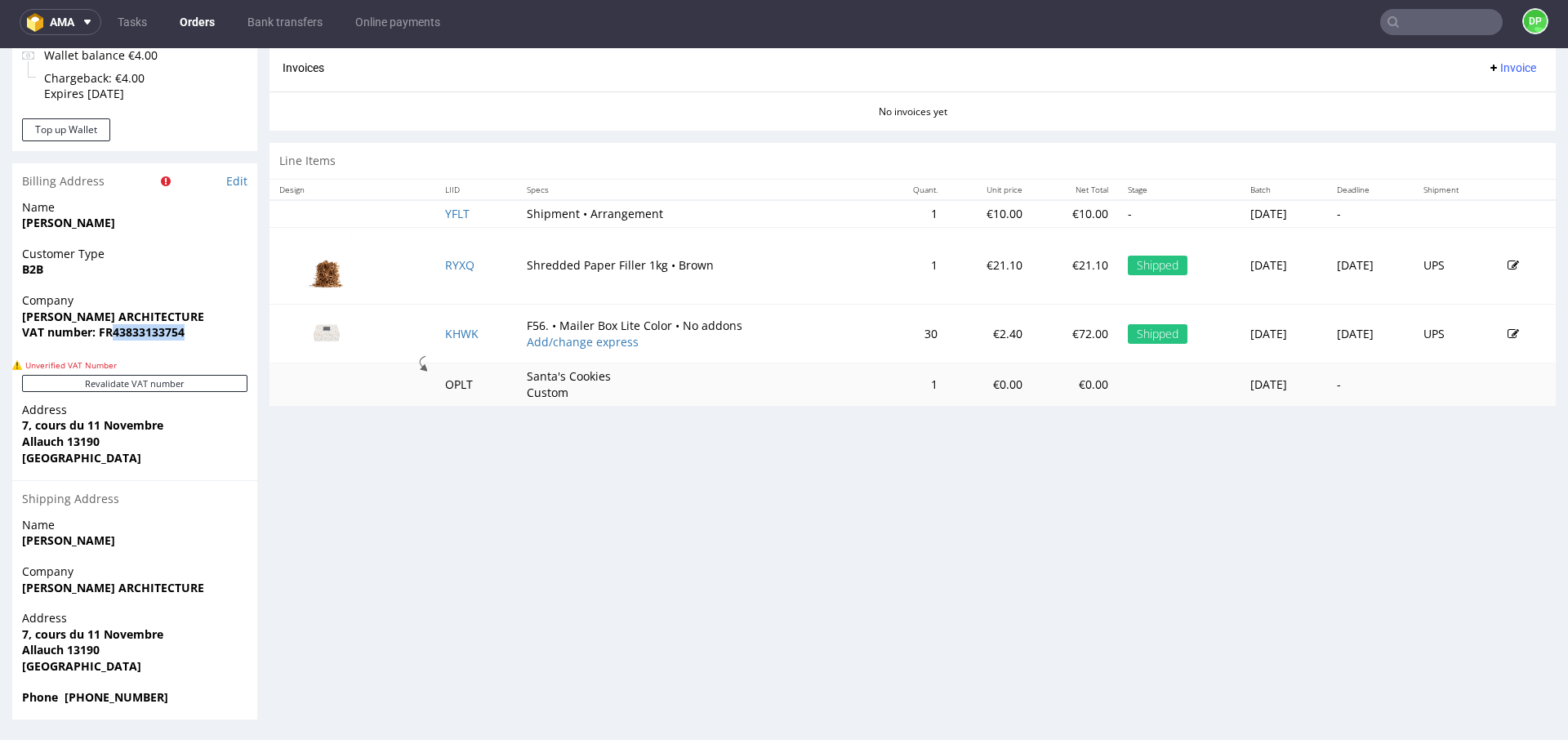
drag, startPoint x: 192, startPoint y: 337, endPoint x: 114, endPoint y: 346, distance: 78.5
click at [114, 346] on div "Company TOLENTINO ARCHITECTURE VAT number: FR43833133754" at bounding box center [134, 323] width 245 height 63
copy strong "43833133754"
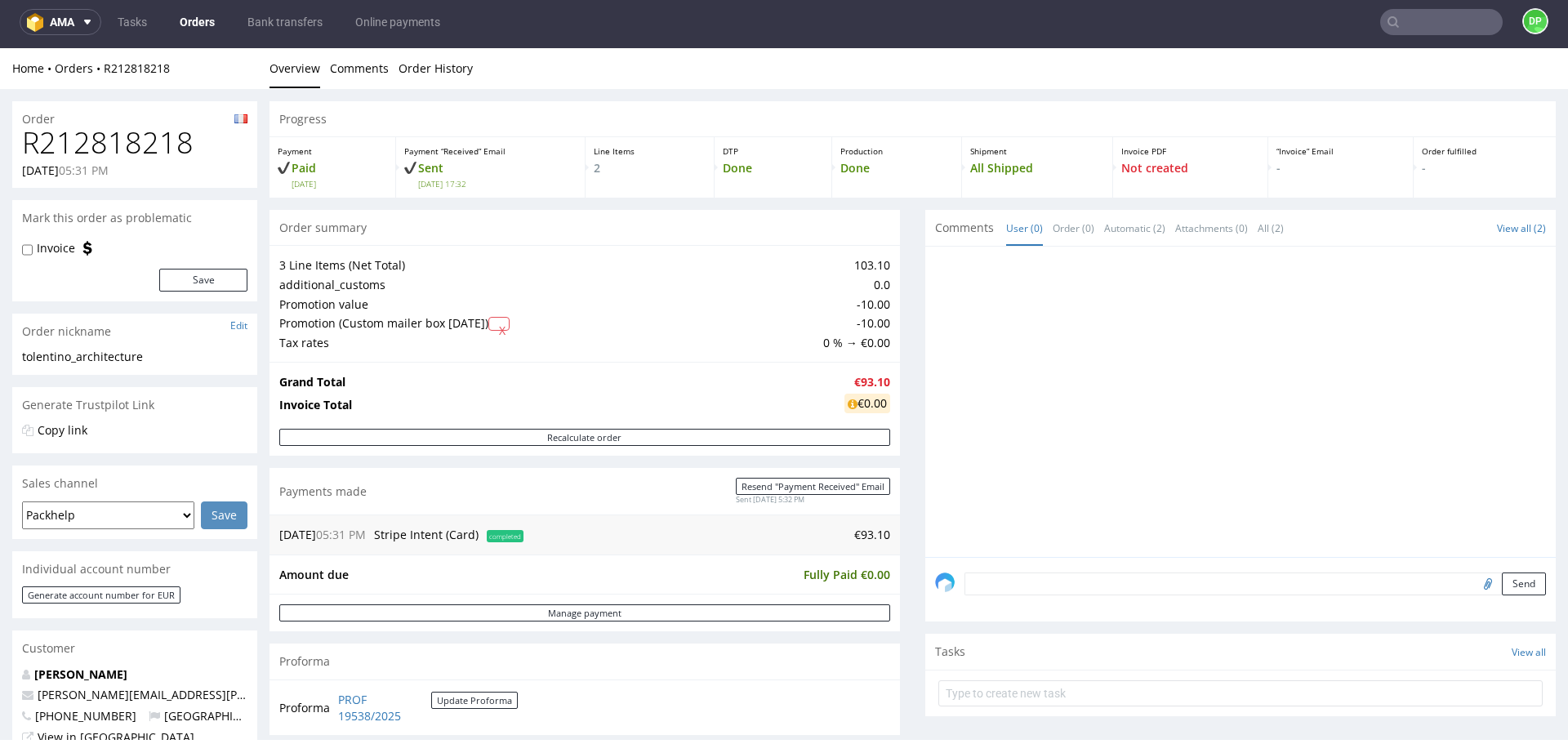
scroll to position [216, 0]
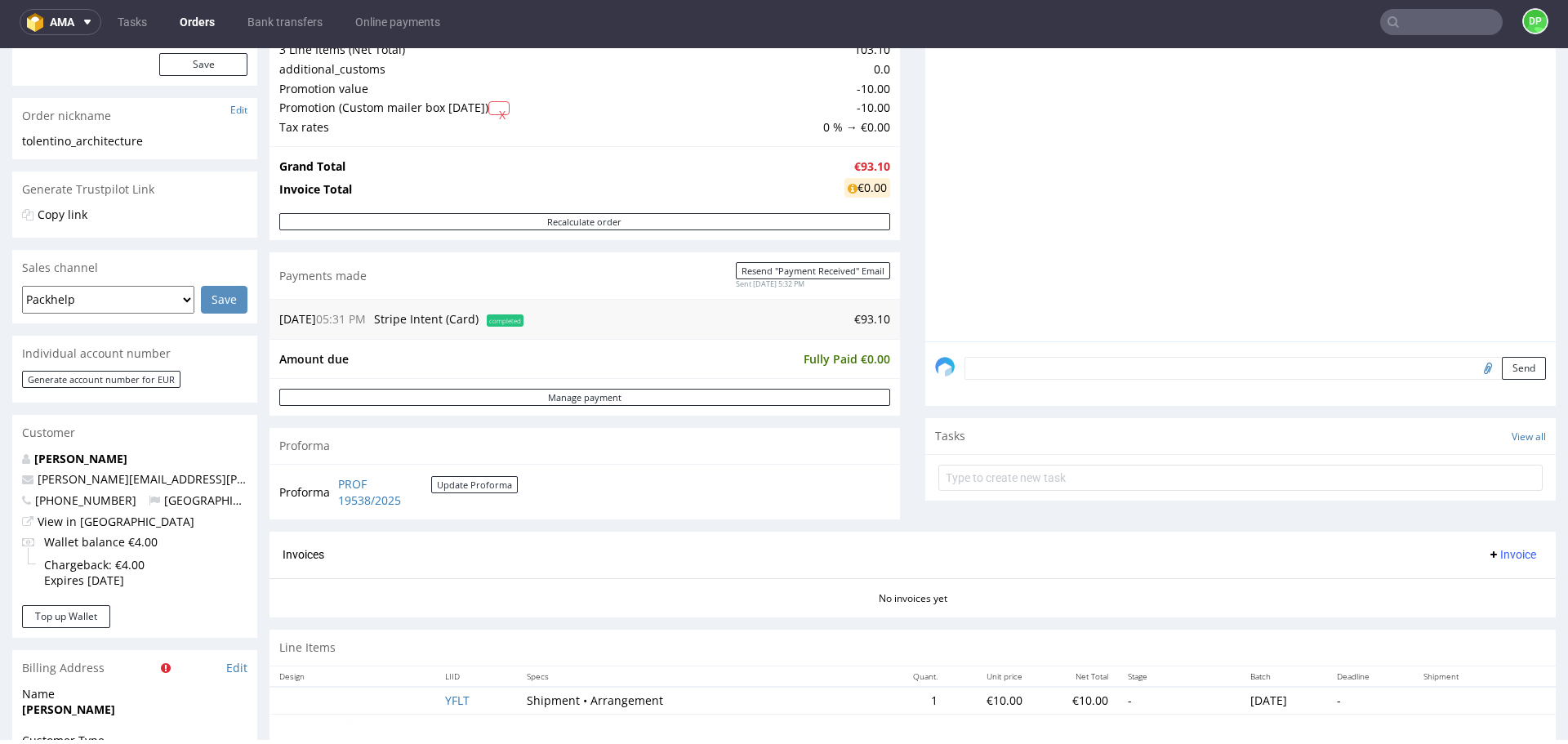
click at [1474, 366] on input "file" at bounding box center [1485, 367] width 23 height 22
type input "C:\fakepath\Zrzut ekranu 2025-10-02 163723.png"
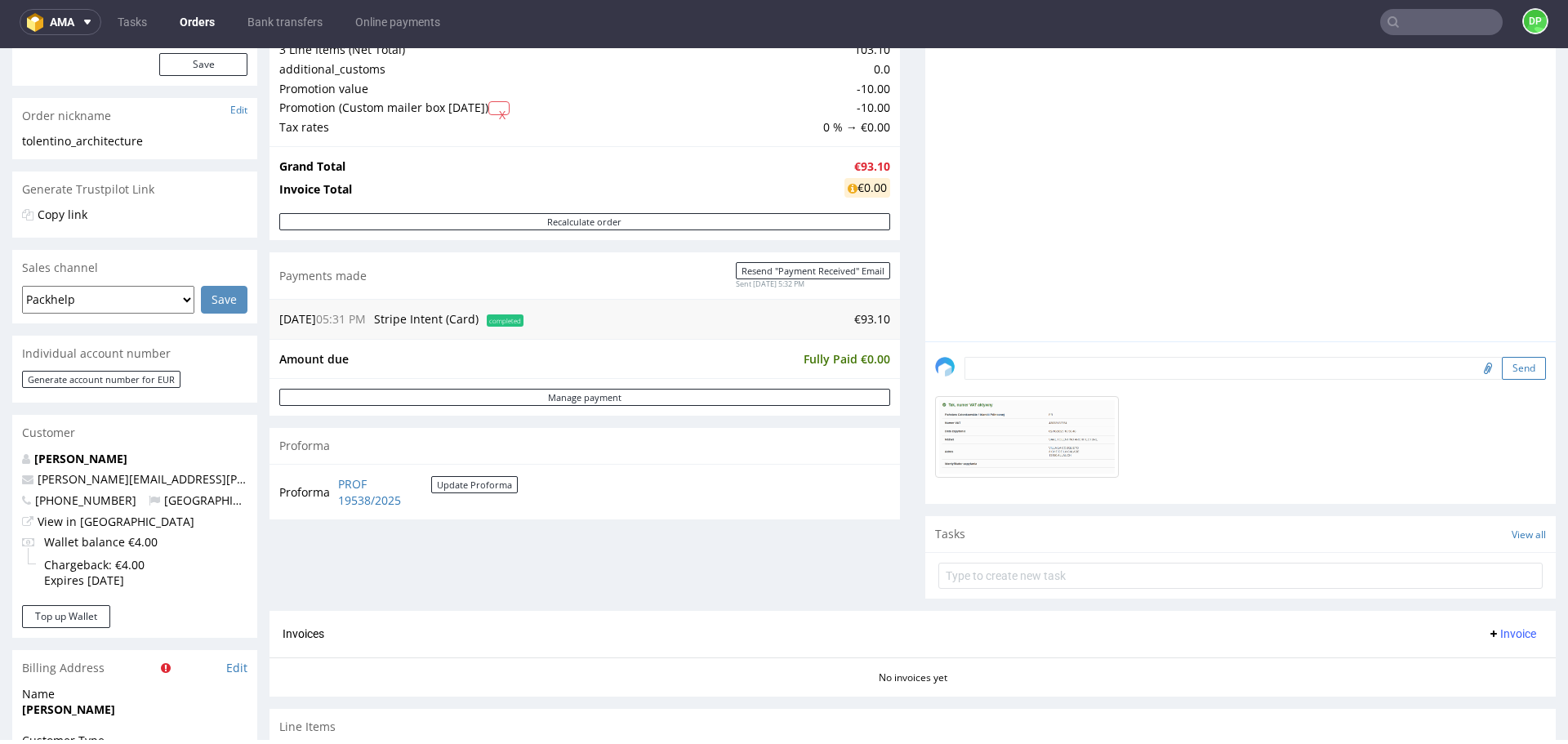
click at [1503, 377] on button "Send" at bounding box center [1524, 368] width 44 height 23
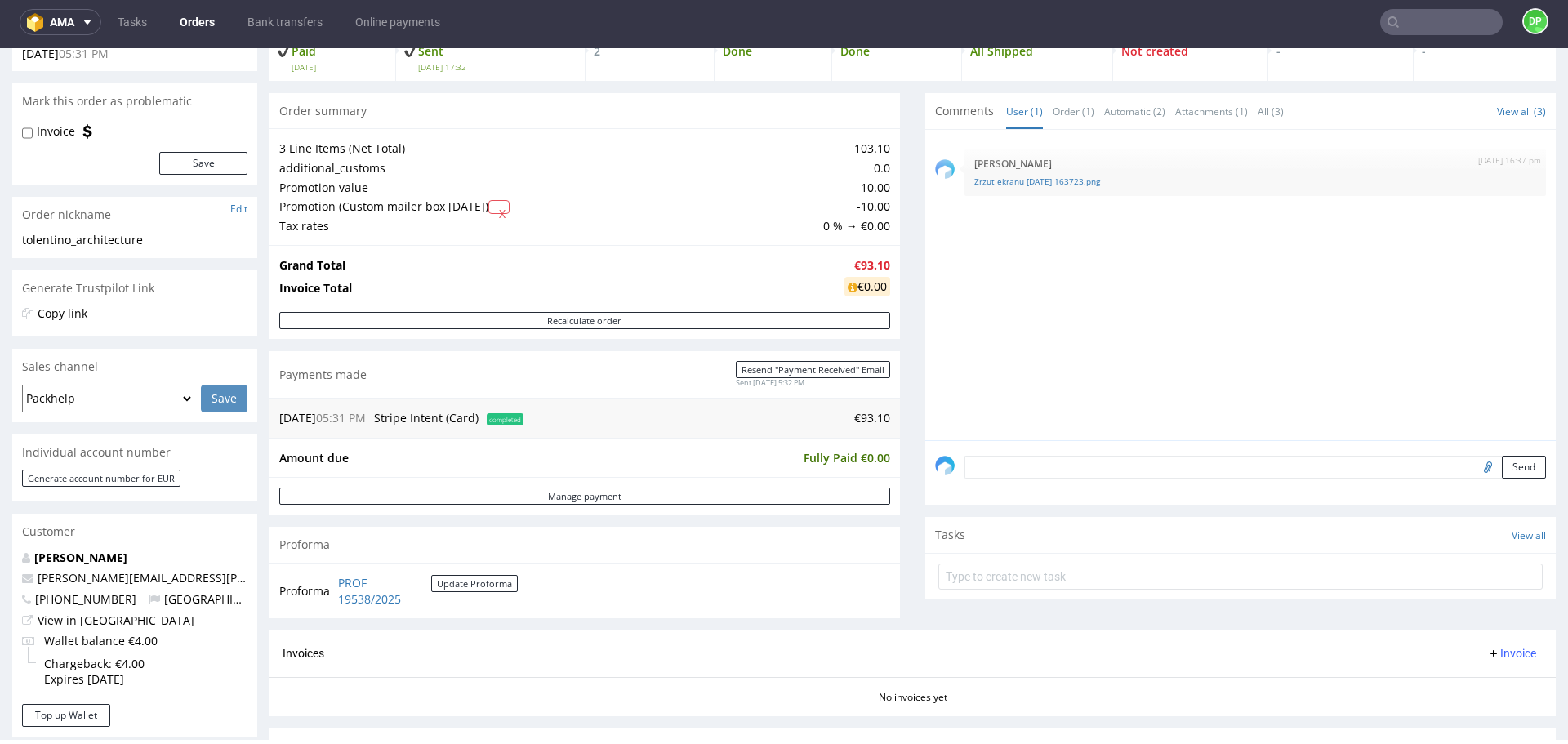
scroll to position [118, 0]
drag, startPoint x: 470, startPoint y: 606, endPoint x: 332, endPoint y: 584, distance: 139.7
click at [332, 584] on tr "Proforma PROF 19538/2025 Update Proforma" at bounding box center [399, 589] width 240 height 35
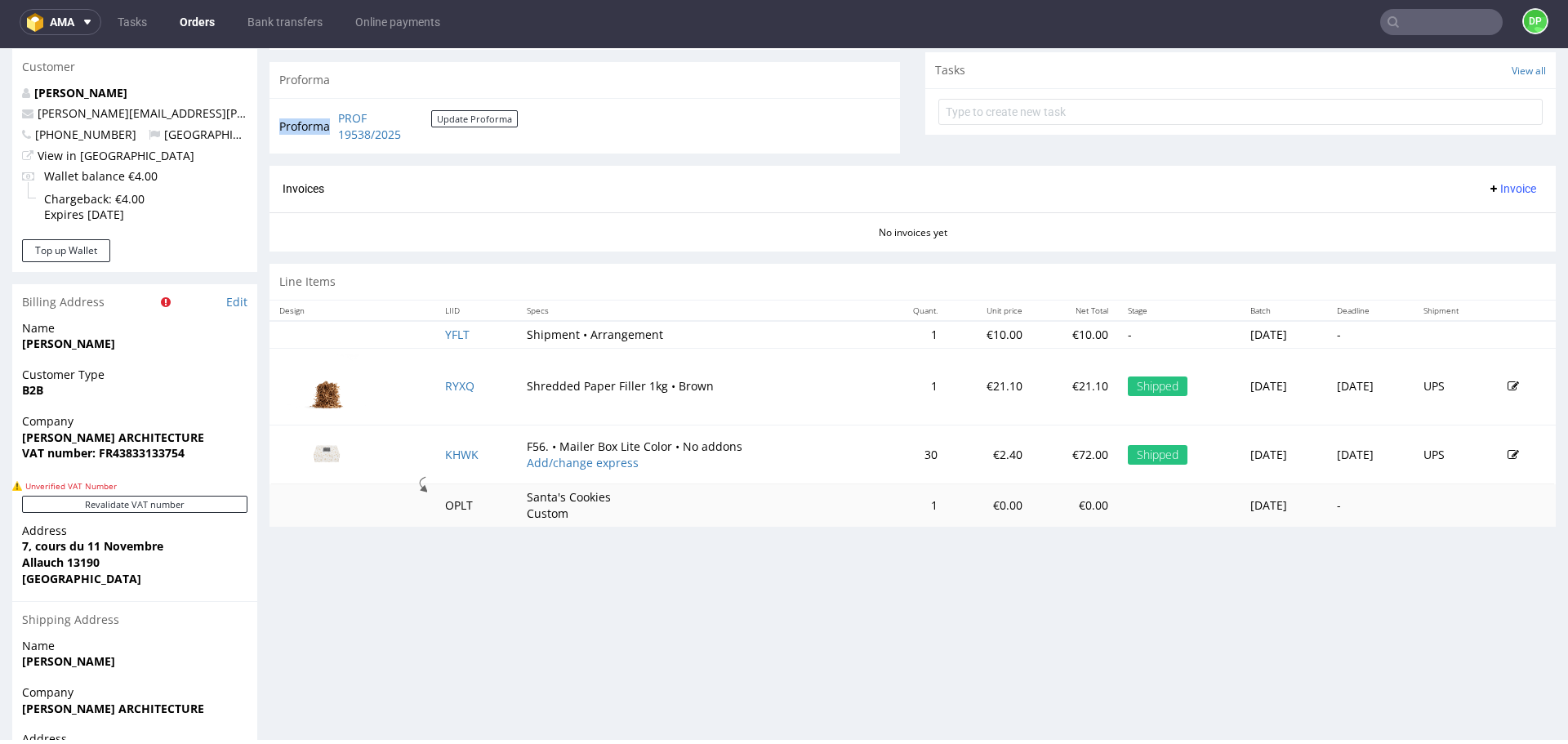
scroll to position [580, 0]
click at [1487, 198] on button "Invoice" at bounding box center [1512, 190] width 62 height 20
click at [1483, 246] on span "Upload" at bounding box center [1487, 254] width 79 height 16
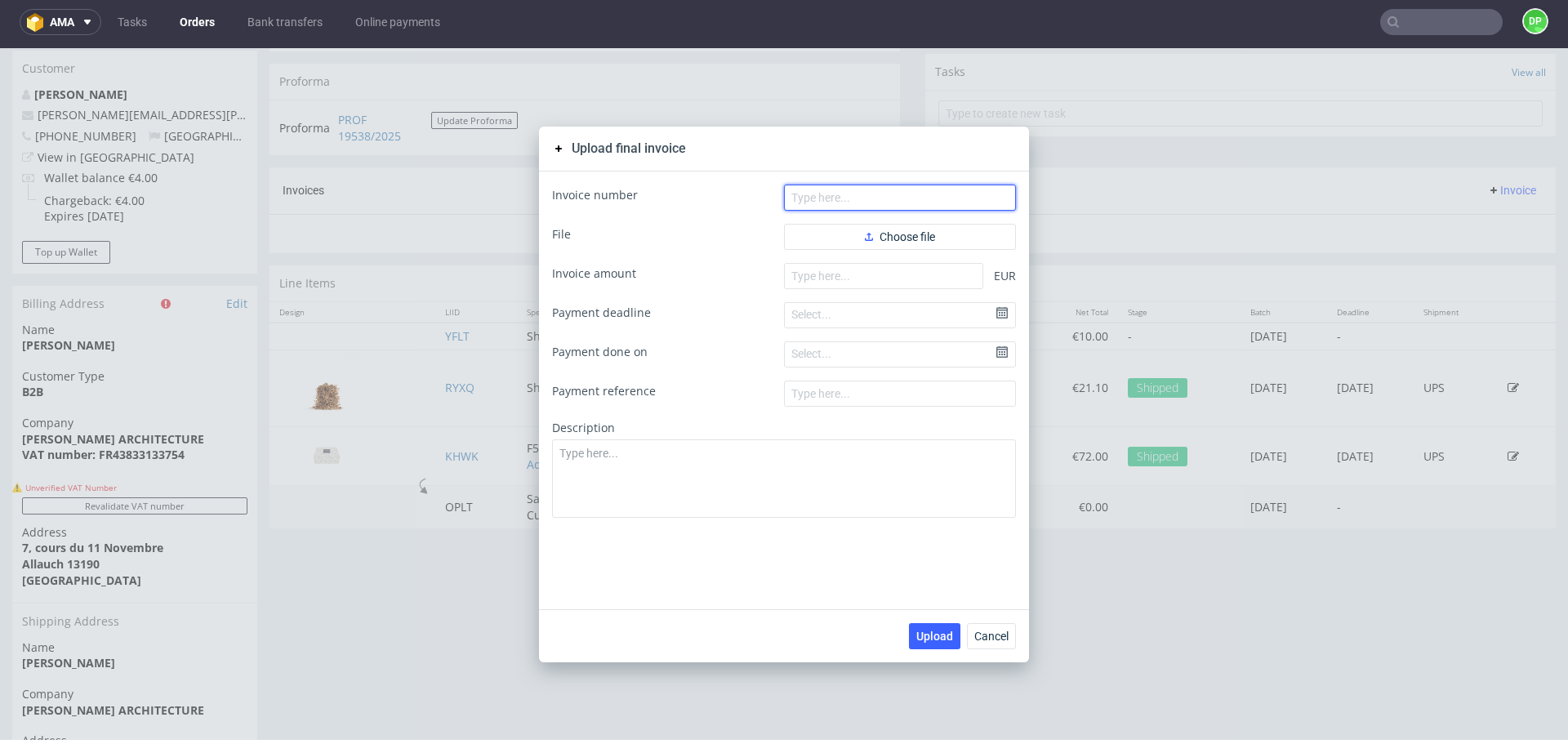
click at [941, 192] on input "text" at bounding box center [900, 198] width 232 height 26
paste input "FV 1816/9/2025"
type input "FV 1816/9/2025"
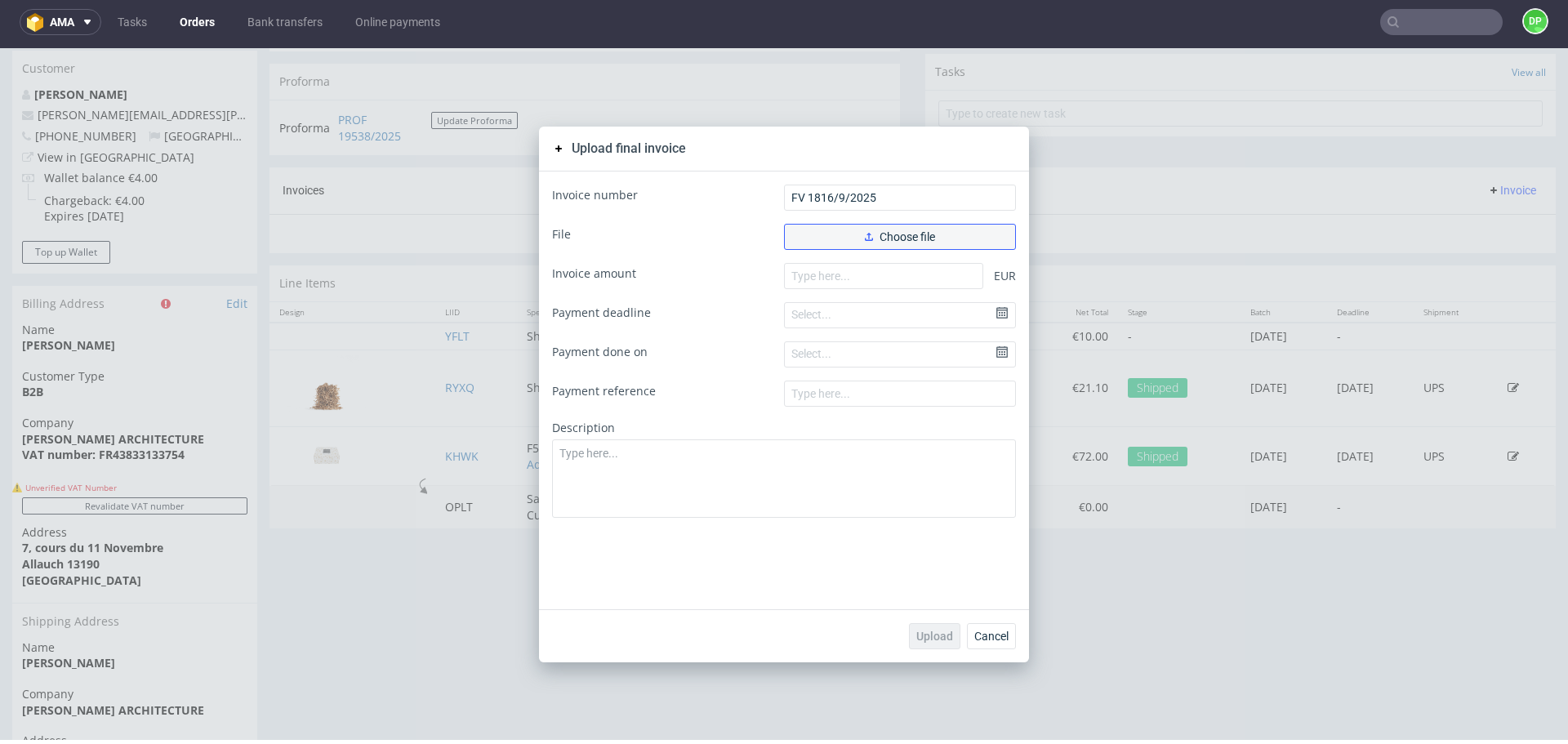
click at [865, 239] on use "button" at bounding box center [868, 237] width 8 height 8
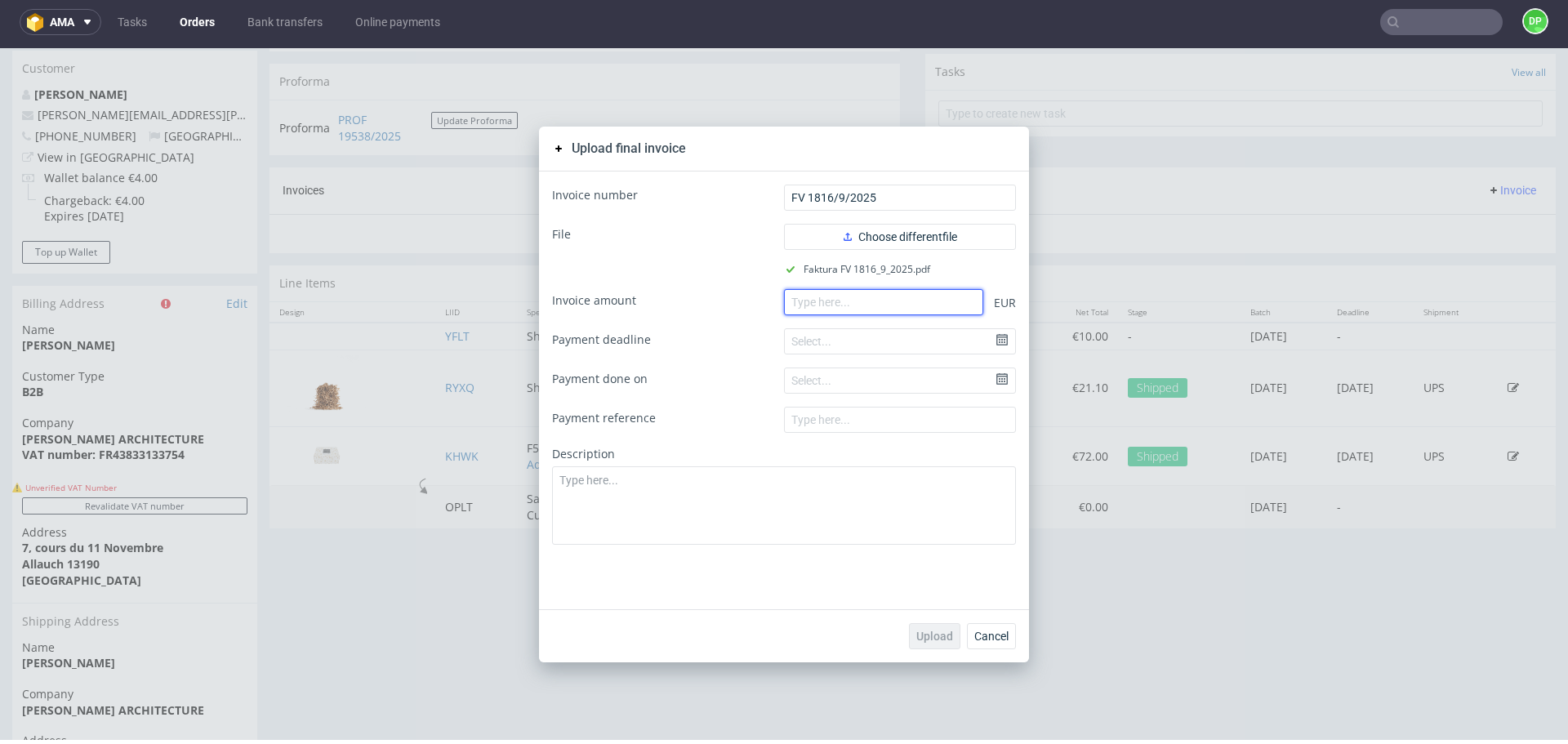
click at [827, 307] on input "number" at bounding box center [884, 302] width 200 height 26
paste input "21.10"
type input "21.10"
click at [924, 640] on span "Upload" at bounding box center [935, 636] width 37 height 11
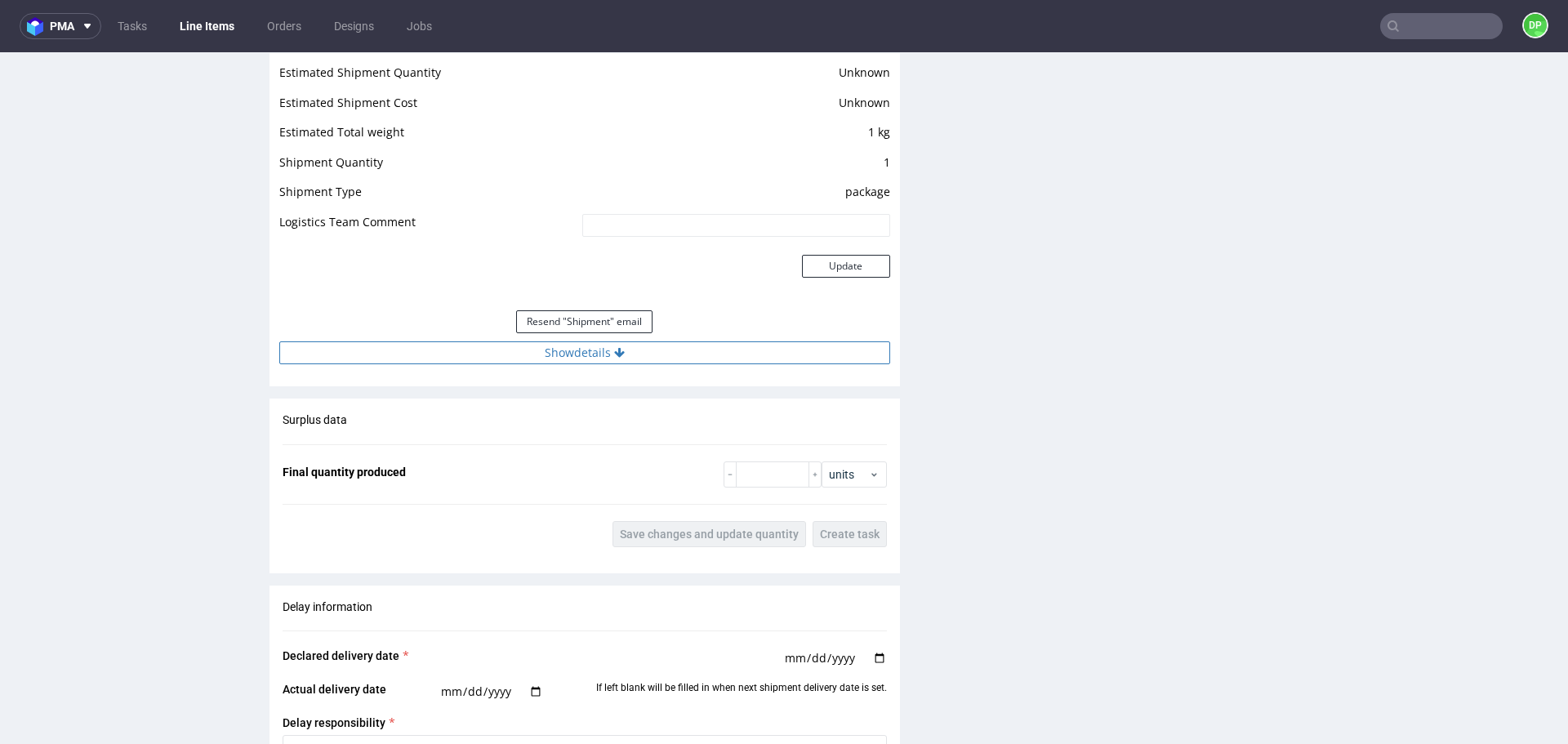
scroll to position [1423, 0]
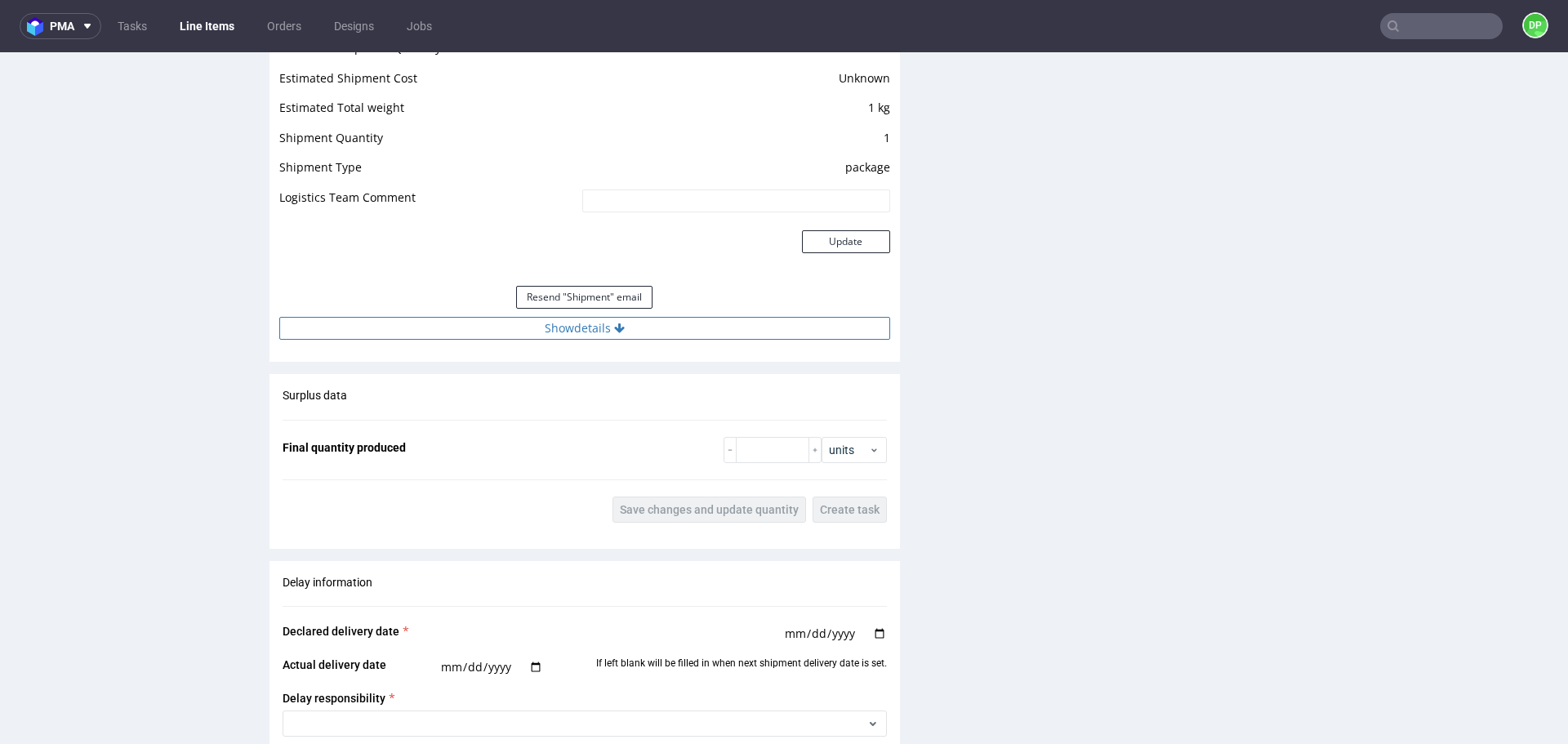
click at [605, 335] on button "Show details" at bounding box center [585, 328] width 611 height 23
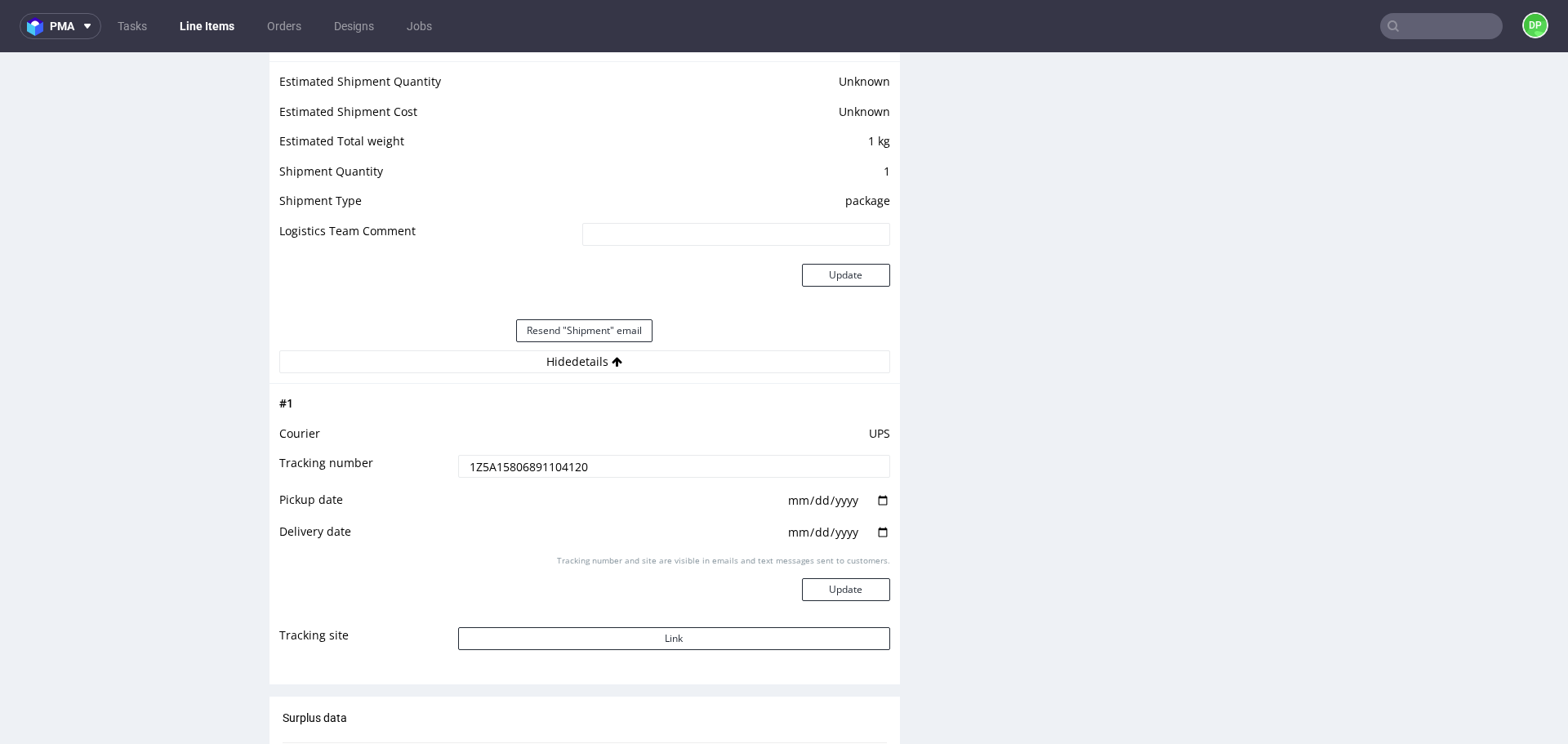
scroll to position [1390, 0]
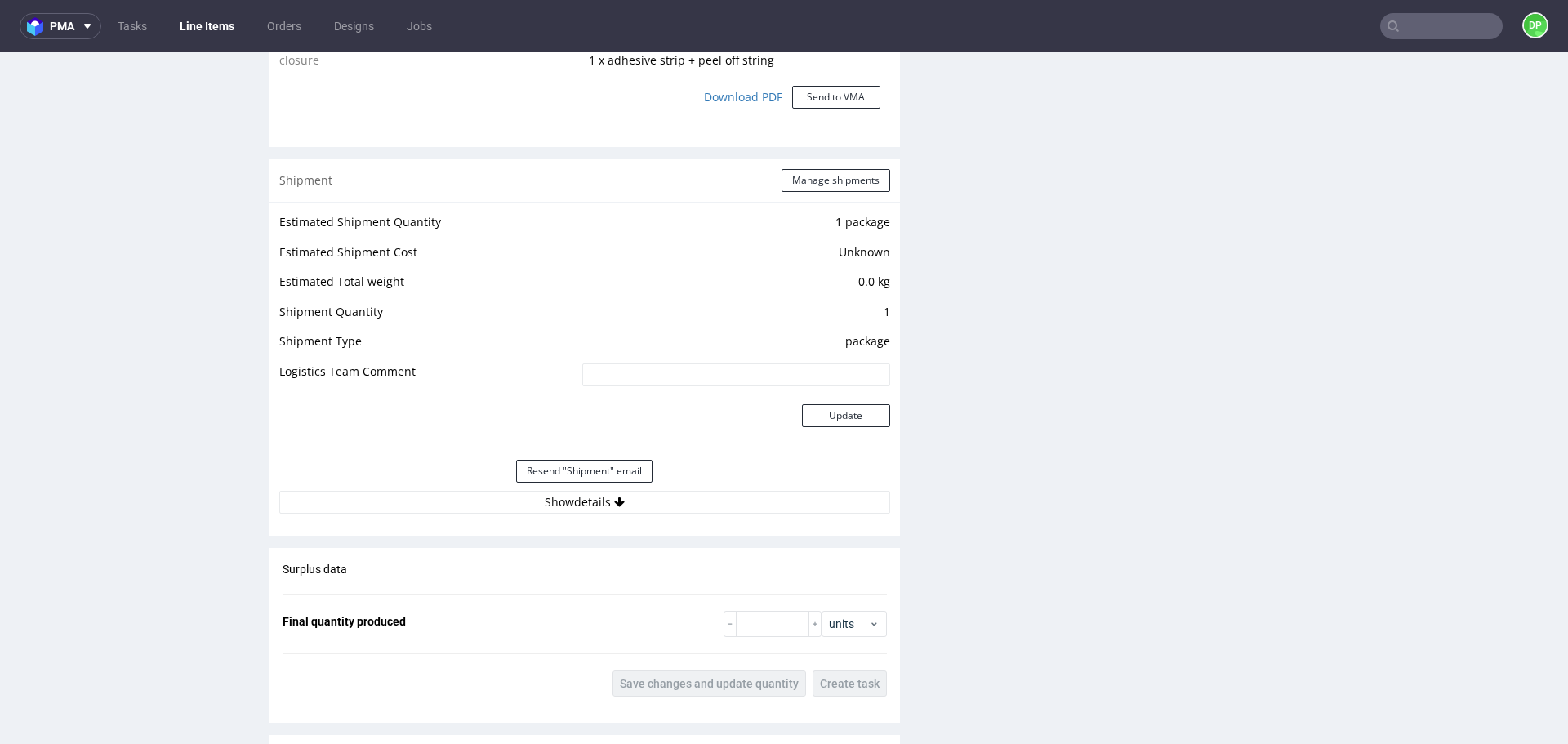
scroll to position [1583, 0]
click at [528, 508] on button "Show details" at bounding box center [585, 501] width 611 height 23
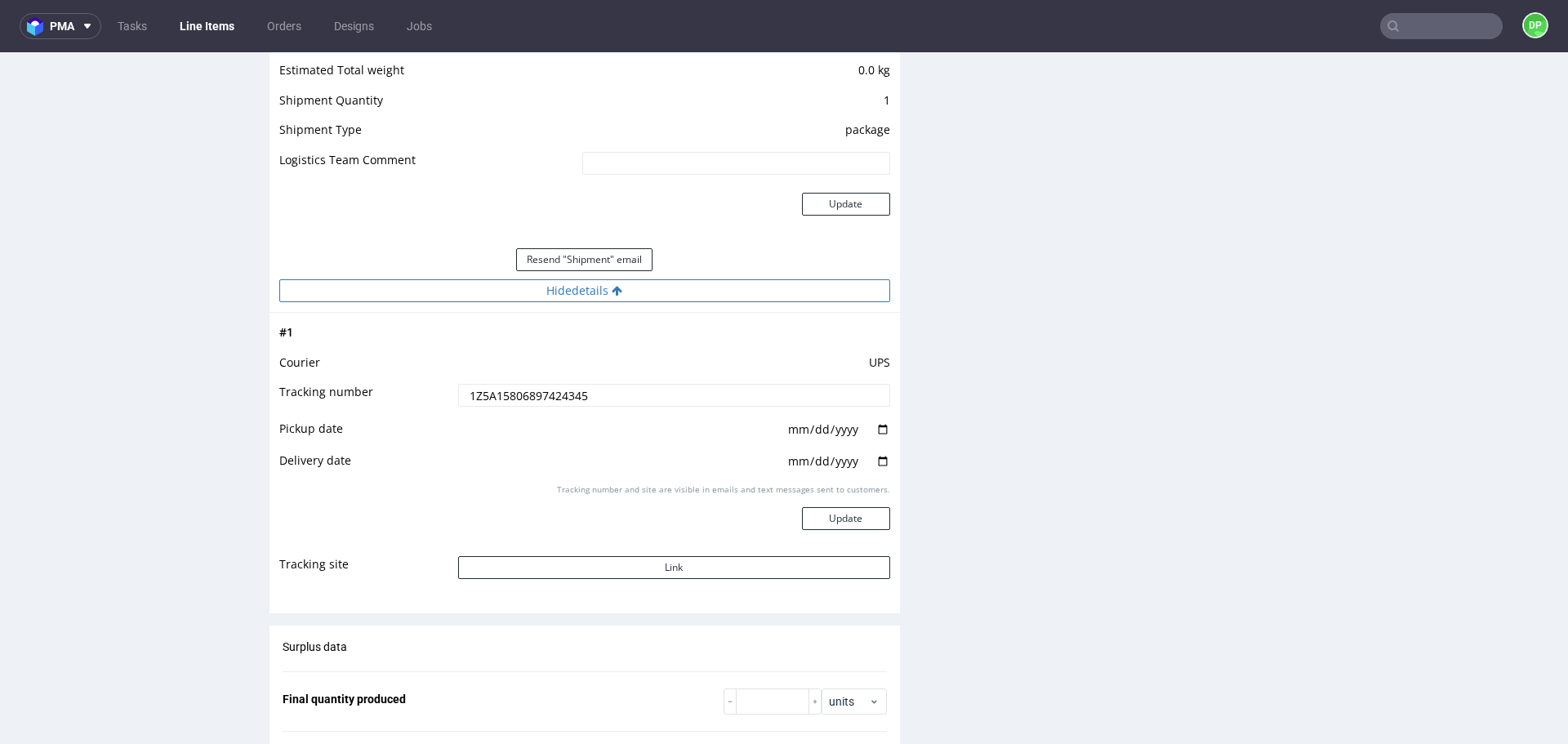
scroll to position [1795, 0]
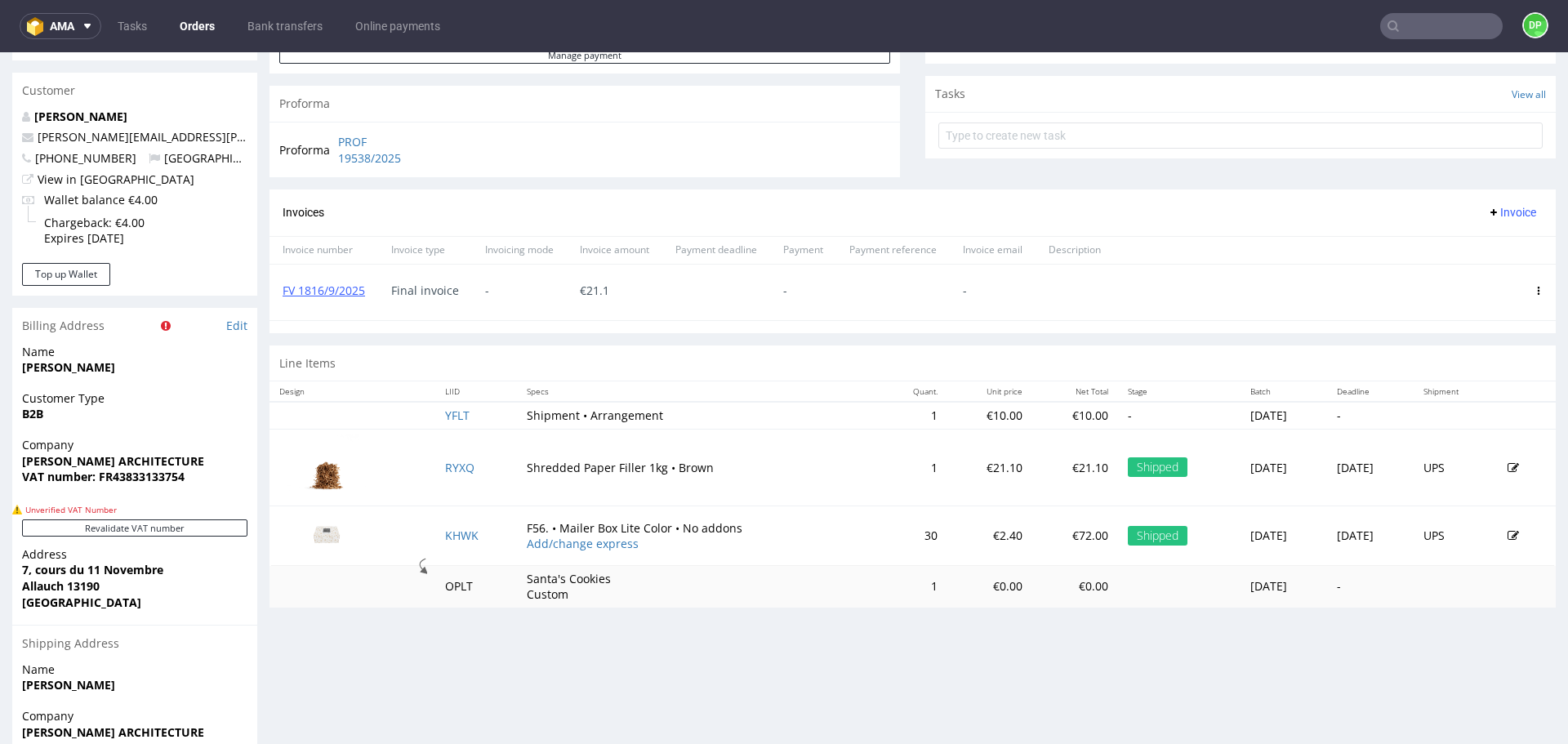
scroll to position [563, 0]
drag, startPoint x: 78, startPoint y: 610, endPoint x: 2, endPoint y: 570, distance: 85.9
click at [2, 570] on div "Order R212818218 12.09.2025 05:31 PM Mark this order as problematic Invoice Sav…" at bounding box center [784, 203] width 1568 height 1345
copy p "7, cours du 11 Novembre Allauch 13190 France"
click at [1492, 222] on div "Invoices Invoice" at bounding box center [912, 212] width 1287 height 46
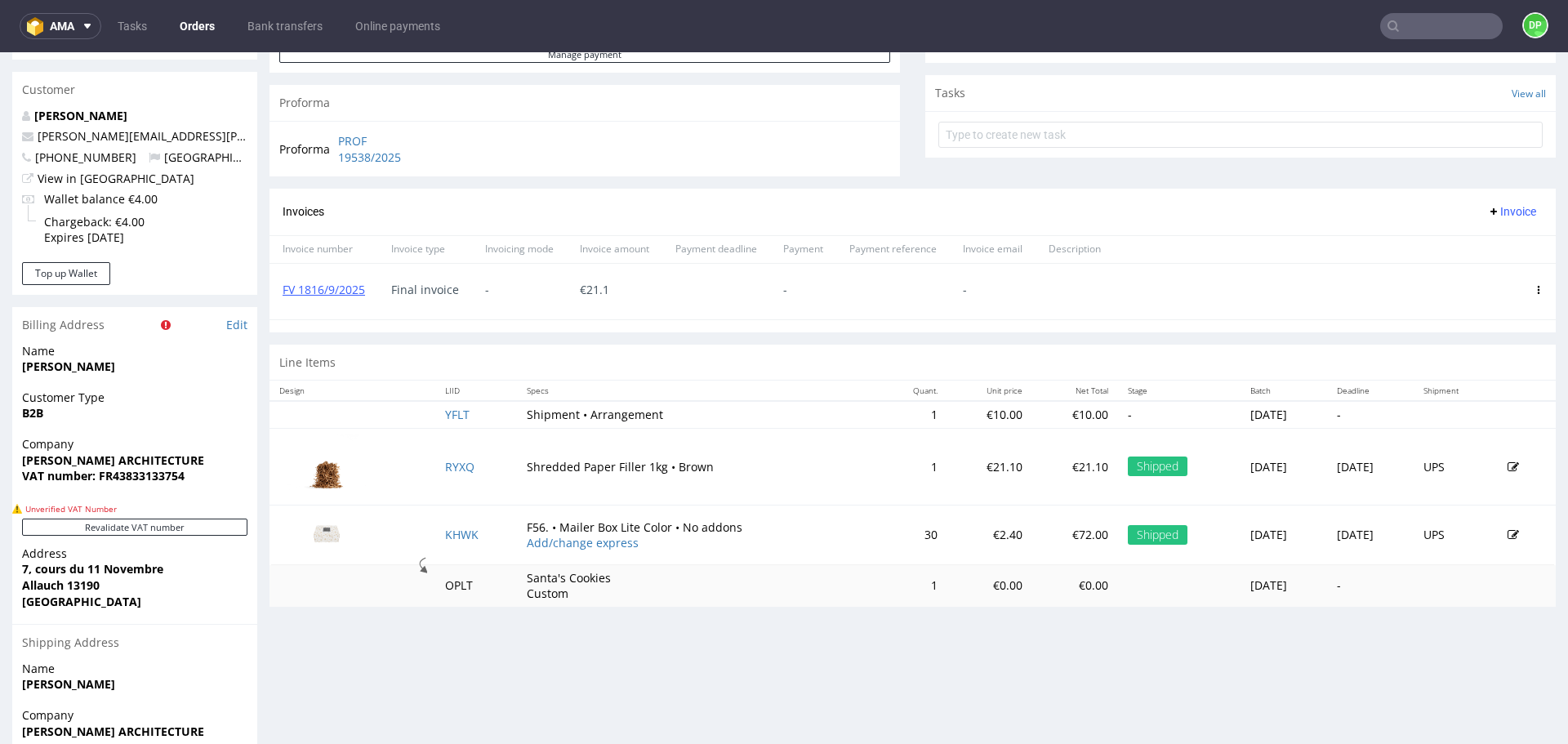
click at [1487, 211] on span "Invoice" at bounding box center [1511, 211] width 49 height 13
click at [1454, 244] on span "Upload" at bounding box center [1487, 245] width 79 height 16
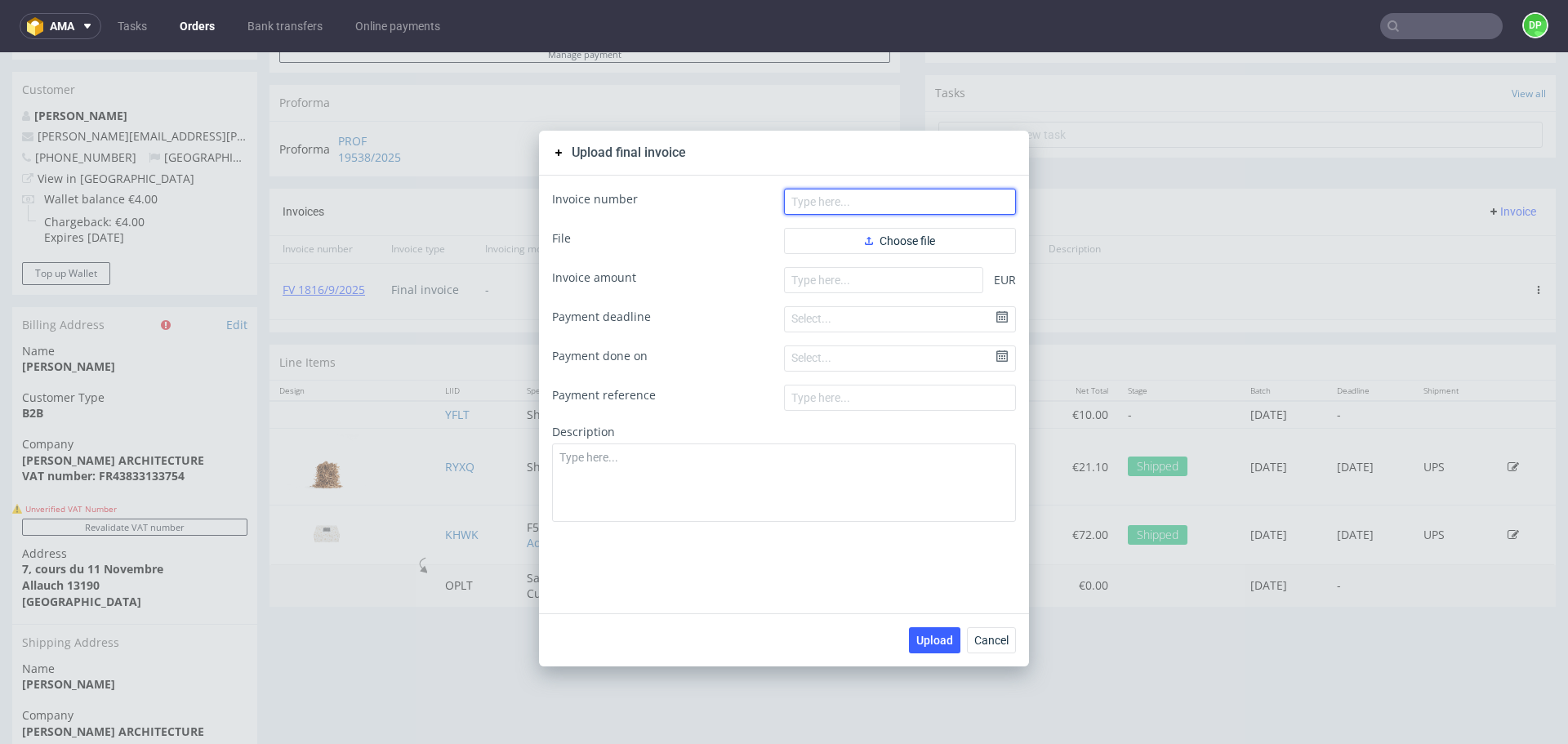
click at [850, 202] on input "text" at bounding box center [900, 201] width 232 height 26
paste input "FV 157/10/2025"
type input "FV 157/10/2025"
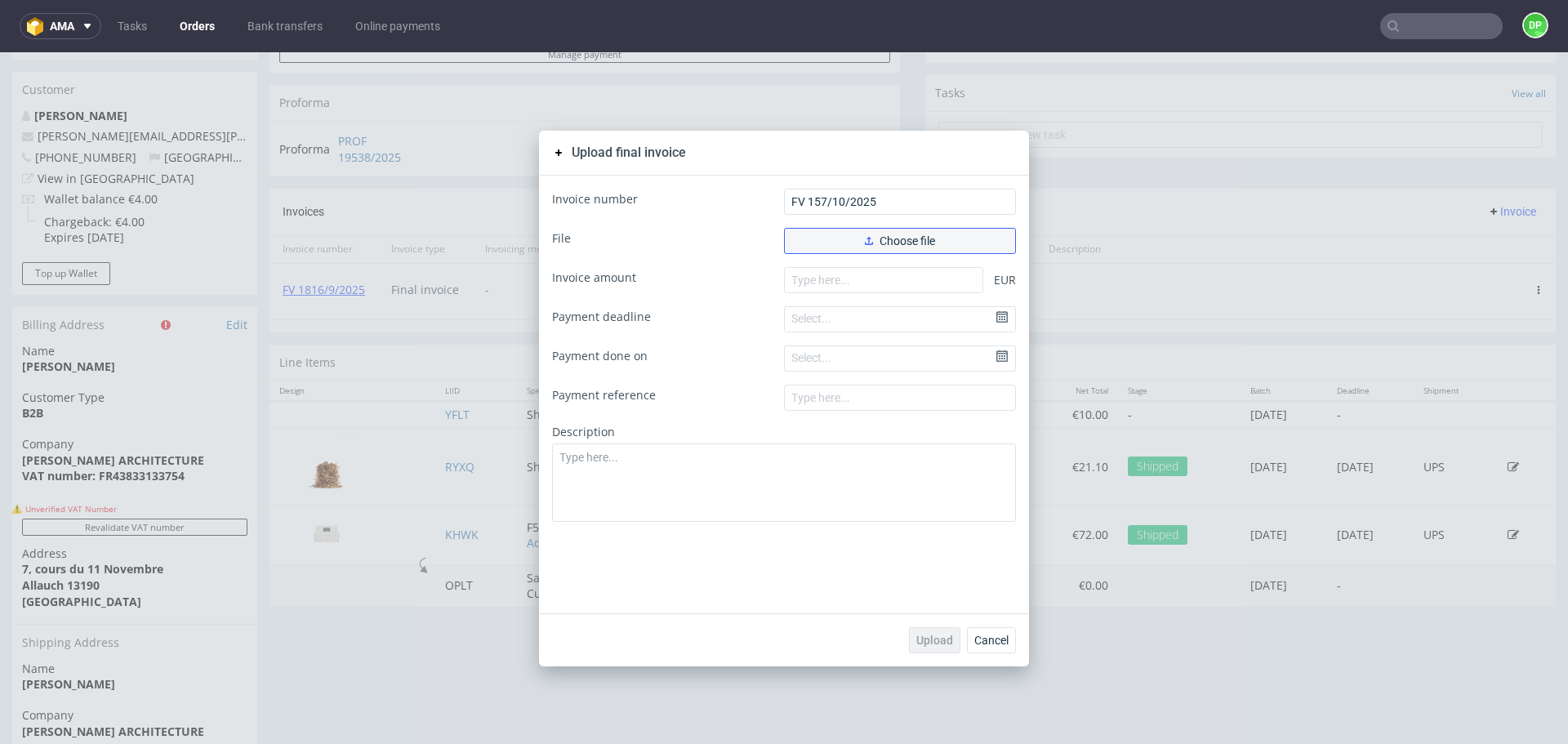
click at [812, 240] on button "Choose file" at bounding box center [900, 241] width 232 height 26
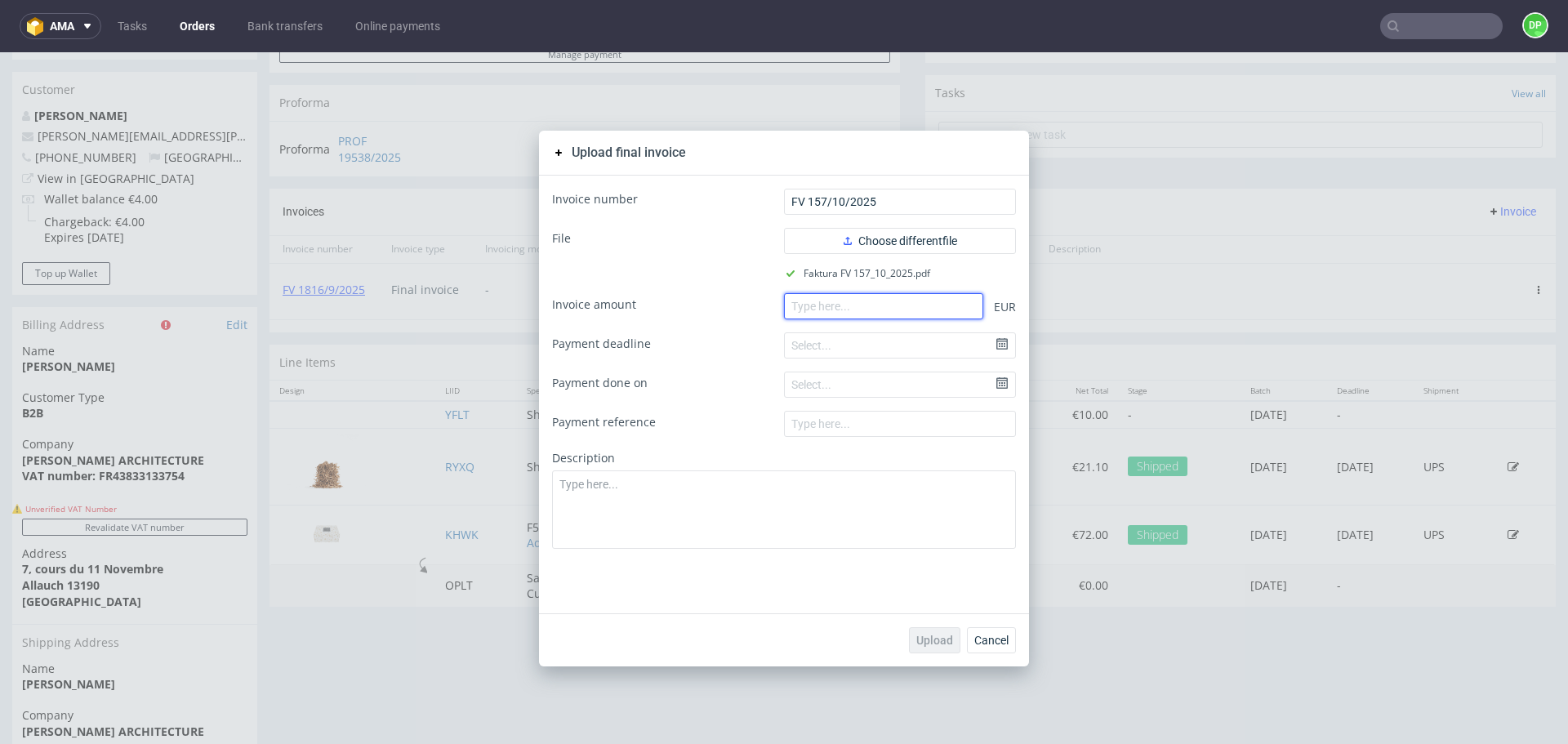
click at [835, 301] on input "number" at bounding box center [884, 306] width 200 height 26
paste input "72.00"
type input "72.00"
click at [917, 639] on span "Upload" at bounding box center [935, 640] width 37 height 11
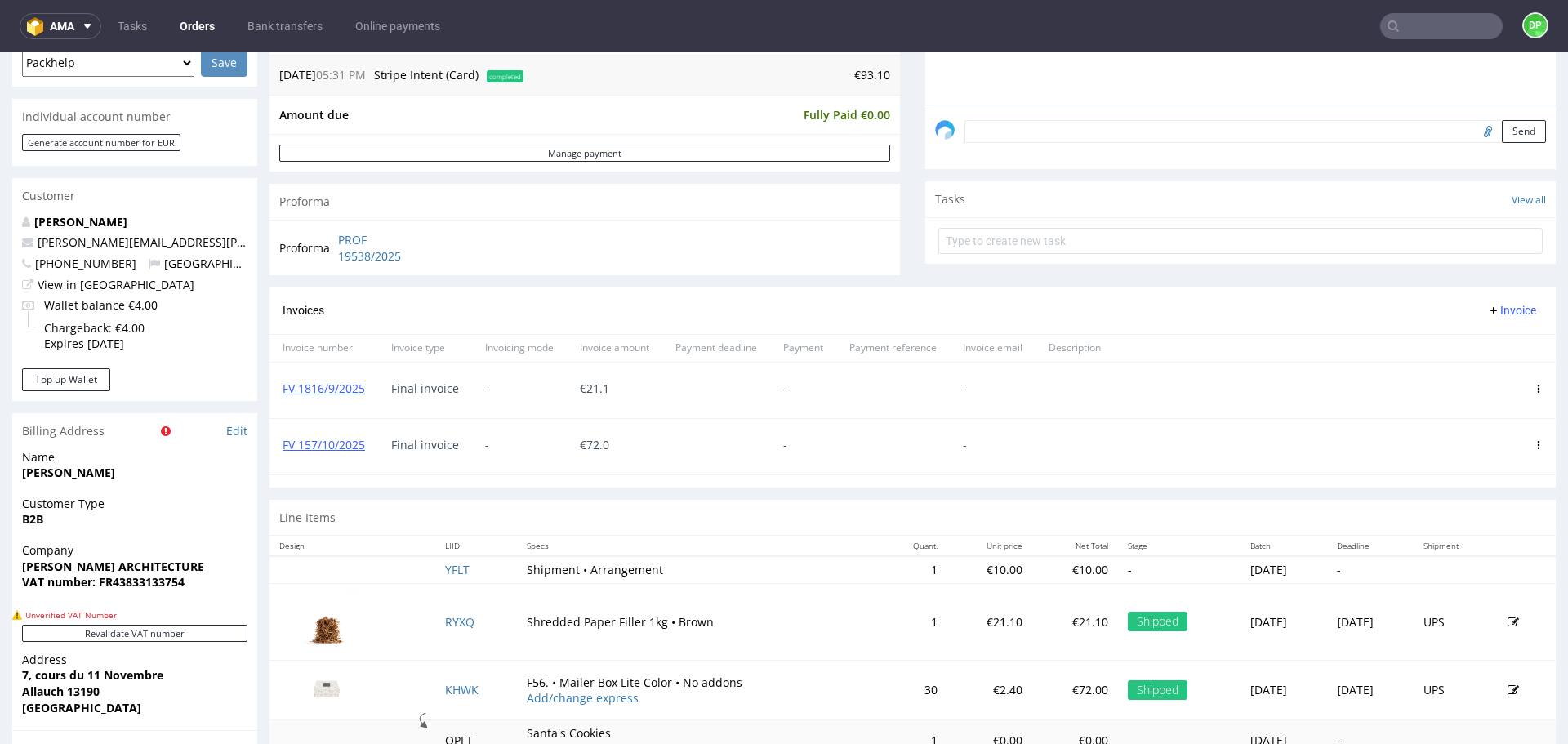
scroll to position [702, 0]
